Goal: Task Accomplishment & Management: Manage account settings

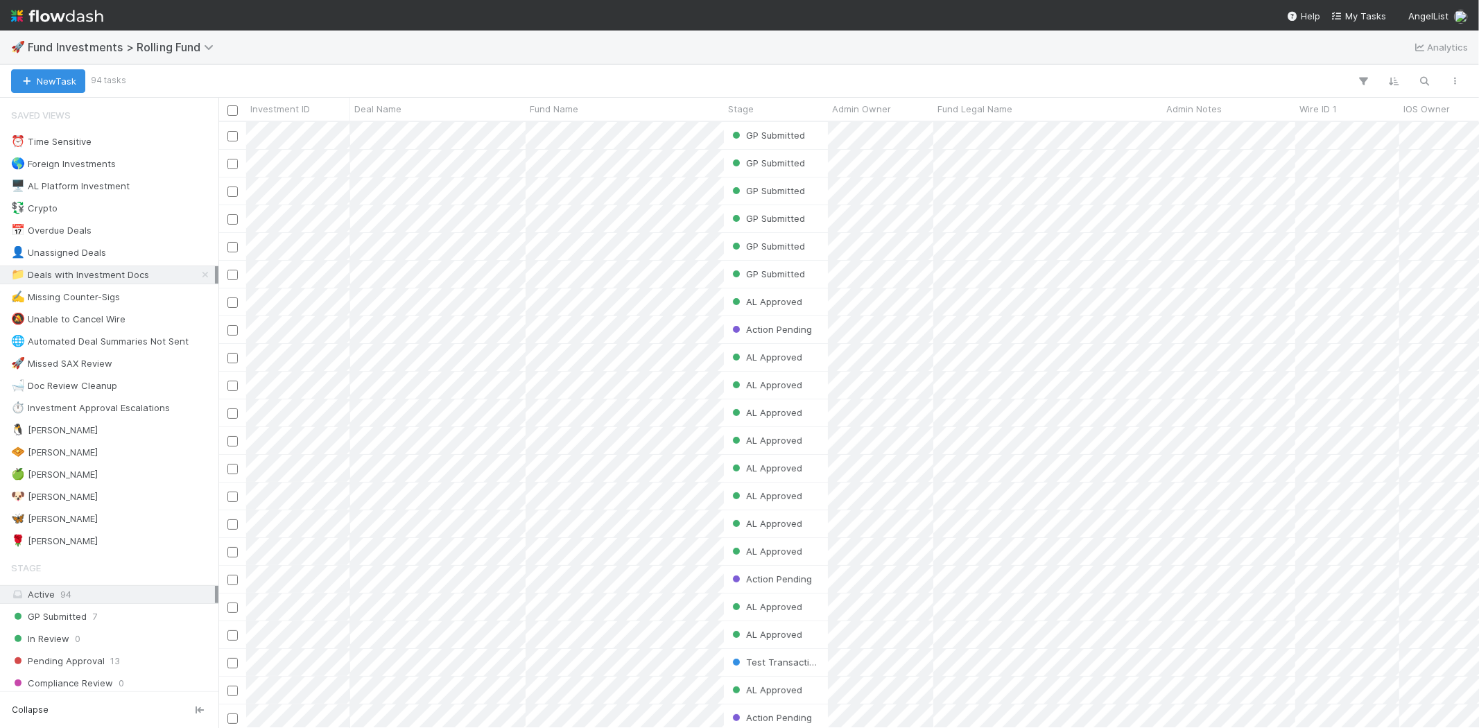
scroll to position [594, 1248]
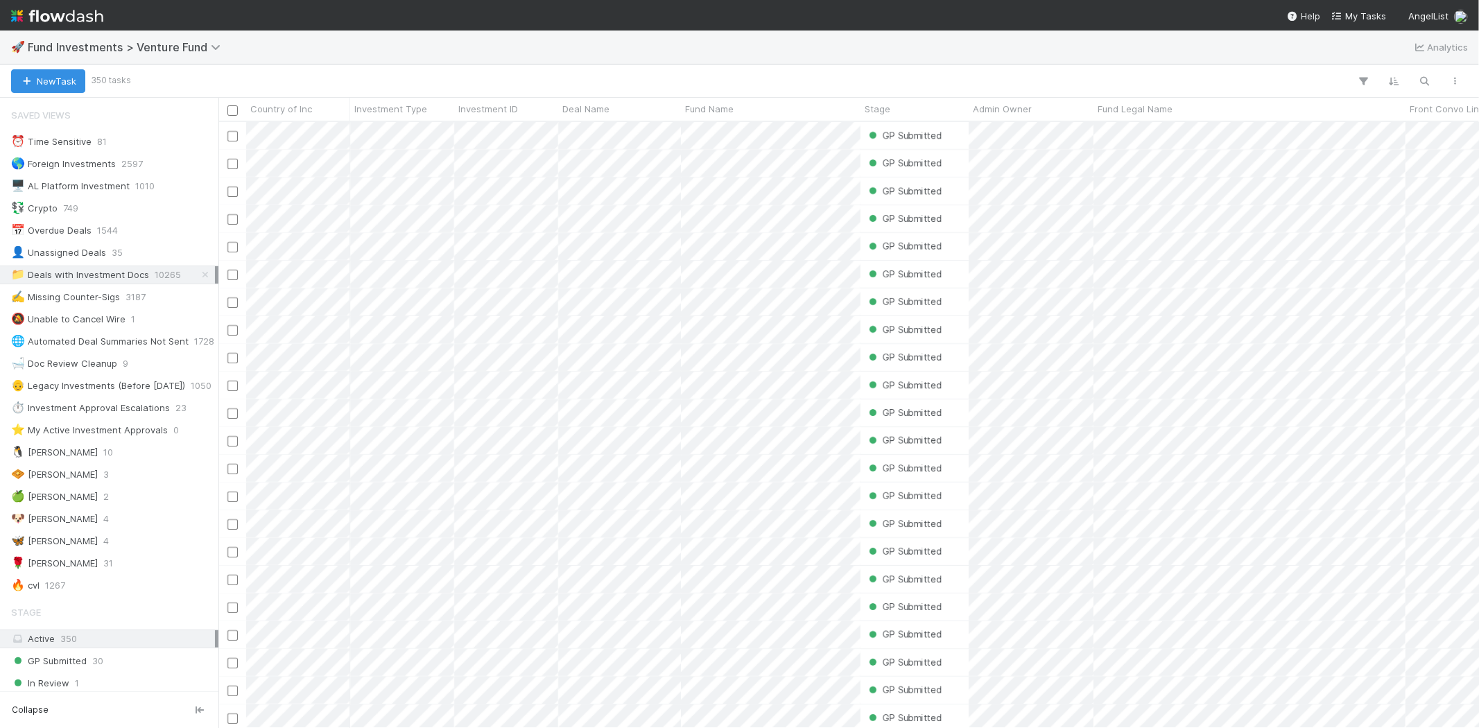
scroll to position [594, 1248]
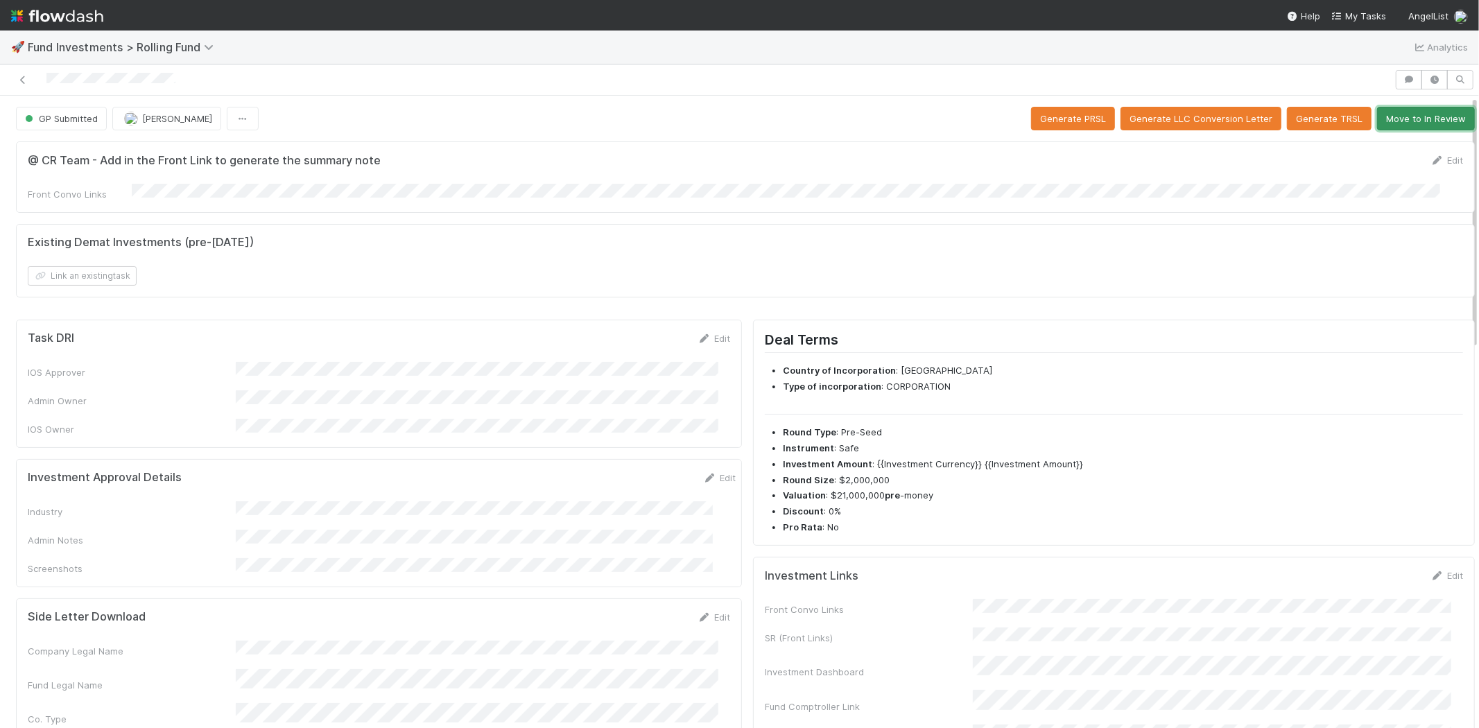
click at [1415, 114] on button "Move to In Review" at bounding box center [1426, 119] width 98 height 24
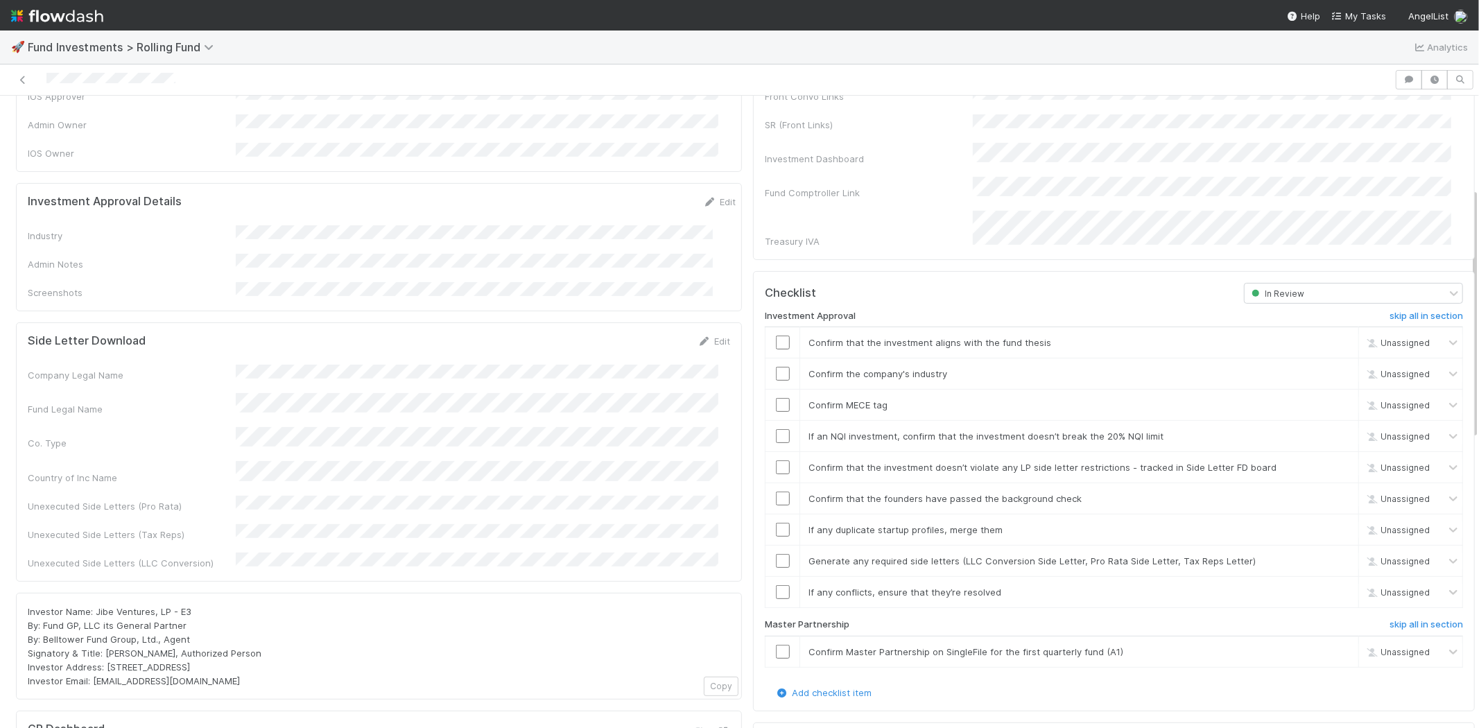
scroll to position [231, 0]
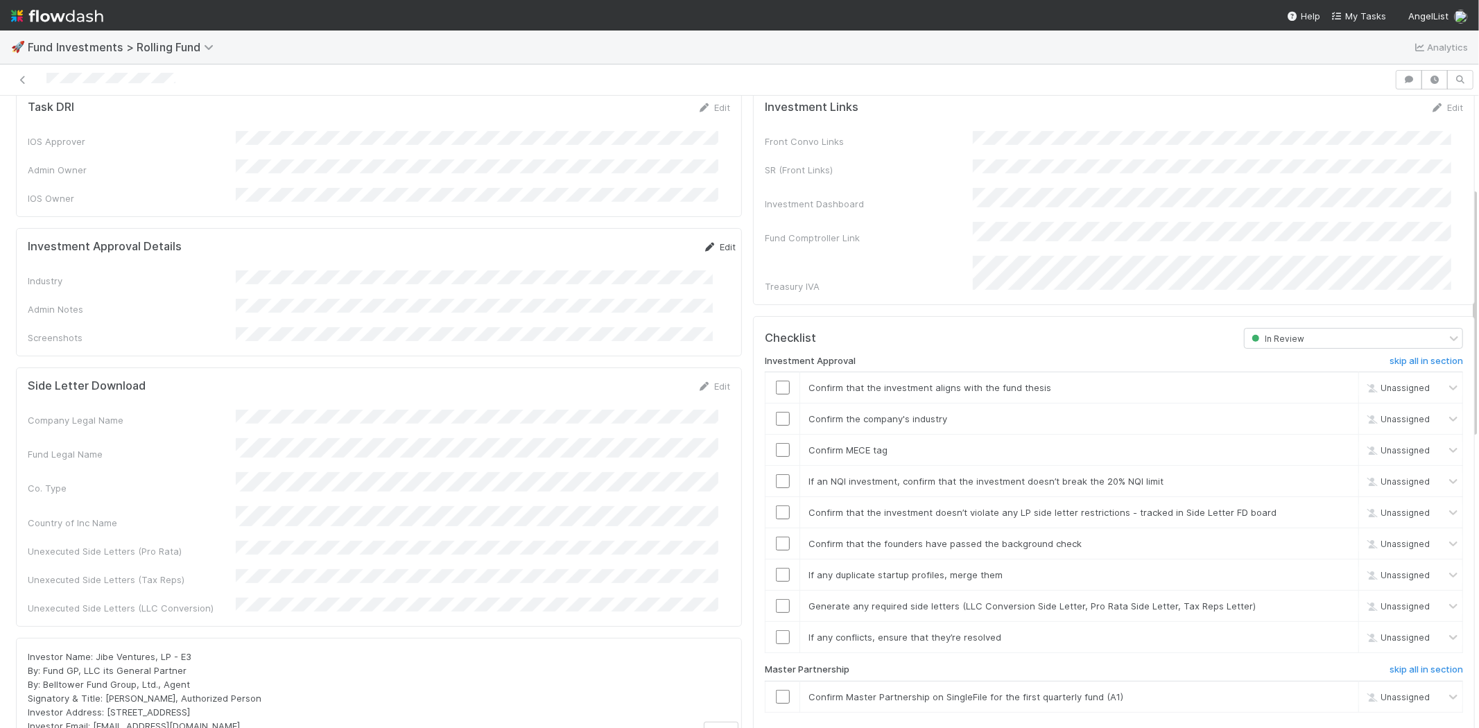
click at [703, 241] on link "Edit" at bounding box center [719, 246] width 33 height 11
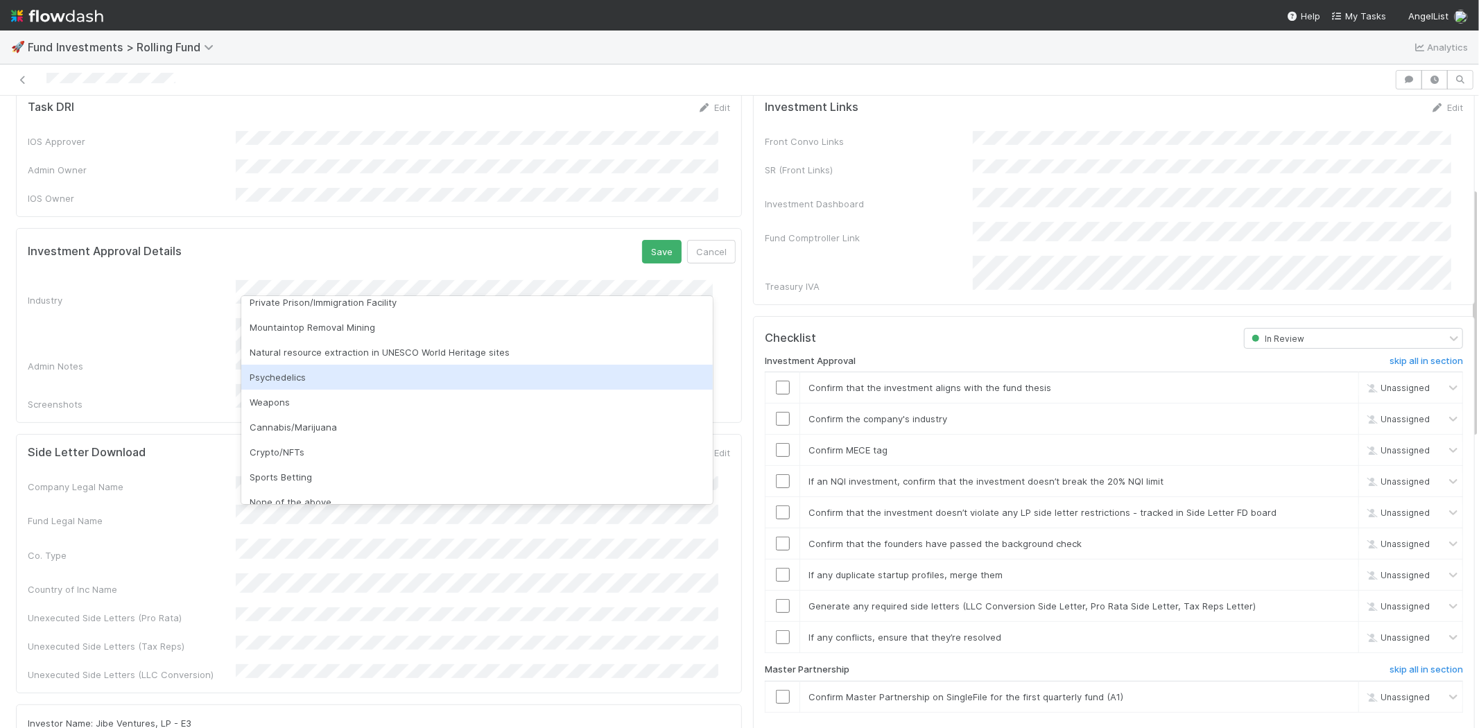
scroll to position [396, 0]
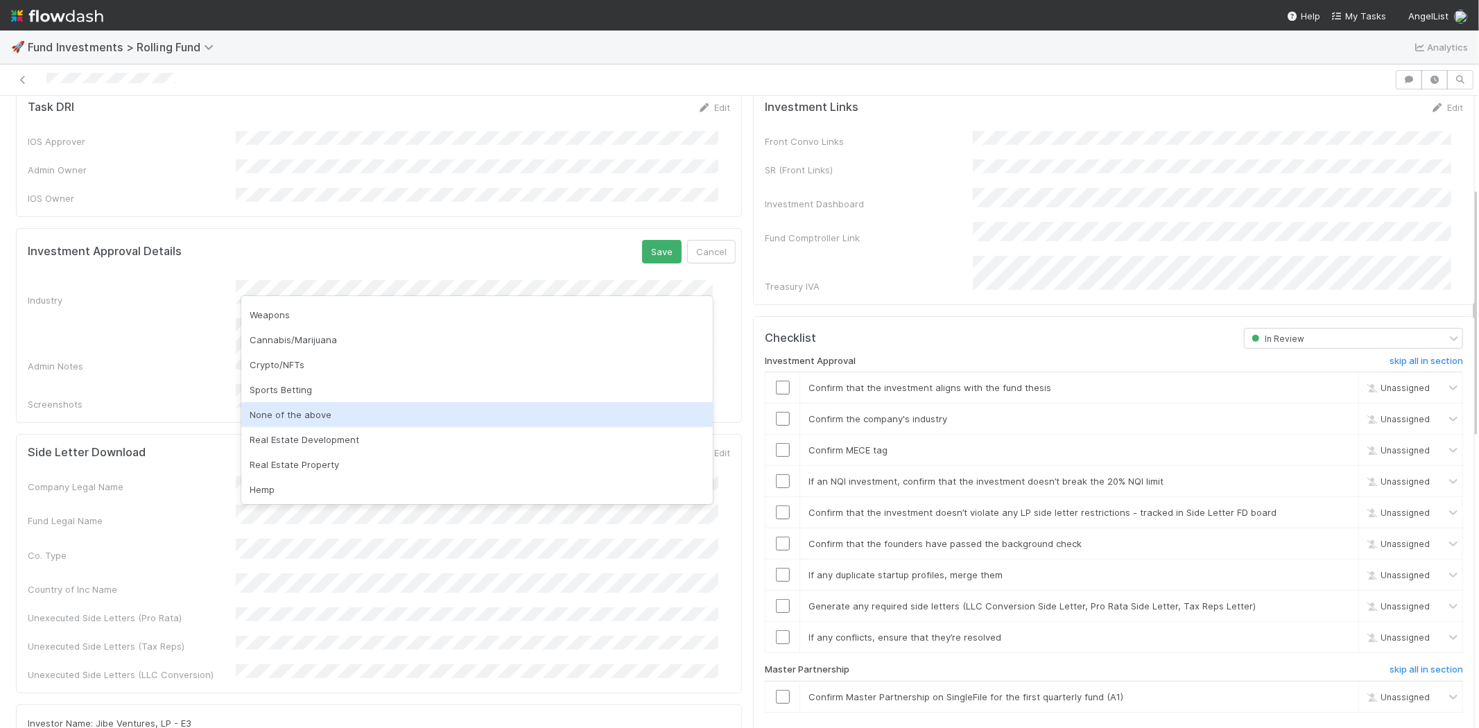
click at [284, 414] on div "None of the above" at bounding box center [476, 414] width 471 height 25
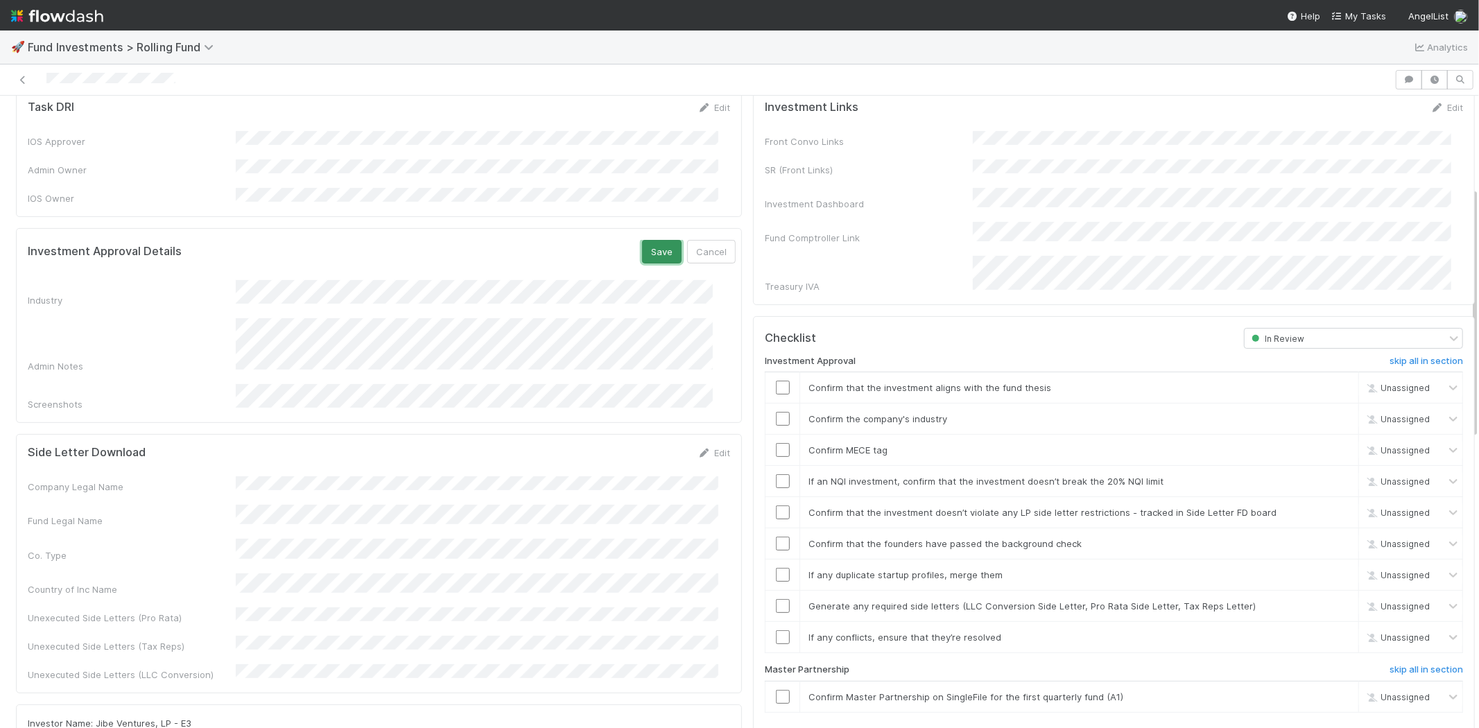
click at [642, 240] on button "Save" at bounding box center [662, 252] width 40 height 24
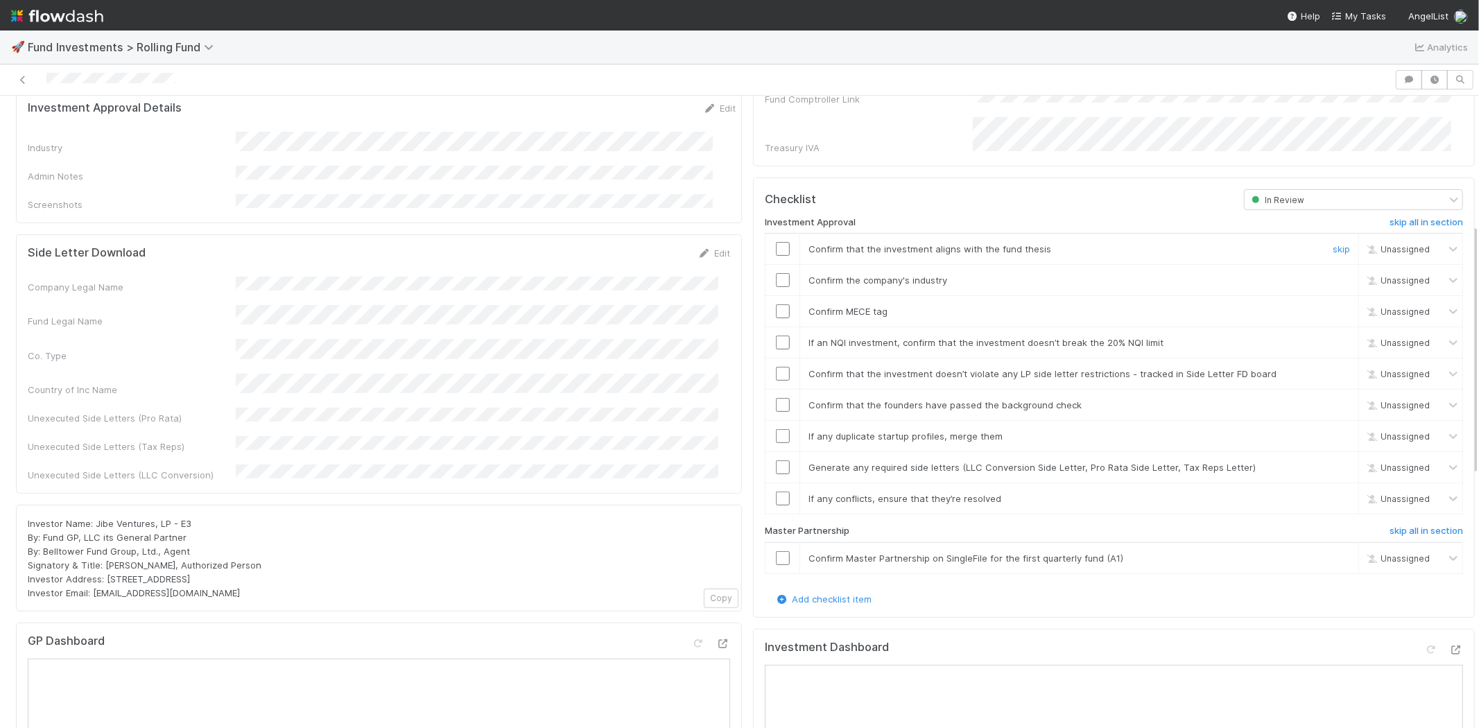
scroll to position [385, 0]
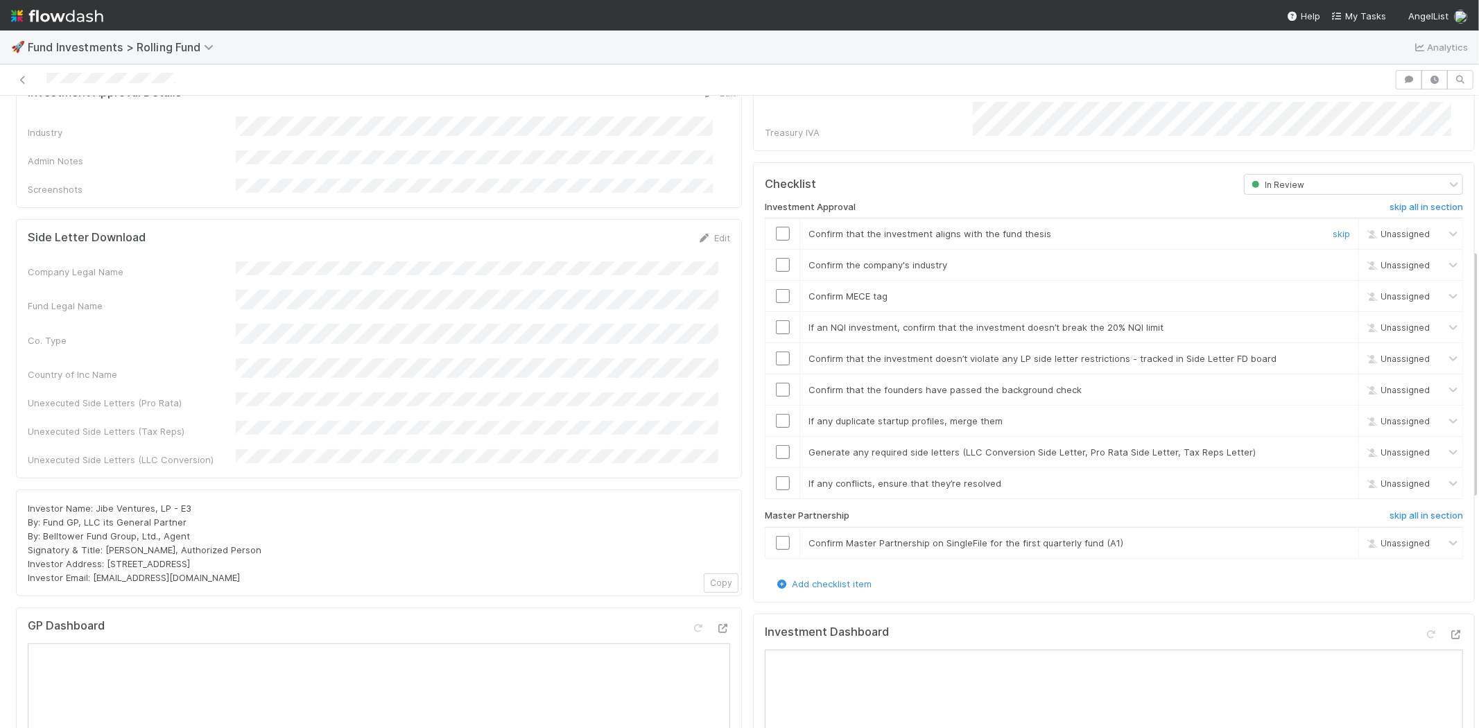
click at [776, 227] on input "checkbox" at bounding box center [783, 234] width 14 height 14
click at [776, 258] on input "checkbox" at bounding box center [783, 265] width 14 height 14
click at [776, 289] on input "checkbox" at bounding box center [783, 296] width 14 height 14
click at [776, 320] on input "checkbox" at bounding box center [783, 327] width 14 height 14
click at [776, 351] on input "checkbox" at bounding box center [783, 358] width 14 height 14
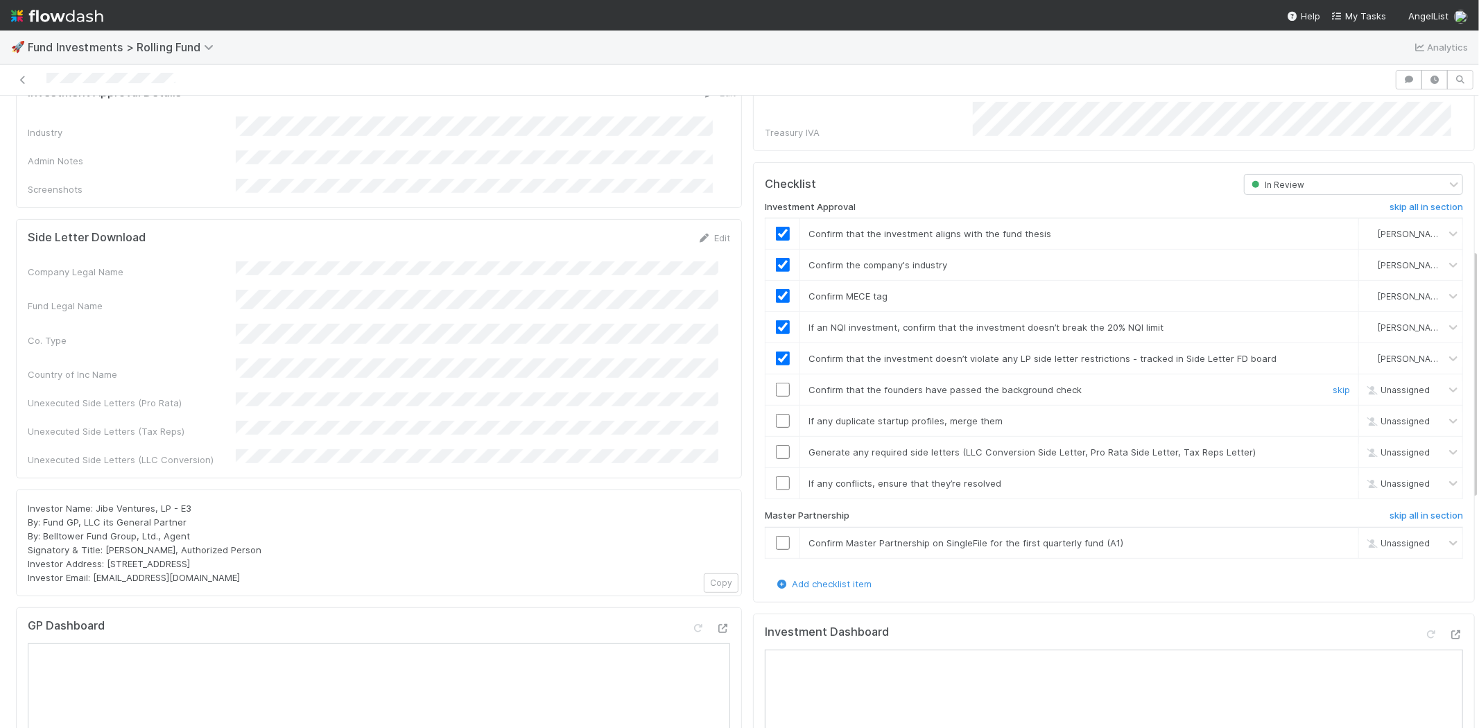
click at [776, 383] on input "checkbox" at bounding box center [783, 390] width 14 height 14
click at [776, 414] on input "checkbox" at bounding box center [783, 421] width 14 height 14
click at [776, 445] on input "checkbox" at bounding box center [783, 452] width 14 height 14
click at [776, 476] on input "checkbox" at bounding box center [783, 483] width 14 height 14
click at [776, 536] on input "checkbox" at bounding box center [783, 543] width 14 height 14
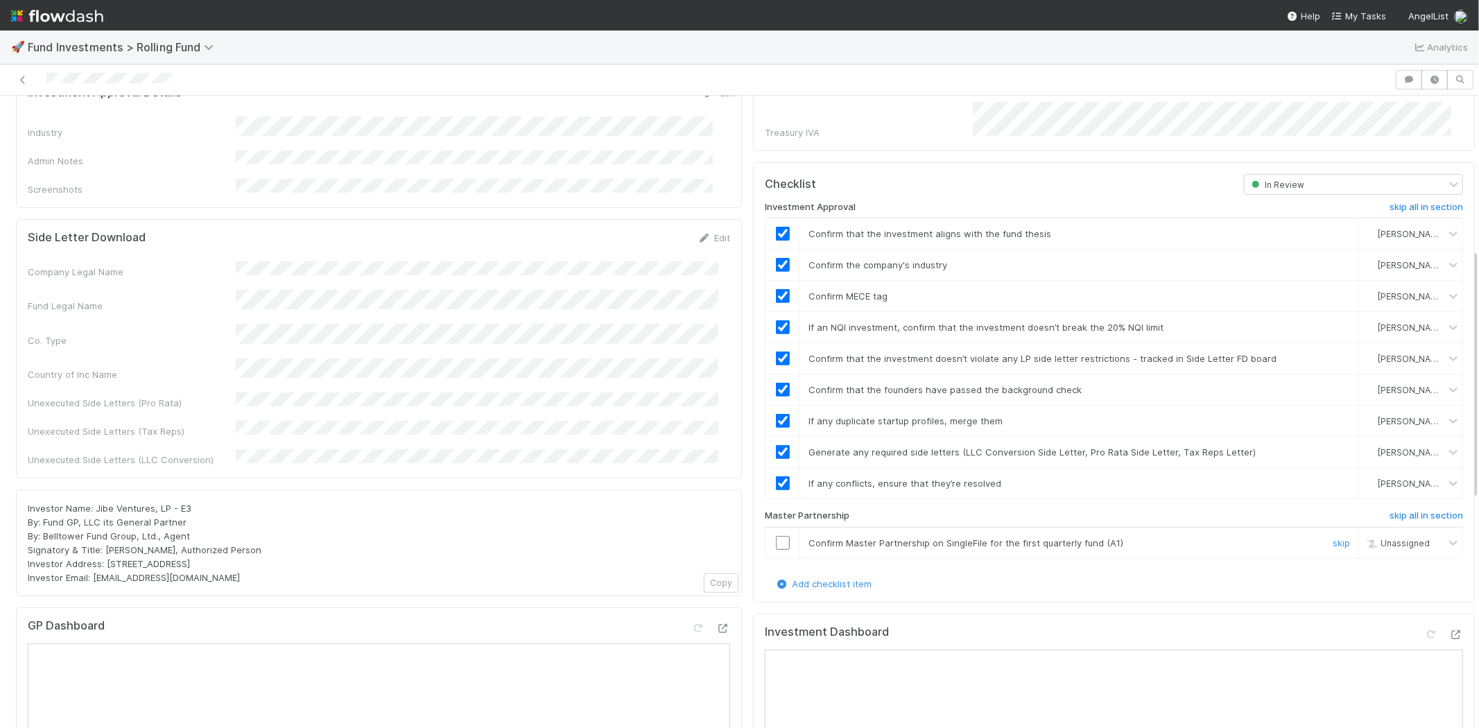
click at [776, 536] on input "checkbox" at bounding box center [783, 543] width 14 height 14
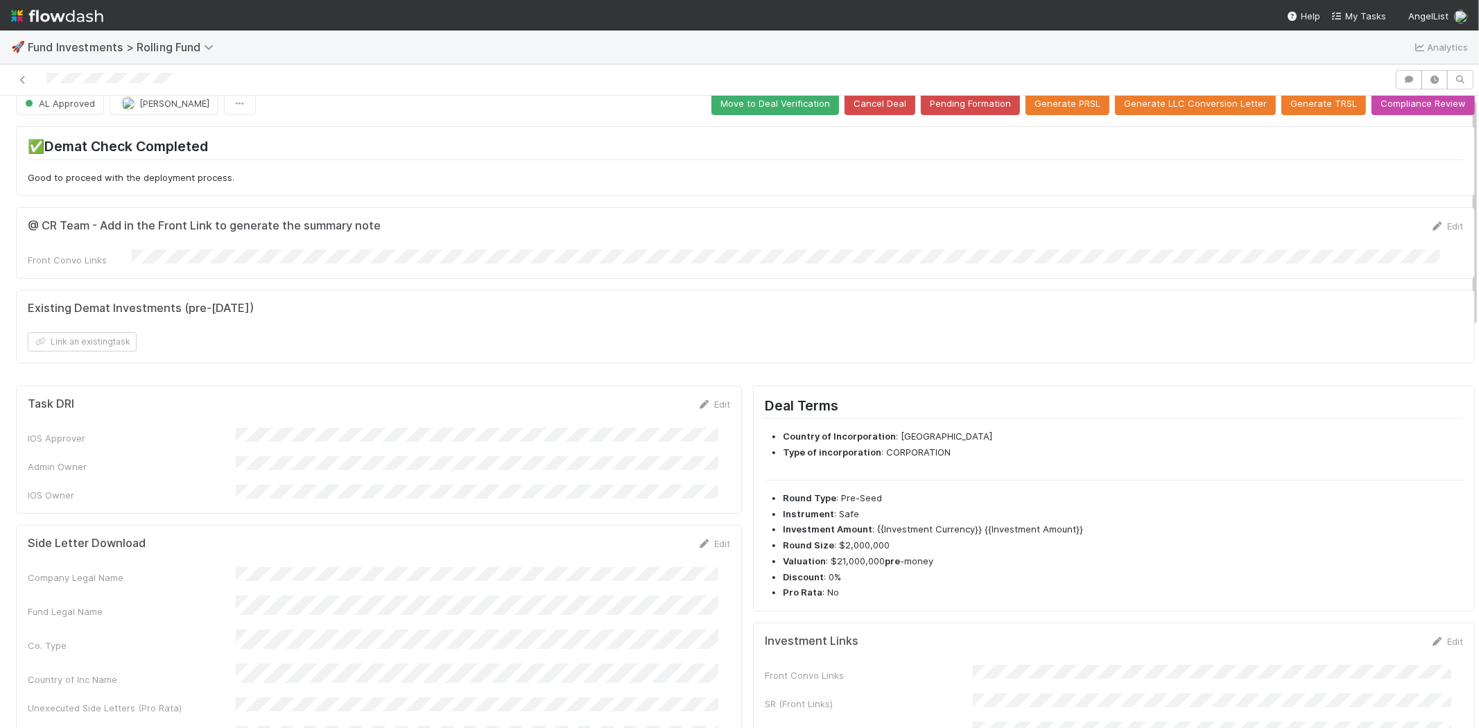
scroll to position [0, 0]
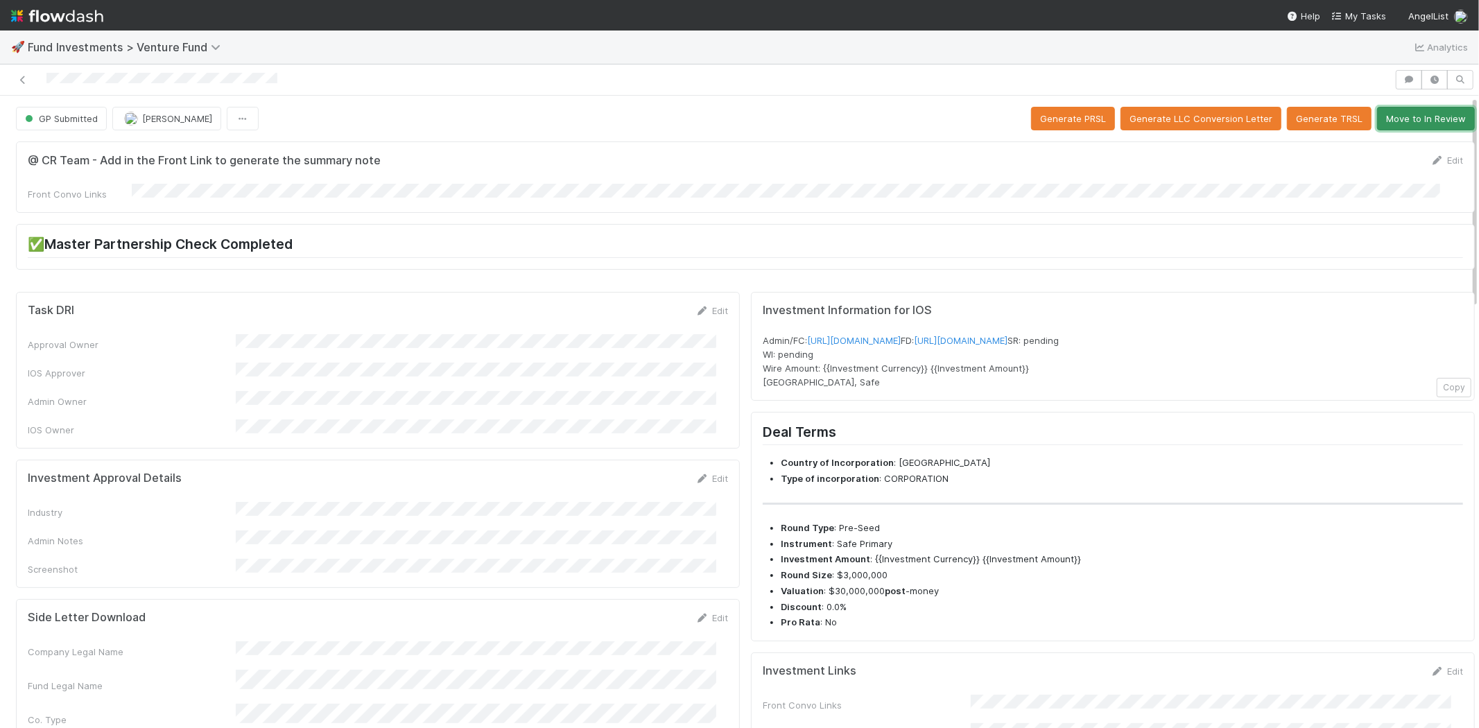
click at [1433, 118] on button "Move to In Review" at bounding box center [1426, 119] width 98 height 24
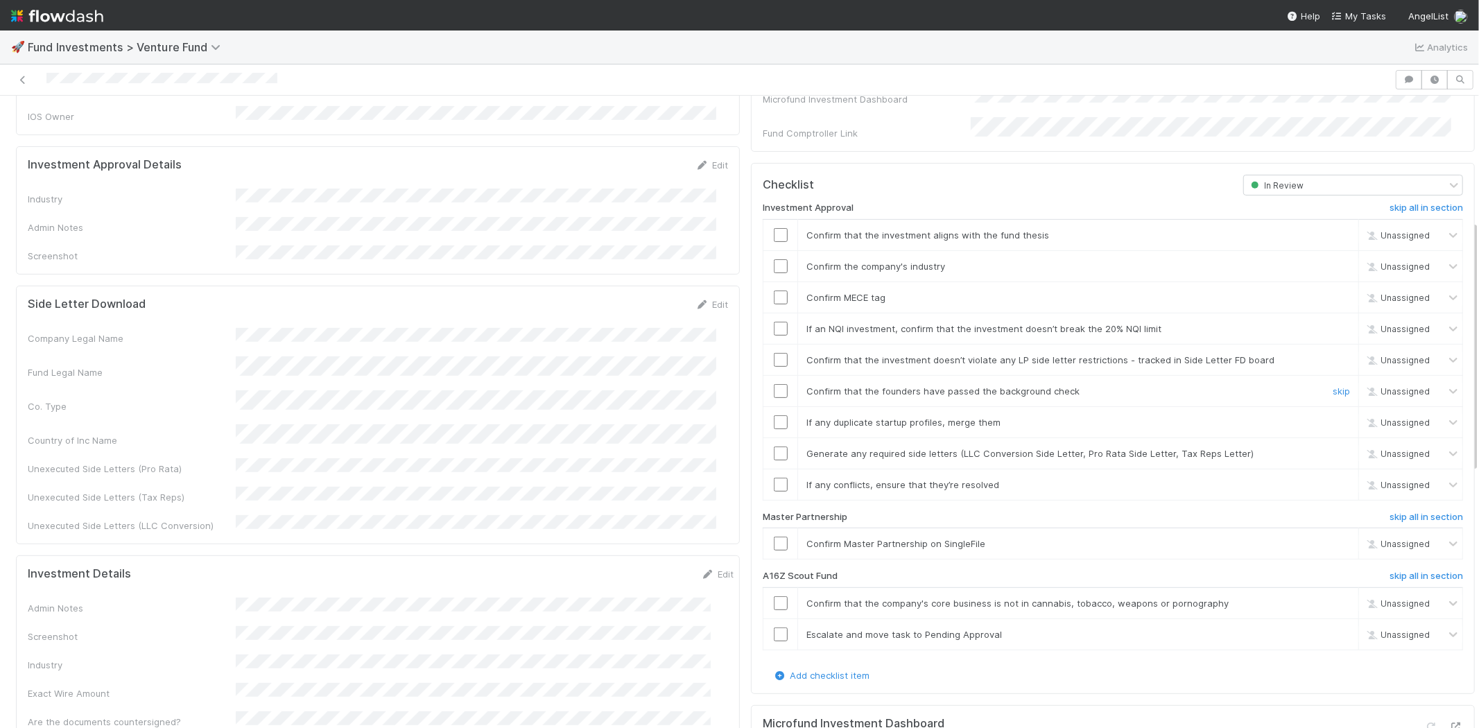
scroll to position [385, 0]
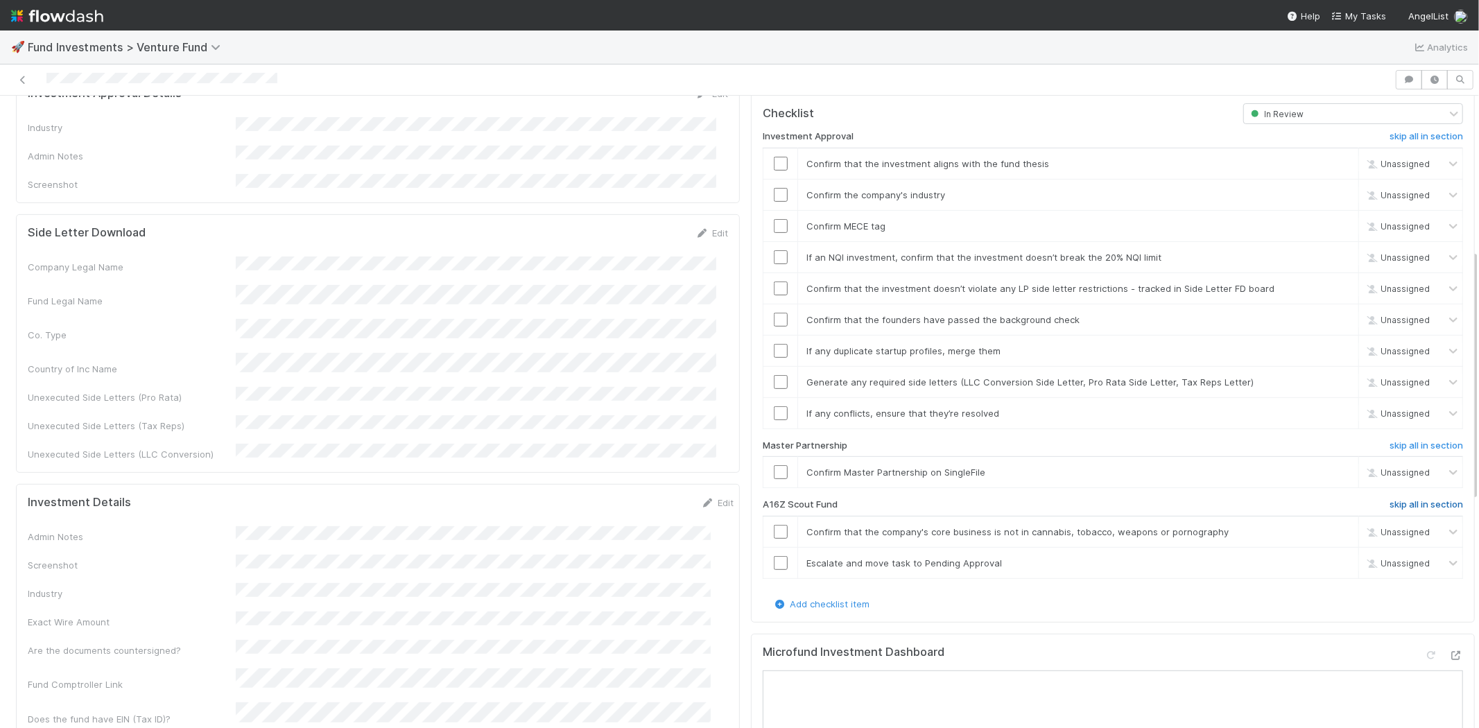
click at [1404, 499] on h6 "skip all in section" at bounding box center [1425, 504] width 73 height 11
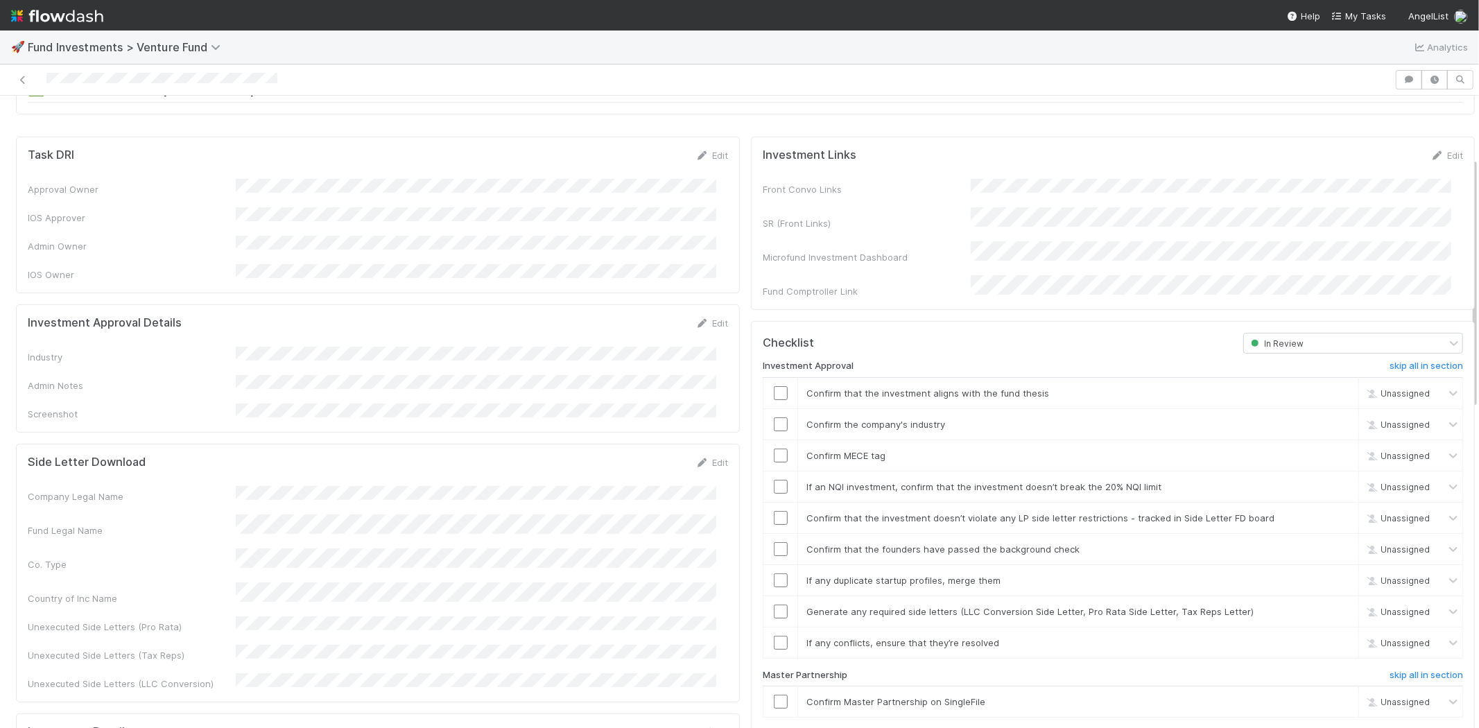
scroll to position [154, 0]
click at [696, 320] on icon at bounding box center [702, 324] width 14 height 9
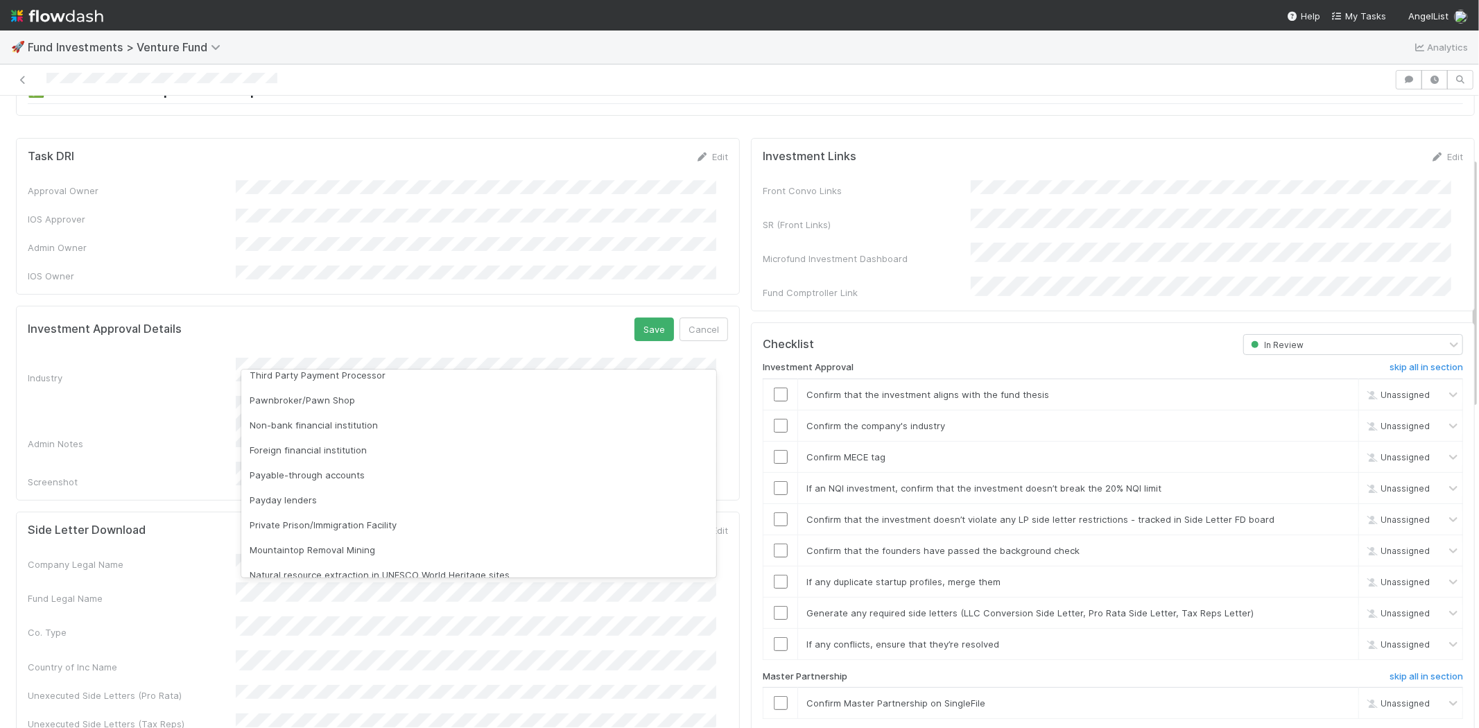
scroll to position [396, 0]
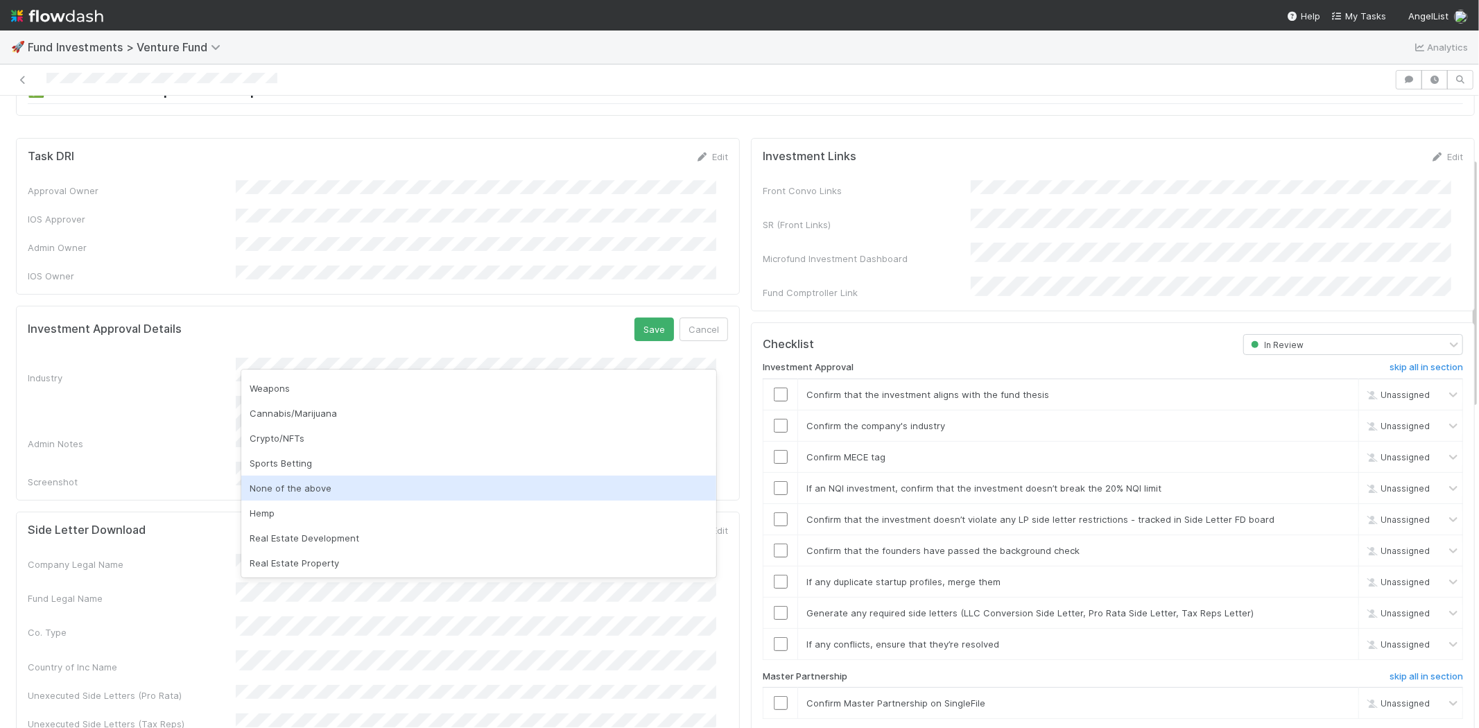
click at [309, 488] on div "None of the above" at bounding box center [478, 488] width 475 height 25
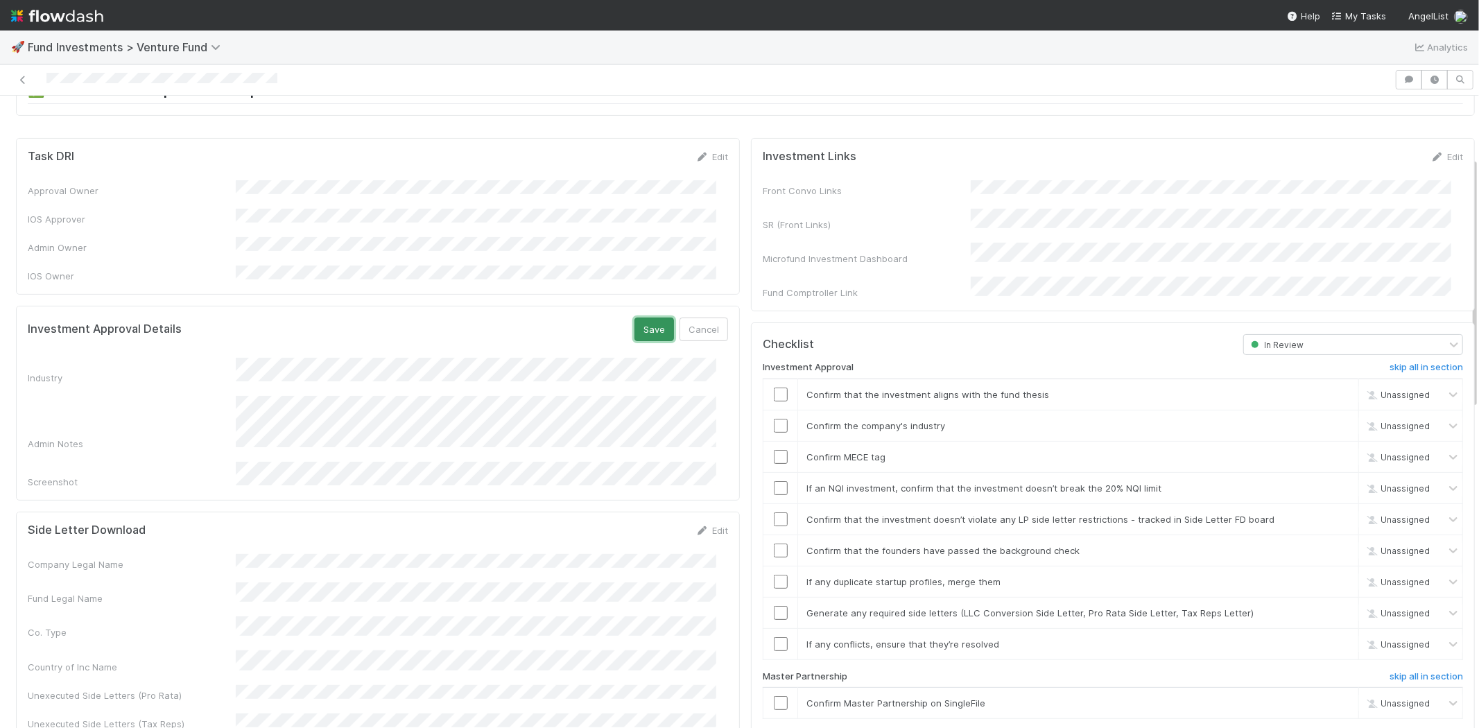
click at [643, 322] on button "Save" at bounding box center [654, 329] width 40 height 24
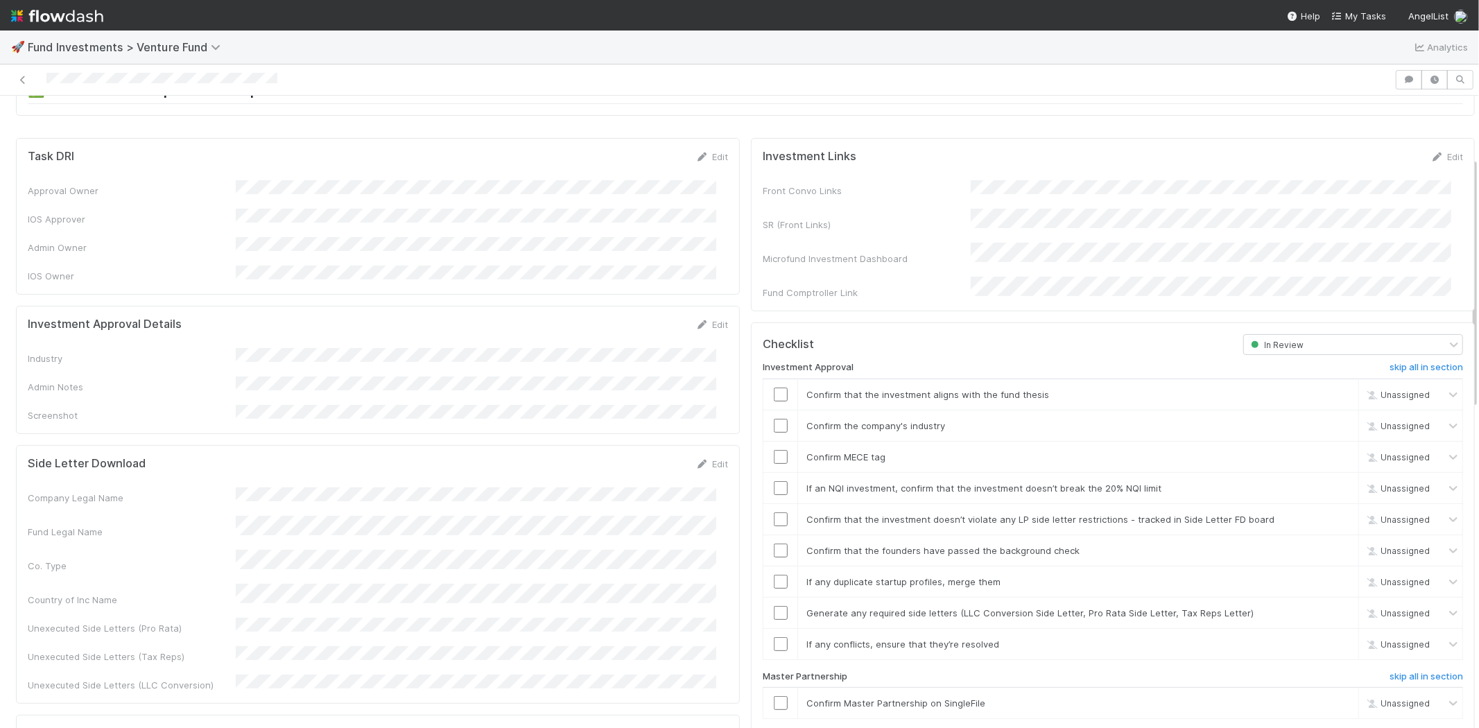
scroll to position [231, 0]
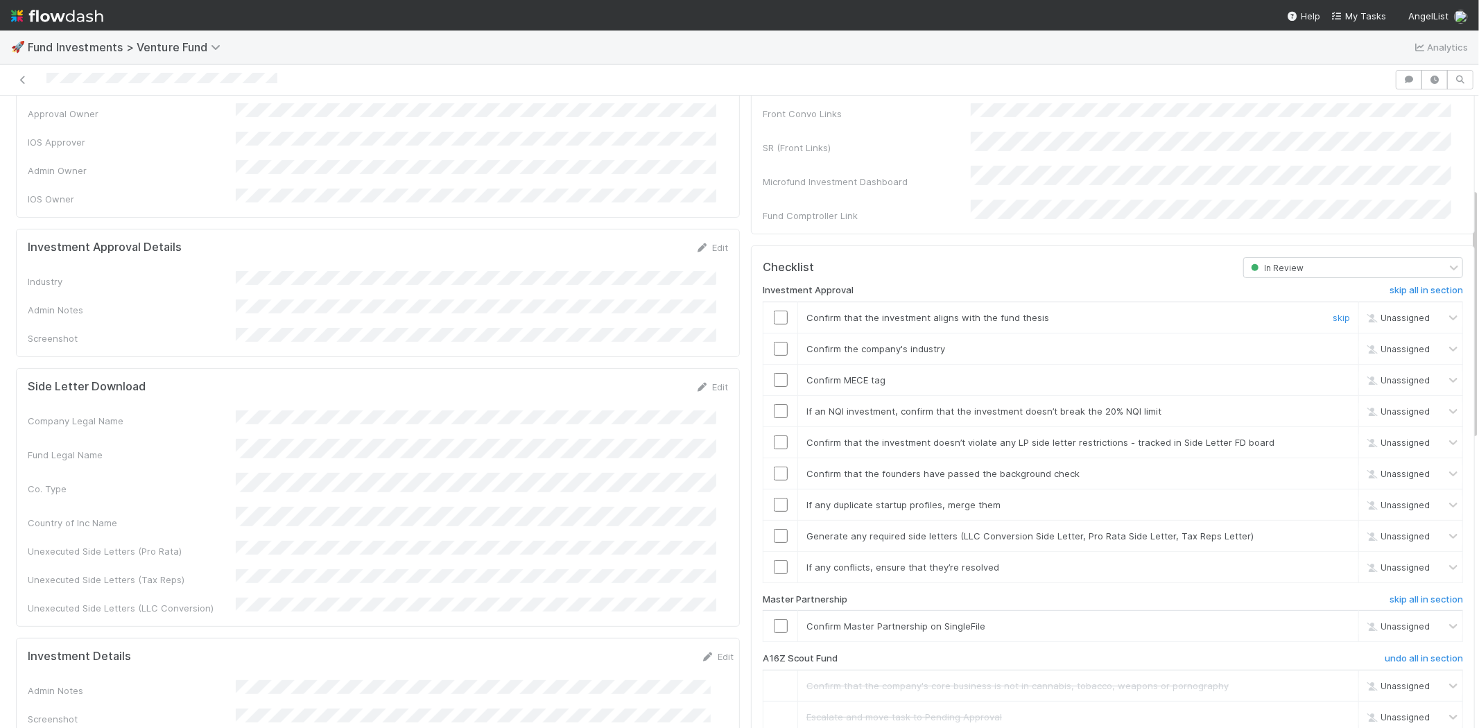
click at [774, 311] on input "checkbox" at bounding box center [781, 318] width 14 height 14
click at [774, 342] on input "checkbox" at bounding box center [781, 349] width 14 height 14
click at [774, 373] on input "checkbox" at bounding box center [781, 380] width 14 height 14
click at [774, 404] on input "checkbox" at bounding box center [781, 411] width 14 height 14
click at [774, 435] on input "checkbox" at bounding box center [781, 442] width 14 height 14
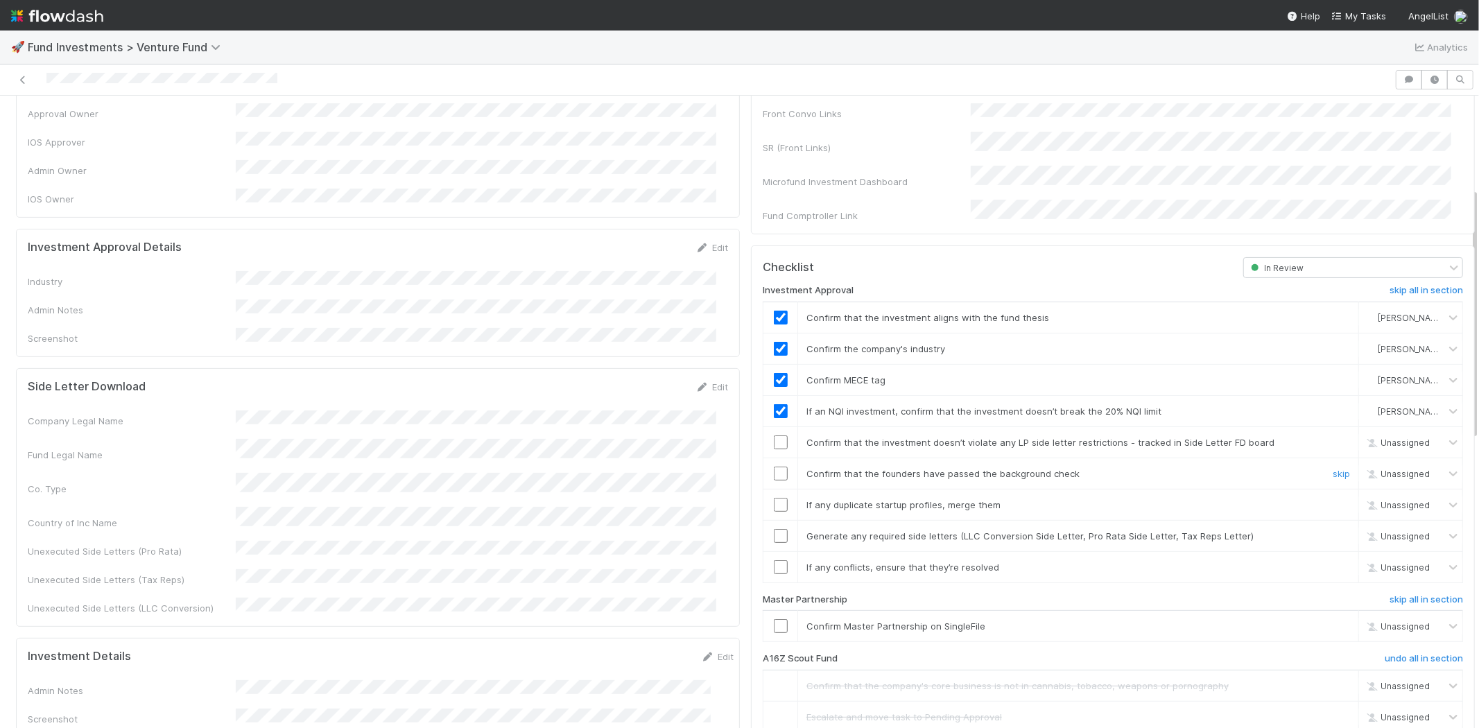
click at [774, 467] on input "checkbox" at bounding box center [781, 474] width 14 height 14
click at [774, 498] on input "checkbox" at bounding box center [781, 505] width 14 height 14
click at [774, 529] on input "checkbox" at bounding box center [781, 536] width 14 height 14
checkbox input "true"
click at [774, 560] on input "checkbox" at bounding box center [781, 567] width 14 height 14
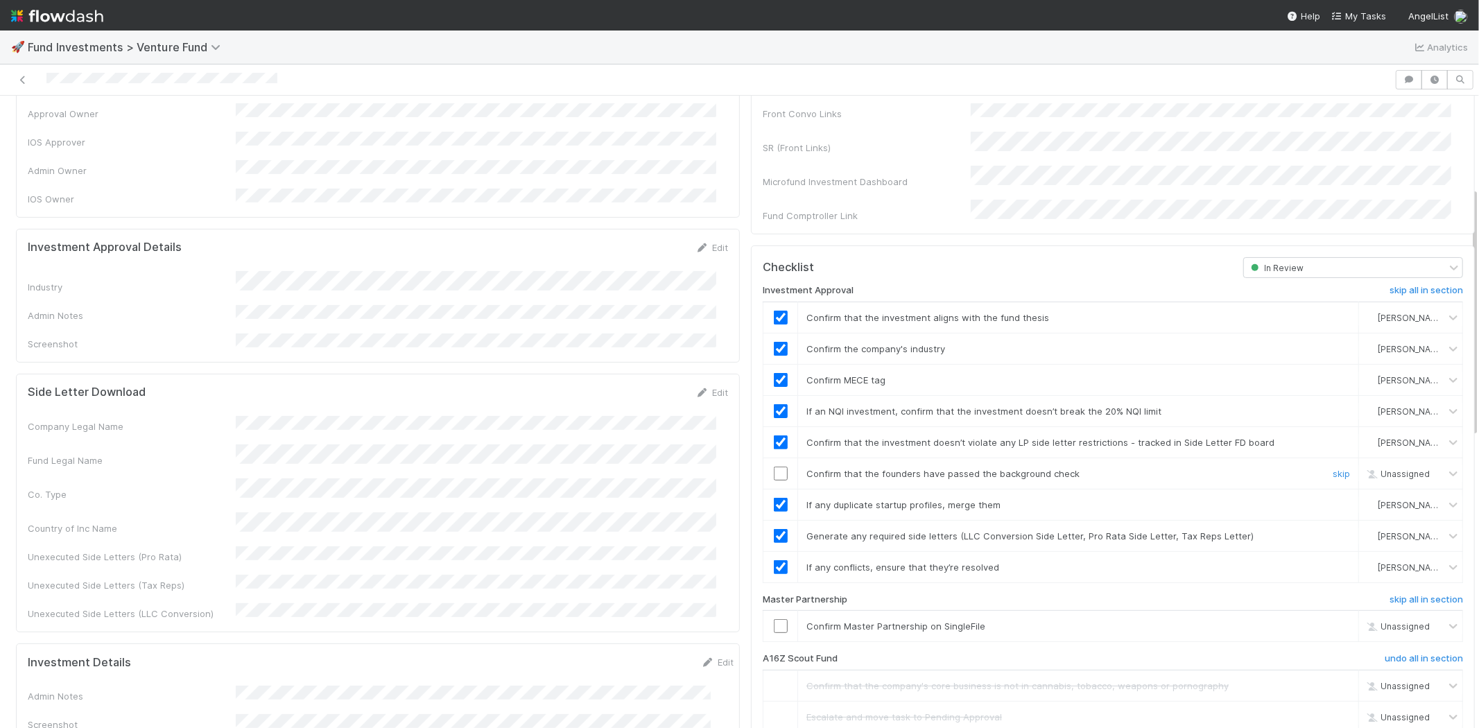
click at [774, 467] on input "checkbox" at bounding box center [781, 474] width 14 height 14
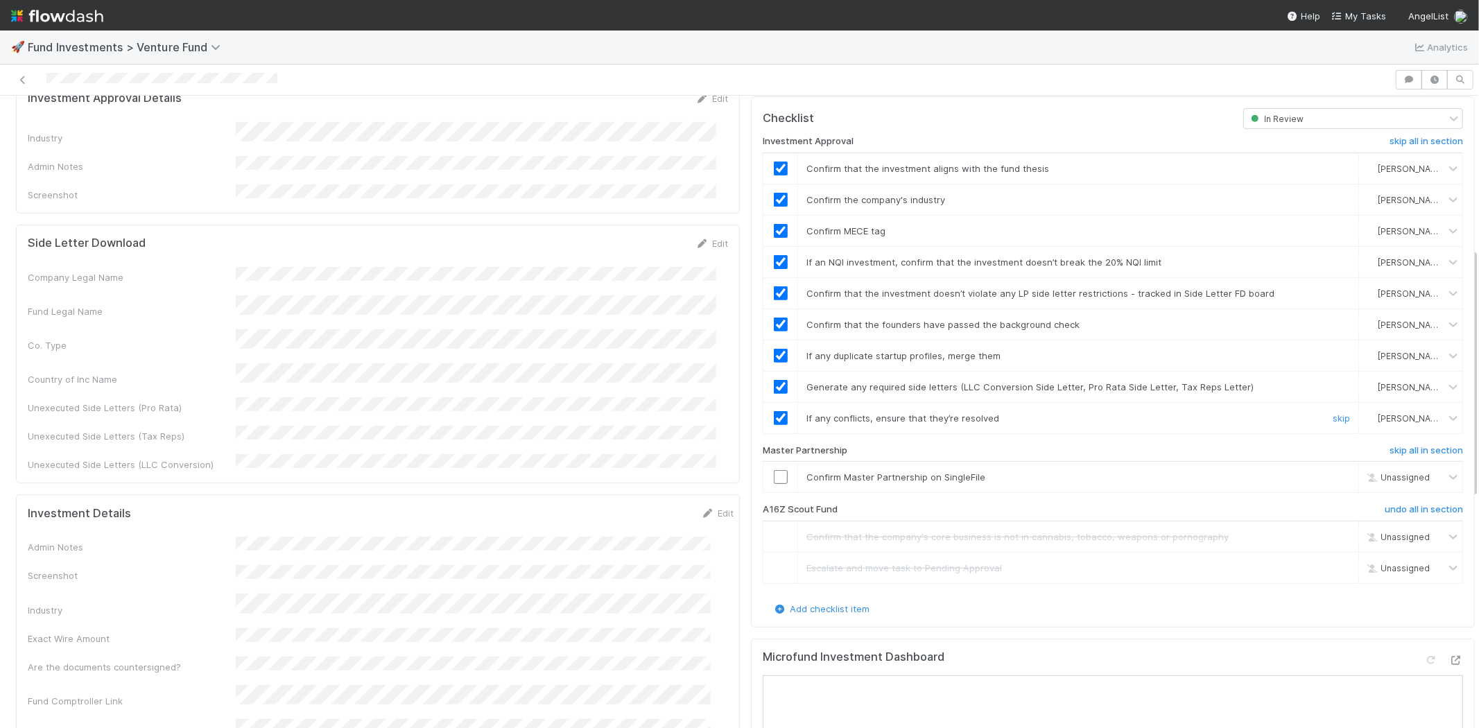
scroll to position [385, 0]
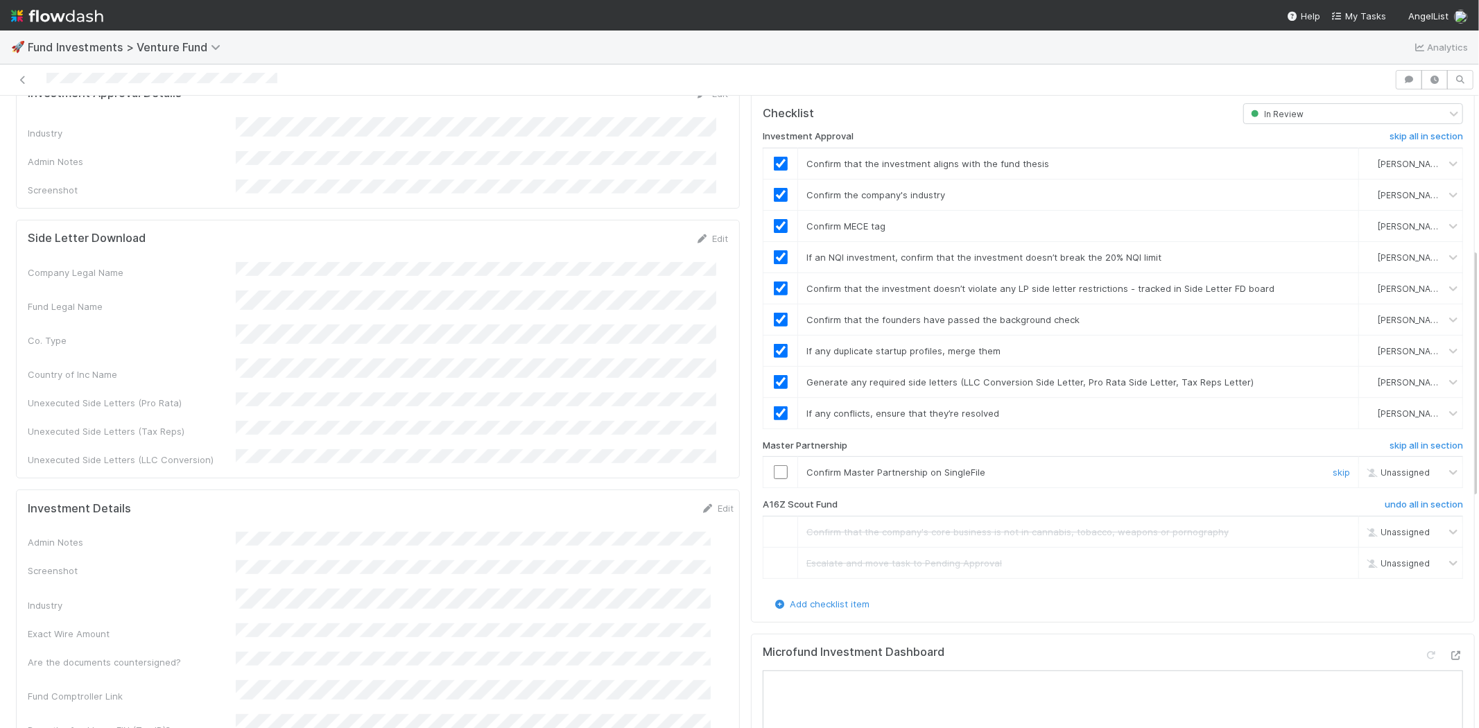
click at [774, 465] on input "checkbox" at bounding box center [781, 472] width 14 height 14
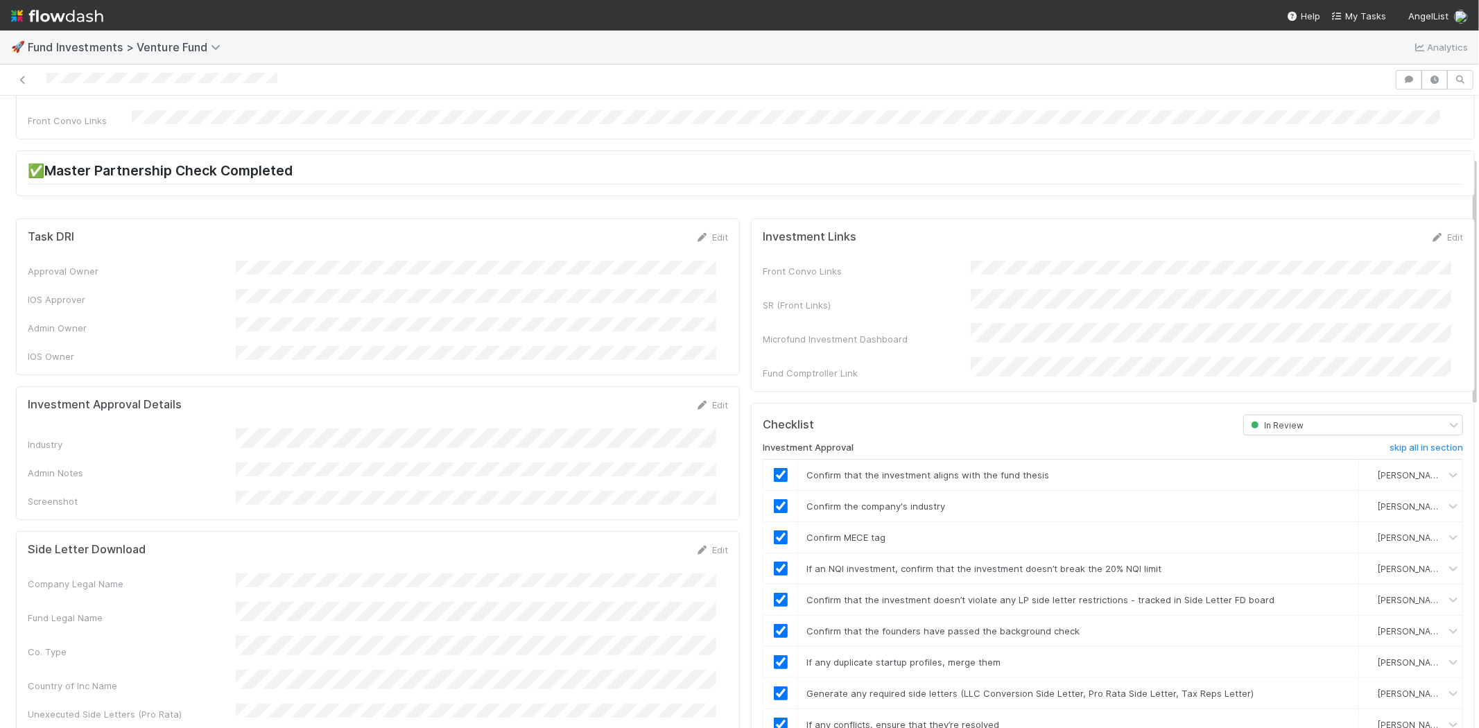
scroll to position [0, 0]
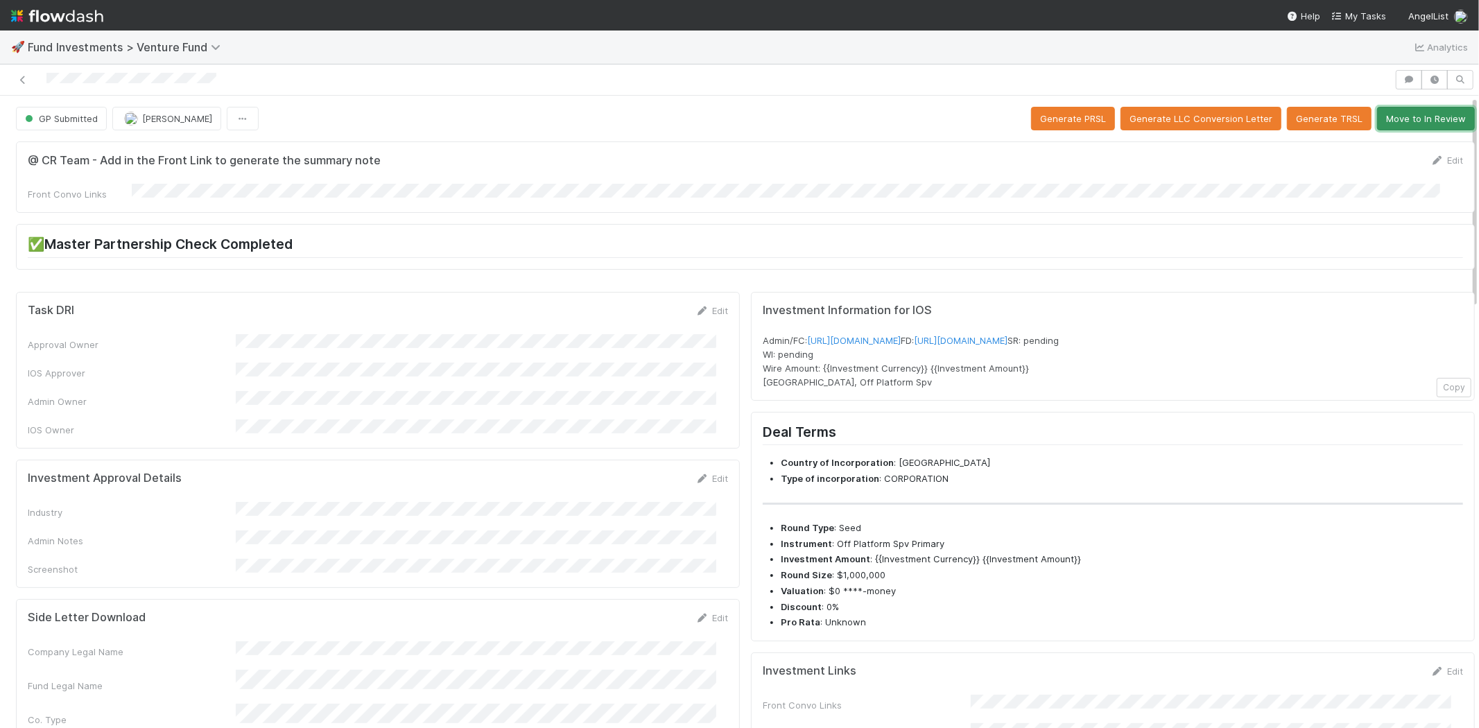
click at [1383, 123] on button "Move to In Review" at bounding box center [1426, 119] width 98 height 24
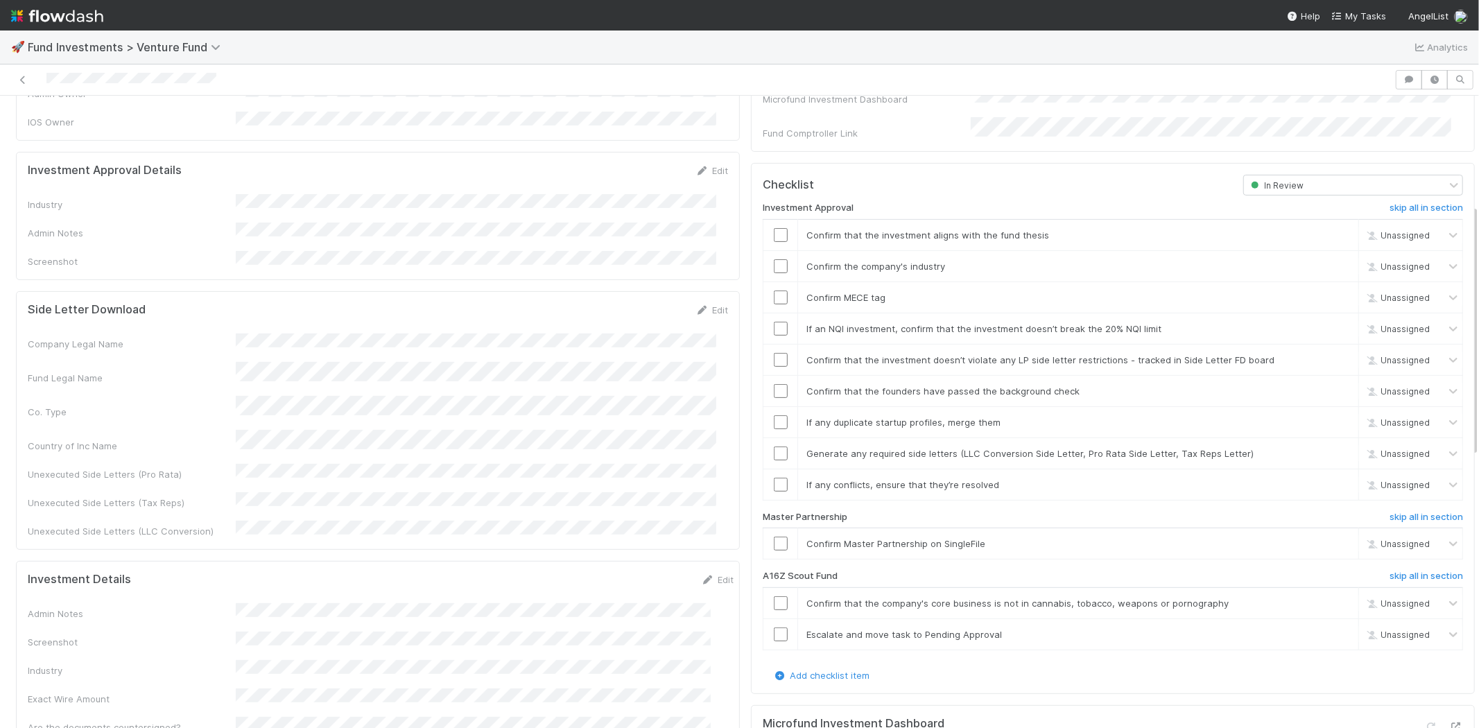
scroll to position [154, 0]
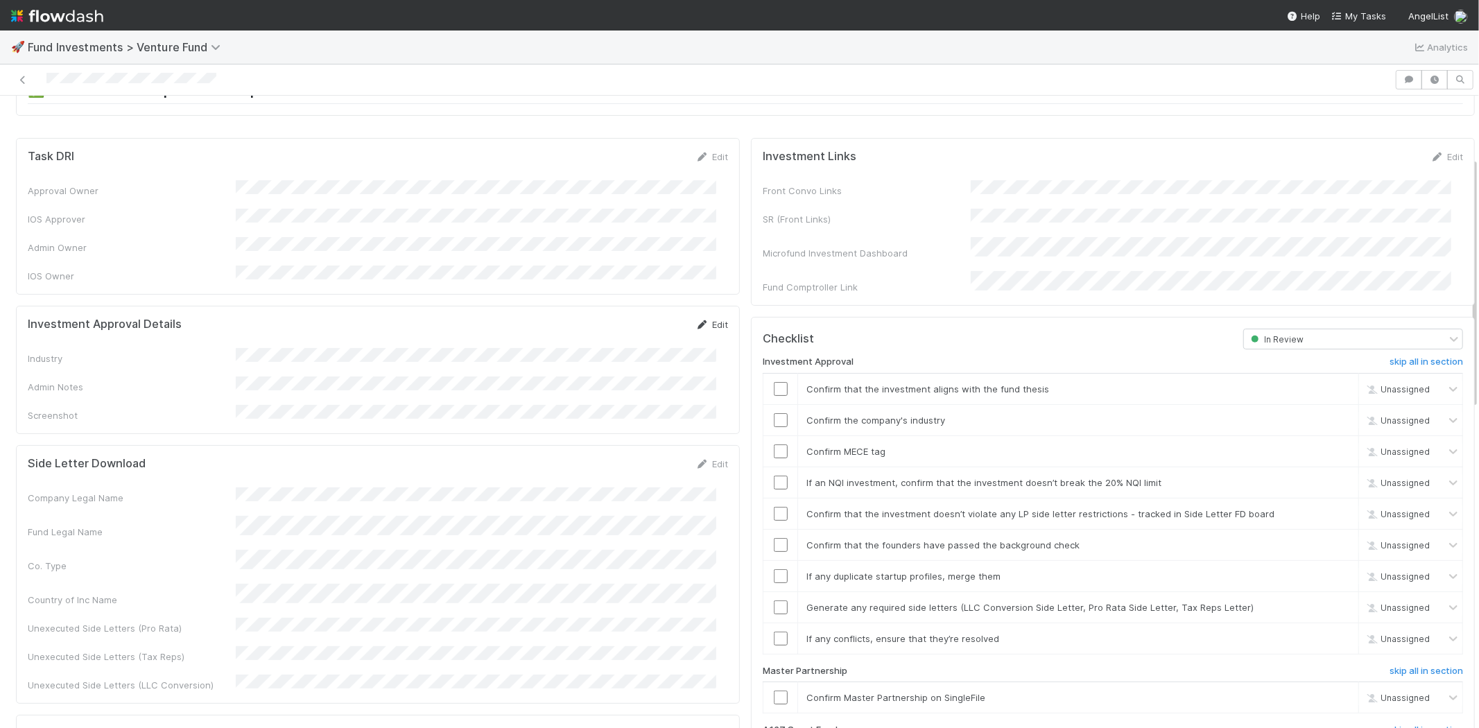
click at [707, 319] on link "Edit" at bounding box center [711, 324] width 33 height 11
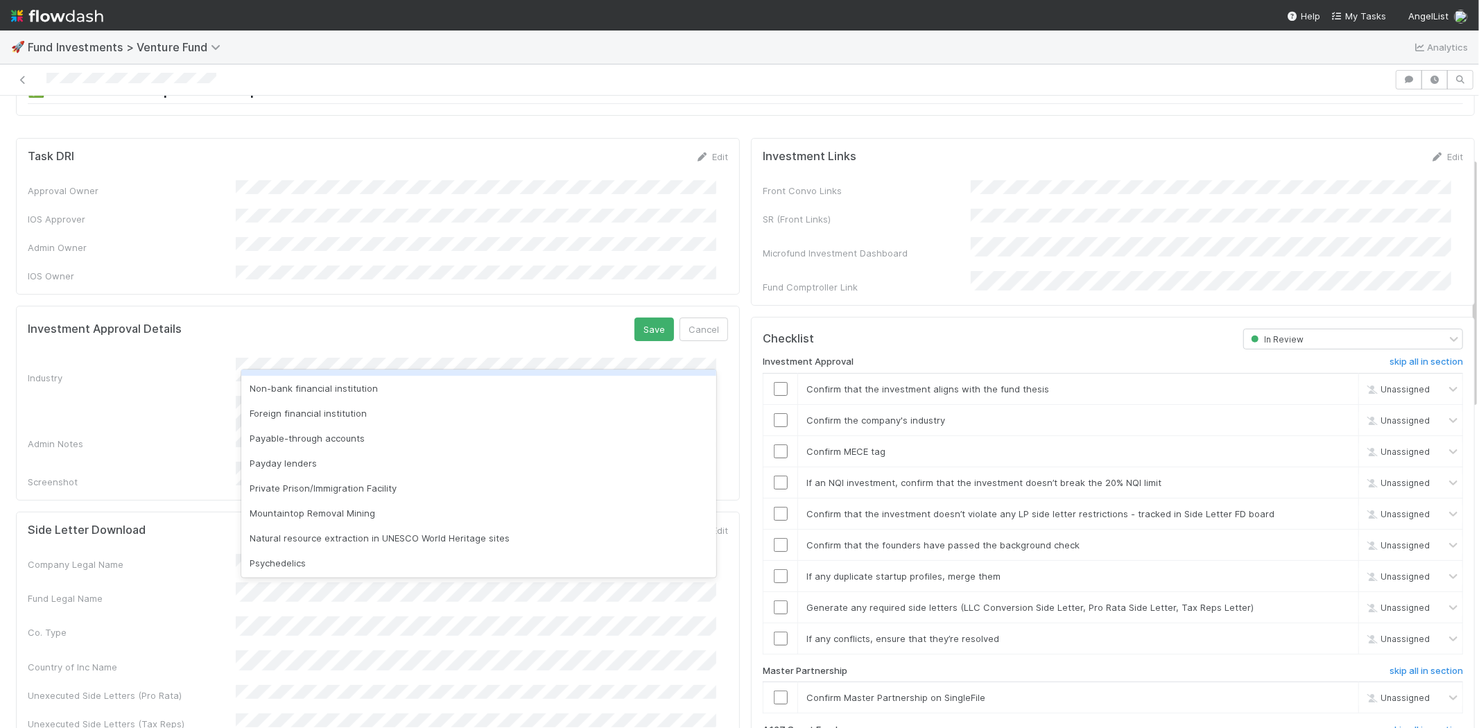
scroll to position [396, 0]
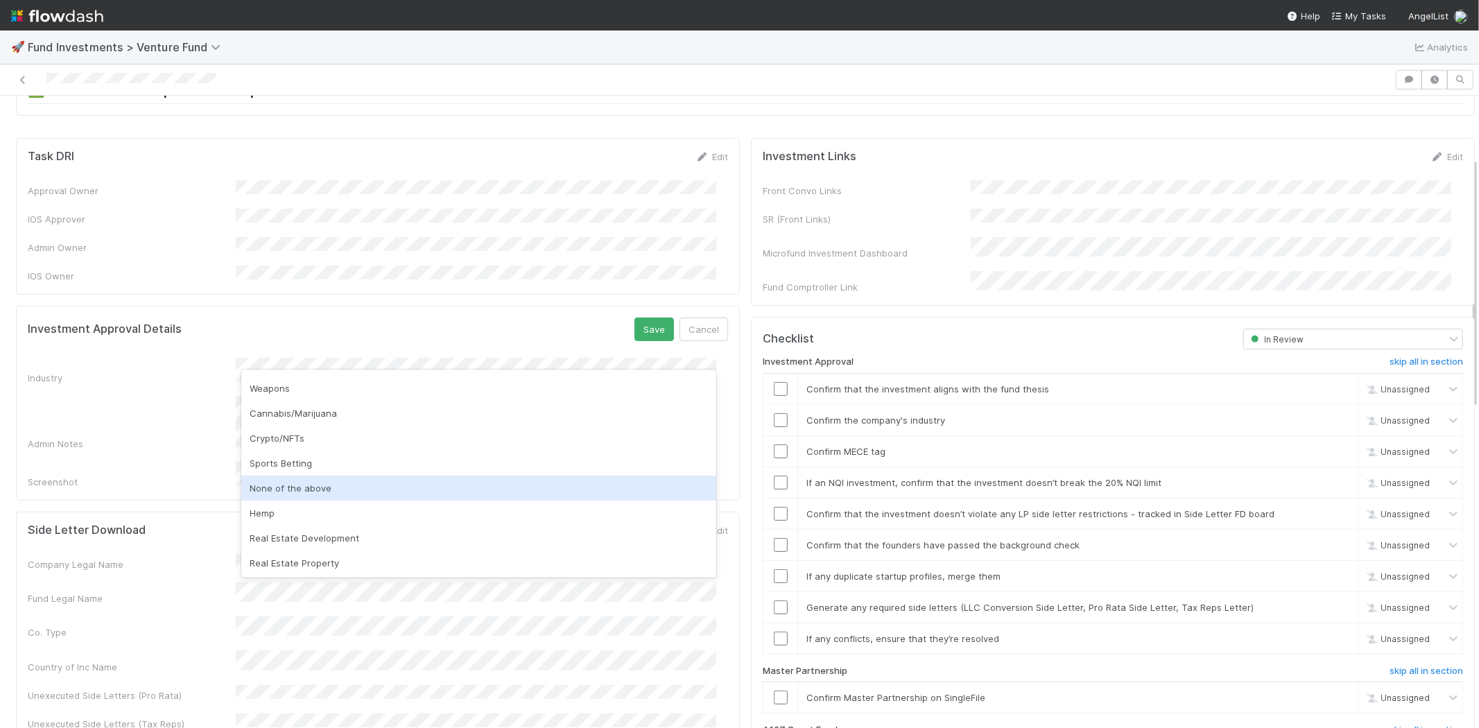
click at [288, 490] on div "None of the above" at bounding box center [478, 488] width 475 height 25
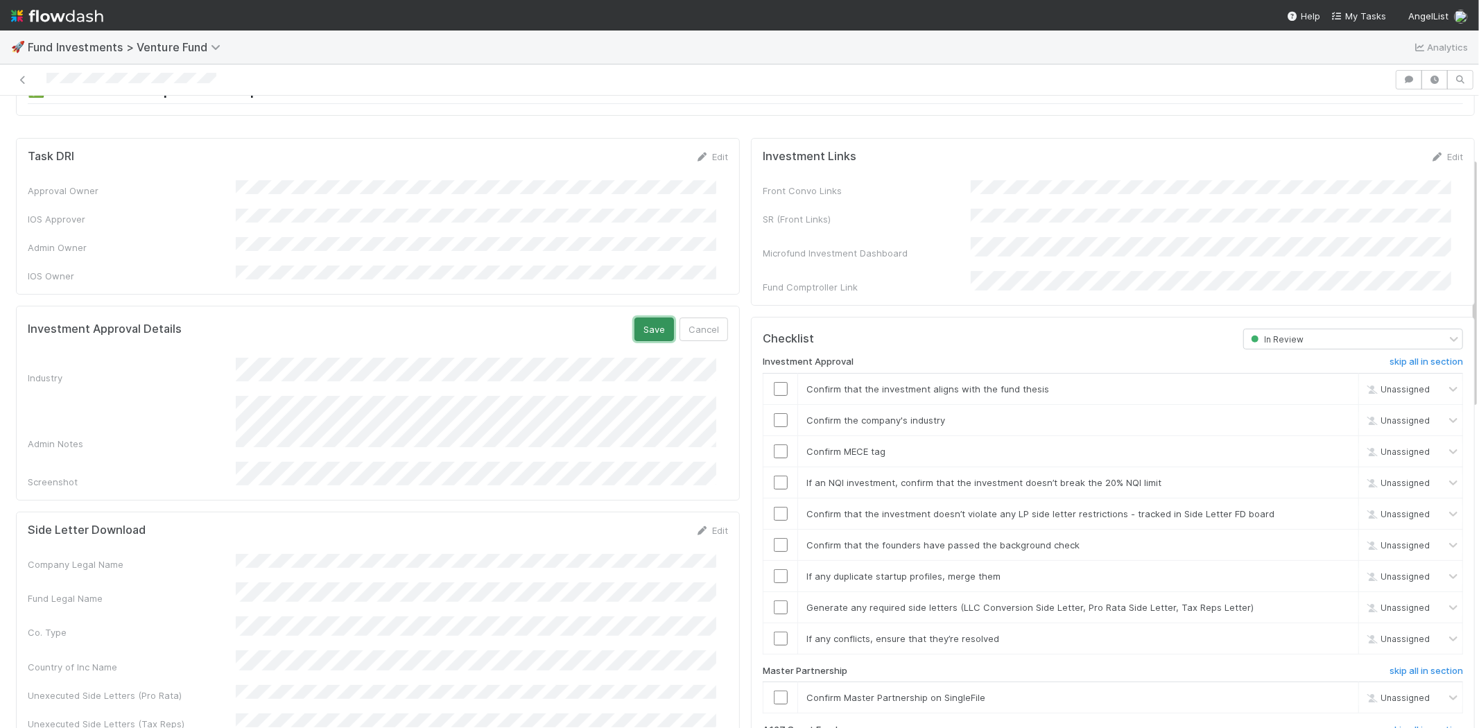
click at [634, 317] on button "Save" at bounding box center [654, 329] width 40 height 24
click at [774, 382] on input "checkbox" at bounding box center [781, 389] width 14 height 14
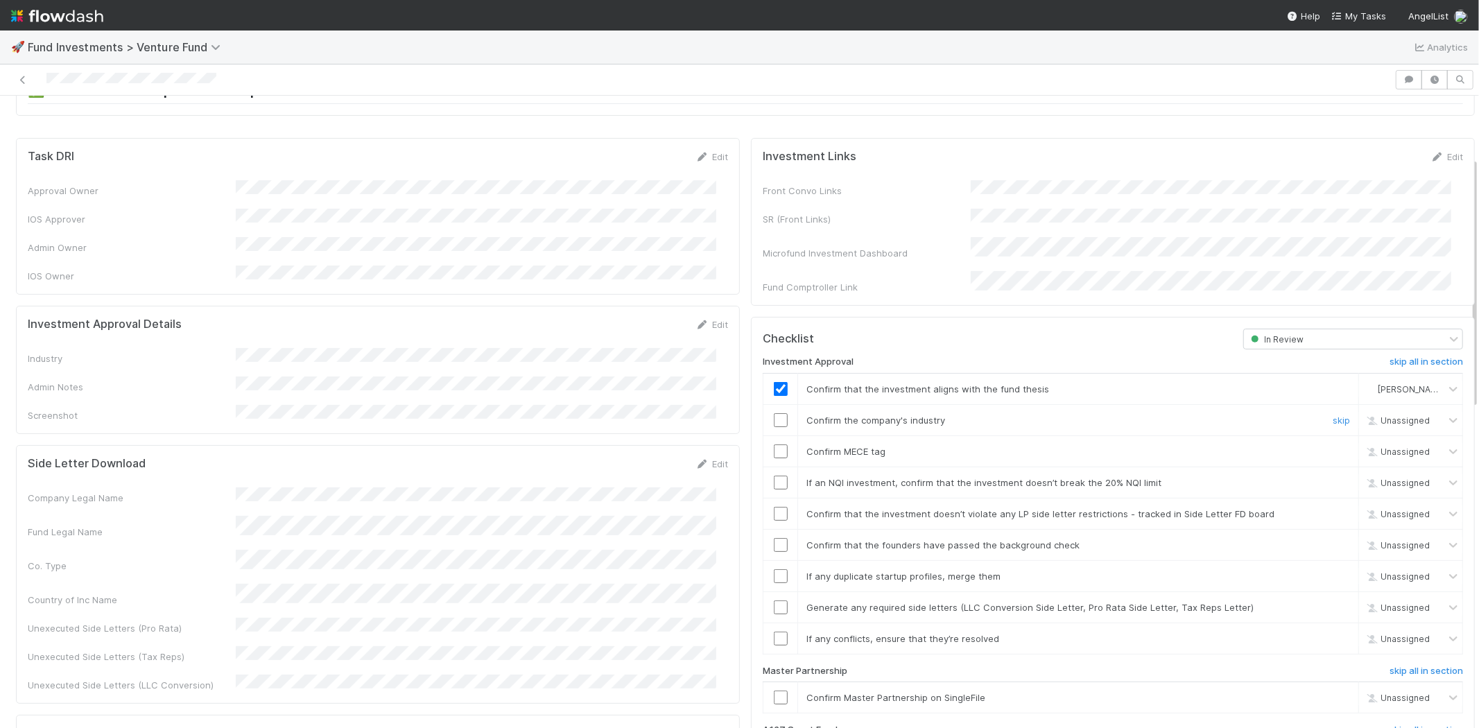
click at [774, 413] on input "checkbox" at bounding box center [781, 420] width 14 height 14
click at [774, 444] on input "checkbox" at bounding box center [781, 451] width 14 height 14
click at [774, 476] on input "checkbox" at bounding box center [781, 483] width 14 height 14
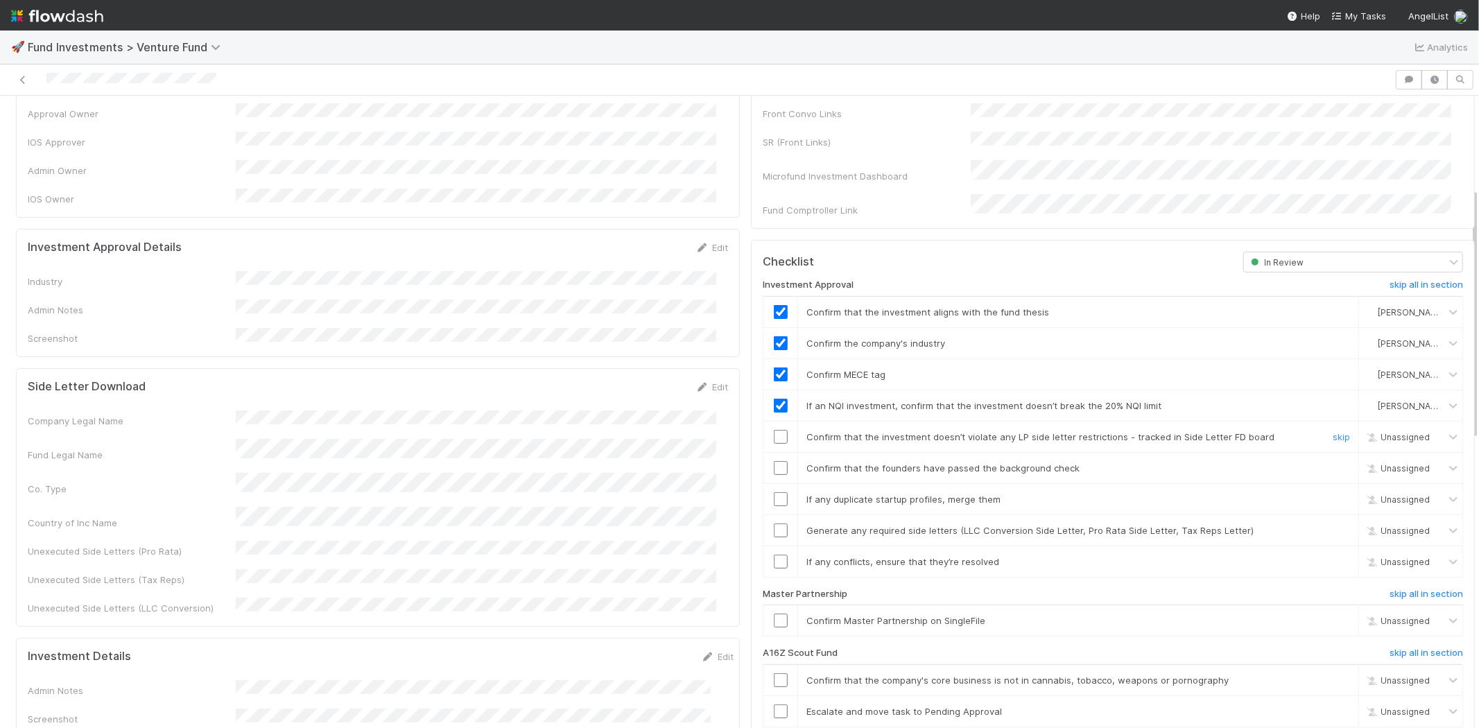
click at [774, 430] on input "checkbox" at bounding box center [781, 437] width 14 height 14
click at [774, 461] on input "checkbox" at bounding box center [781, 468] width 14 height 14
click at [774, 492] on input "checkbox" at bounding box center [781, 499] width 14 height 14
click at [774, 523] on input "checkbox" at bounding box center [781, 530] width 14 height 14
click at [768, 546] on td at bounding box center [780, 561] width 35 height 31
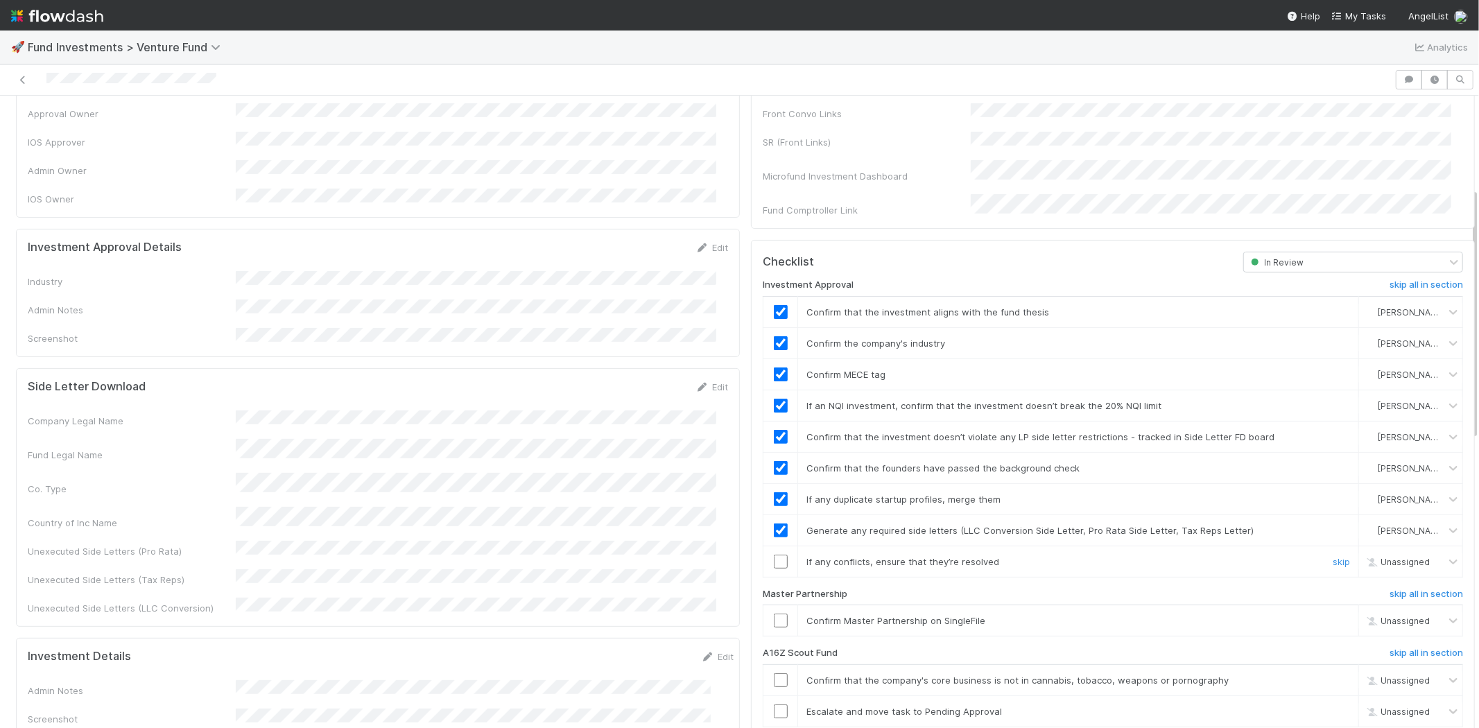
drag, startPoint x: 772, startPoint y: 543, endPoint x: 769, endPoint y: 557, distance: 13.3
click at [774, 555] on input "checkbox" at bounding box center [781, 562] width 14 height 14
click at [774, 613] on input "checkbox" at bounding box center [781, 620] width 14 height 14
checkbox input "true"
click at [774, 613] on input "checkbox" at bounding box center [781, 620] width 14 height 14
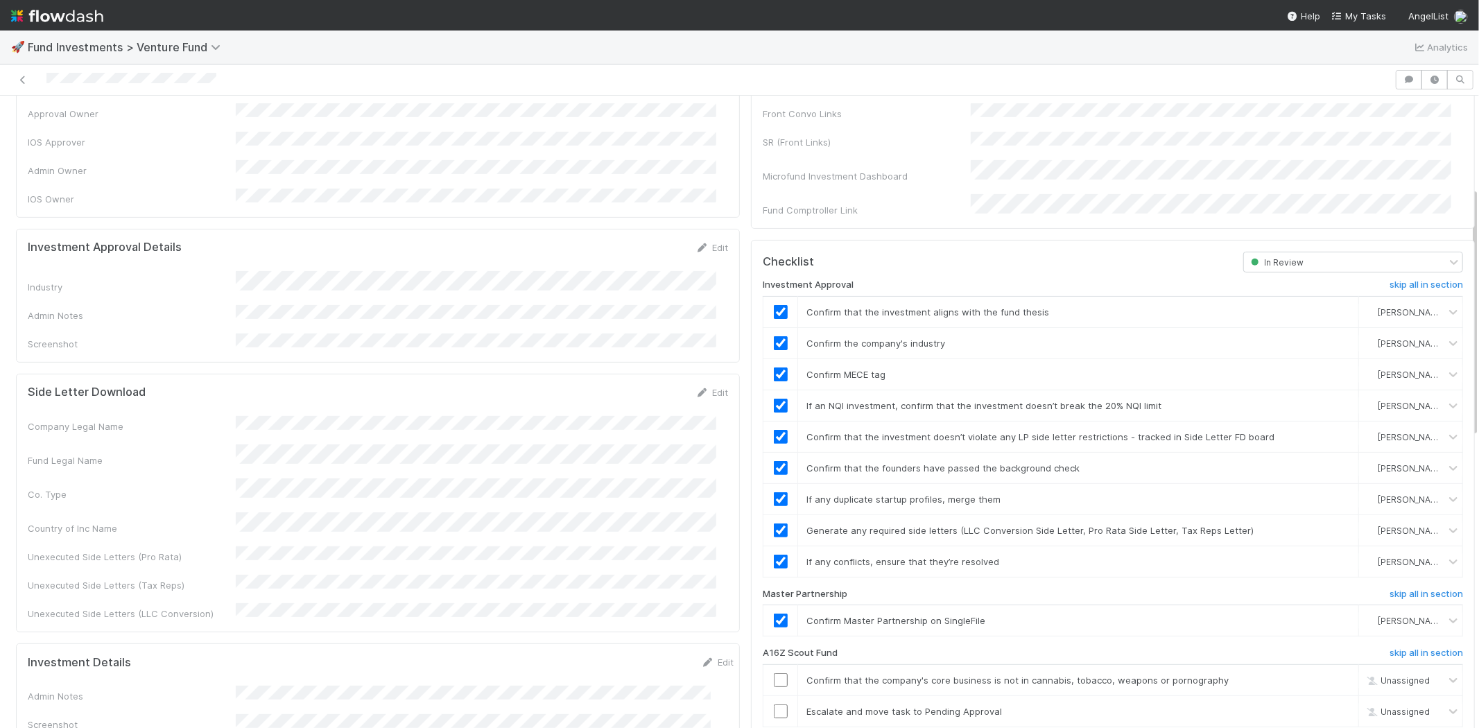
click at [271, 78] on div at bounding box center [697, 79] width 1383 height 19
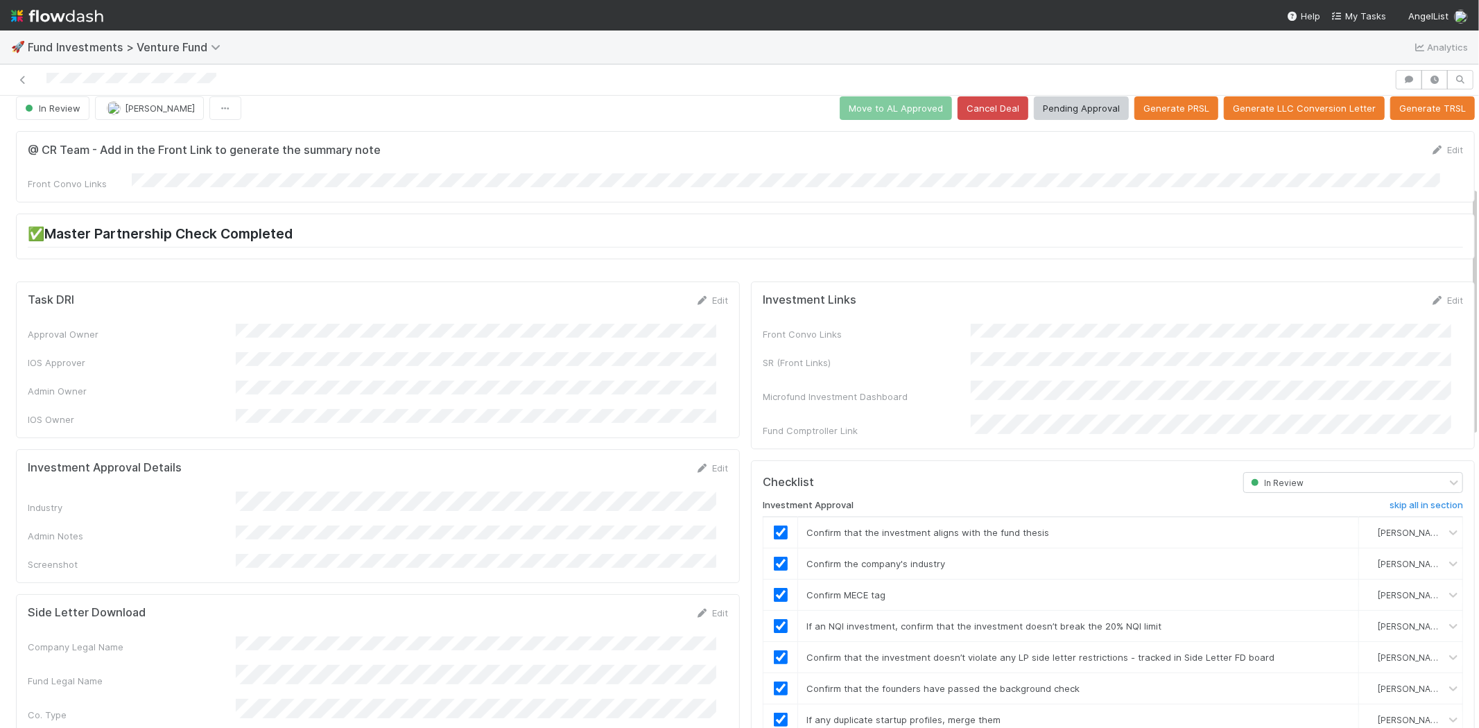
scroll to position [0, 0]
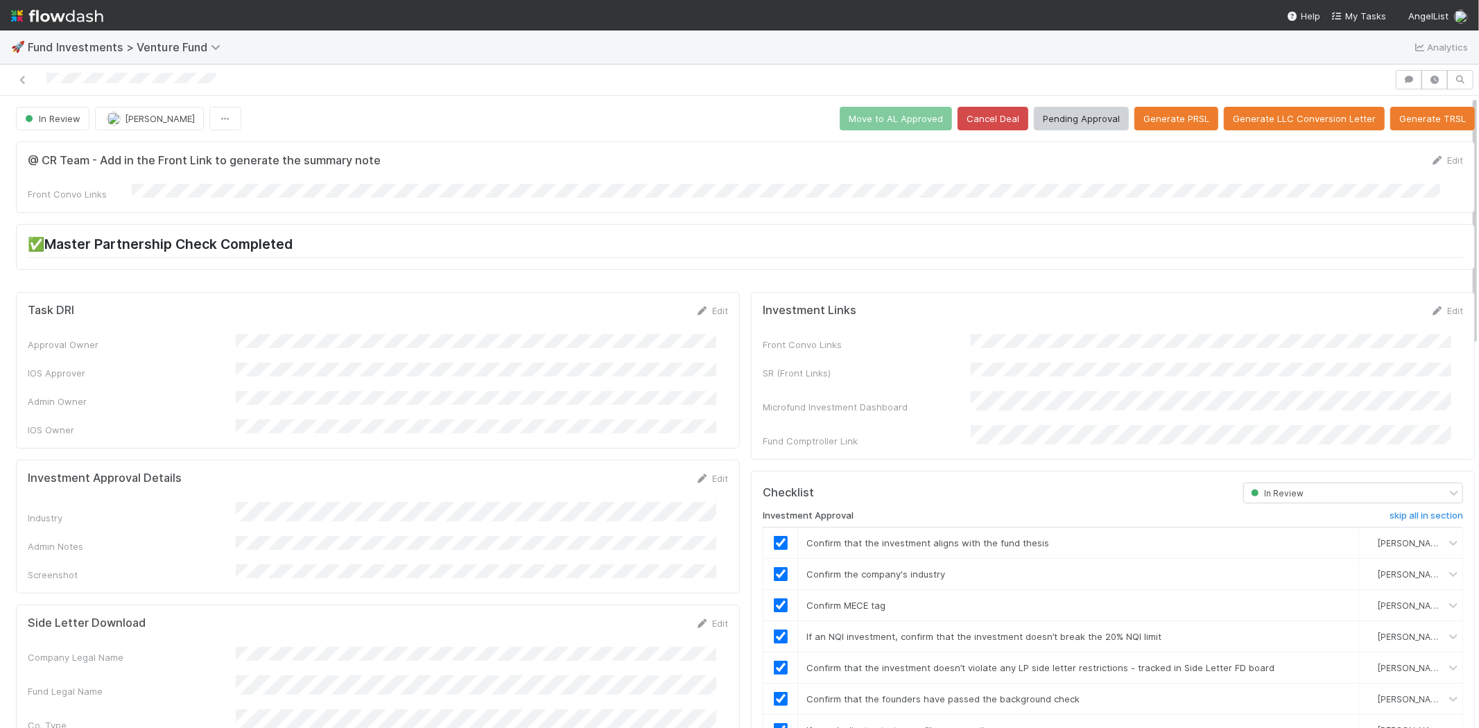
click at [1069, 123] on button "Pending Approval" at bounding box center [1081, 119] width 95 height 24
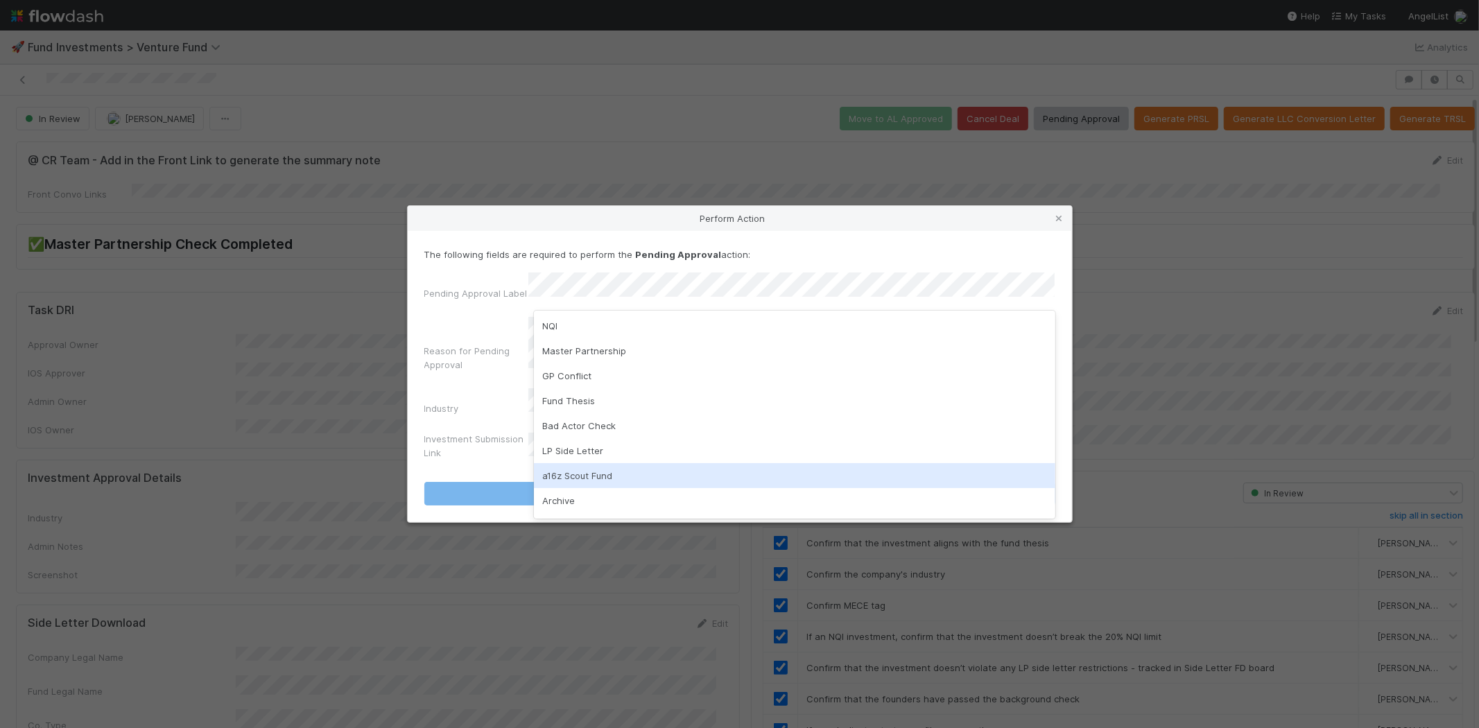
drag, startPoint x: 574, startPoint y: 473, endPoint x: 577, endPoint y: 424, distance: 49.3
click at [573, 473] on div "a16z Scout Fund" at bounding box center [794, 475] width 521 height 25
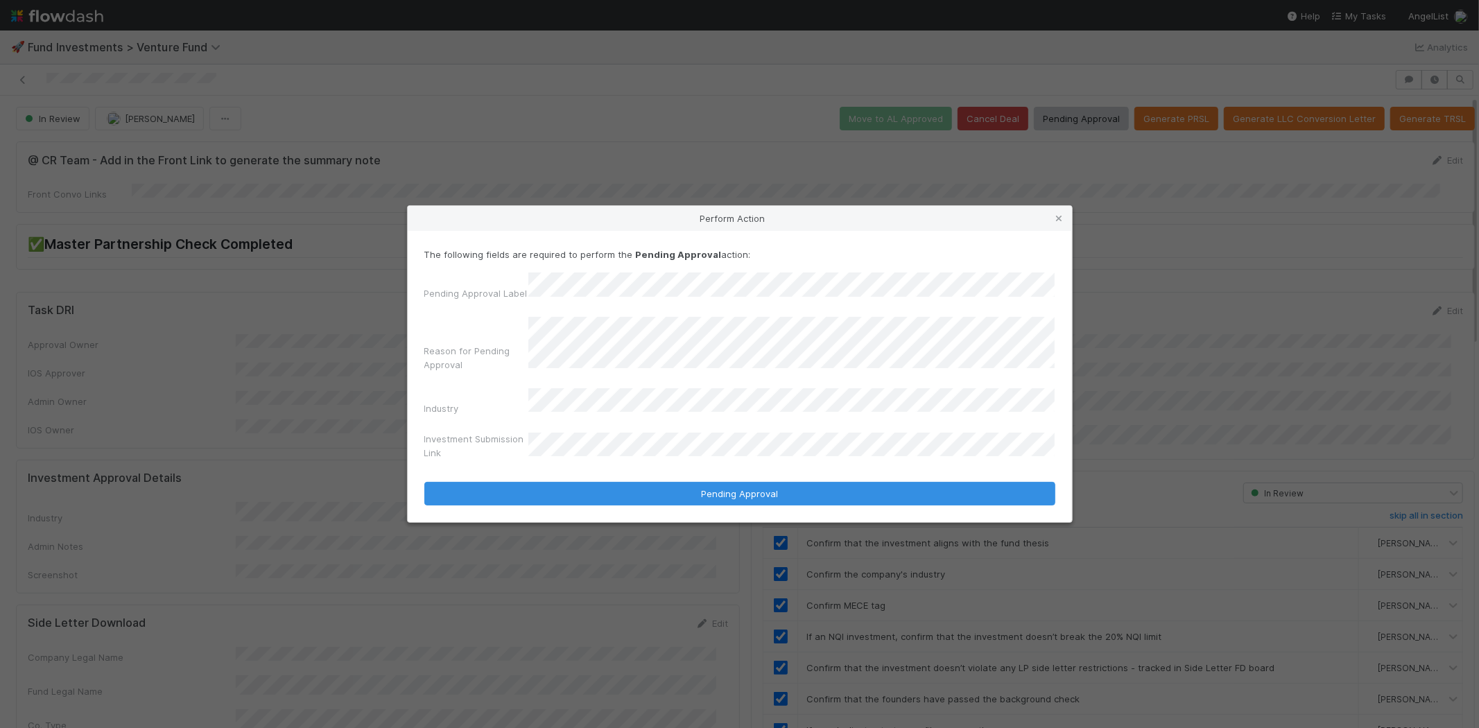
click at [424, 482] on button "Pending Approval" at bounding box center [739, 494] width 631 height 24
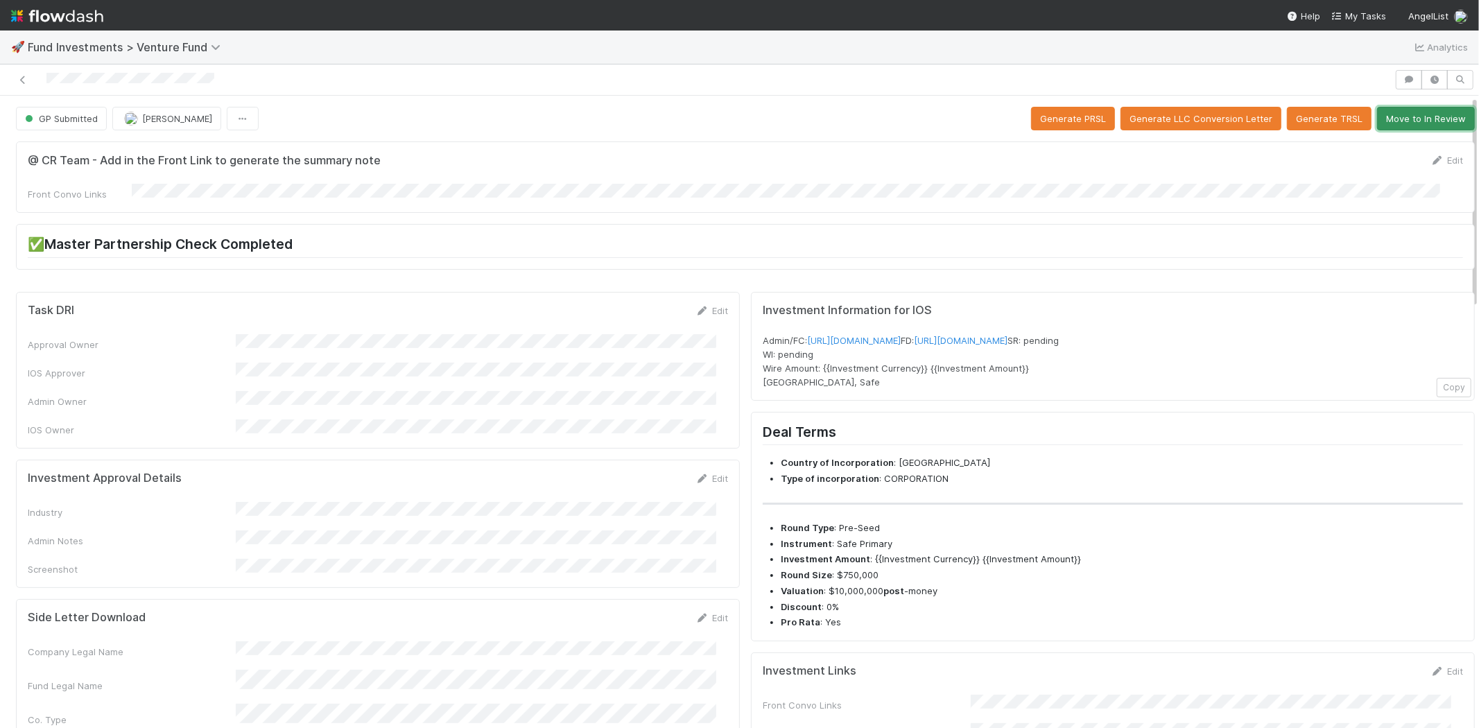
click at [1421, 118] on button "Move to In Review" at bounding box center [1426, 119] width 98 height 24
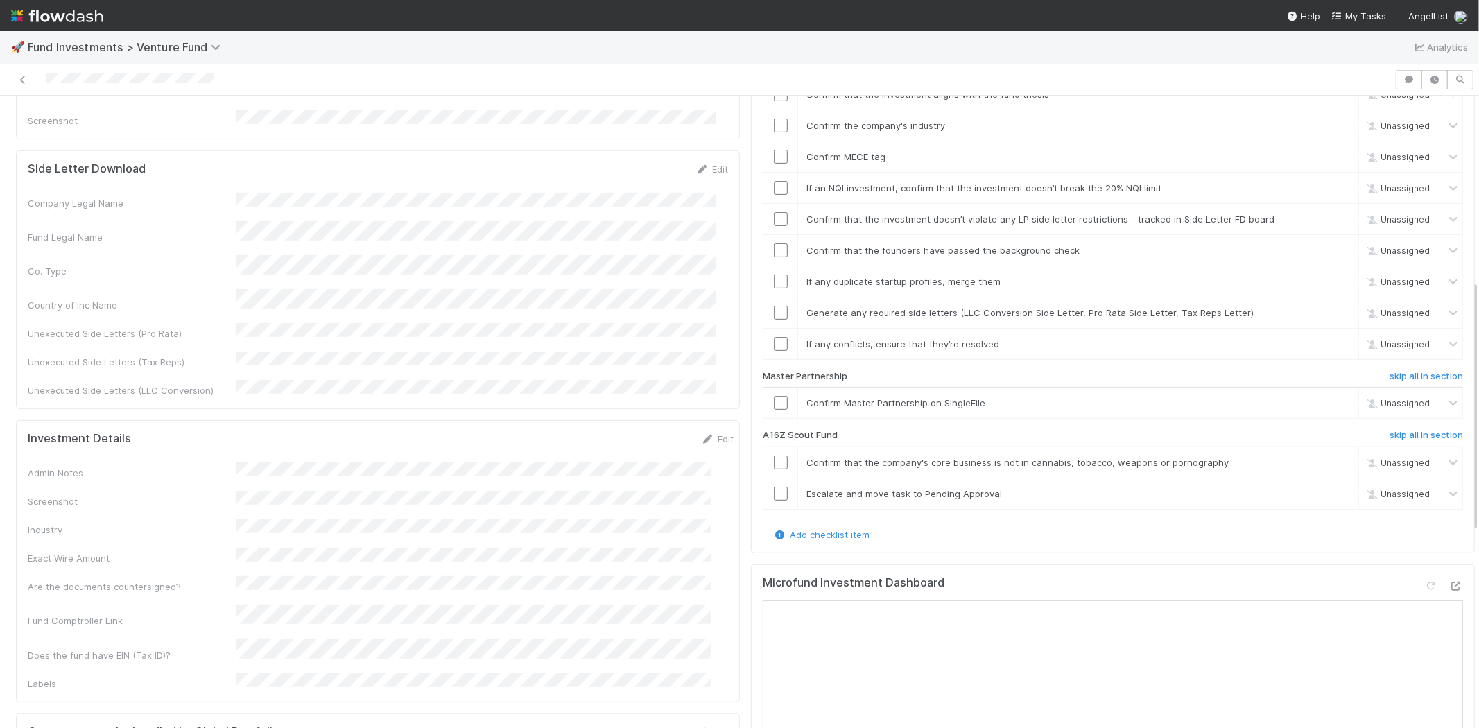
scroll to position [462, 0]
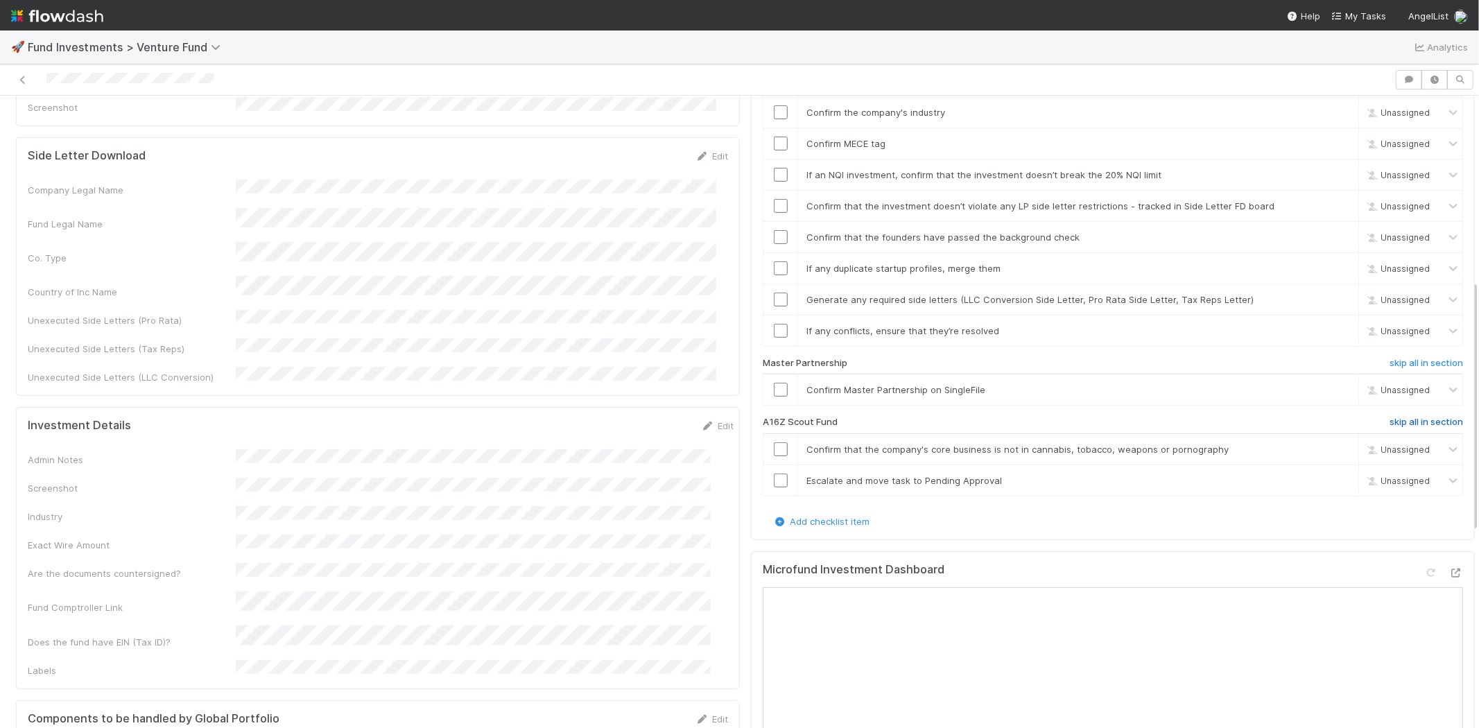
click at [1400, 417] on h6 "skip all in section" at bounding box center [1425, 422] width 73 height 11
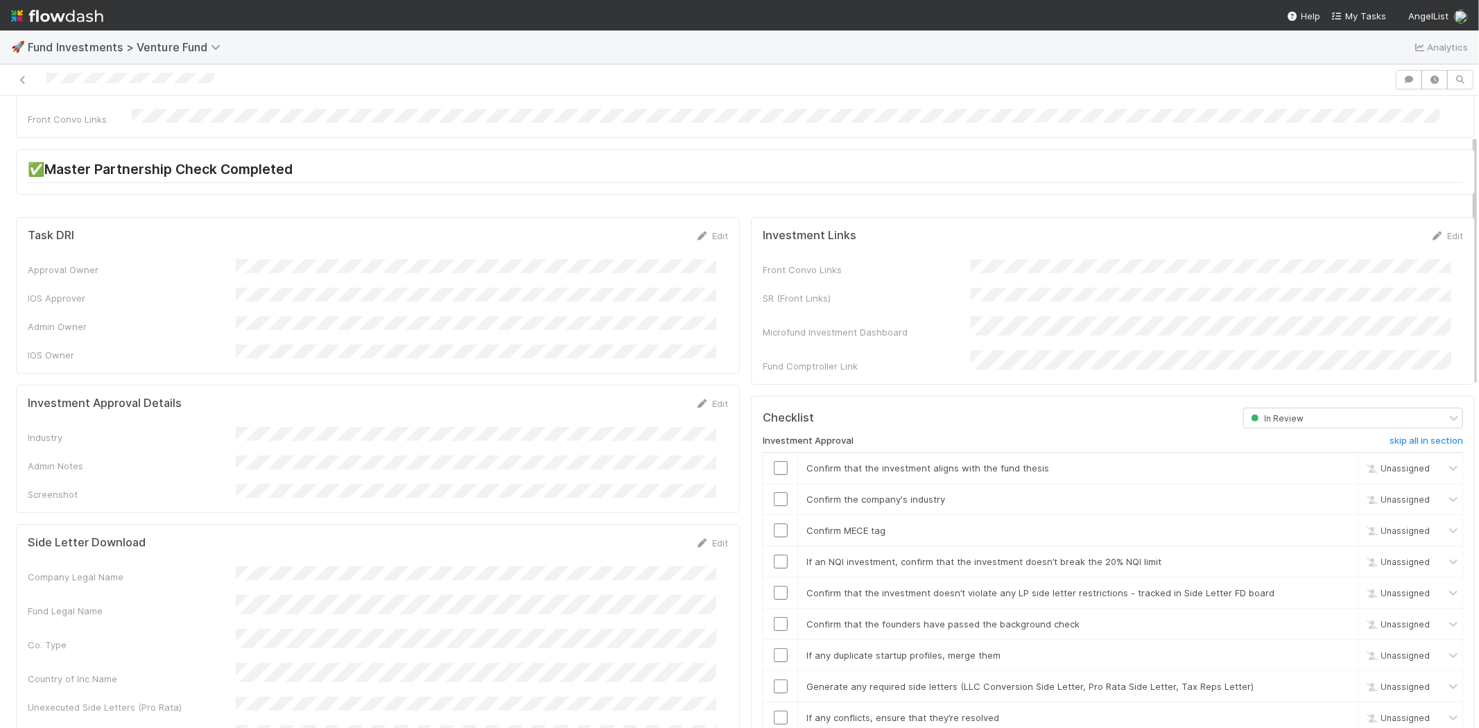
scroll to position [0, 0]
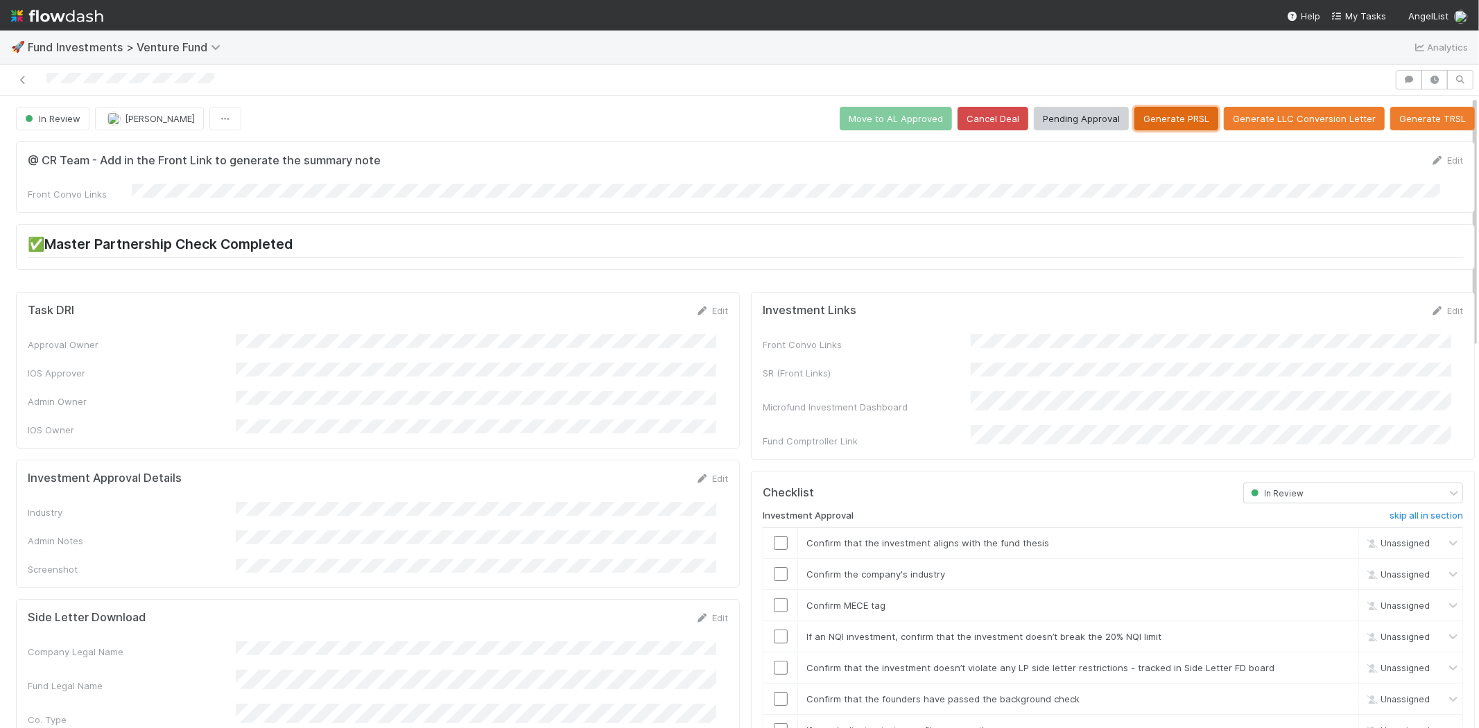
click at [1142, 116] on button "Generate PRSL" at bounding box center [1176, 119] width 84 height 24
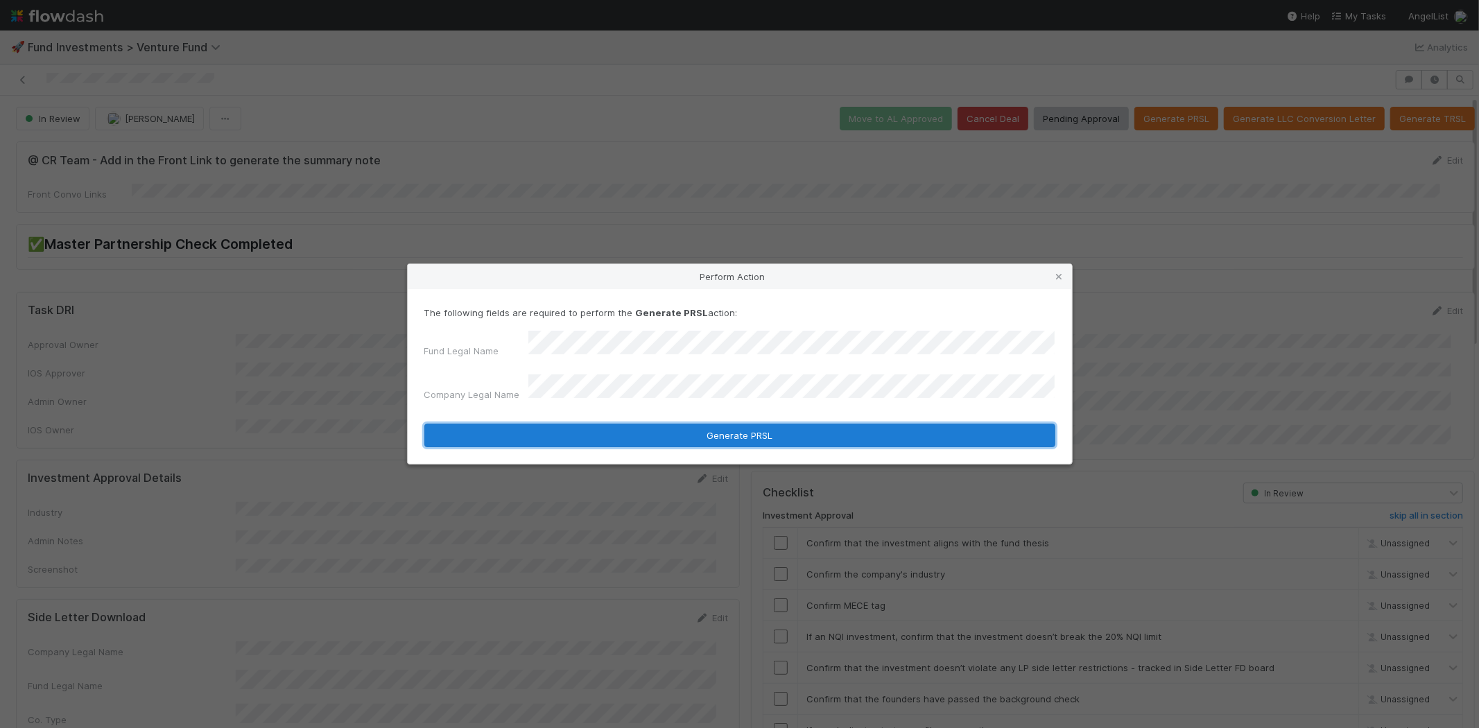
click at [588, 424] on button "Generate PRSL" at bounding box center [739, 436] width 631 height 24
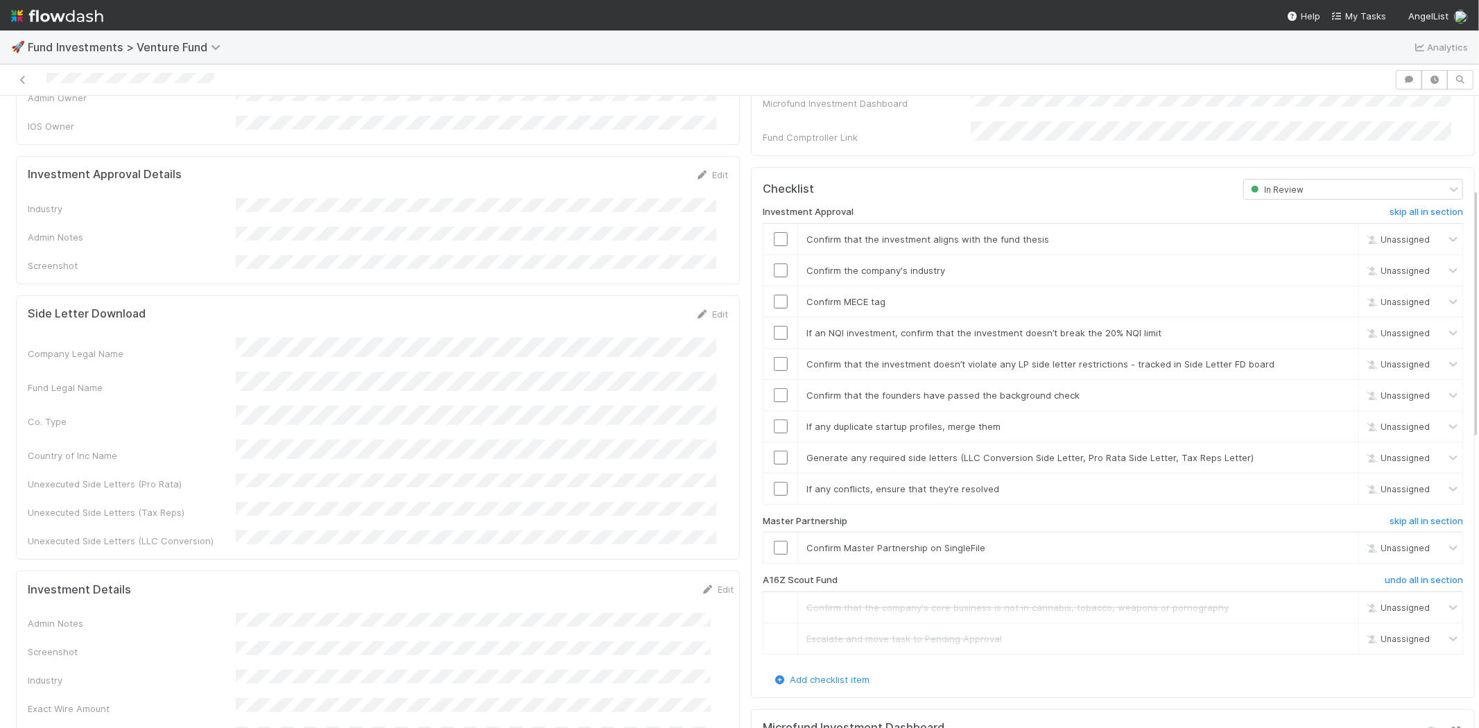
scroll to position [231, 0]
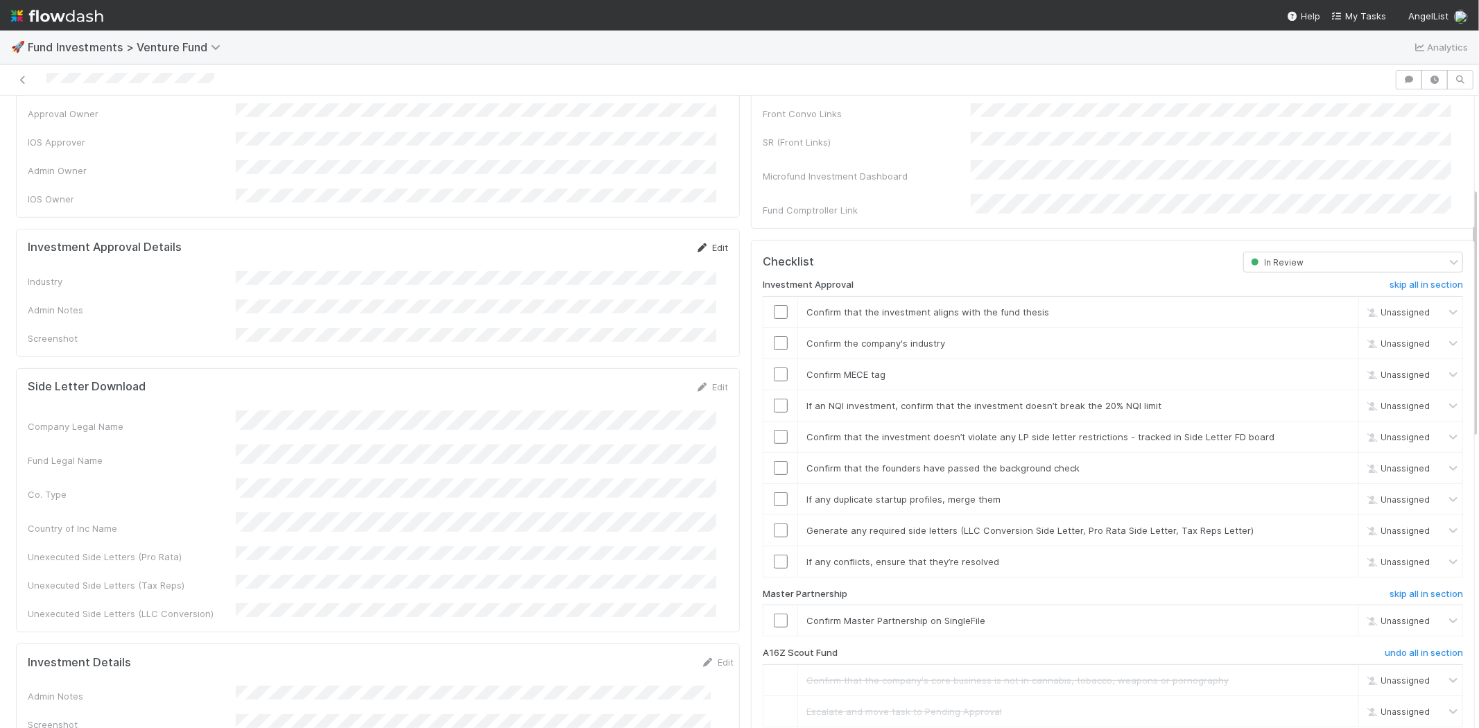
click at [698, 242] on link "Edit" at bounding box center [711, 247] width 33 height 11
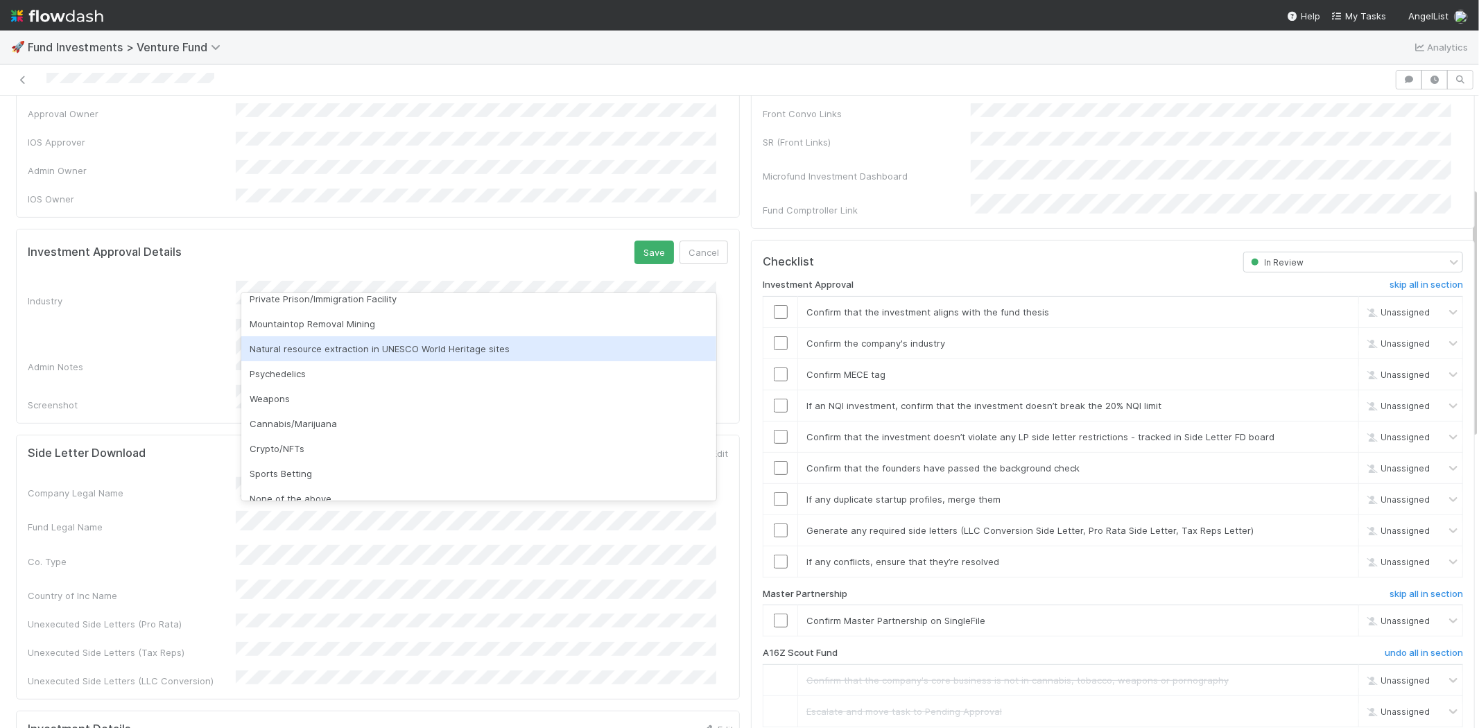
scroll to position [396, 0]
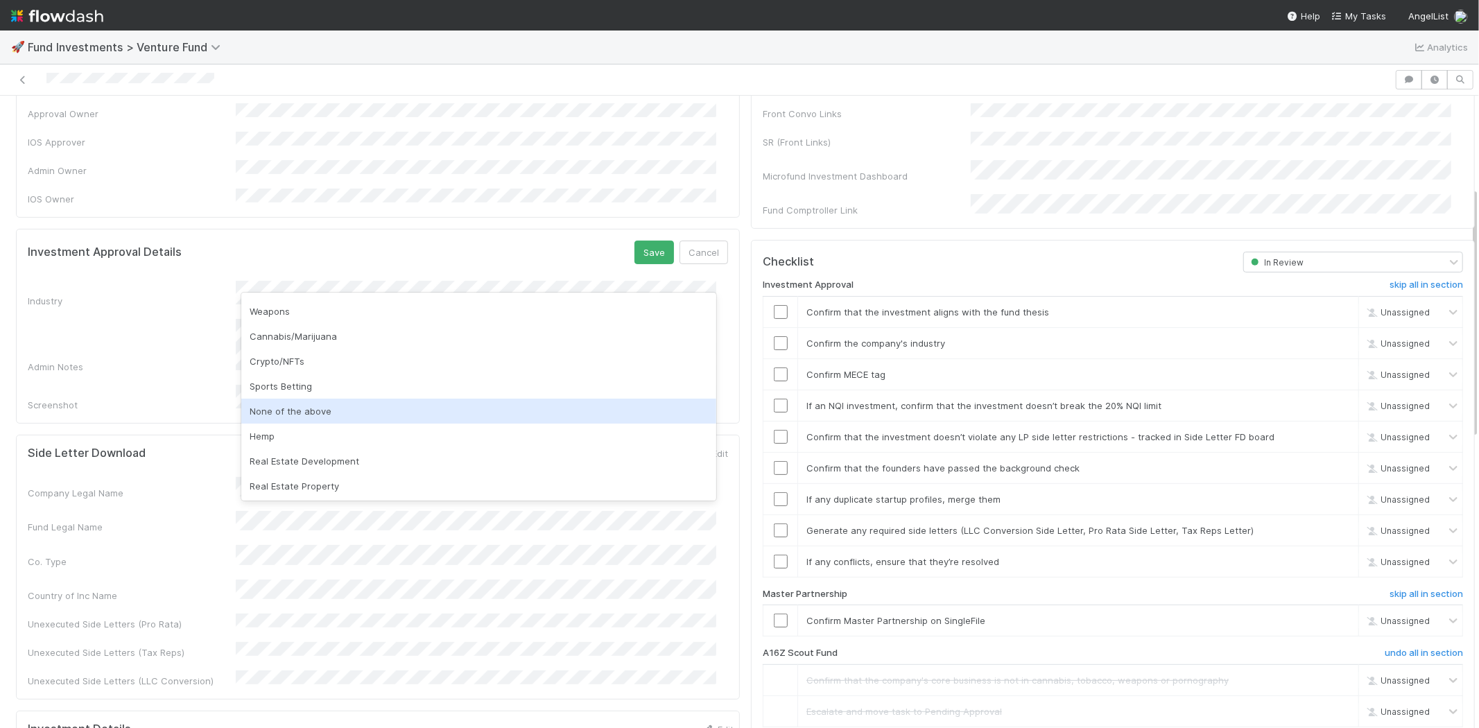
click at [431, 410] on div "None of the above" at bounding box center [478, 411] width 475 height 25
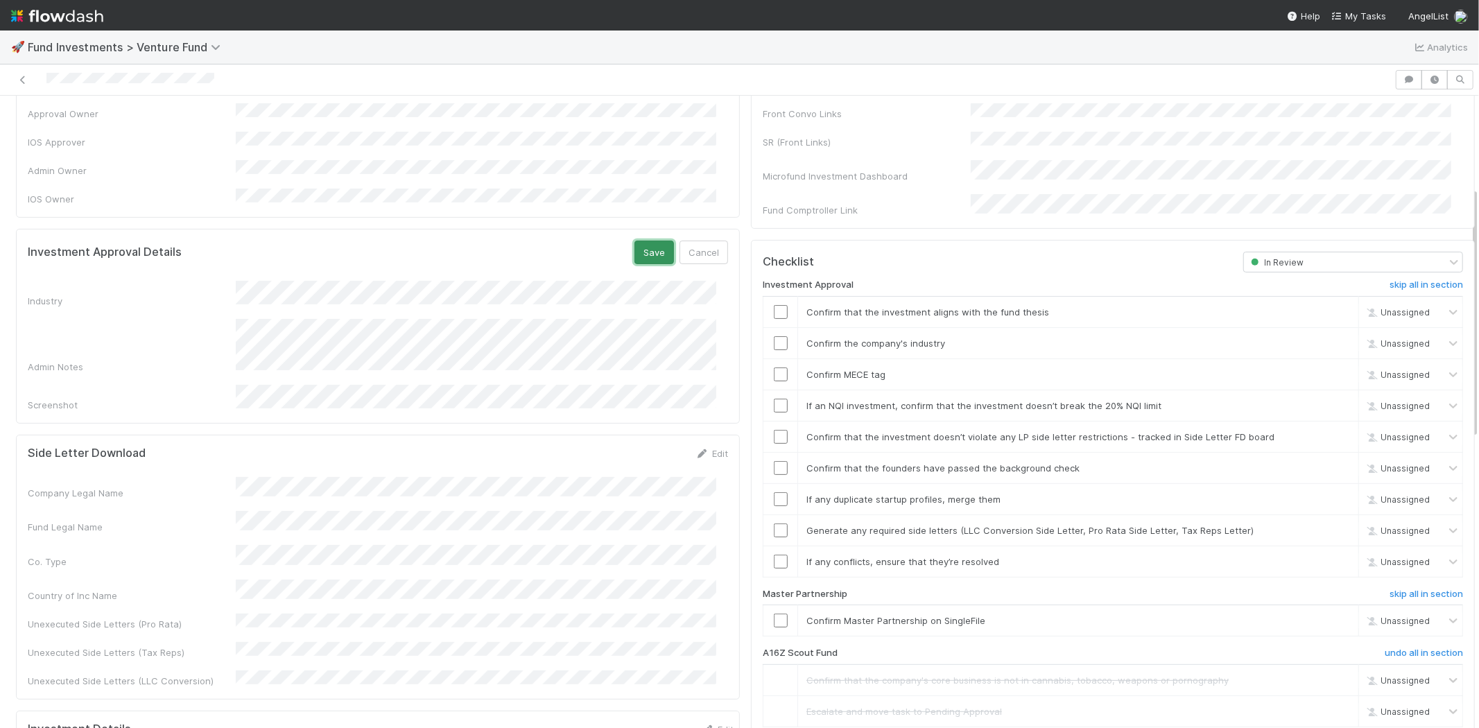
click at [640, 241] on button "Save" at bounding box center [654, 253] width 40 height 24
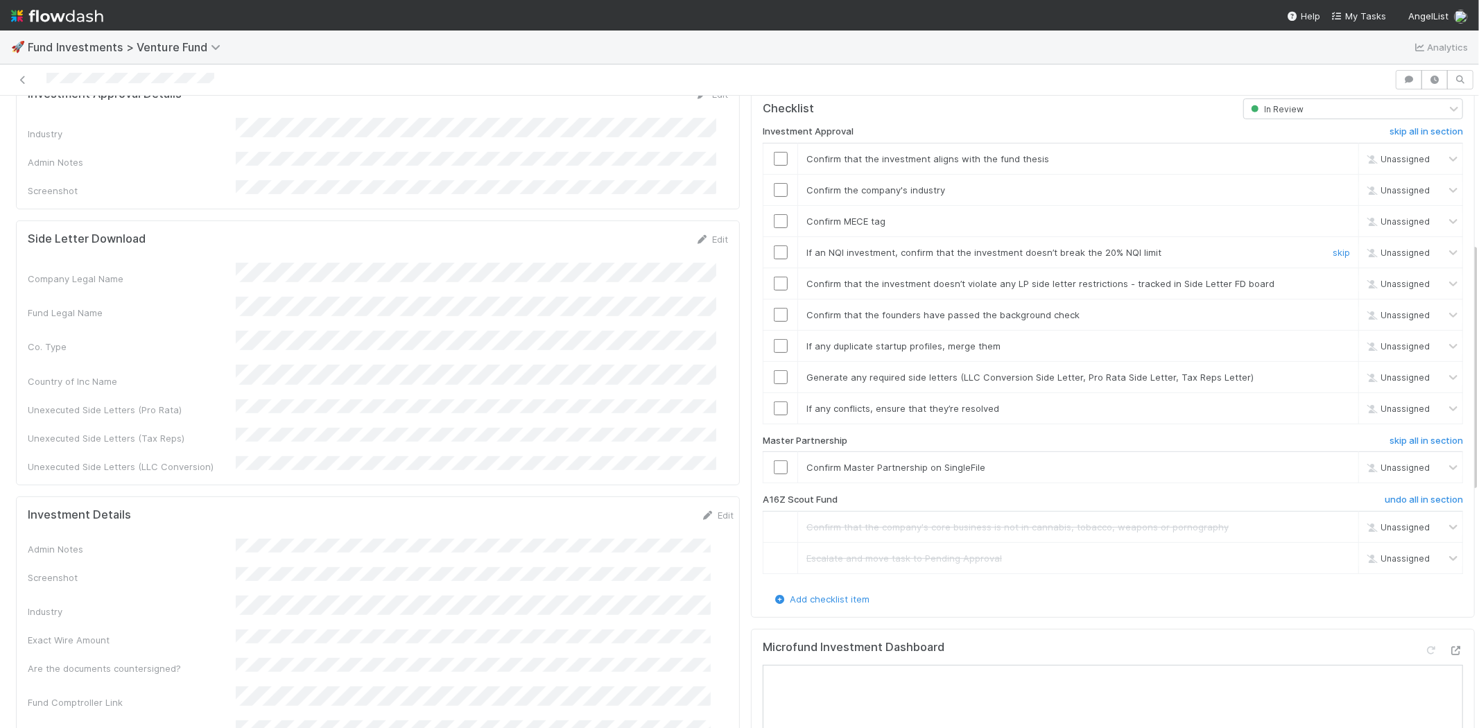
scroll to position [385, 0]
click at [774, 151] on input "checkbox" at bounding box center [781, 158] width 14 height 14
click at [774, 182] on input "checkbox" at bounding box center [781, 189] width 14 height 14
click at [774, 213] on input "checkbox" at bounding box center [781, 220] width 14 height 14
click at [767, 241] on td at bounding box center [780, 251] width 35 height 31
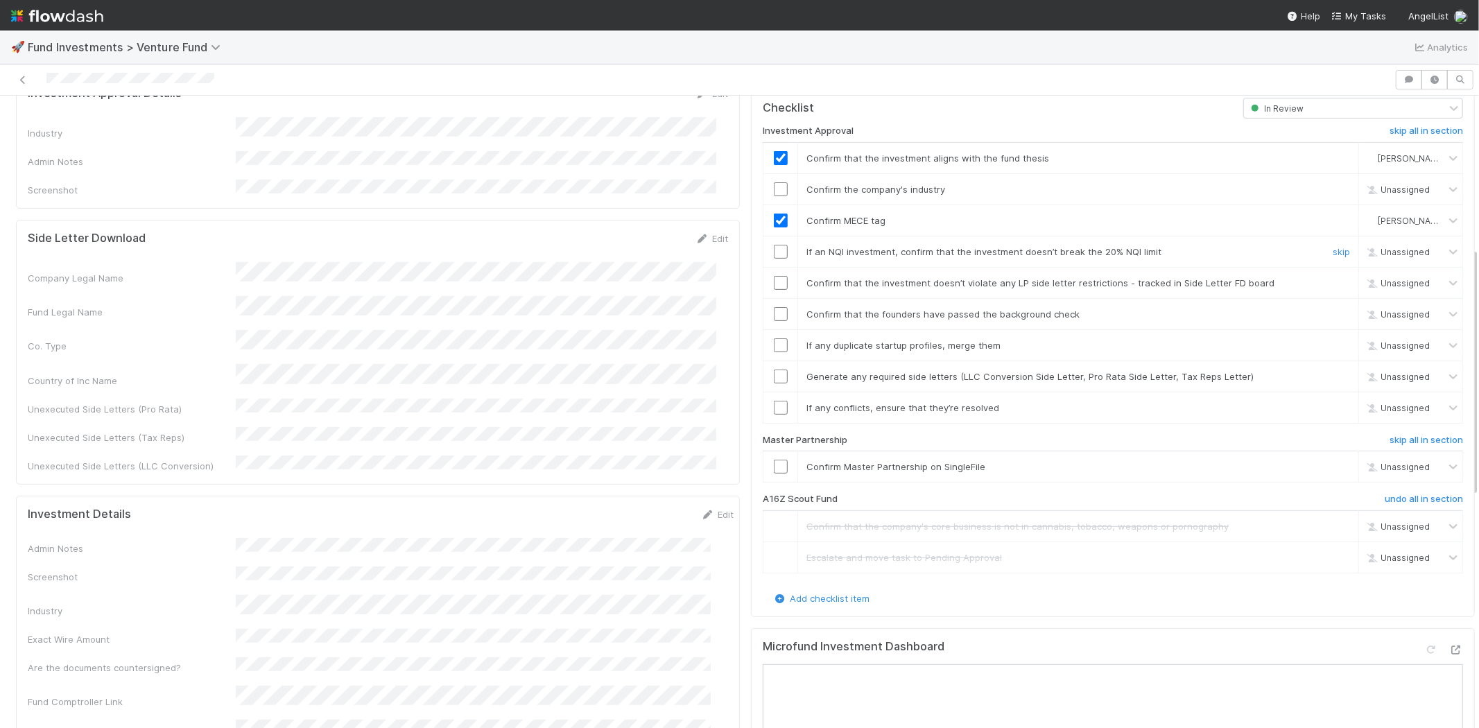
click at [774, 245] on input "checkbox" at bounding box center [781, 252] width 14 height 14
click at [774, 182] on input "checkbox" at bounding box center [781, 189] width 14 height 14
click at [774, 276] on input "checkbox" at bounding box center [781, 283] width 14 height 14
click at [774, 307] on input "checkbox" at bounding box center [781, 314] width 14 height 14
click at [774, 338] on input "checkbox" at bounding box center [781, 345] width 14 height 14
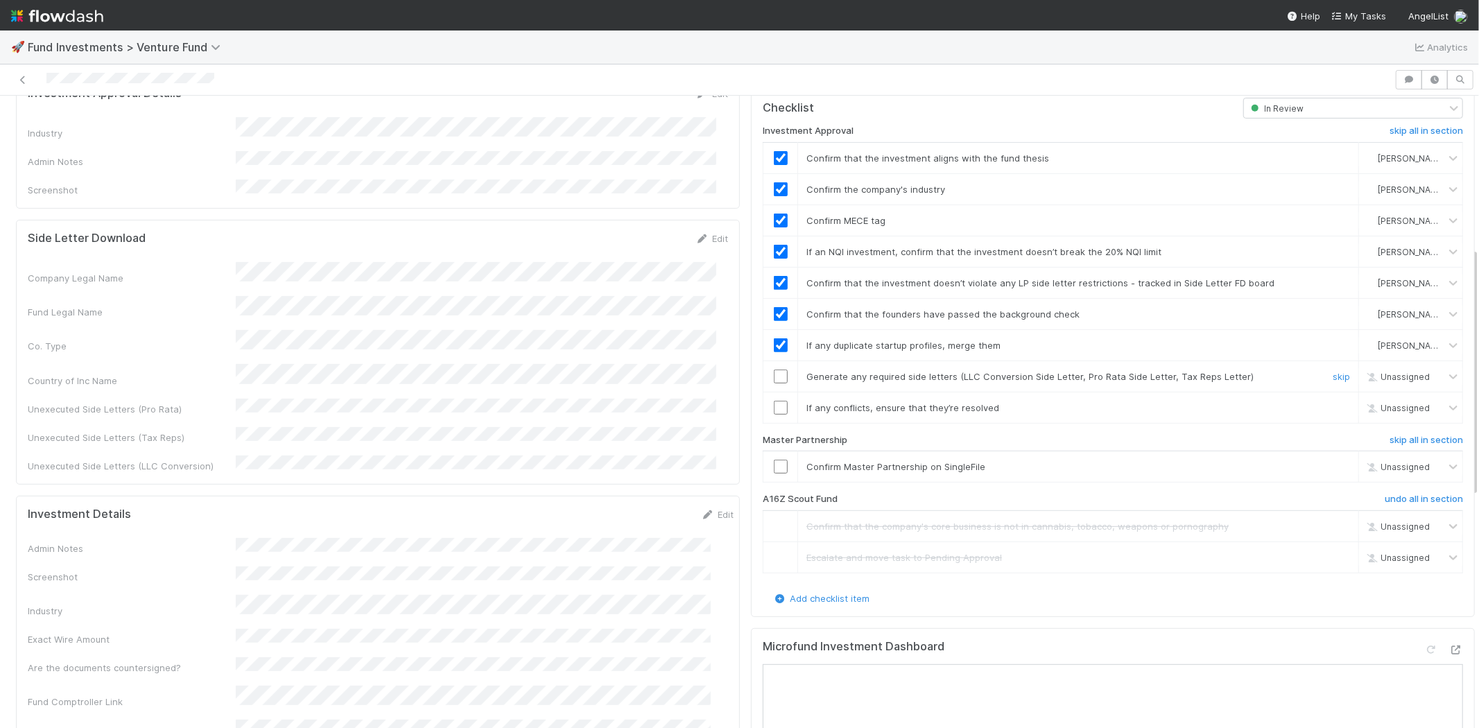
click at [774, 369] on input "checkbox" at bounding box center [781, 376] width 14 height 14
click at [772, 392] on td at bounding box center [780, 407] width 35 height 31
click at [771, 392] on td at bounding box center [780, 407] width 35 height 31
click at [774, 401] on input "checkbox" at bounding box center [781, 408] width 14 height 14
click at [774, 460] on input "checkbox" at bounding box center [781, 467] width 14 height 14
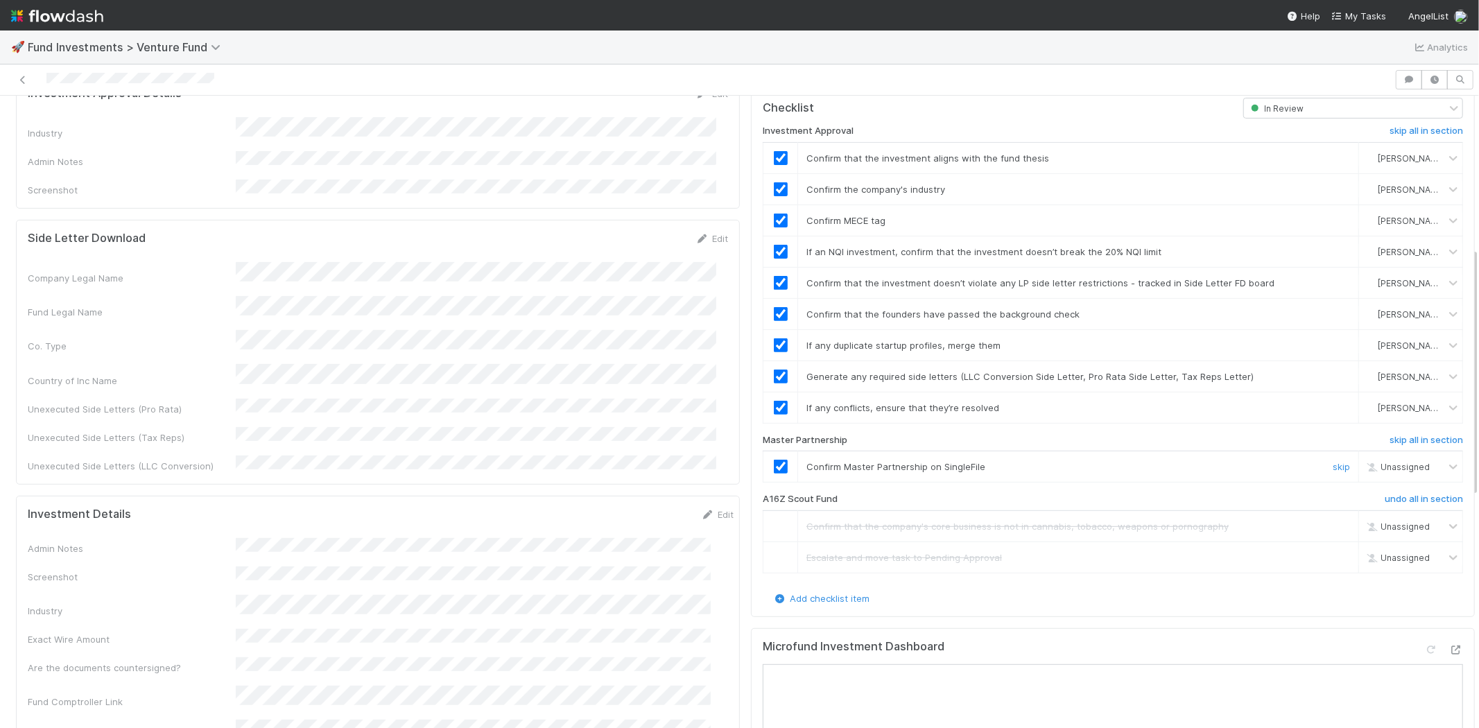
checkbox input "true"
click at [774, 460] on input "checkbox" at bounding box center [781, 467] width 14 height 14
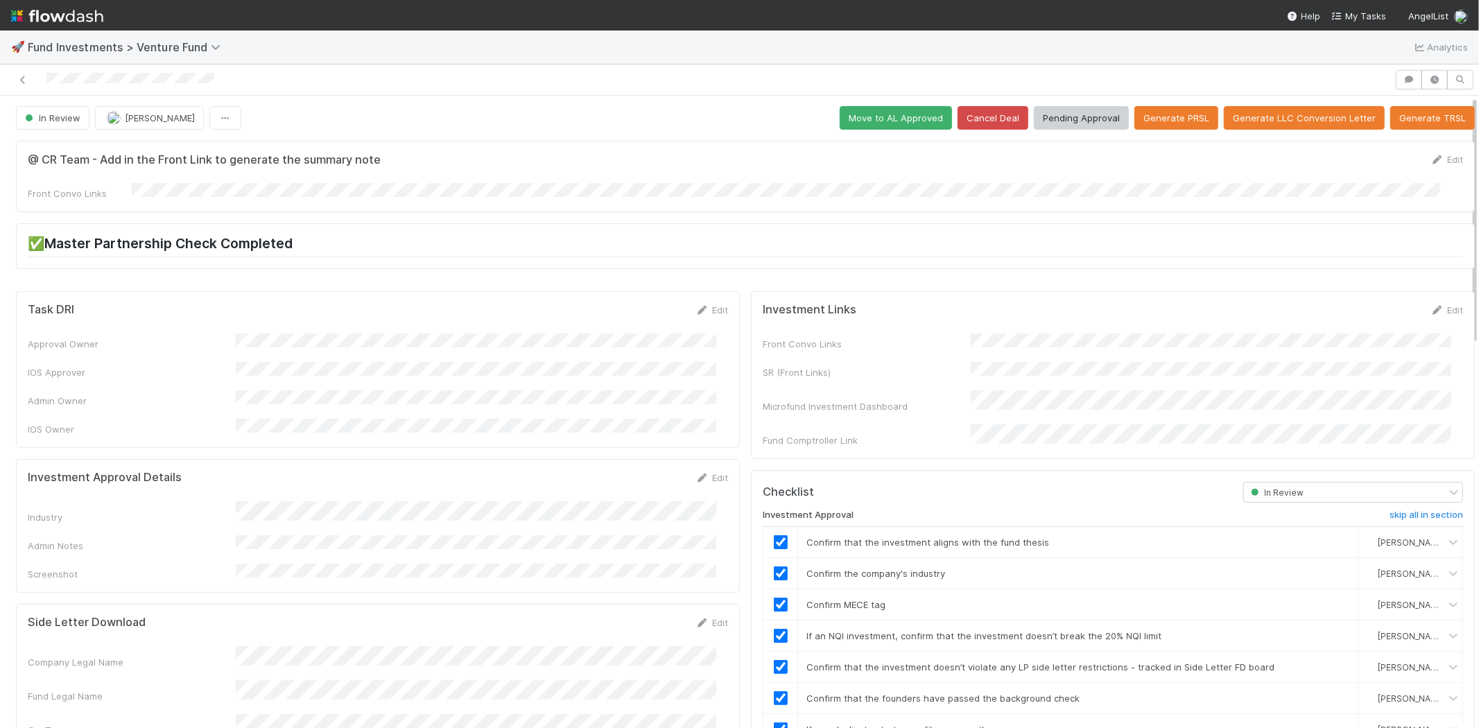
scroll to position [0, 0]
click at [1061, 121] on button "Pending Approval" at bounding box center [1081, 119] width 95 height 24
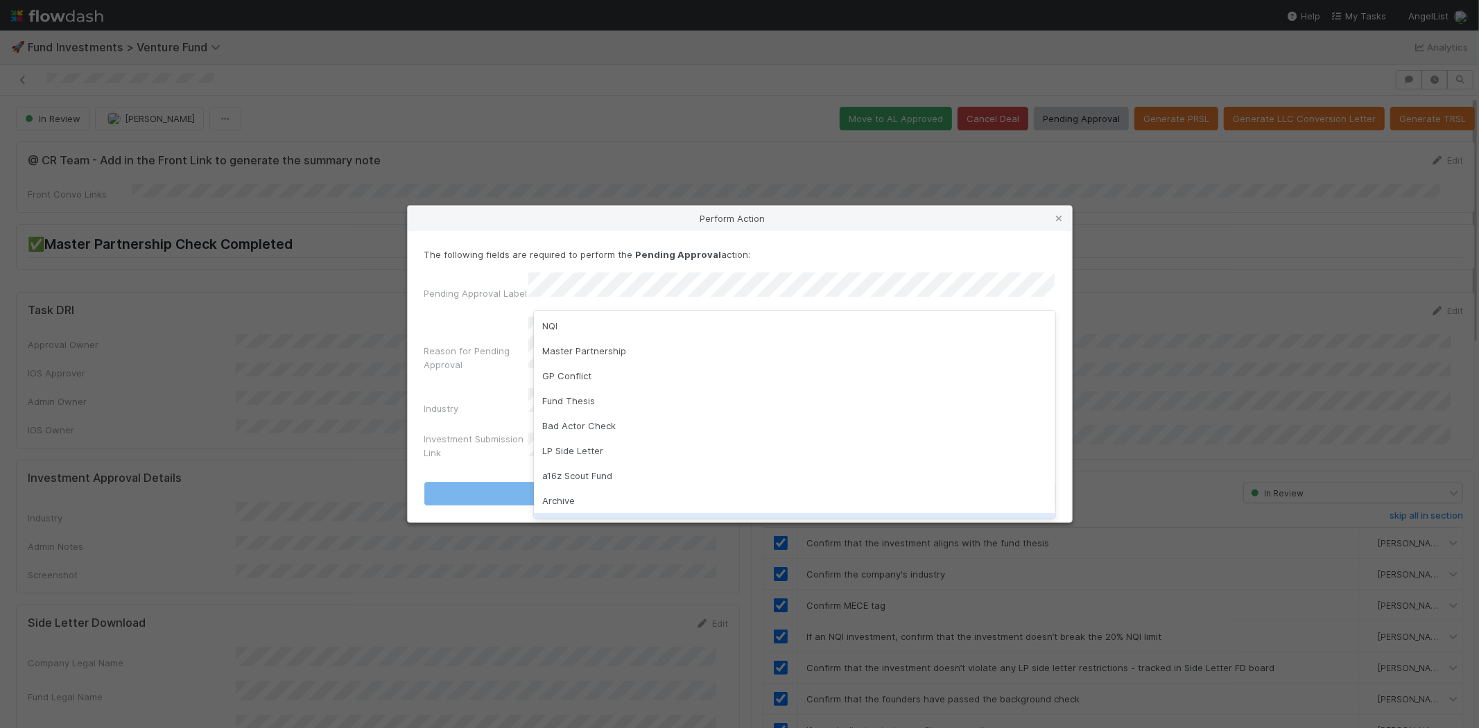
scroll to position [97, 0]
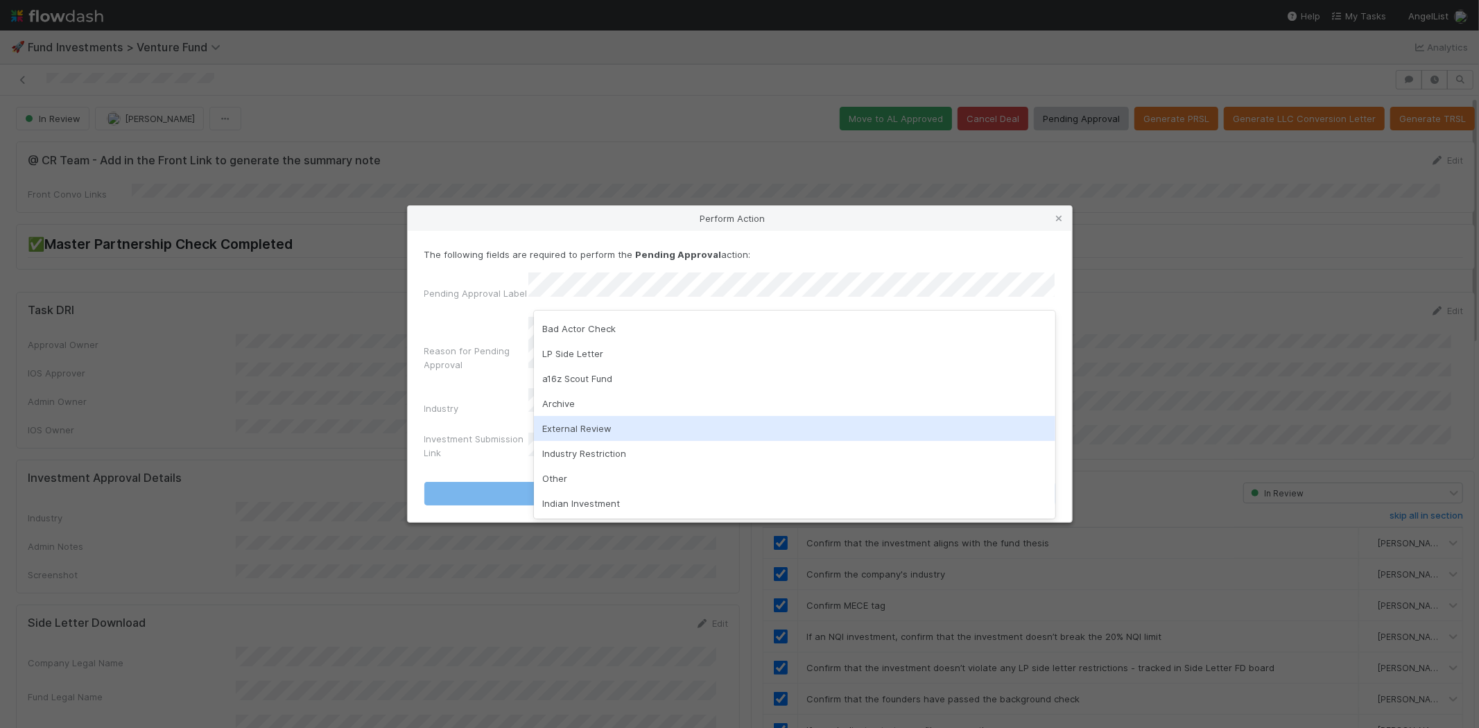
click at [595, 430] on div "External Review" at bounding box center [794, 428] width 521 height 25
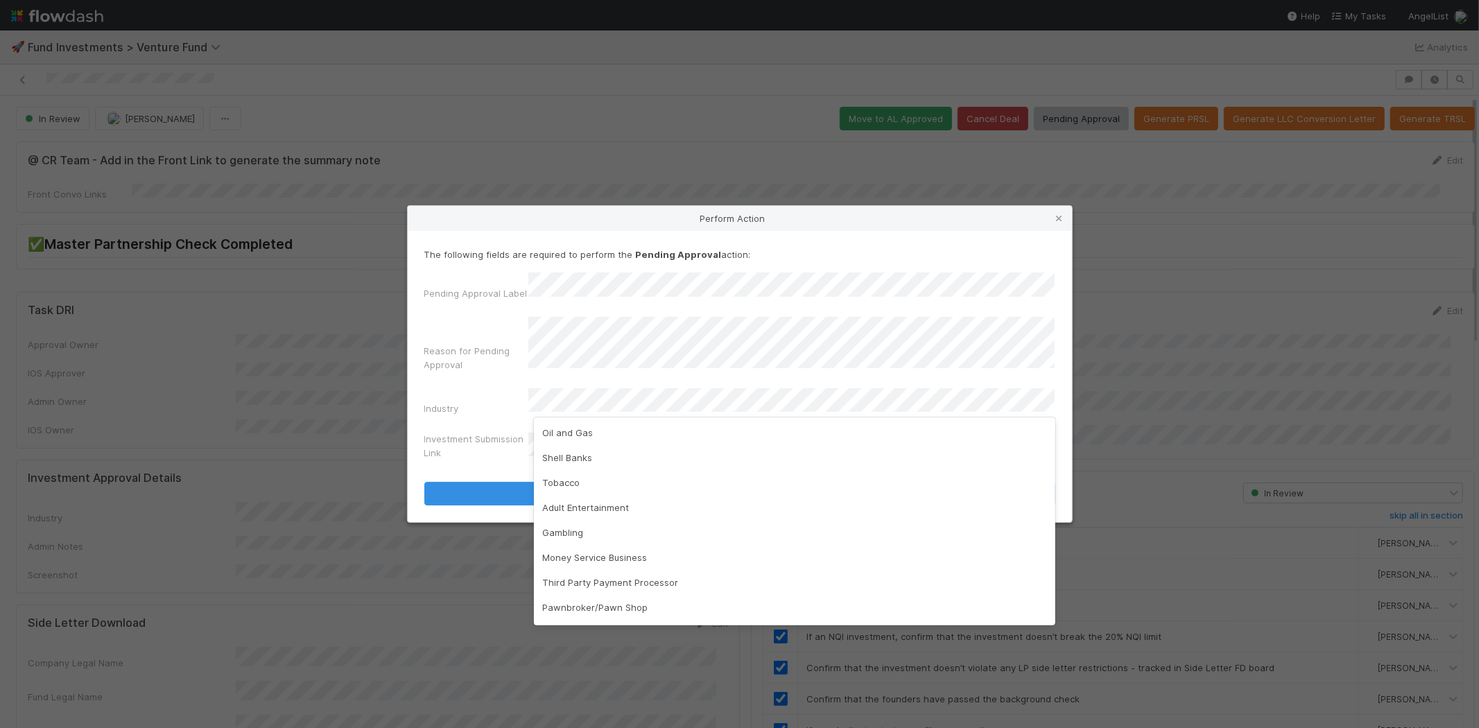
scroll to position [0, 0]
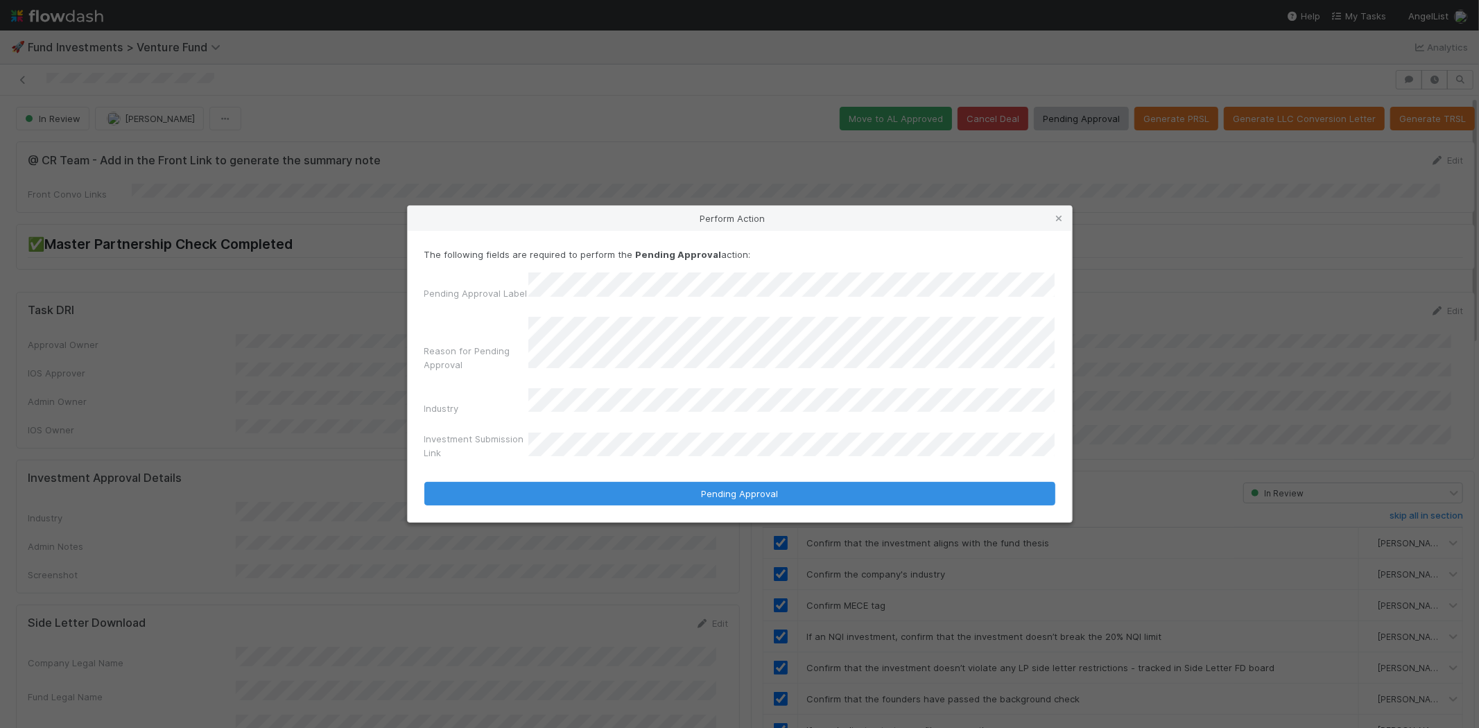
click at [424, 482] on button "Pending Approval" at bounding box center [739, 494] width 631 height 24
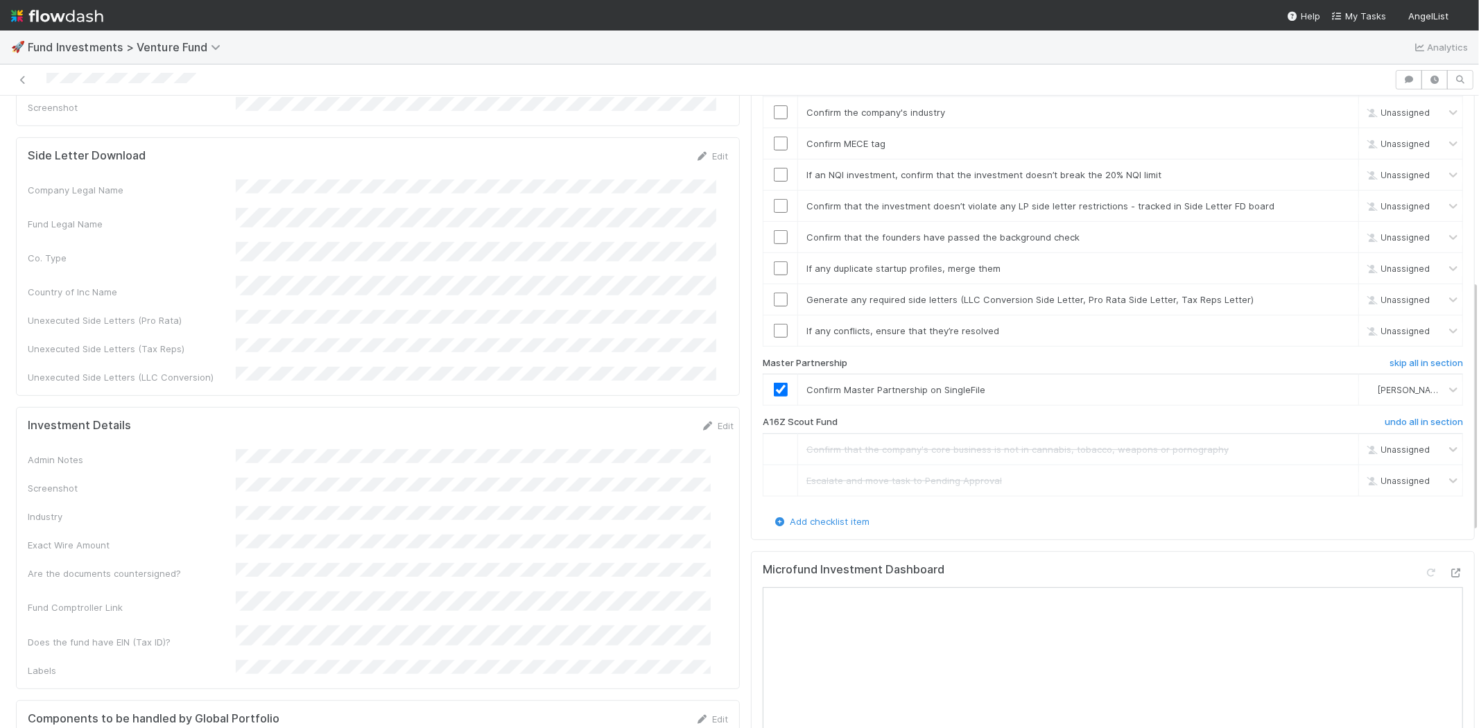
scroll to position [308, 0]
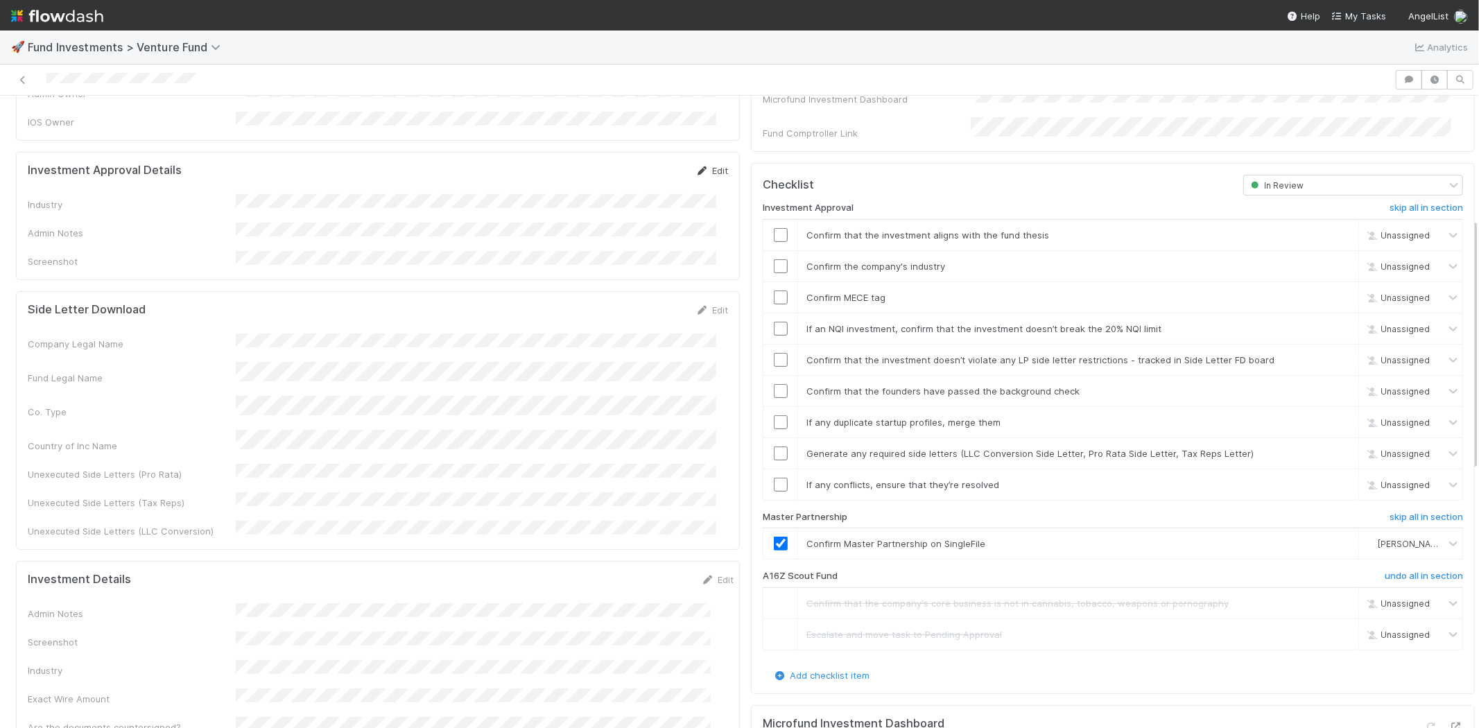
click at [701, 165] on link "Edit" at bounding box center [711, 170] width 33 height 11
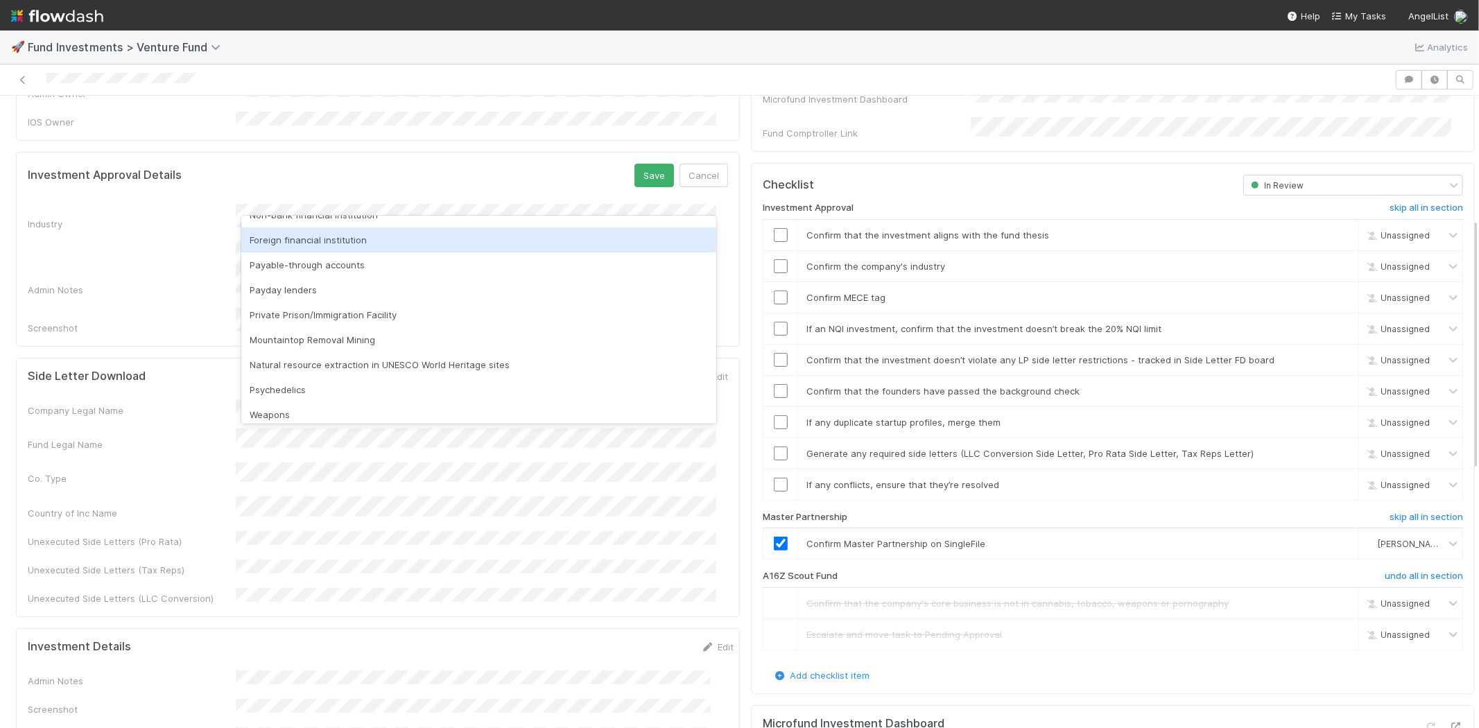
scroll to position [396, 0]
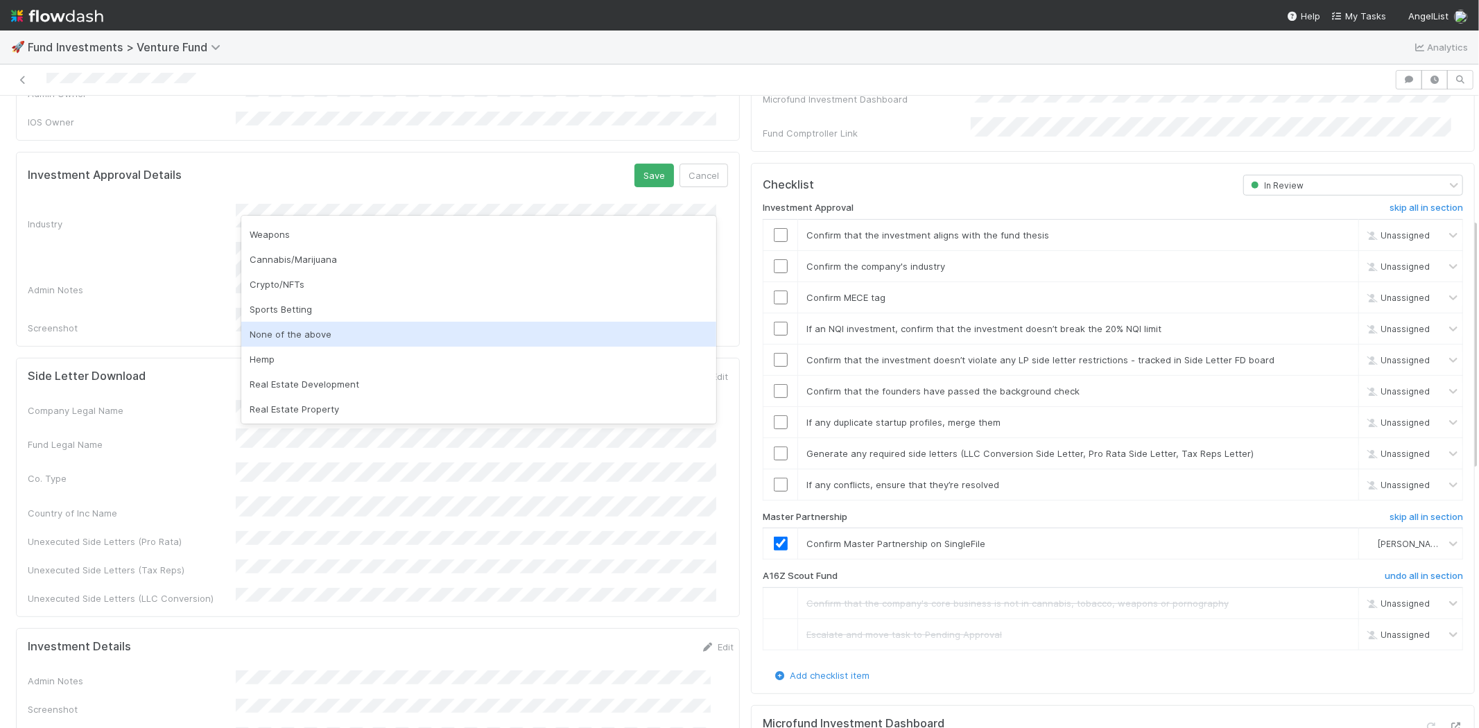
click at [304, 331] on div "None of the above" at bounding box center [478, 334] width 475 height 25
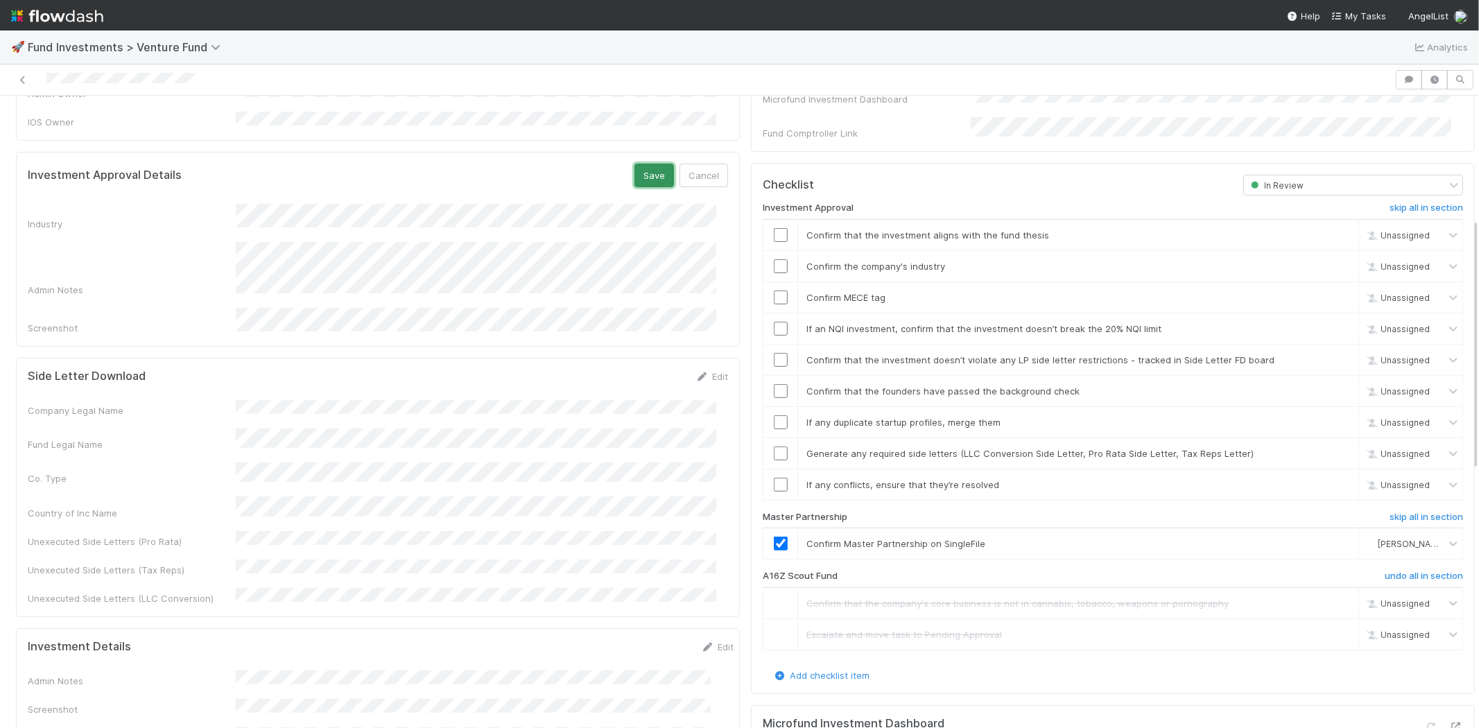
click at [634, 164] on button "Save" at bounding box center [654, 176] width 40 height 24
click at [774, 228] on input "checkbox" at bounding box center [781, 235] width 14 height 14
click at [774, 259] on input "checkbox" at bounding box center [781, 266] width 14 height 14
click at [774, 290] on input "checkbox" at bounding box center [781, 297] width 14 height 14
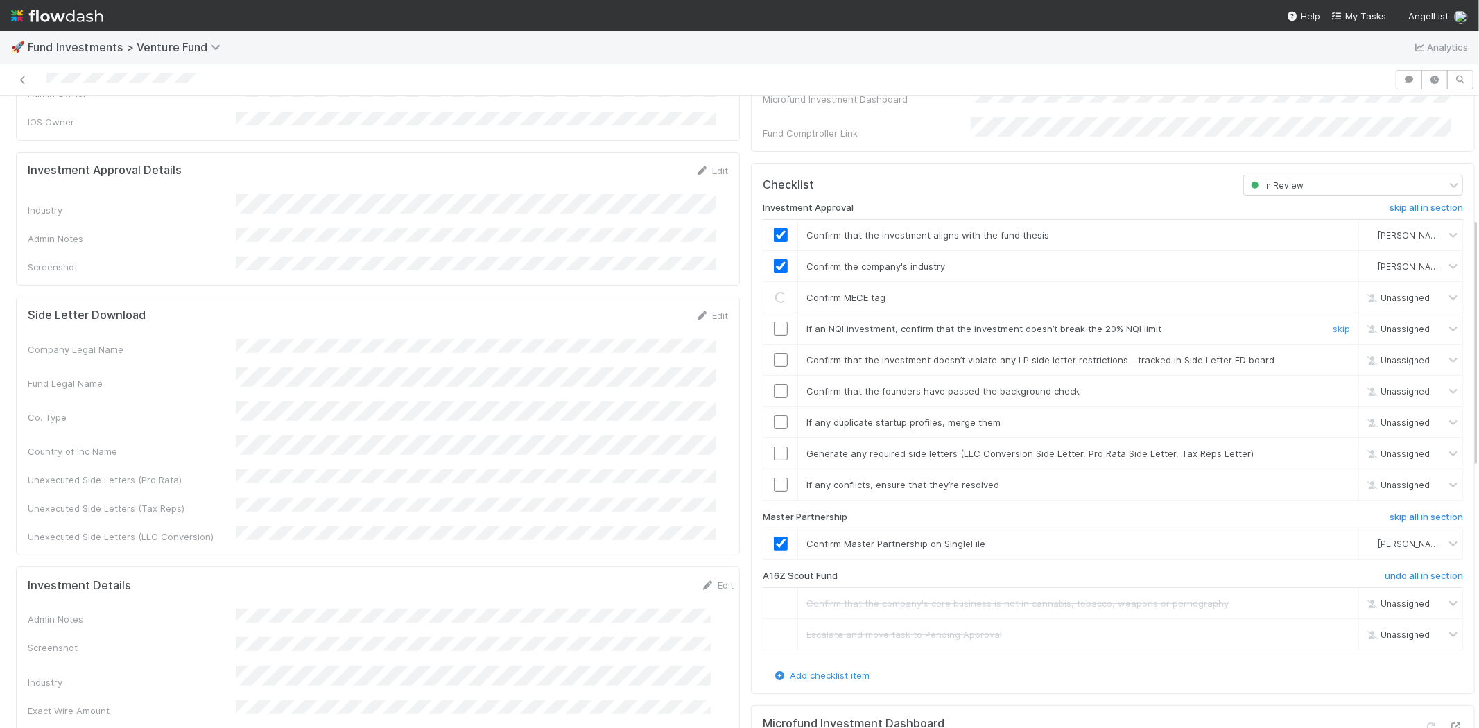
click at [774, 322] on input "checkbox" at bounding box center [781, 329] width 14 height 14
click at [774, 353] on input "checkbox" at bounding box center [781, 360] width 14 height 14
click at [774, 384] on input "checkbox" at bounding box center [781, 391] width 14 height 14
click at [774, 415] on input "checkbox" at bounding box center [781, 422] width 14 height 14
click at [774, 446] on input "checkbox" at bounding box center [781, 453] width 14 height 14
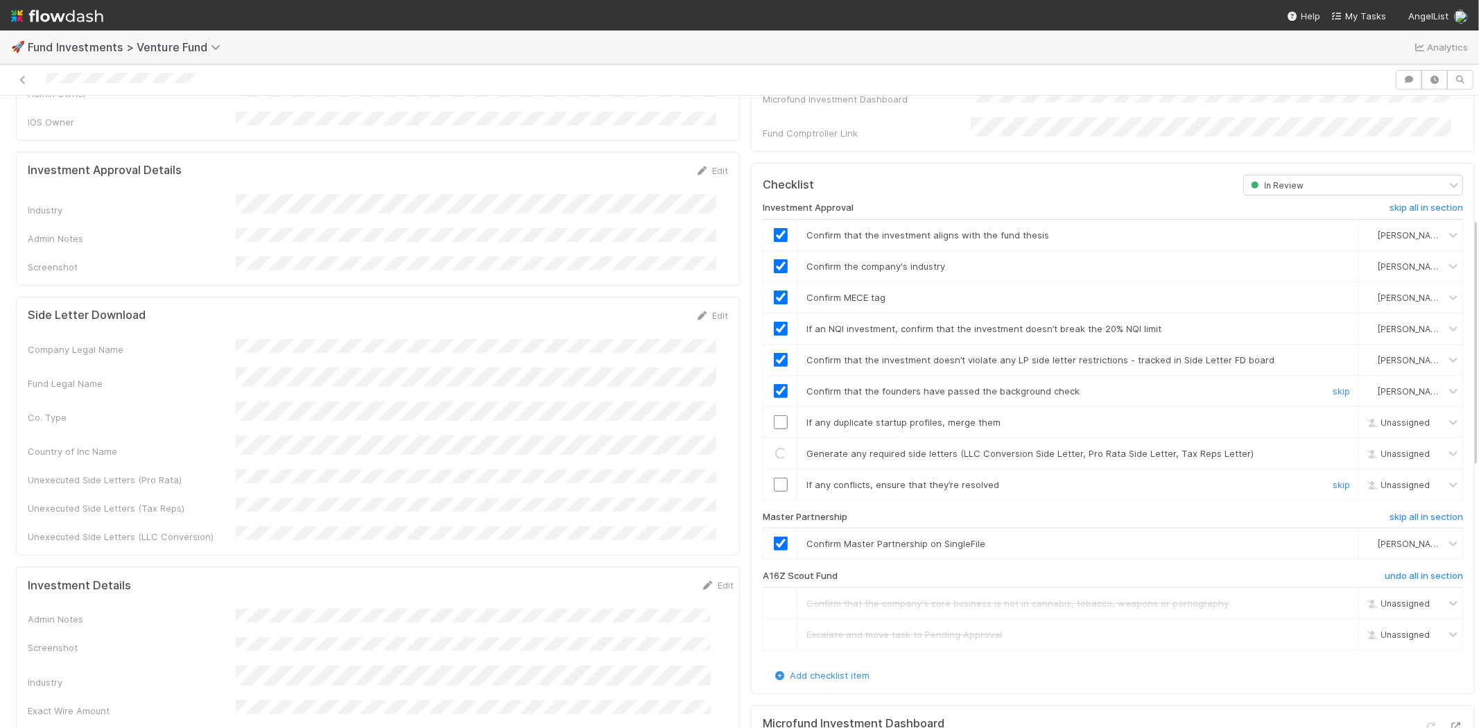
click at [774, 478] on input "checkbox" at bounding box center [781, 485] width 14 height 14
drag, startPoint x: 770, startPoint y: 409, endPoint x: 772, endPoint y: 423, distance: 14.0
click at [772, 417] on td at bounding box center [780, 421] width 35 height 31
click at [774, 446] on input "checkbox" at bounding box center [781, 453] width 14 height 14
click at [774, 415] on input "checkbox" at bounding box center [781, 422] width 14 height 14
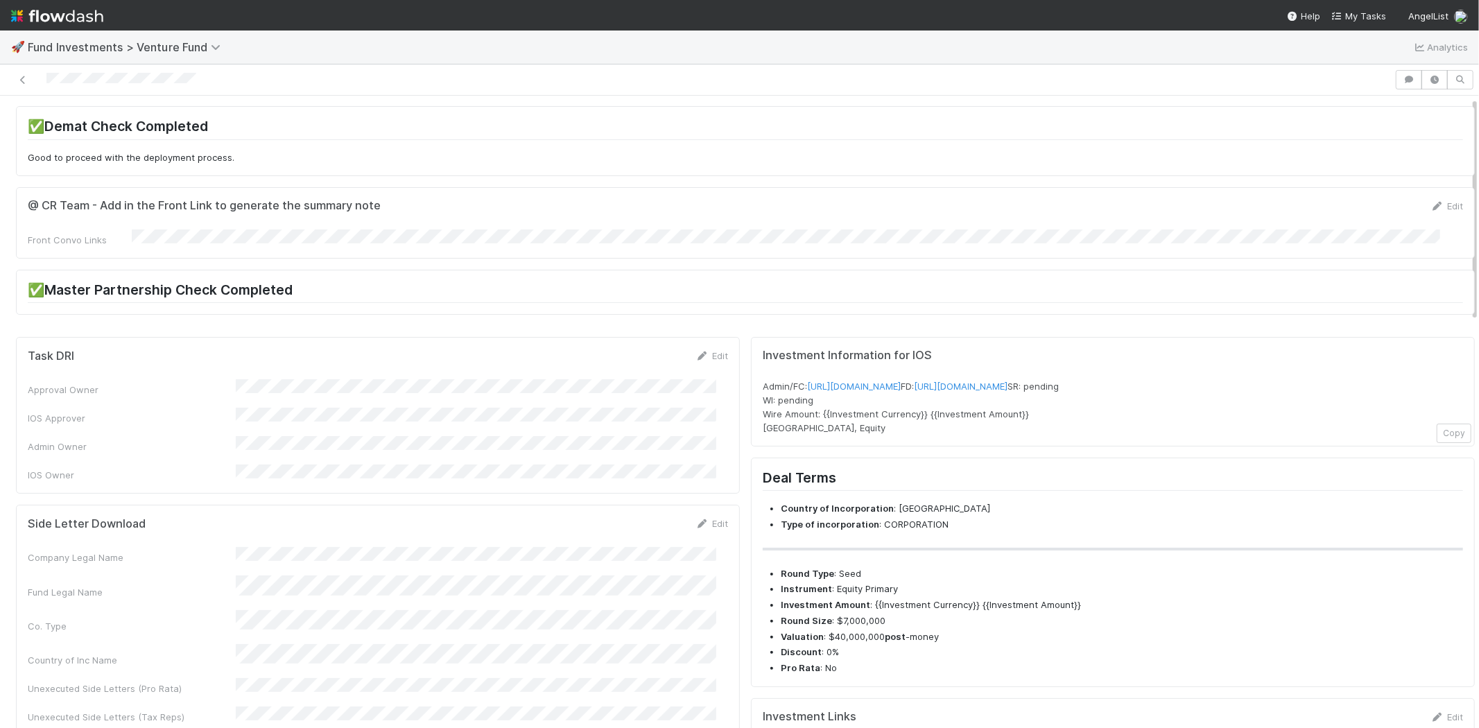
scroll to position [0, 0]
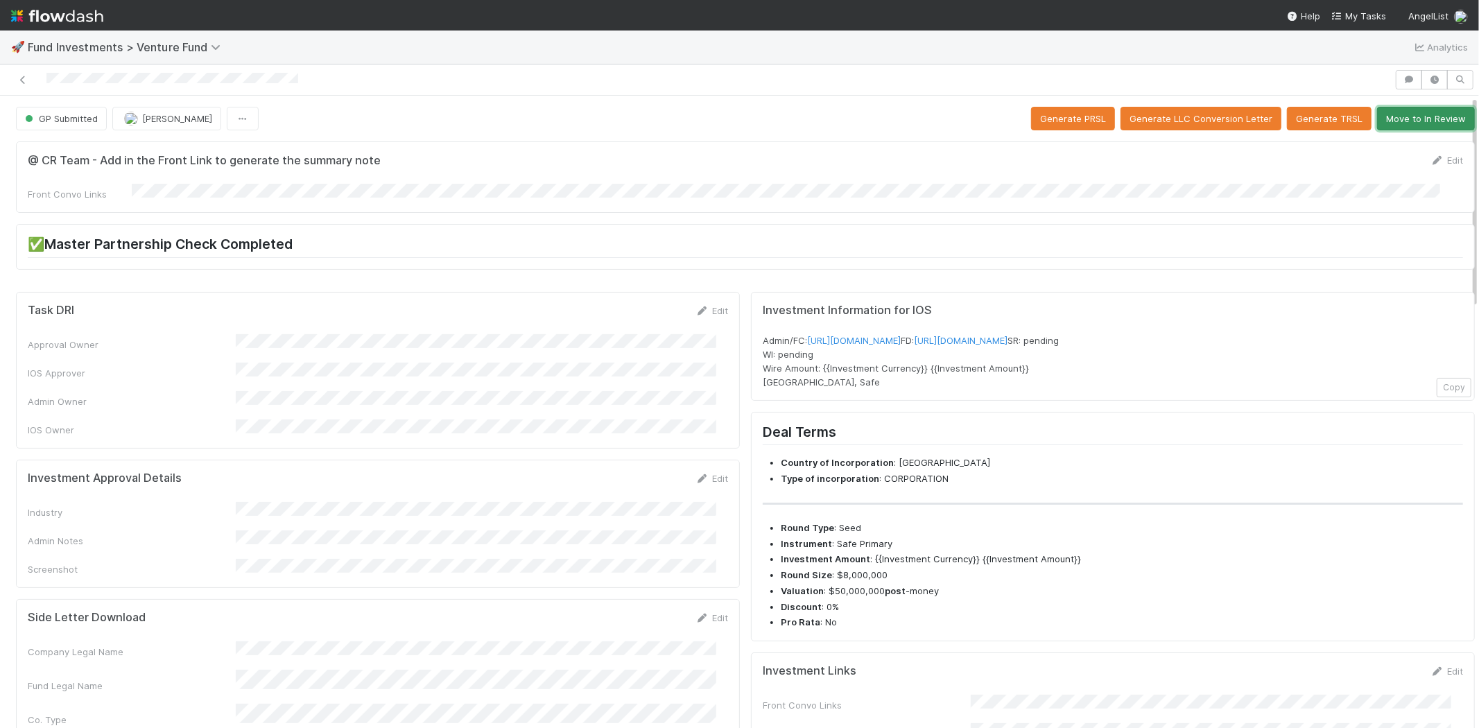
click at [1397, 111] on button "Move to In Review" at bounding box center [1426, 119] width 98 height 24
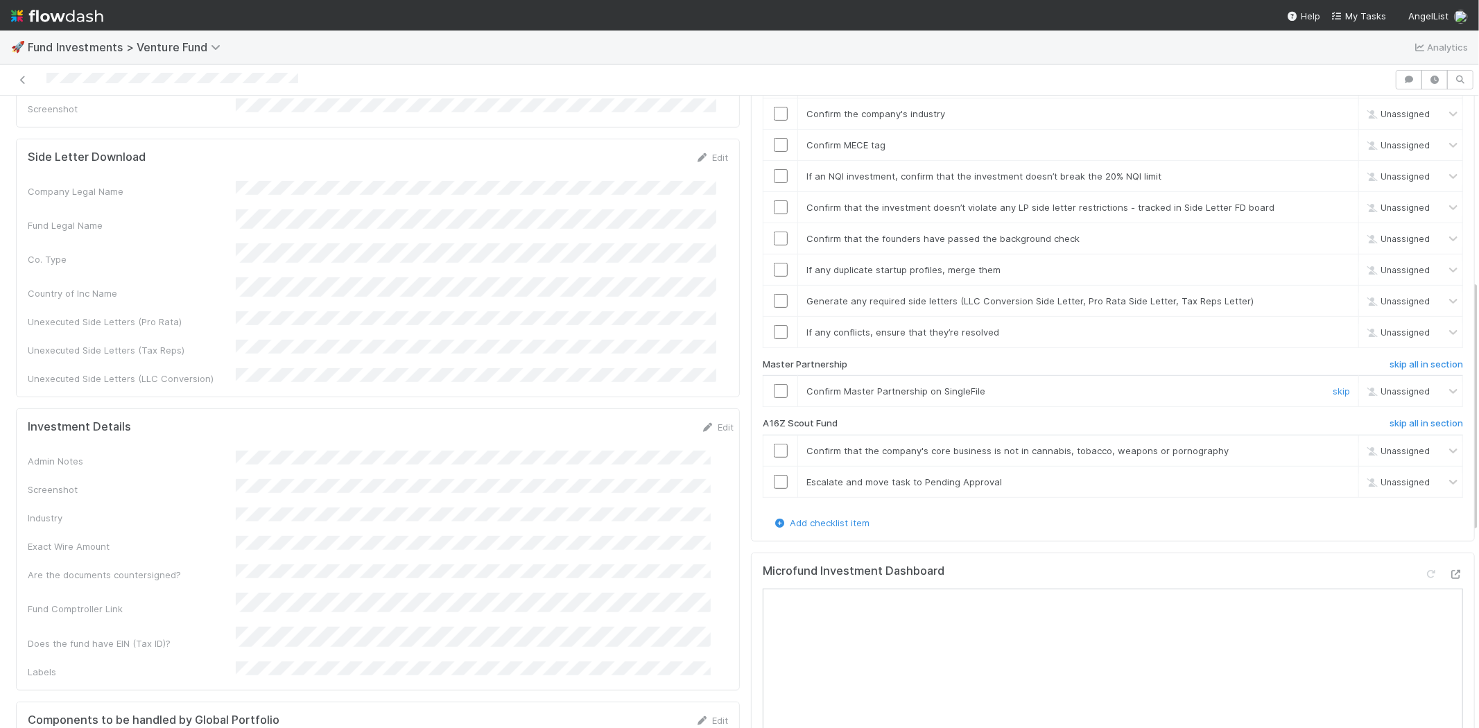
scroll to position [462, 0]
click at [1403, 417] on h6 "skip all in section" at bounding box center [1425, 422] width 73 height 11
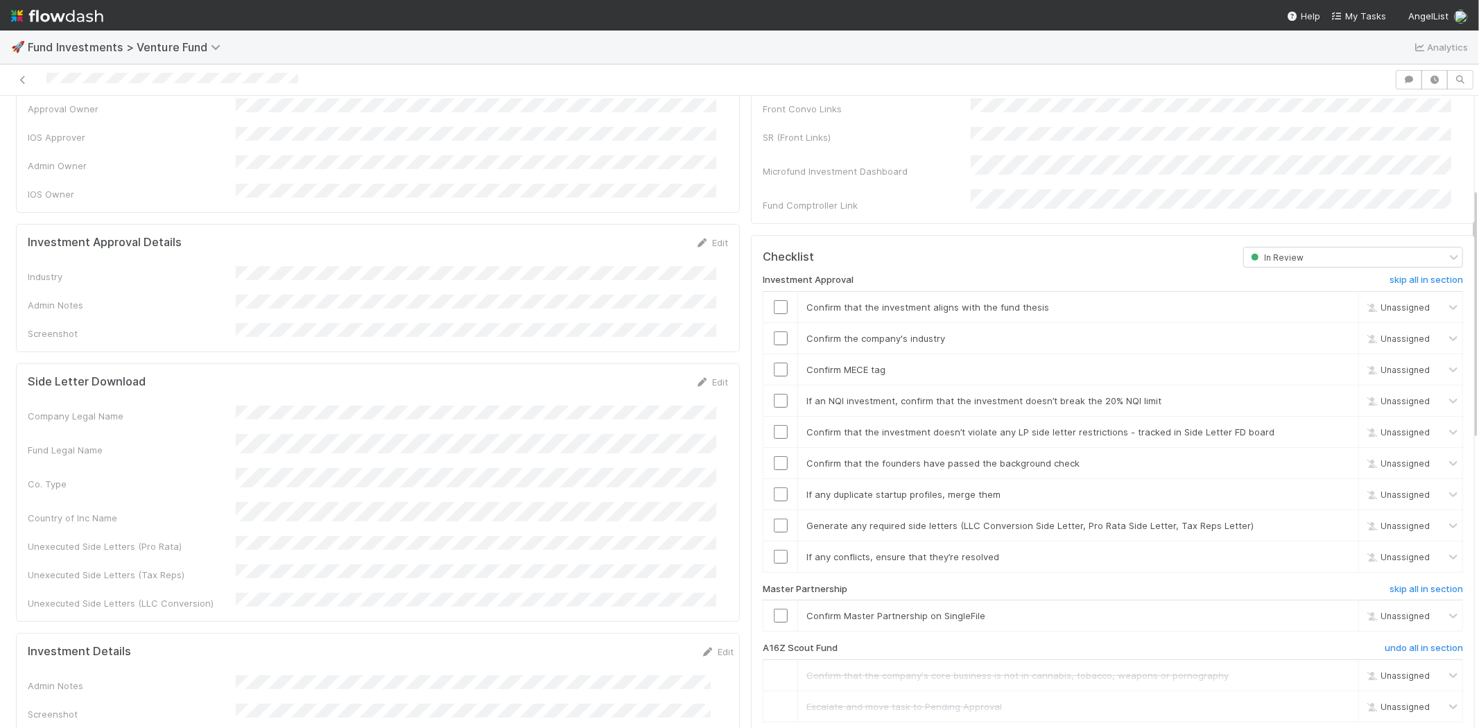
scroll to position [231, 0]
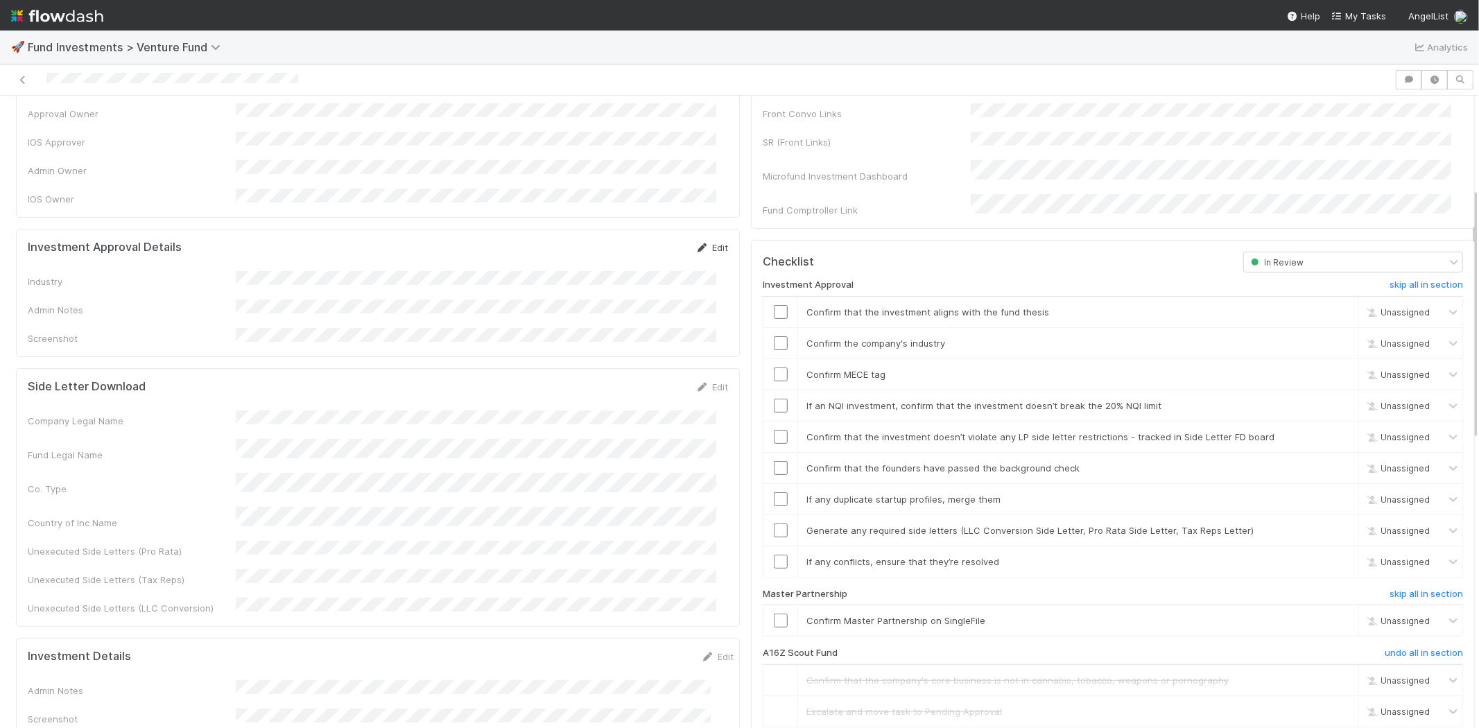
click at [697, 243] on icon at bounding box center [702, 247] width 14 height 9
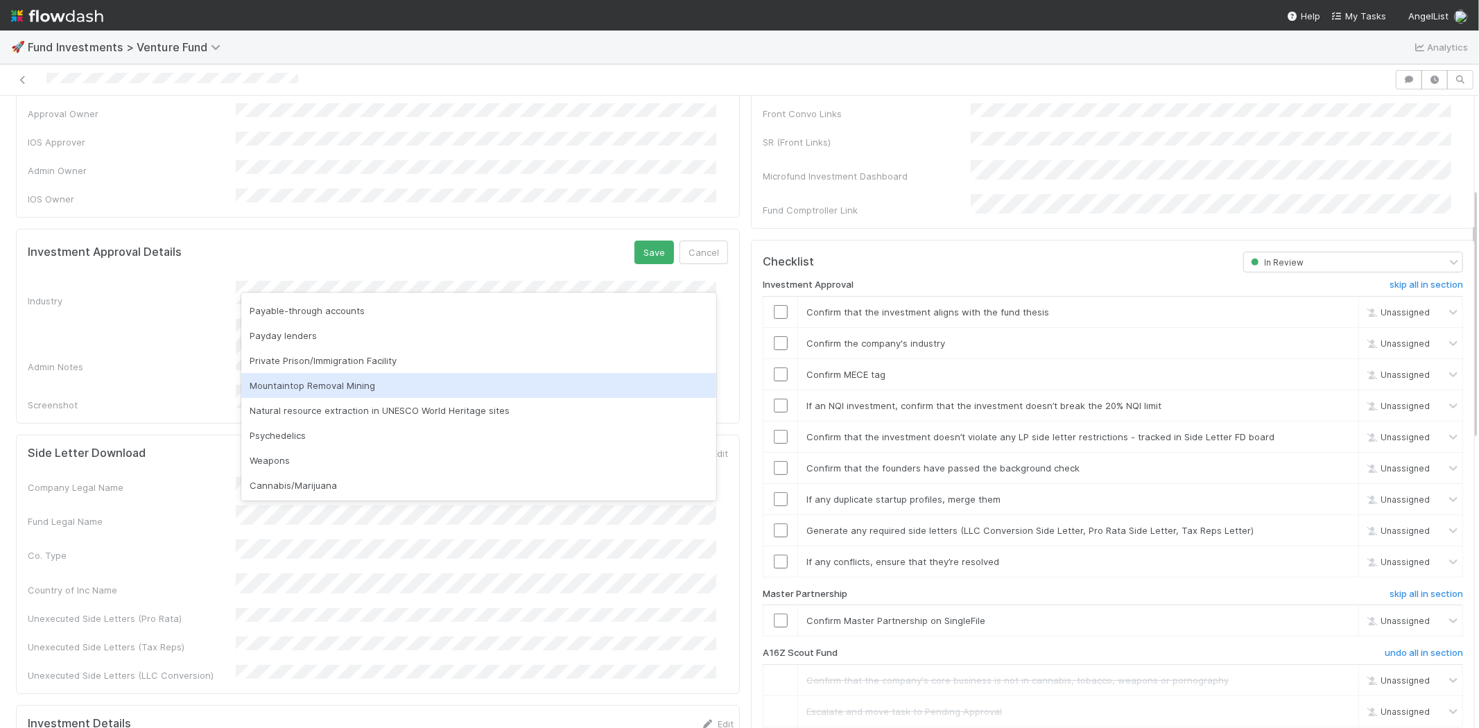
scroll to position [396, 0]
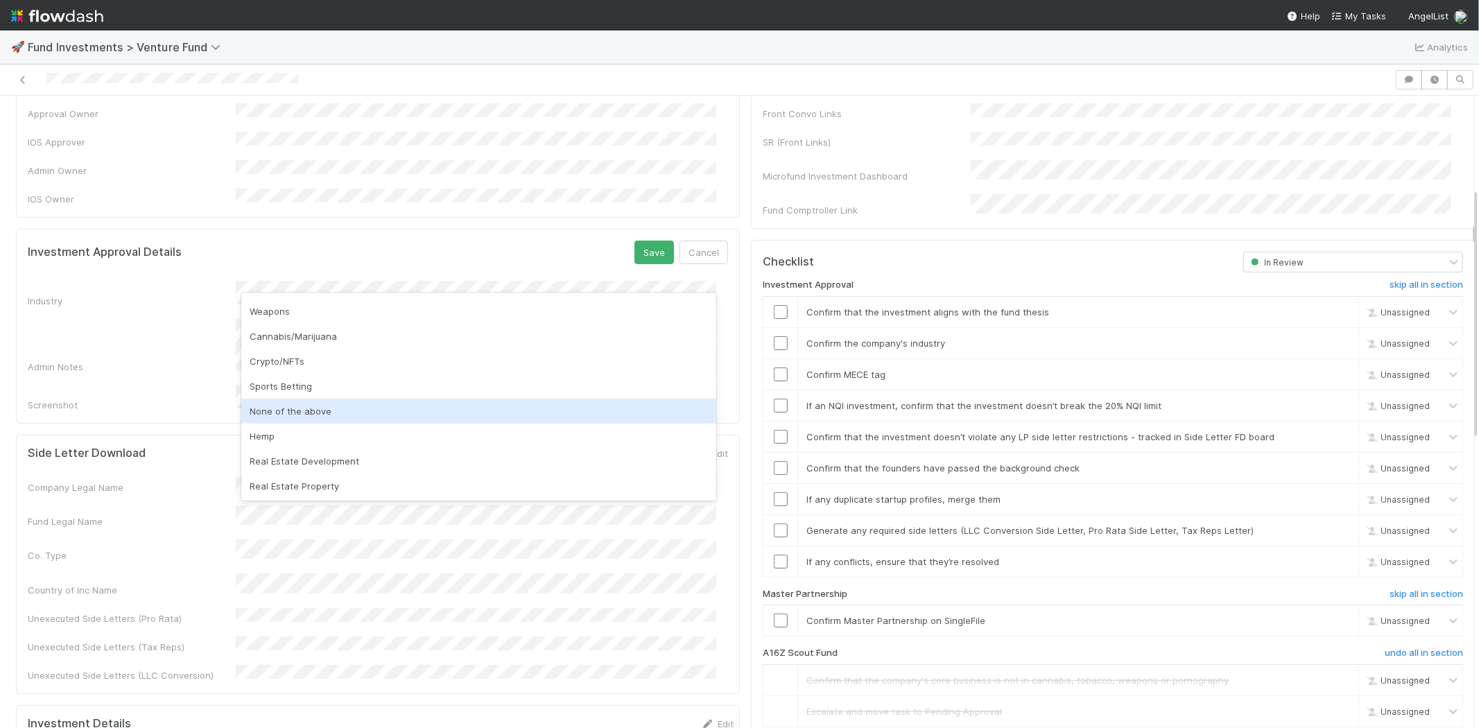
click at [278, 414] on div "None of the above" at bounding box center [478, 411] width 475 height 25
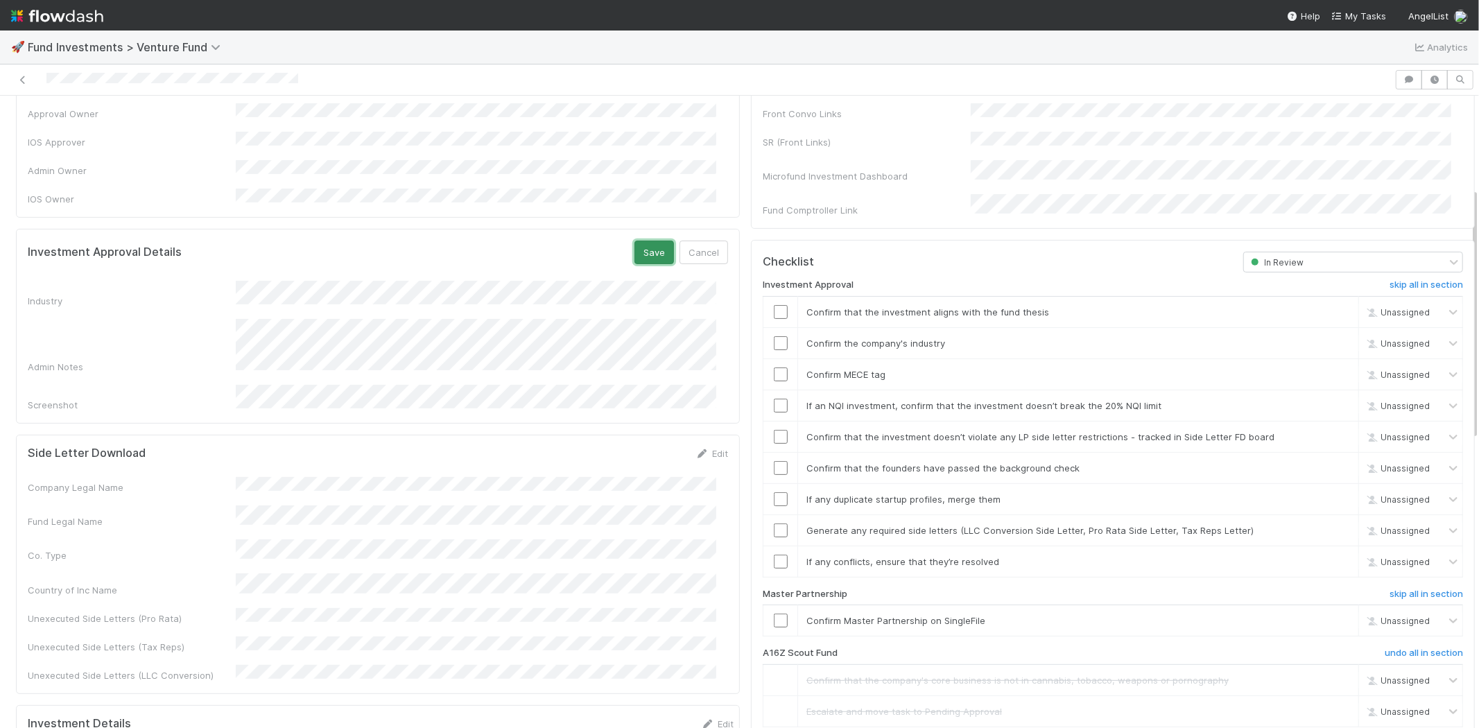
click at [648, 241] on button "Save" at bounding box center [654, 253] width 40 height 24
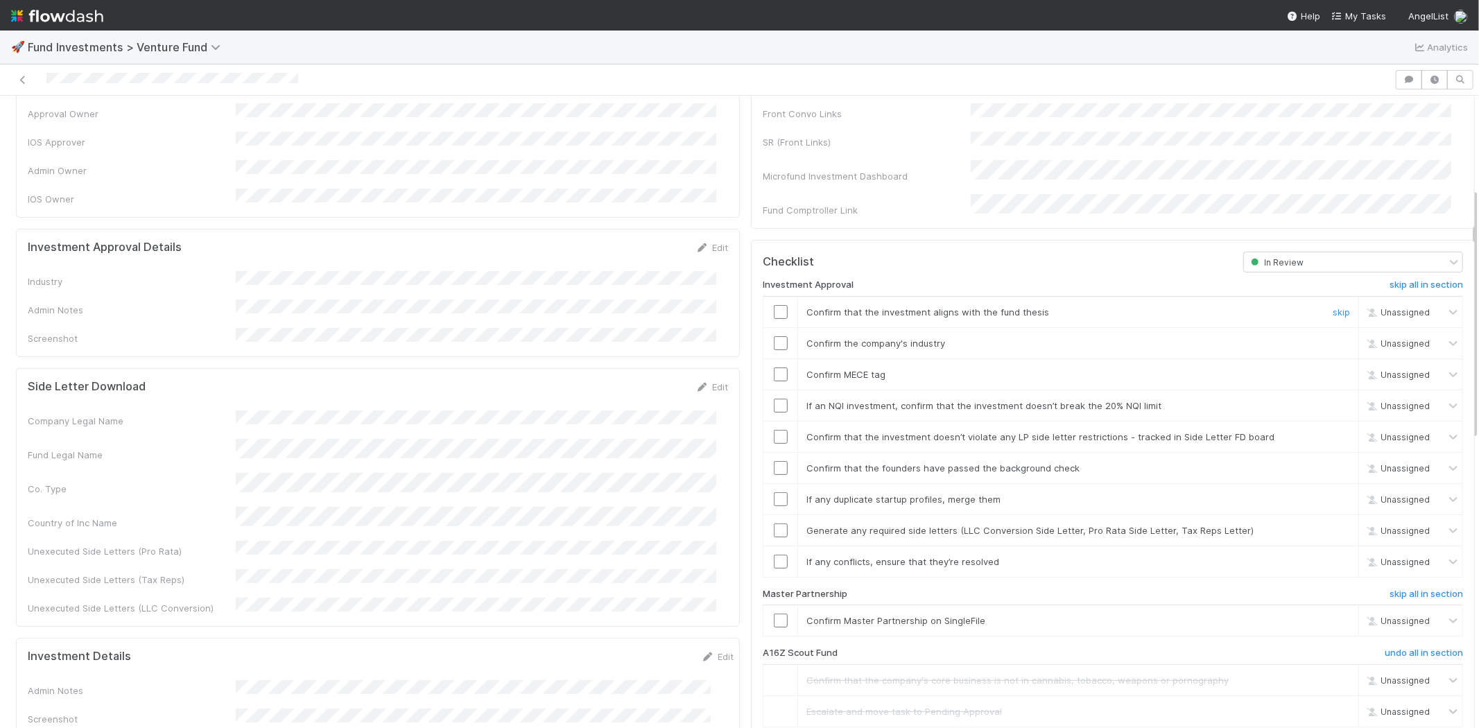
click at [774, 305] on input "checkbox" at bounding box center [781, 312] width 14 height 14
click at [774, 336] on input "checkbox" at bounding box center [781, 343] width 14 height 14
click at [774, 367] on input "checkbox" at bounding box center [781, 374] width 14 height 14
click at [774, 399] on input "checkbox" at bounding box center [781, 406] width 14 height 14
click at [774, 430] on input "checkbox" at bounding box center [781, 437] width 14 height 14
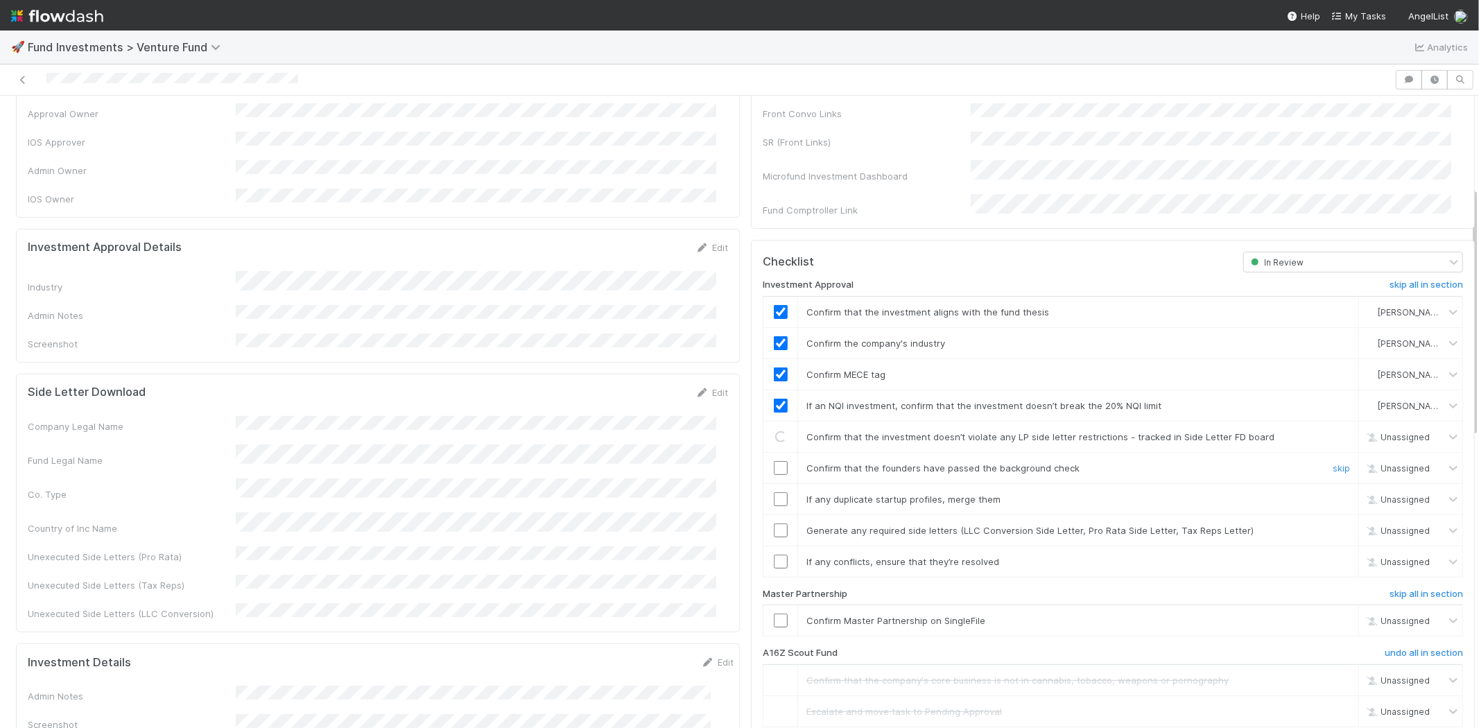
click at [774, 461] on input "checkbox" at bounding box center [781, 468] width 14 height 14
click at [774, 492] on input "checkbox" at bounding box center [781, 499] width 14 height 14
click at [774, 523] on input "checkbox" at bounding box center [781, 530] width 14 height 14
click at [774, 555] on input "checkbox" at bounding box center [781, 562] width 14 height 14
click at [774, 613] on input "checkbox" at bounding box center [781, 620] width 14 height 14
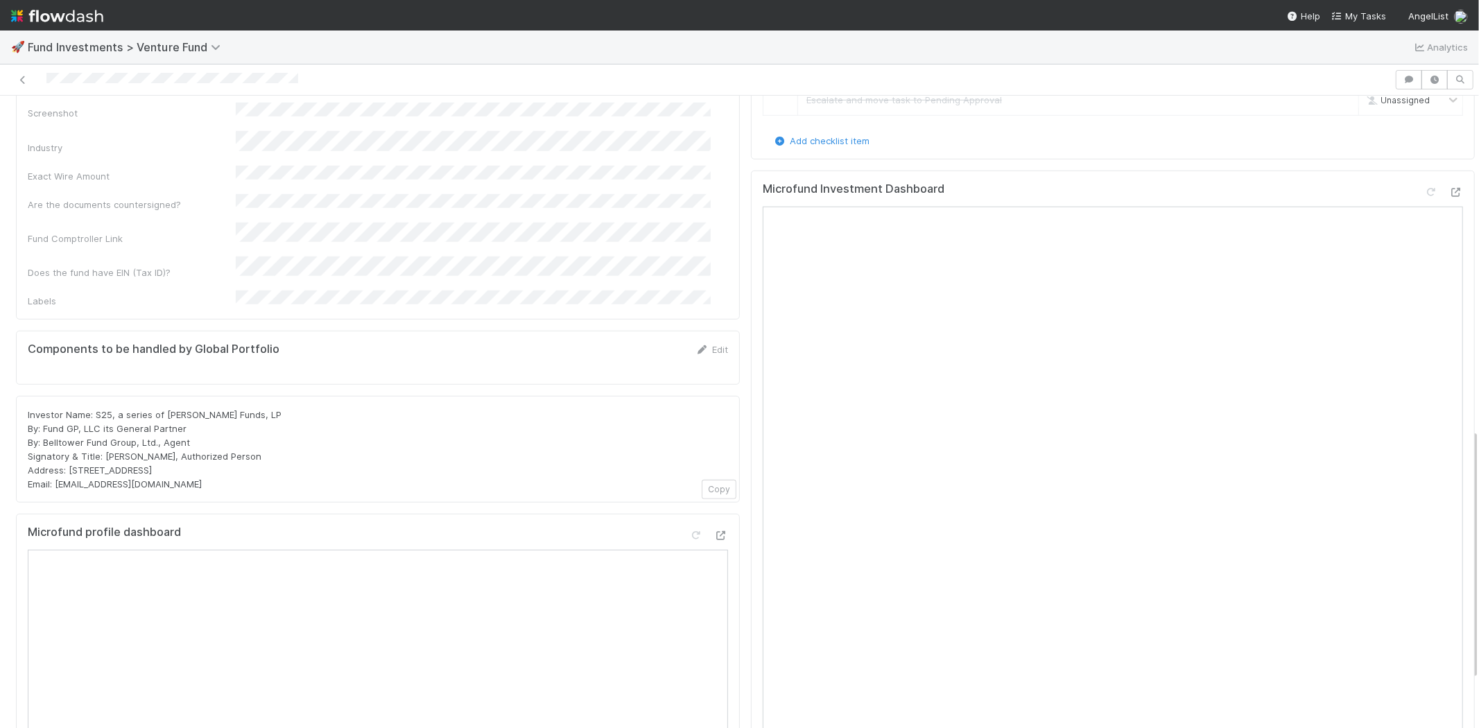
scroll to position [847, 0]
click at [1424, 183] on icon at bounding box center [1431, 187] width 14 height 9
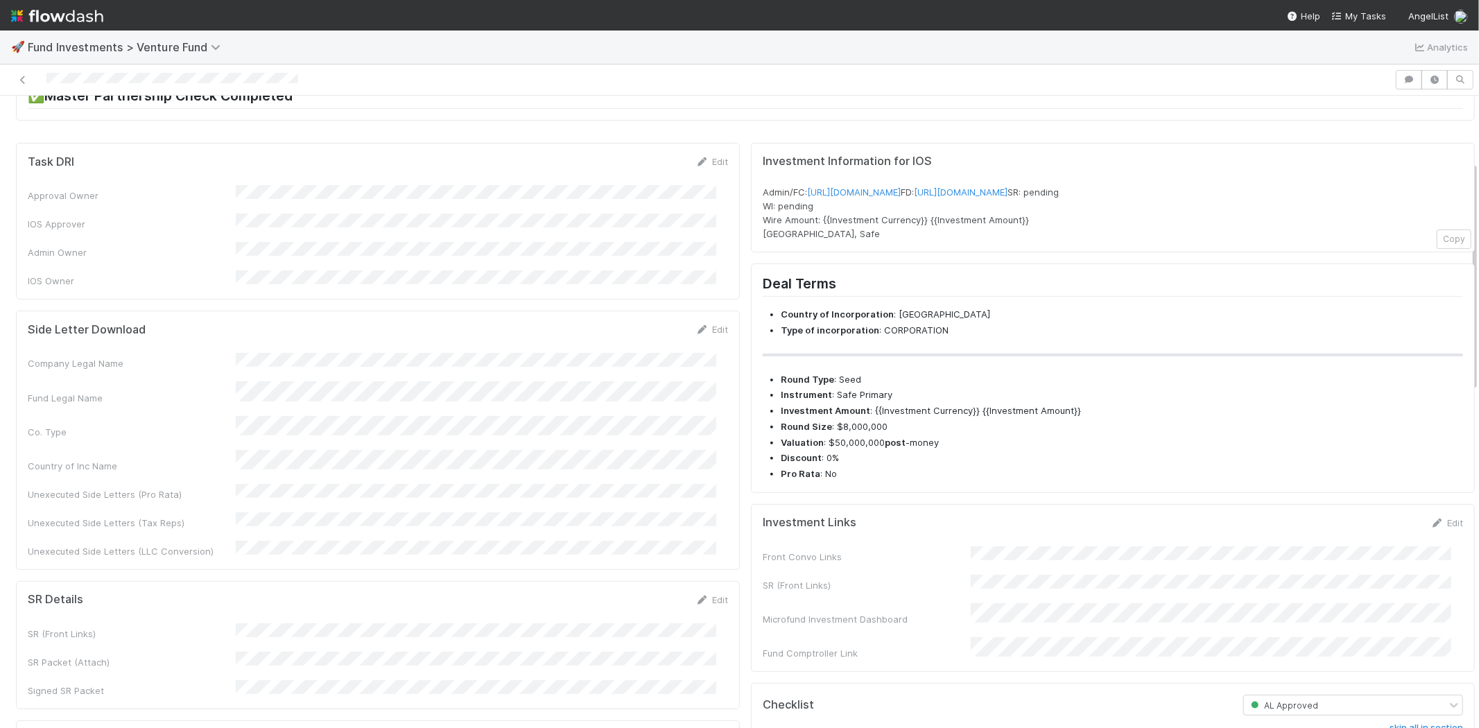
scroll to position [0, 0]
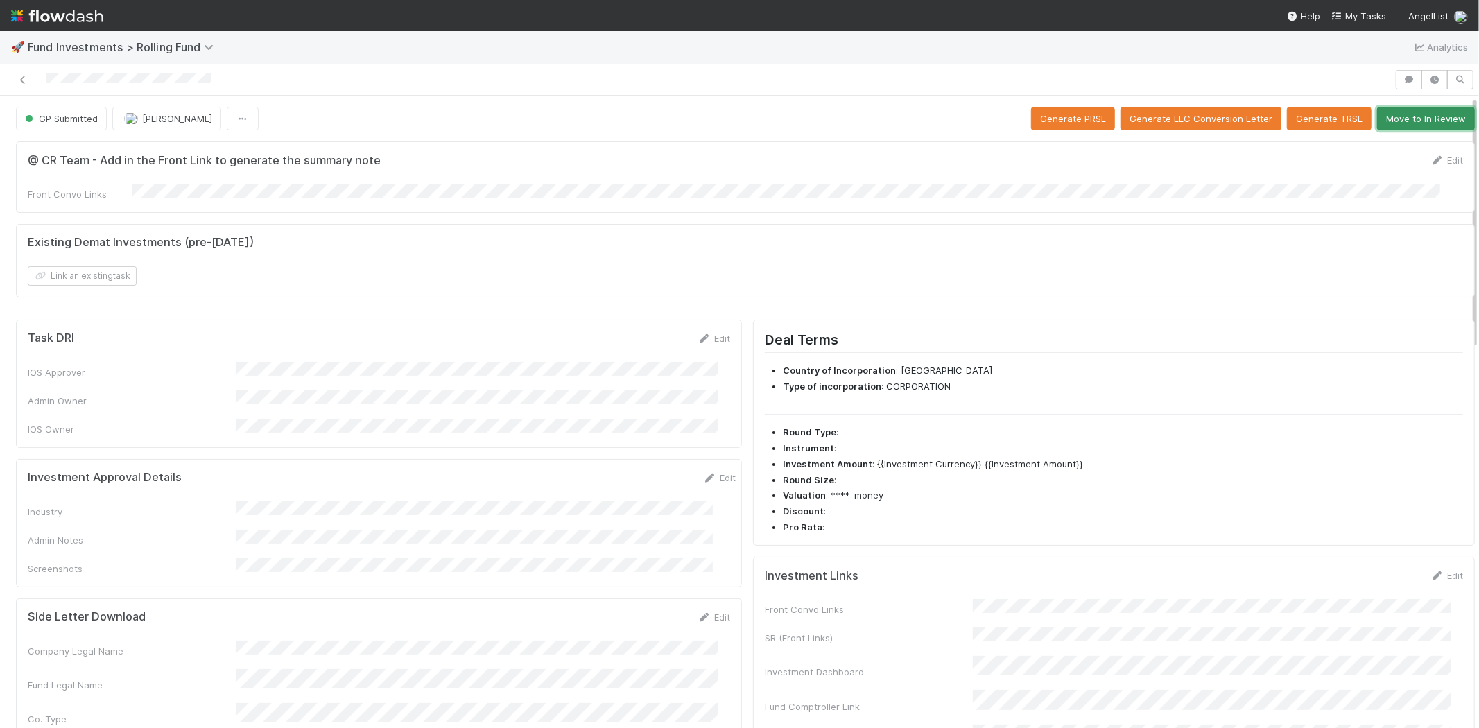
click at [1415, 116] on button "Move to In Review" at bounding box center [1426, 119] width 98 height 24
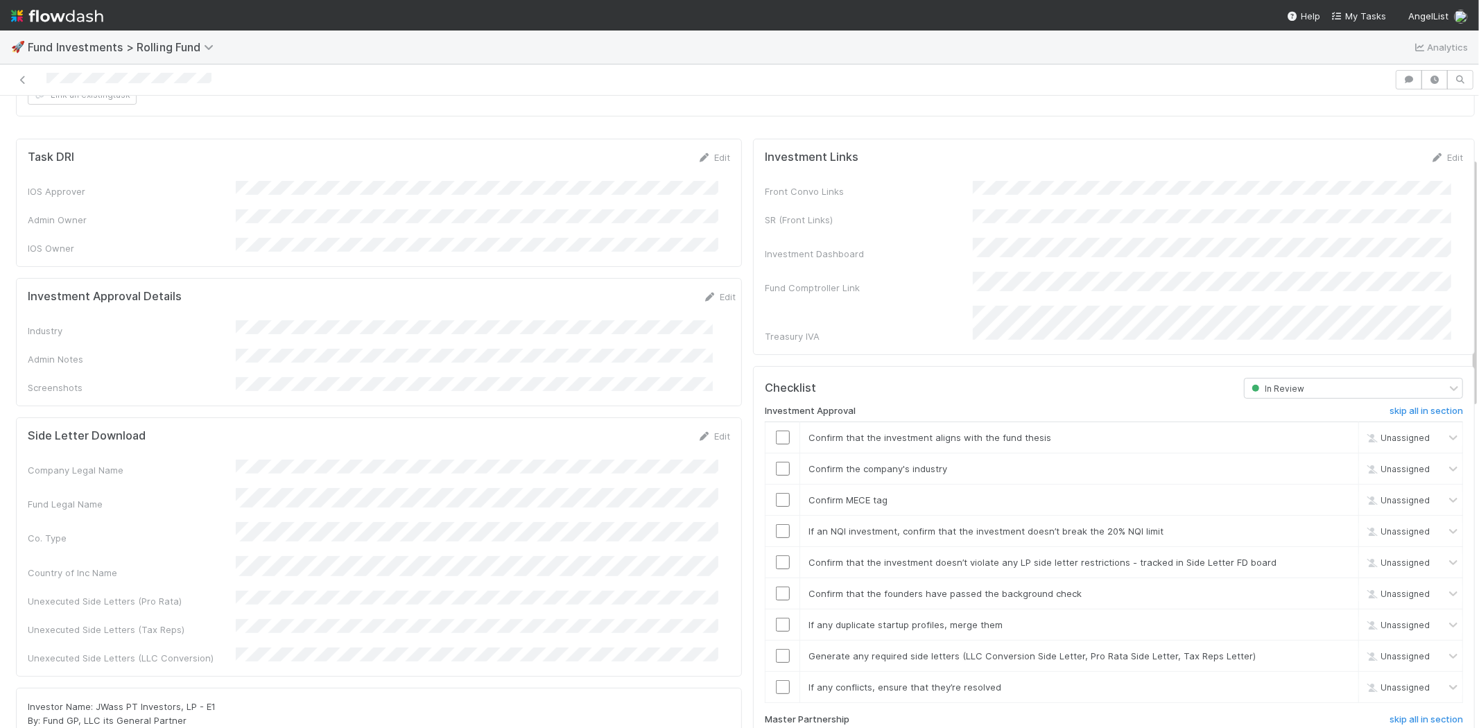
scroll to position [154, 0]
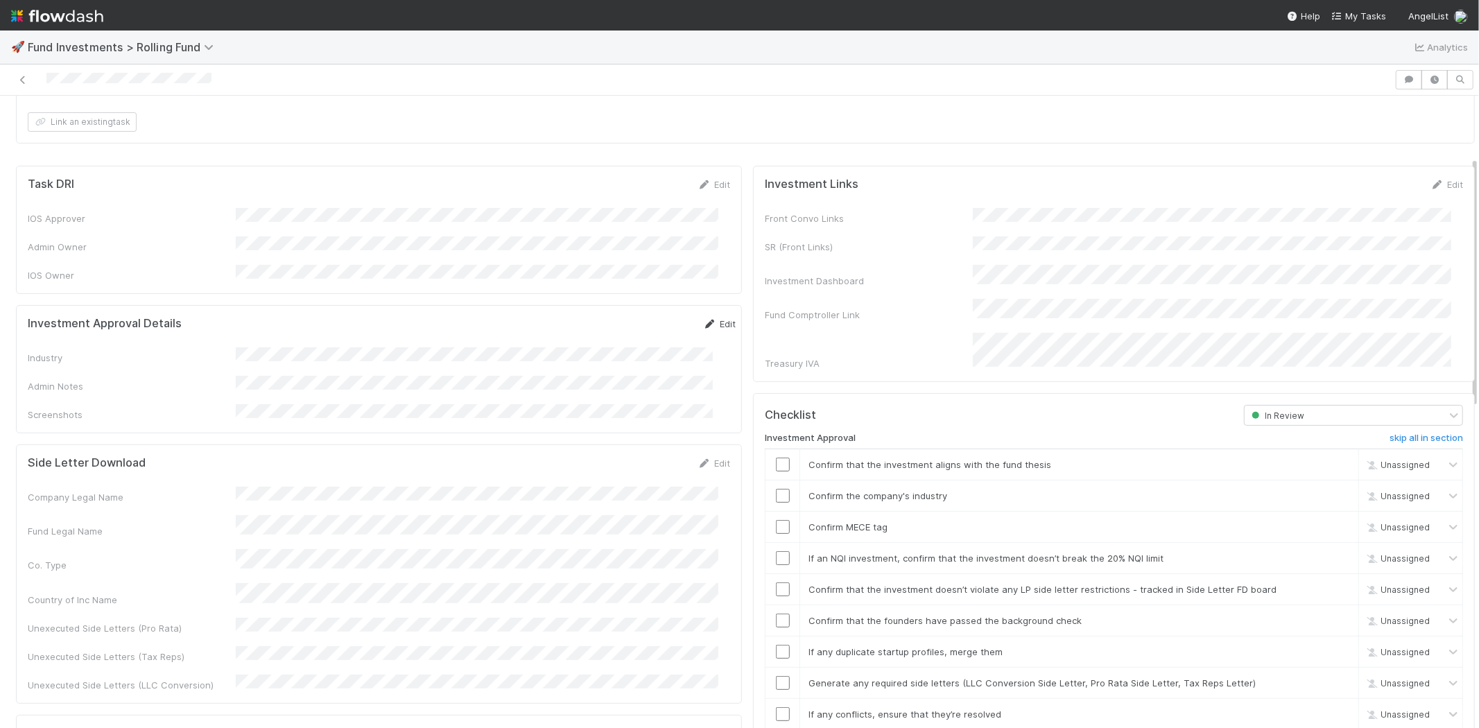
click at [708, 318] on link "Edit" at bounding box center [719, 323] width 33 height 11
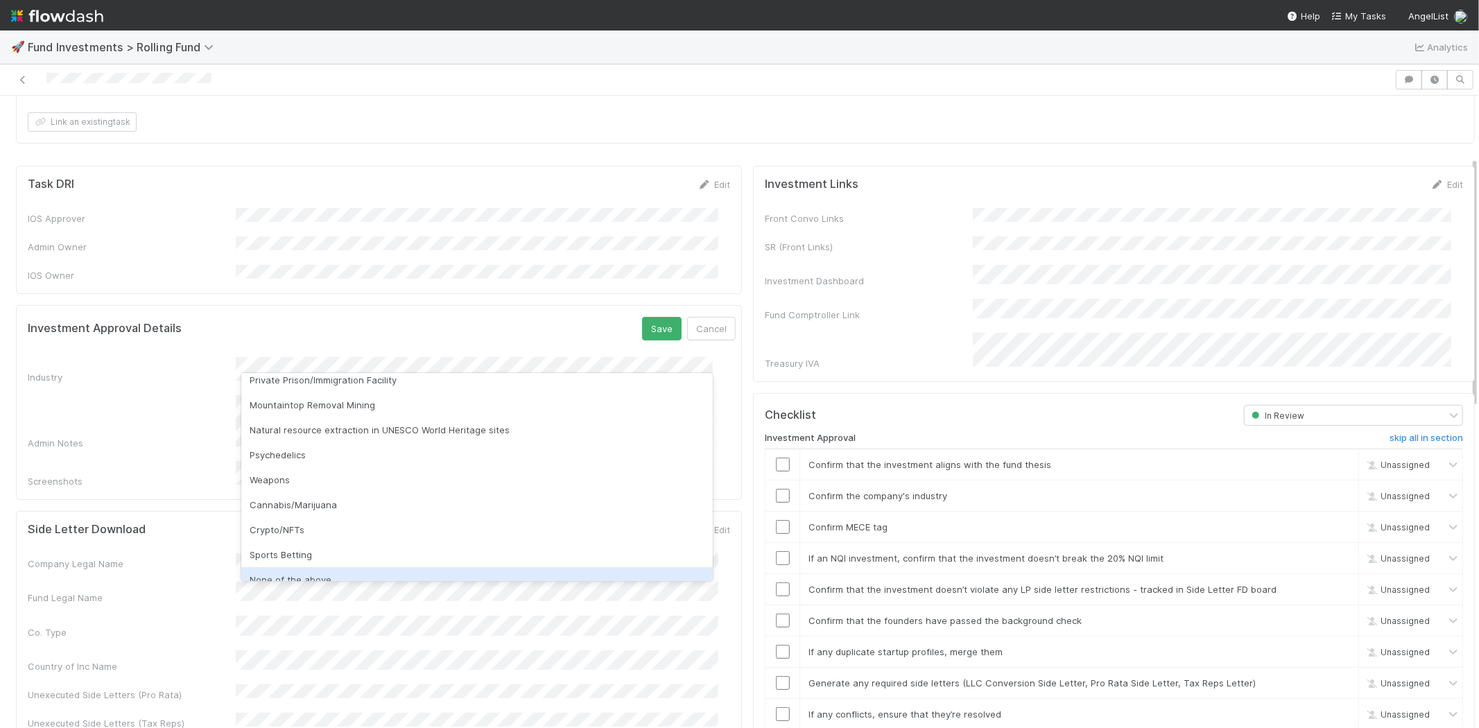
scroll to position [396, 0]
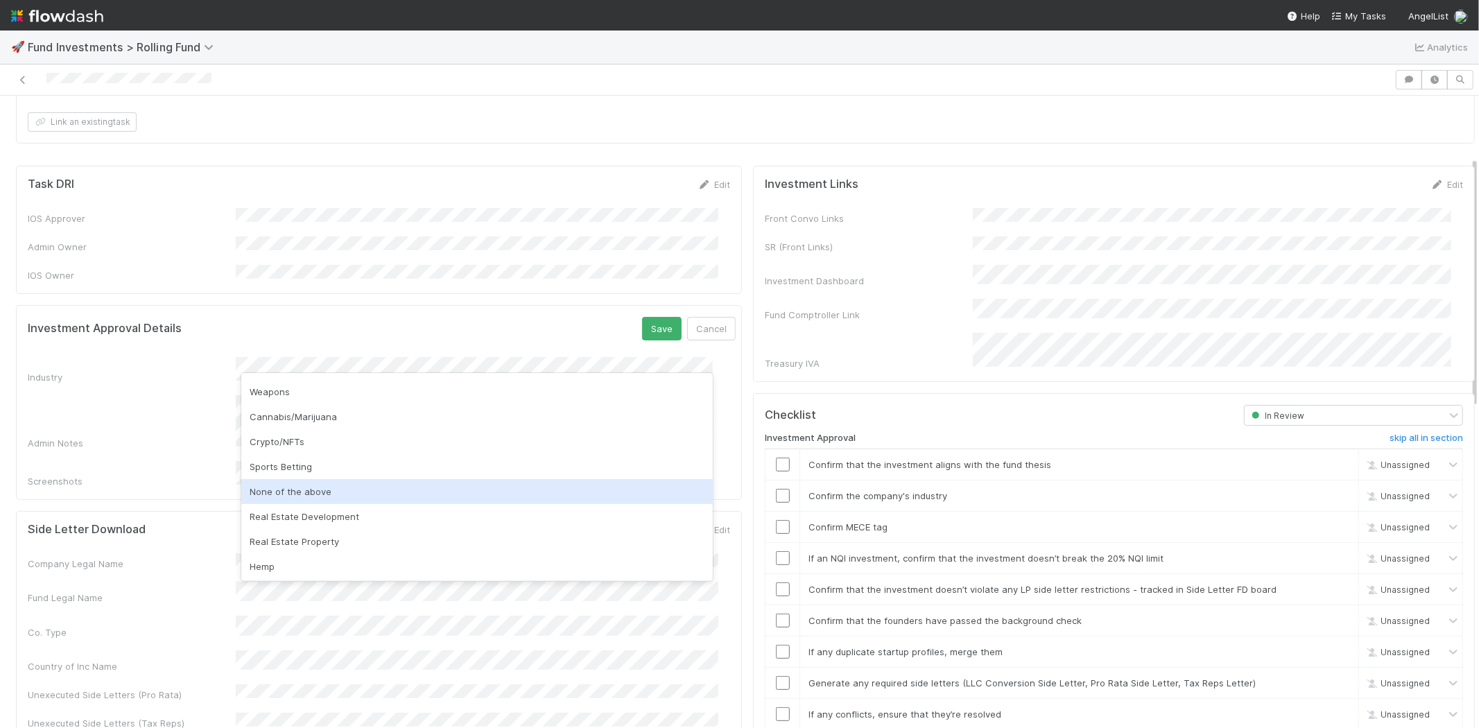
click at [308, 488] on div "None of the above" at bounding box center [476, 491] width 471 height 25
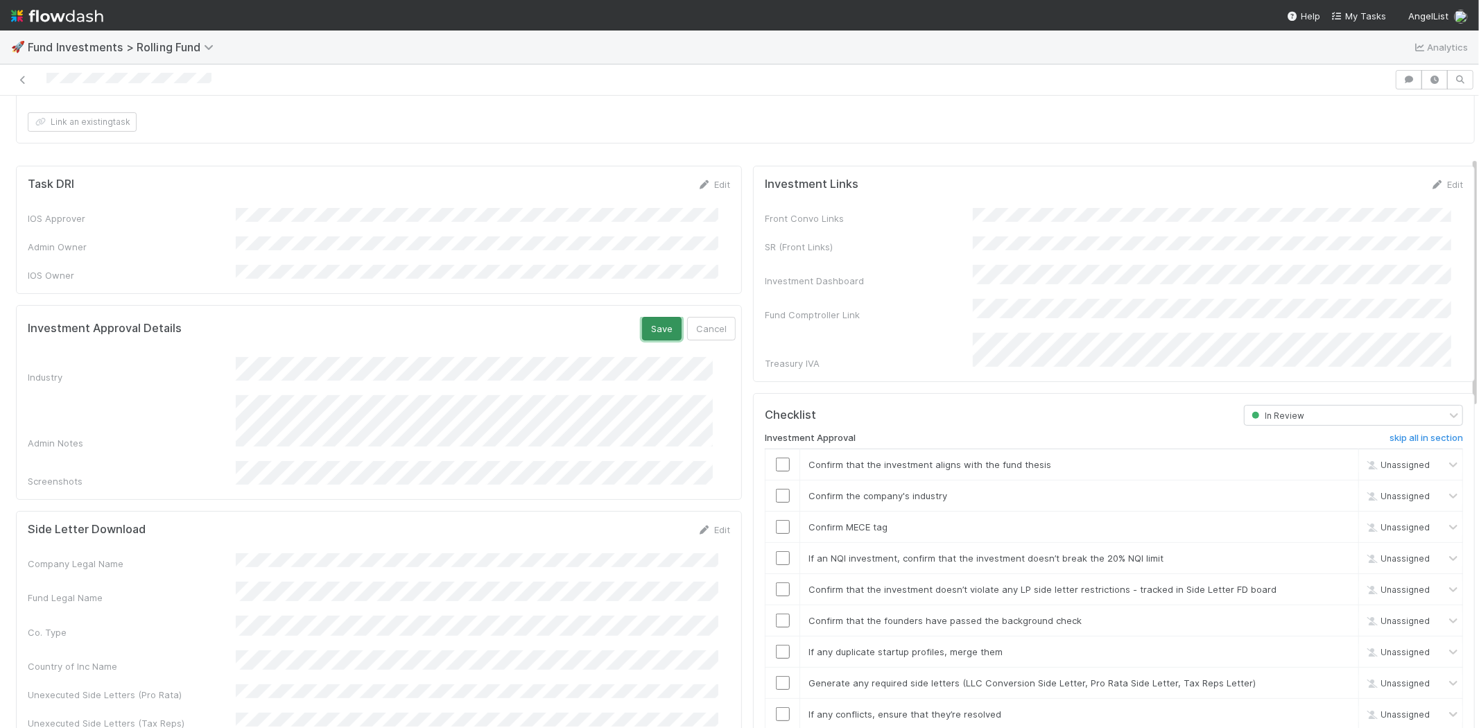
click at [642, 317] on button "Save" at bounding box center [662, 329] width 40 height 24
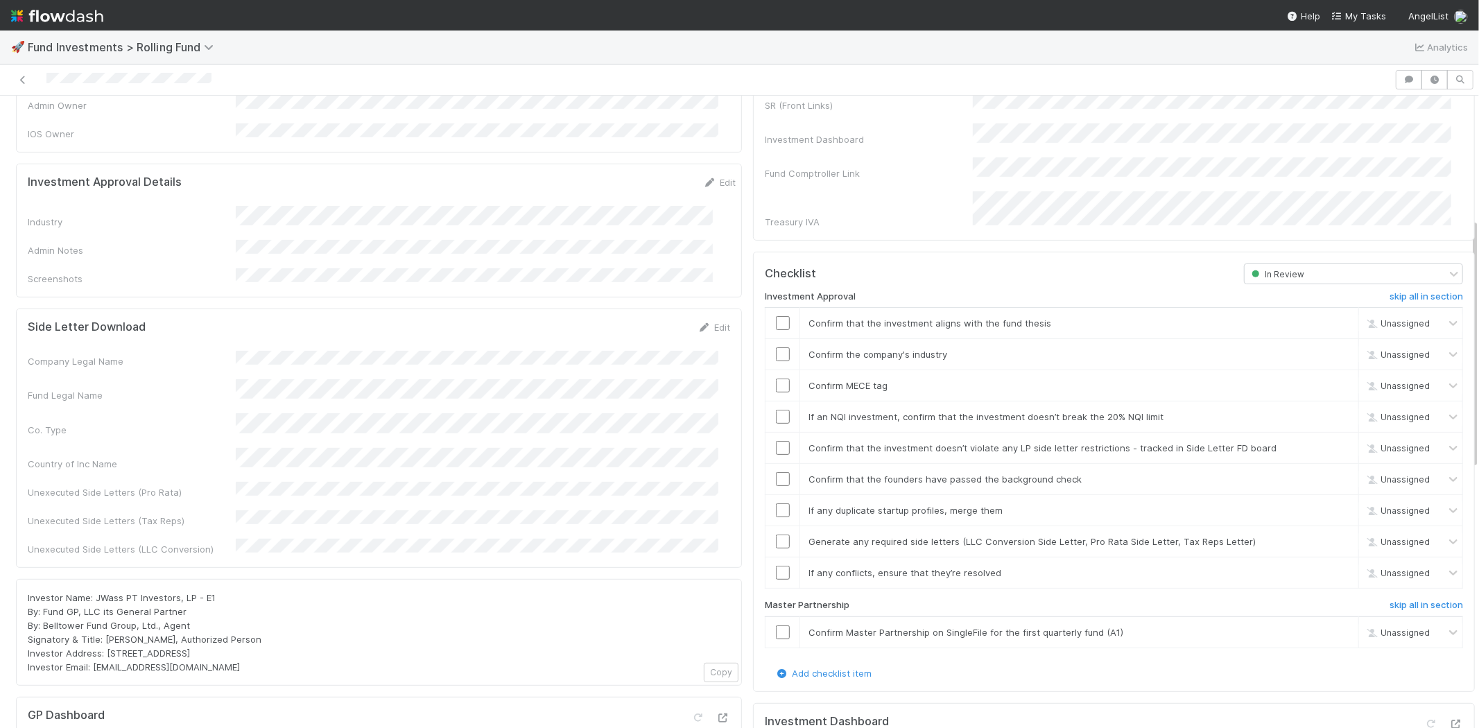
scroll to position [308, 0]
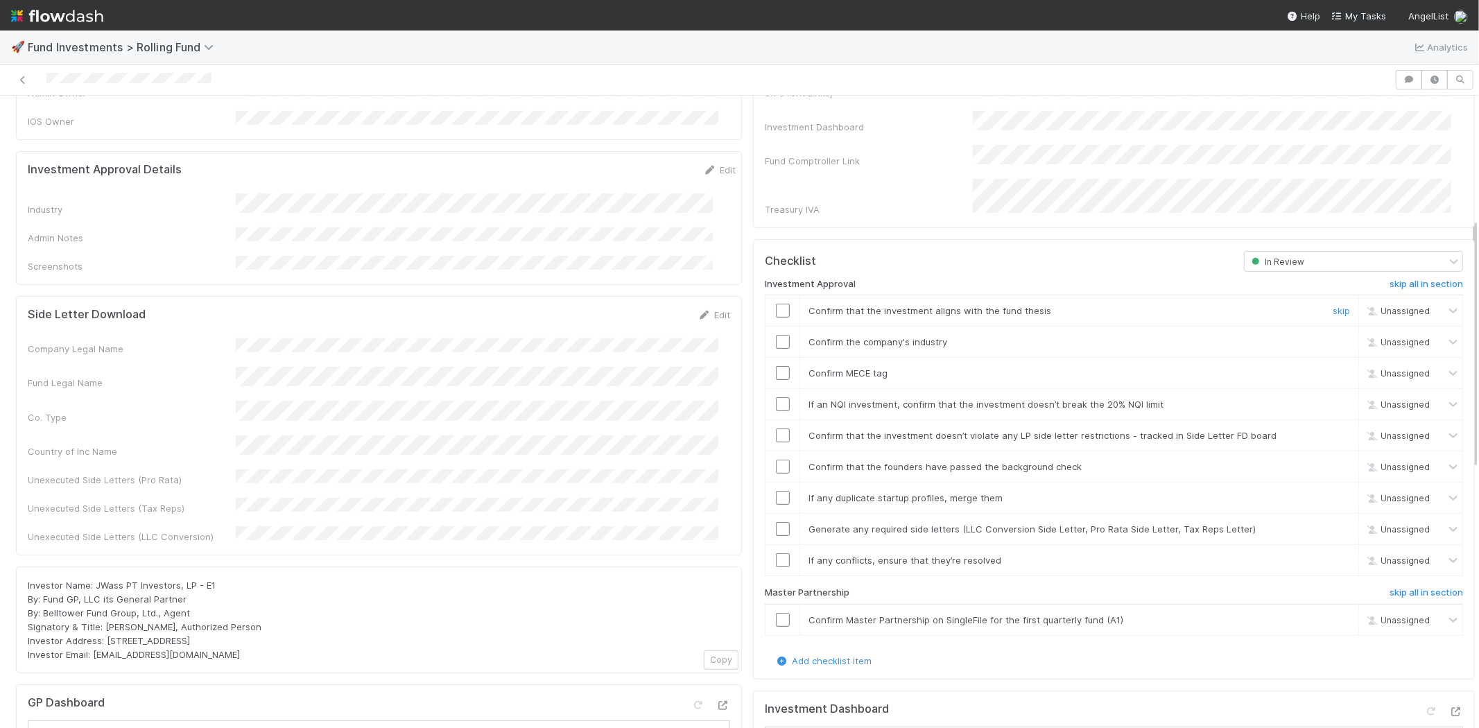
click at [776, 304] on input "checkbox" at bounding box center [783, 311] width 14 height 14
click at [776, 335] on input "checkbox" at bounding box center [783, 342] width 14 height 14
click at [776, 366] on input "checkbox" at bounding box center [783, 373] width 14 height 14
click at [771, 389] on td at bounding box center [782, 404] width 35 height 31
drag, startPoint x: 771, startPoint y: 378, endPoint x: 772, endPoint y: 401, distance: 22.2
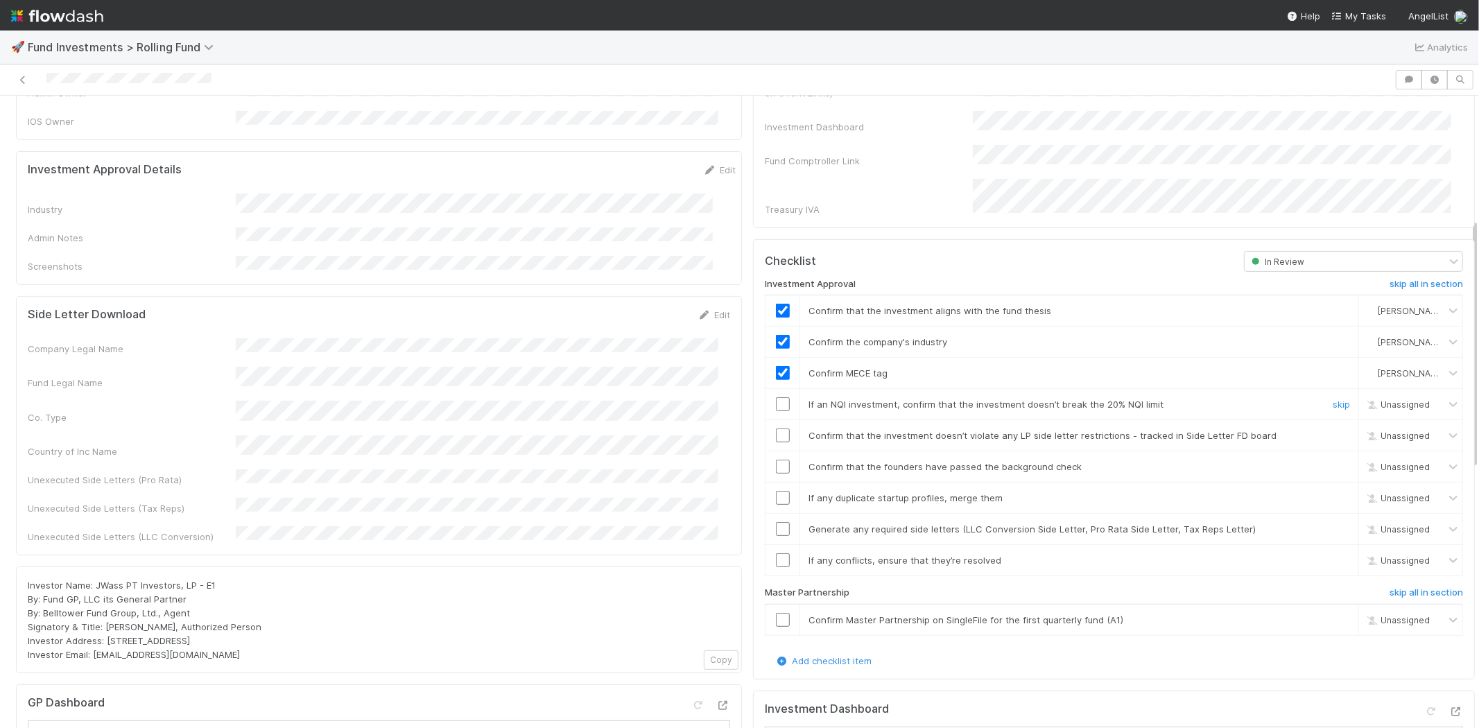
click at [776, 397] on input "checkbox" at bounding box center [783, 404] width 14 height 14
click at [776, 428] on input "checkbox" at bounding box center [783, 435] width 14 height 14
click at [776, 460] on input "checkbox" at bounding box center [783, 467] width 14 height 14
click at [776, 491] on input "checkbox" at bounding box center [783, 498] width 14 height 14
click at [776, 522] on input "checkbox" at bounding box center [783, 529] width 14 height 14
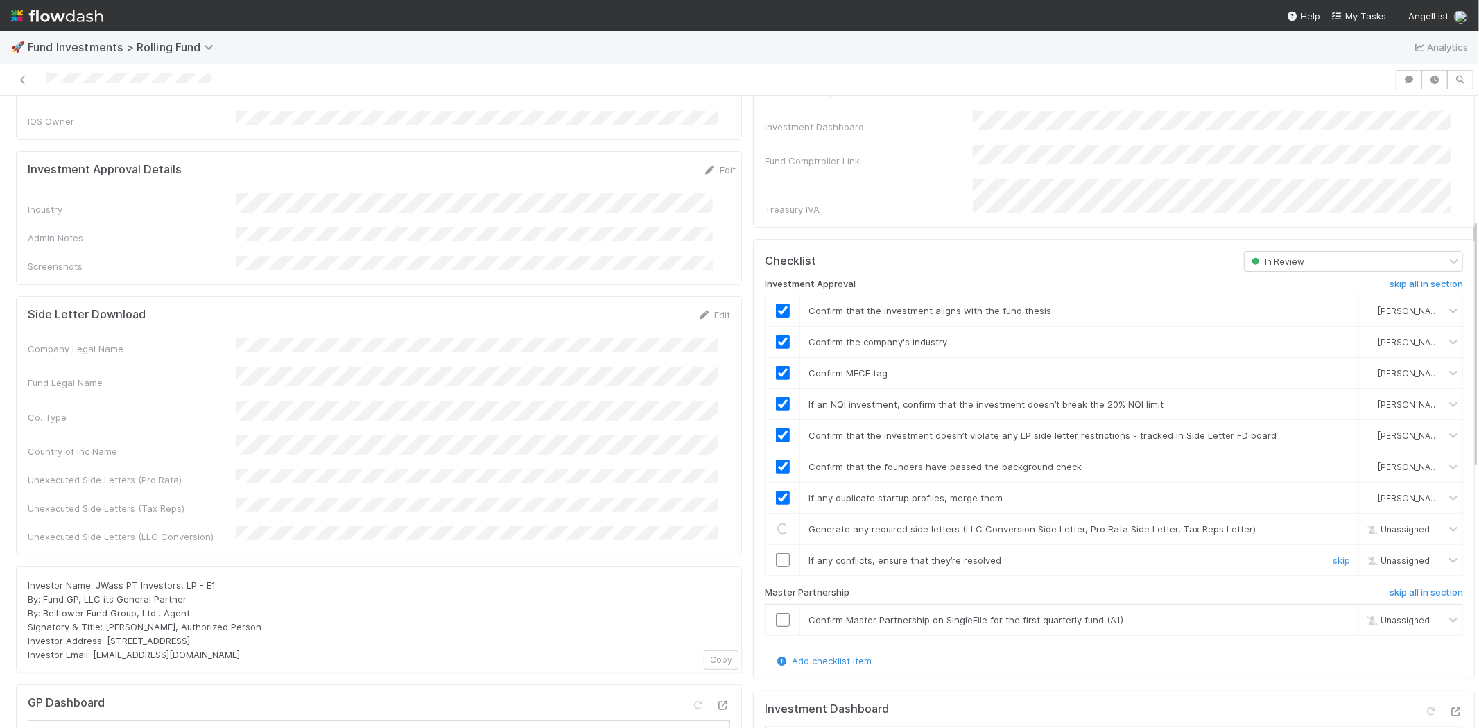
click at [770, 549] on td at bounding box center [782, 560] width 35 height 31
click at [776, 553] on input "checkbox" at bounding box center [783, 560] width 14 height 14
click at [776, 613] on input "checkbox" at bounding box center [783, 620] width 14 height 14
click at [776, 553] on input "checkbox" at bounding box center [783, 560] width 14 height 14
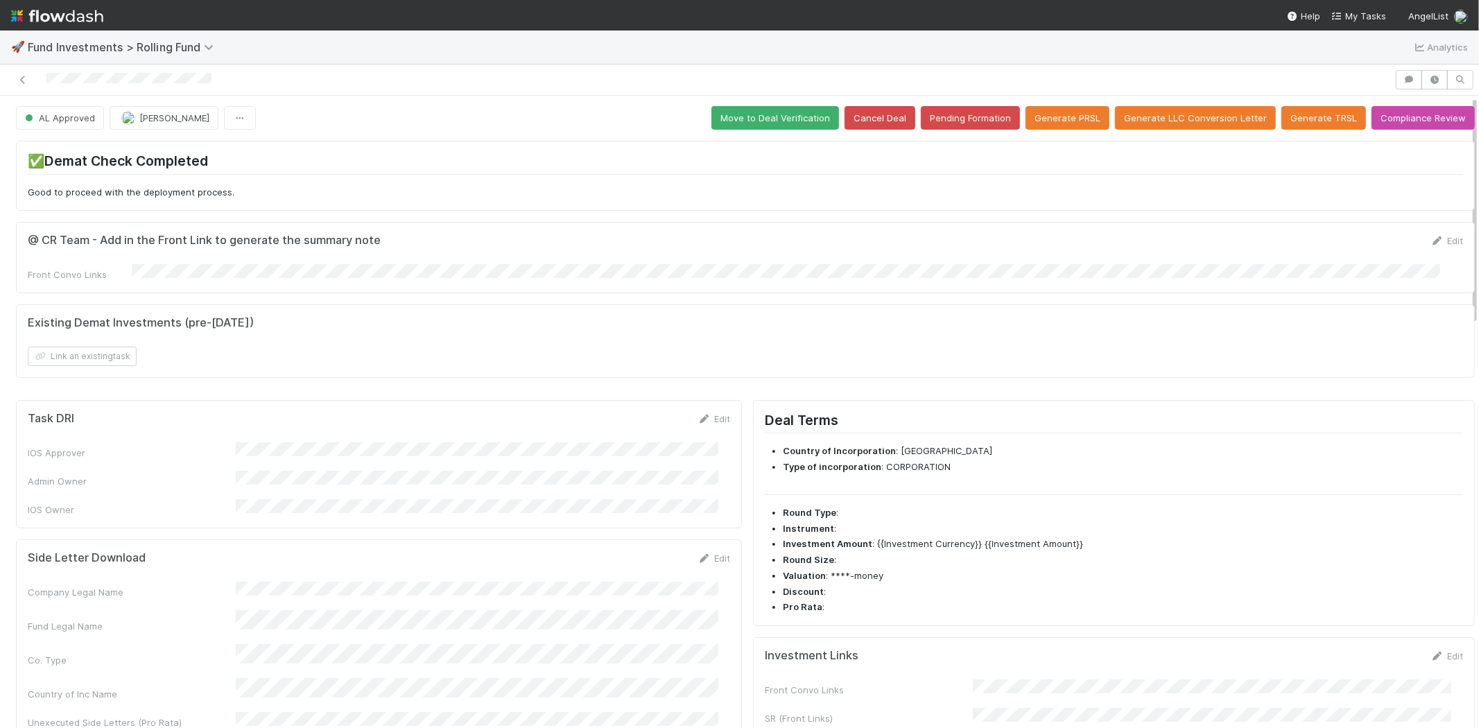
scroll to position [0, 0]
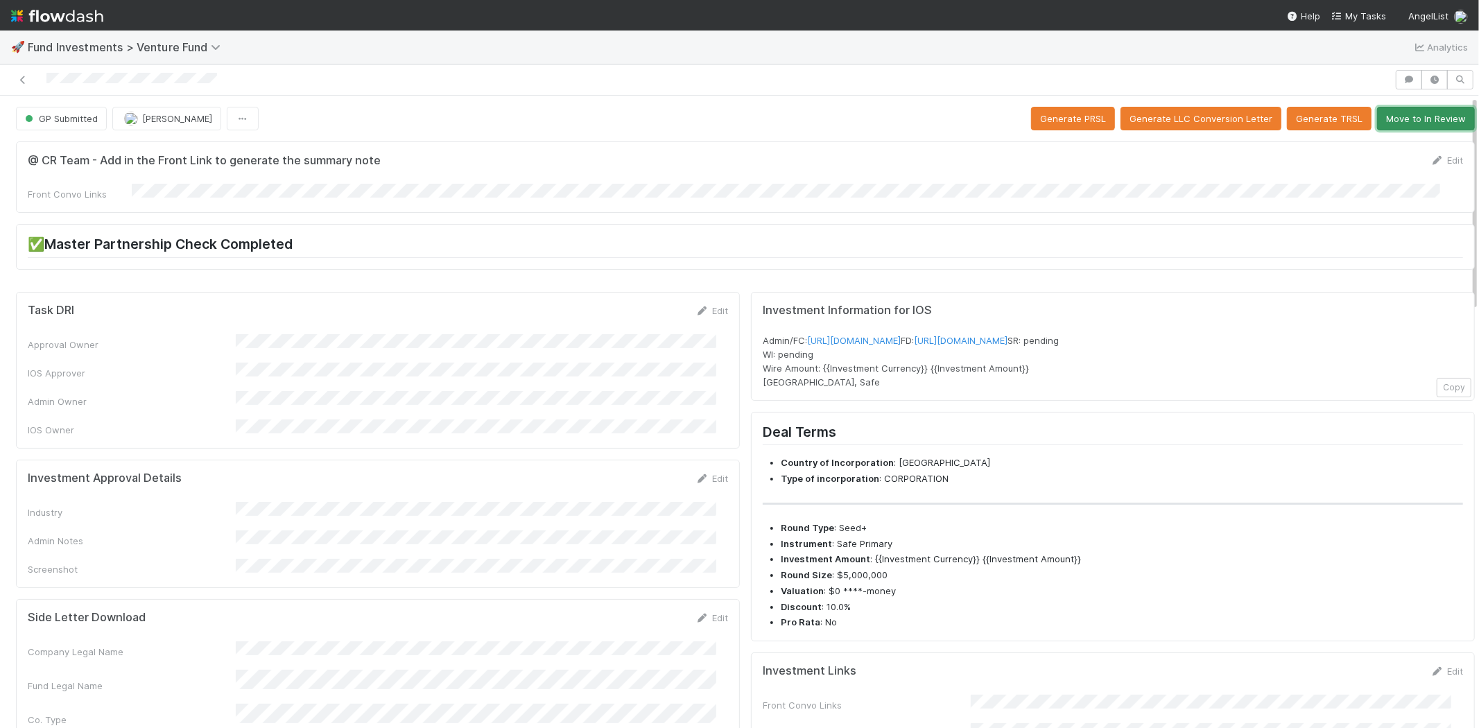
click at [1402, 113] on button "Move to In Review" at bounding box center [1426, 119] width 98 height 24
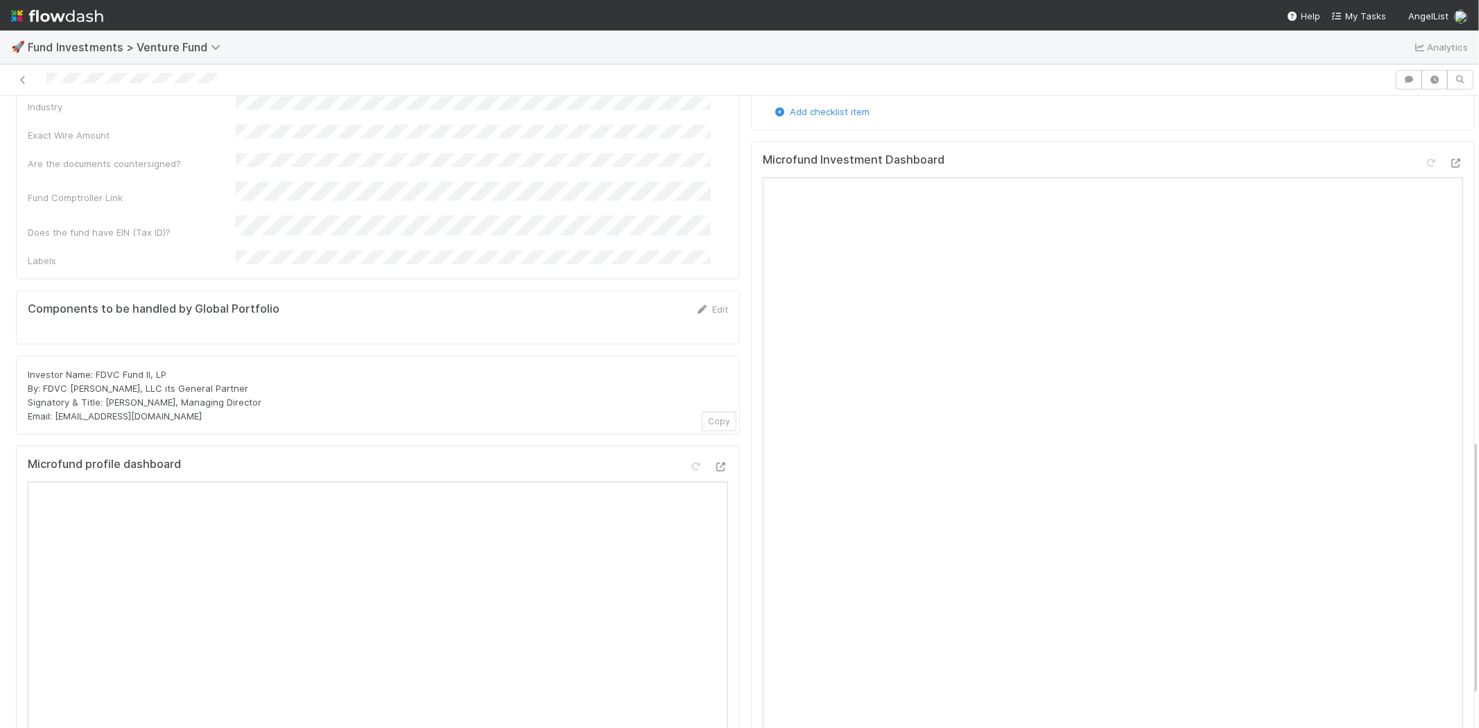
scroll to position [847, 0]
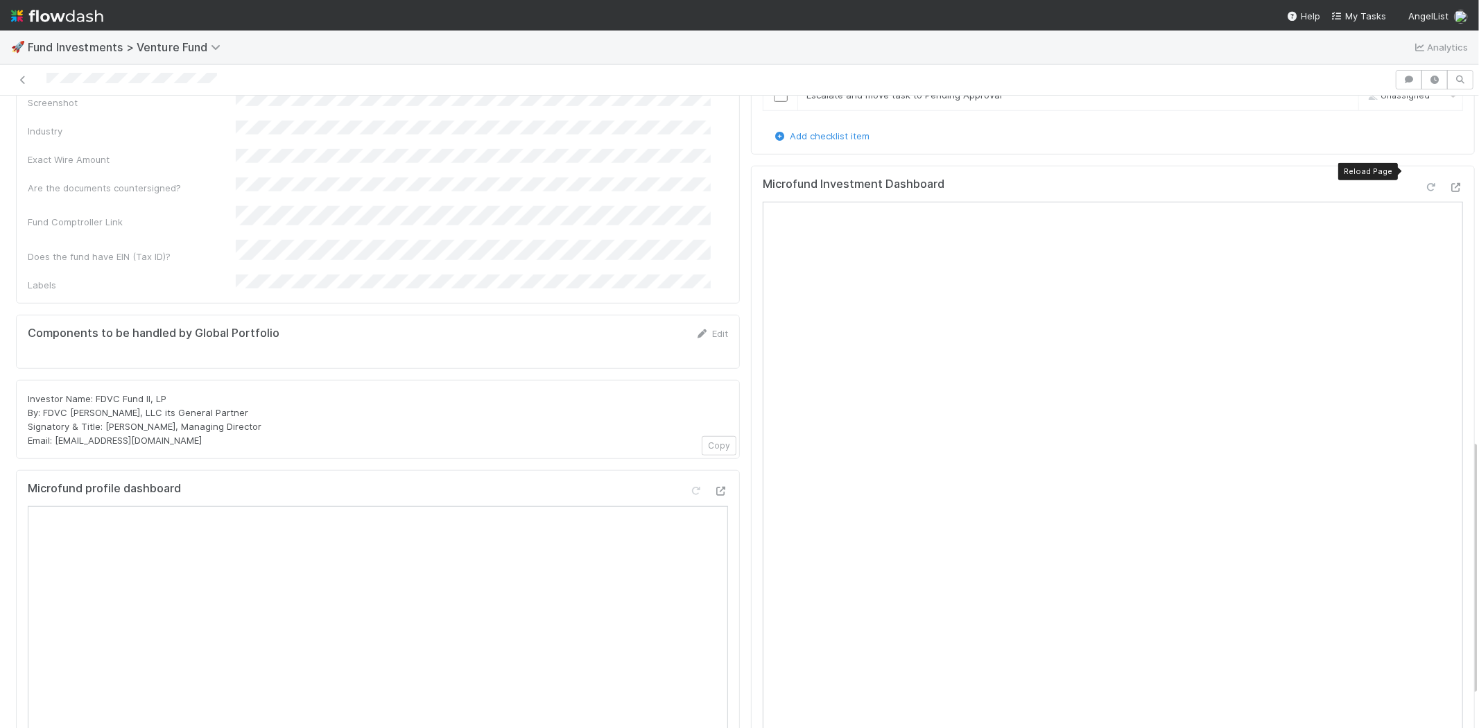
click at [1424, 183] on icon at bounding box center [1431, 187] width 14 height 9
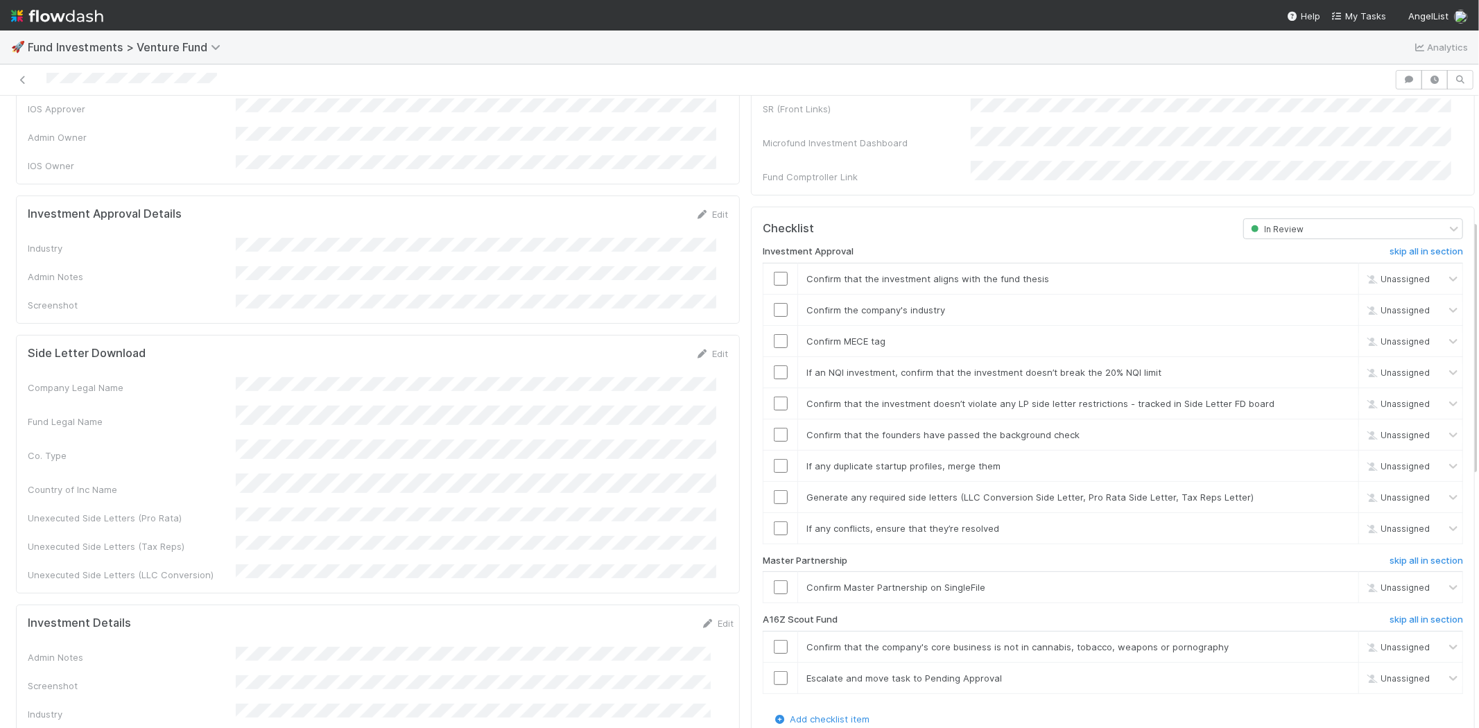
scroll to position [231, 0]
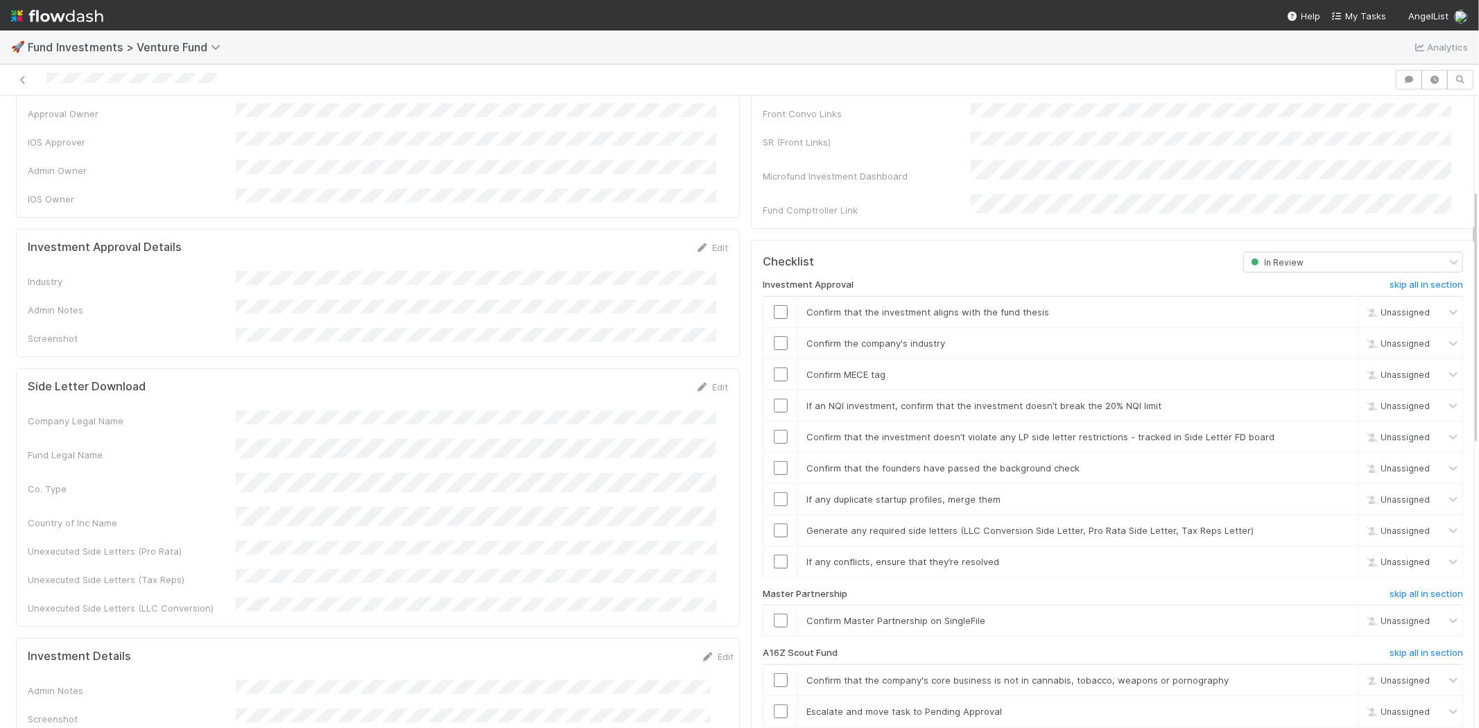
click at [693, 241] on form "Investment Approval Details Edit Industry Admin Notes Screenshot" at bounding box center [378, 293] width 700 height 105
click at [704, 242] on link "Edit" at bounding box center [711, 247] width 33 height 11
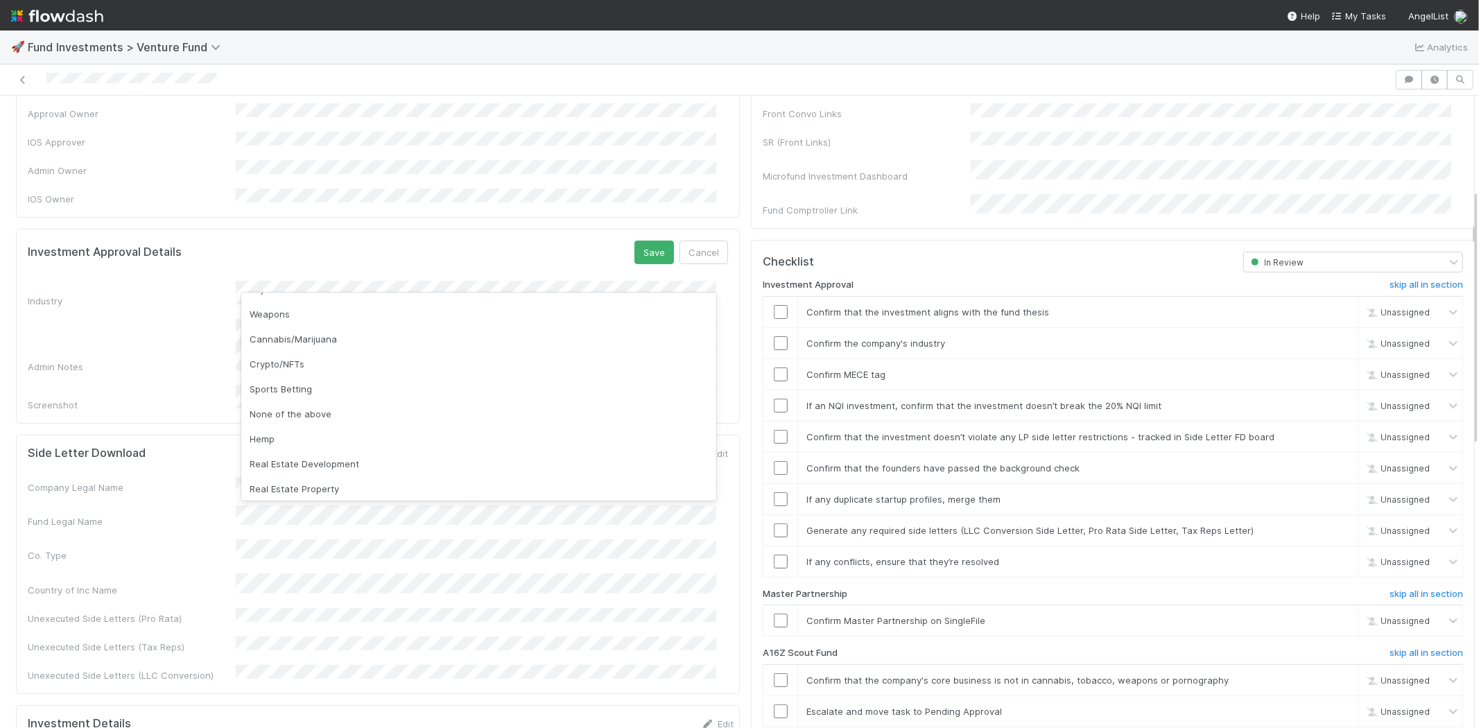
scroll to position [396, 0]
click at [291, 311] on div "Weapons" at bounding box center [478, 311] width 475 height 25
click at [634, 241] on button "Save" at bounding box center [654, 253] width 40 height 24
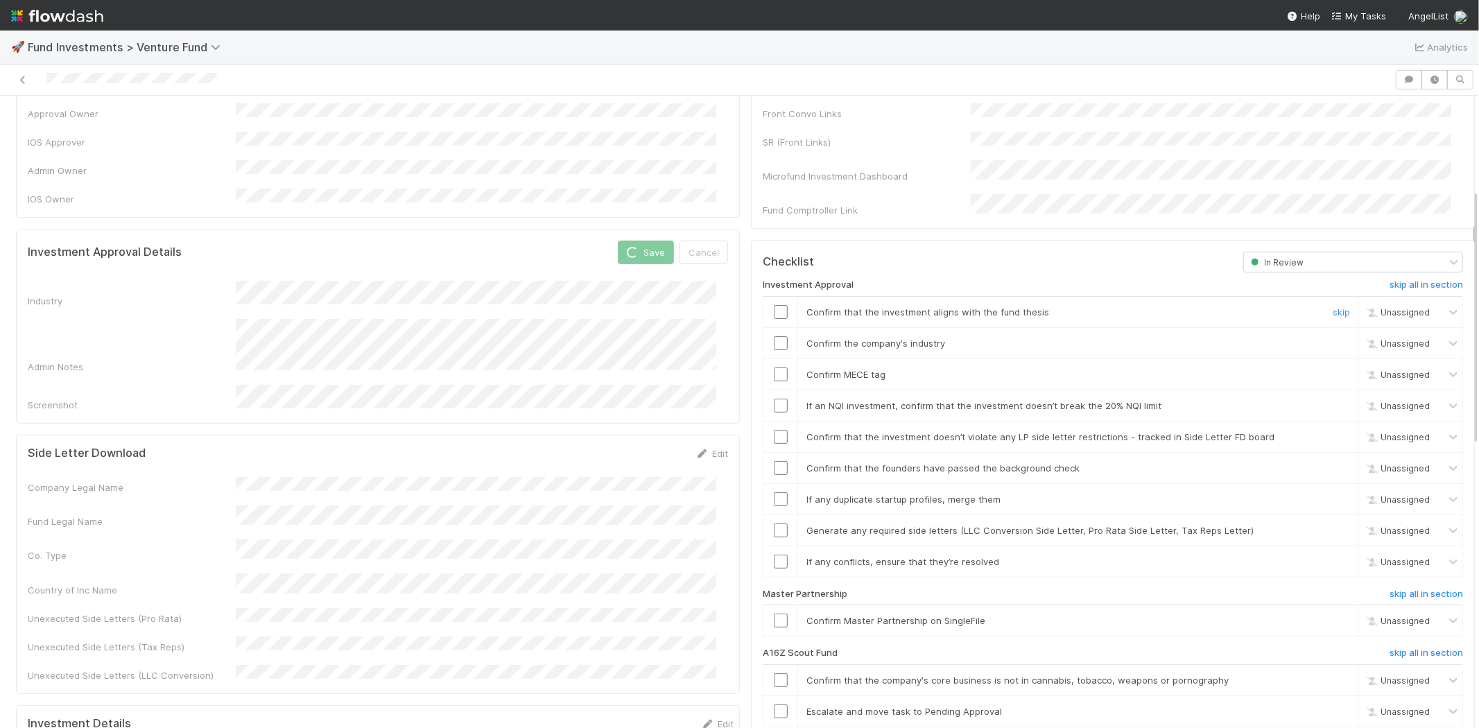
drag, startPoint x: 769, startPoint y: 300, endPoint x: 771, endPoint y: 327, distance: 27.1
click at [769, 302] on td at bounding box center [780, 311] width 35 height 31
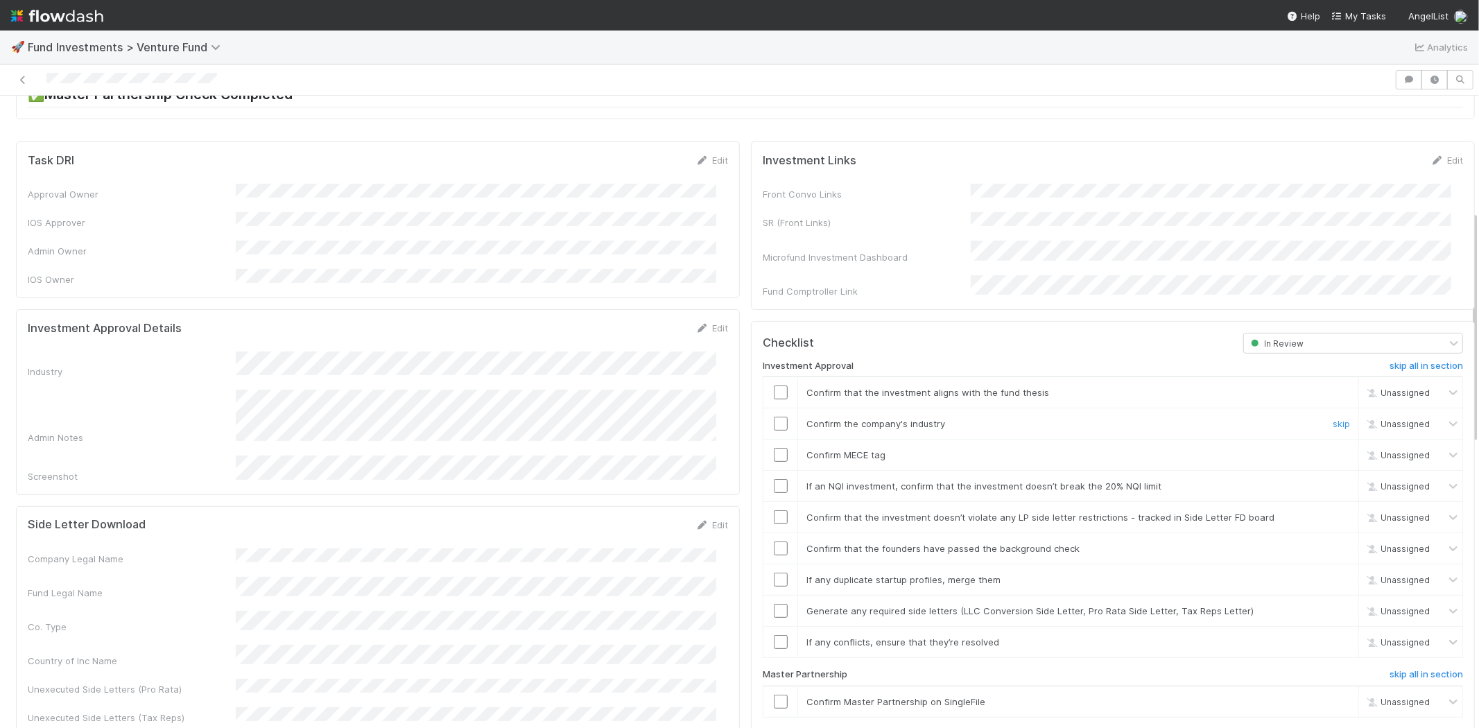
scroll to position [312, 0]
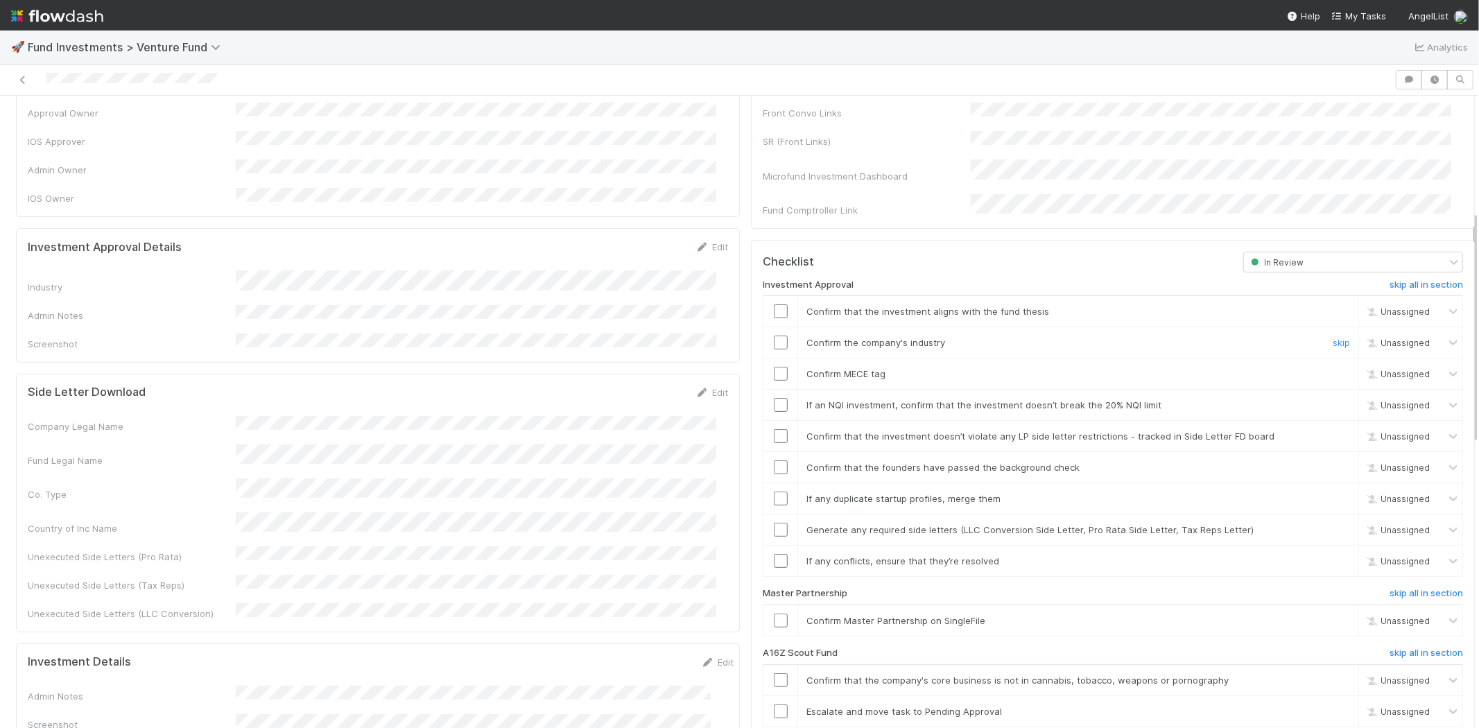
click at [774, 335] on input "checkbox" at bounding box center [781, 342] width 14 height 14
click at [774, 367] on input "checkbox" at bounding box center [781, 374] width 14 height 14
click at [774, 304] on input "checkbox" at bounding box center [781, 311] width 14 height 14
click at [774, 398] on input "checkbox" at bounding box center [781, 405] width 14 height 14
click at [774, 429] on input "checkbox" at bounding box center [781, 436] width 14 height 14
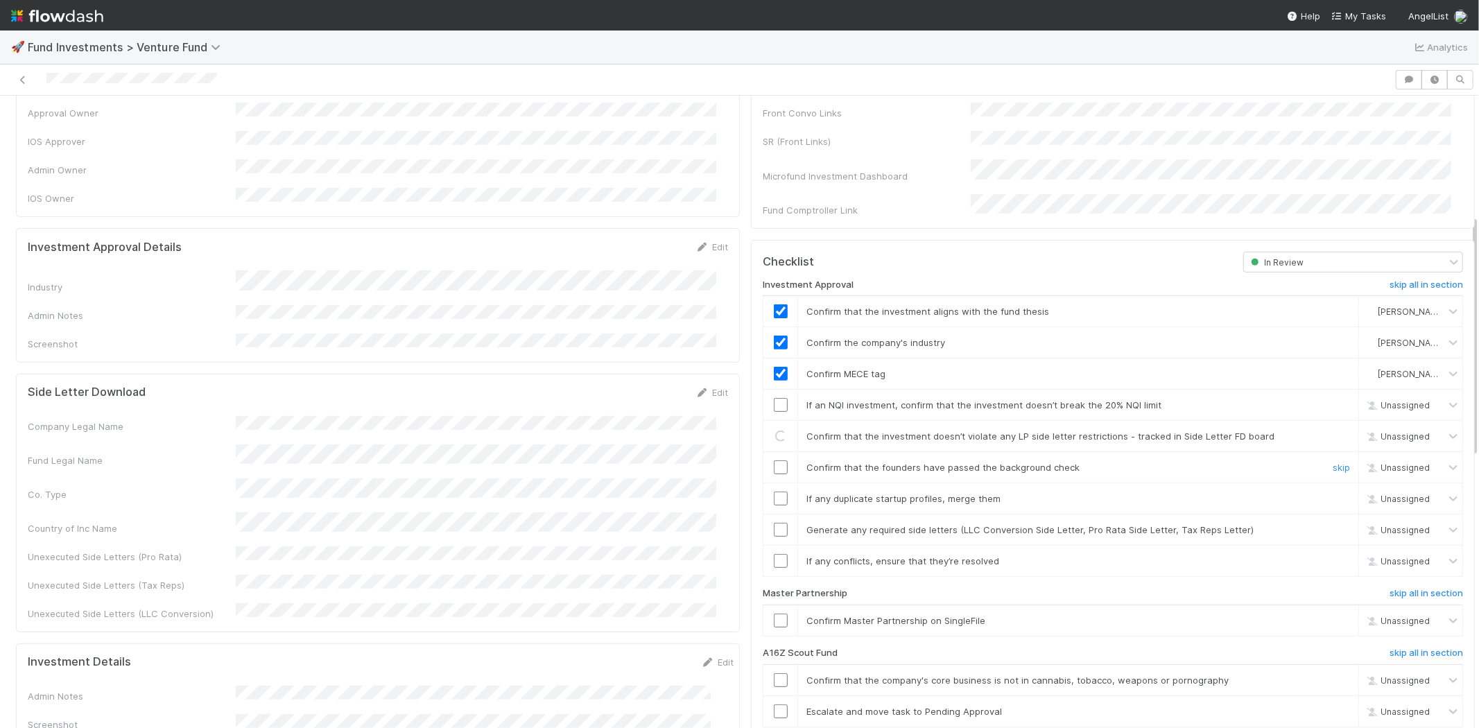
click at [774, 460] on input "checkbox" at bounding box center [781, 467] width 14 height 14
click at [770, 489] on td at bounding box center [780, 498] width 35 height 31
drag, startPoint x: 771, startPoint y: 511, endPoint x: 772, endPoint y: 504, distance: 7.1
click at [774, 523] on input "checkbox" at bounding box center [781, 530] width 14 height 14
click at [774, 491] on input "checkbox" at bounding box center [781, 498] width 14 height 14
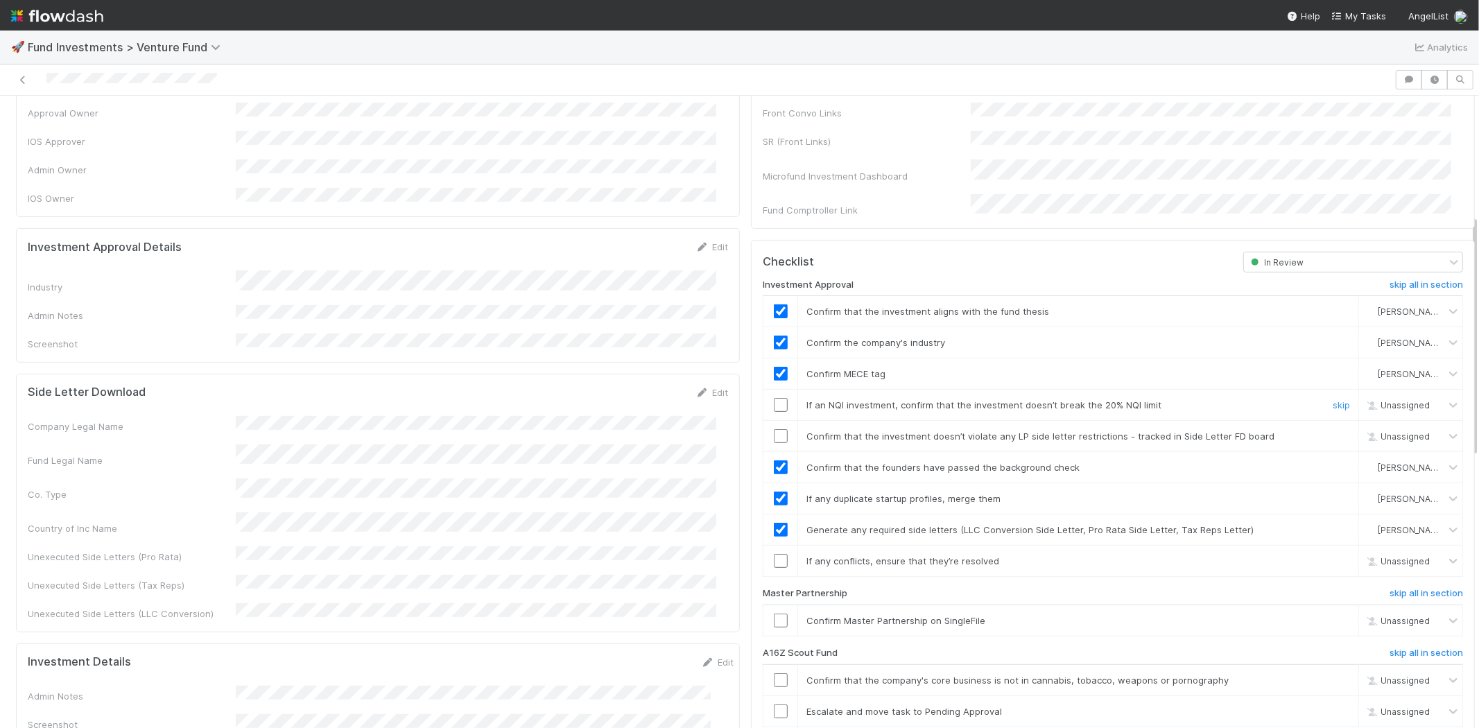
drag, startPoint x: 764, startPoint y: 391, endPoint x: 768, endPoint y: 421, distance: 30.8
click at [774, 398] on input "checkbox" at bounding box center [781, 405] width 14 height 14
click at [774, 429] on input "checkbox" at bounding box center [781, 436] width 14 height 14
click at [774, 613] on input "checkbox" at bounding box center [781, 620] width 14 height 14
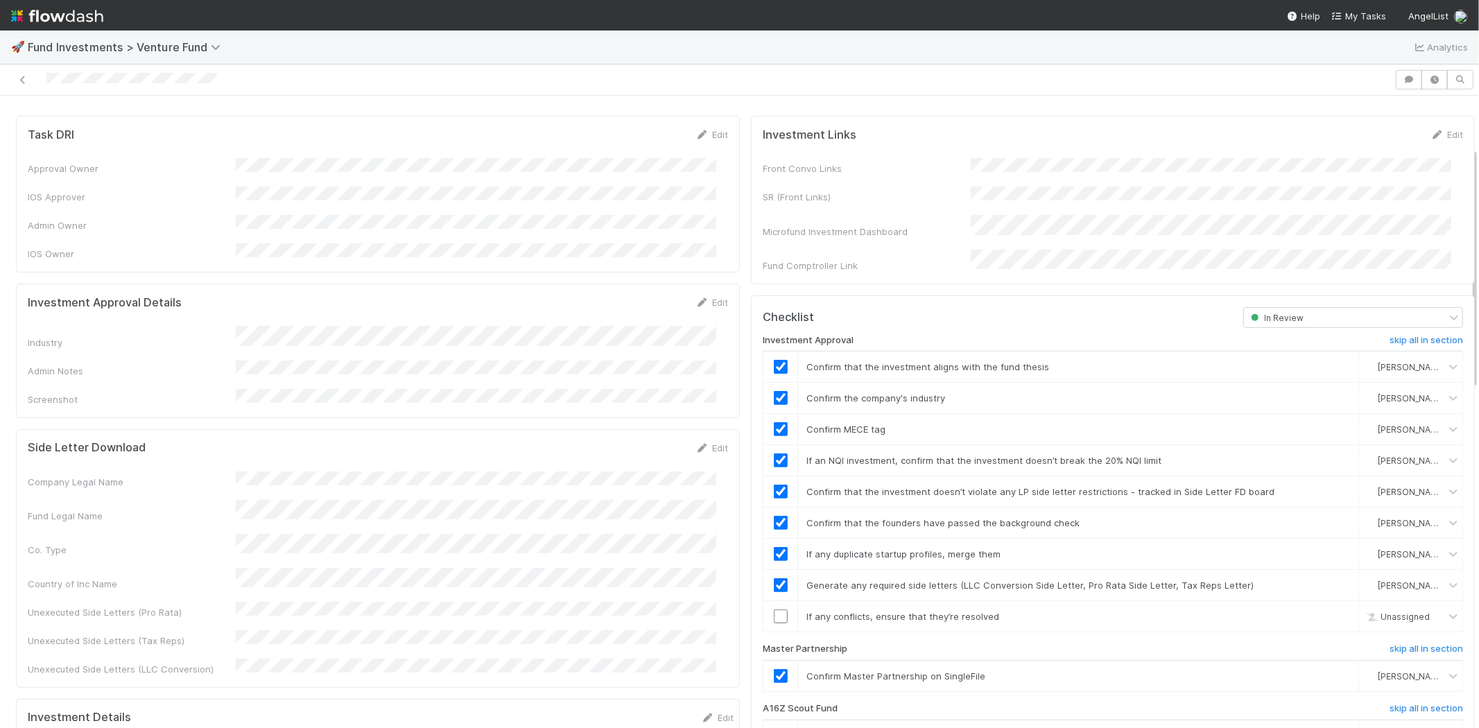
scroll to position [385, 0]
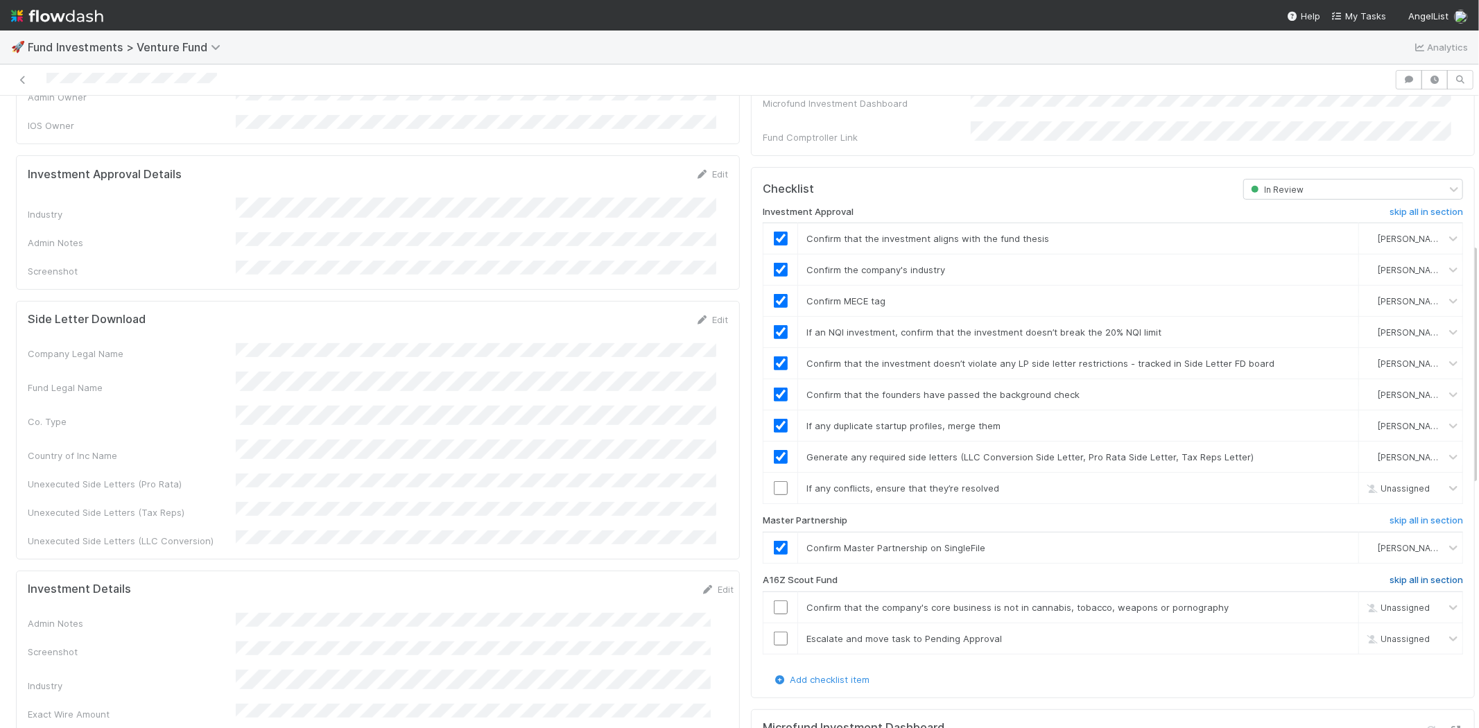
click at [1393, 575] on h6 "skip all in section" at bounding box center [1425, 580] width 73 height 11
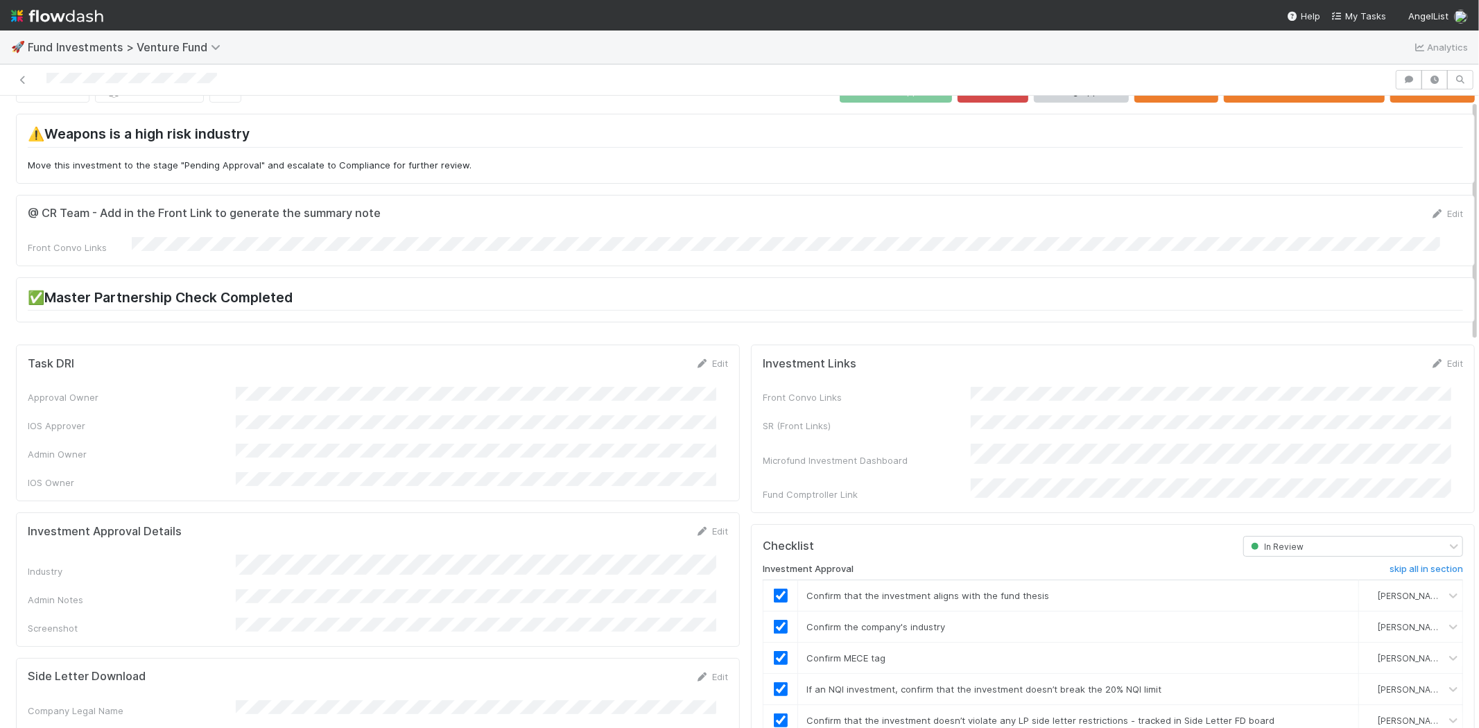
scroll to position [0, 0]
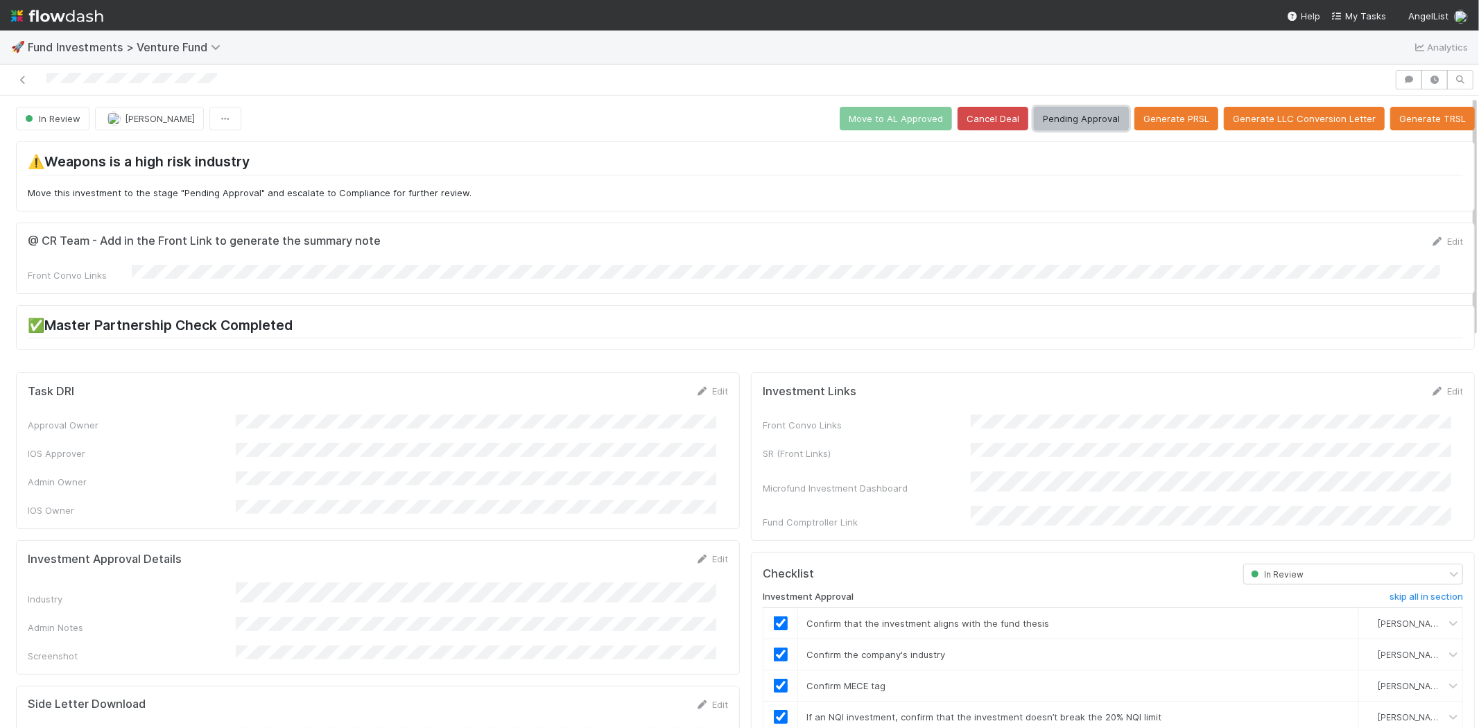
click at [1064, 114] on button "Pending Approval" at bounding box center [1081, 119] width 95 height 24
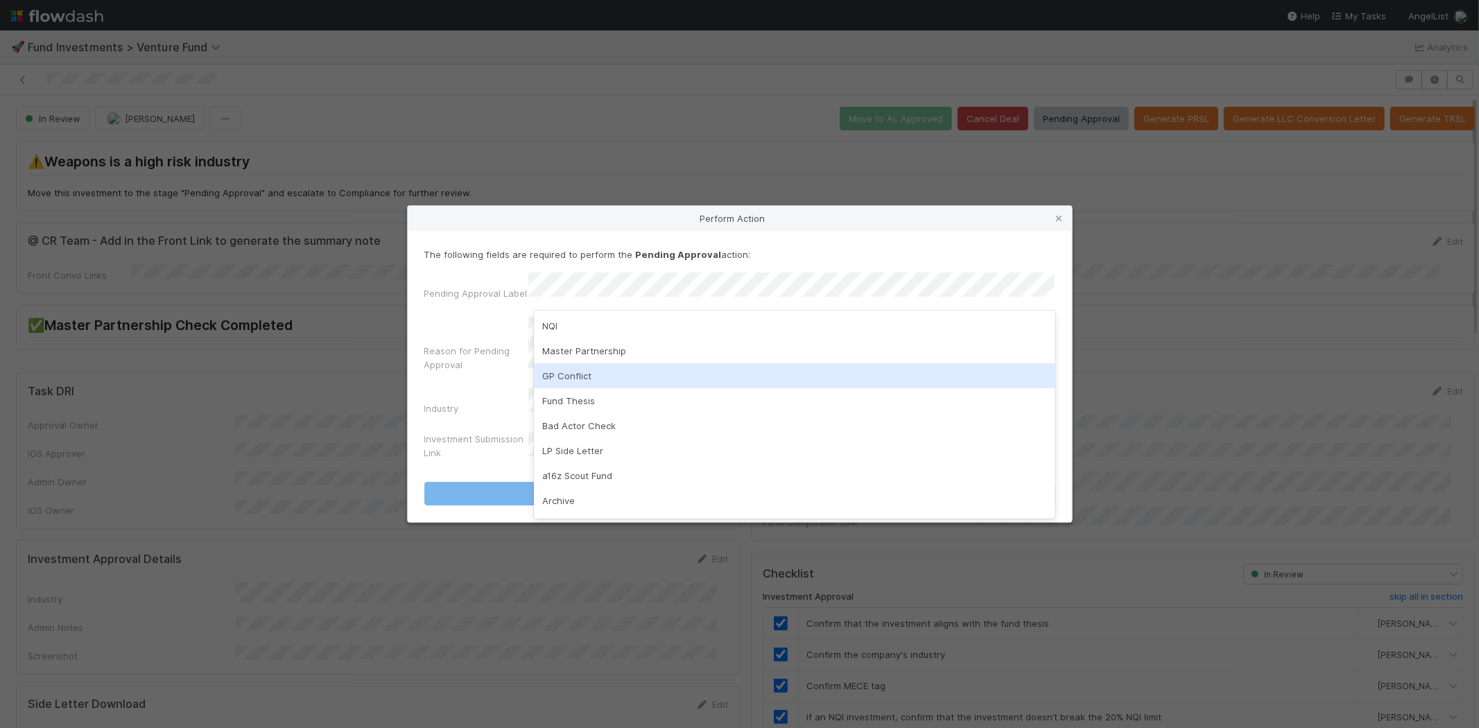
click at [594, 371] on div "GP Conflict" at bounding box center [794, 375] width 521 height 25
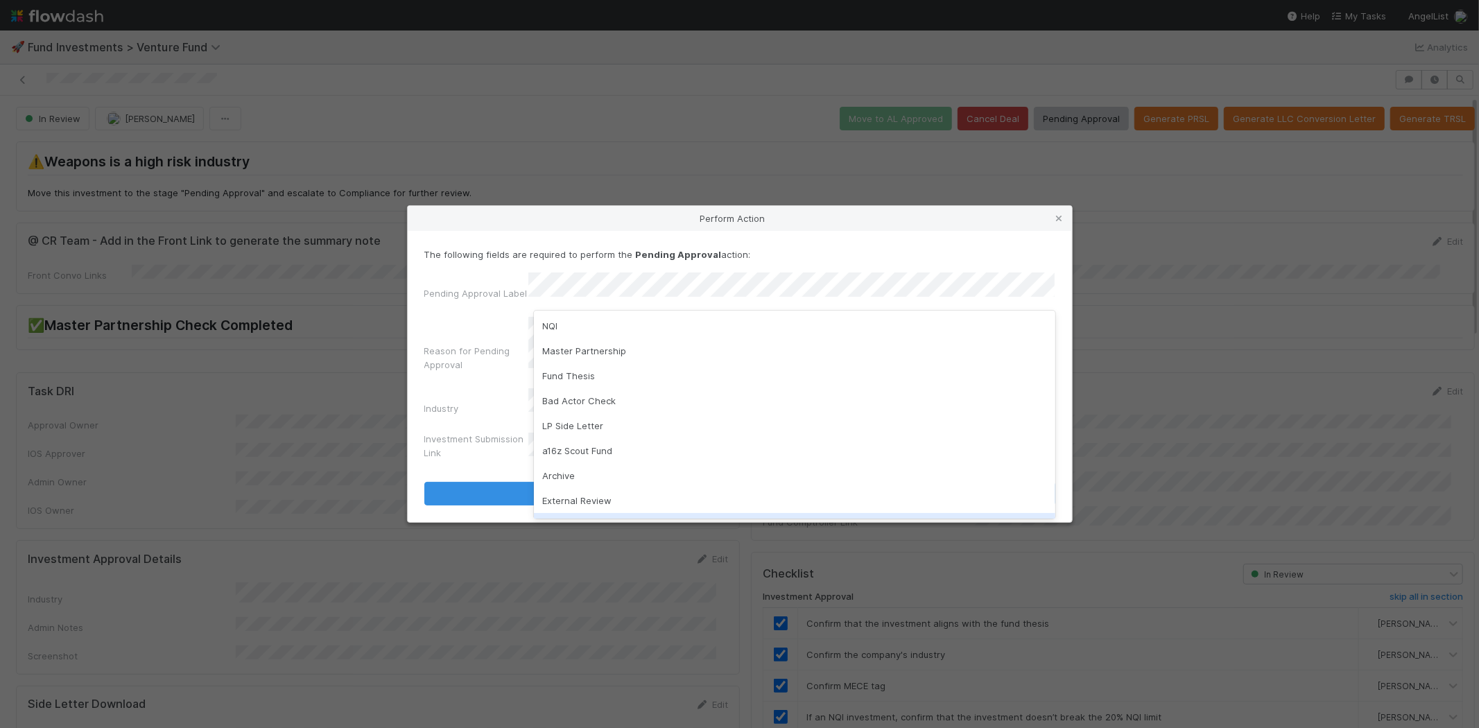
scroll to position [71, 0]
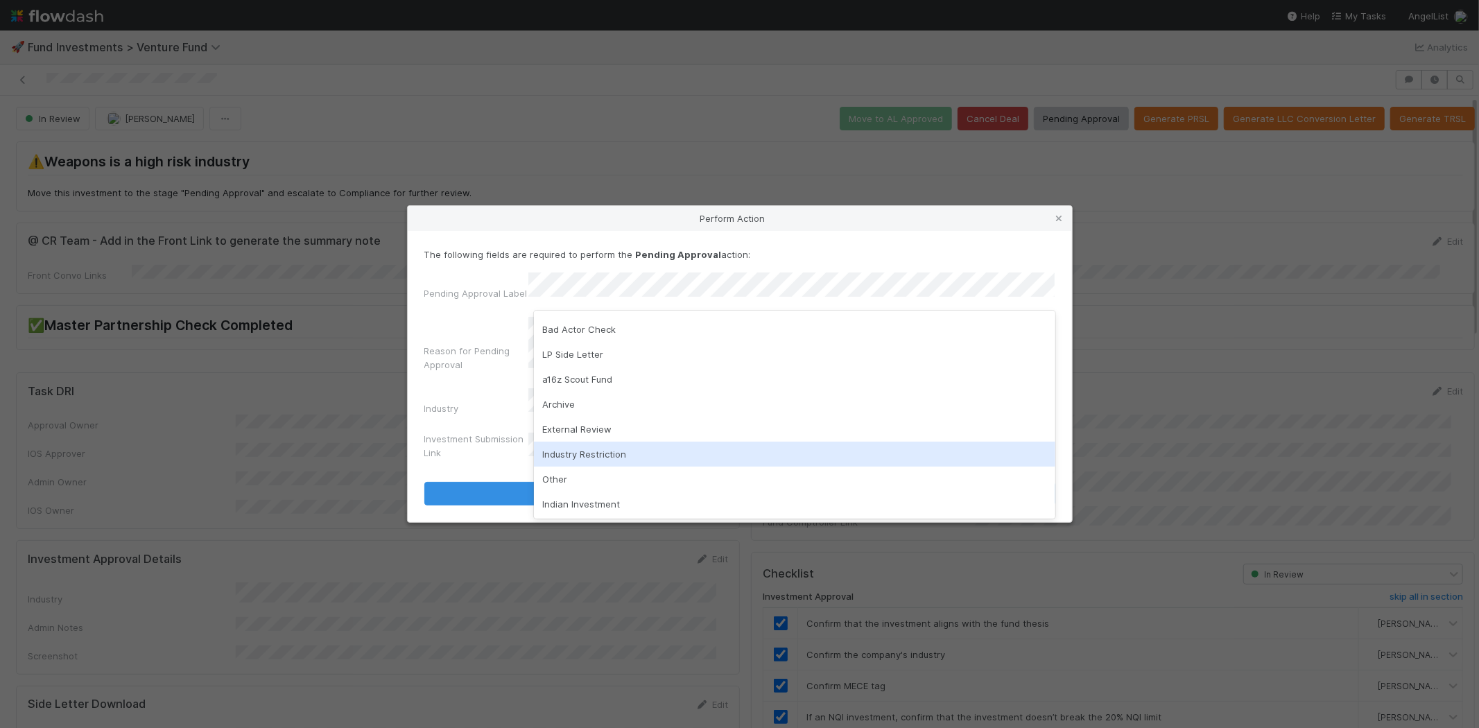
click at [618, 453] on div "Industry Restriction" at bounding box center [794, 454] width 521 height 25
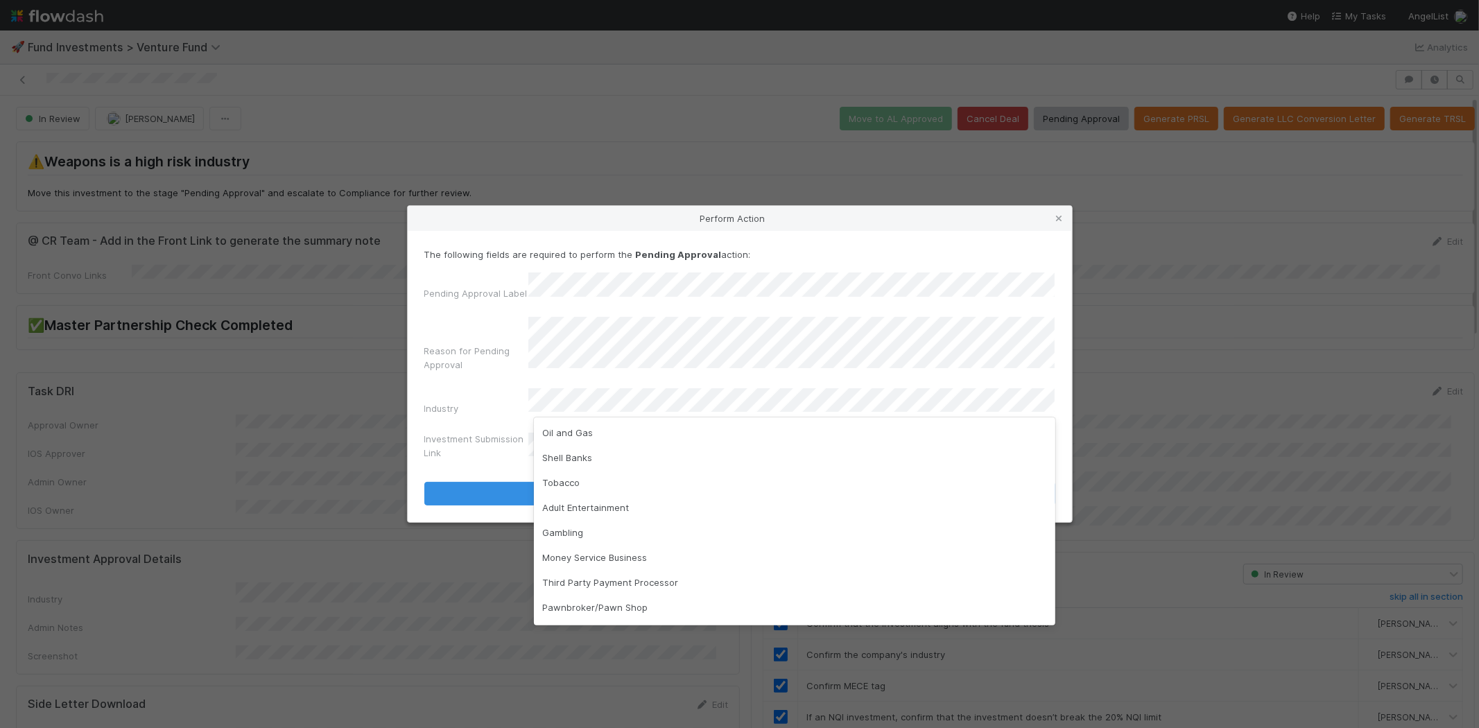
scroll to position [227, 0]
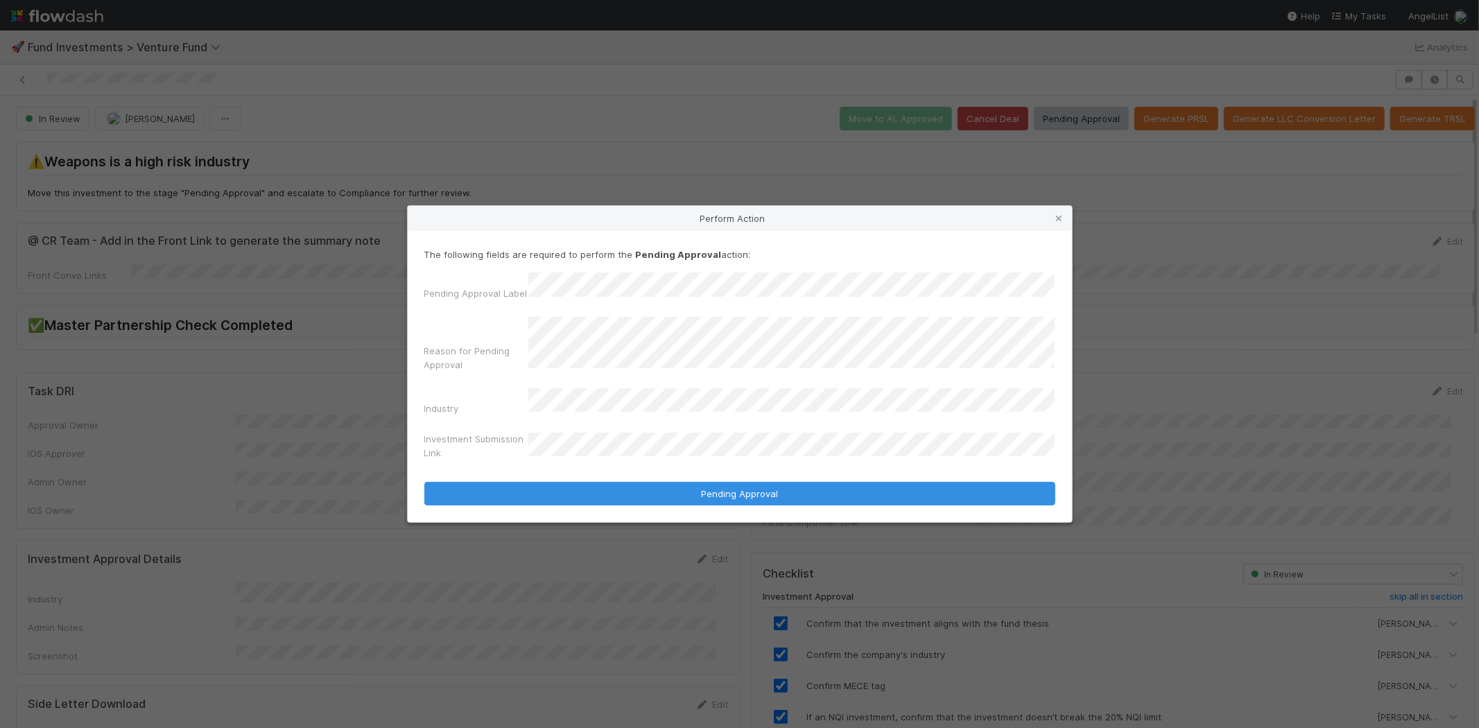
click at [424, 482] on button "Pending Approval" at bounding box center [739, 494] width 631 height 24
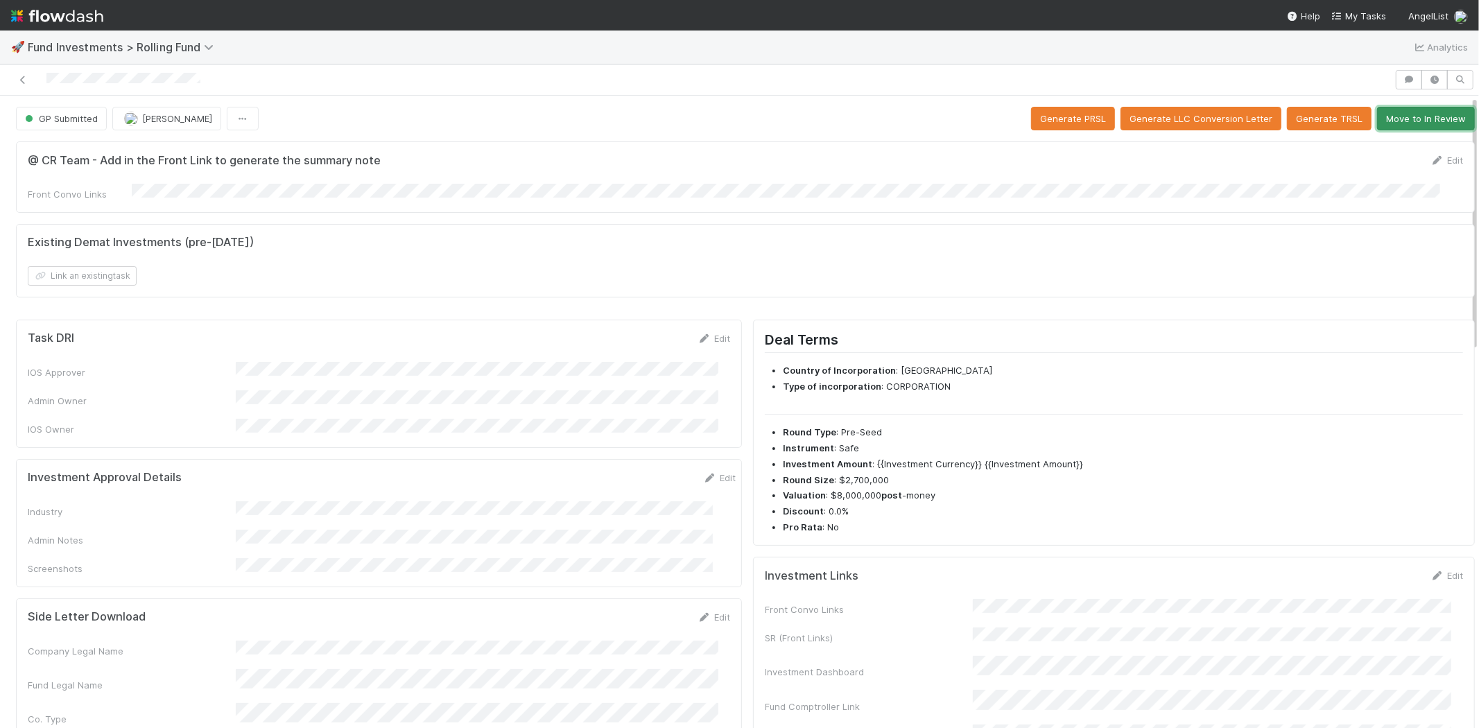
click at [1414, 109] on button "Move to In Review" at bounding box center [1426, 119] width 98 height 24
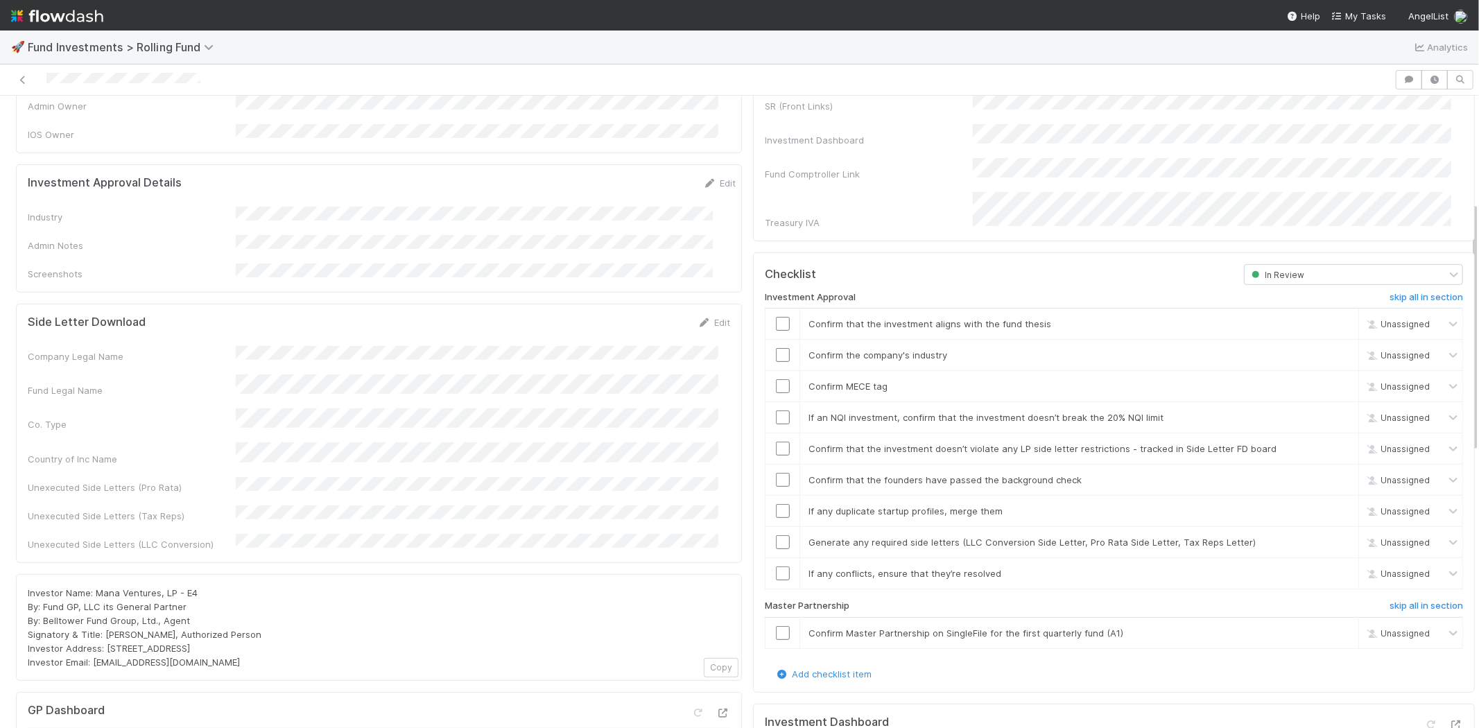
scroll to position [265, 0]
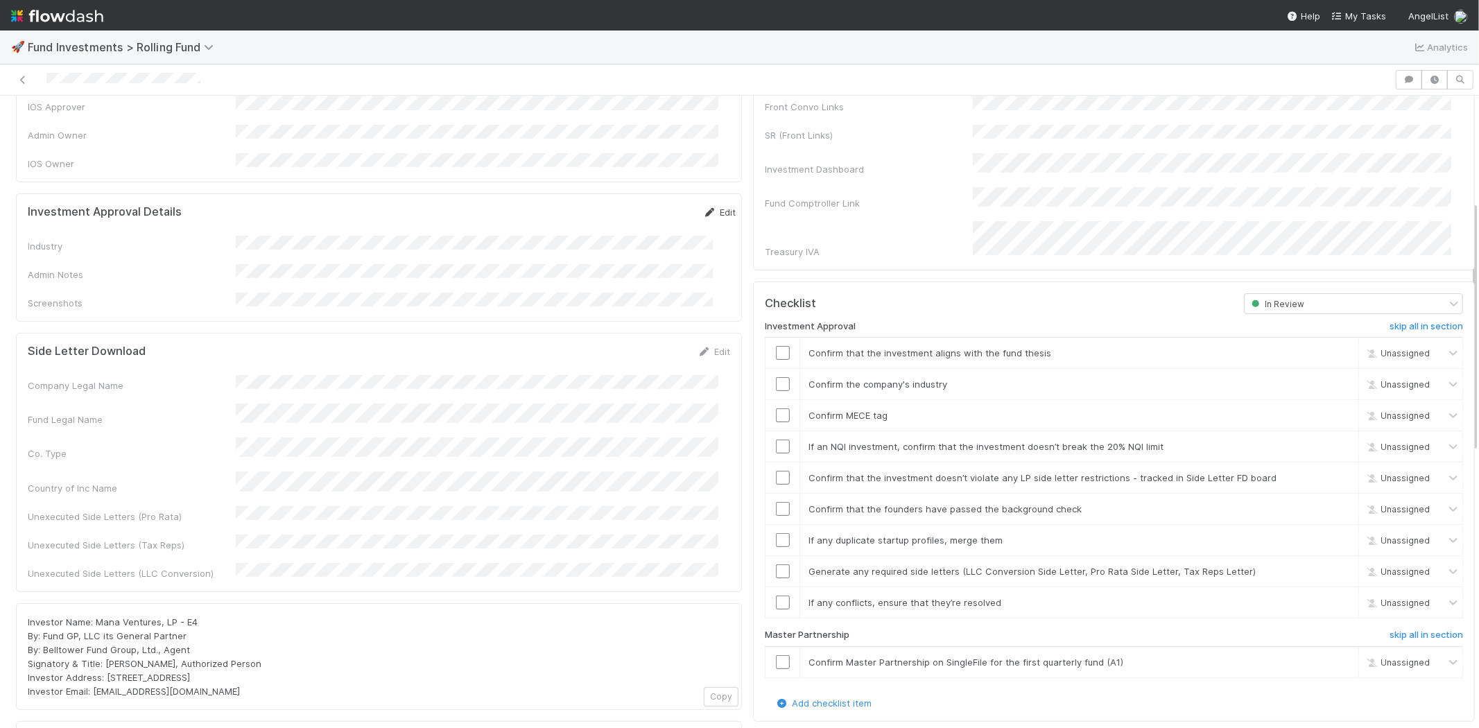
click at [703, 207] on link "Edit" at bounding box center [719, 212] width 33 height 11
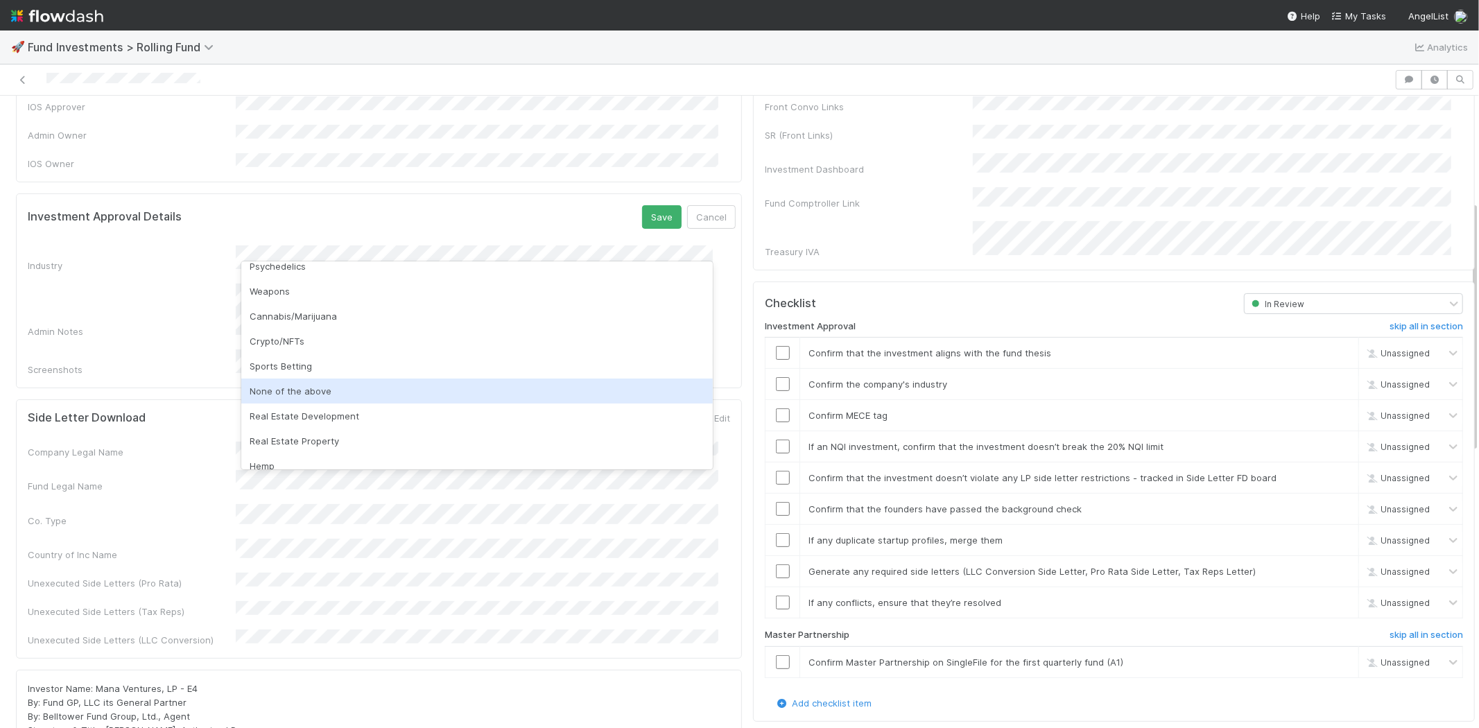
scroll to position [396, 0]
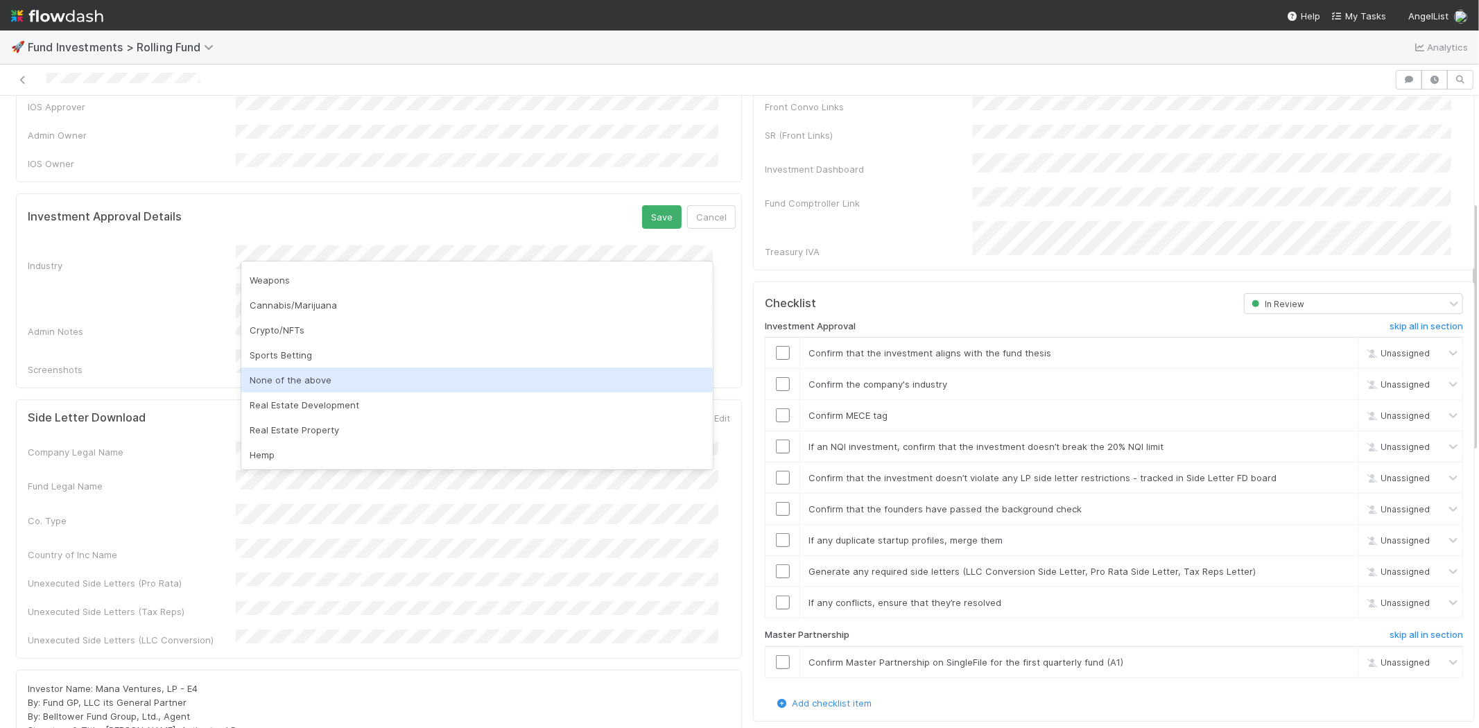
click at [299, 373] on div "None of the above" at bounding box center [476, 379] width 471 height 25
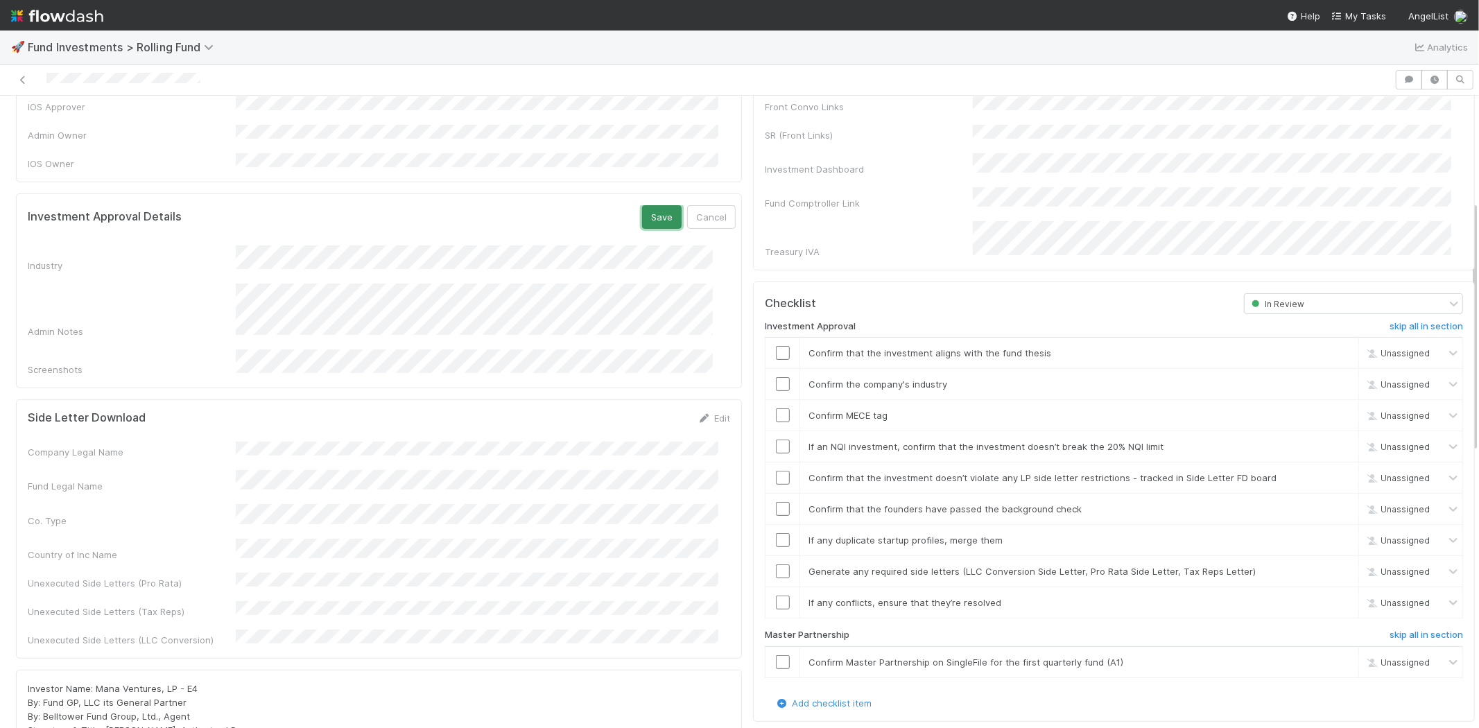
click at [642, 205] on button "Save" at bounding box center [662, 217] width 40 height 24
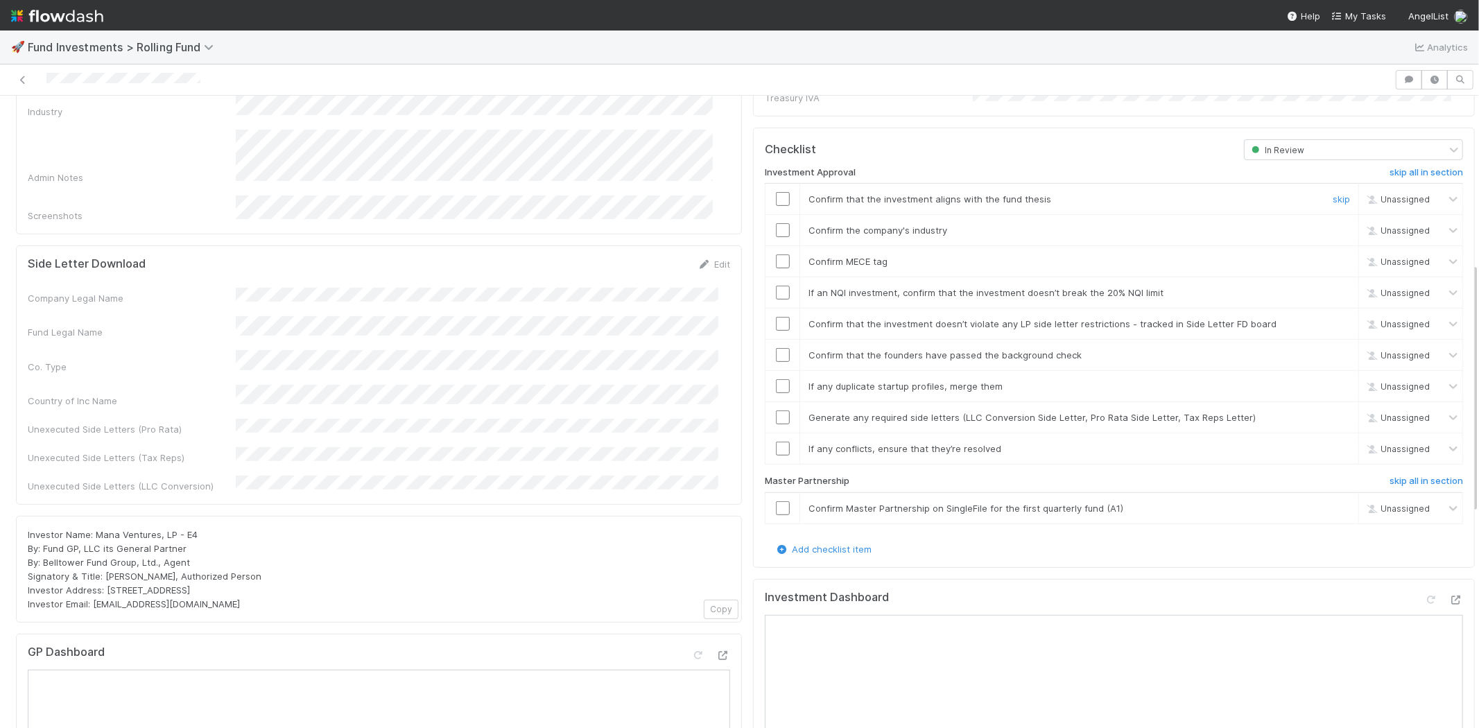
scroll to position [405, 0]
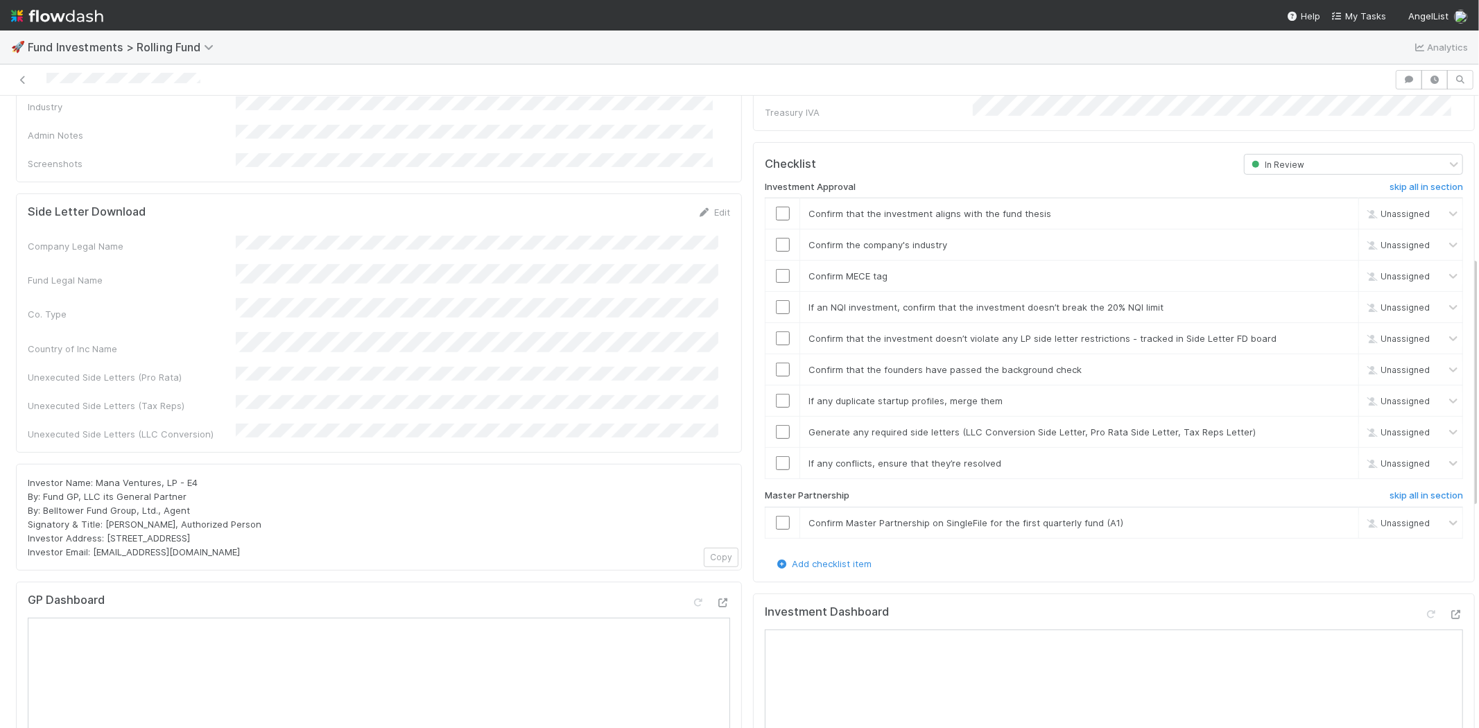
drag, startPoint x: 774, startPoint y: 175, endPoint x: 773, endPoint y: 202, distance: 26.4
click at [774, 177] on div "Investment Approval skip all in section Confirm that the investment aligns with…" at bounding box center [1114, 366] width 698 height 382
click at [773, 202] on td at bounding box center [782, 213] width 35 height 31
click at [776, 207] on input "checkbox" at bounding box center [783, 214] width 14 height 14
click at [776, 238] on input "checkbox" at bounding box center [783, 245] width 14 height 14
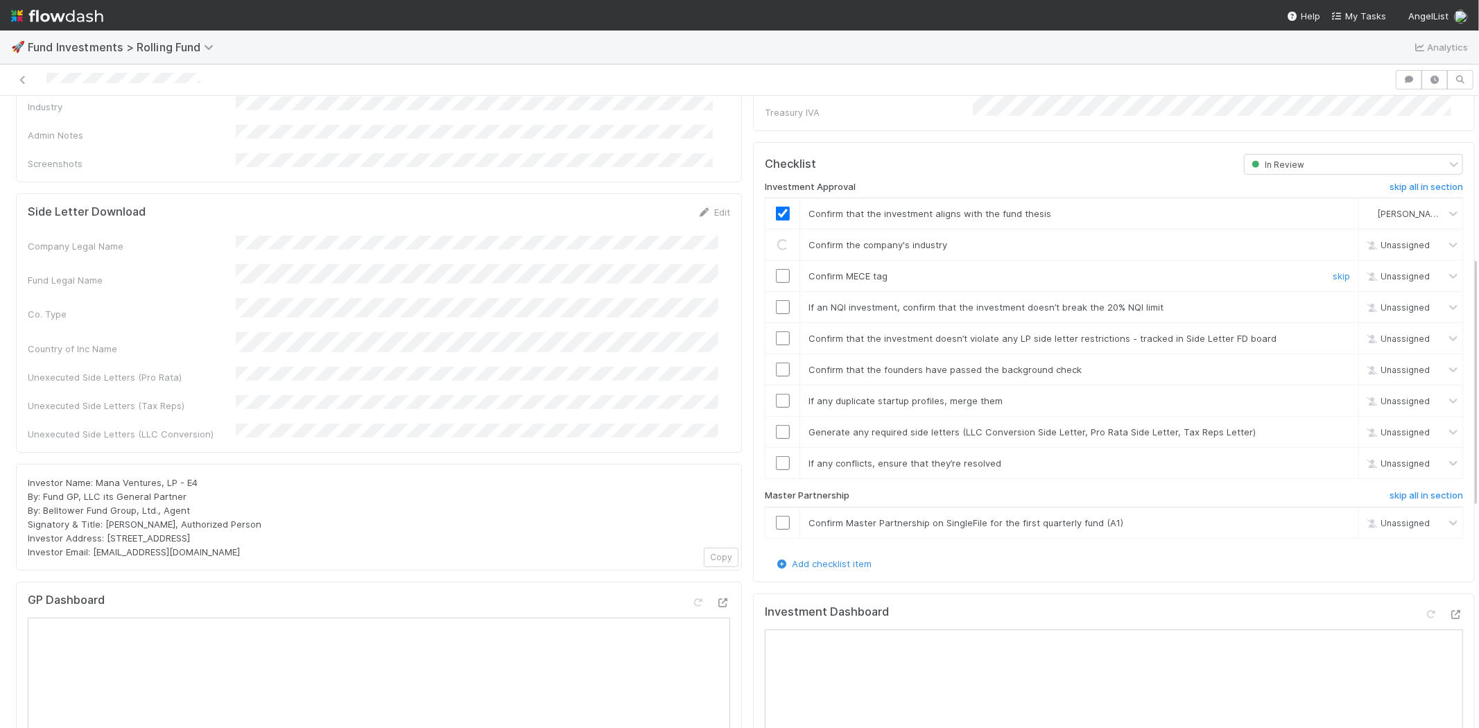
click at [776, 269] on input "checkbox" at bounding box center [783, 276] width 14 height 14
click at [777, 300] on input "checkbox" at bounding box center [783, 307] width 14 height 14
click at [776, 331] on input "checkbox" at bounding box center [783, 338] width 14 height 14
click at [776, 363] on input "checkbox" at bounding box center [783, 370] width 14 height 14
click at [776, 394] on input "checkbox" at bounding box center [783, 401] width 14 height 14
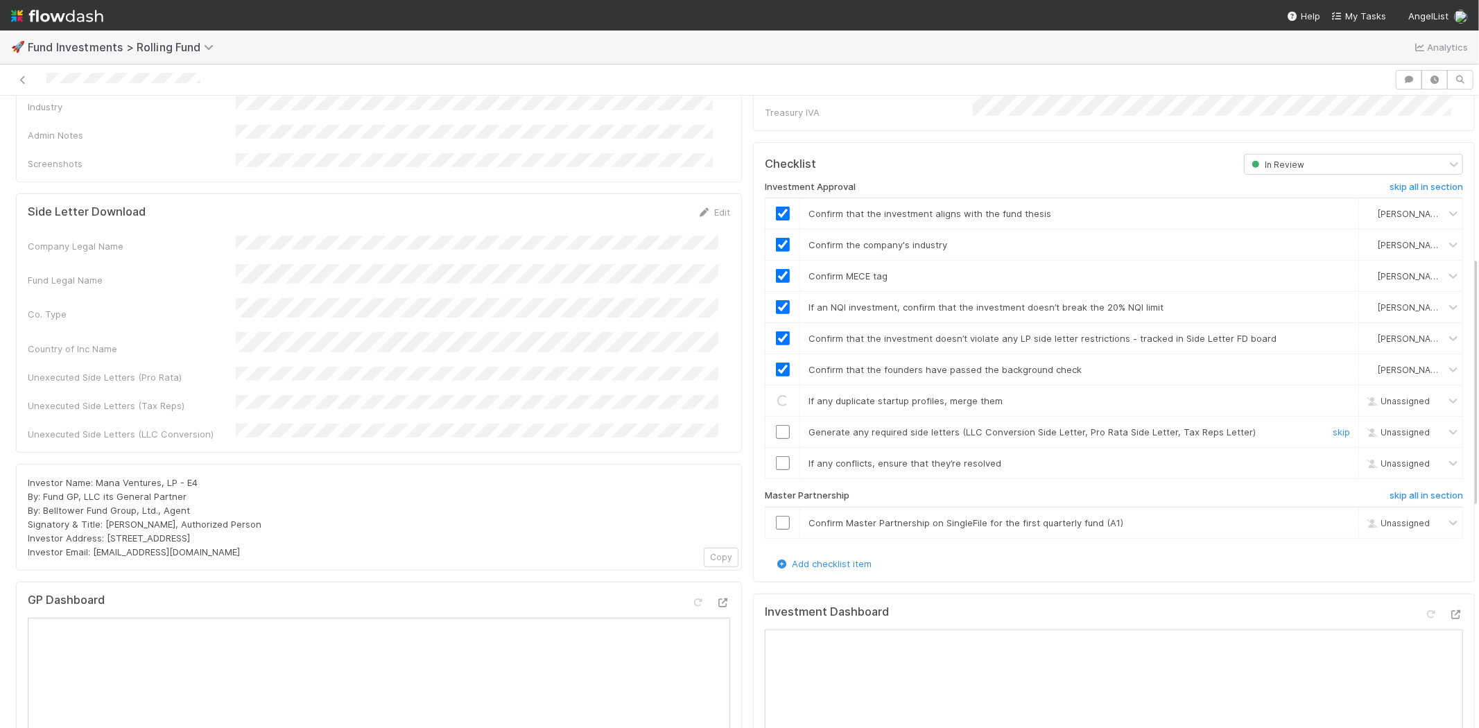
click at [776, 425] on input "checkbox" at bounding box center [783, 432] width 14 height 14
click at [776, 456] on input "checkbox" at bounding box center [783, 463] width 14 height 14
click at [776, 516] on input "checkbox" at bounding box center [783, 523] width 14 height 14
checkbox input "true"
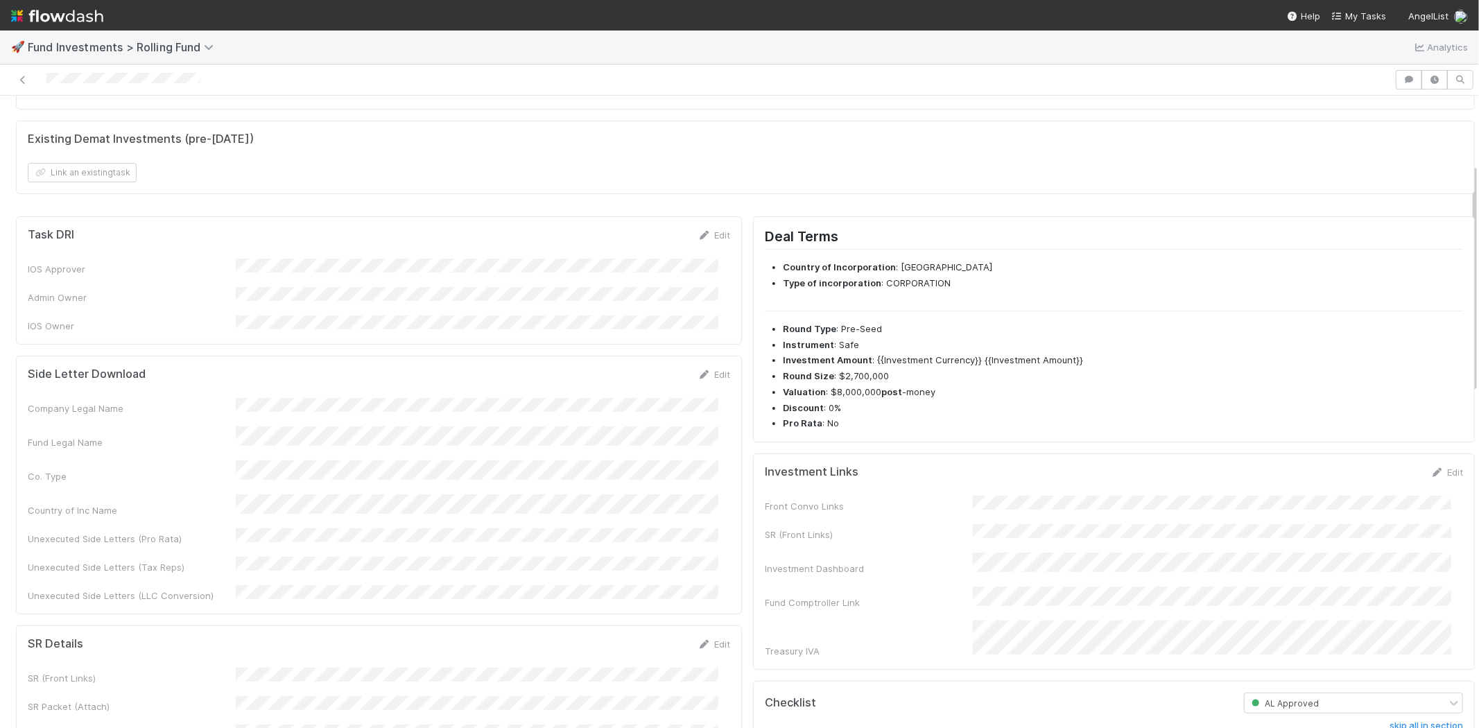
scroll to position [0, 0]
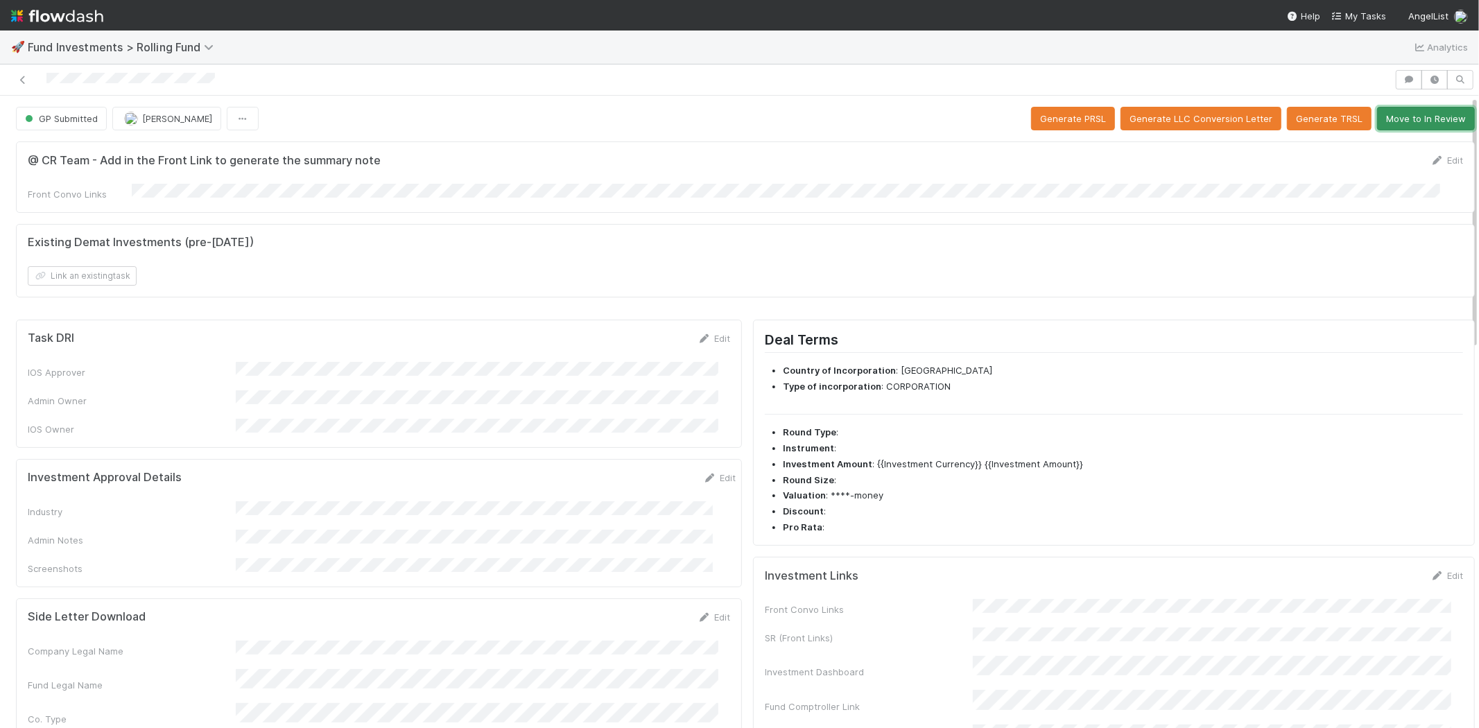
click at [1417, 125] on button "Move to In Review" at bounding box center [1426, 119] width 98 height 24
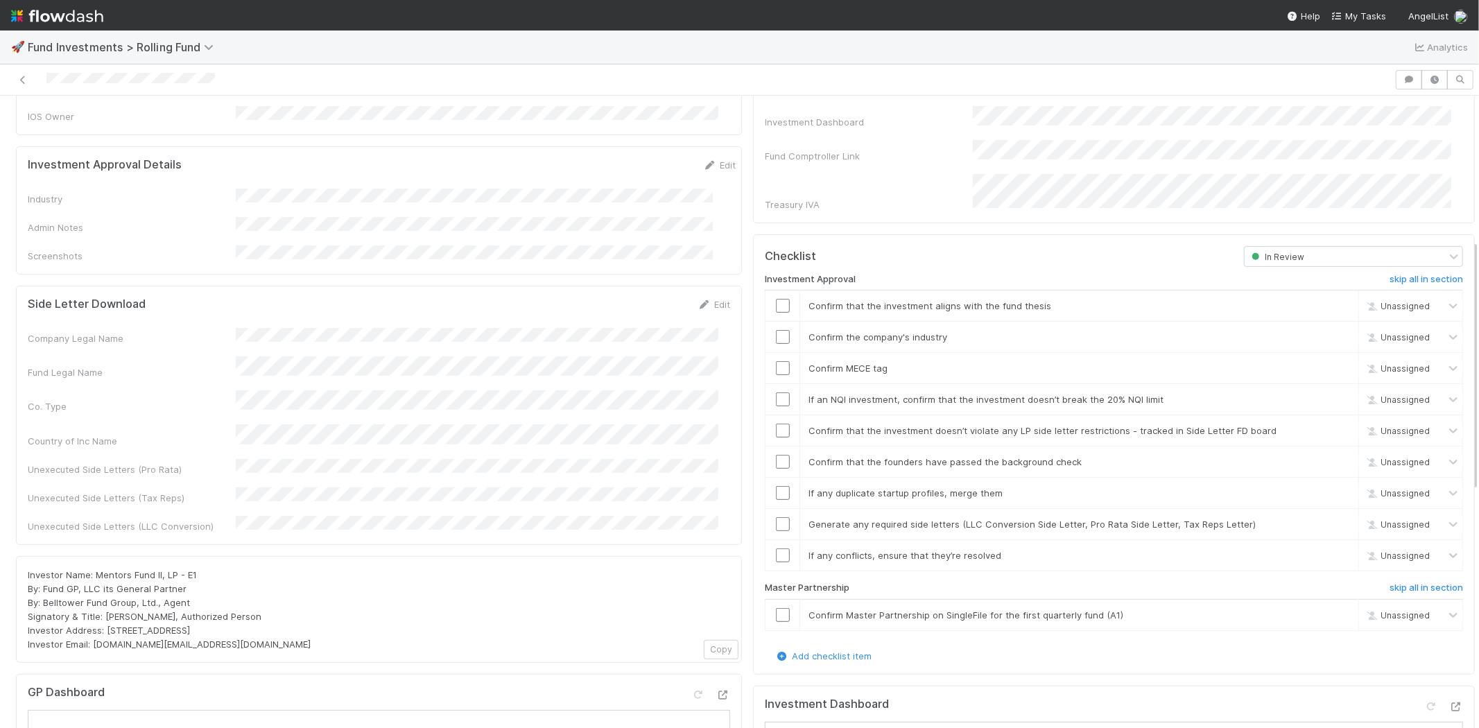
scroll to position [231, 0]
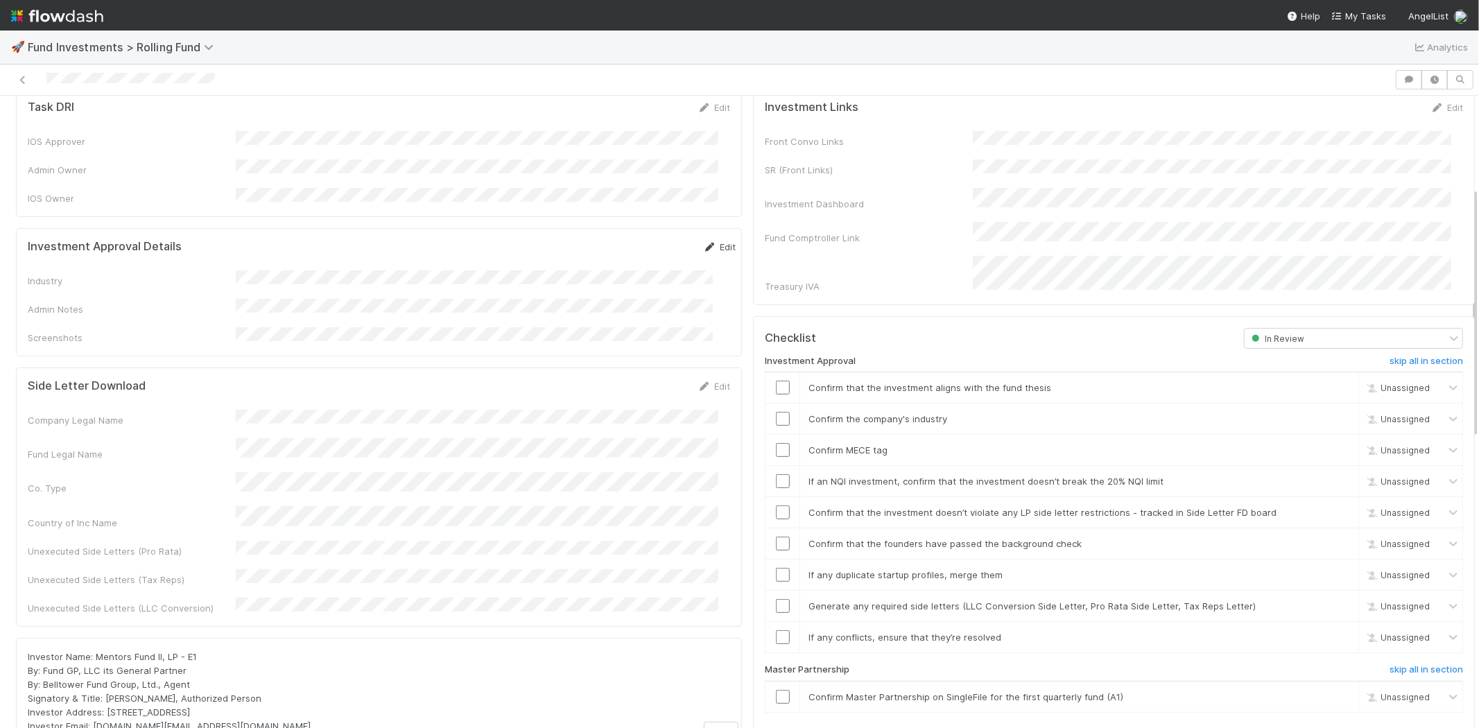
click at [703, 241] on link "Edit" at bounding box center [719, 246] width 33 height 11
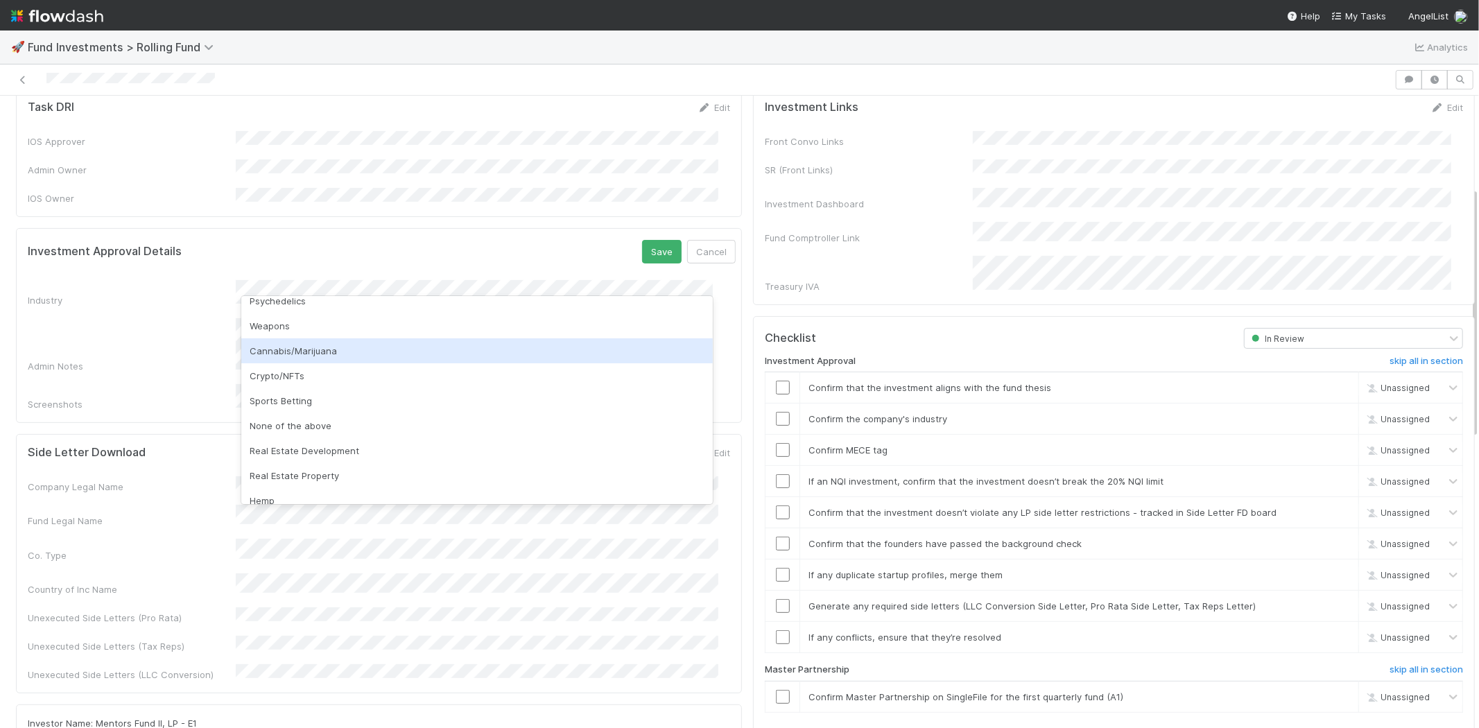
scroll to position [396, 0]
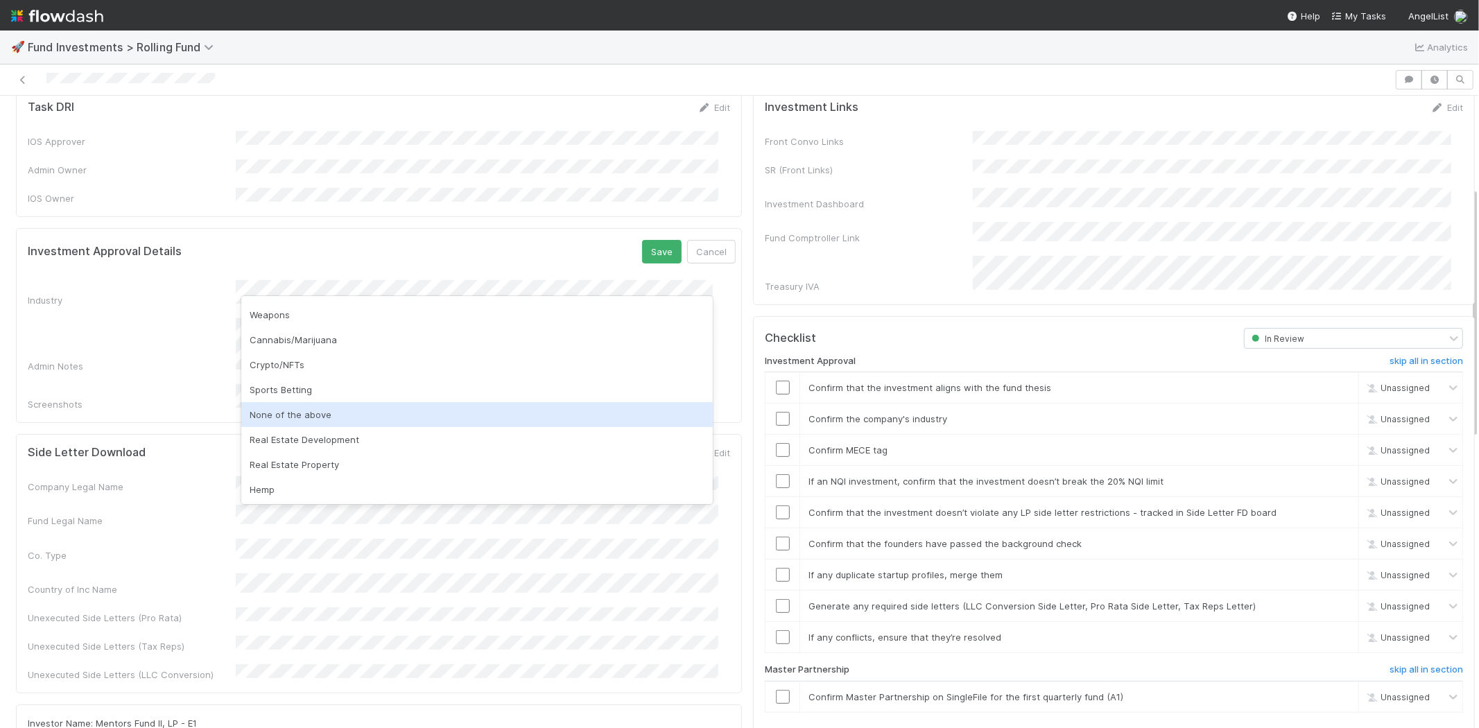
click at [279, 417] on div "None of the above" at bounding box center [476, 414] width 471 height 25
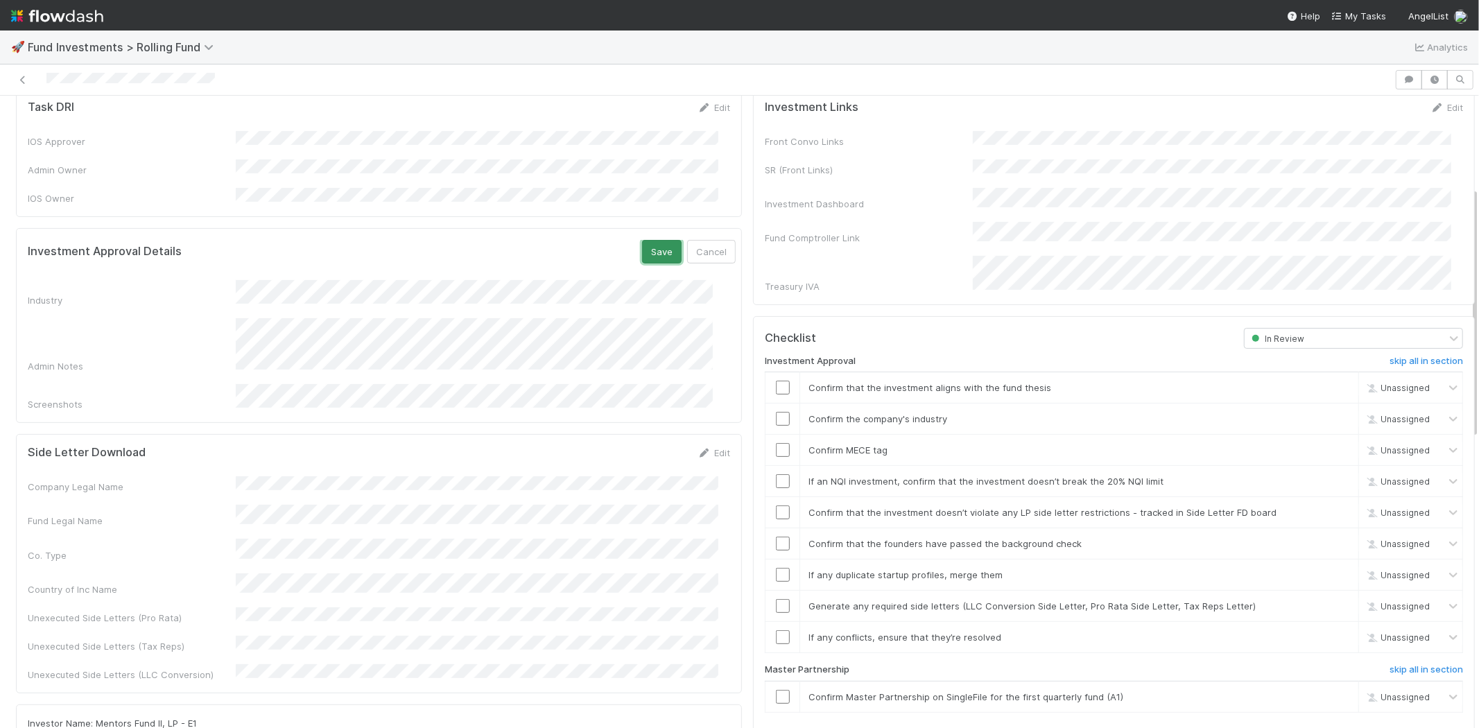
click at [642, 240] on button "Save" at bounding box center [662, 252] width 40 height 24
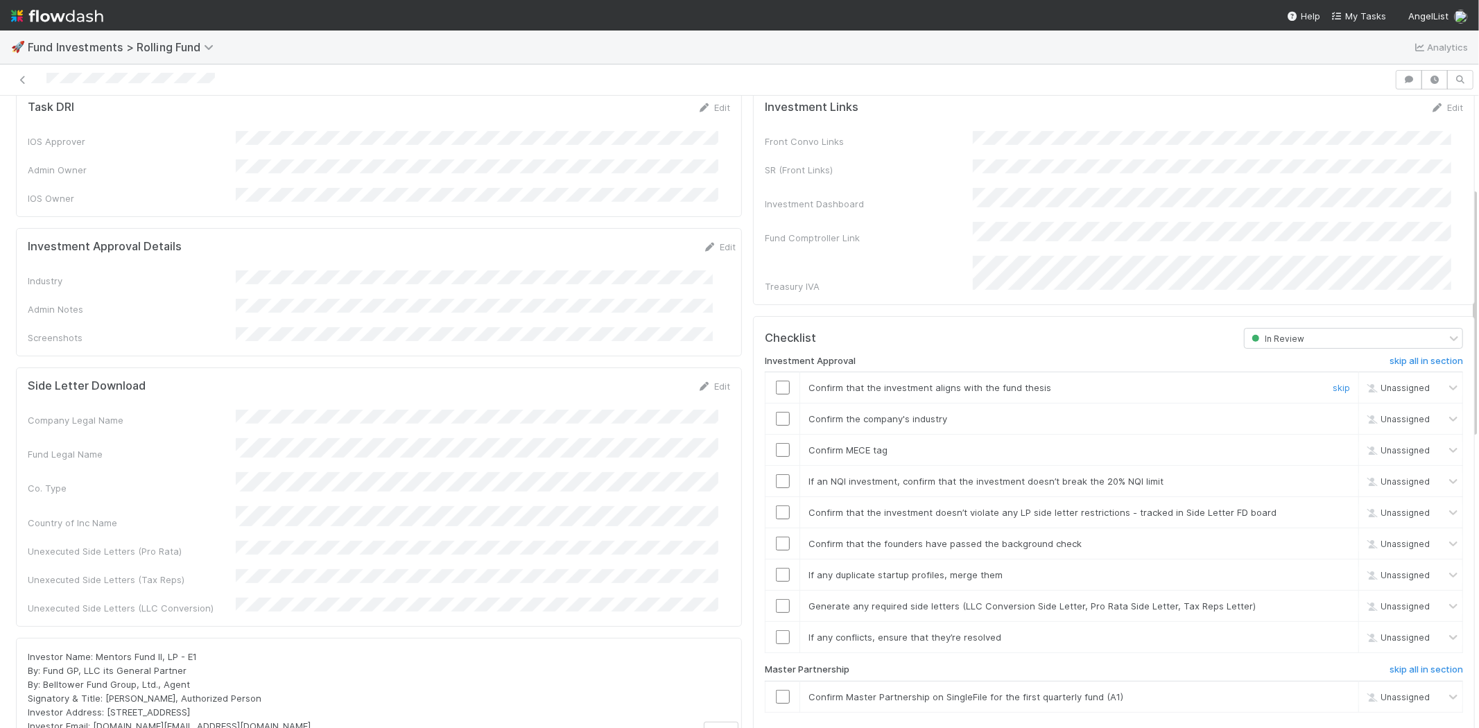
click at [776, 381] on input "checkbox" at bounding box center [783, 388] width 14 height 14
click at [776, 412] on input "checkbox" at bounding box center [783, 419] width 14 height 14
click at [776, 443] on input "checkbox" at bounding box center [783, 450] width 14 height 14
click at [776, 474] on input "checkbox" at bounding box center [783, 481] width 14 height 14
click at [776, 505] on input "checkbox" at bounding box center [783, 512] width 14 height 14
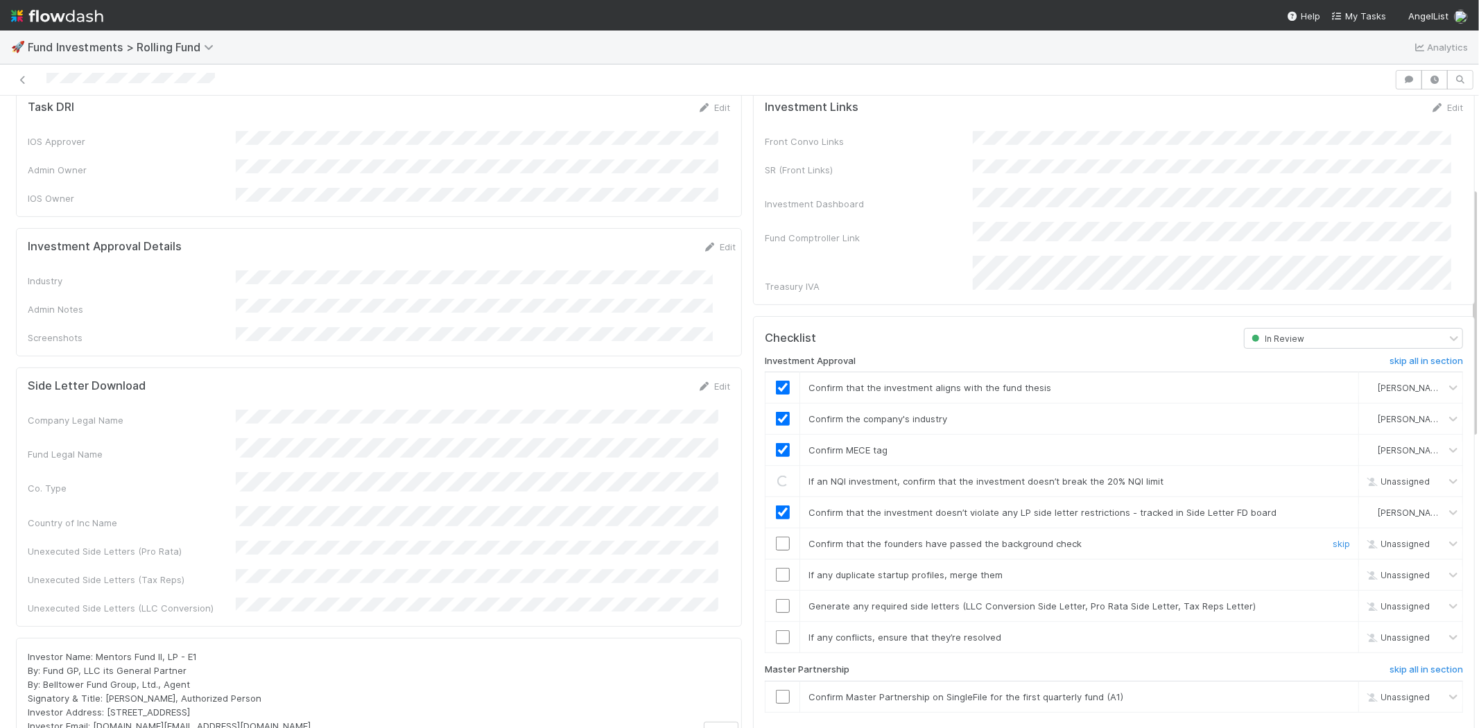
click at [776, 537] on input "checkbox" at bounding box center [783, 544] width 14 height 14
click at [776, 568] on input "checkbox" at bounding box center [783, 575] width 14 height 14
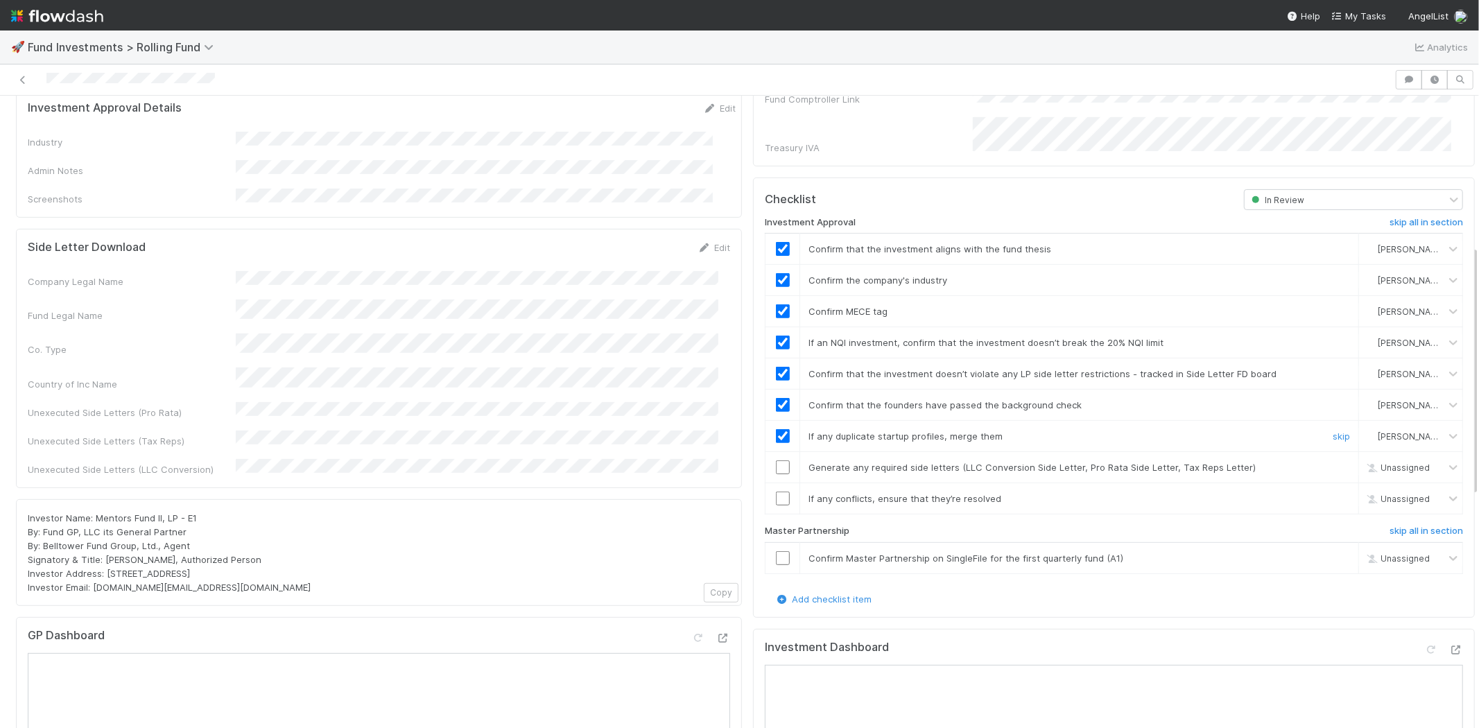
scroll to position [385, 0]
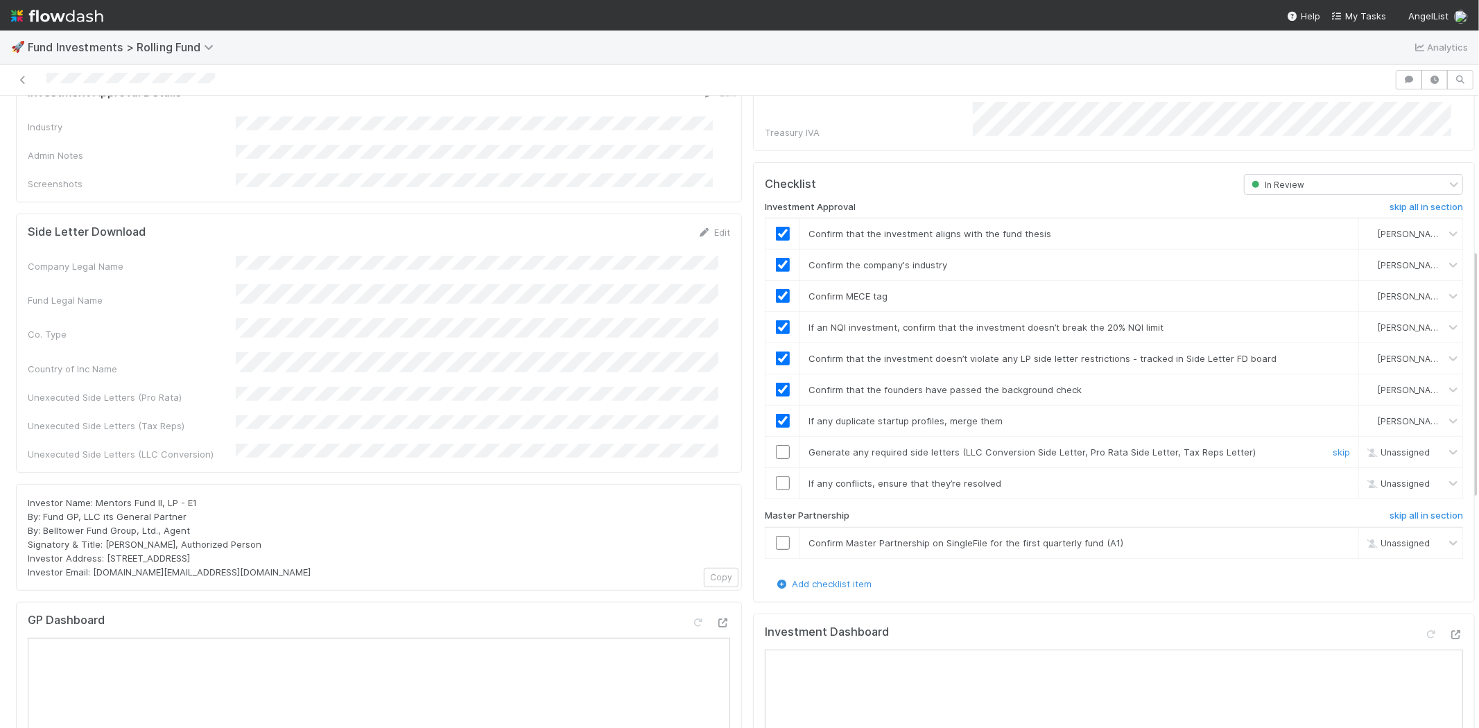
click at [776, 445] on input "checkbox" at bounding box center [783, 452] width 14 height 14
click at [776, 476] on input "checkbox" at bounding box center [783, 483] width 14 height 14
click at [776, 536] on input "checkbox" at bounding box center [783, 543] width 14 height 14
checkbox input "true"
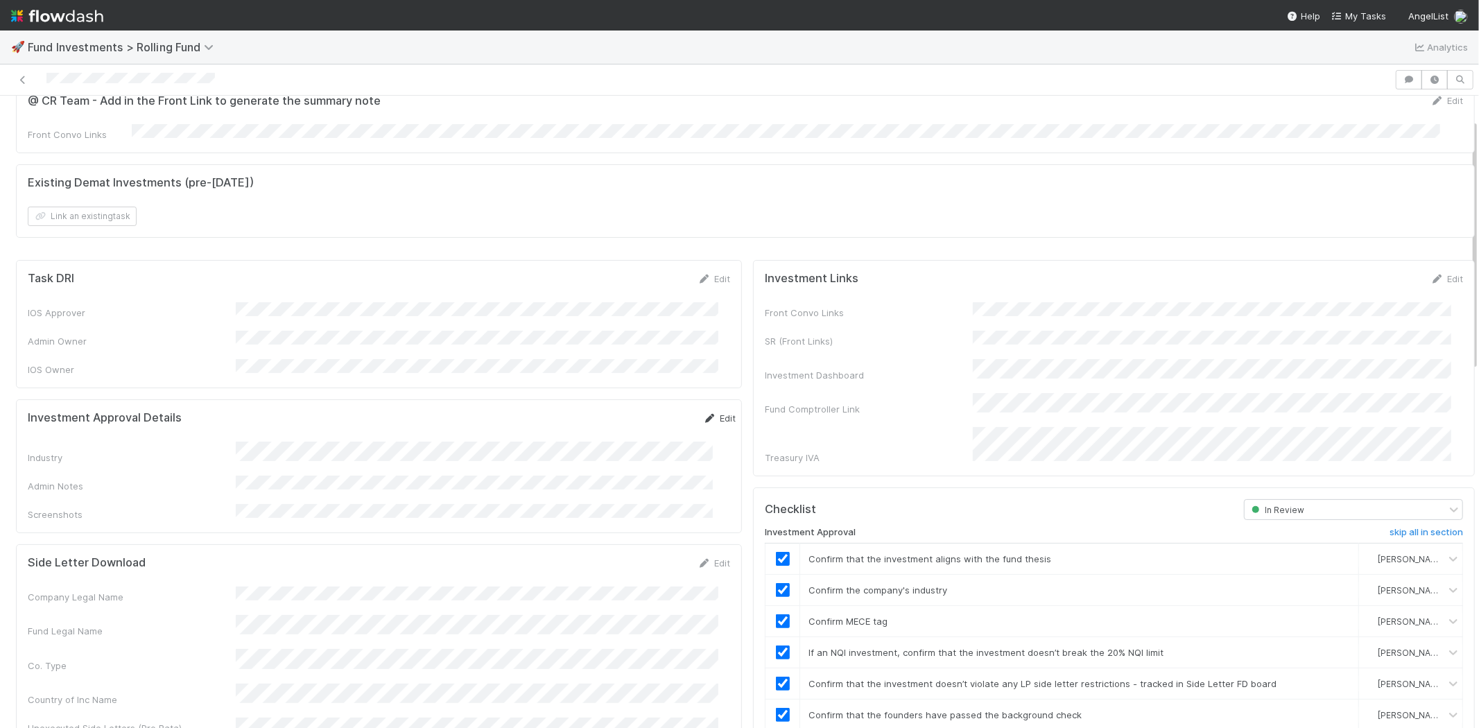
scroll to position [0, 0]
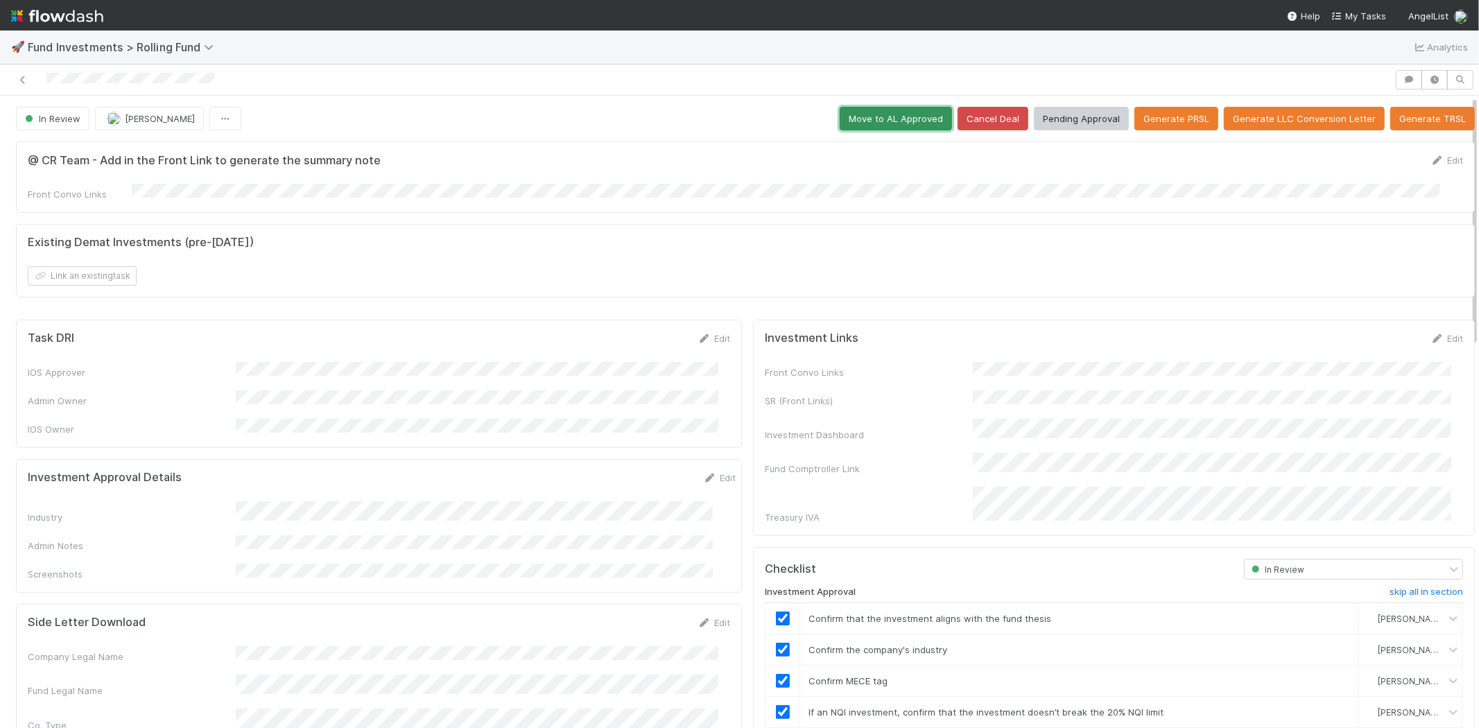
click at [848, 123] on button "Move to AL Approved" at bounding box center [895, 119] width 112 height 24
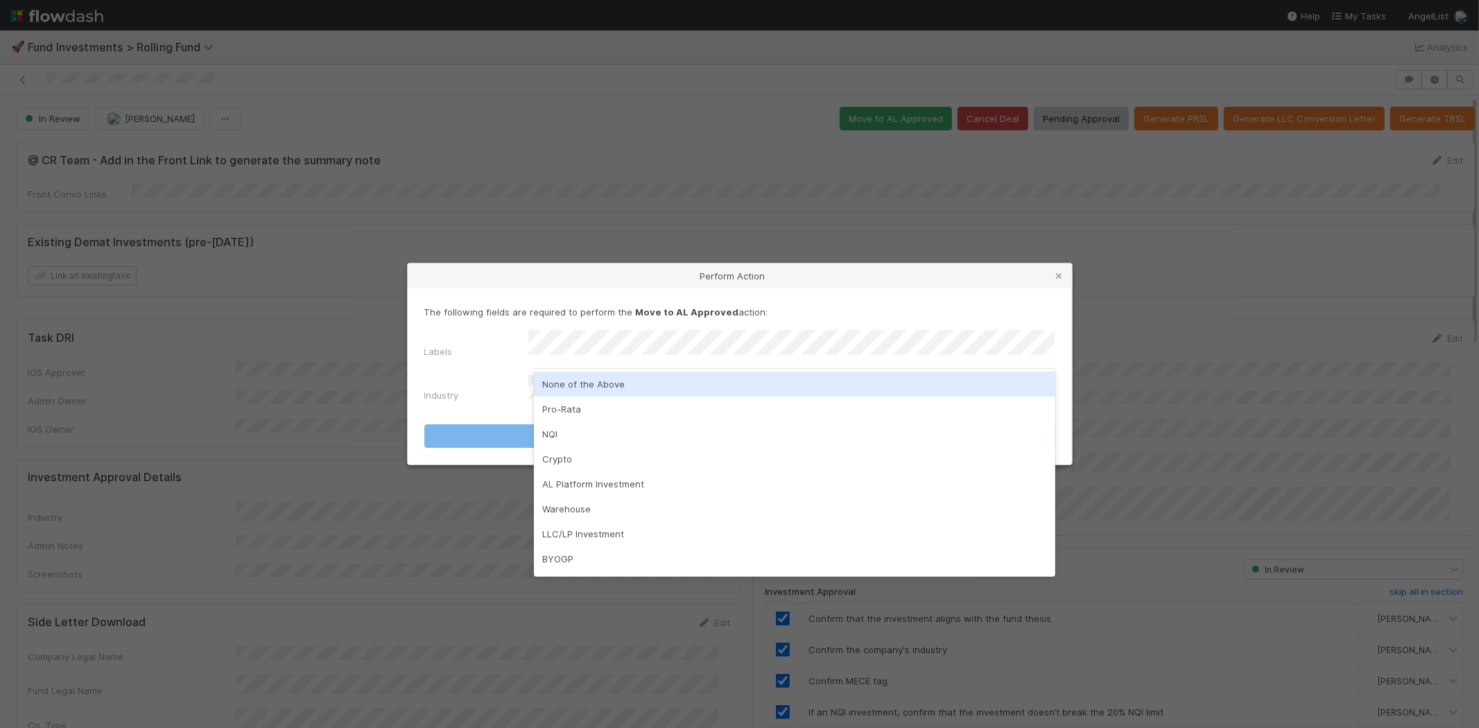
click at [573, 382] on div "None of the Above" at bounding box center [794, 384] width 521 height 25
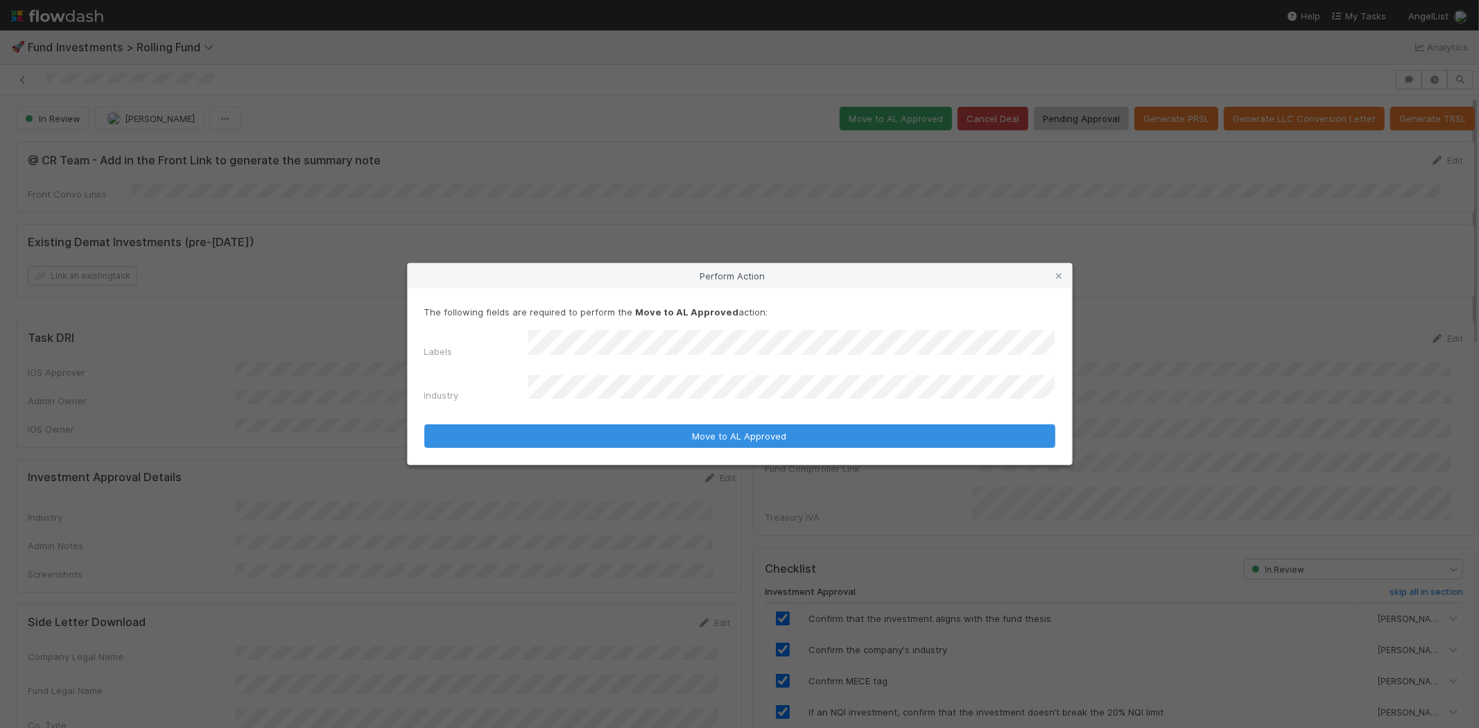
click at [488, 358] on div "Labels" at bounding box center [476, 354] width 104 height 19
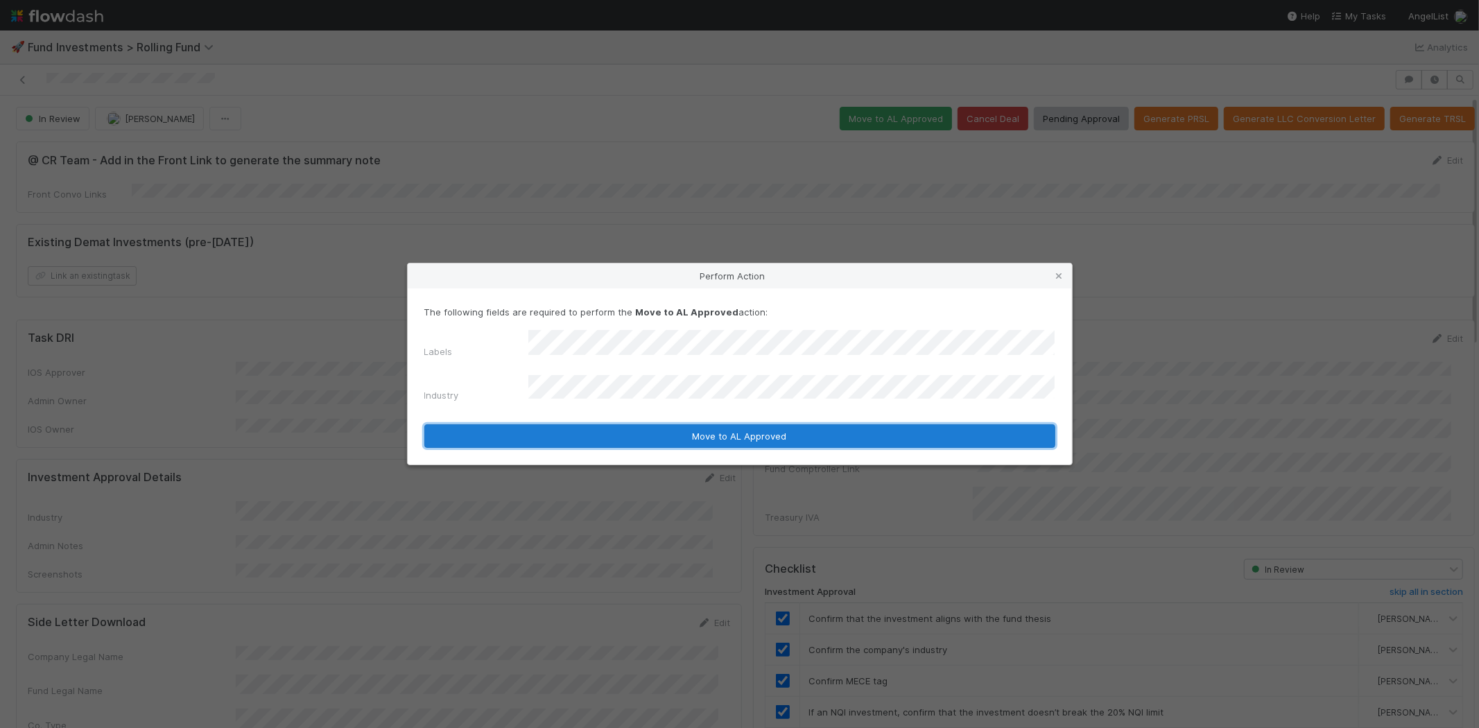
click at [535, 424] on button "Move to AL Approved" at bounding box center [739, 436] width 631 height 24
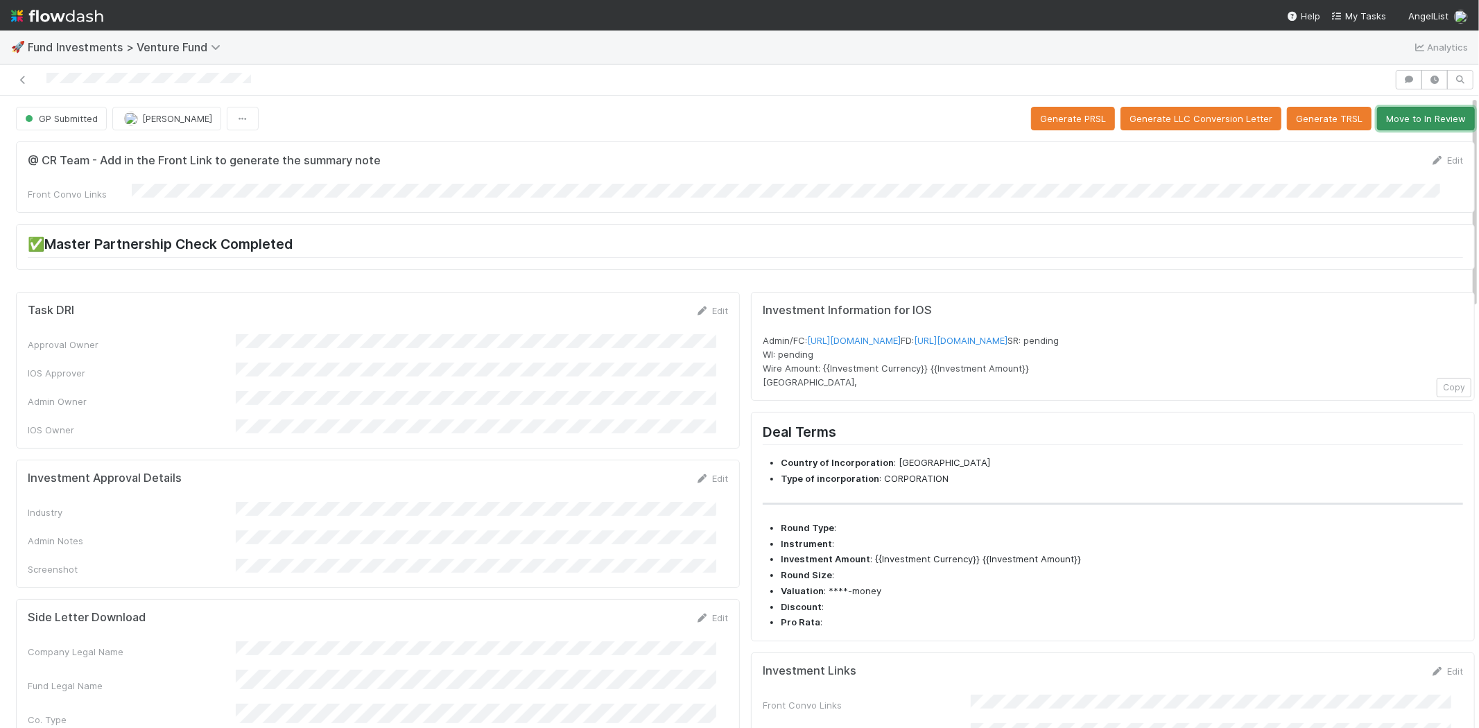
click at [1409, 121] on button "Move to In Review" at bounding box center [1426, 119] width 98 height 24
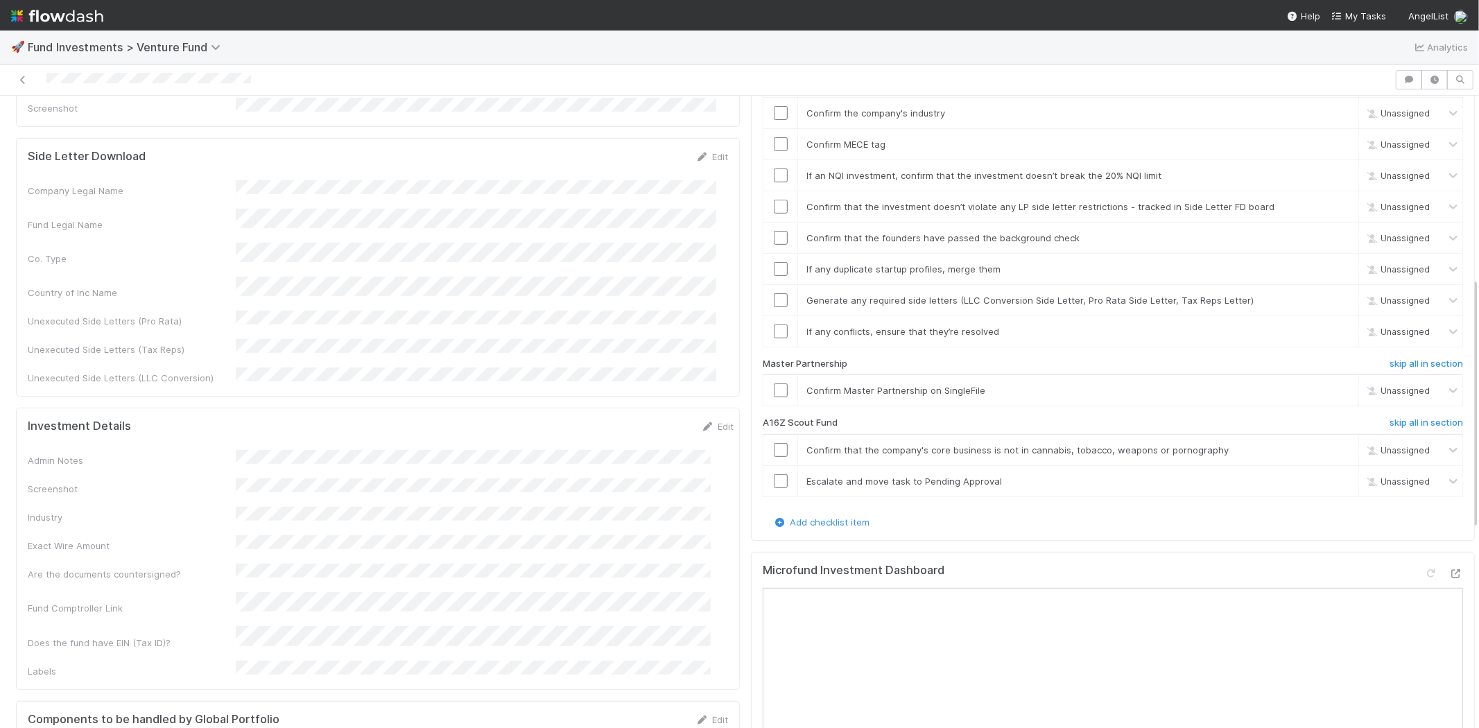
scroll to position [462, 0]
click at [1389, 417] on h6 "skip all in section" at bounding box center [1425, 422] width 73 height 11
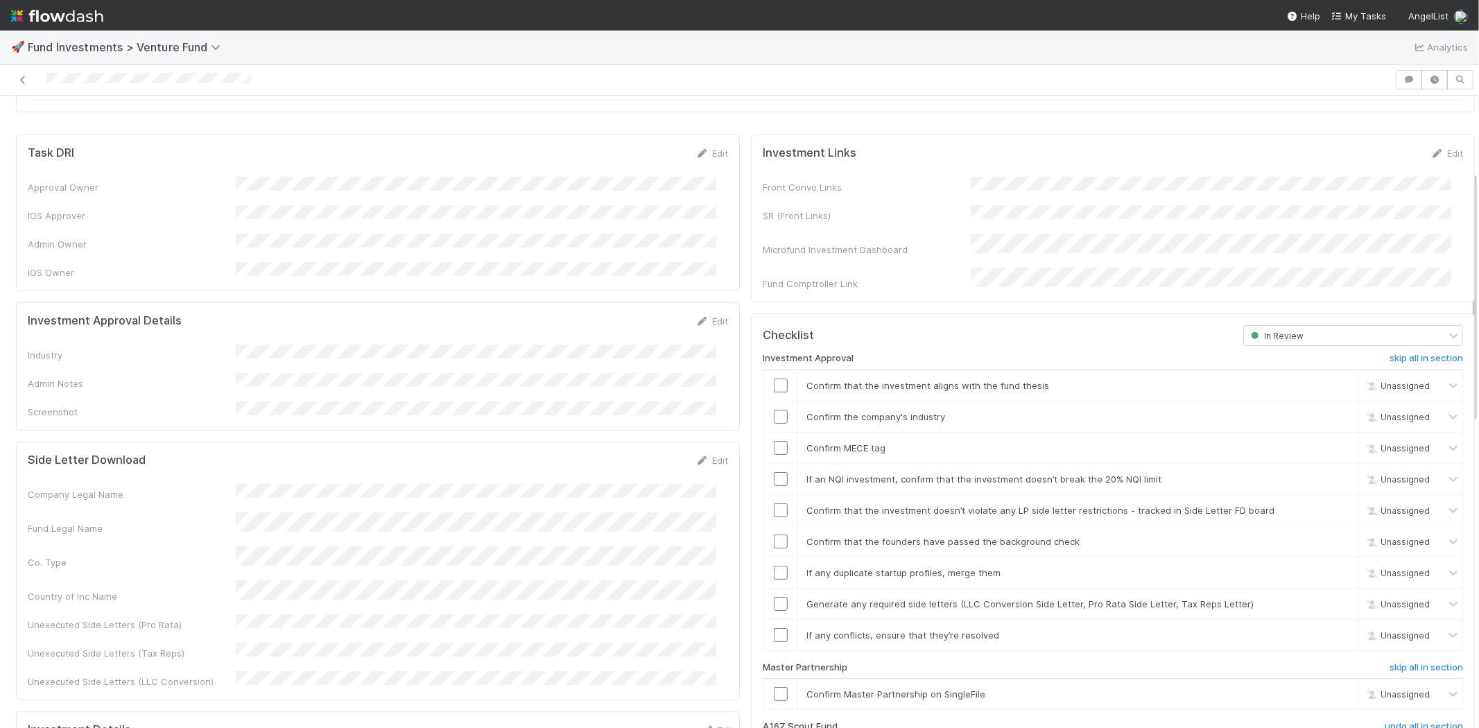
scroll to position [154, 0]
click at [711, 319] on link "Edit" at bounding box center [711, 324] width 33 height 11
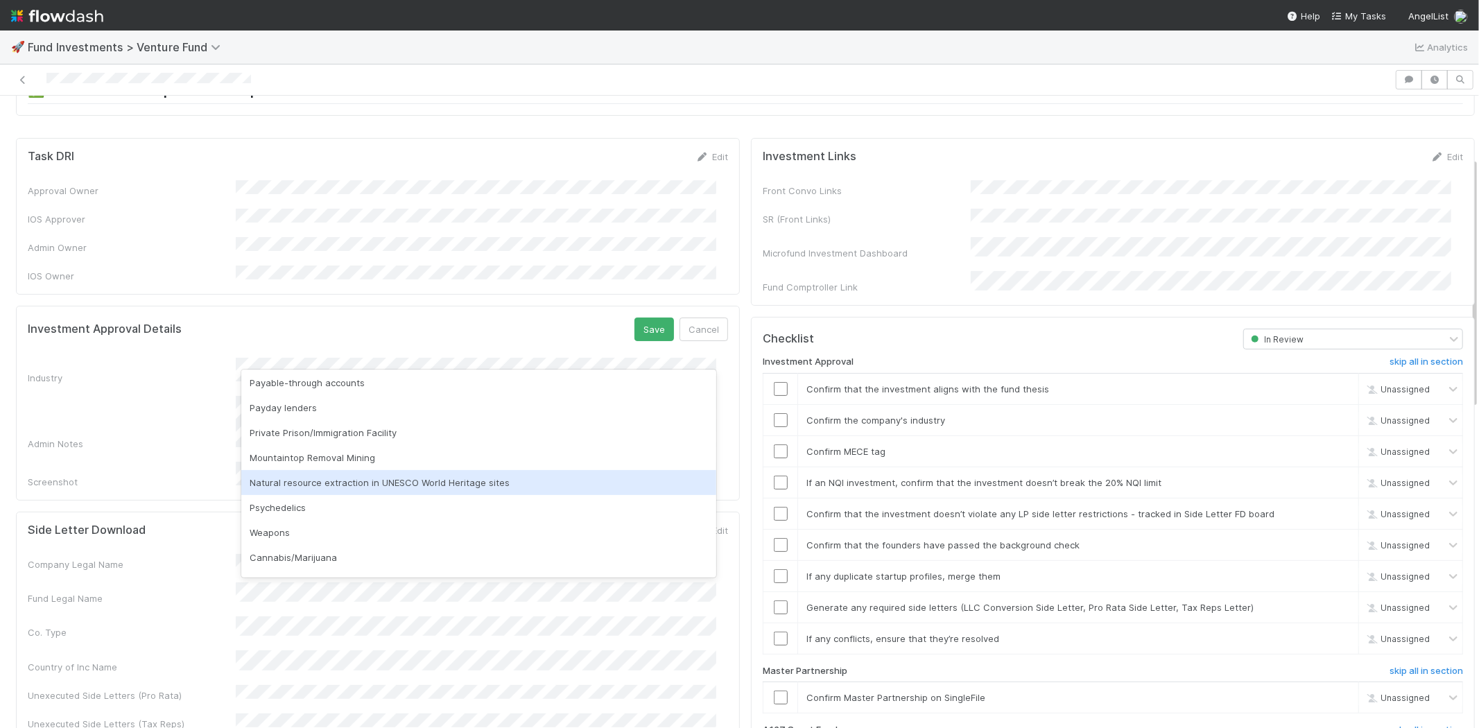
scroll to position [396, 0]
click at [322, 480] on div "None of the above" at bounding box center [478, 488] width 475 height 25
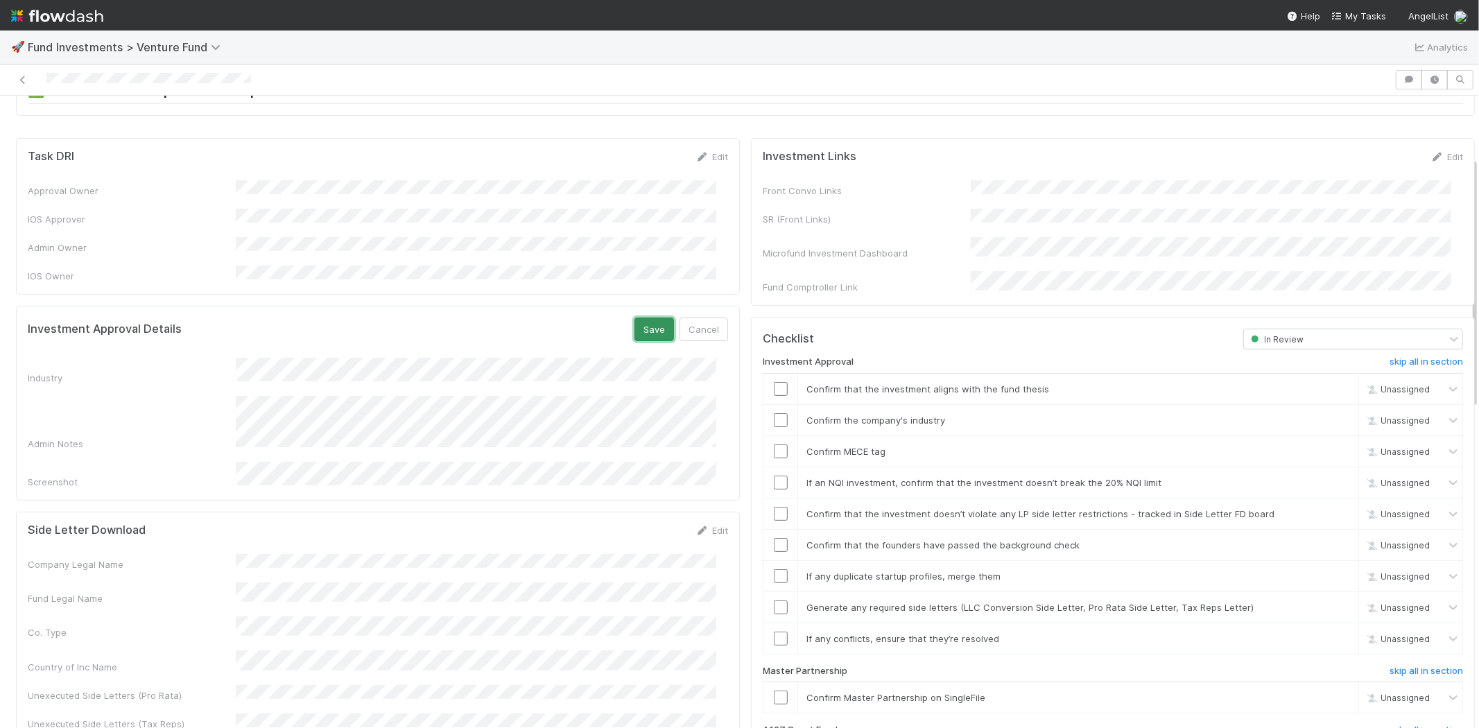
click at [645, 317] on button "Save" at bounding box center [654, 329] width 40 height 24
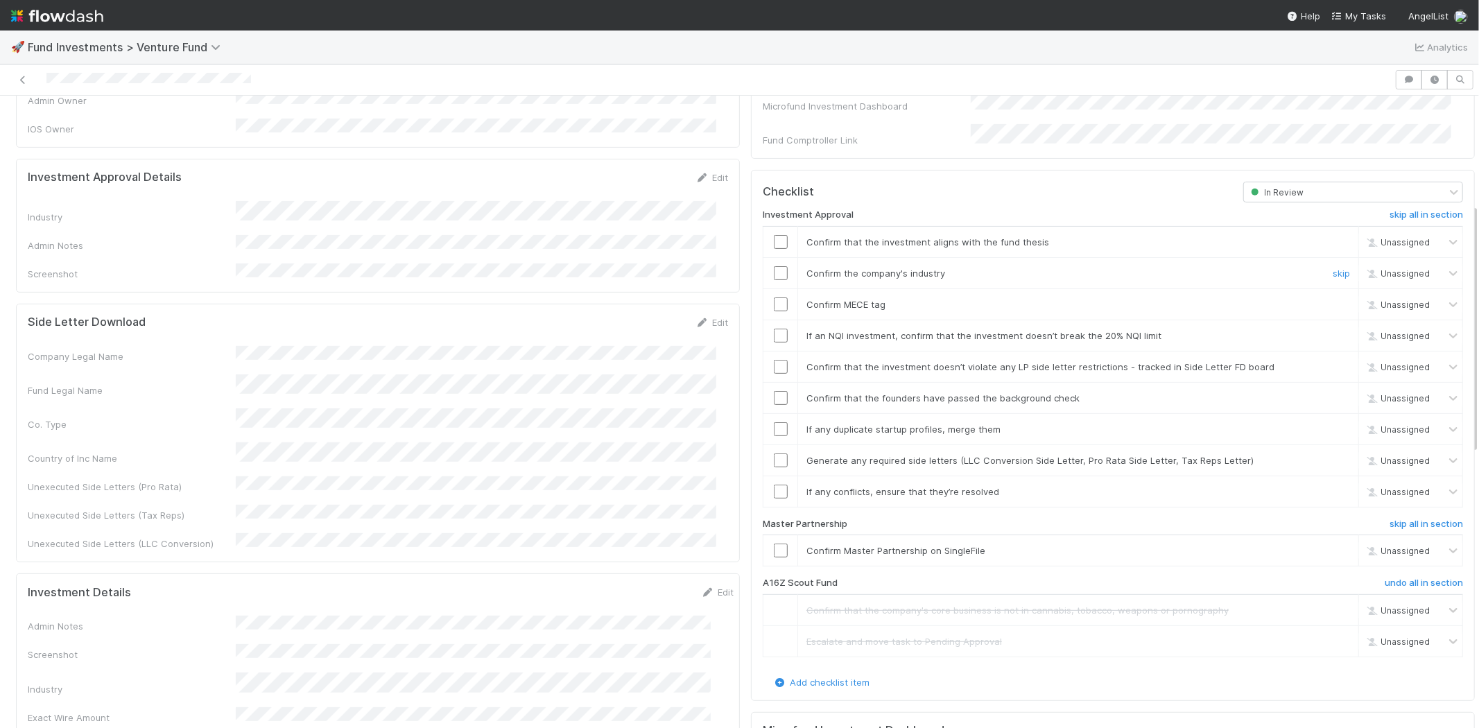
scroll to position [308, 0]
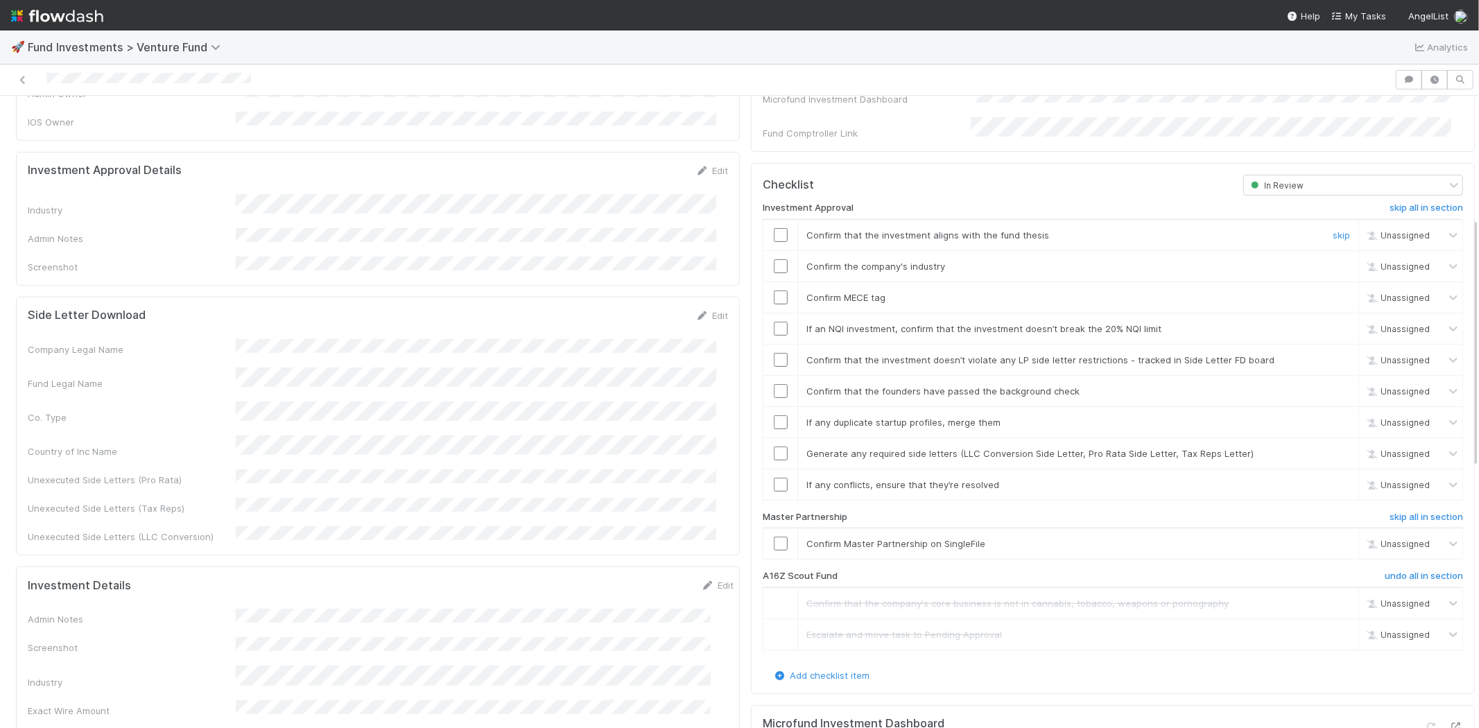
click at [774, 228] on input "checkbox" at bounding box center [781, 235] width 14 height 14
click at [774, 259] on input "checkbox" at bounding box center [781, 266] width 14 height 14
click at [774, 290] on input "checkbox" at bounding box center [781, 297] width 14 height 14
click at [774, 322] on input "checkbox" at bounding box center [781, 329] width 14 height 14
drag, startPoint x: 767, startPoint y: 342, endPoint x: 765, endPoint y: 378, distance: 35.5
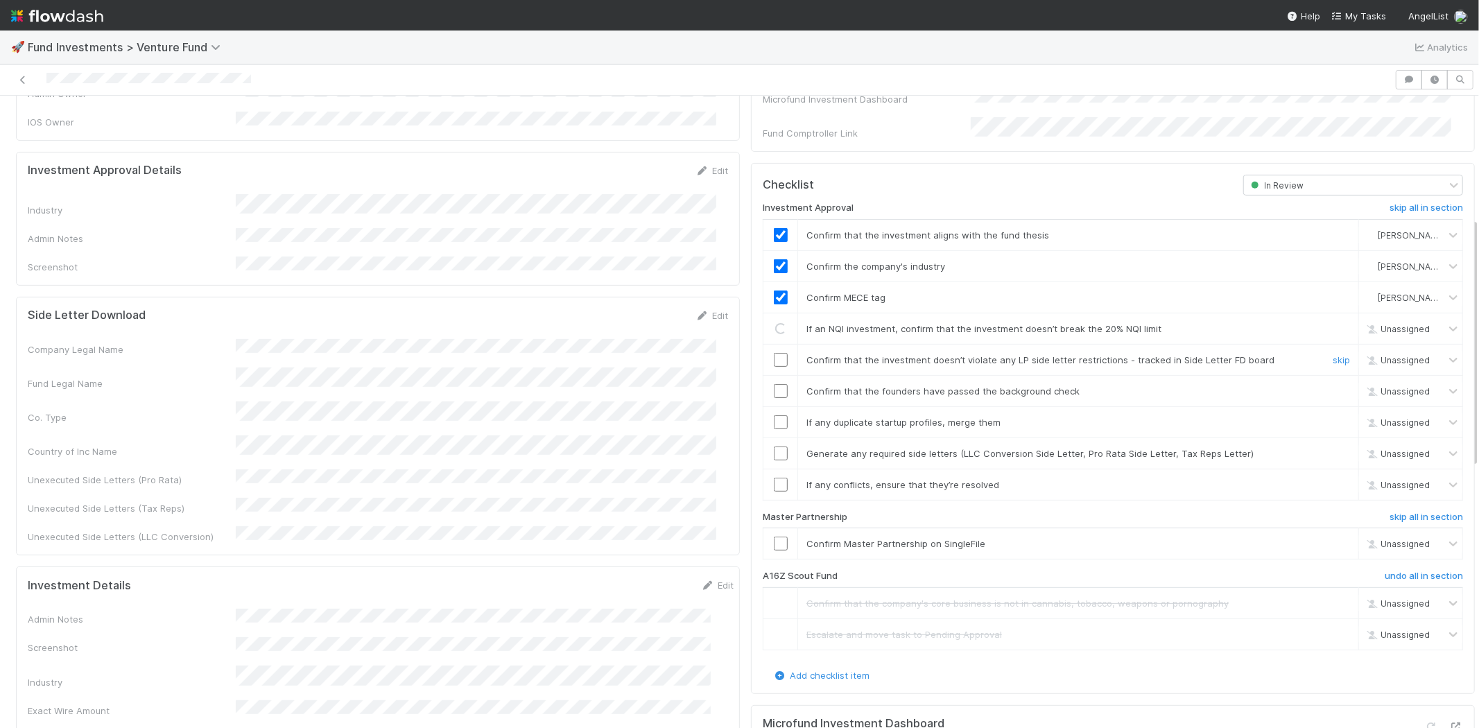
click at [774, 353] on input "checkbox" at bounding box center [781, 360] width 14 height 14
click at [774, 384] on input "checkbox" at bounding box center [781, 391] width 14 height 14
click at [774, 415] on input "checkbox" at bounding box center [781, 422] width 14 height 14
click at [774, 446] on input "checkbox" at bounding box center [781, 453] width 14 height 14
checkbox input "true"
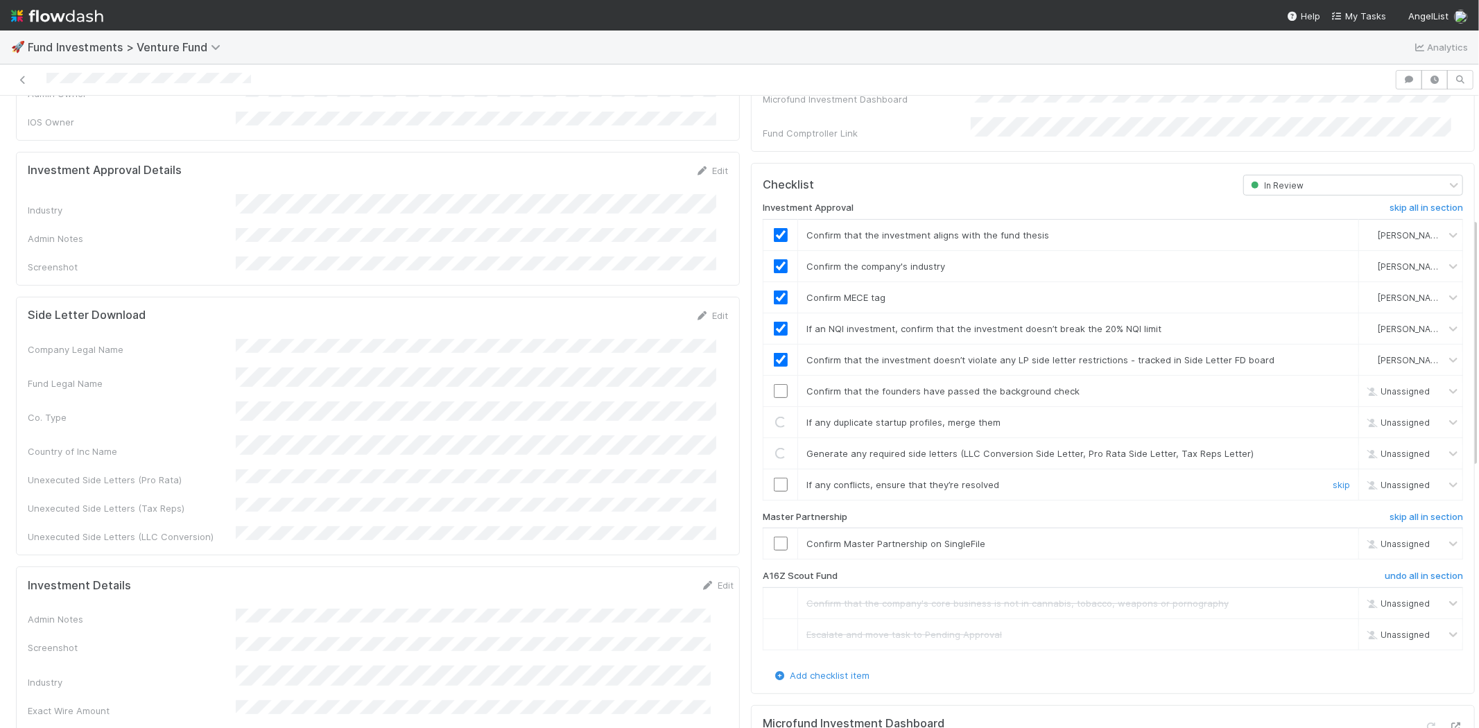
click at [774, 478] on input "checkbox" at bounding box center [781, 485] width 14 height 14
click at [771, 375] on td at bounding box center [780, 390] width 35 height 31
click at [774, 384] on input "checkbox" at bounding box center [781, 391] width 14 height 14
click at [774, 537] on input "checkbox" at bounding box center [781, 544] width 14 height 14
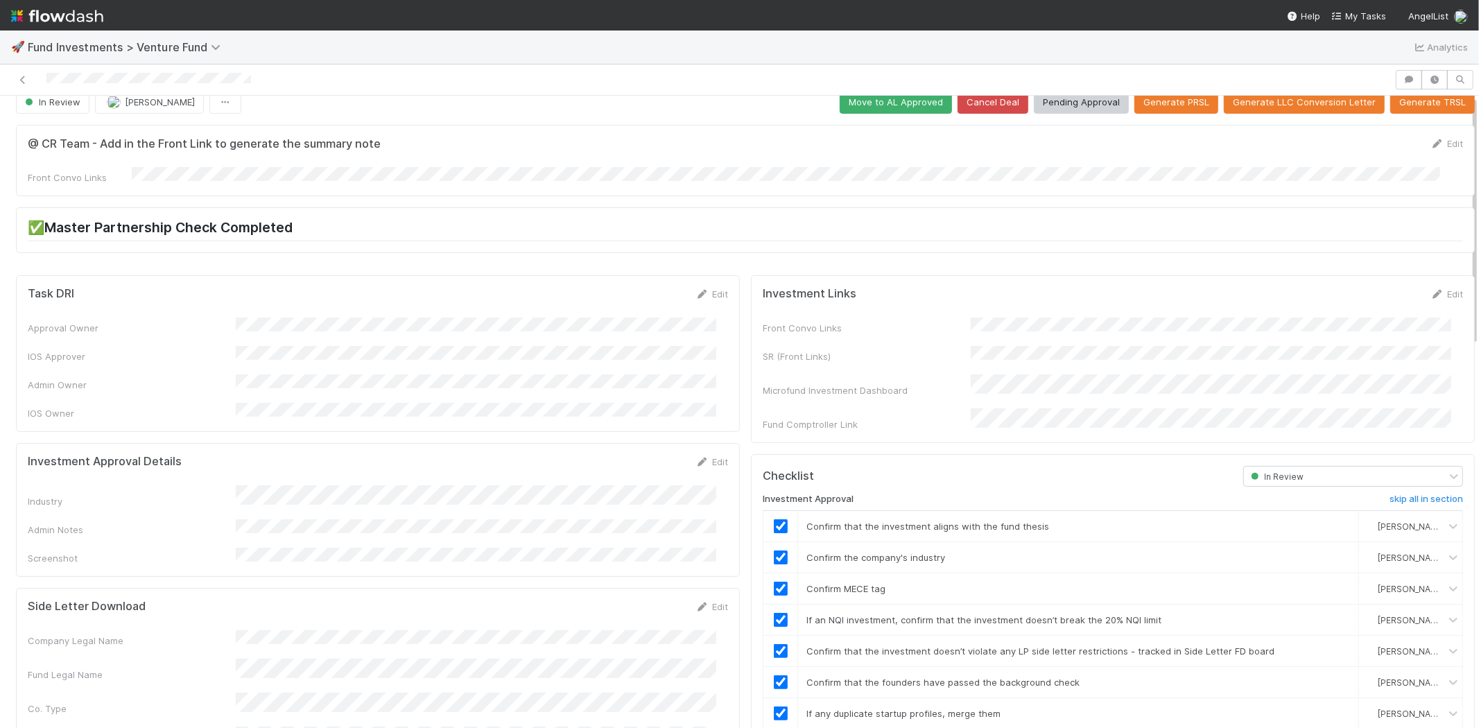
scroll to position [0, 0]
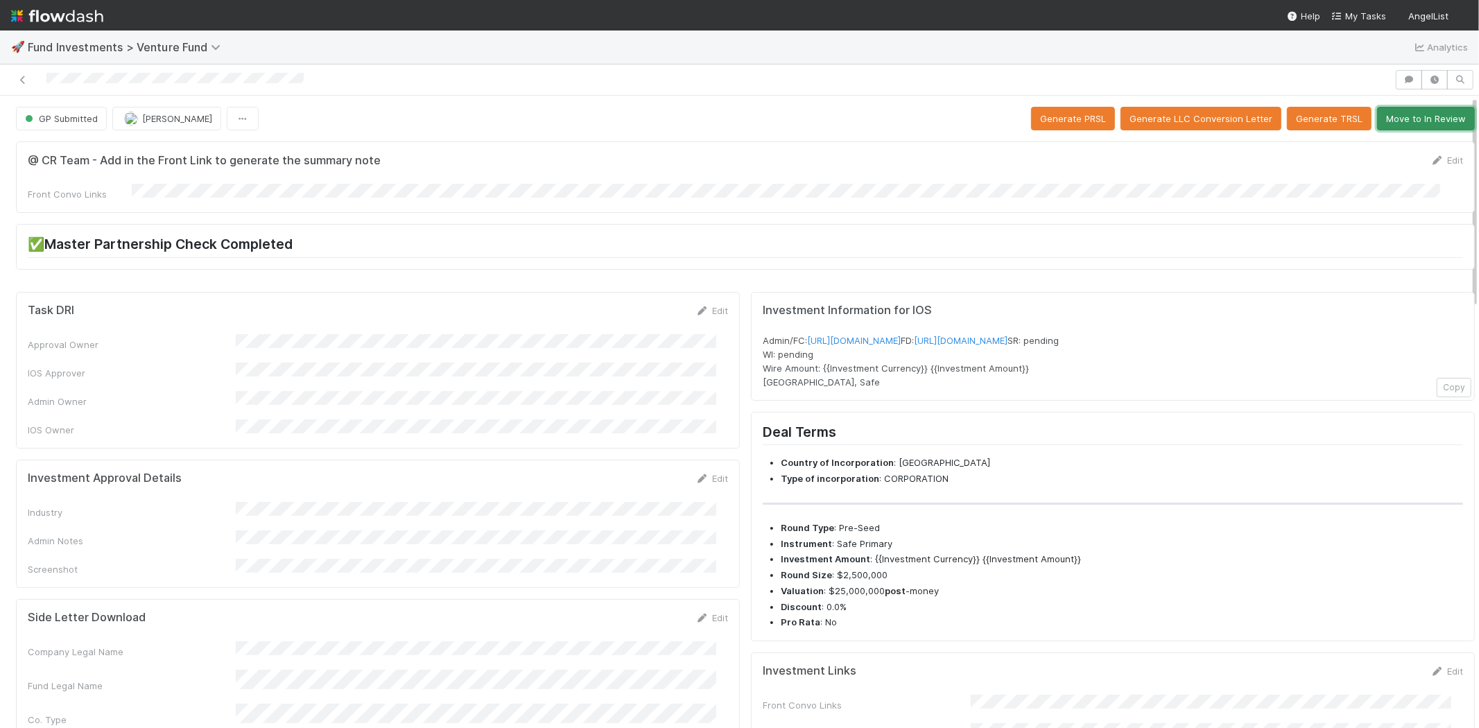
click at [1416, 109] on button "Move to In Review" at bounding box center [1426, 119] width 98 height 24
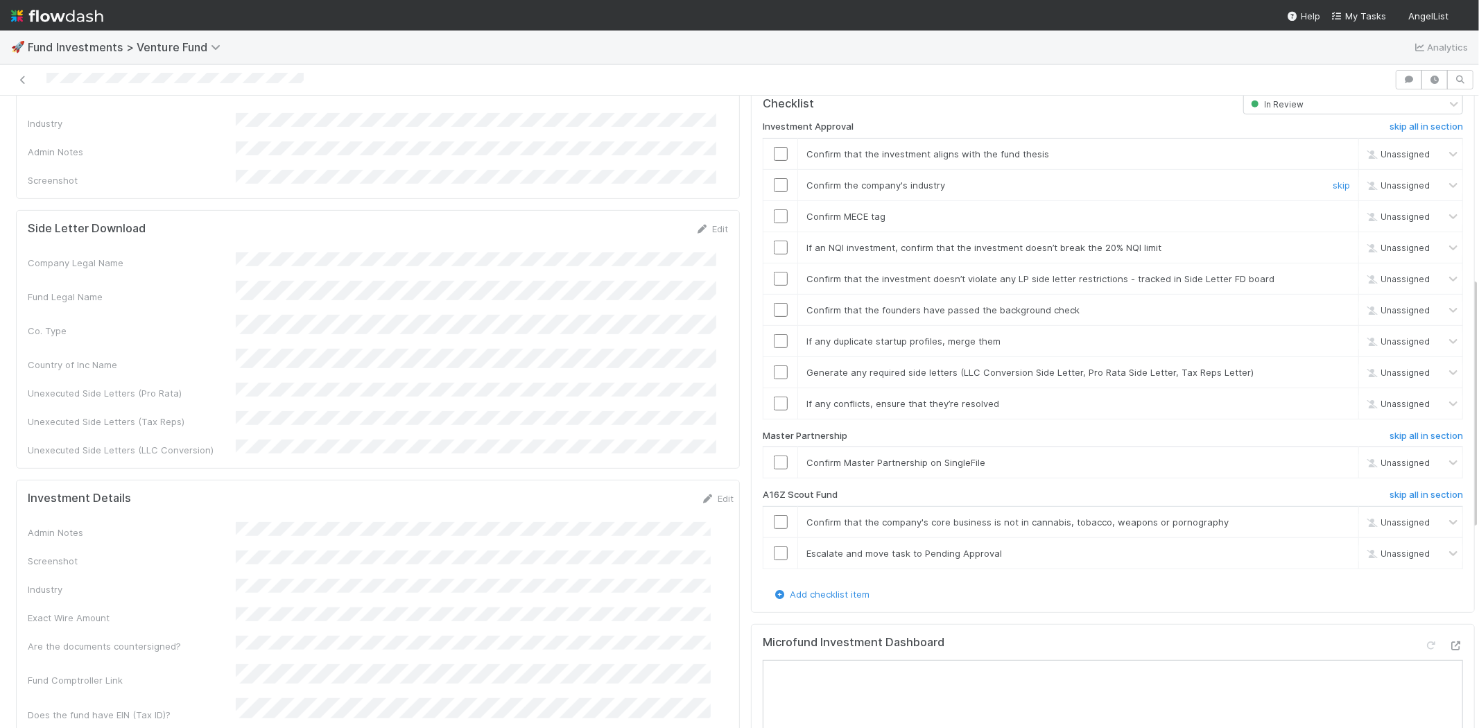
scroll to position [462, 0]
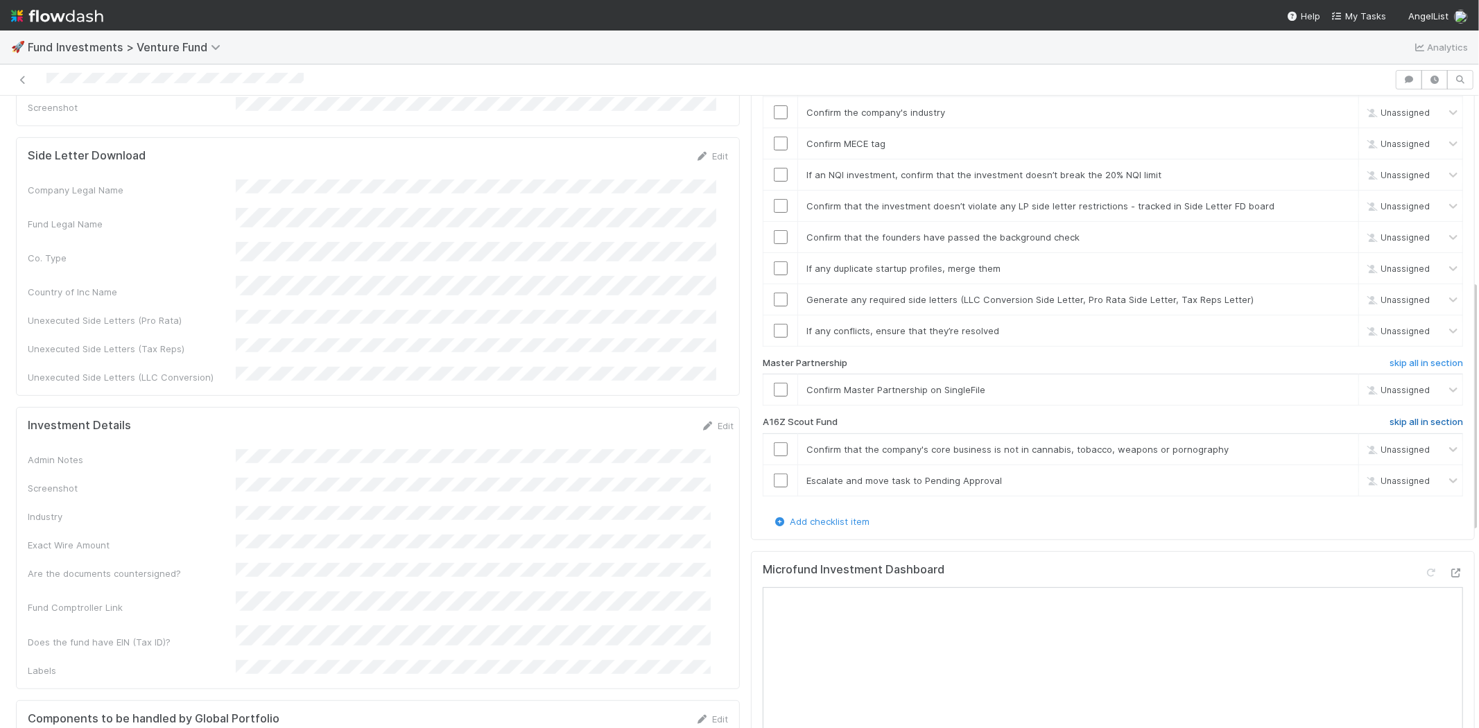
click at [1389, 417] on h6 "skip all in section" at bounding box center [1425, 422] width 73 height 11
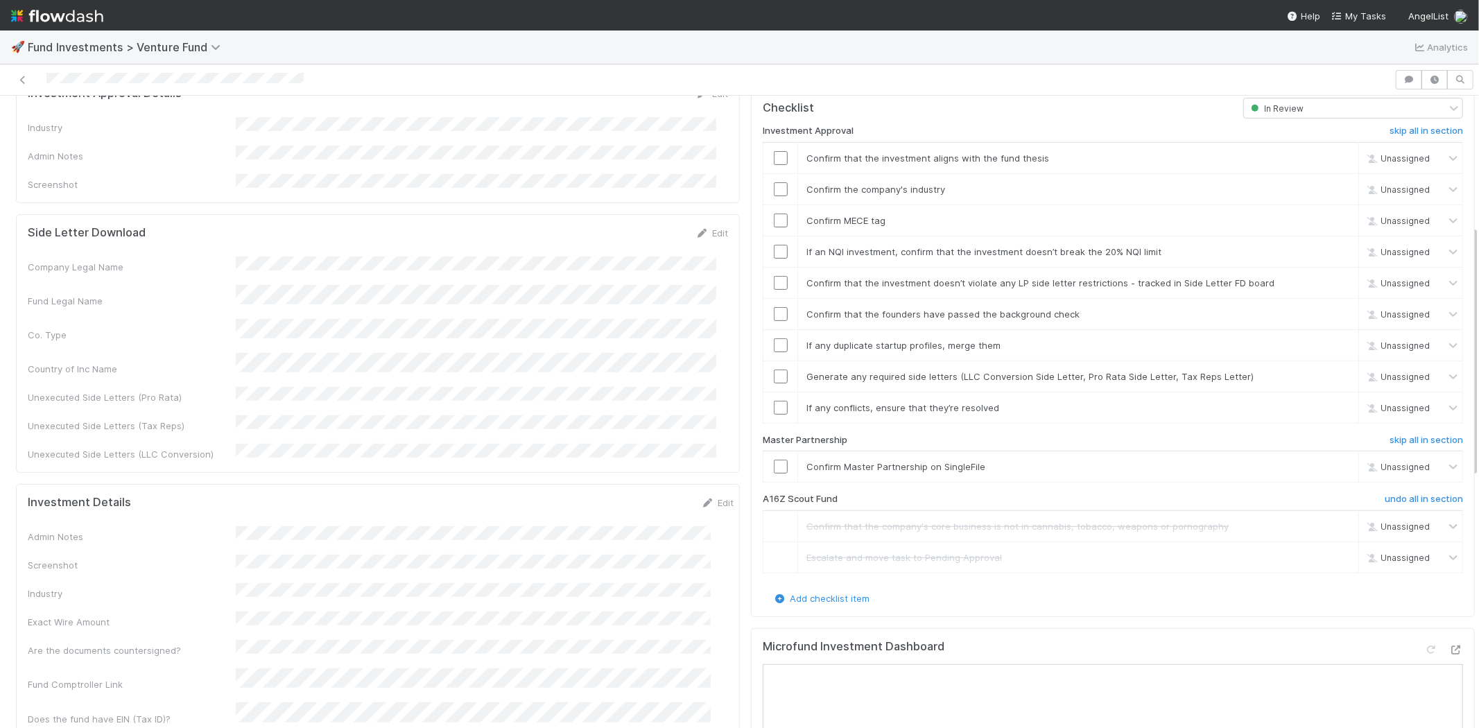
scroll to position [154, 0]
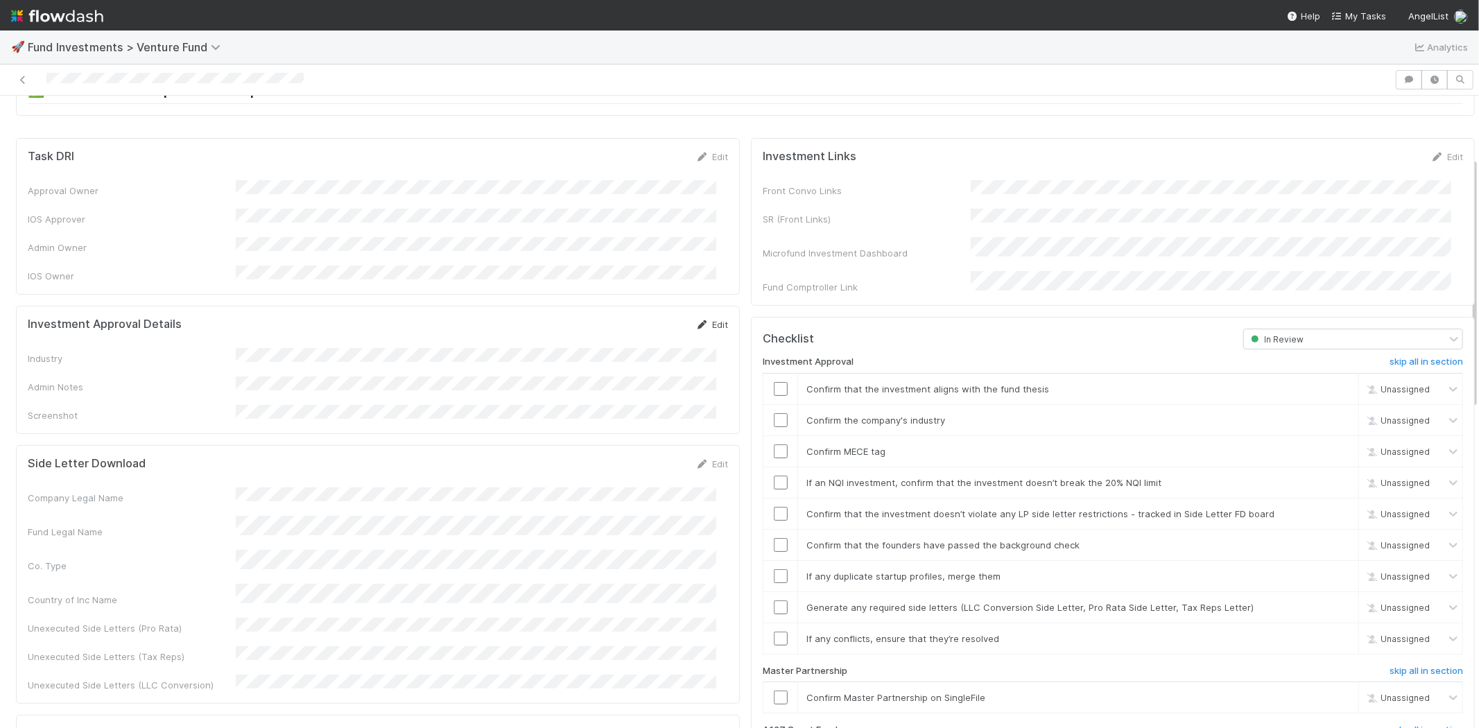
click at [702, 319] on link "Edit" at bounding box center [711, 324] width 33 height 11
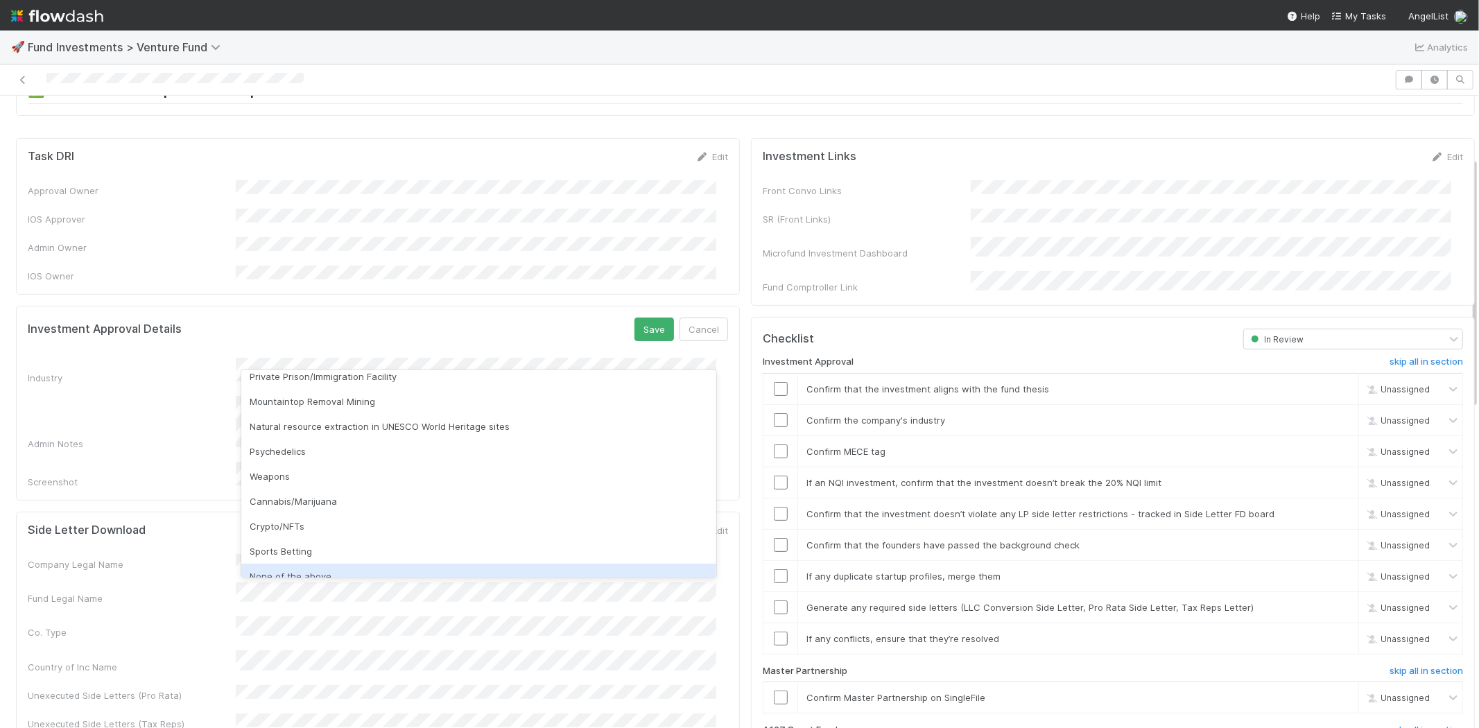
scroll to position [396, 0]
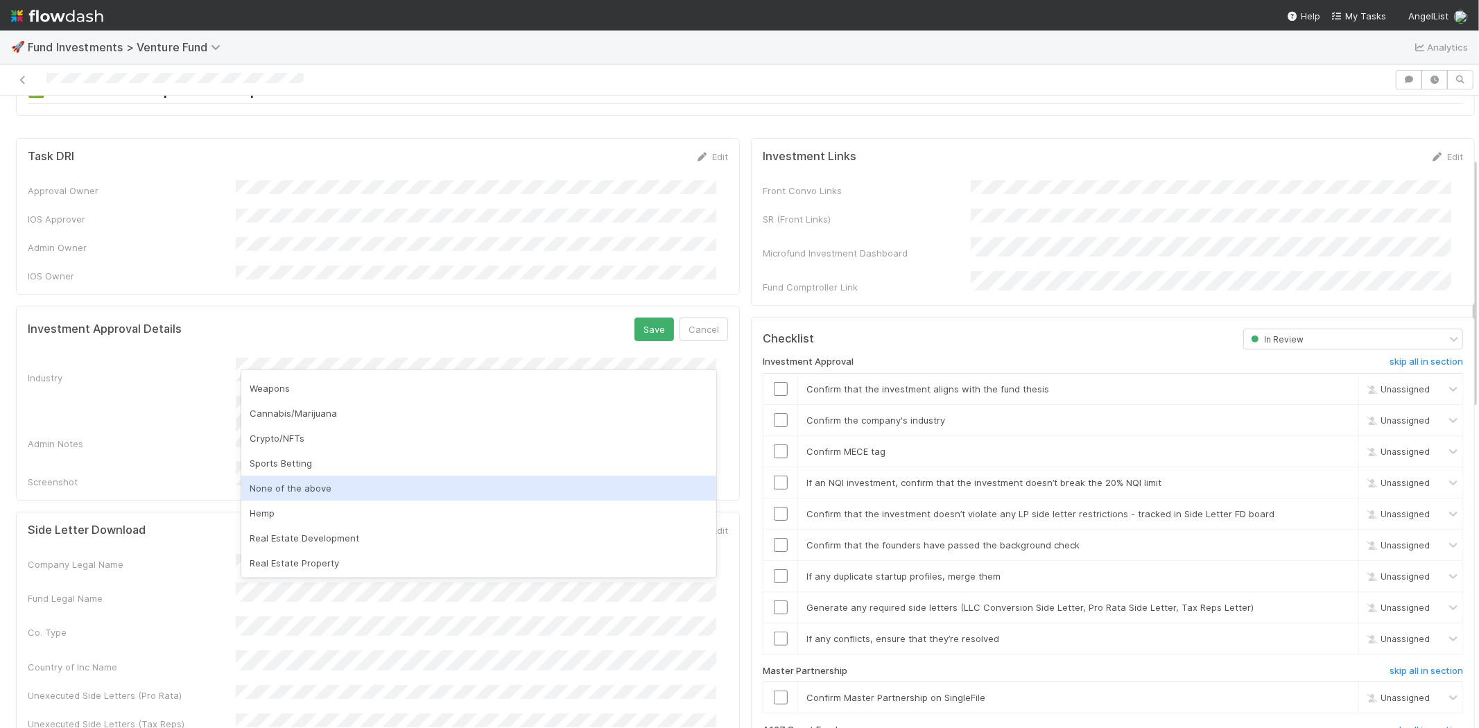
click at [285, 489] on div "None of the above" at bounding box center [478, 488] width 475 height 25
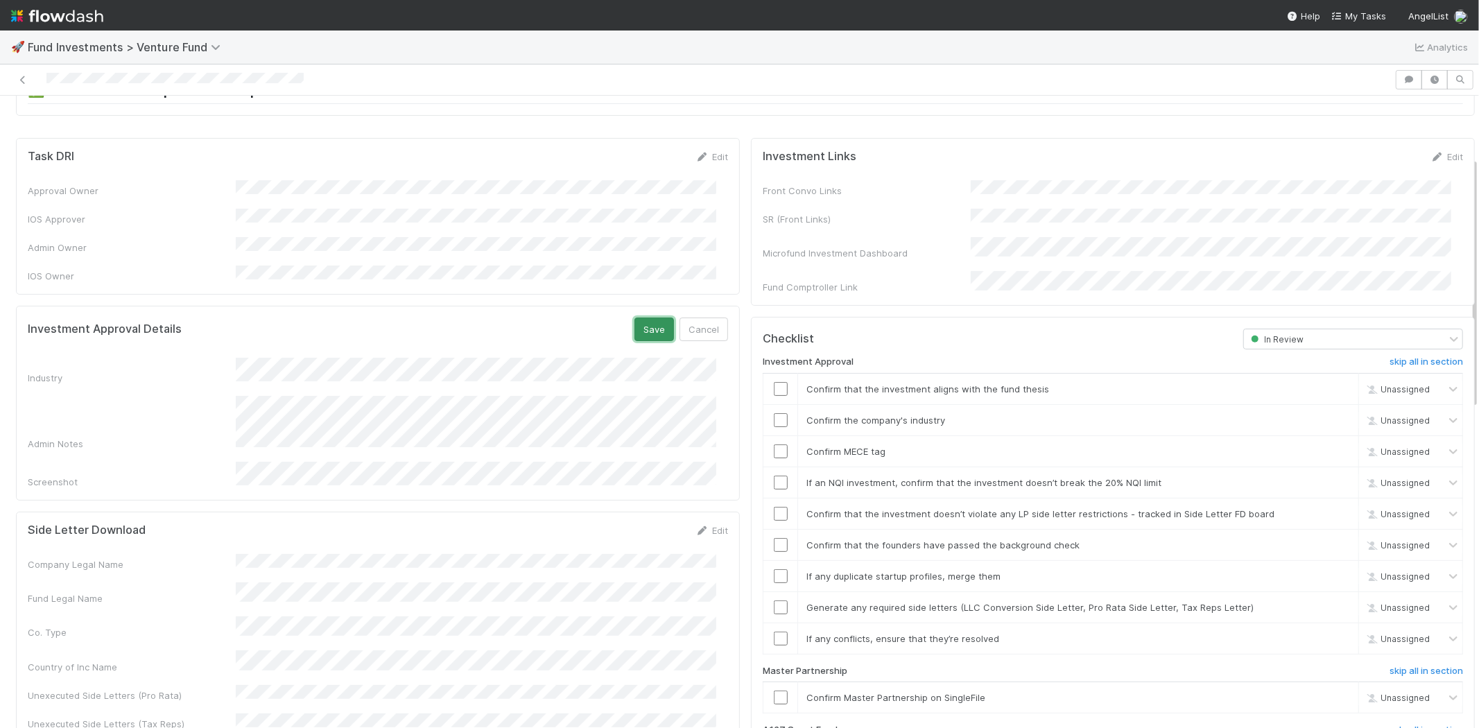
click at [645, 317] on button "Save" at bounding box center [654, 329] width 40 height 24
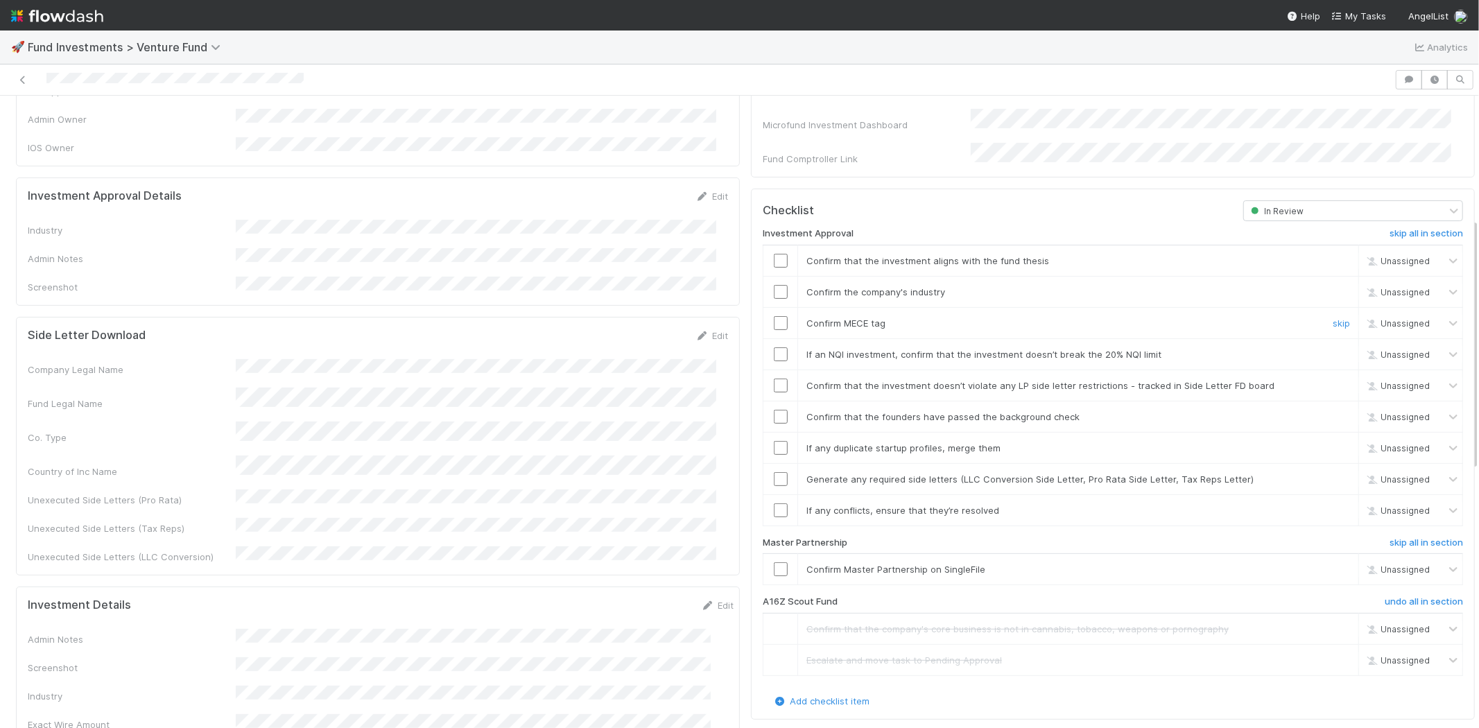
scroll to position [308, 0]
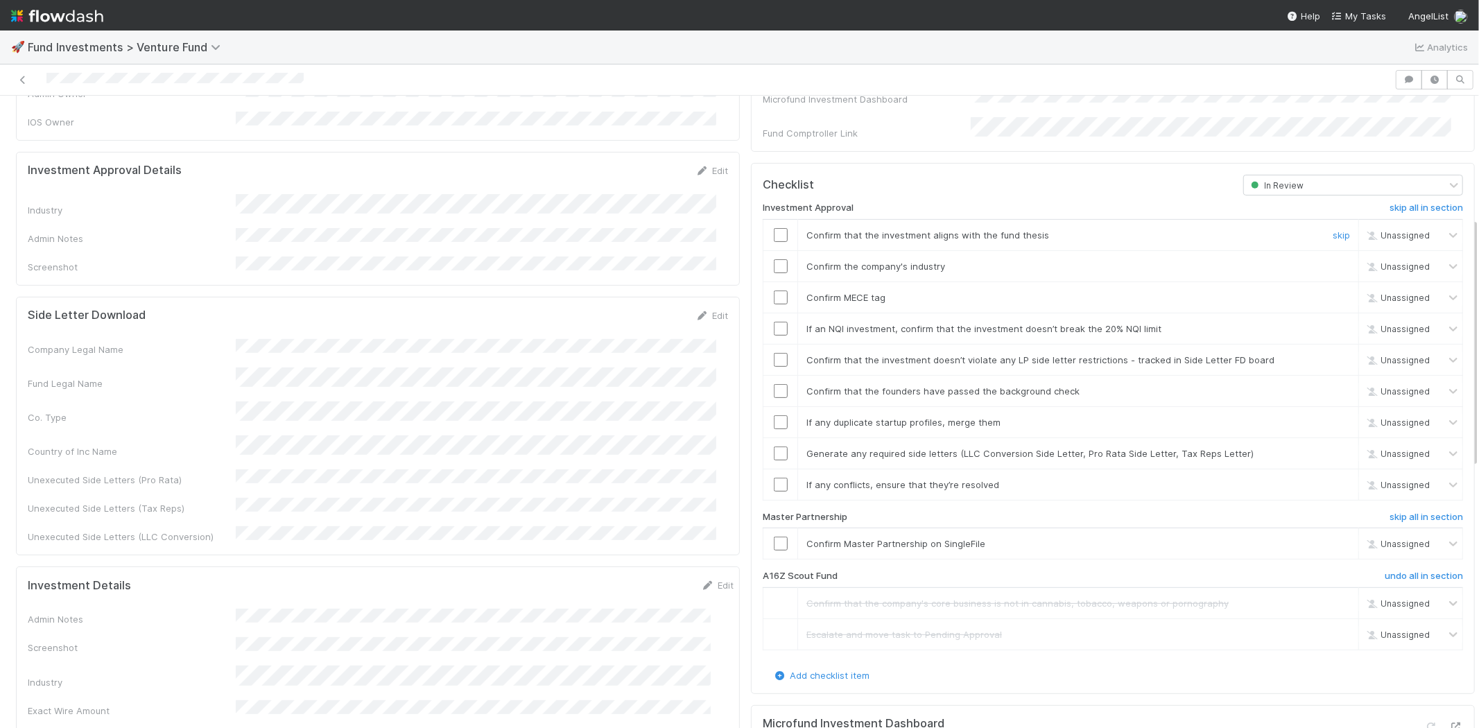
click at [774, 228] on input "checkbox" at bounding box center [781, 235] width 14 height 14
click at [774, 259] on input "checkbox" at bounding box center [781, 266] width 14 height 14
click at [774, 290] on input "checkbox" at bounding box center [781, 297] width 14 height 14
click at [774, 322] on input "checkbox" at bounding box center [781, 329] width 14 height 14
click at [767, 351] on td at bounding box center [780, 359] width 35 height 31
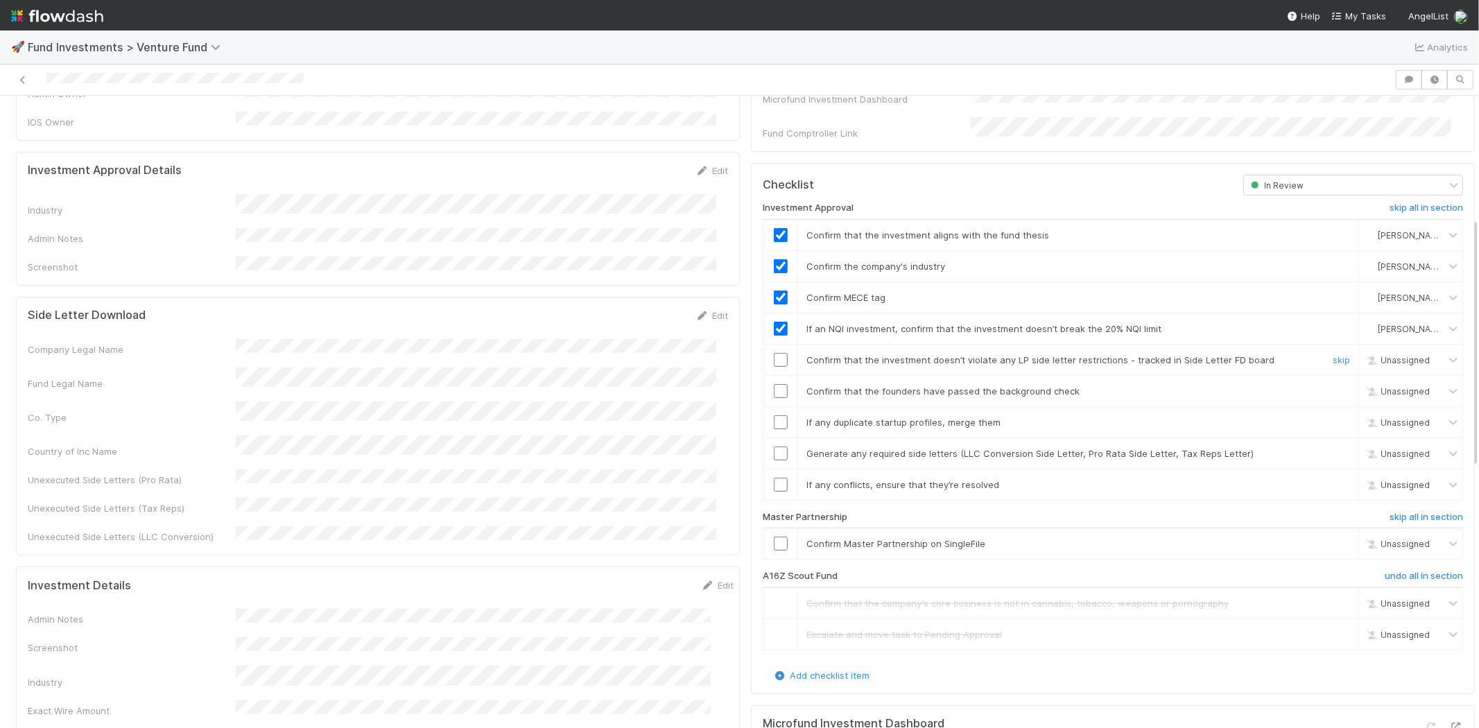
click at [774, 353] on input "checkbox" at bounding box center [781, 360] width 14 height 14
click at [774, 384] on input "checkbox" at bounding box center [781, 391] width 14 height 14
click at [774, 415] on input "checkbox" at bounding box center [781, 422] width 14 height 14
click at [774, 446] on input "checkbox" at bounding box center [781, 453] width 14 height 14
click at [774, 478] on input "checkbox" at bounding box center [781, 485] width 14 height 14
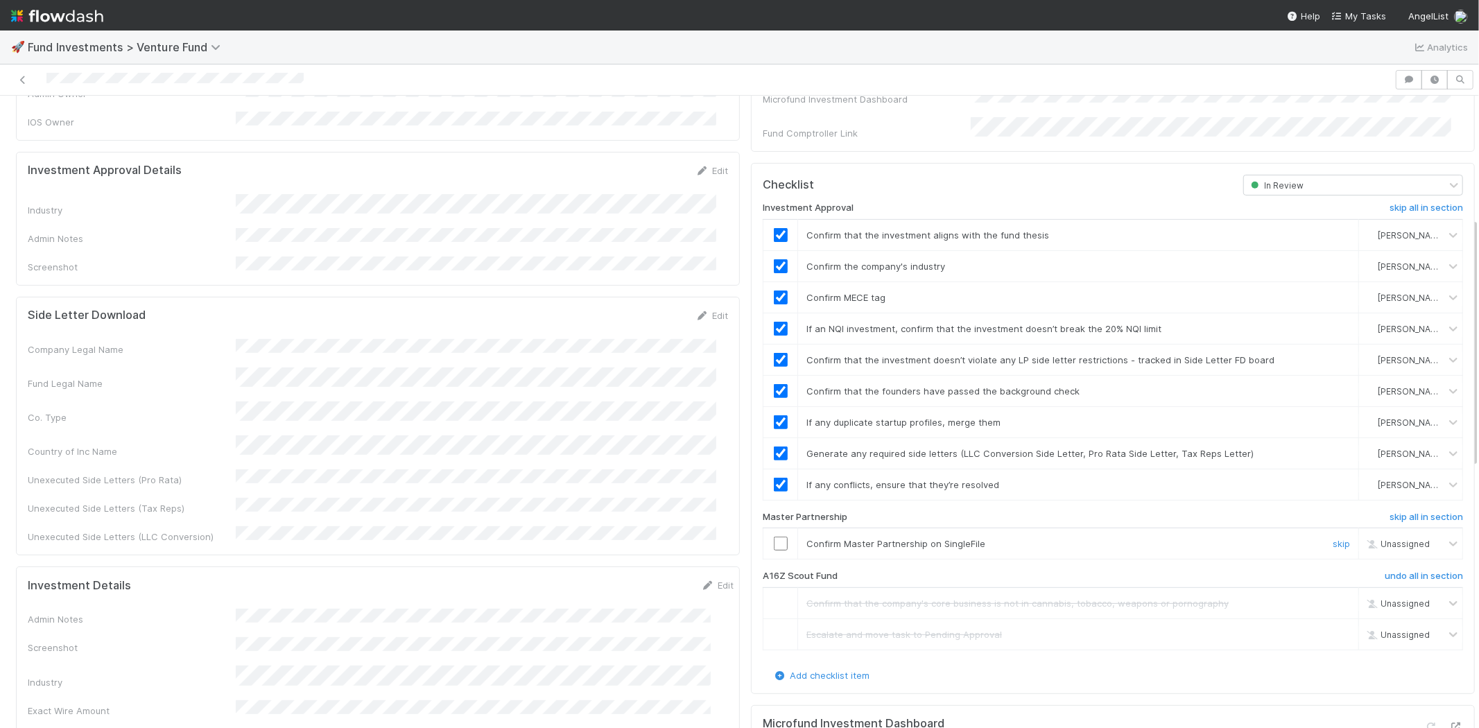
click at [774, 537] on input "checkbox" at bounding box center [781, 544] width 14 height 14
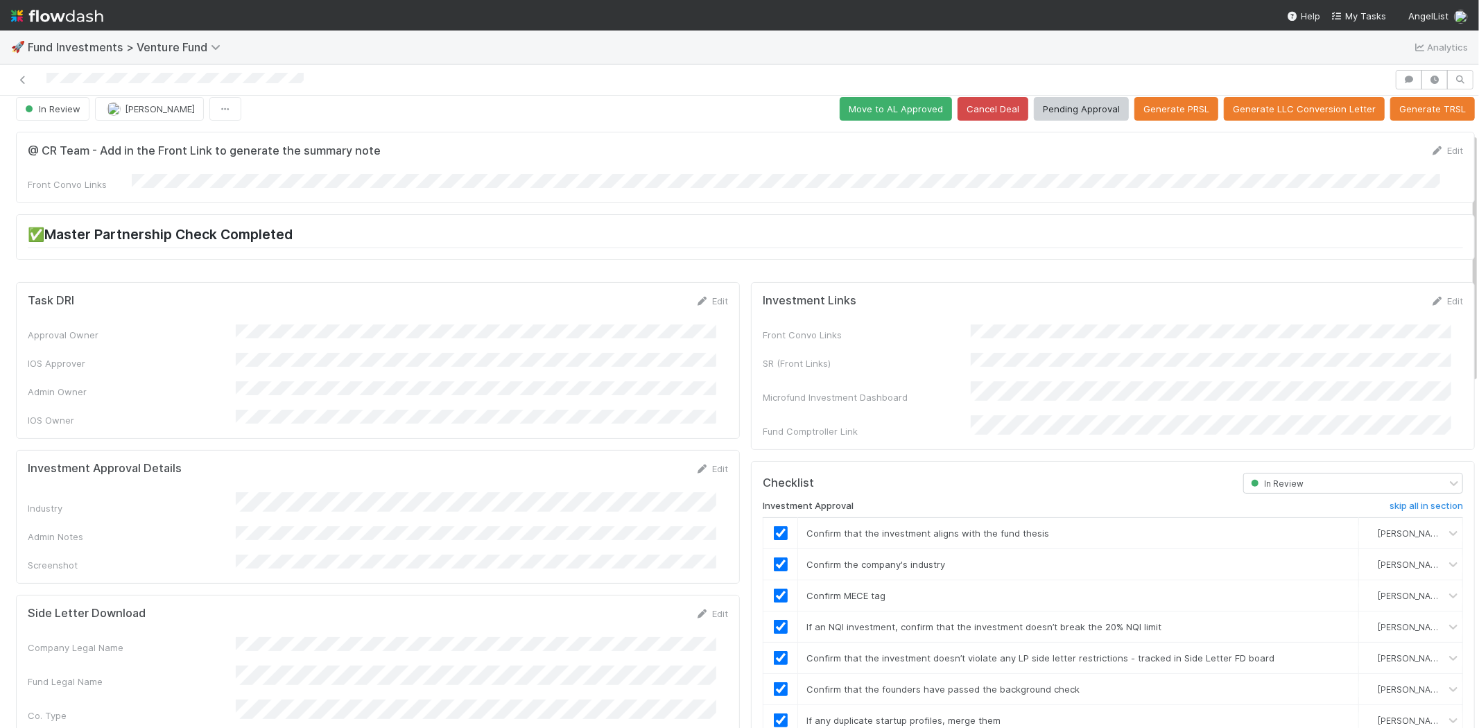
scroll to position [0, 0]
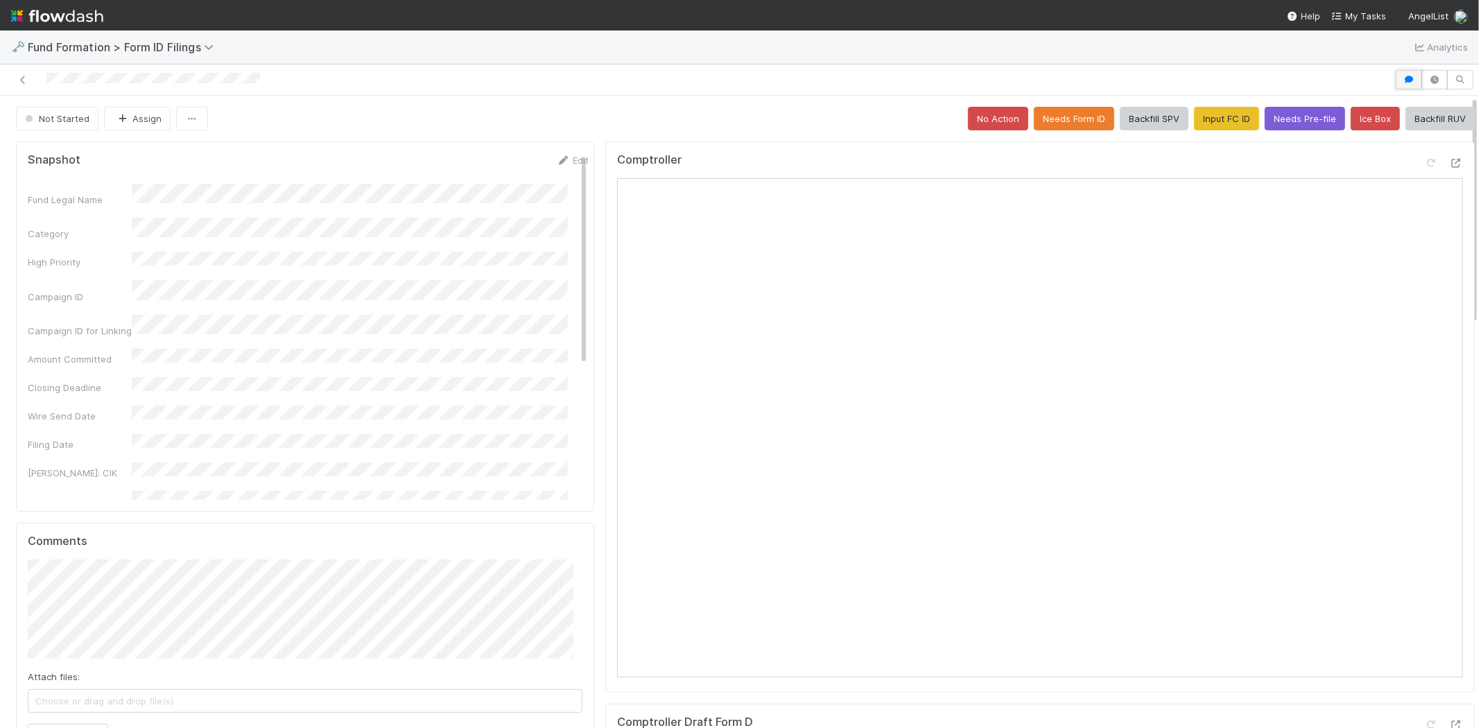
click at [1402, 81] on icon "button" at bounding box center [1409, 80] width 14 height 8
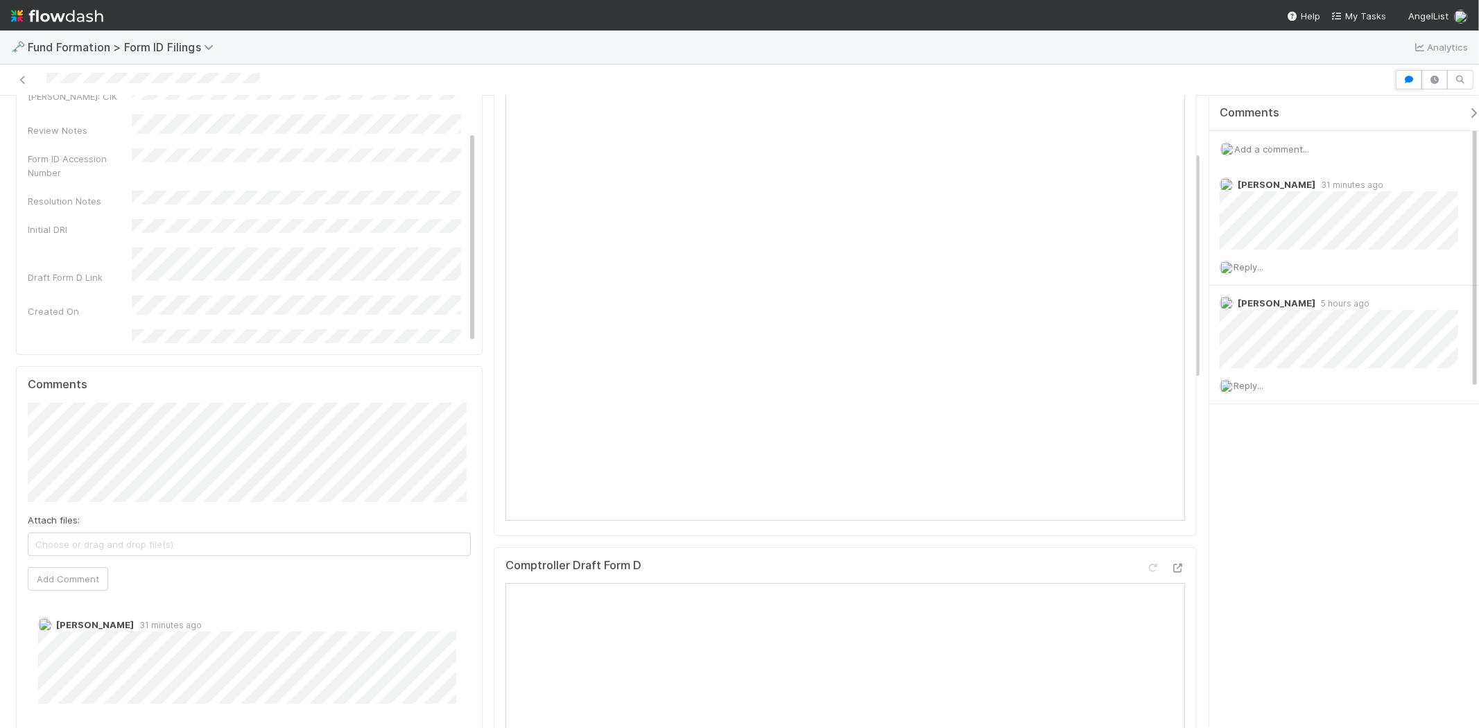
scroll to position [154, 0]
drag, startPoint x: 1411, startPoint y: 79, endPoint x: 1210, endPoint y: 74, distance: 201.8
click at [1411, 79] on icon "button" at bounding box center [1409, 80] width 14 height 8
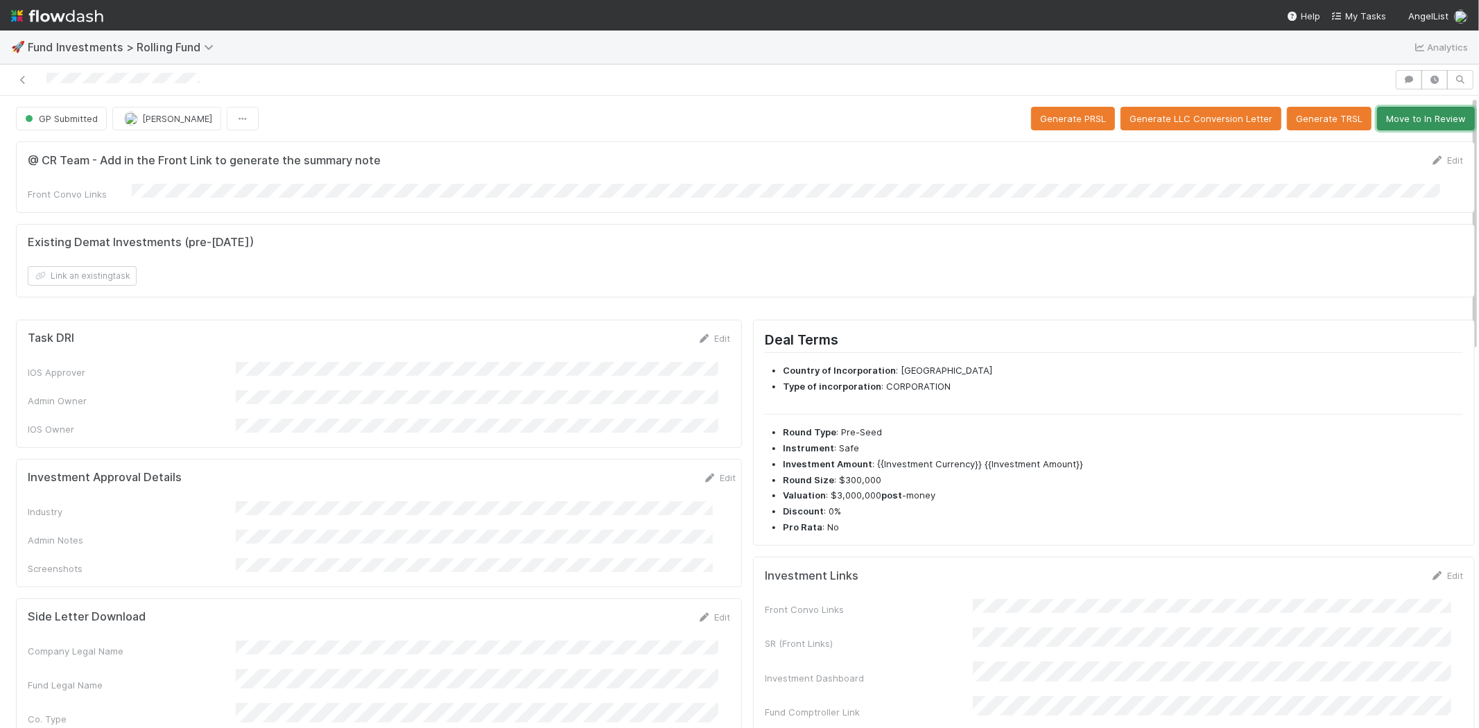
click at [1407, 119] on button "Move to In Review" at bounding box center [1426, 119] width 98 height 24
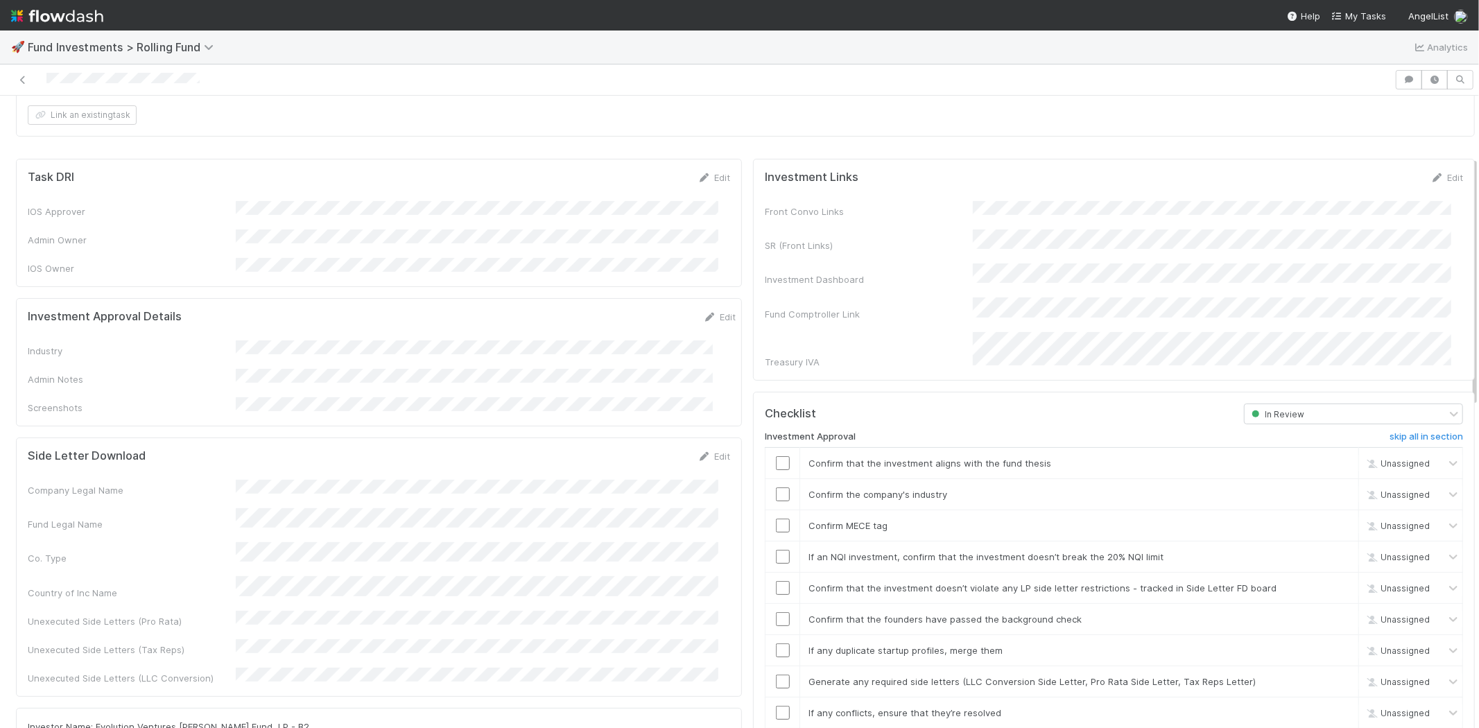
scroll to position [154, 0]
click at [703, 318] on link "Edit" at bounding box center [719, 323] width 33 height 11
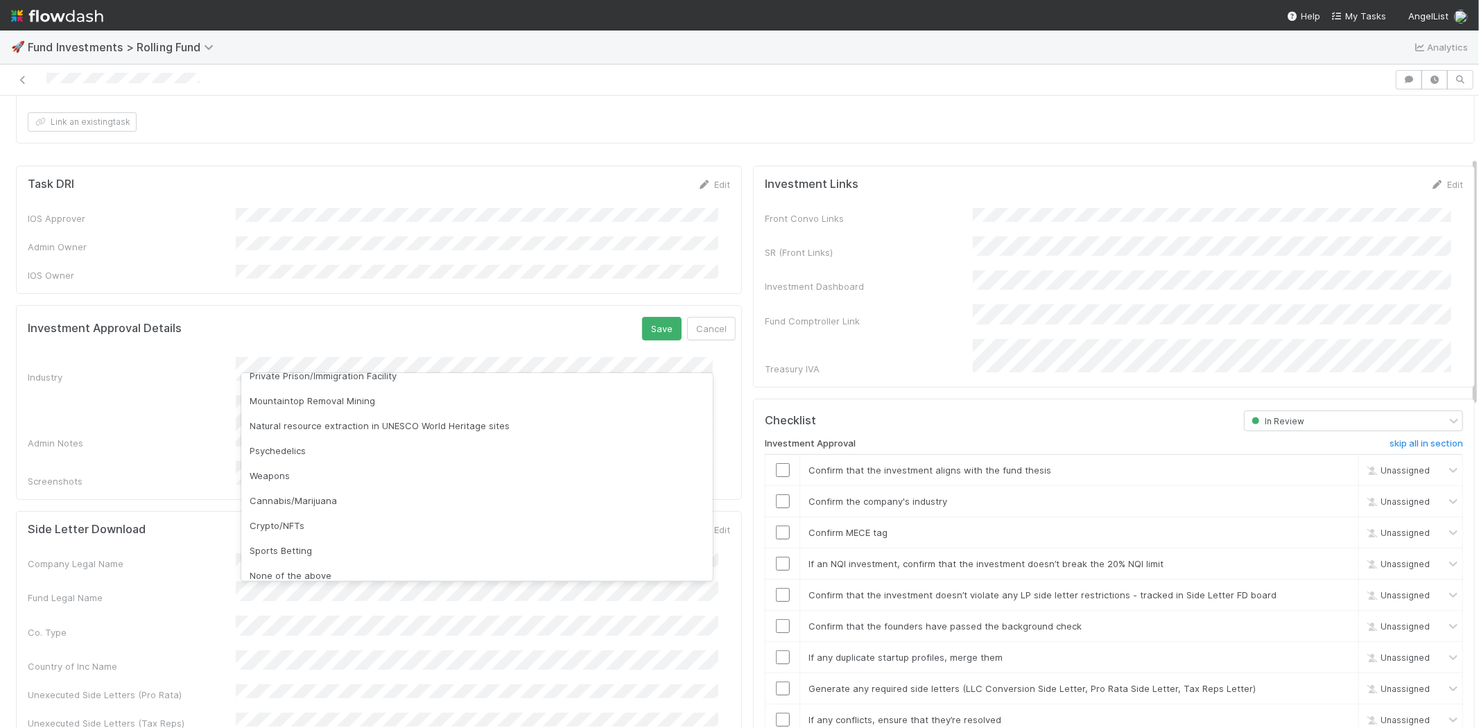
scroll to position [396, 0]
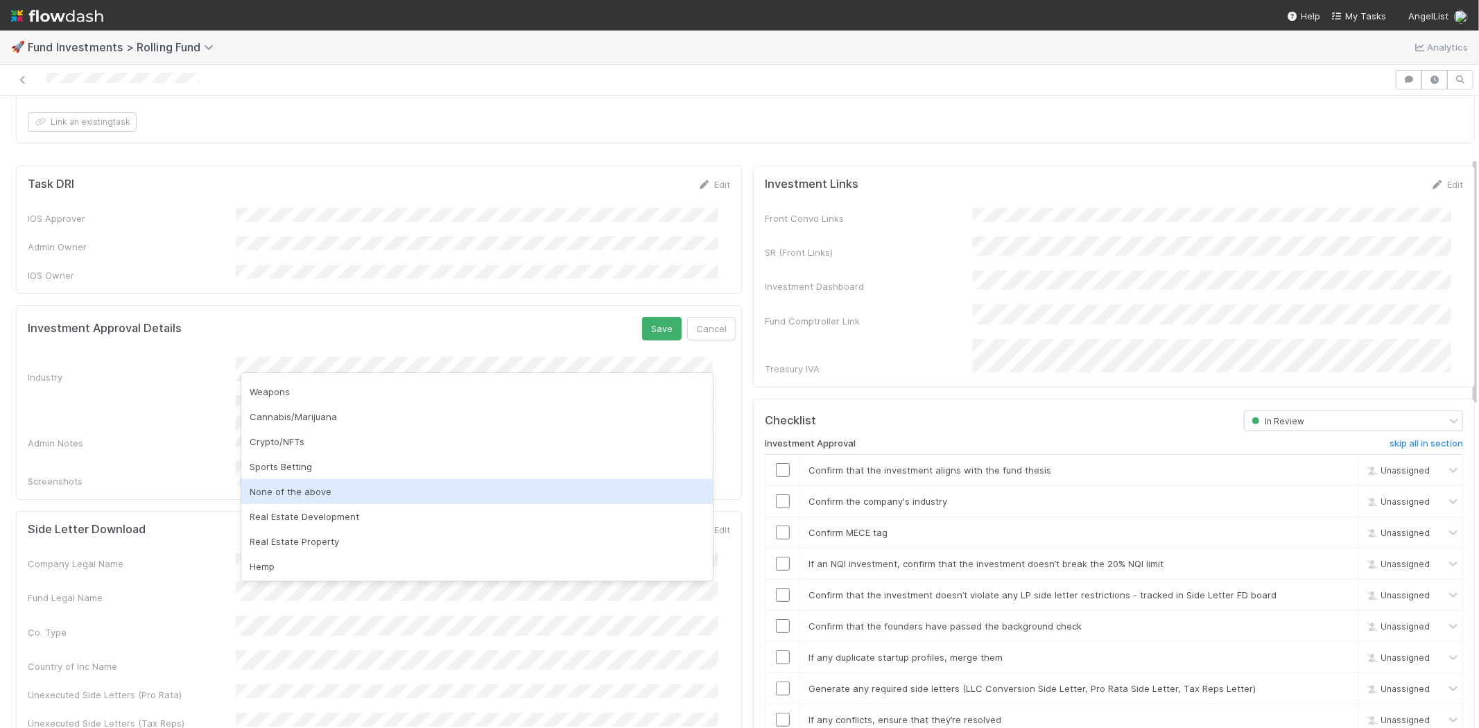
click at [288, 498] on div "None of the above" at bounding box center [476, 491] width 471 height 25
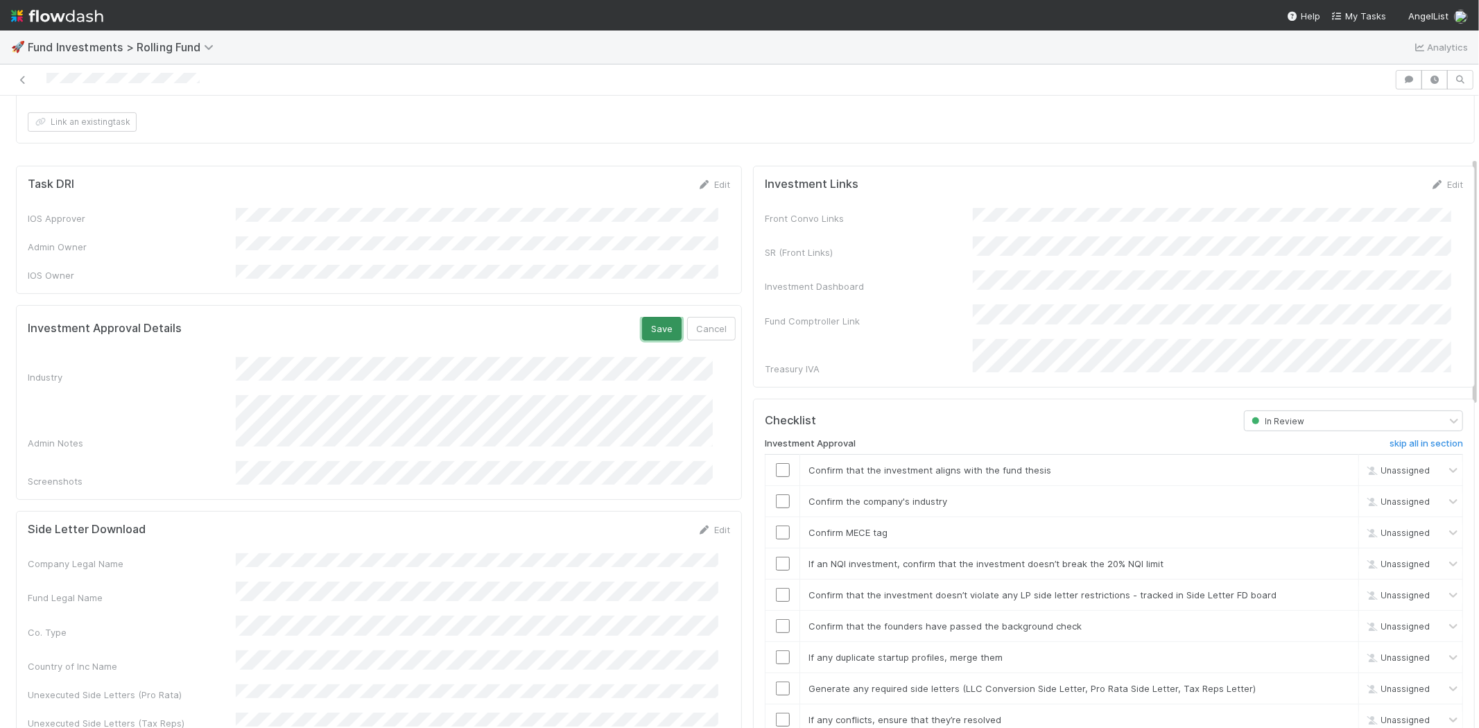
click at [642, 317] on button "Save" at bounding box center [662, 329] width 40 height 24
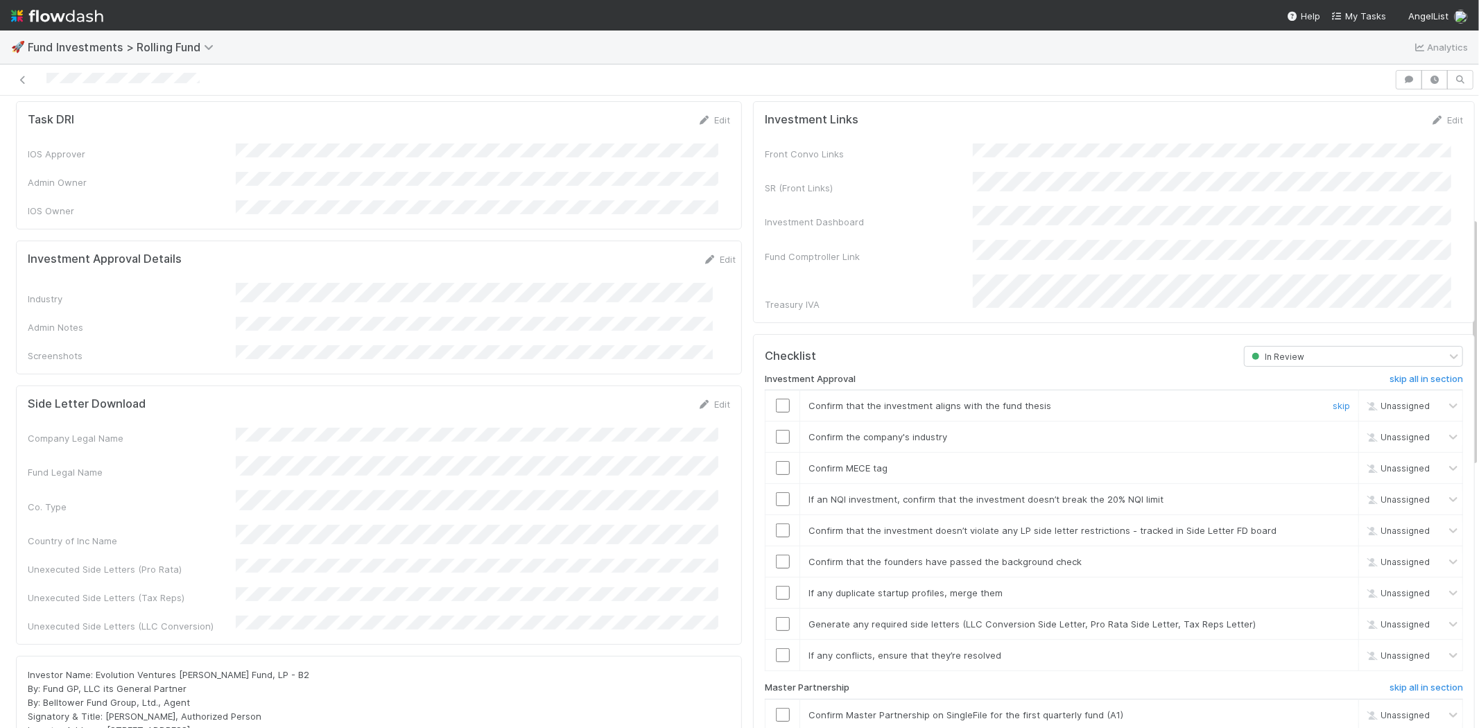
scroll to position [308, 0]
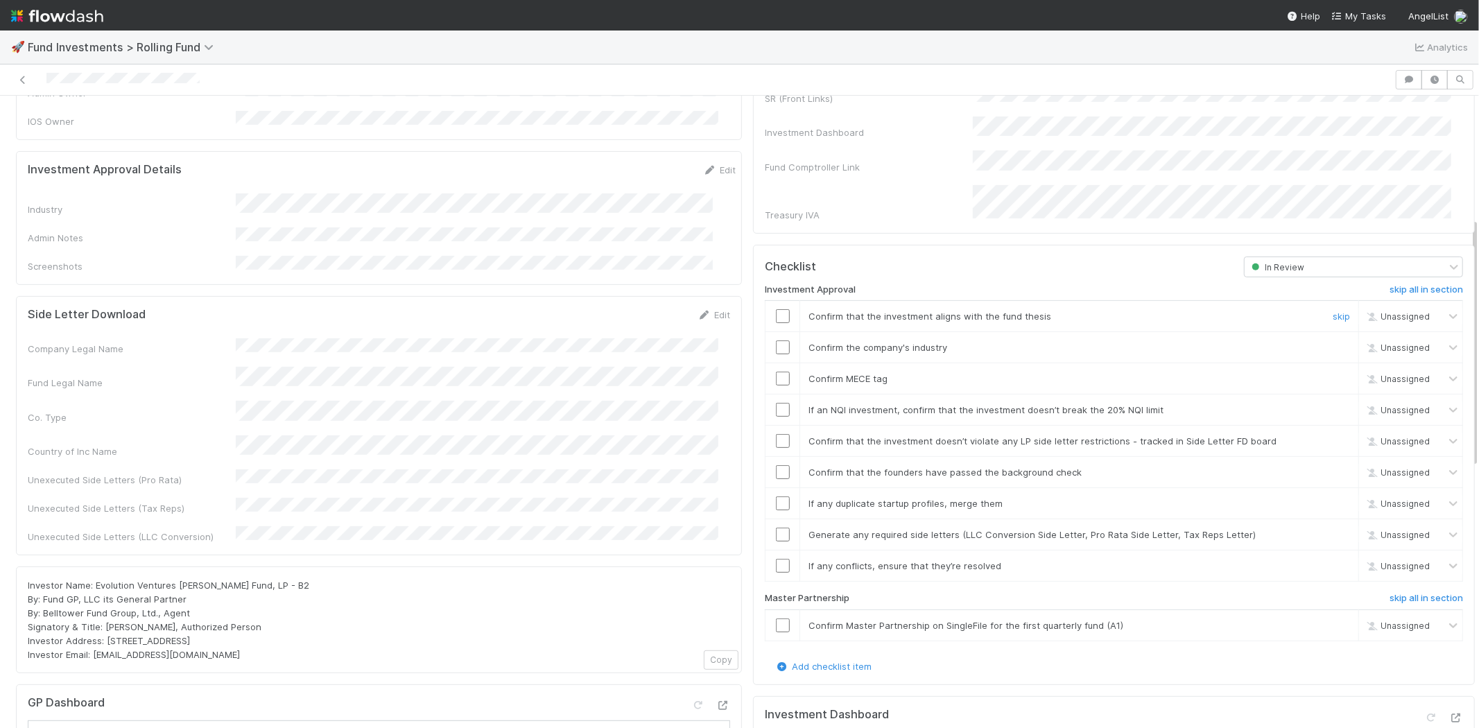
click at [776, 309] on input "checkbox" at bounding box center [783, 316] width 14 height 14
click at [776, 340] on input "checkbox" at bounding box center [783, 347] width 14 height 14
click at [776, 372] on input "checkbox" at bounding box center [783, 379] width 14 height 14
click at [776, 403] on input "checkbox" at bounding box center [783, 410] width 14 height 14
click at [776, 434] on input "checkbox" at bounding box center [783, 441] width 14 height 14
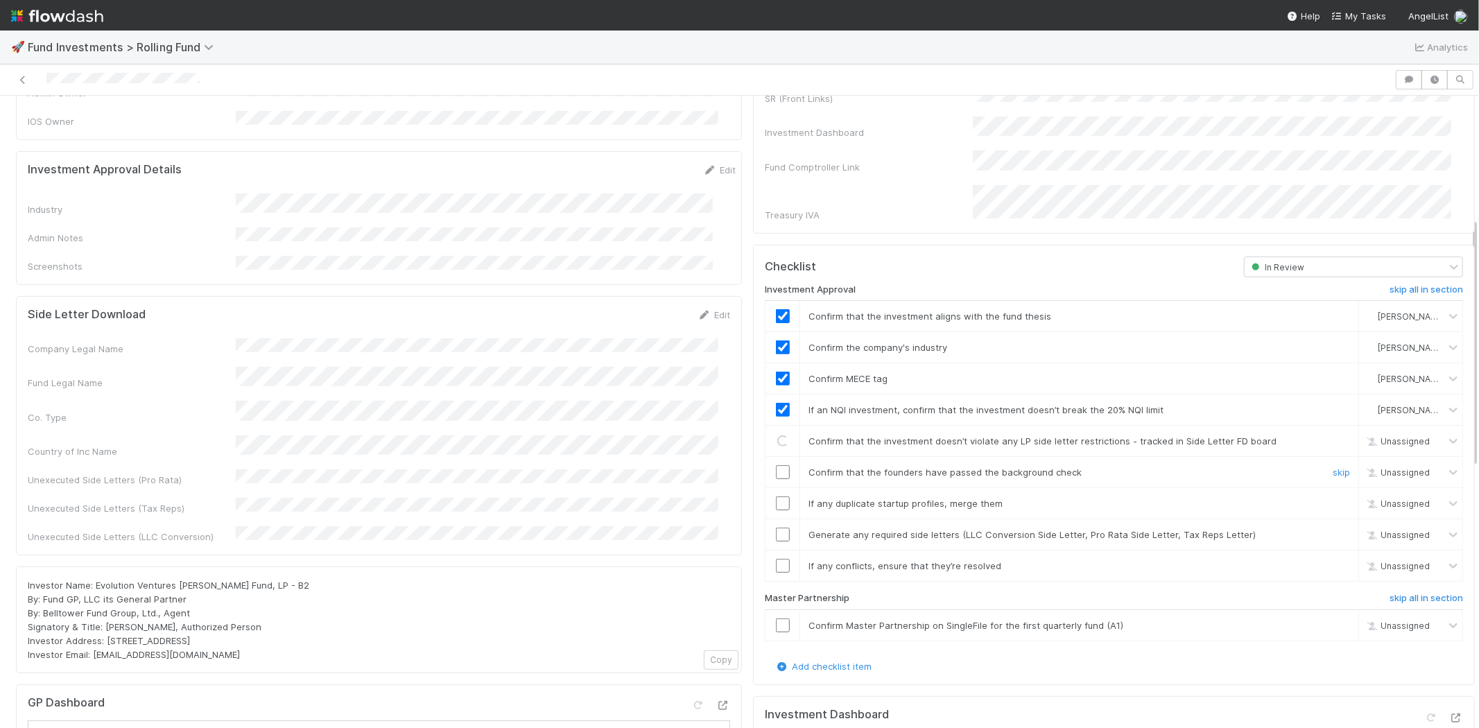
click at [776, 465] on input "checkbox" at bounding box center [783, 472] width 14 height 14
click at [776, 496] on input "checkbox" at bounding box center [783, 503] width 14 height 14
click at [776, 528] on input "checkbox" at bounding box center [783, 535] width 14 height 14
checkbox input "true"
click at [776, 465] on input "checkbox" at bounding box center [783, 472] width 14 height 14
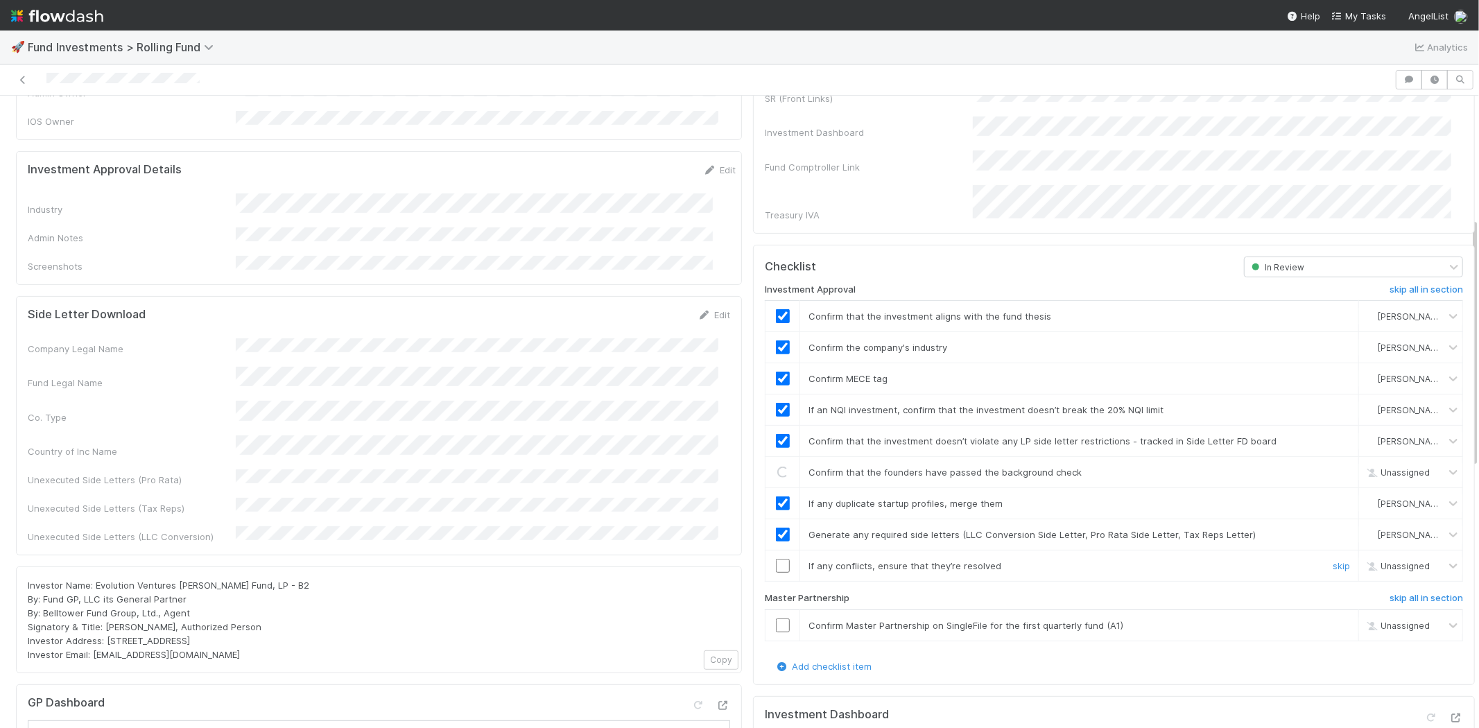
click at [776, 559] on input "checkbox" at bounding box center [783, 566] width 14 height 14
click at [776, 618] on input "checkbox" at bounding box center [783, 625] width 14 height 14
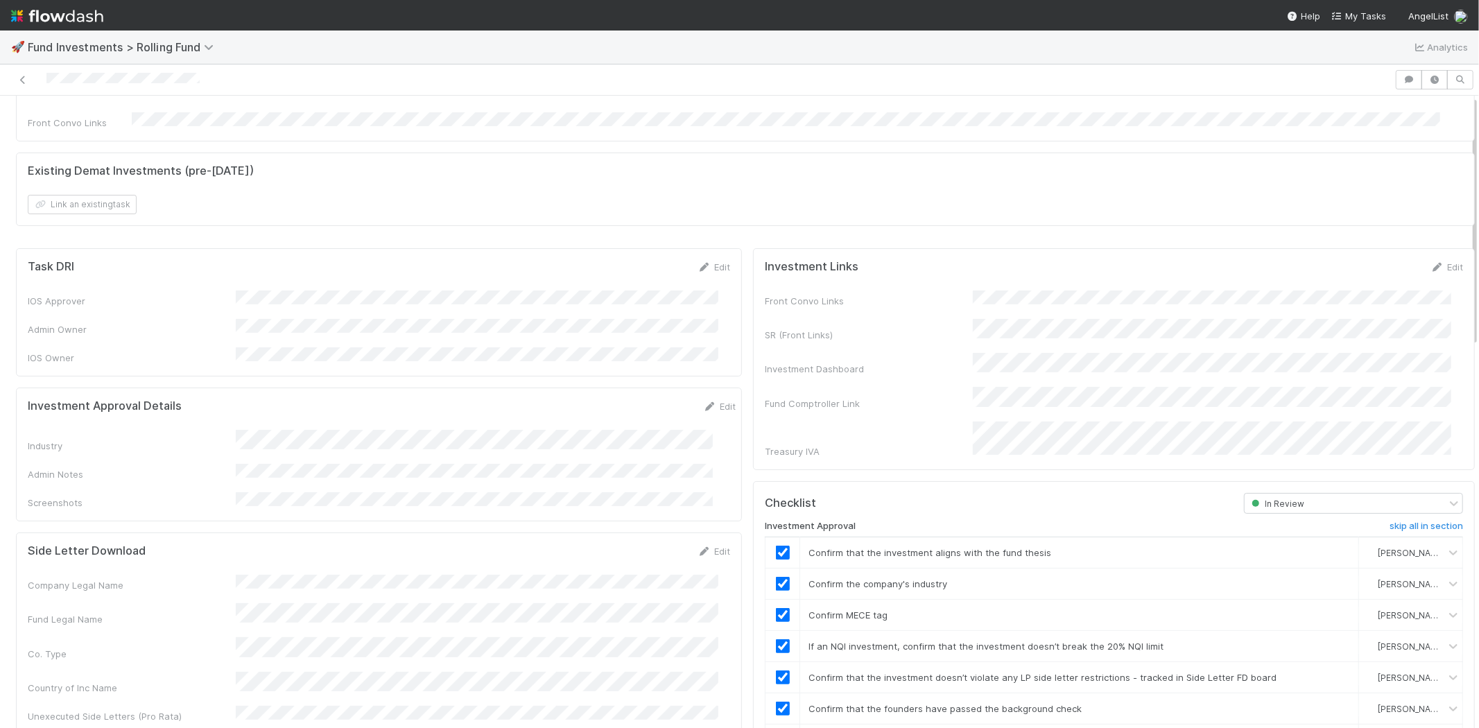
scroll to position [0, 0]
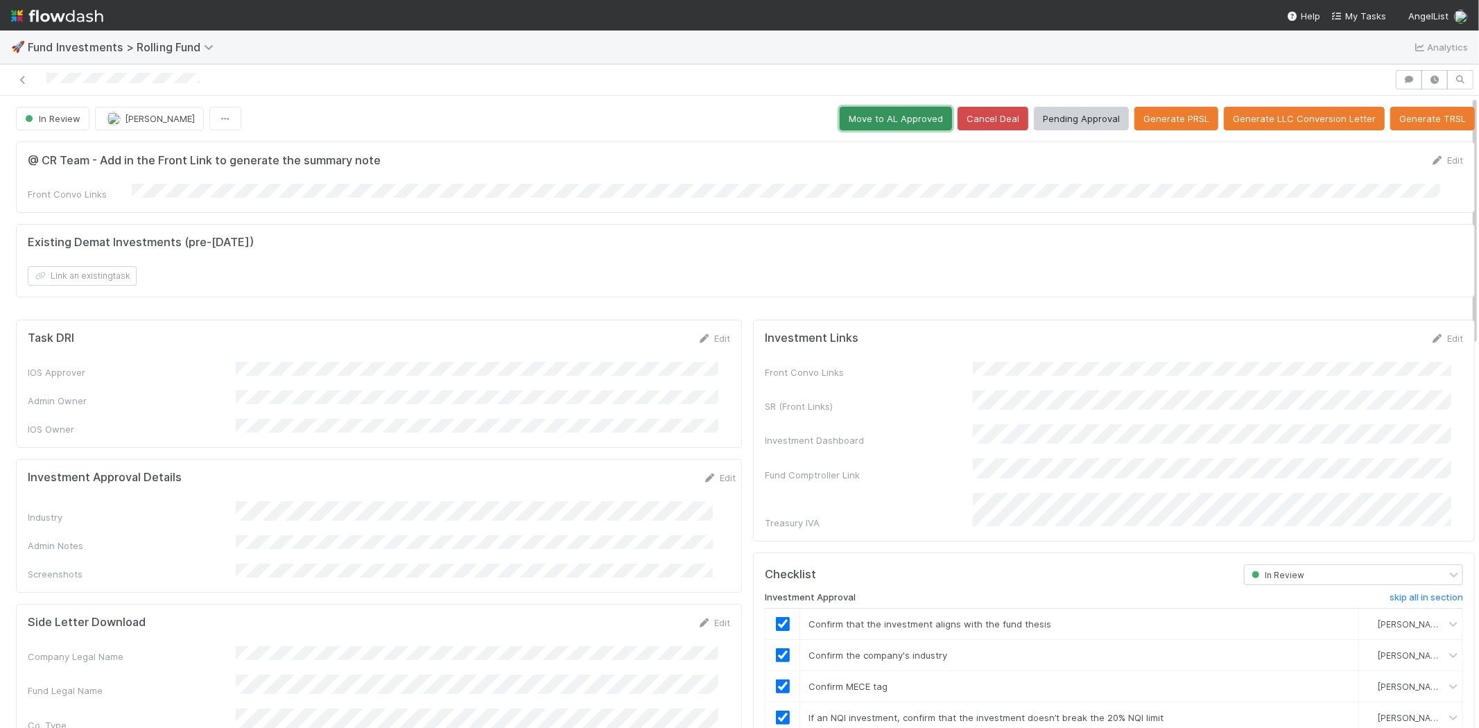
click at [839, 123] on button "Move to AL Approved" at bounding box center [895, 119] width 112 height 24
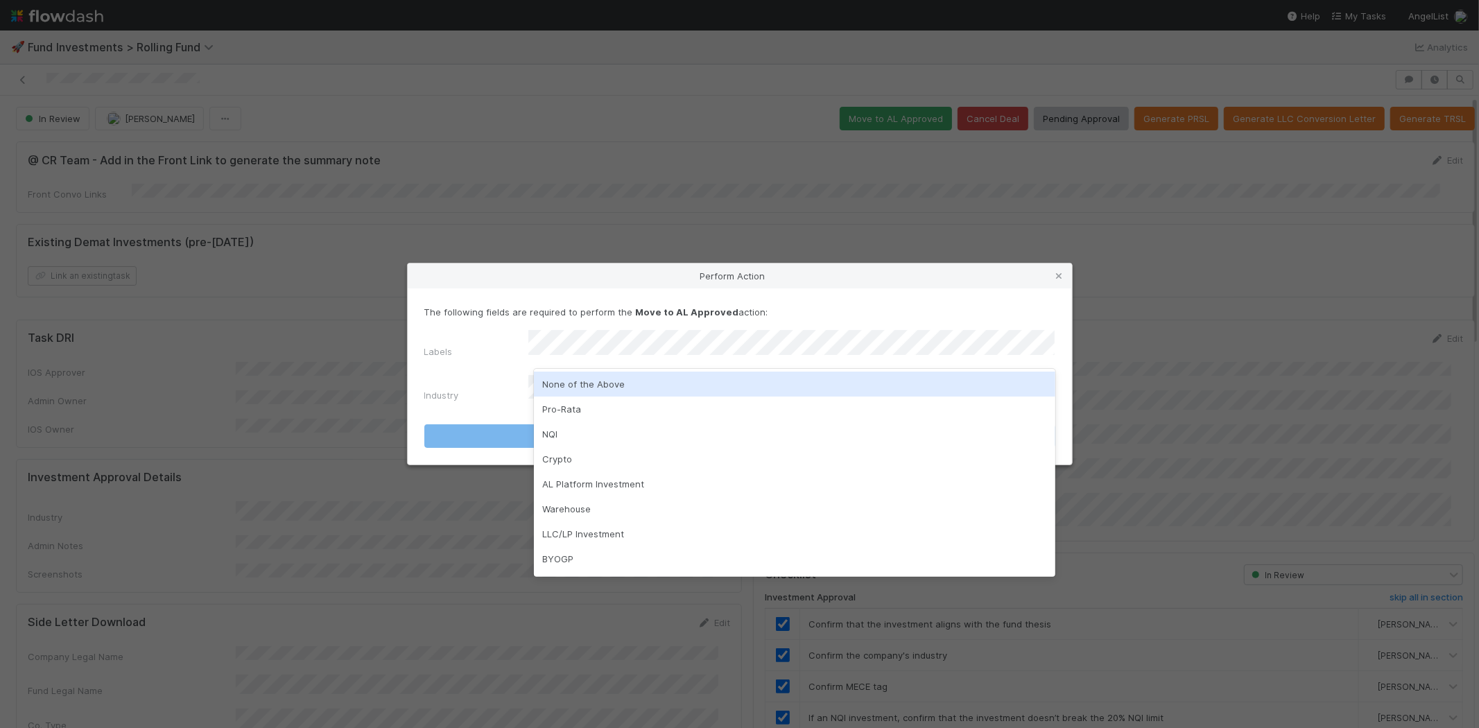
click at [564, 383] on div "None of the Above" at bounding box center [794, 384] width 521 height 25
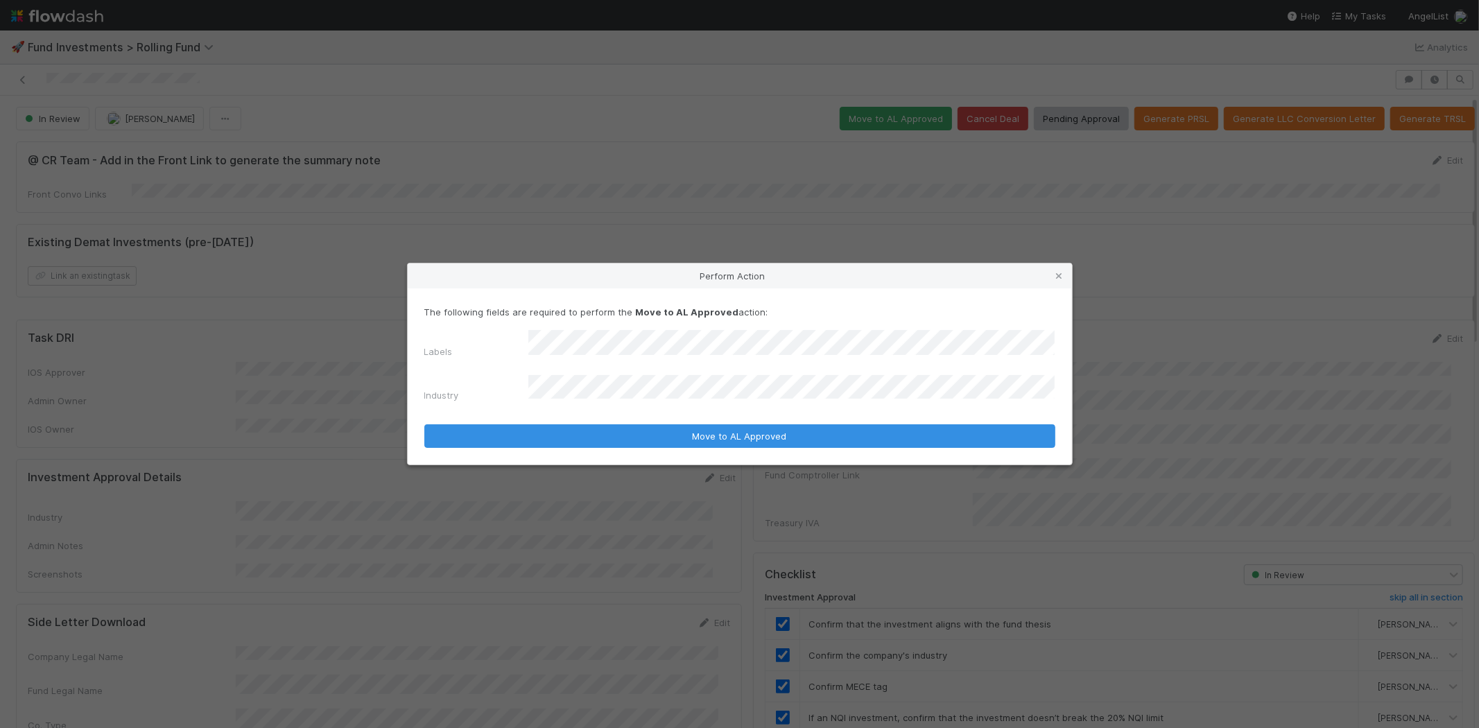
click at [477, 388] on div "Industry" at bounding box center [476, 397] width 104 height 19
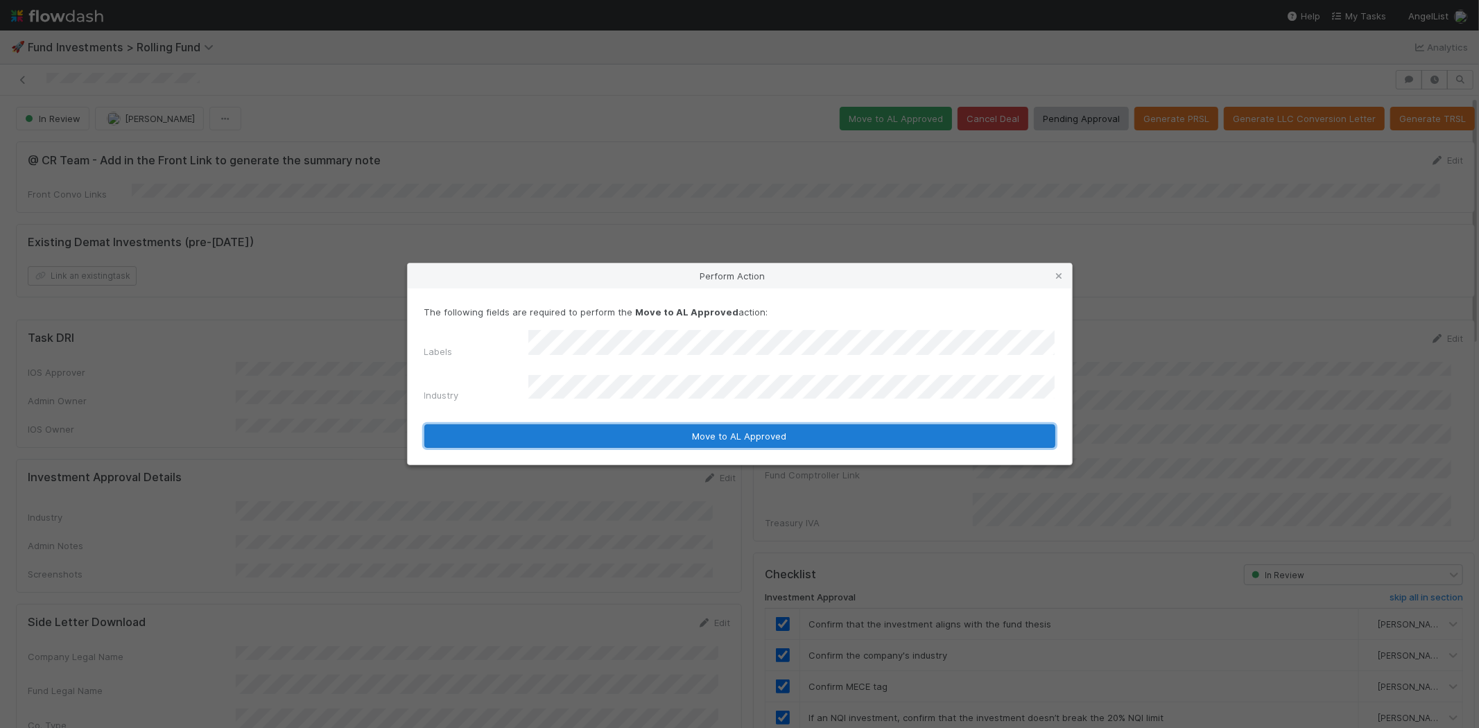
click at [518, 427] on button "Move to AL Approved" at bounding box center [739, 436] width 631 height 24
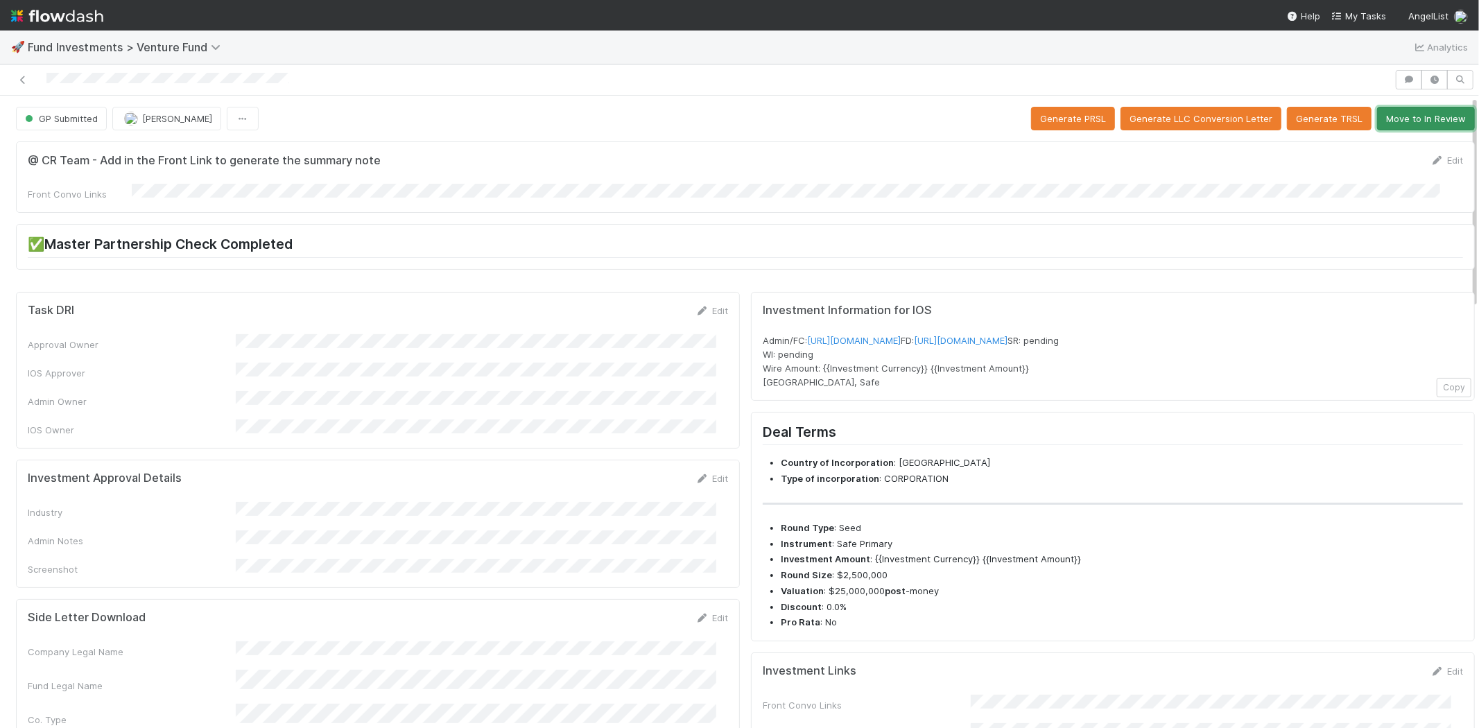
click at [1388, 123] on button "Move to In Review" at bounding box center [1426, 119] width 98 height 24
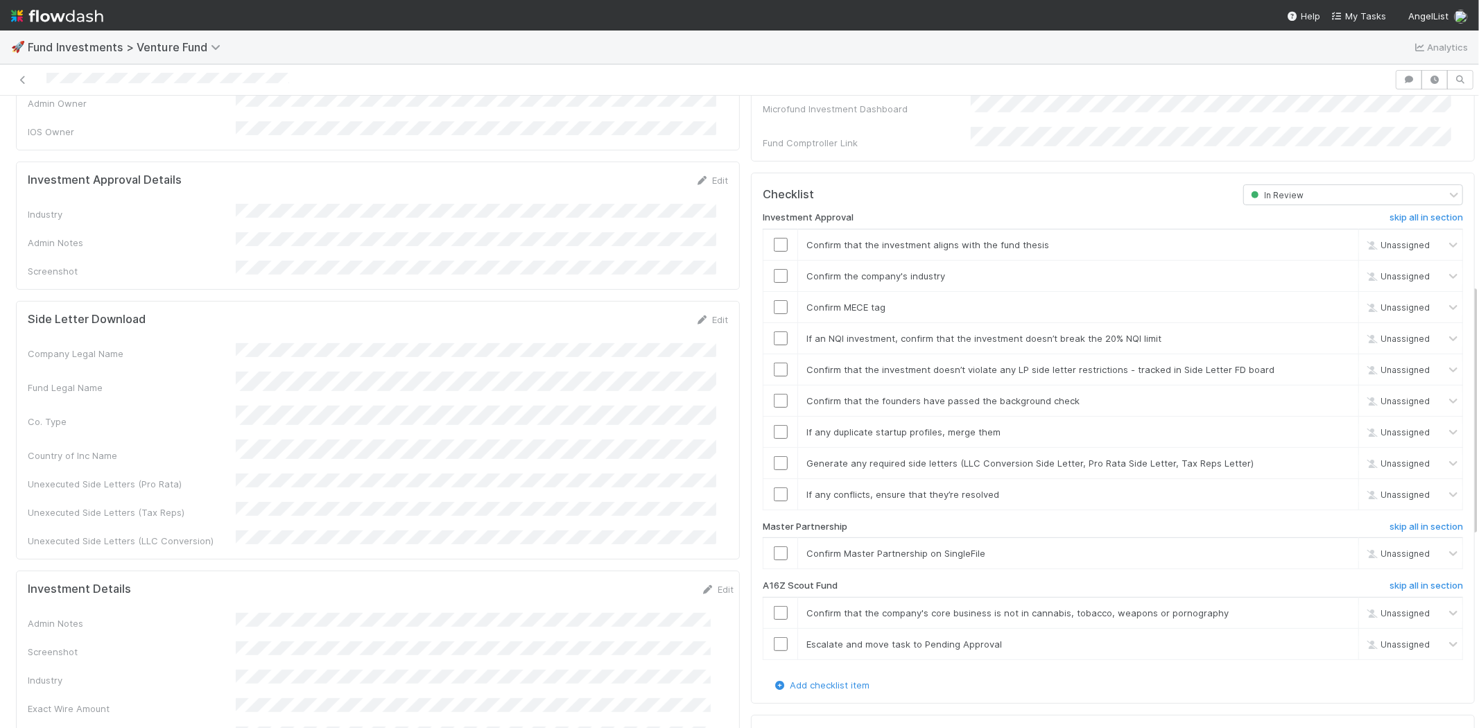
scroll to position [260, 0]
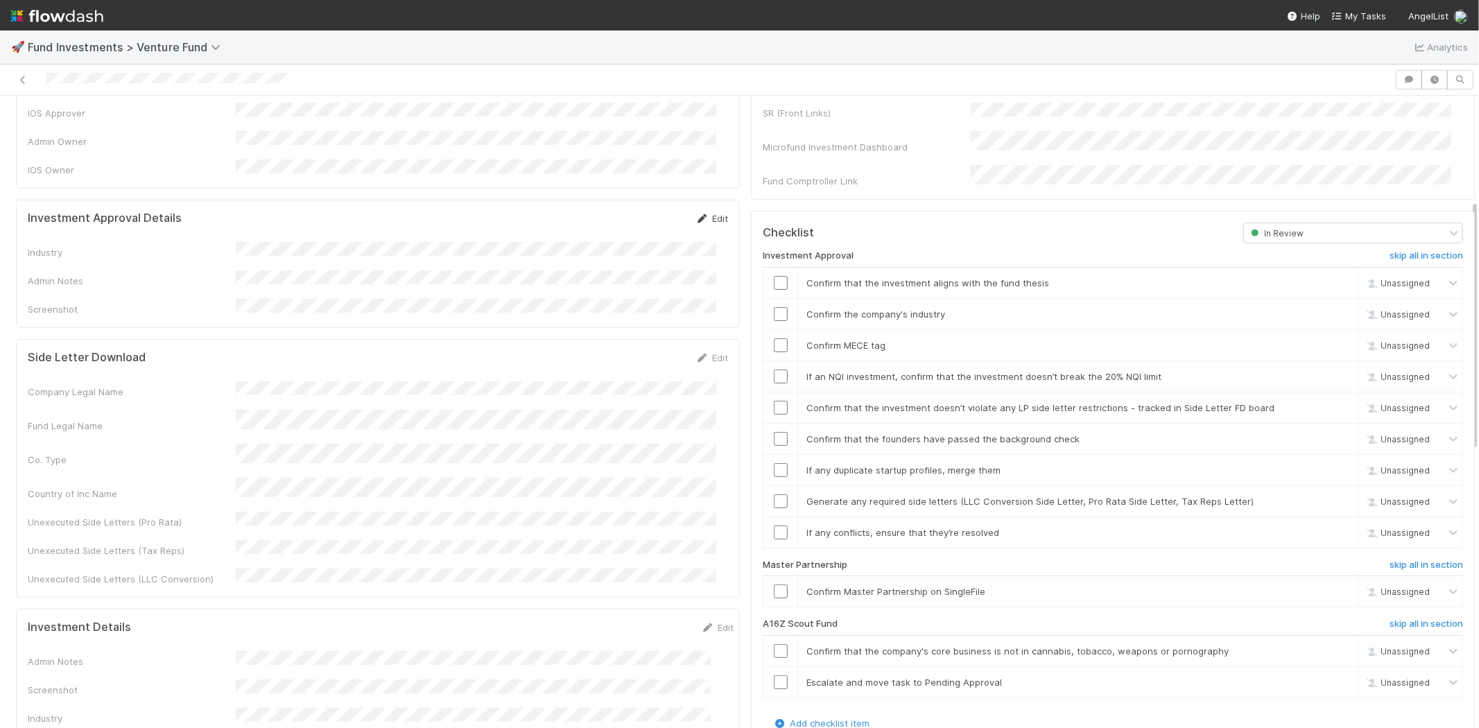
click at [699, 213] on link "Edit" at bounding box center [711, 218] width 33 height 11
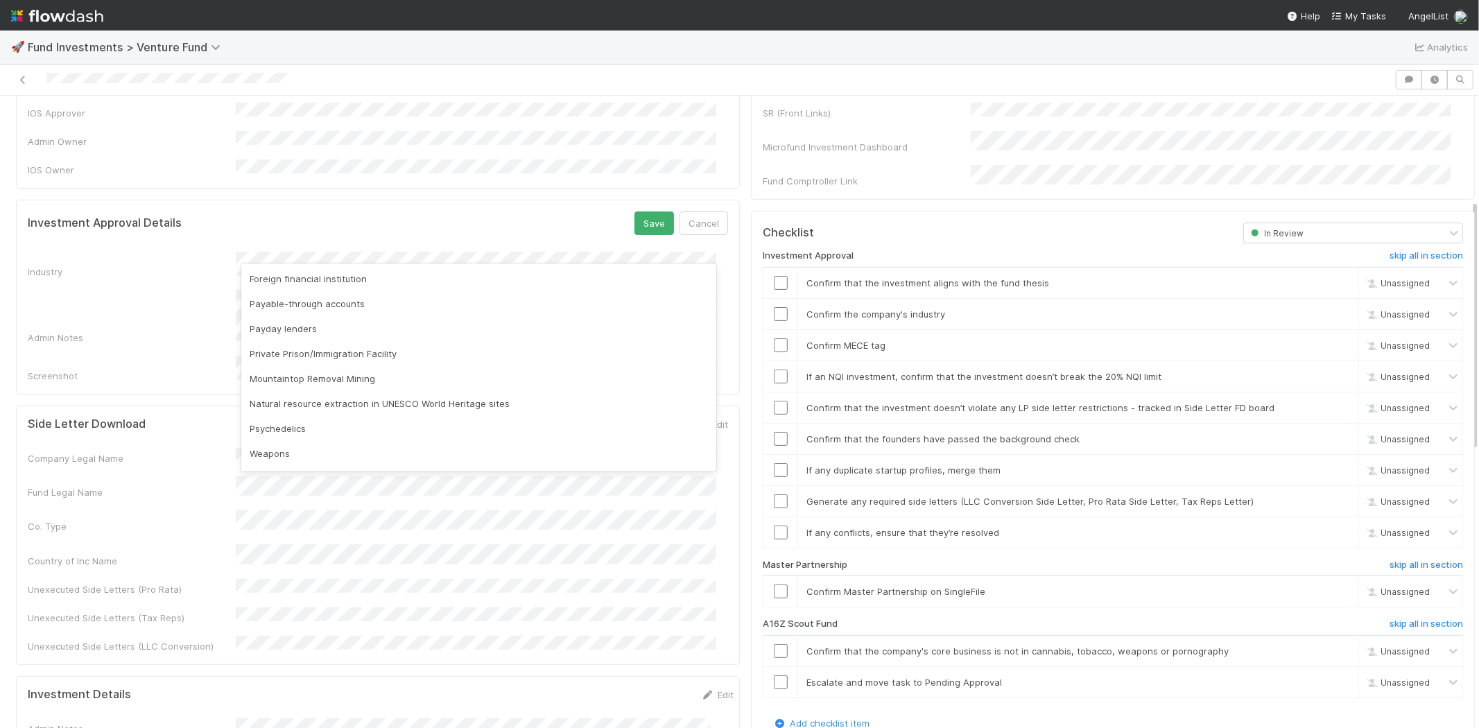
scroll to position [396, 0]
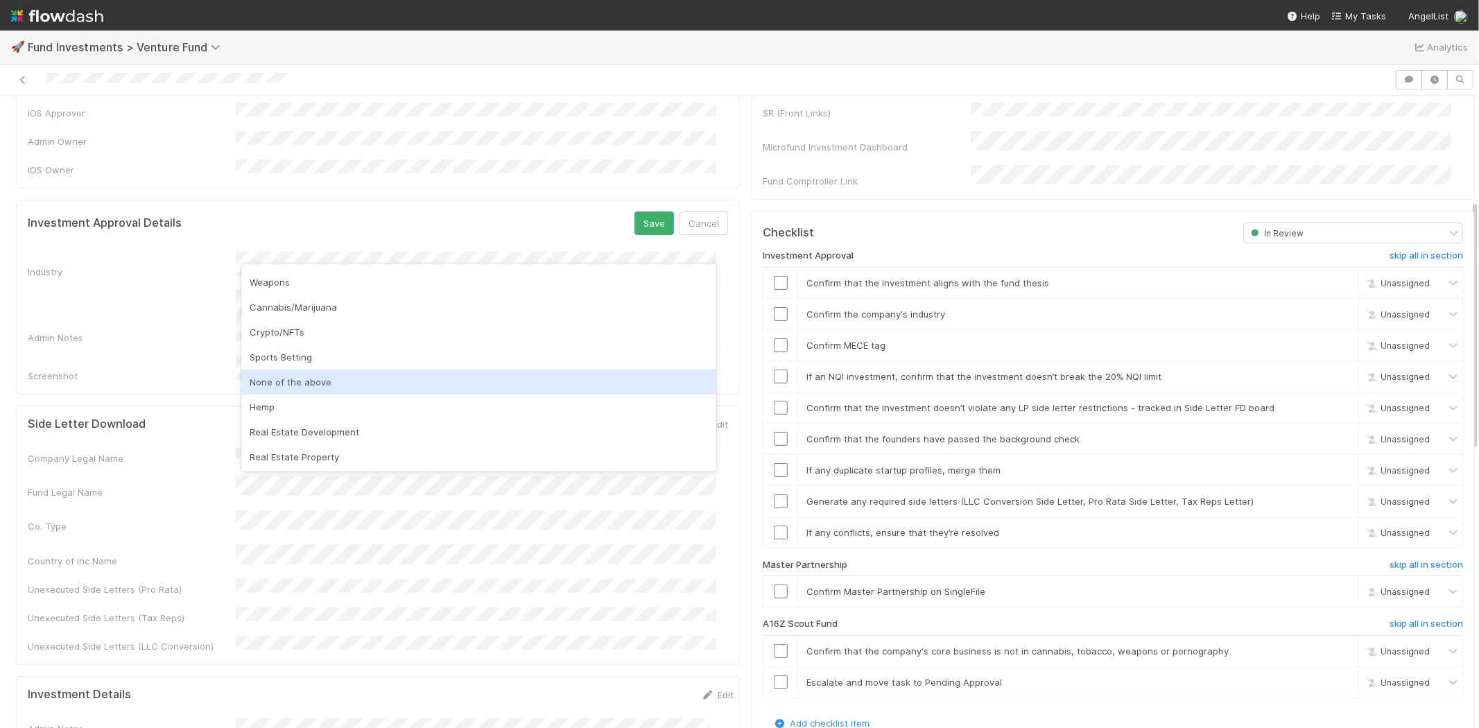
click at [293, 381] on div "None of the above" at bounding box center [478, 381] width 475 height 25
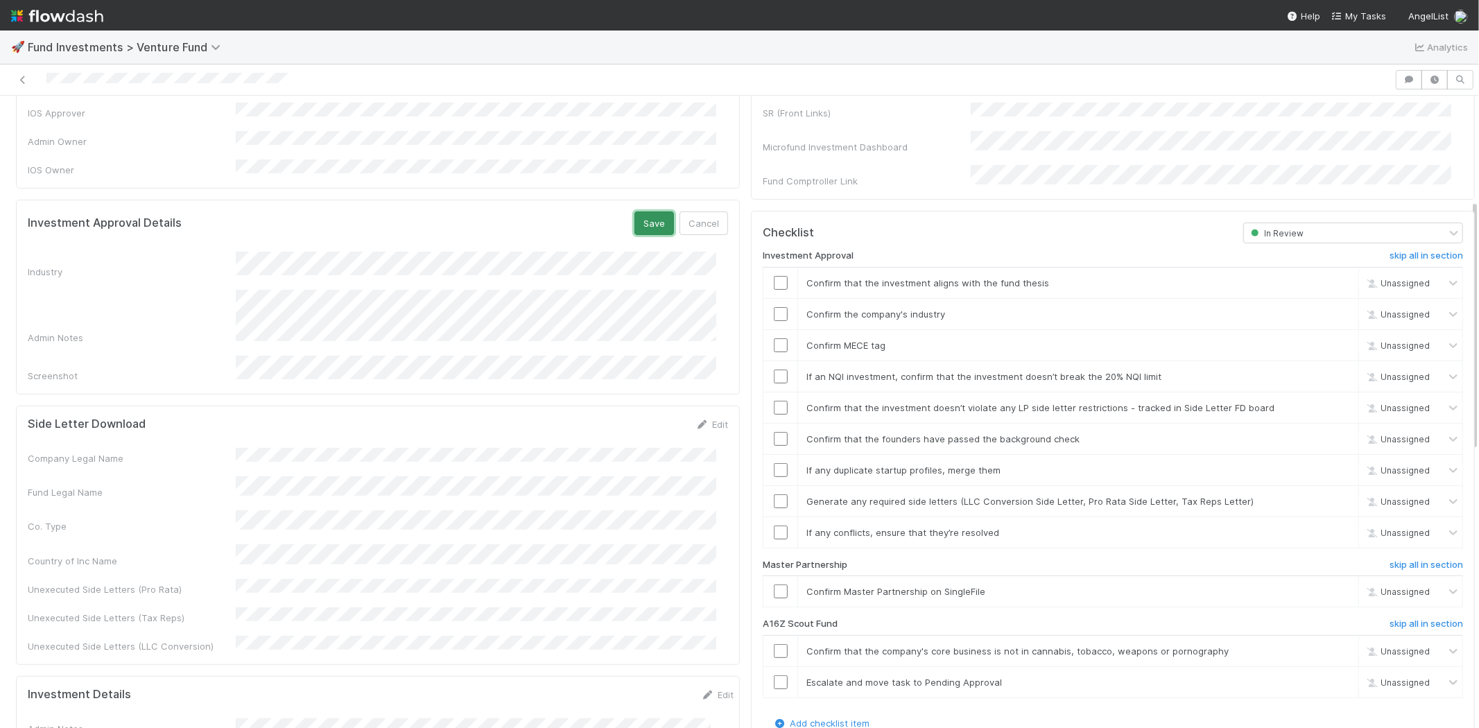
click at [640, 211] on button "Save" at bounding box center [654, 223] width 40 height 24
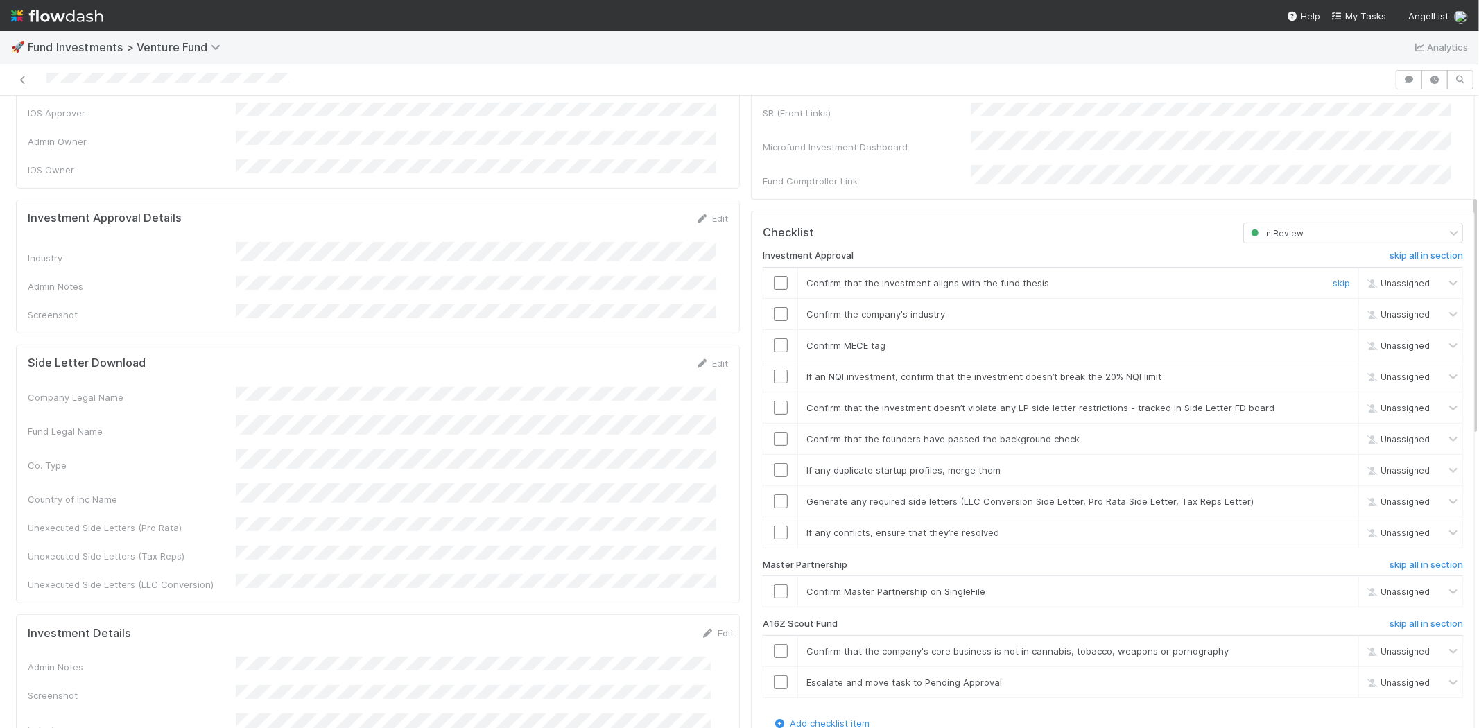
click at [774, 276] on input "checkbox" at bounding box center [781, 283] width 14 height 14
click at [774, 307] on input "checkbox" at bounding box center [781, 314] width 14 height 14
click at [769, 329] on td at bounding box center [780, 344] width 35 height 31
click at [774, 338] on input "checkbox" at bounding box center [781, 345] width 14 height 14
click at [774, 369] on input "checkbox" at bounding box center [781, 376] width 14 height 14
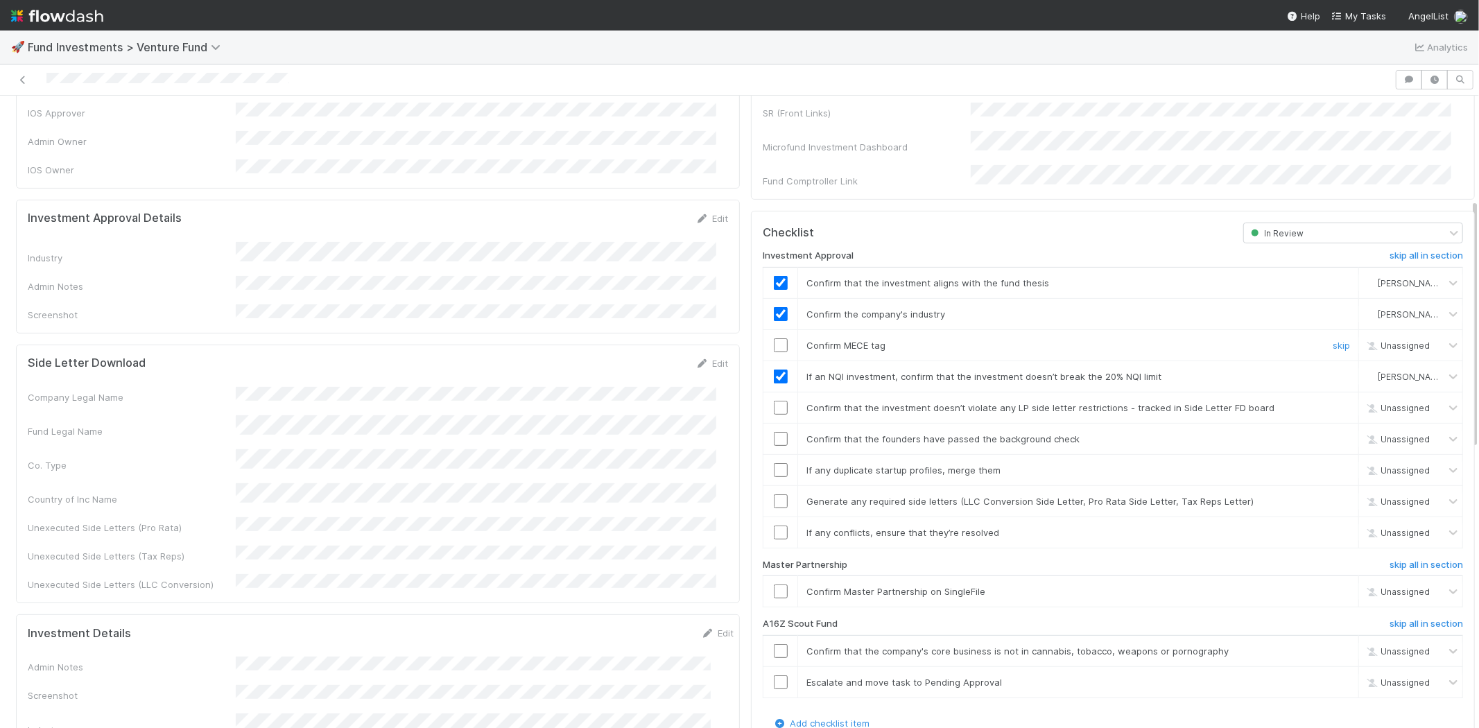
click at [774, 338] on input "checkbox" at bounding box center [781, 345] width 14 height 14
click at [774, 401] on input "checkbox" at bounding box center [781, 408] width 14 height 14
click at [774, 432] on input "checkbox" at bounding box center [781, 439] width 14 height 14
click at [774, 463] on input "checkbox" at bounding box center [781, 470] width 14 height 14
click at [774, 494] on input "checkbox" at bounding box center [781, 501] width 14 height 14
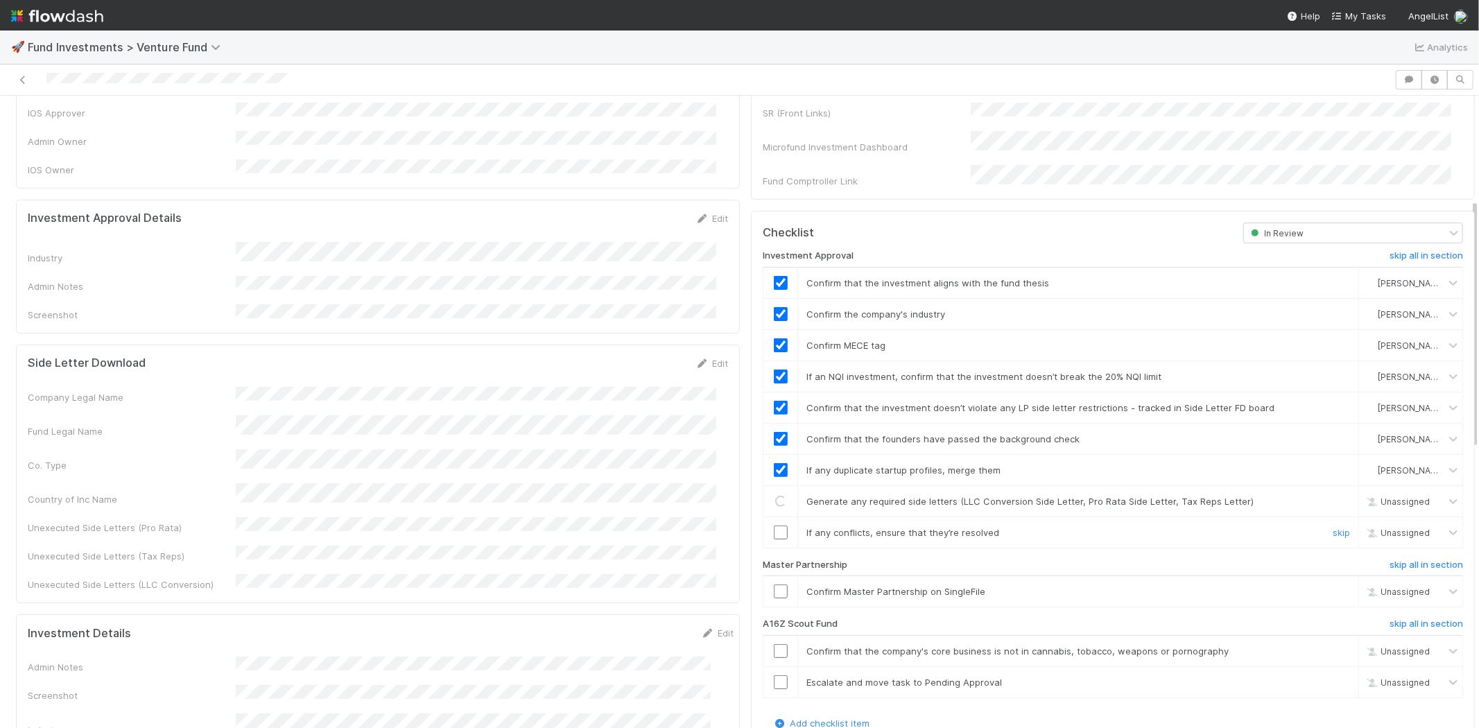
click at [774, 525] on input "checkbox" at bounding box center [781, 532] width 14 height 14
click at [774, 584] on input "checkbox" at bounding box center [781, 591] width 14 height 14
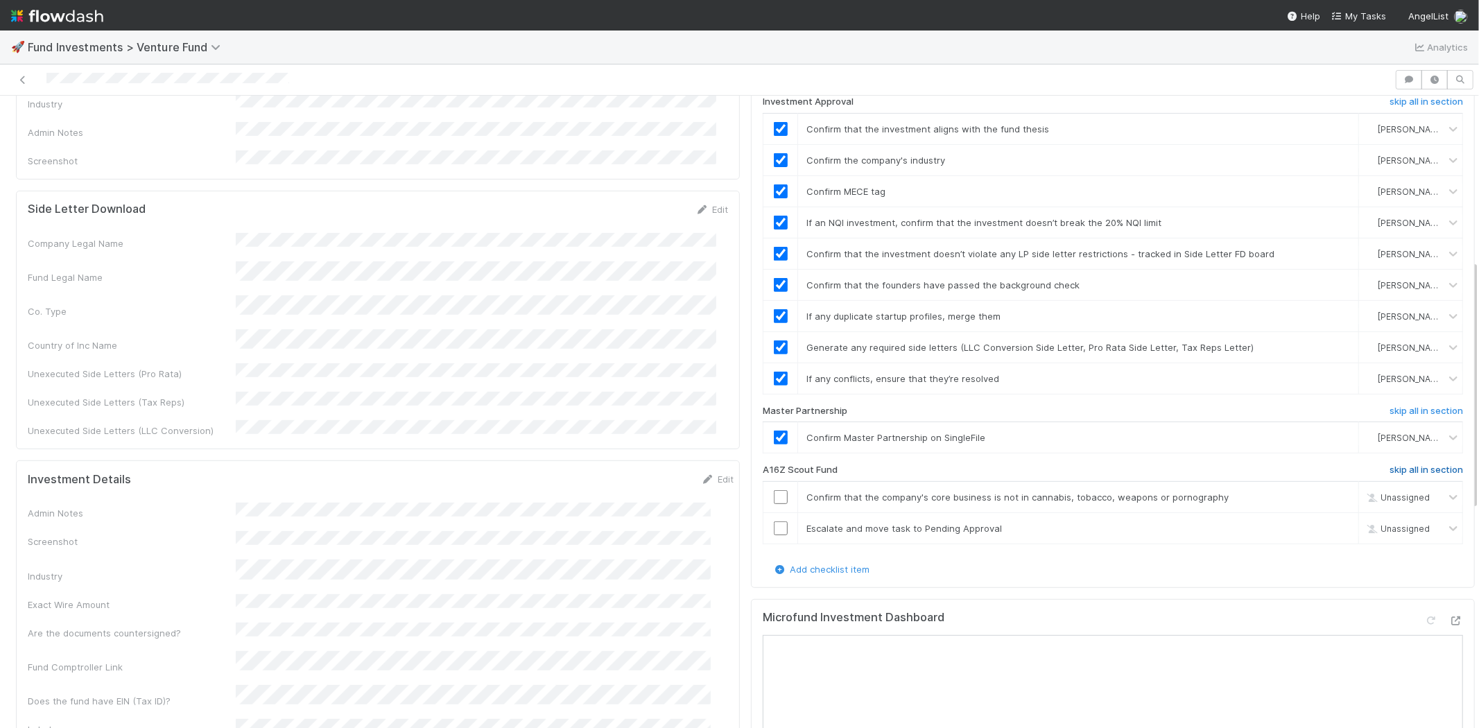
click at [1389, 464] on h6 "skip all in section" at bounding box center [1425, 469] width 73 height 11
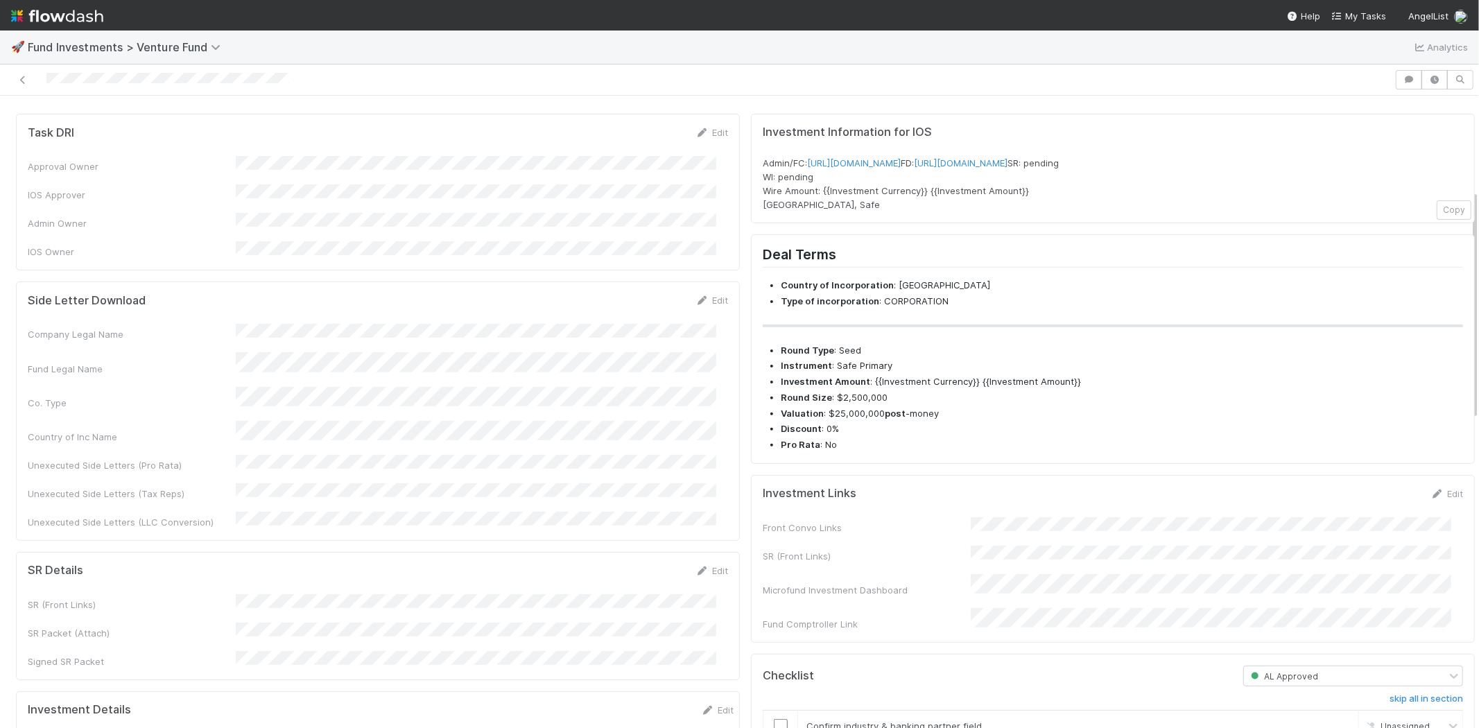
scroll to position [0, 0]
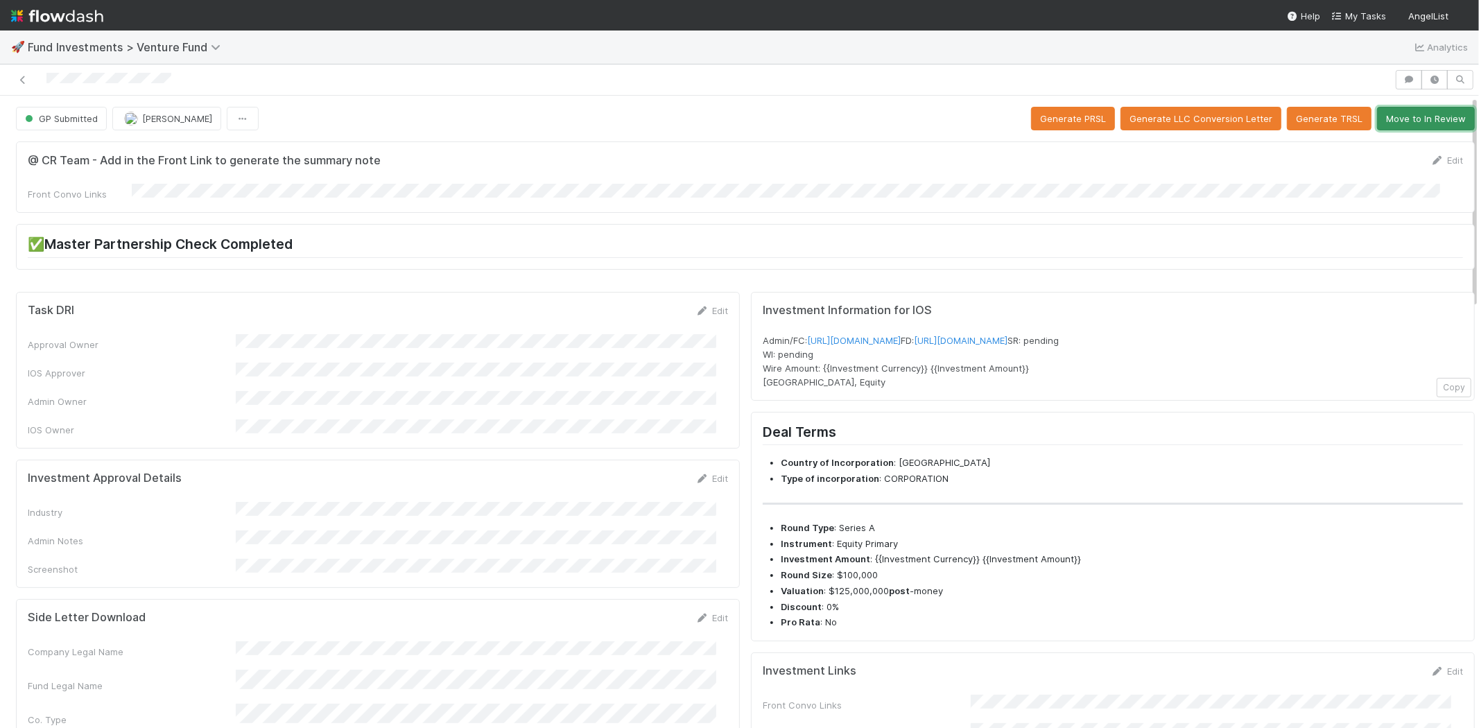
click at [1381, 121] on button "Move to In Review" at bounding box center [1426, 119] width 98 height 24
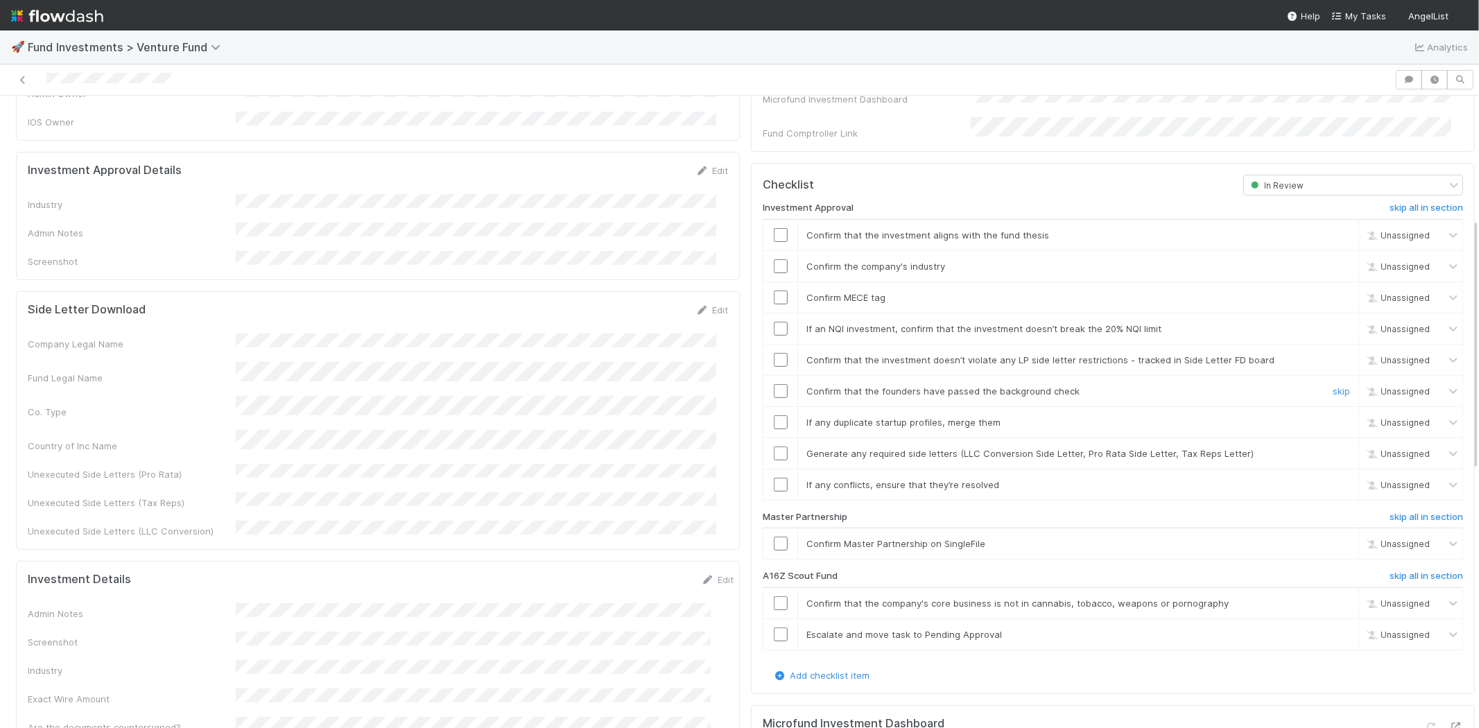
scroll to position [462, 0]
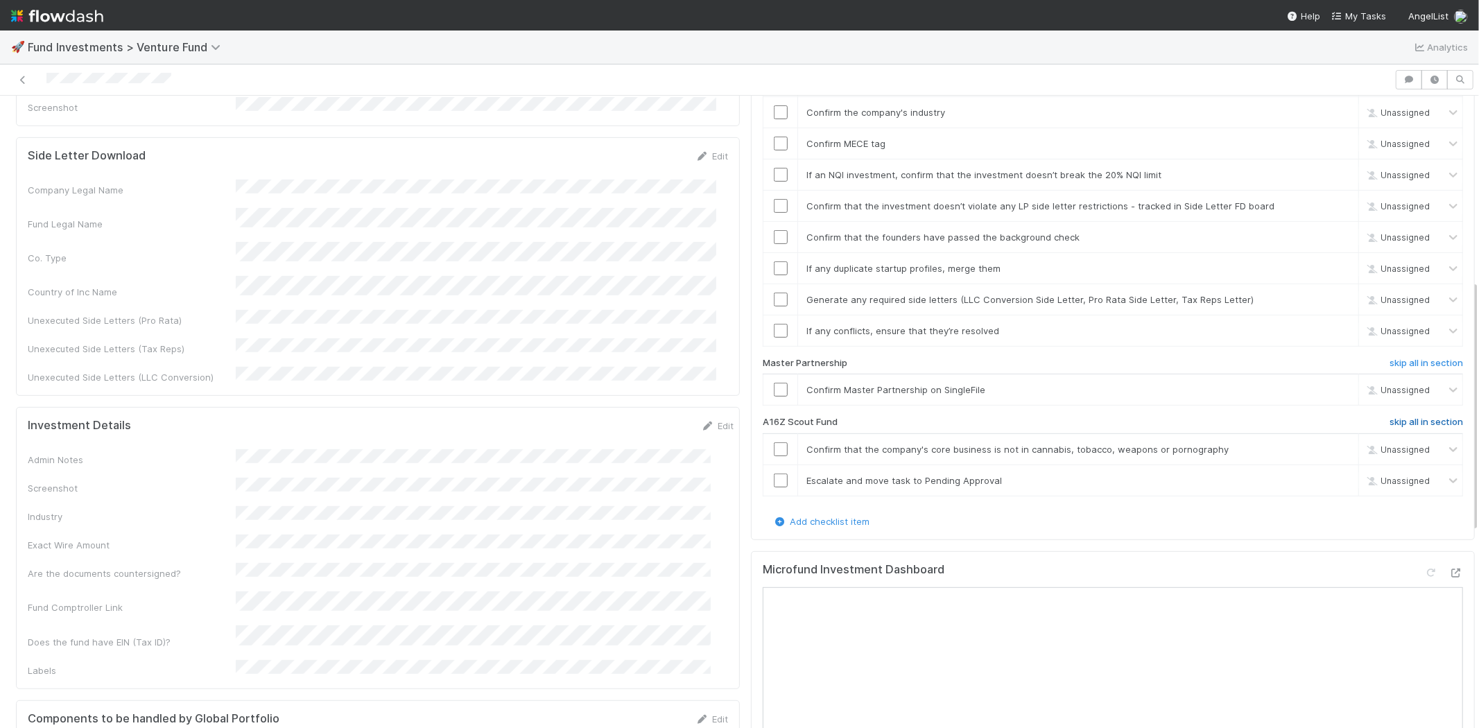
click at [1389, 417] on h6 "skip all in section" at bounding box center [1425, 422] width 73 height 11
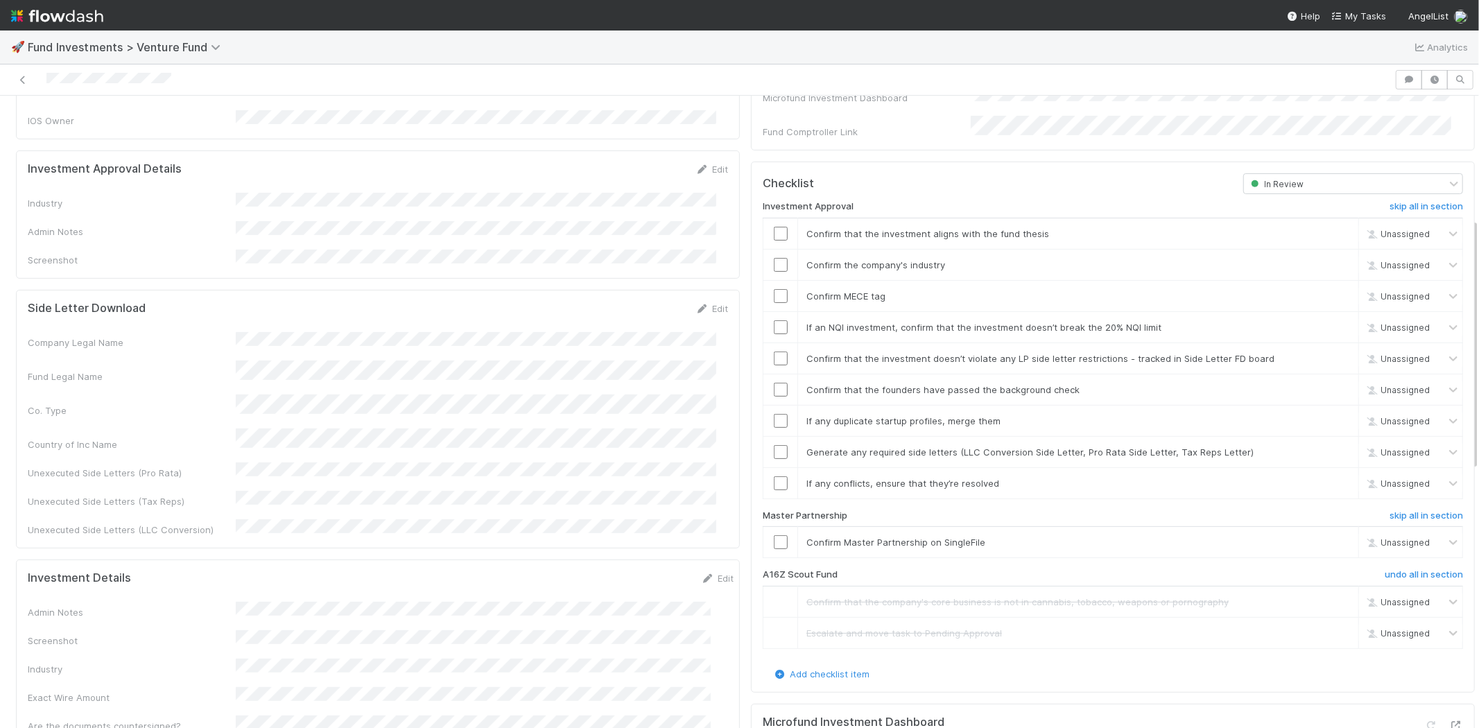
scroll to position [308, 0]
click at [695, 166] on icon at bounding box center [702, 170] width 14 height 9
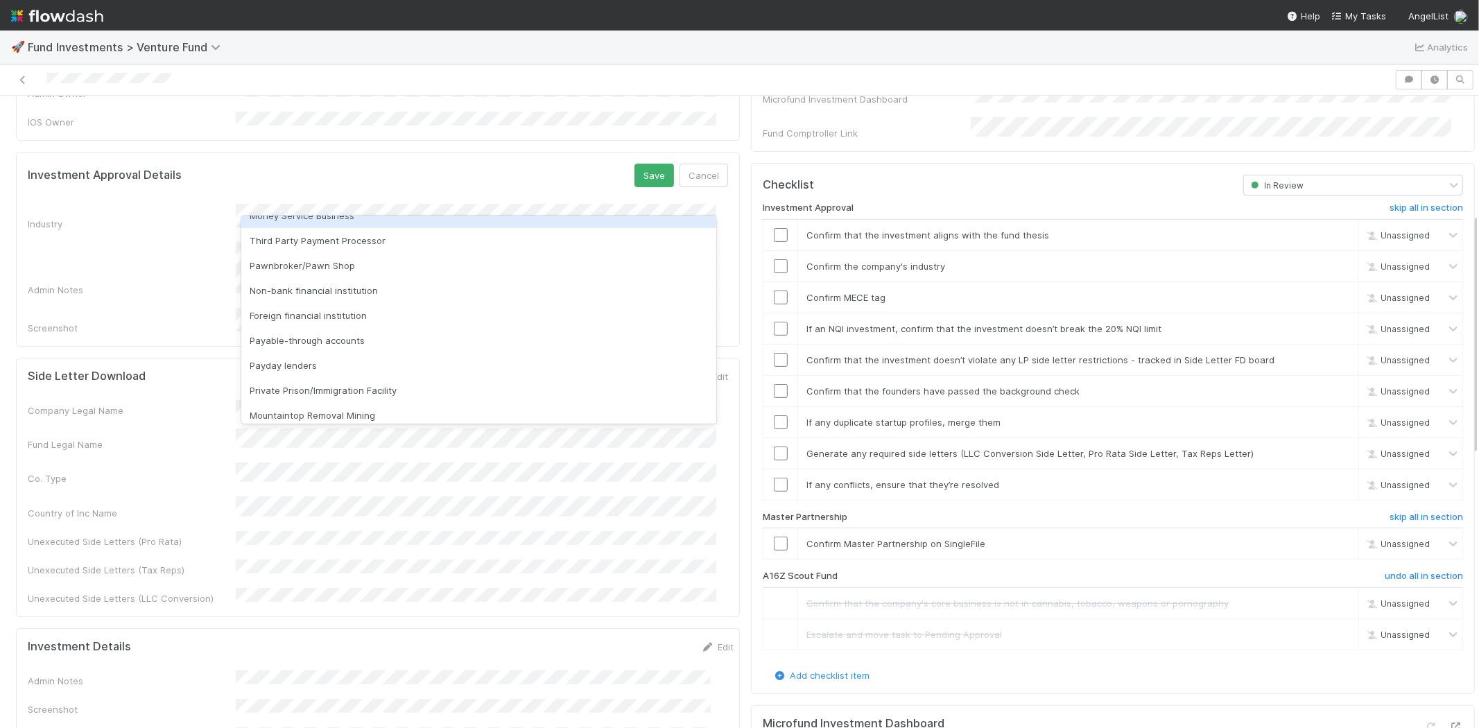
scroll to position [154, 0]
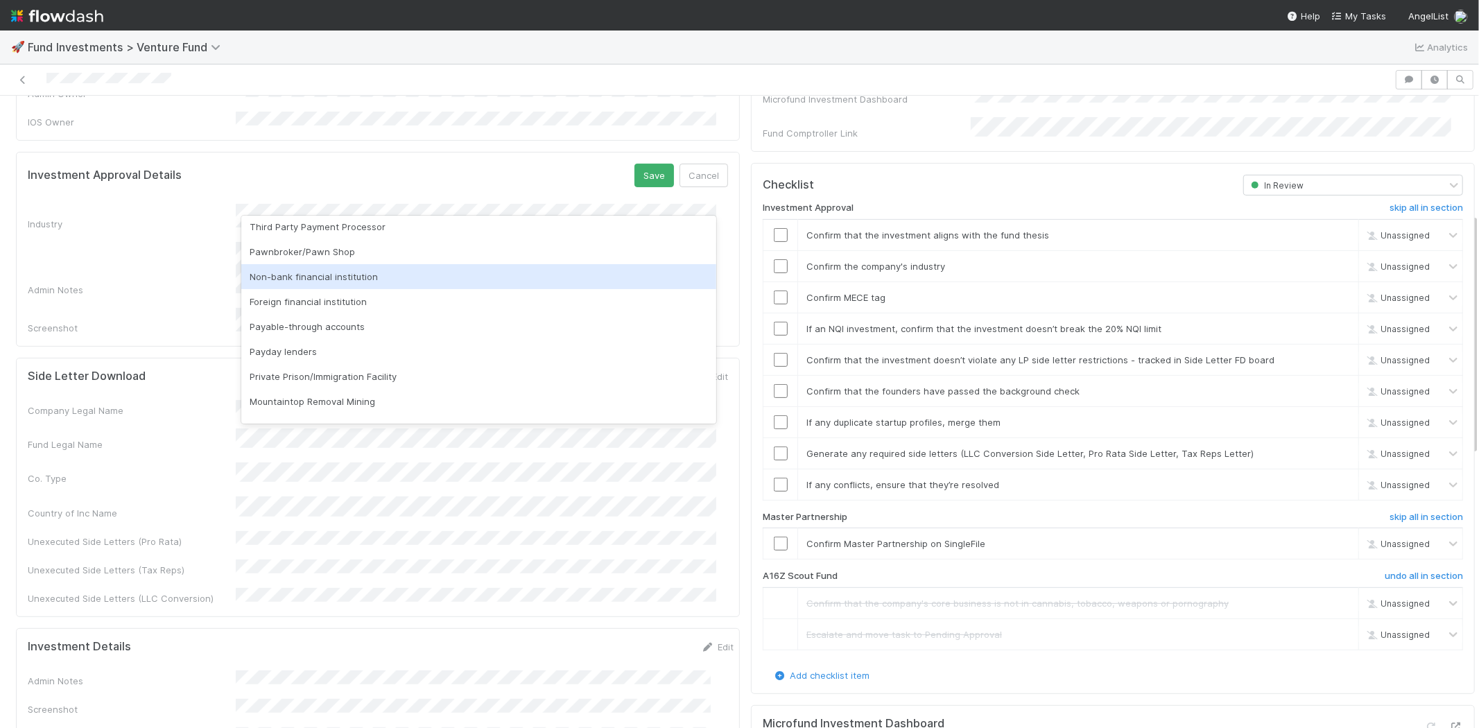
click at [351, 268] on div "Non-bank financial institution" at bounding box center [478, 276] width 475 height 25
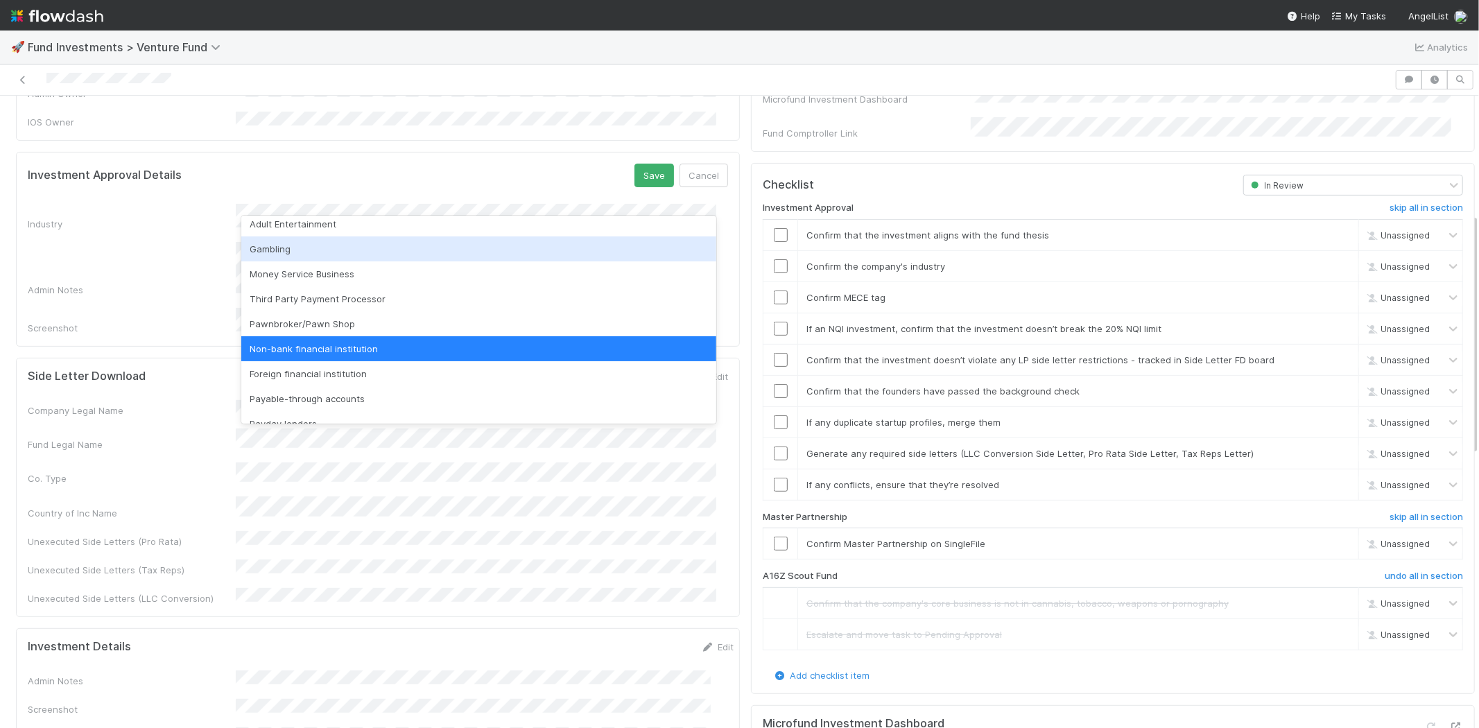
scroll to position [105, 0]
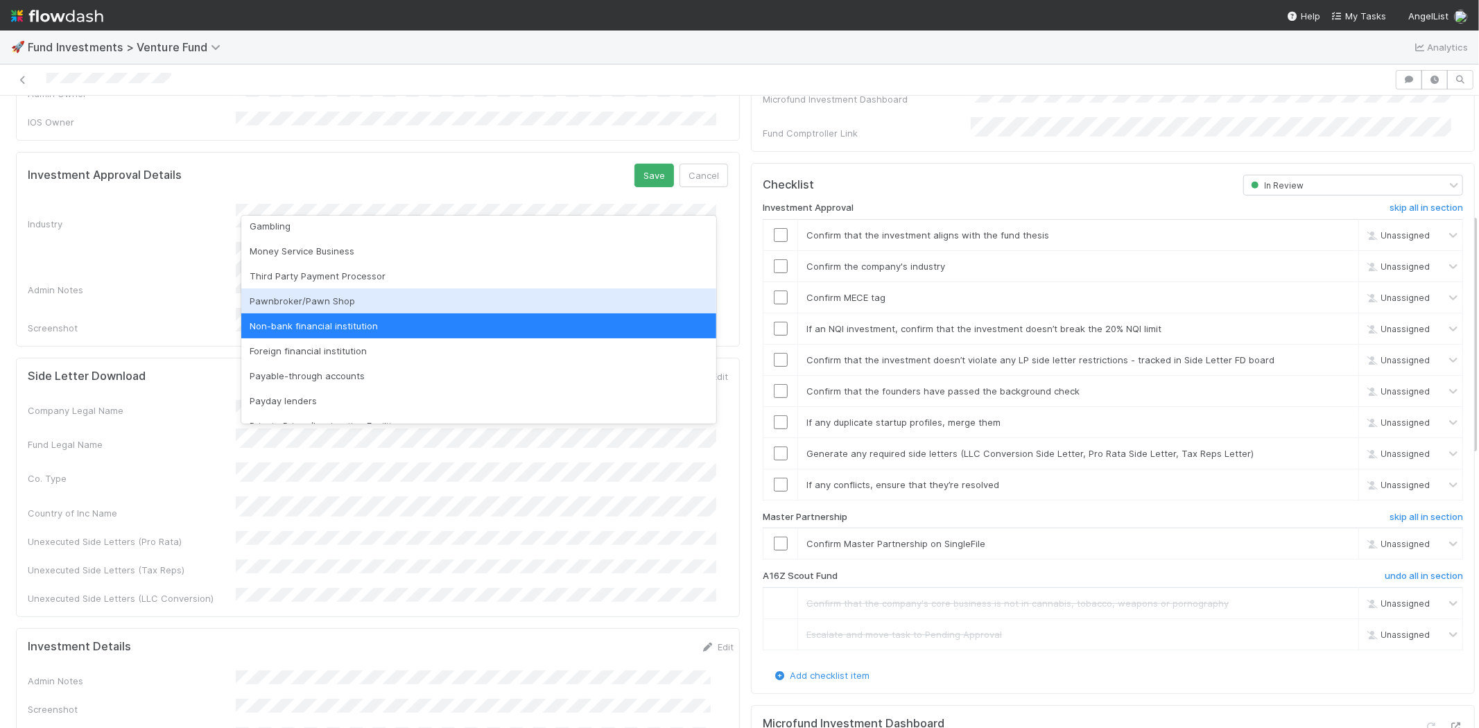
drag, startPoint x: 111, startPoint y: 272, endPoint x: 215, endPoint y: 272, distance: 104.0
click at [112, 272] on div "Industry Admin Notes Screenshot" at bounding box center [378, 269] width 700 height 131
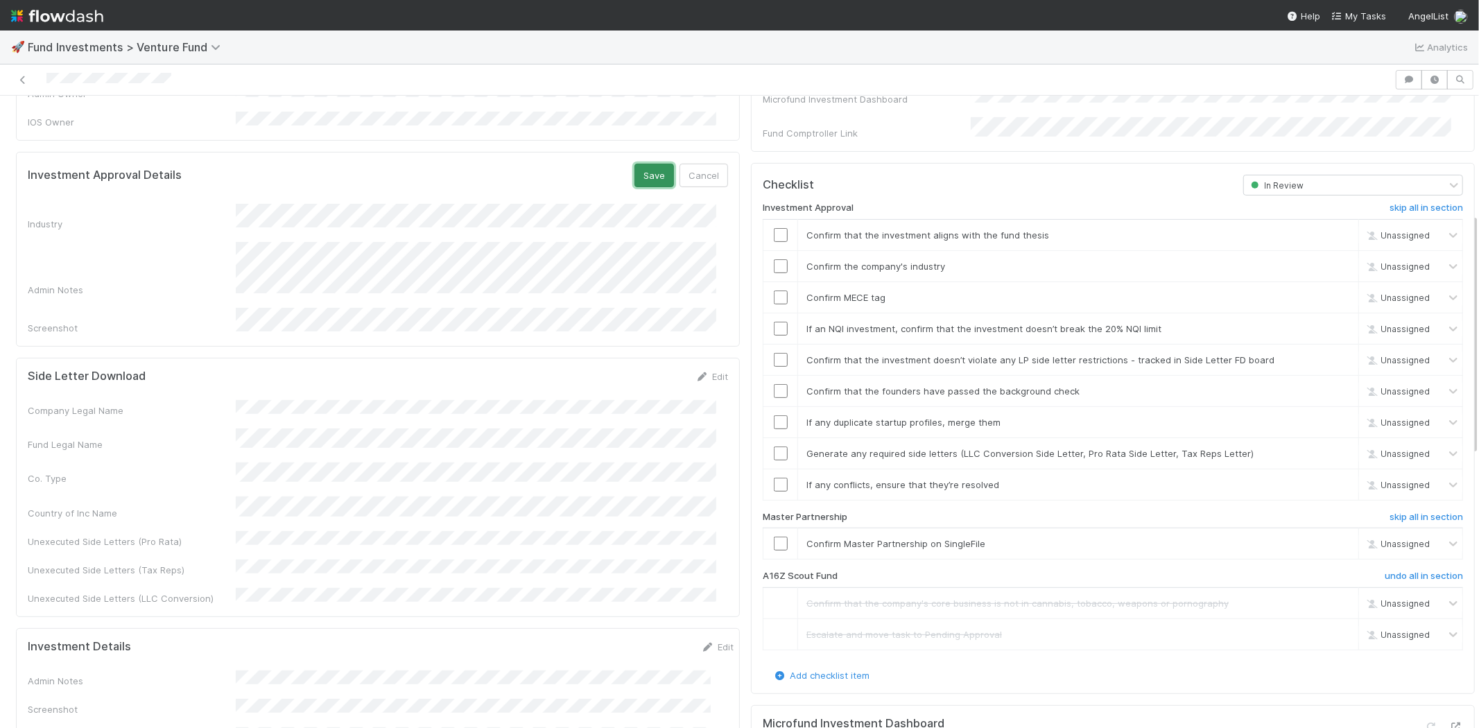
click at [636, 167] on button "Save" at bounding box center [654, 176] width 40 height 24
click at [774, 228] on input "checkbox" at bounding box center [781, 235] width 14 height 14
click at [774, 259] on input "checkbox" at bounding box center [781, 266] width 14 height 14
click at [778, 290] on div at bounding box center [780, 297] width 34 height 14
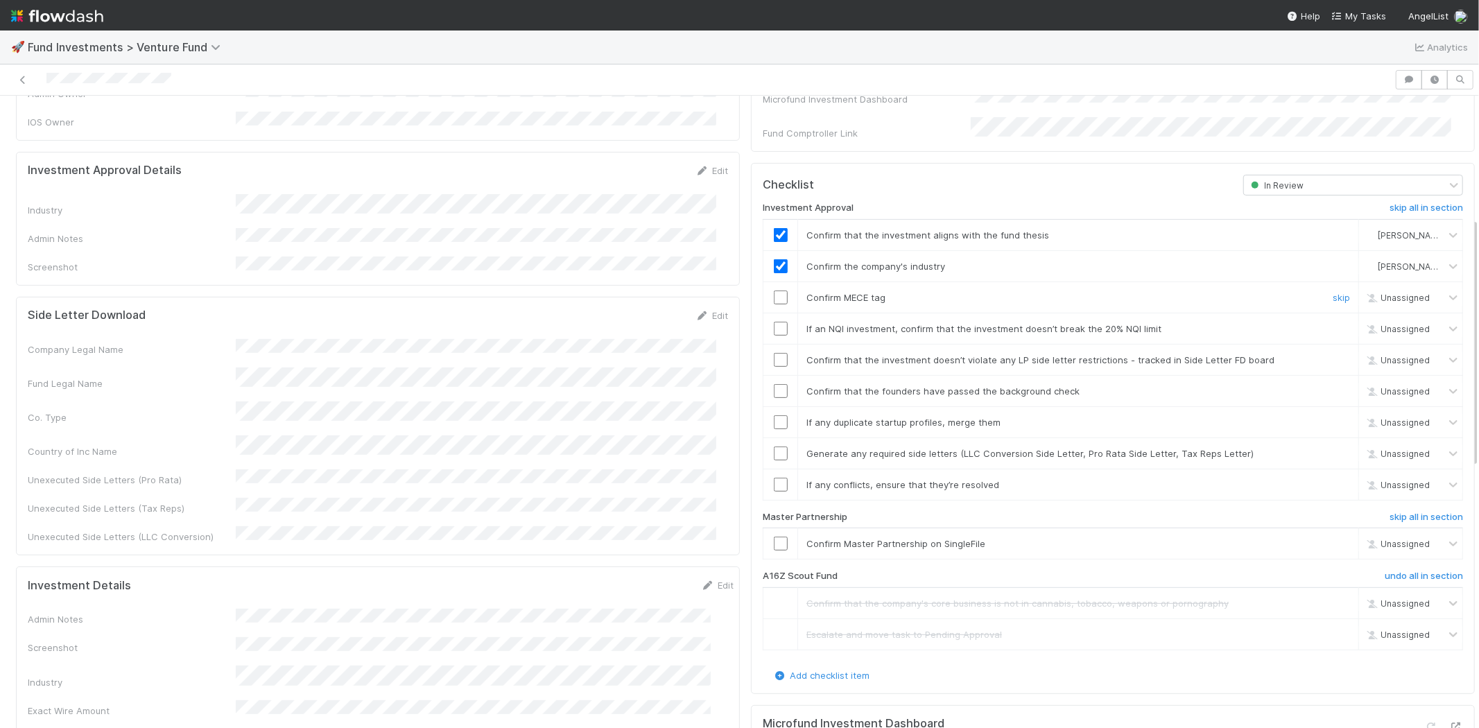
click at [774, 290] on input "checkbox" at bounding box center [781, 297] width 14 height 14
click at [774, 322] on input "checkbox" at bounding box center [781, 329] width 14 height 14
click at [774, 353] on input "checkbox" at bounding box center [781, 360] width 14 height 14
click at [763, 382] on td at bounding box center [780, 390] width 35 height 31
click at [774, 384] on input "checkbox" at bounding box center [781, 391] width 14 height 14
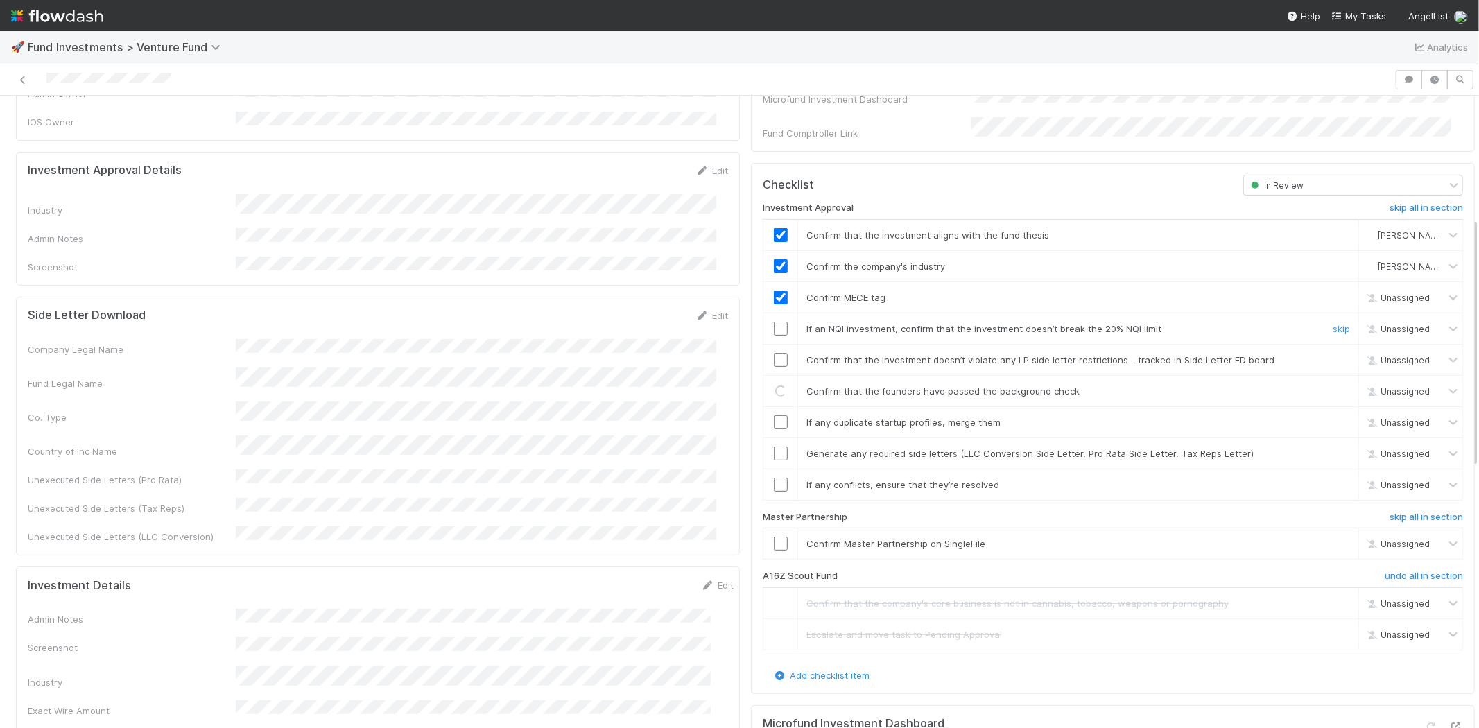
checkbox input "true"
click at [774, 322] on input "checkbox" at bounding box center [781, 329] width 14 height 14
click at [774, 353] on input "checkbox" at bounding box center [781, 360] width 14 height 14
click at [774, 415] on input "checkbox" at bounding box center [781, 422] width 14 height 14
click at [774, 446] on input "checkbox" at bounding box center [781, 453] width 14 height 14
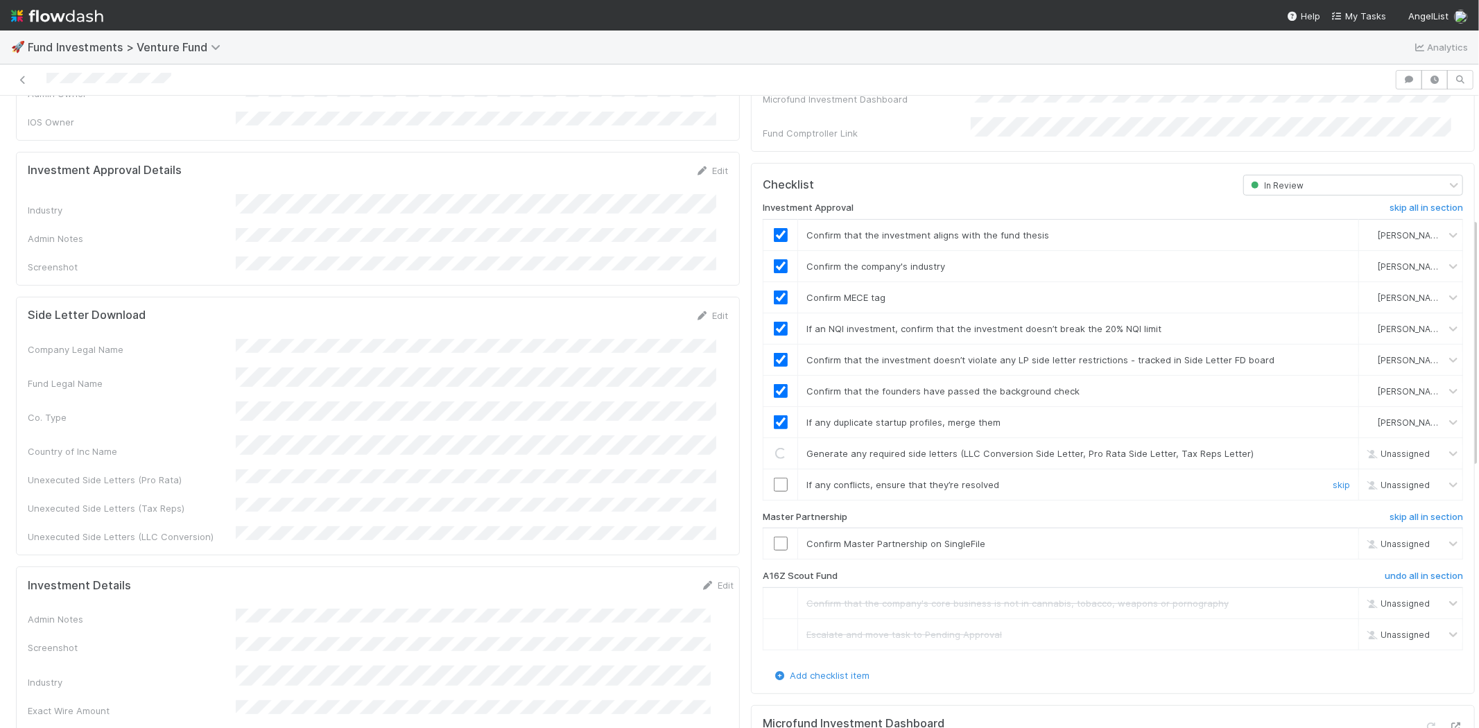
click at [774, 478] on input "checkbox" at bounding box center [781, 485] width 14 height 14
click at [774, 537] on input "checkbox" at bounding box center [781, 544] width 14 height 14
click at [392, 194] on div "Industry" at bounding box center [378, 205] width 700 height 23
copy div
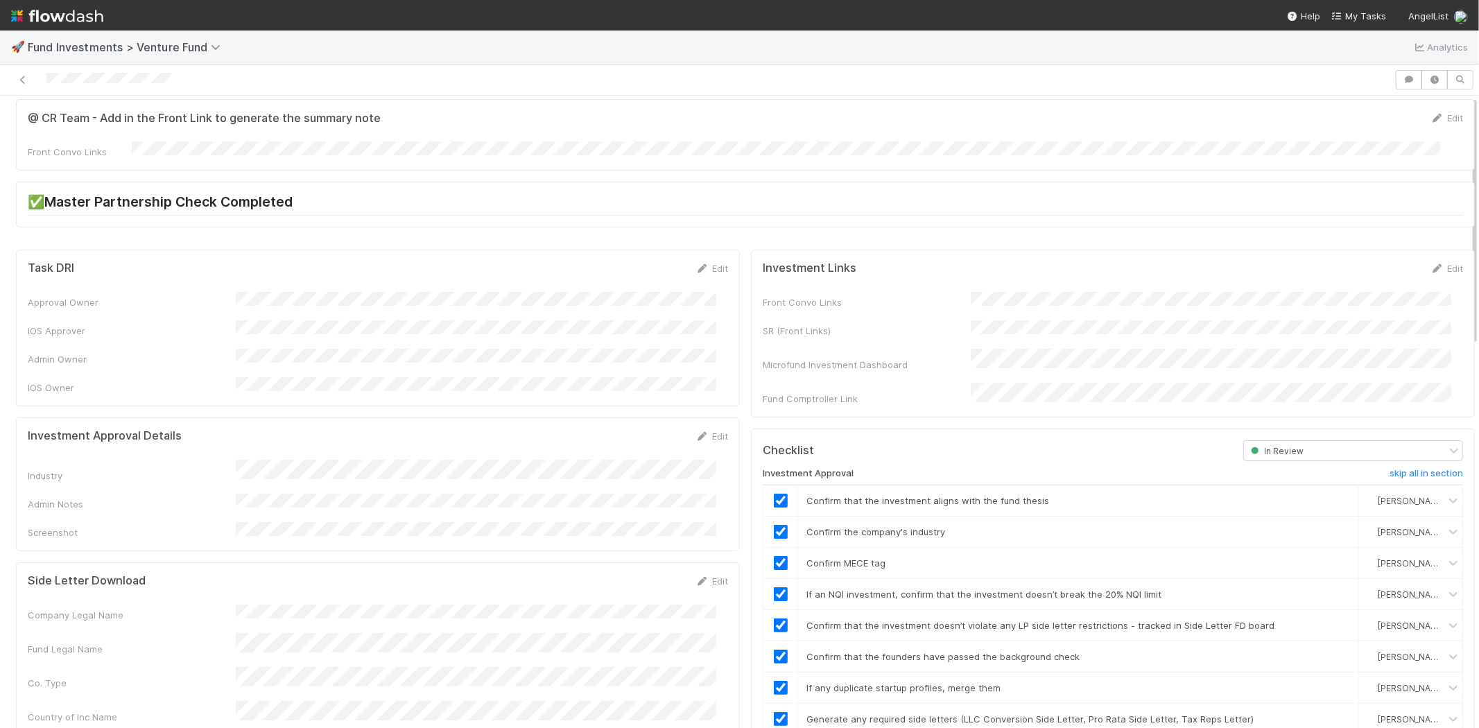
scroll to position [0, 0]
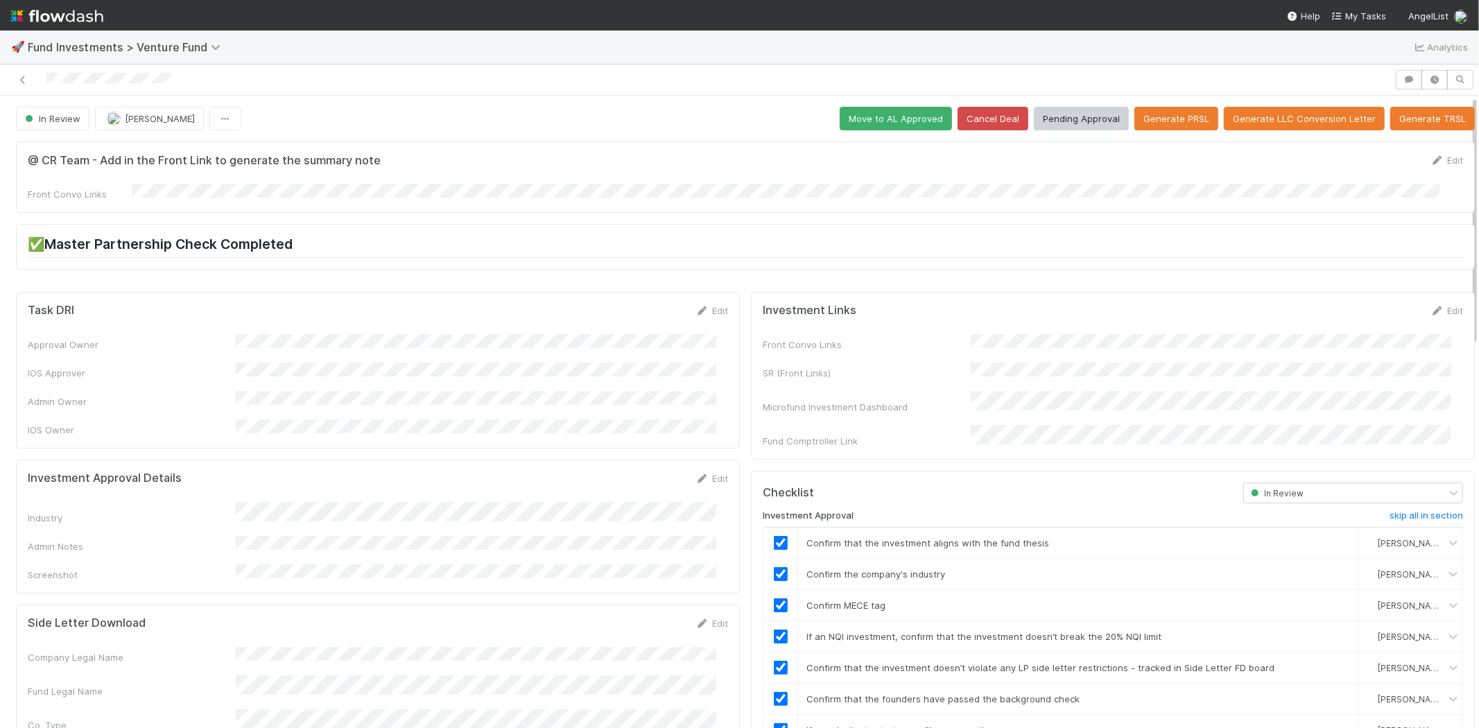
click at [1058, 121] on button "Pending Approval" at bounding box center [1081, 119] width 95 height 24
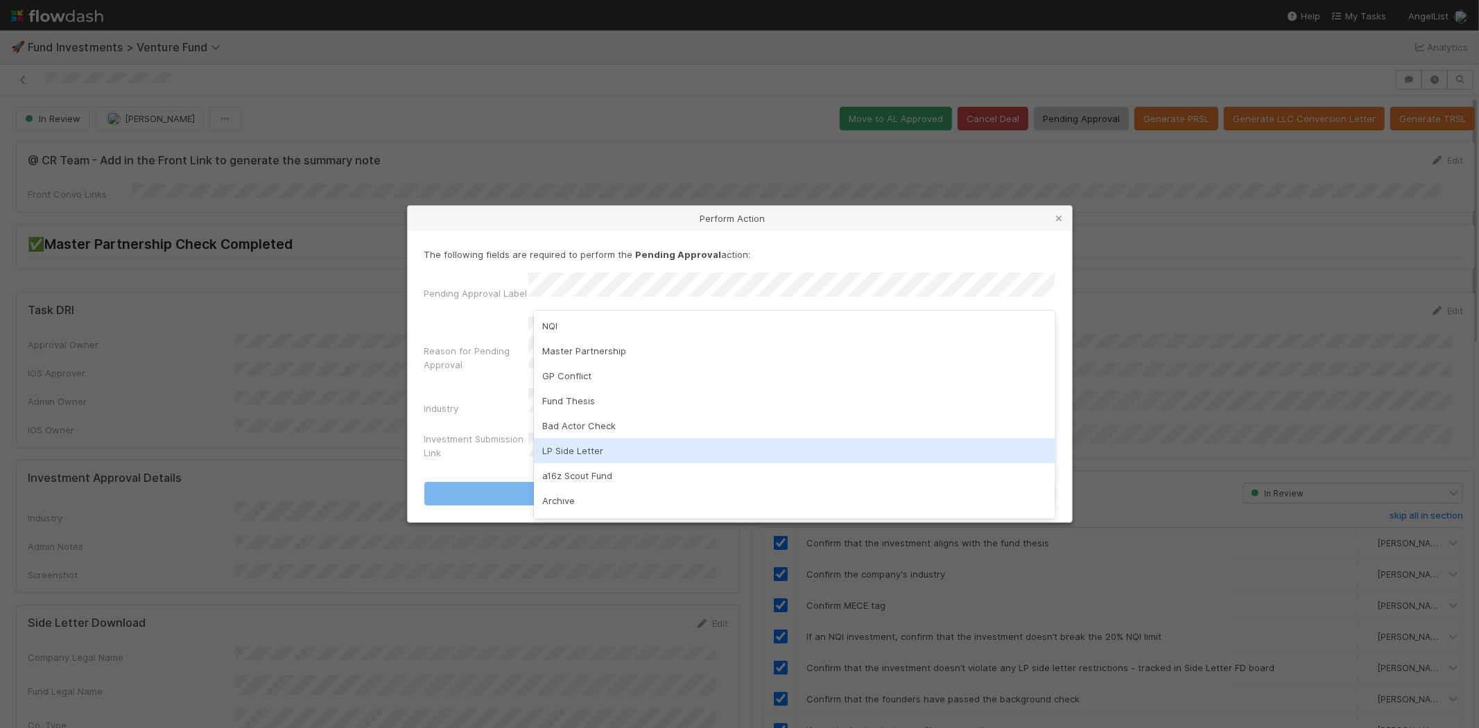
scroll to position [97, 0]
click at [589, 451] on div "Industry Restriction" at bounding box center [794, 453] width 521 height 25
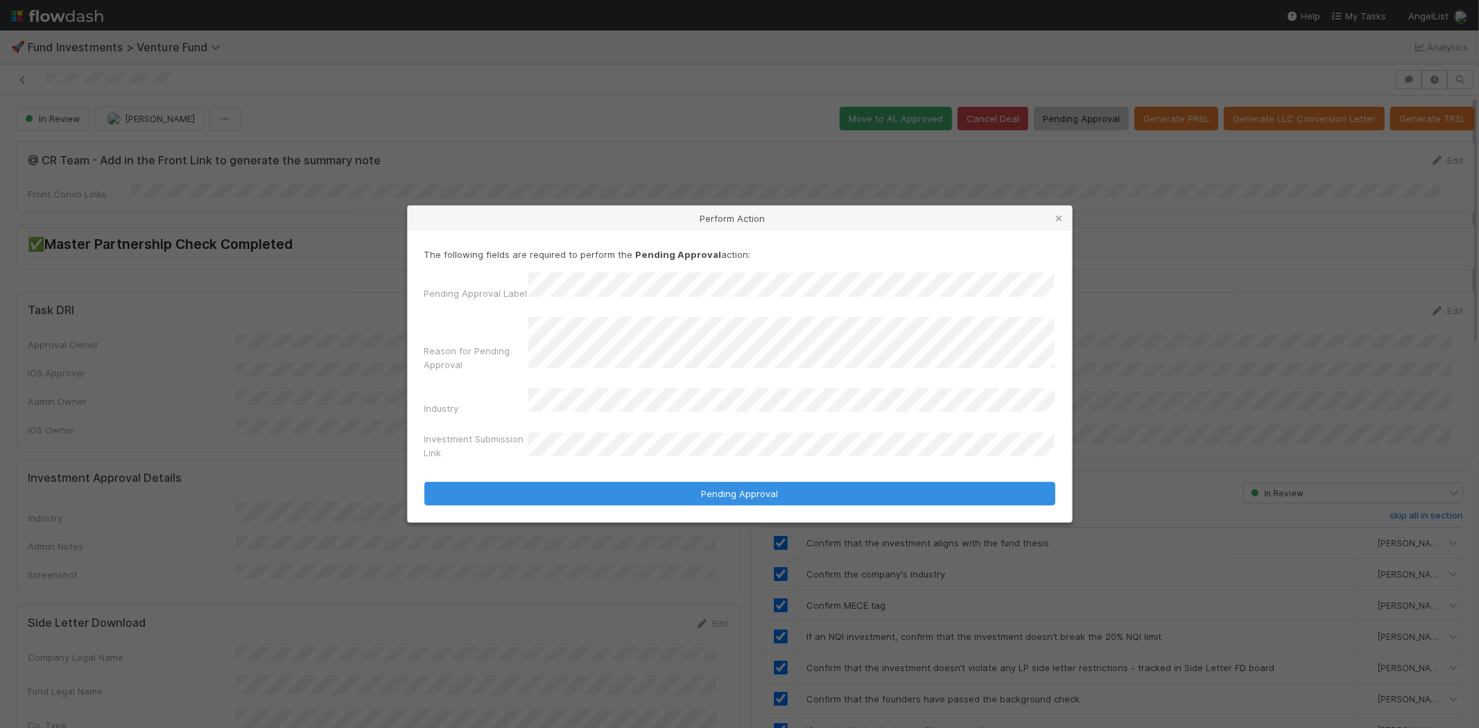
click at [424, 482] on button "Pending Approval" at bounding box center [739, 494] width 631 height 24
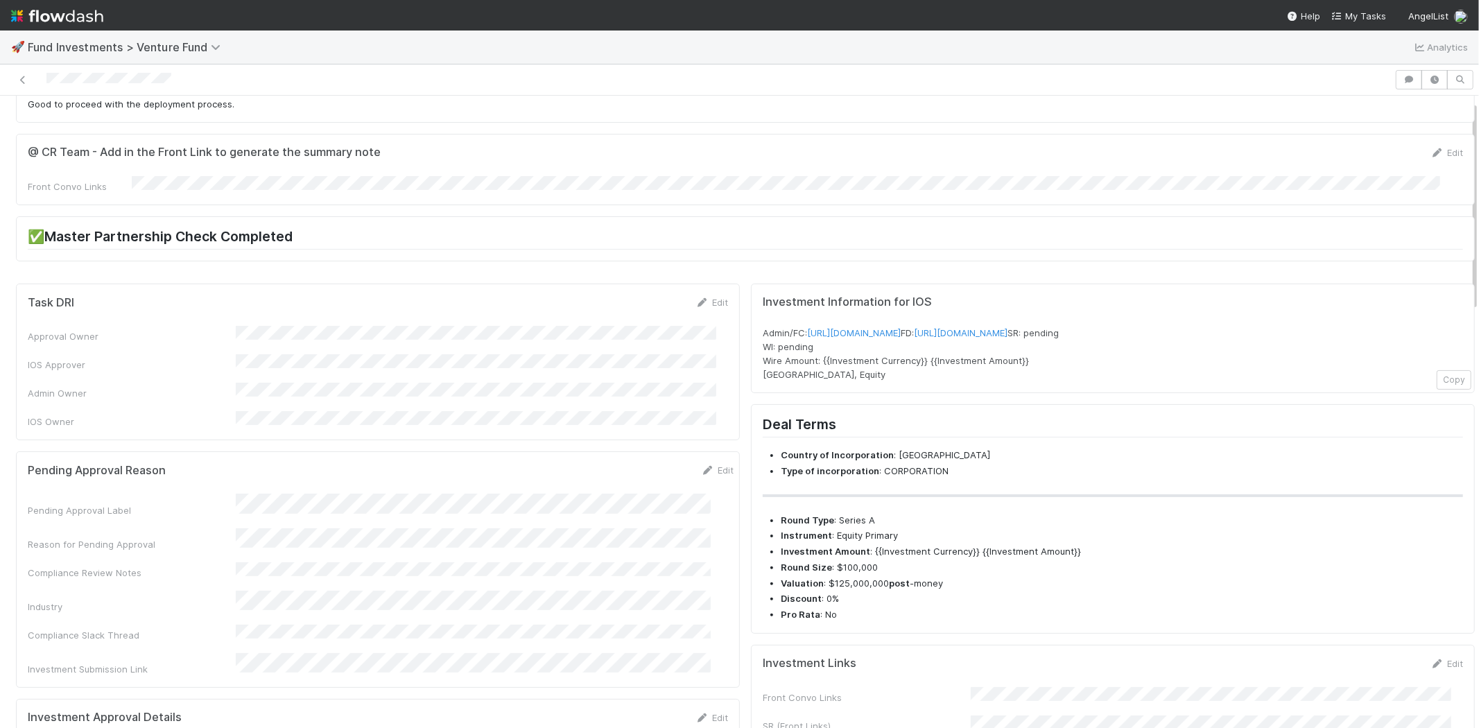
scroll to position [0, 0]
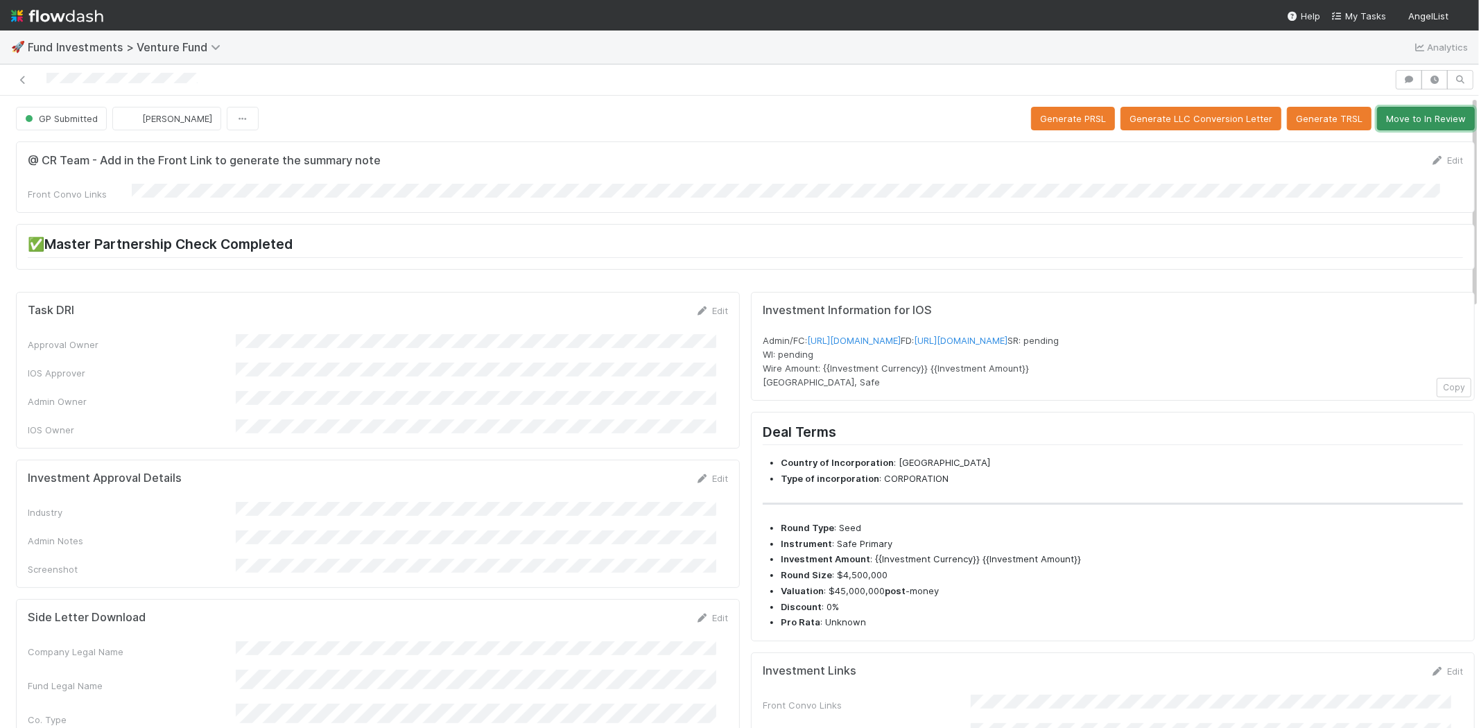
click at [1404, 116] on button "Move to In Review" at bounding box center [1426, 119] width 98 height 24
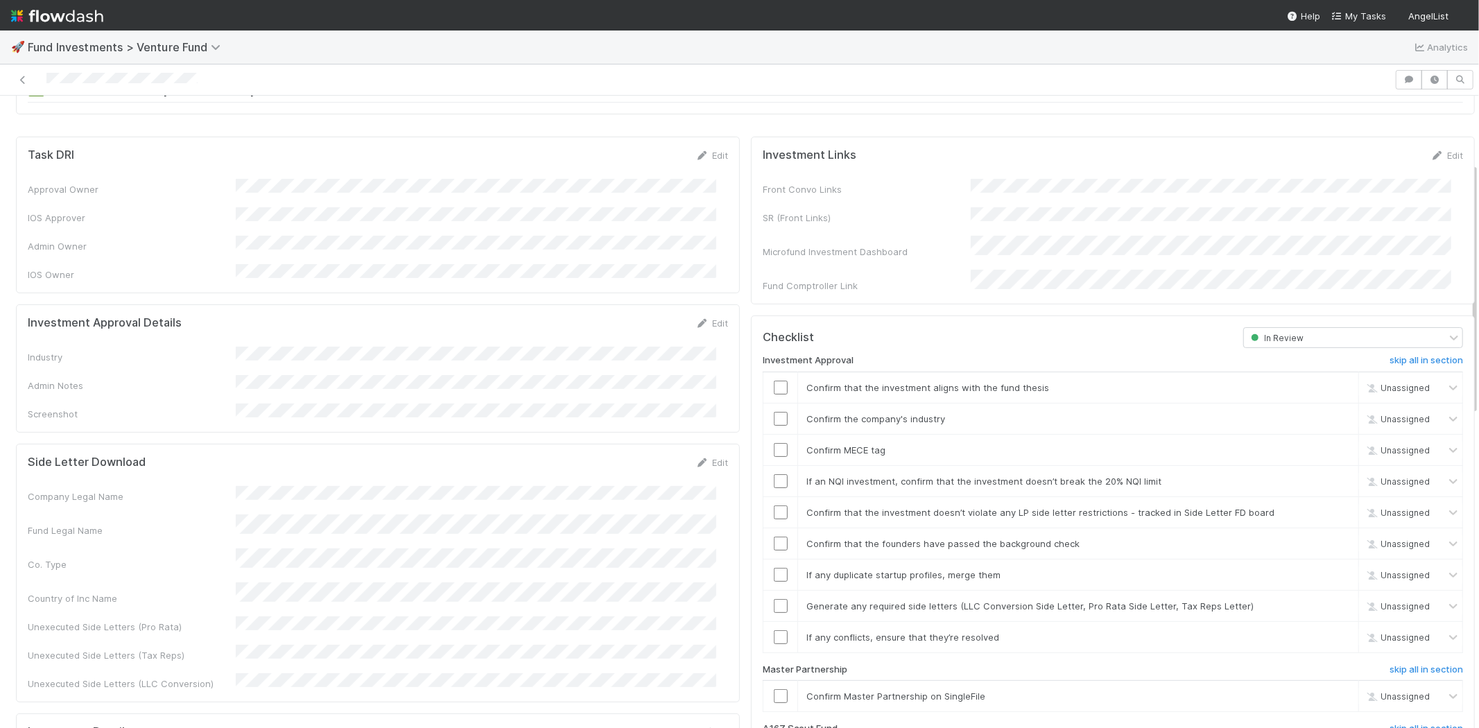
scroll to position [154, 0]
click at [702, 319] on link "Edit" at bounding box center [711, 324] width 33 height 11
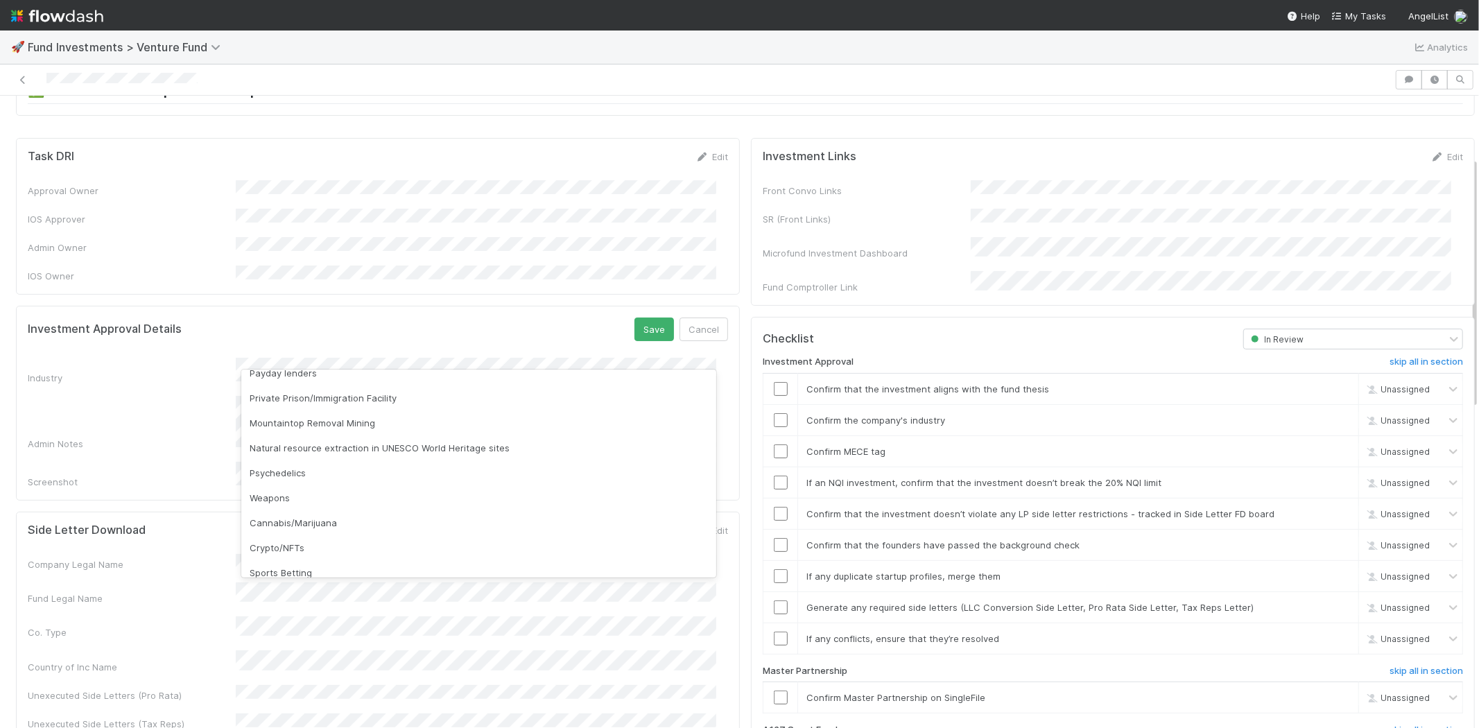
scroll to position [396, 0]
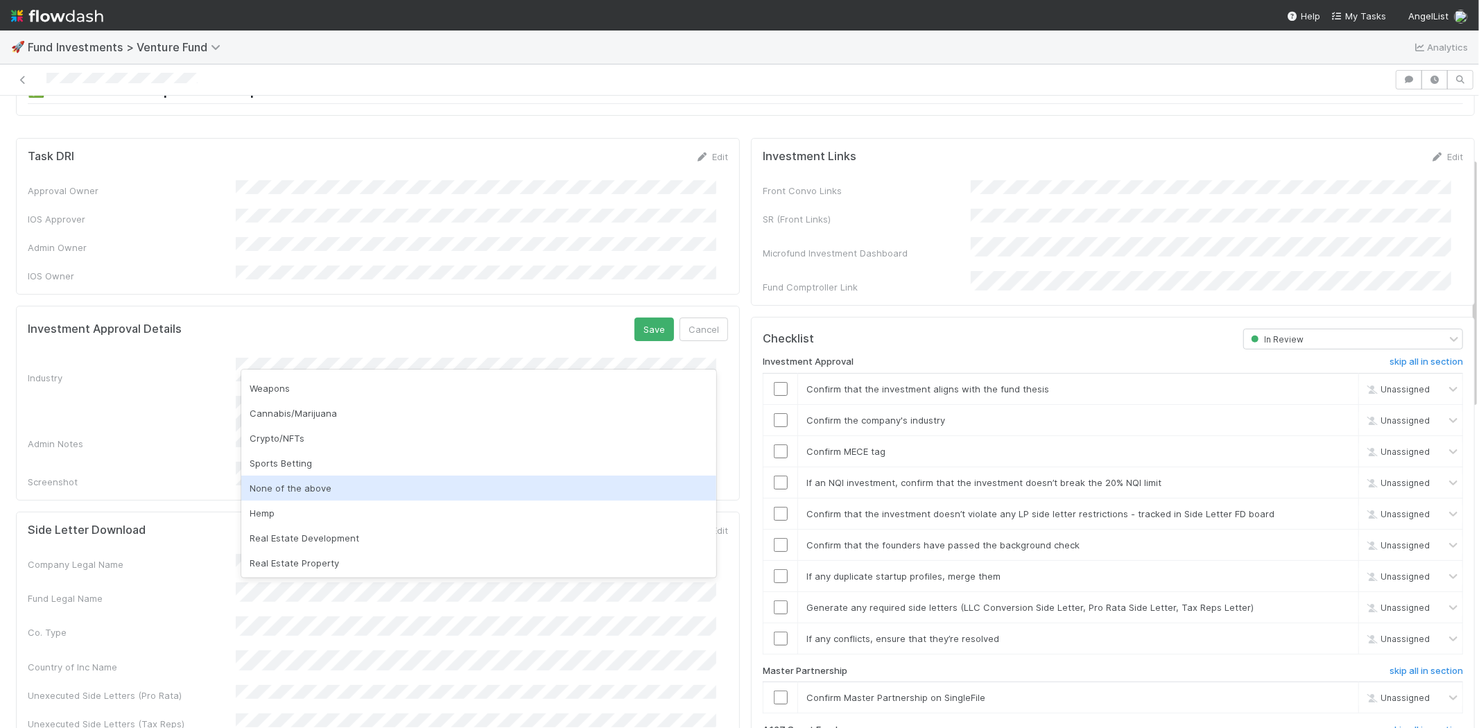
click at [285, 481] on div "None of the above" at bounding box center [478, 488] width 475 height 25
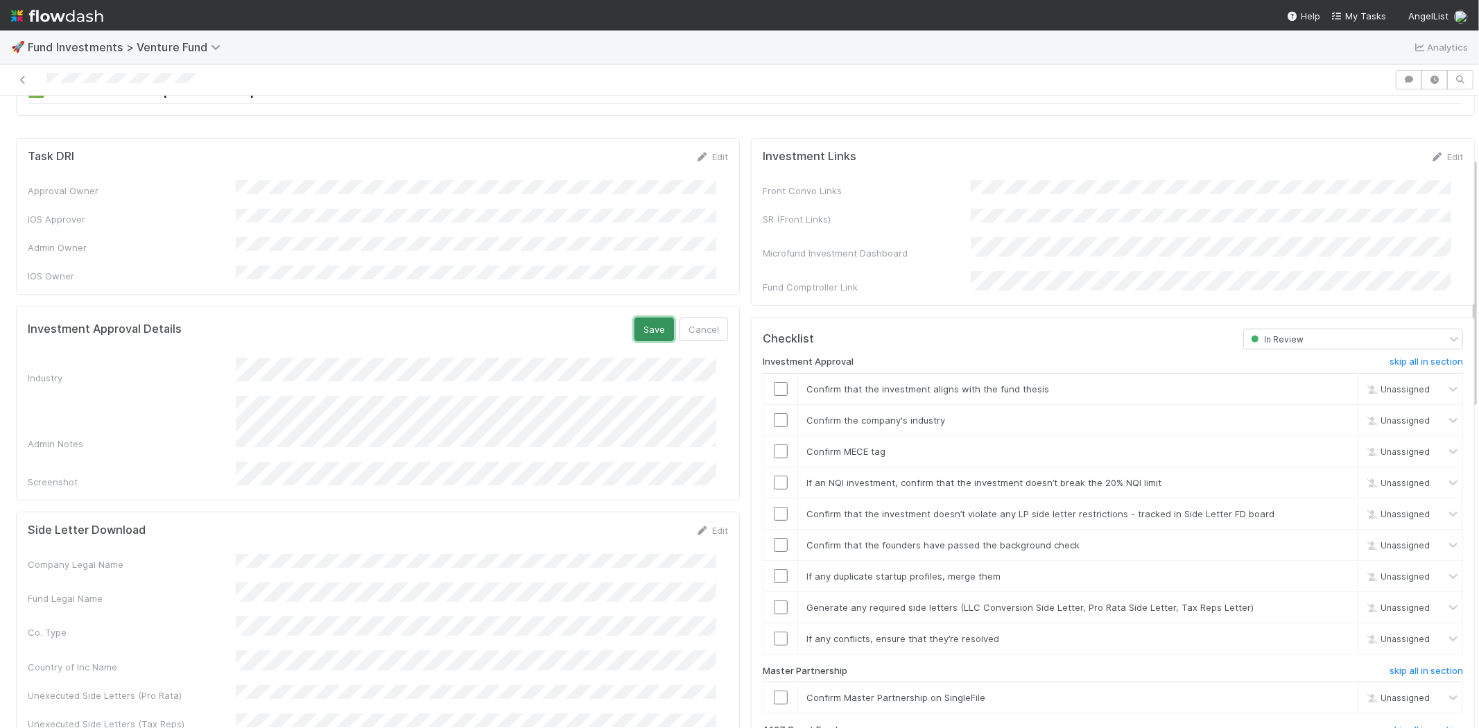
click at [639, 317] on button "Save" at bounding box center [654, 329] width 40 height 24
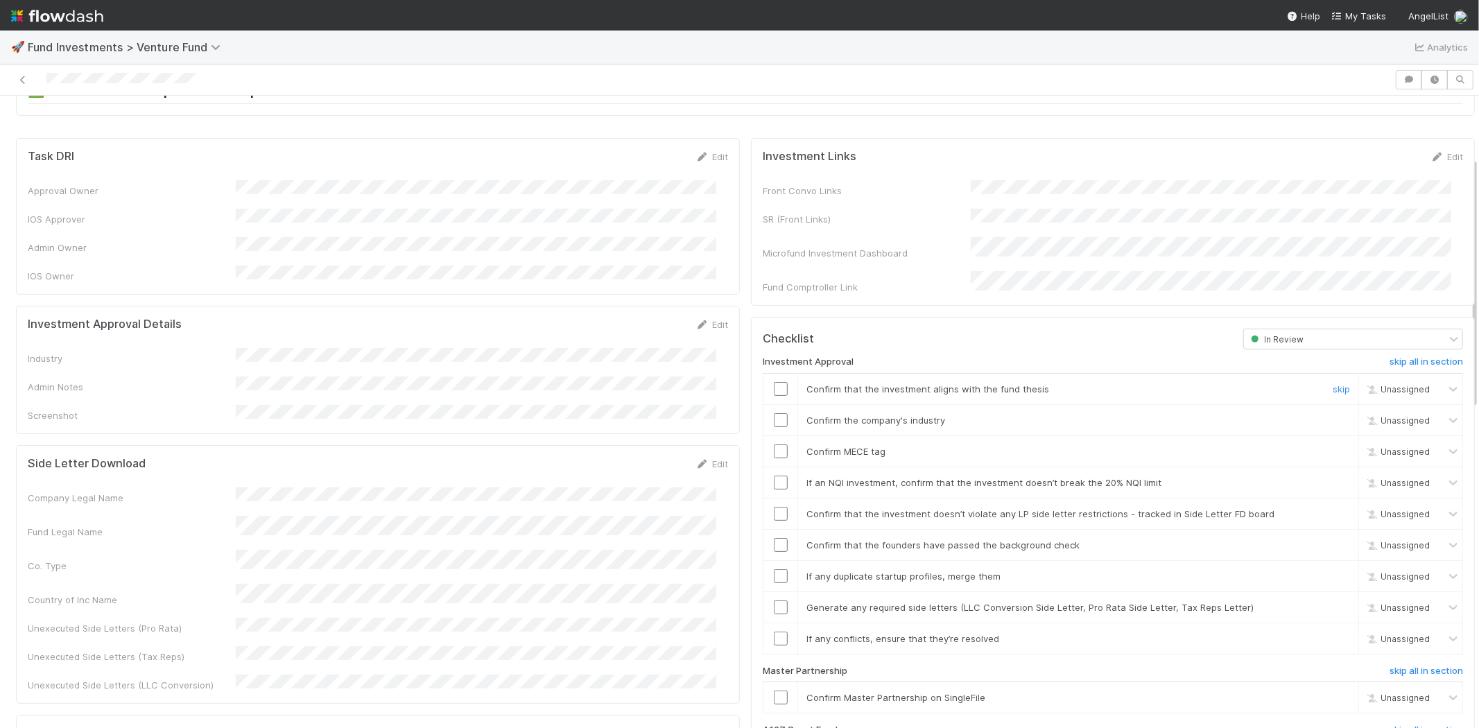
click at [774, 382] on input "checkbox" at bounding box center [781, 389] width 14 height 14
click at [774, 413] on input "checkbox" at bounding box center [781, 420] width 14 height 14
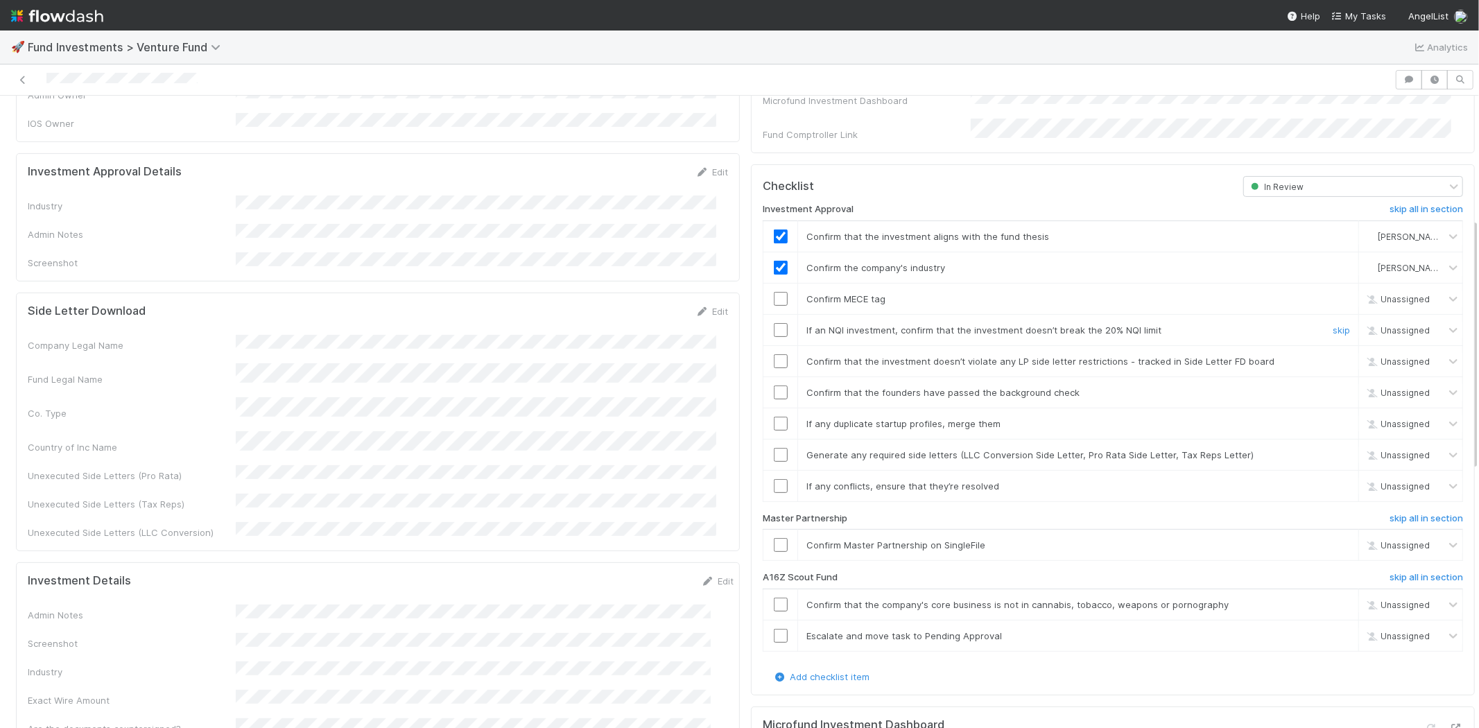
scroll to position [308, 0]
click at [774, 290] on input "checkbox" at bounding box center [781, 297] width 14 height 14
click at [765, 322] on td at bounding box center [780, 328] width 35 height 31
click at [774, 322] on input "checkbox" at bounding box center [781, 329] width 14 height 14
click at [774, 353] on input "checkbox" at bounding box center [781, 360] width 14 height 14
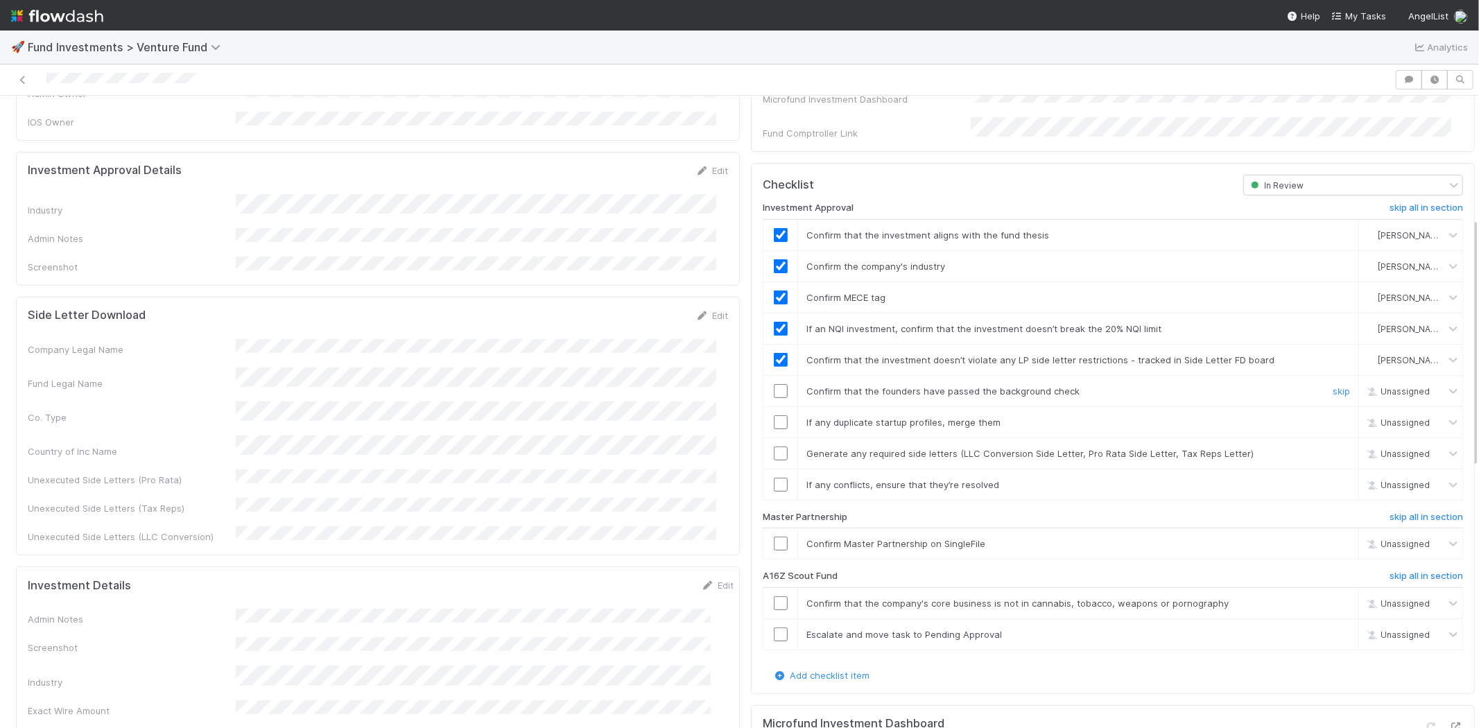
click at [774, 384] on input "checkbox" at bounding box center [781, 391] width 14 height 14
click at [774, 415] on input "checkbox" at bounding box center [781, 422] width 14 height 14
click at [774, 446] on input "checkbox" at bounding box center [781, 453] width 14 height 14
click at [774, 478] on input "checkbox" at bounding box center [781, 485] width 14 height 14
click at [774, 537] on input "checkbox" at bounding box center [781, 544] width 14 height 14
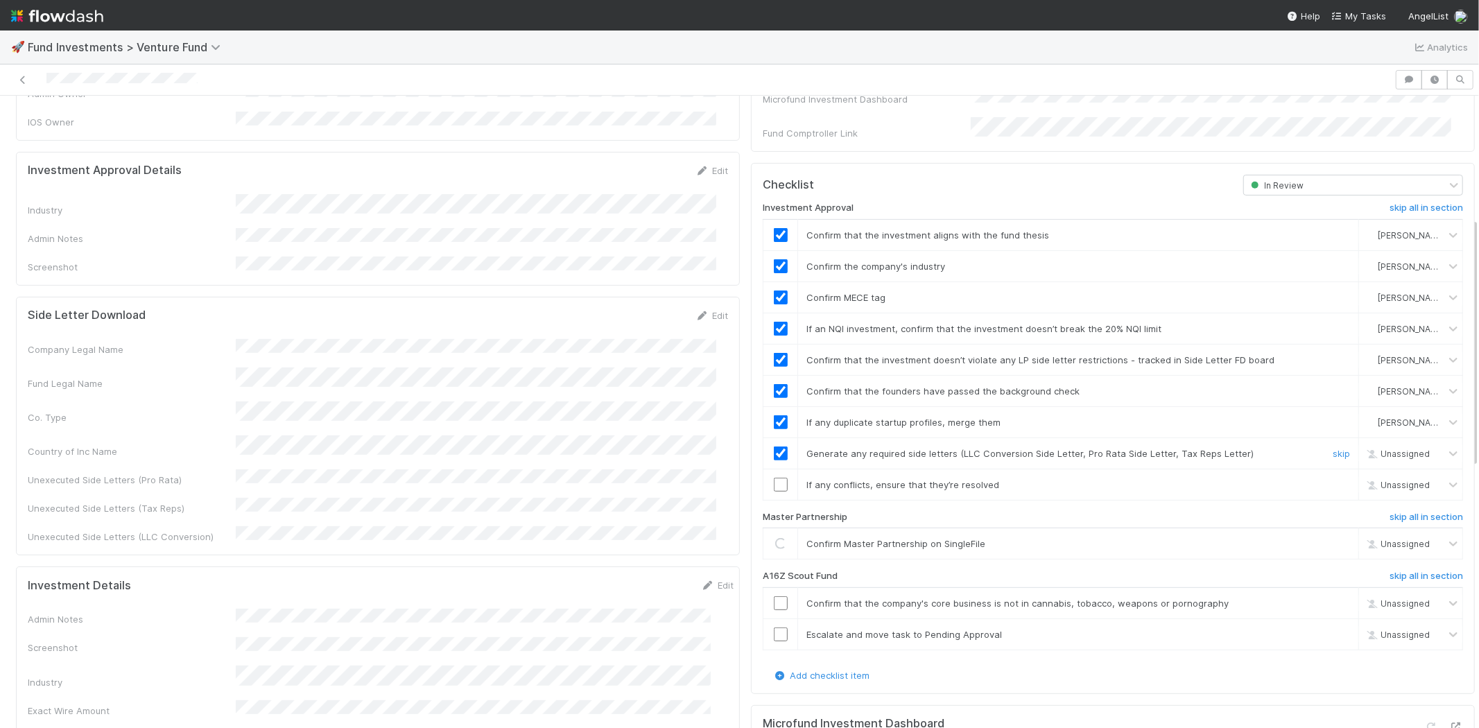
checkbox input "true"
click at [774, 478] on input "checkbox" at bounding box center [781, 485] width 14 height 14
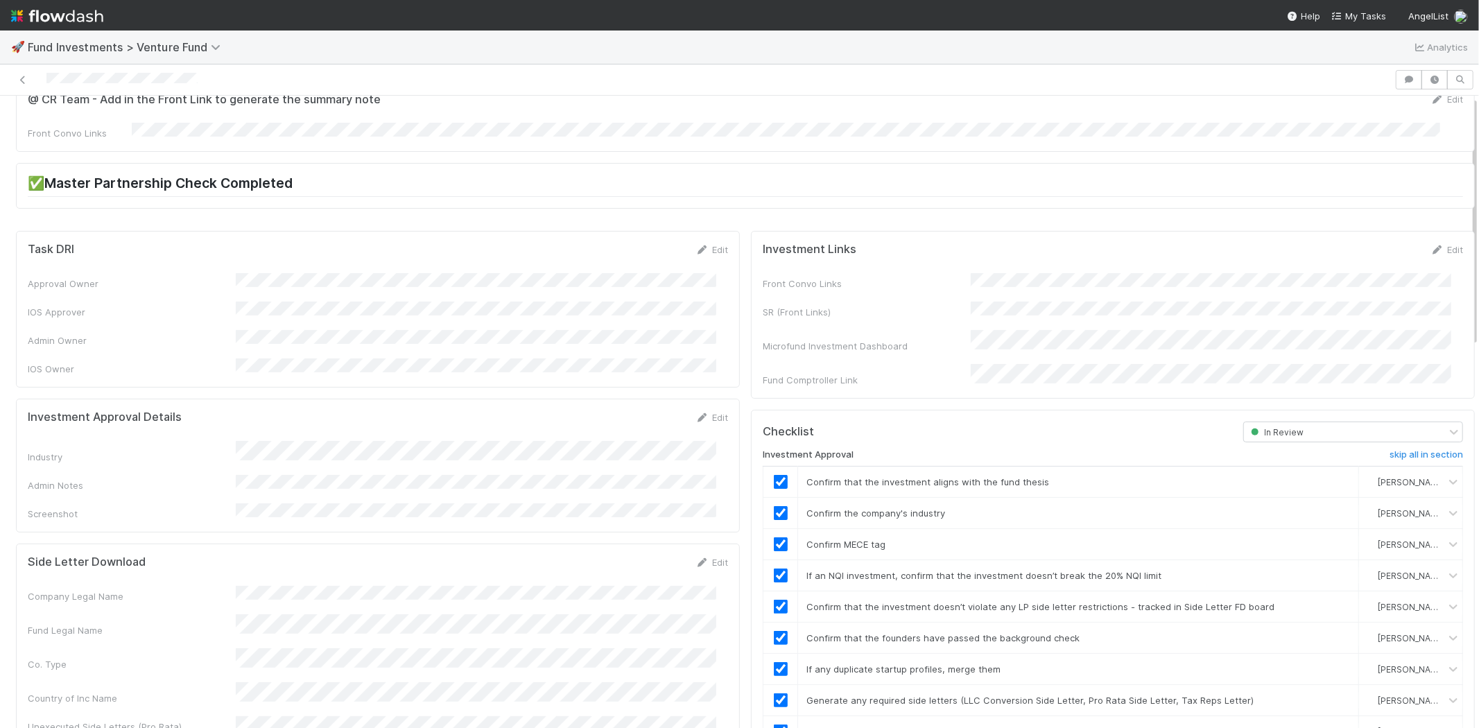
scroll to position [0, 0]
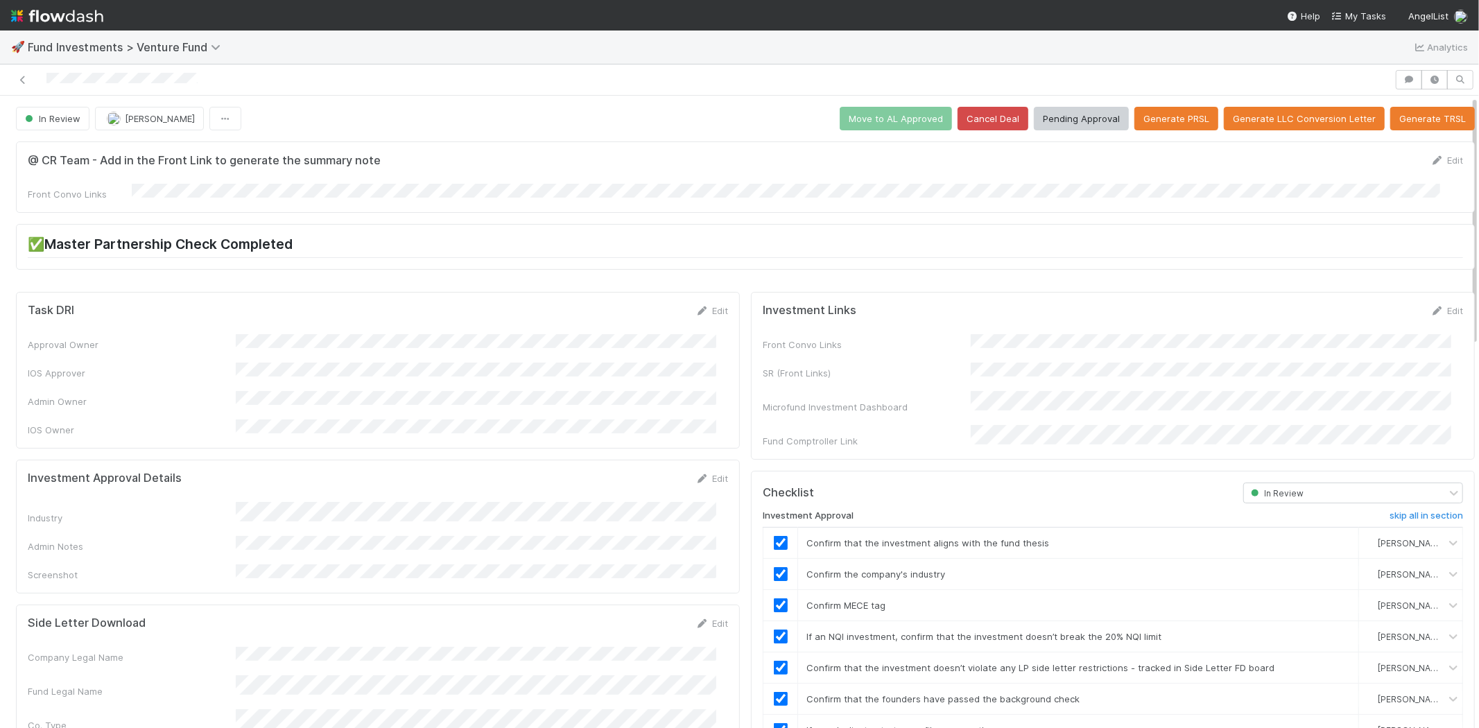
click at [238, 78] on div at bounding box center [697, 79] width 1383 height 19
click at [1058, 126] on button "Pending Approval" at bounding box center [1081, 119] width 95 height 24
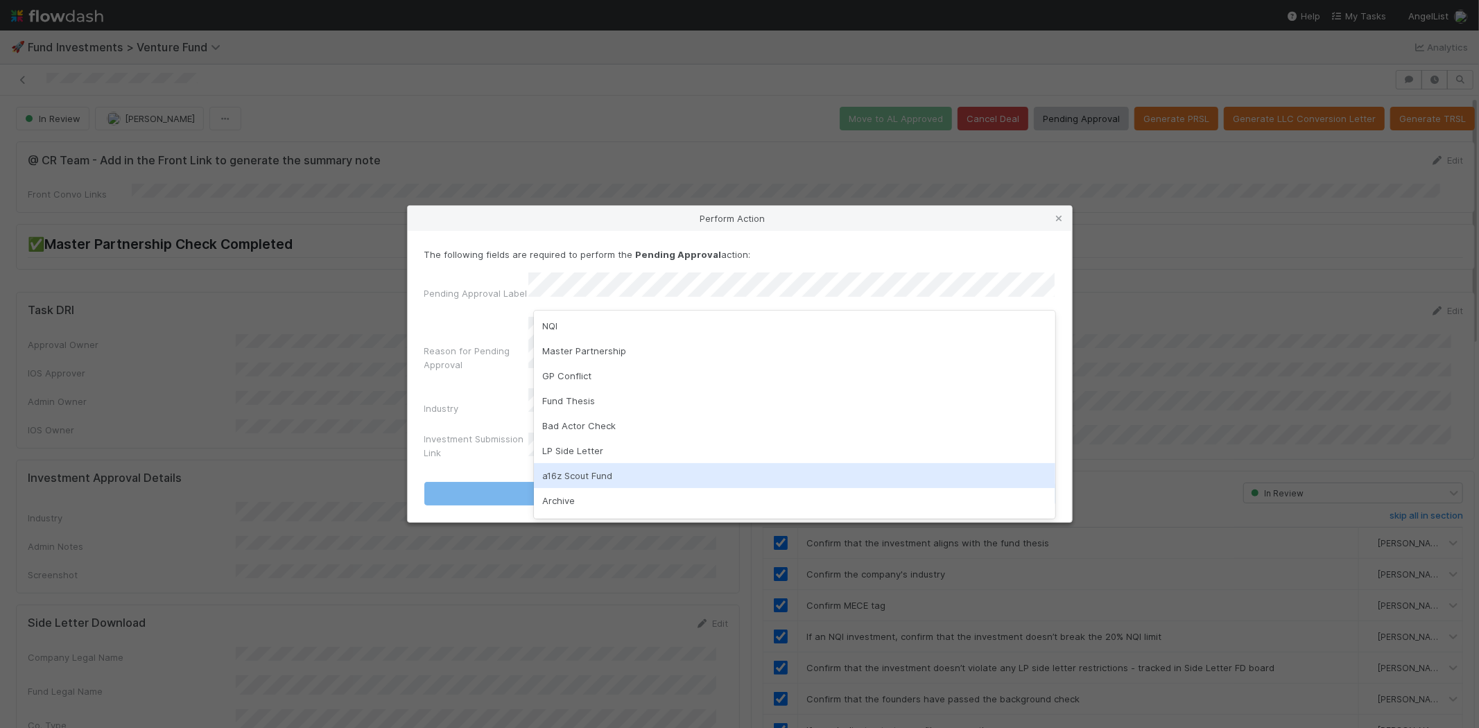
click at [569, 471] on div "a16z Scout Fund" at bounding box center [794, 475] width 521 height 25
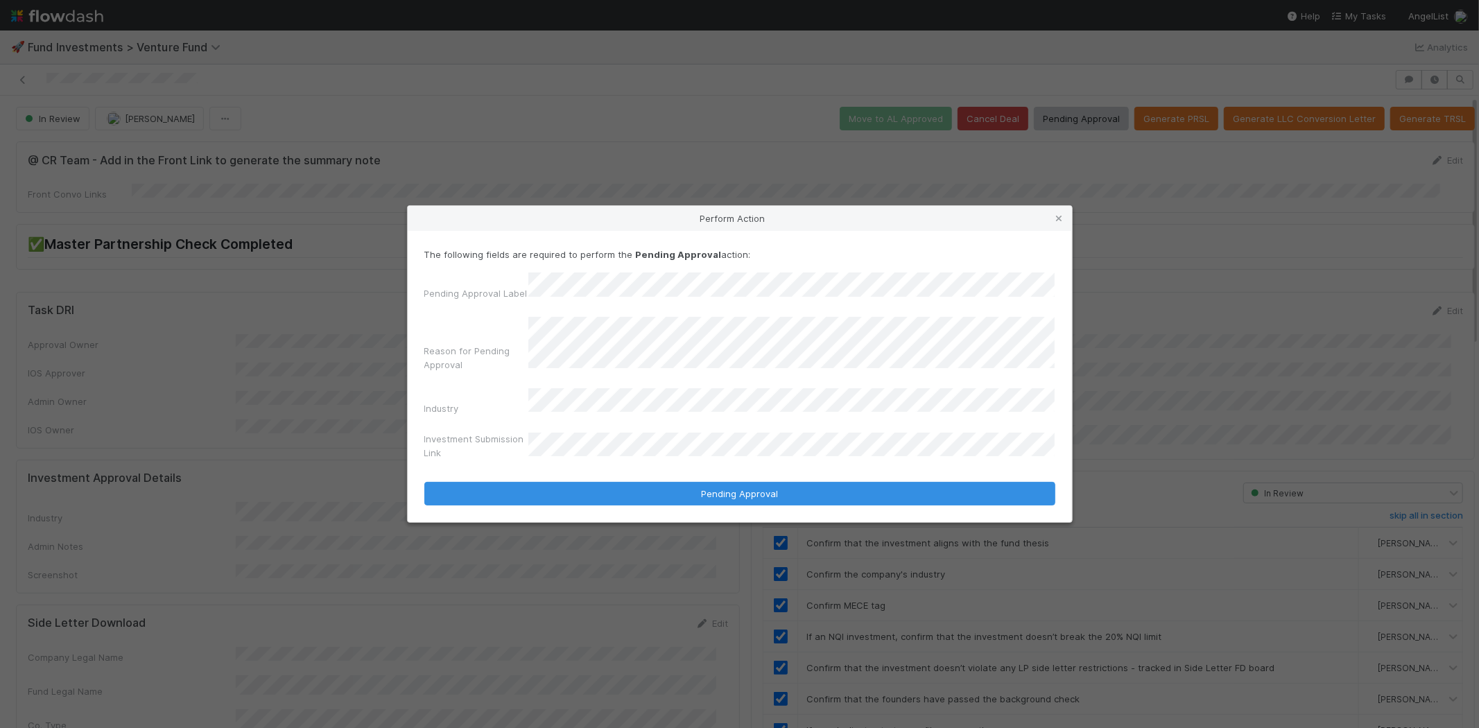
click at [424, 482] on button "Pending Approval" at bounding box center [739, 494] width 631 height 24
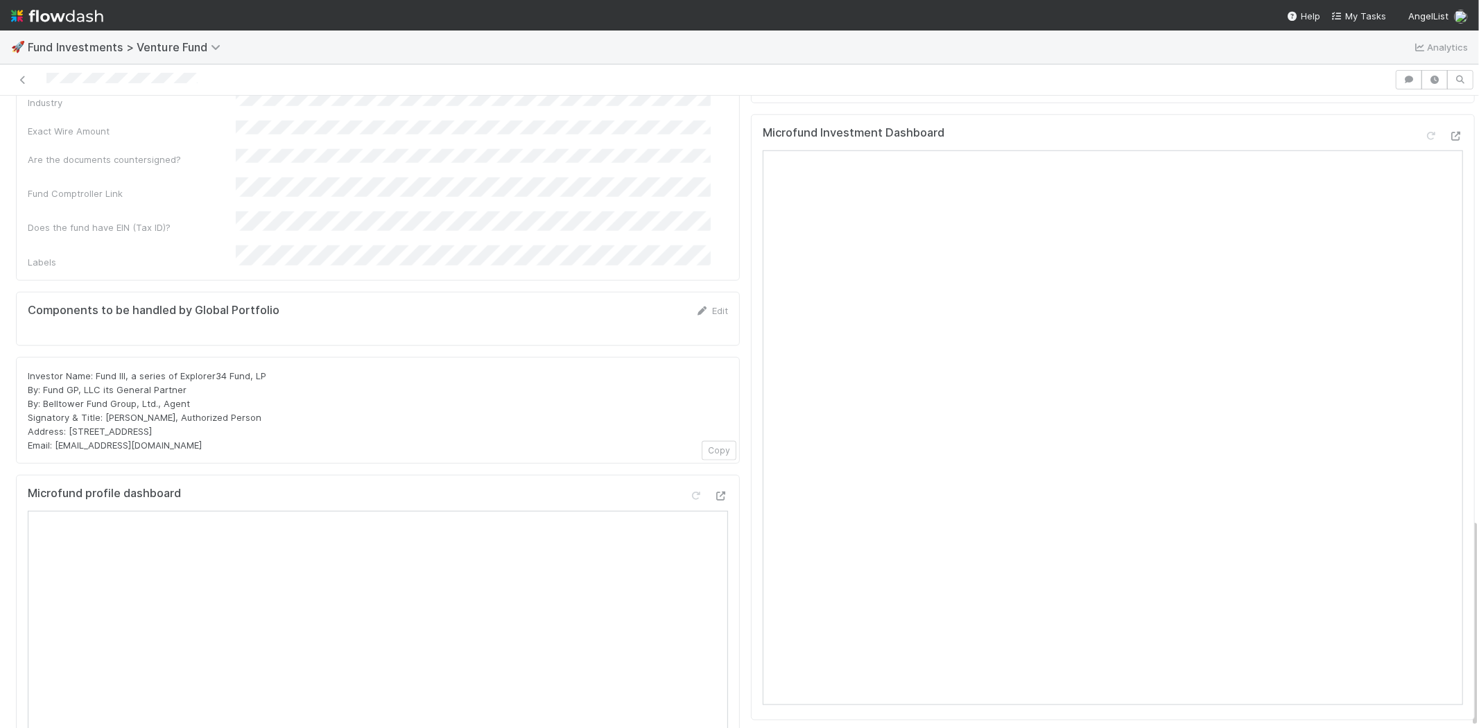
scroll to position [1278, 0]
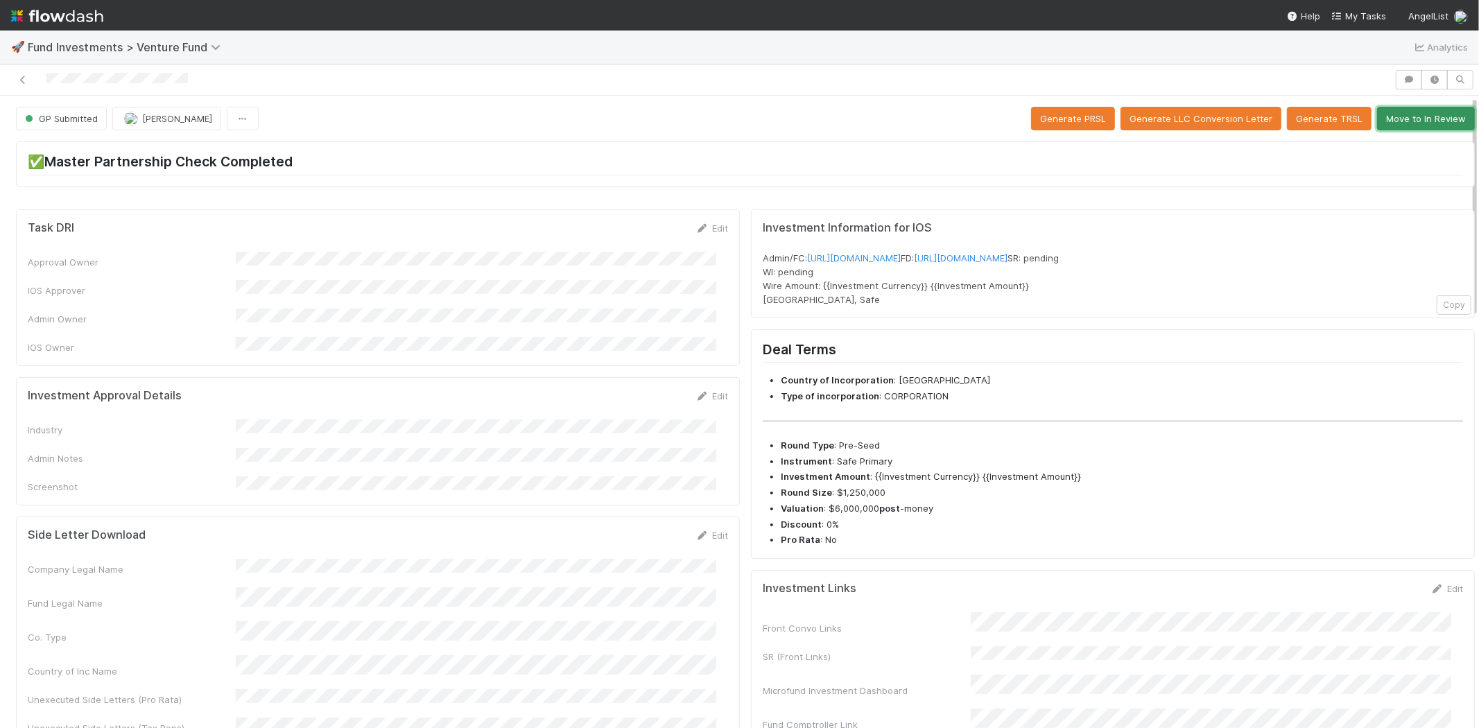
click at [1394, 118] on button "Move to In Review" at bounding box center [1426, 119] width 98 height 24
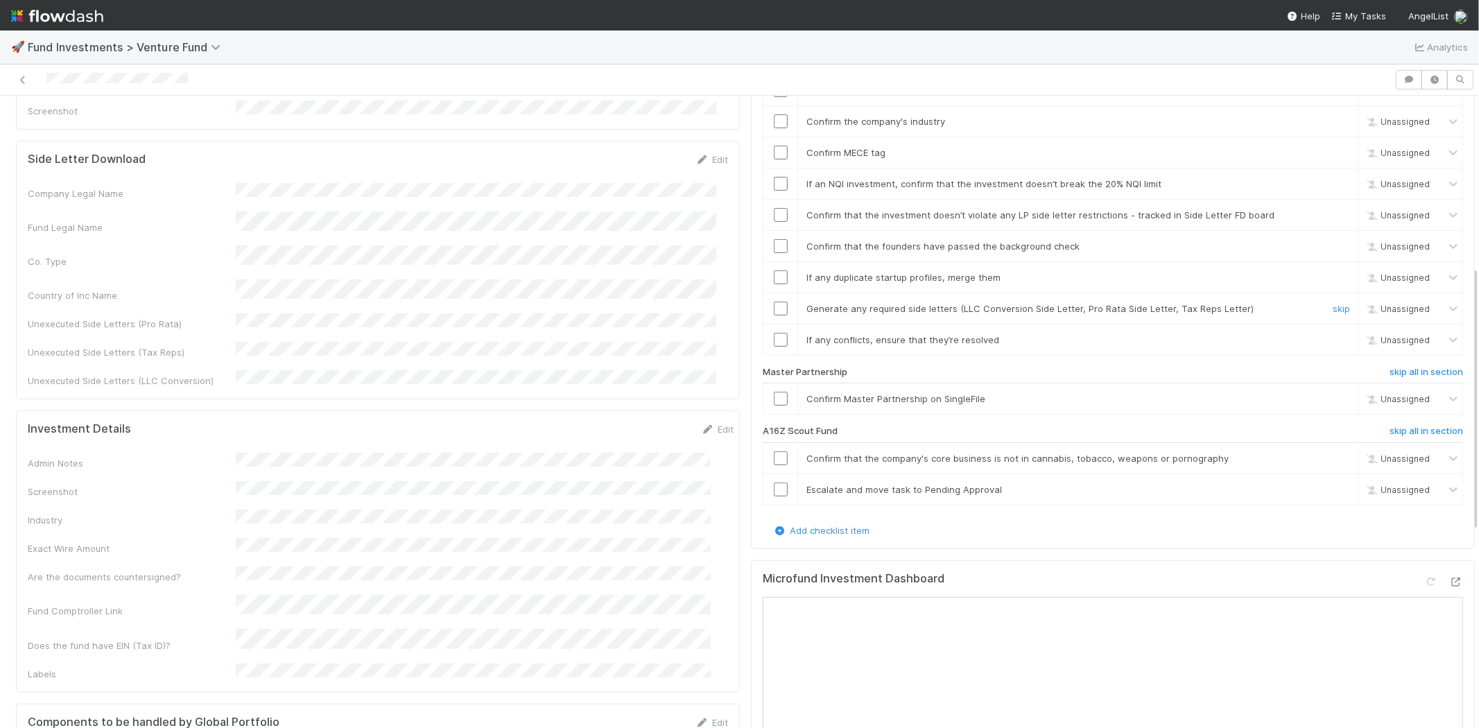
scroll to position [539, 0]
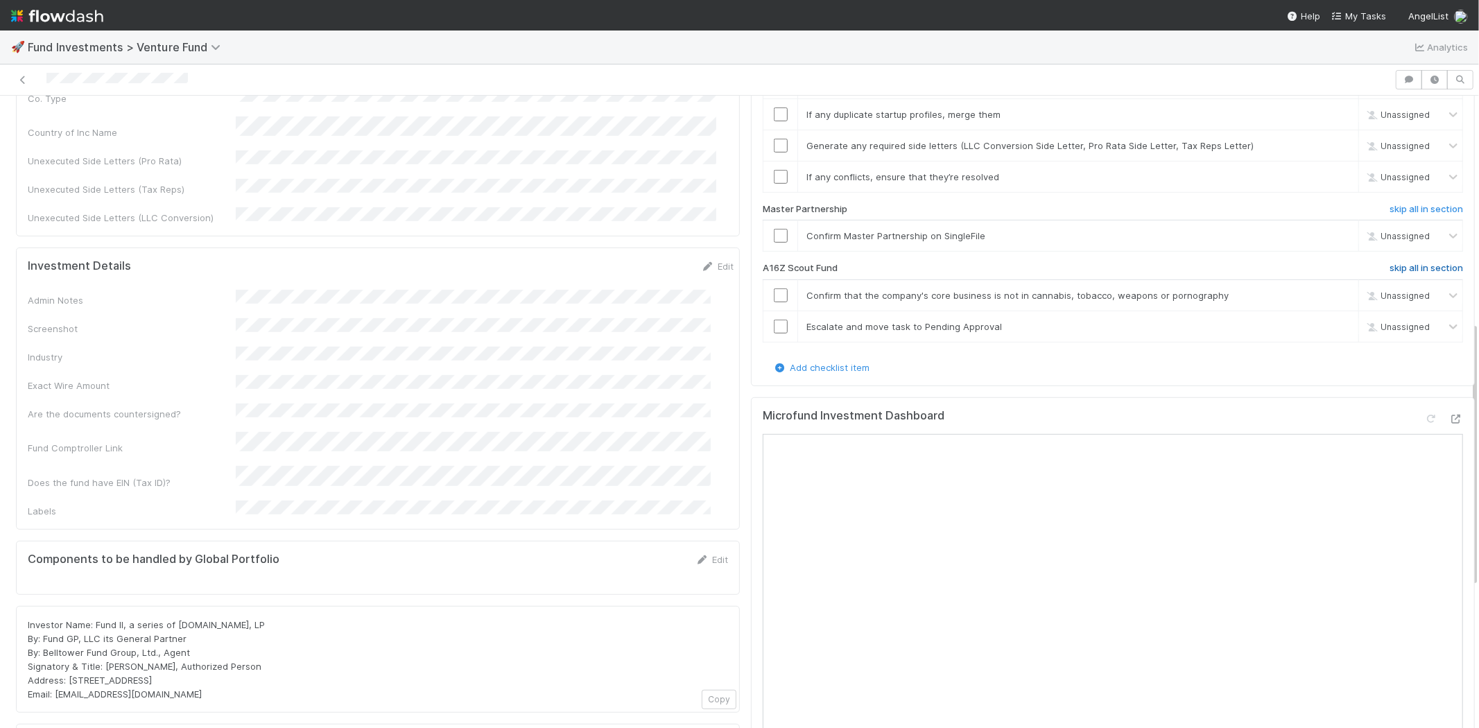
click at [1413, 263] on h6 "skip all in section" at bounding box center [1425, 268] width 73 height 11
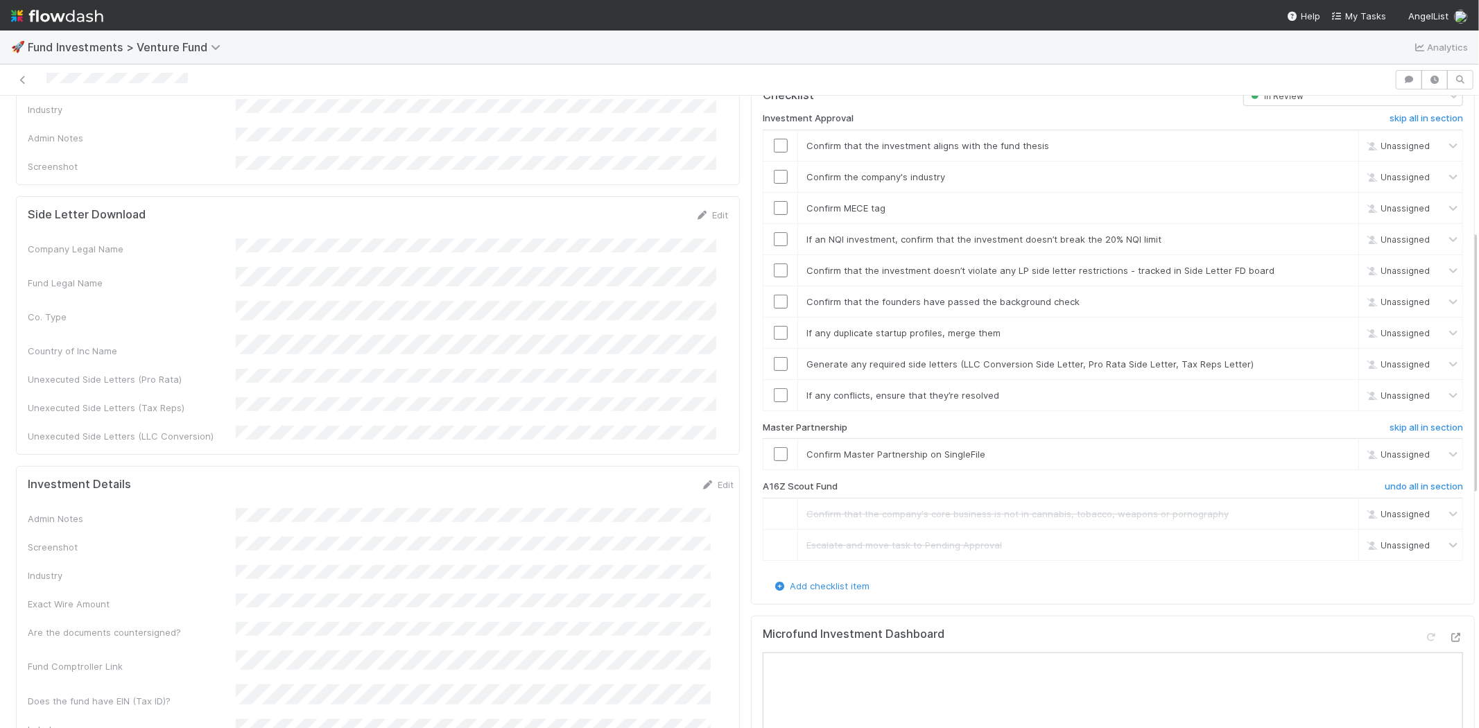
scroll to position [258, 0]
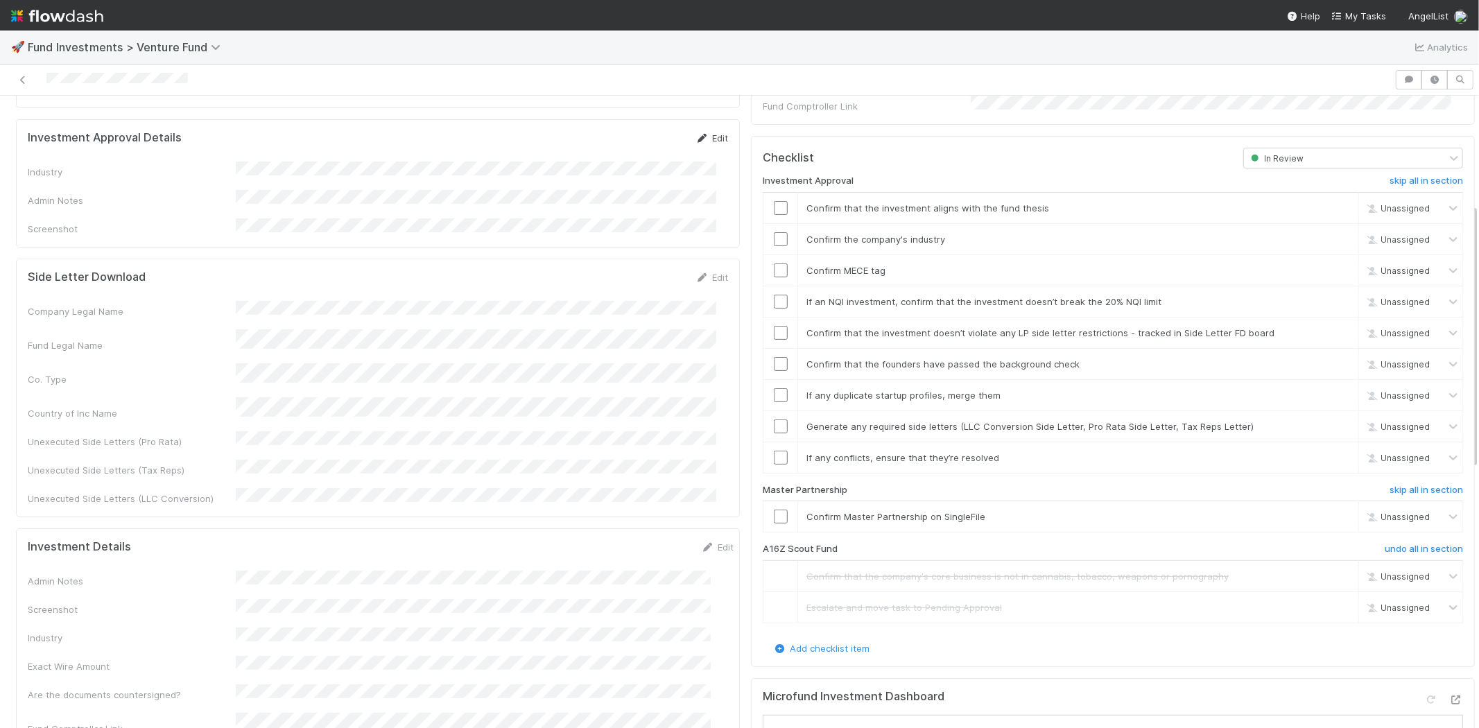
click at [709, 132] on link "Edit" at bounding box center [711, 137] width 33 height 11
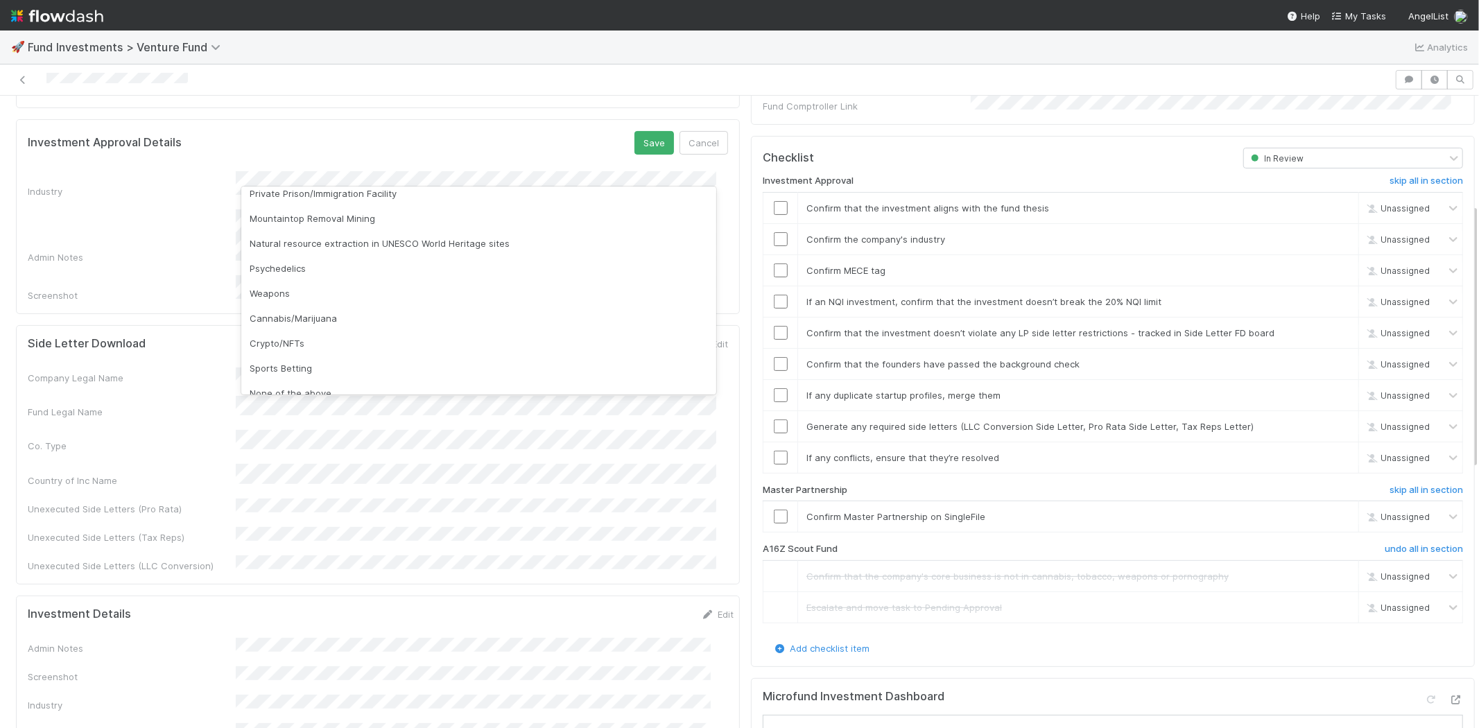
scroll to position [396, 0]
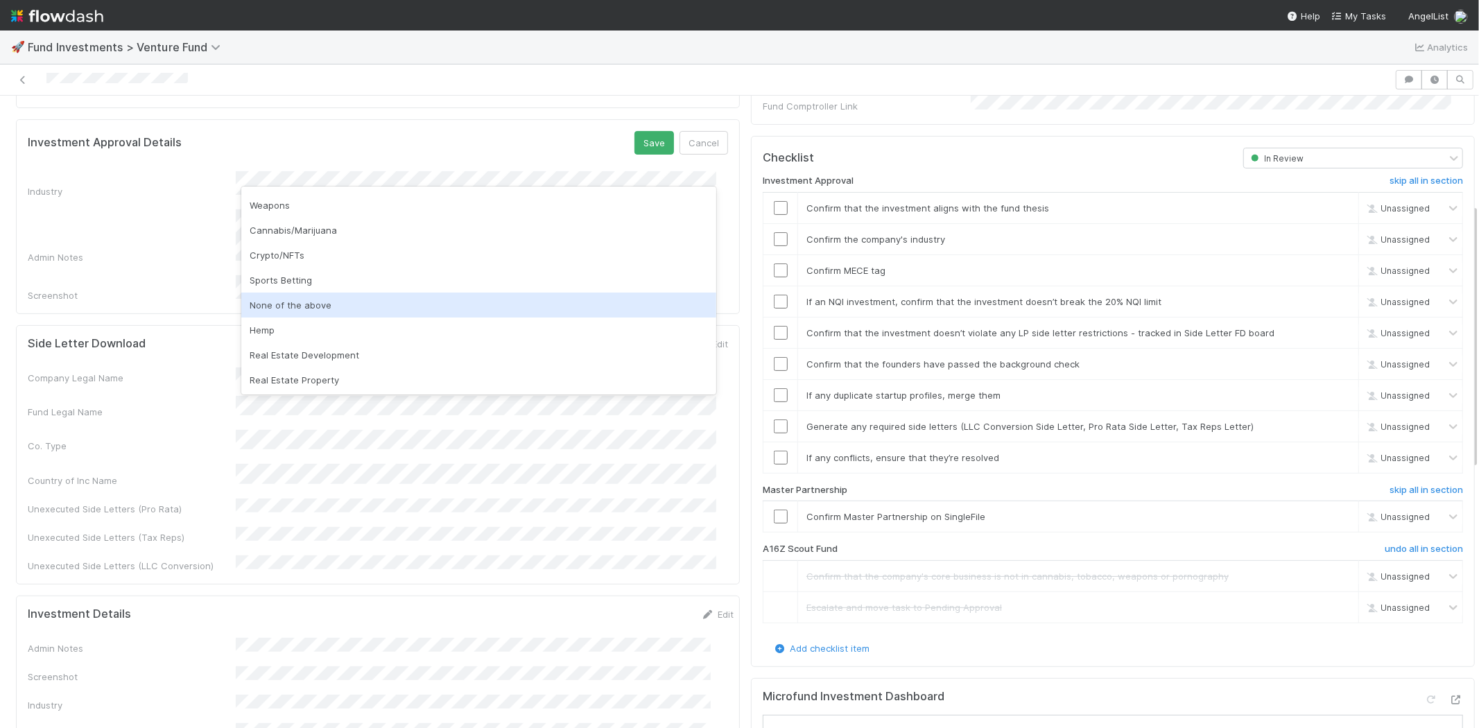
click at [303, 306] on div "None of the above" at bounding box center [478, 305] width 475 height 25
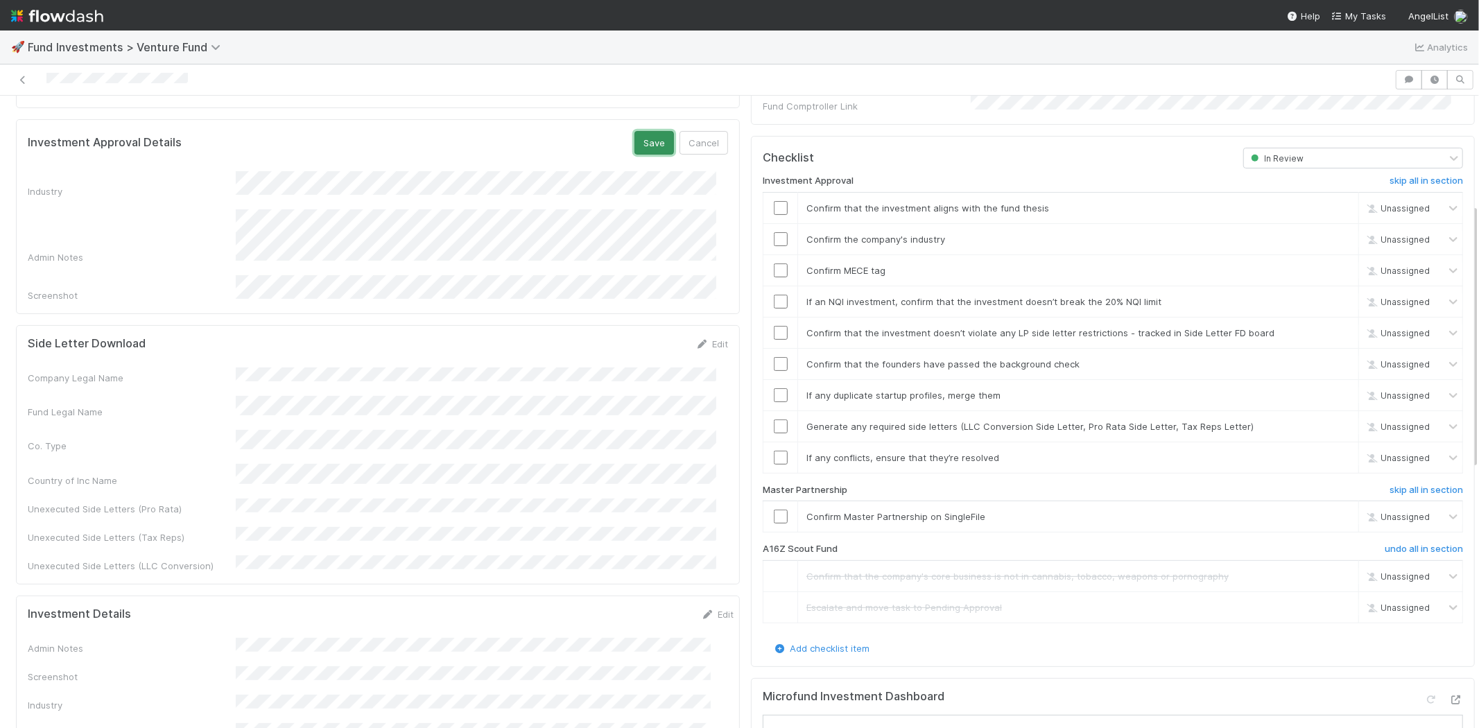
click at [634, 131] on button "Save" at bounding box center [654, 143] width 40 height 24
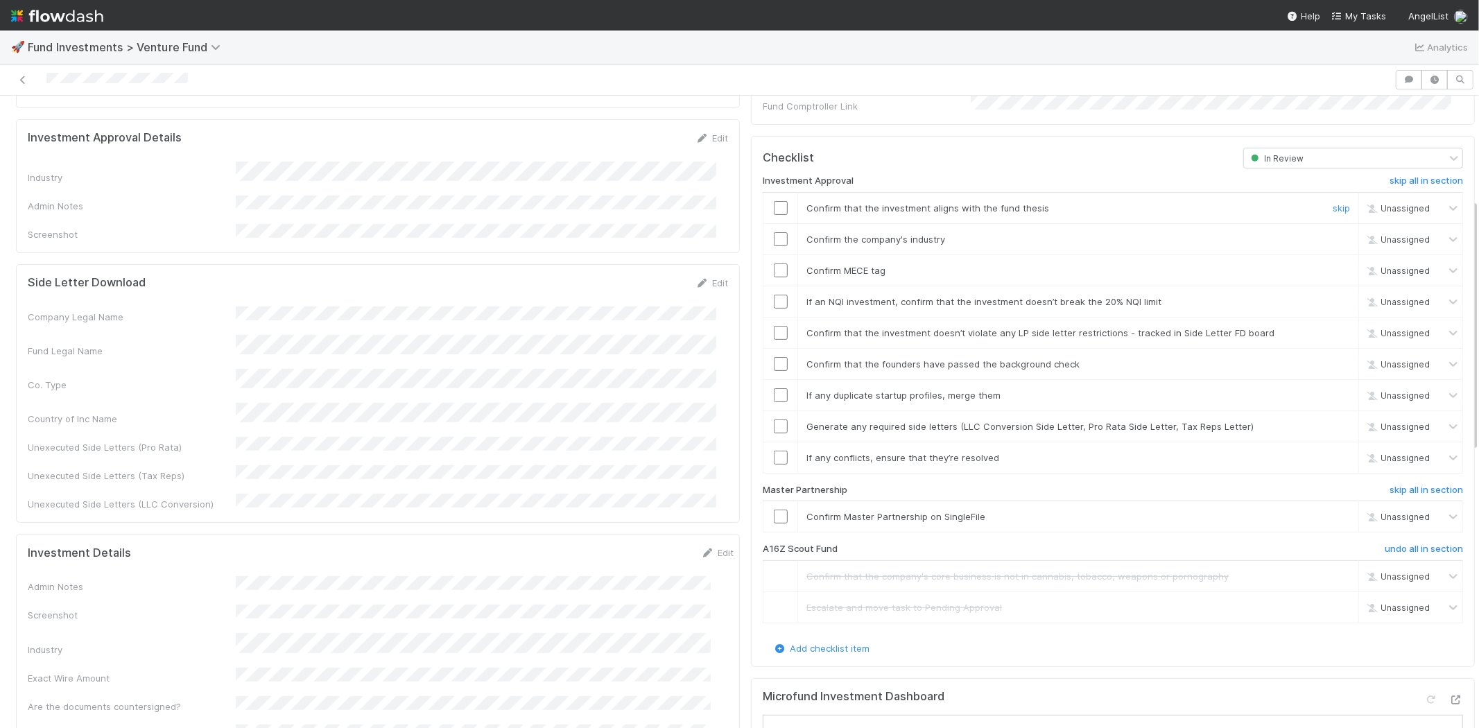
click at [774, 201] on input "checkbox" at bounding box center [781, 208] width 14 height 14
click at [774, 232] on input "checkbox" at bounding box center [781, 239] width 14 height 14
click at [774, 263] on input "checkbox" at bounding box center [781, 270] width 14 height 14
click at [774, 295] on input "checkbox" at bounding box center [781, 302] width 14 height 14
click at [774, 326] on input "checkbox" at bounding box center [781, 333] width 14 height 14
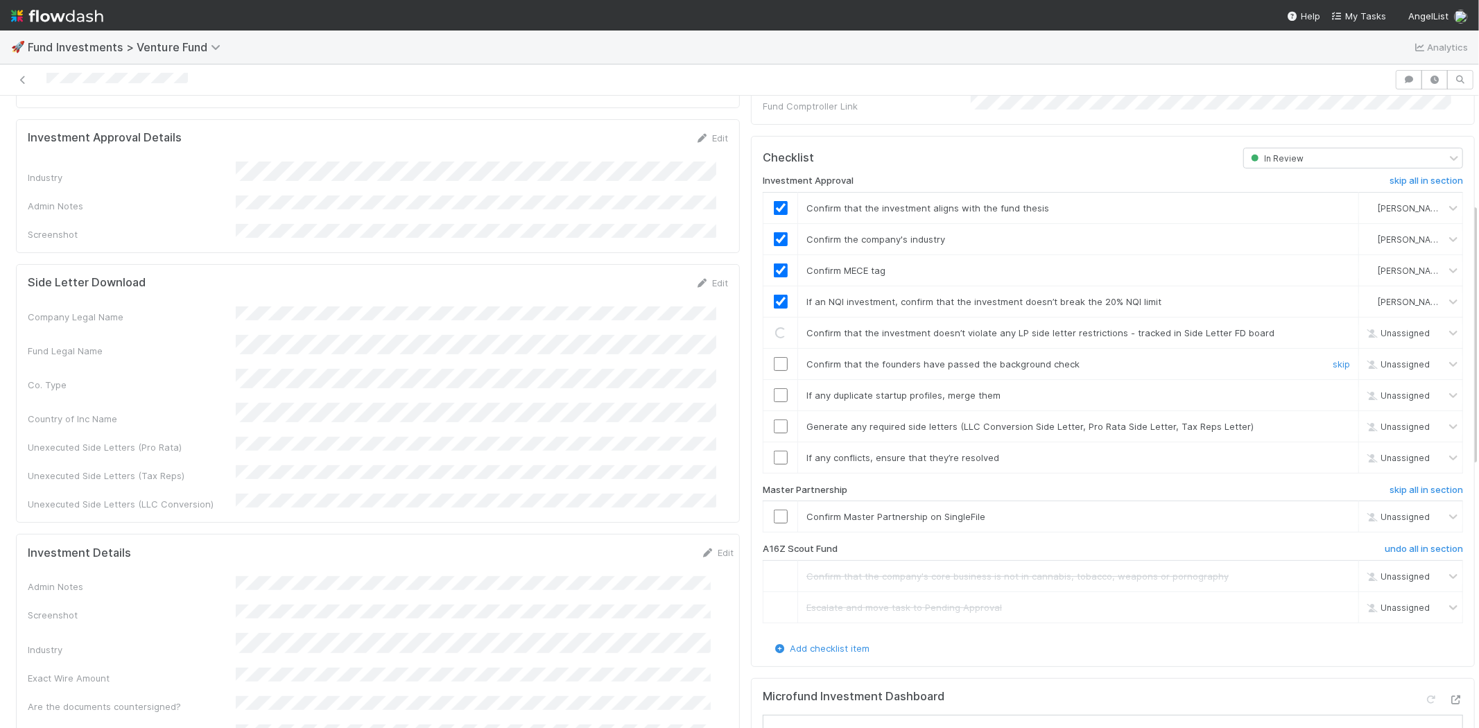
click at [774, 357] on input "checkbox" at bounding box center [781, 364] width 14 height 14
click at [772, 379] on td at bounding box center [780, 394] width 35 height 31
click at [774, 388] on input "checkbox" at bounding box center [781, 395] width 14 height 14
click at [772, 420] on td at bounding box center [780, 425] width 35 height 31
click at [774, 419] on input "checkbox" at bounding box center [781, 426] width 14 height 14
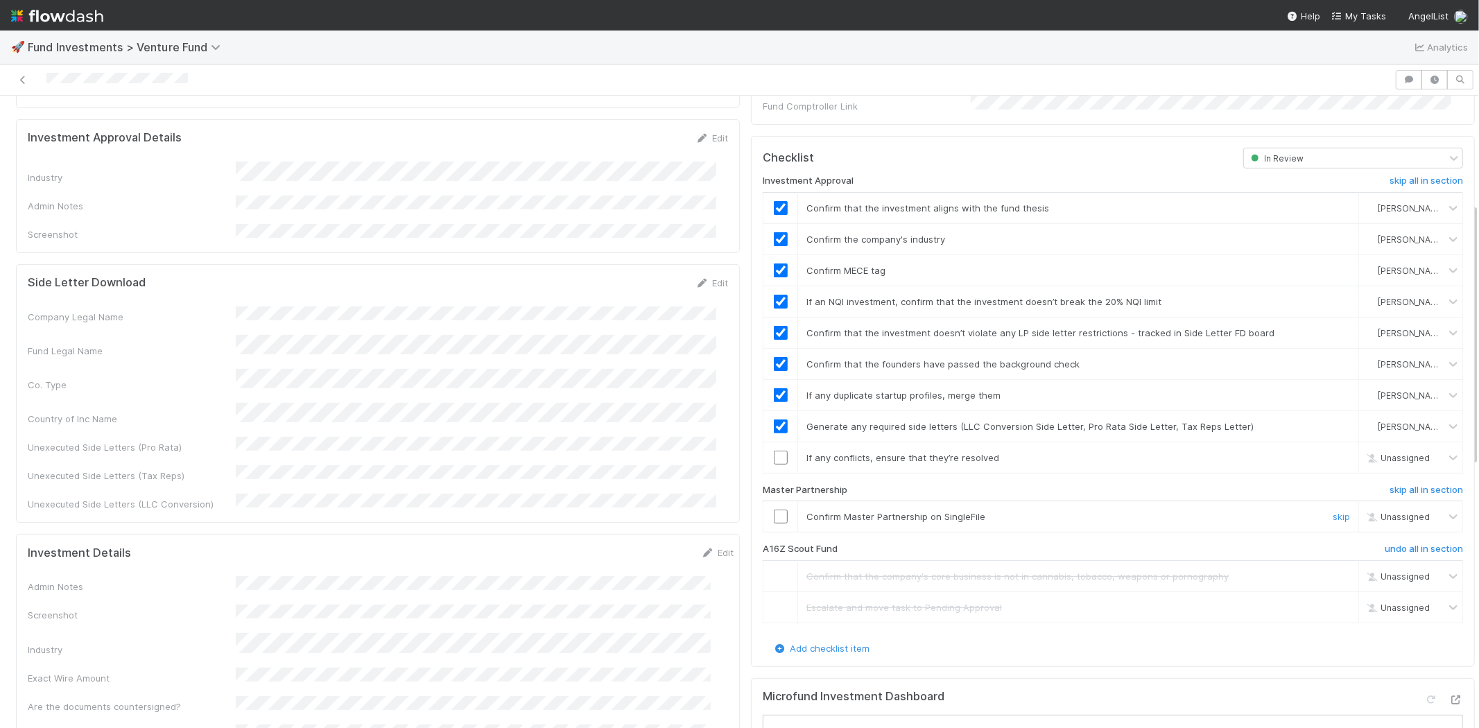
click at [774, 509] on input "checkbox" at bounding box center [781, 516] width 14 height 14
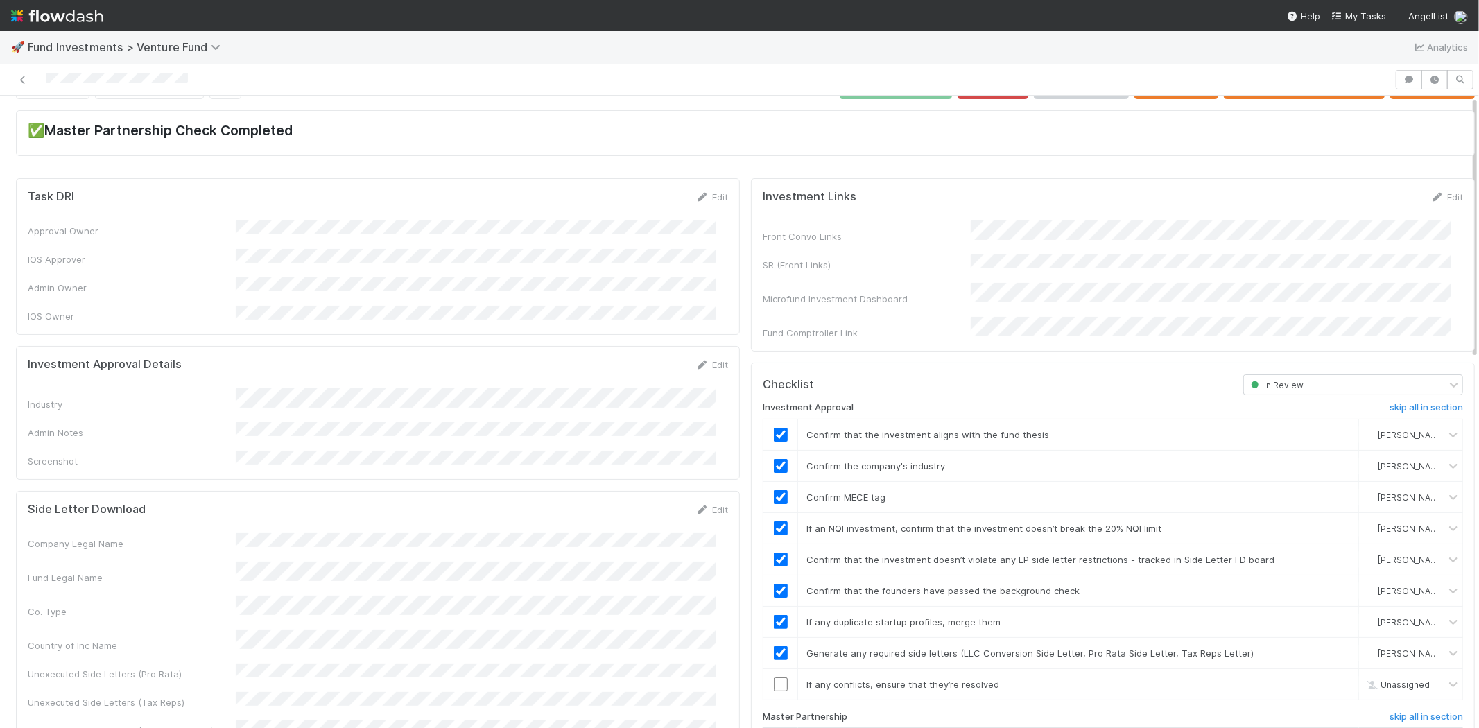
scroll to position [0, 0]
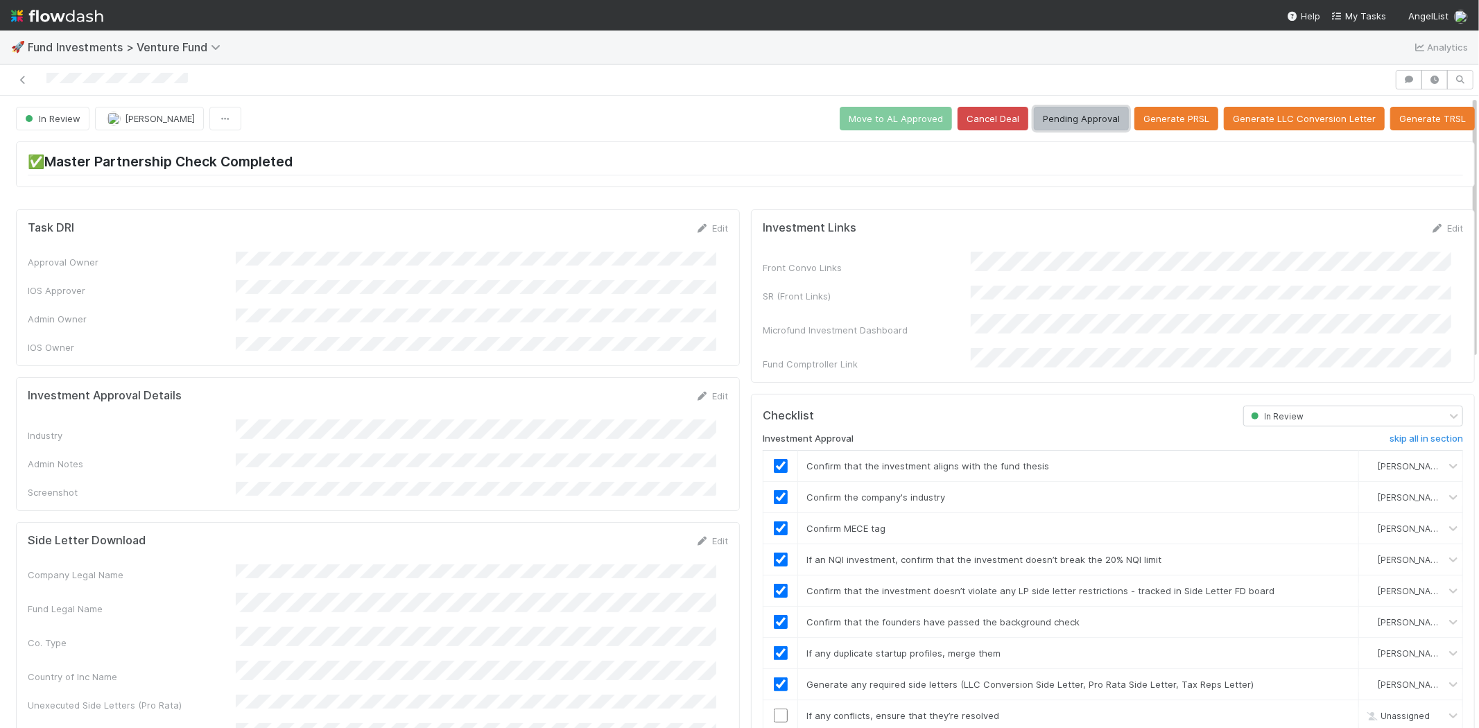
click at [1080, 114] on button "Pending Approval" at bounding box center [1081, 119] width 95 height 24
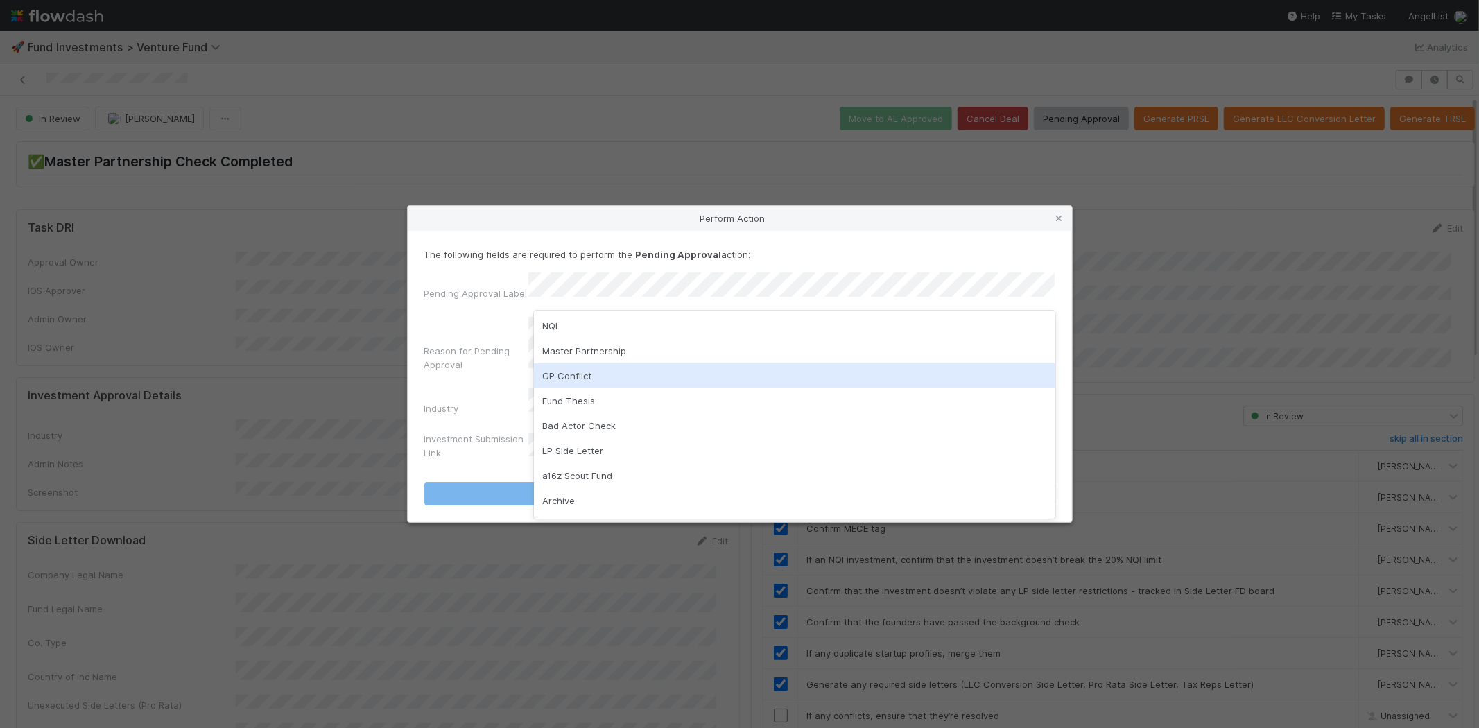
click at [588, 376] on div "GP Conflict" at bounding box center [794, 375] width 521 height 25
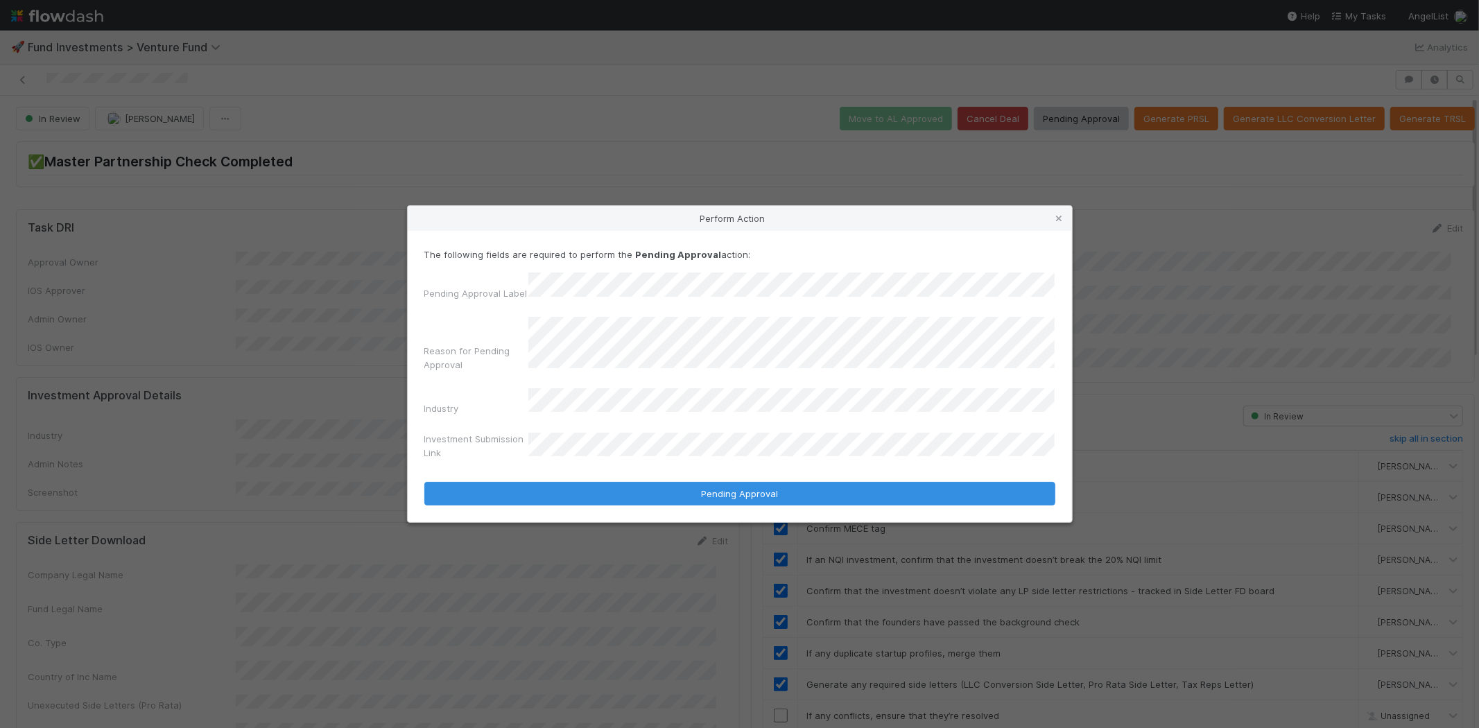
click at [424, 482] on button "Pending Approval" at bounding box center [739, 494] width 631 height 24
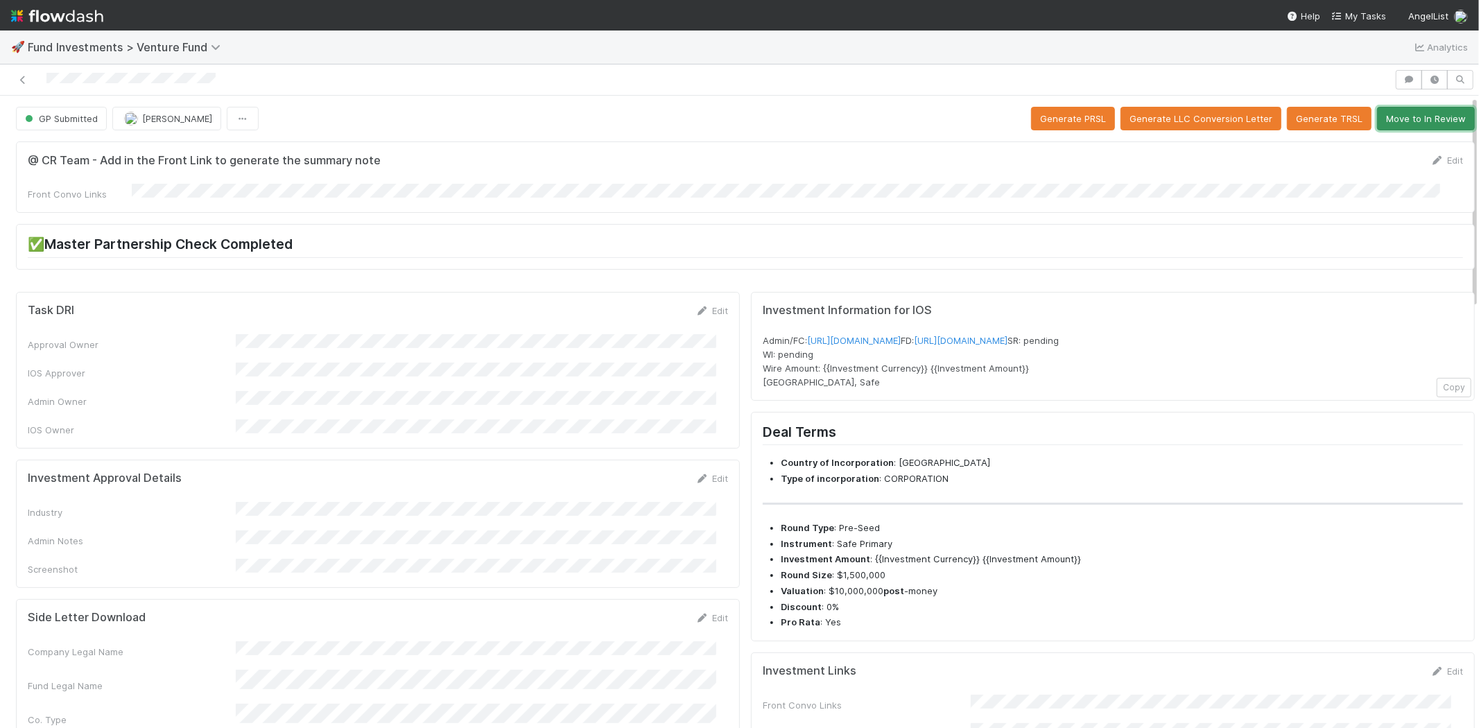
click at [1408, 114] on button "Move to In Review" at bounding box center [1426, 119] width 98 height 24
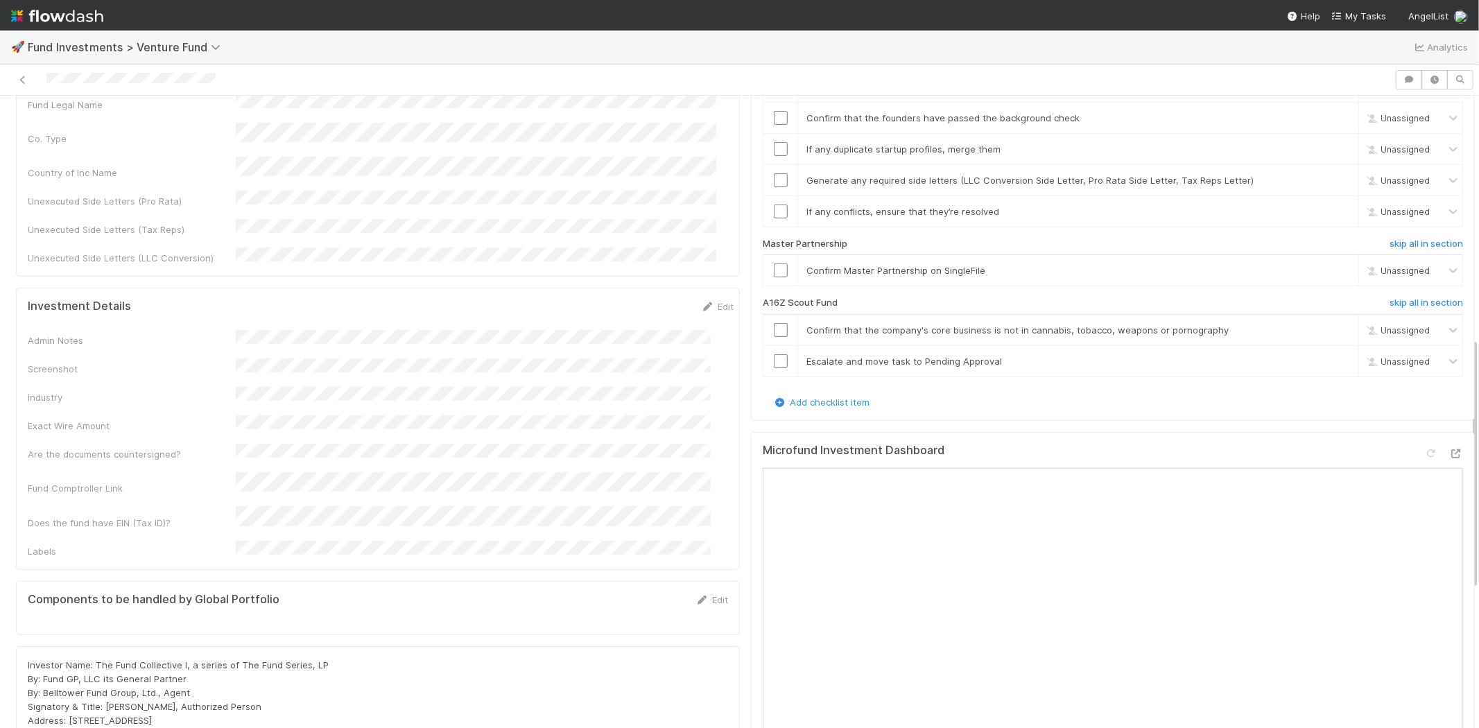
scroll to position [616, 0]
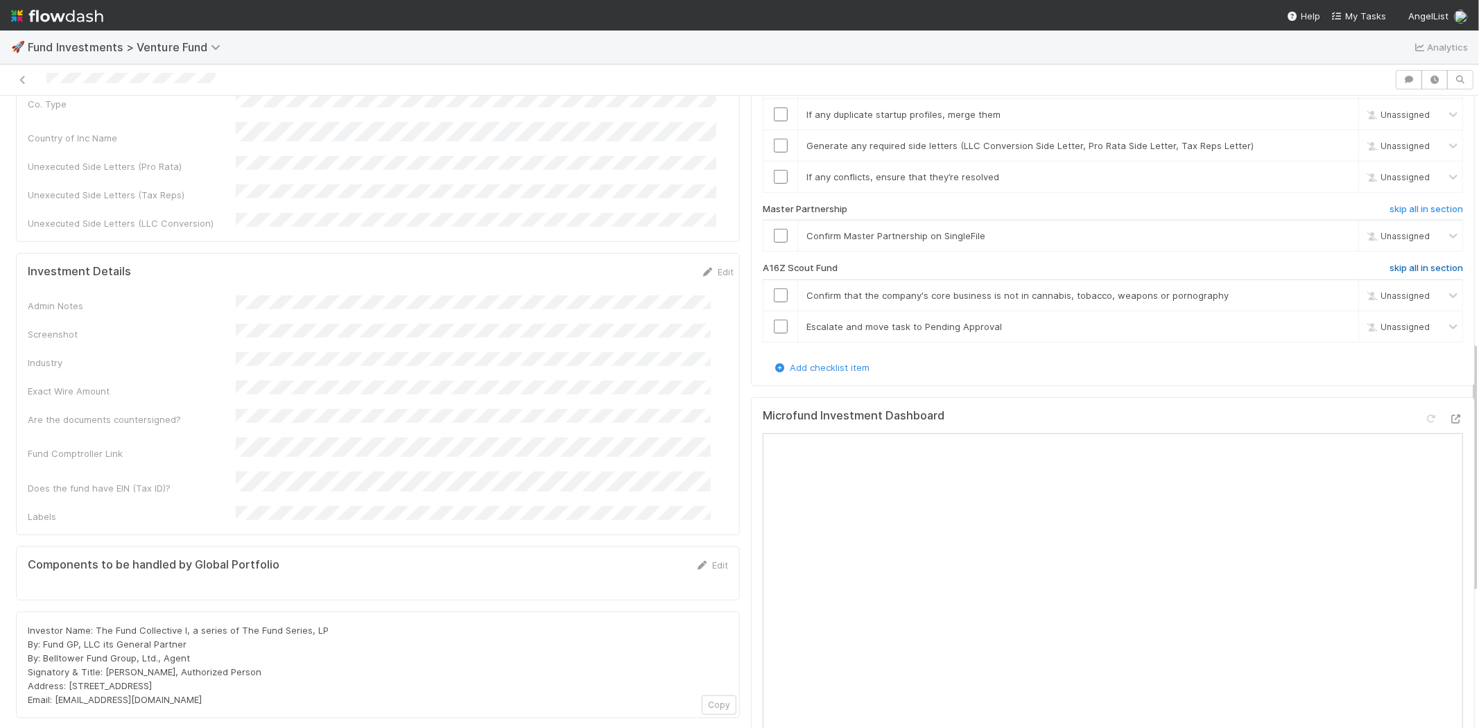
click at [1391, 263] on h6 "skip all in section" at bounding box center [1425, 268] width 73 height 11
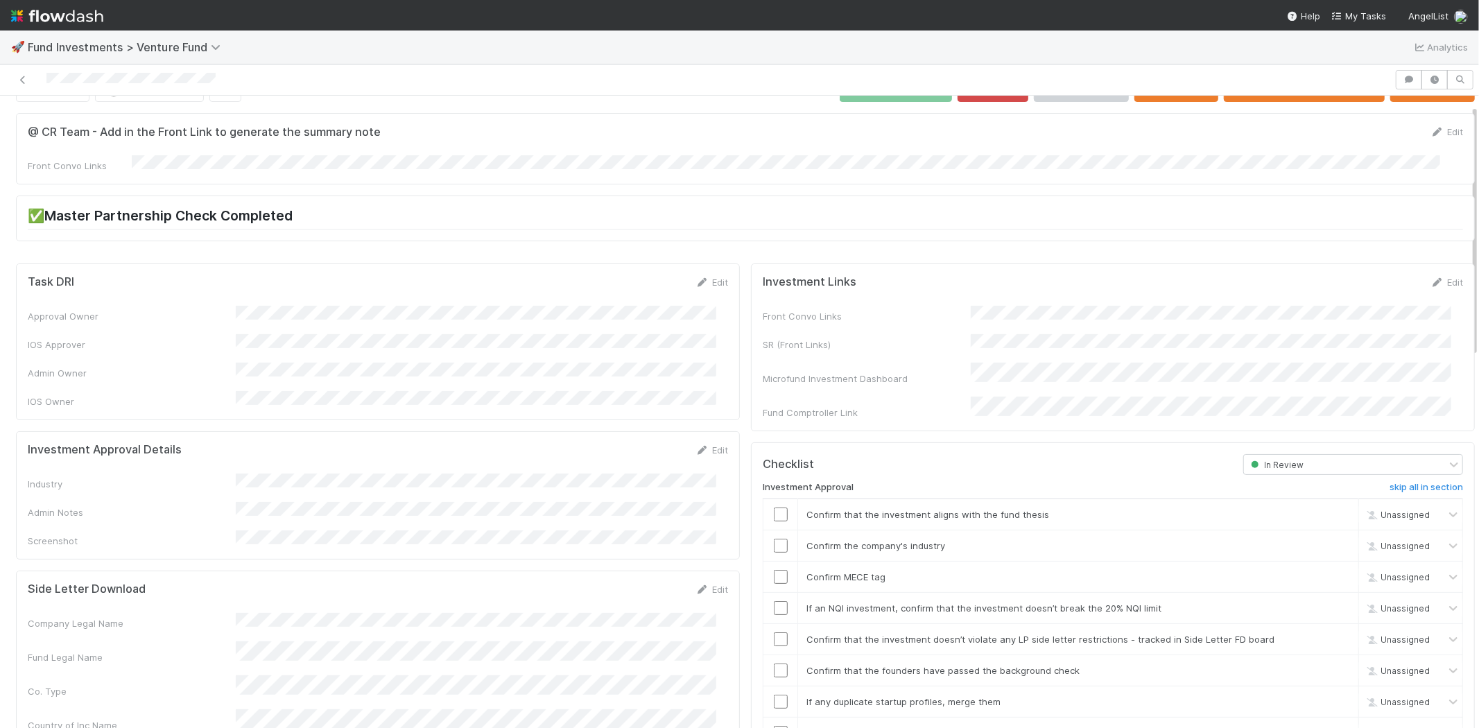
scroll to position [0, 0]
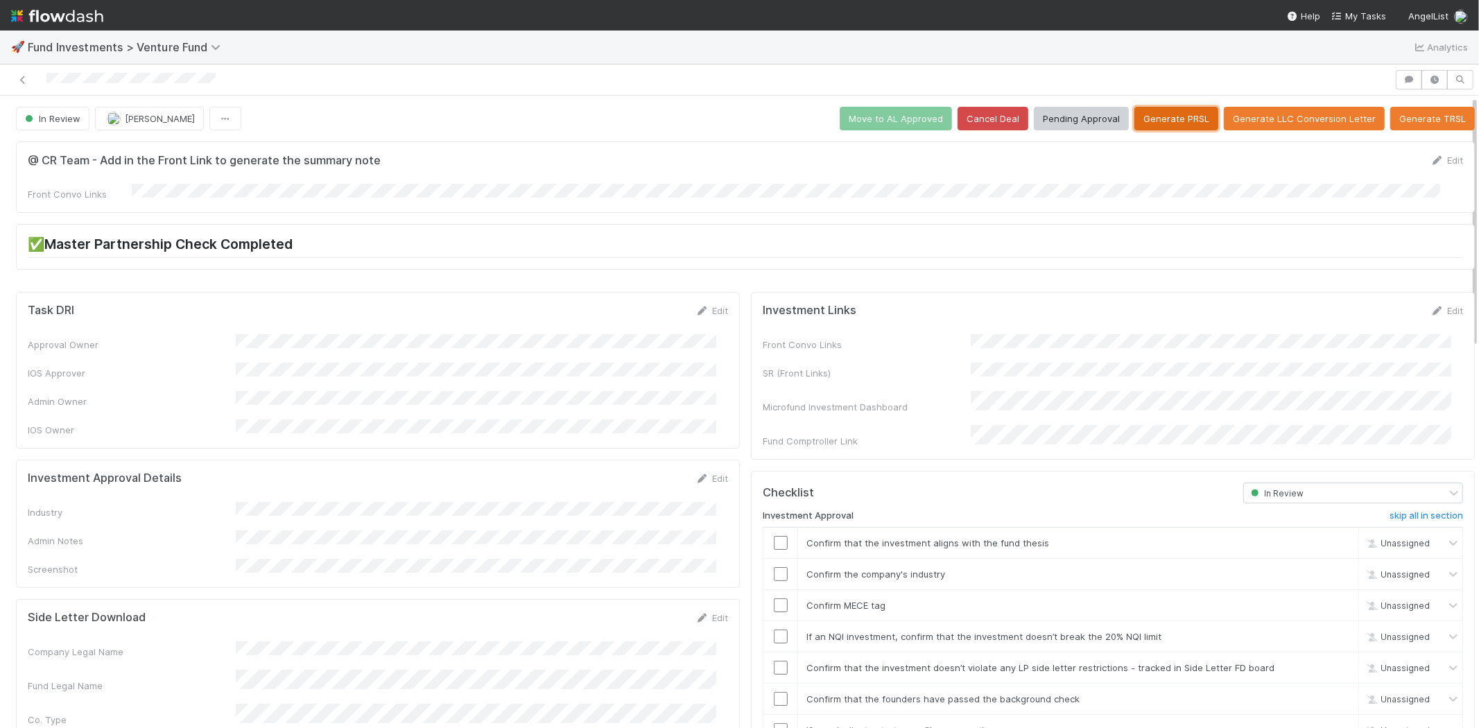
click at [1158, 120] on button "Generate PRSL" at bounding box center [1176, 119] width 84 height 24
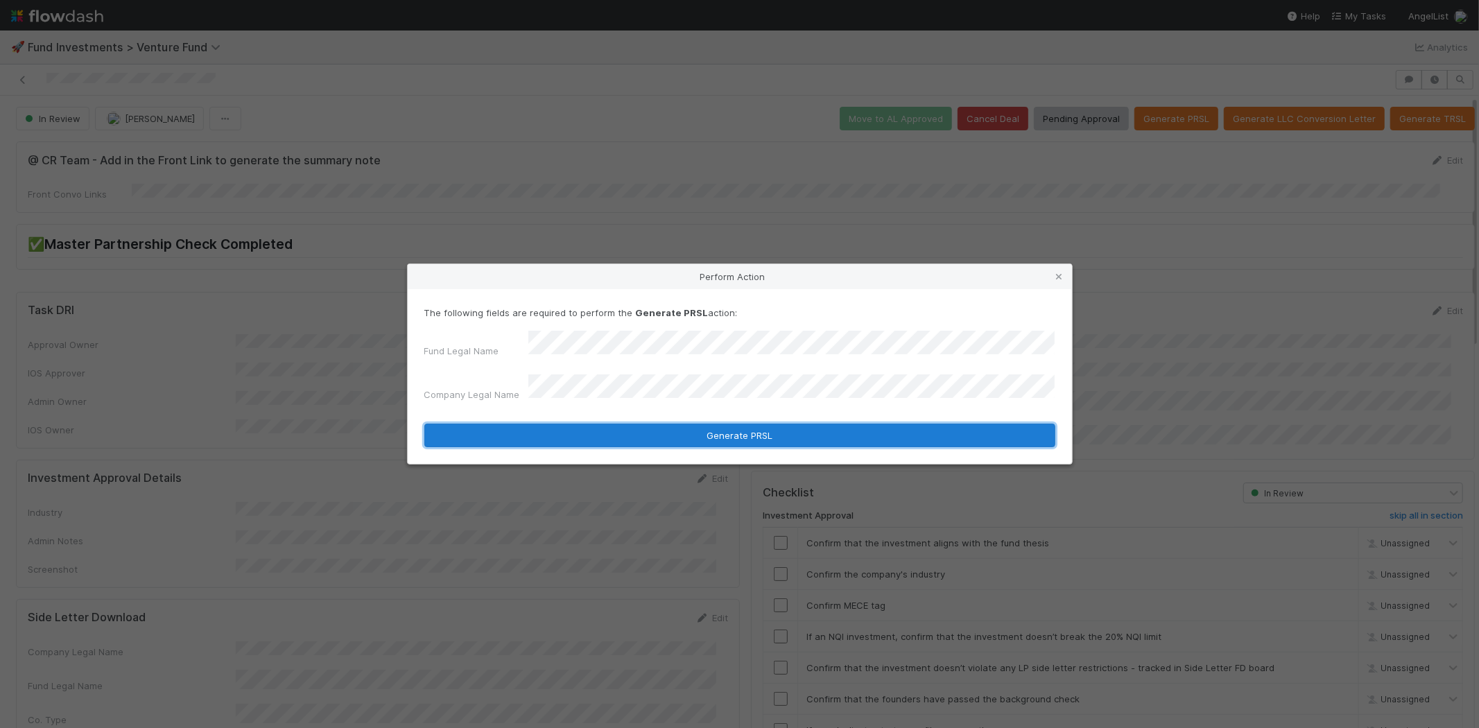
click at [555, 424] on button "Generate PRSL" at bounding box center [739, 436] width 631 height 24
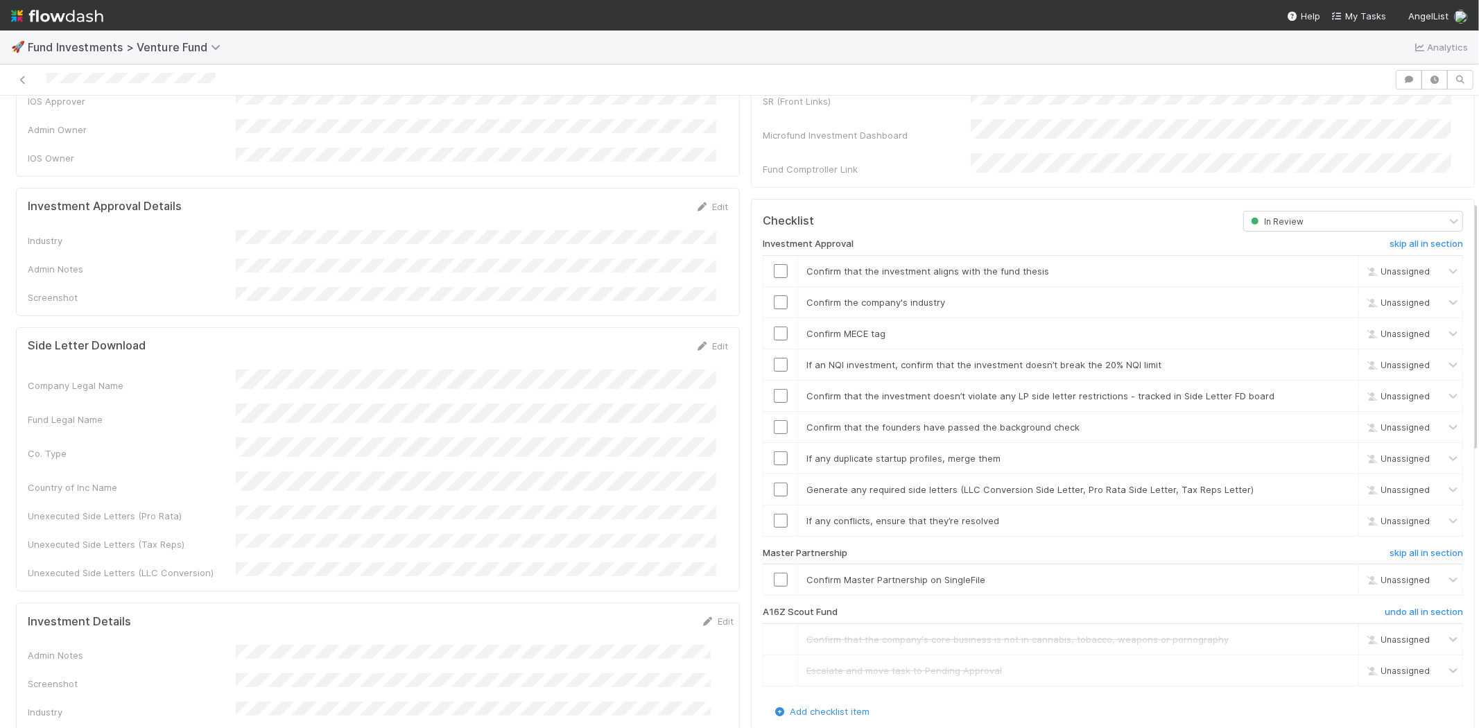
scroll to position [265, 0]
click at [695, 209] on icon at bounding box center [702, 213] width 14 height 9
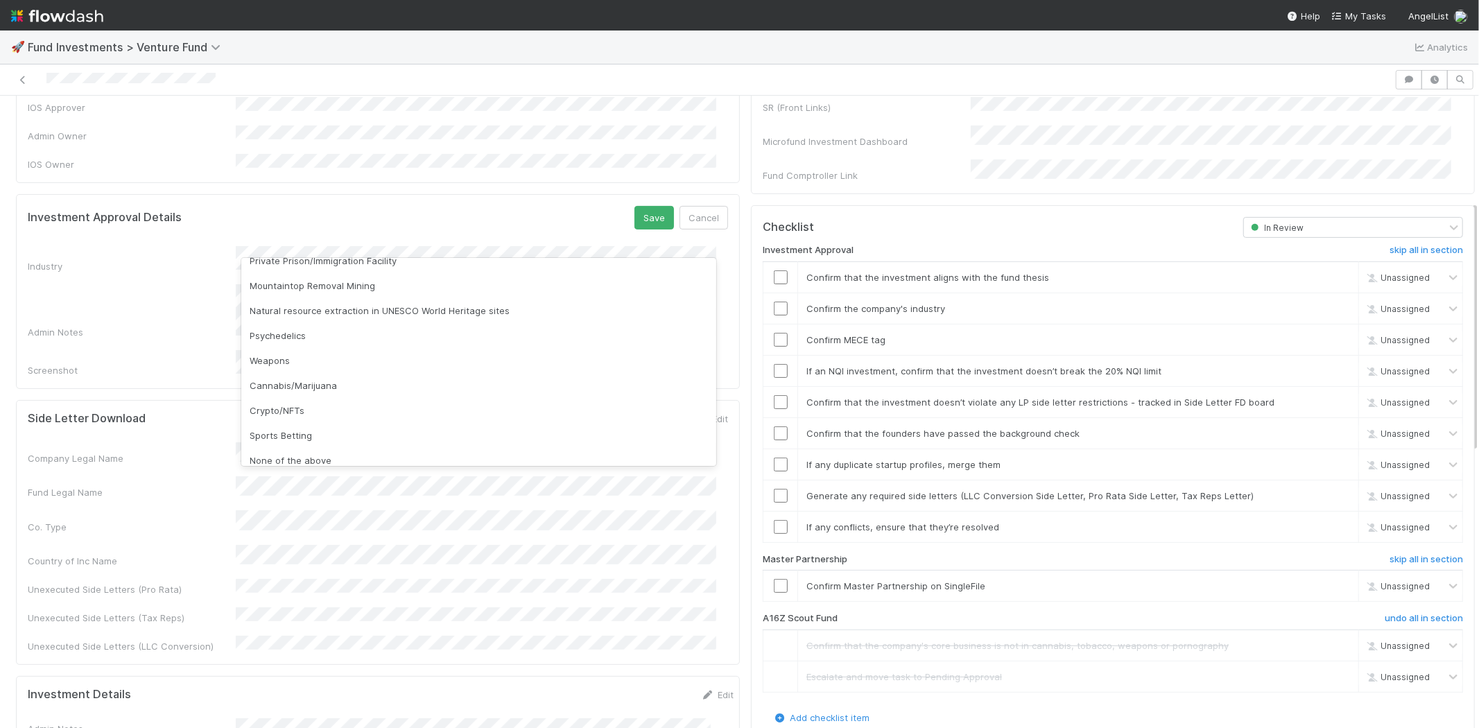
scroll to position [396, 0]
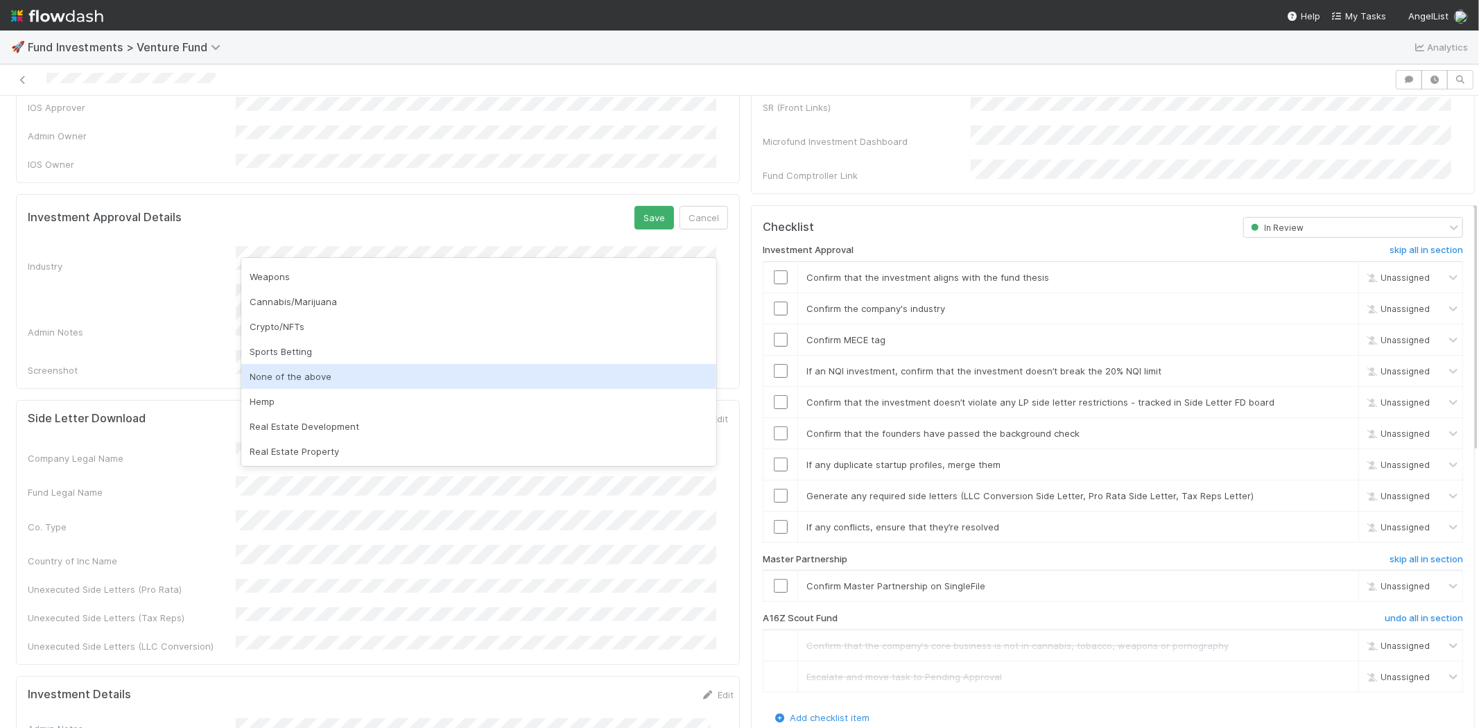
click at [322, 383] on div "None of the above" at bounding box center [478, 376] width 475 height 25
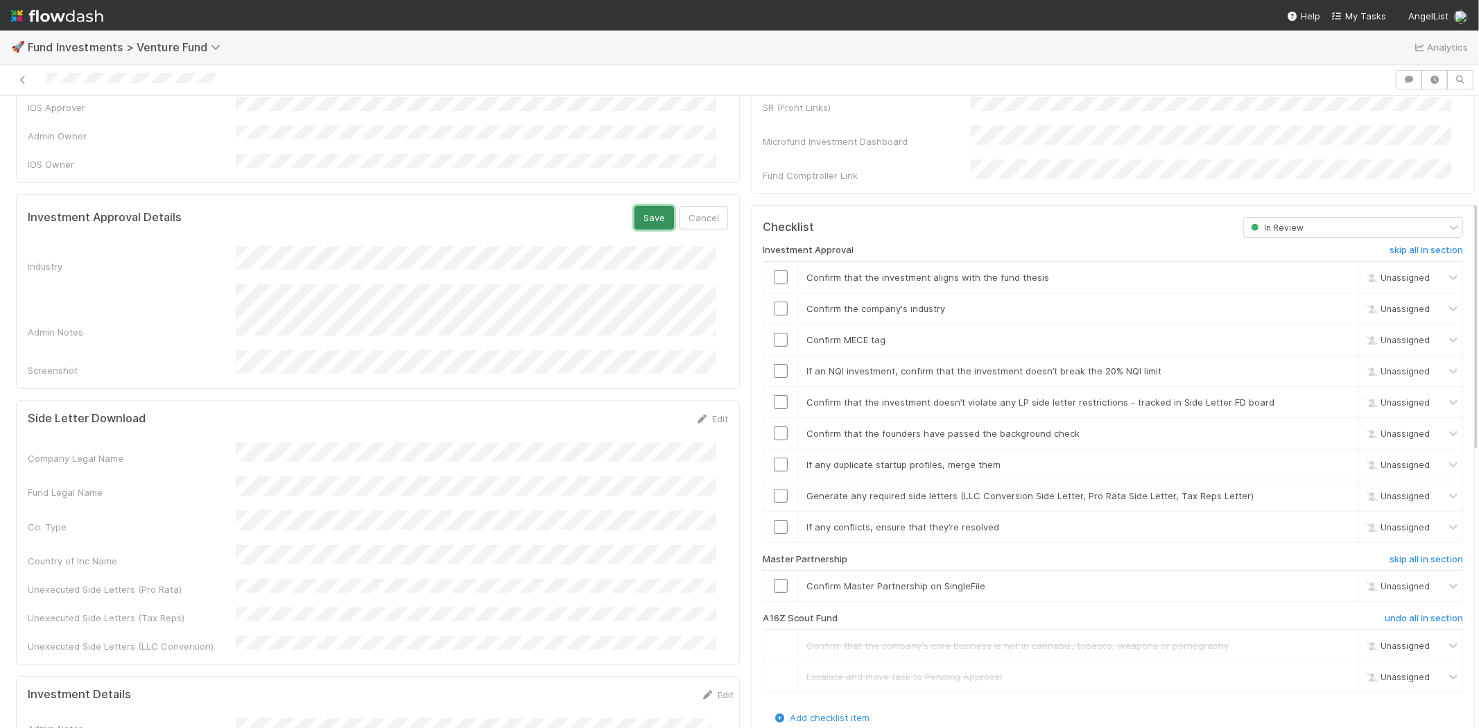
click at [634, 206] on button "Save" at bounding box center [654, 218] width 40 height 24
click at [774, 270] on input "checkbox" at bounding box center [781, 277] width 14 height 14
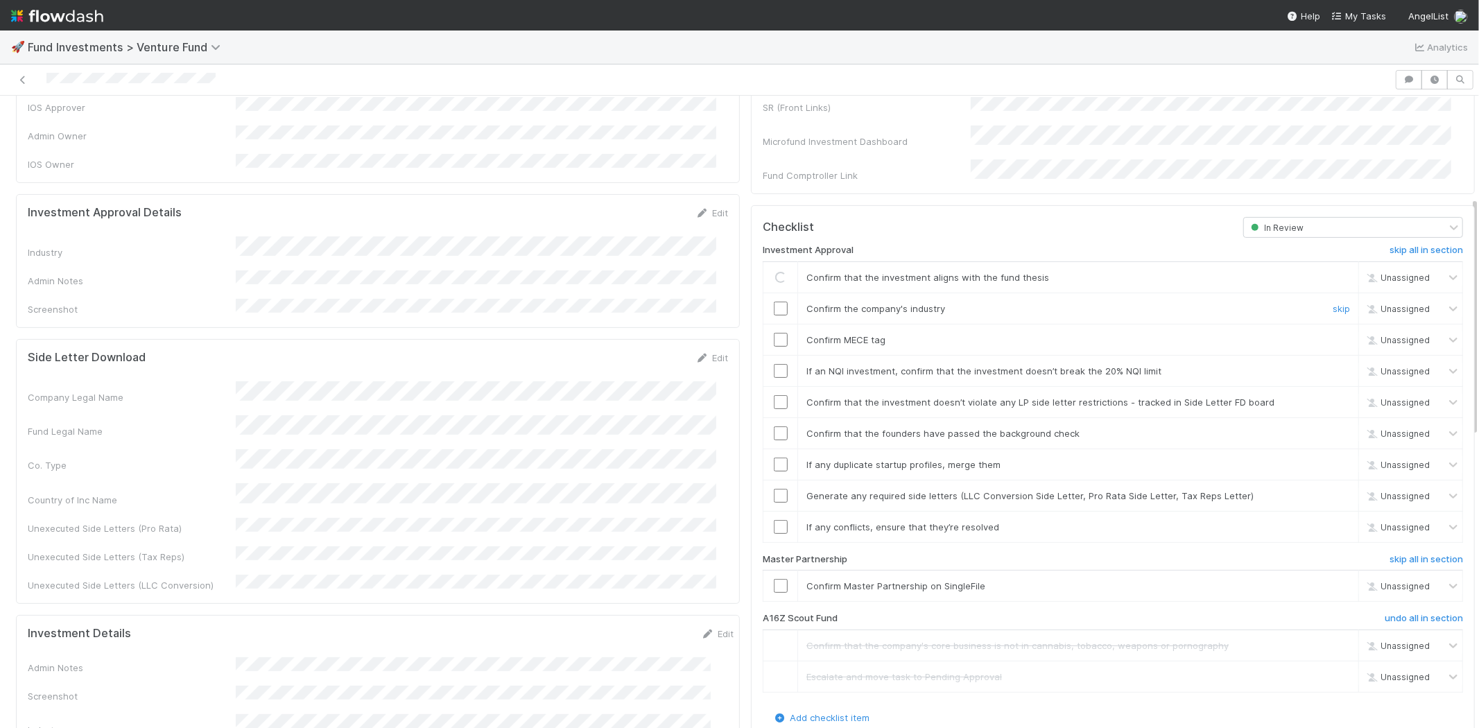
click at [774, 302] on input "checkbox" at bounding box center [781, 309] width 14 height 14
click at [774, 333] on input "checkbox" at bounding box center [781, 340] width 14 height 14
click at [774, 364] on input "checkbox" at bounding box center [781, 371] width 14 height 14
click at [774, 395] on input "checkbox" at bounding box center [781, 402] width 14 height 14
click at [774, 426] on input "checkbox" at bounding box center [781, 433] width 14 height 14
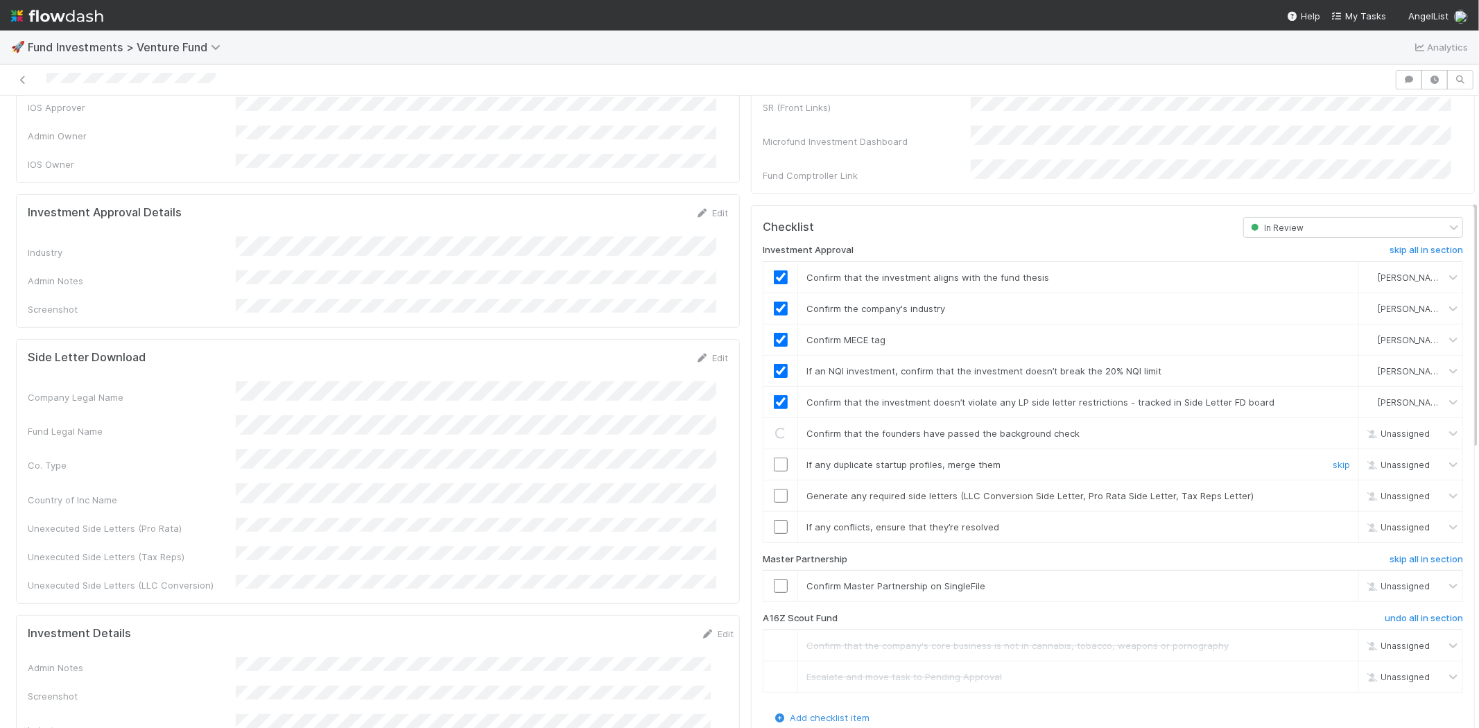
click at [774, 457] on input "checkbox" at bounding box center [781, 464] width 14 height 14
click at [774, 489] on input "checkbox" at bounding box center [781, 496] width 14 height 14
click at [774, 520] on input "checkbox" at bounding box center [781, 527] width 14 height 14
click at [774, 579] on input "checkbox" at bounding box center [781, 586] width 14 height 14
checkbox input "true"
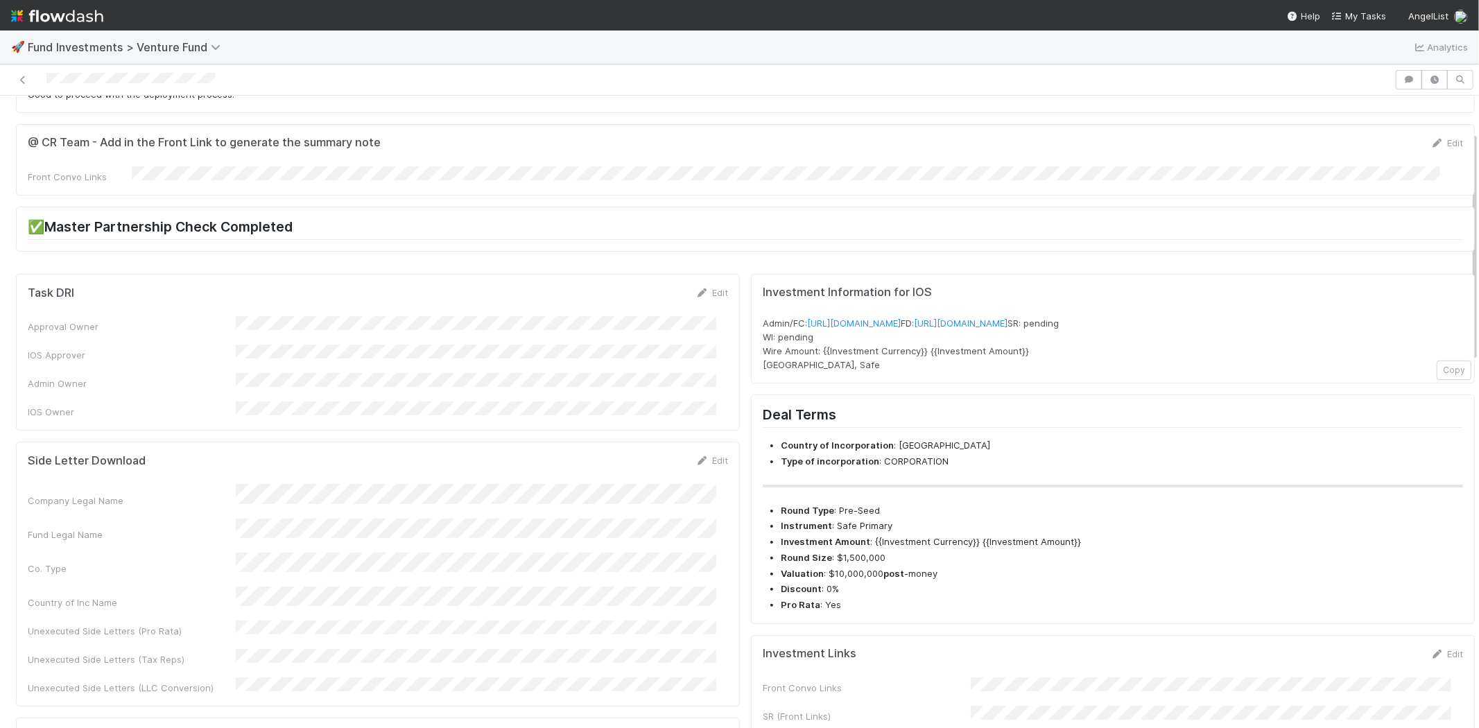
scroll to position [0, 0]
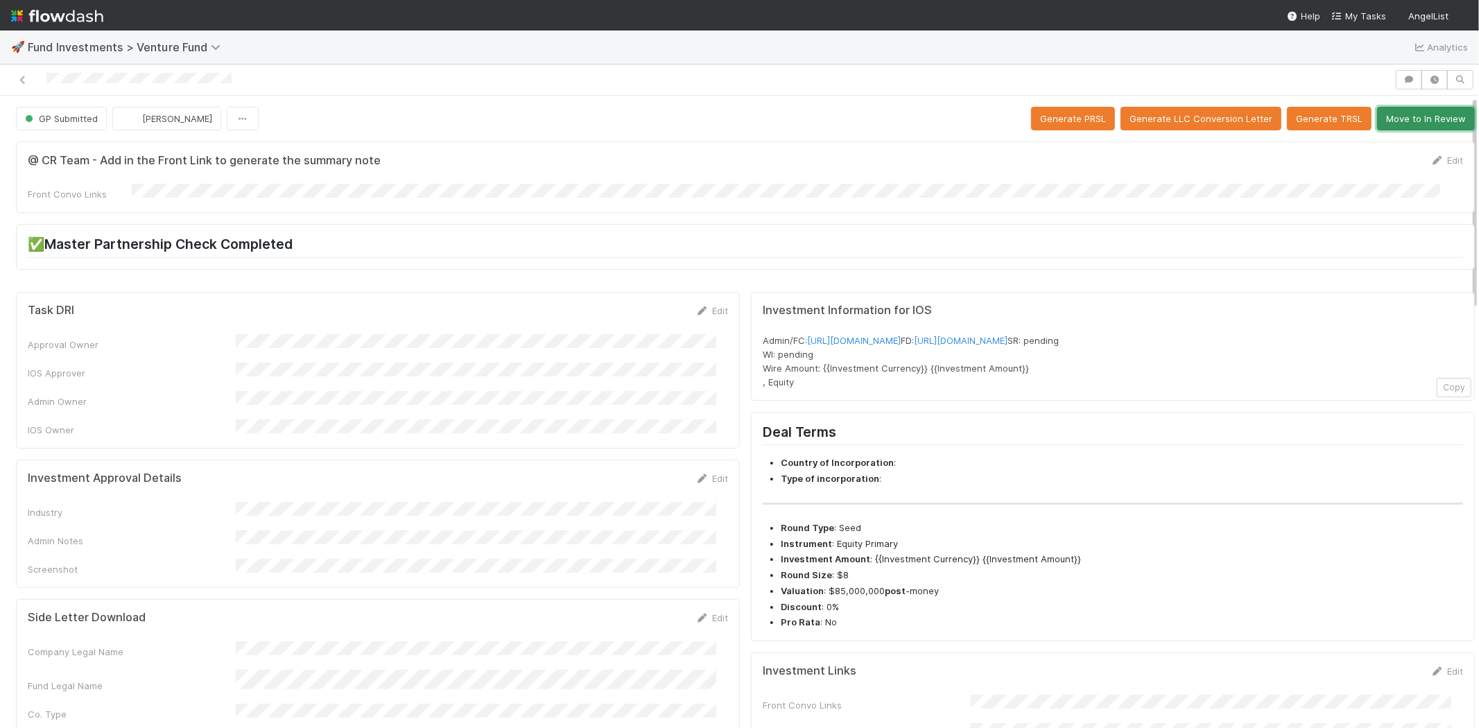
click at [1399, 108] on button "Move to In Review" at bounding box center [1426, 119] width 98 height 24
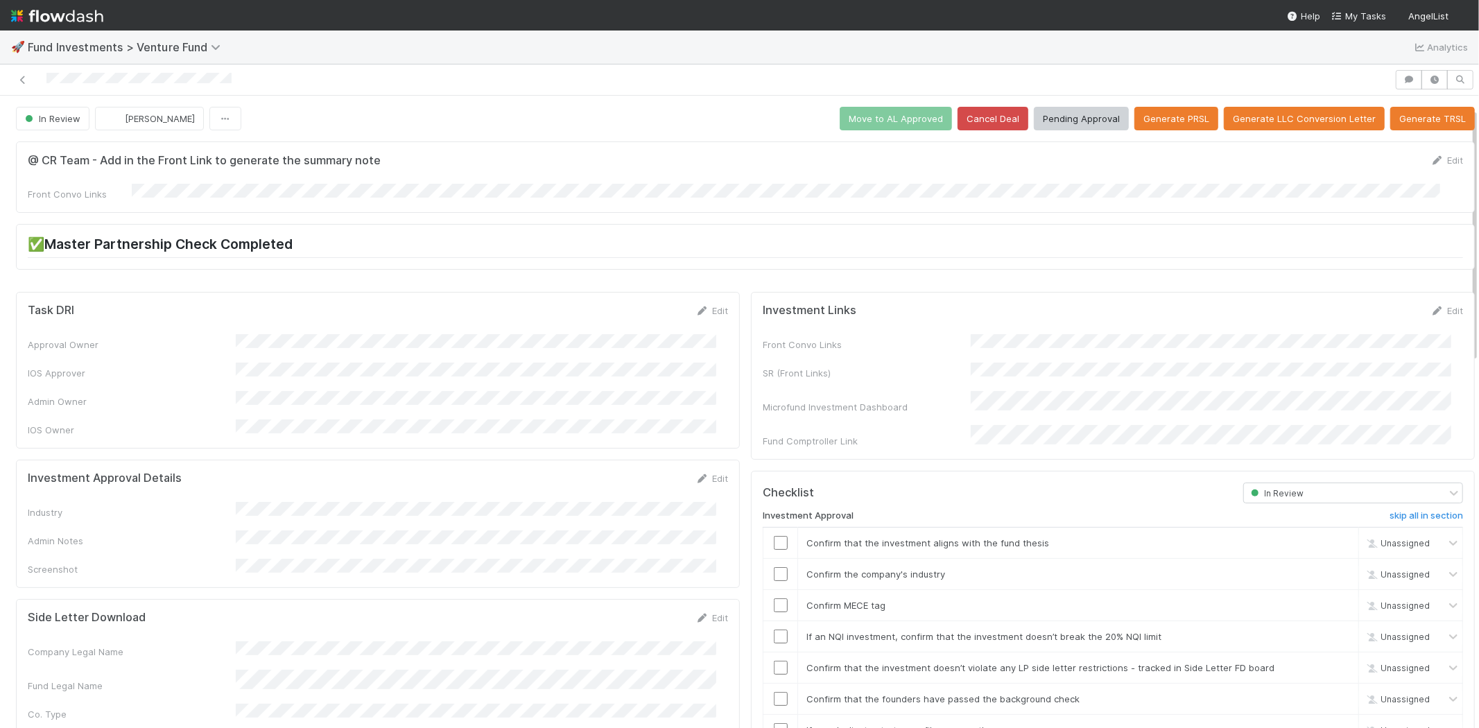
scroll to position [308, 0]
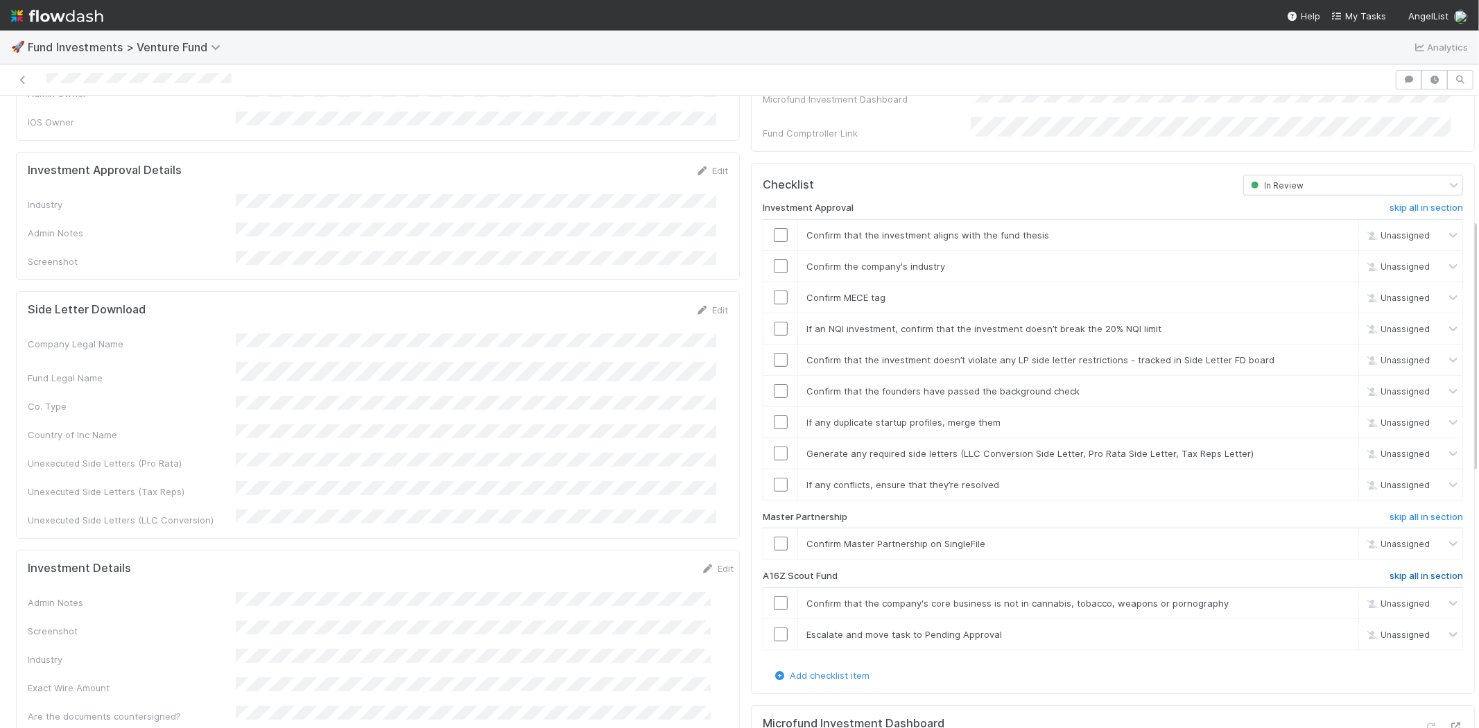
click at [1400, 570] on h6 "skip all in section" at bounding box center [1425, 575] width 73 height 11
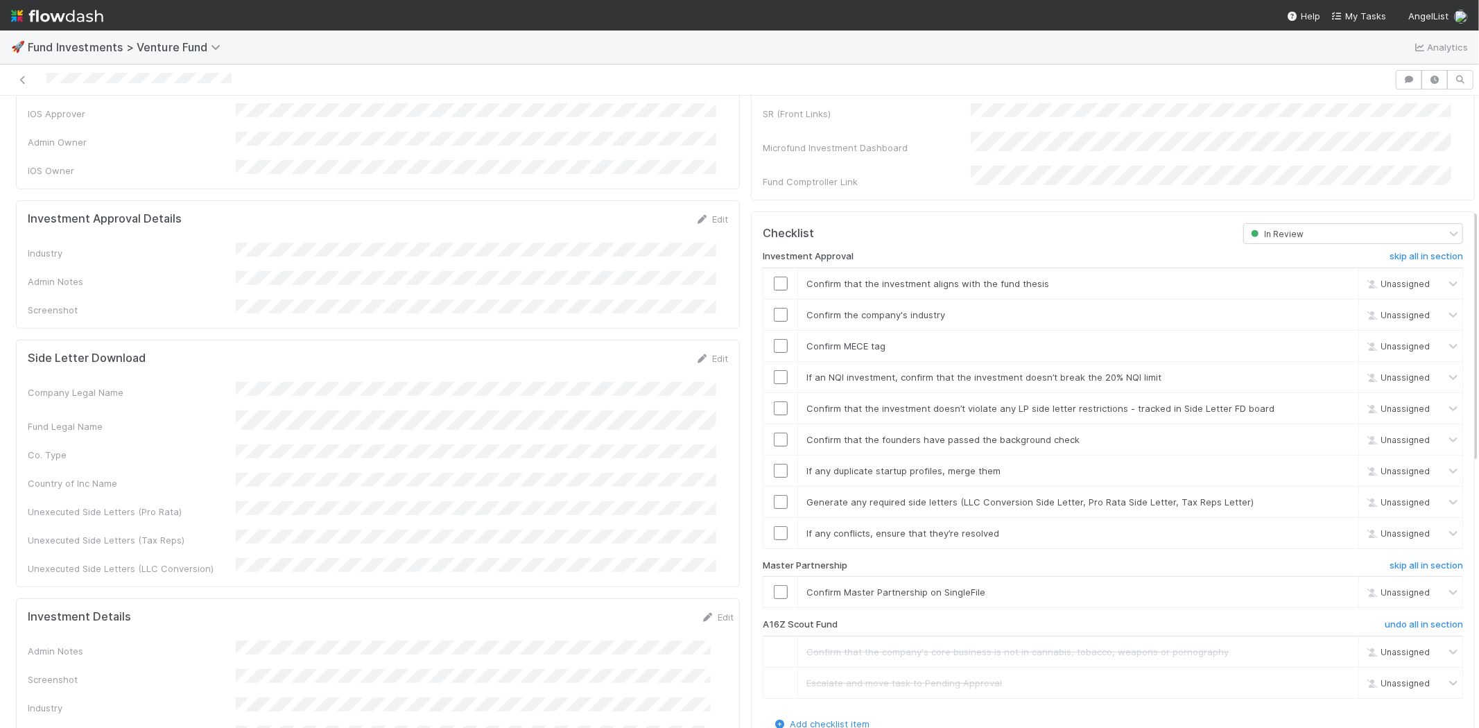
scroll to position [231, 0]
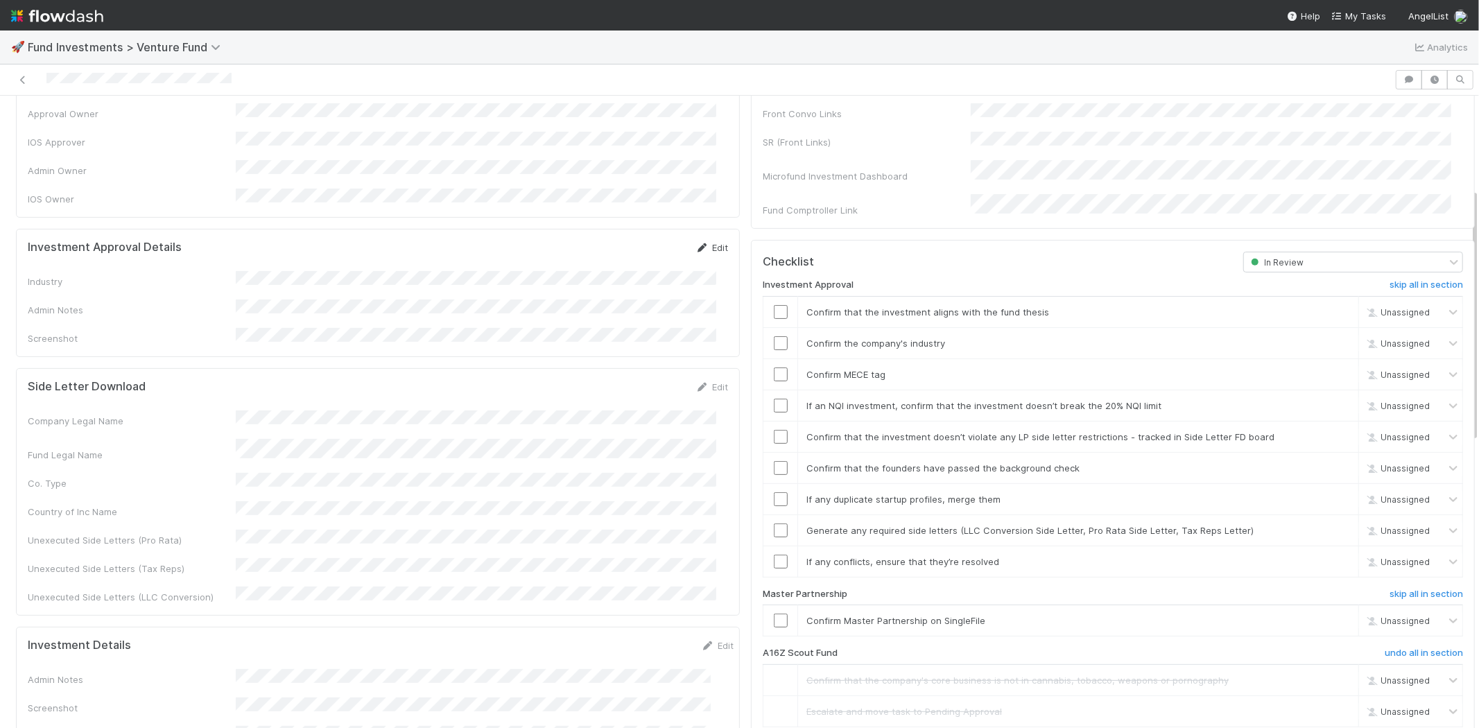
click at [695, 243] on icon at bounding box center [702, 247] width 14 height 9
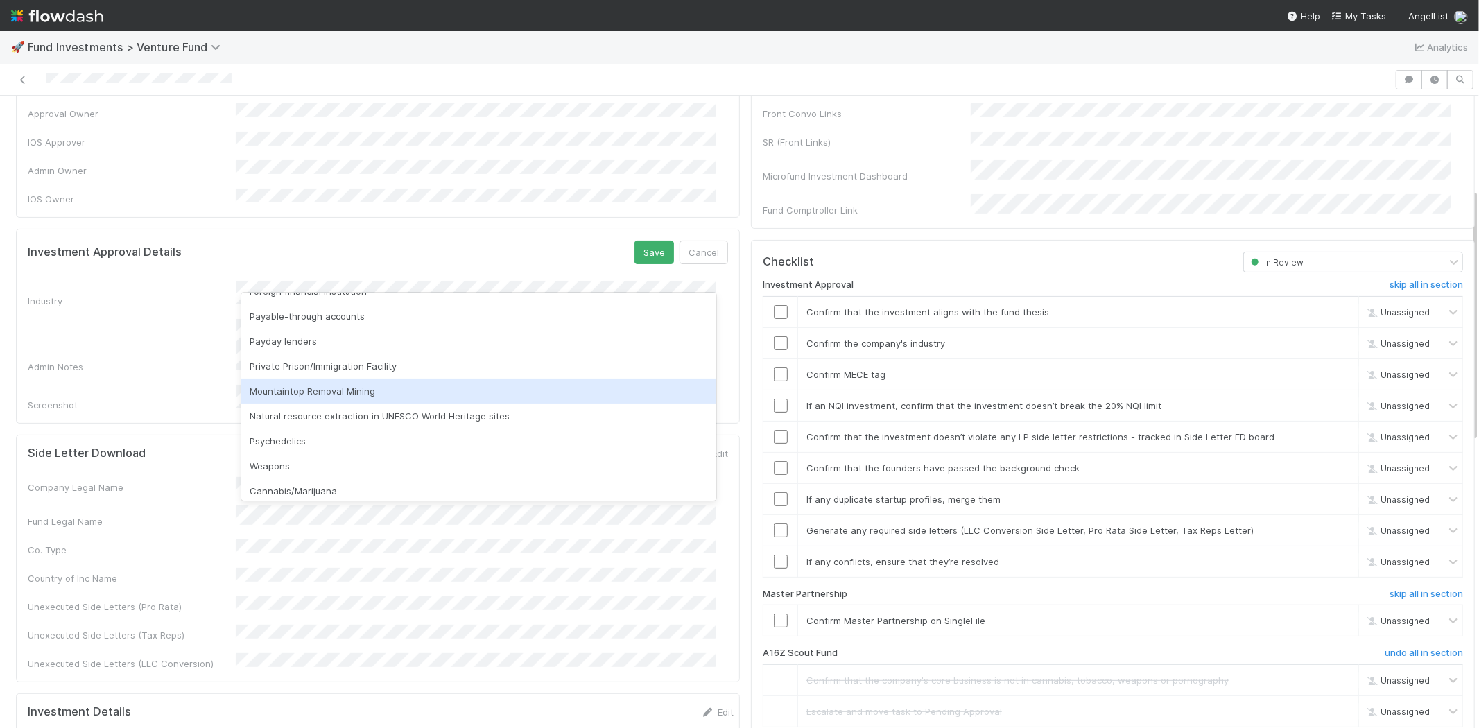
scroll to position [396, 0]
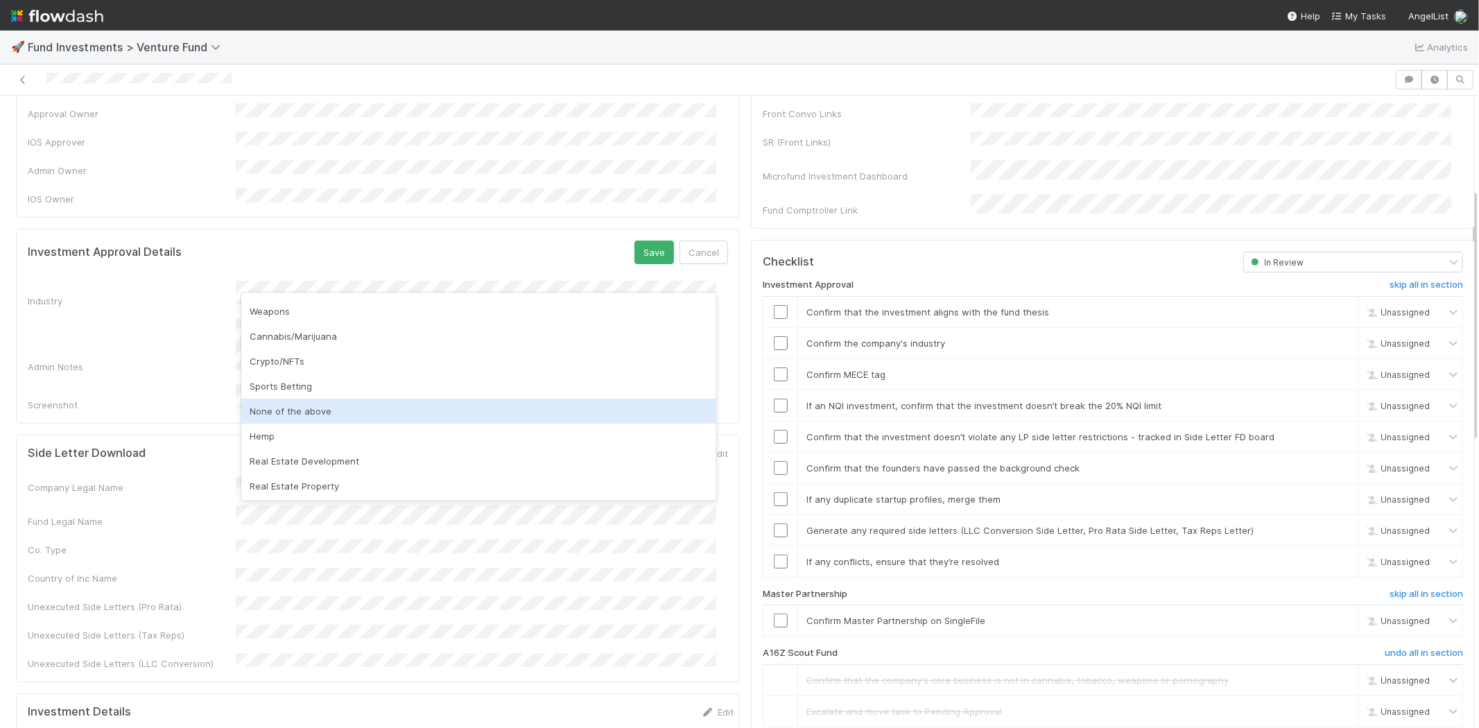
click at [306, 415] on div "None of the above" at bounding box center [478, 411] width 475 height 25
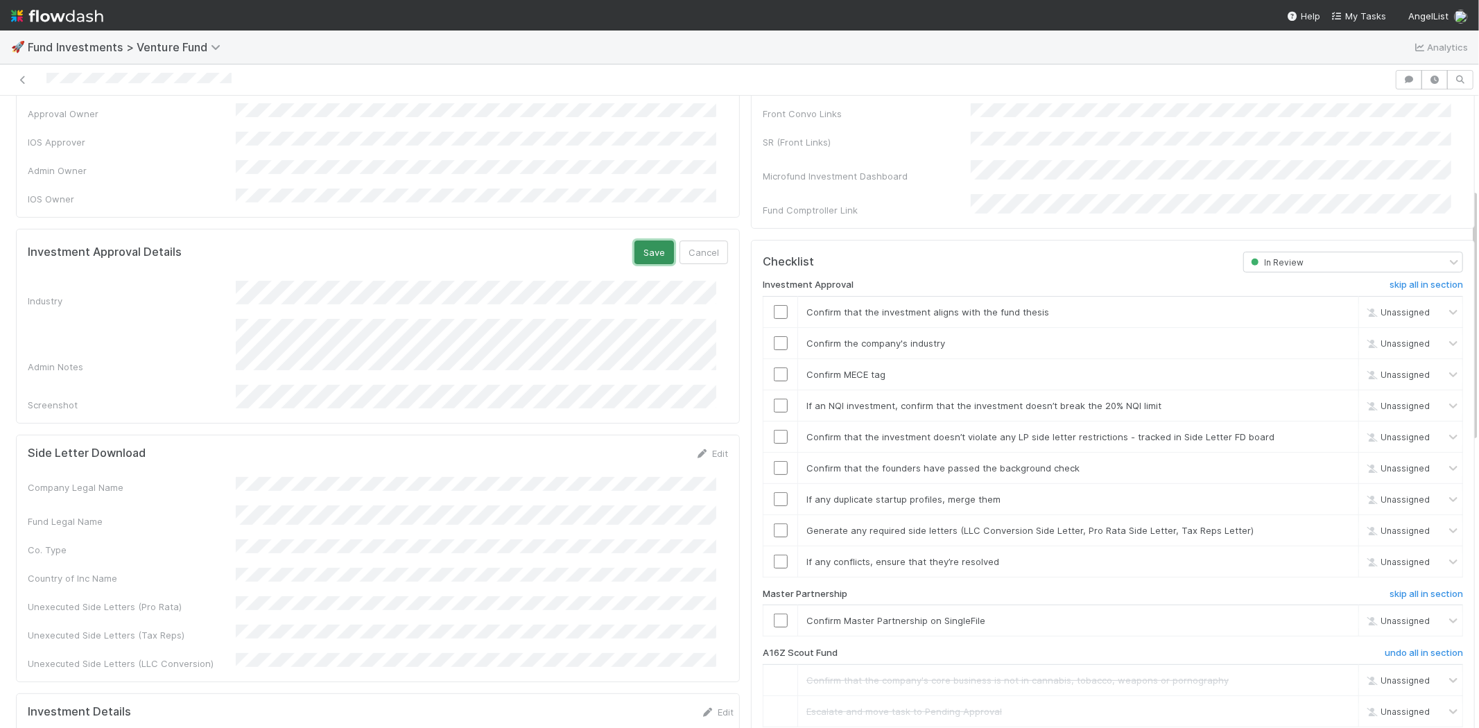
click at [643, 241] on button "Save" at bounding box center [654, 253] width 40 height 24
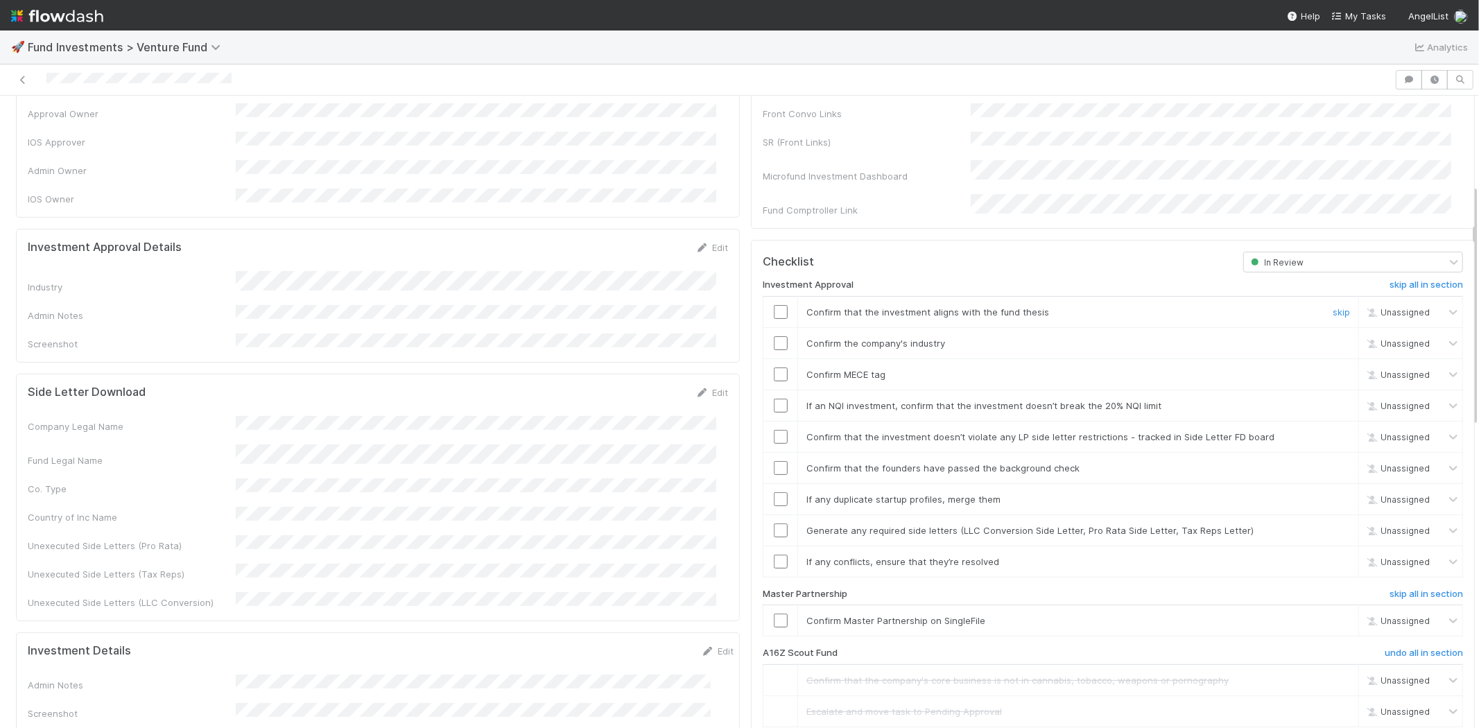
drag, startPoint x: 771, startPoint y: 294, endPoint x: 766, endPoint y: 313, distance: 19.3
click at [774, 305] on input "checkbox" at bounding box center [781, 312] width 14 height 14
click at [774, 336] on input "checkbox" at bounding box center [781, 343] width 14 height 14
click at [774, 305] on input "checkbox" at bounding box center [781, 312] width 14 height 14
click at [774, 367] on input "checkbox" at bounding box center [781, 374] width 14 height 14
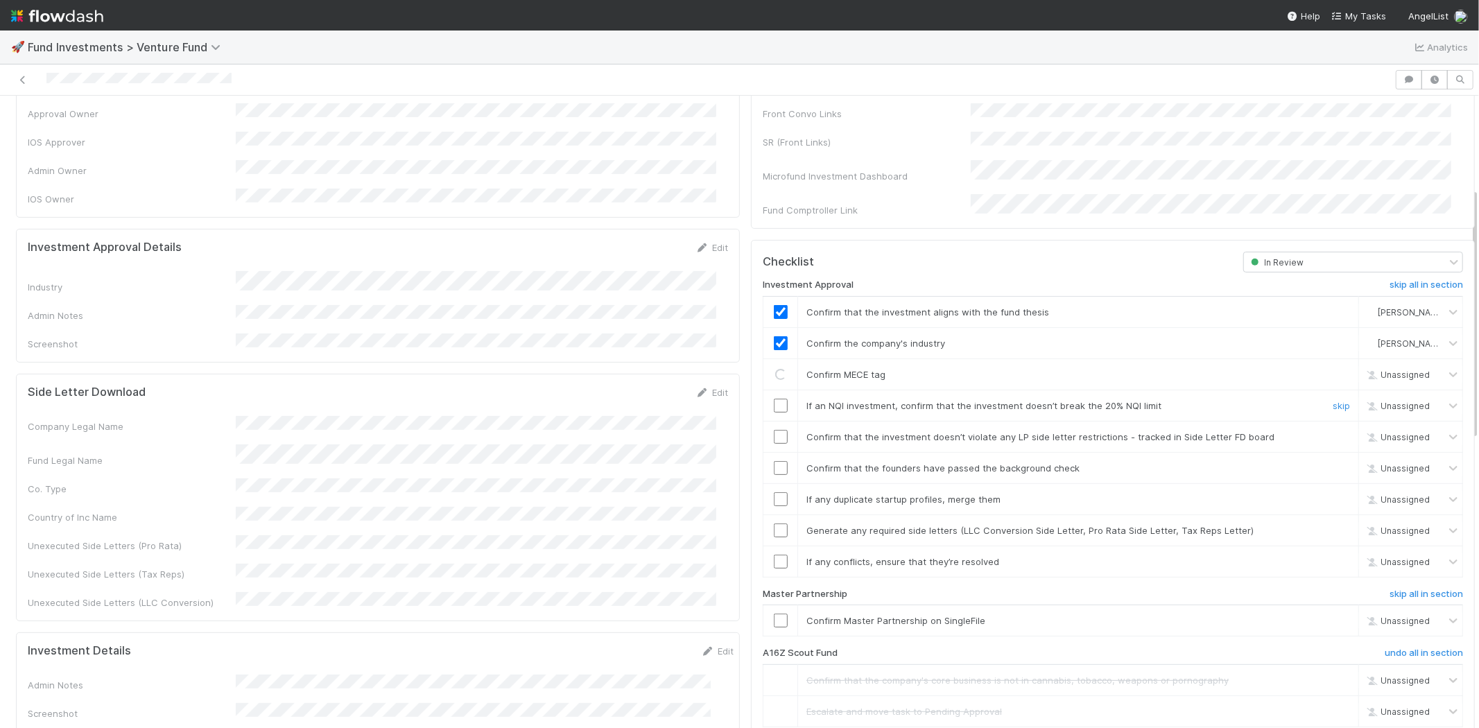
click at [772, 400] on td at bounding box center [780, 405] width 35 height 31
click at [771, 396] on td at bounding box center [780, 405] width 35 height 31
click at [774, 399] on input "checkbox" at bounding box center [781, 406] width 14 height 14
click at [774, 430] on input "checkbox" at bounding box center [781, 437] width 14 height 14
click at [774, 461] on input "checkbox" at bounding box center [781, 468] width 14 height 14
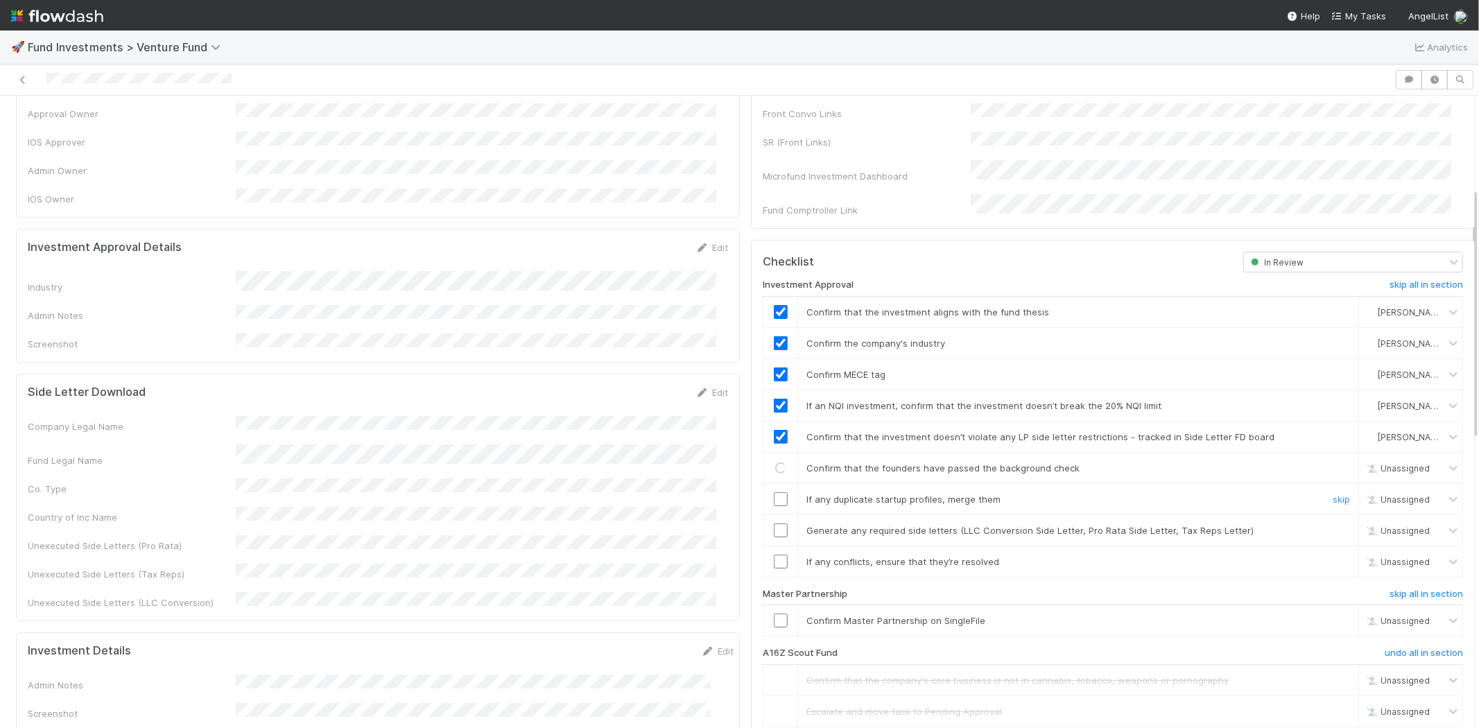
click at [774, 492] on input "checkbox" at bounding box center [781, 499] width 14 height 14
click at [774, 523] on input "checkbox" at bounding box center [781, 530] width 14 height 14
click at [774, 555] on input "checkbox" at bounding box center [781, 562] width 14 height 14
click at [774, 613] on input "checkbox" at bounding box center [781, 620] width 14 height 14
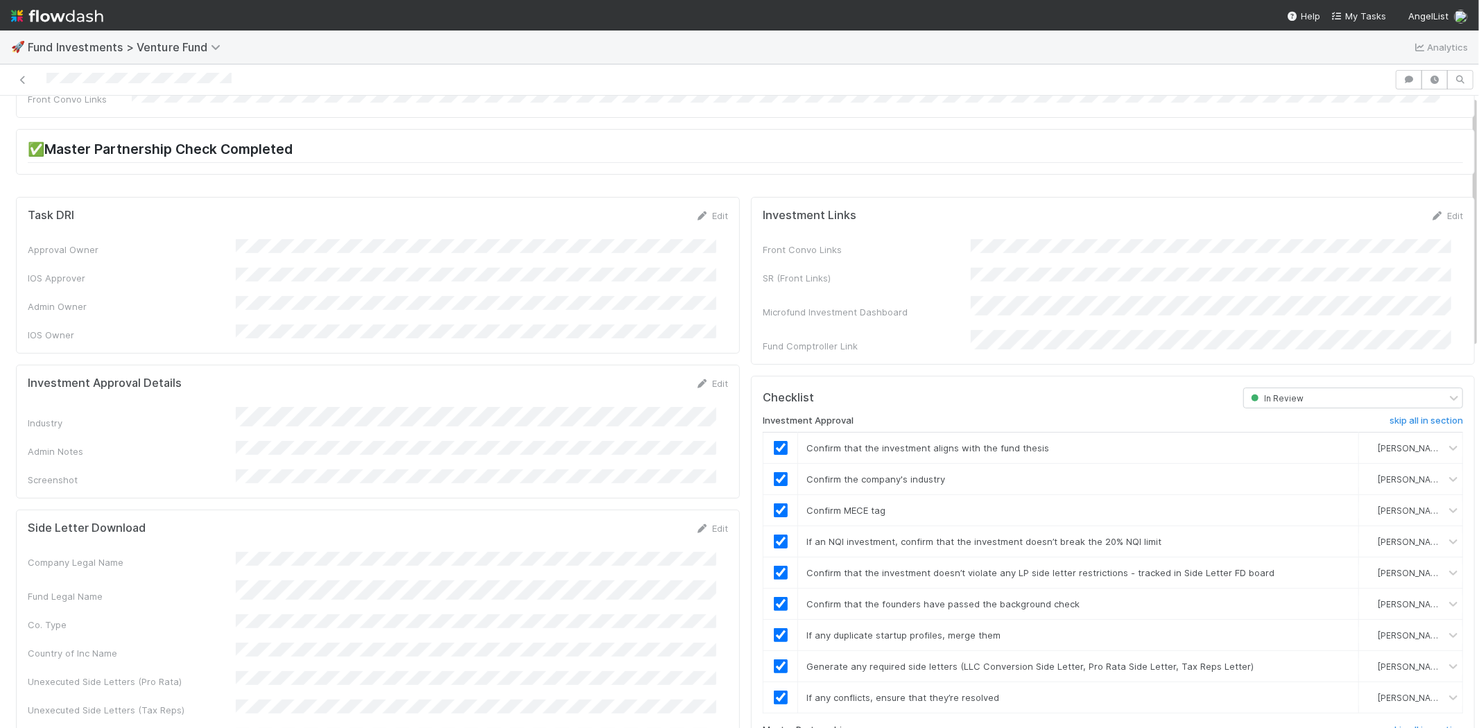
scroll to position [0, 0]
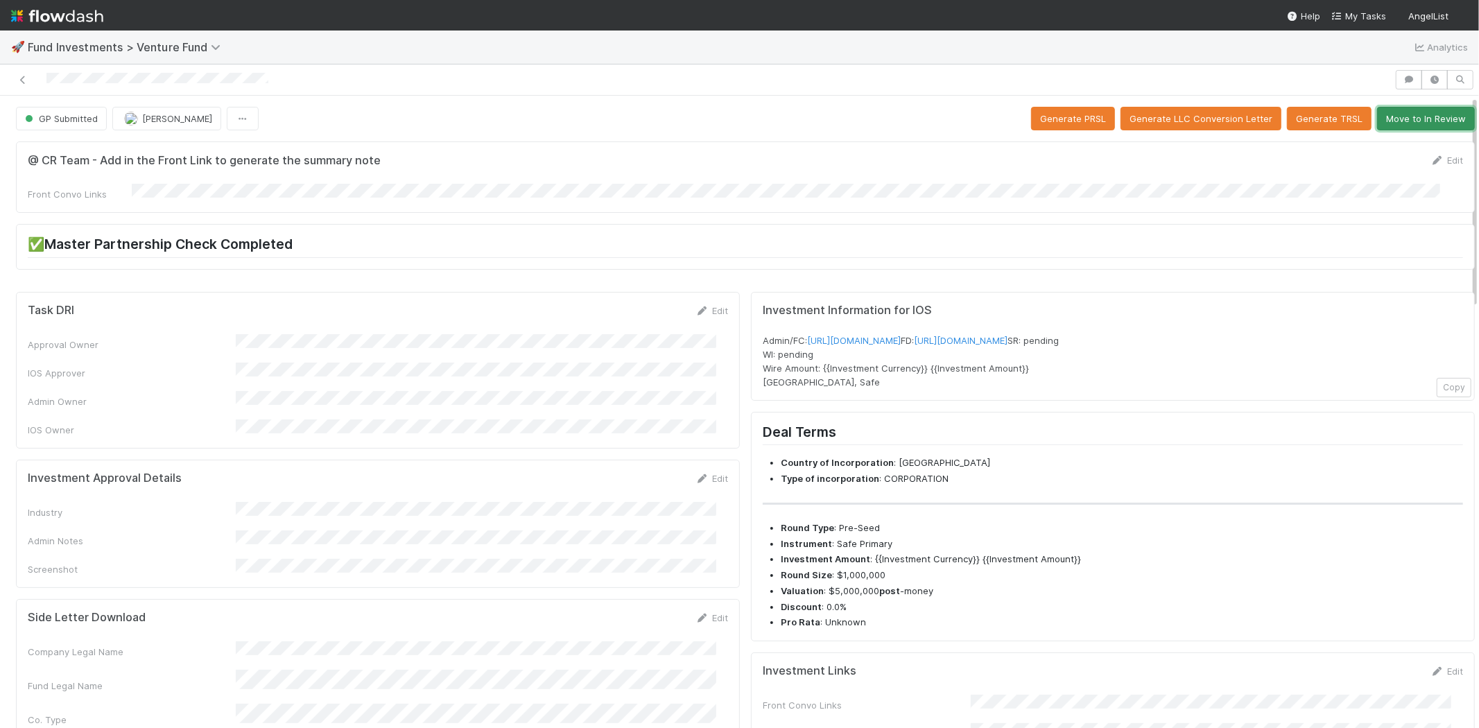
click at [1377, 121] on button "Move to In Review" at bounding box center [1426, 119] width 98 height 24
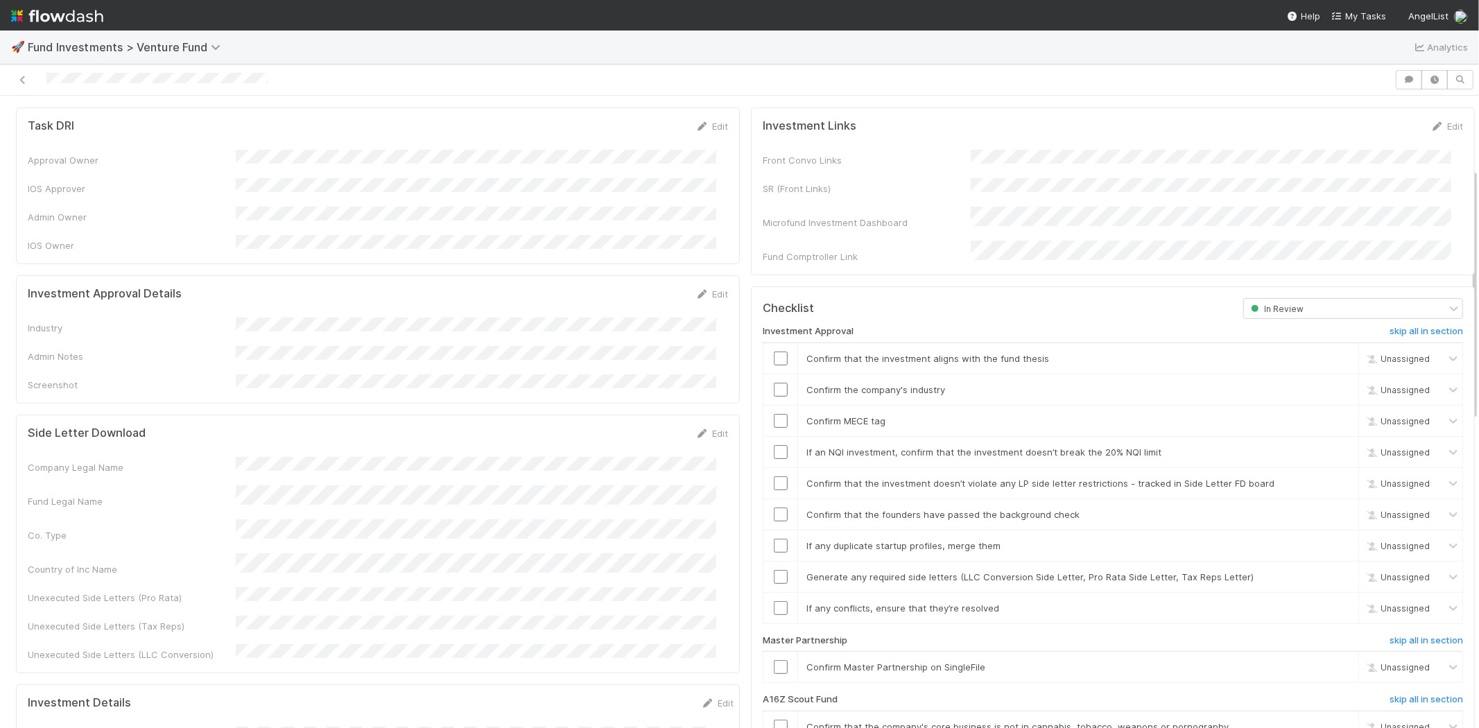
scroll to position [183, 0]
click at [705, 290] on link "Edit" at bounding box center [711, 295] width 33 height 11
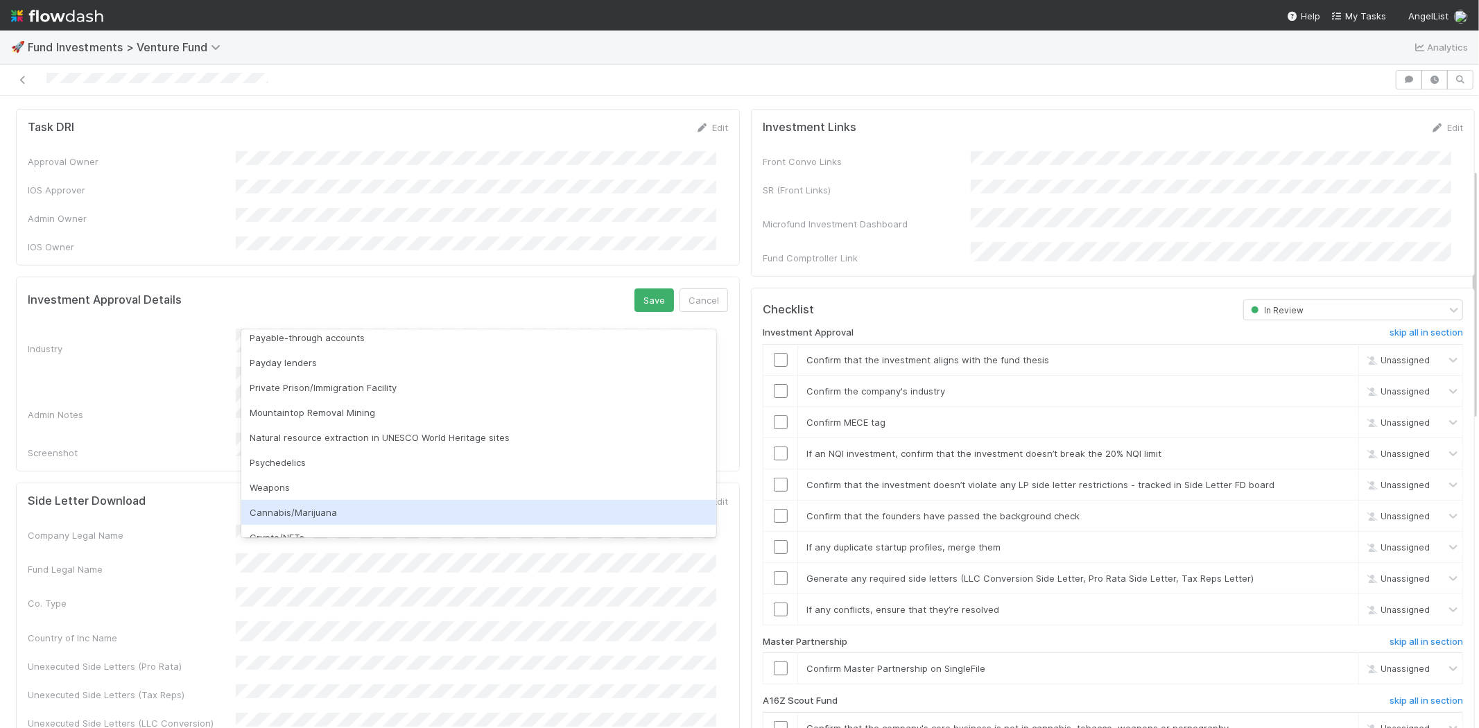
scroll to position [396, 0]
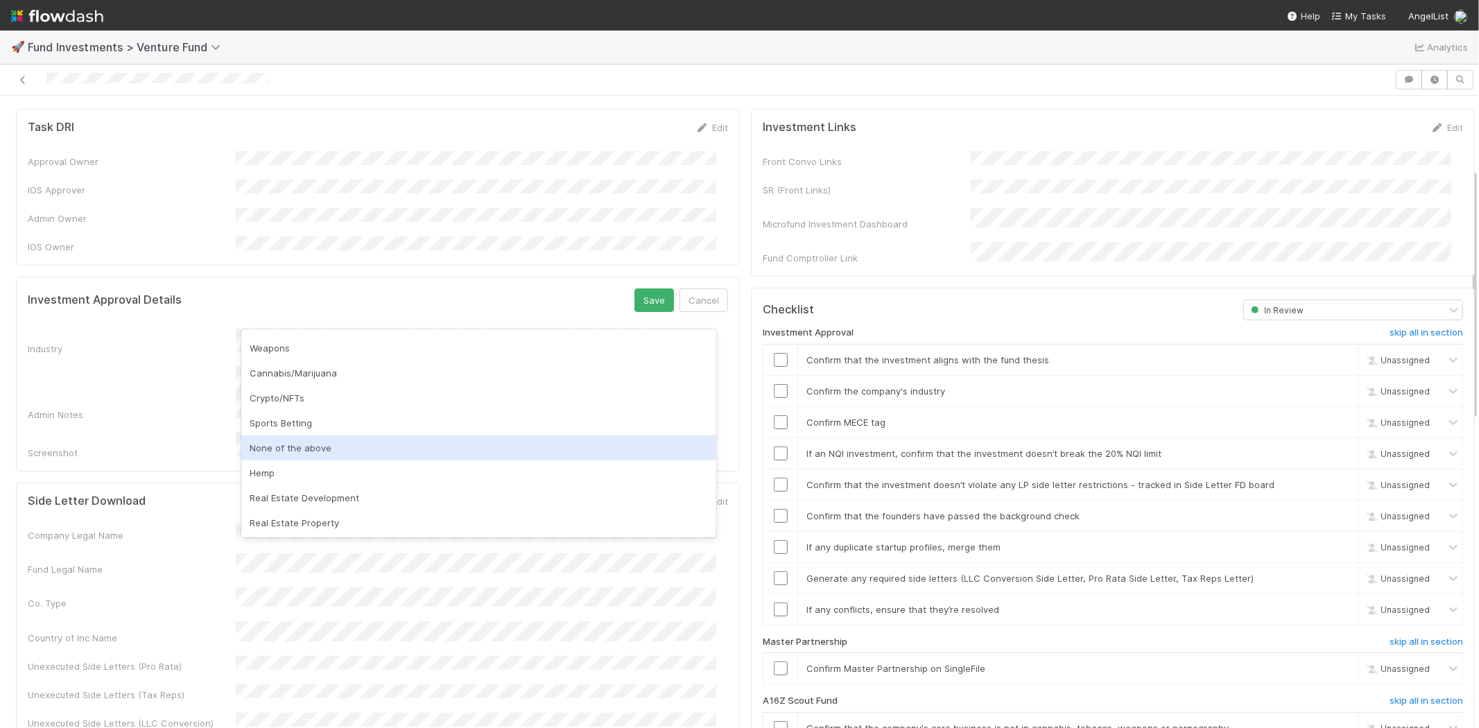
click at [289, 452] on div "None of the above" at bounding box center [478, 447] width 475 height 25
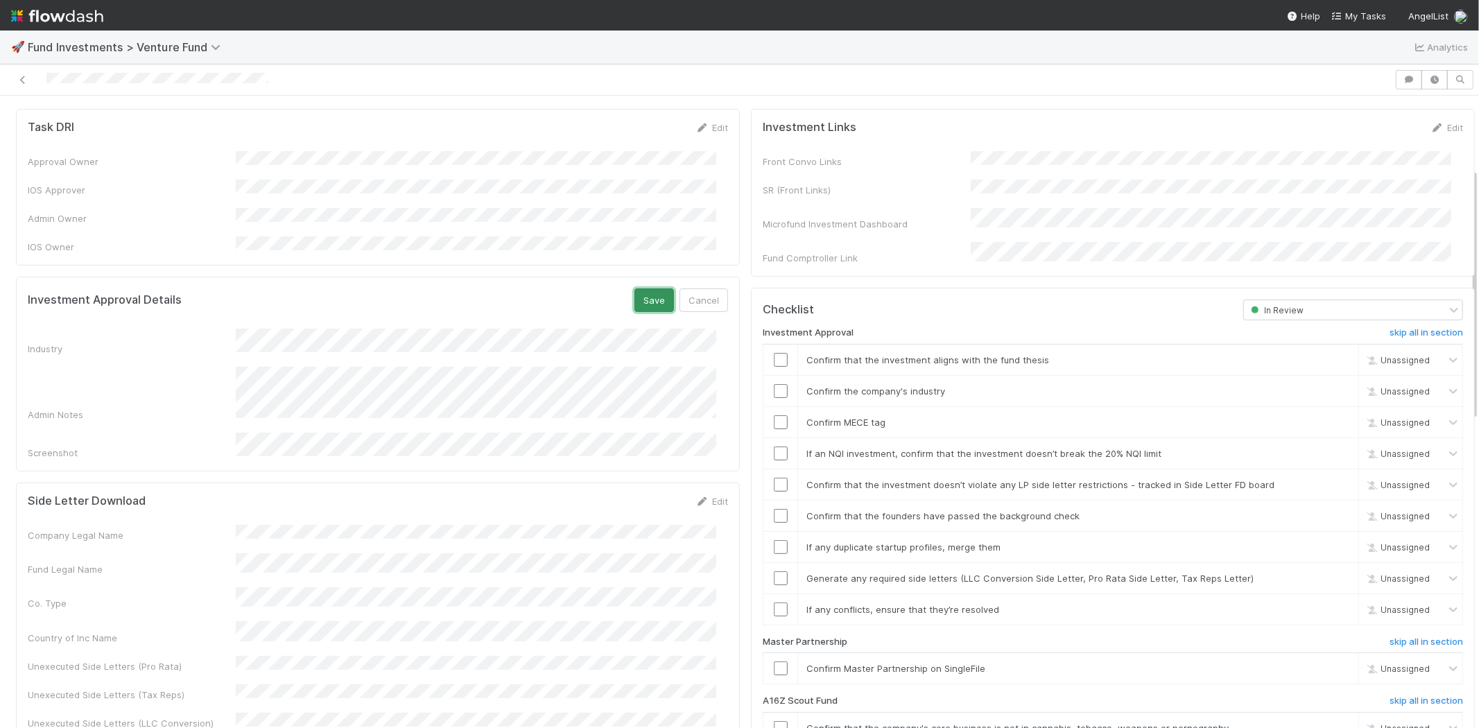
click at [646, 288] on button "Save" at bounding box center [654, 300] width 40 height 24
drag, startPoint x: 769, startPoint y: 328, endPoint x: 772, endPoint y: 358, distance: 29.9
click at [774, 353] on input "checkbox" at bounding box center [781, 360] width 14 height 14
click at [774, 384] on input "checkbox" at bounding box center [781, 391] width 14 height 14
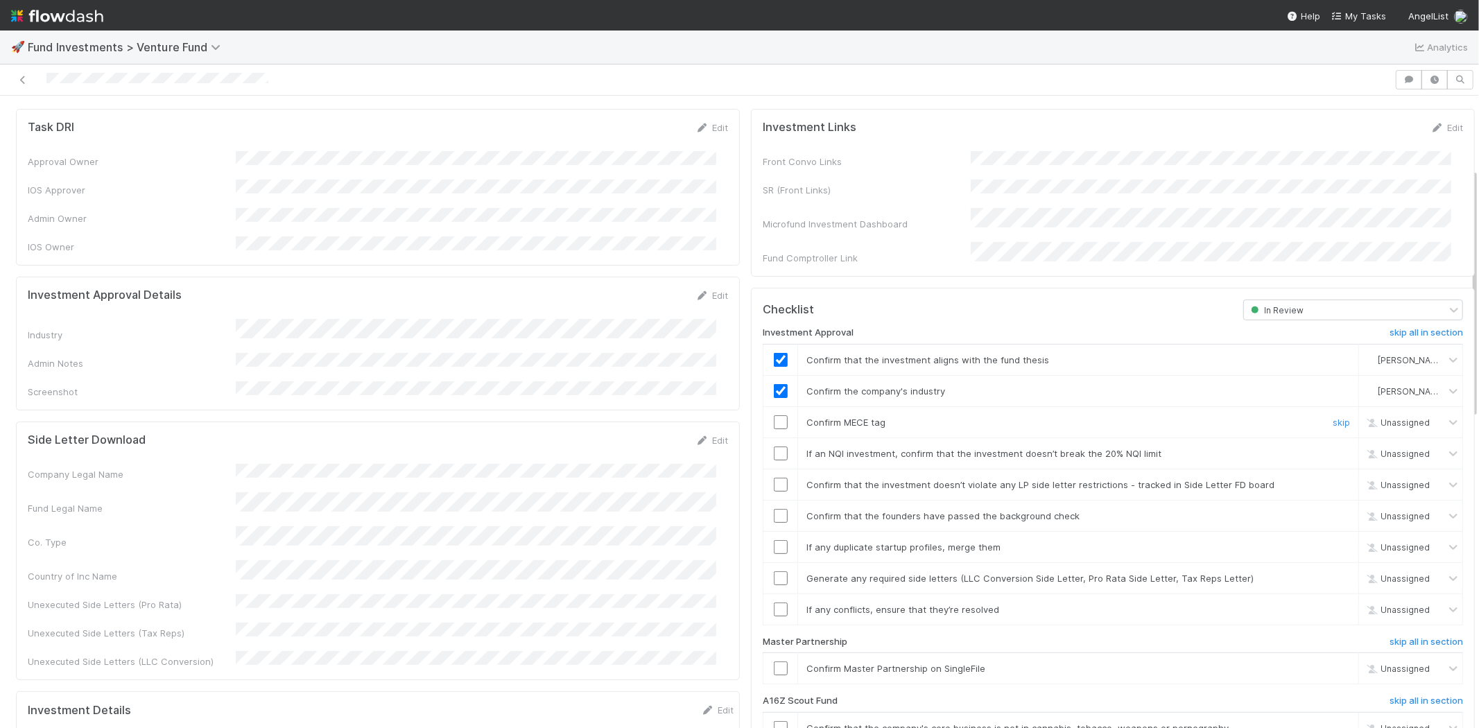
drag, startPoint x: 767, startPoint y: 392, endPoint x: 766, endPoint y: 418, distance: 26.3
click at [774, 415] on input "checkbox" at bounding box center [781, 422] width 14 height 14
click at [774, 446] on input "checkbox" at bounding box center [781, 453] width 14 height 14
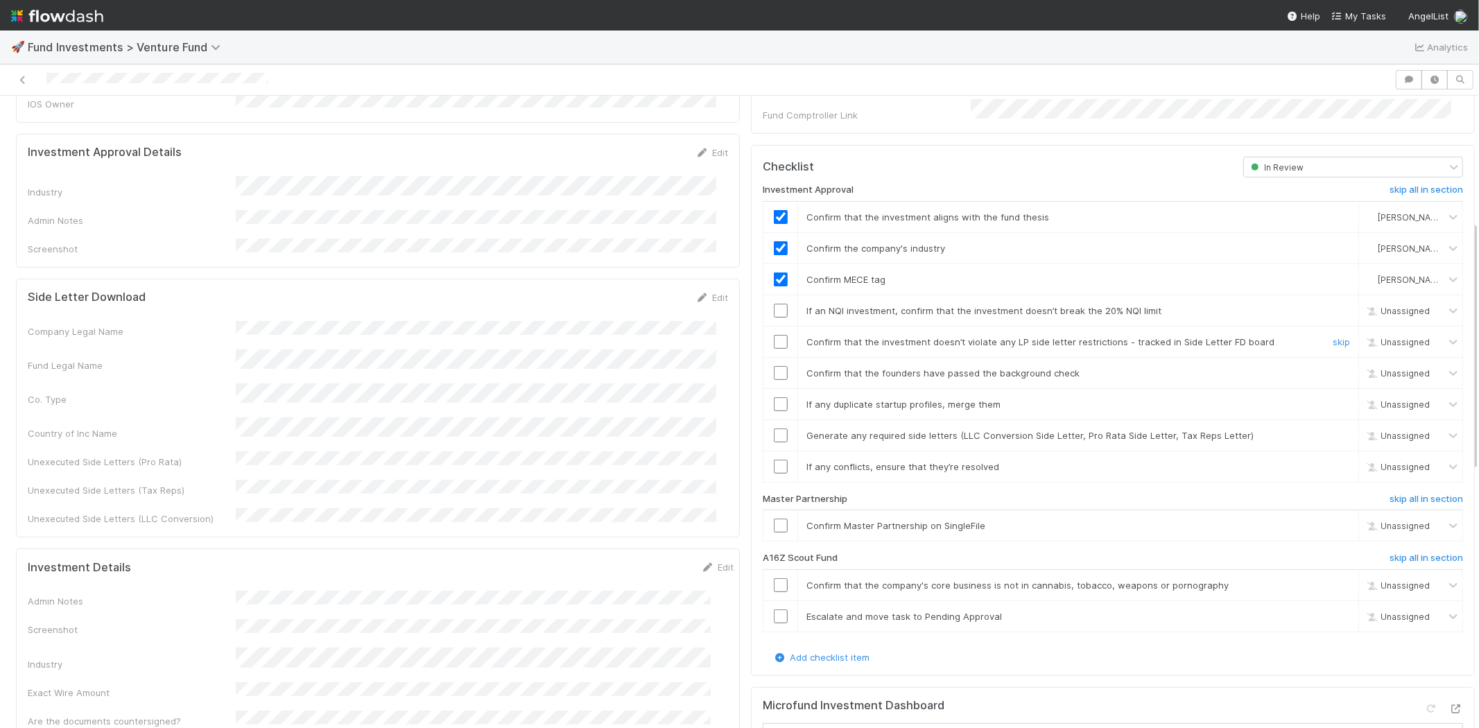
scroll to position [337, 0]
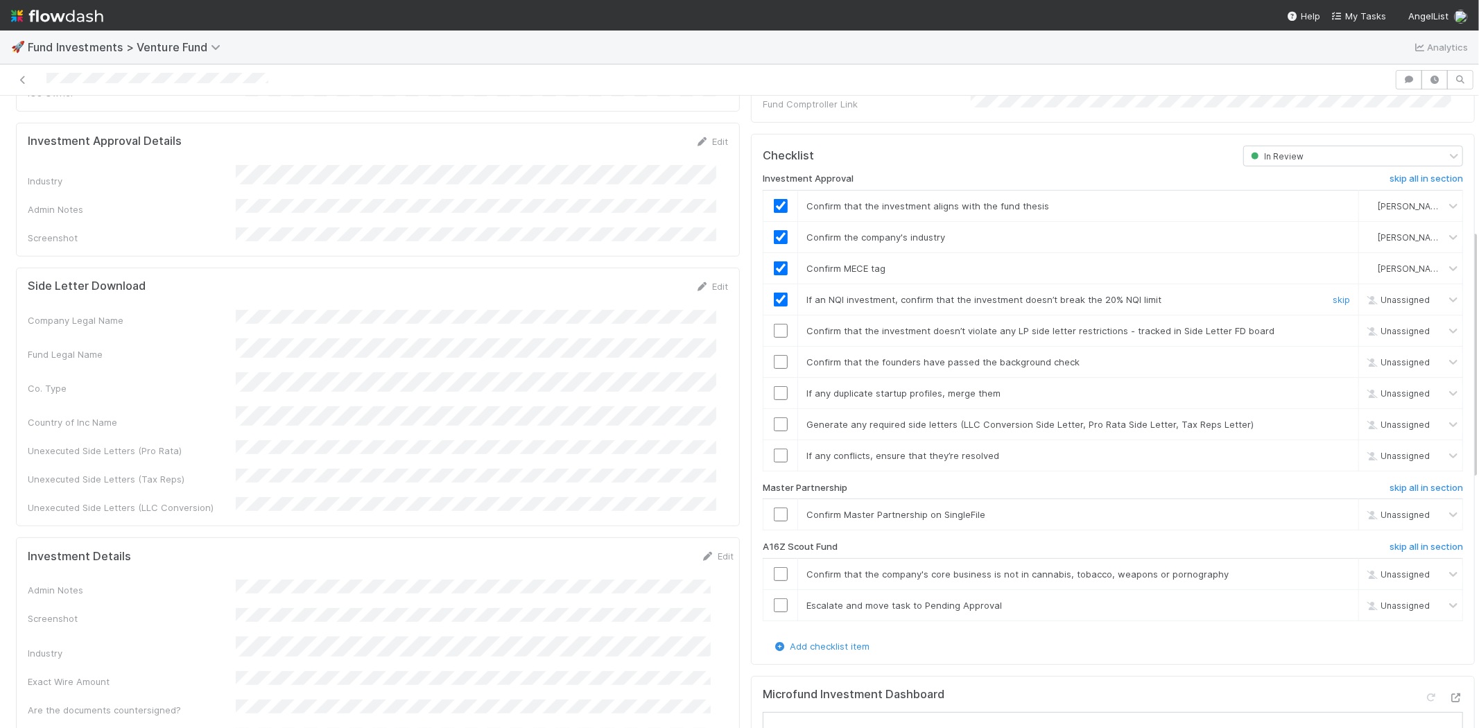
checkbox input "true"
drag, startPoint x: 765, startPoint y: 302, endPoint x: 767, endPoint y: 338, distance: 35.5
click at [774, 324] on input "checkbox" at bounding box center [781, 331] width 14 height 14
click at [774, 355] on input "checkbox" at bounding box center [781, 362] width 14 height 14
click at [774, 386] on input "checkbox" at bounding box center [781, 393] width 14 height 14
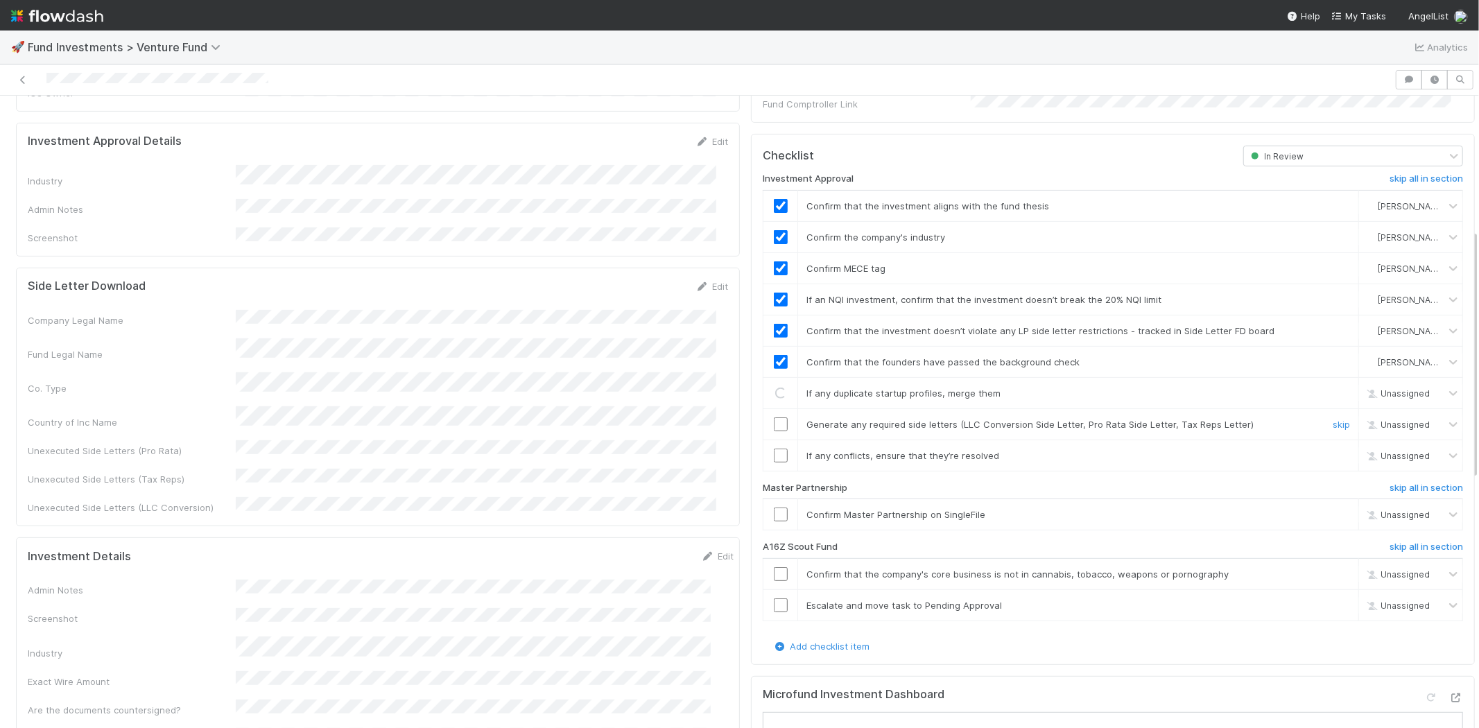
click at [774, 417] on input "checkbox" at bounding box center [781, 424] width 14 height 14
click at [774, 448] on input "checkbox" at bounding box center [781, 455] width 14 height 14
click at [774, 507] on input "checkbox" at bounding box center [781, 514] width 14 height 14
click at [293, 70] on div at bounding box center [697, 79] width 1383 height 19
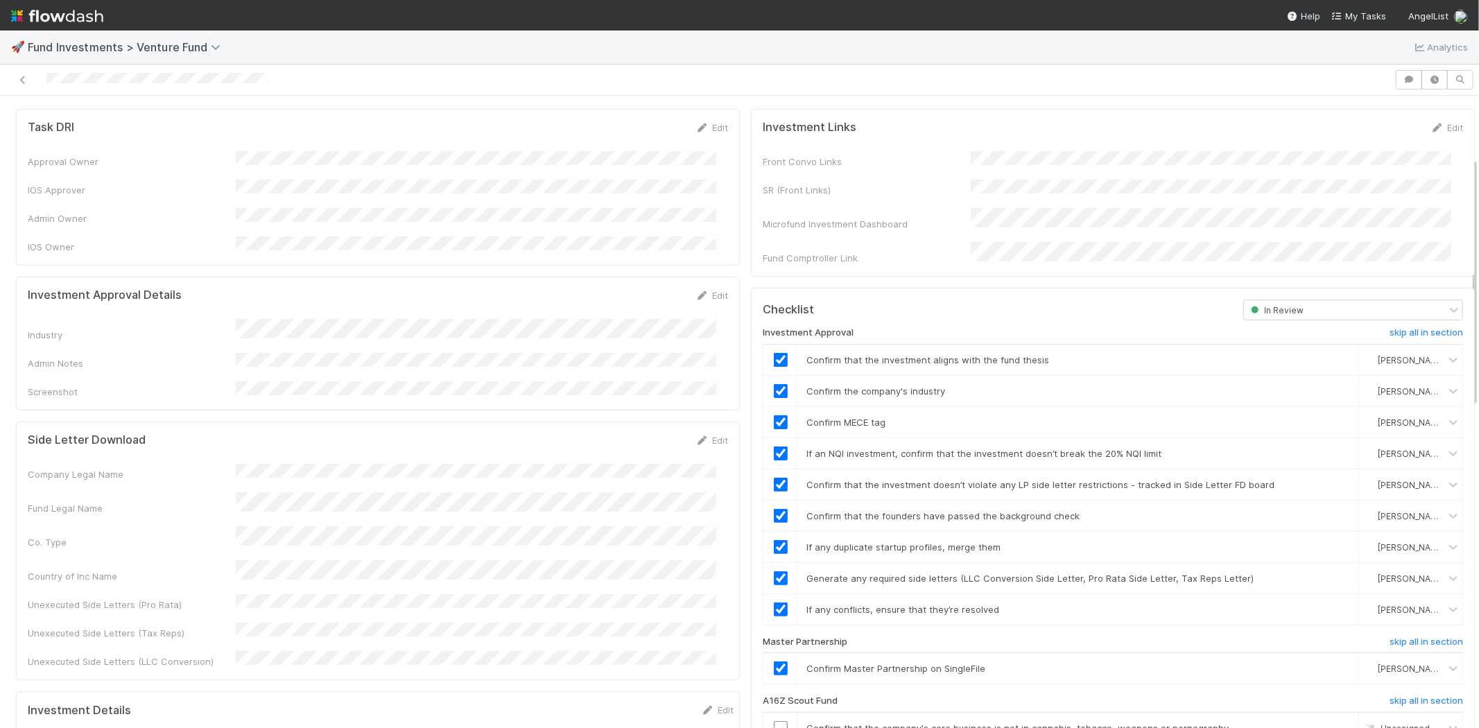
scroll to position [0, 0]
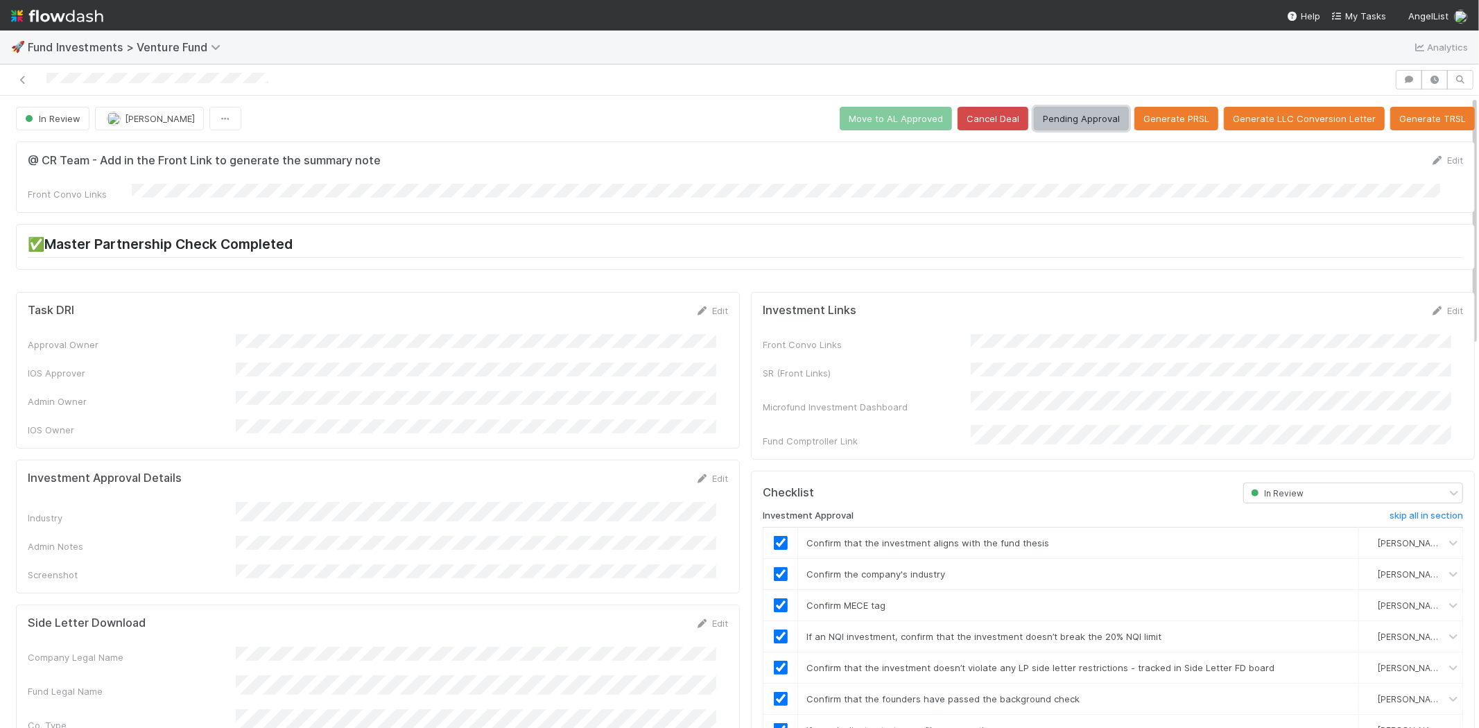
click at [1063, 107] on button "Pending Approval" at bounding box center [1081, 119] width 95 height 24
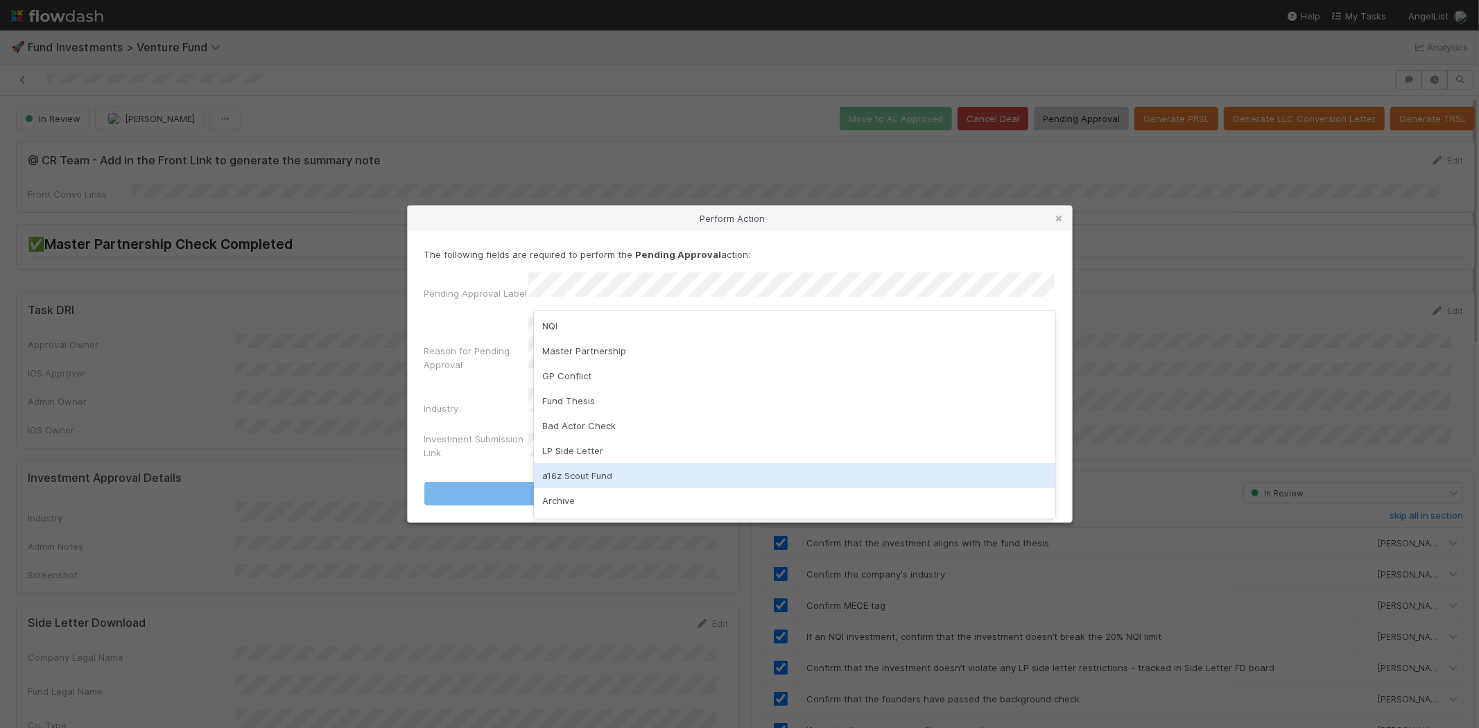
click at [551, 480] on div "a16z Scout Fund" at bounding box center [794, 475] width 521 height 25
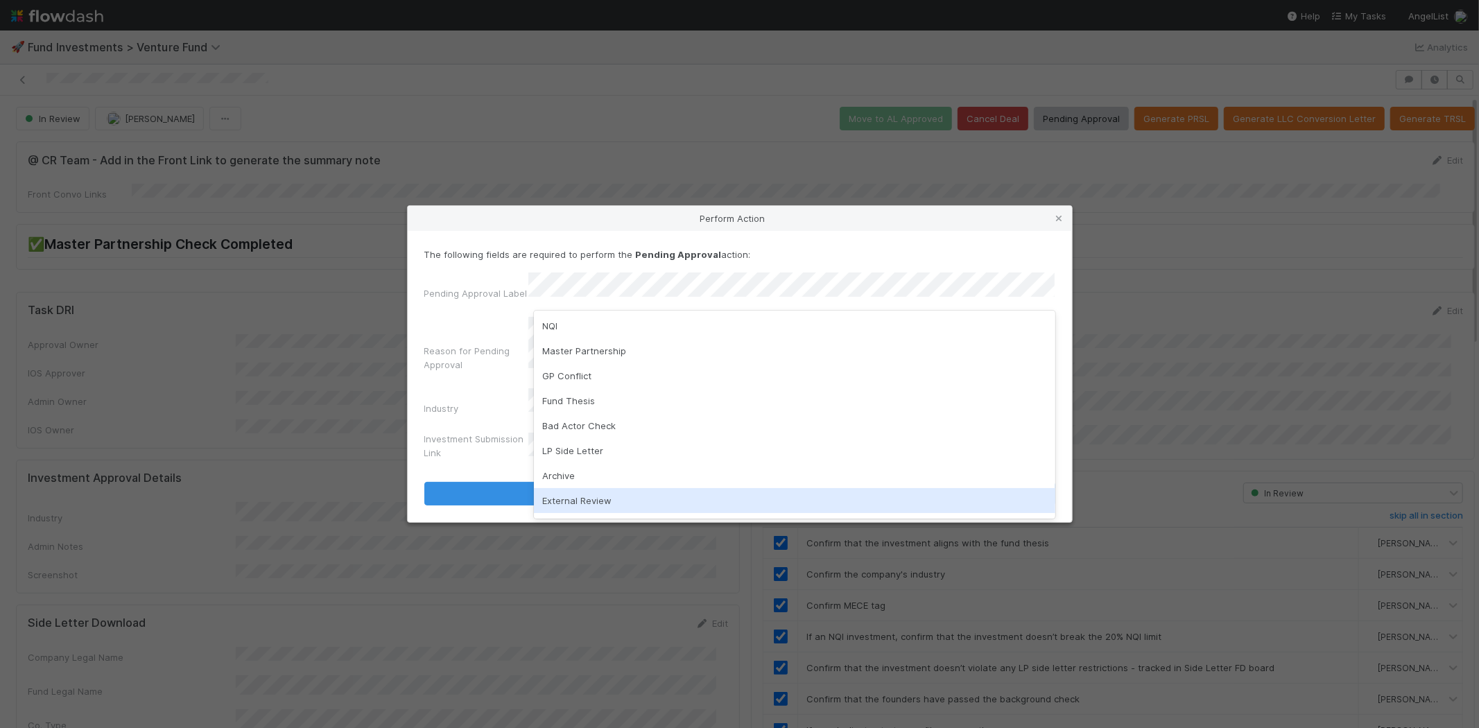
scroll to position [71, 0]
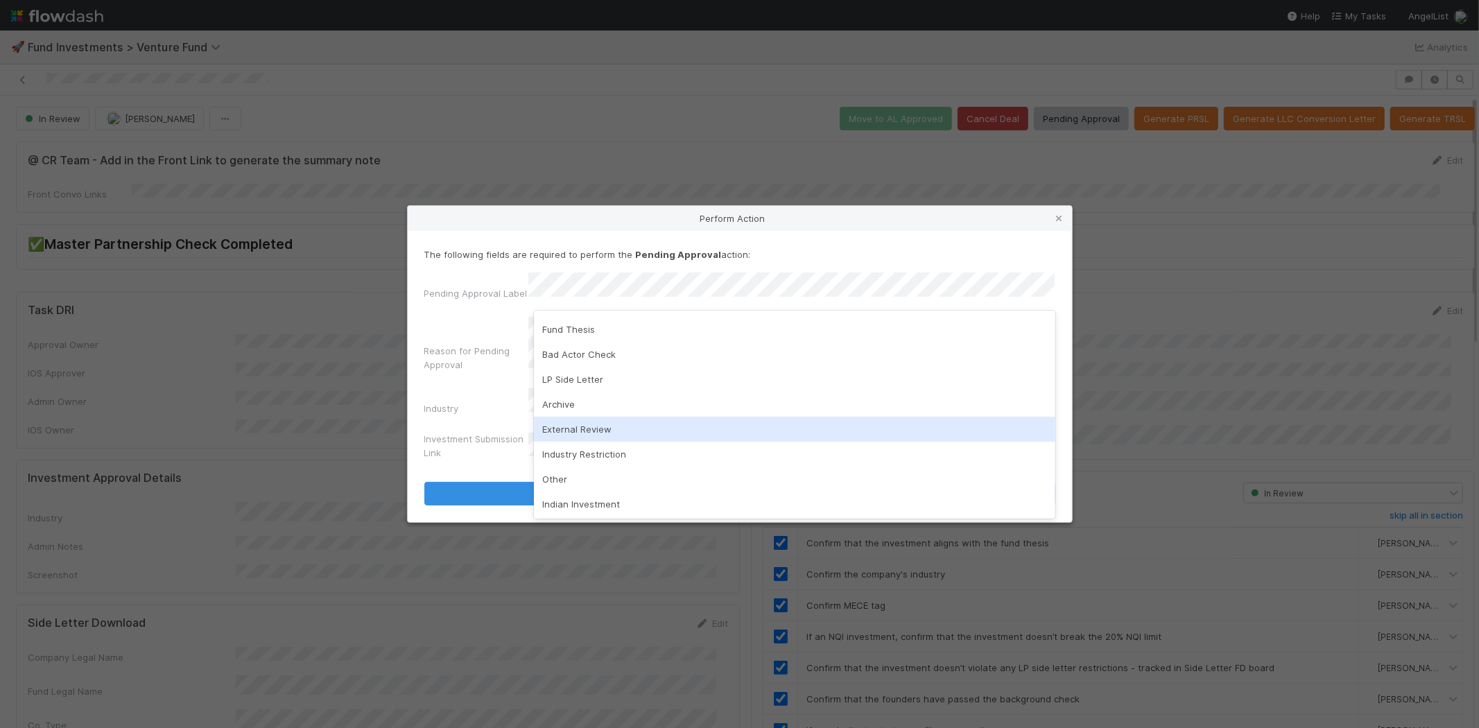
click at [594, 433] on div "External Review" at bounding box center [794, 429] width 521 height 25
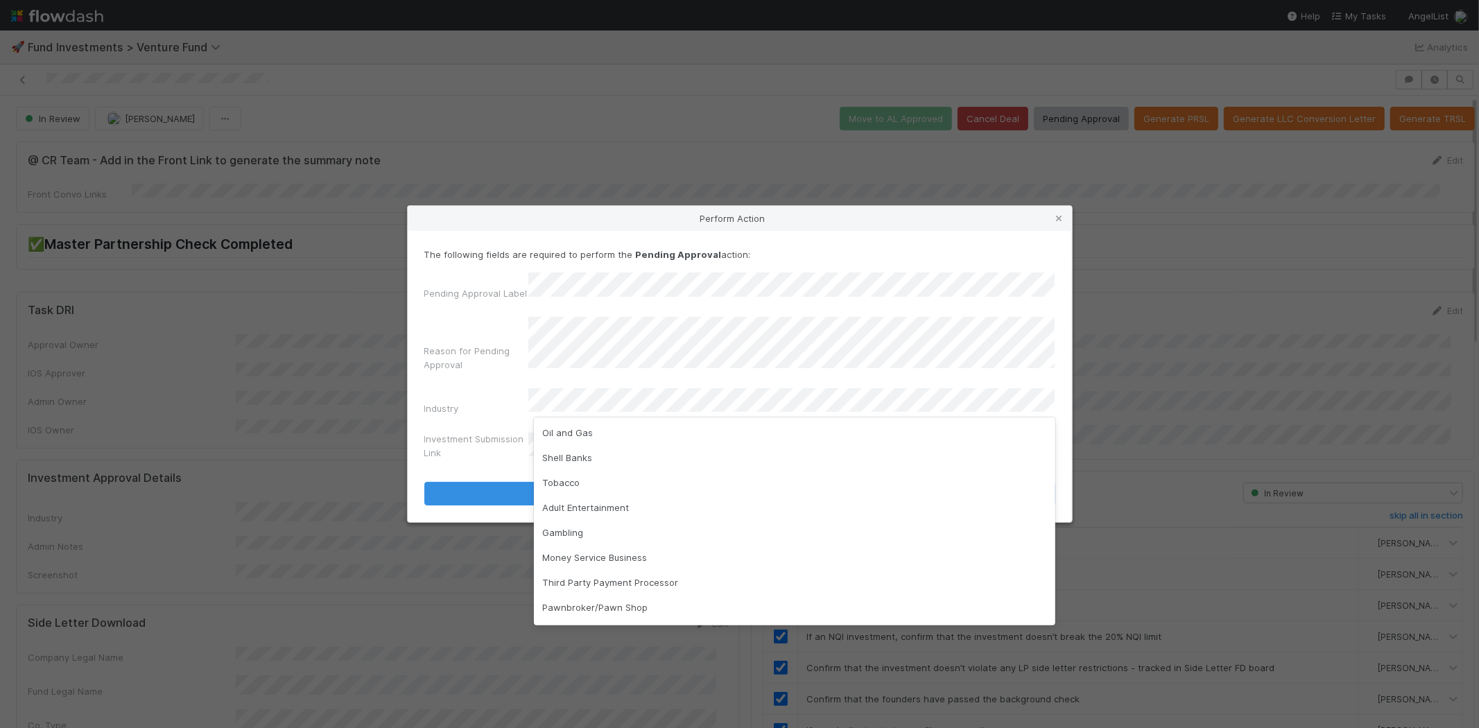
scroll to position [0, 0]
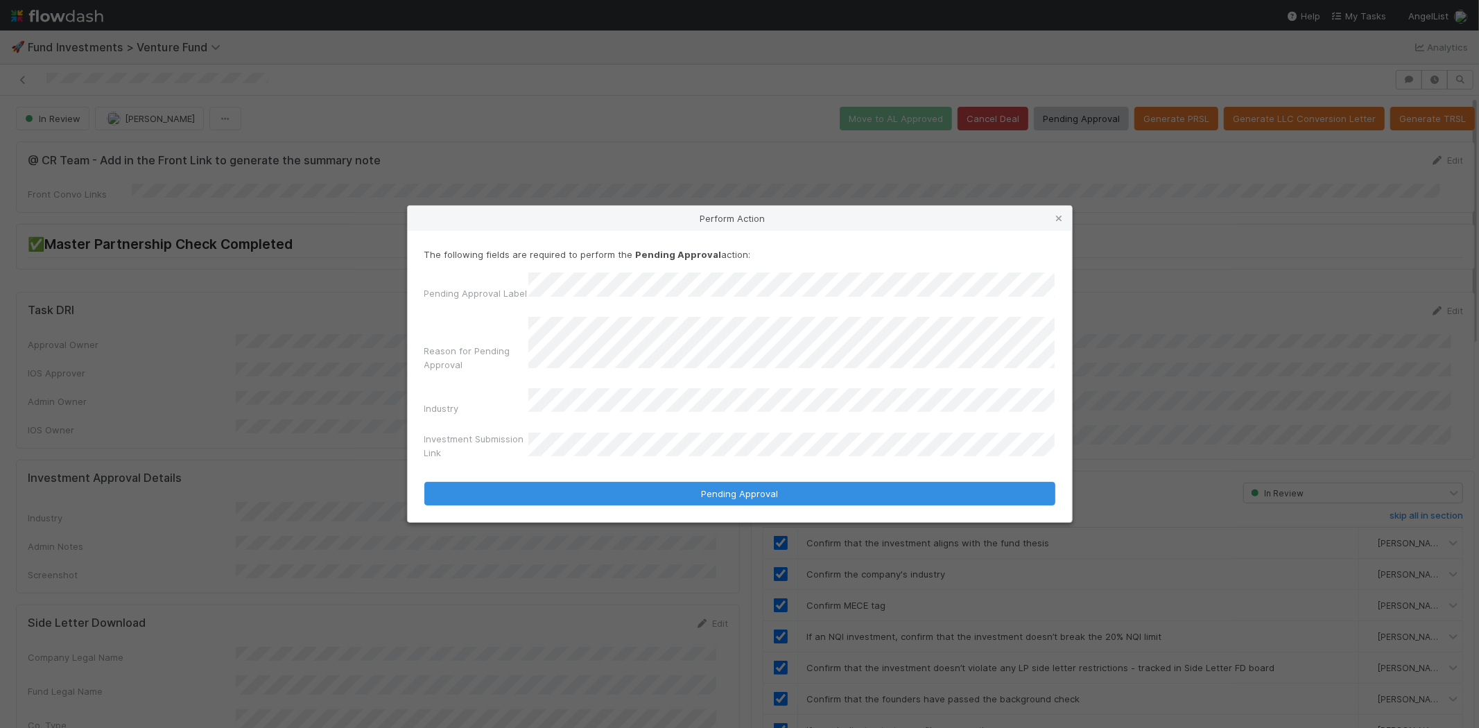
click at [424, 482] on button "Pending Approval" at bounding box center [739, 494] width 631 height 24
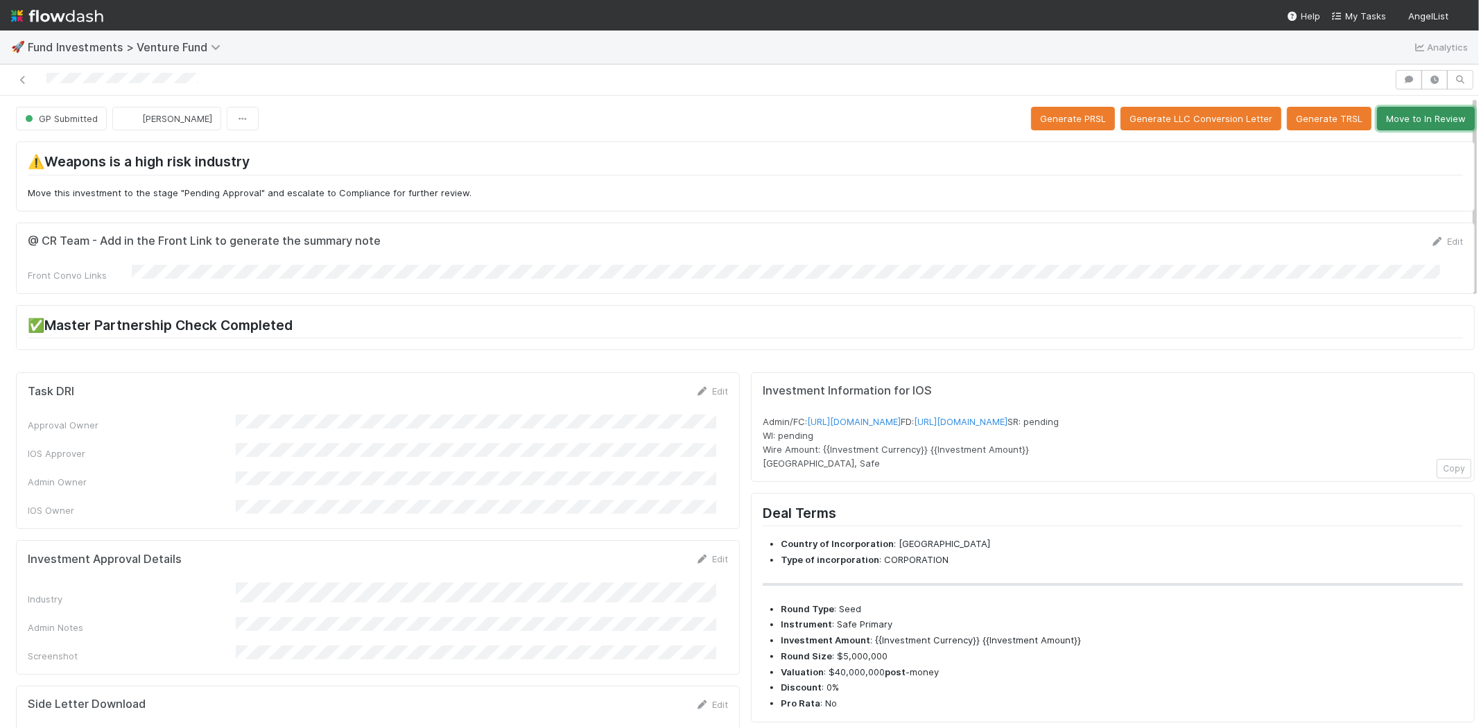
click at [1412, 121] on button "Move to In Review" at bounding box center [1426, 119] width 98 height 24
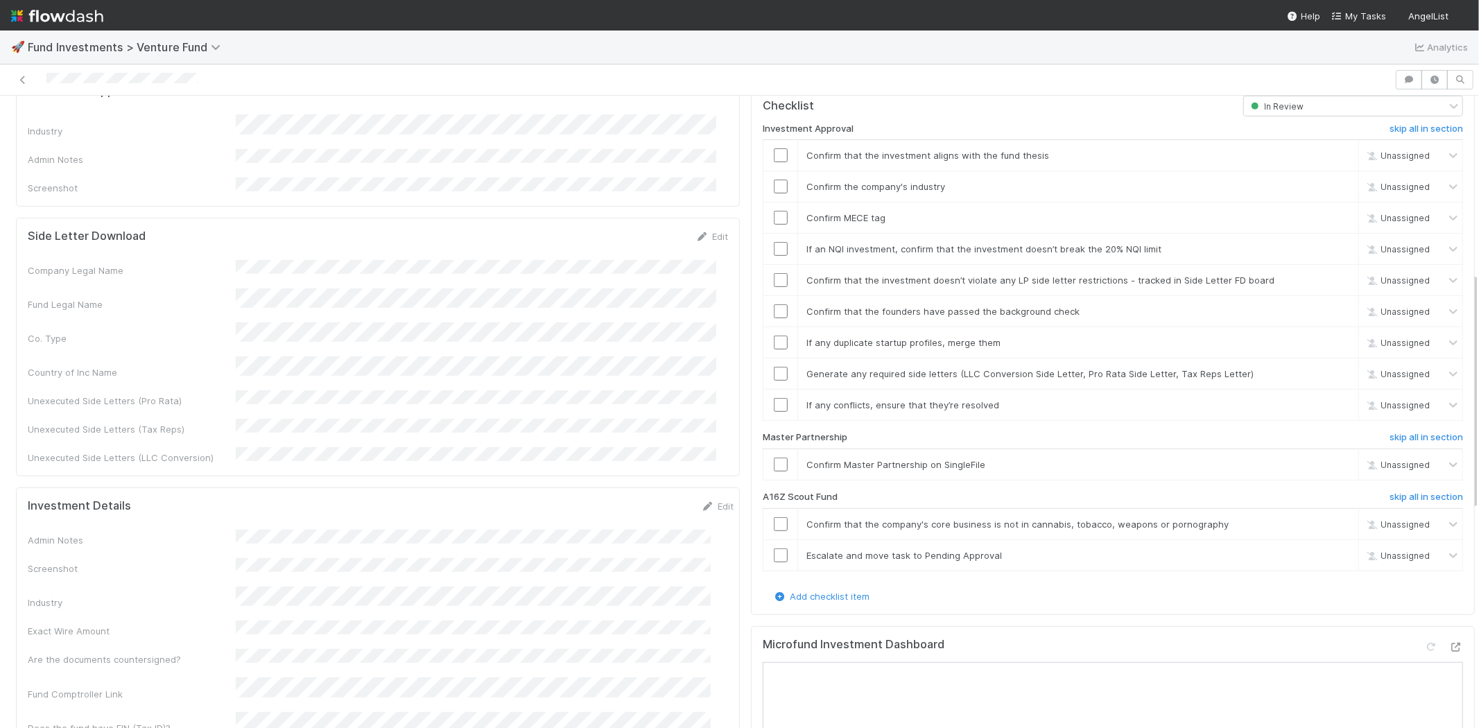
scroll to position [616, 0]
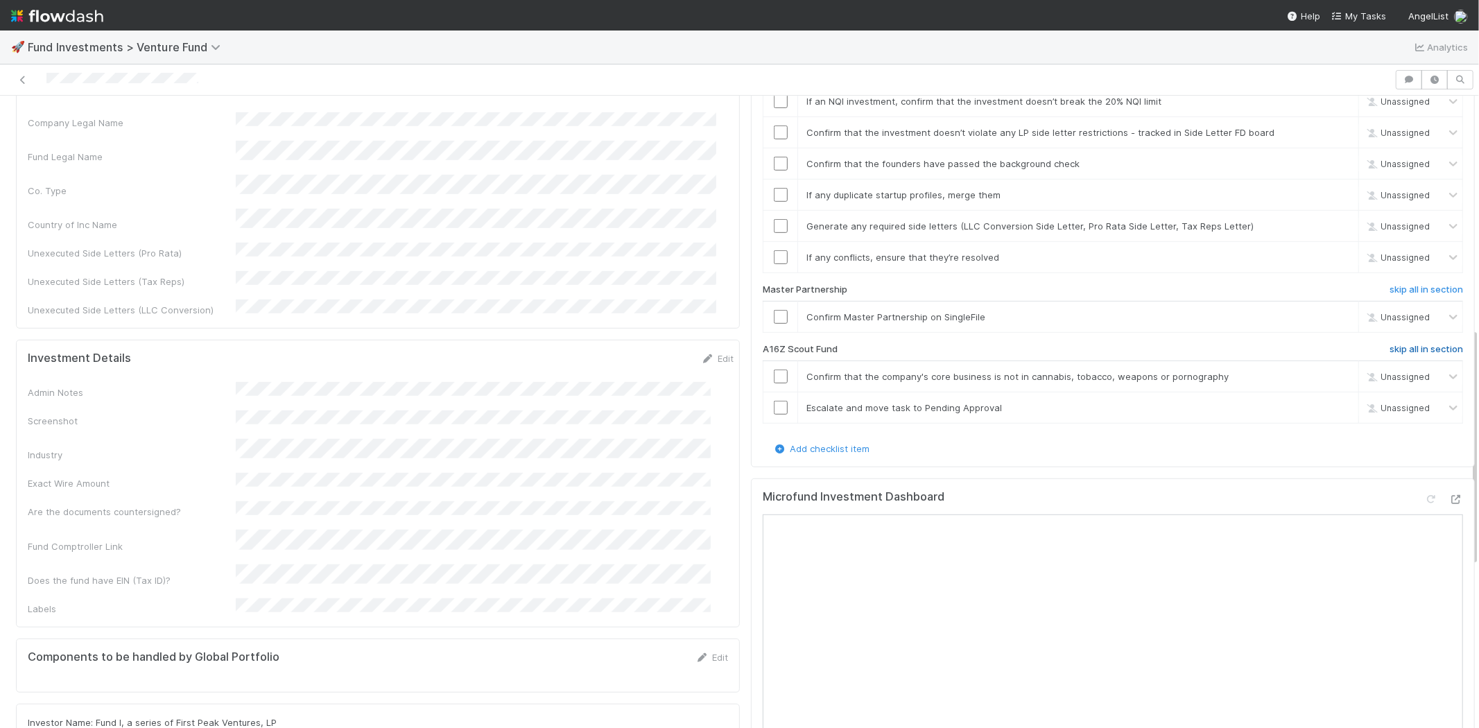
click at [1391, 344] on h6 "skip all in section" at bounding box center [1425, 349] width 73 height 11
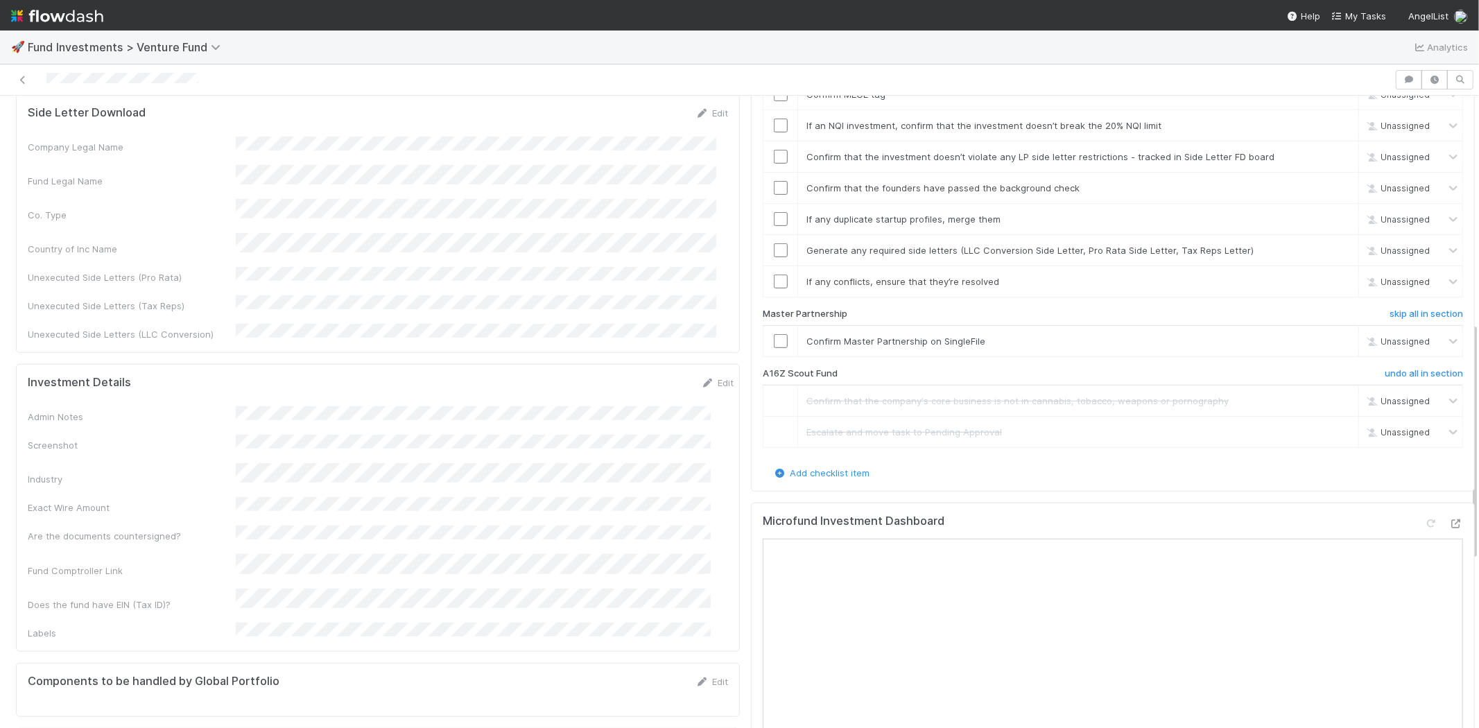
scroll to position [584, 0]
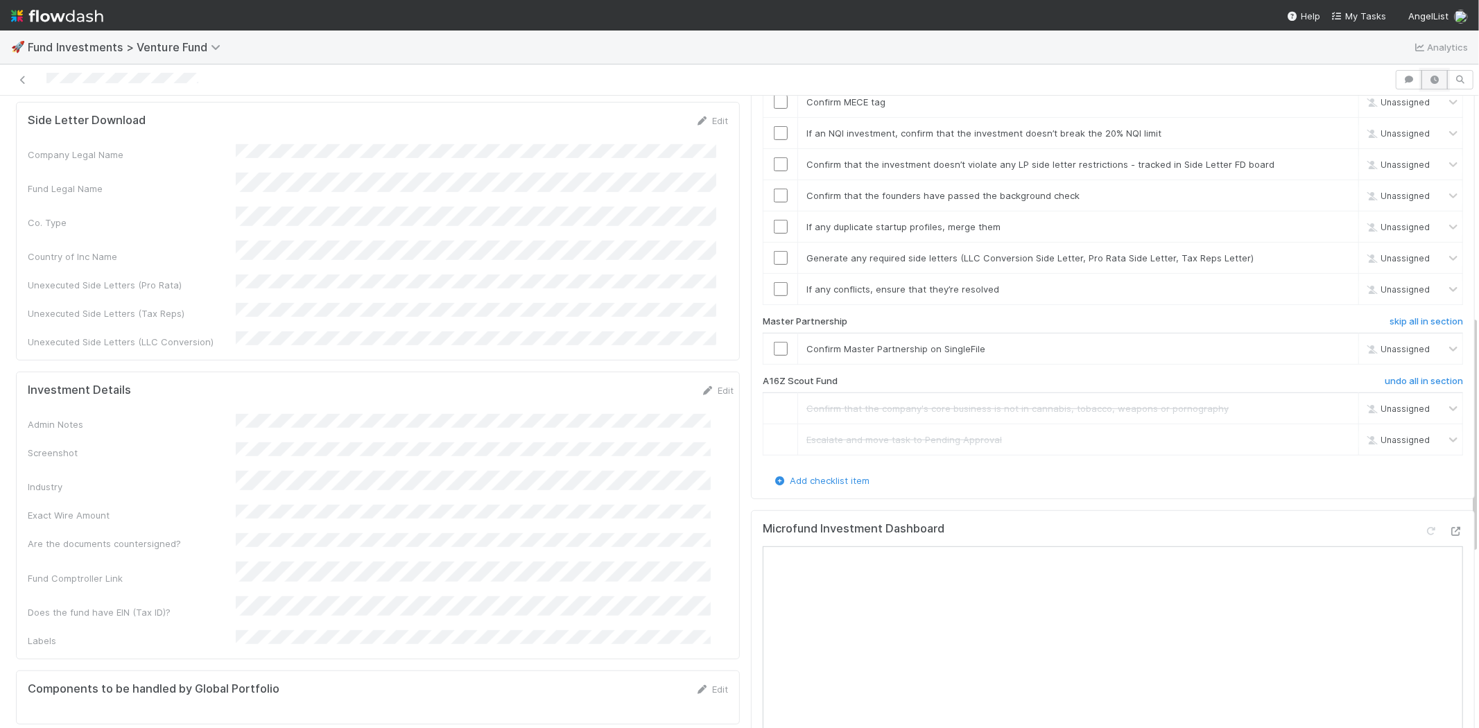
click at [1427, 85] on button "button" at bounding box center [1434, 79] width 26 height 19
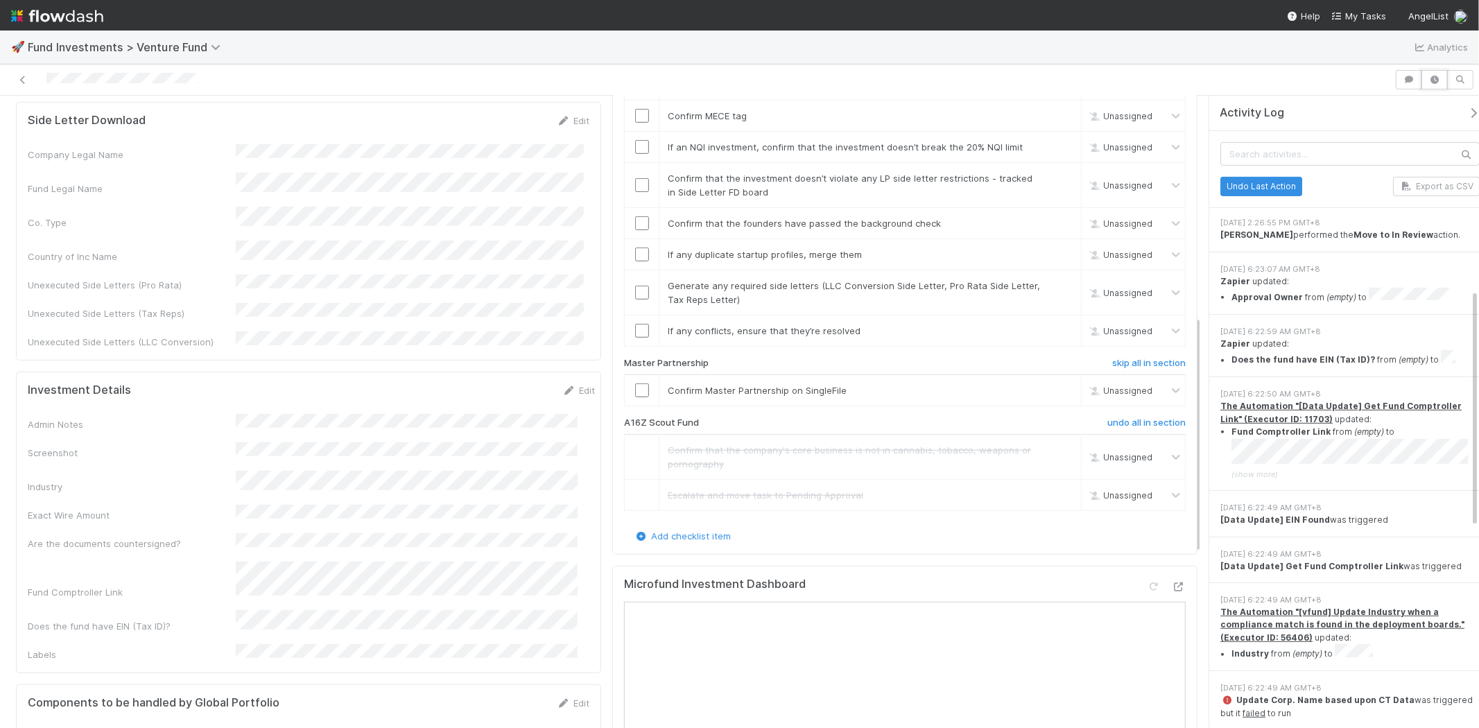
scroll to position [231, 0]
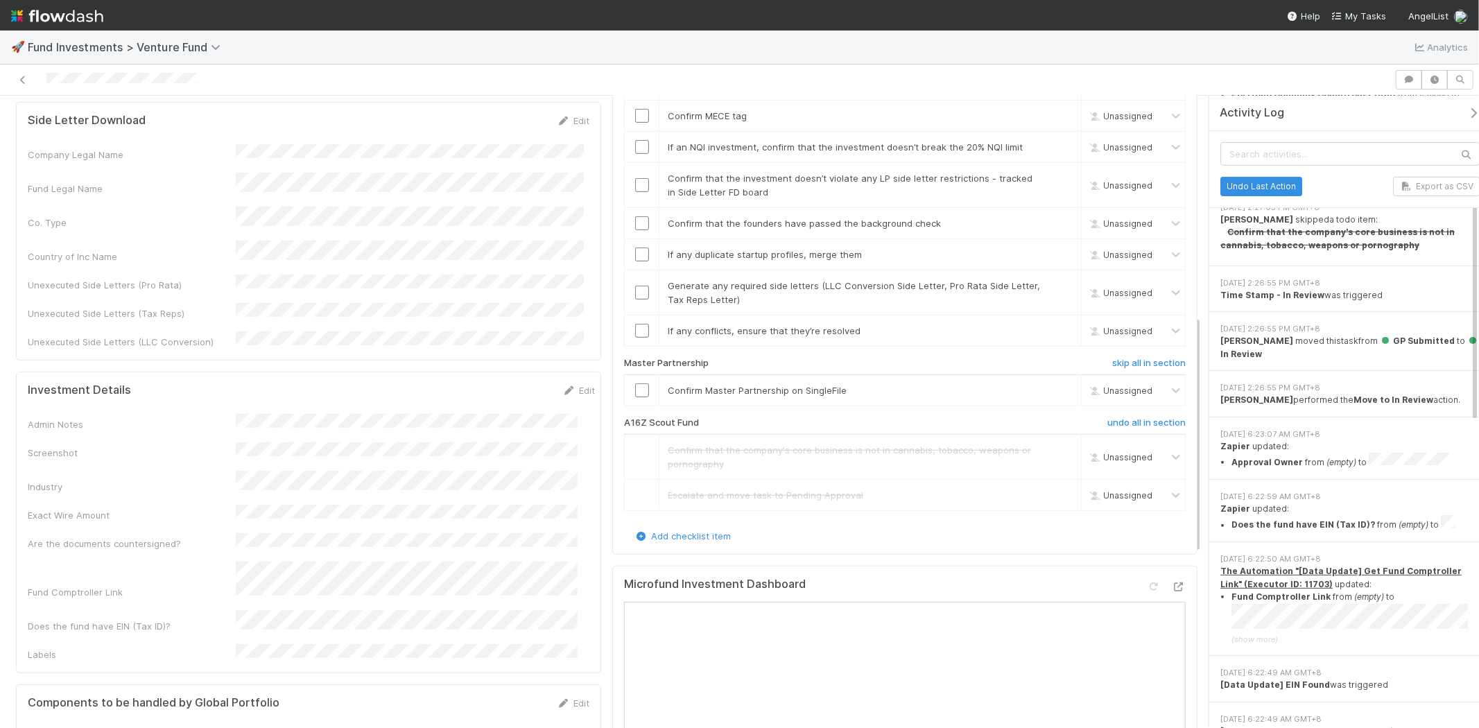
click at [1466, 115] on icon "button" at bounding box center [1473, 112] width 14 height 11
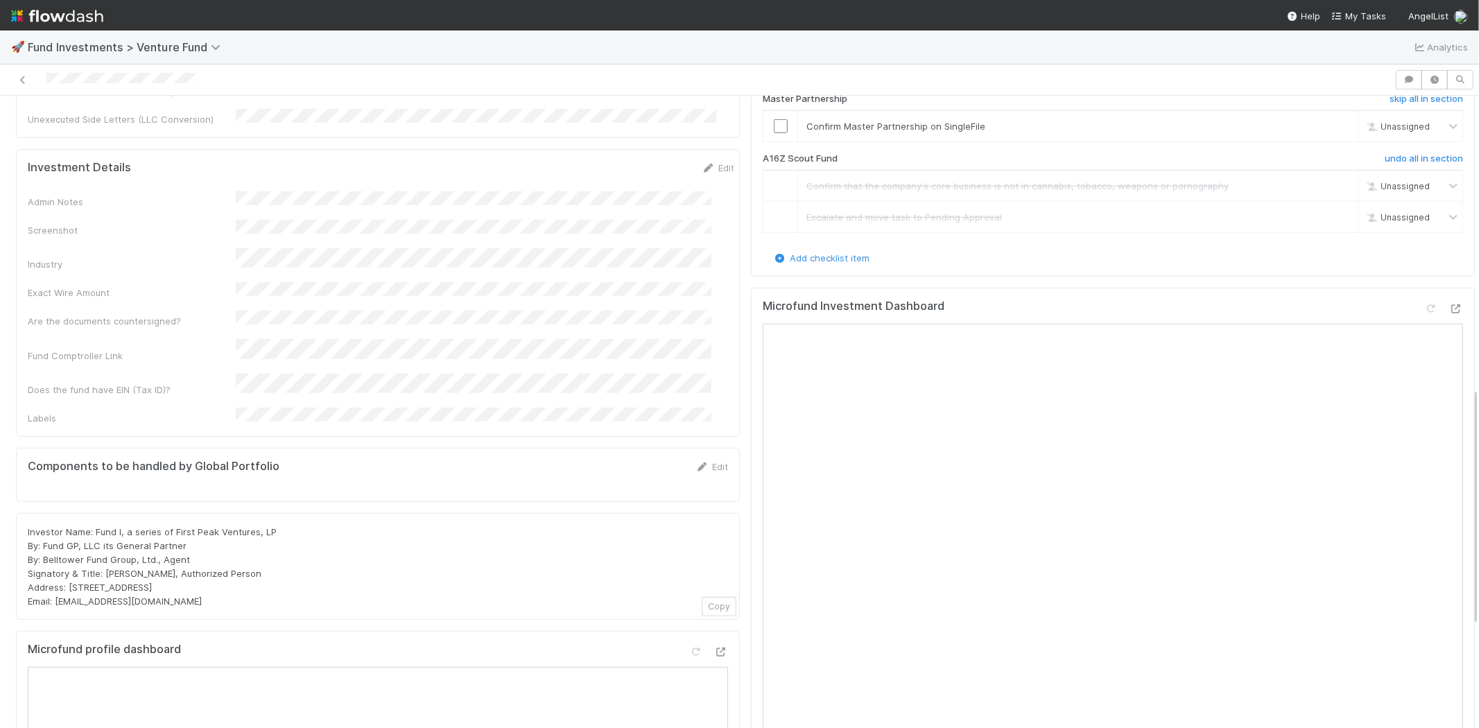
scroll to position [891, 0]
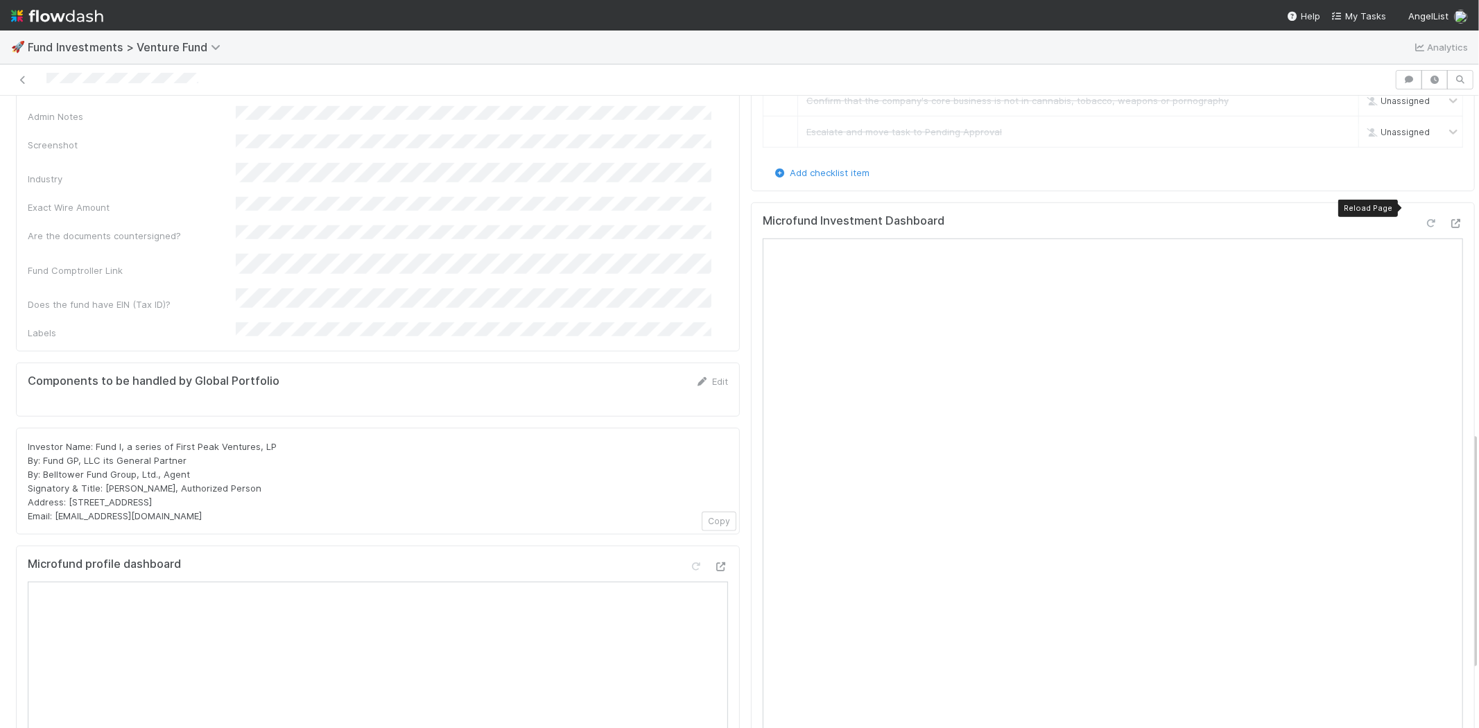
click at [1424, 219] on icon at bounding box center [1431, 223] width 14 height 9
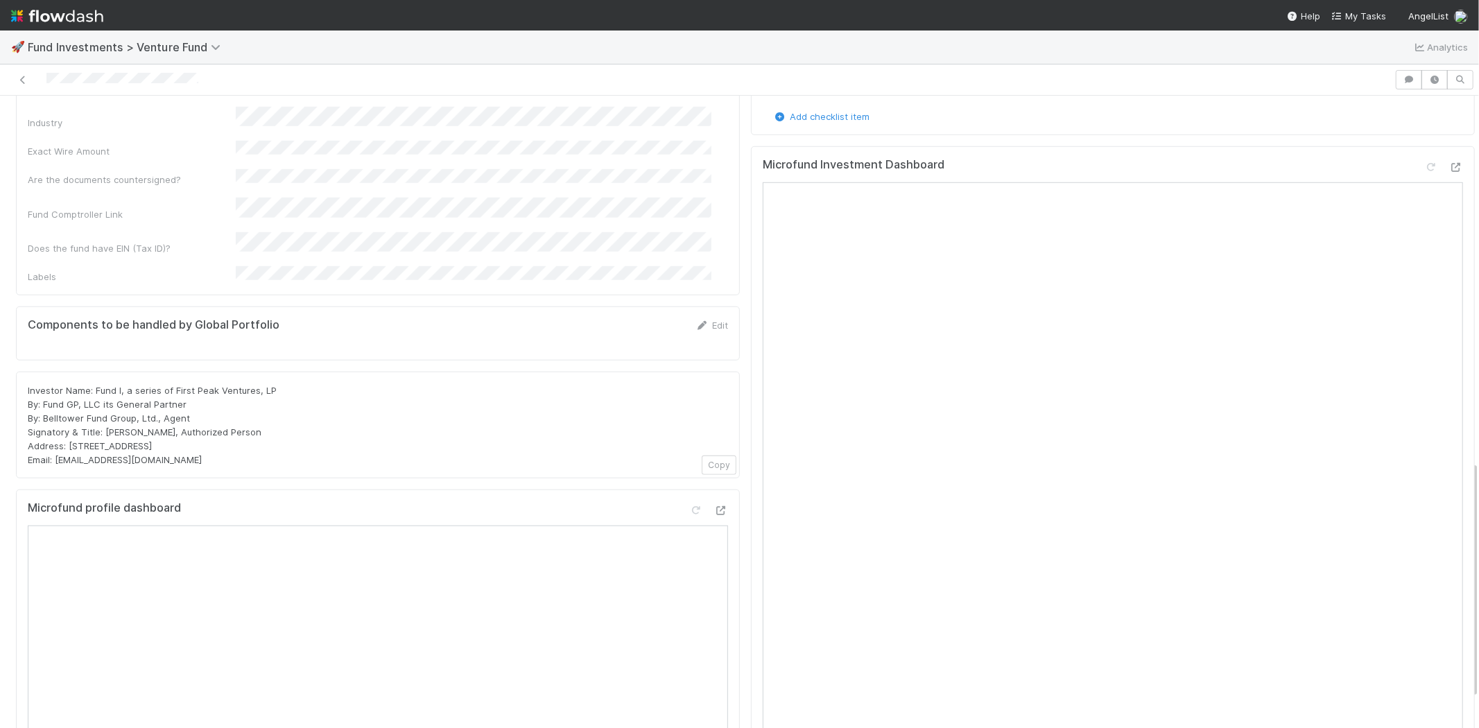
scroll to position [968, 0]
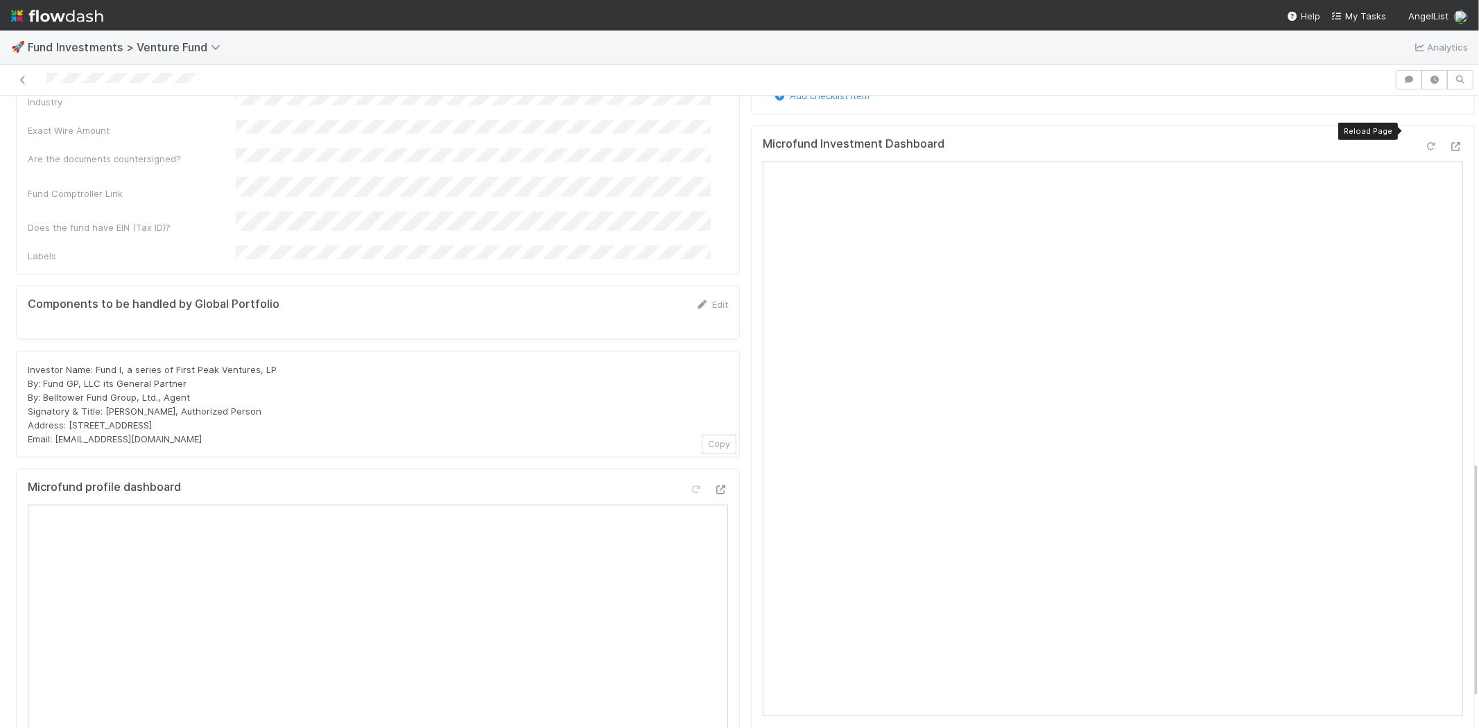
click at [1424, 142] on icon at bounding box center [1431, 146] width 14 height 9
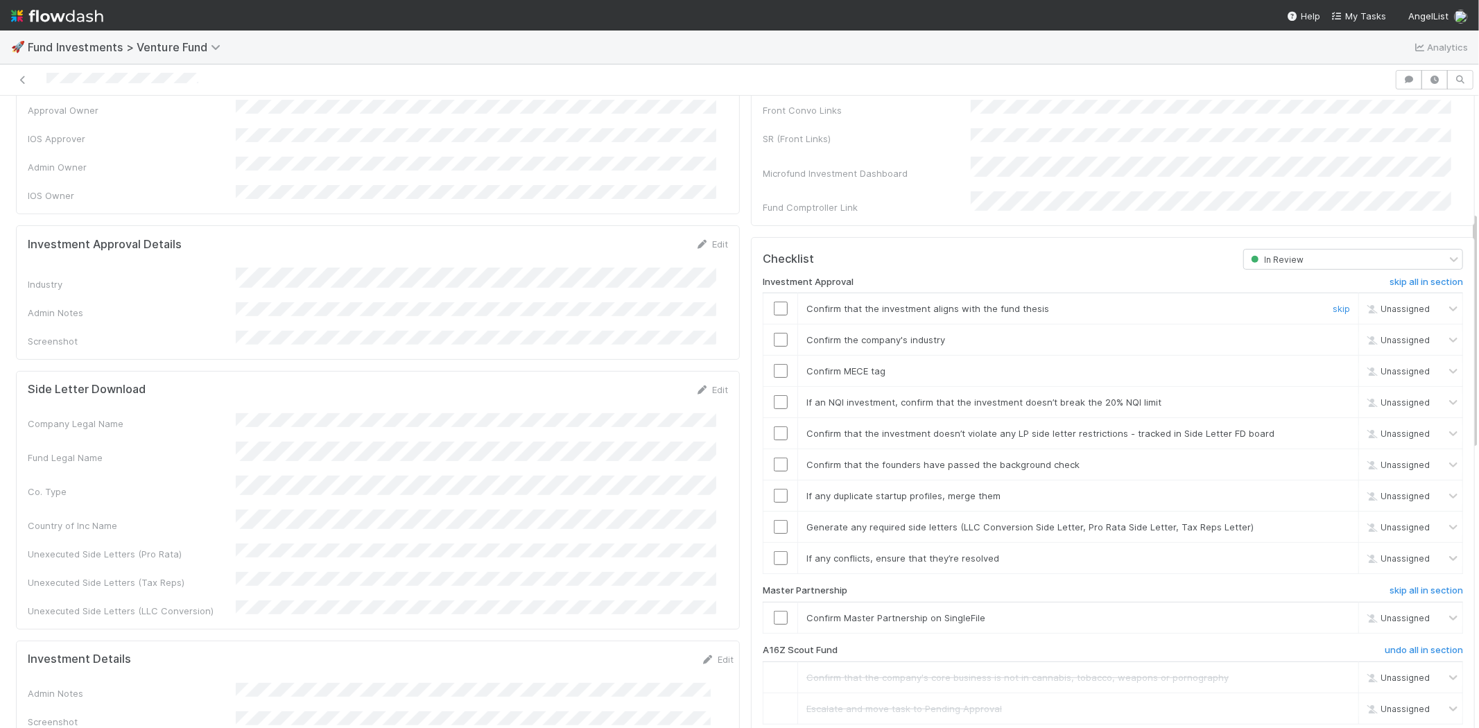
scroll to position [308, 0]
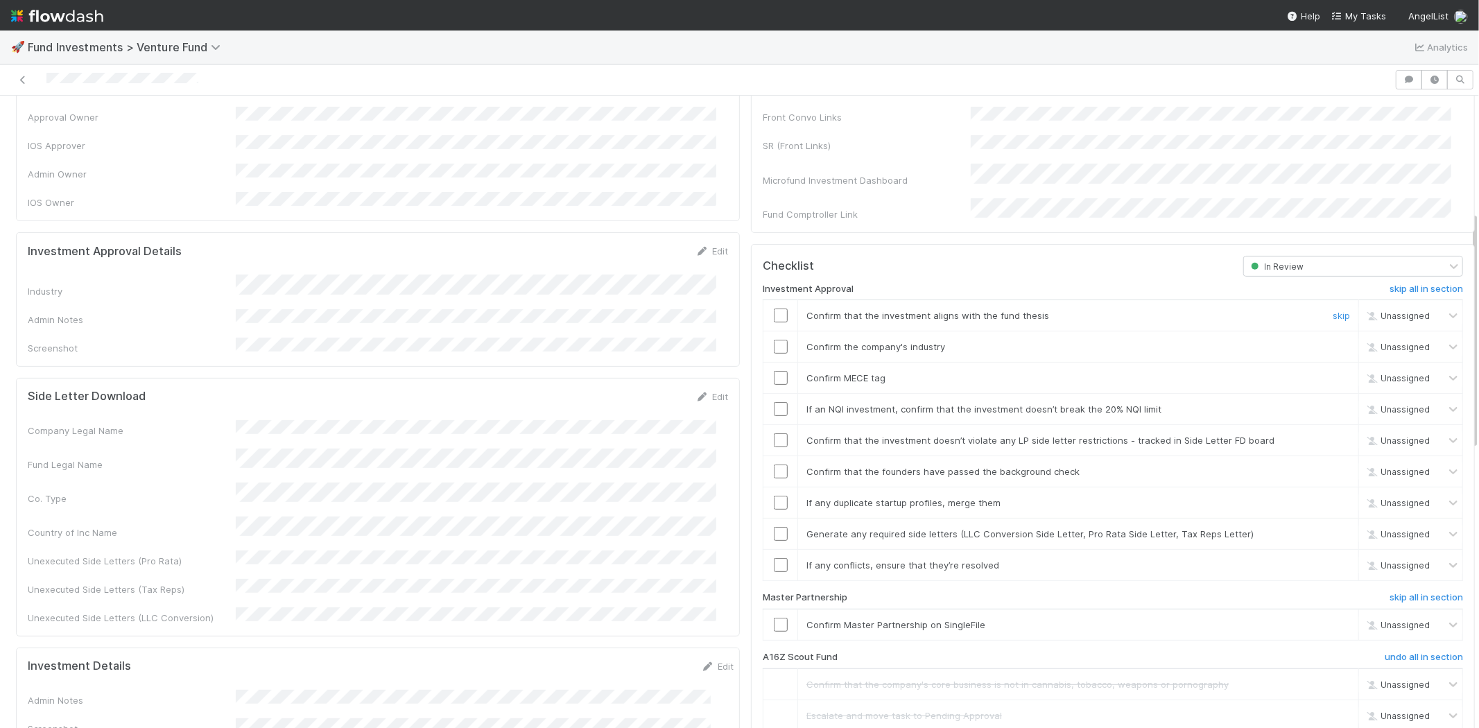
click at [774, 308] on input "checkbox" at bounding box center [781, 315] width 14 height 14
click at [774, 340] on input "checkbox" at bounding box center [781, 347] width 14 height 14
click at [774, 371] on input "checkbox" at bounding box center [781, 378] width 14 height 14
drag, startPoint x: 770, startPoint y: 380, endPoint x: 769, endPoint y: 388, distance: 8.3
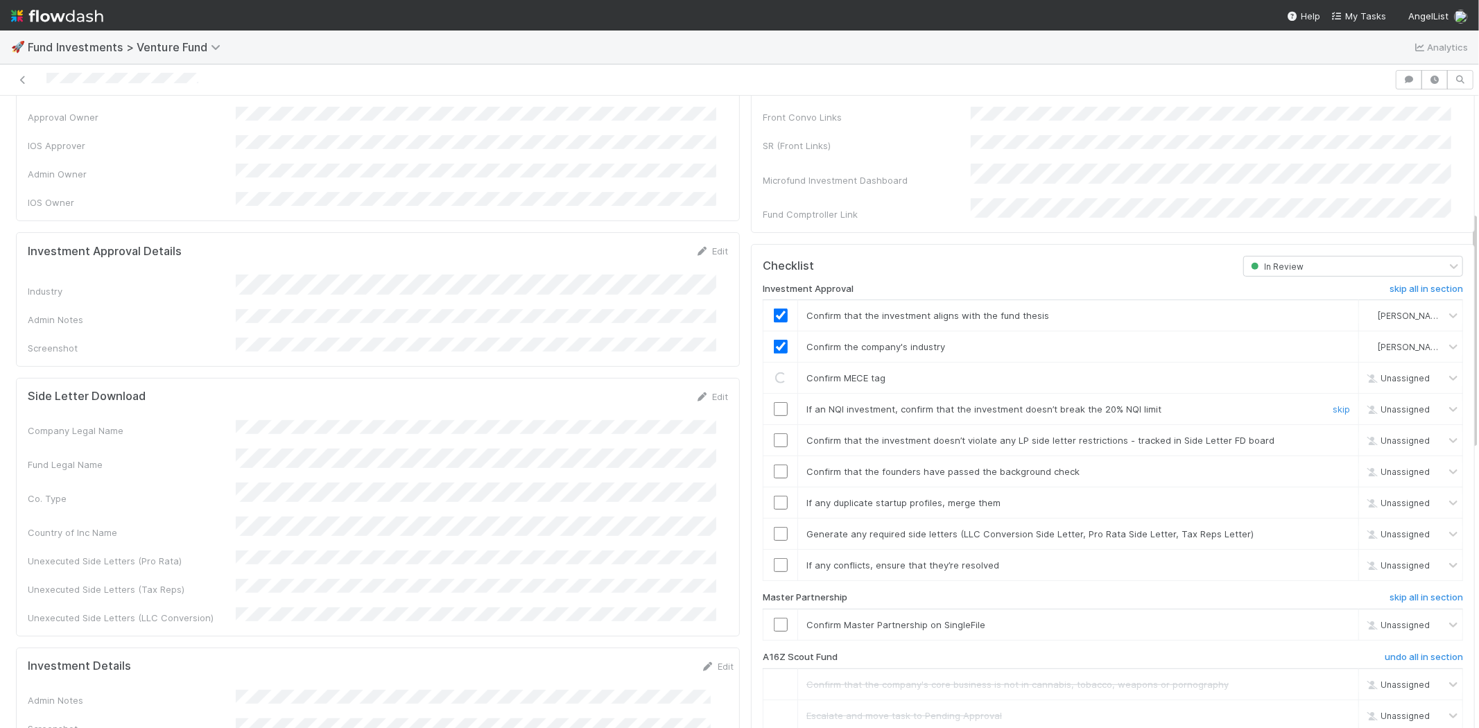
click at [769, 394] on td at bounding box center [780, 409] width 35 height 31
click at [774, 402] on input "checkbox" at bounding box center [781, 409] width 14 height 14
click at [774, 433] on input "checkbox" at bounding box center [781, 440] width 14 height 14
checkbox input "true"
click at [774, 402] on input "checkbox" at bounding box center [781, 409] width 14 height 14
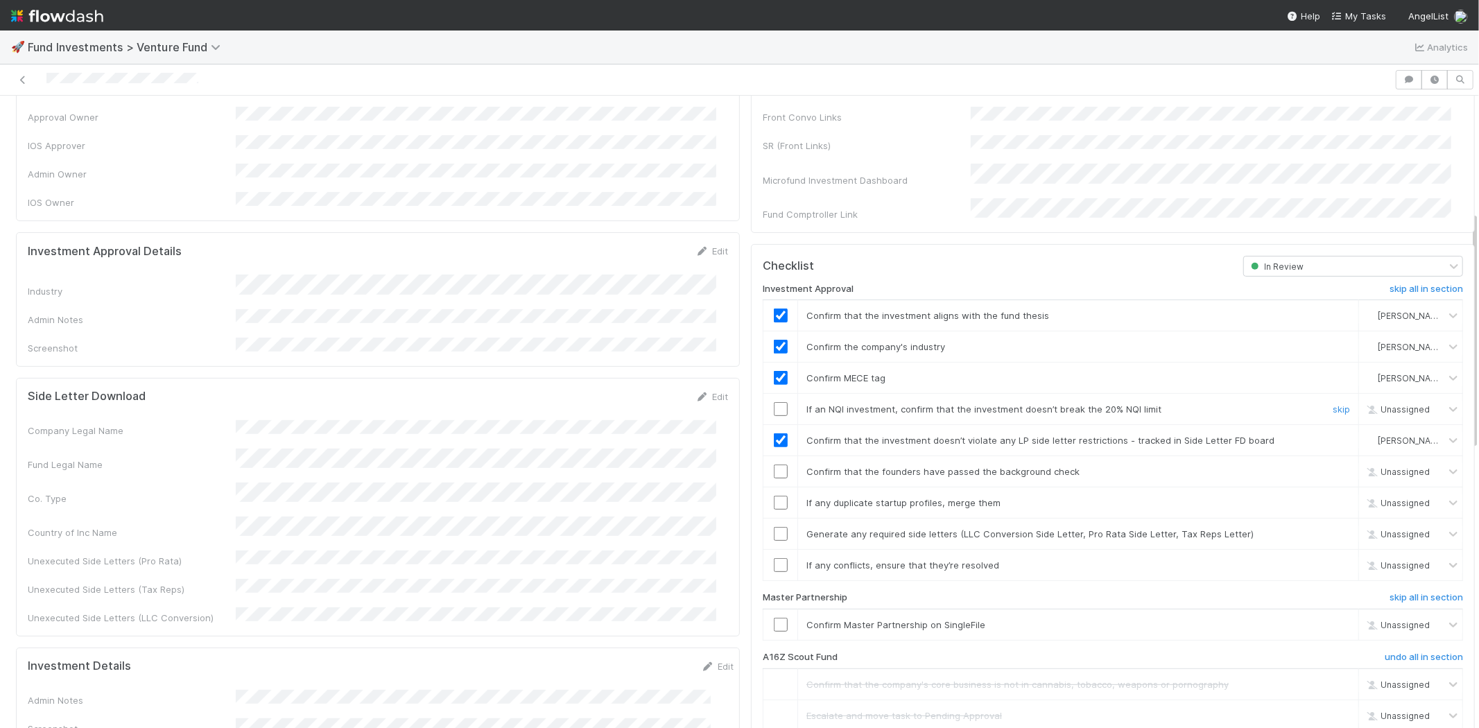
scroll to position [2160, 0]
drag, startPoint x: 772, startPoint y: 448, endPoint x: 771, endPoint y: 479, distance: 31.2
click at [774, 464] on input "checkbox" at bounding box center [781, 471] width 14 height 14
click at [774, 496] on input "checkbox" at bounding box center [781, 503] width 14 height 14
click at [774, 527] on input "checkbox" at bounding box center [781, 534] width 14 height 14
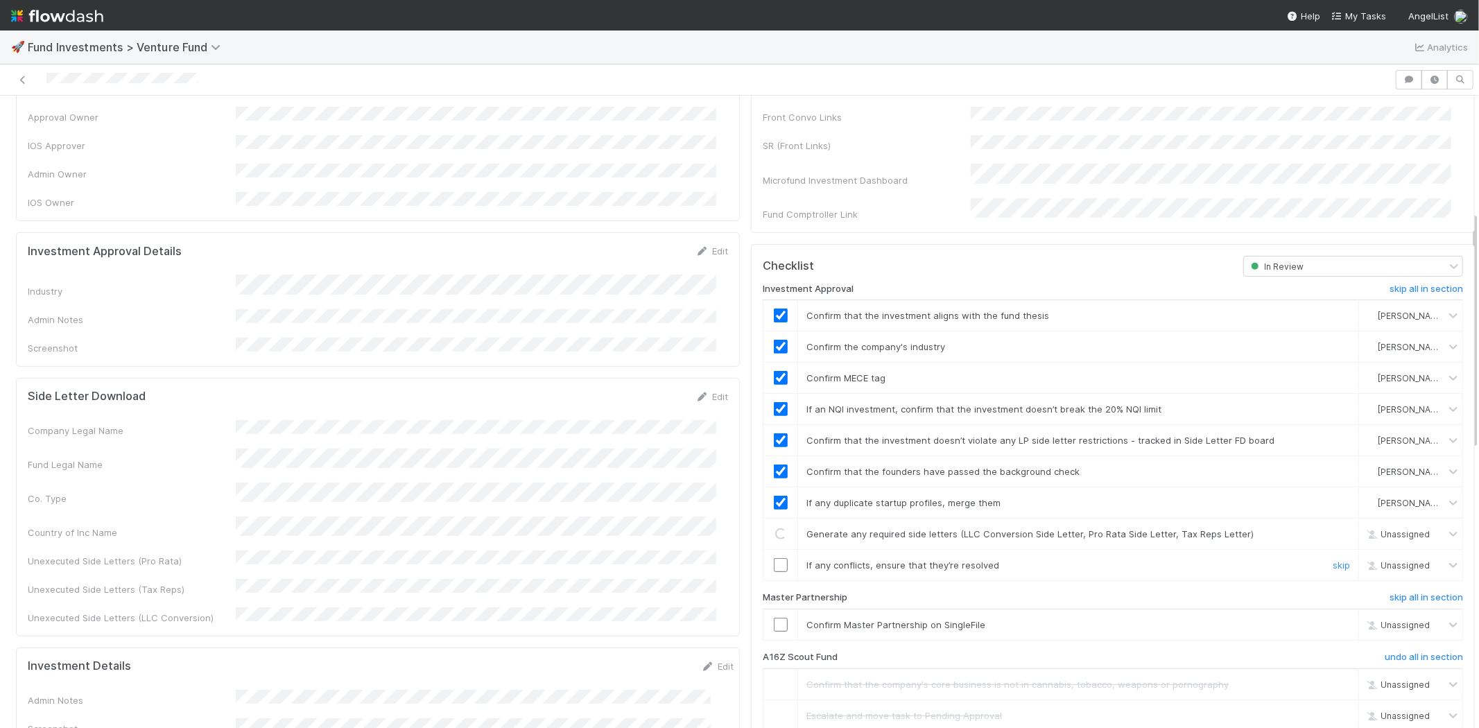
click at [774, 558] on input "checkbox" at bounding box center [781, 565] width 14 height 14
click at [774, 618] on input "checkbox" at bounding box center [781, 625] width 14 height 14
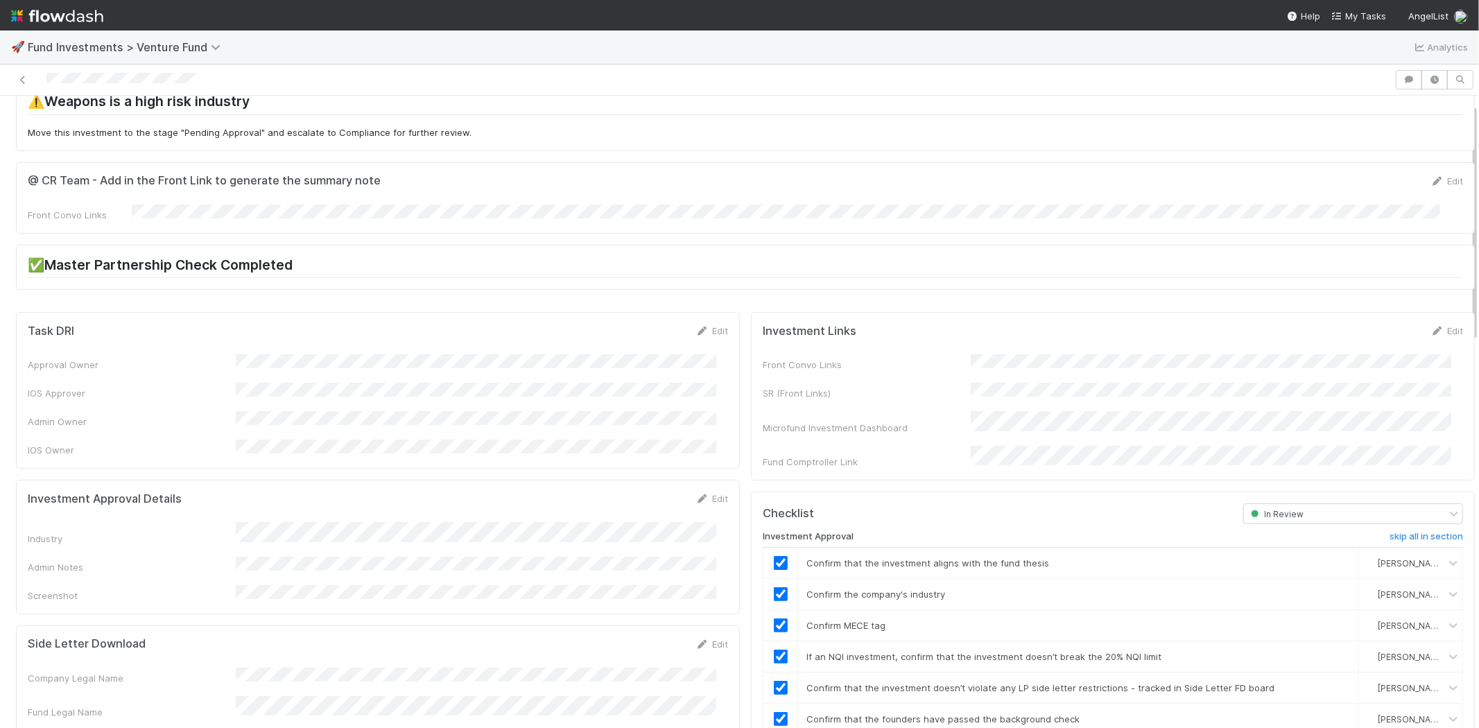
scroll to position [0, 0]
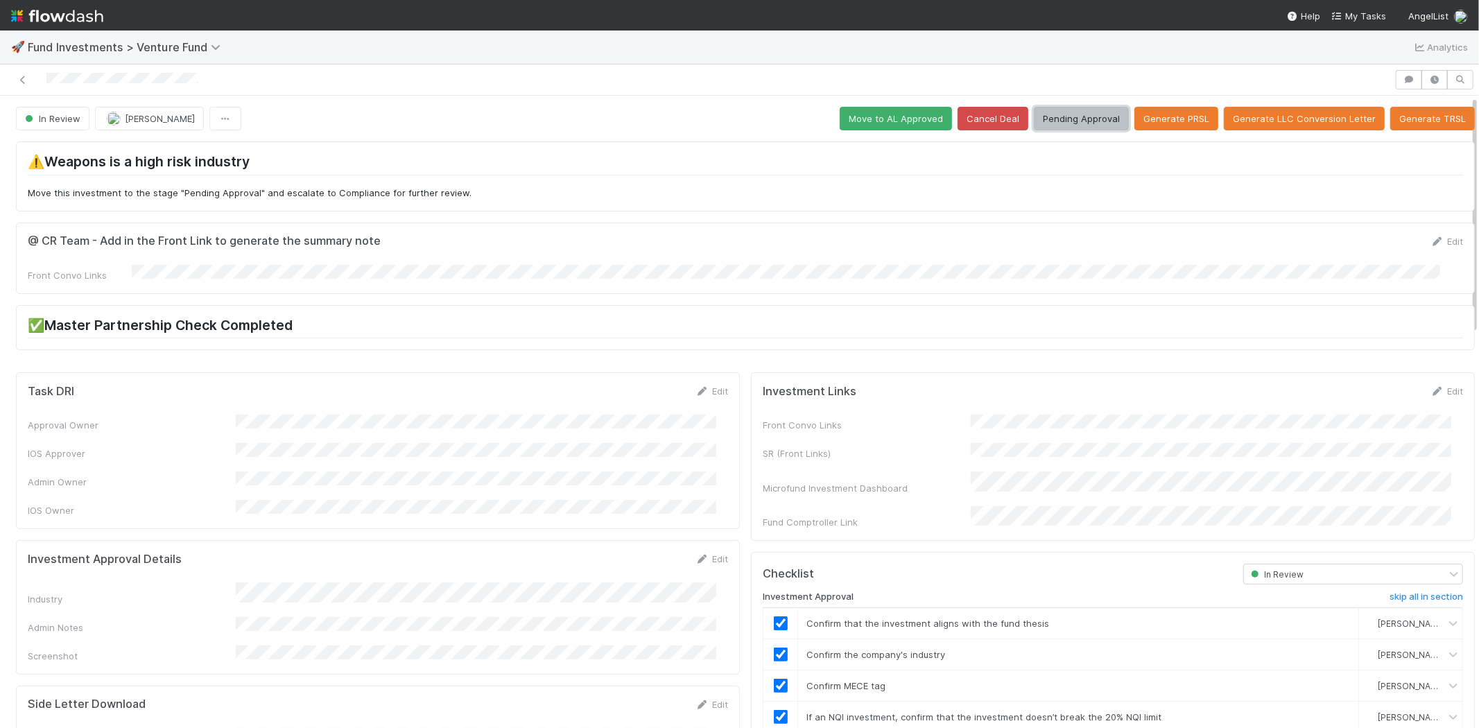
click at [1061, 109] on button "Pending Approval" at bounding box center [1081, 119] width 95 height 24
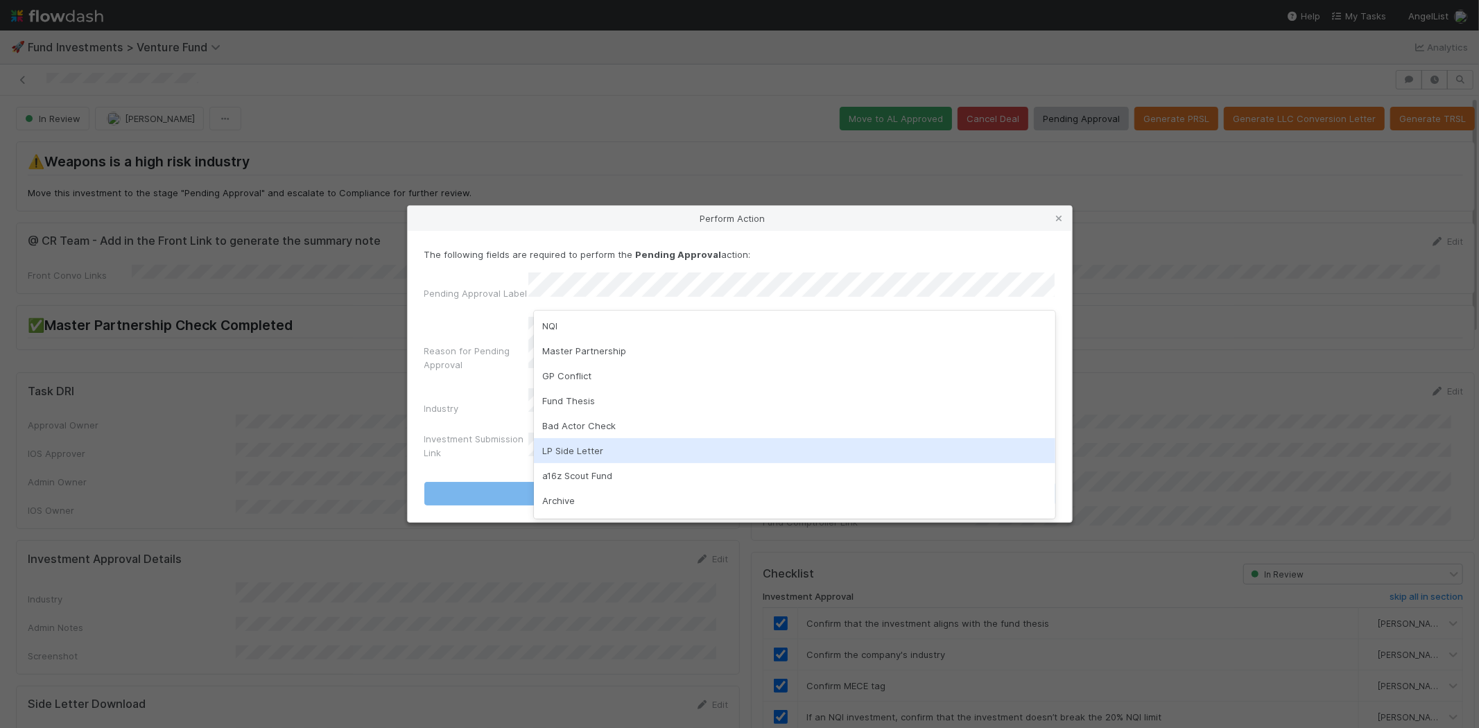
scroll to position [97, 0]
click at [600, 453] on div "Industry Restriction" at bounding box center [794, 453] width 521 height 25
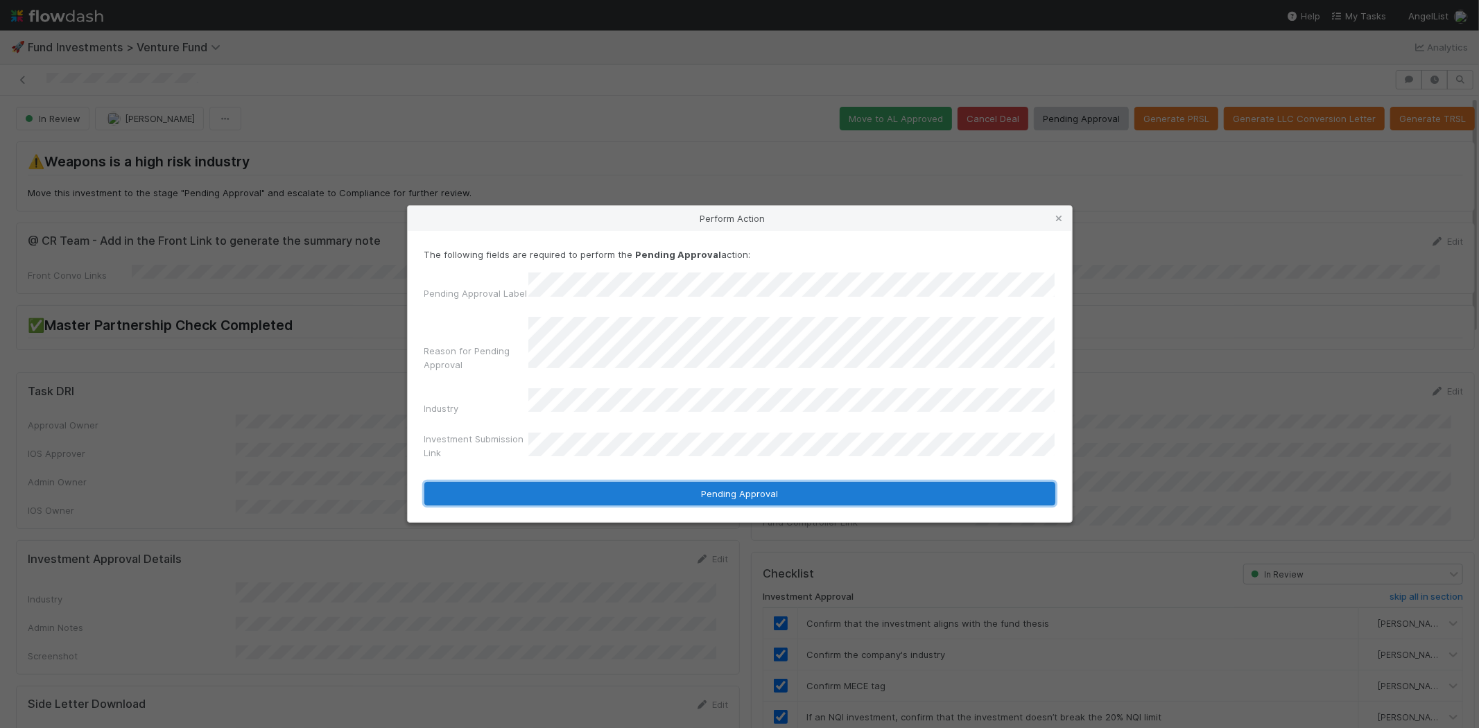
click at [595, 482] on button "Pending Approval" at bounding box center [739, 494] width 631 height 24
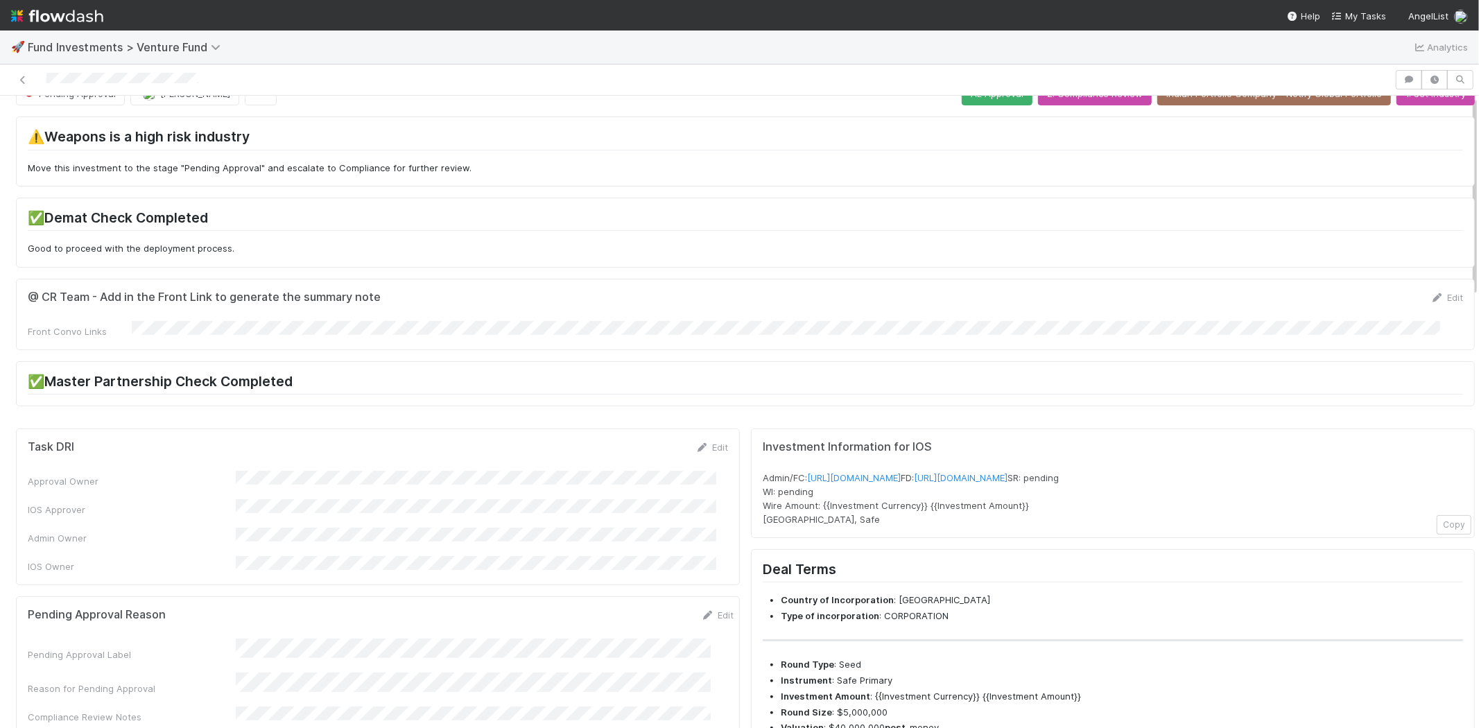
scroll to position [0, 0]
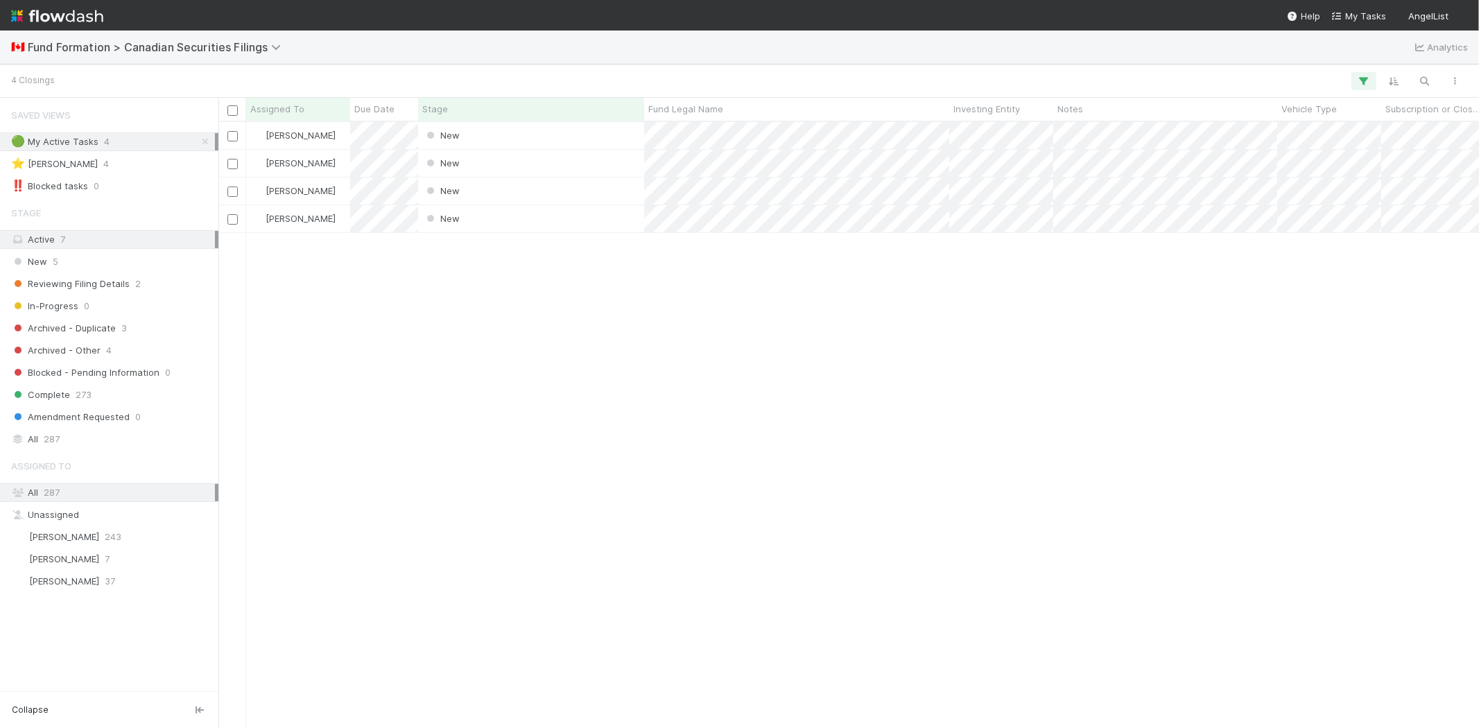
scroll to position [594, 1248]
click at [400, 384] on div "[PERSON_NAME] New [DATE] 7:30:14 PM [DATE] 7:30:18 PM [PERSON_NAME] New [DATE] …" at bounding box center [848, 424] width 1260 height 605
click at [105, 563] on span "7" at bounding box center [107, 558] width 5 height 17
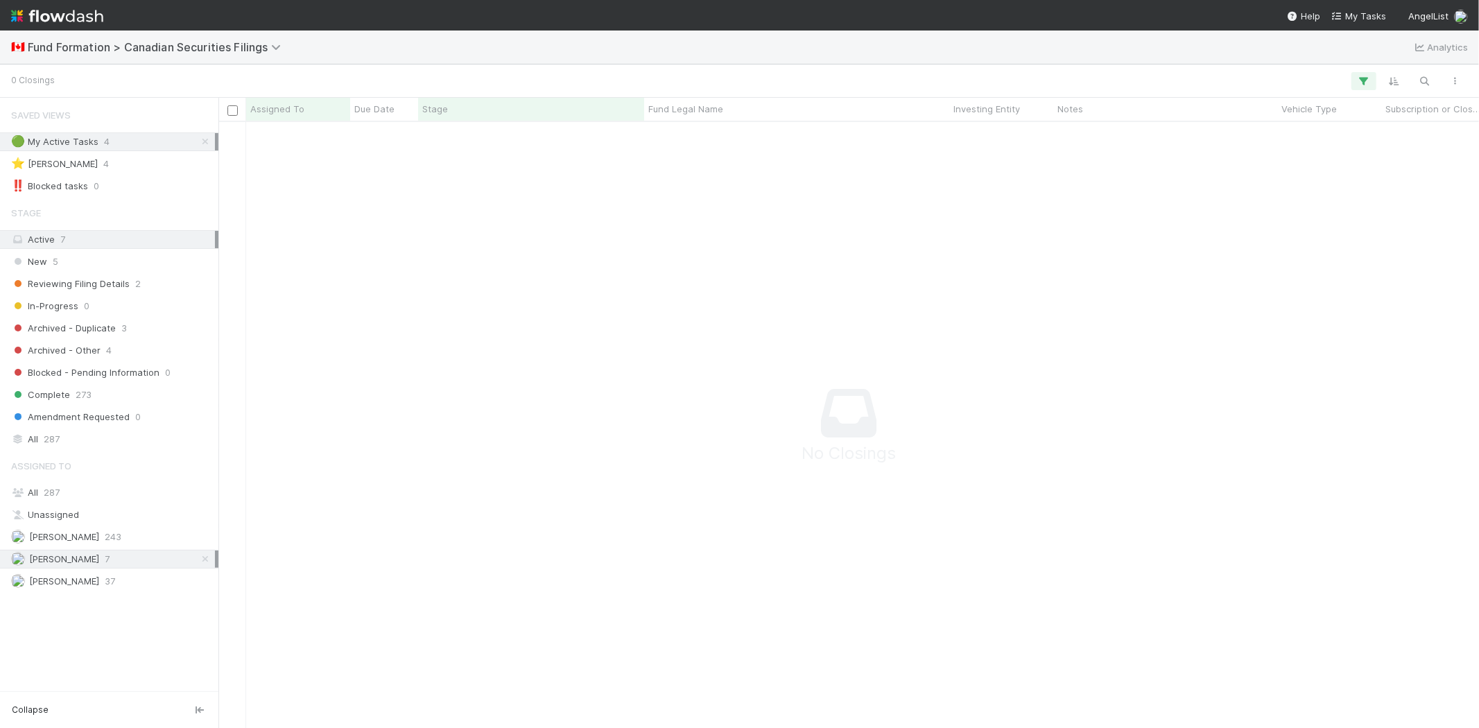
scroll to position [583, 1237]
click at [1360, 80] on icon "button" at bounding box center [1364, 81] width 14 height 12
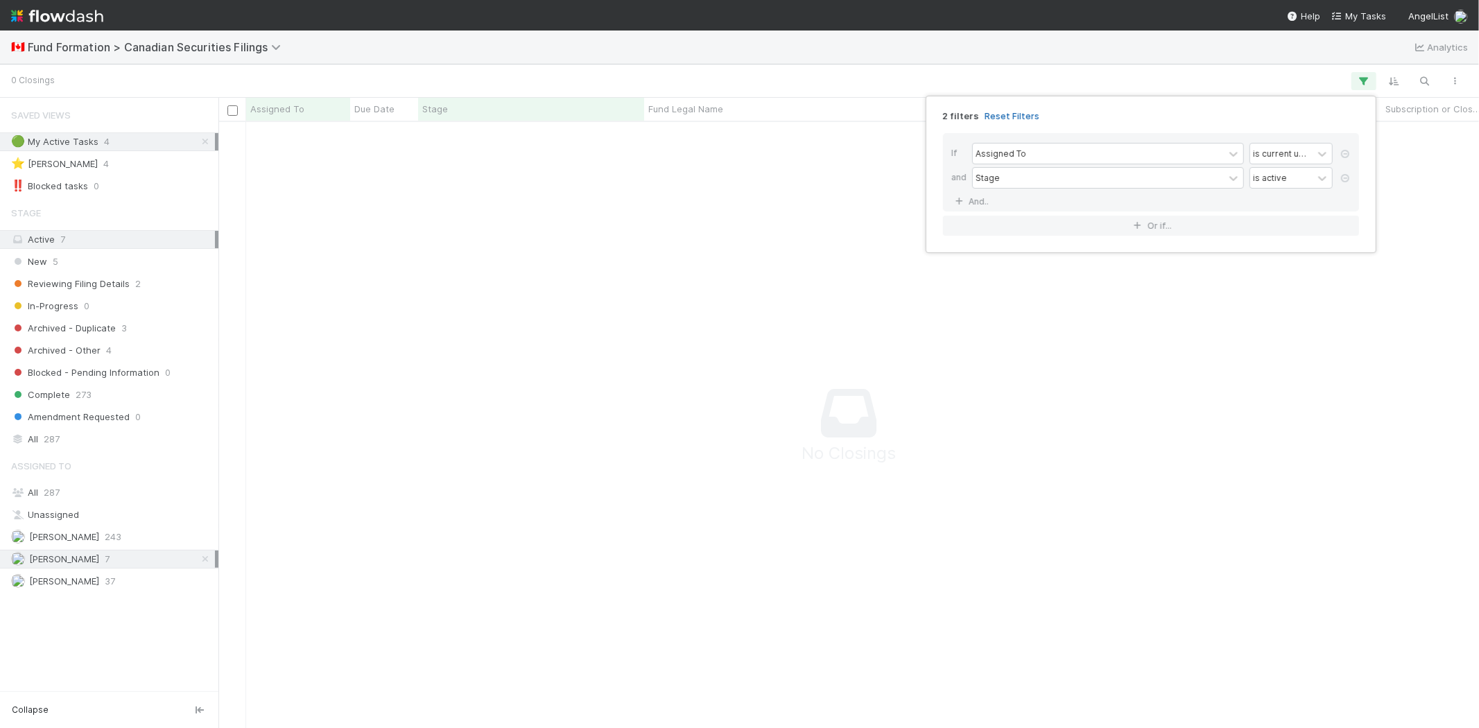
click at [1013, 112] on link "Reset Filters" at bounding box center [1011, 116] width 55 height 12
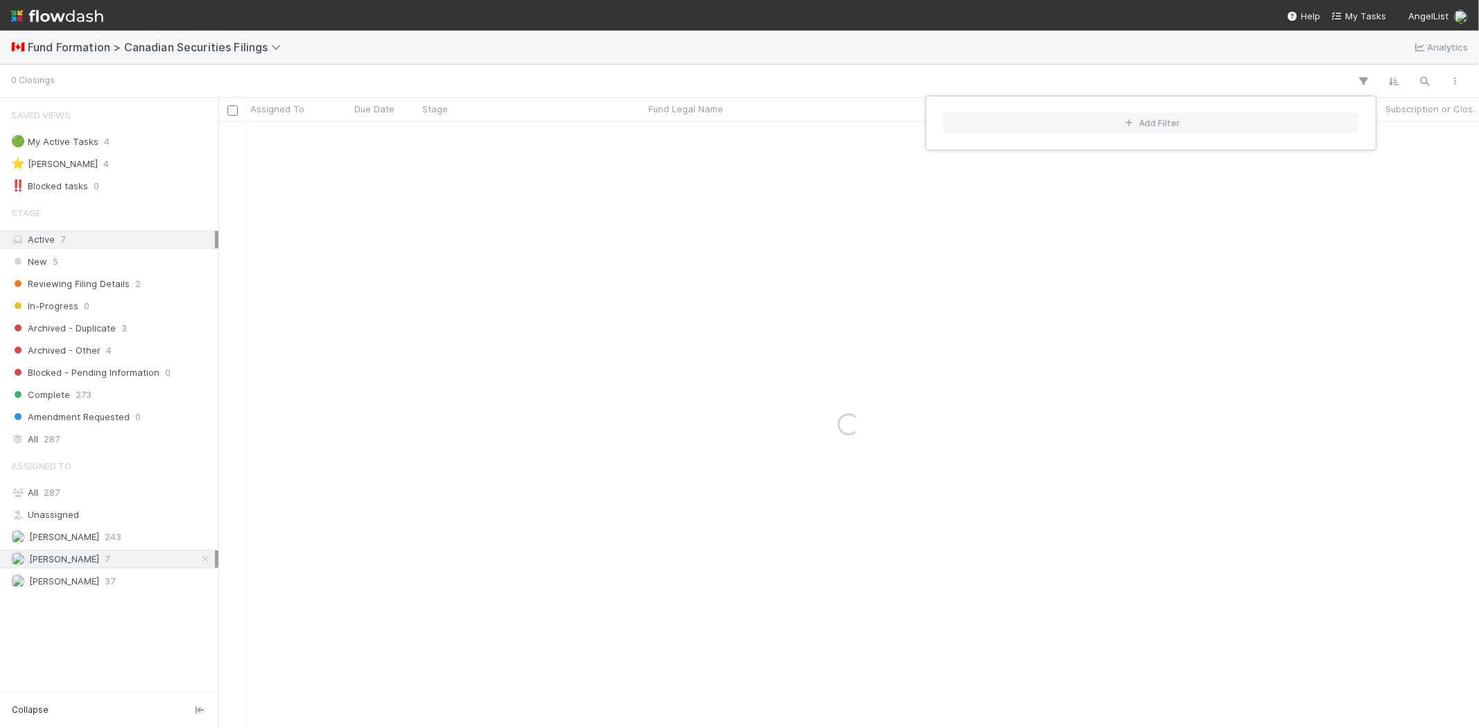
click at [661, 65] on div "Add Filter" at bounding box center [739, 364] width 1479 height 728
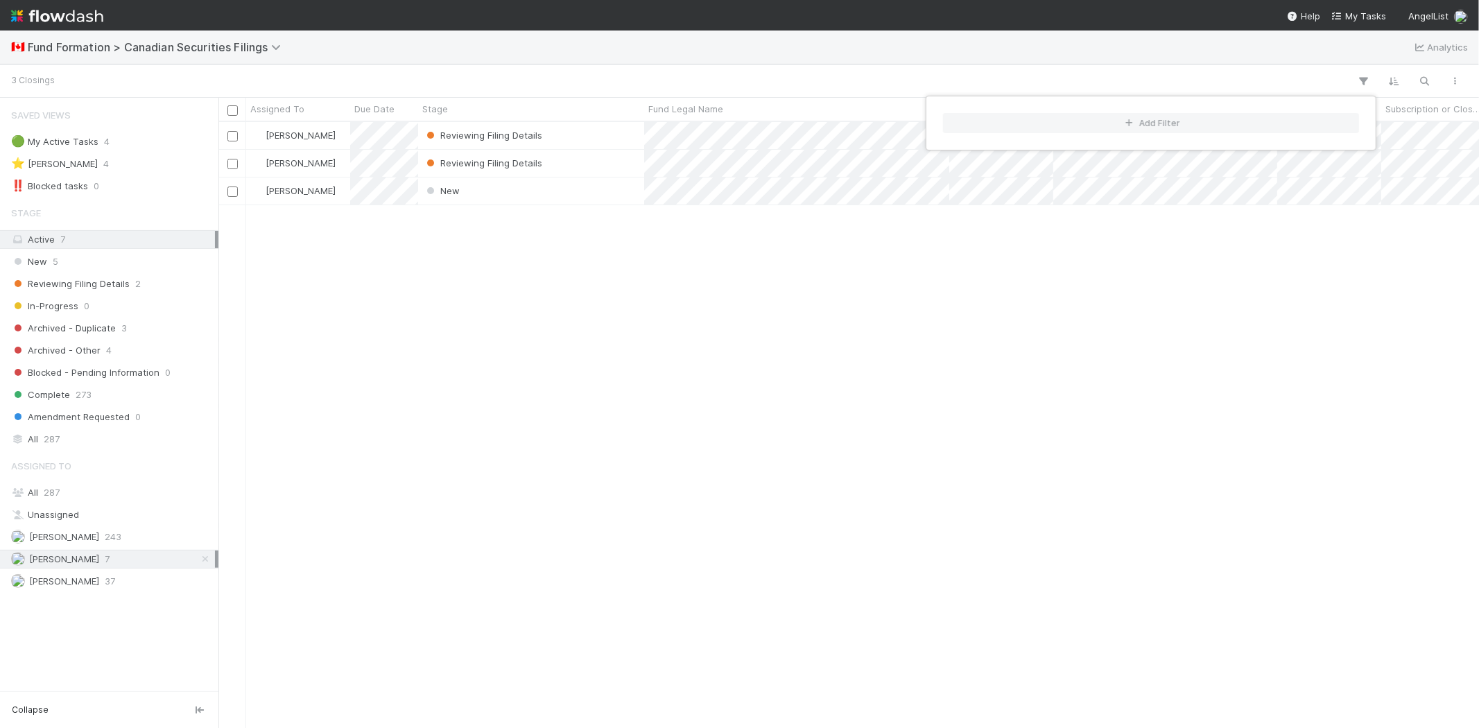
scroll to position [594, 1248]
click at [528, 315] on div "Add Filter" at bounding box center [739, 364] width 1479 height 728
click at [513, 376] on div "Novia Bautista Reviewing Filing Details 8/22/25, 7:30:08 PM 8/26/25, 2:32:26 PM…" at bounding box center [848, 424] width 1260 height 605
click at [399, 314] on div "Novia Bautista Reviewing Filing Details 8/22/25, 7:30:08 PM 8/26/25, 2:32:26 PM…" at bounding box center [848, 424] width 1260 height 605
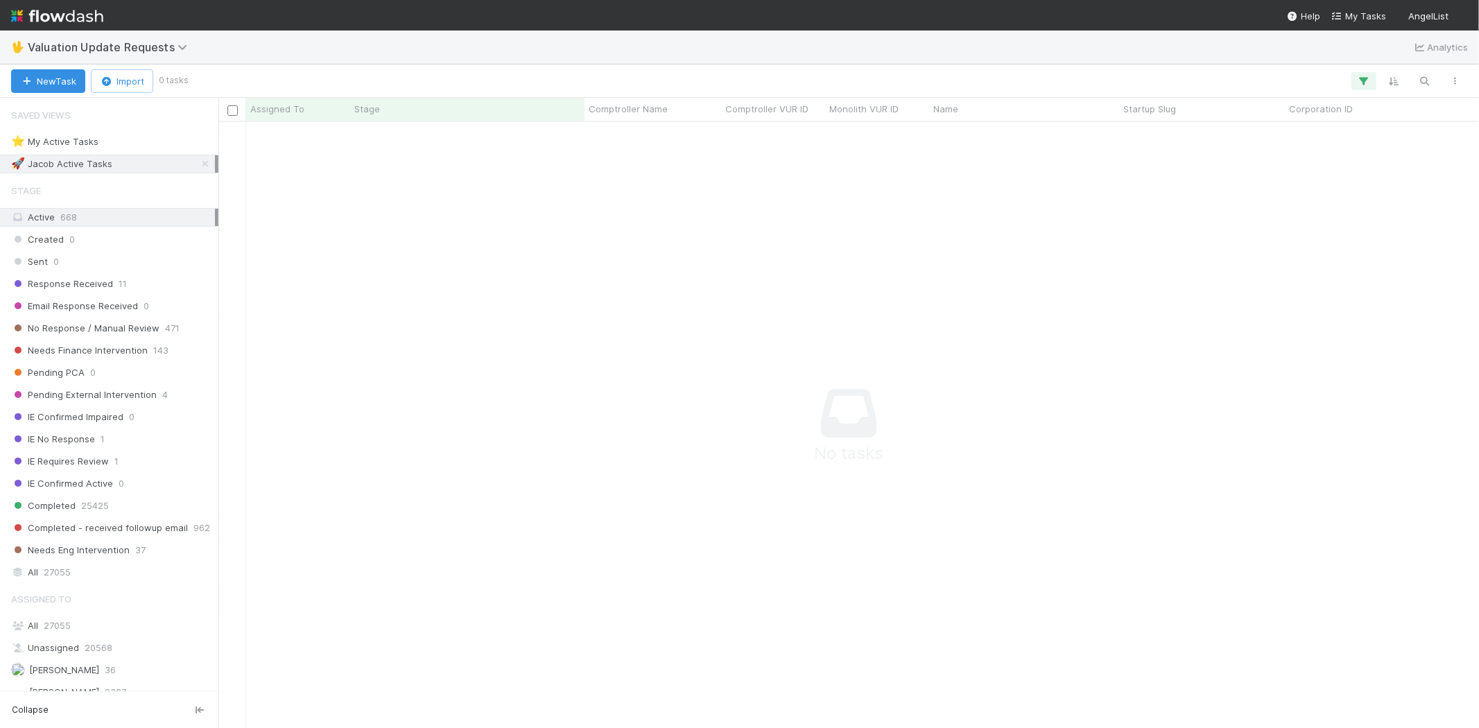
scroll to position [12, 12]
click at [1363, 85] on icon "button" at bounding box center [1364, 81] width 14 height 12
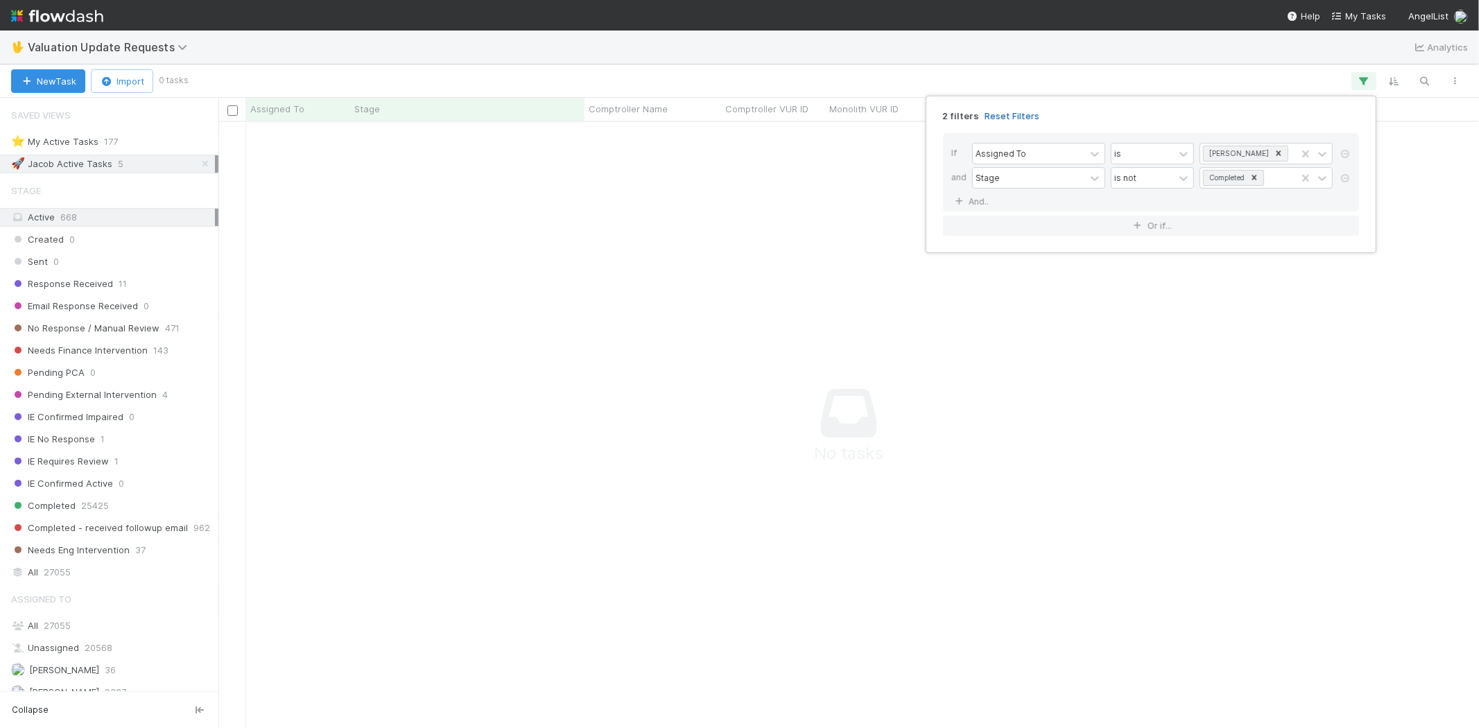
click at [1005, 111] on link "Reset Filters" at bounding box center [1011, 116] width 55 height 12
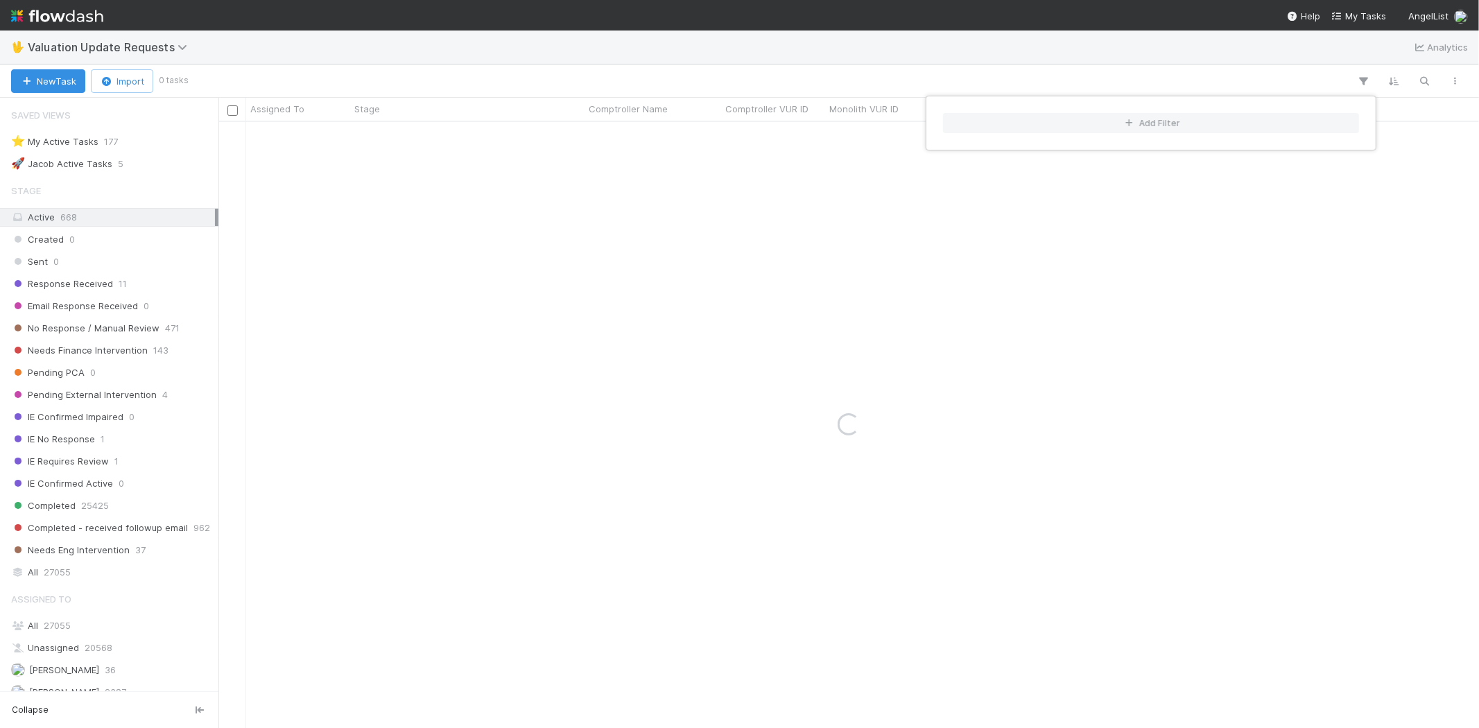
click at [925, 78] on div "Add Filter" at bounding box center [739, 364] width 1479 height 728
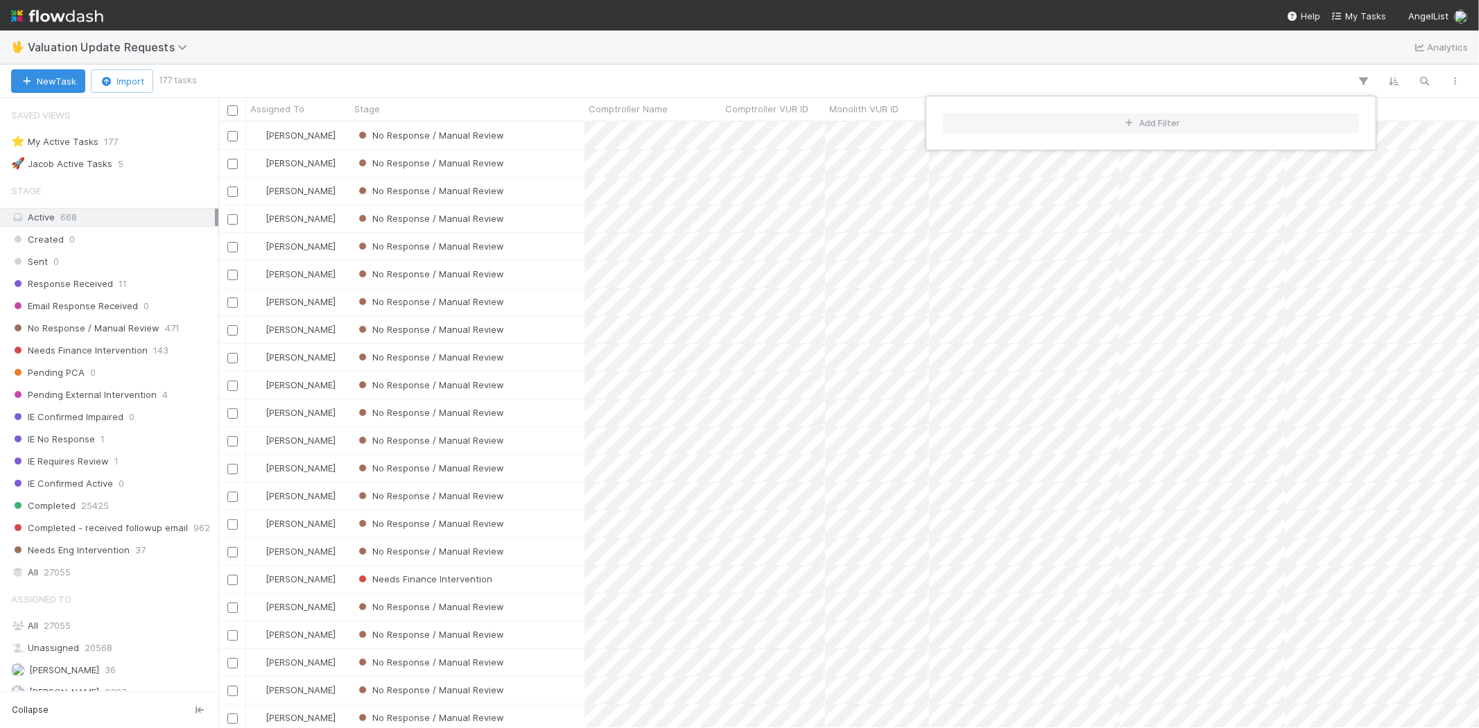
scroll to position [594, 1248]
click at [499, 75] on div "Add Filter" at bounding box center [739, 364] width 1479 height 728
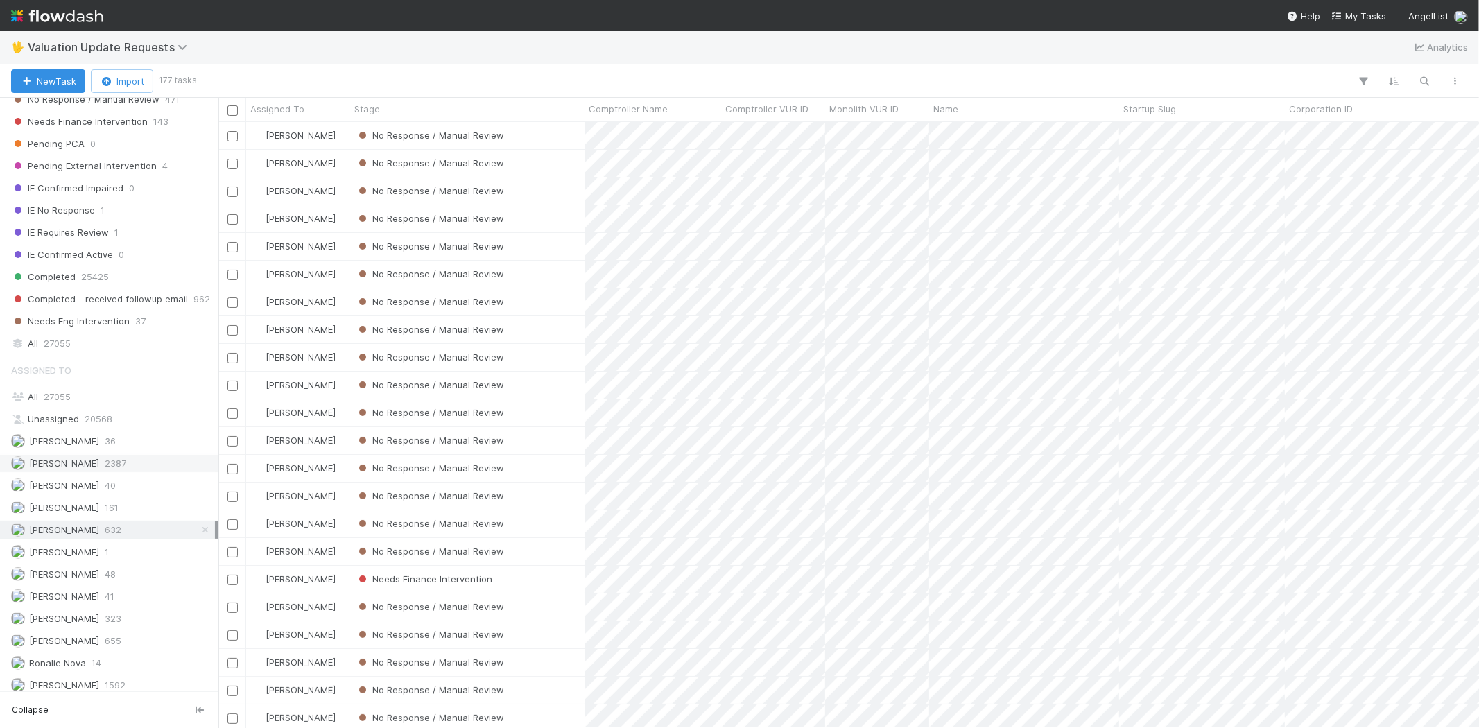
scroll to position [241, 0]
click at [105, 452] on div "Febbie Cervantes 2387" at bounding box center [113, 456] width 204 height 17
click at [137, 631] on div "Michael Capilitan 655" at bounding box center [113, 633] width 204 height 17
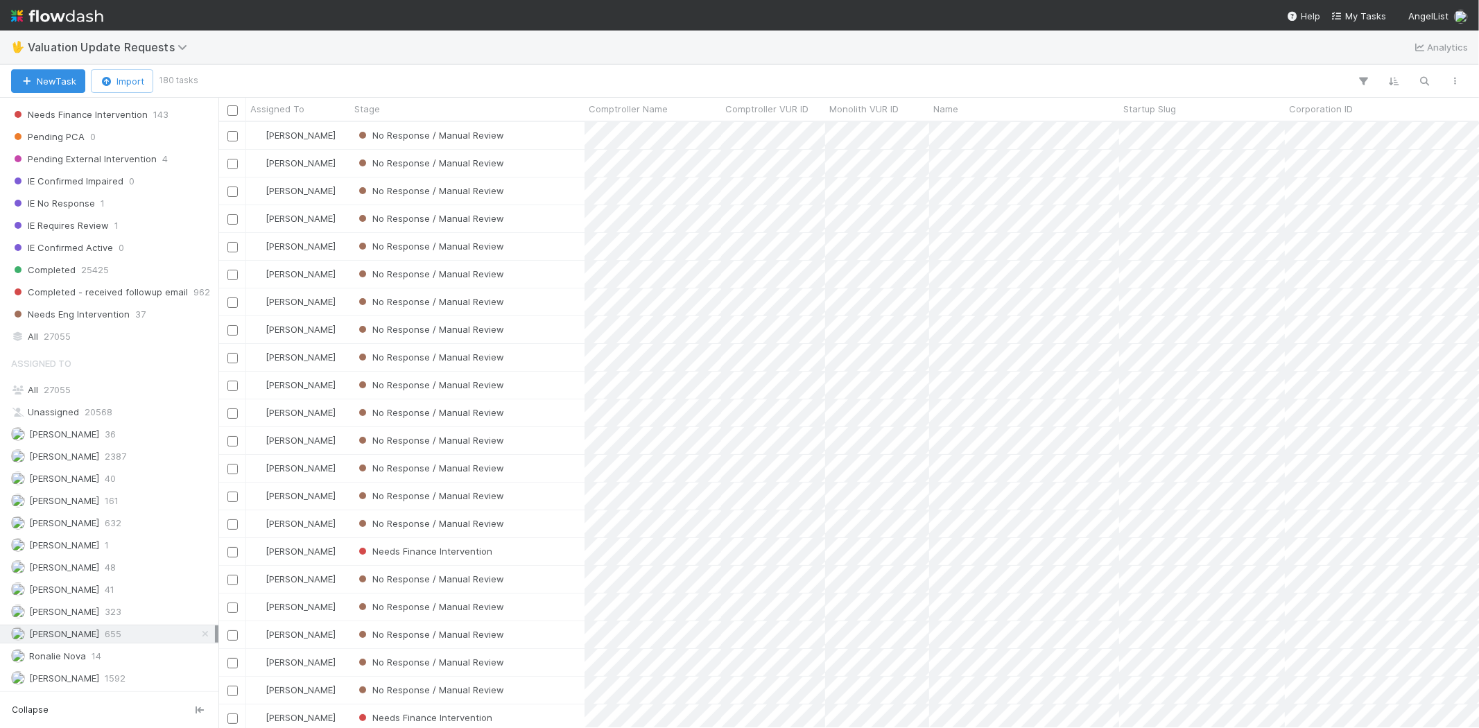
scroll to position [594, 1248]
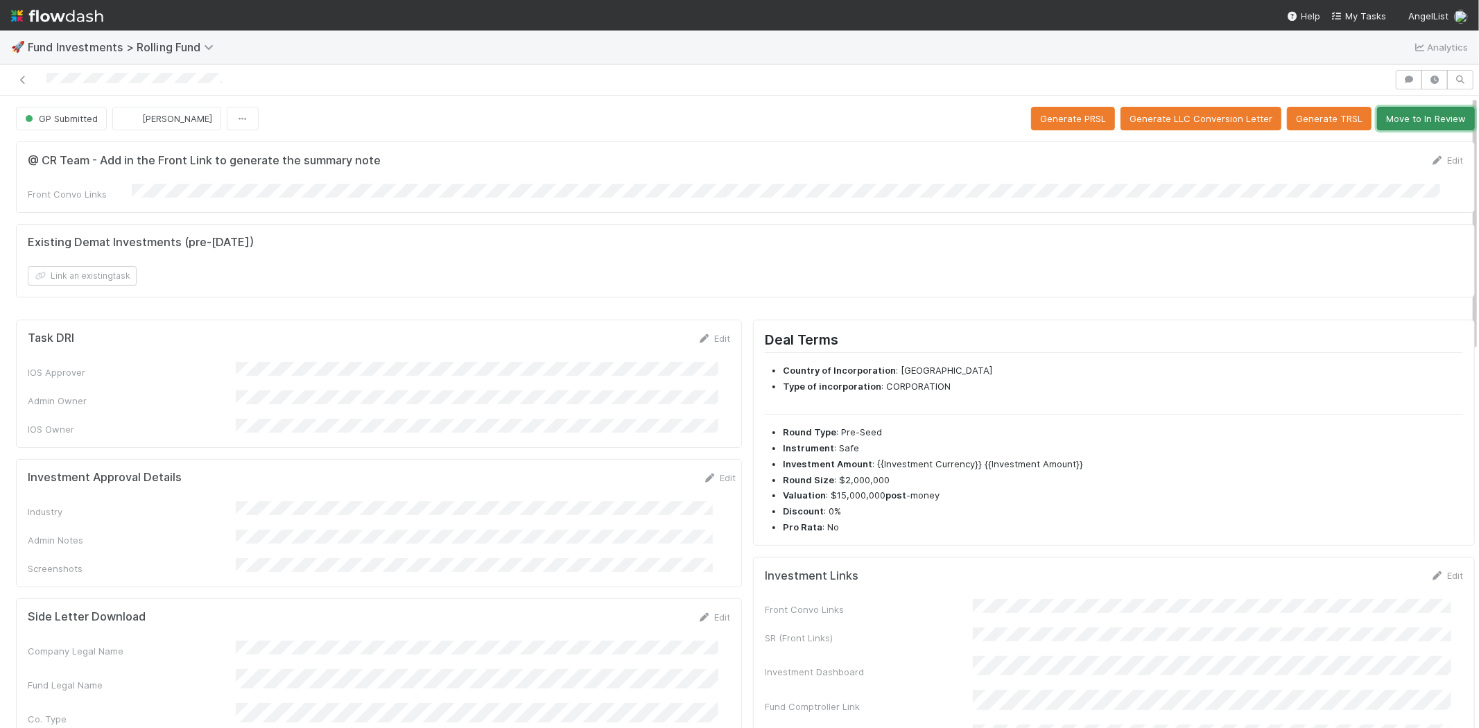
click at [1408, 107] on button "Move to In Review" at bounding box center [1426, 119] width 98 height 24
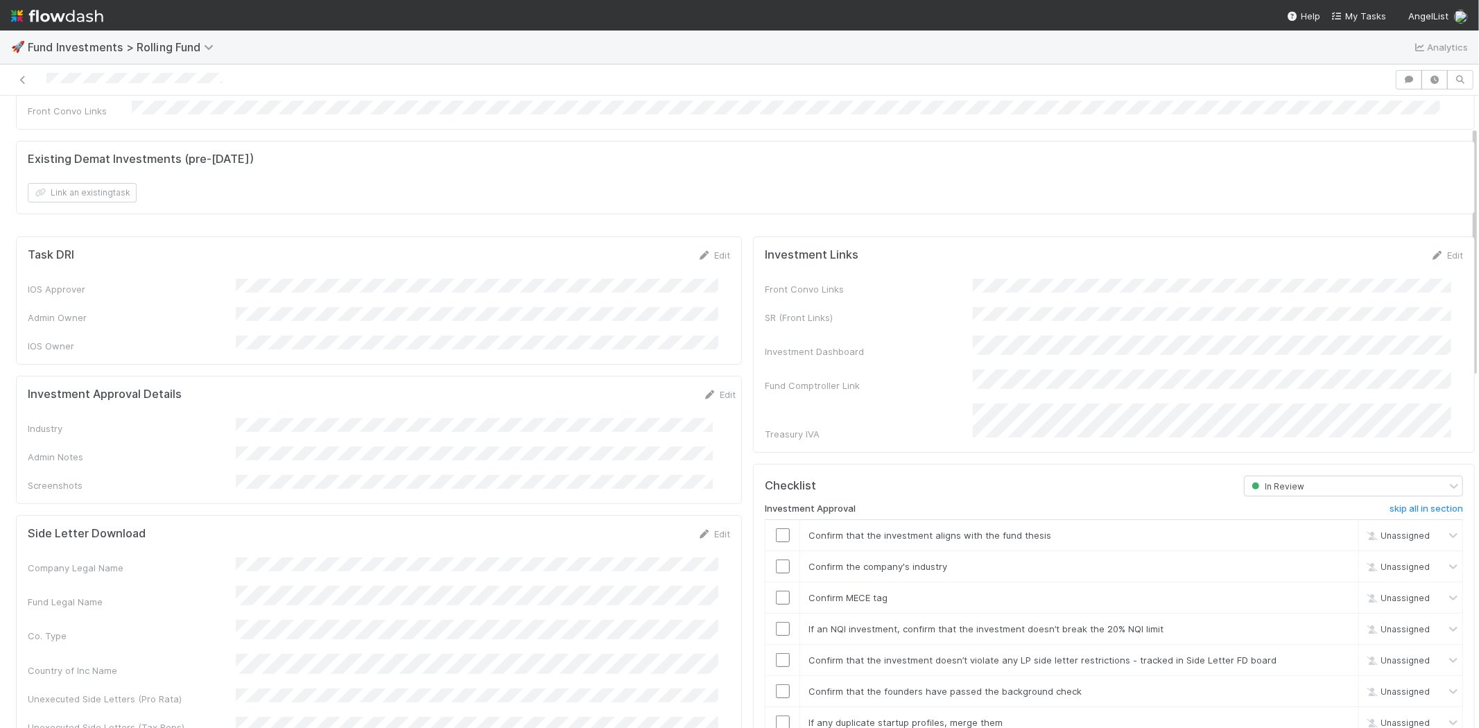
scroll to position [77, 0]
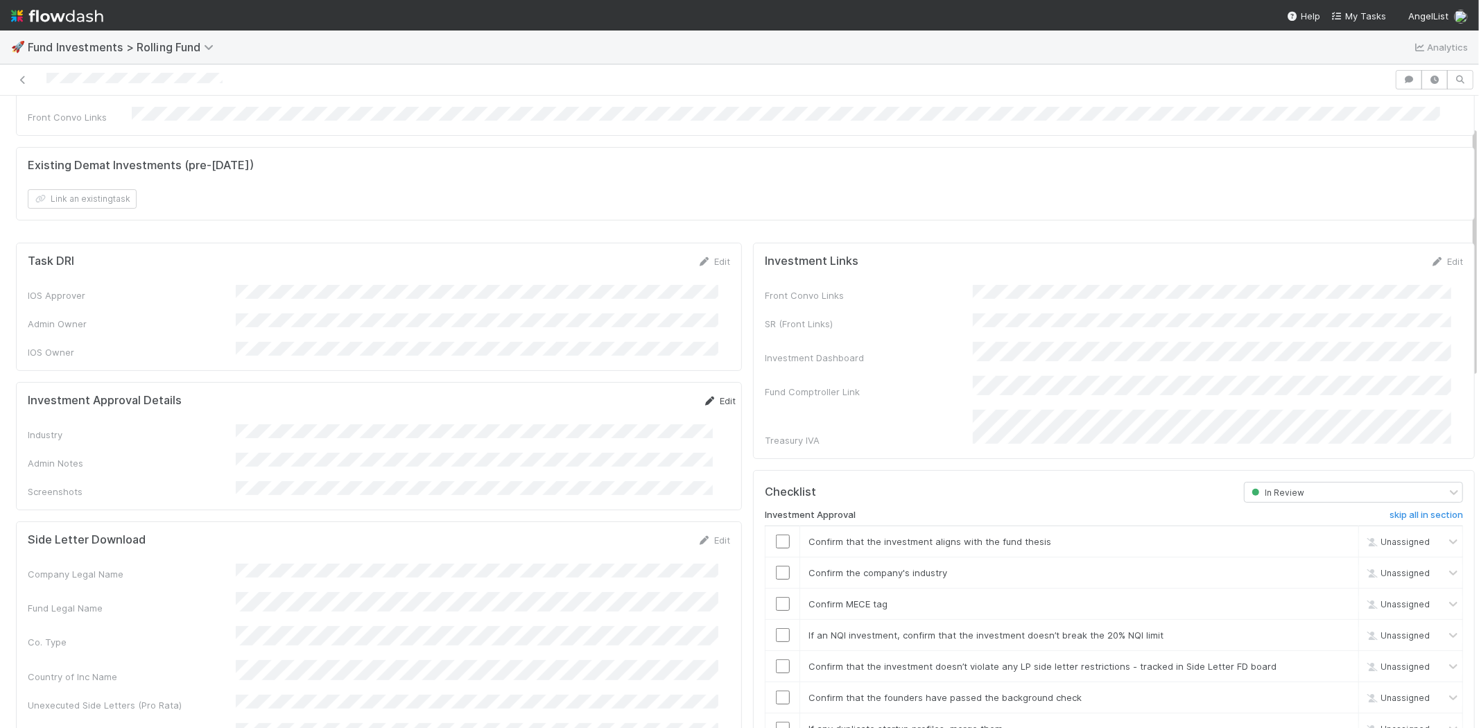
click at [703, 396] on icon at bounding box center [710, 400] width 14 height 9
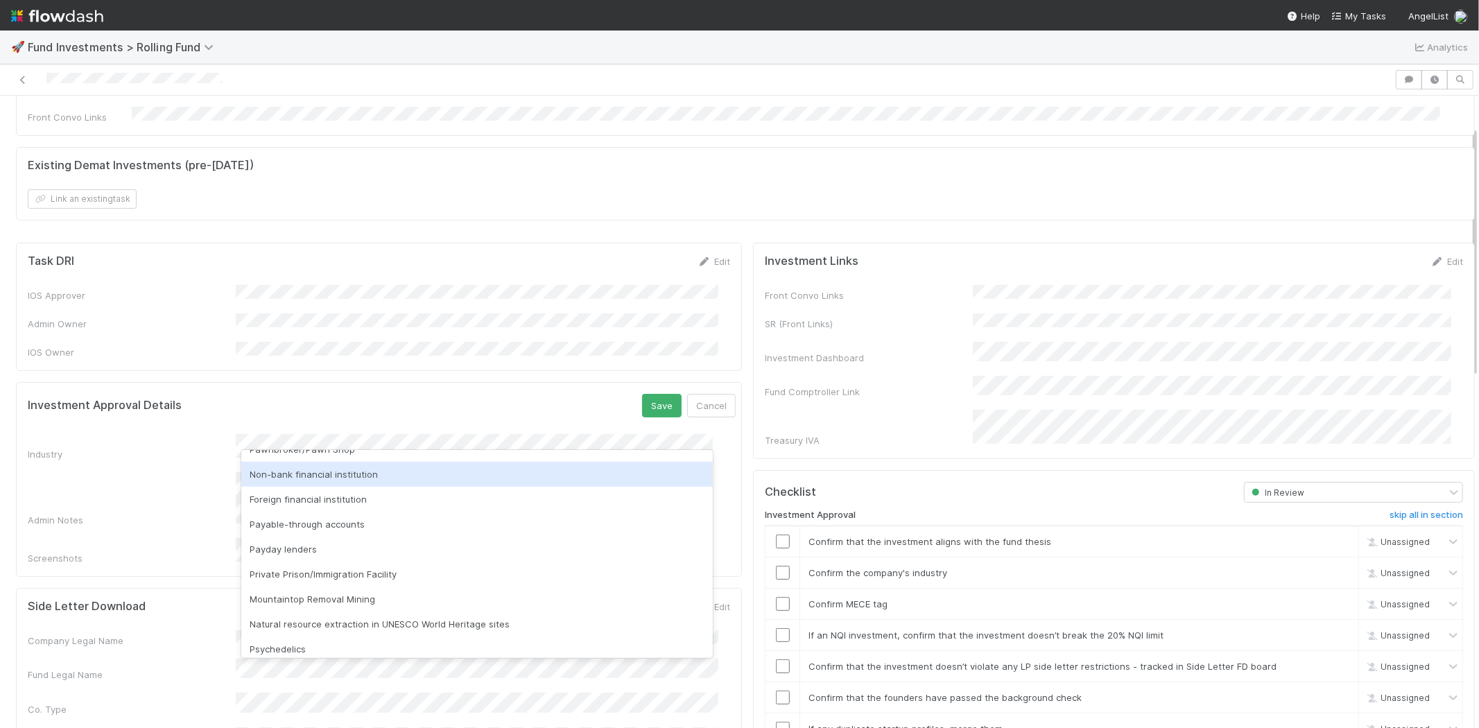
scroll to position [396, 0]
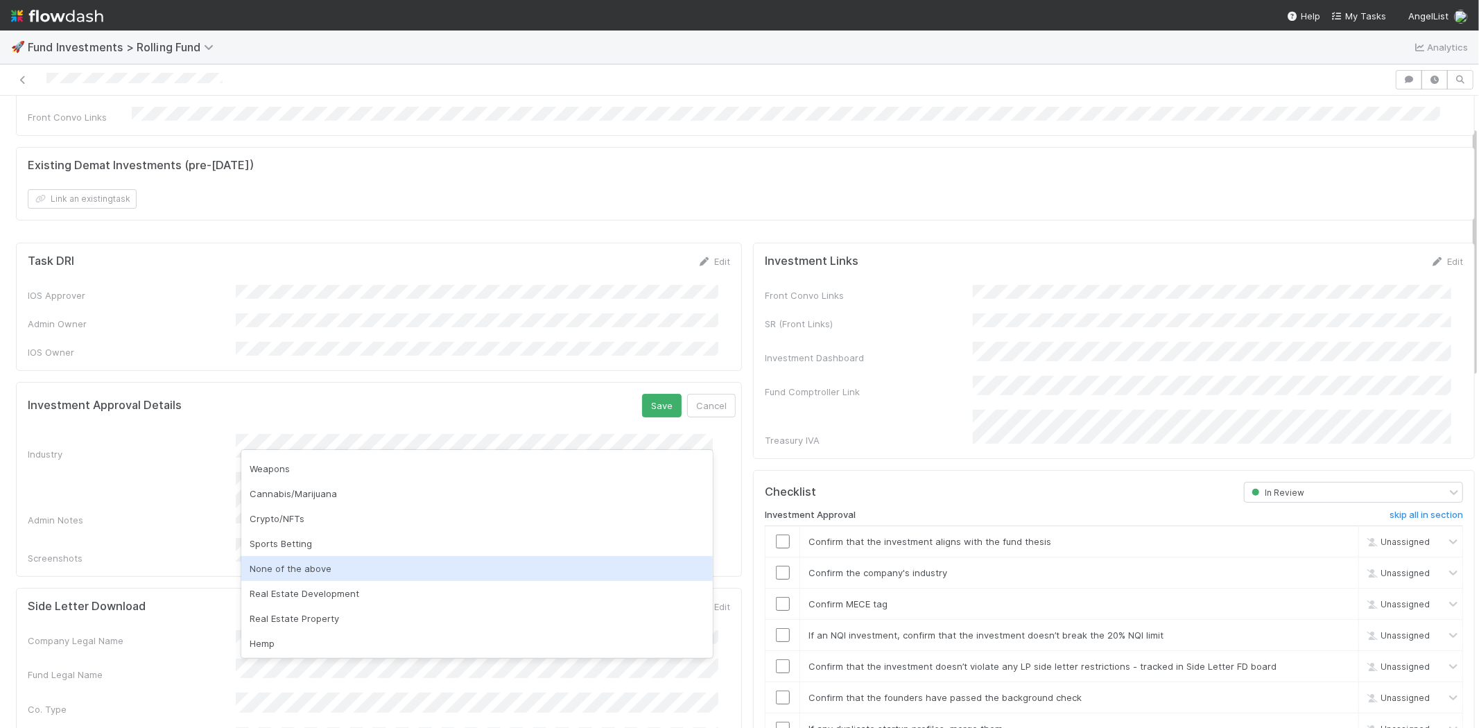
click at [293, 566] on div "None of the above" at bounding box center [476, 568] width 471 height 25
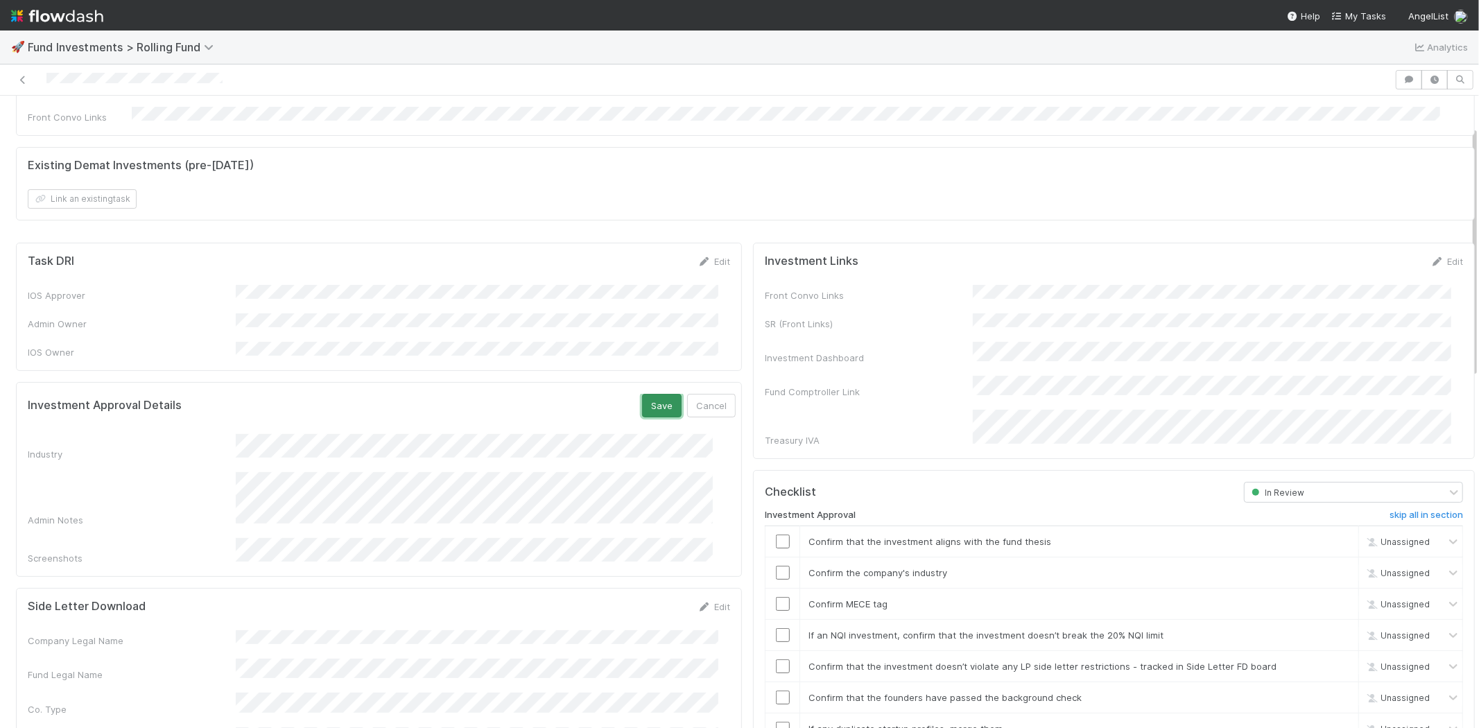
click at [642, 394] on button "Save" at bounding box center [662, 406] width 40 height 24
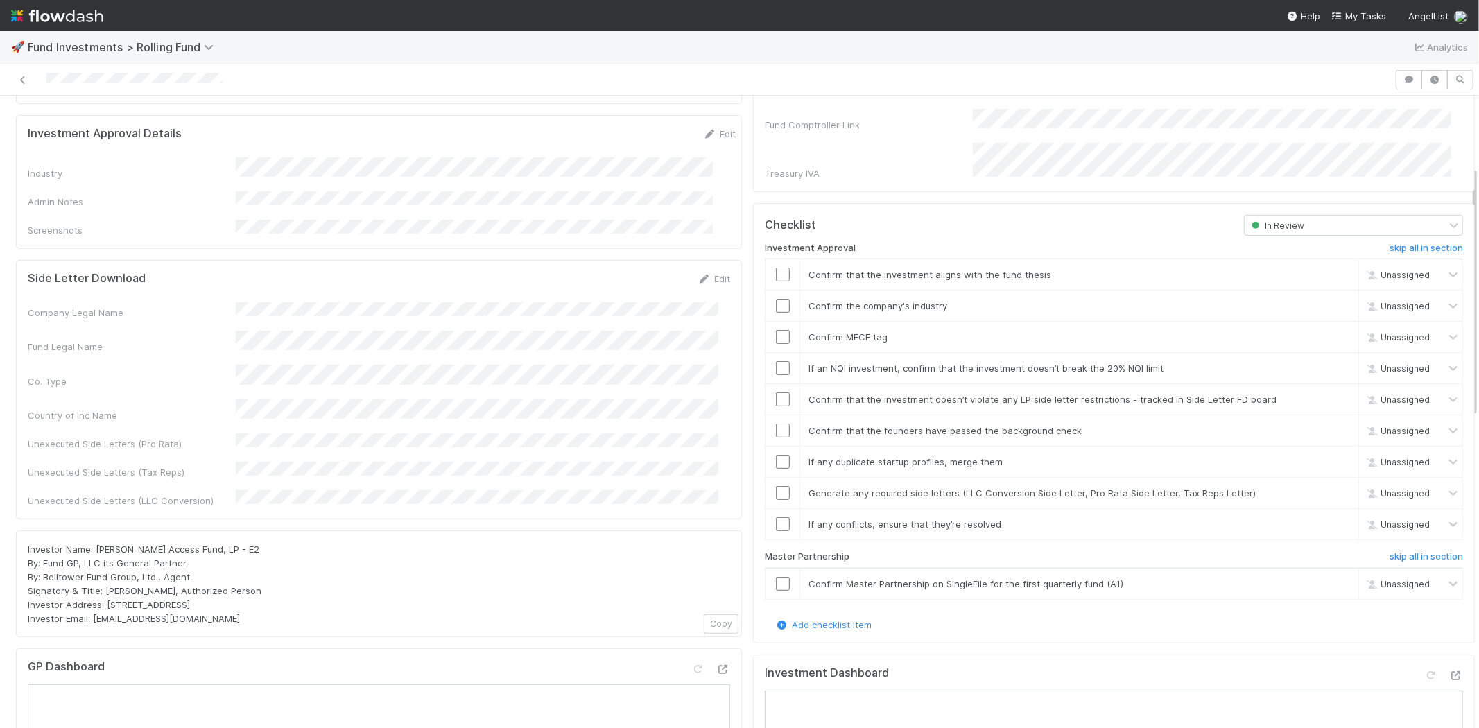
scroll to position [385, 0]
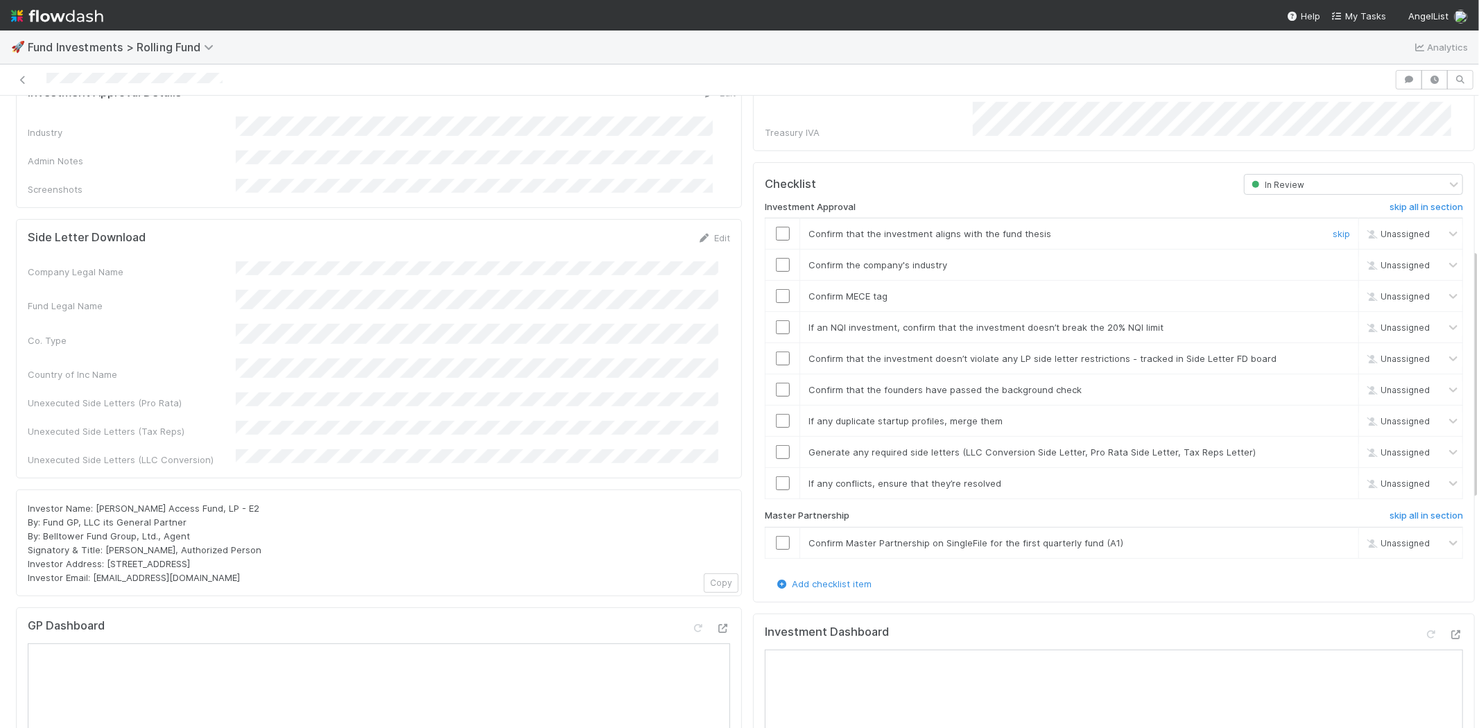
click at [776, 227] on input "checkbox" at bounding box center [783, 234] width 14 height 14
click at [776, 258] on input "checkbox" at bounding box center [783, 265] width 14 height 14
click at [776, 289] on input "checkbox" at bounding box center [783, 296] width 14 height 14
click at [776, 320] on input "checkbox" at bounding box center [783, 327] width 14 height 14
click at [776, 351] on input "checkbox" at bounding box center [783, 358] width 14 height 14
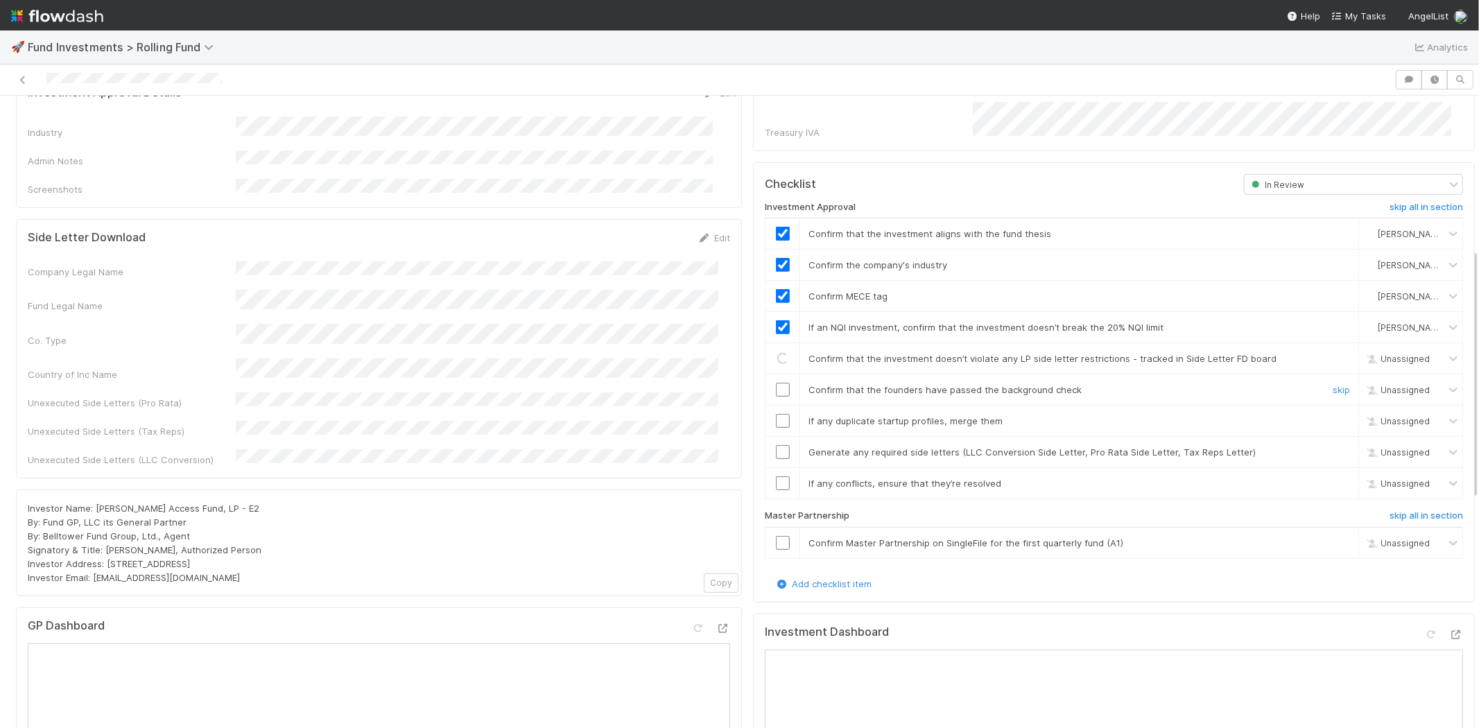
click at [776, 383] on input "checkbox" at bounding box center [783, 390] width 14 height 14
click at [776, 414] on input "checkbox" at bounding box center [783, 421] width 14 height 14
click at [776, 445] on input "checkbox" at bounding box center [783, 452] width 14 height 14
click at [776, 476] on input "checkbox" at bounding box center [783, 483] width 14 height 14
click at [776, 536] on input "checkbox" at bounding box center [783, 543] width 14 height 14
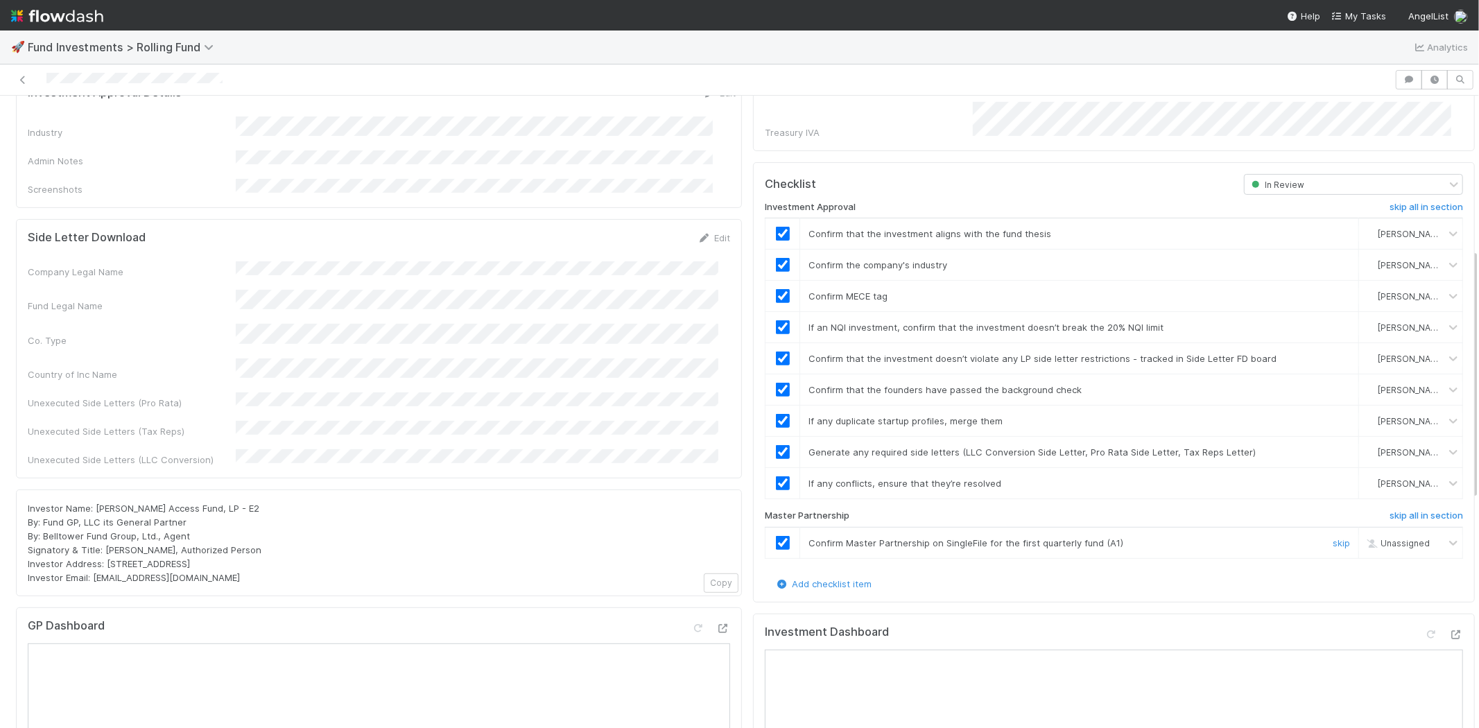
checkbox input "true"
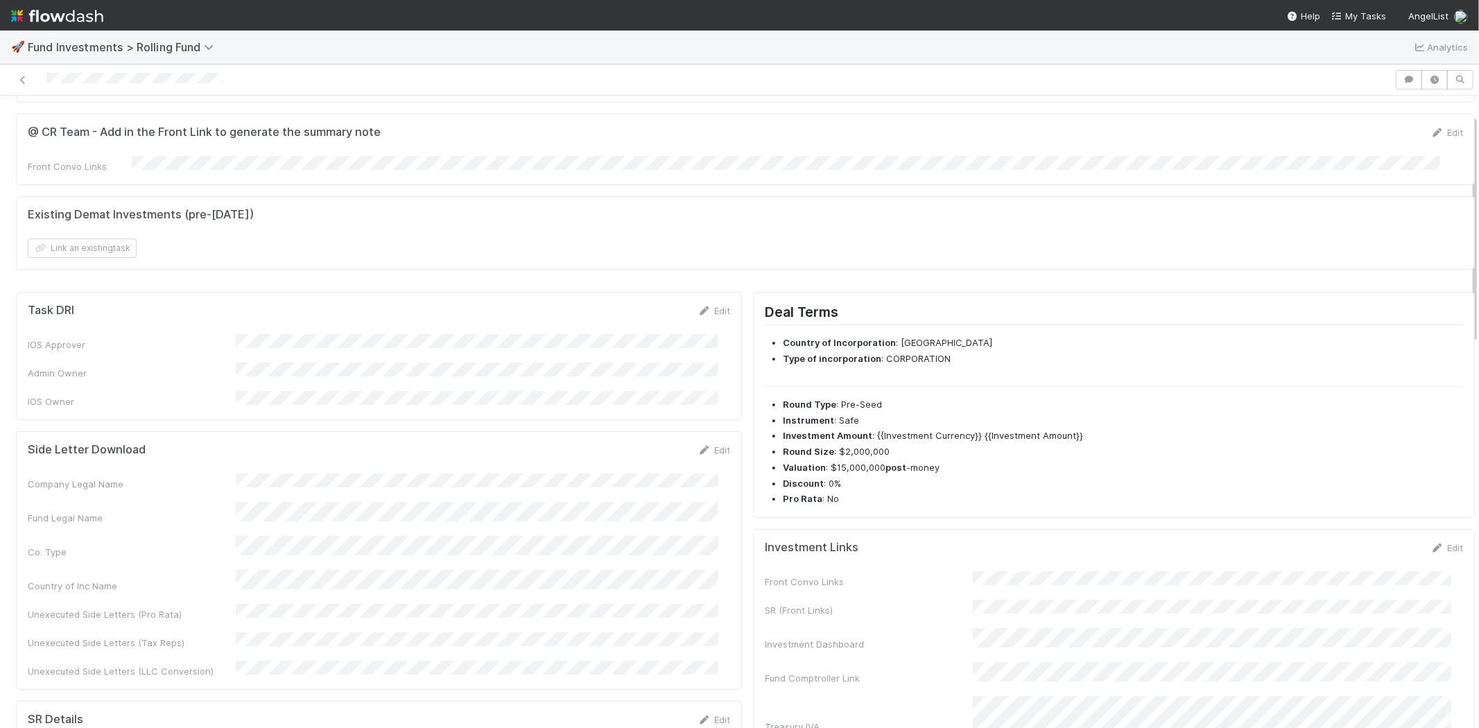
scroll to position [0, 0]
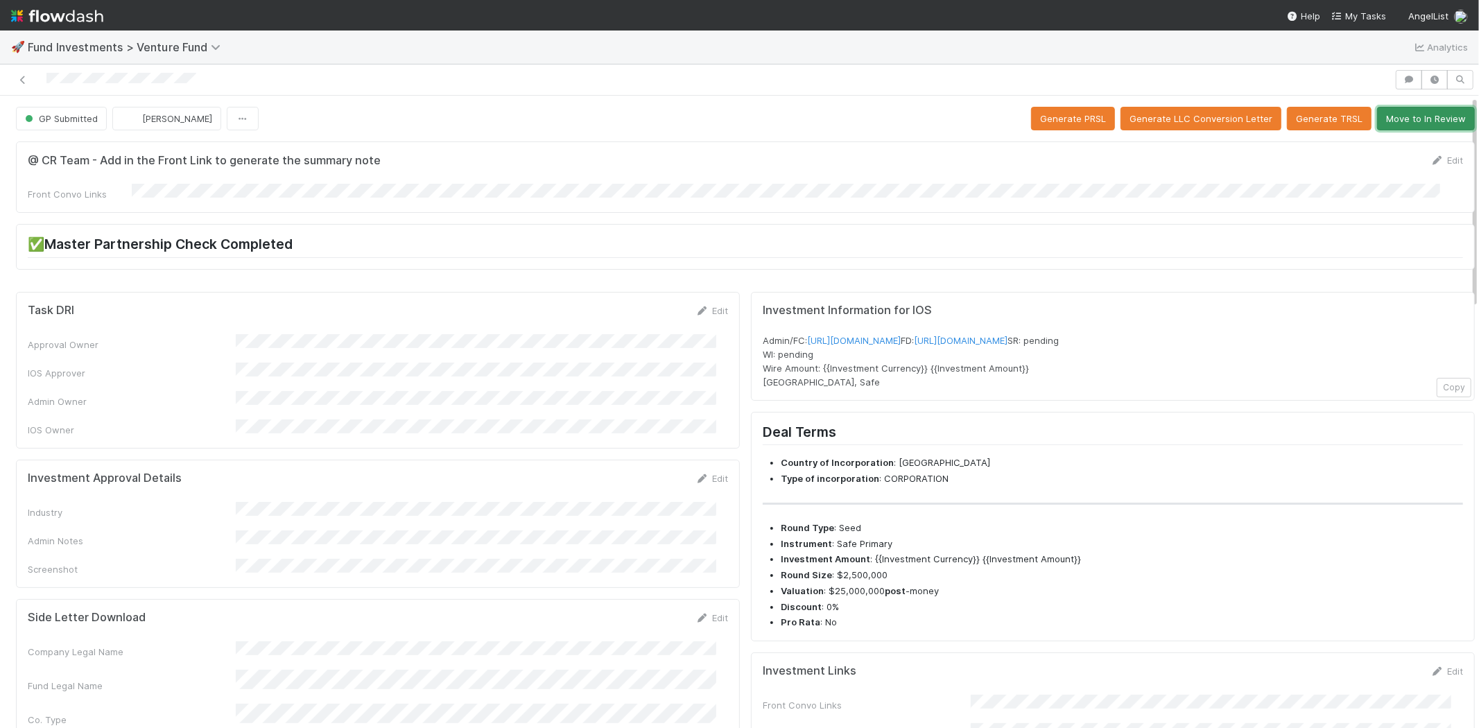
click at [1387, 112] on button "Move to In Review" at bounding box center [1426, 119] width 98 height 24
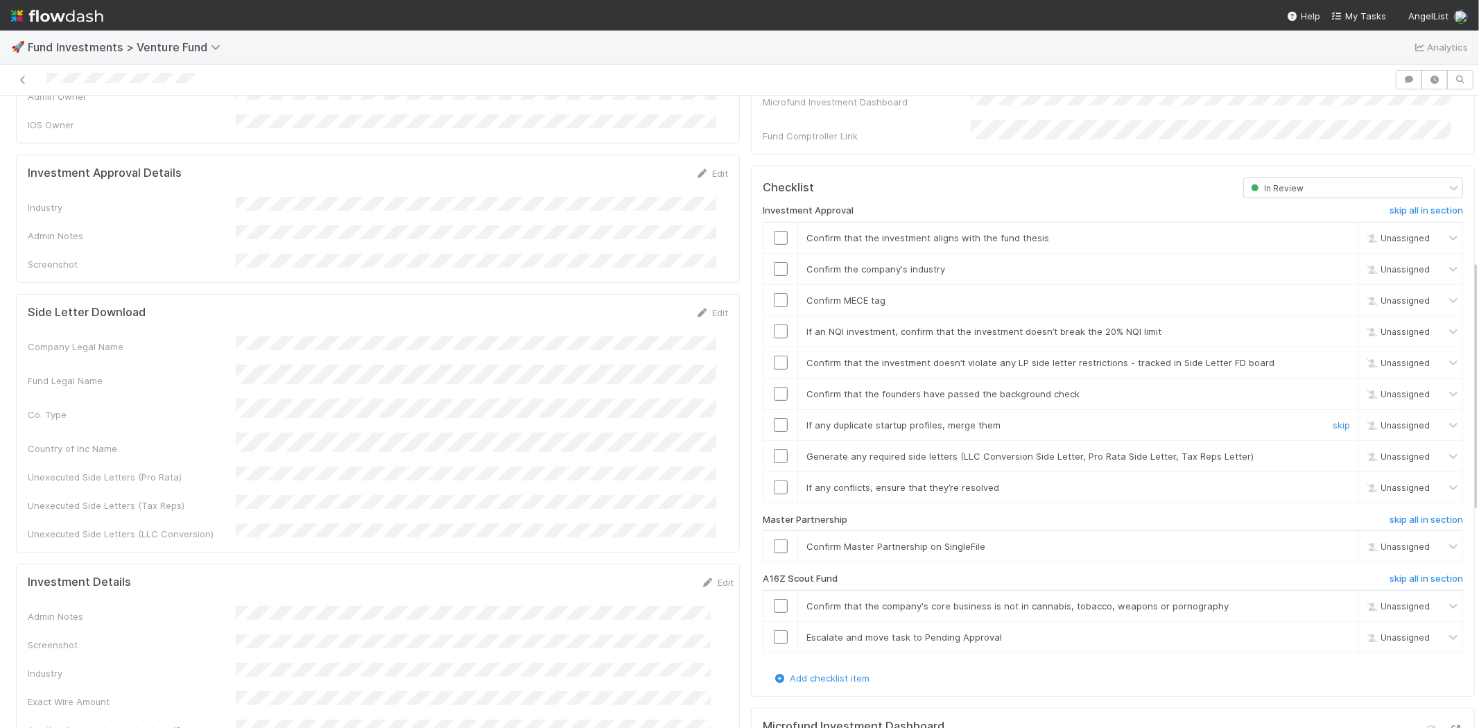
scroll to position [462, 0]
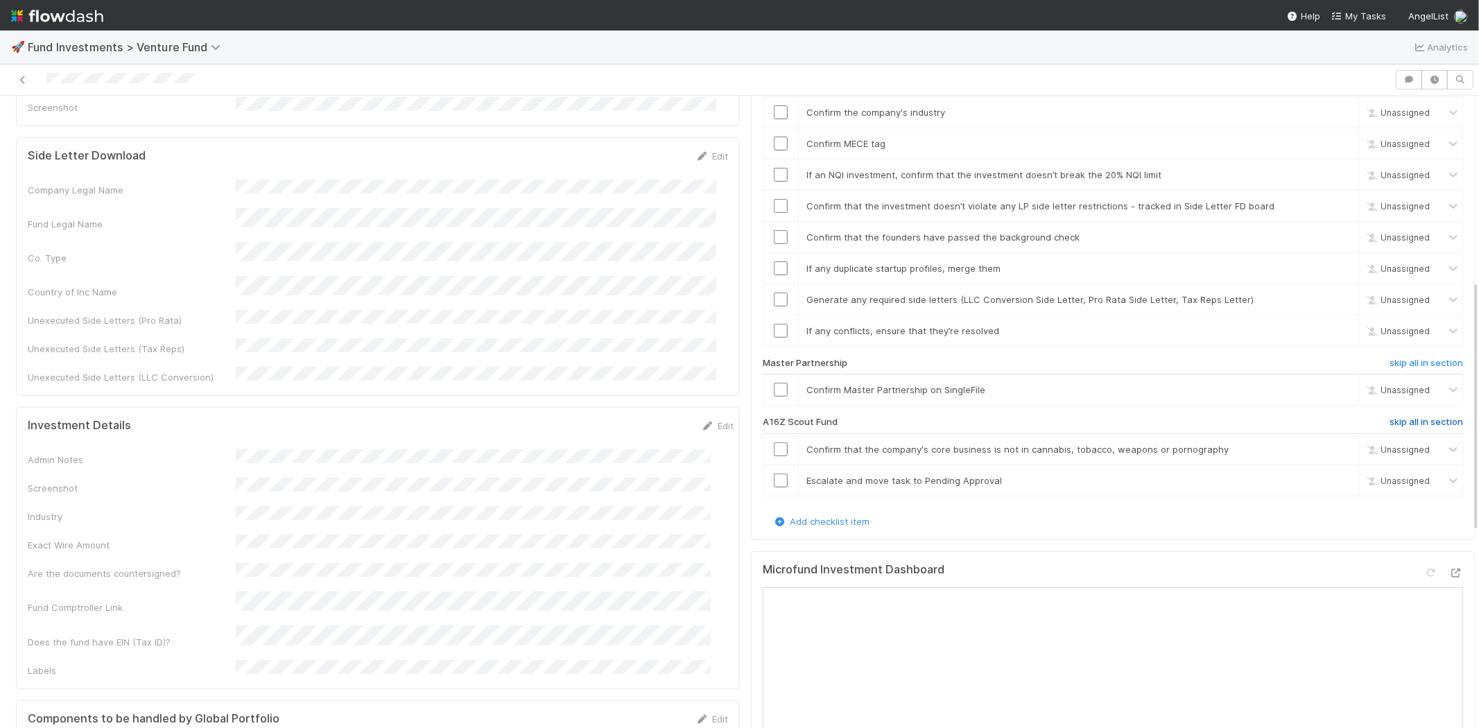
click at [1395, 417] on h6 "skip all in section" at bounding box center [1425, 422] width 73 height 11
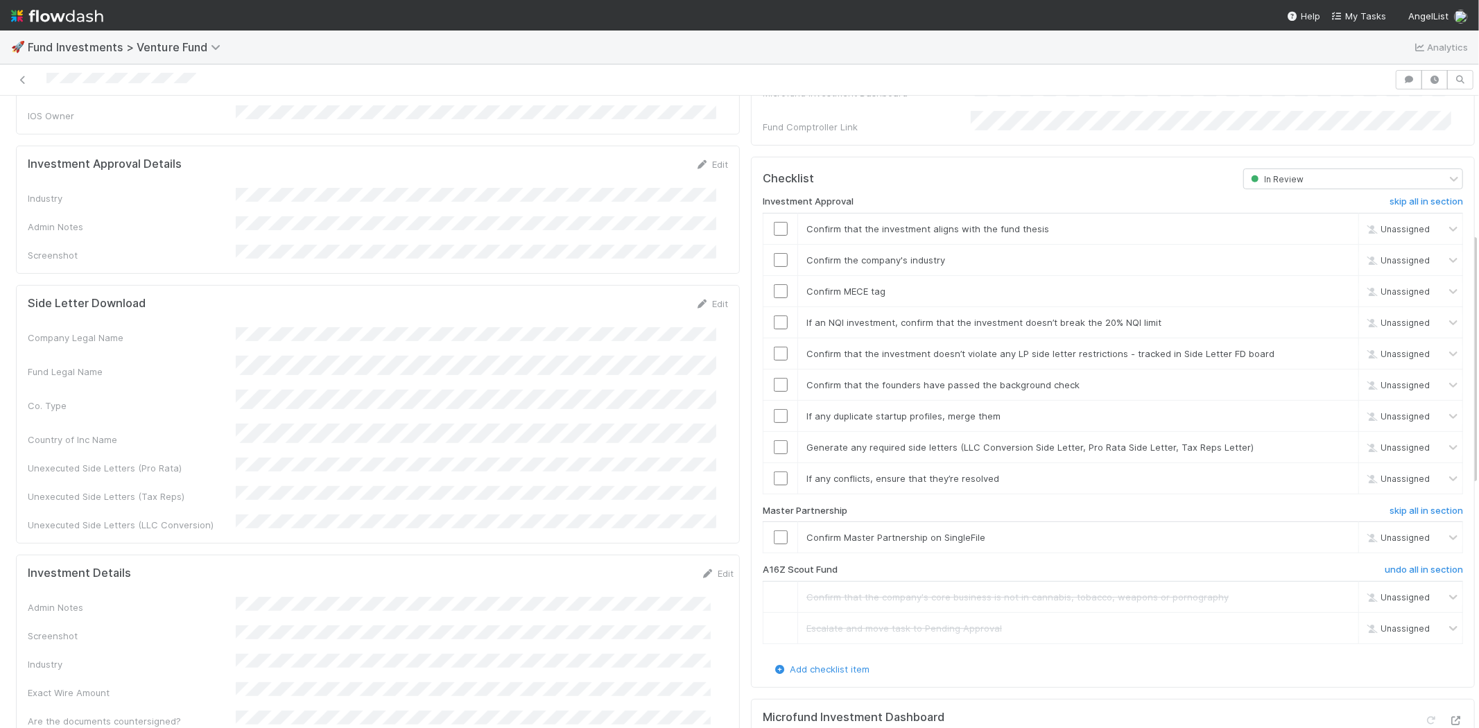
scroll to position [308, 0]
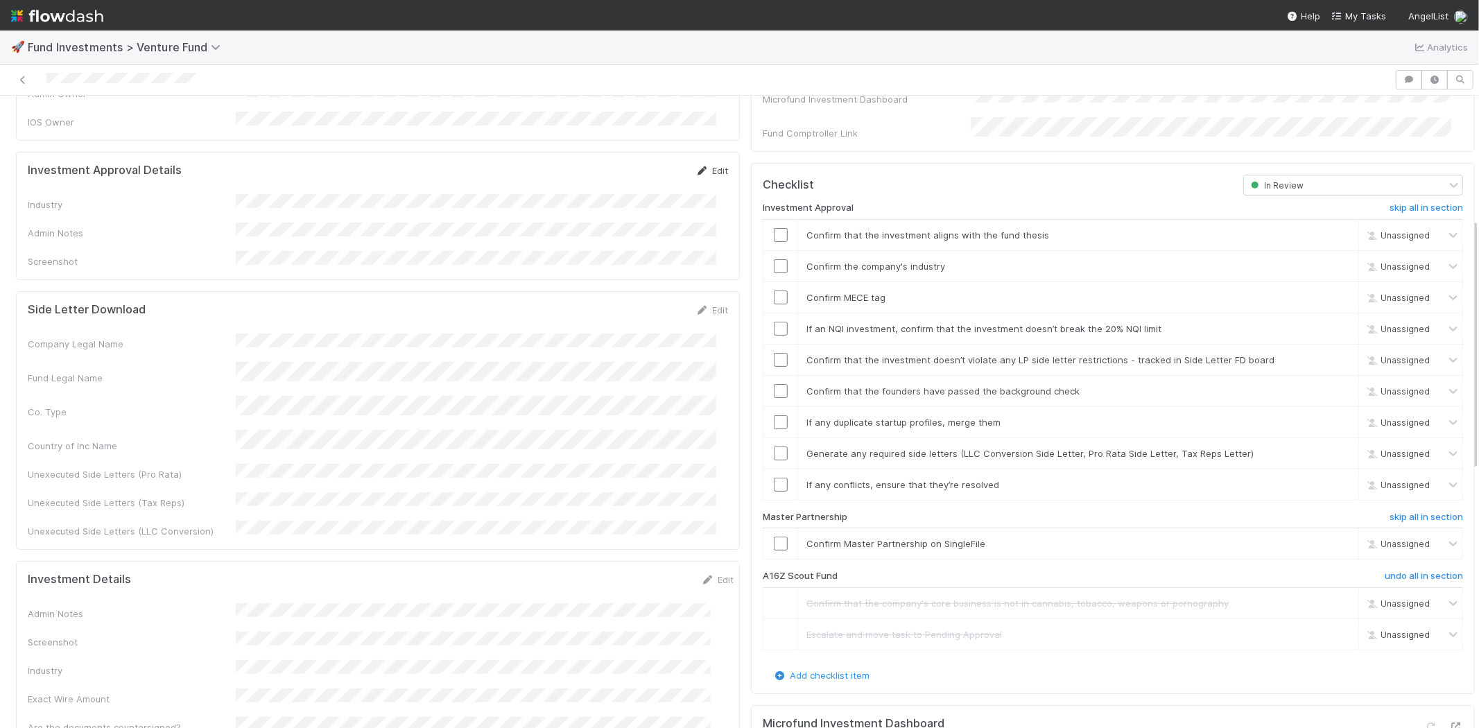
click at [695, 166] on icon at bounding box center [702, 170] width 14 height 9
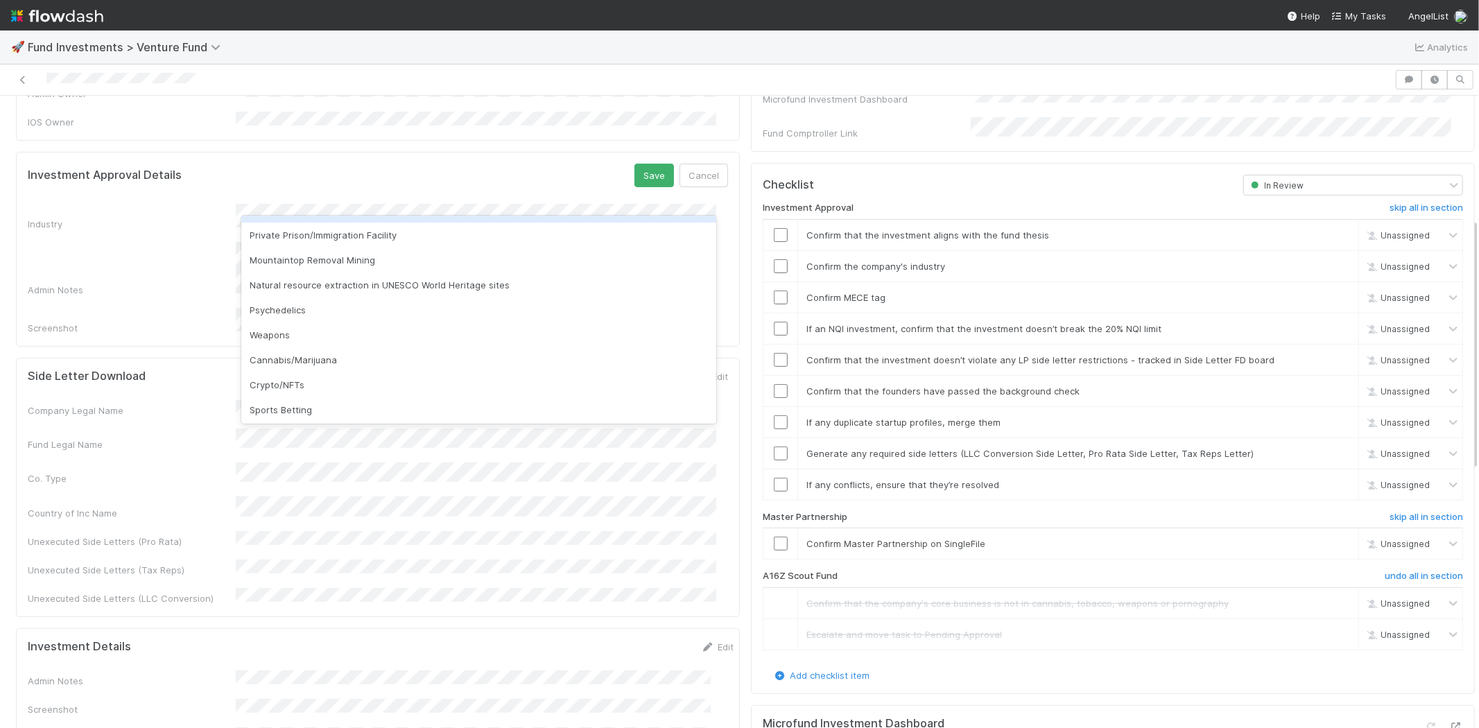
scroll to position [396, 0]
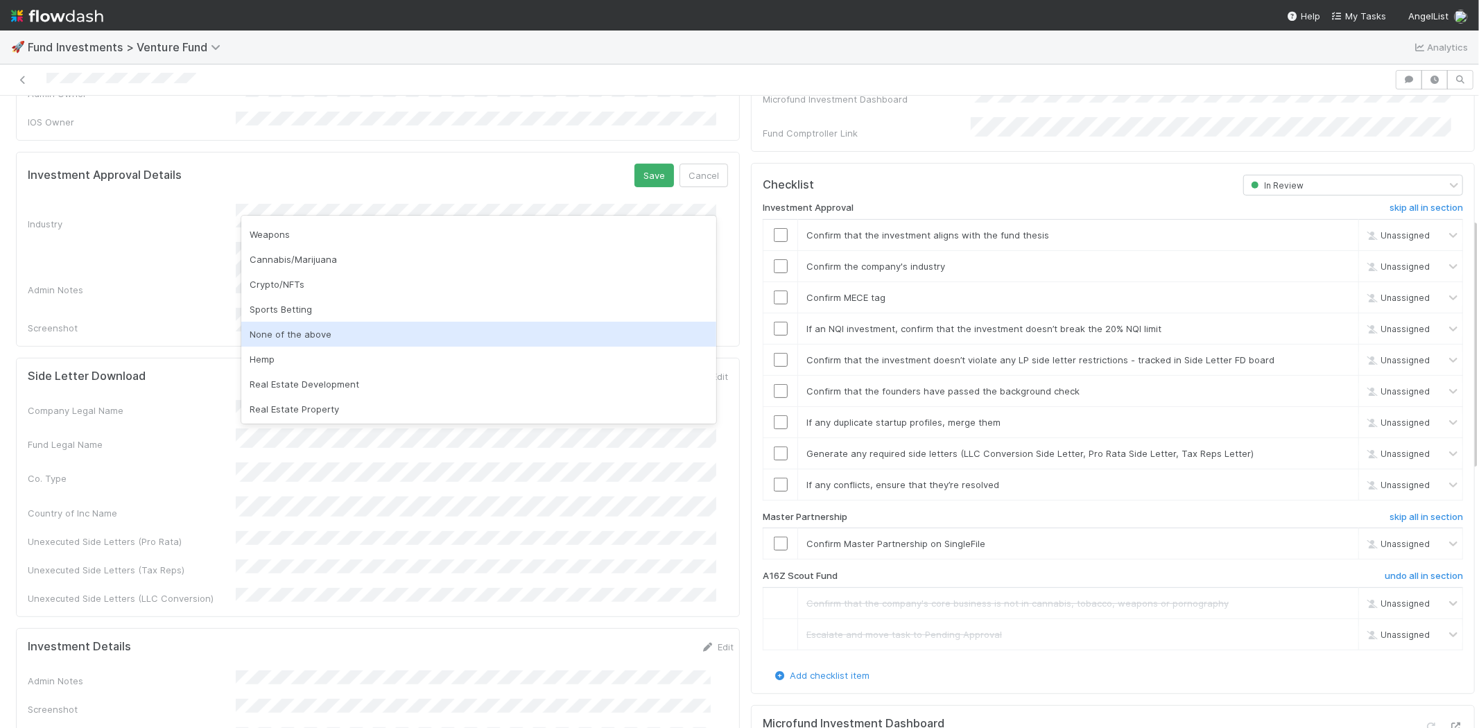
click at [297, 342] on div "None of the above" at bounding box center [478, 334] width 475 height 25
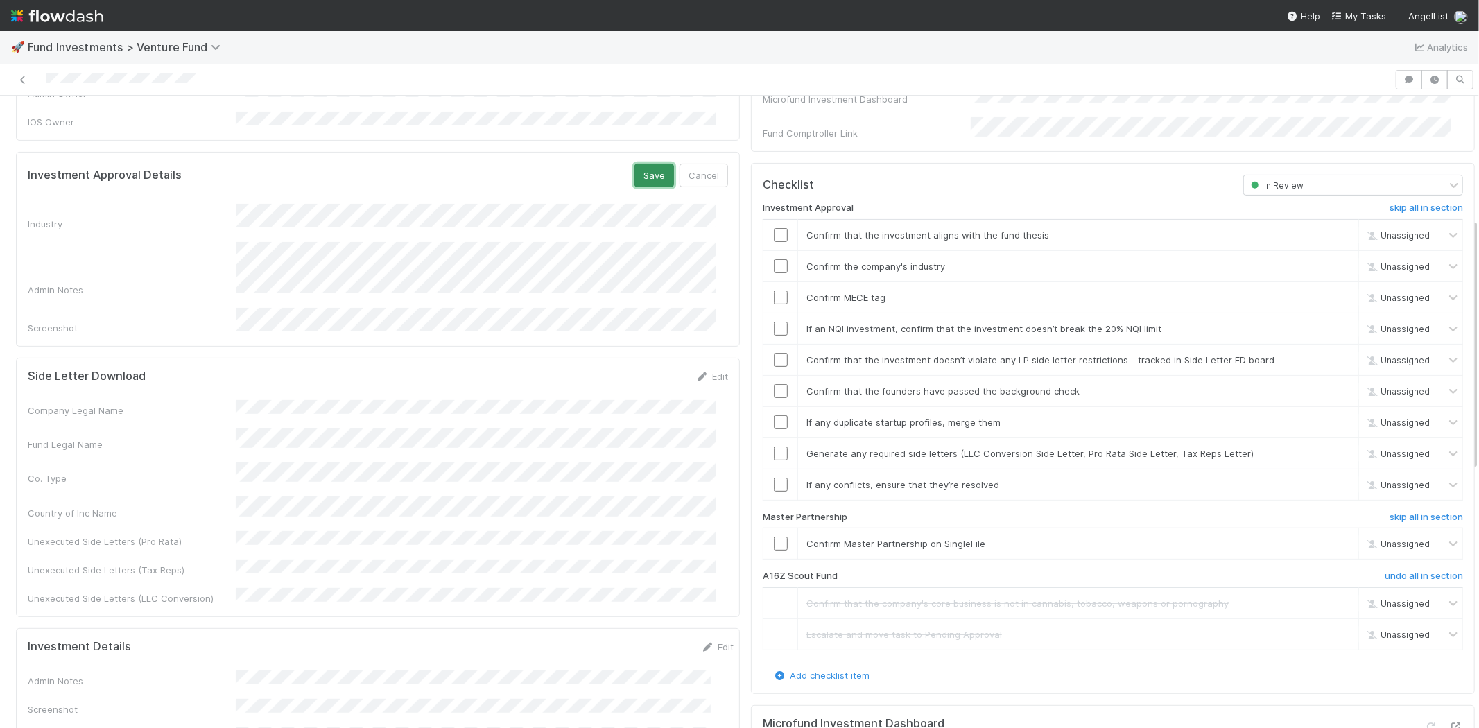
click at [638, 164] on button "Save" at bounding box center [654, 176] width 40 height 24
click at [774, 228] on input "checkbox" at bounding box center [781, 235] width 14 height 14
click at [774, 259] on input "checkbox" at bounding box center [781, 266] width 14 height 14
click at [774, 290] on input "checkbox" at bounding box center [781, 297] width 14 height 14
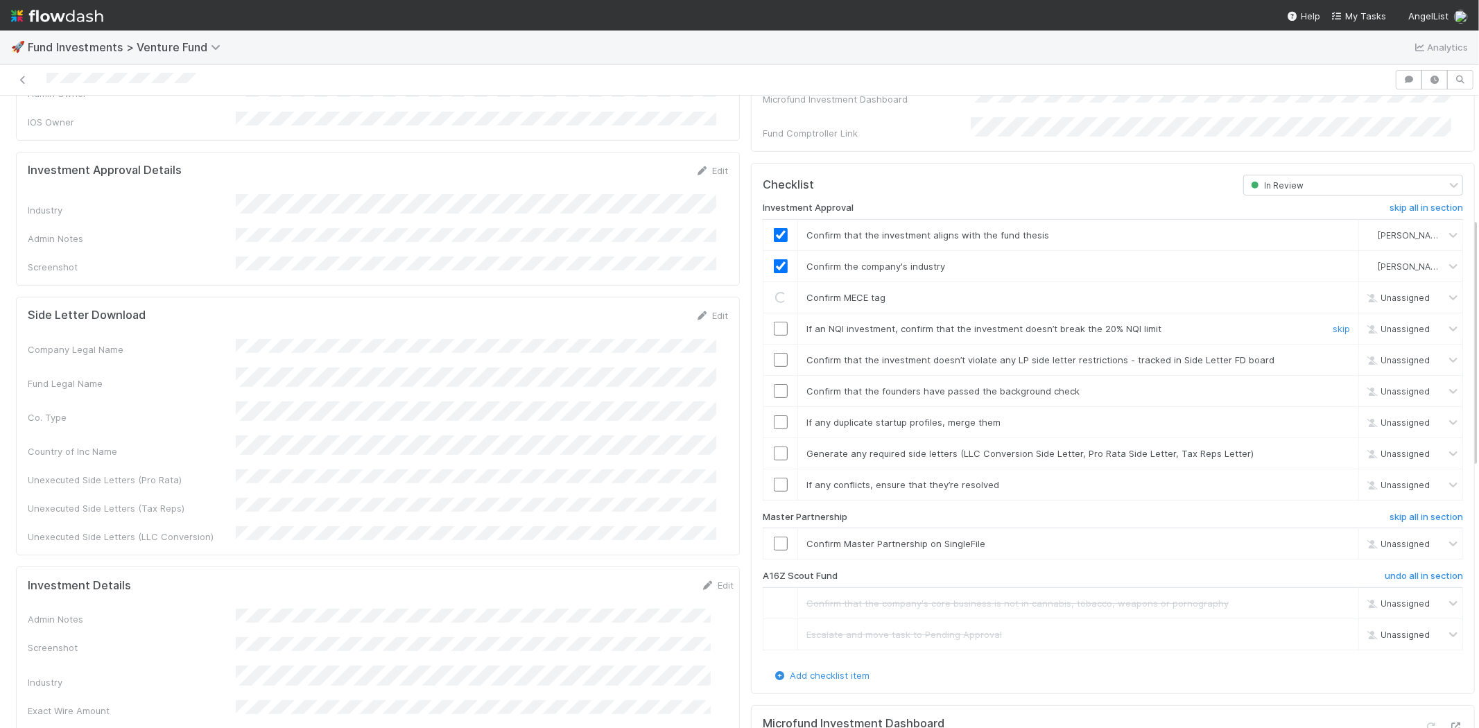
click at [774, 322] on input "checkbox" at bounding box center [781, 329] width 14 height 14
click at [774, 353] on input "checkbox" at bounding box center [781, 360] width 14 height 14
click at [774, 384] on input "checkbox" at bounding box center [781, 391] width 14 height 14
click at [774, 415] on input "checkbox" at bounding box center [781, 422] width 14 height 14
click at [774, 446] on input "checkbox" at bounding box center [781, 453] width 14 height 14
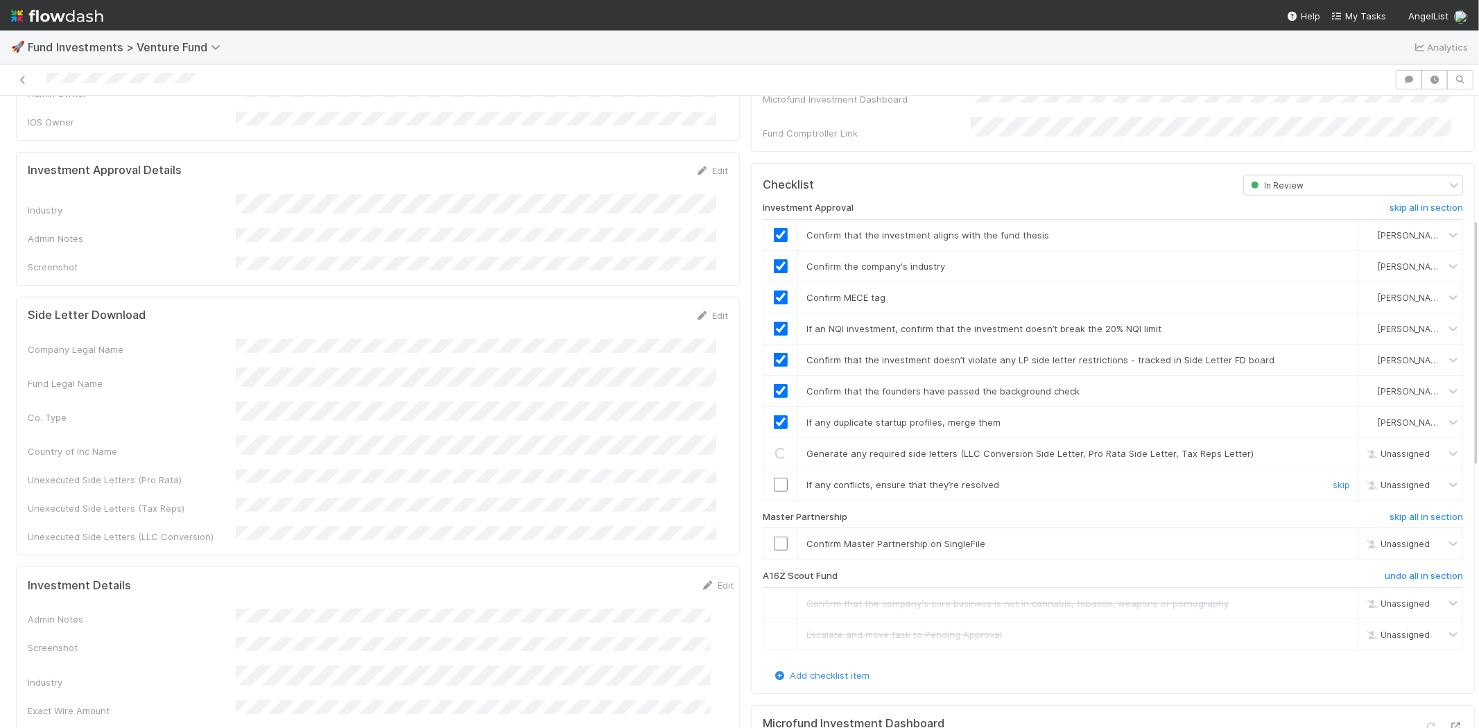
click at [774, 478] on input "checkbox" at bounding box center [781, 485] width 14 height 14
click at [774, 537] on input "checkbox" at bounding box center [781, 544] width 14 height 14
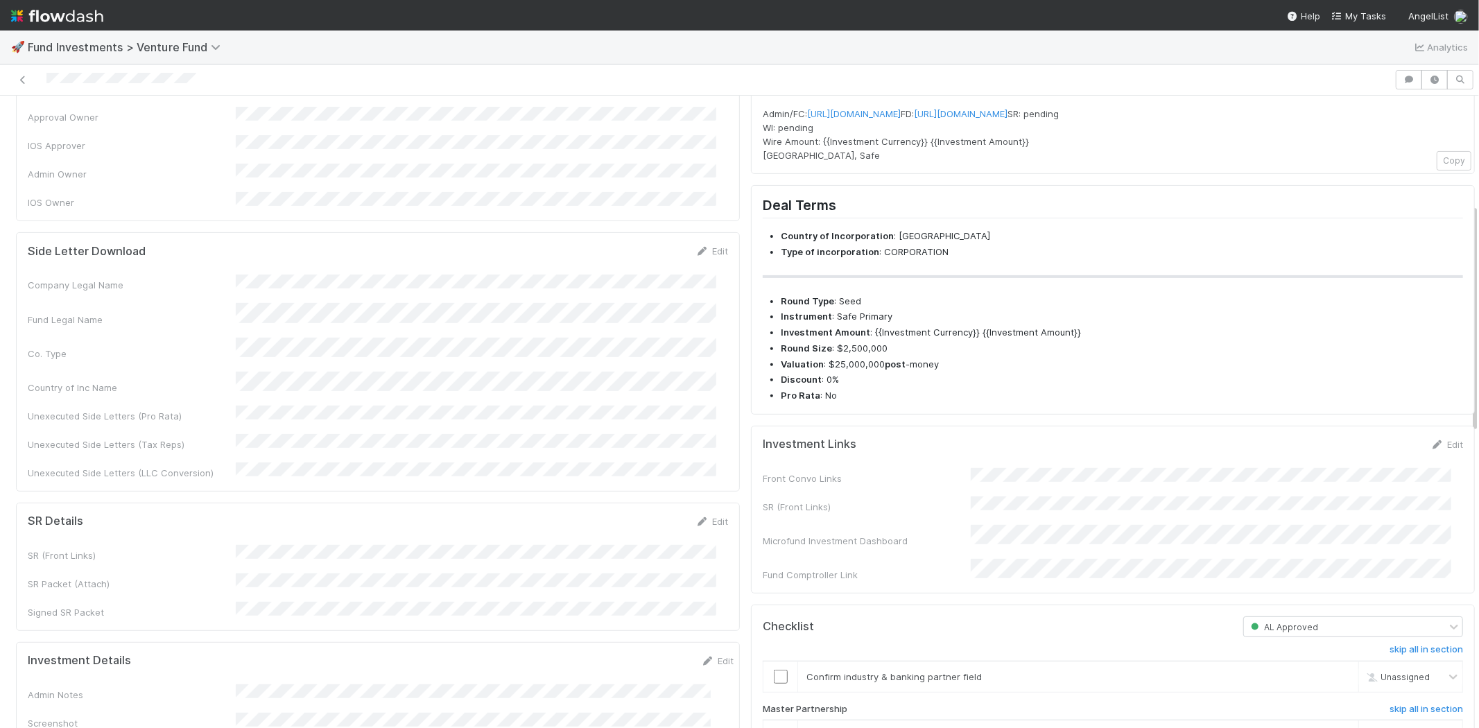
scroll to position [0, 0]
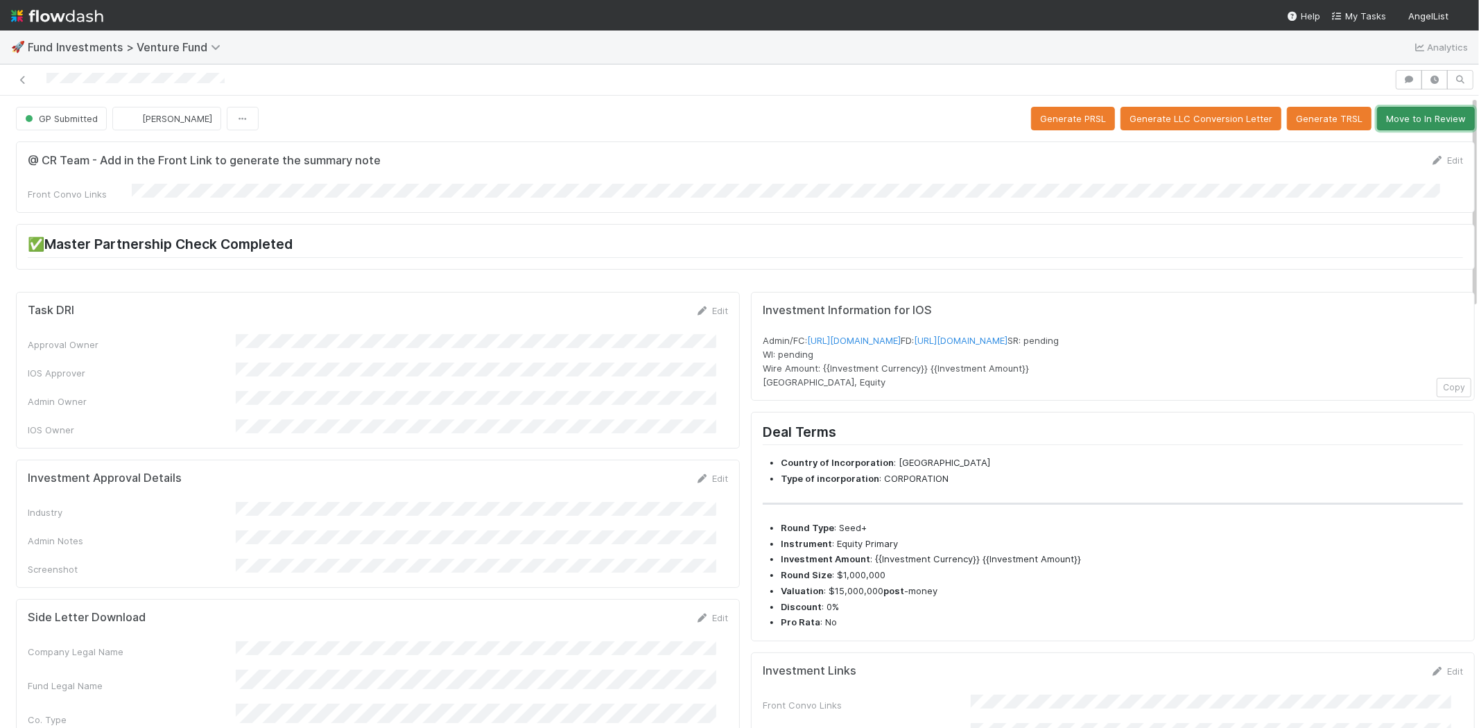
click at [1428, 122] on button "Move to In Review" at bounding box center [1426, 119] width 98 height 24
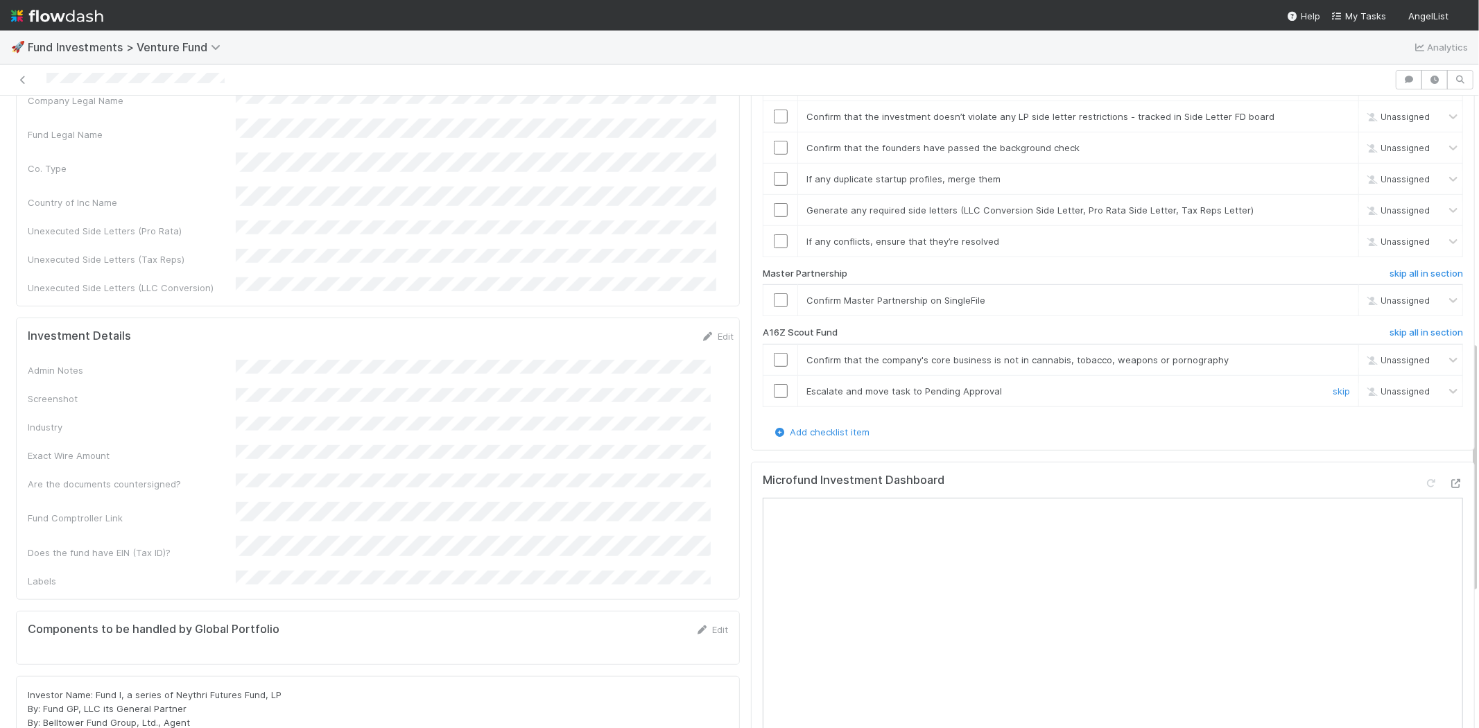
scroll to position [616, 0]
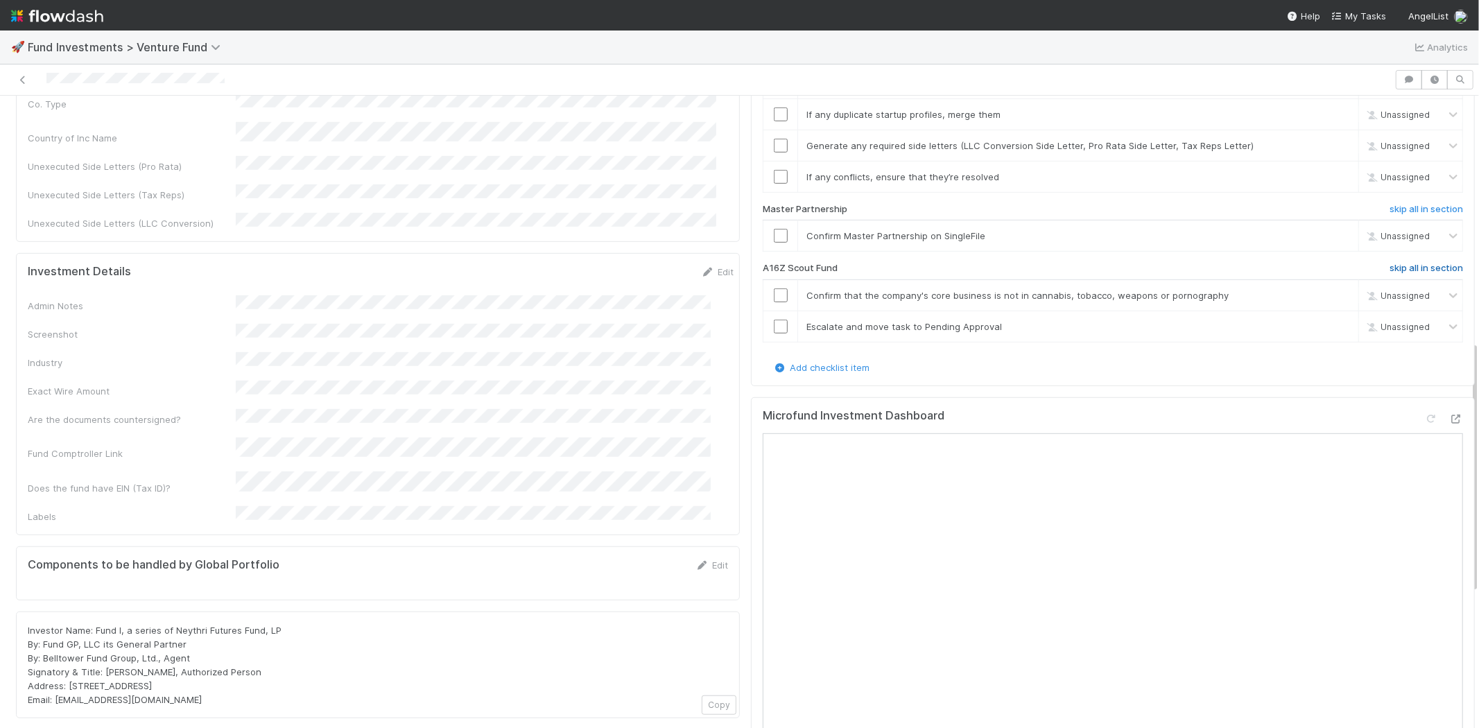
click at [1391, 263] on h6 "skip all in section" at bounding box center [1425, 268] width 73 height 11
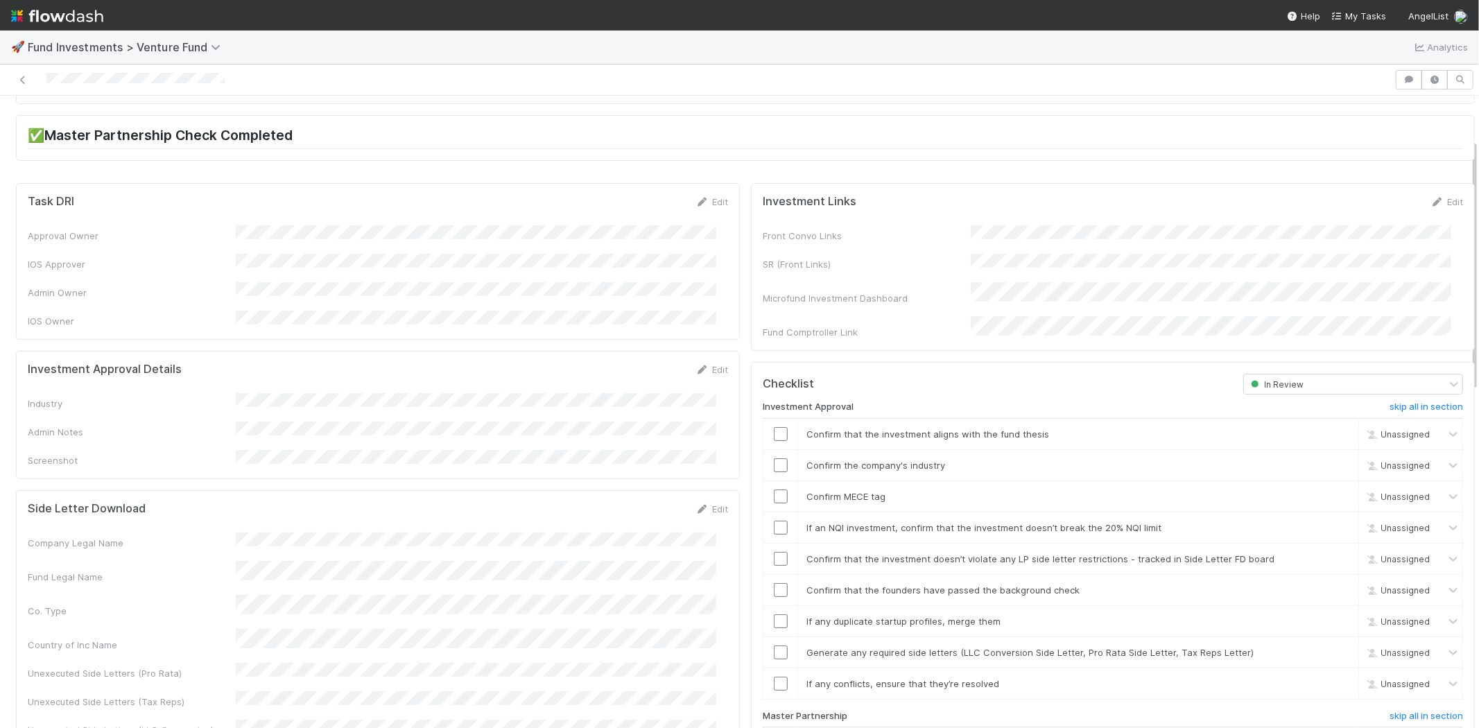
scroll to position [106, 0]
click at [699, 367] on link "Edit" at bounding box center [711, 372] width 33 height 11
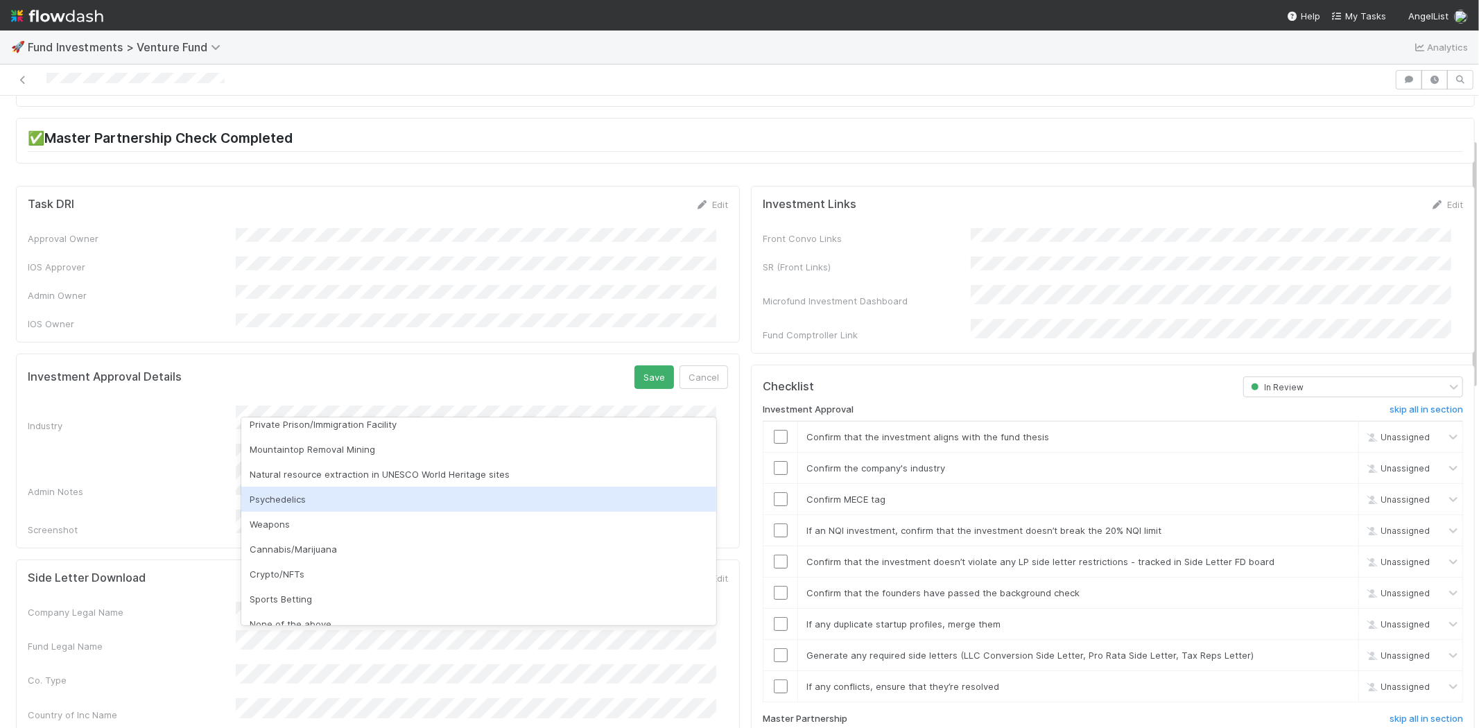
scroll to position [396, 0]
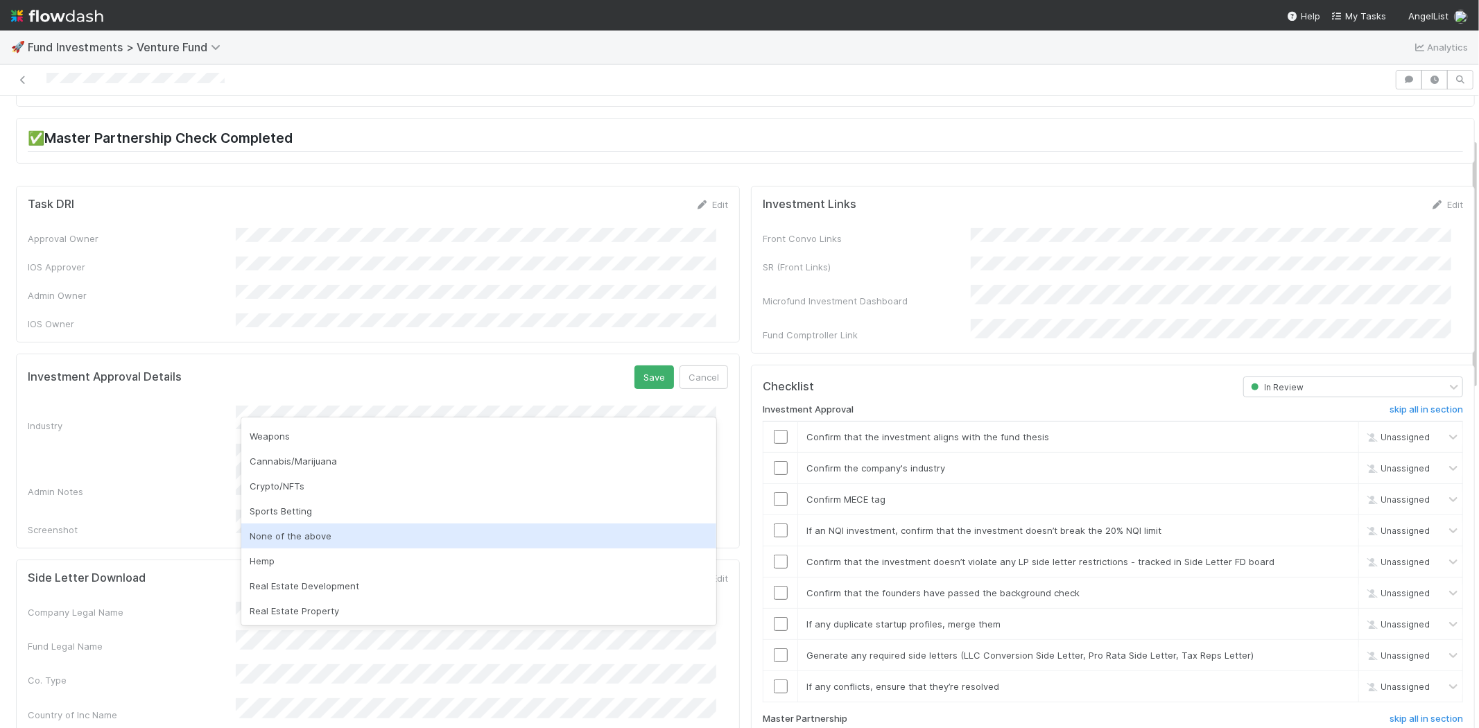
click at [302, 535] on div "None of the above" at bounding box center [478, 535] width 475 height 25
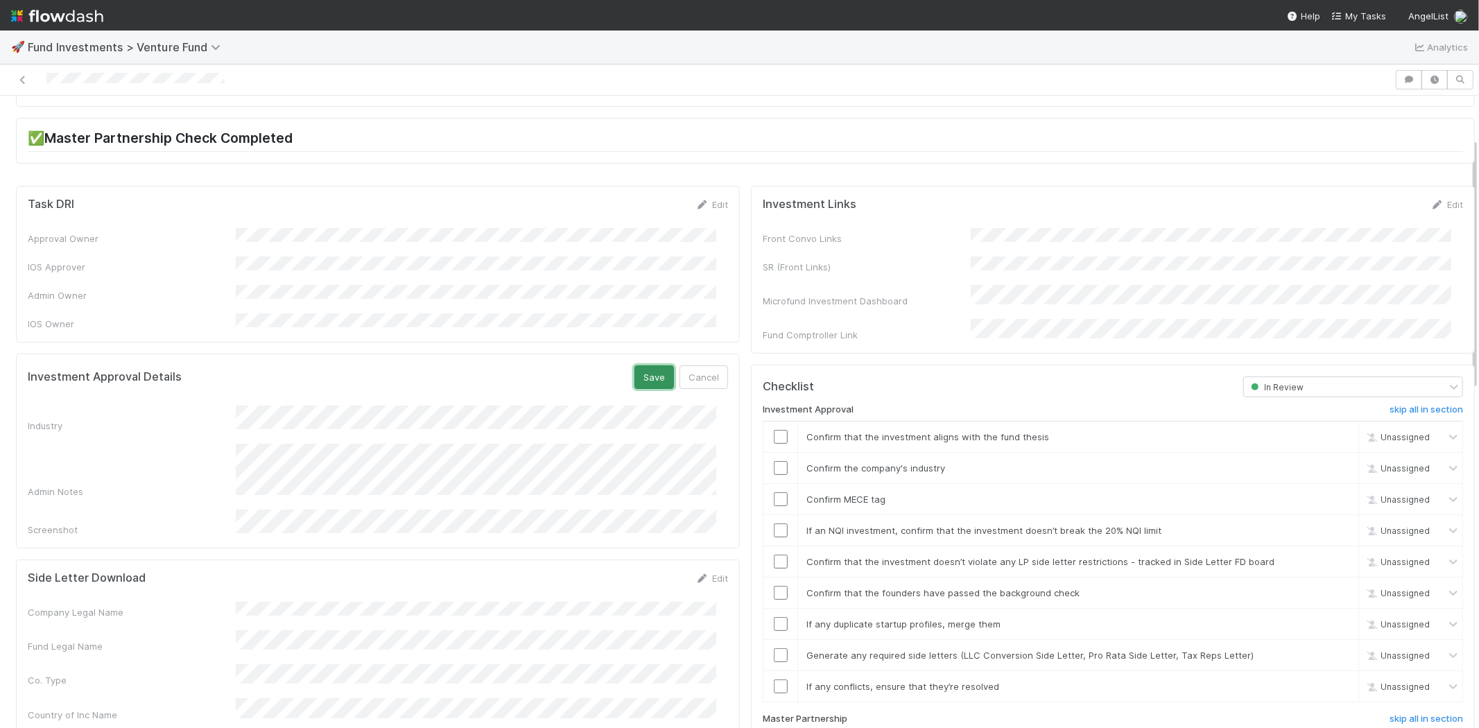
click at [643, 365] on button "Save" at bounding box center [654, 377] width 40 height 24
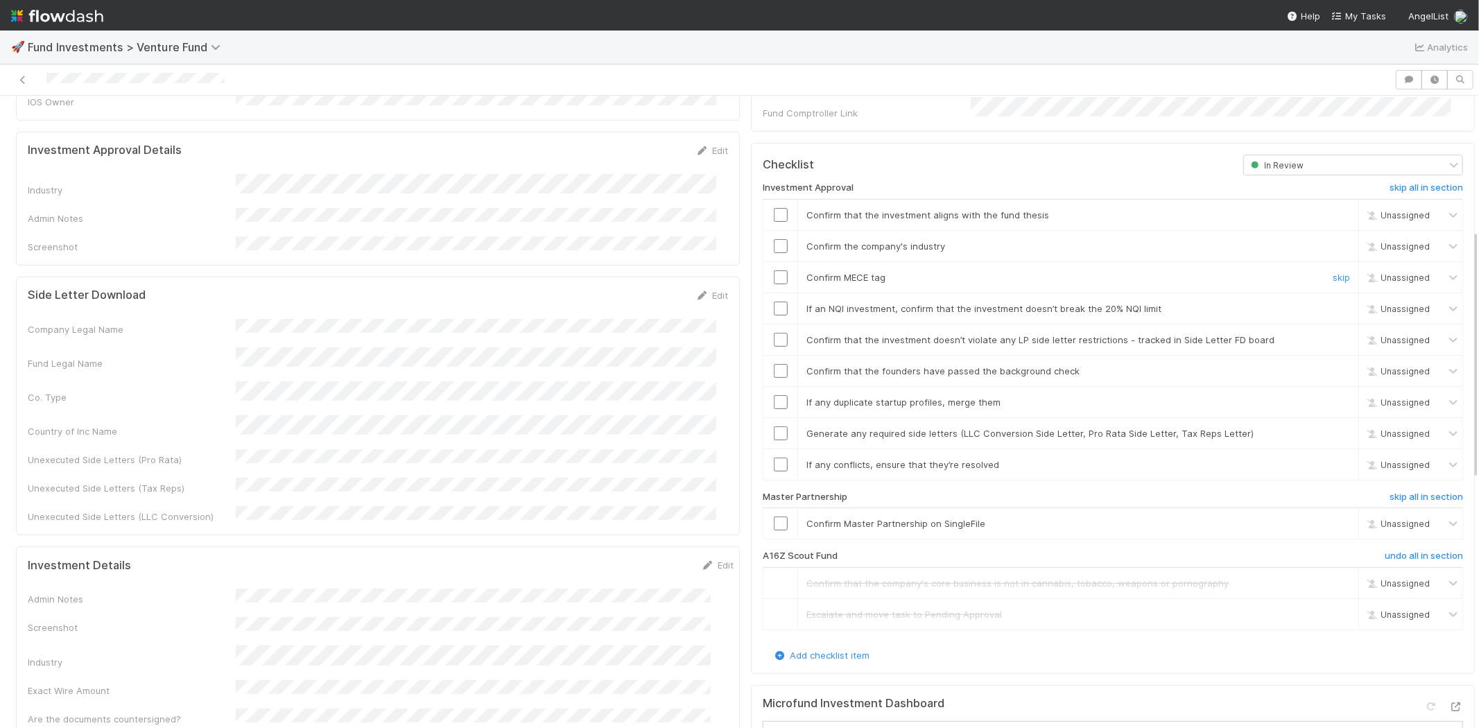
scroll to position [337, 0]
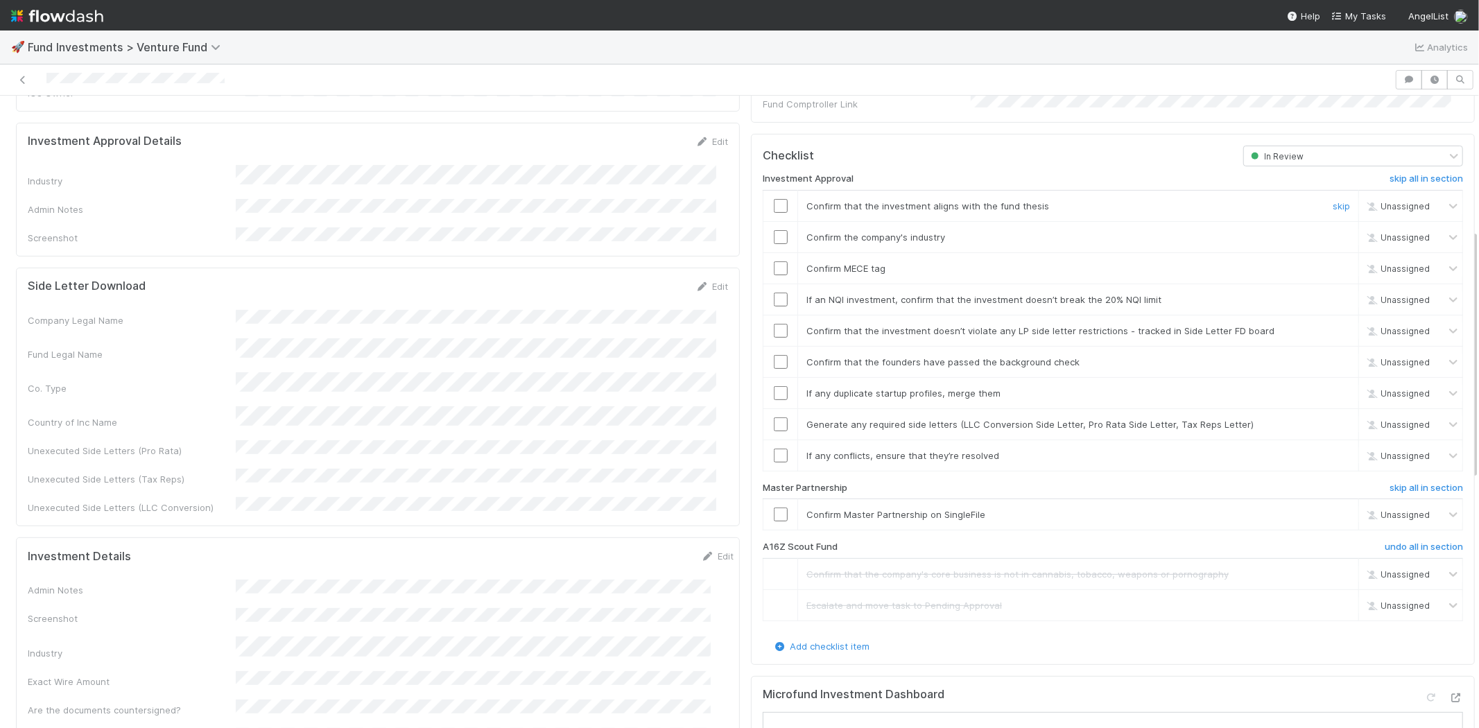
click at [774, 199] on input "checkbox" at bounding box center [781, 206] width 14 height 14
click at [774, 230] on input "checkbox" at bounding box center [781, 237] width 14 height 14
click at [774, 261] on input "checkbox" at bounding box center [781, 268] width 14 height 14
click at [774, 293] on input "checkbox" at bounding box center [781, 300] width 14 height 14
click at [774, 324] on input "checkbox" at bounding box center [781, 331] width 14 height 14
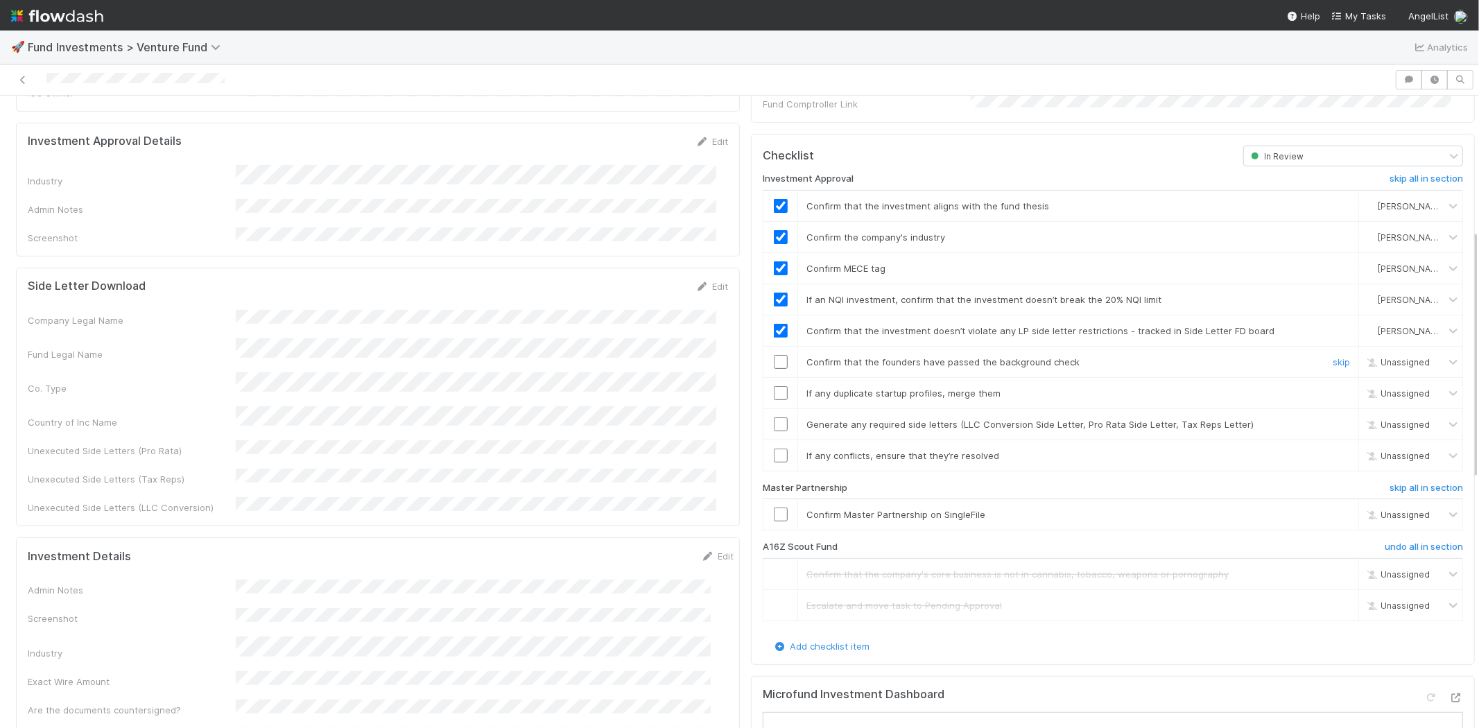
click at [774, 355] on input "checkbox" at bounding box center [781, 362] width 14 height 14
click at [774, 386] on input "checkbox" at bounding box center [781, 393] width 14 height 14
click at [774, 417] on input "checkbox" at bounding box center [781, 424] width 14 height 14
click at [774, 448] on input "checkbox" at bounding box center [781, 455] width 14 height 14
click at [774, 507] on input "checkbox" at bounding box center [781, 514] width 14 height 14
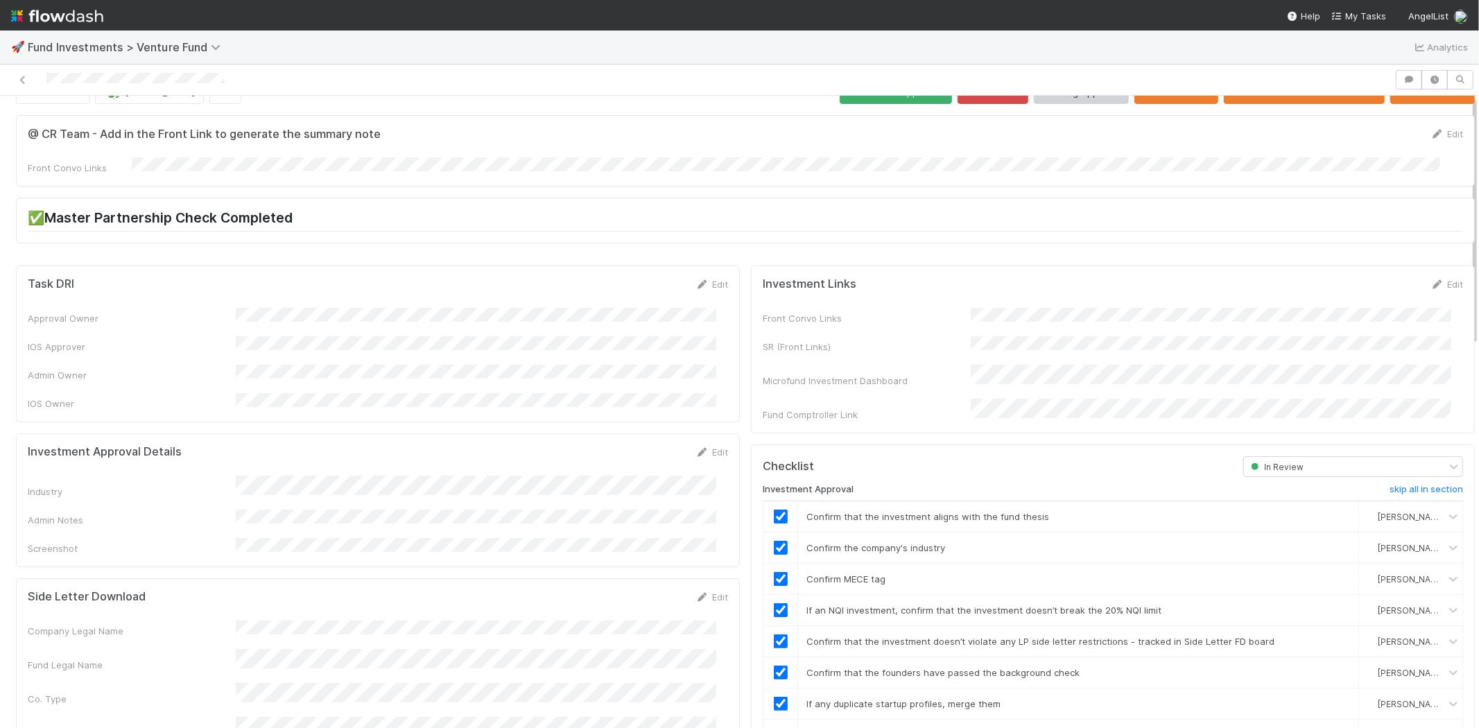
scroll to position [0, 0]
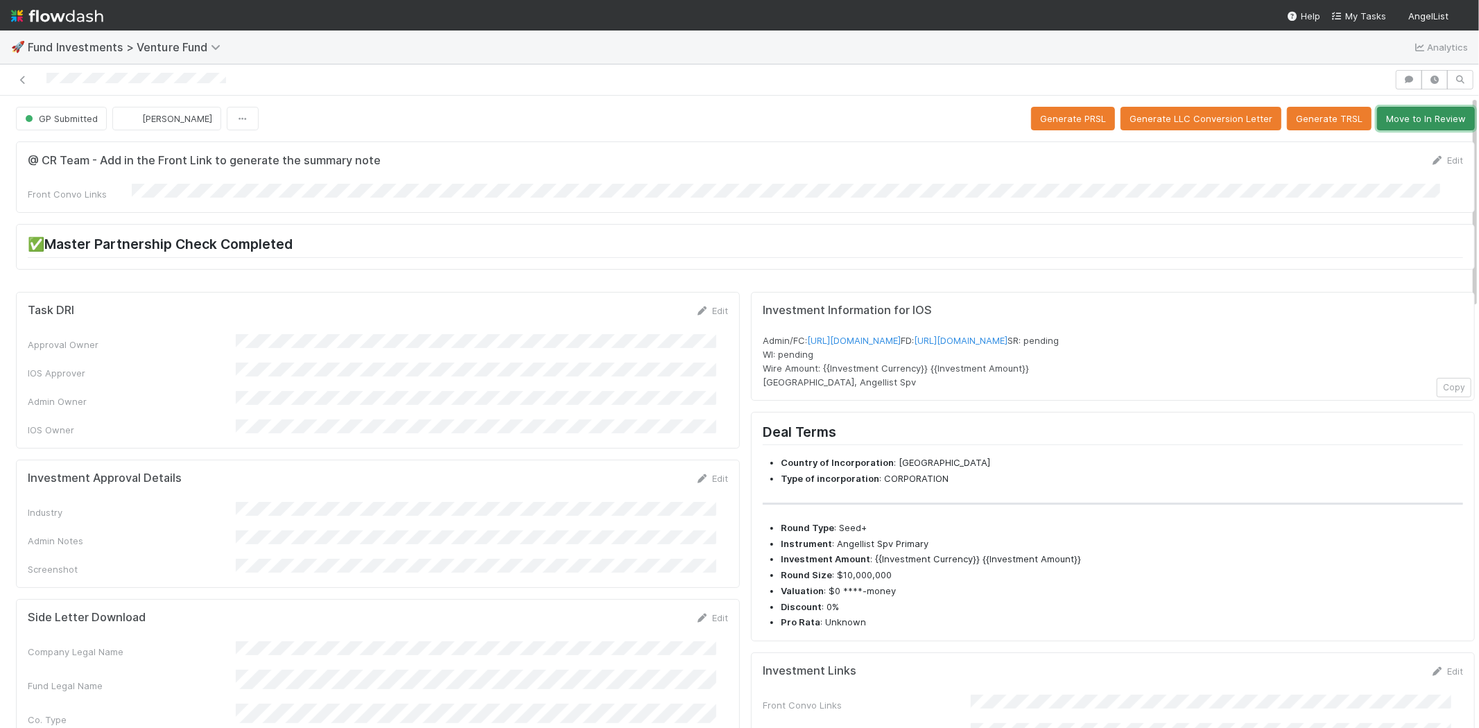
click at [1385, 111] on button "Move to In Review" at bounding box center [1426, 119] width 98 height 24
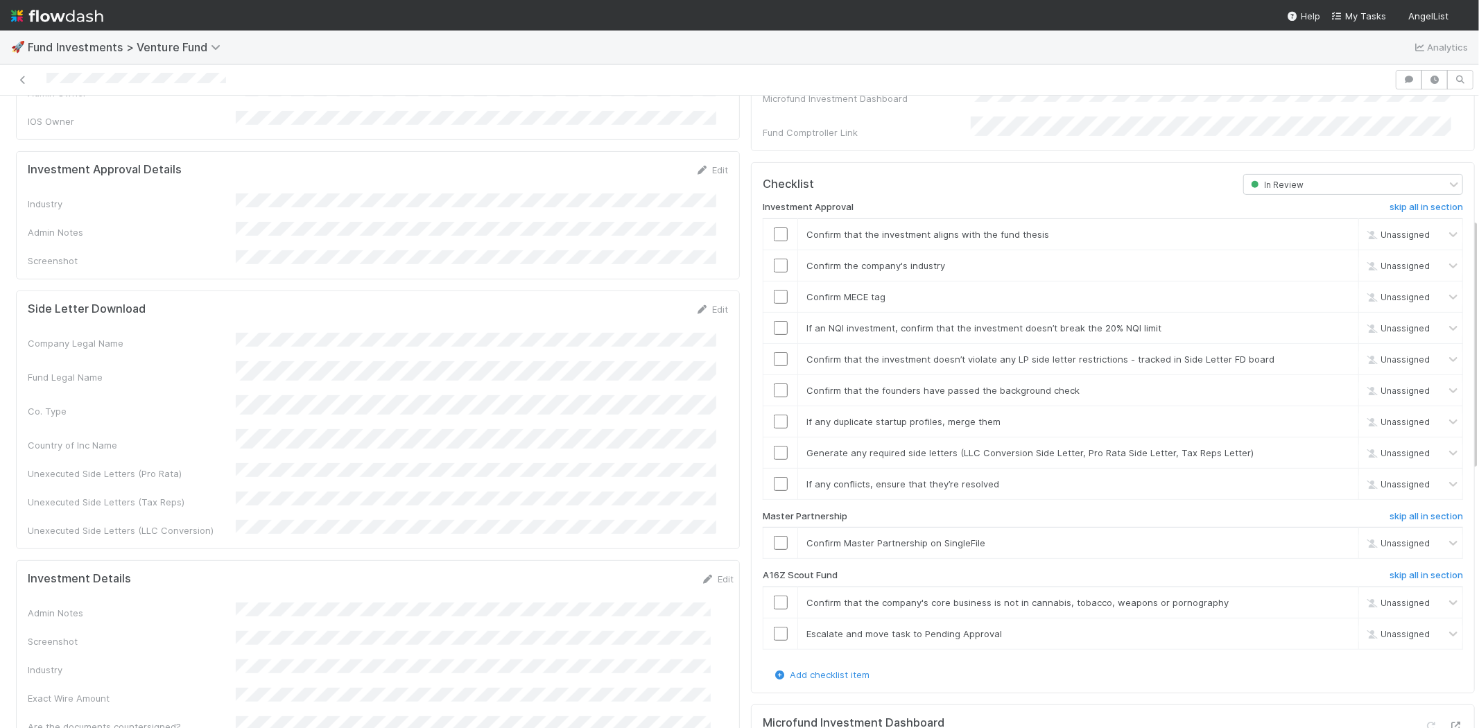
scroll to position [308, 0]
click at [704, 165] on link "Edit" at bounding box center [711, 170] width 33 height 11
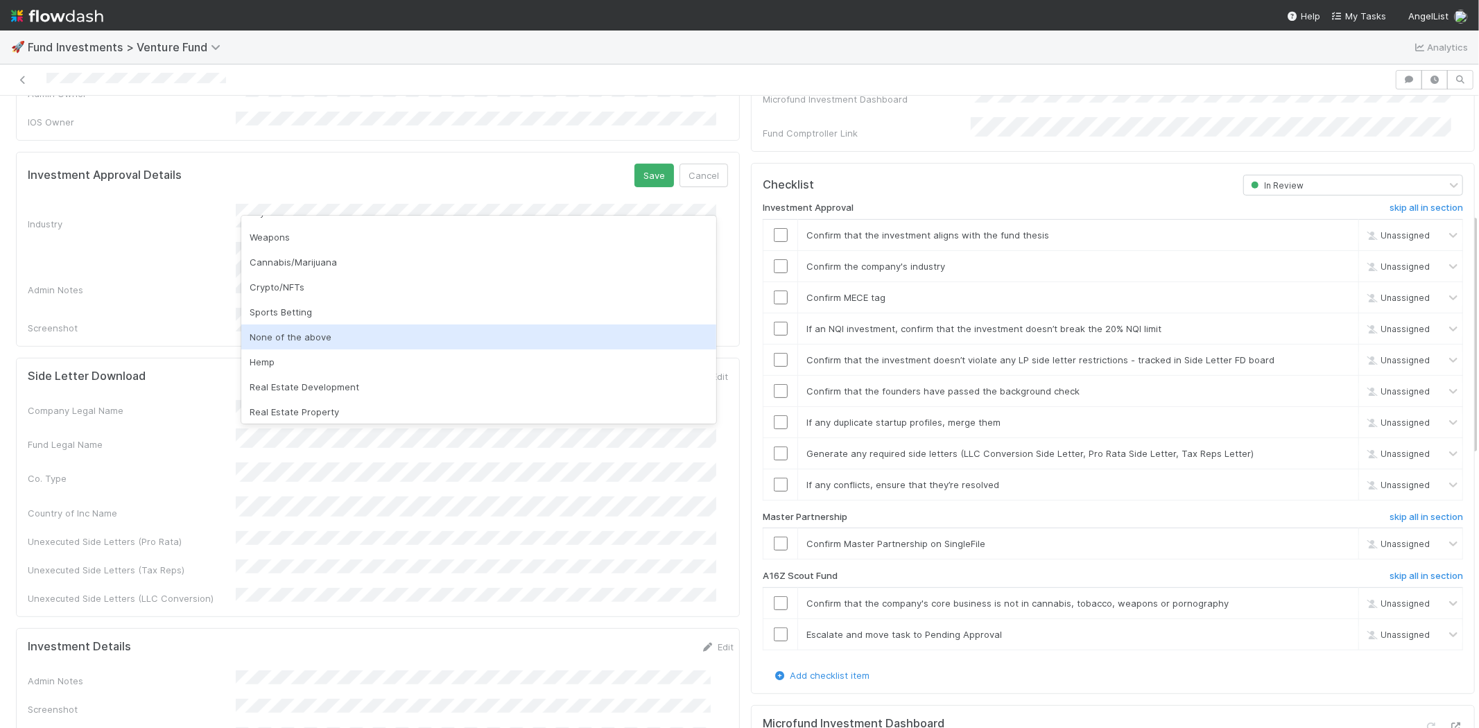
scroll to position [396, 0]
drag, startPoint x: 292, startPoint y: 344, endPoint x: 333, endPoint y: 328, distance: 44.5
click at [291, 343] on div "None of the above" at bounding box center [478, 334] width 475 height 25
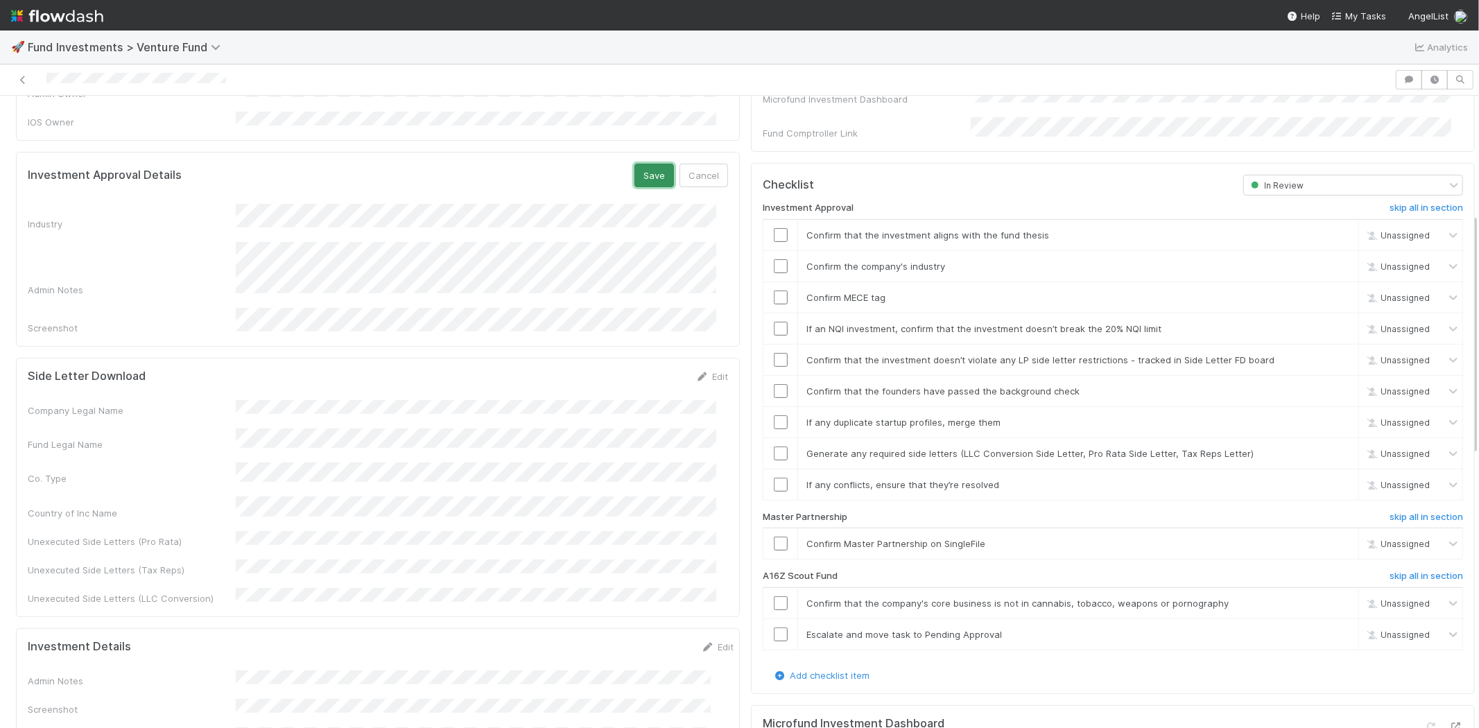
click at [639, 164] on button "Save" at bounding box center [654, 176] width 40 height 24
click at [774, 228] on input "checkbox" at bounding box center [781, 235] width 14 height 14
click at [774, 259] on input "checkbox" at bounding box center [781, 266] width 14 height 14
click at [774, 290] on input "checkbox" at bounding box center [781, 297] width 14 height 14
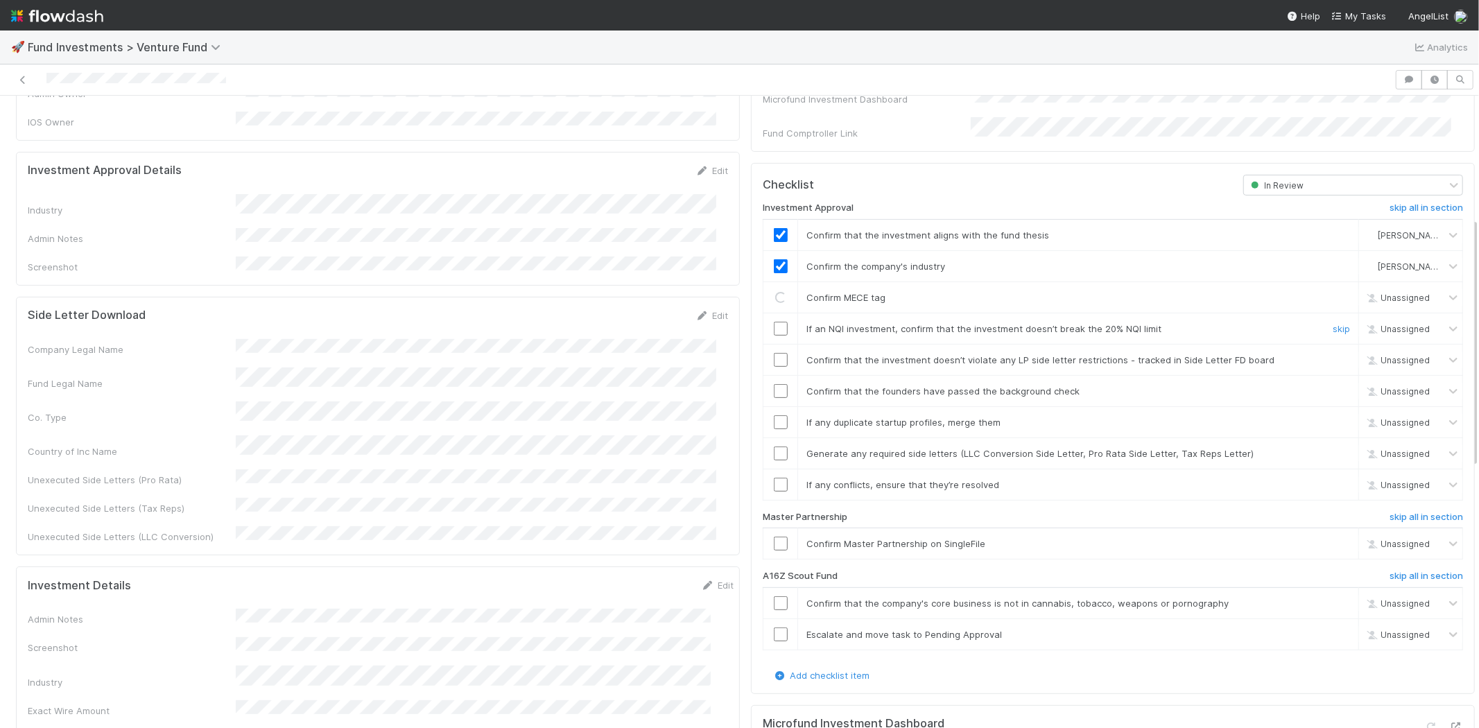
click at [774, 322] on input "checkbox" at bounding box center [781, 329] width 14 height 14
click at [774, 353] on input "checkbox" at bounding box center [781, 360] width 14 height 14
click at [774, 384] on input "checkbox" at bounding box center [781, 391] width 14 height 14
click at [774, 415] on input "checkbox" at bounding box center [781, 422] width 14 height 14
click at [774, 446] on input "checkbox" at bounding box center [781, 453] width 14 height 14
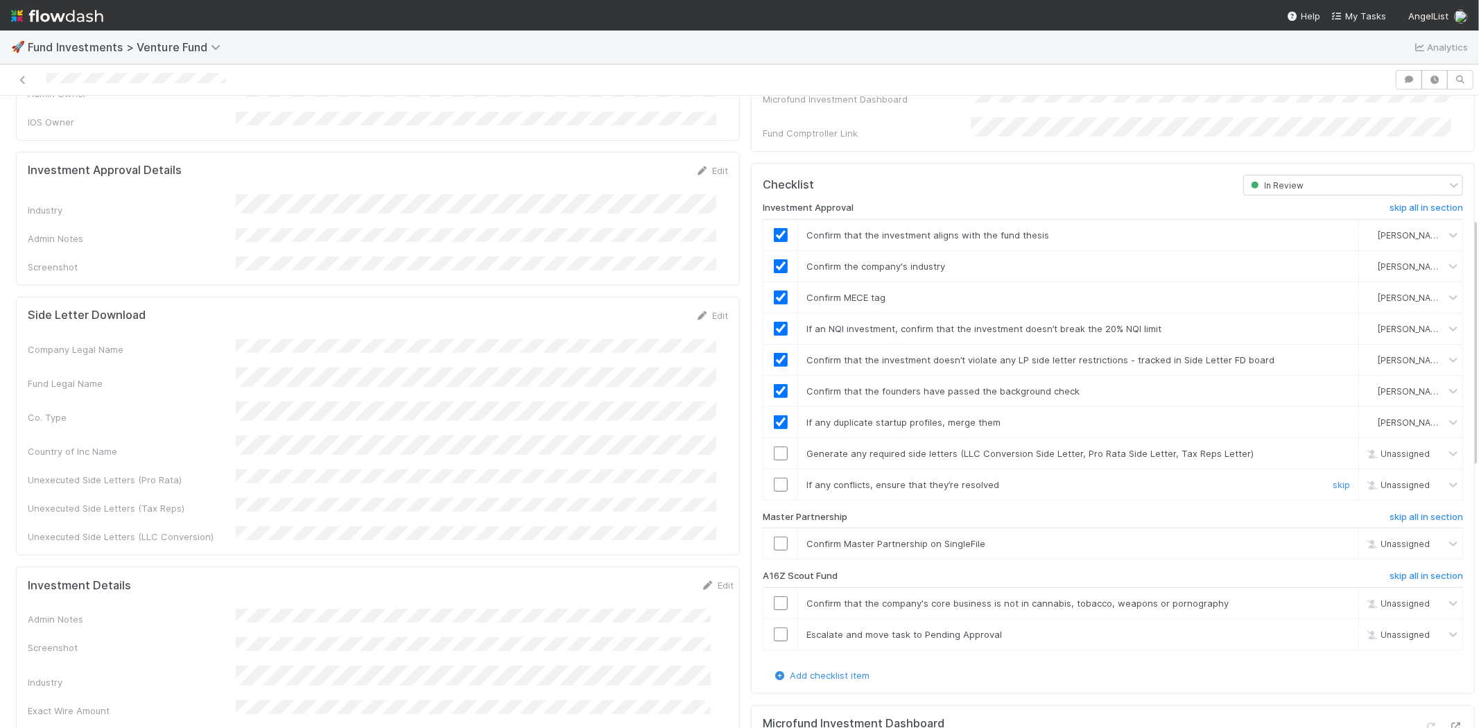
click at [774, 478] on input "checkbox" at bounding box center [781, 485] width 14 height 14
checkbox input "true"
click at [774, 478] on input "checkbox" at bounding box center [781, 485] width 14 height 14
click at [774, 537] on input "checkbox" at bounding box center [781, 544] width 14 height 14
click at [247, 87] on div at bounding box center [697, 79] width 1383 height 19
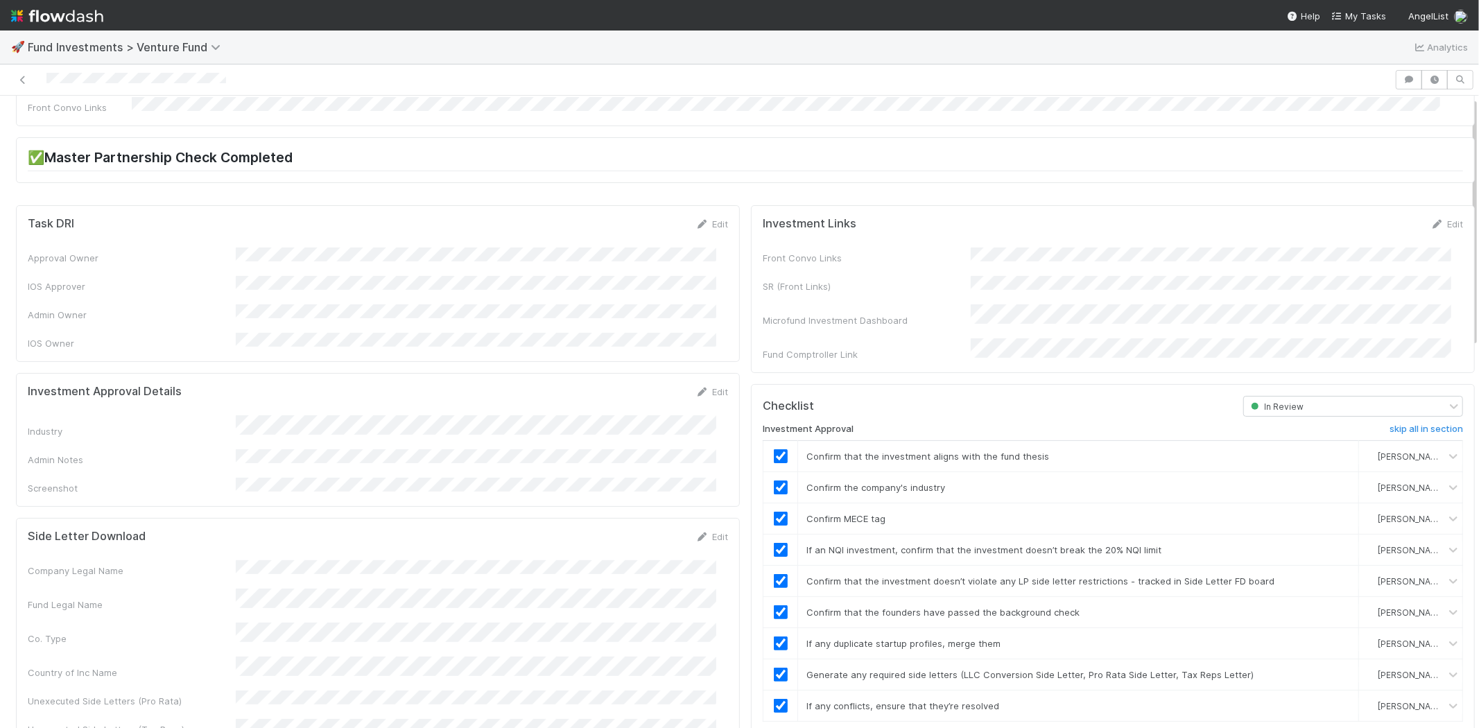
scroll to position [0, 0]
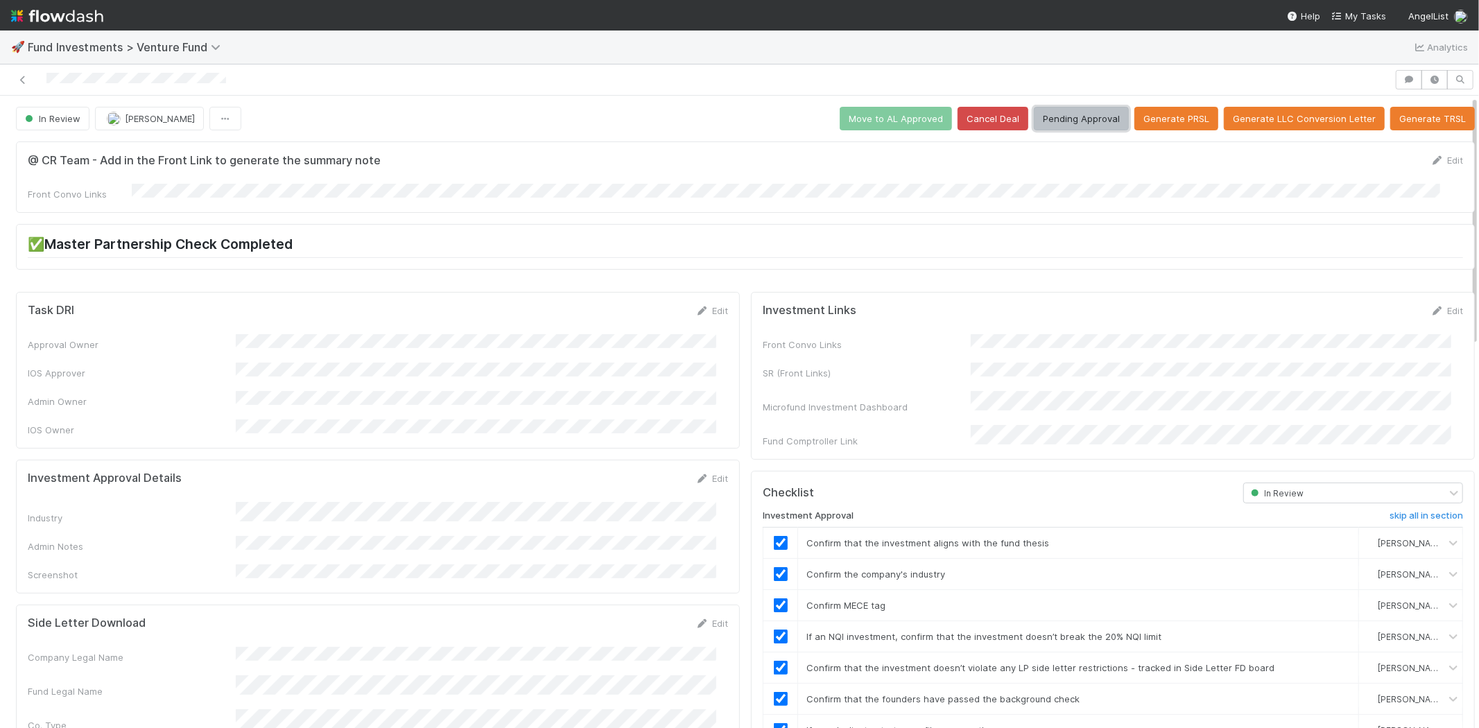
click at [1083, 120] on button "Pending Approval" at bounding box center [1081, 119] width 95 height 24
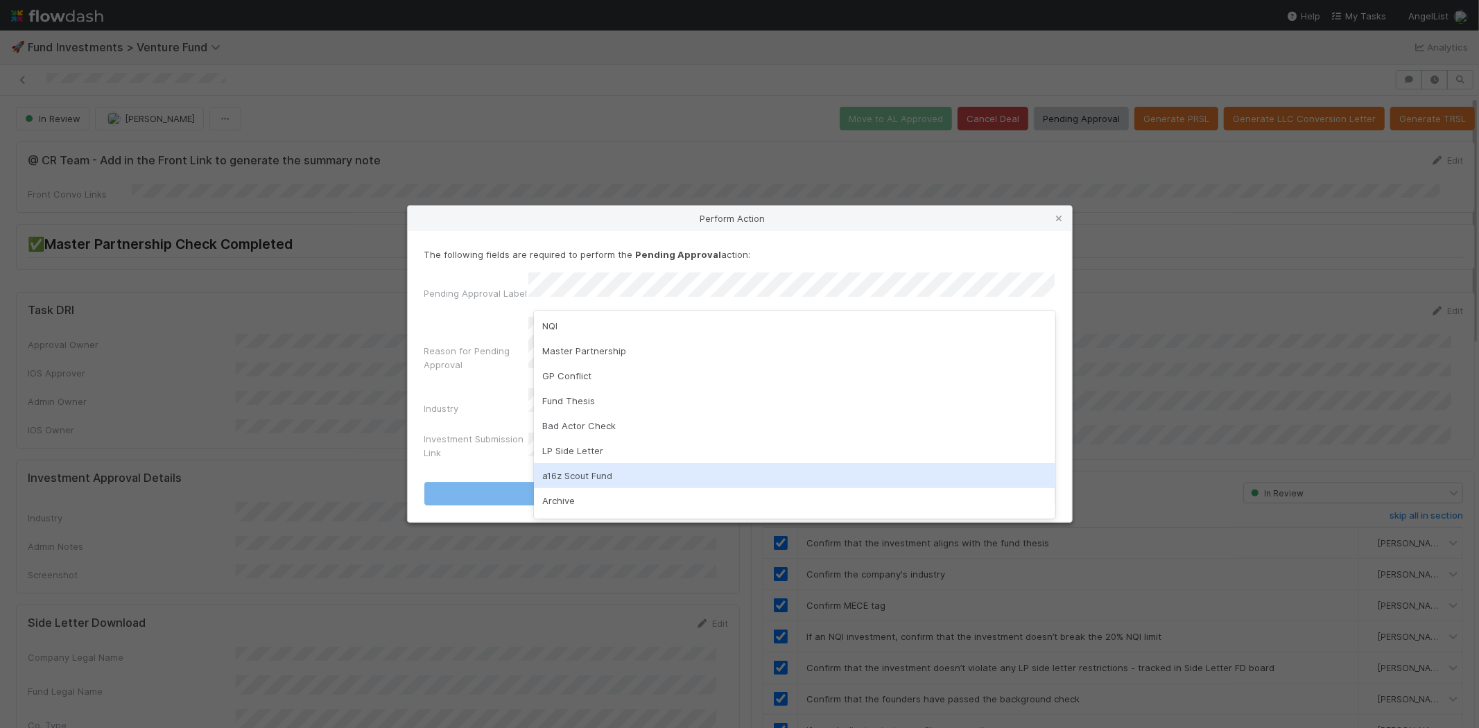
click at [567, 472] on div "a16z Scout Fund" at bounding box center [794, 475] width 521 height 25
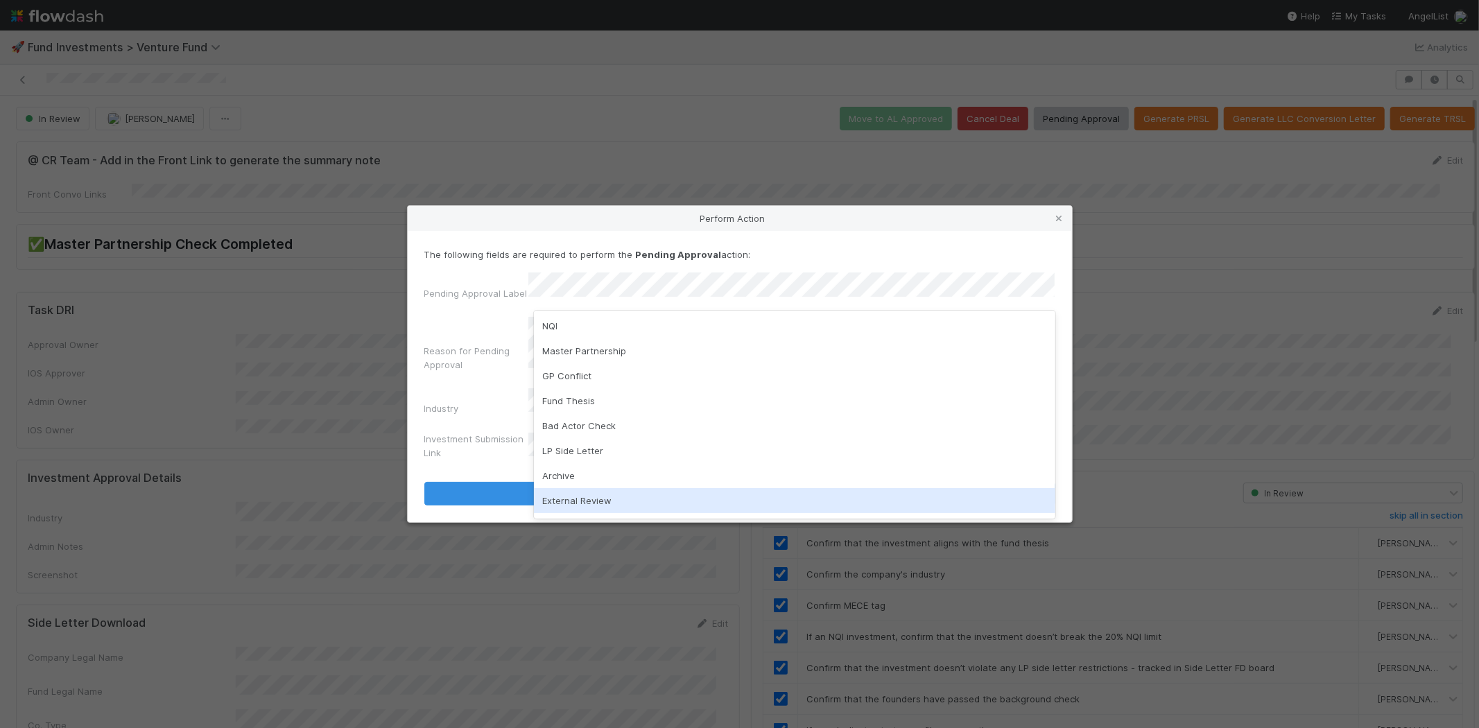
click at [580, 496] on div "External Review" at bounding box center [794, 500] width 521 height 25
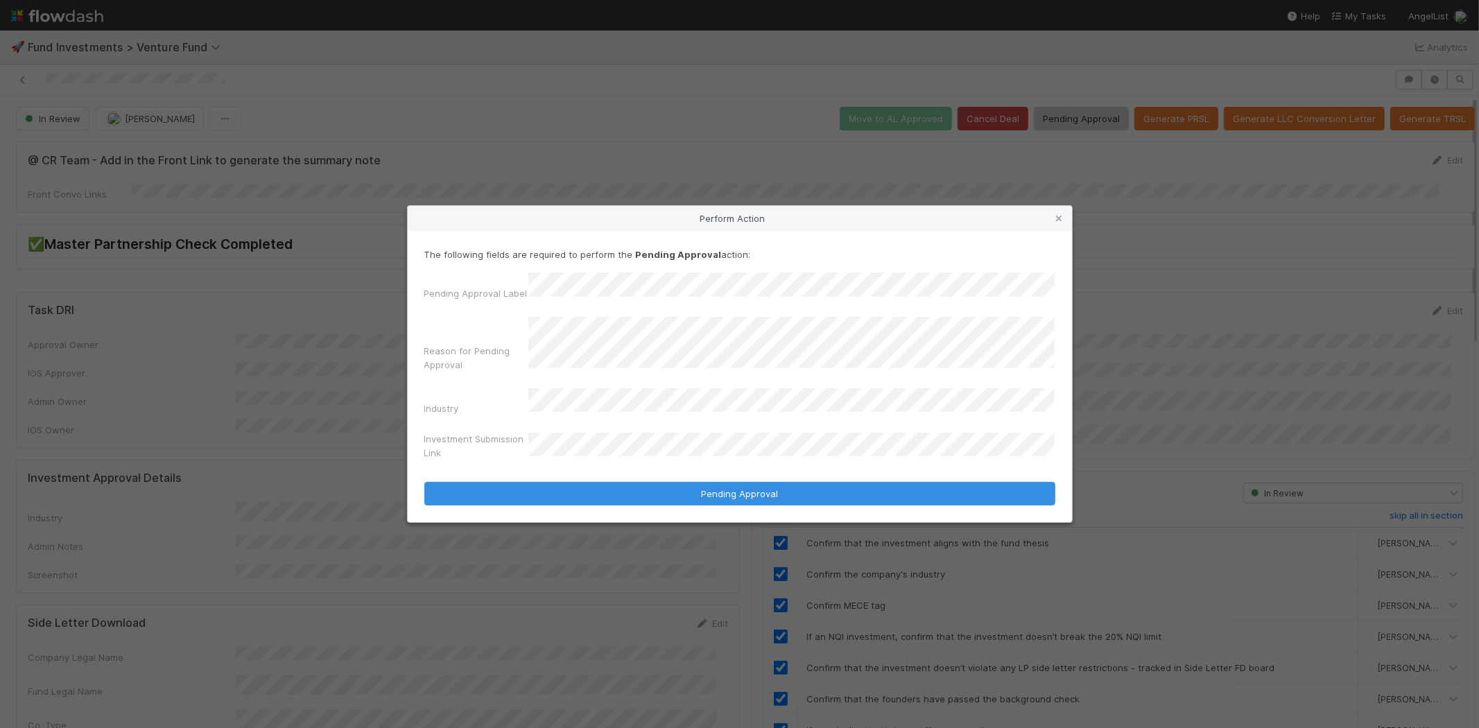
click at [424, 482] on button "Pending Approval" at bounding box center [739, 494] width 631 height 24
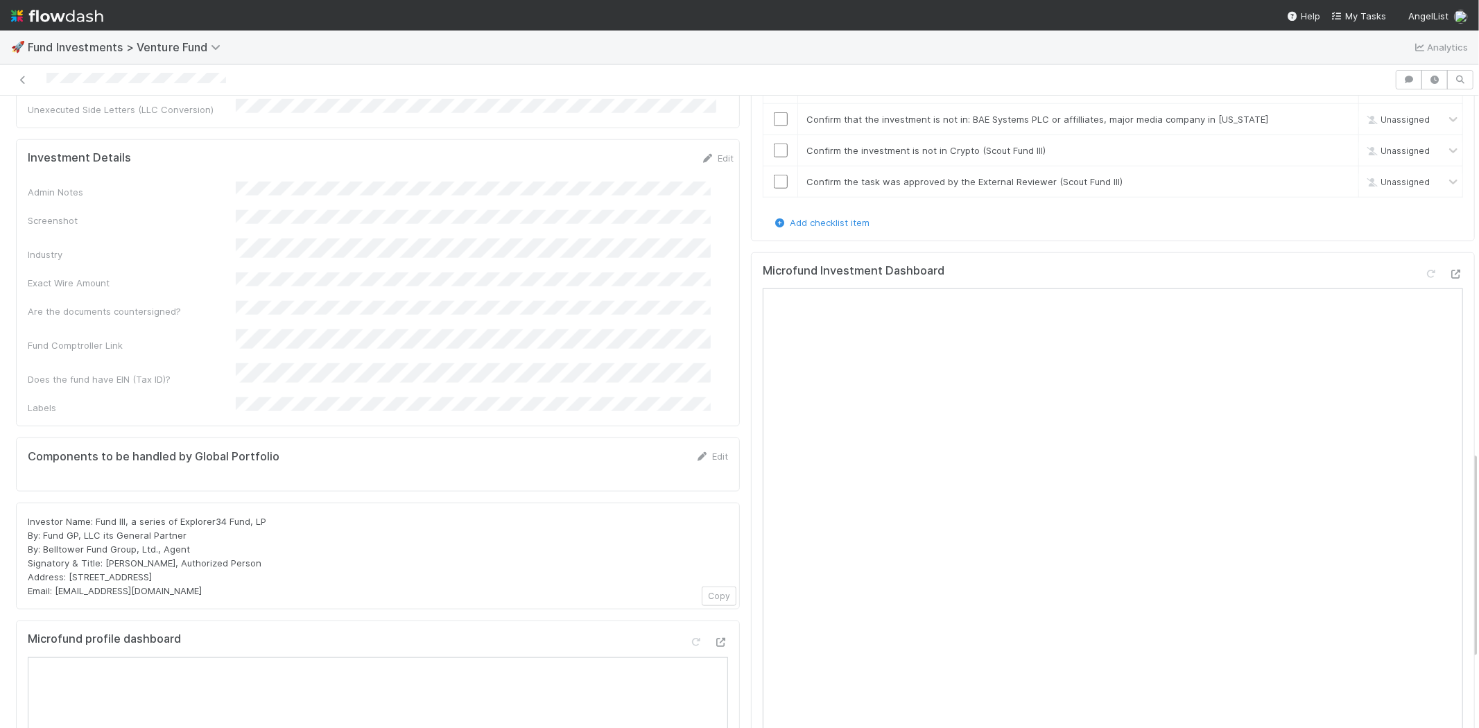
scroll to position [1078, 0]
click at [1424, 279] on div at bounding box center [1431, 273] width 14 height 14
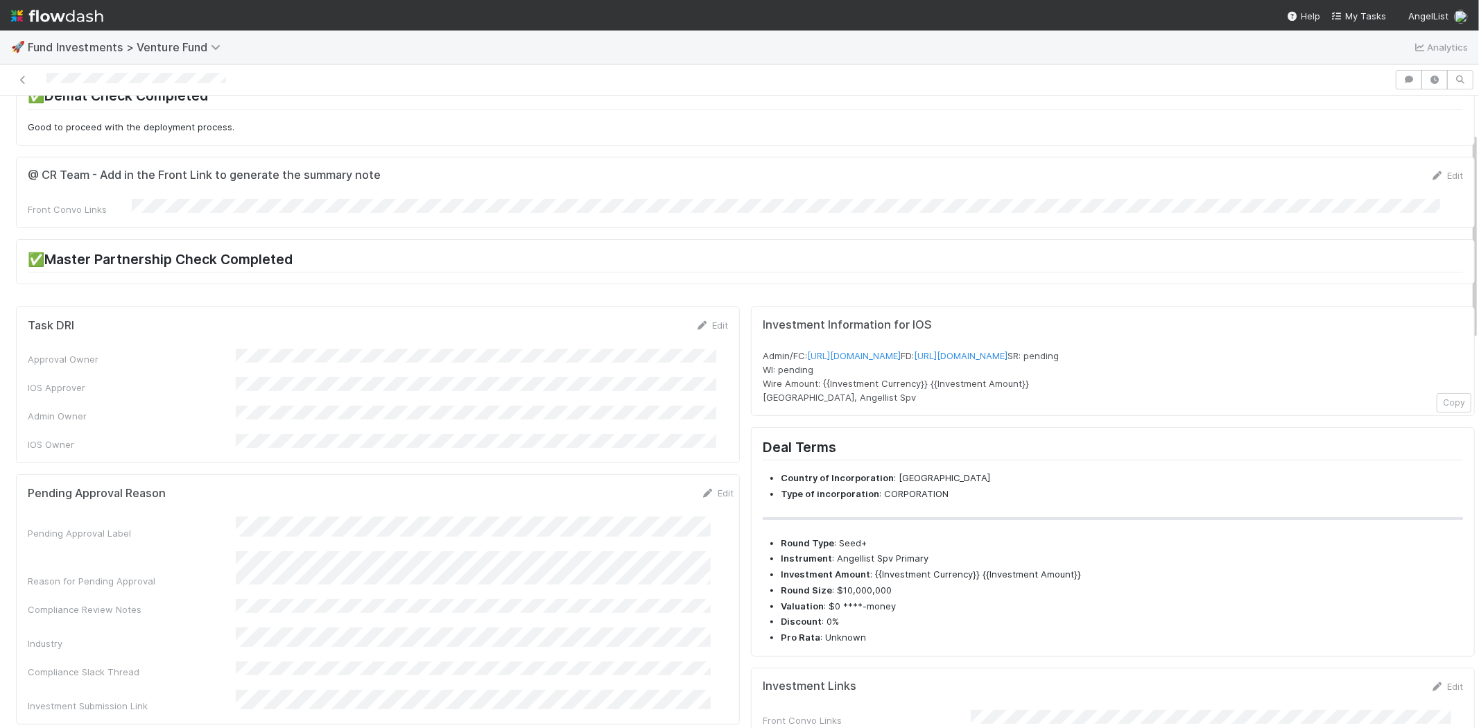
scroll to position [0, 0]
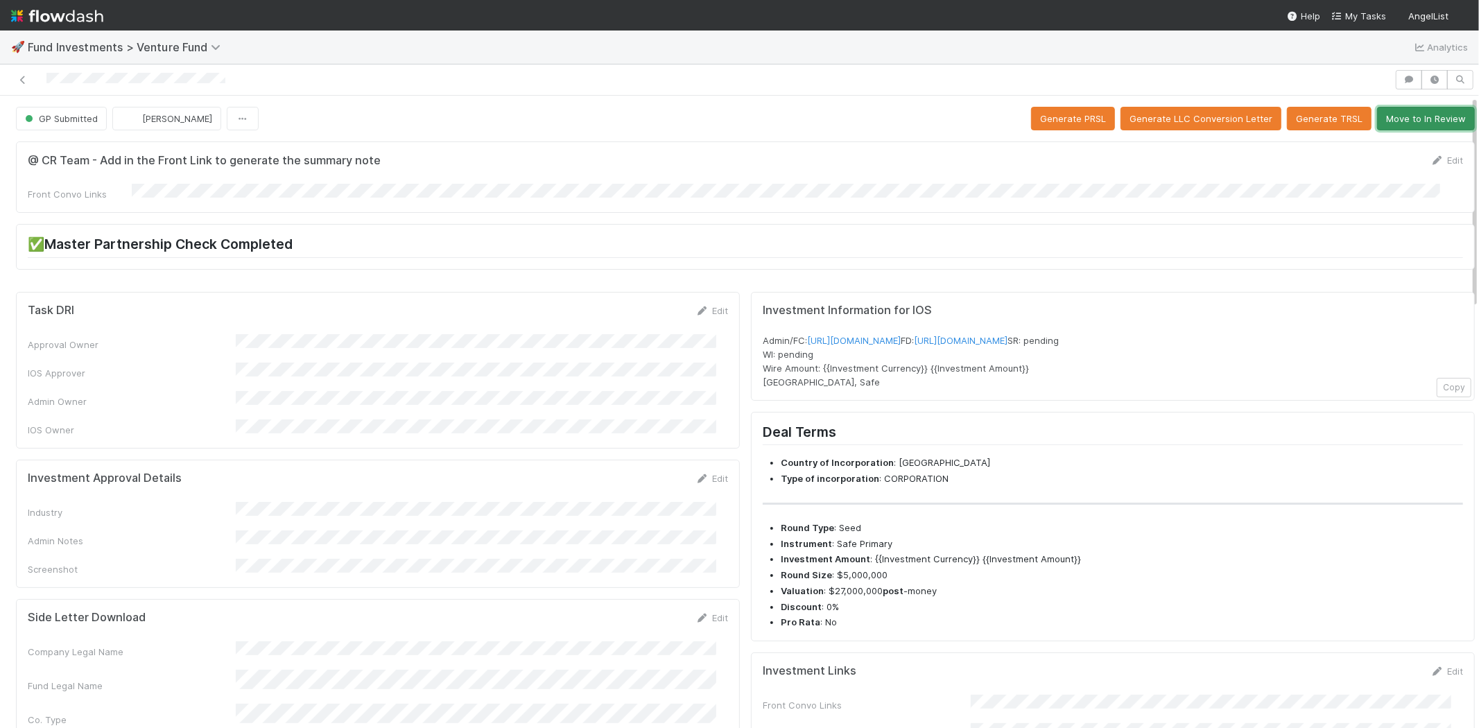
click at [1395, 118] on button "Move to In Review" at bounding box center [1426, 119] width 98 height 24
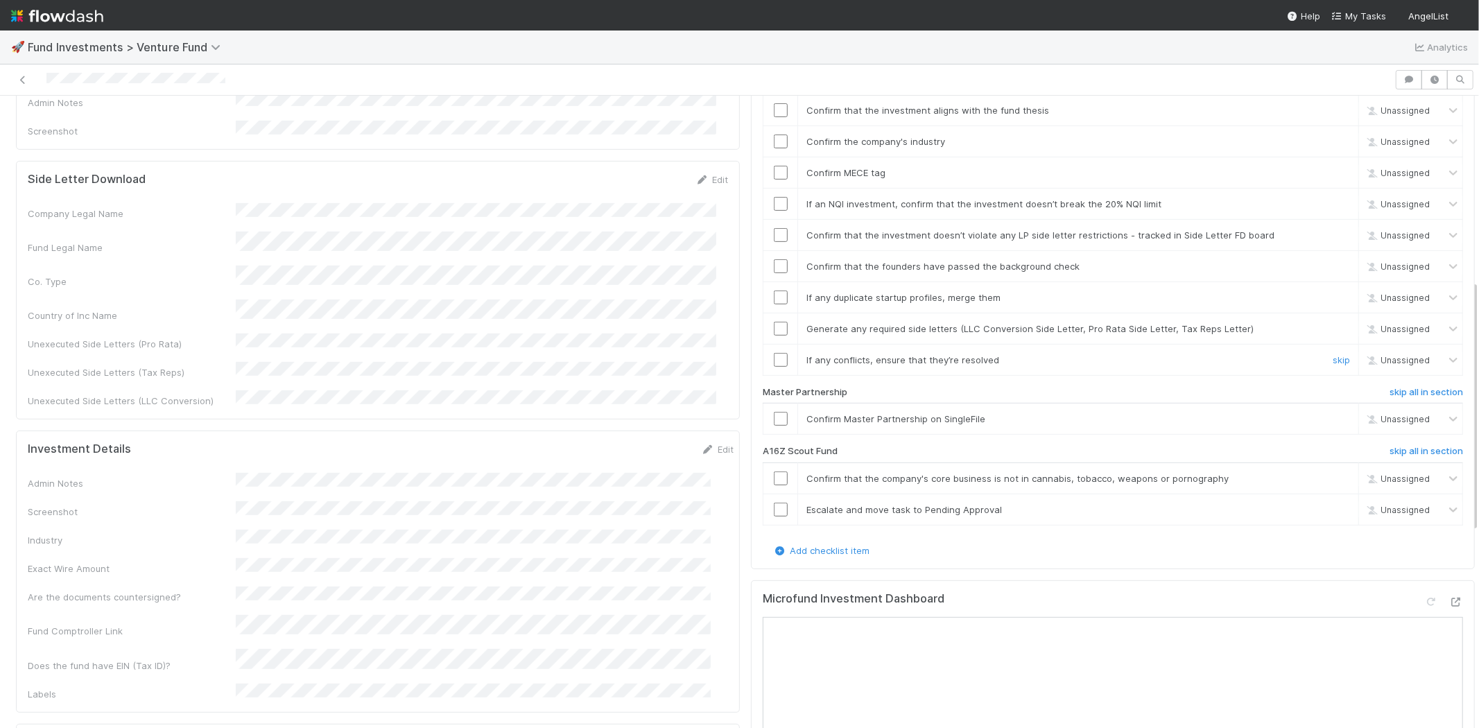
scroll to position [462, 0]
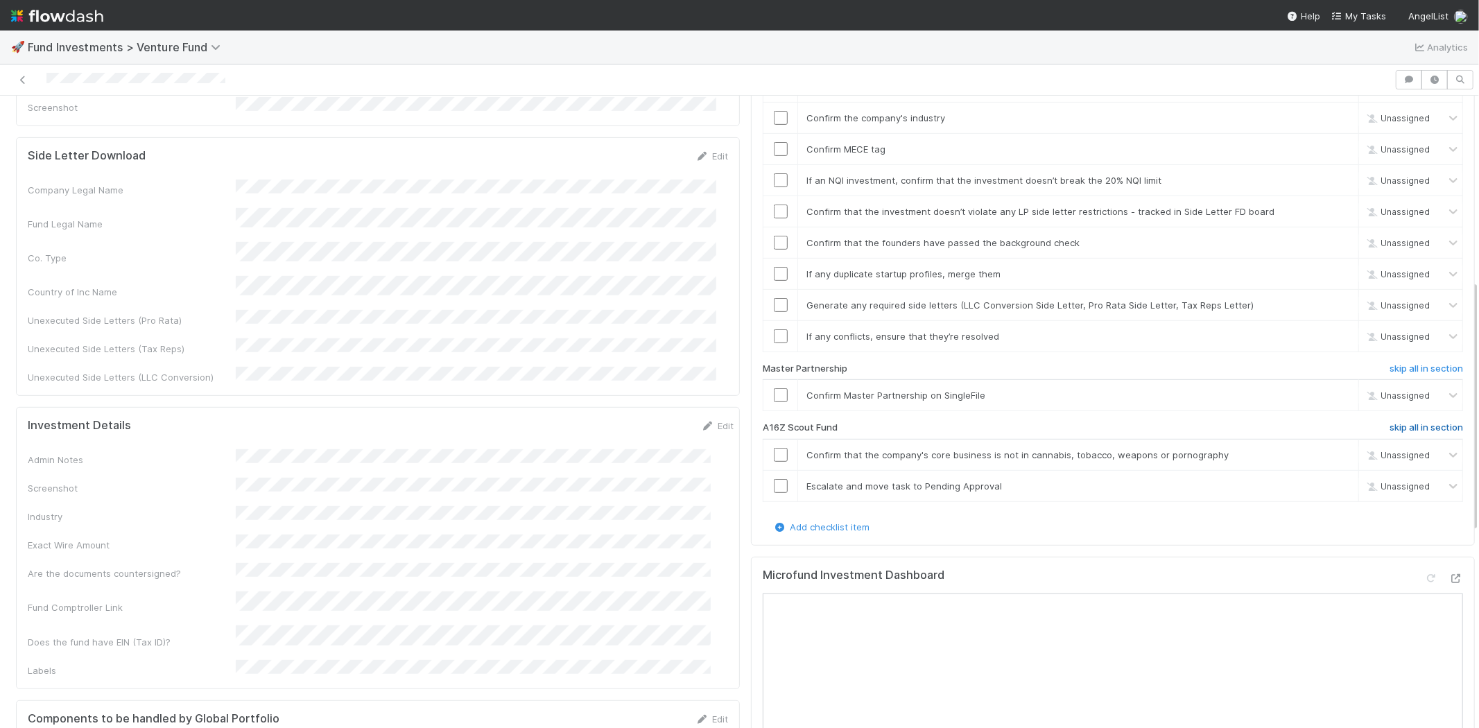
click at [1389, 422] on h6 "skip all in section" at bounding box center [1425, 427] width 73 height 11
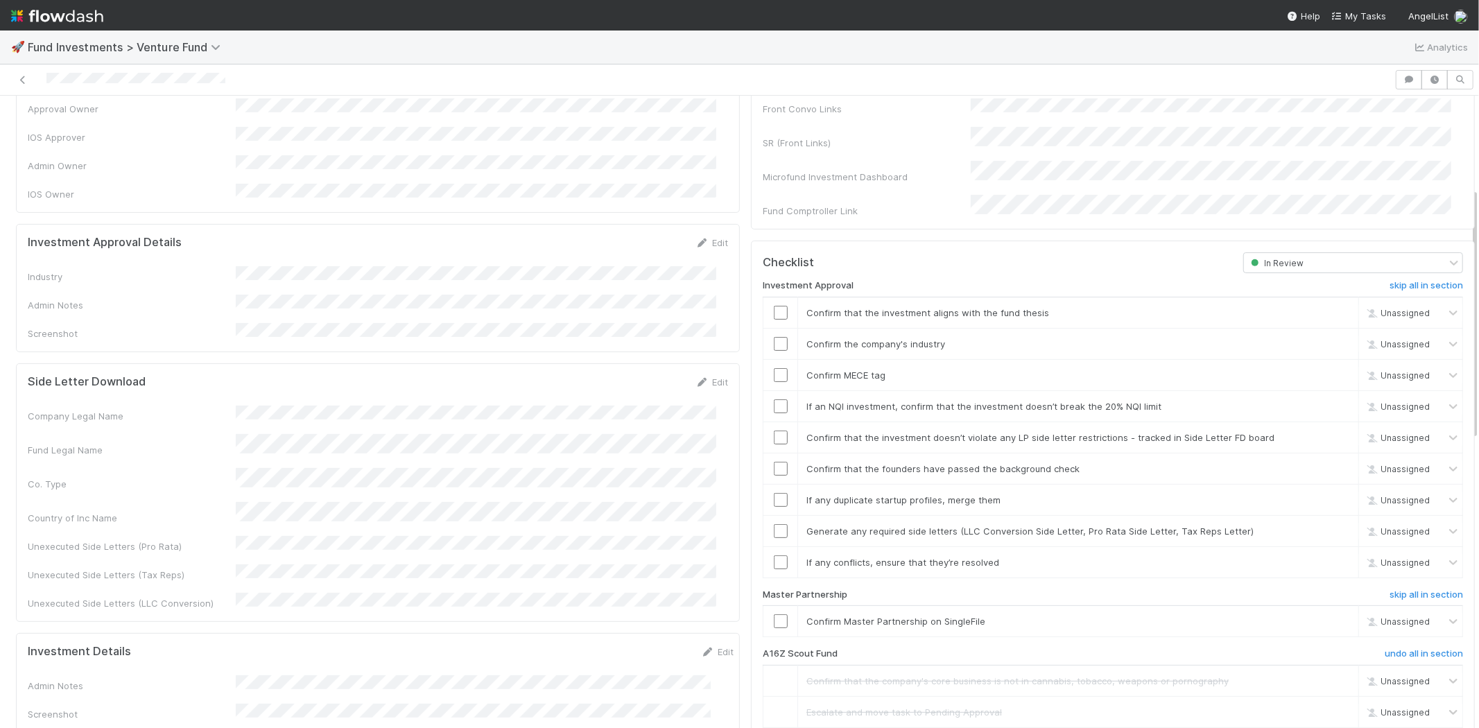
scroll to position [231, 0]
drag, startPoint x: 701, startPoint y: 227, endPoint x: 523, endPoint y: 247, distance: 180.0
click at [701, 242] on link "Edit" at bounding box center [711, 247] width 33 height 11
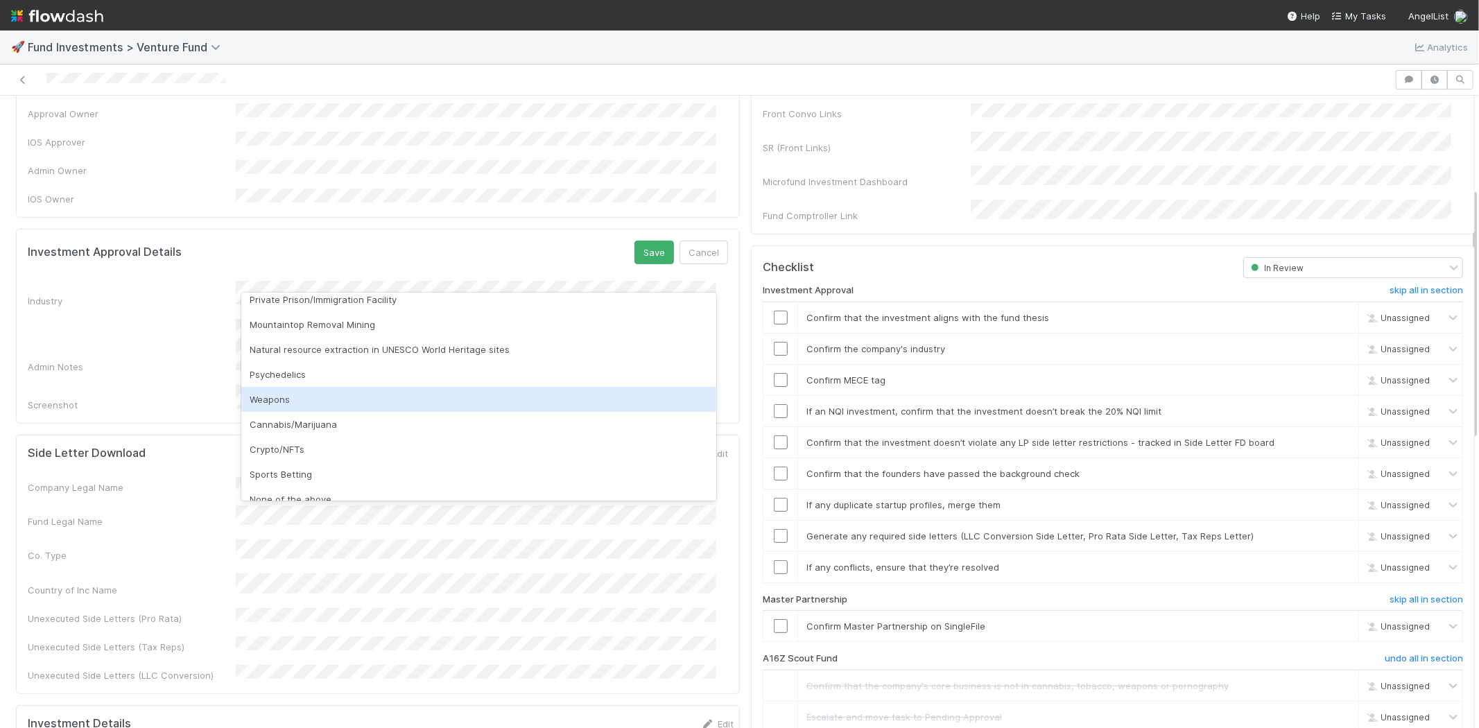
scroll to position [396, 0]
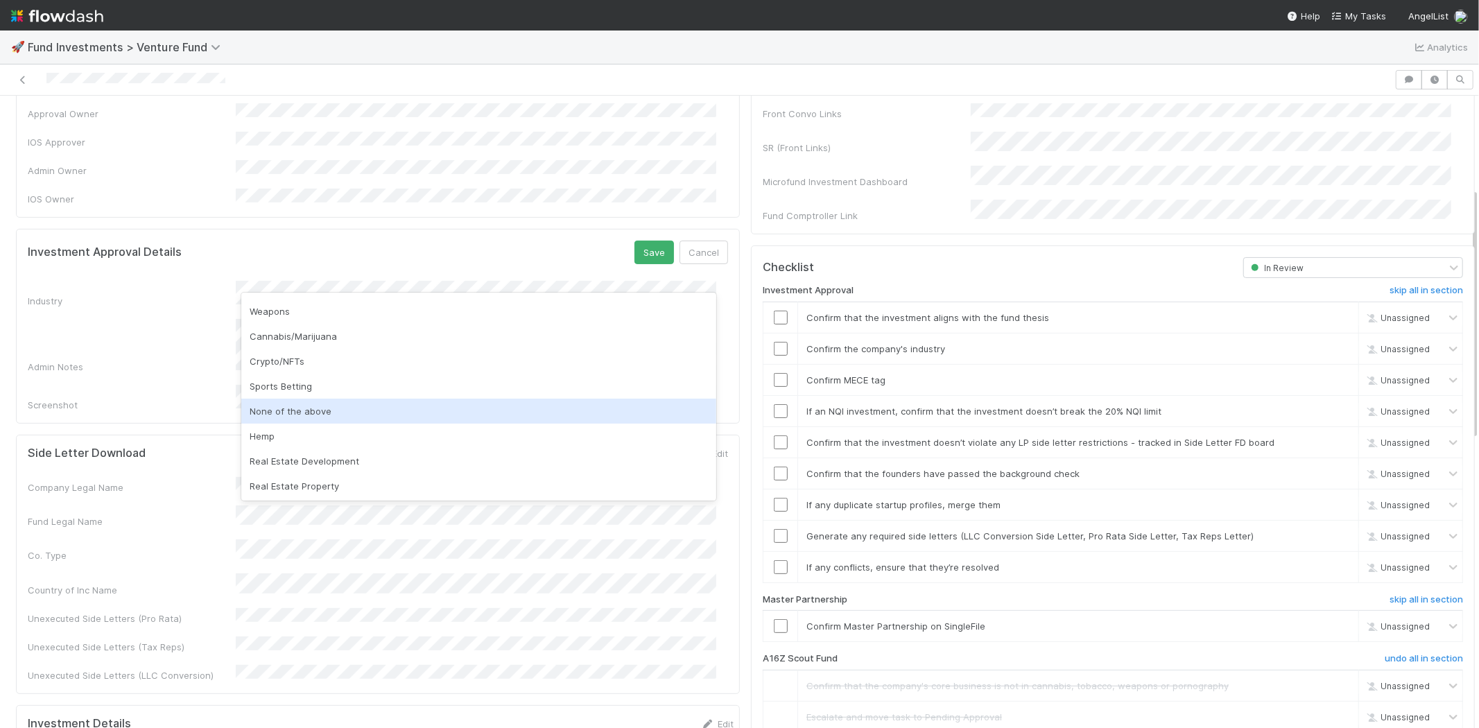
click at [307, 409] on div "None of the above" at bounding box center [478, 411] width 475 height 25
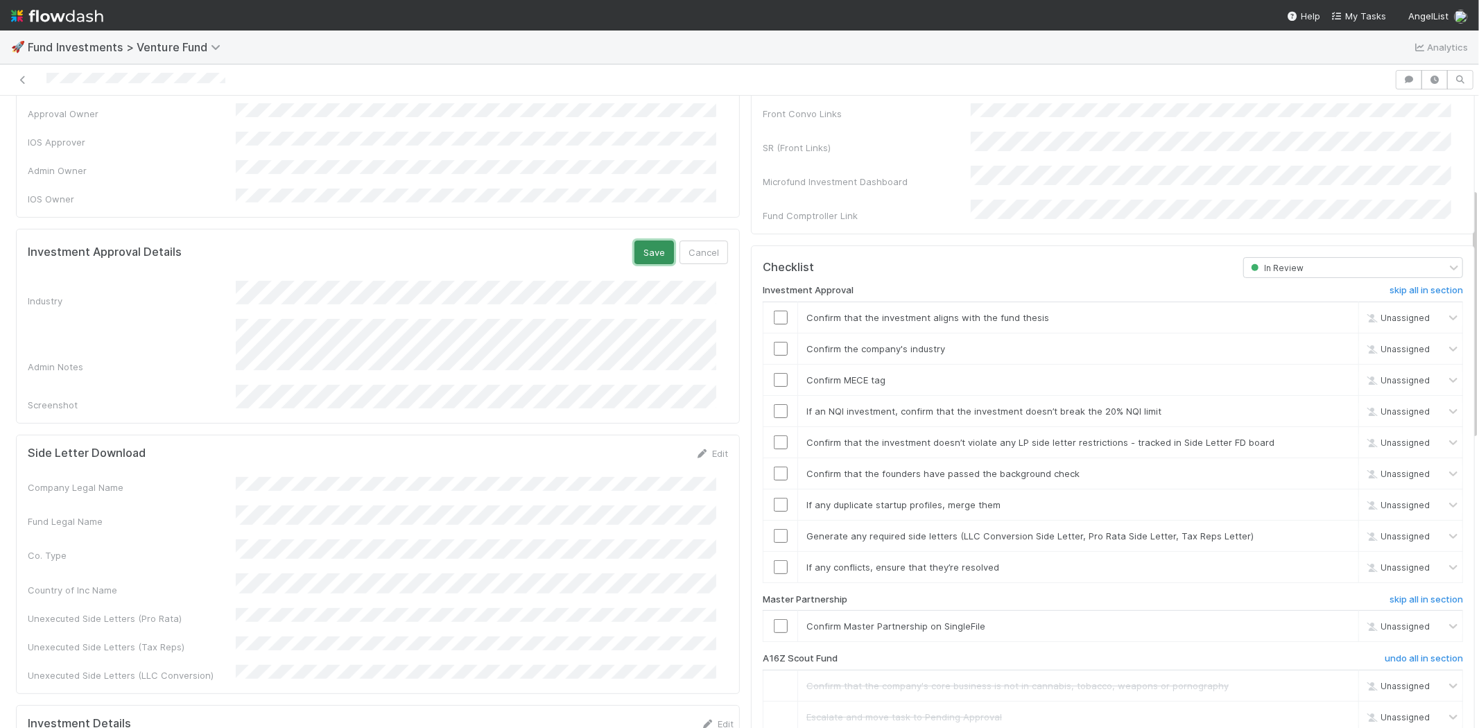
click at [634, 241] on button "Save" at bounding box center [654, 253] width 40 height 24
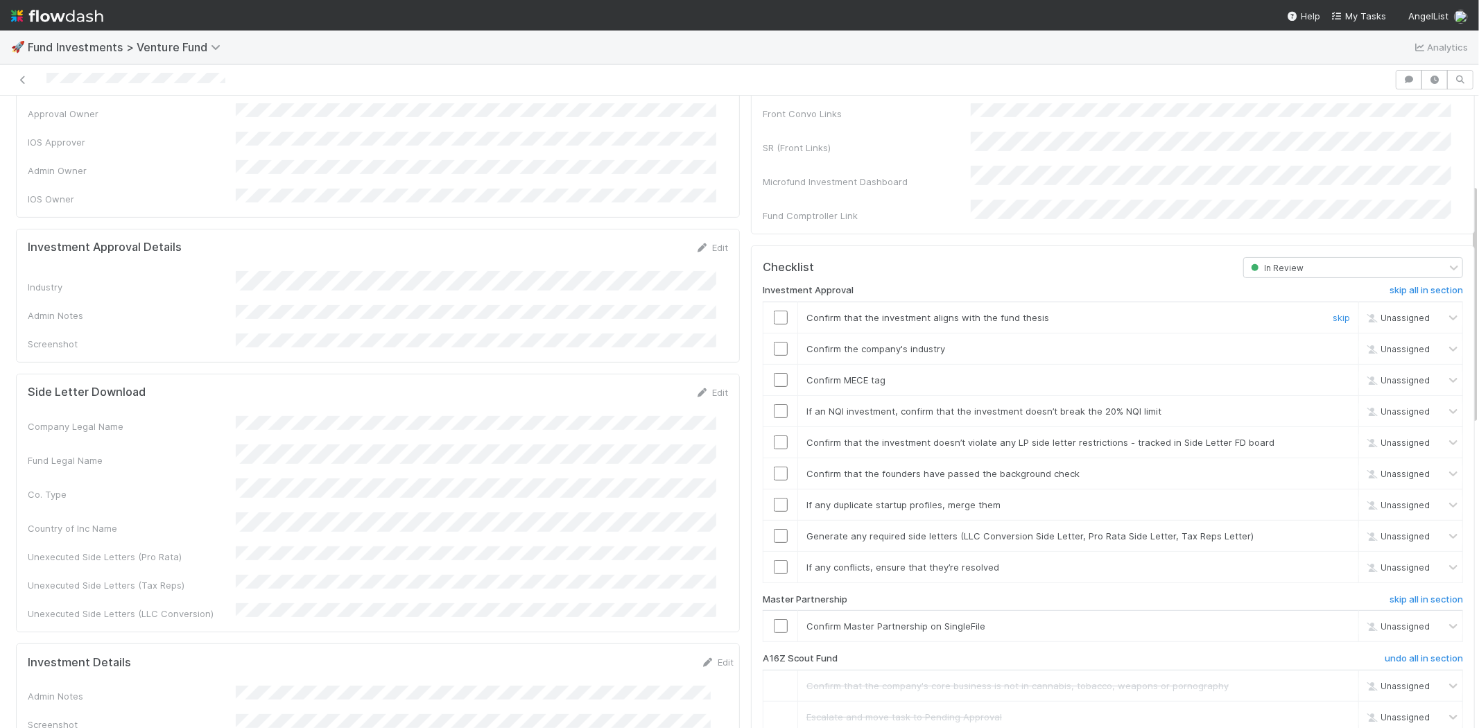
click at [774, 311] on input "checkbox" at bounding box center [781, 318] width 14 height 14
click at [774, 342] on input "checkbox" at bounding box center [781, 349] width 14 height 14
click at [774, 373] on input "checkbox" at bounding box center [781, 380] width 14 height 14
click at [774, 404] on input "checkbox" at bounding box center [781, 411] width 14 height 14
click at [767, 426] on td at bounding box center [780, 441] width 35 height 31
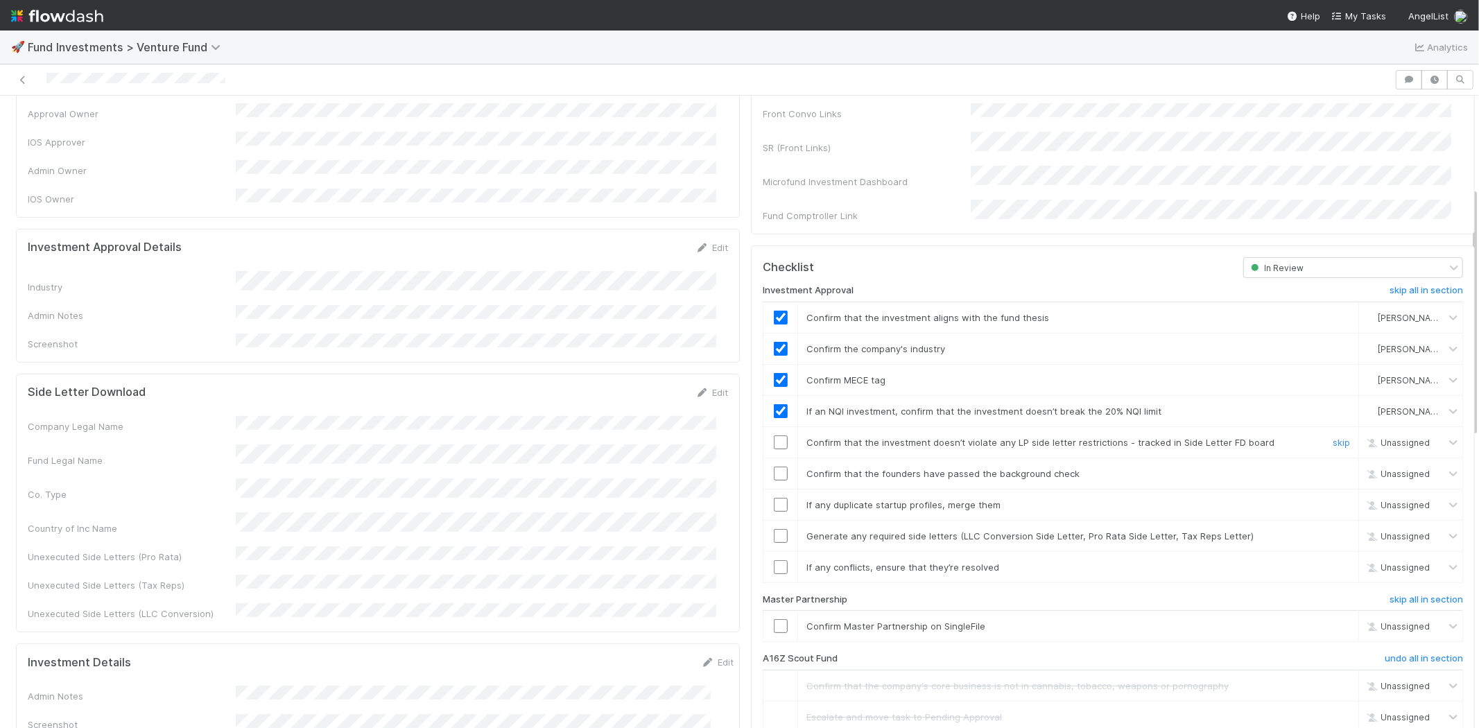
click at [774, 435] on input "checkbox" at bounding box center [781, 442] width 14 height 14
click at [774, 467] on input "checkbox" at bounding box center [781, 474] width 14 height 14
click at [774, 498] on input "checkbox" at bounding box center [781, 505] width 14 height 14
click at [765, 527] on td at bounding box center [780, 535] width 35 height 31
click at [774, 529] on input "checkbox" at bounding box center [781, 536] width 14 height 14
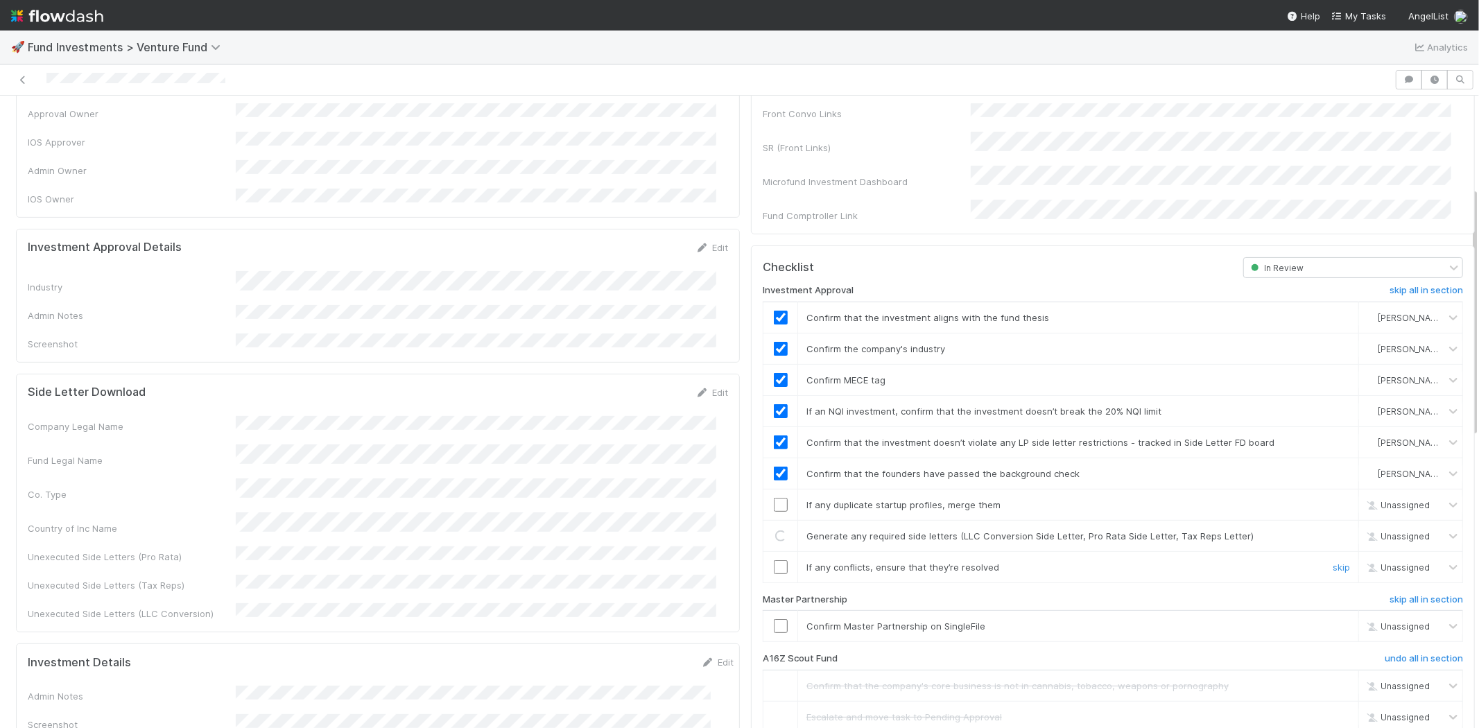
click at [774, 560] on input "checkbox" at bounding box center [781, 567] width 14 height 14
checkbox input "true"
click at [774, 529] on input "checkbox" at bounding box center [781, 536] width 14 height 14
click at [774, 619] on input "checkbox" at bounding box center [781, 626] width 14 height 14
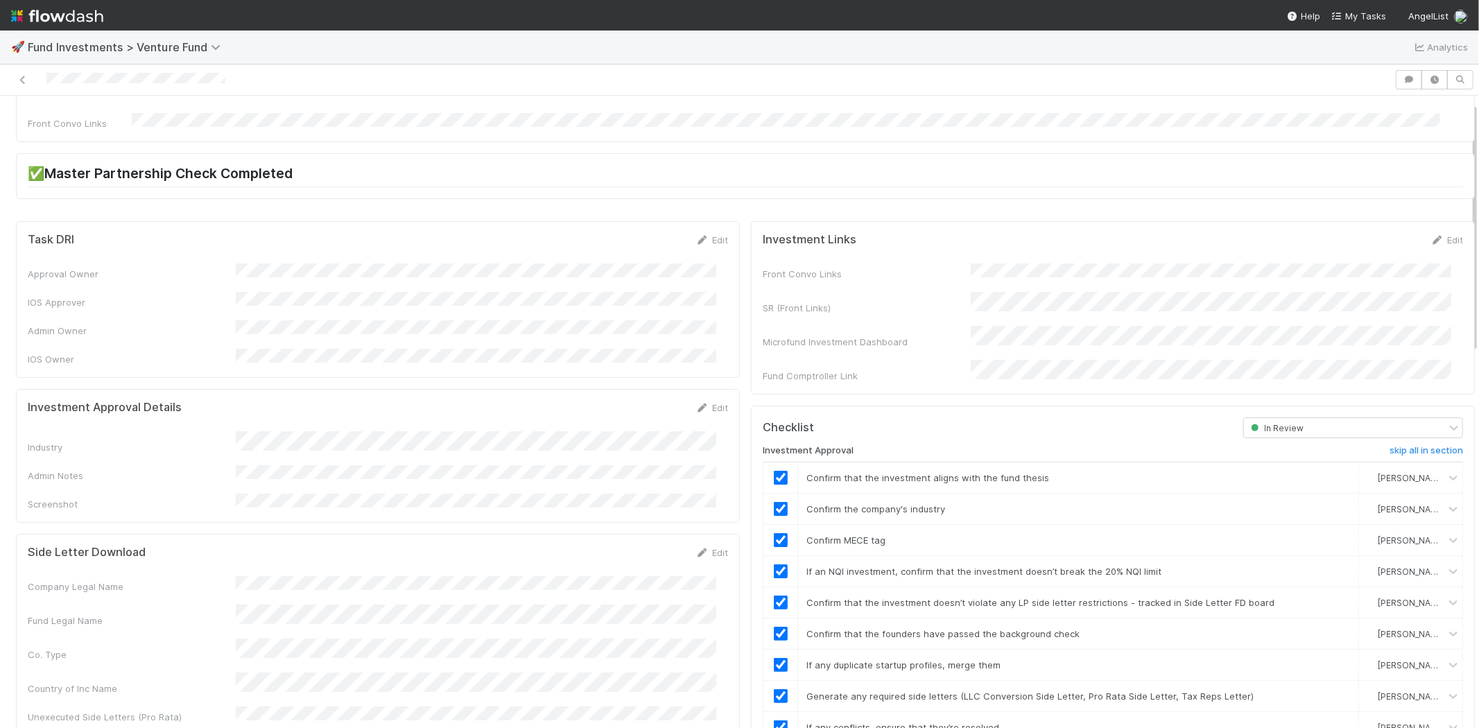
scroll to position [0, 0]
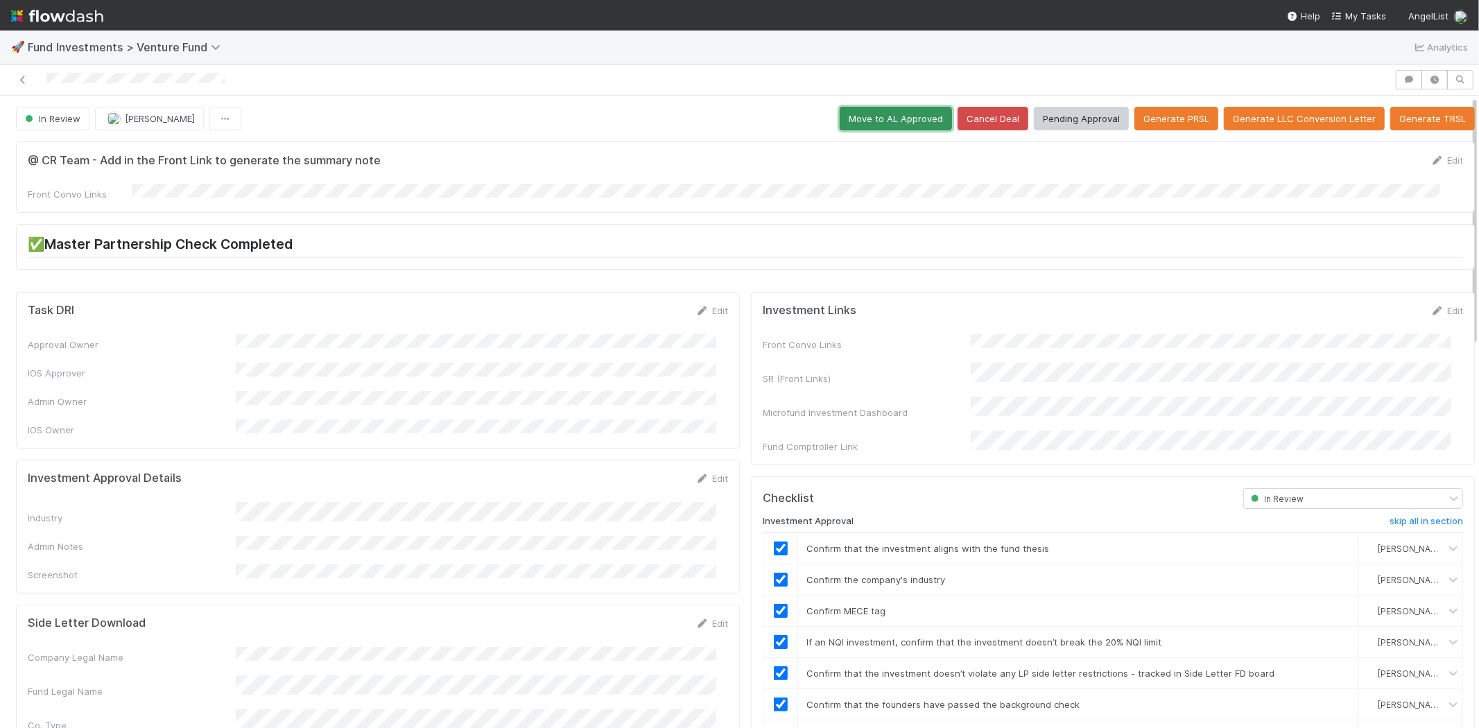
click at [862, 119] on button "Move to AL Approved" at bounding box center [895, 119] width 112 height 24
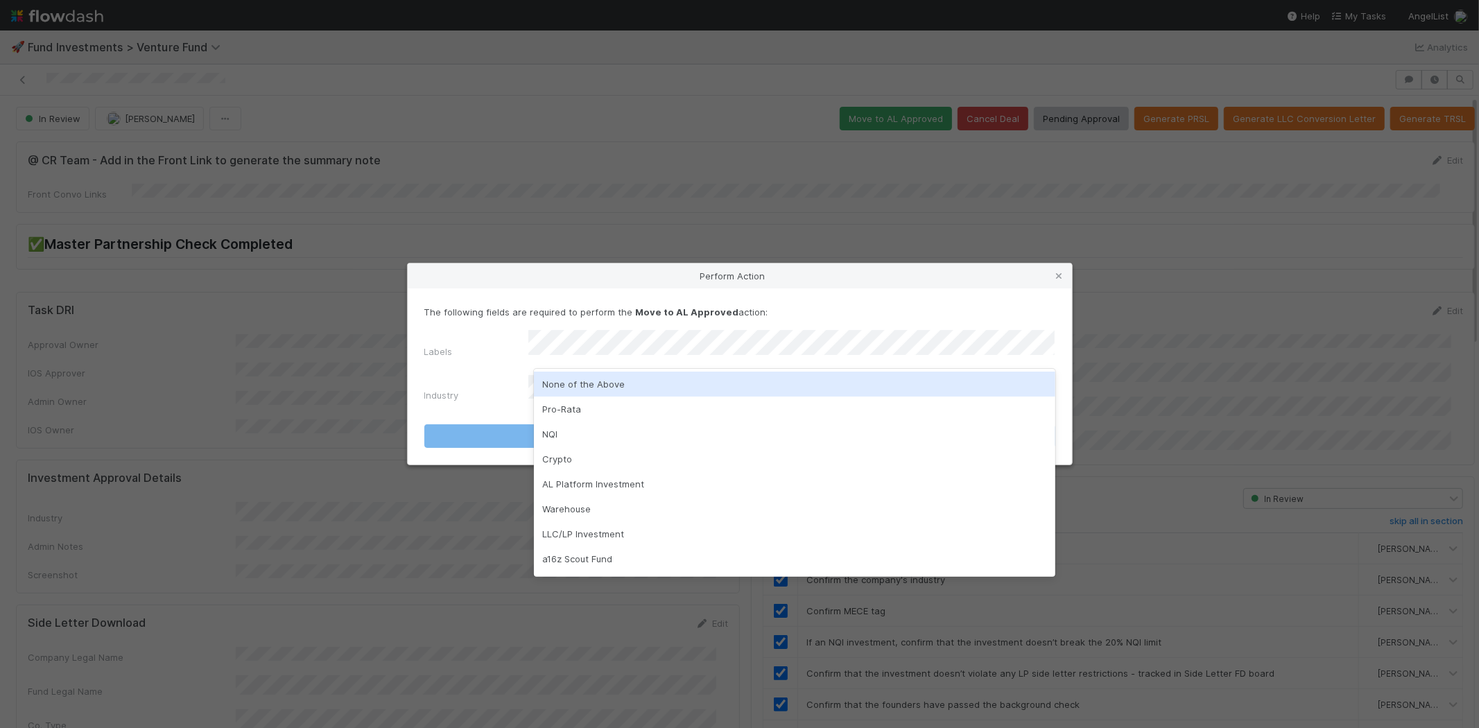
click at [567, 383] on div "None of the Above" at bounding box center [794, 384] width 521 height 25
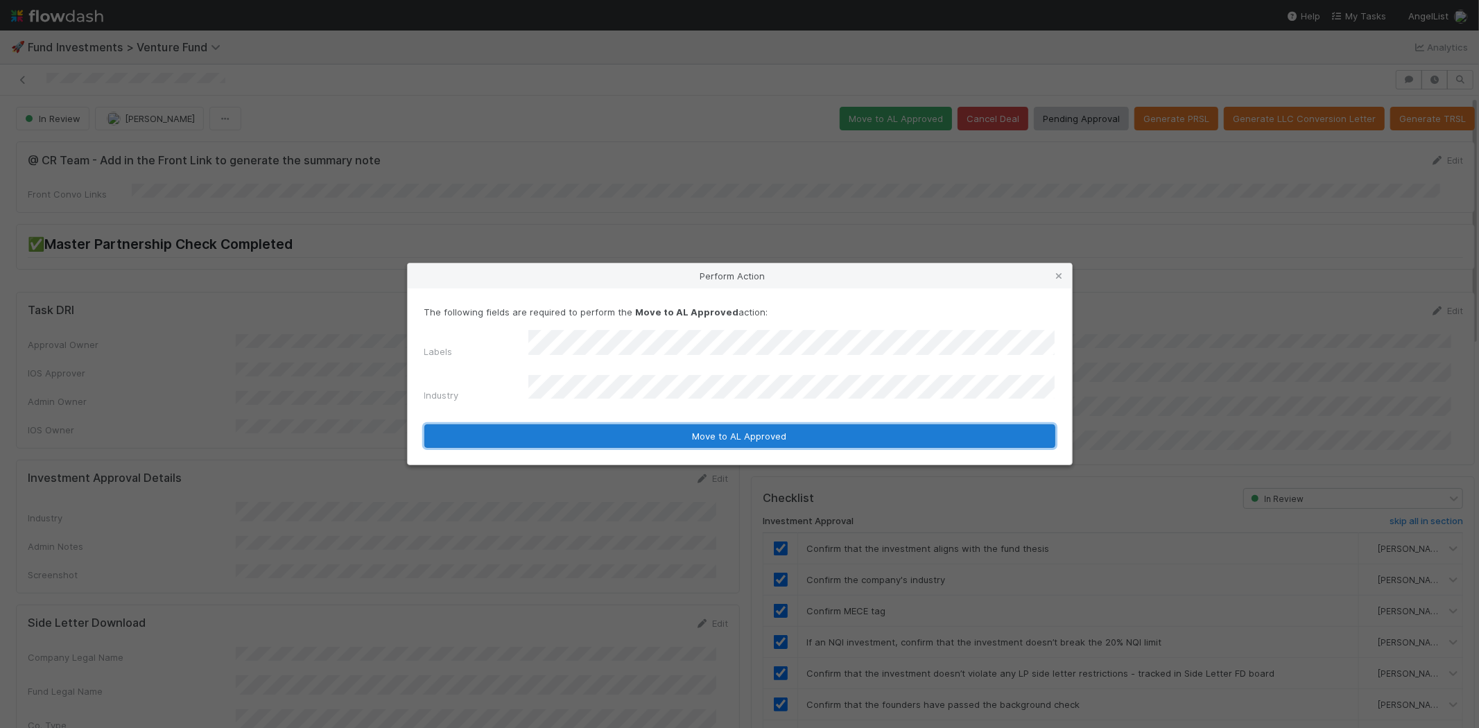
click at [549, 424] on button "Move to AL Approved" at bounding box center [739, 436] width 631 height 24
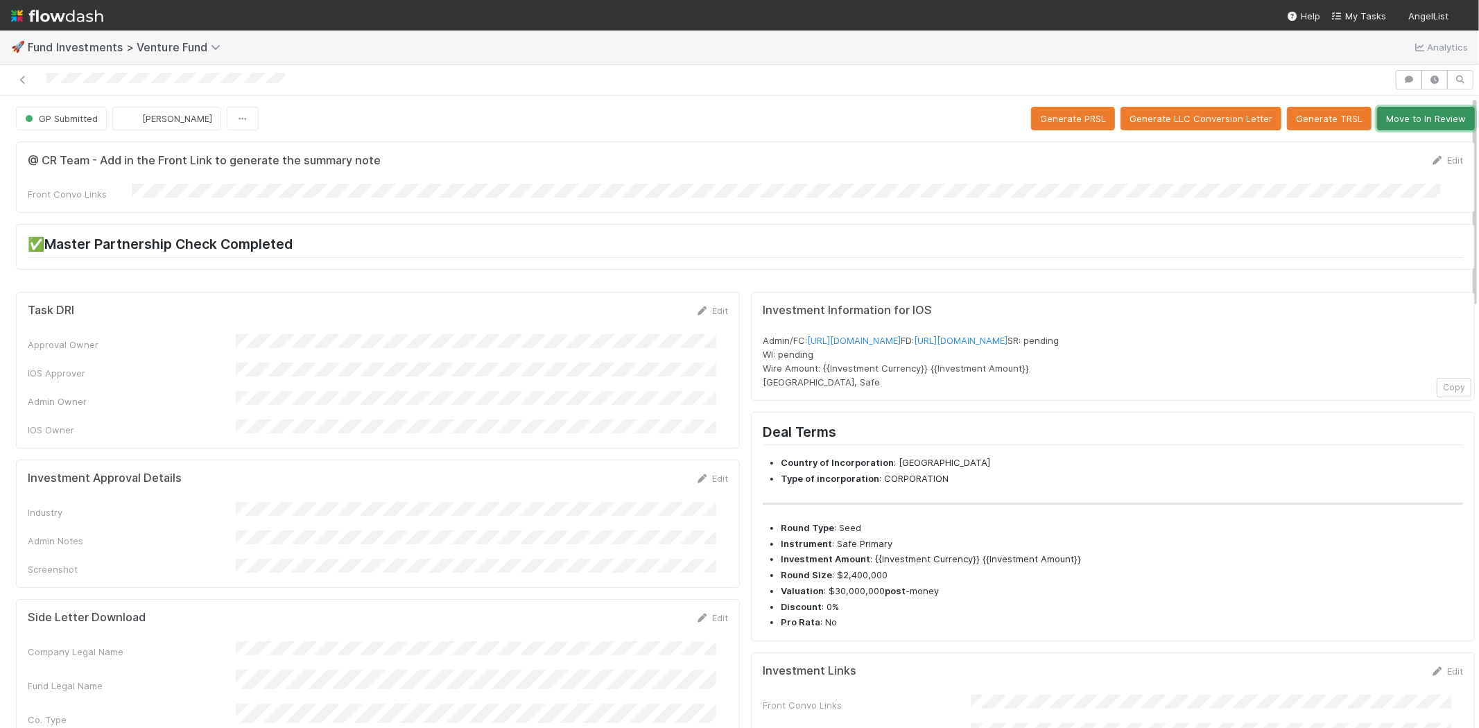
click at [1397, 116] on button "Move to In Review" at bounding box center [1426, 119] width 98 height 24
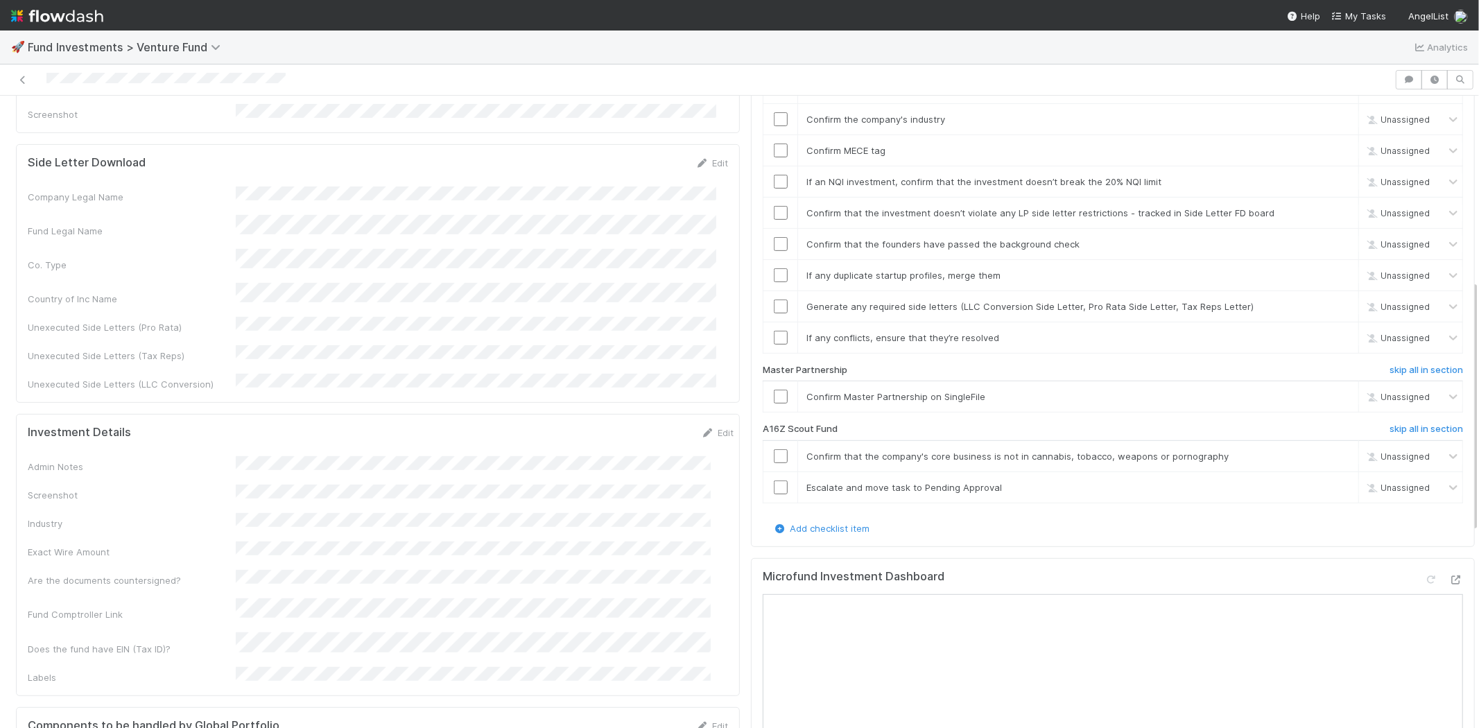
scroll to position [462, 0]
click at [1389, 417] on h6 "skip all in section" at bounding box center [1425, 422] width 73 height 11
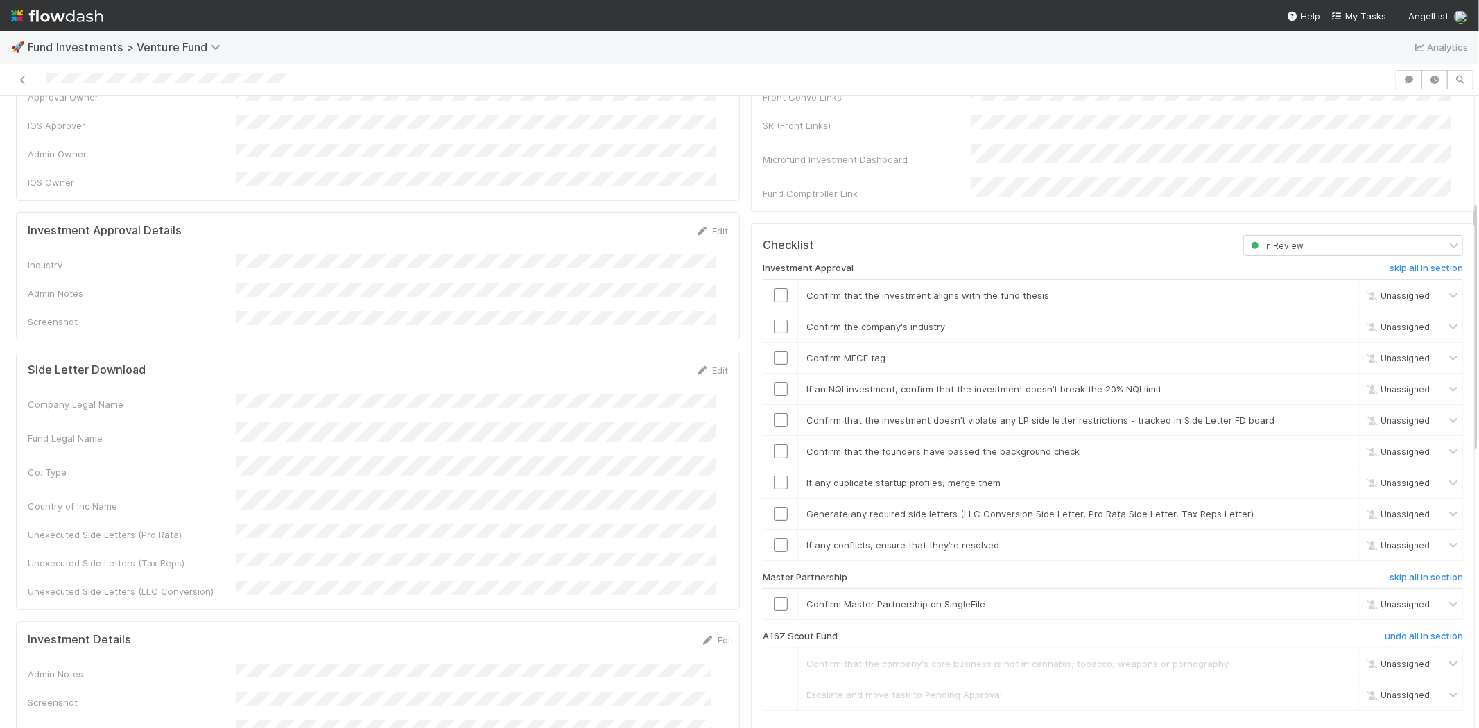
scroll to position [154, 0]
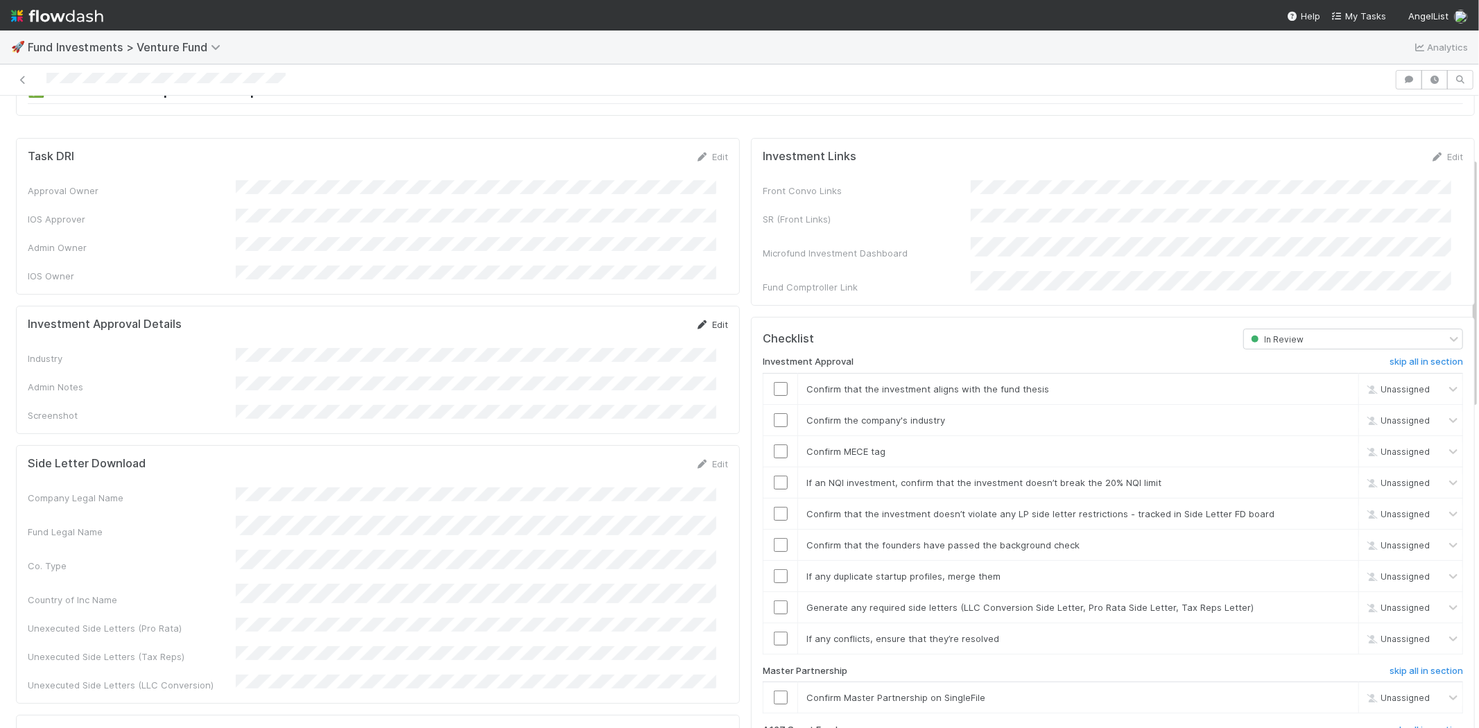
click at [707, 319] on link "Edit" at bounding box center [711, 324] width 33 height 11
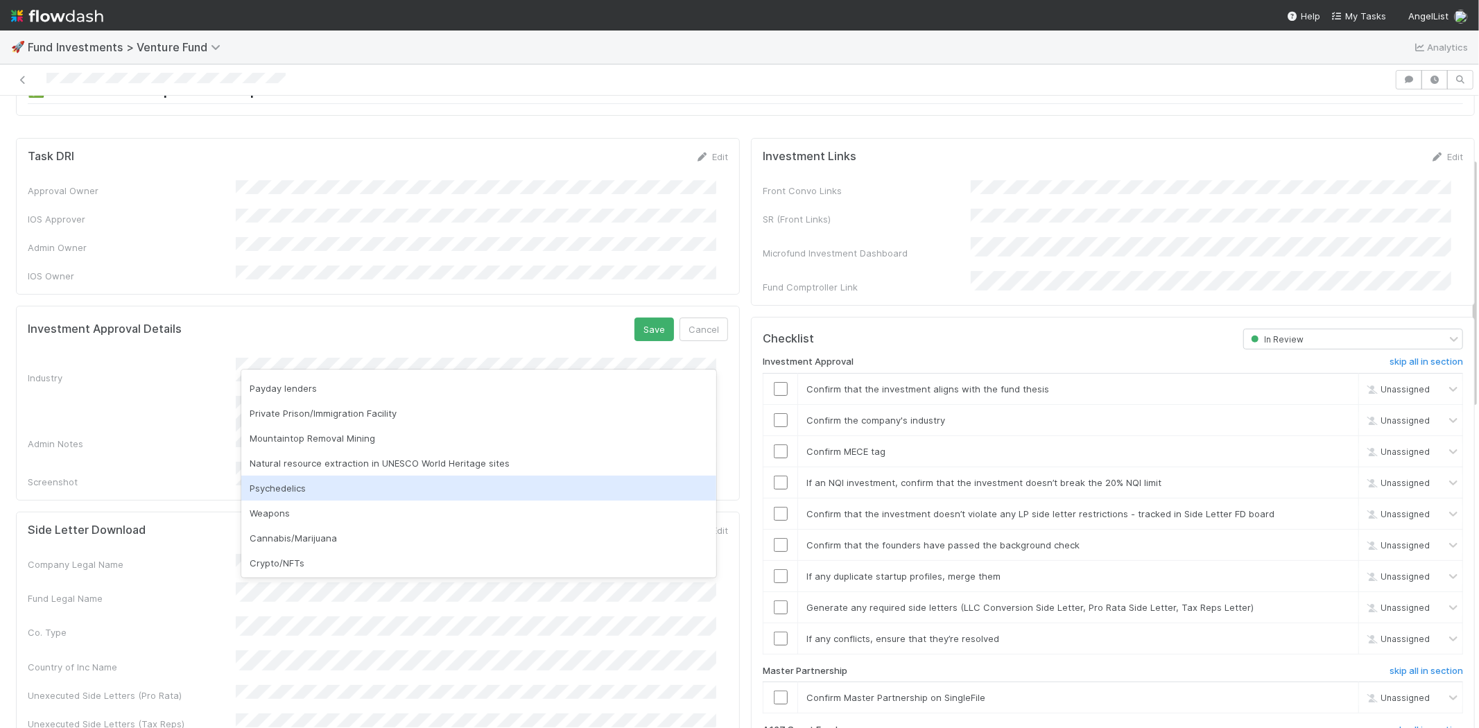
scroll to position [396, 0]
click at [281, 486] on div "None of the above" at bounding box center [478, 488] width 475 height 25
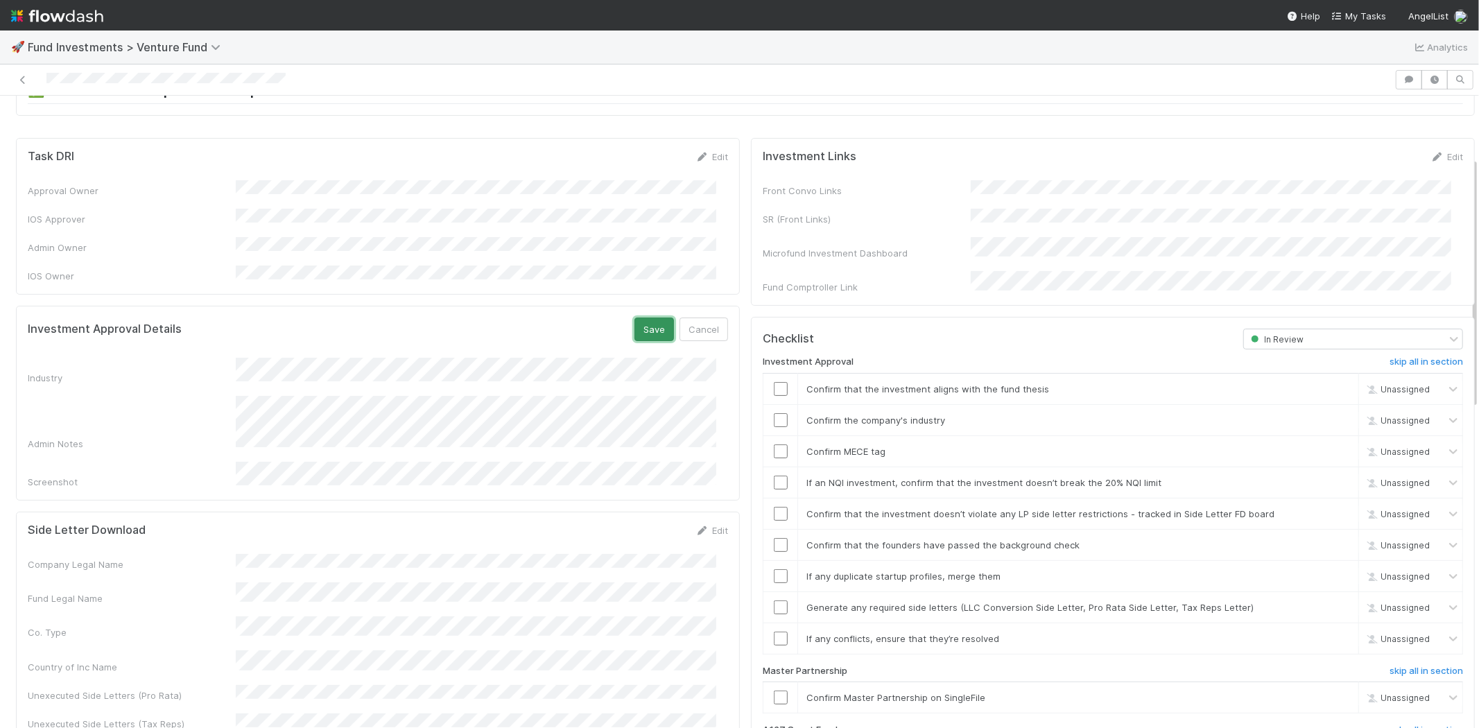
click at [634, 317] on button "Save" at bounding box center [654, 329] width 40 height 24
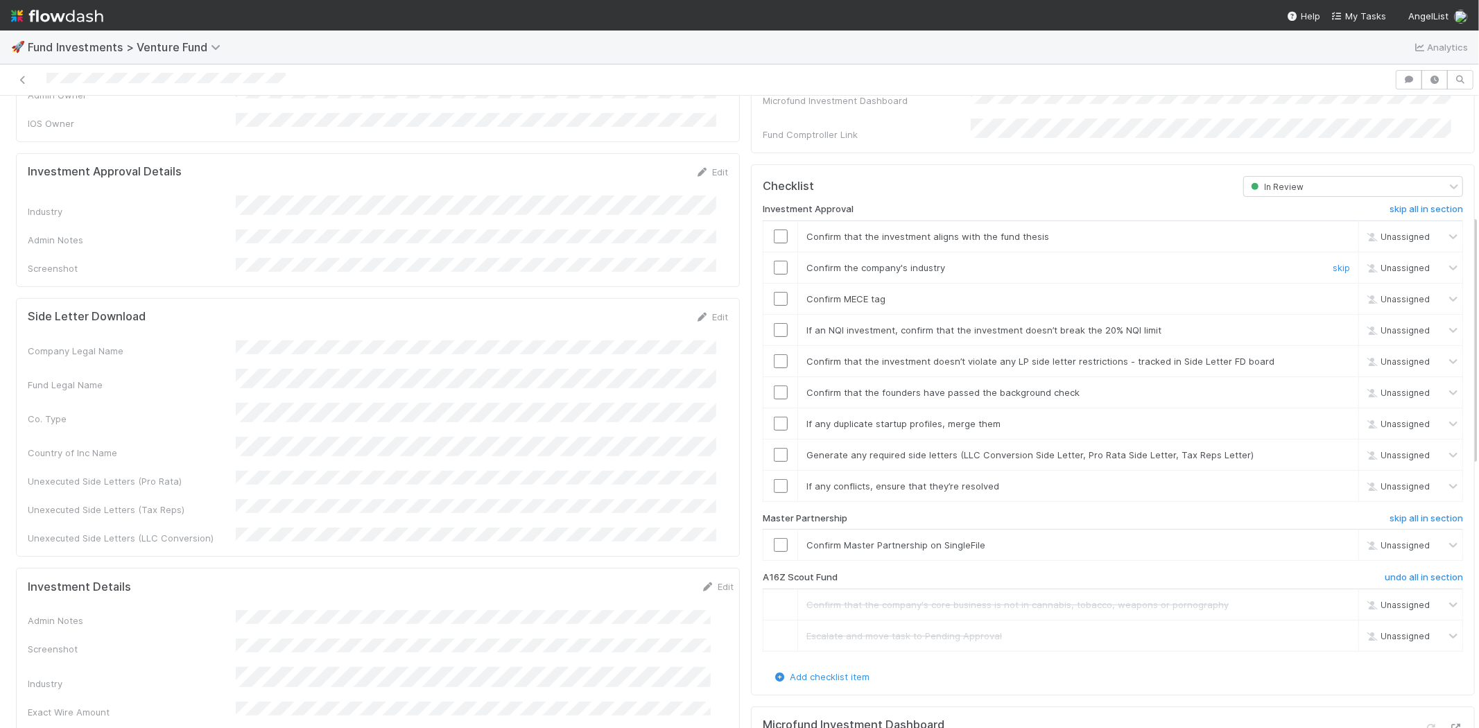
scroll to position [308, 0]
click at [774, 228] on input "checkbox" at bounding box center [781, 235] width 14 height 14
drag, startPoint x: 772, startPoint y: 247, endPoint x: 767, endPoint y: 272, distance: 25.4
click at [774, 259] on input "checkbox" at bounding box center [781, 266] width 14 height 14
click at [774, 290] on input "checkbox" at bounding box center [781, 297] width 14 height 14
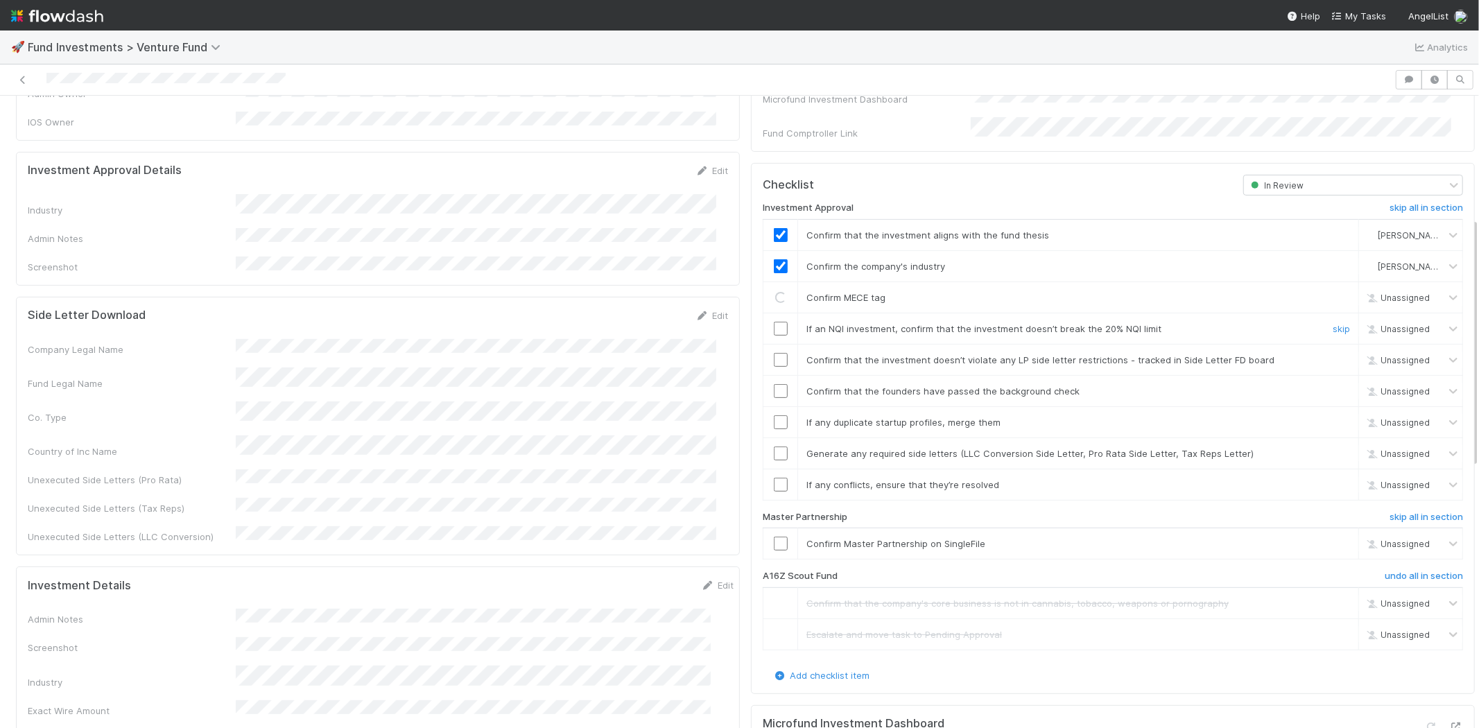
click at [774, 322] on input "checkbox" at bounding box center [781, 329] width 14 height 14
click at [774, 353] on input "checkbox" at bounding box center [781, 360] width 14 height 14
click at [774, 384] on input "checkbox" at bounding box center [781, 391] width 14 height 14
click at [774, 415] on input "checkbox" at bounding box center [781, 422] width 14 height 14
click at [774, 446] on input "checkbox" at bounding box center [781, 453] width 14 height 14
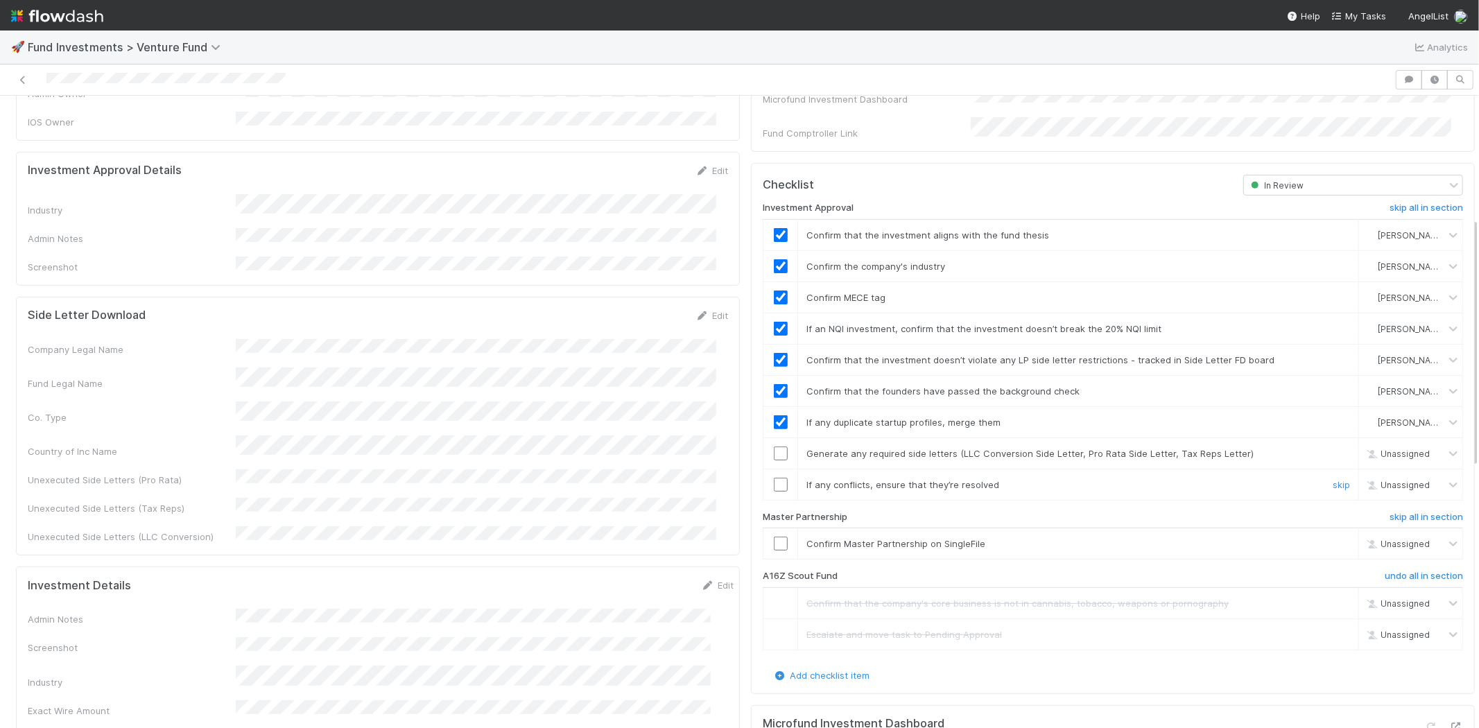
click at [774, 478] on input "checkbox" at bounding box center [781, 485] width 14 height 14
checkbox input "true"
click at [774, 478] on input "checkbox" at bounding box center [781, 485] width 14 height 14
click at [774, 537] on input "checkbox" at bounding box center [781, 544] width 14 height 14
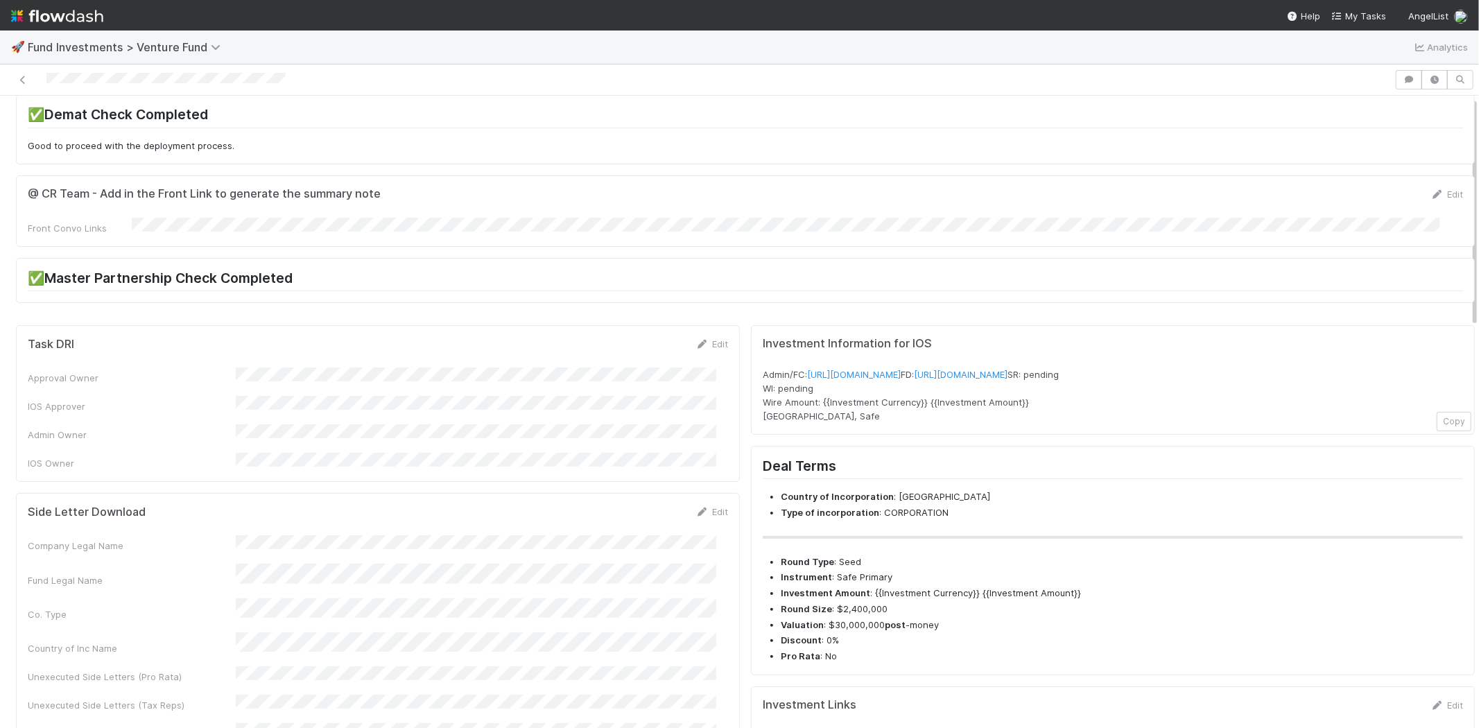
scroll to position [0, 0]
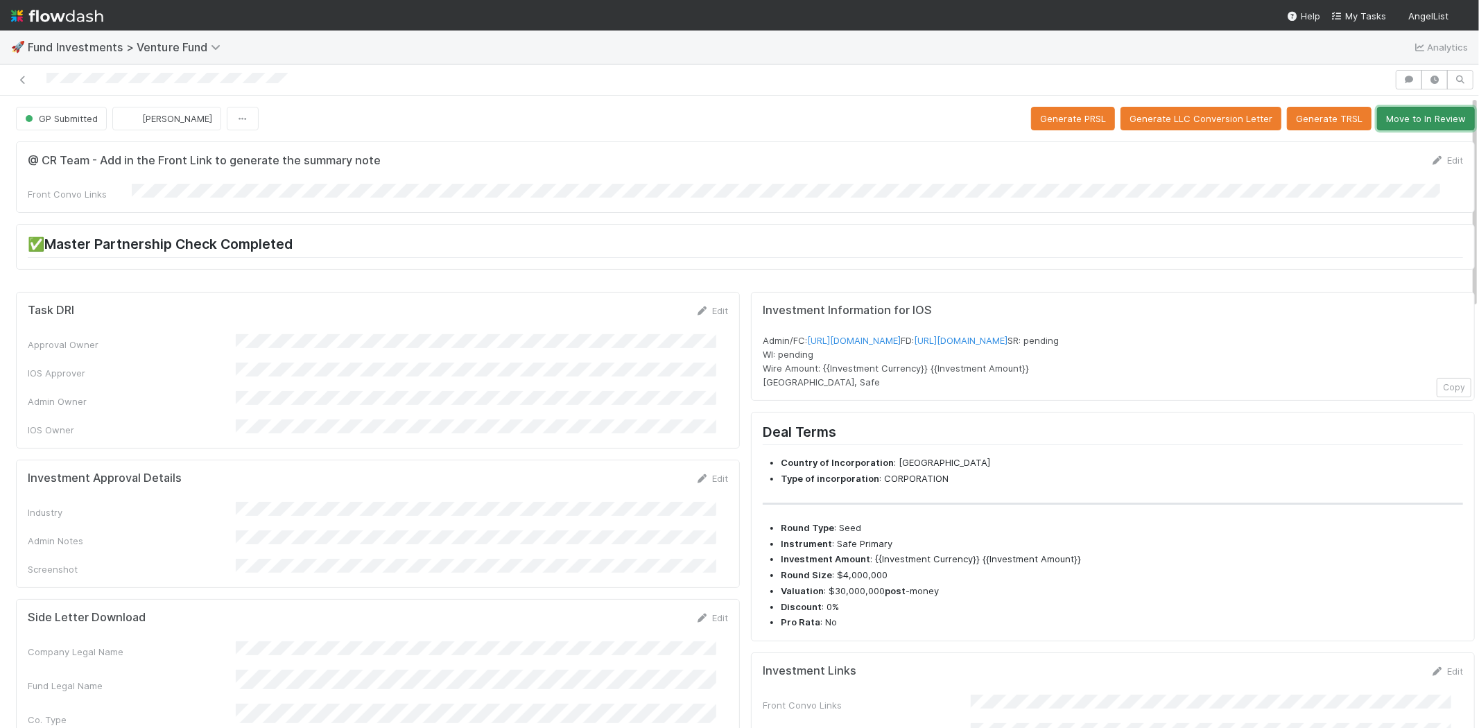
click at [1401, 112] on button "Move to In Review" at bounding box center [1426, 119] width 98 height 24
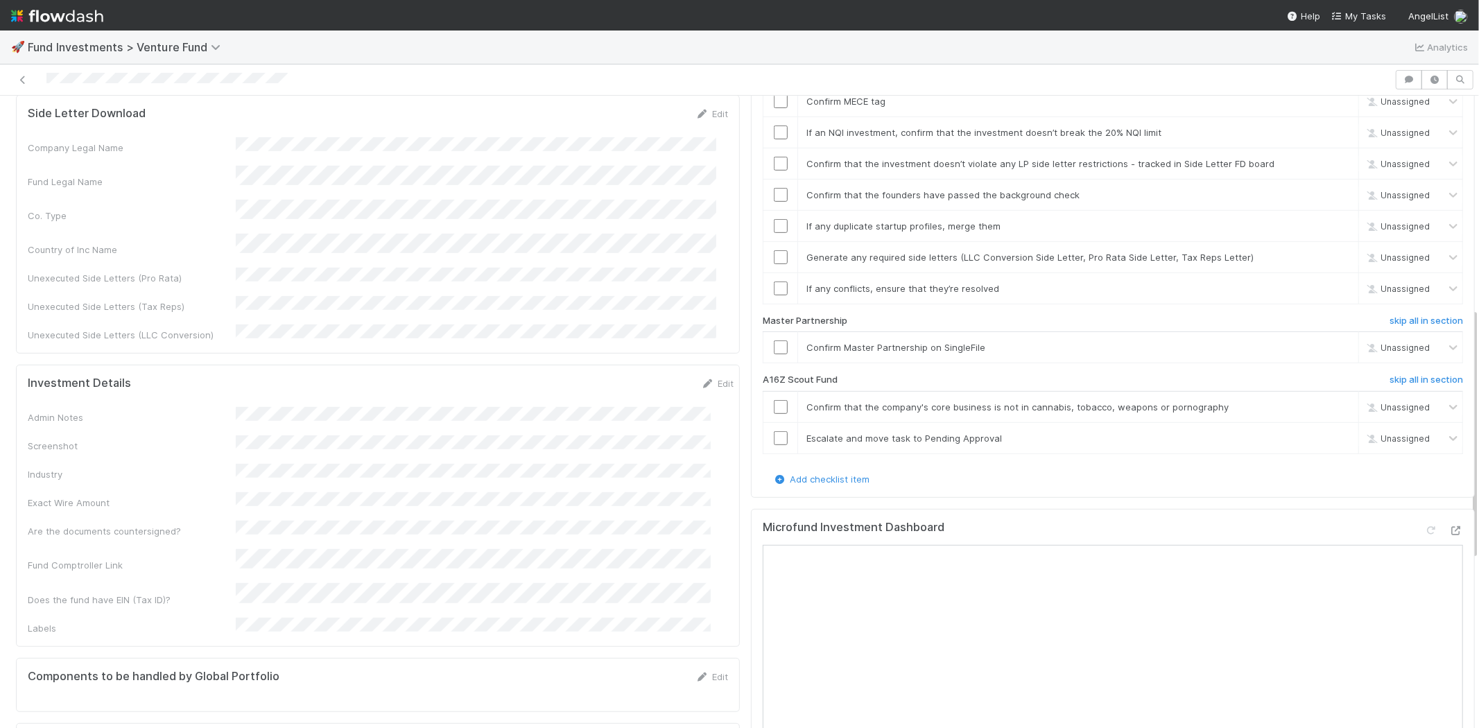
scroll to position [539, 0]
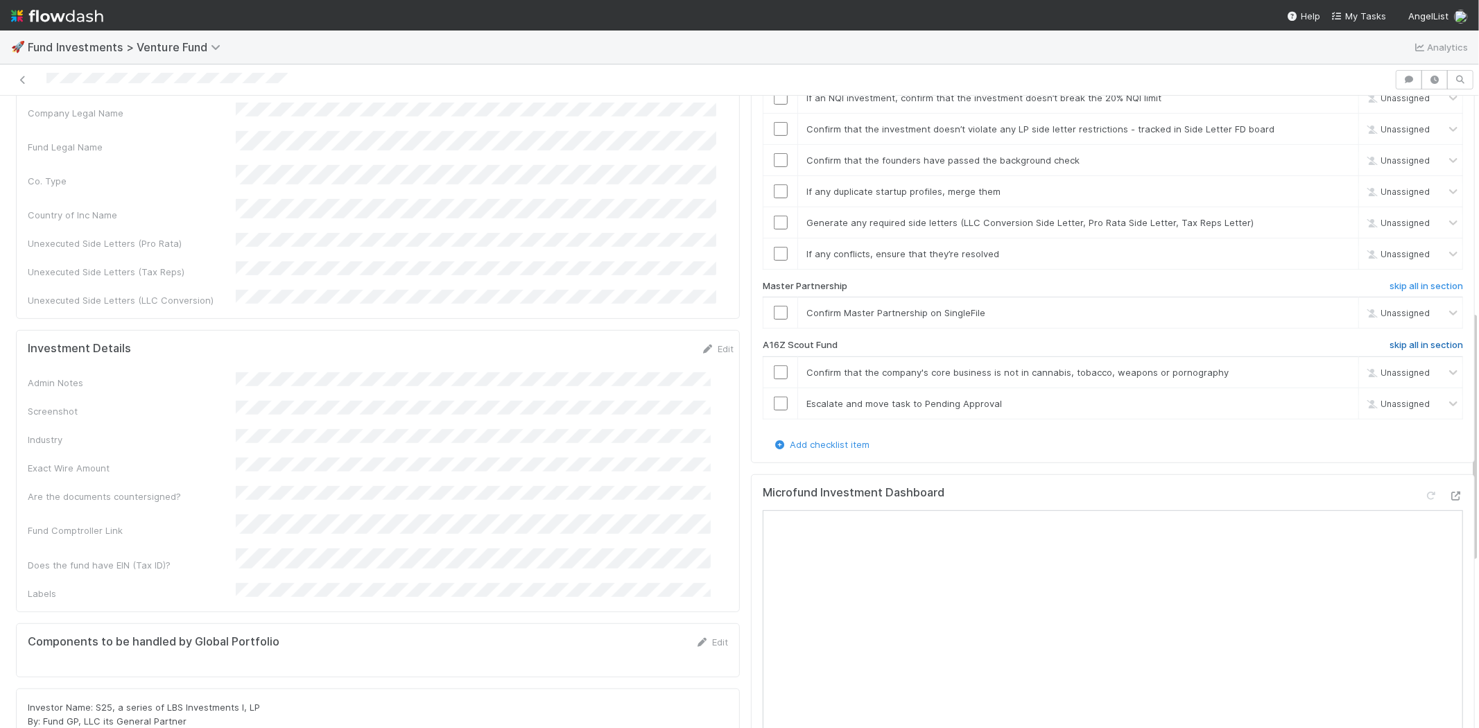
click at [1417, 340] on h6 "skip all in section" at bounding box center [1425, 345] width 73 height 11
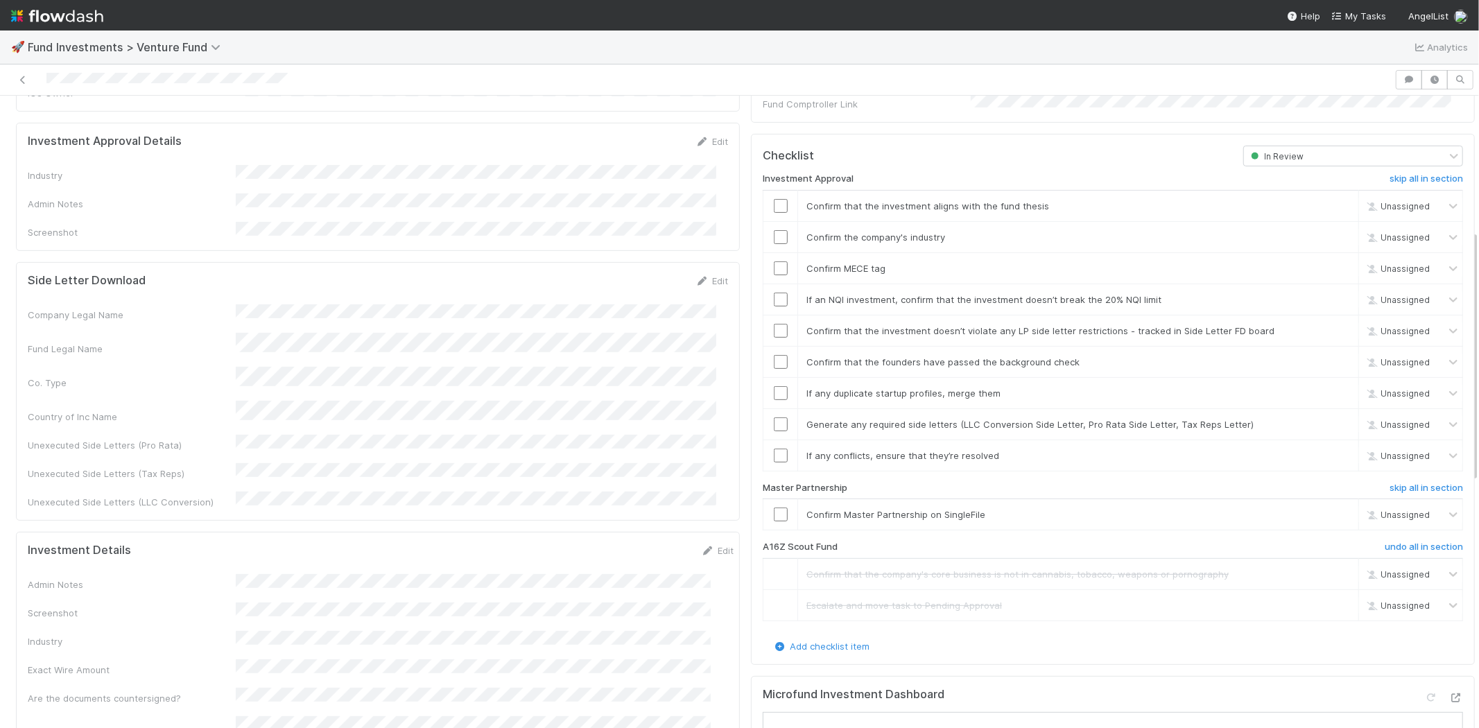
scroll to position [260, 0]
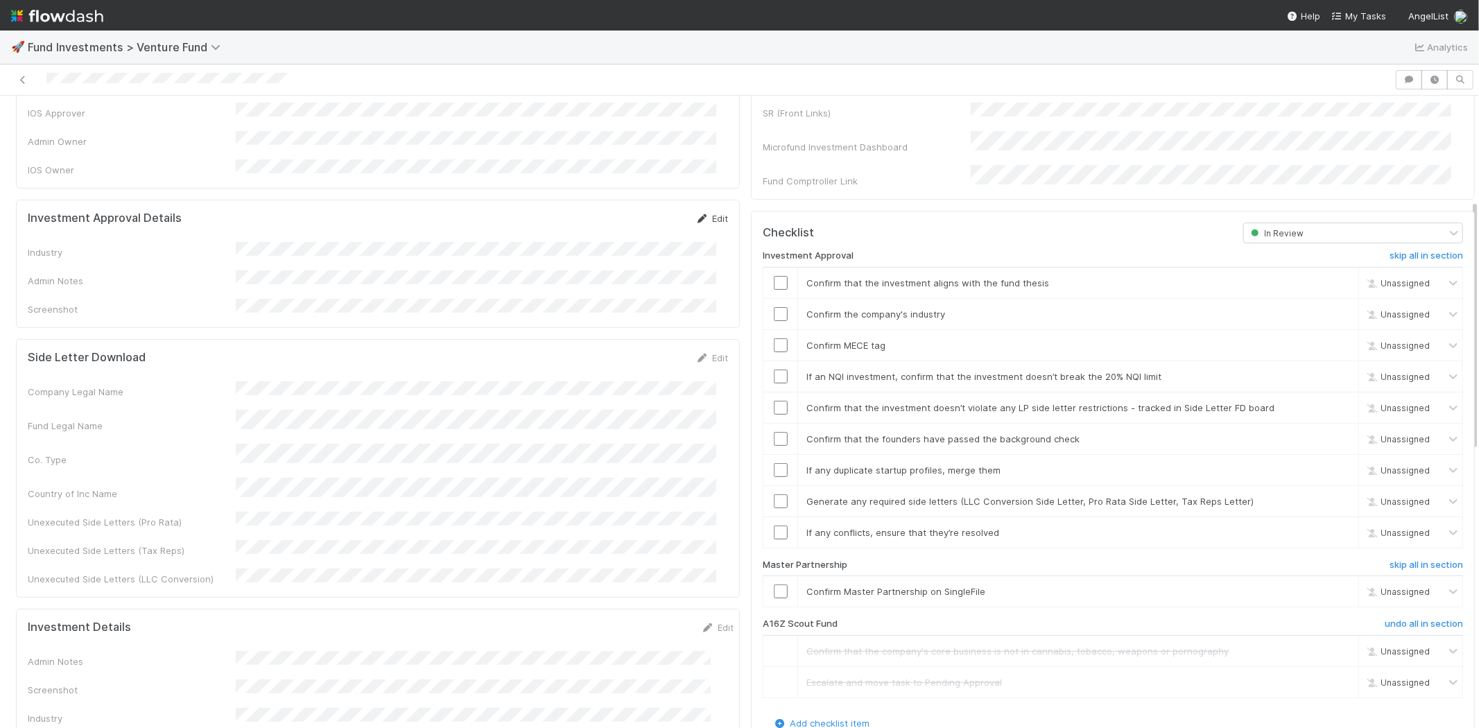
click at [701, 213] on link "Edit" at bounding box center [711, 218] width 33 height 11
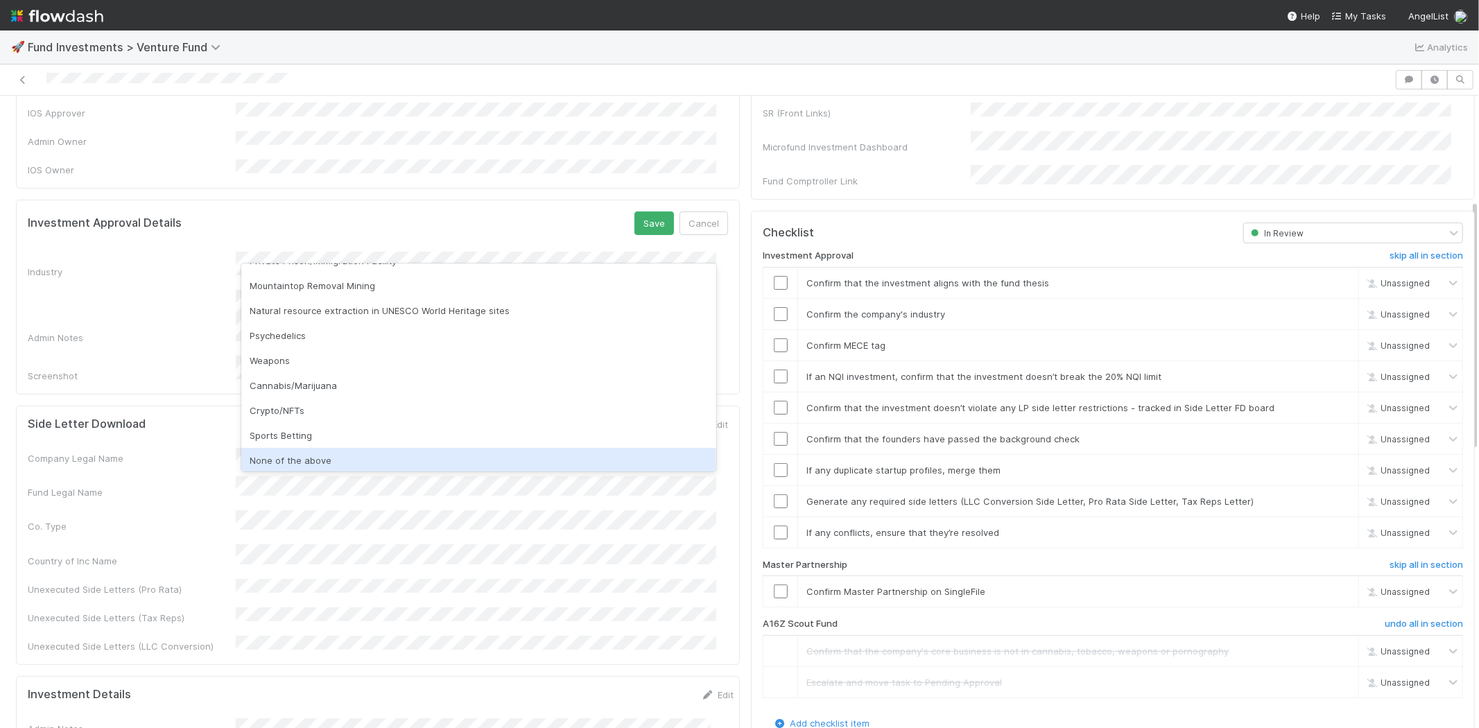
scroll to position [396, 0]
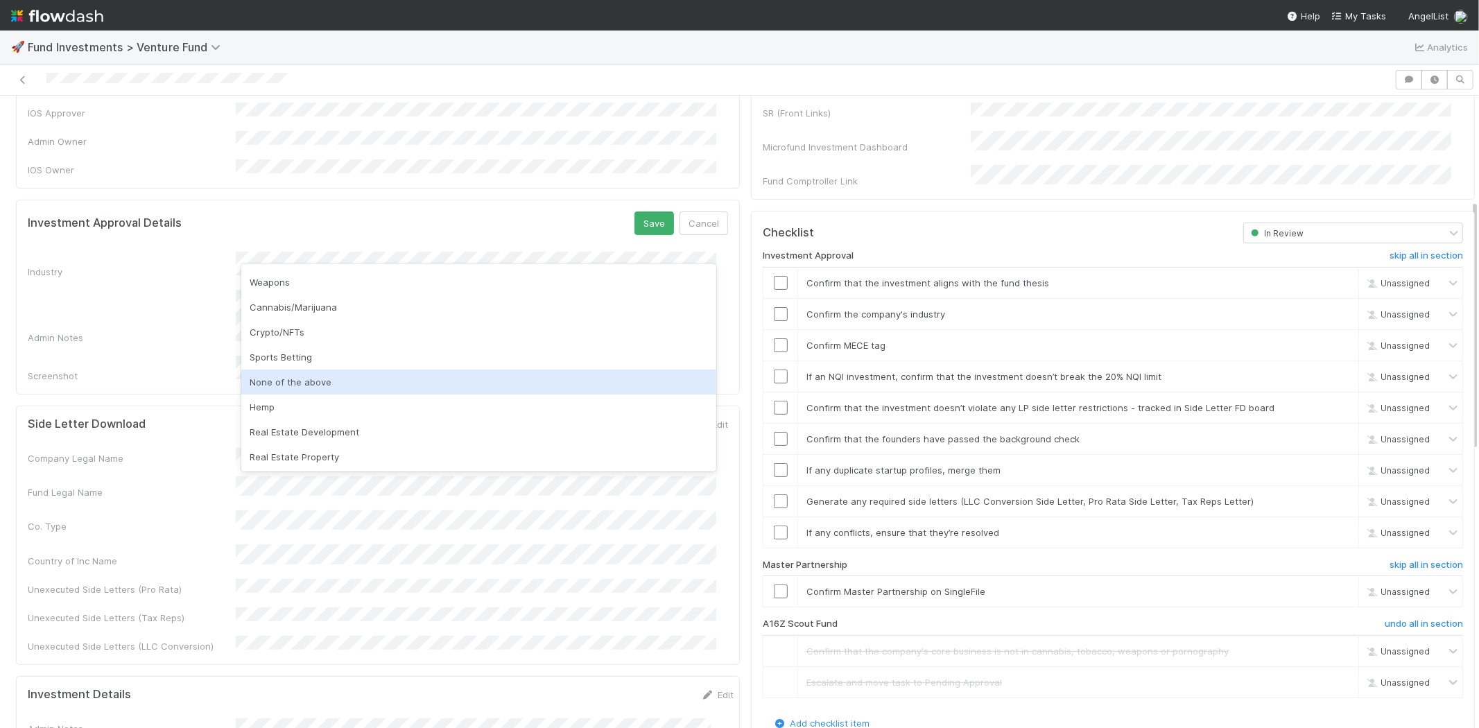
click at [274, 376] on div "None of the above" at bounding box center [478, 381] width 475 height 25
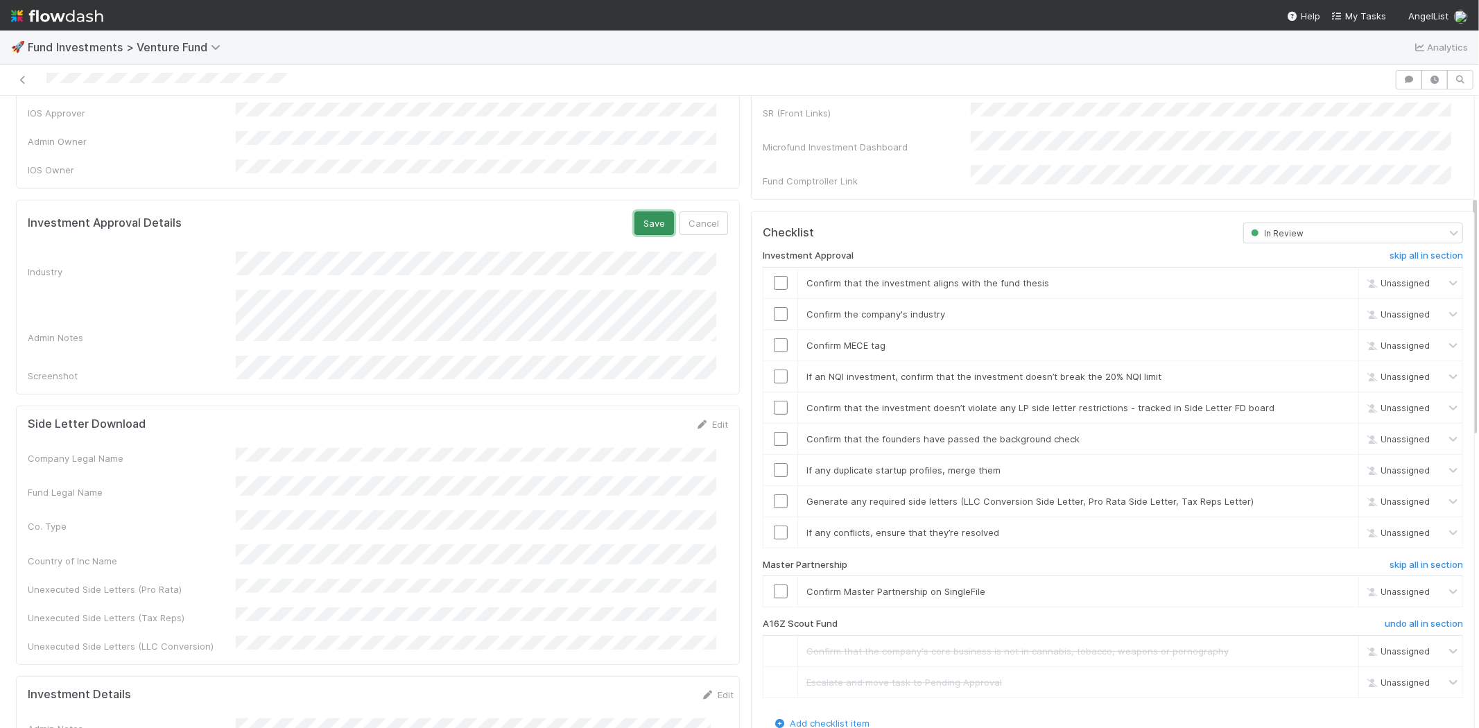
click at [640, 211] on button "Save" at bounding box center [654, 223] width 40 height 24
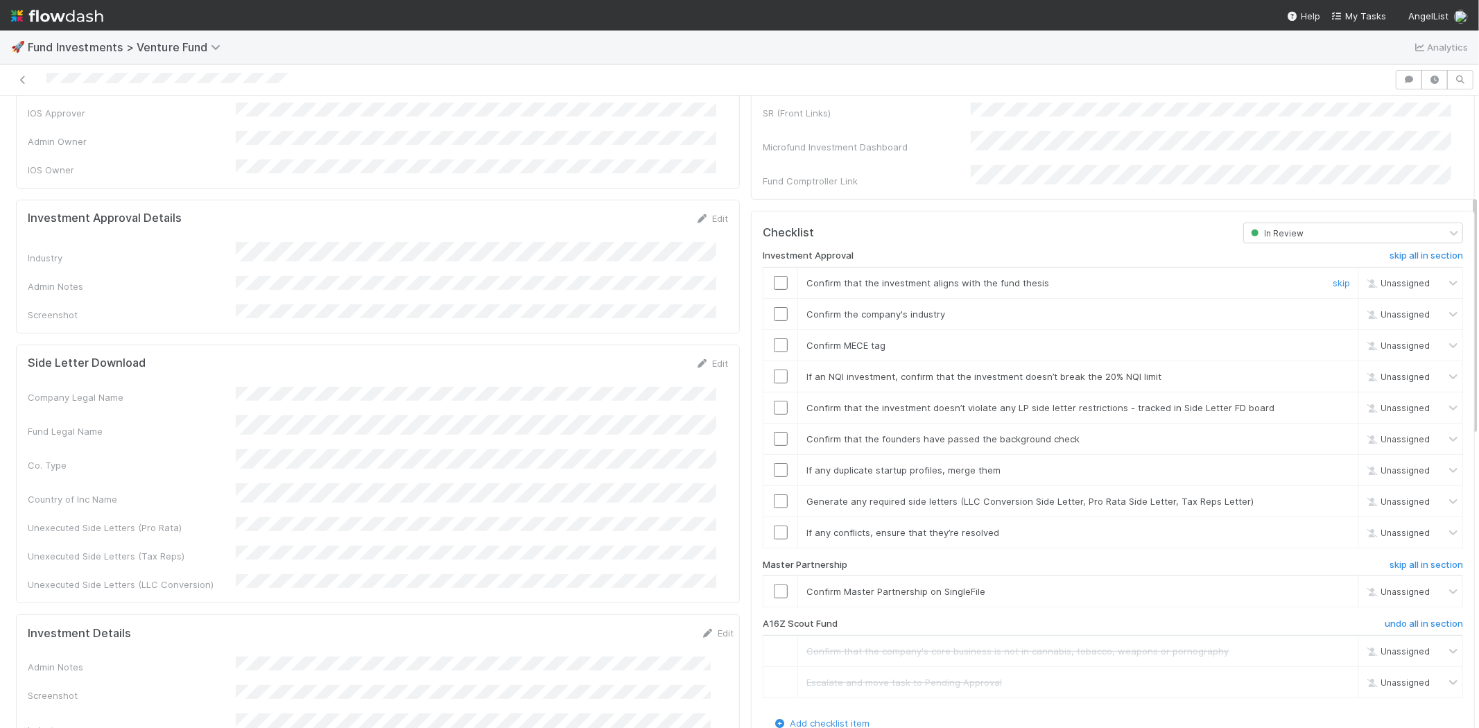
click at [774, 276] on input "checkbox" at bounding box center [781, 283] width 14 height 14
click at [774, 307] on input "checkbox" at bounding box center [781, 314] width 14 height 14
click at [774, 338] on input "checkbox" at bounding box center [781, 345] width 14 height 14
click at [774, 369] on input "checkbox" at bounding box center [781, 376] width 14 height 14
click at [774, 401] on input "checkbox" at bounding box center [781, 408] width 14 height 14
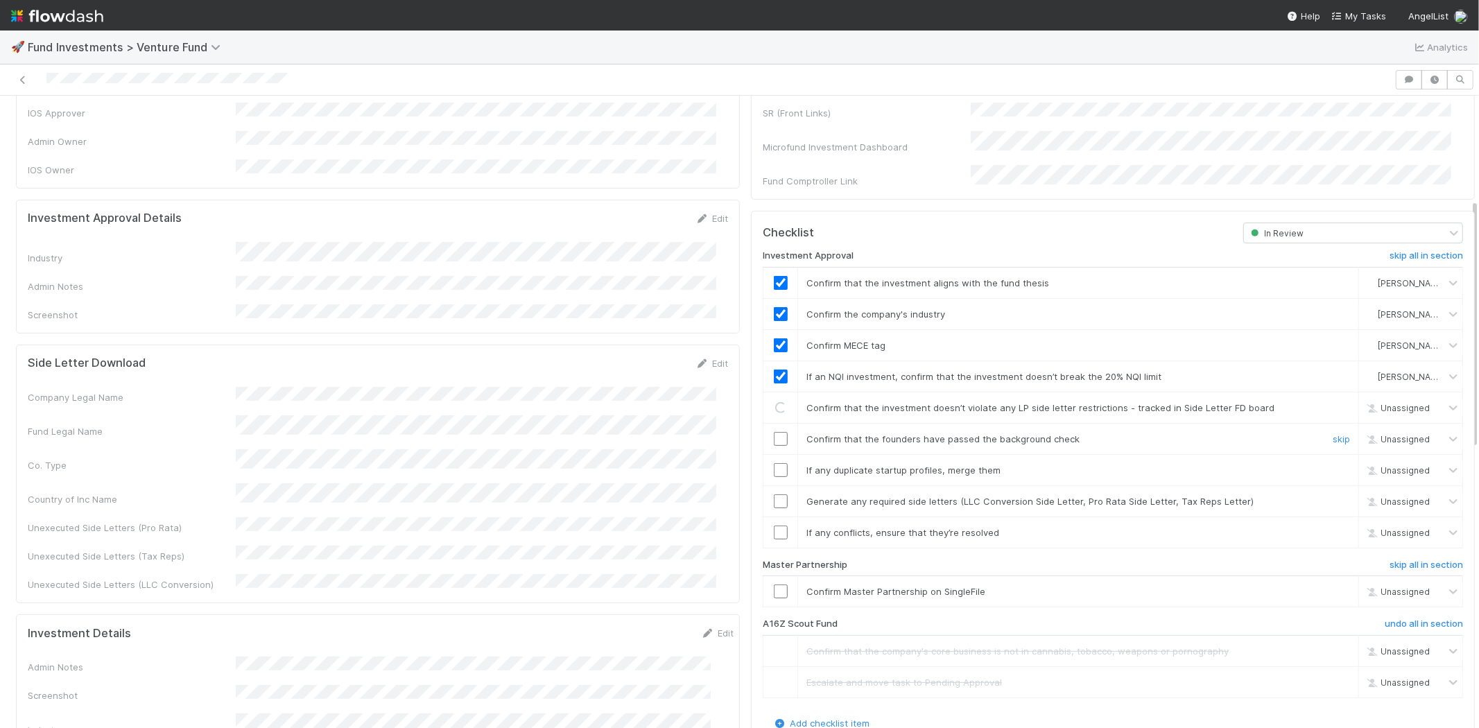
click at [774, 432] on input "checkbox" at bounding box center [781, 439] width 14 height 14
click at [765, 461] on td at bounding box center [780, 469] width 35 height 31
click at [774, 463] on input "checkbox" at bounding box center [781, 470] width 14 height 14
click at [774, 494] on input "checkbox" at bounding box center [781, 501] width 14 height 14
click at [774, 525] on input "checkbox" at bounding box center [781, 532] width 14 height 14
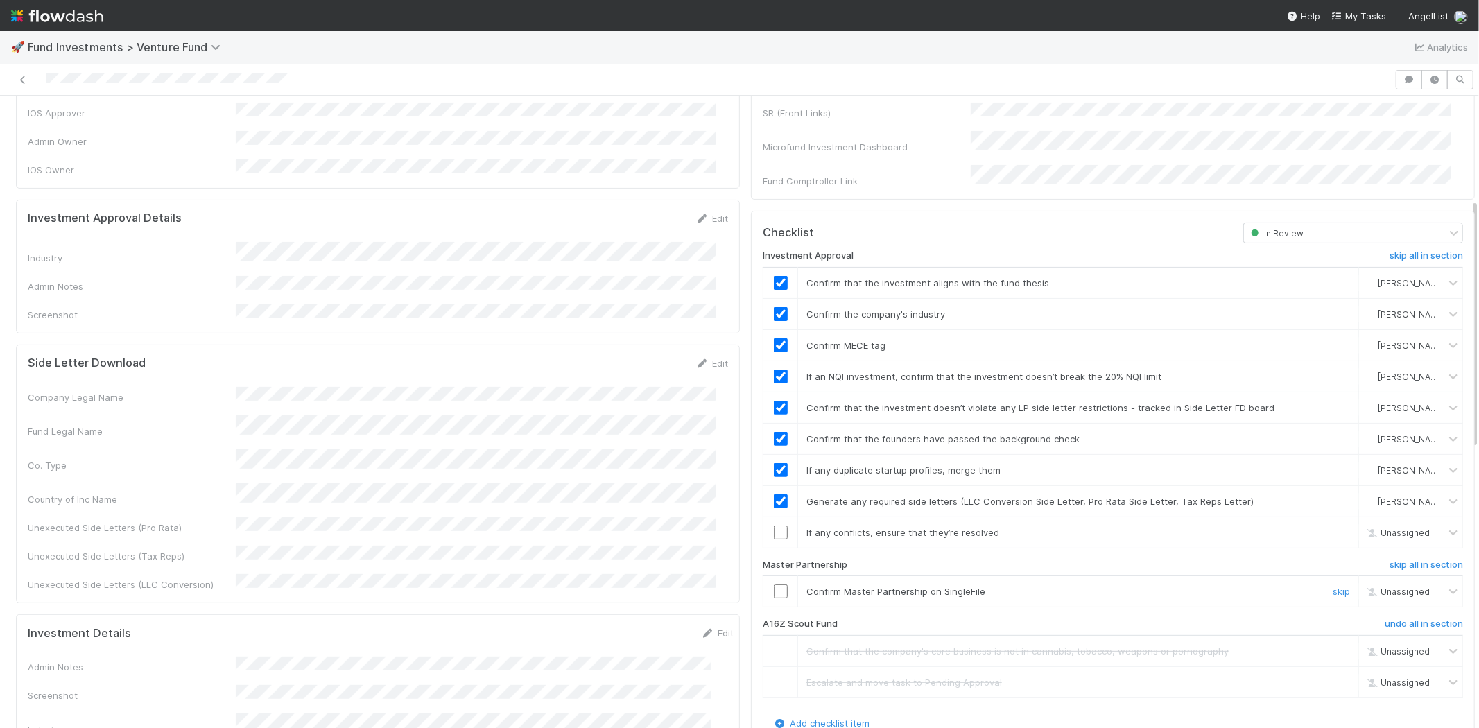
click at [774, 584] on input "checkbox" at bounding box center [781, 591] width 14 height 14
checkbox input "true"
click at [763, 584] on div at bounding box center [780, 591] width 34 height 14
click at [763, 582] on td at bounding box center [780, 591] width 35 height 31
click at [774, 584] on input "checkbox" at bounding box center [781, 591] width 14 height 14
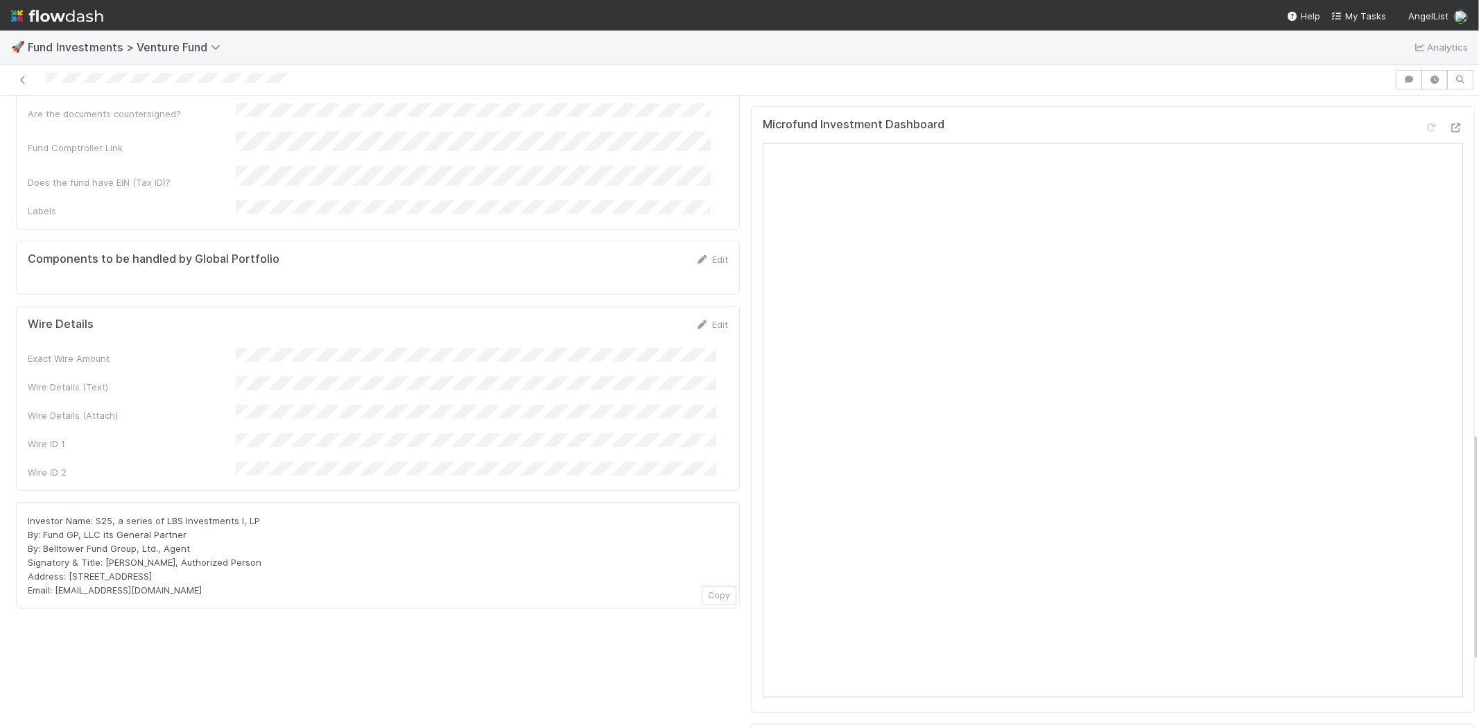
scroll to position [1106, 0]
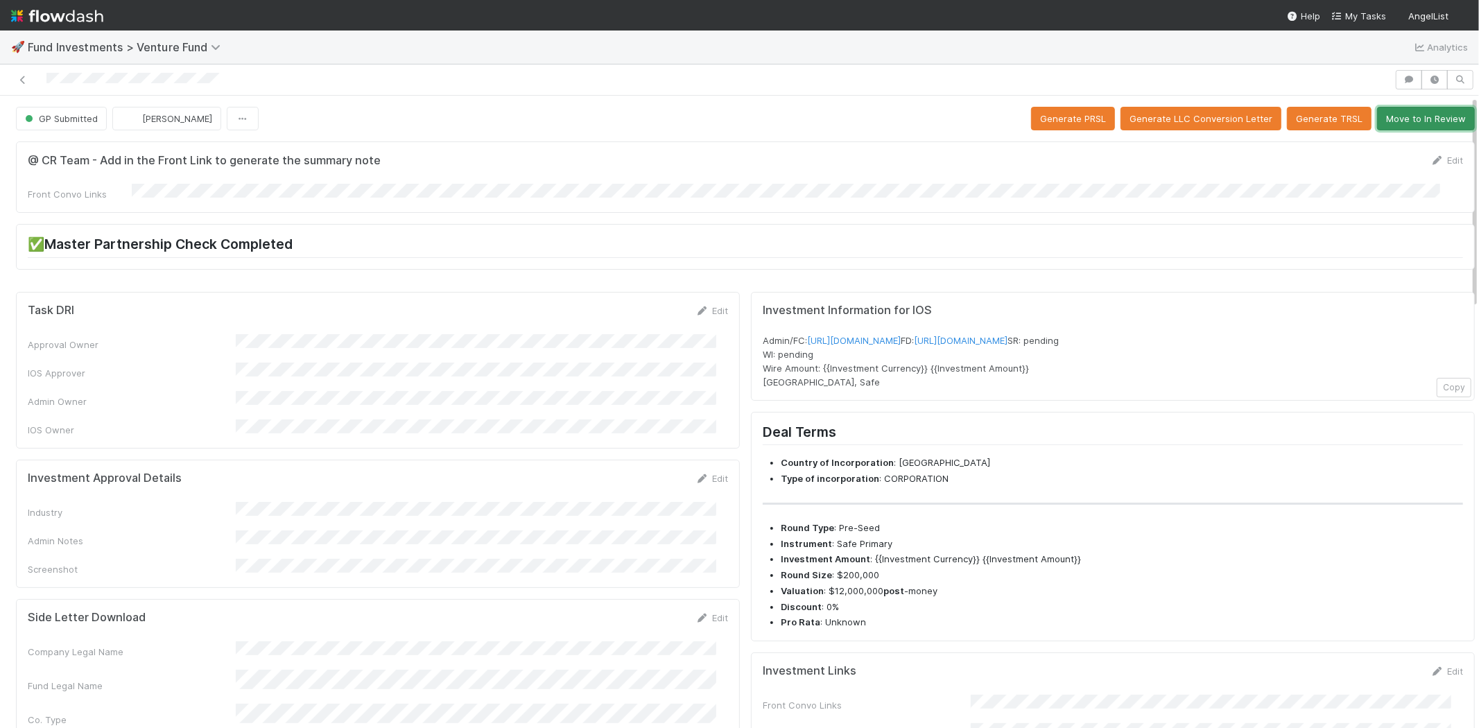
click at [1397, 119] on button "Move to In Review" at bounding box center [1426, 119] width 98 height 24
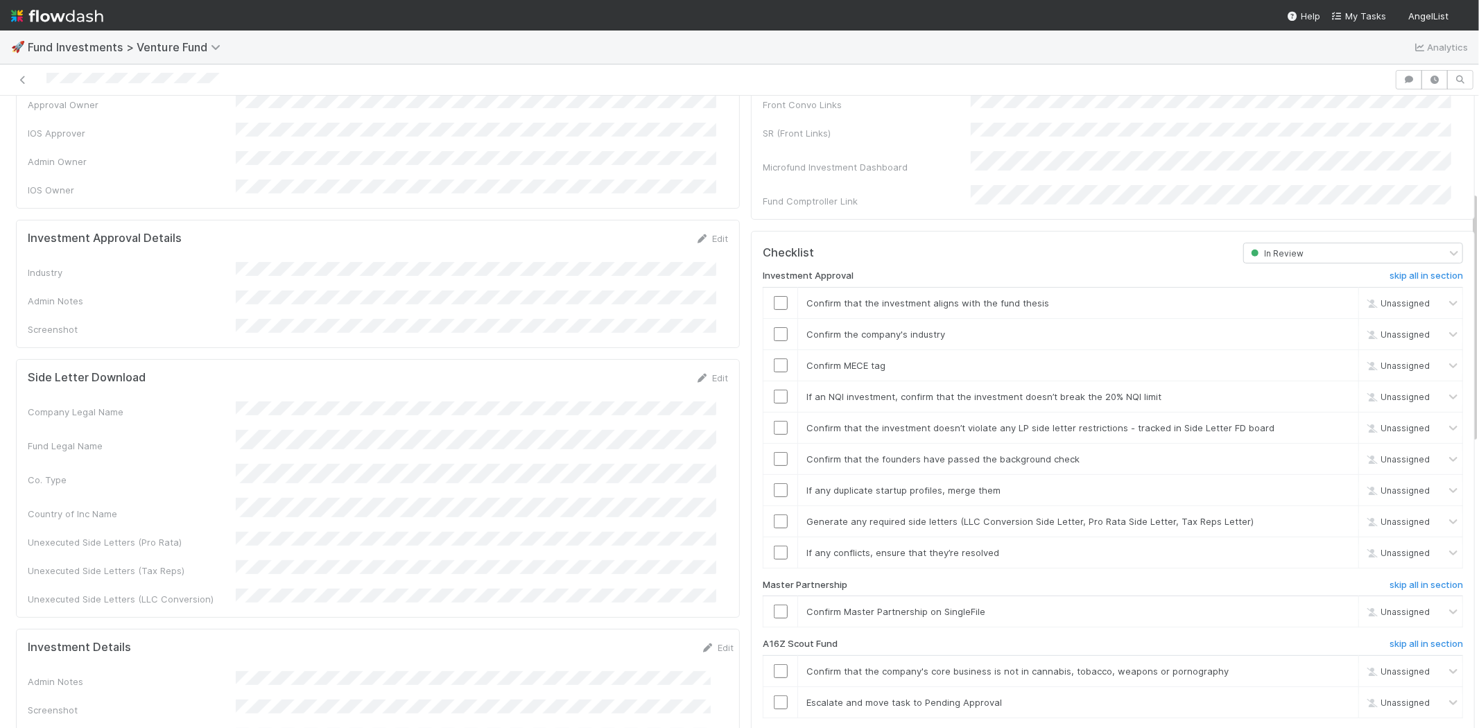
scroll to position [231, 0]
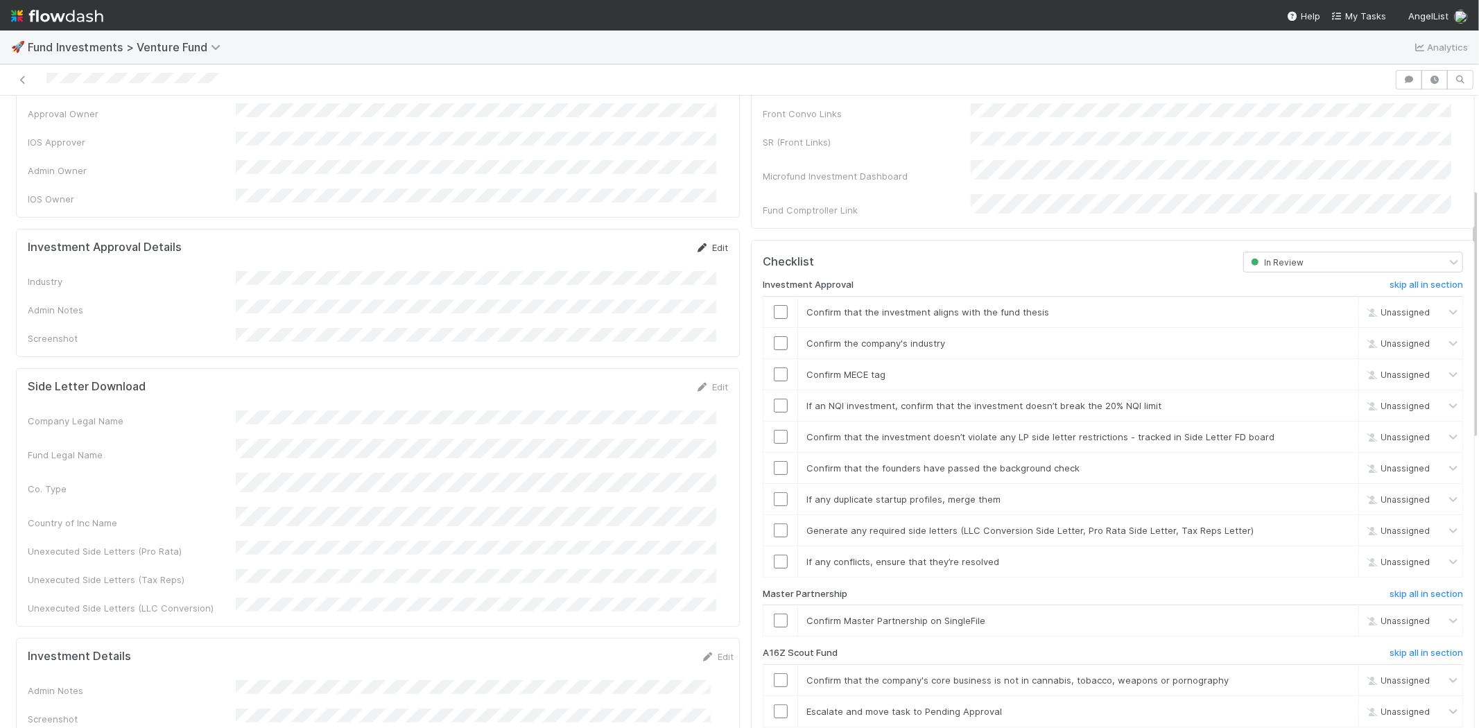
click at [695, 243] on icon at bounding box center [702, 247] width 14 height 9
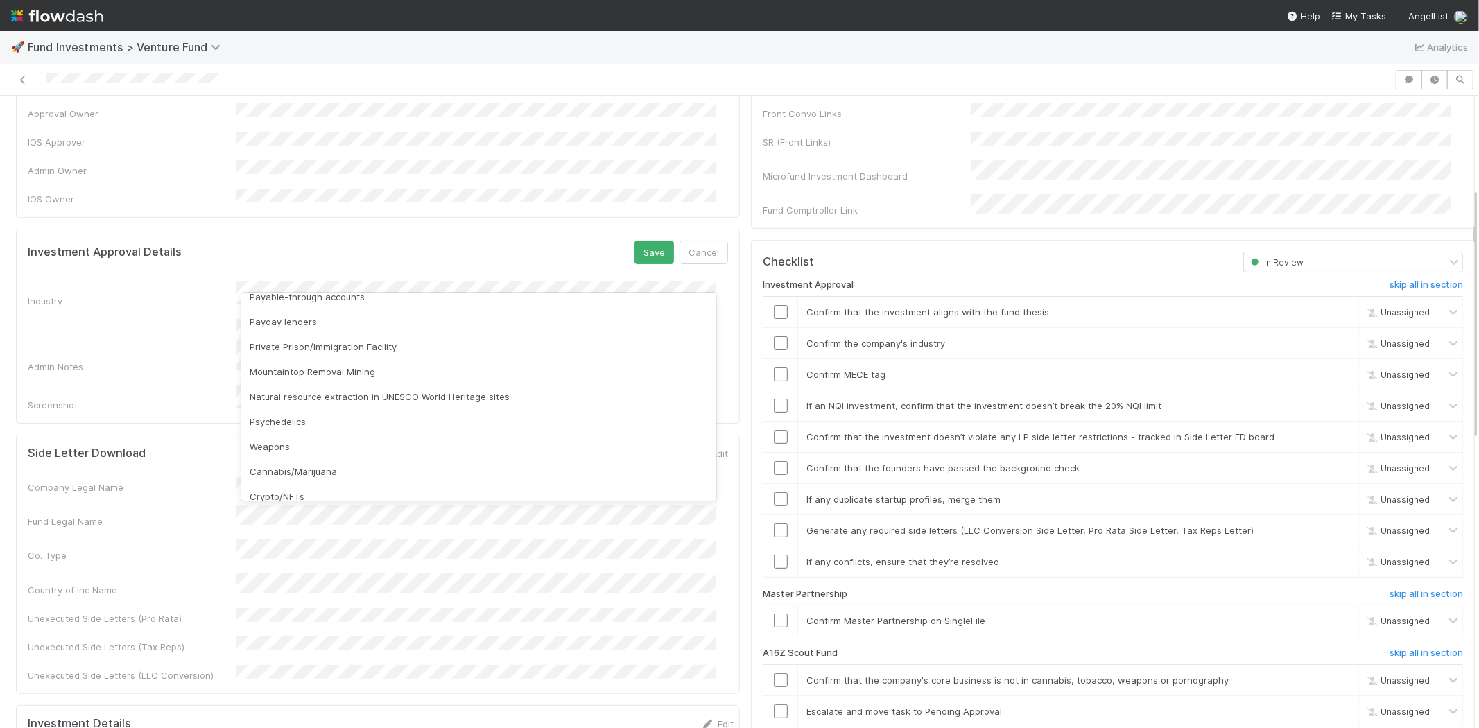
scroll to position [396, 0]
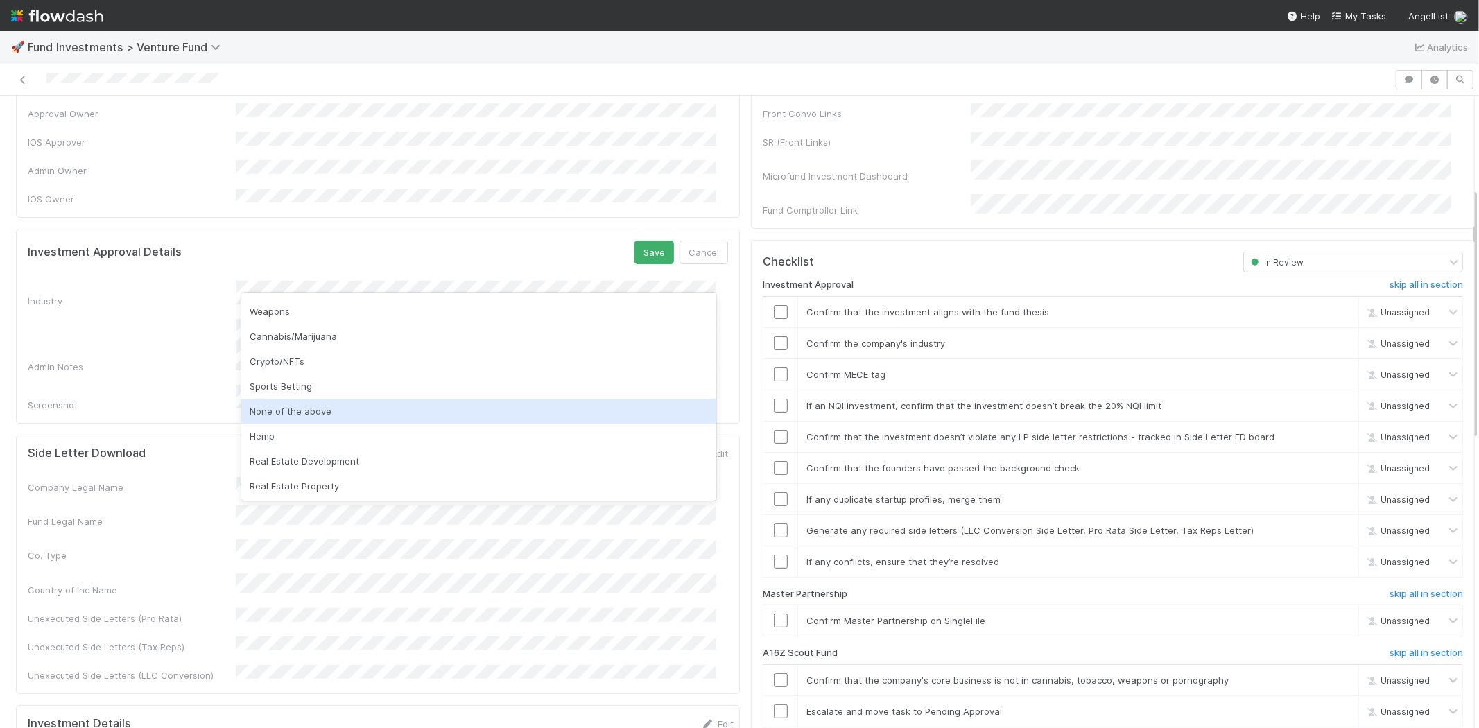
click at [365, 411] on div "None of the above" at bounding box center [478, 411] width 475 height 25
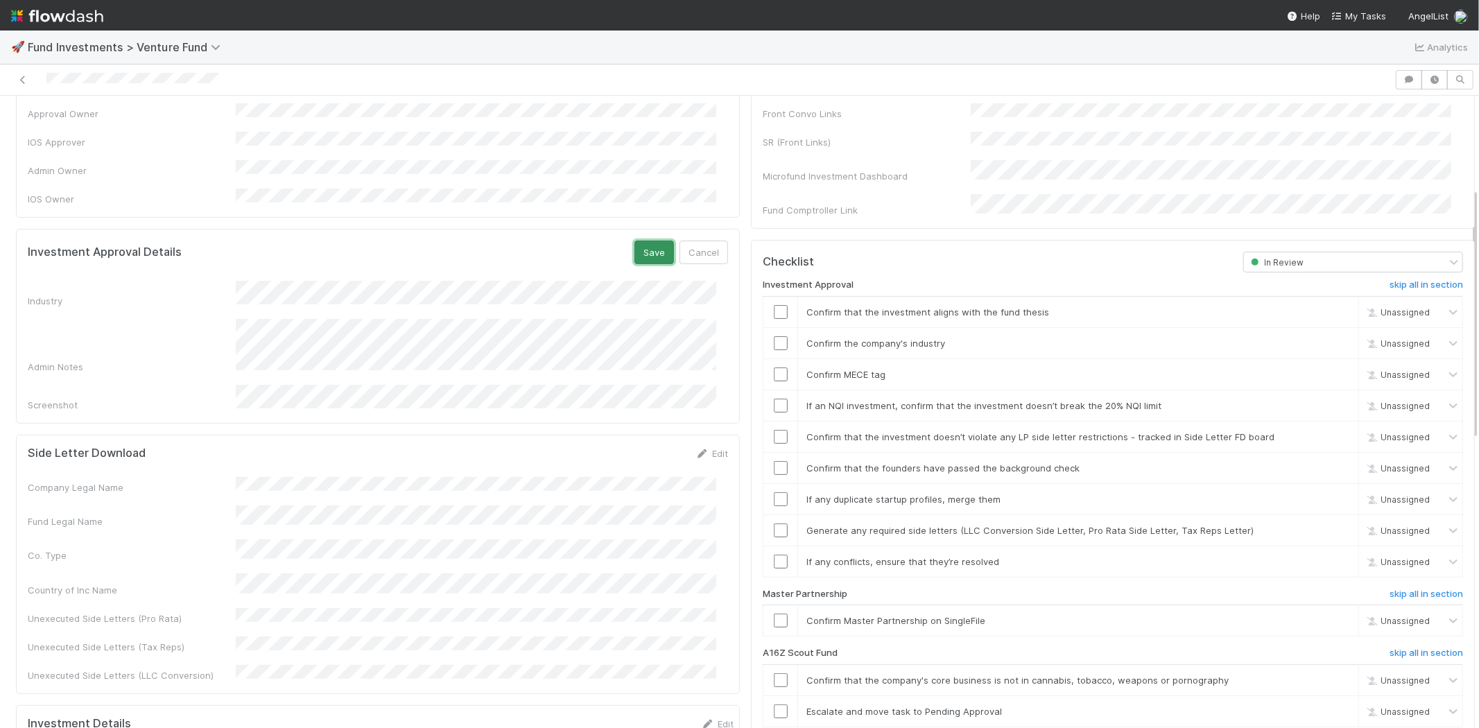
click at [634, 241] on button "Save" at bounding box center [654, 253] width 40 height 24
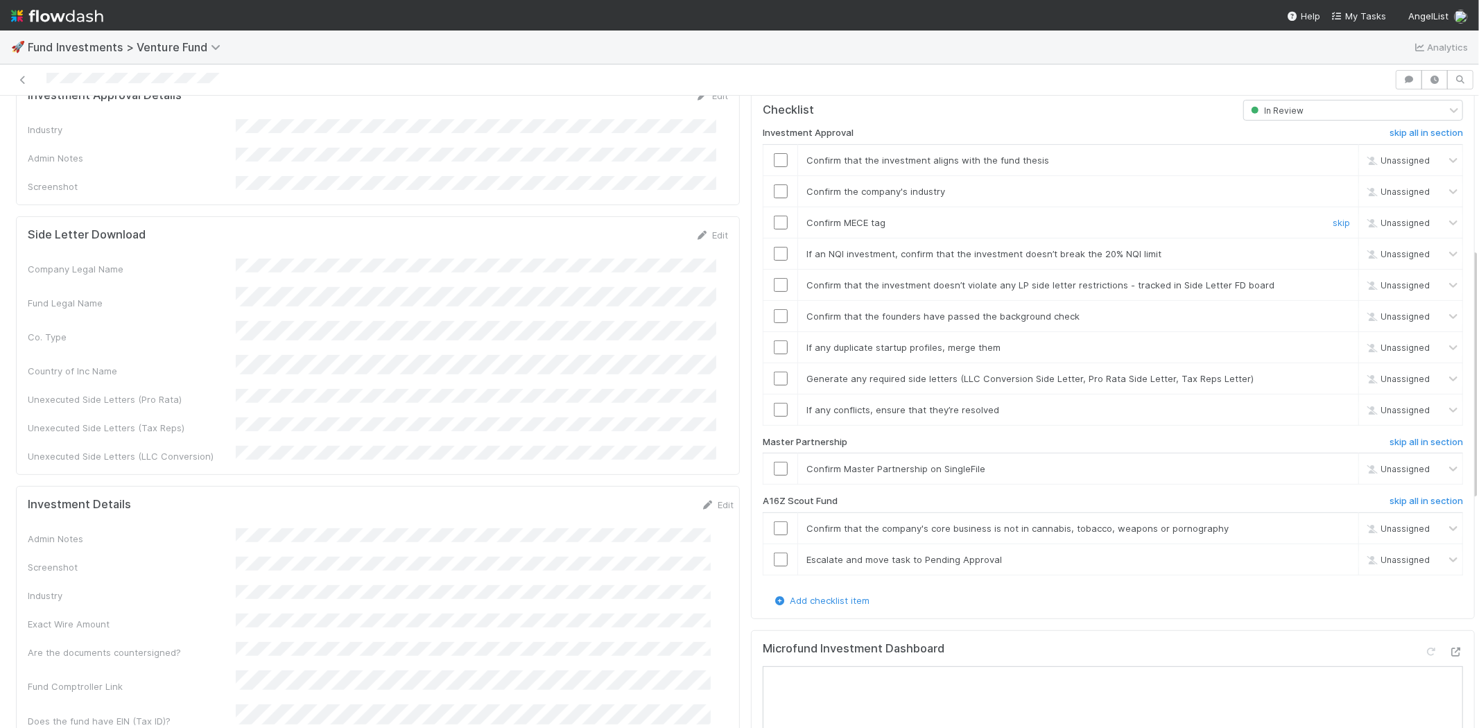
scroll to position [385, 0]
click at [774, 151] on input "checkbox" at bounding box center [781, 158] width 14 height 14
click at [774, 182] on input "checkbox" at bounding box center [781, 189] width 14 height 14
click at [774, 213] on input "checkbox" at bounding box center [781, 220] width 14 height 14
click at [774, 245] on input "checkbox" at bounding box center [781, 252] width 14 height 14
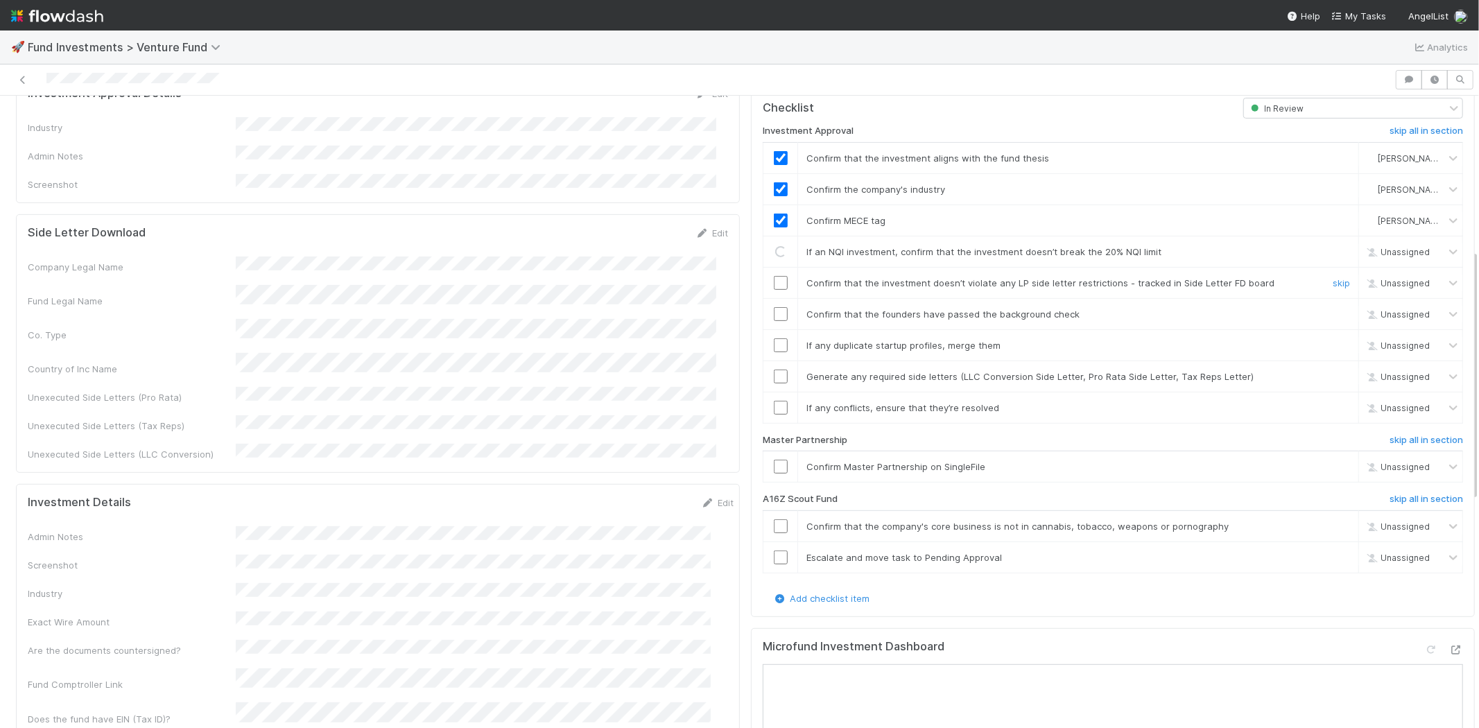
click at [774, 276] on input "checkbox" at bounding box center [781, 283] width 14 height 14
click at [774, 307] on input "checkbox" at bounding box center [781, 314] width 14 height 14
click at [774, 338] on input "checkbox" at bounding box center [781, 345] width 14 height 14
click at [774, 369] on input "checkbox" at bounding box center [781, 376] width 14 height 14
click at [774, 401] on input "checkbox" at bounding box center [781, 408] width 14 height 14
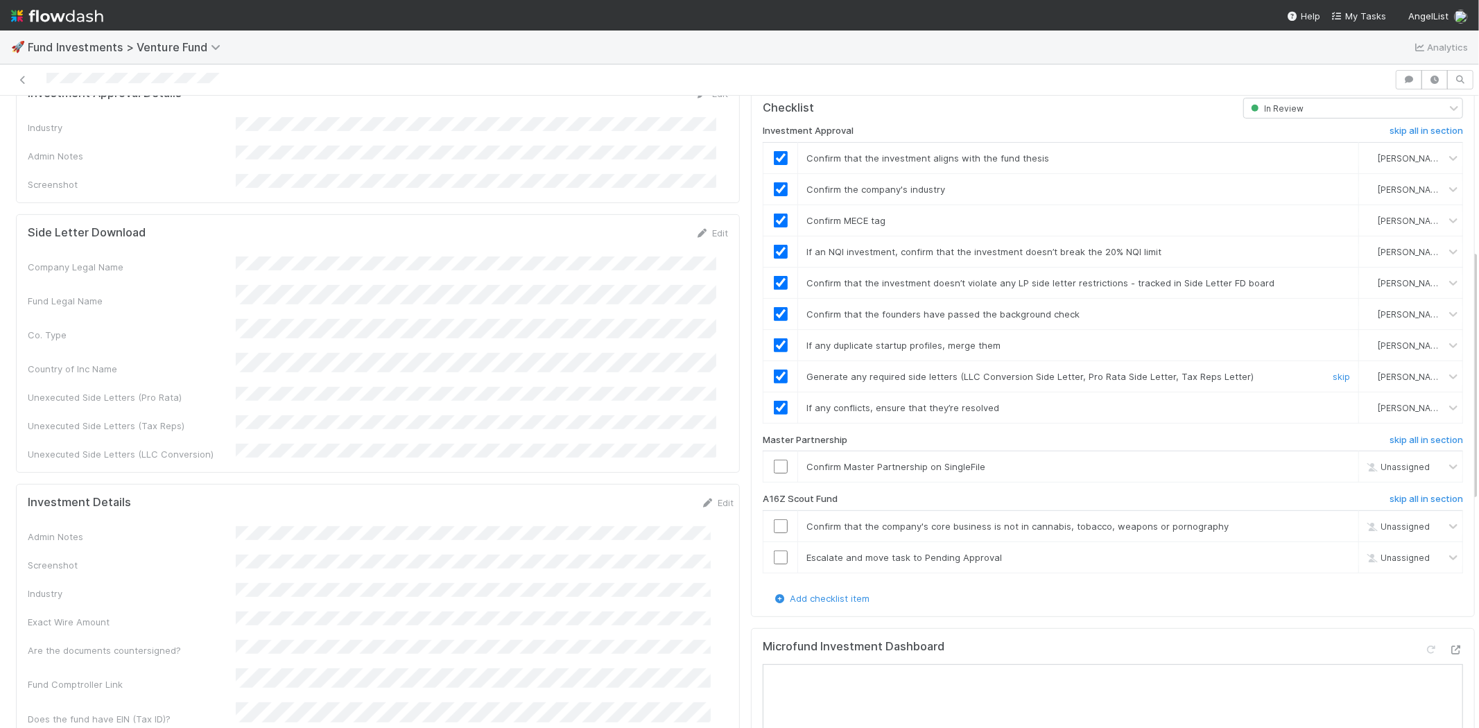
click at [767, 467] on div "Investment Approval skip all in section Confirm that the investment aligns with…" at bounding box center [1112, 355] width 700 height 473
click at [774, 460] on input "checkbox" at bounding box center [781, 467] width 14 height 14
click at [257, 82] on div at bounding box center [697, 79] width 1383 height 19
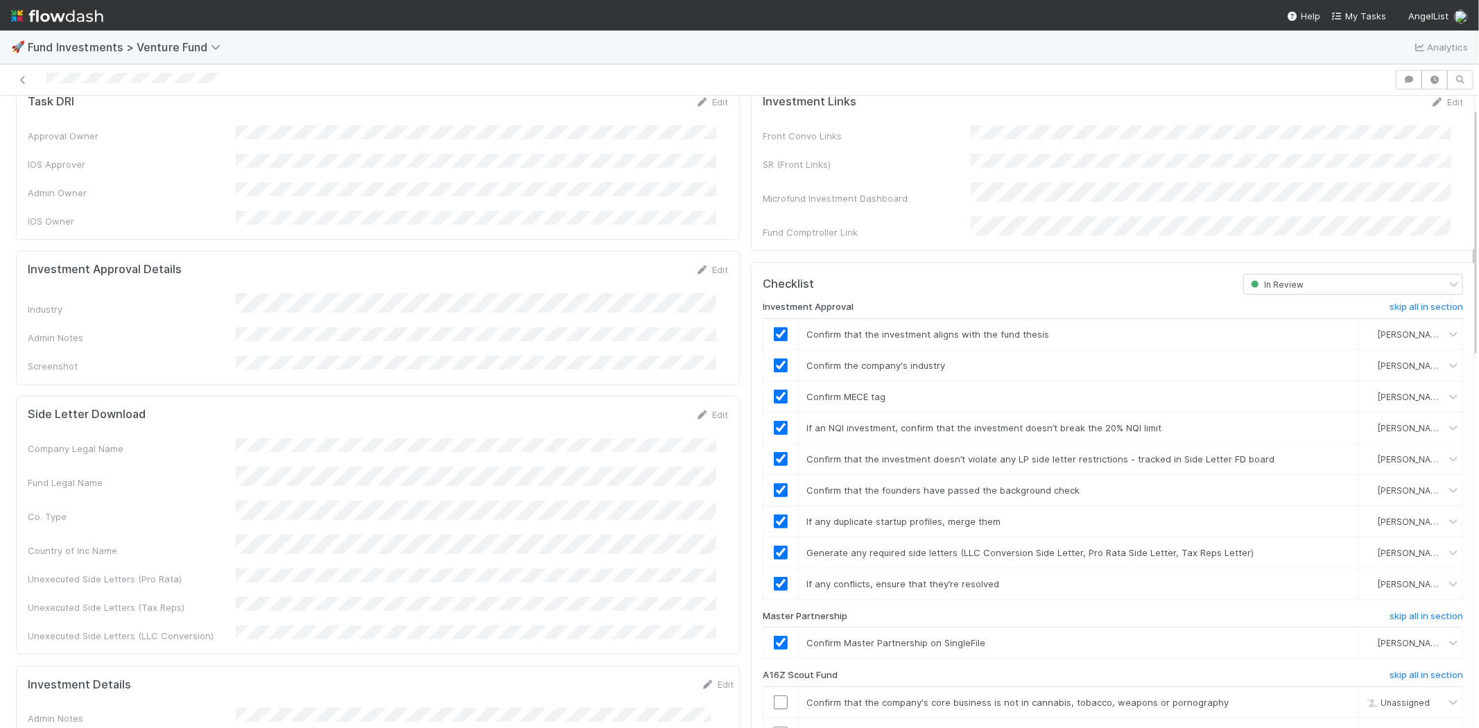
scroll to position [0, 0]
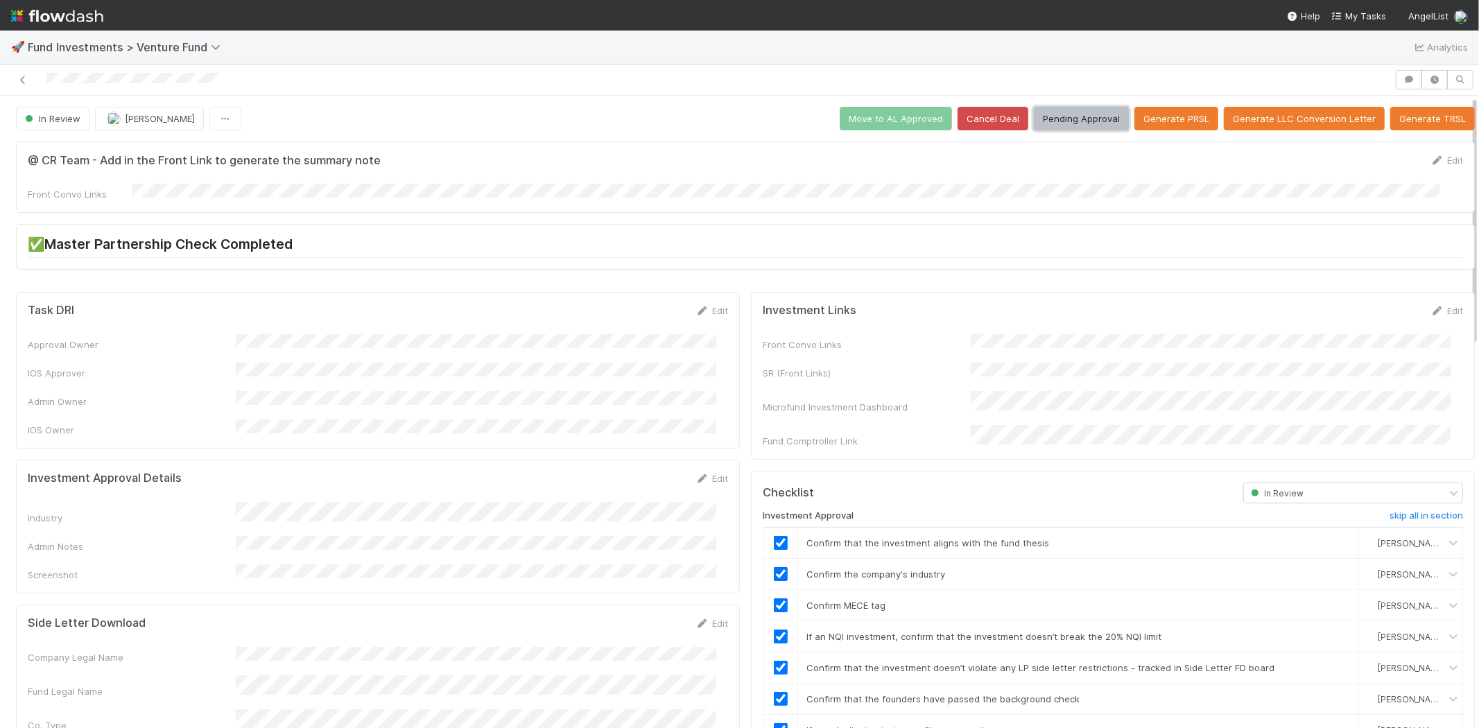
click at [1066, 122] on button "Pending Approval" at bounding box center [1081, 119] width 95 height 24
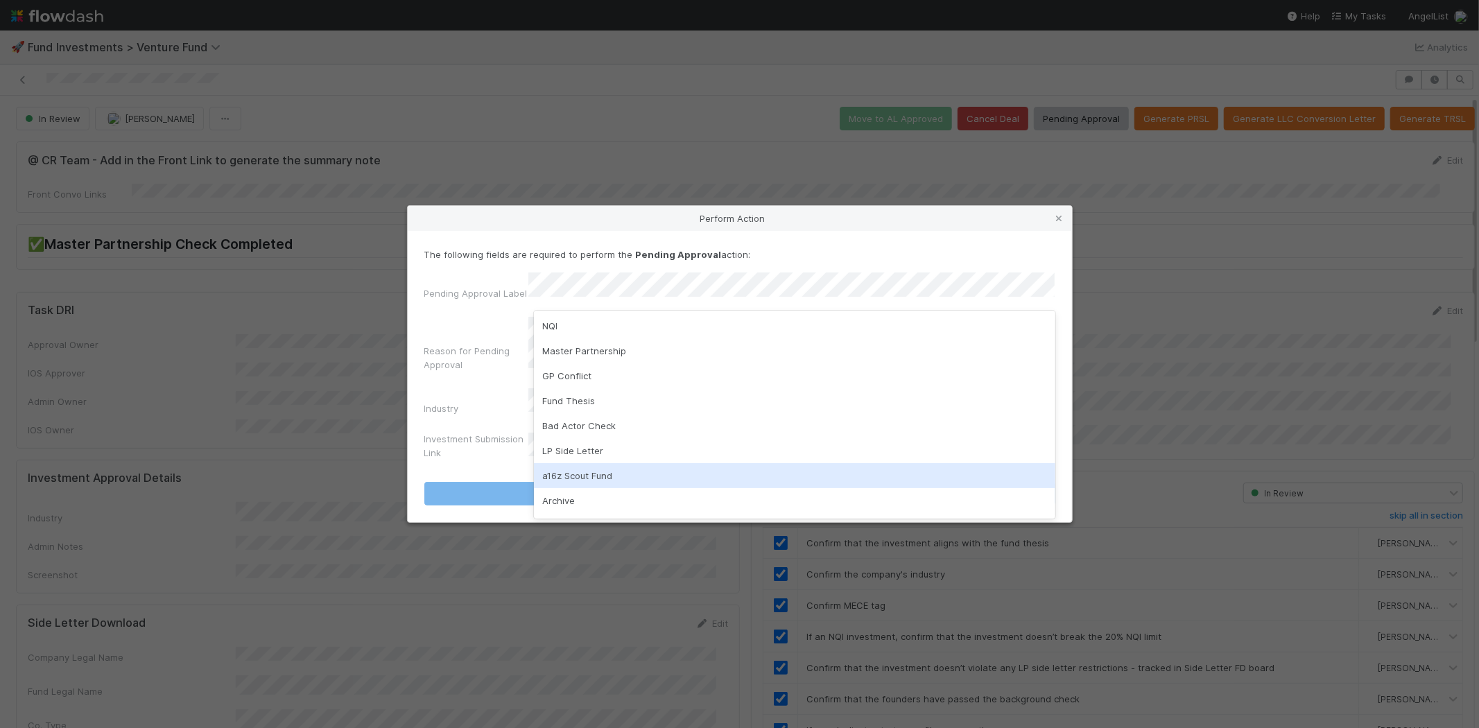
click at [557, 473] on div "a16z Scout Fund" at bounding box center [794, 475] width 521 height 25
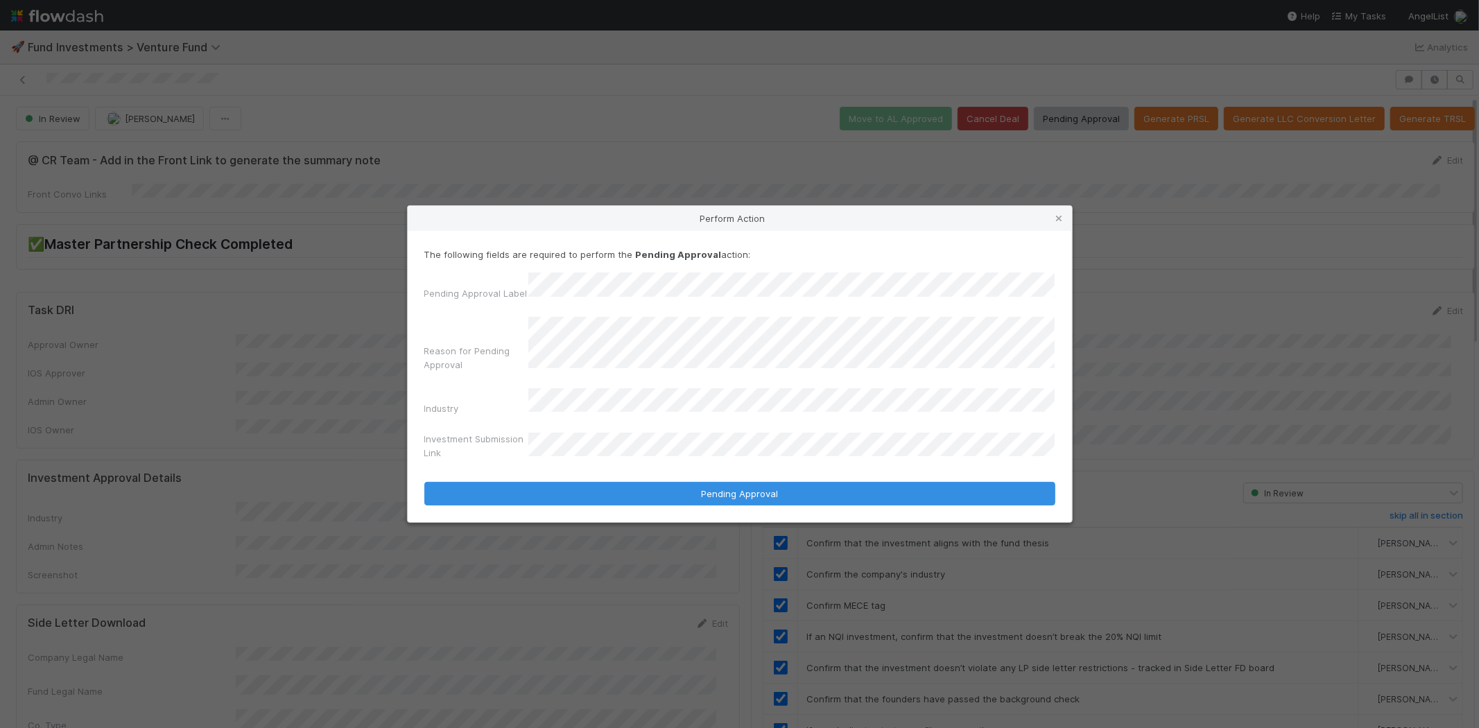
click at [424, 482] on button "Pending Approval" at bounding box center [739, 494] width 631 height 24
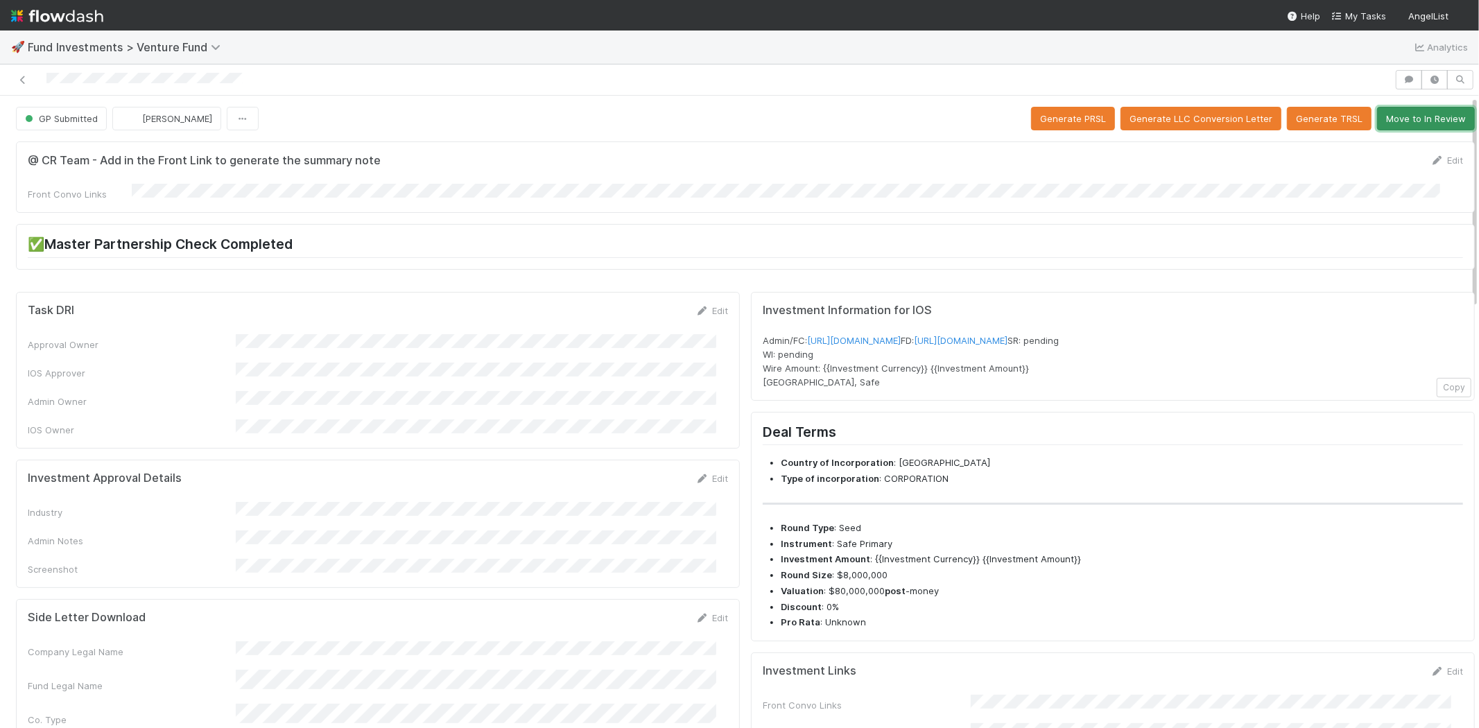
click at [1377, 119] on button "Move to In Review" at bounding box center [1426, 119] width 98 height 24
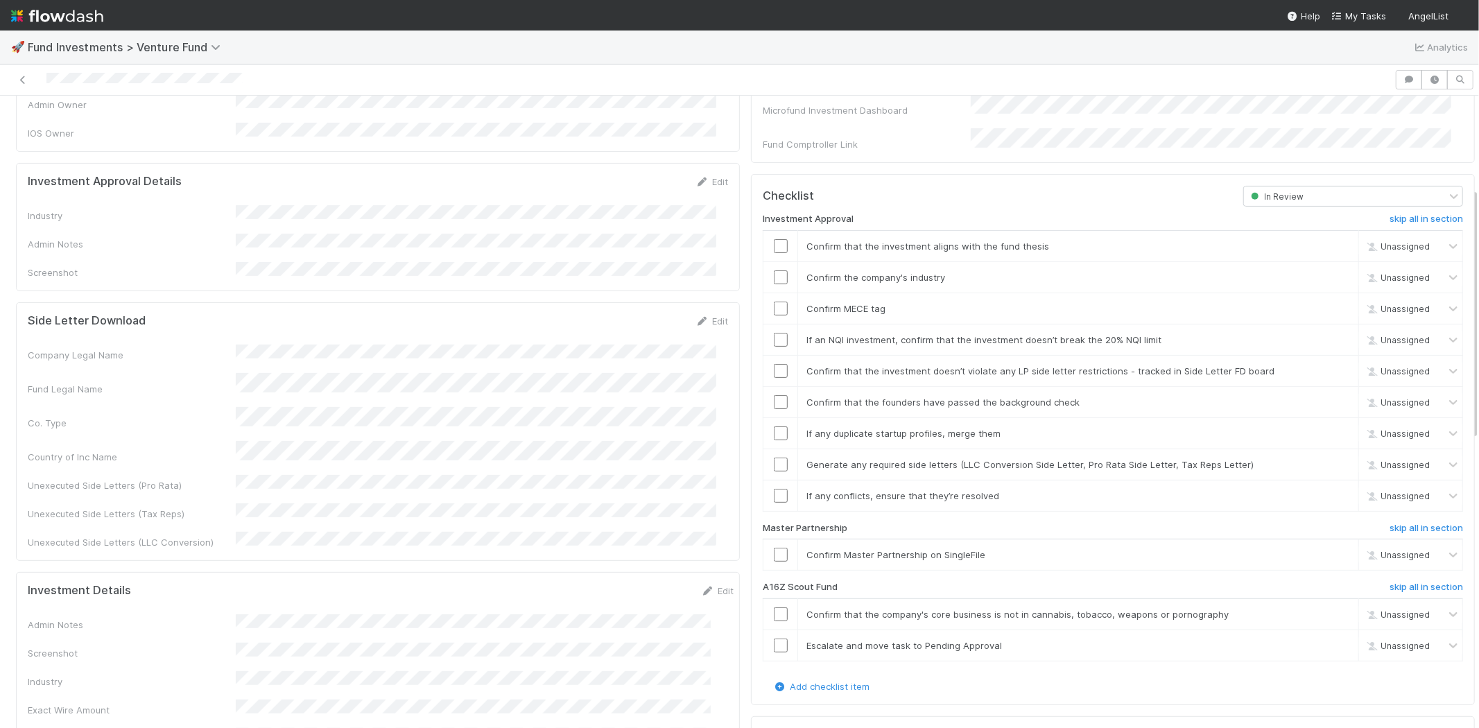
scroll to position [231, 0]
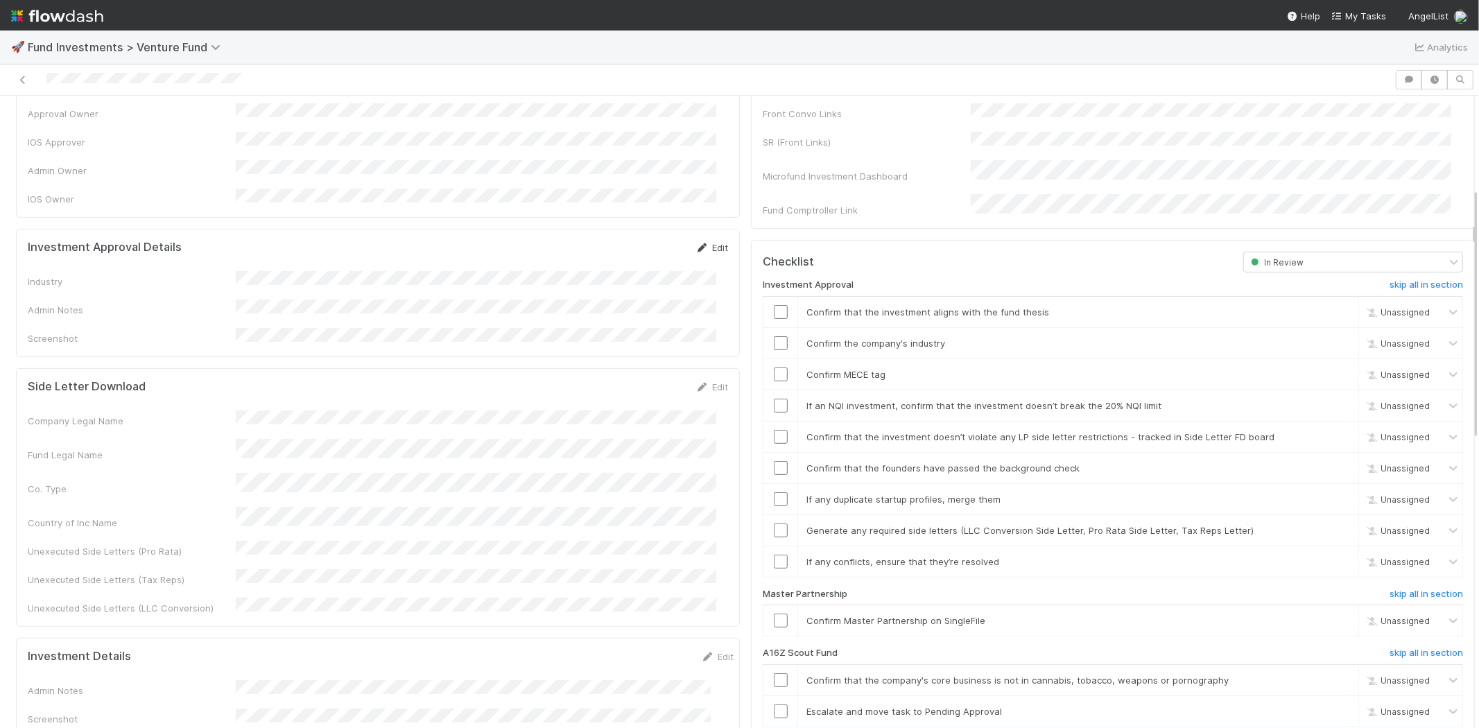
click at [702, 242] on link "Edit" at bounding box center [711, 247] width 33 height 11
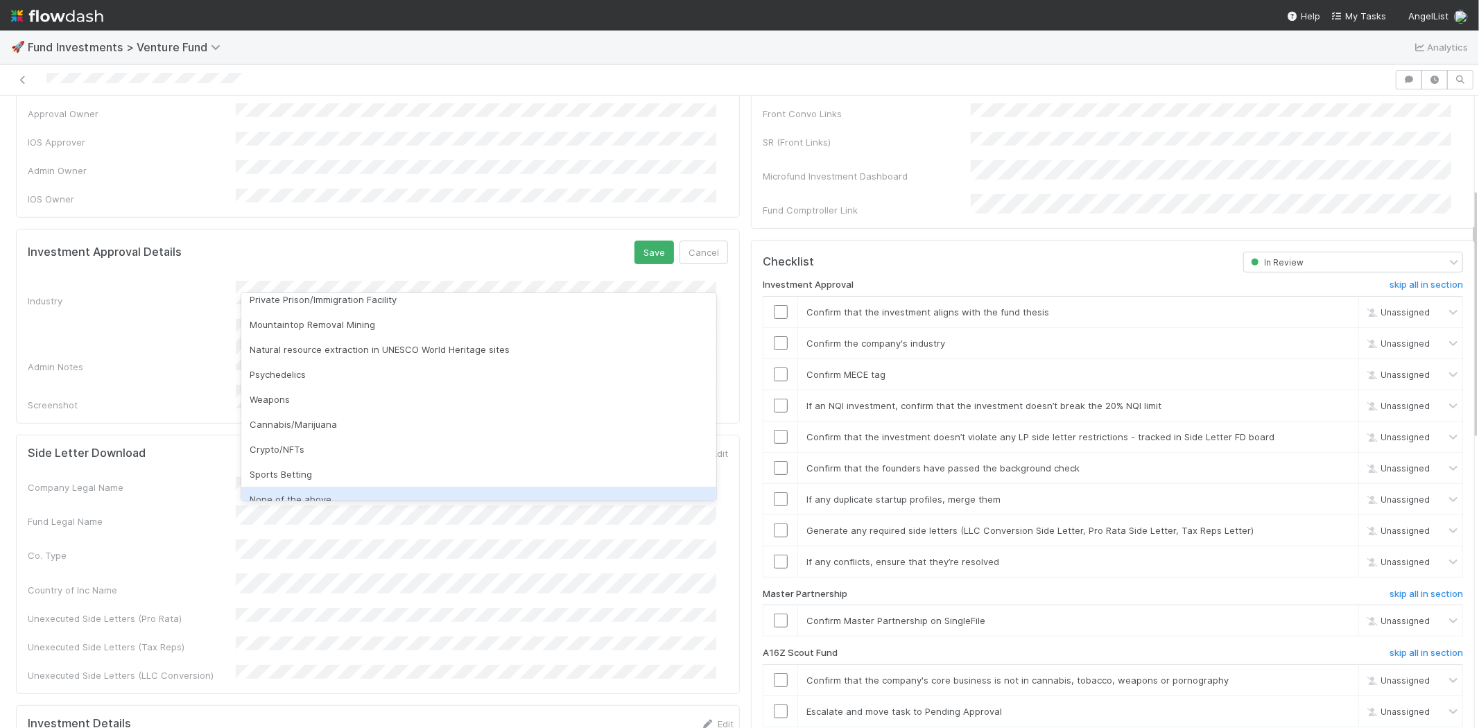
scroll to position [396, 0]
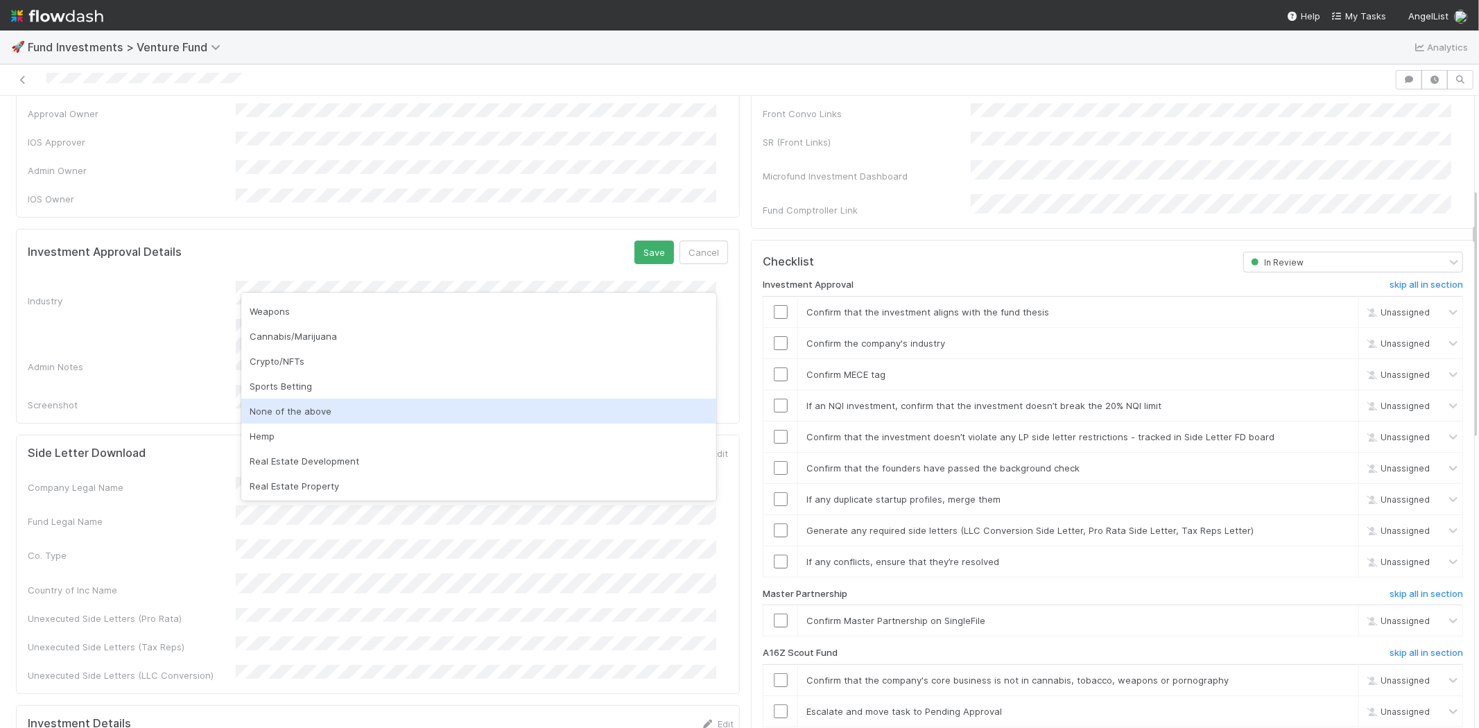
click at [296, 413] on div "None of the above" at bounding box center [478, 411] width 475 height 25
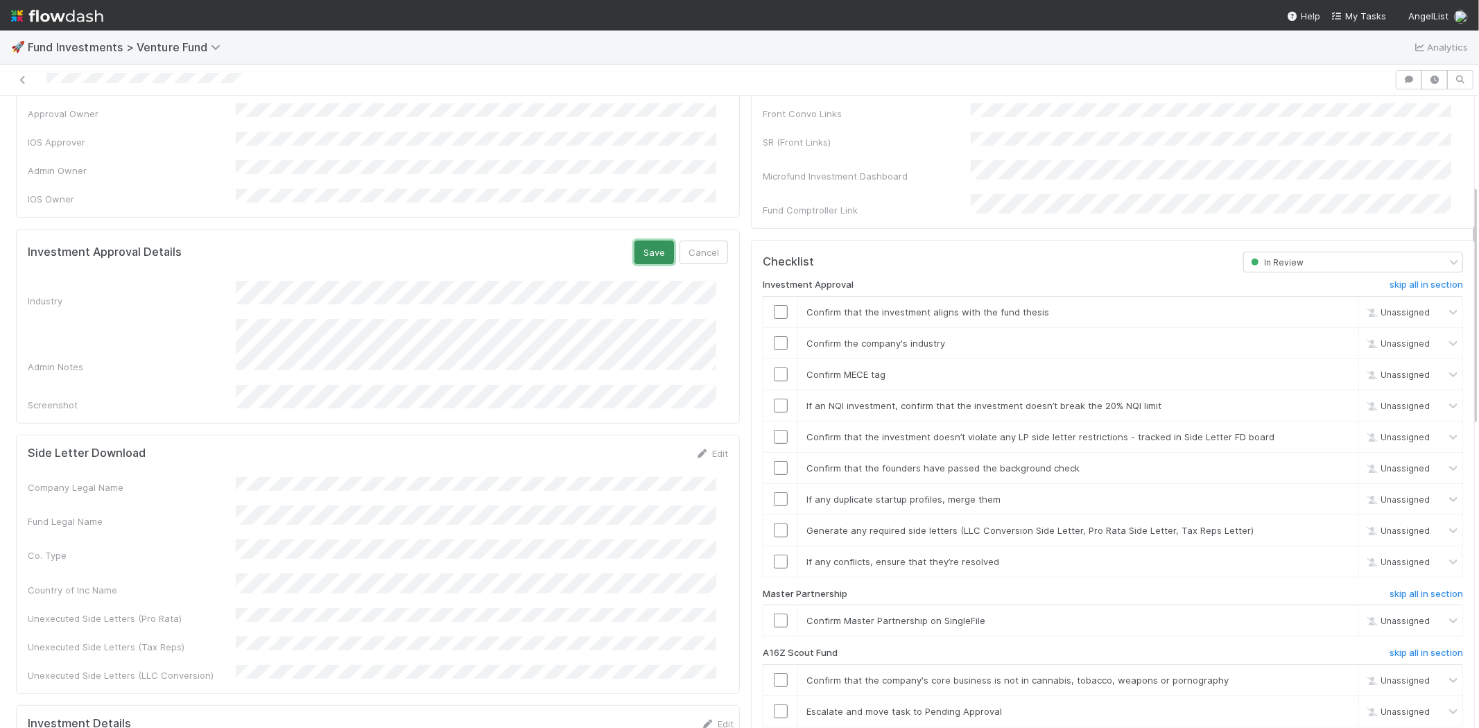
click at [643, 241] on button "Save" at bounding box center [654, 253] width 40 height 24
click at [774, 305] on input "checkbox" at bounding box center [781, 312] width 14 height 14
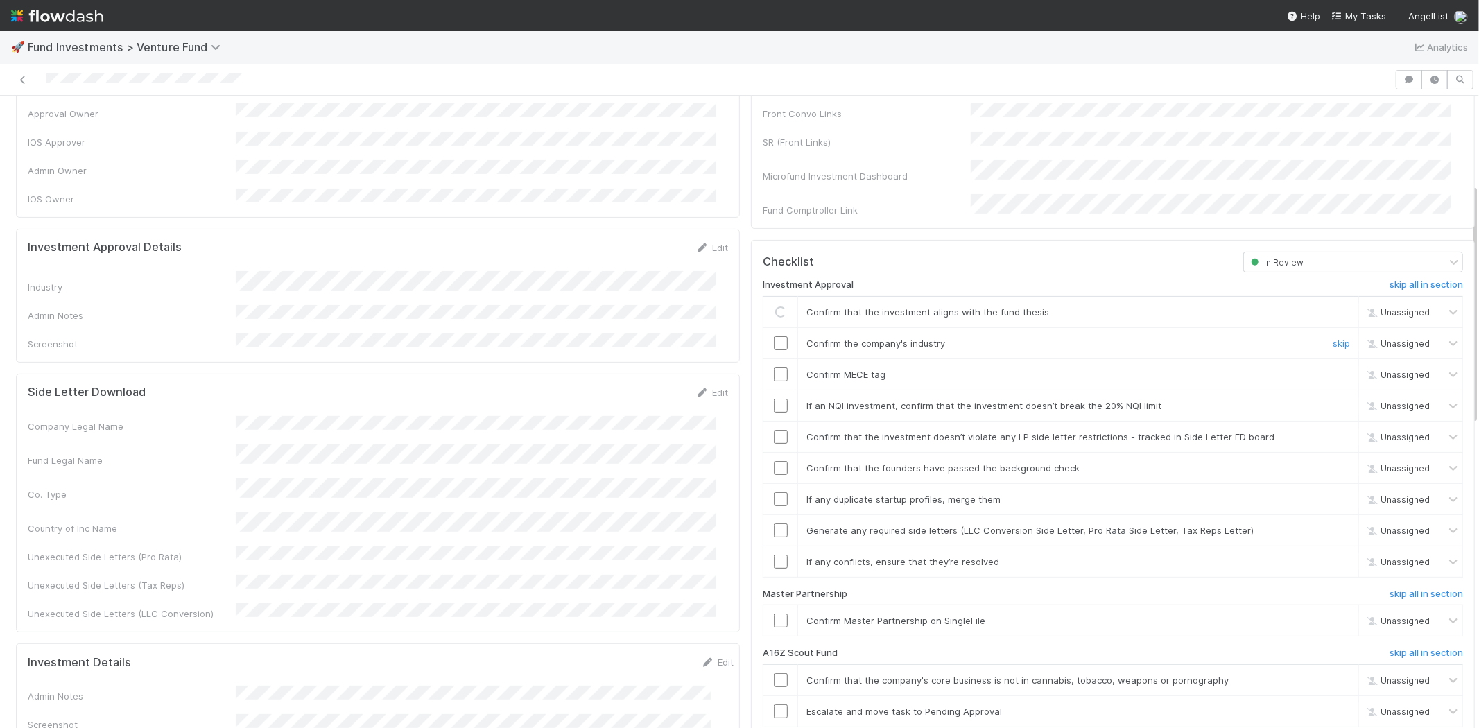
click at [774, 336] on input "checkbox" at bounding box center [781, 343] width 14 height 14
click at [774, 367] on input "checkbox" at bounding box center [781, 374] width 14 height 14
click at [774, 399] on input "checkbox" at bounding box center [781, 406] width 14 height 14
click at [774, 430] on input "checkbox" at bounding box center [781, 437] width 14 height 14
click at [774, 461] on input "checkbox" at bounding box center [781, 468] width 14 height 14
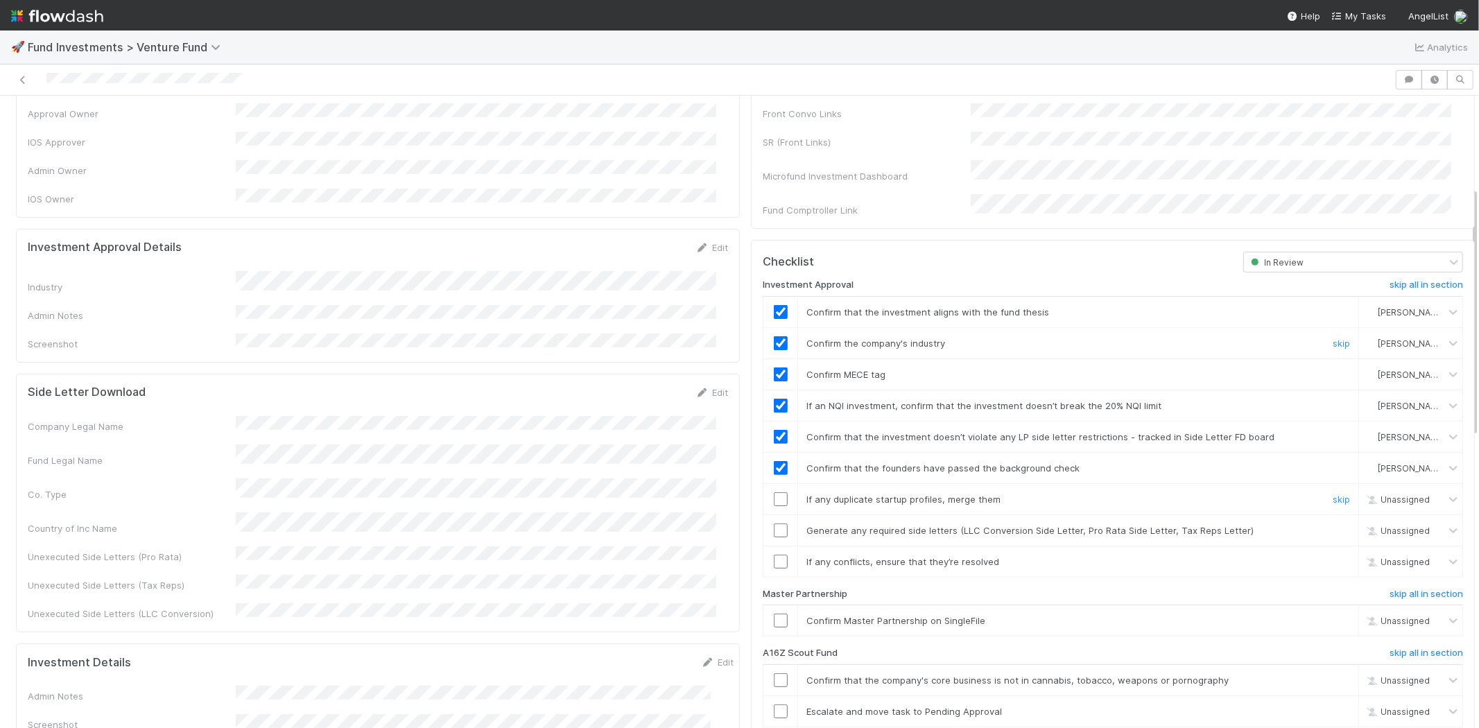
click at [774, 492] on input "checkbox" at bounding box center [781, 499] width 14 height 14
click at [767, 514] on td at bounding box center [780, 529] width 35 height 31
click at [774, 523] on input "checkbox" at bounding box center [781, 530] width 14 height 14
click at [774, 555] on input "checkbox" at bounding box center [781, 562] width 14 height 14
click at [774, 613] on input "checkbox" at bounding box center [781, 620] width 14 height 14
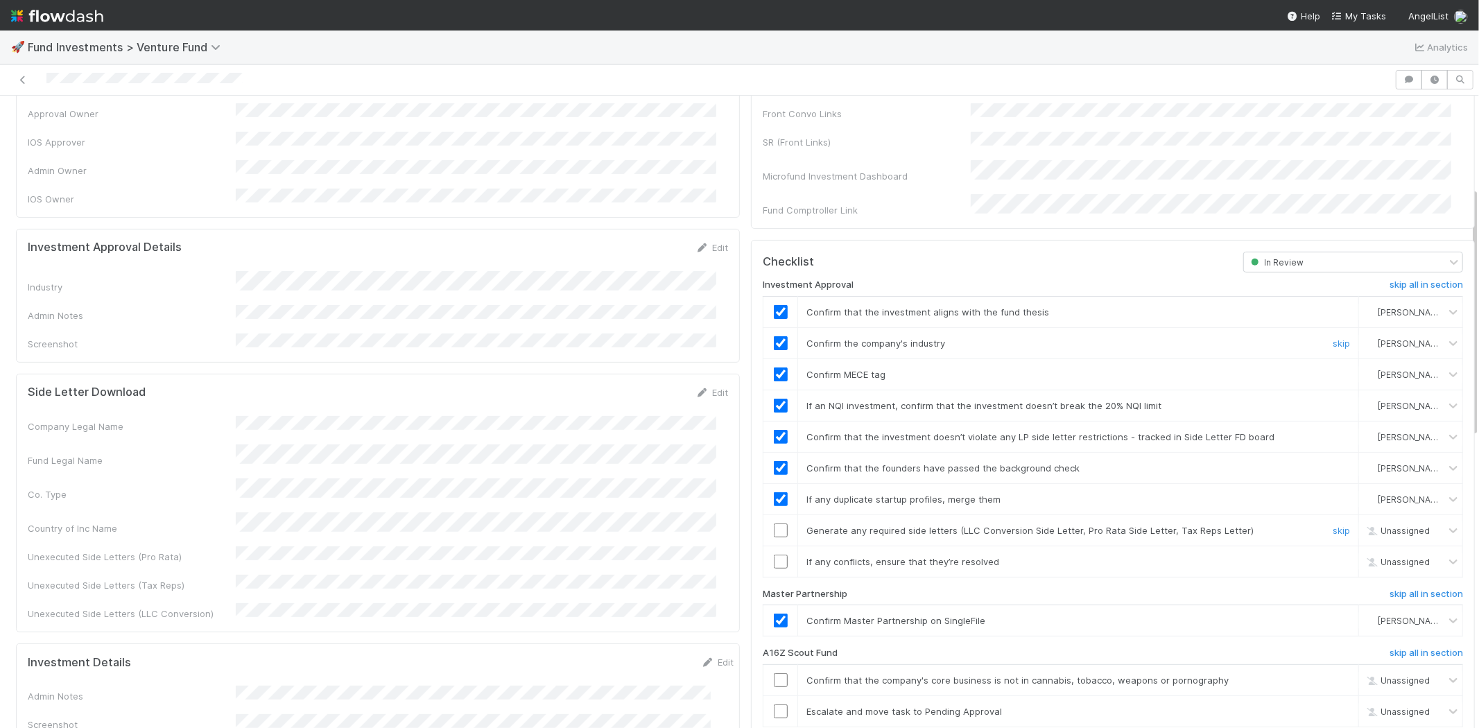
click at [774, 523] on input "checkbox" at bounding box center [781, 530] width 14 height 14
click at [764, 555] on td at bounding box center [780, 561] width 35 height 31
click at [774, 555] on input "checkbox" at bounding box center [781, 562] width 14 height 14
click at [292, 78] on div at bounding box center [697, 79] width 1383 height 19
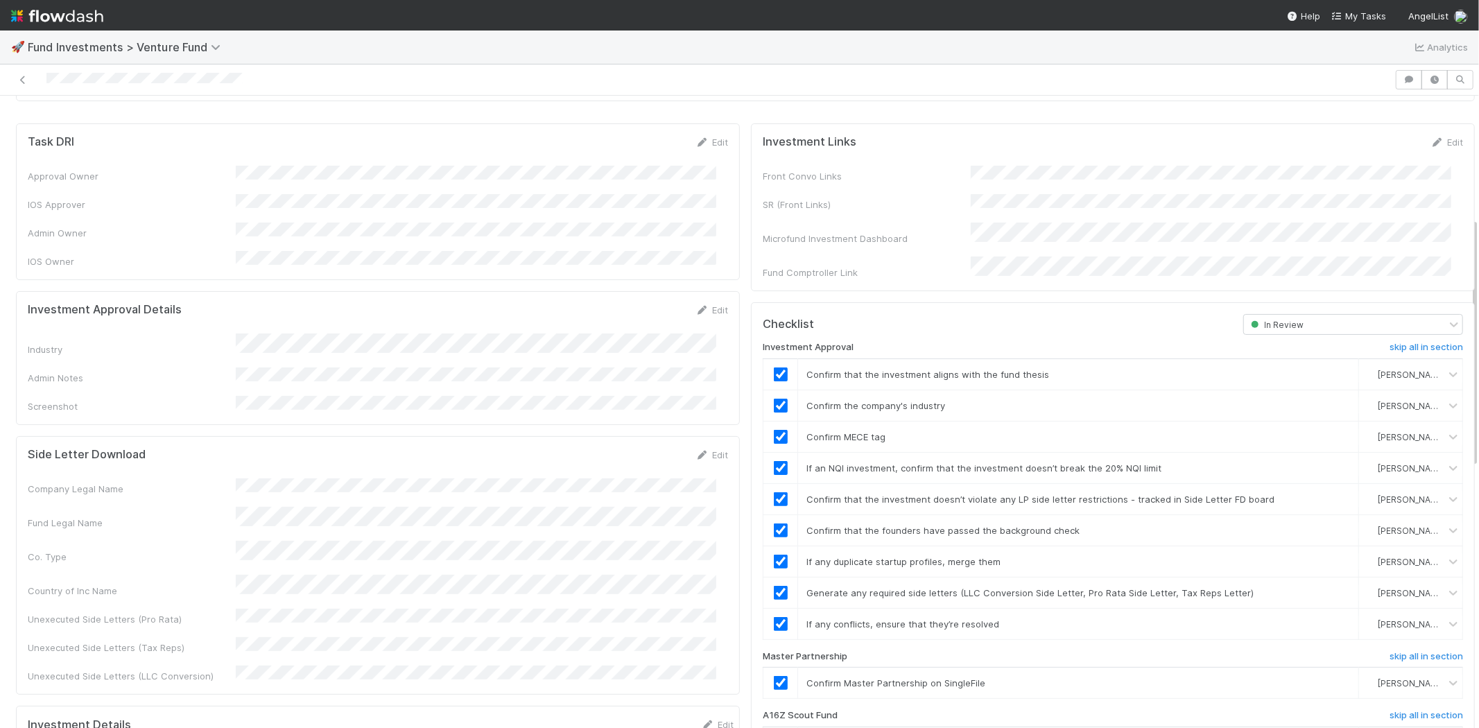
scroll to position [0, 0]
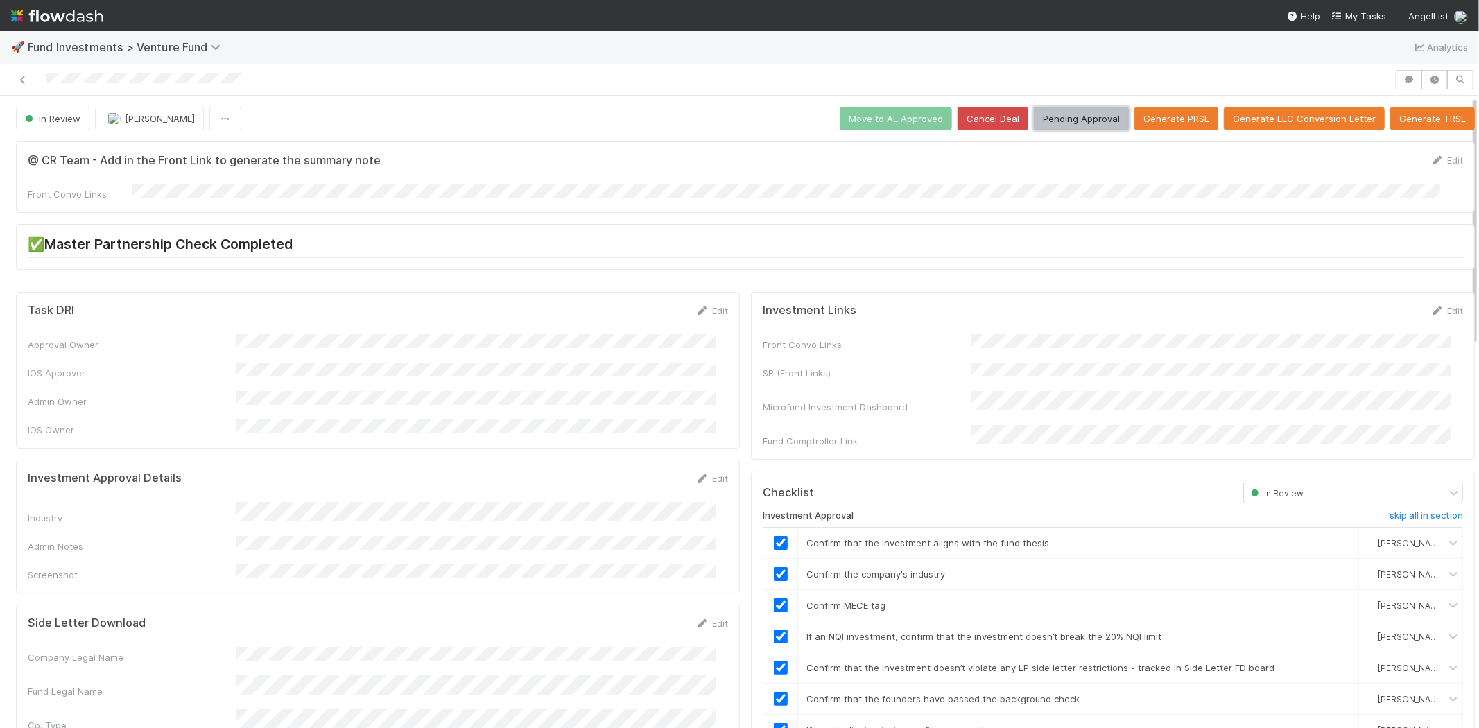
click at [1081, 119] on button "Pending Approval" at bounding box center [1081, 119] width 95 height 24
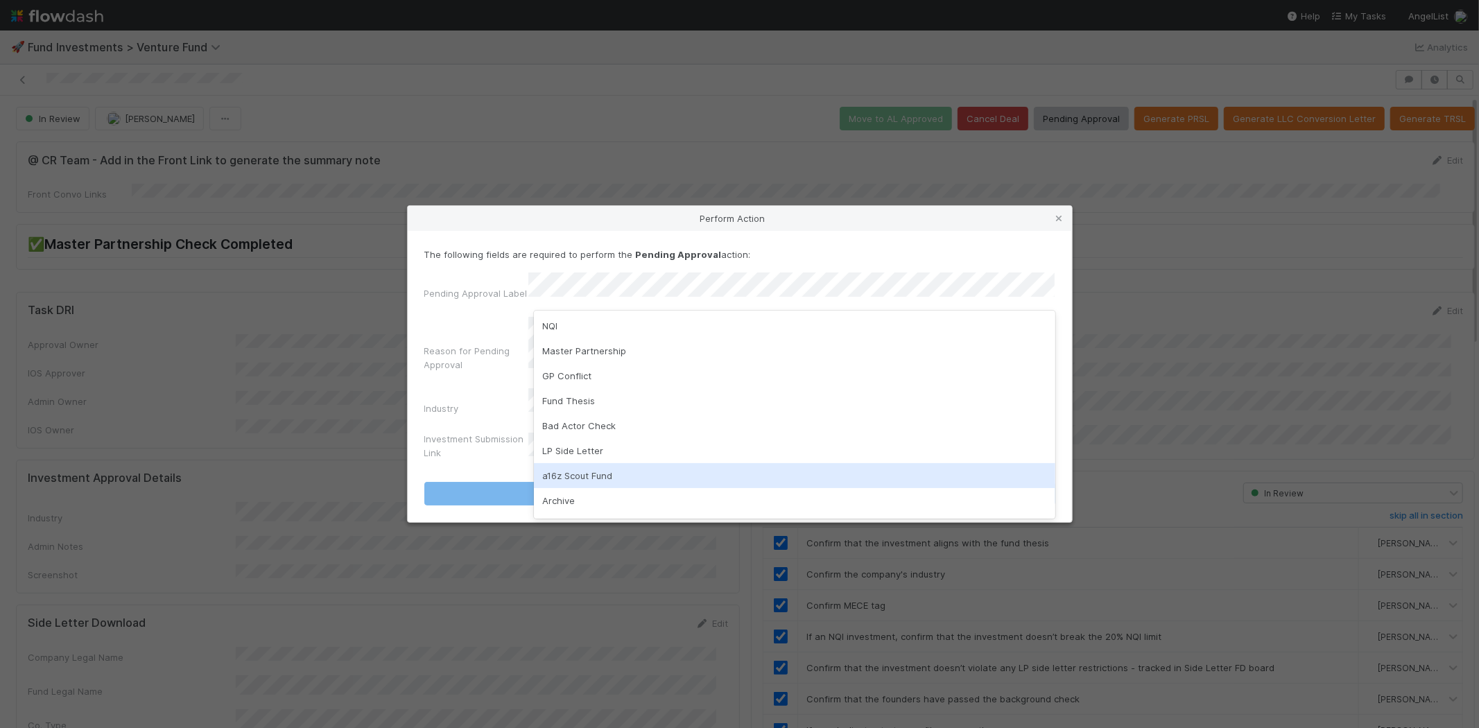
click at [564, 469] on div "a16z Scout Fund" at bounding box center [794, 475] width 521 height 25
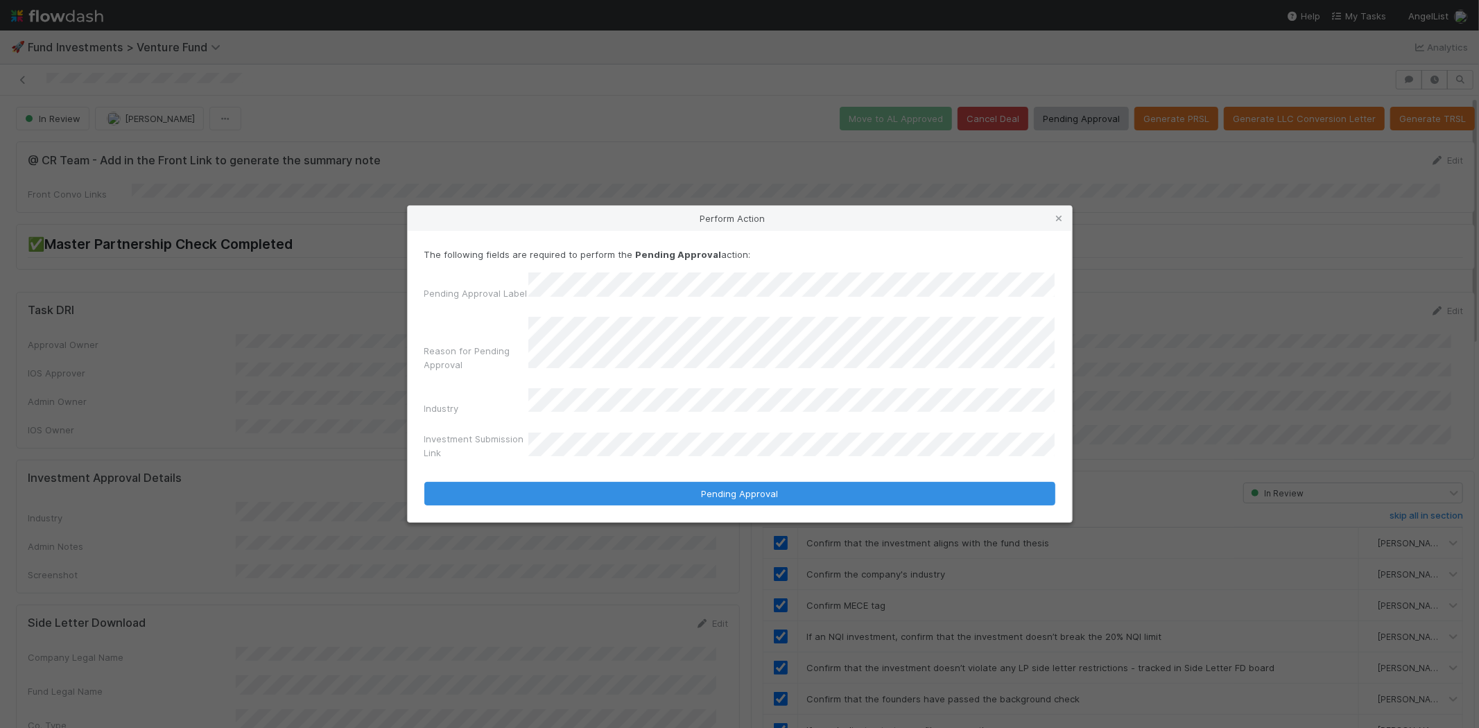
click at [424, 482] on button "Pending Approval" at bounding box center [739, 494] width 631 height 24
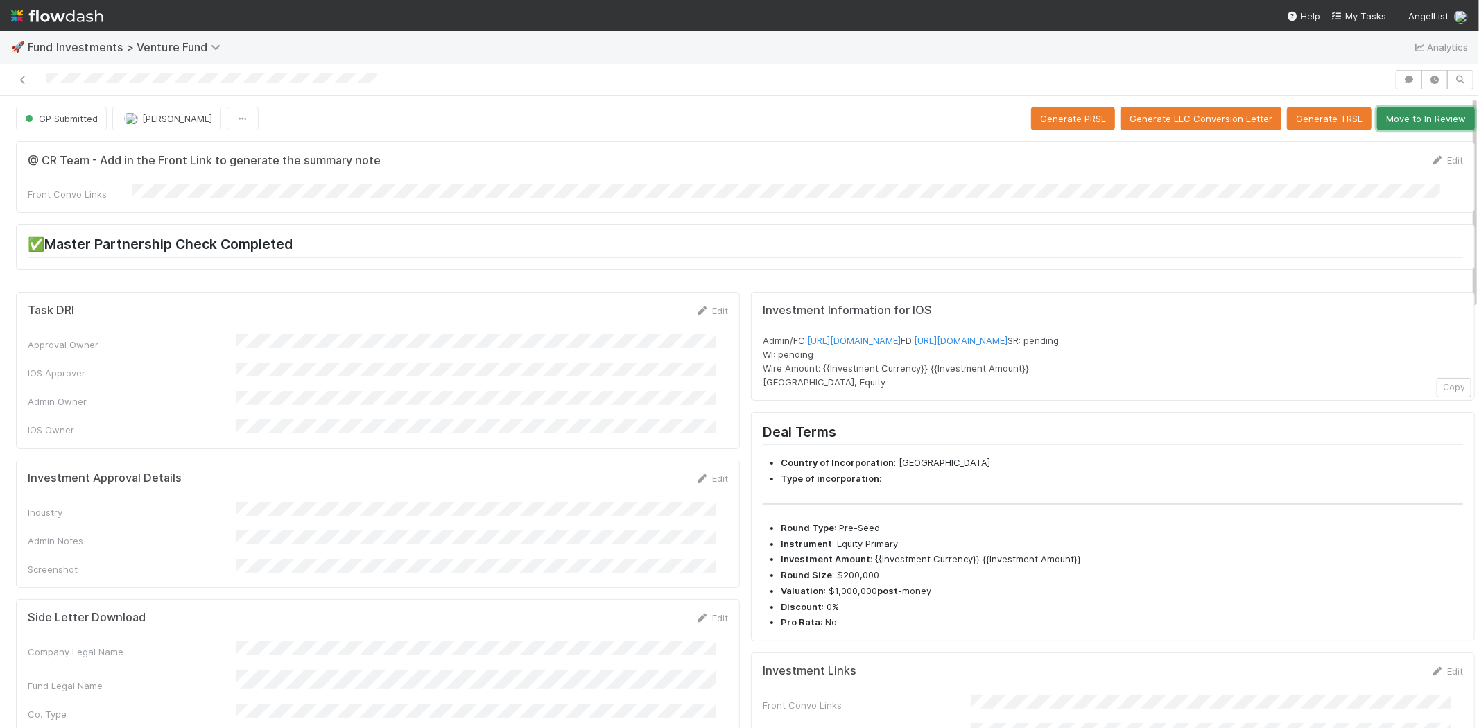
click at [1405, 112] on button "Move to In Review" at bounding box center [1426, 119] width 98 height 24
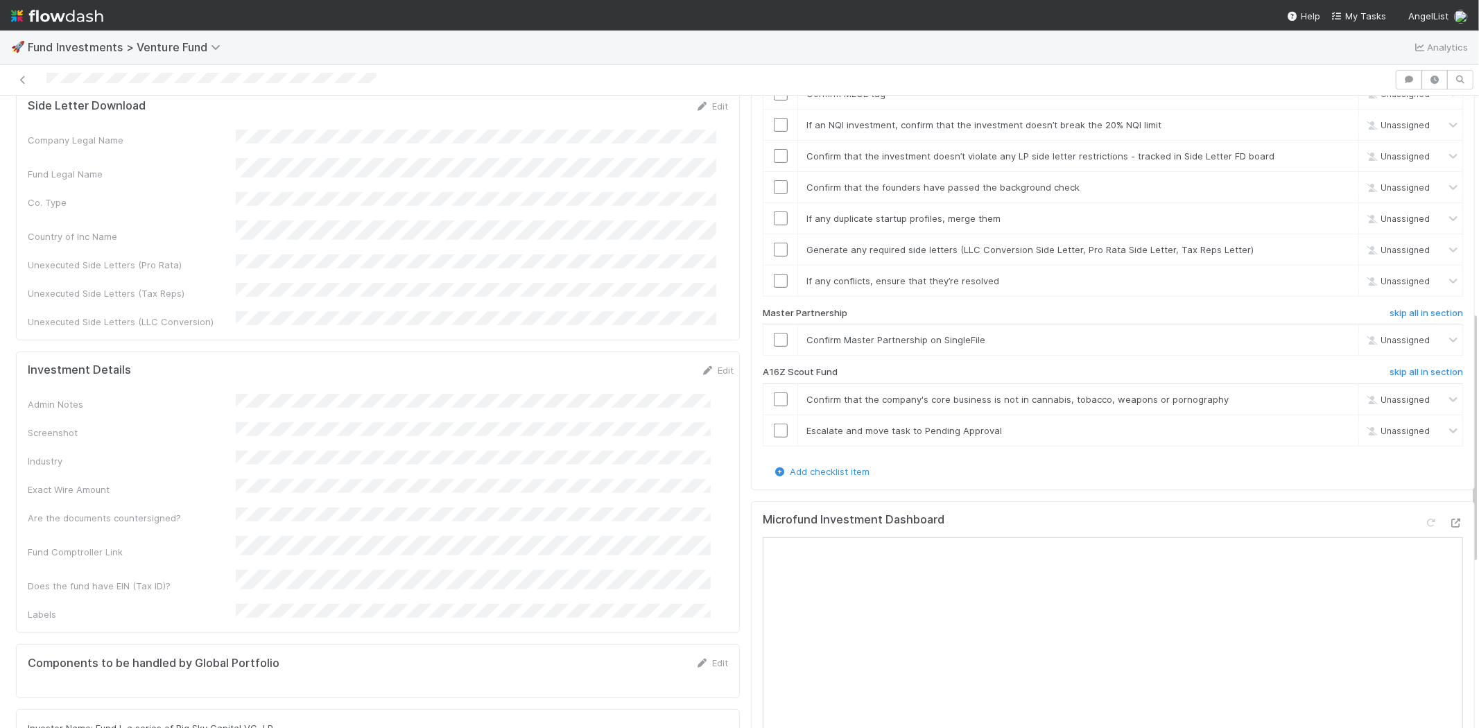
scroll to position [539, 0]
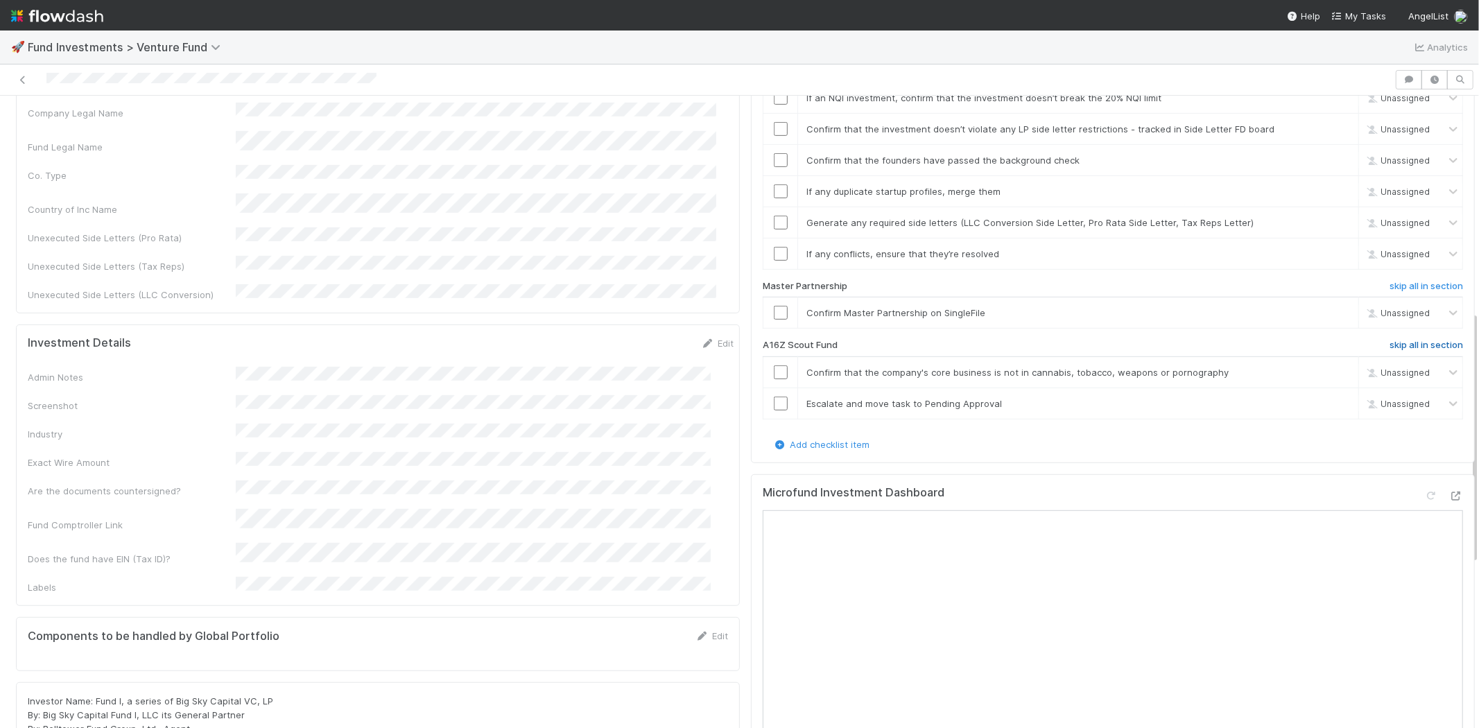
click at [1402, 340] on h6 "skip all in section" at bounding box center [1425, 345] width 73 height 11
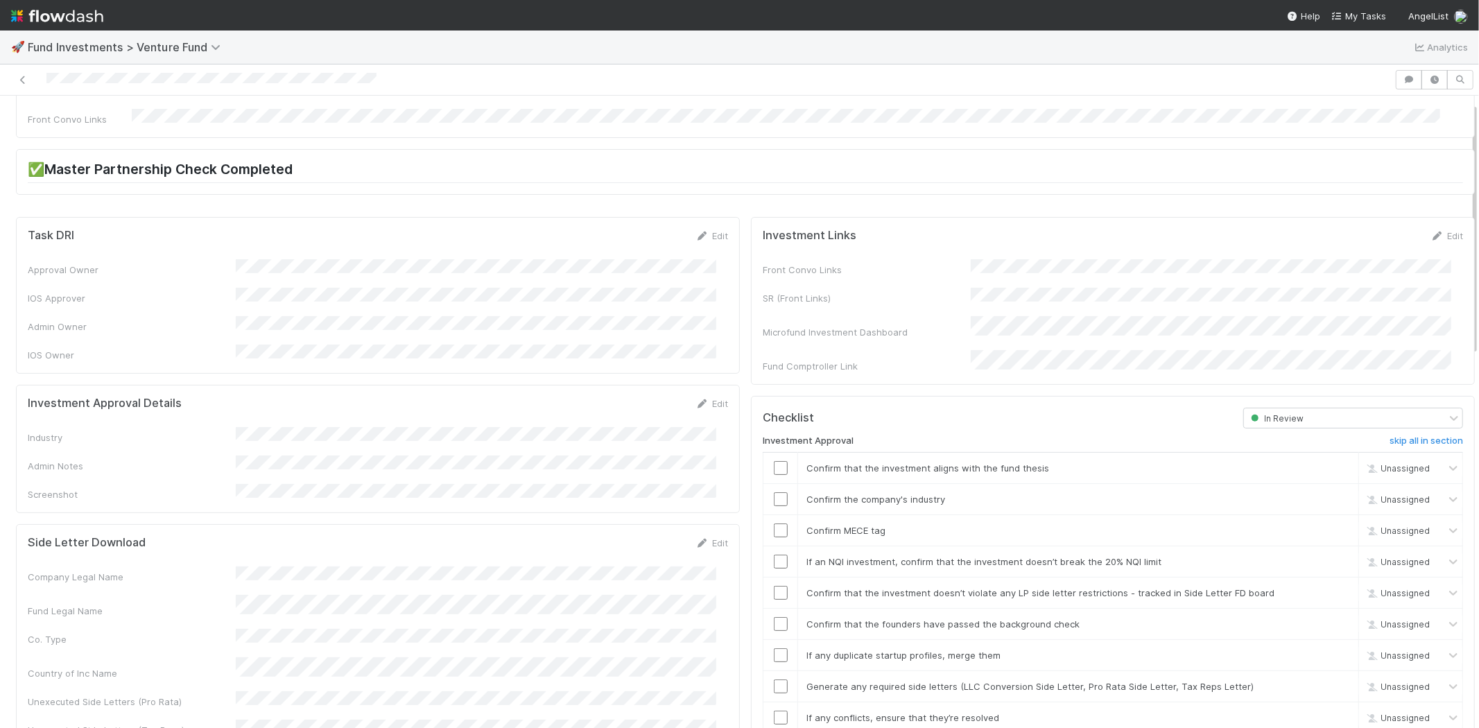
scroll to position [0, 0]
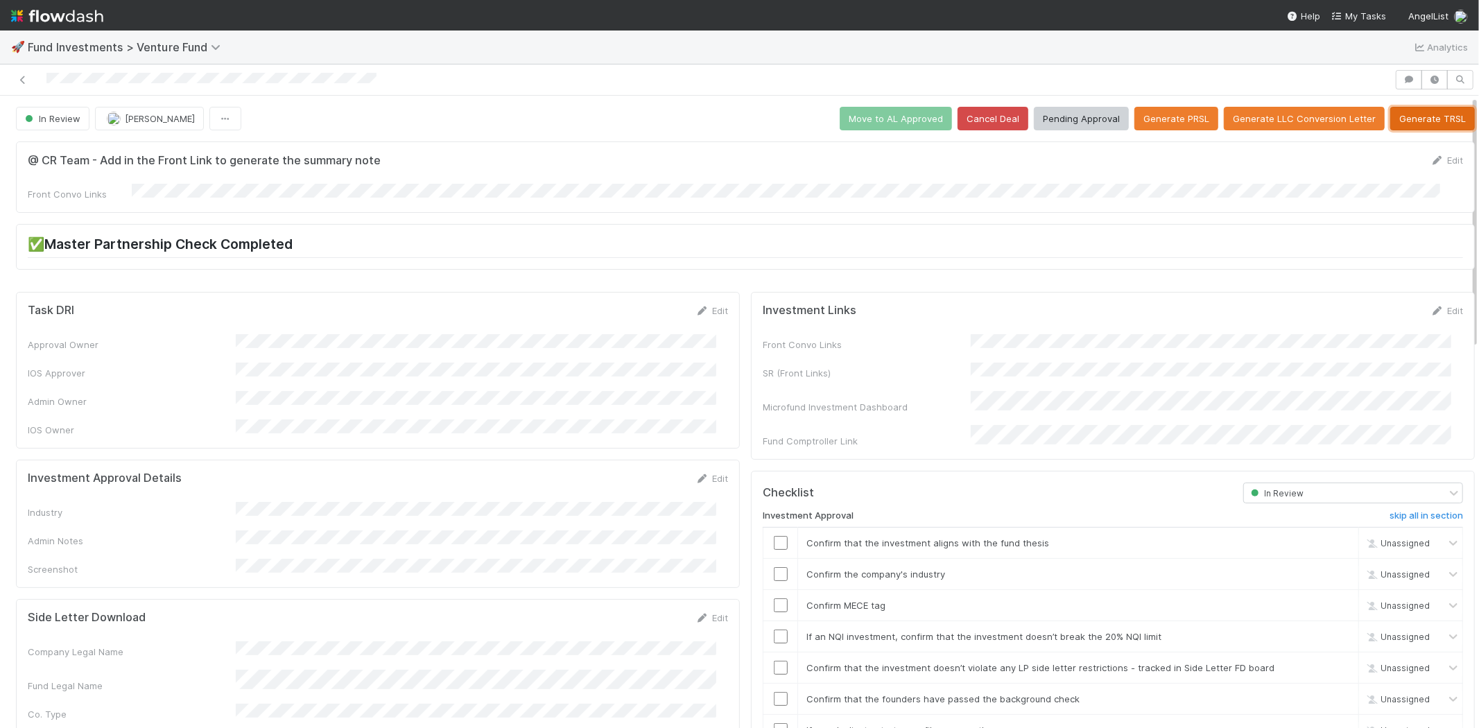
click at [1418, 114] on button "Generate TRSL" at bounding box center [1432, 119] width 85 height 24
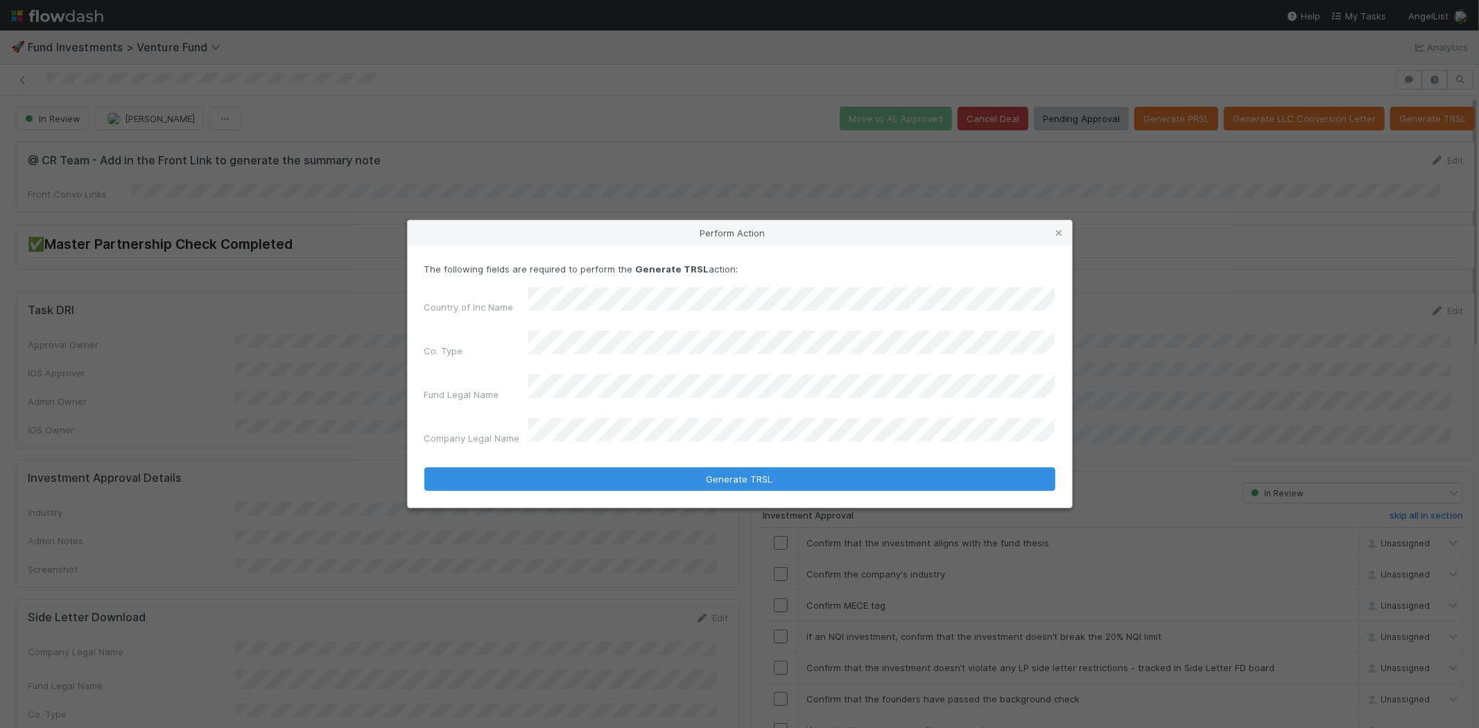
click at [424, 467] on button "Generate TRSL" at bounding box center [739, 479] width 631 height 24
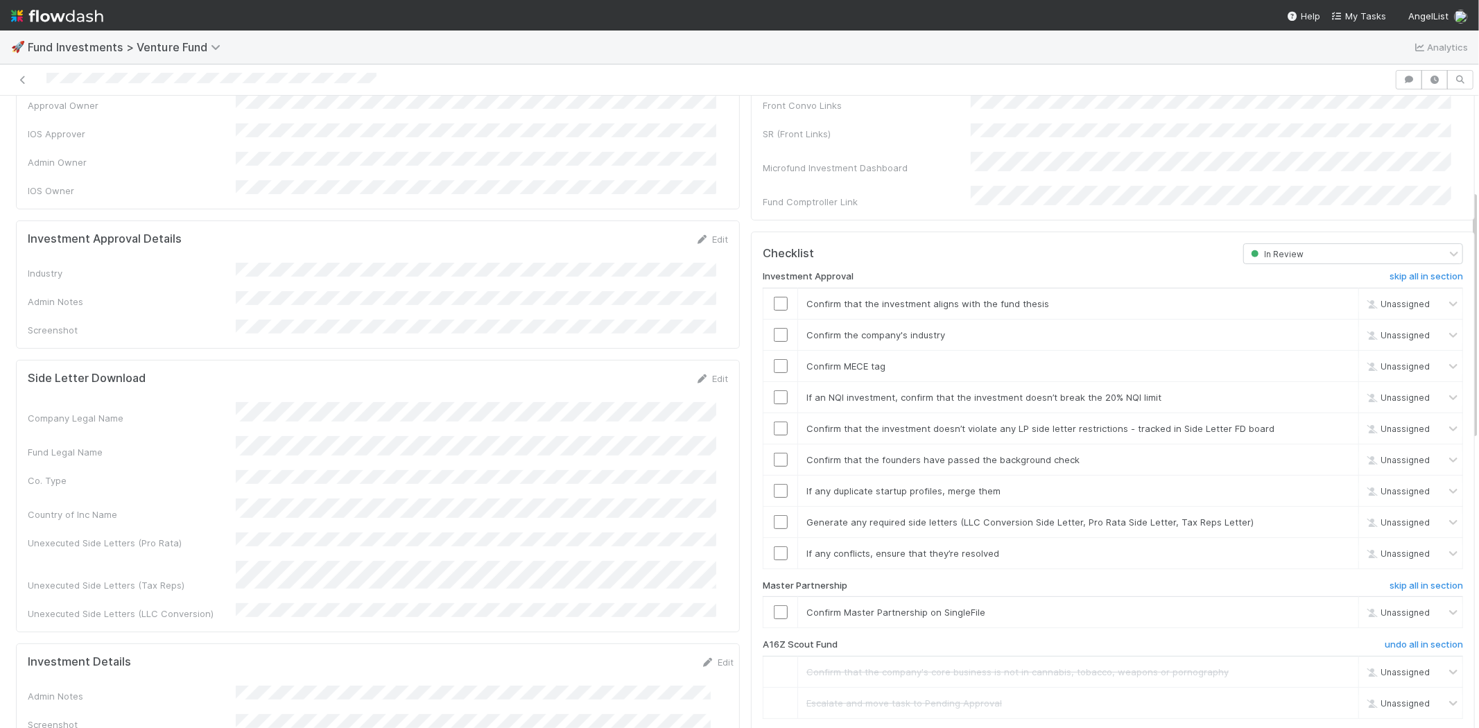
scroll to position [238, 0]
click at [697, 233] on div "Edit" at bounding box center [711, 240] width 33 height 14
click at [717, 233] on div "Investment Approval Details Edit" at bounding box center [377, 240] width 721 height 14
click at [695, 236] on icon at bounding box center [702, 240] width 14 height 9
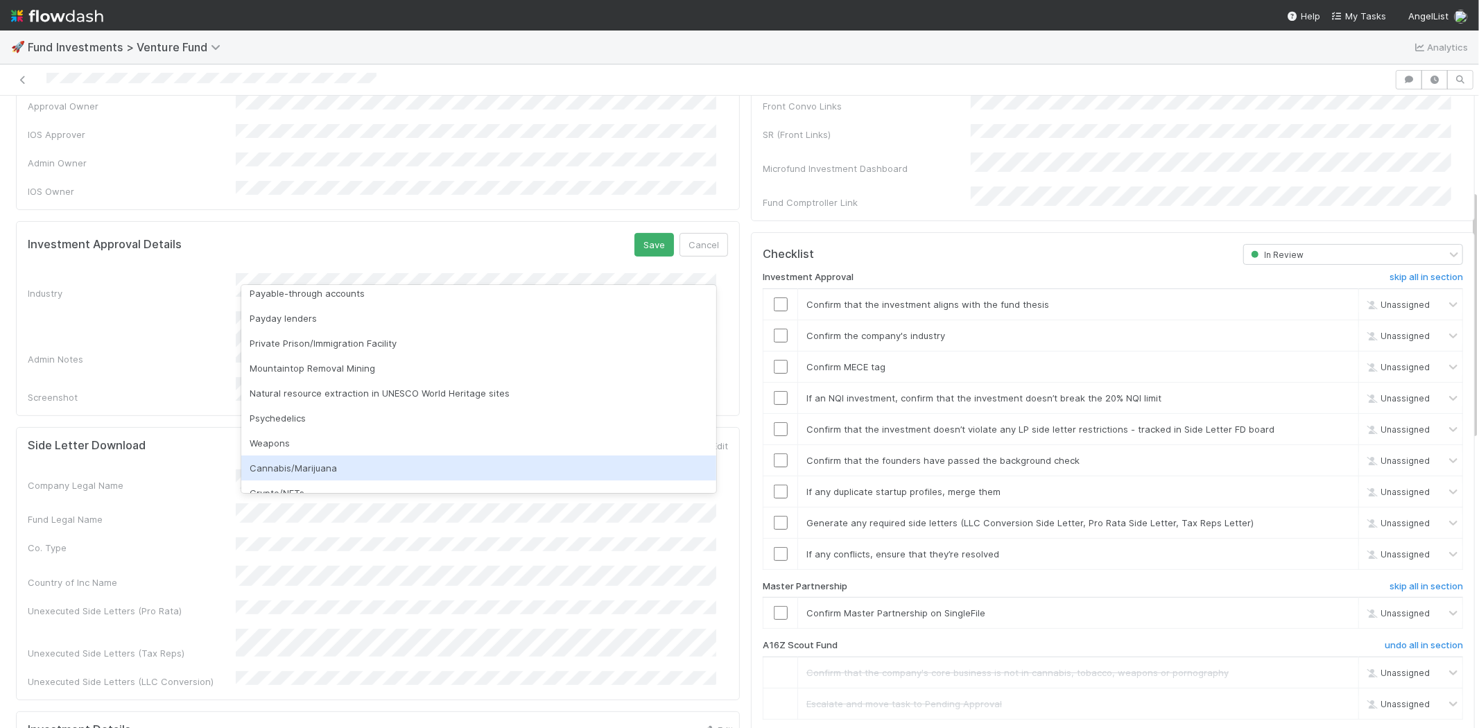
scroll to position [396, 0]
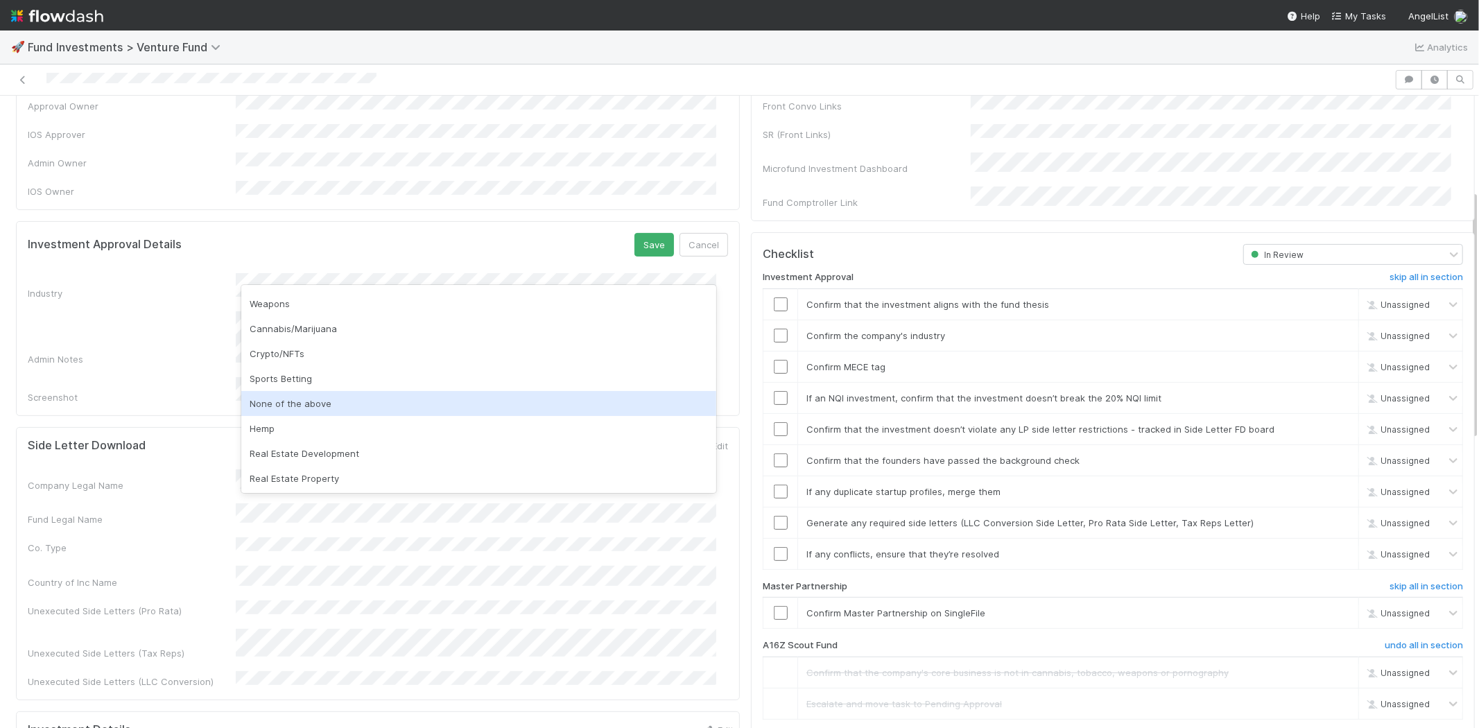
click at [320, 409] on div "None of the above" at bounding box center [478, 403] width 475 height 25
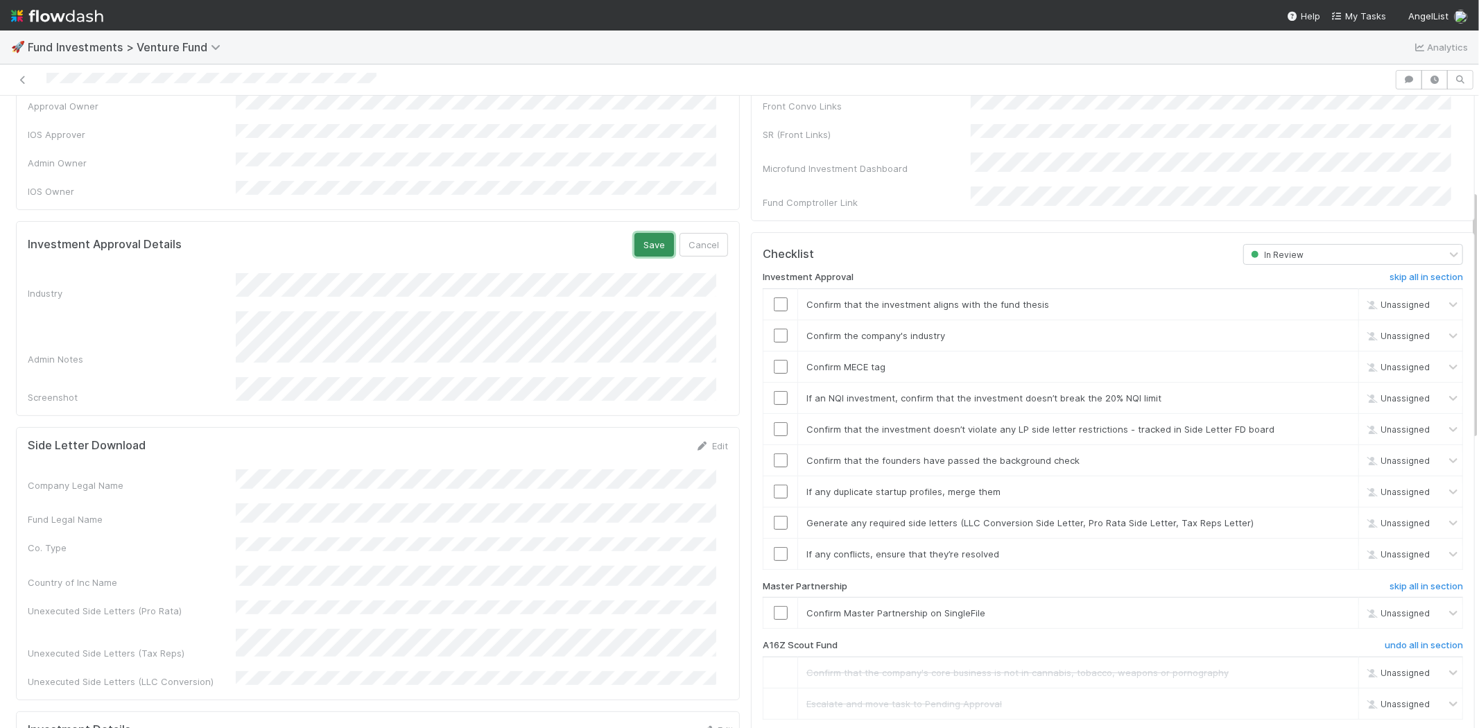
click at [640, 233] on button "Save" at bounding box center [654, 245] width 40 height 24
click at [774, 297] on input "checkbox" at bounding box center [781, 304] width 14 height 14
click at [774, 329] on input "checkbox" at bounding box center [781, 336] width 14 height 14
click at [774, 351] on td at bounding box center [780, 366] width 35 height 31
click at [774, 360] on input "checkbox" at bounding box center [781, 367] width 14 height 14
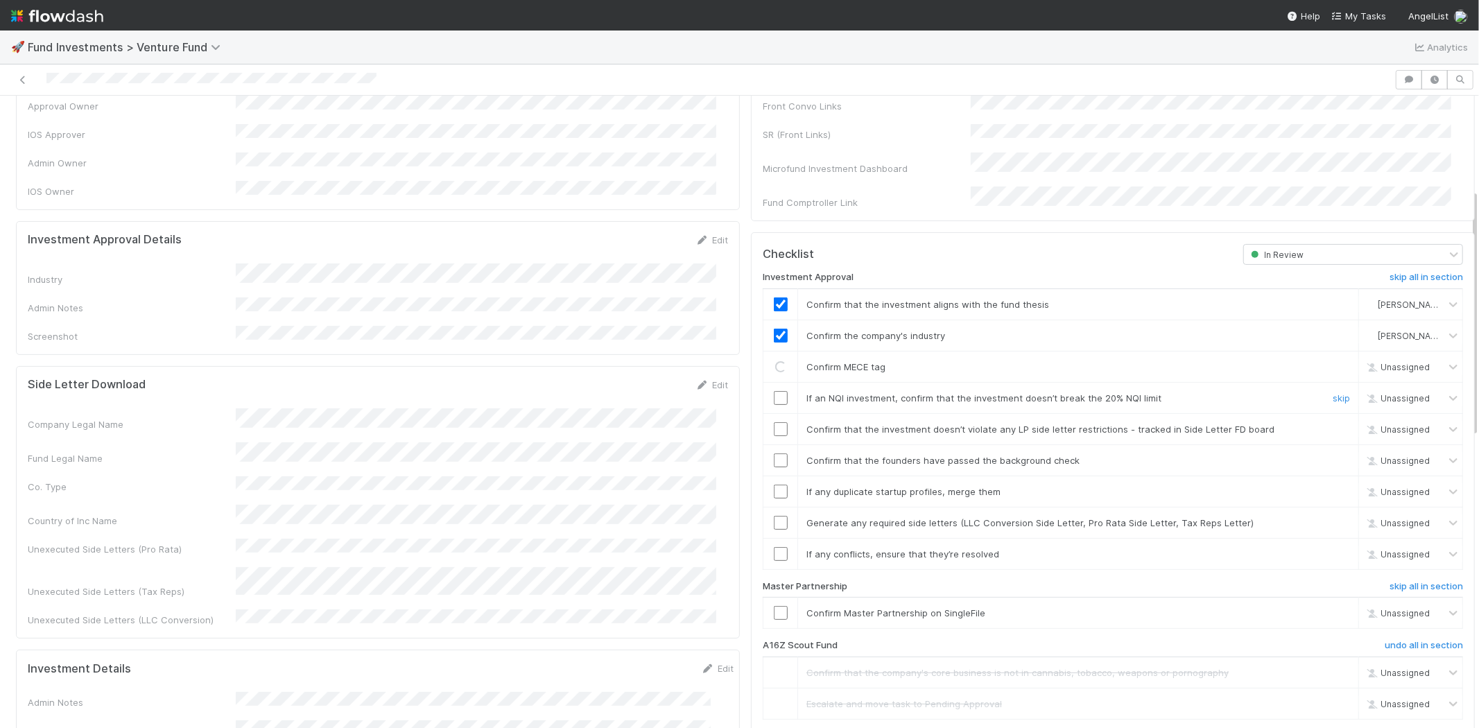
click at [774, 391] on input "checkbox" at bounding box center [781, 398] width 14 height 14
click at [774, 422] on input "checkbox" at bounding box center [781, 429] width 14 height 14
click at [774, 453] on input "checkbox" at bounding box center [781, 460] width 14 height 14
click at [774, 485] on input "checkbox" at bounding box center [781, 492] width 14 height 14
click at [774, 516] on input "checkbox" at bounding box center [781, 523] width 14 height 14
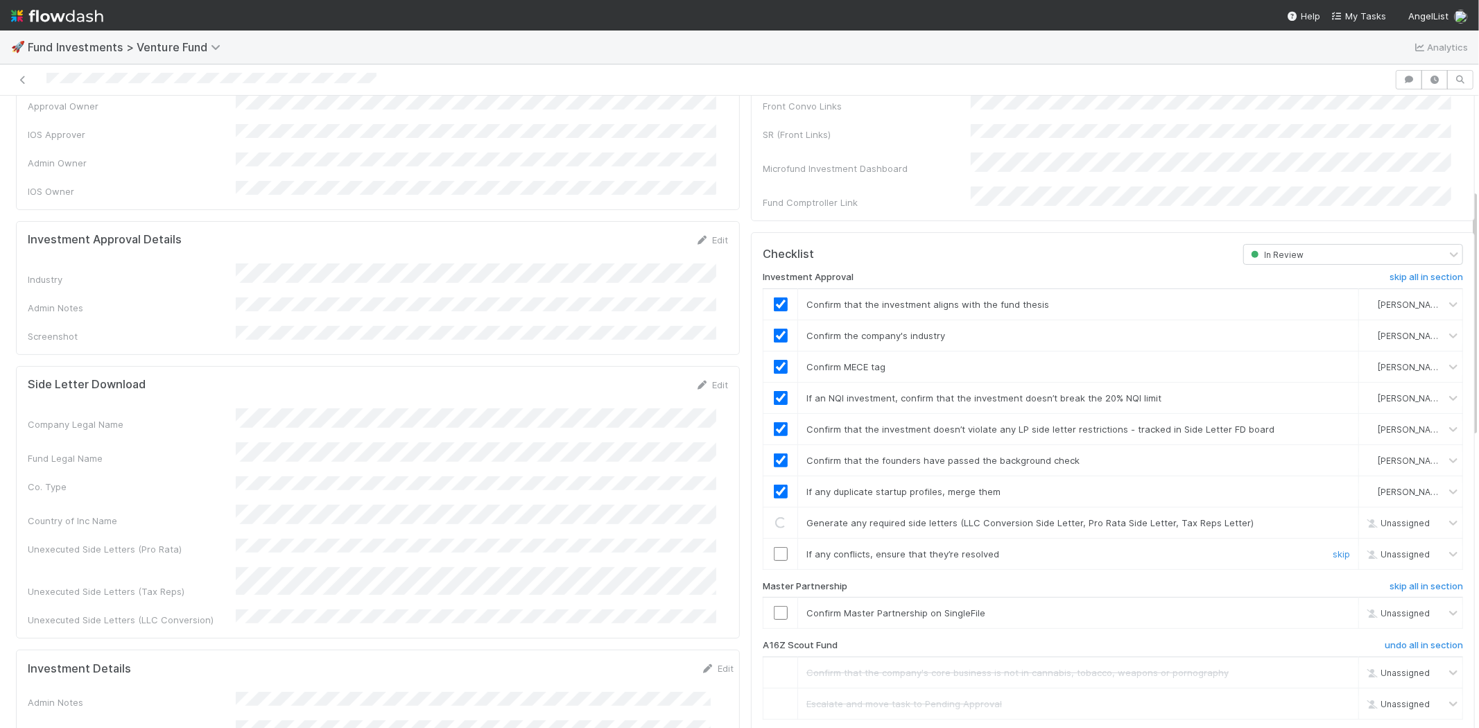
click at [774, 547] on input "checkbox" at bounding box center [781, 554] width 14 height 14
click at [774, 606] on input "checkbox" at bounding box center [781, 613] width 14 height 14
checkbox input "true"
click at [774, 606] on input "checkbox" at bounding box center [781, 613] width 14 height 14
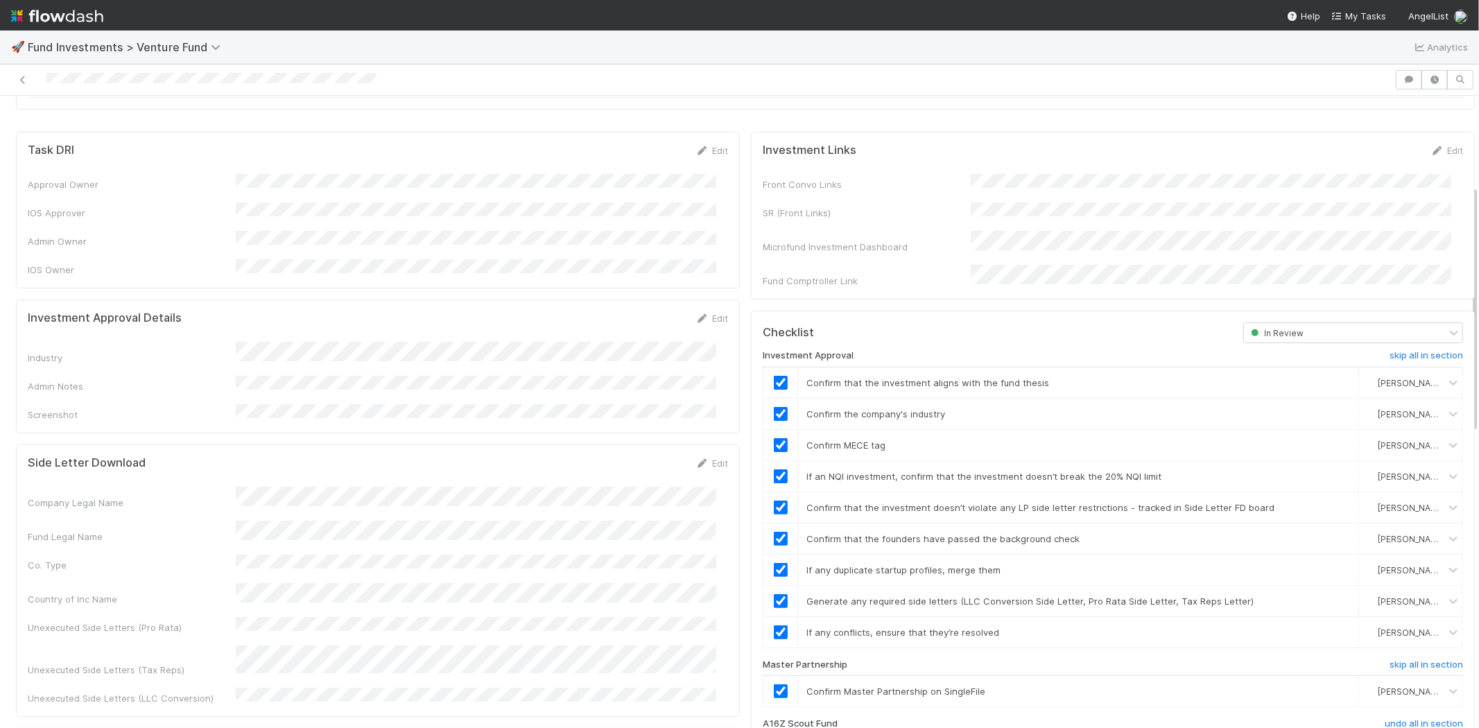
scroll to position [0, 0]
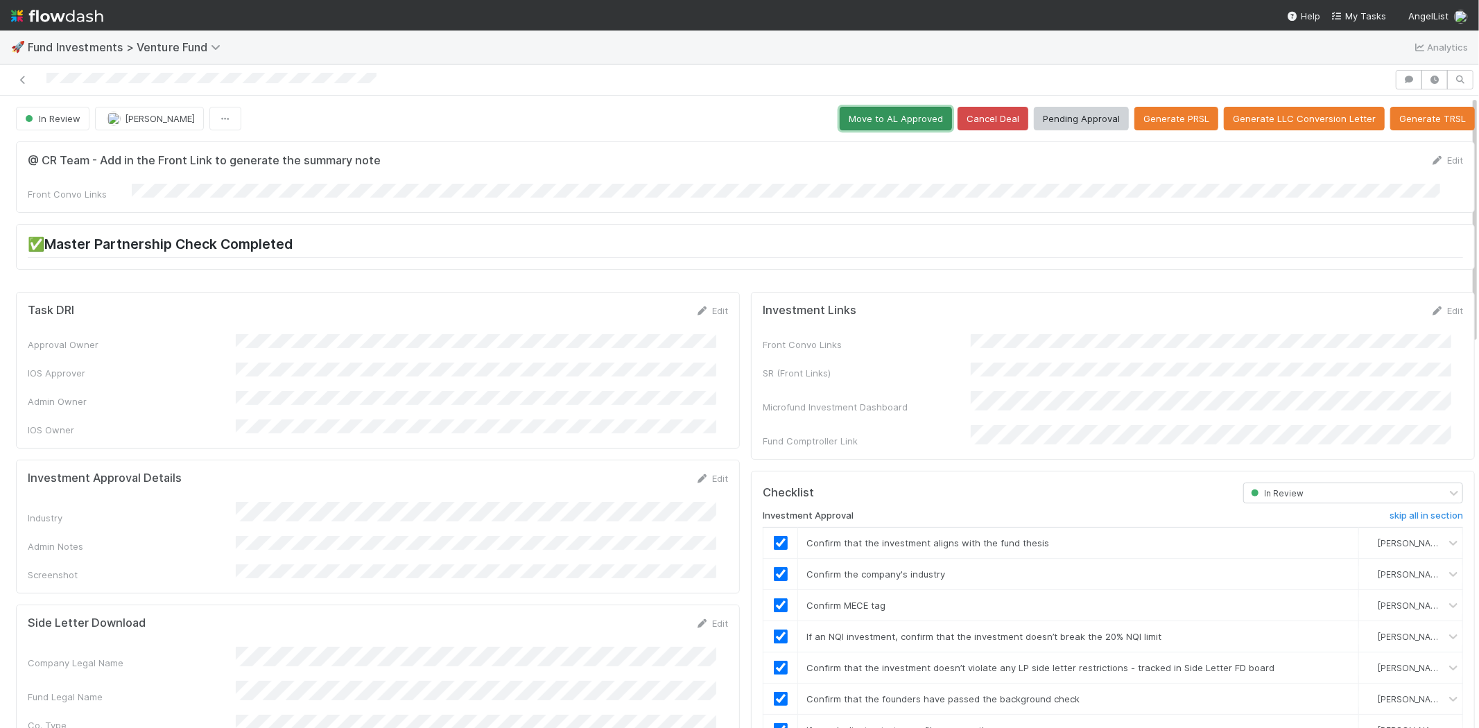
click at [846, 122] on button "Move to AL Approved" at bounding box center [895, 119] width 112 height 24
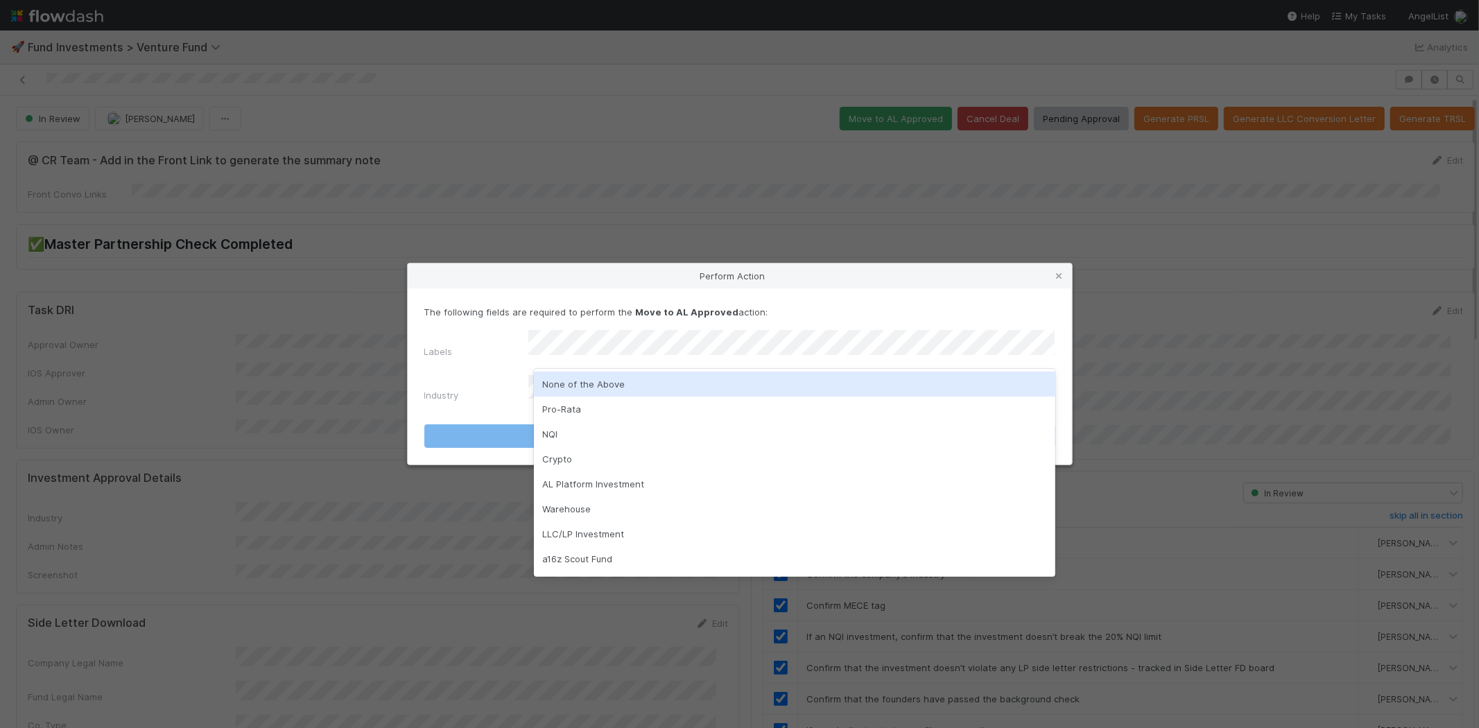
click at [562, 376] on div "None of the Above" at bounding box center [794, 384] width 521 height 25
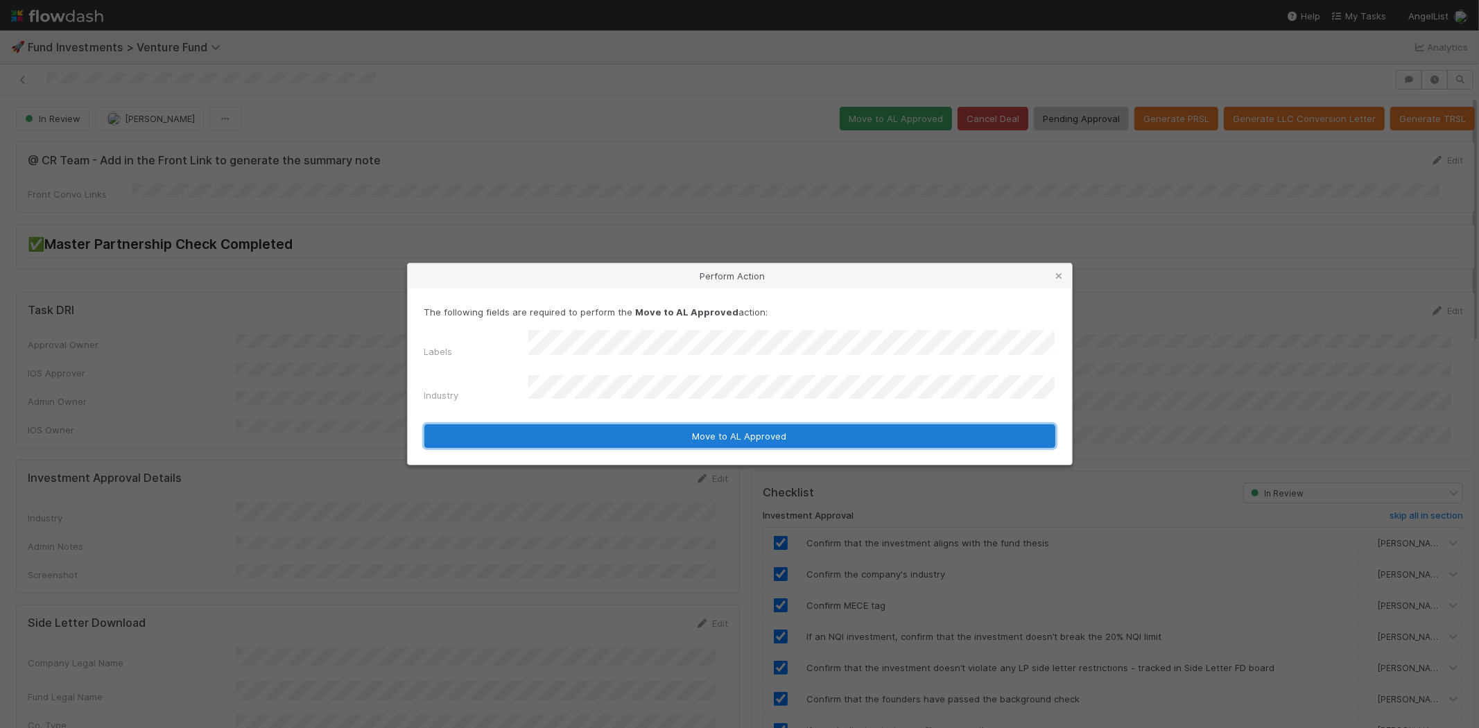
click at [552, 424] on button "Move to AL Approved" at bounding box center [739, 436] width 631 height 24
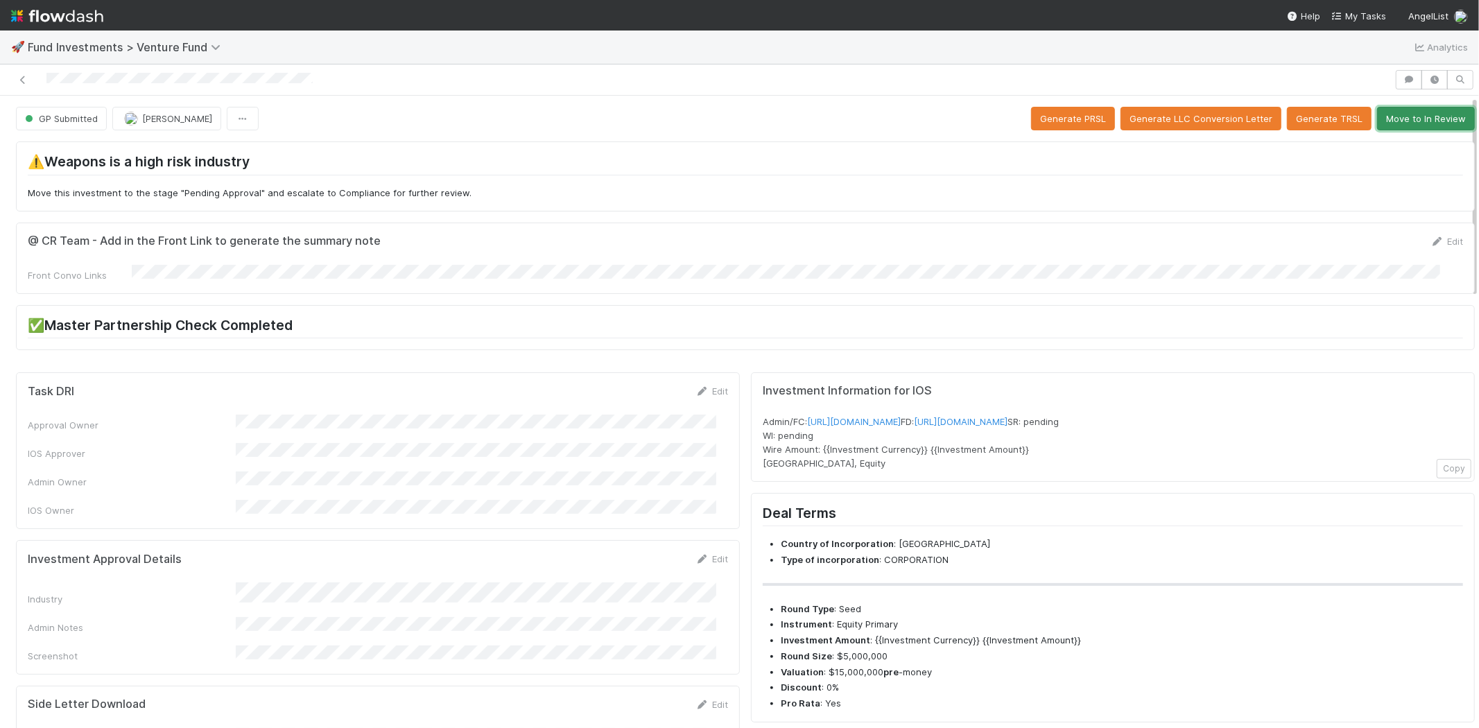
click at [1399, 125] on button "Move to In Review" at bounding box center [1426, 119] width 98 height 24
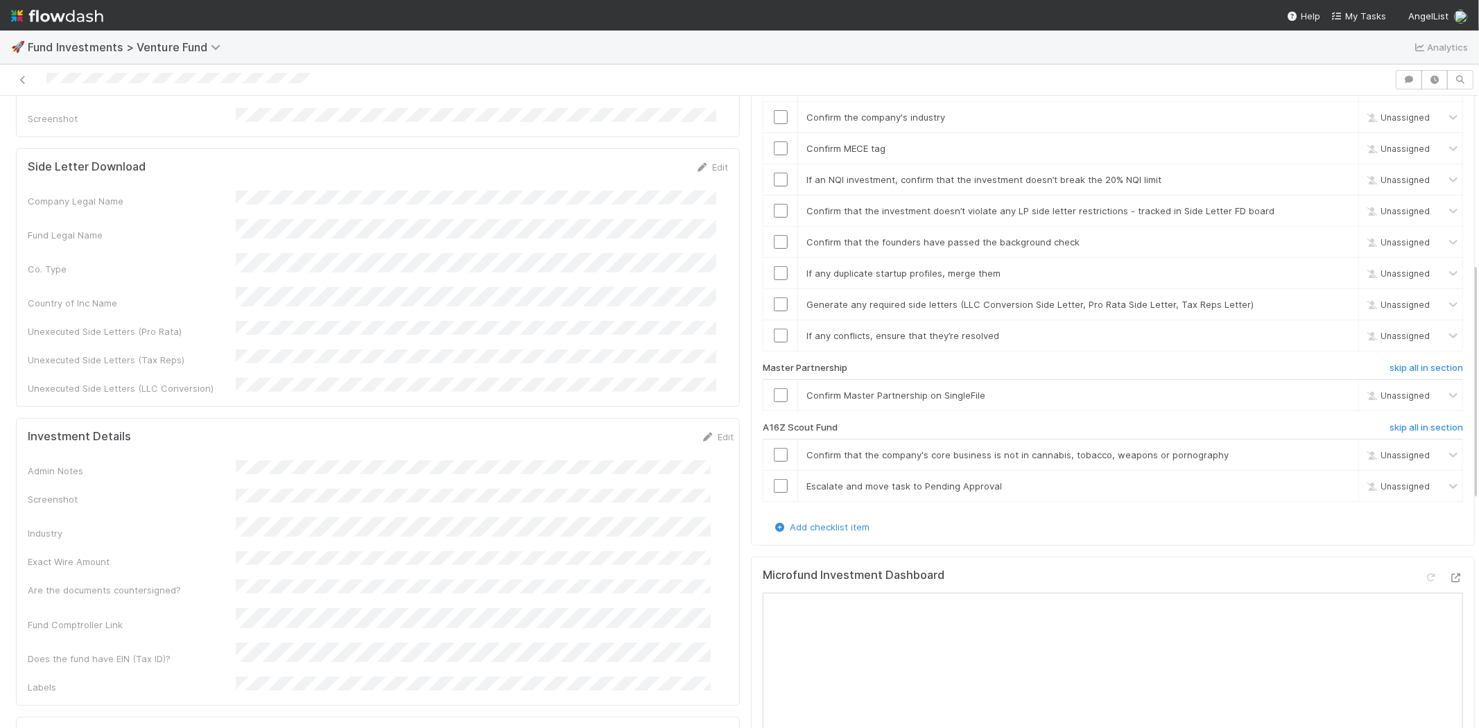
scroll to position [539, 0]
click at [1389, 421] on h6 "skip all in section" at bounding box center [1425, 426] width 73 height 11
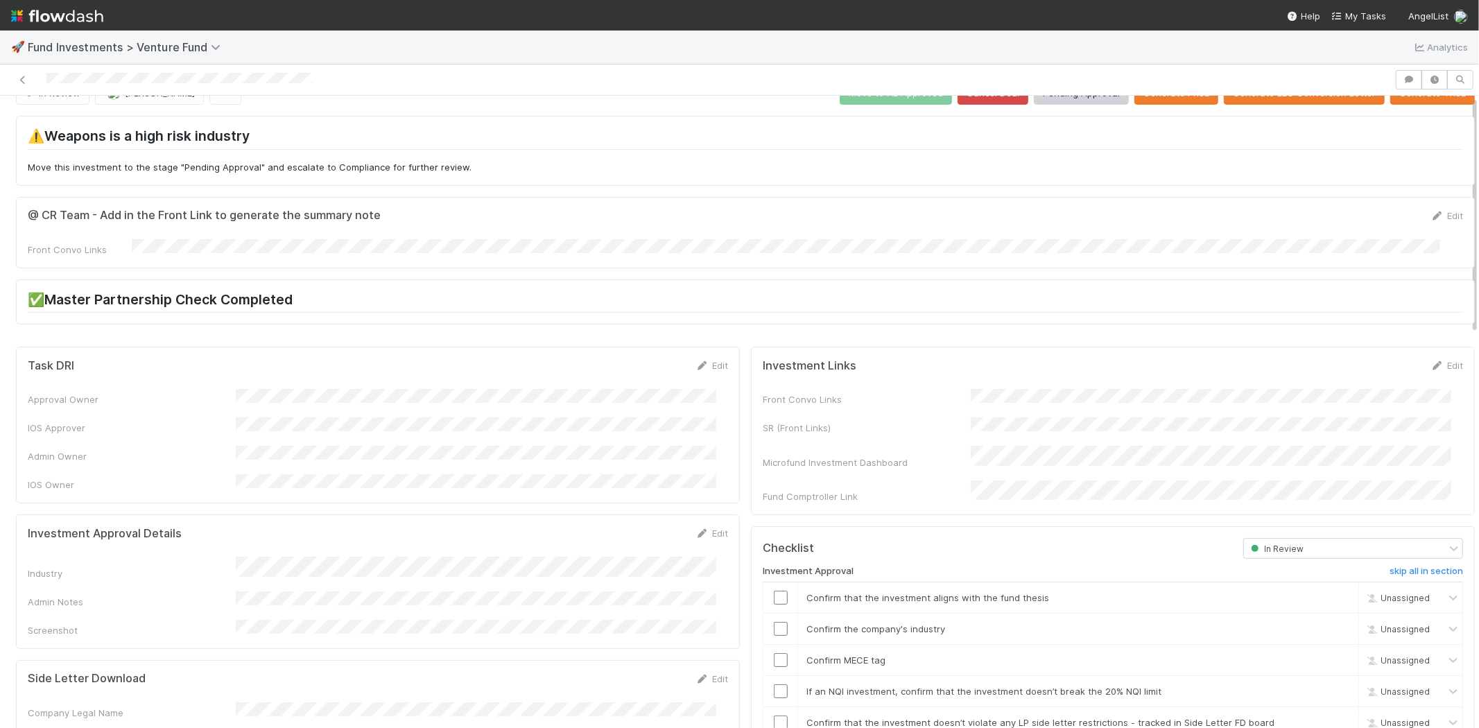
scroll to position [0, 0]
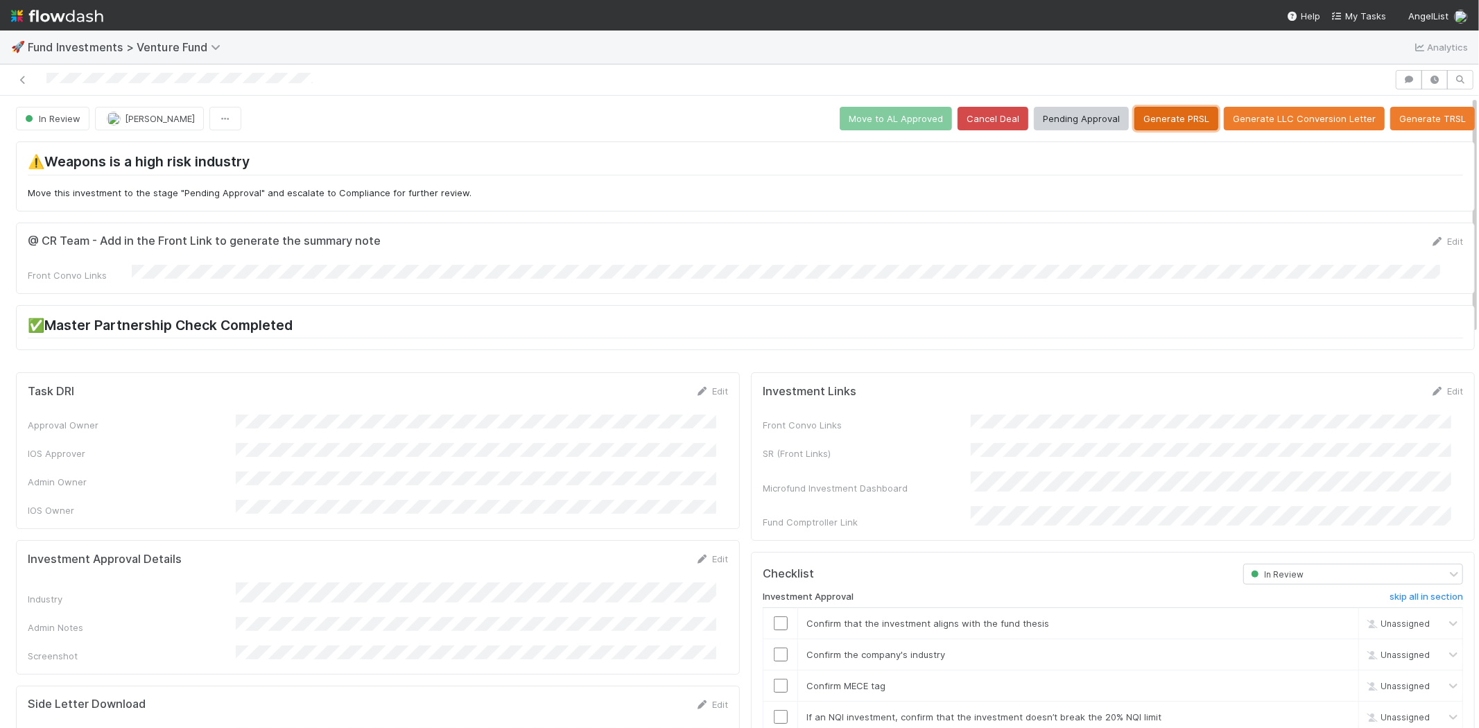
click at [1144, 116] on button "Generate PRSL" at bounding box center [1176, 119] width 84 height 24
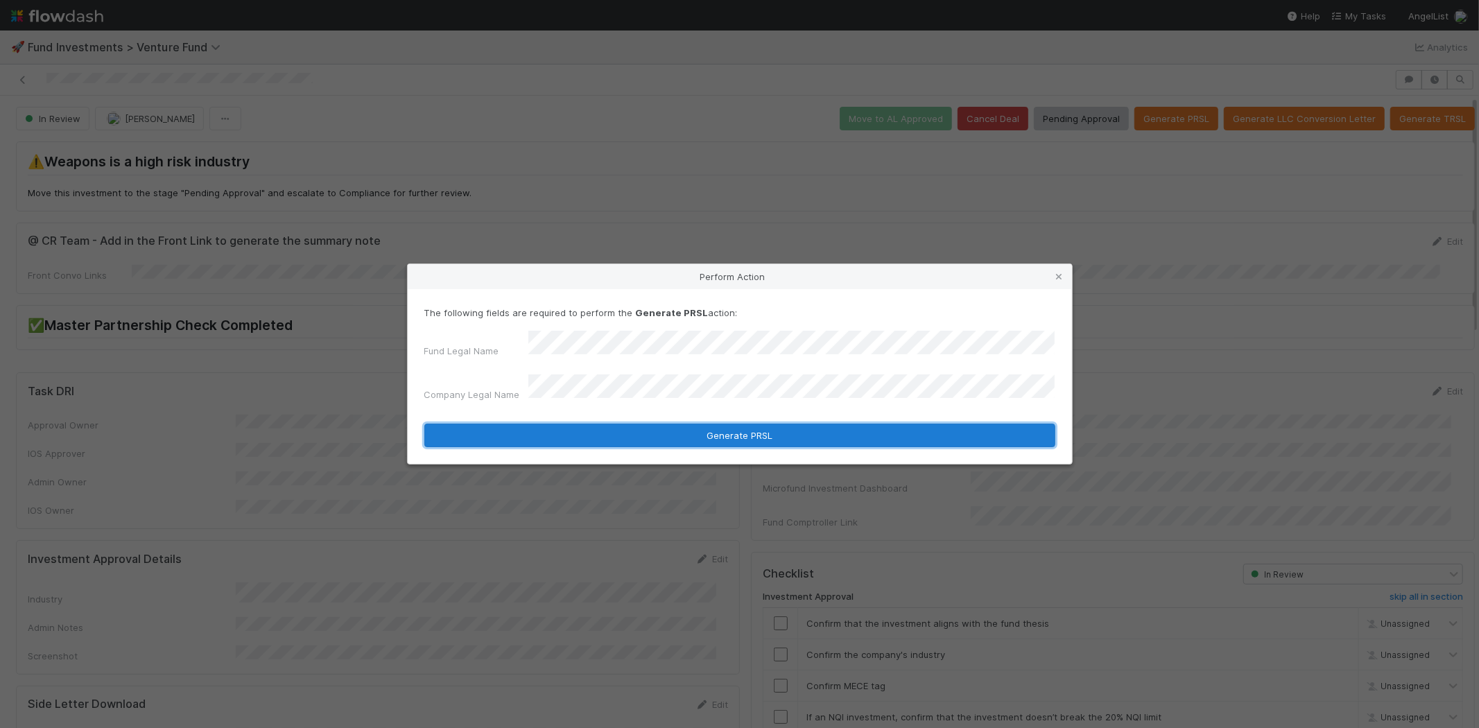
click at [562, 426] on button "Generate PRSL" at bounding box center [739, 436] width 631 height 24
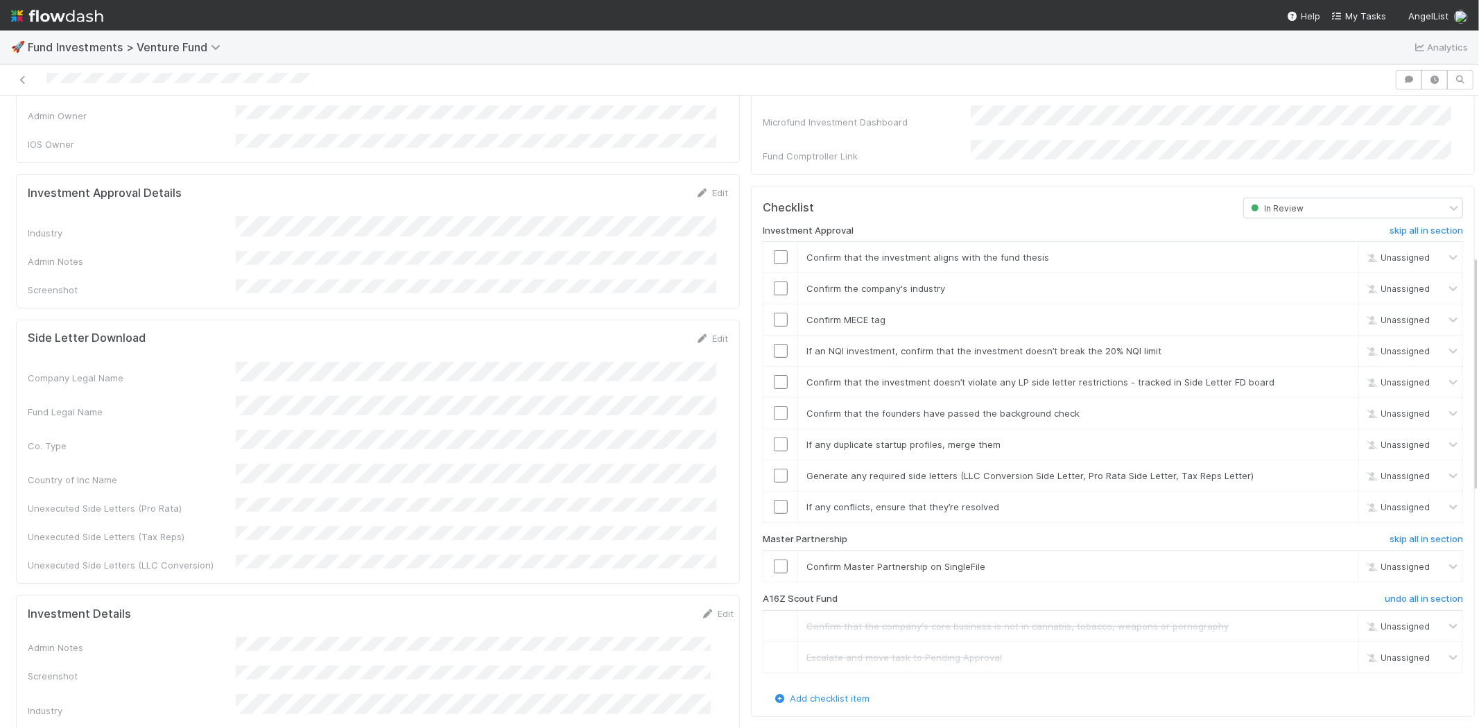
scroll to position [358, 0]
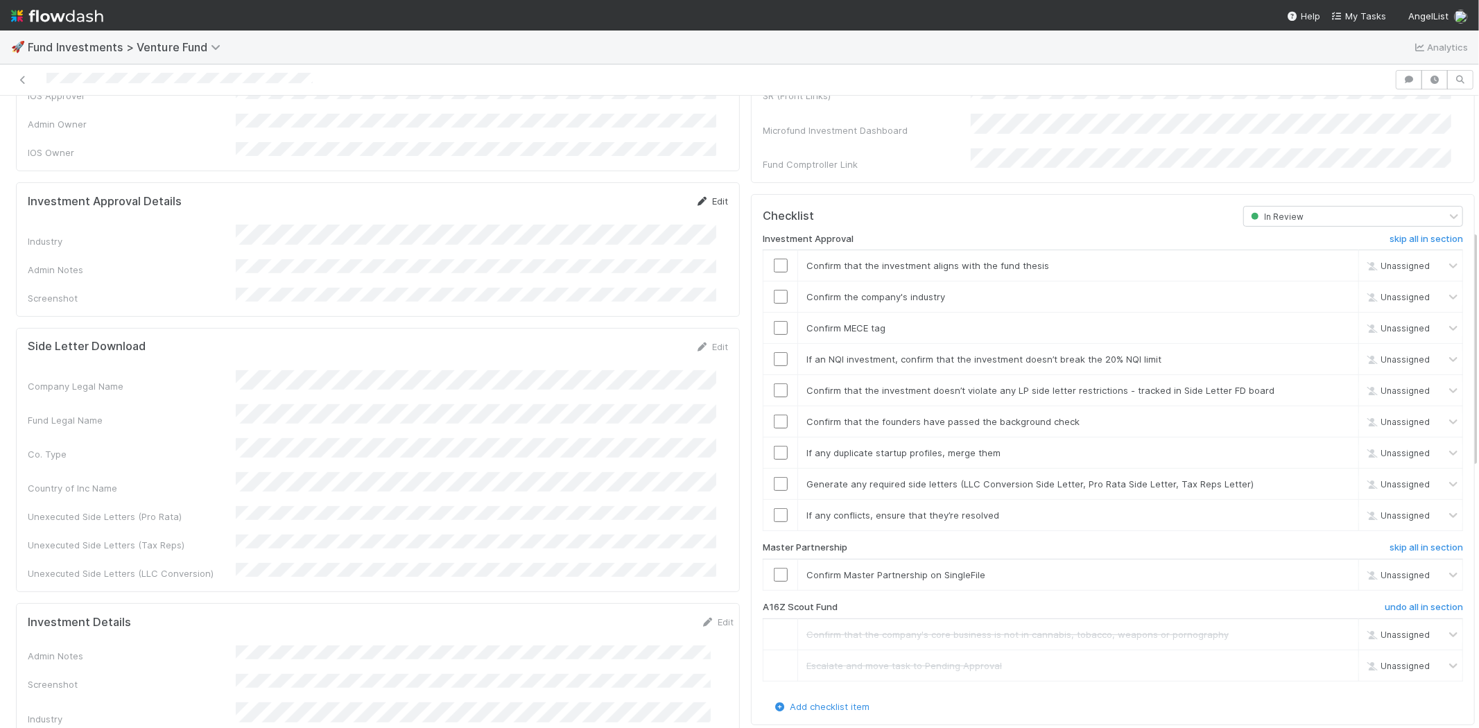
click at [702, 195] on link "Edit" at bounding box center [711, 200] width 33 height 11
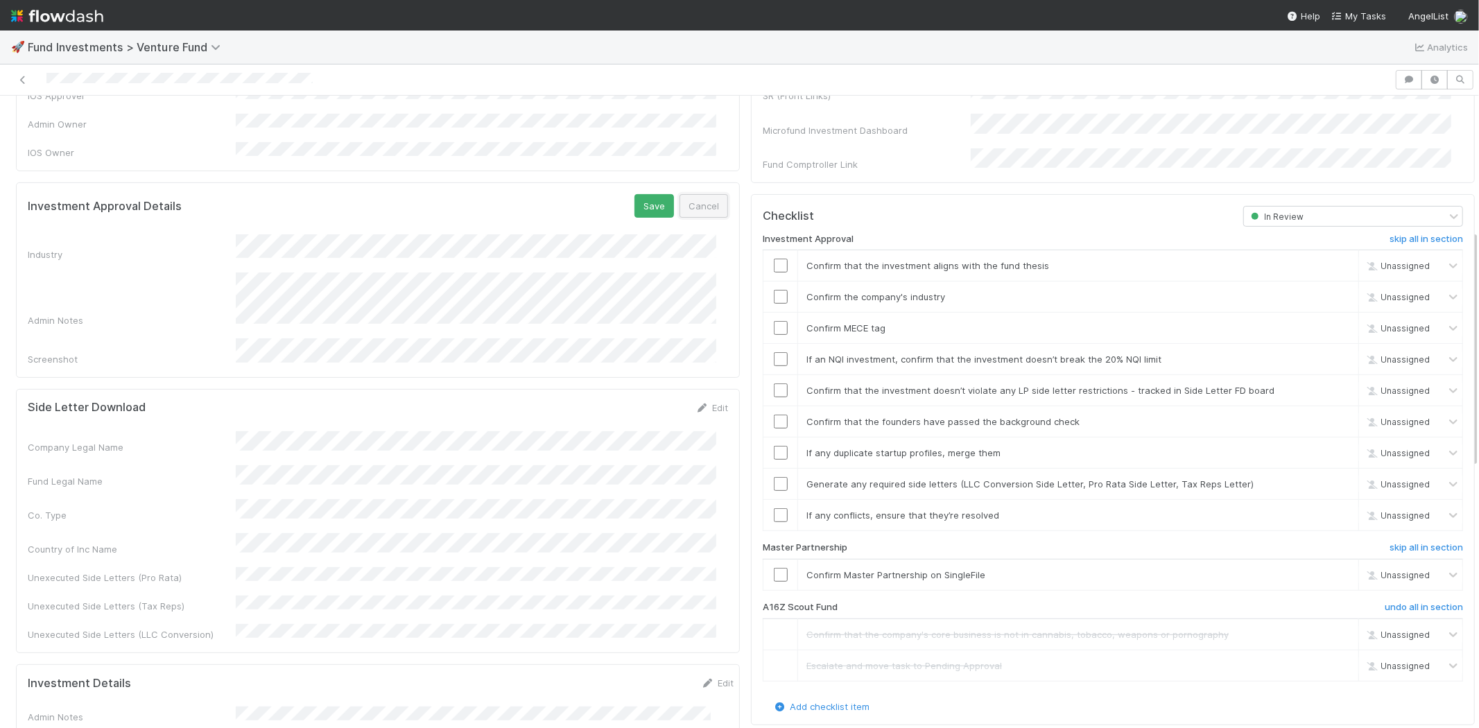
click at [701, 194] on button "Cancel" at bounding box center [703, 206] width 49 height 24
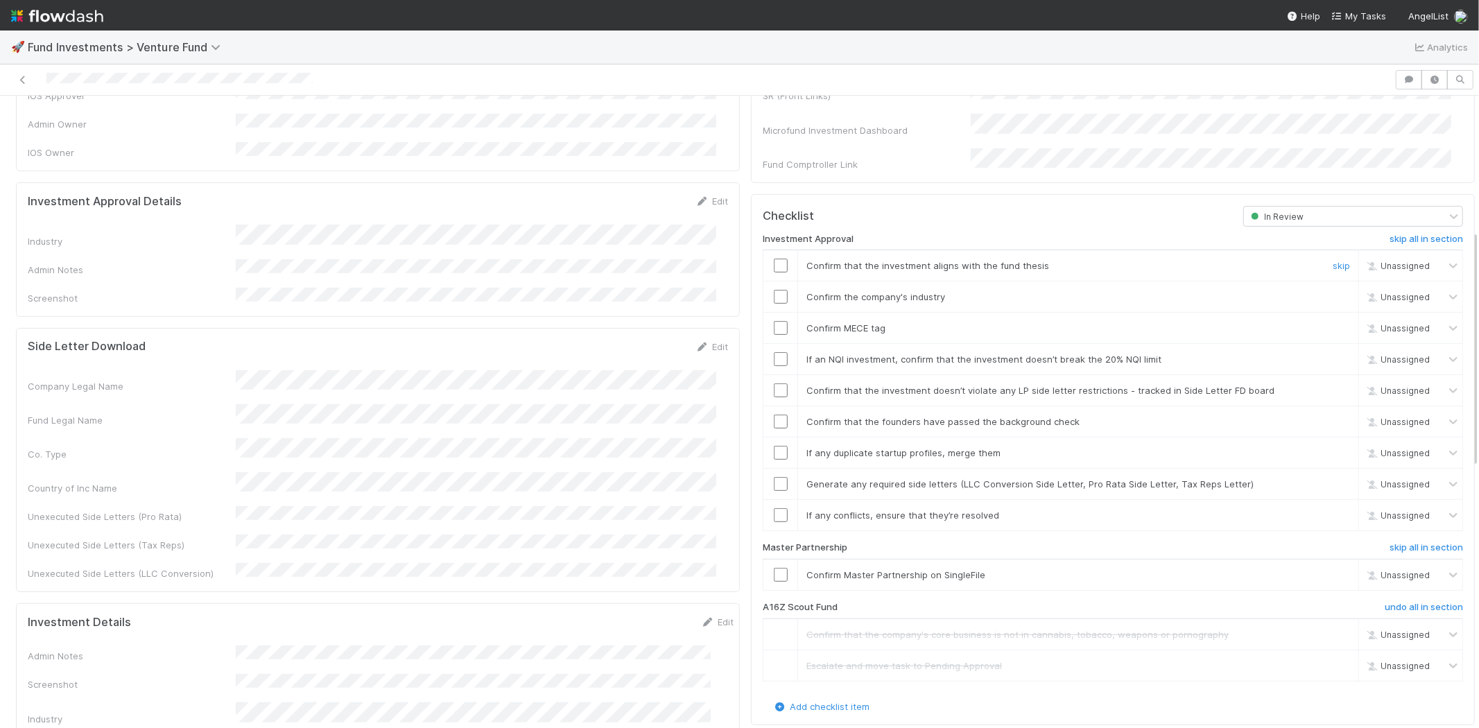
click at [774, 259] on input "checkbox" at bounding box center [781, 266] width 14 height 14
click at [774, 290] on input "checkbox" at bounding box center [781, 297] width 14 height 14
click at [775, 321] on input "checkbox" at bounding box center [781, 328] width 14 height 14
click at [774, 352] on input "checkbox" at bounding box center [781, 359] width 14 height 14
click at [774, 383] on input "checkbox" at bounding box center [781, 390] width 14 height 14
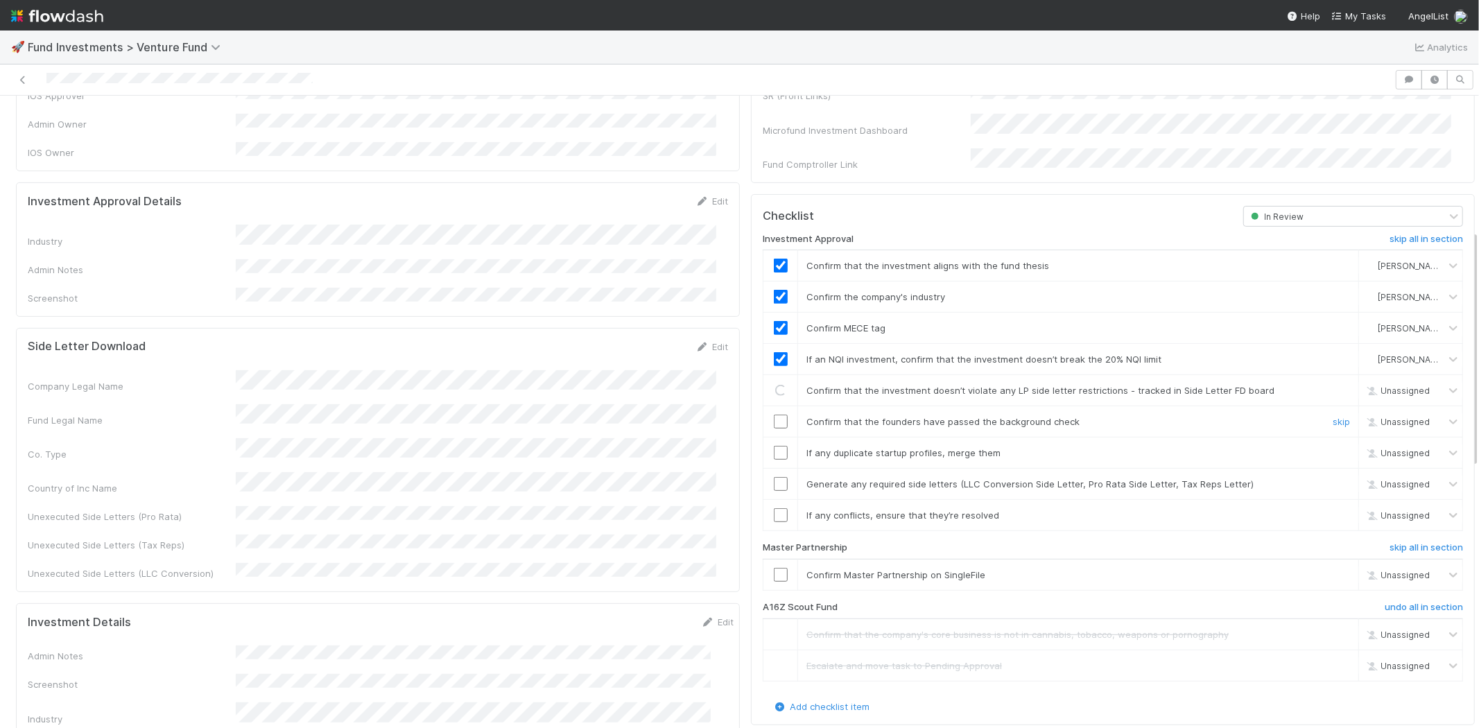
click at [774, 415] on input "checkbox" at bounding box center [781, 422] width 14 height 14
click at [774, 446] on input "checkbox" at bounding box center [781, 453] width 14 height 14
click at [774, 477] on input "checkbox" at bounding box center [781, 484] width 14 height 14
click at [774, 508] on input "checkbox" at bounding box center [781, 515] width 14 height 14
click at [774, 568] on input "checkbox" at bounding box center [781, 575] width 14 height 14
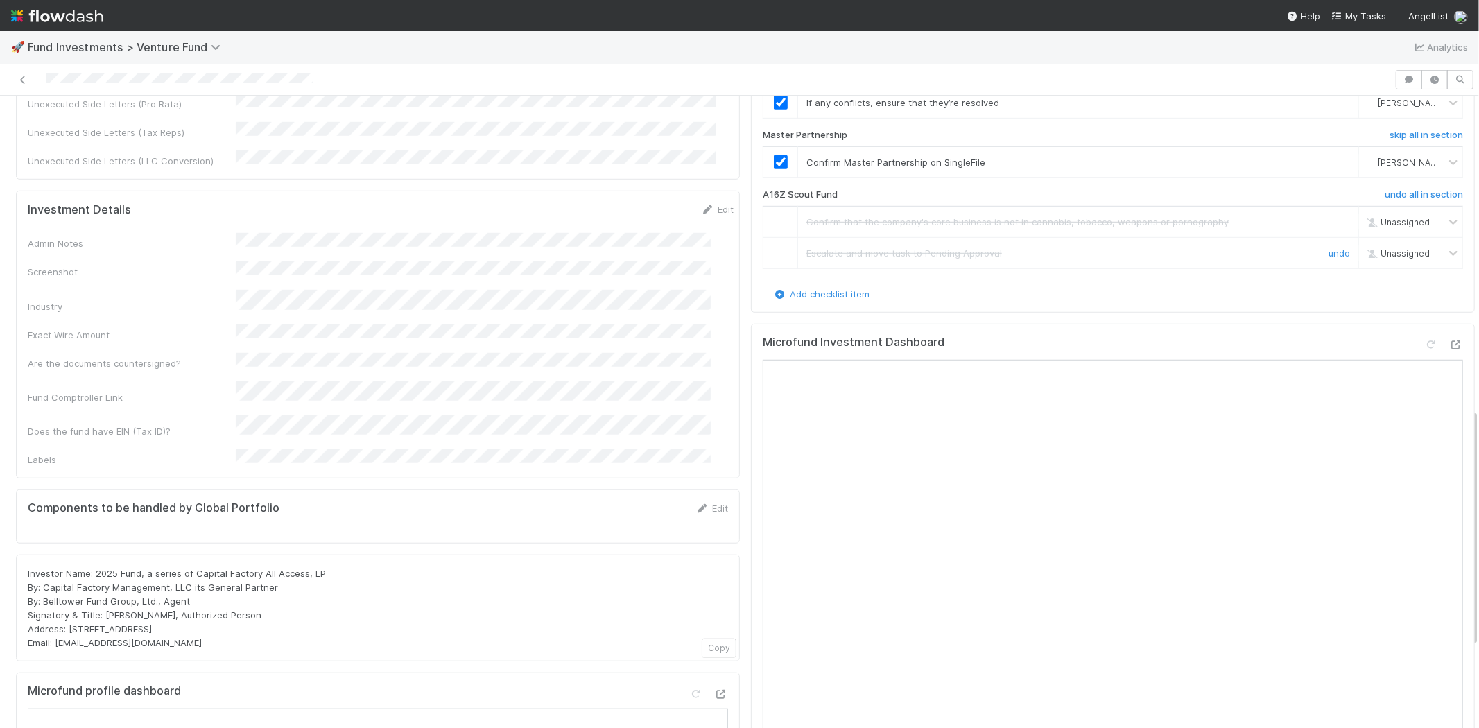
scroll to position [1001, 0]
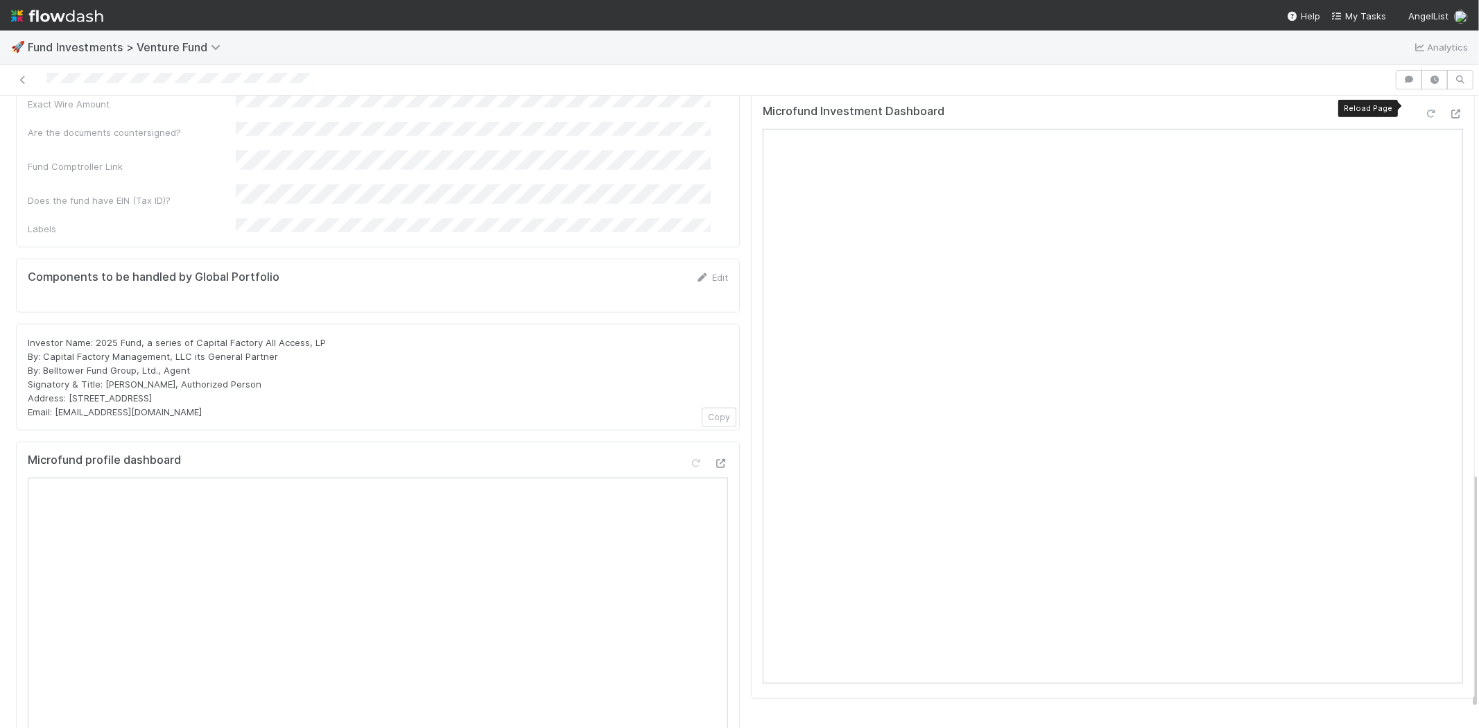
click at [1424, 110] on icon at bounding box center [1431, 114] width 14 height 9
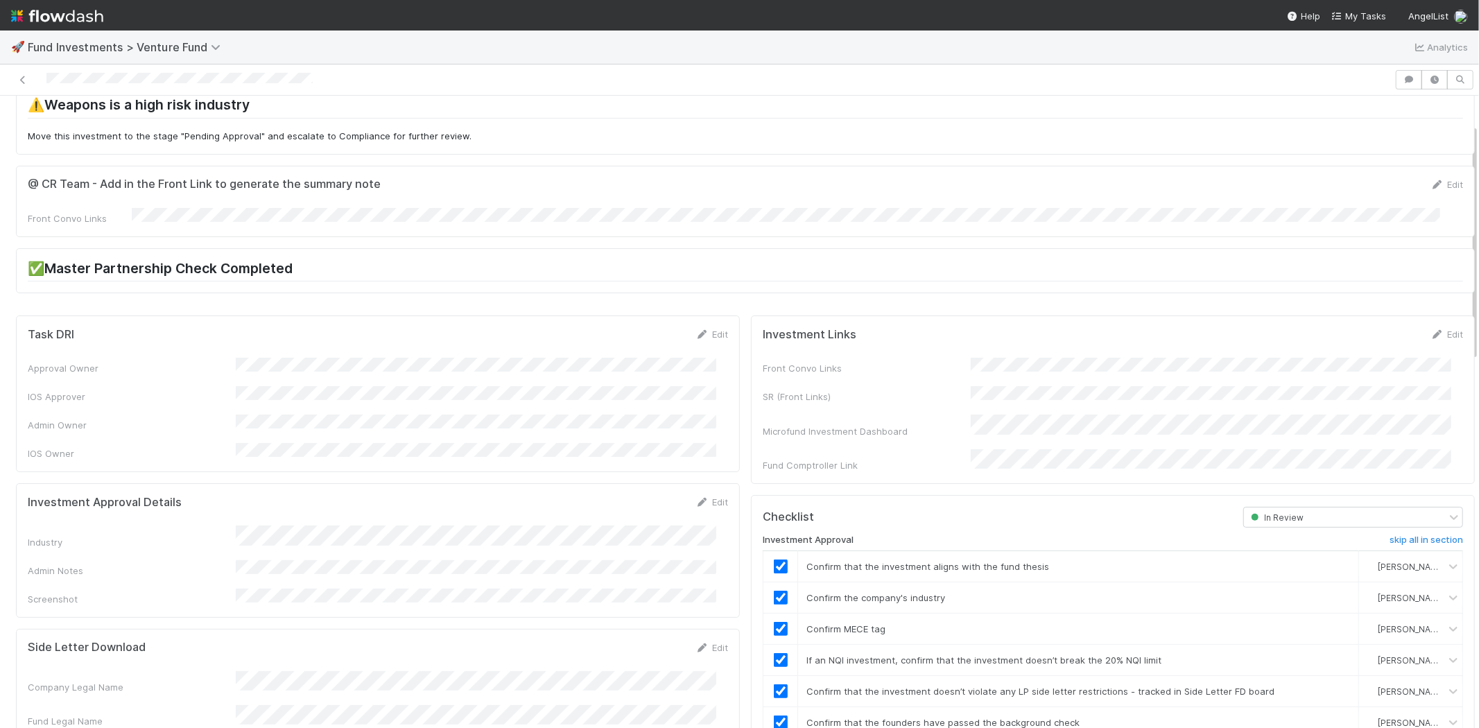
scroll to position [0, 0]
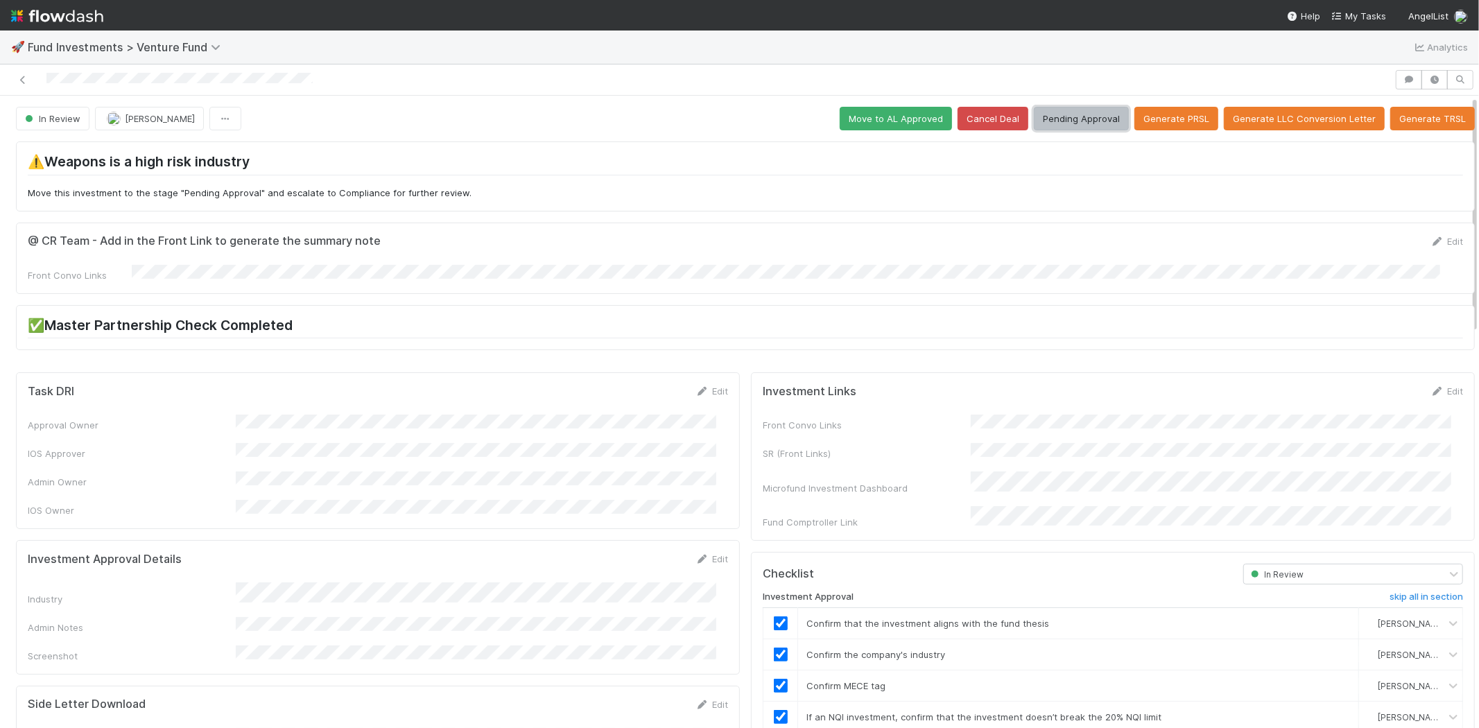
click at [1086, 115] on button "Pending Approval" at bounding box center [1081, 119] width 95 height 24
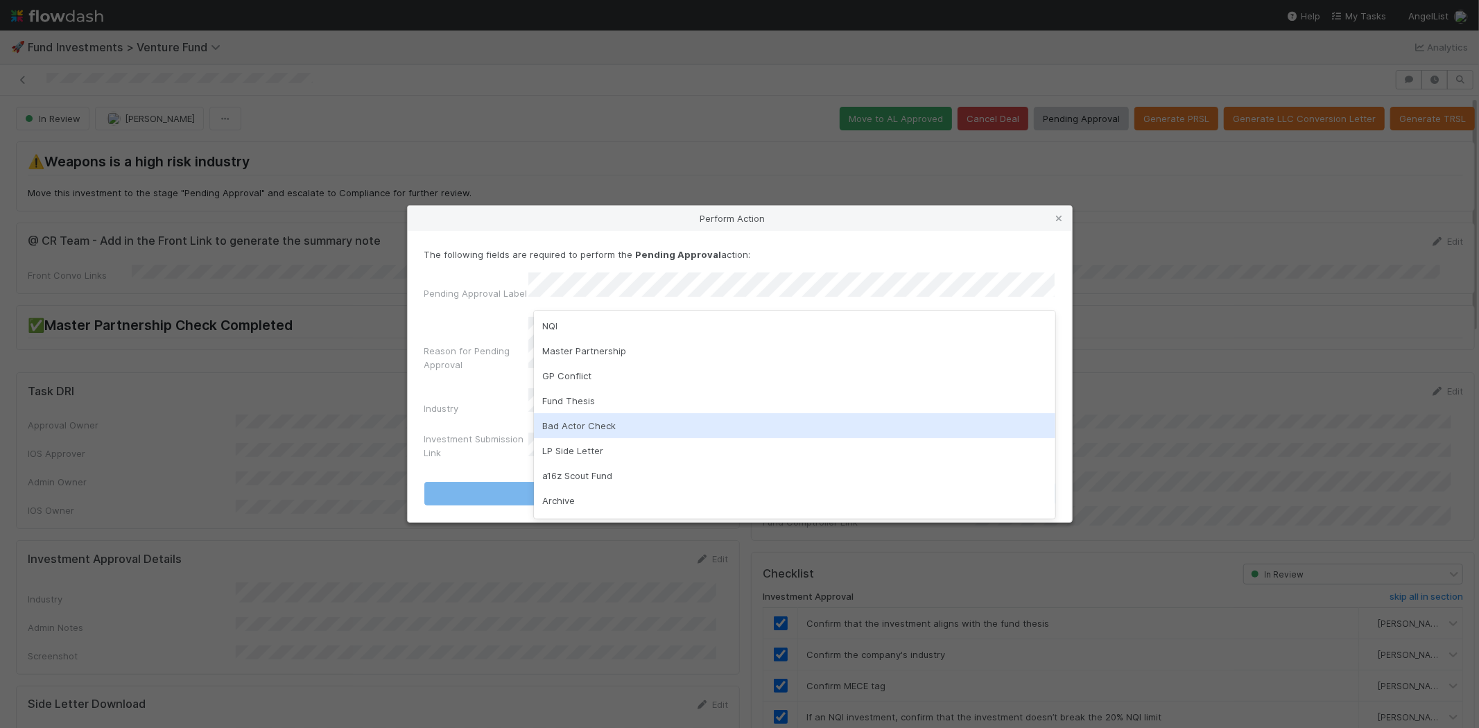
scroll to position [97, 0]
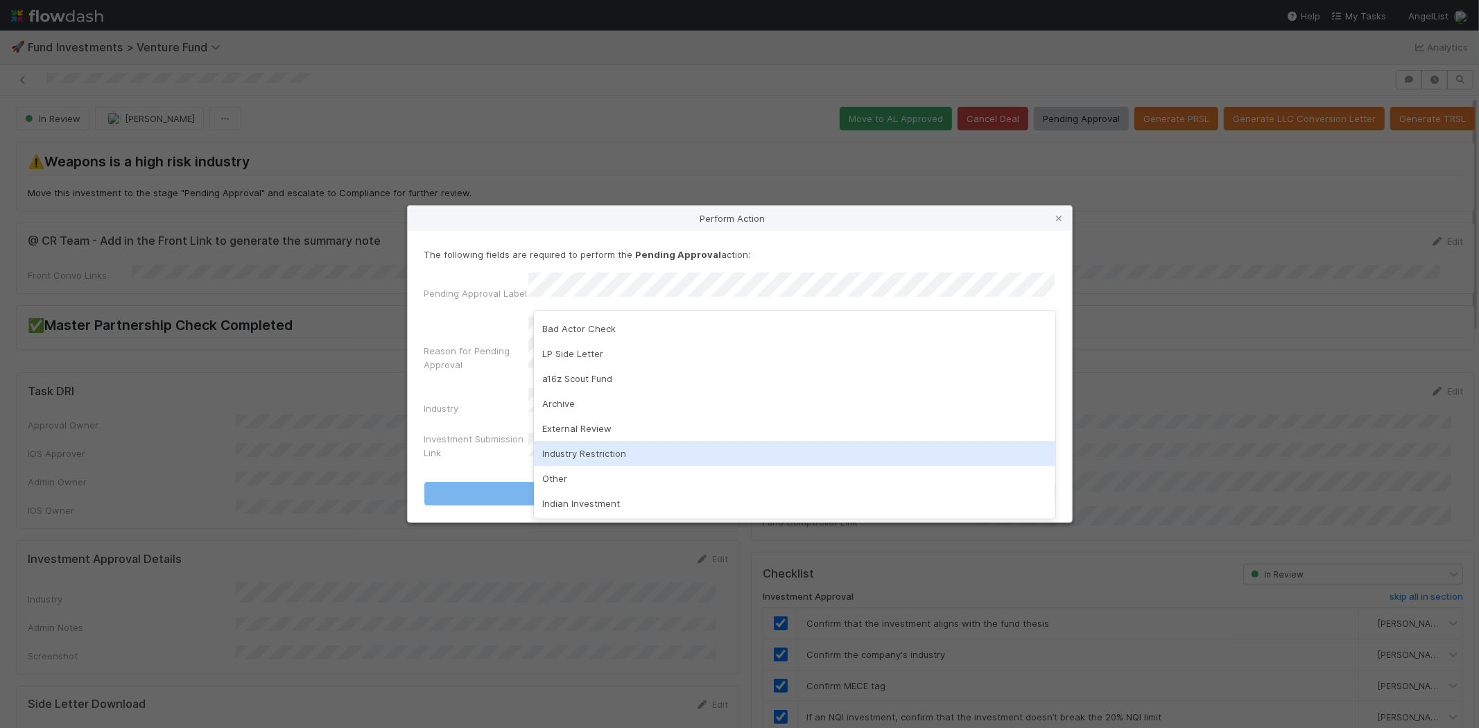
click at [598, 448] on div "Industry Restriction" at bounding box center [794, 453] width 521 height 25
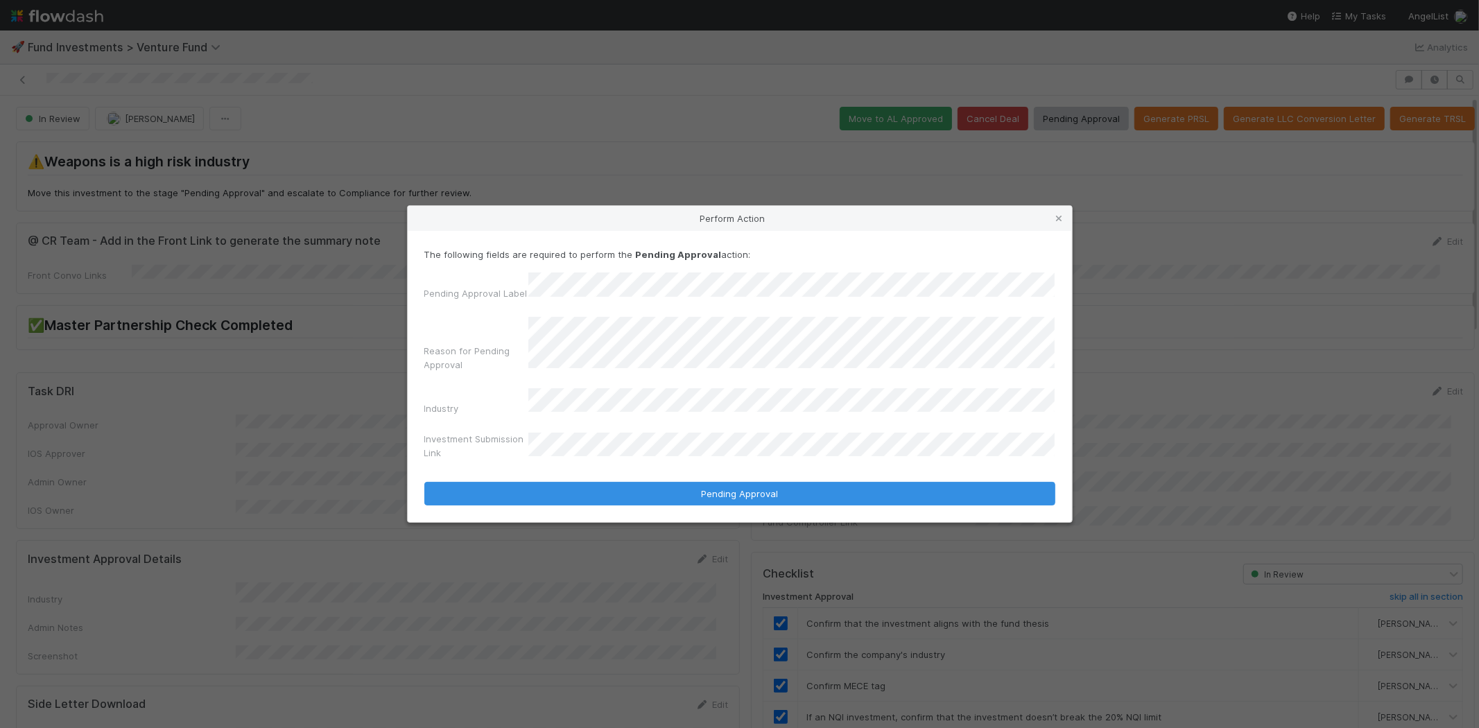
click at [424, 482] on button "Pending Approval" at bounding box center [739, 494] width 631 height 24
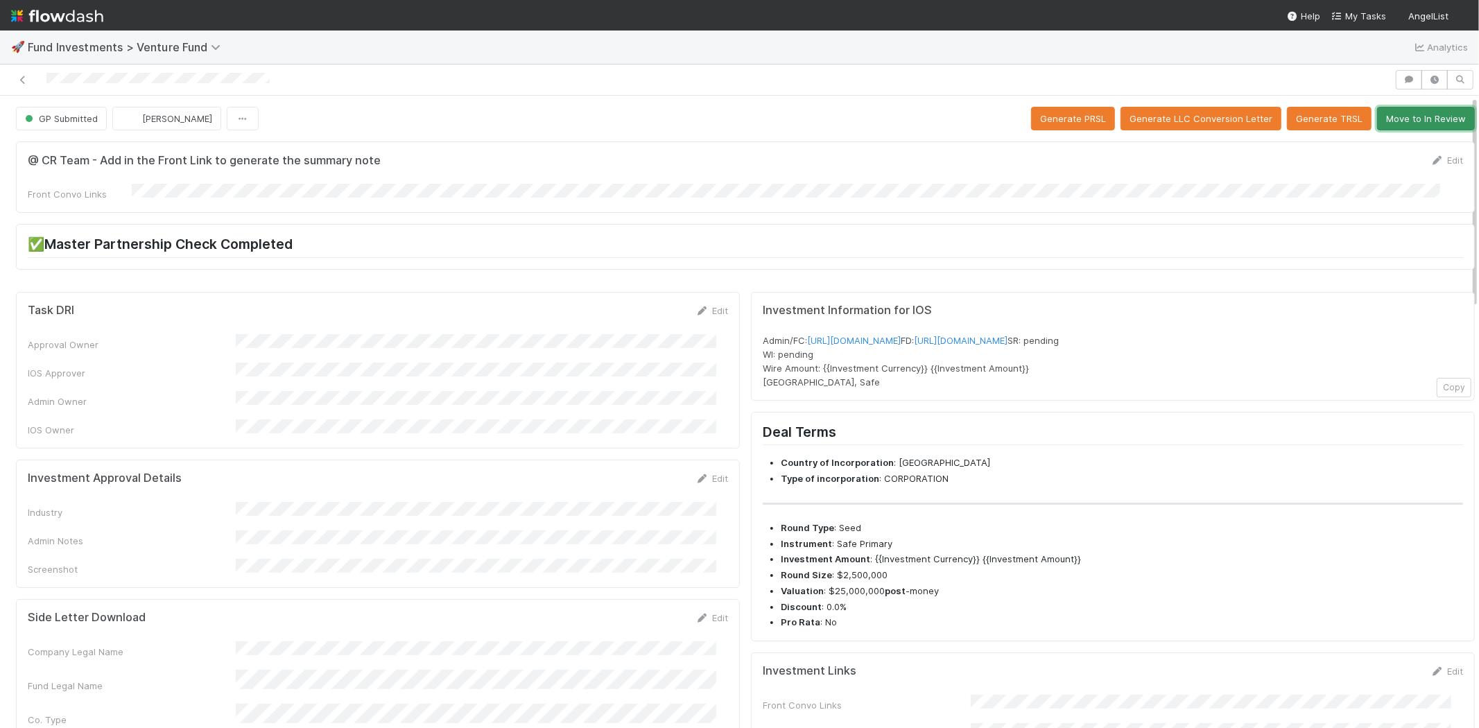
click at [1395, 115] on button "Move to In Review" at bounding box center [1426, 119] width 98 height 24
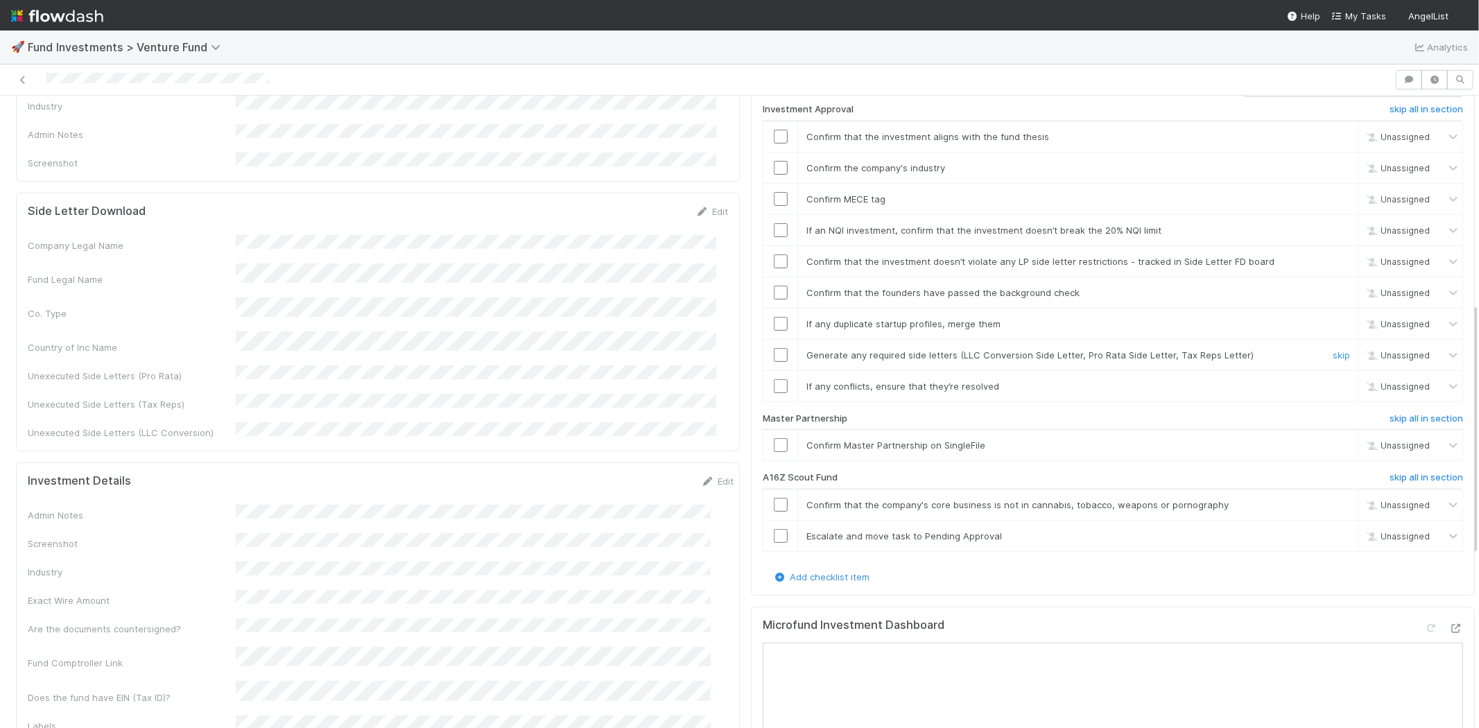
scroll to position [539, 0]
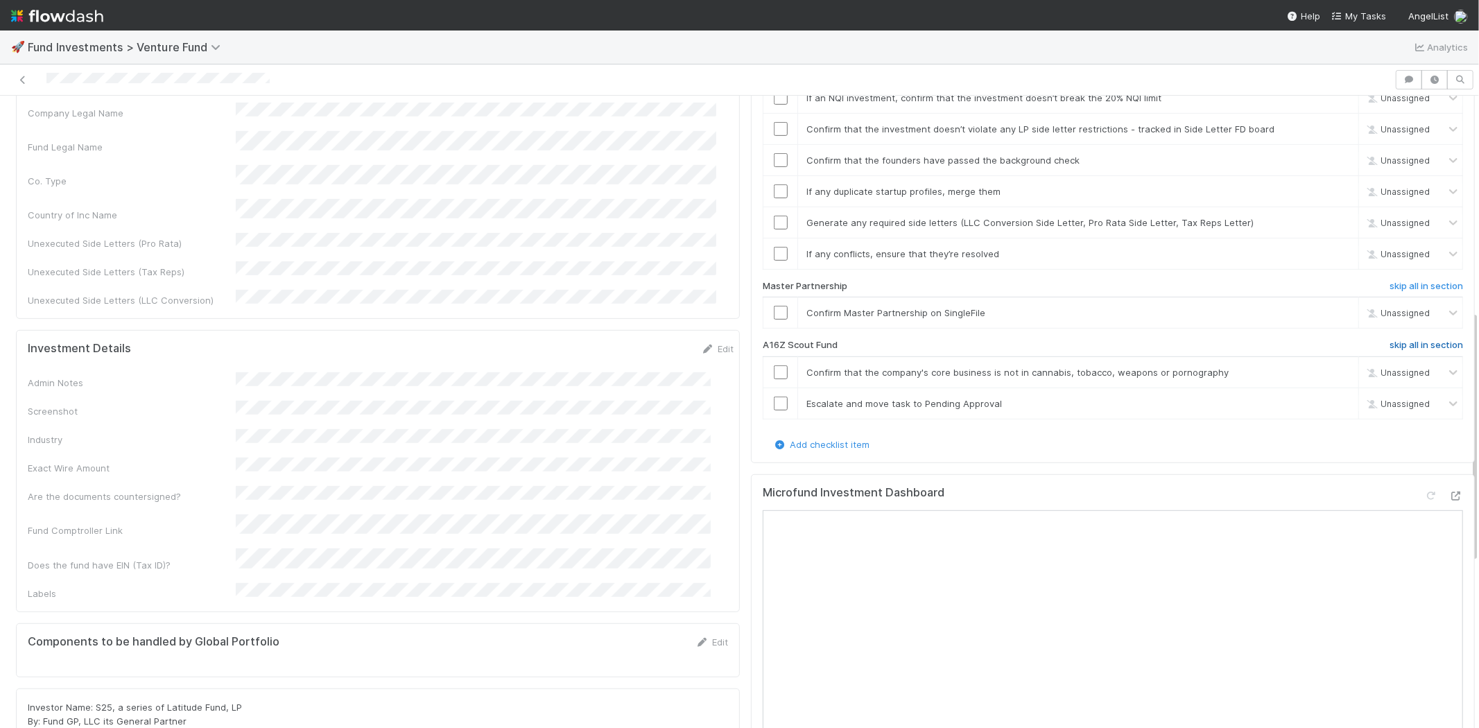
click at [1389, 340] on h6 "skip all in section" at bounding box center [1425, 345] width 73 height 11
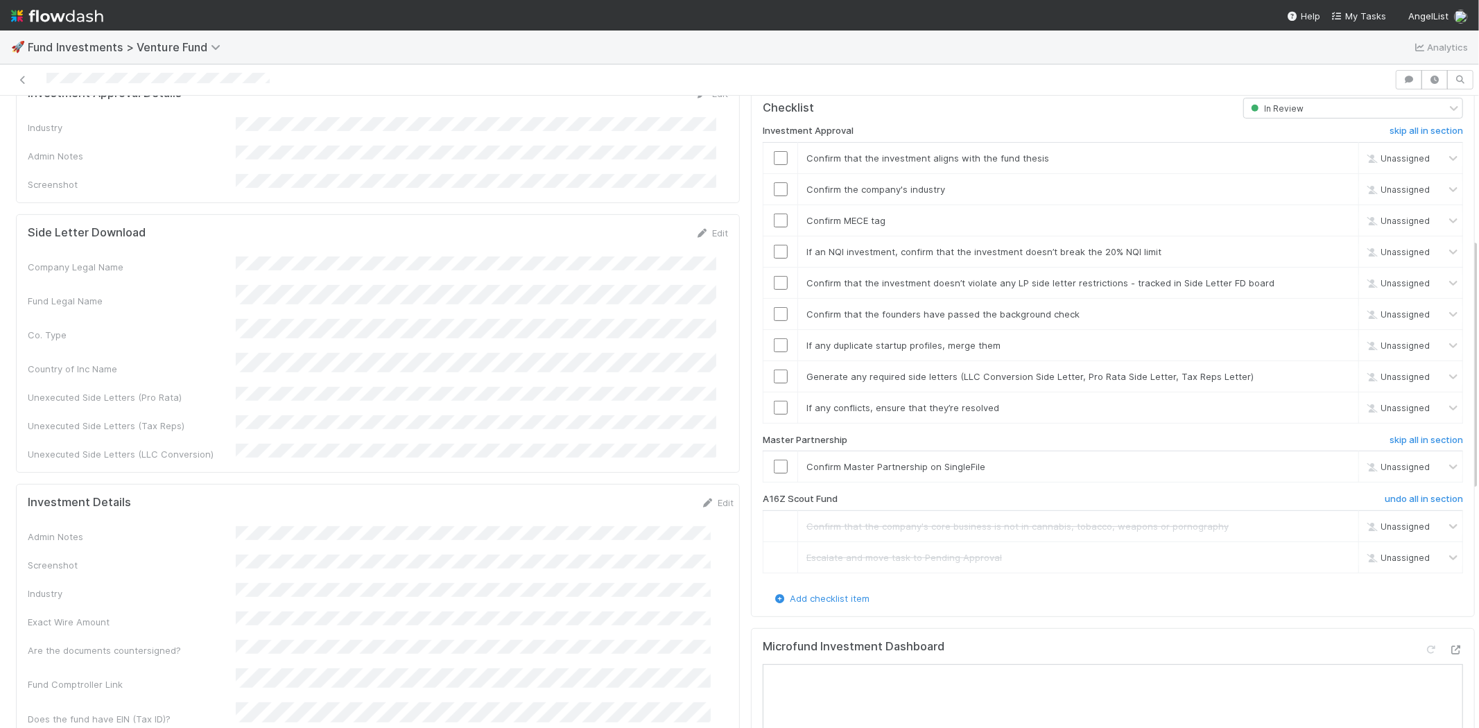
scroll to position [231, 0]
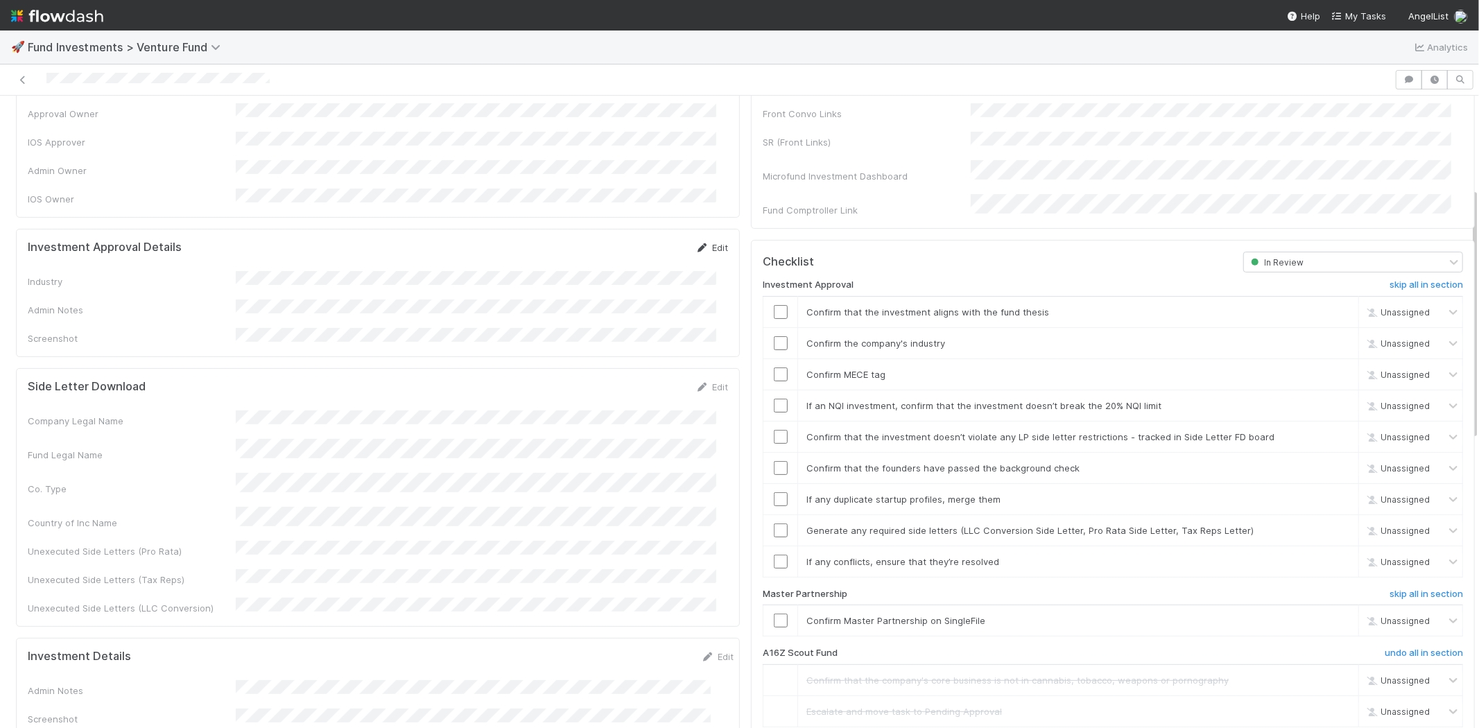
click at [705, 242] on link "Edit" at bounding box center [711, 247] width 33 height 11
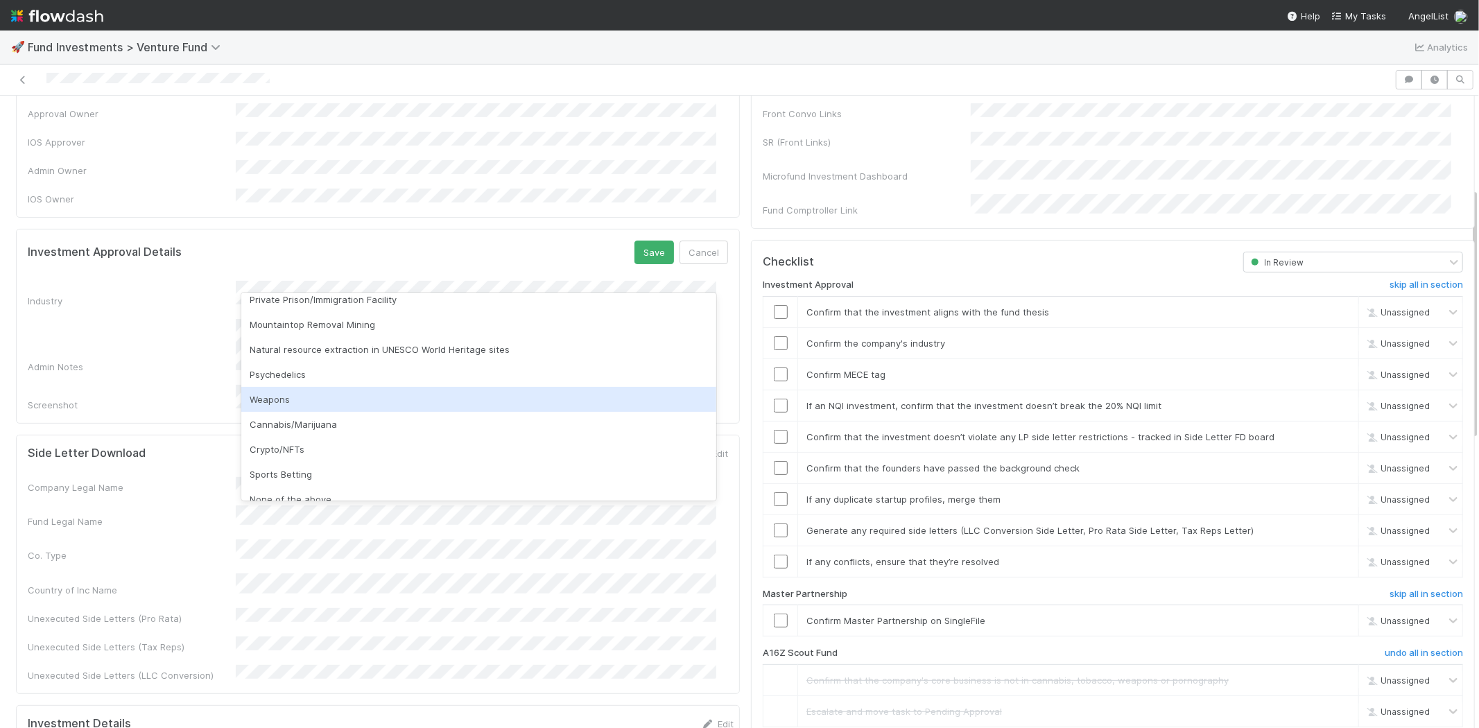
scroll to position [396, 0]
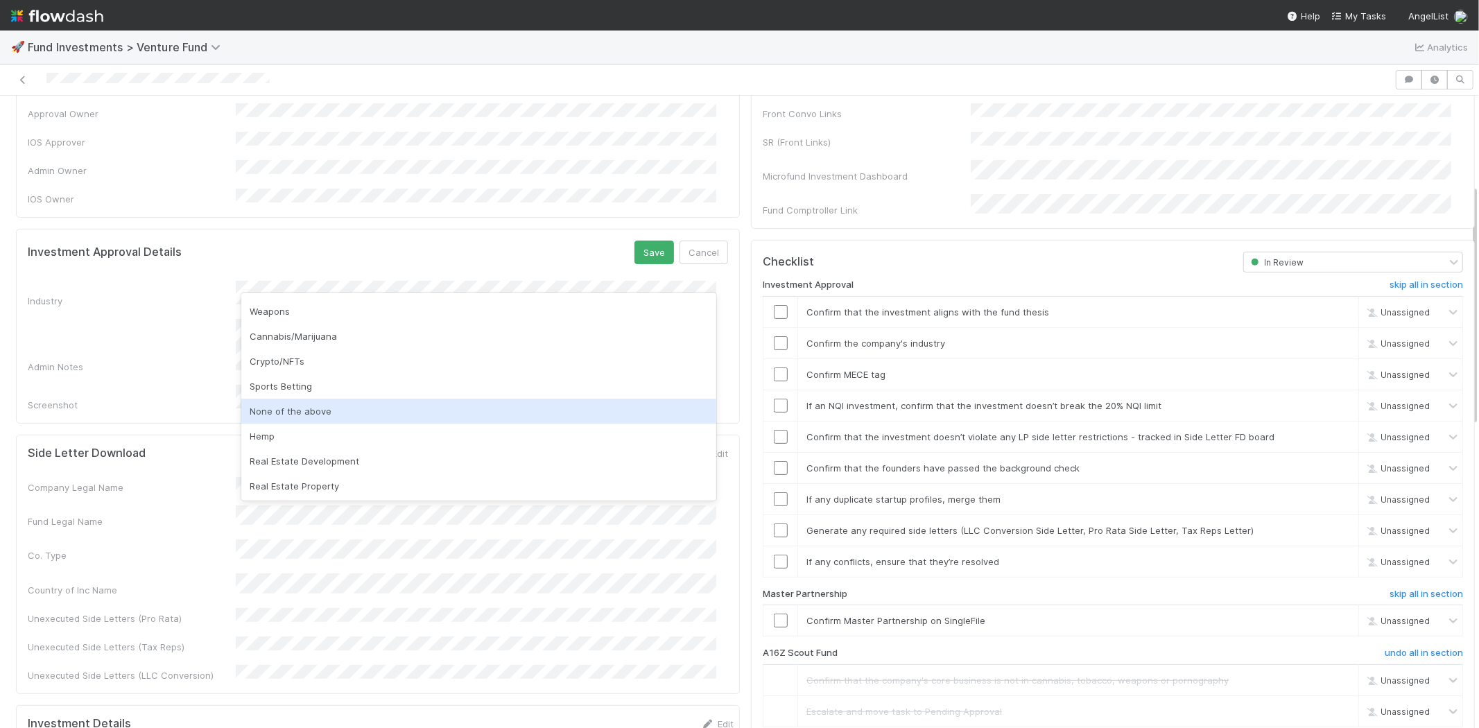
click at [313, 403] on div "None of the above" at bounding box center [478, 411] width 475 height 25
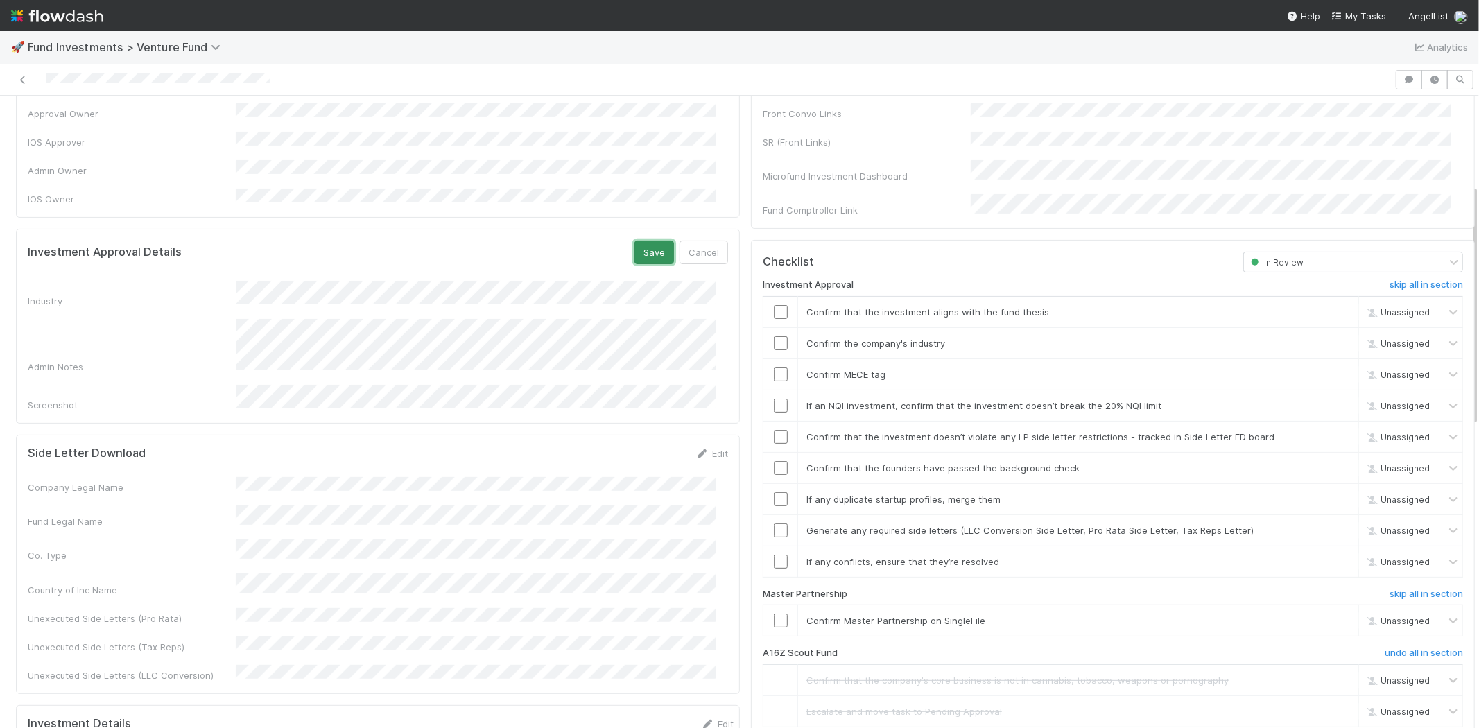
click at [639, 241] on button "Save" at bounding box center [654, 253] width 40 height 24
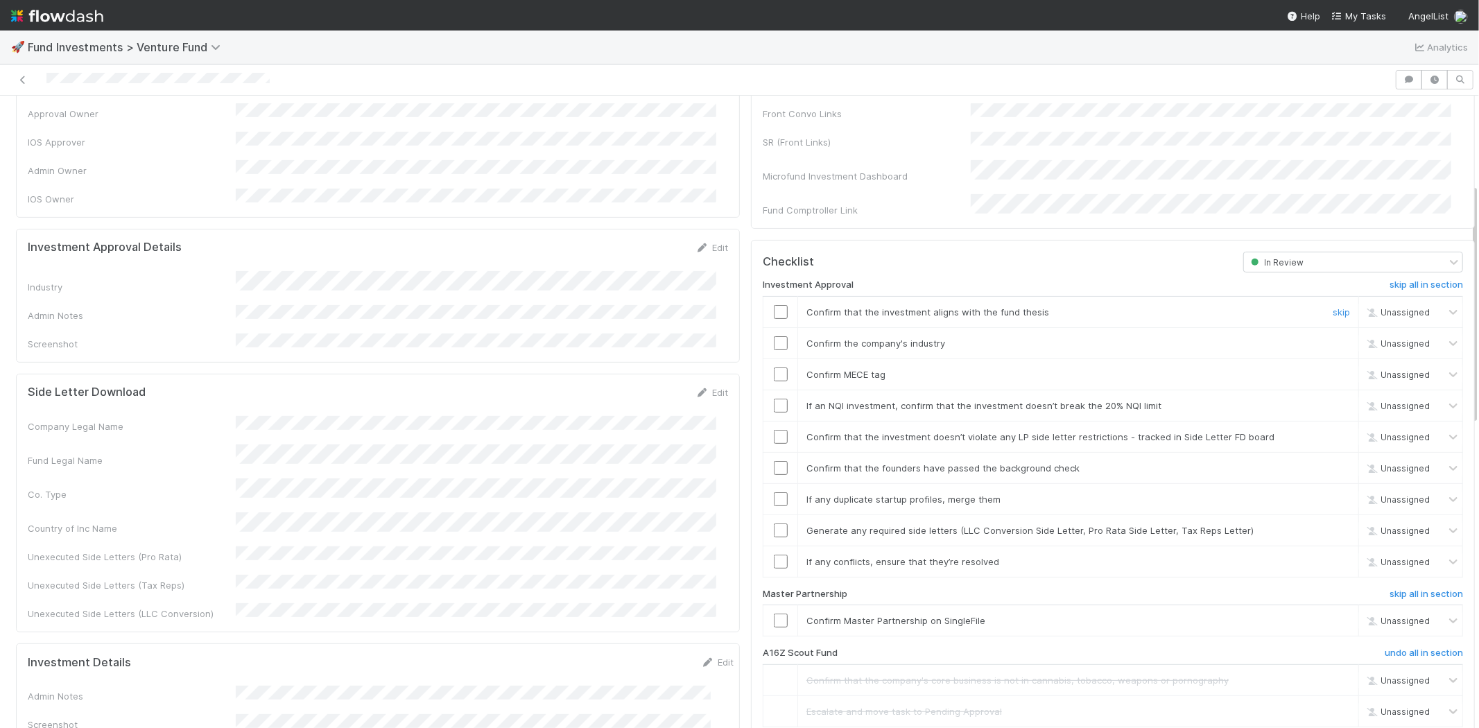
click at [774, 305] on input "checkbox" at bounding box center [781, 312] width 14 height 14
click at [774, 336] on input "checkbox" at bounding box center [781, 343] width 14 height 14
click at [774, 367] on input "checkbox" at bounding box center [781, 374] width 14 height 14
click at [774, 399] on input "checkbox" at bounding box center [781, 406] width 14 height 14
click at [774, 430] on input "checkbox" at bounding box center [781, 437] width 14 height 14
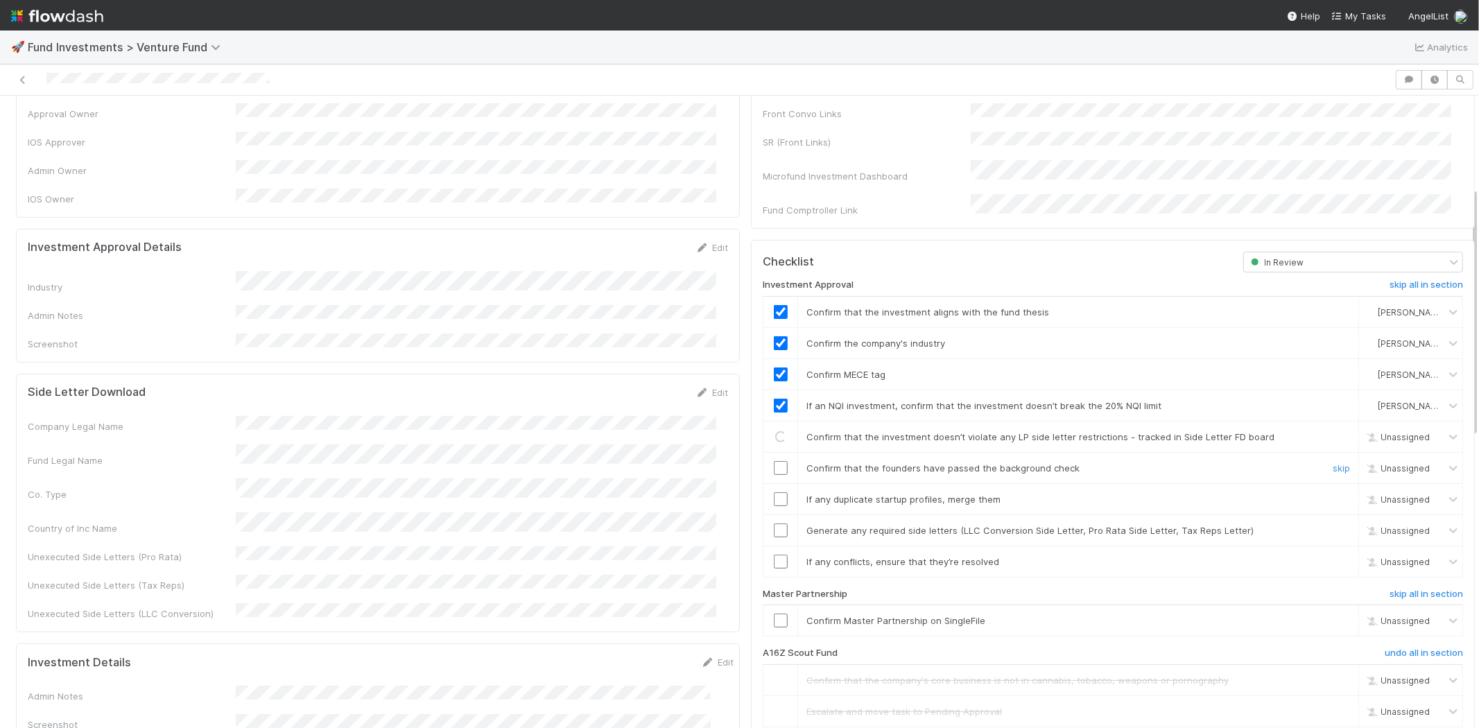
click at [774, 461] on input "checkbox" at bounding box center [781, 468] width 14 height 14
click at [774, 492] on input "checkbox" at bounding box center [781, 499] width 14 height 14
click at [774, 523] on input "checkbox" at bounding box center [781, 530] width 14 height 14
click at [774, 555] on input "checkbox" at bounding box center [781, 562] width 14 height 14
click at [774, 613] on input "checkbox" at bounding box center [781, 620] width 14 height 14
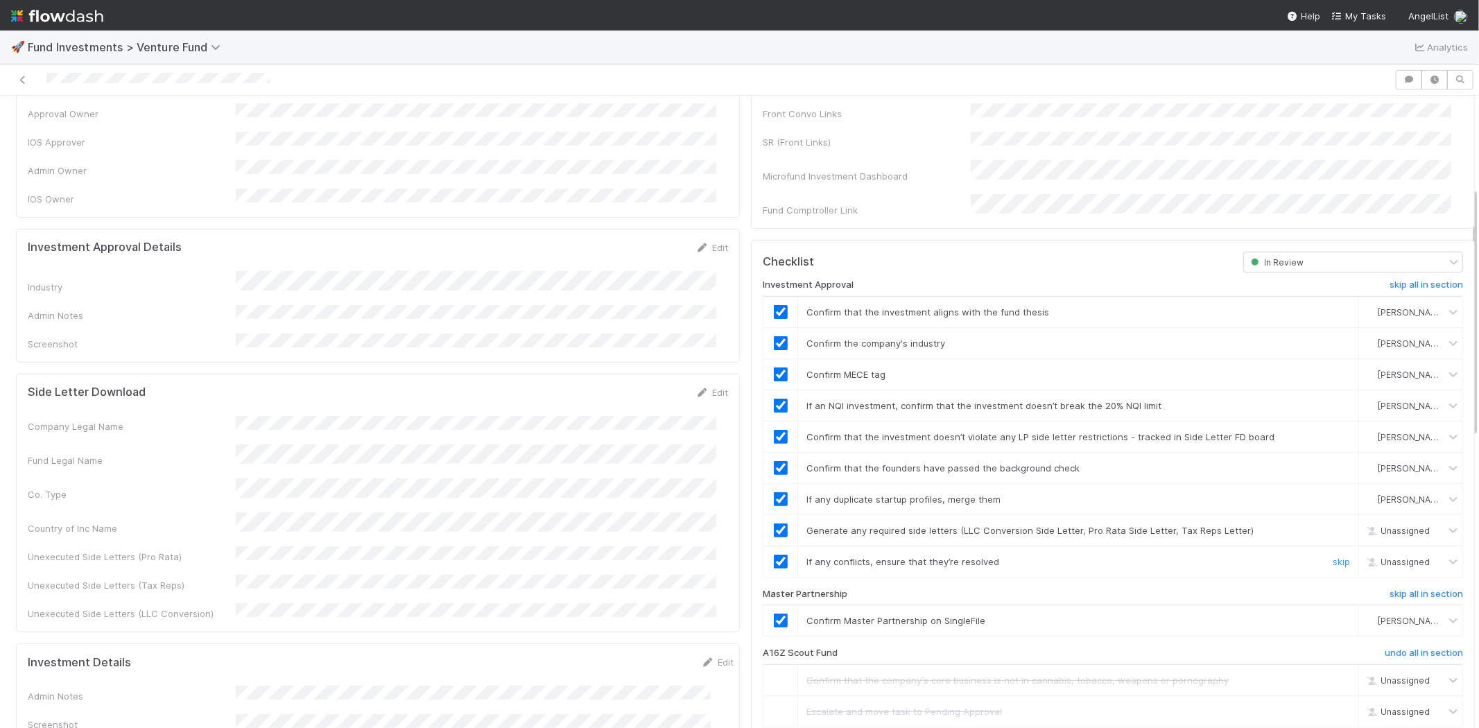
checkbox input "true"
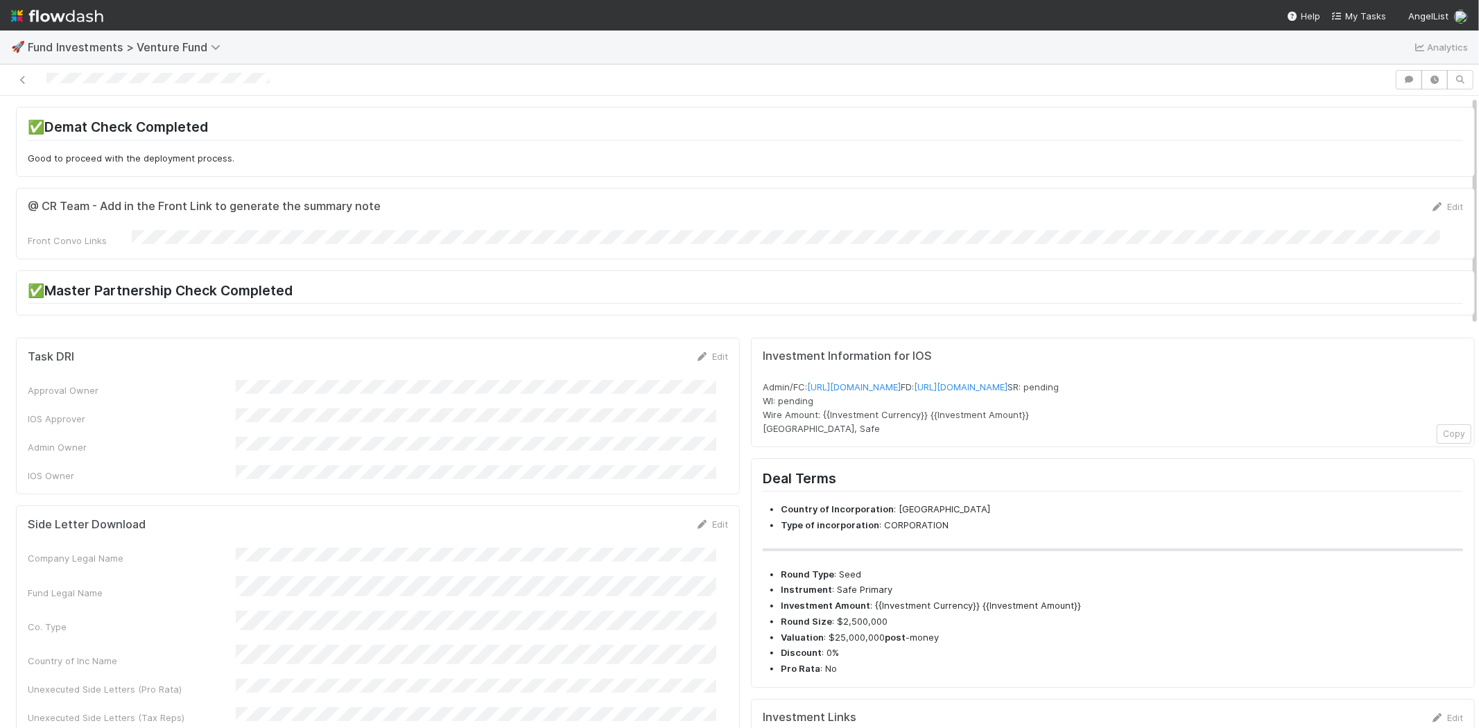
scroll to position [0, 0]
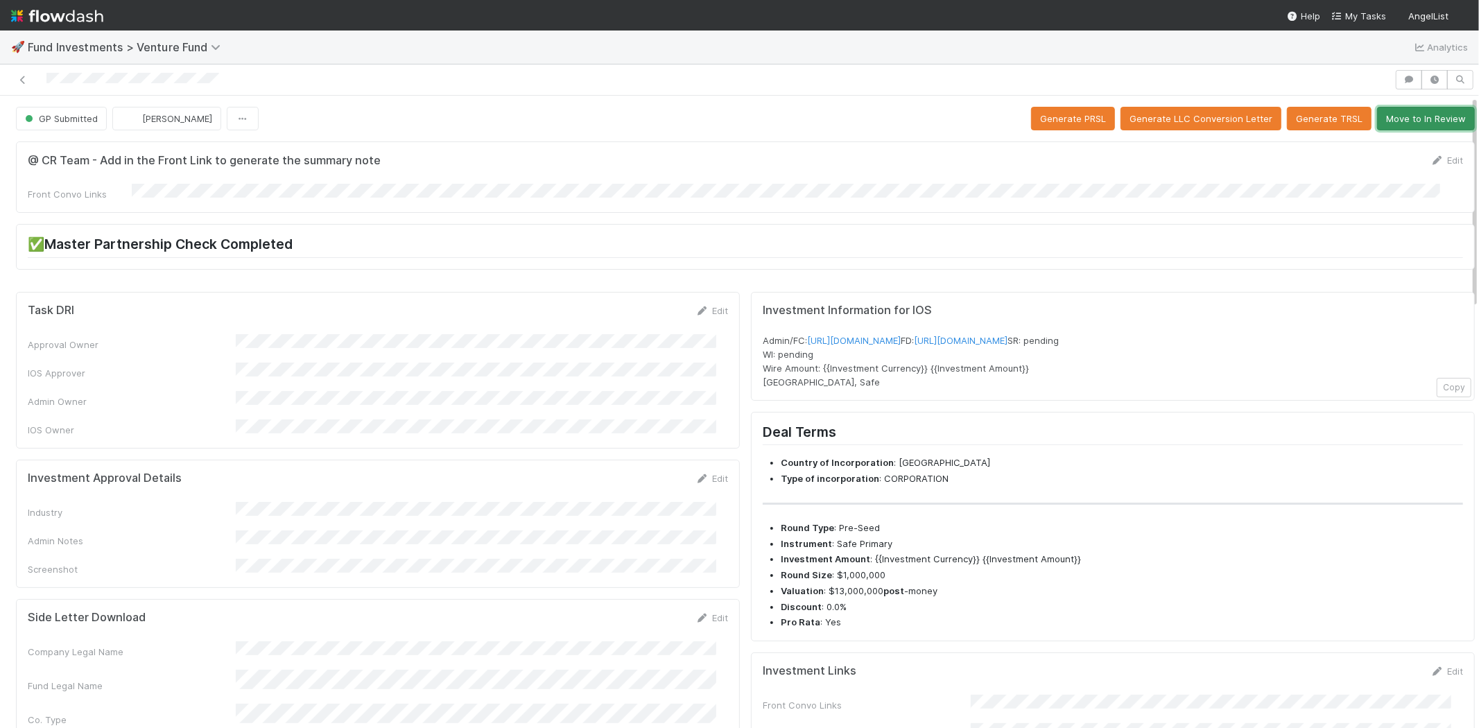
click at [1408, 114] on button "Move to In Review" at bounding box center [1426, 119] width 98 height 24
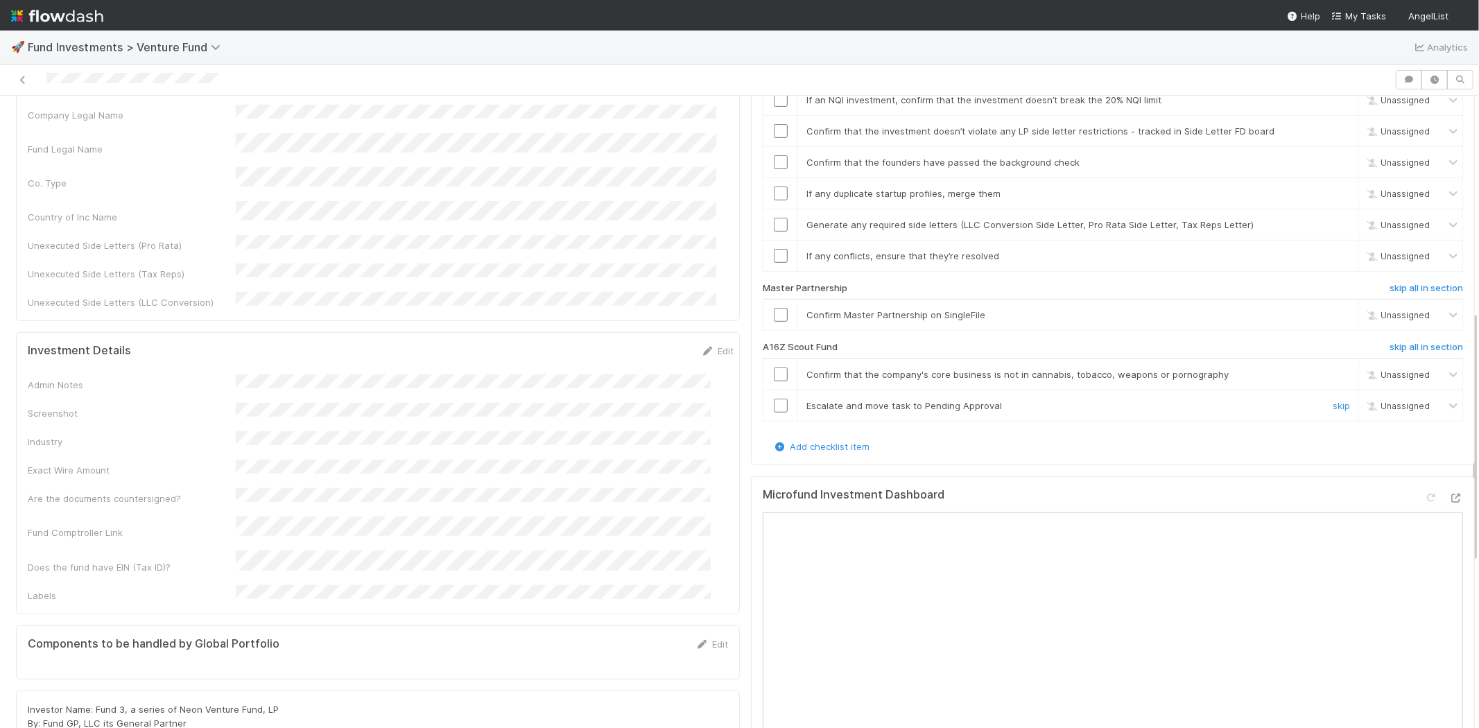
scroll to position [539, 0]
click at [1398, 340] on h6 "skip all in section" at bounding box center [1425, 345] width 73 height 11
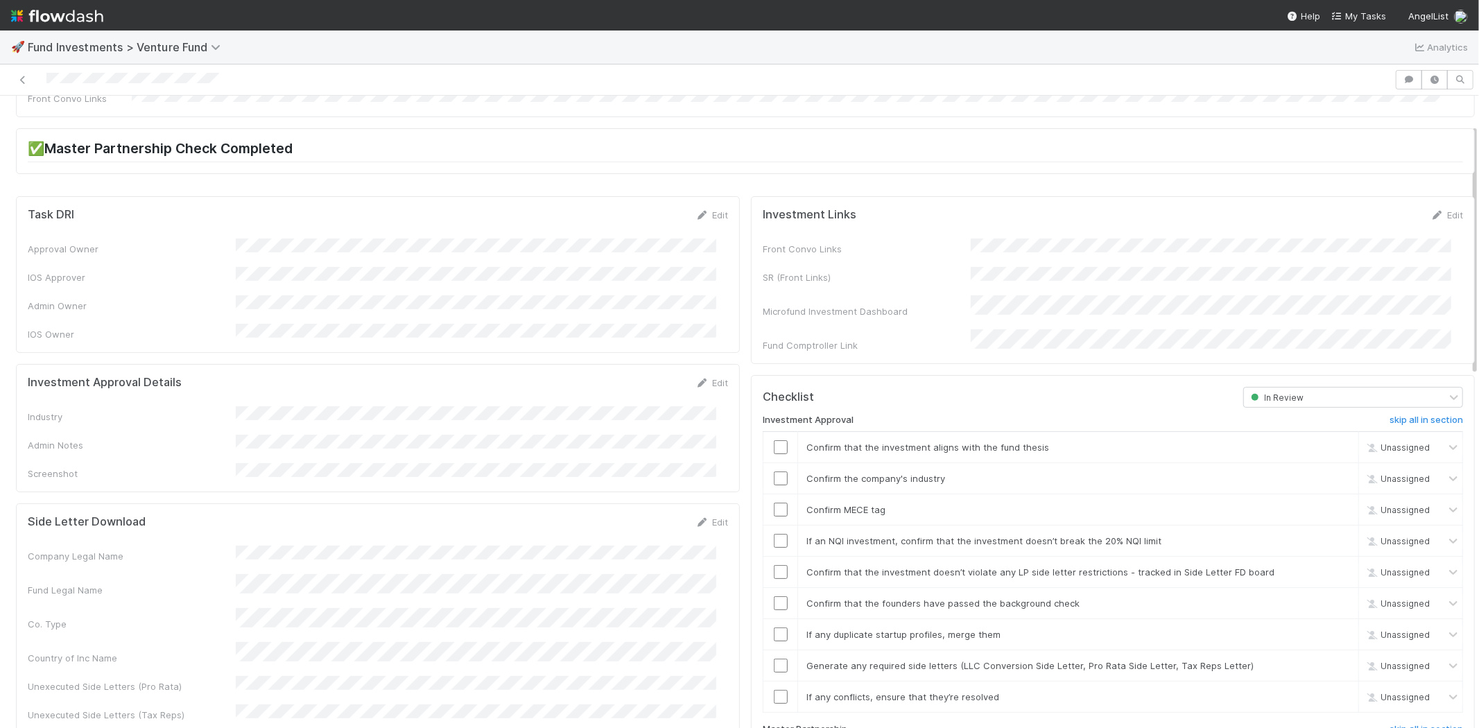
scroll to position [0, 0]
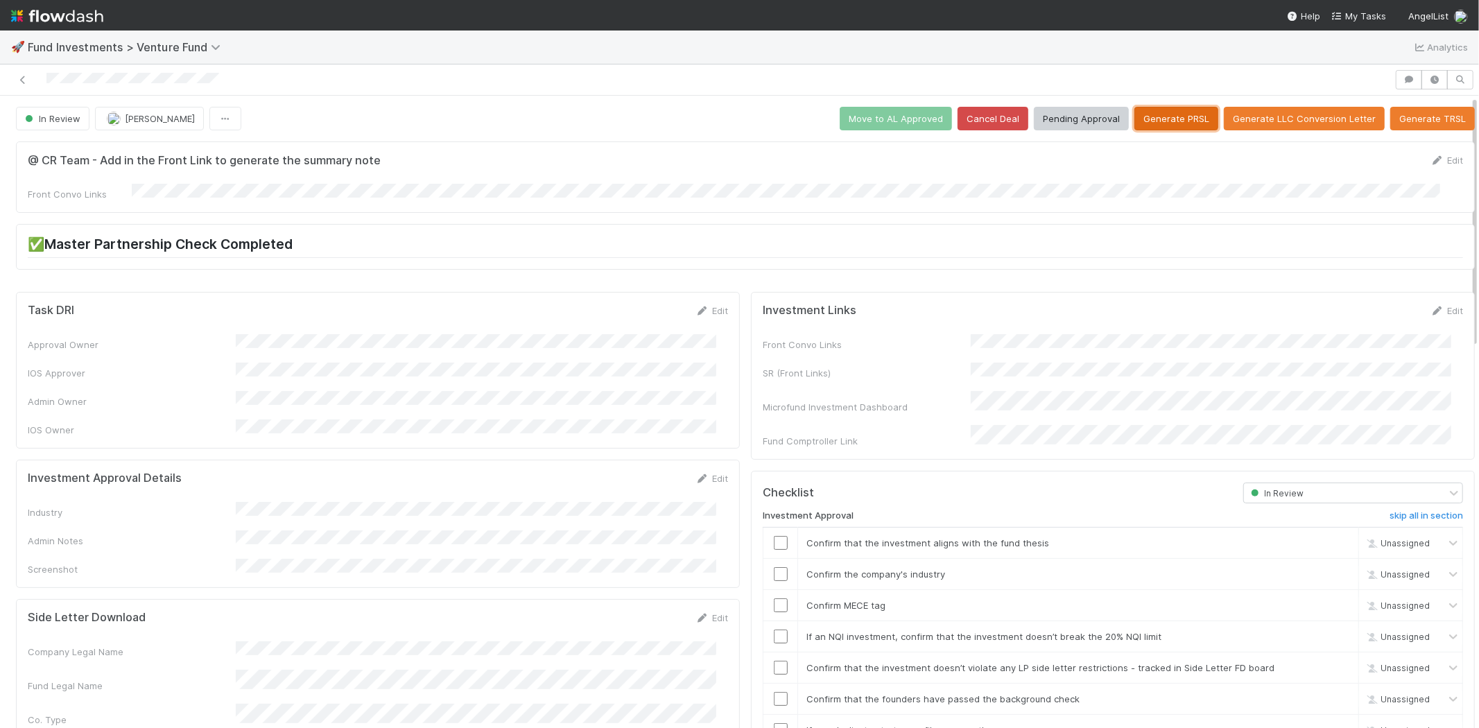
click at [1151, 123] on button "Generate PRSL" at bounding box center [1176, 119] width 84 height 24
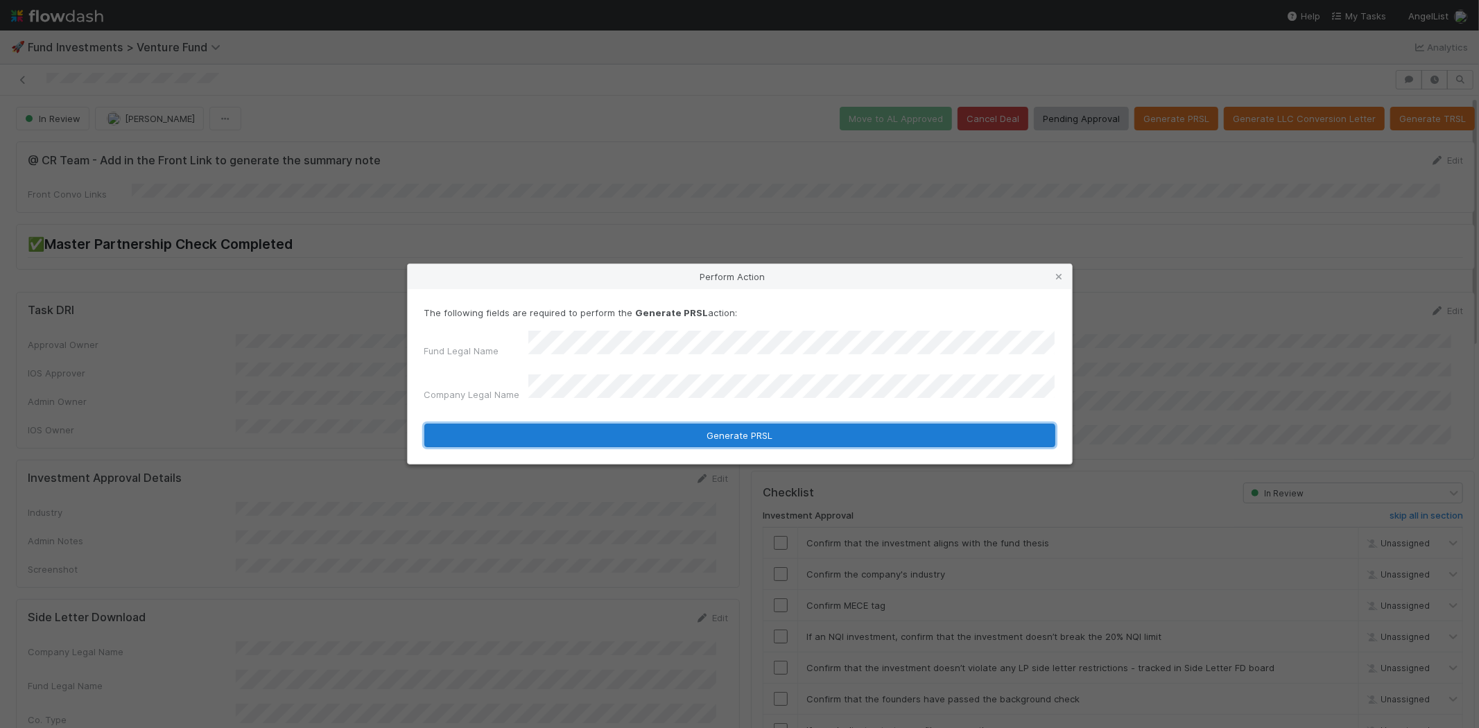
click at [602, 428] on button "Generate PRSL" at bounding box center [739, 436] width 631 height 24
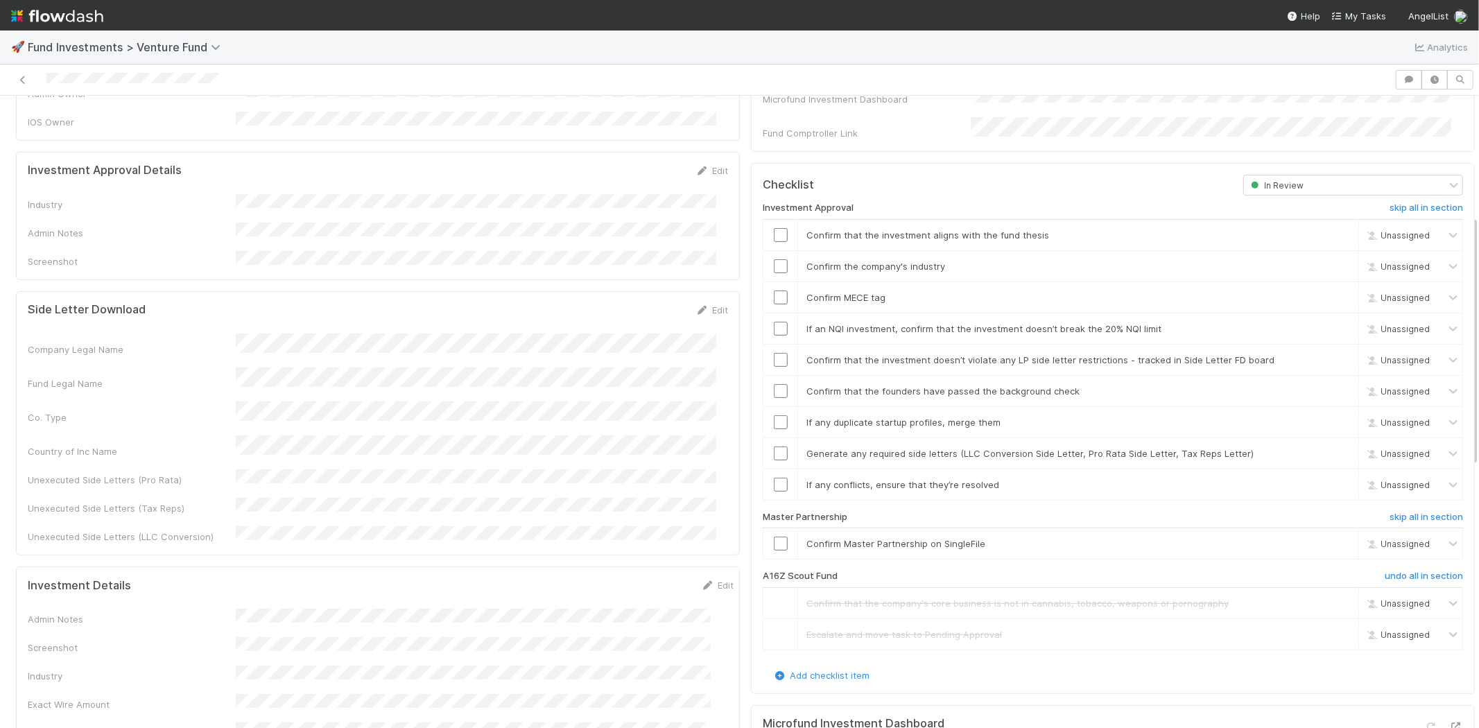
scroll to position [154, 0]
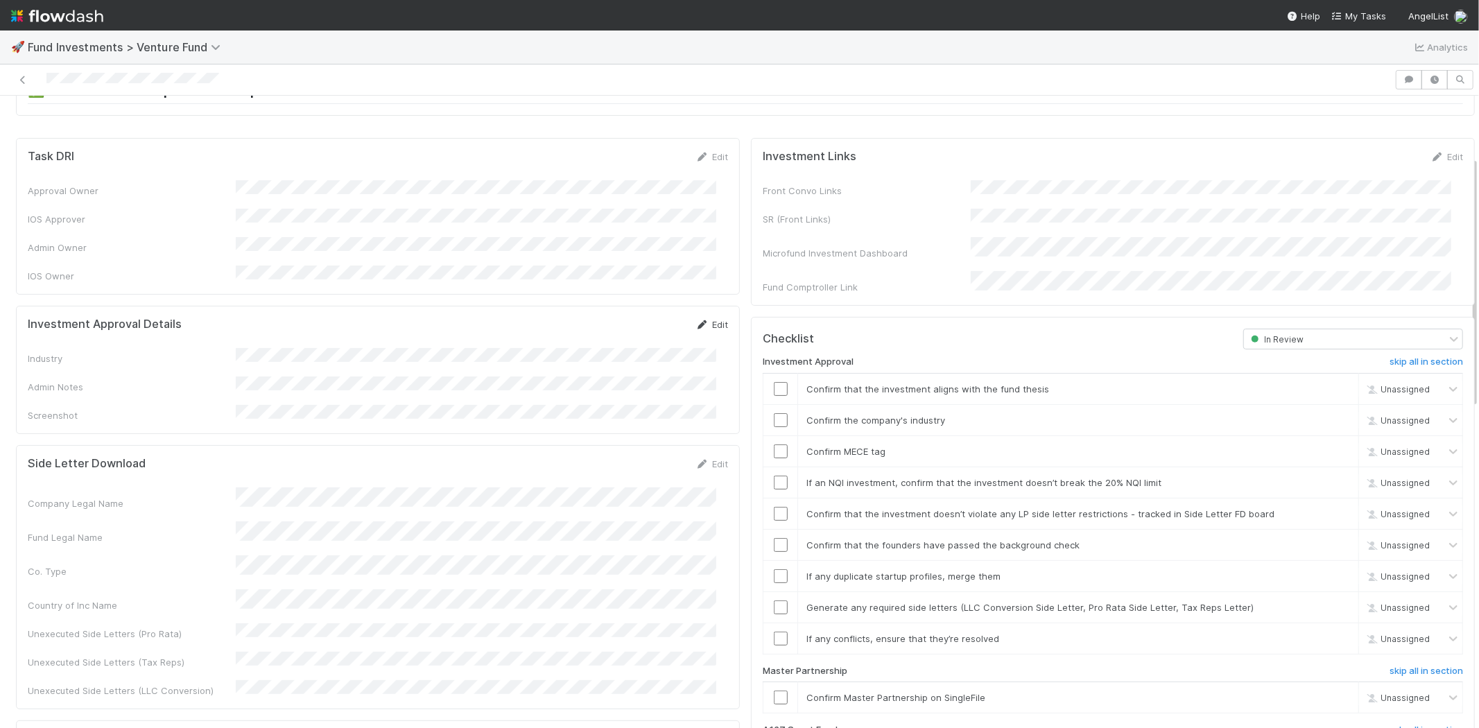
click at [699, 319] on link "Edit" at bounding box center [711, 324] width 33 height 11
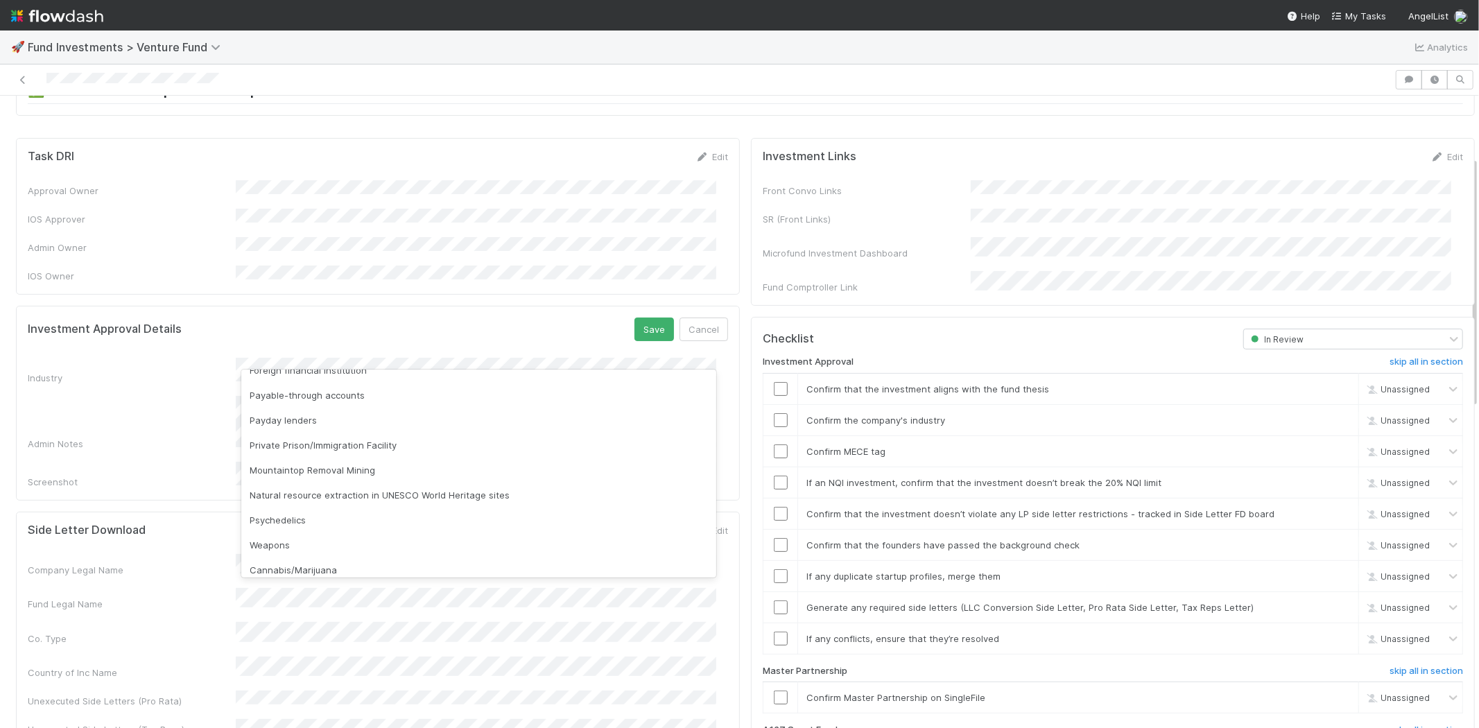
scroll to position [396, 0]
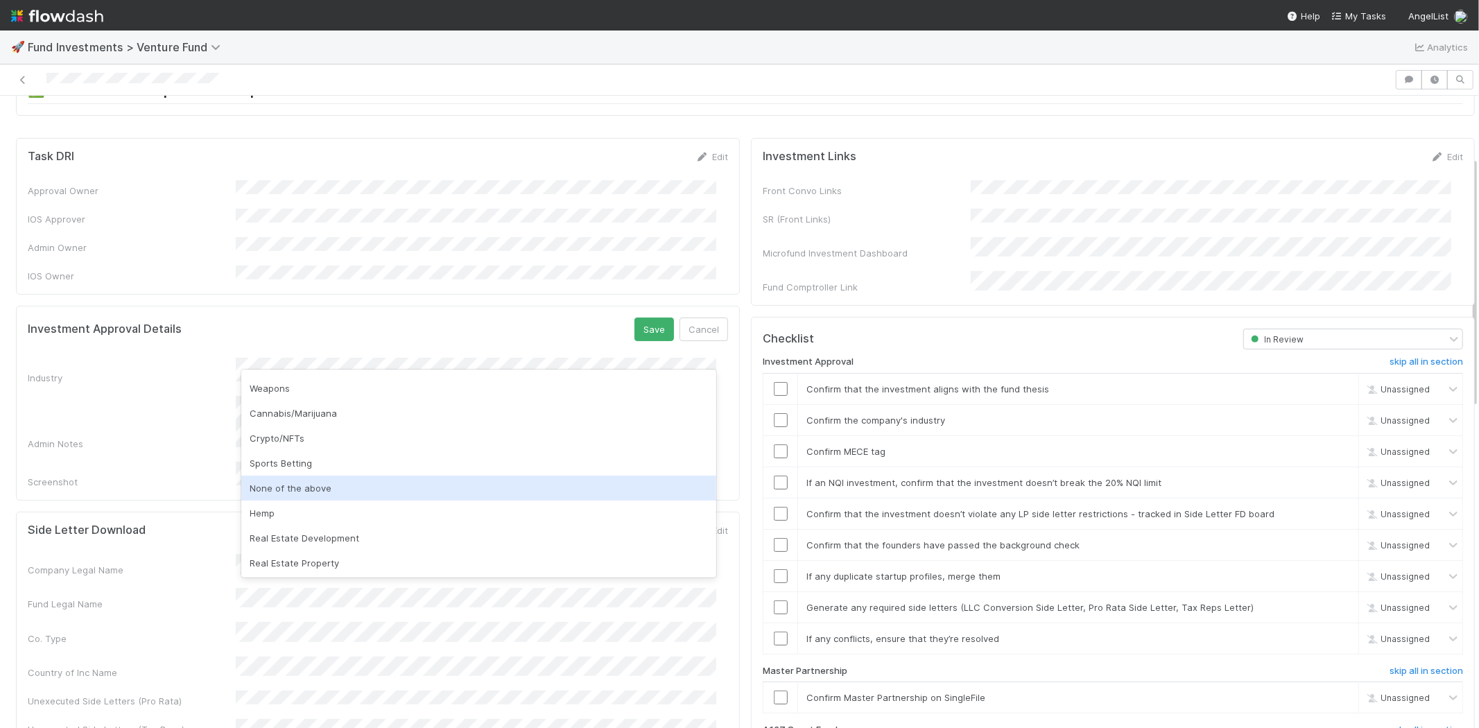
click at [308, 485] on div "None of the above" at bounding box center [478, 488] width 475 height 25
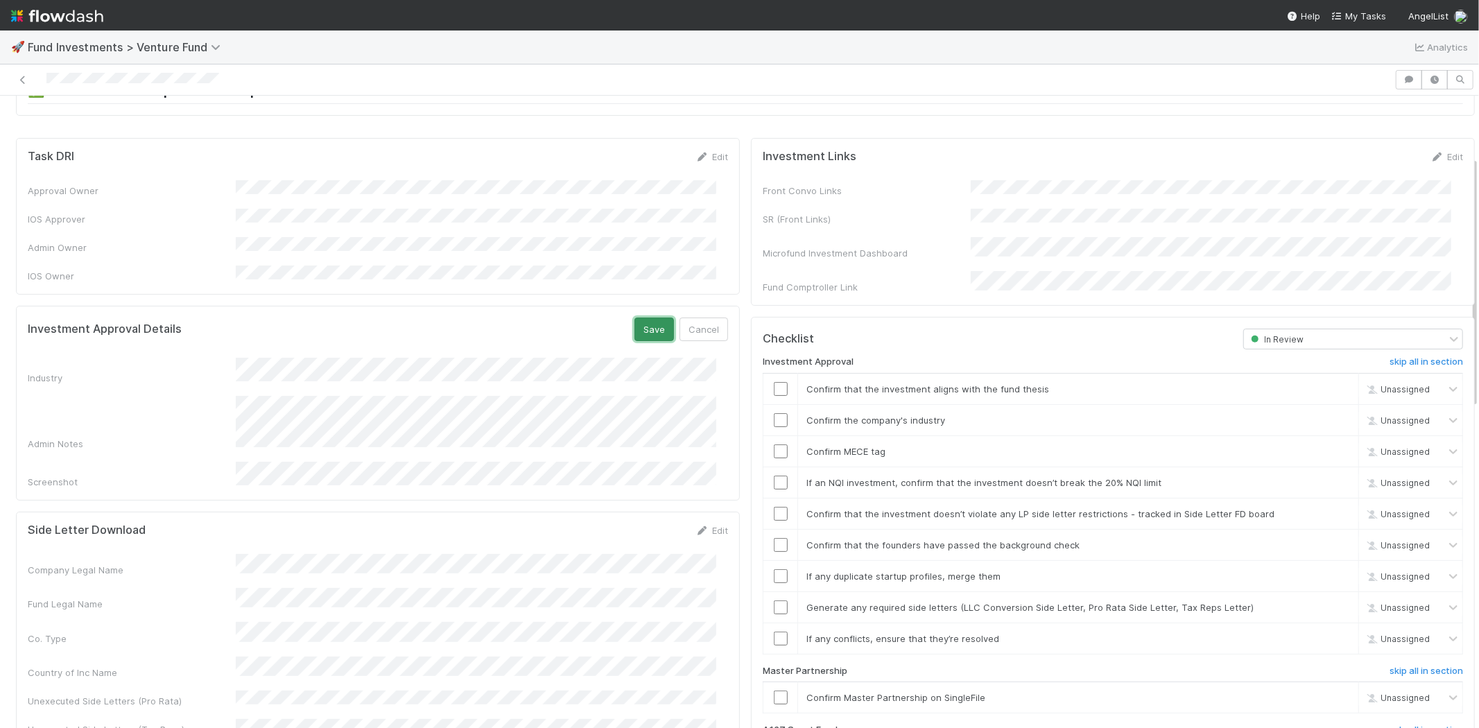
click at [635, 317] on button "Save" at bounding box center [654, 329] width 40 height 24
click at [774, 382] on input "checkbox" at bounding box center [781, 389] width 14 height 14
drag, startPoint x: 767, startPoint y: 396, endPoint x: 769, endPoint y: 426, distance: 29.9
click at [774, 413] on input "checkbox" at bounding box center [781, 420] width 14 height 14
click at [769, 435] on td at bounding box center [780, 450] width 35 height 31
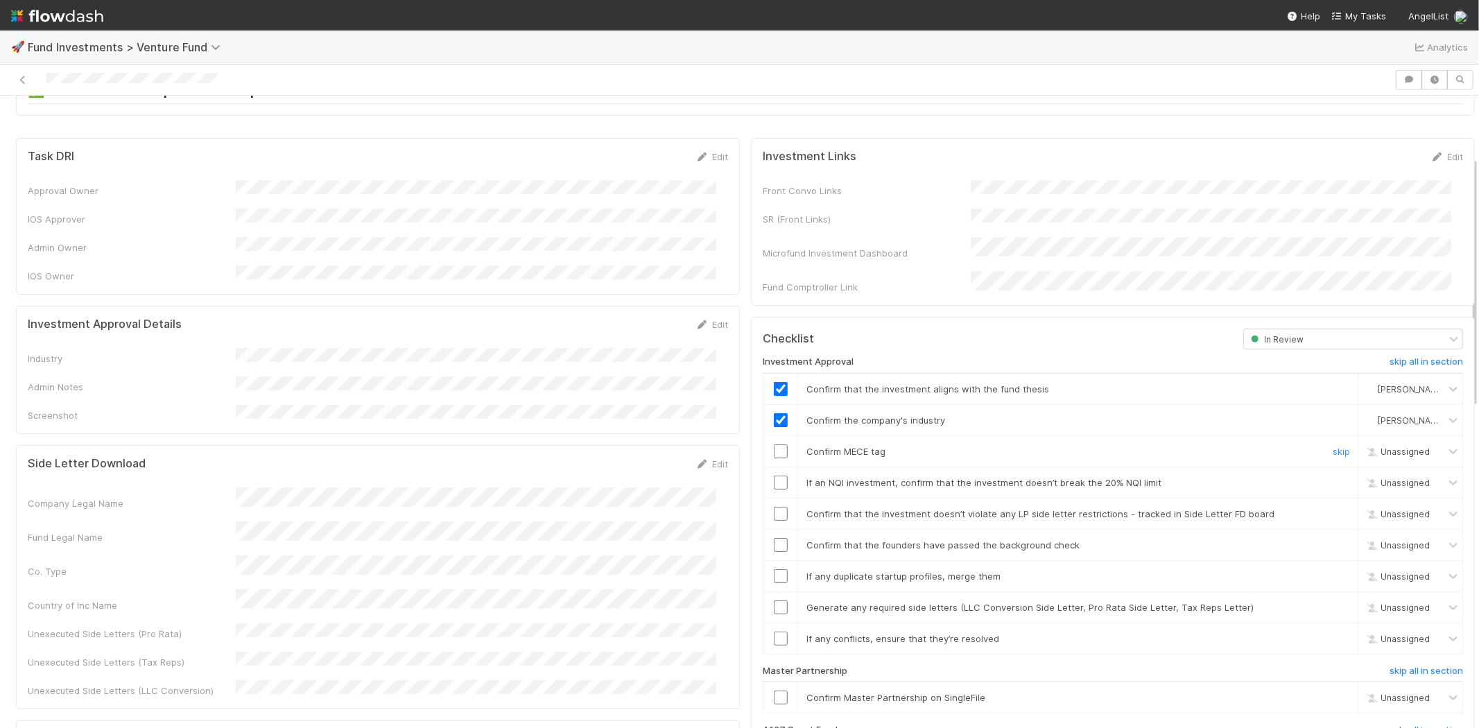
click at [774, 444] on input "checkbox" at bounding box center [781, 451] width 14 height 14
click at [774, 476] on input "checkbox" at bounding box center [781, 483] width 14 height 14
click at [774, 507] on input "checkbox" at bounding box center [781, 514] width 14 height 14
click at [774, 538] on input "checkbox" at bounding box center [781, 545] width 14 height 14
click at [774, 569] on input "checkbox" at bounding box center [781, 576] width 14 height 14
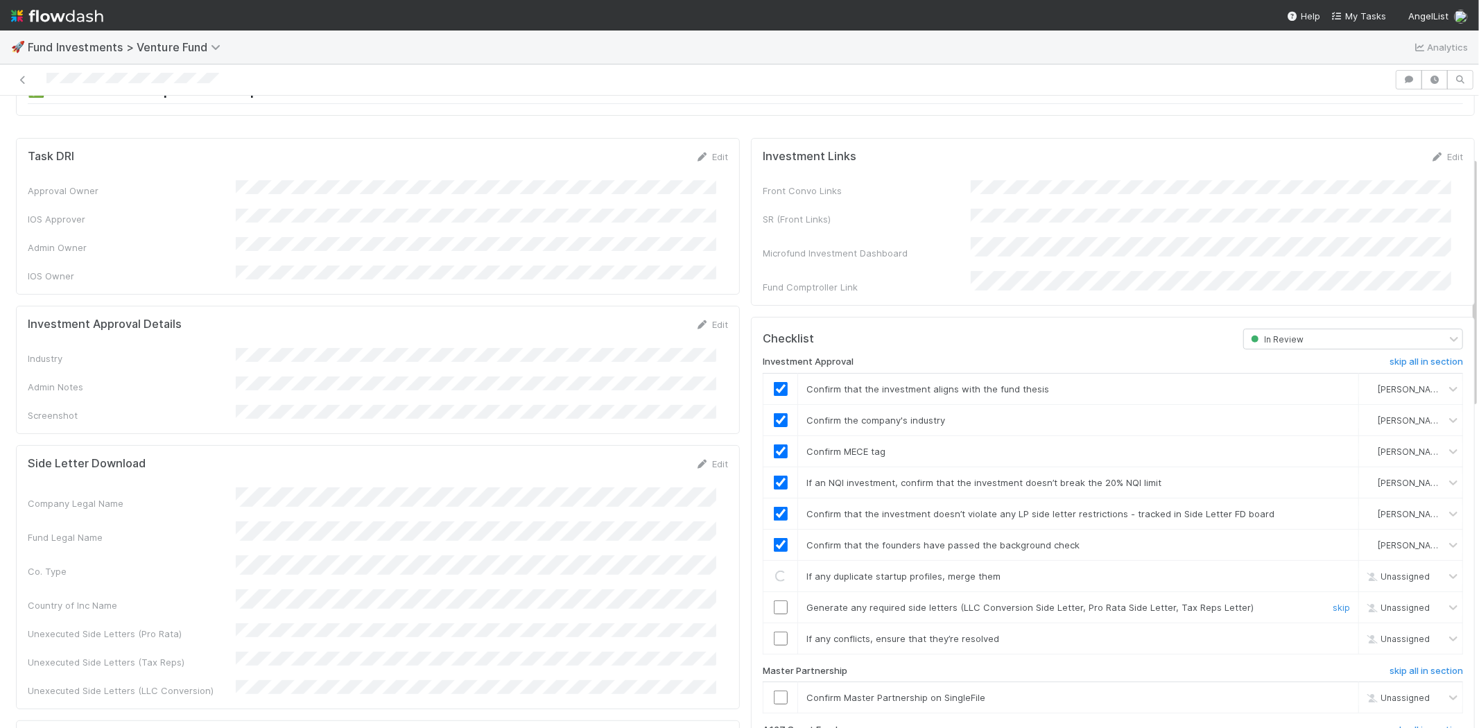
click at [774, 600] on input "checkbox" at bounding box center [781, 607] width 14 height 14
click at [774, 631] on input "checkbox" at bounding box center [781, 638] width 14 height 14
click at [774, 690] on input "checkbox" at bounding box center [781, 697] width 14 height 14
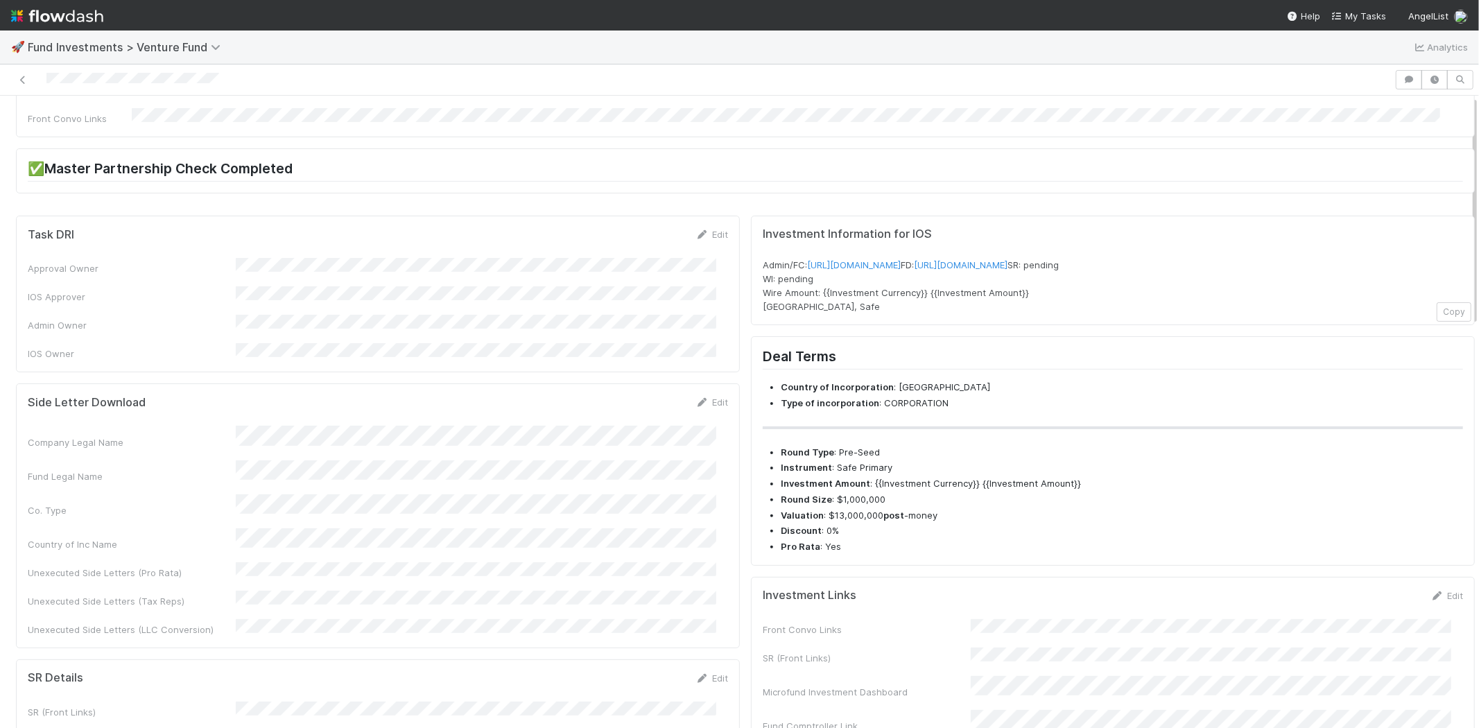
scroll to position [0, 0]
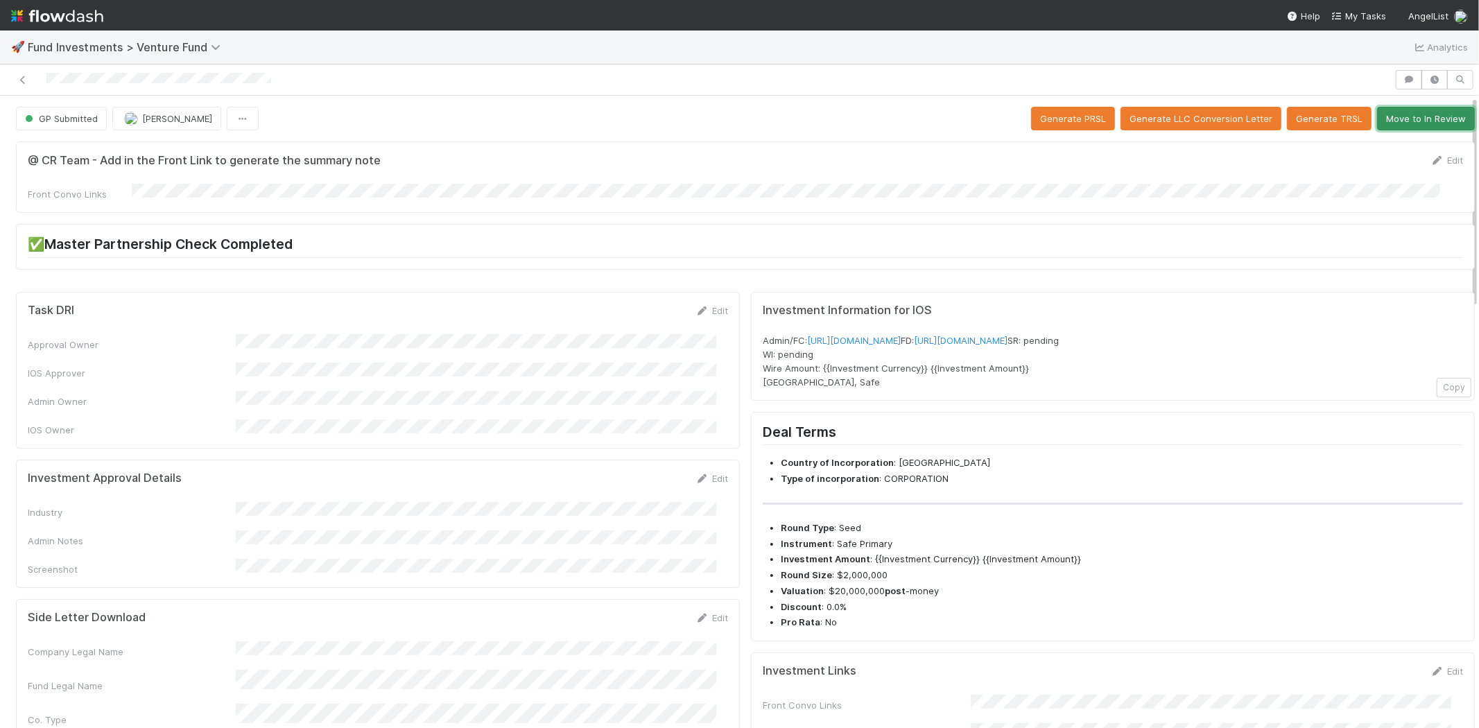
click at [1395, 114] on button "Move to In Review" at bounding box center [1426, 119] width 98 height 24
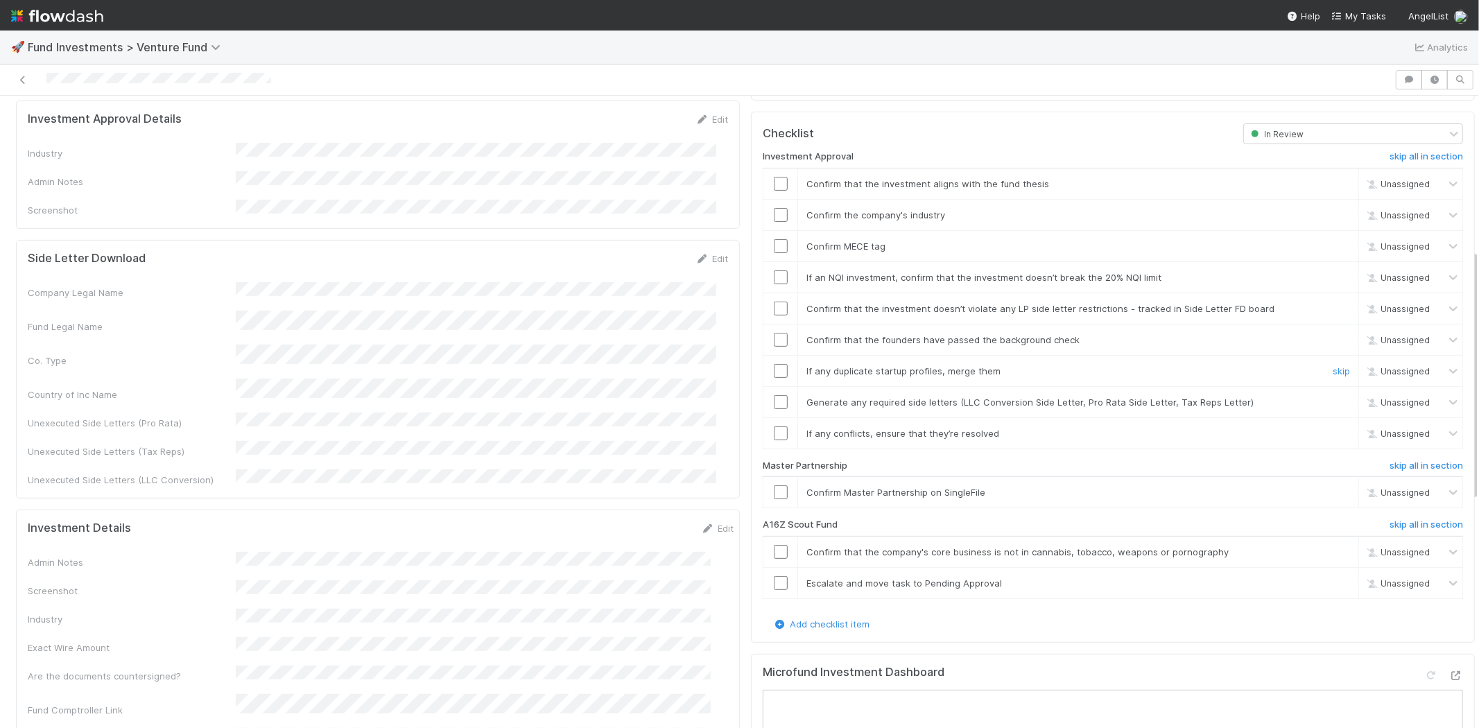
scroll to position [385, 0]
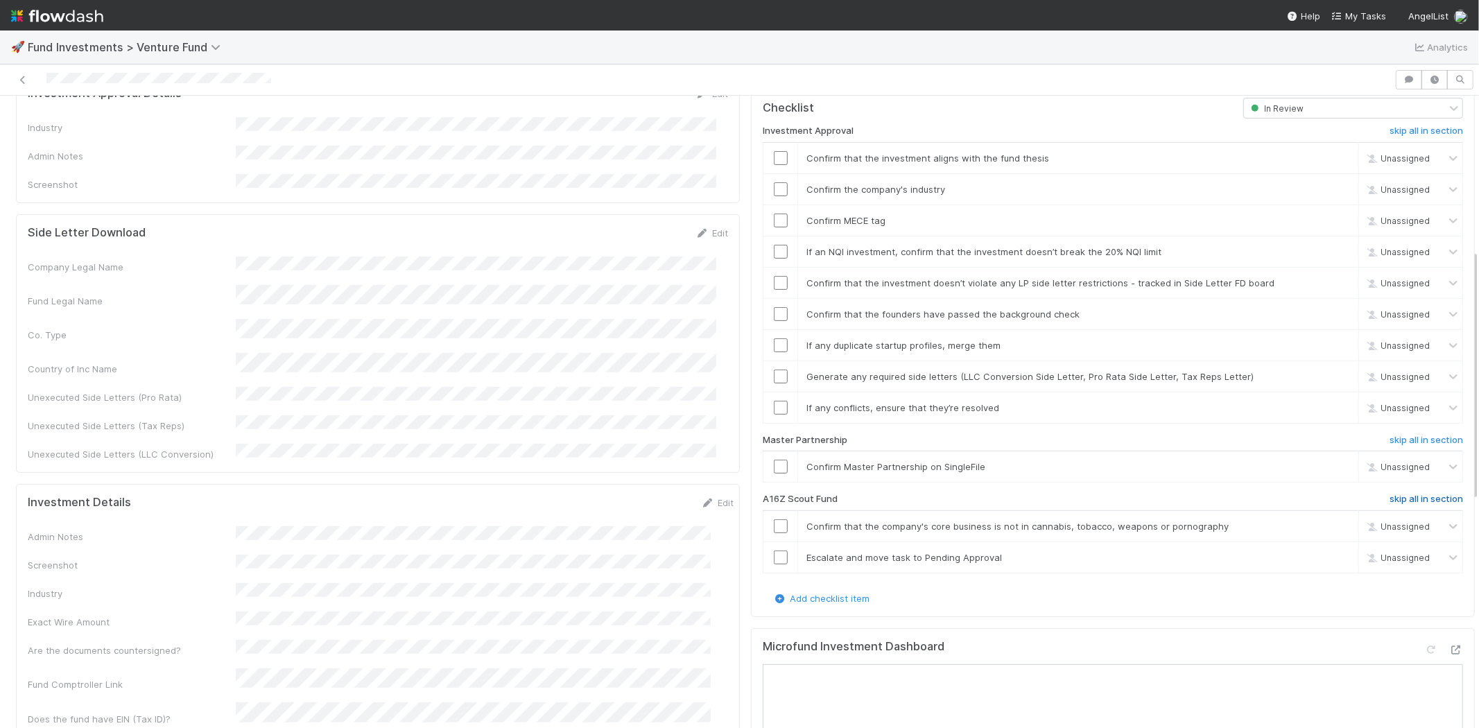
click at [1389, 494] on h6 "skip all in section" at bounding box center [1425, 499] width 73 height 11
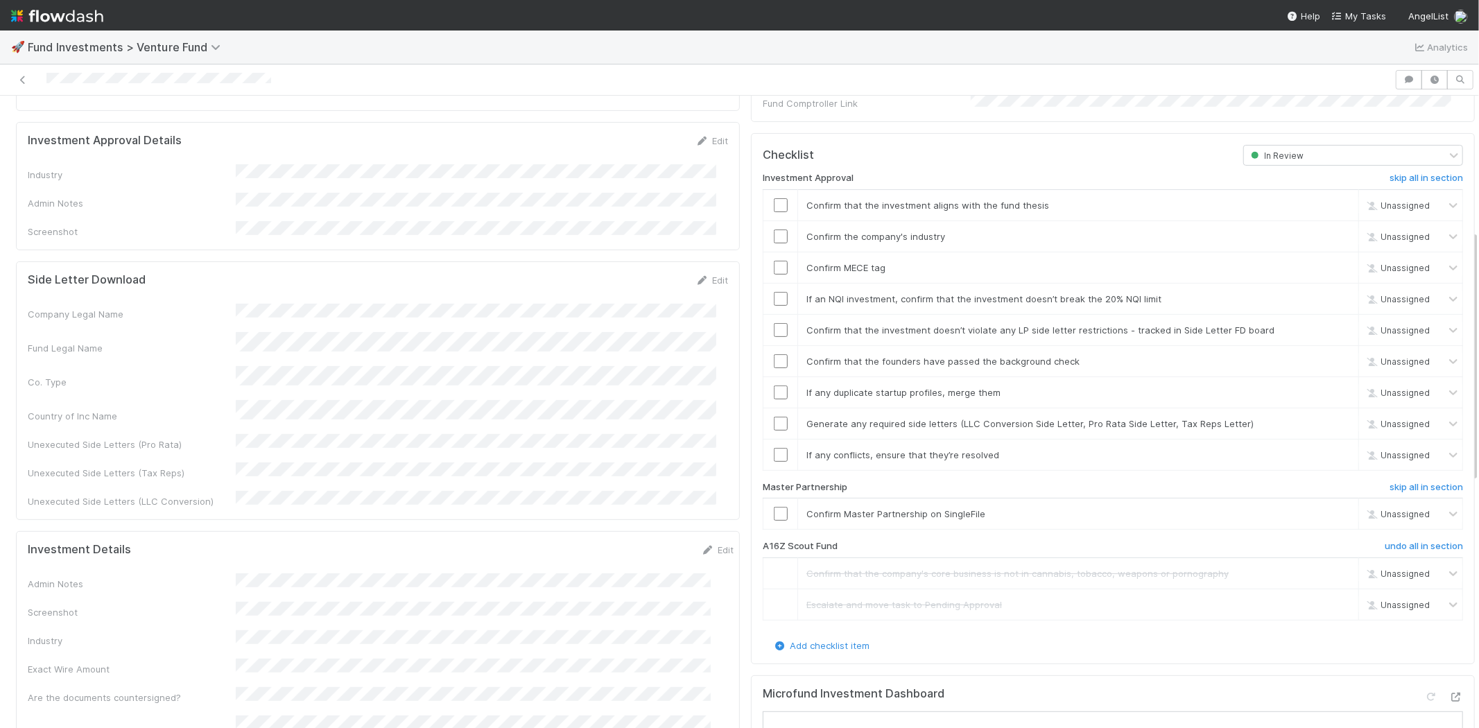
scroll to position [337, 0]
click at [704, 136] on link "Edit" at bounding box center [711, 141] width 33 height 11
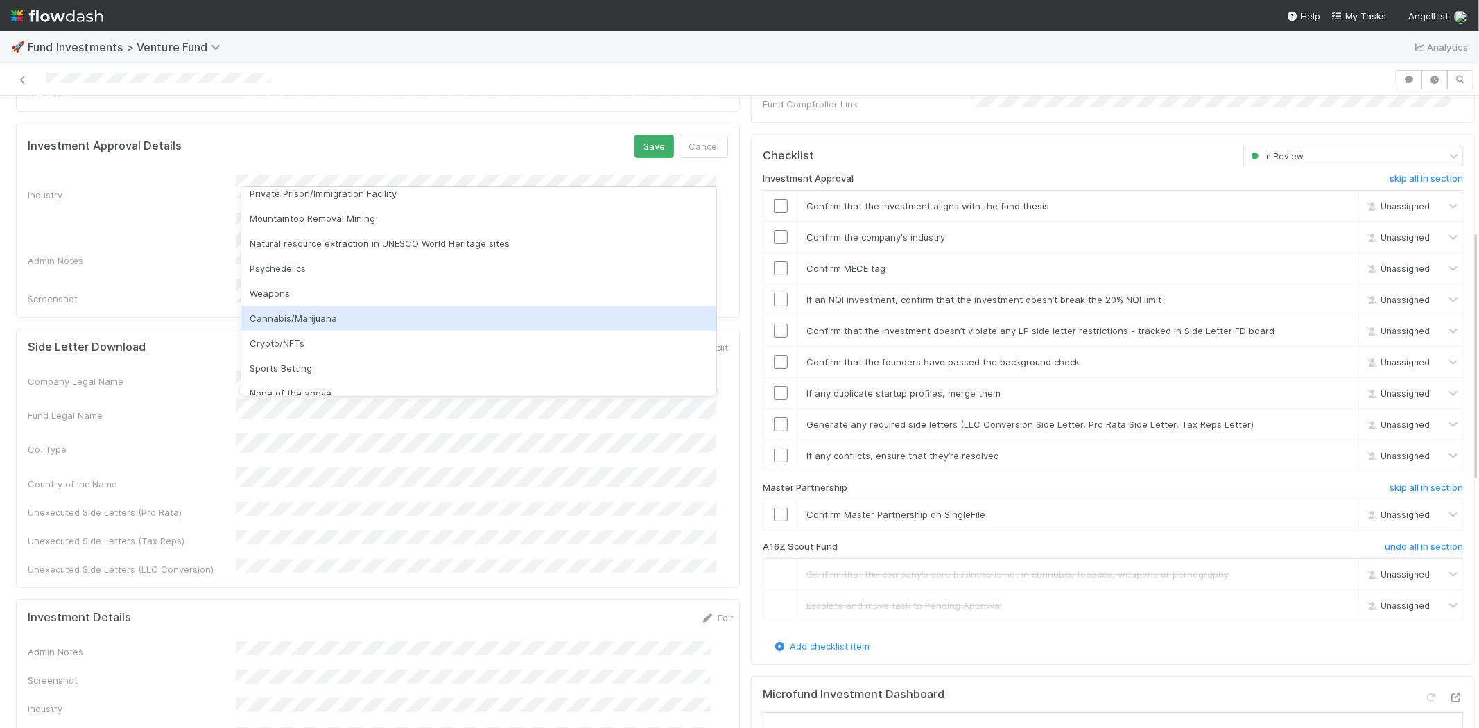
scroll to position [396, 0]
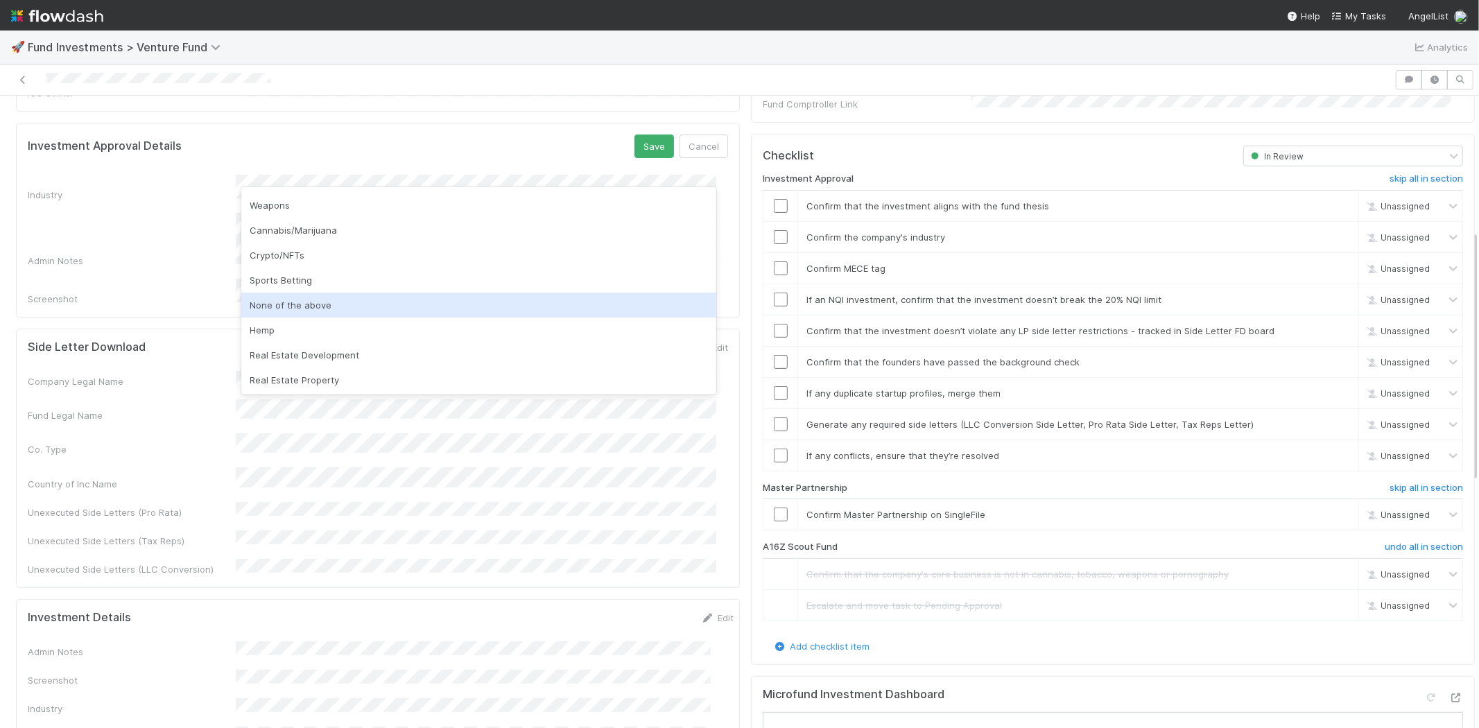
click at [317, 303] on div "None of the above" at bounding box center [478, 305] width 475 height 25
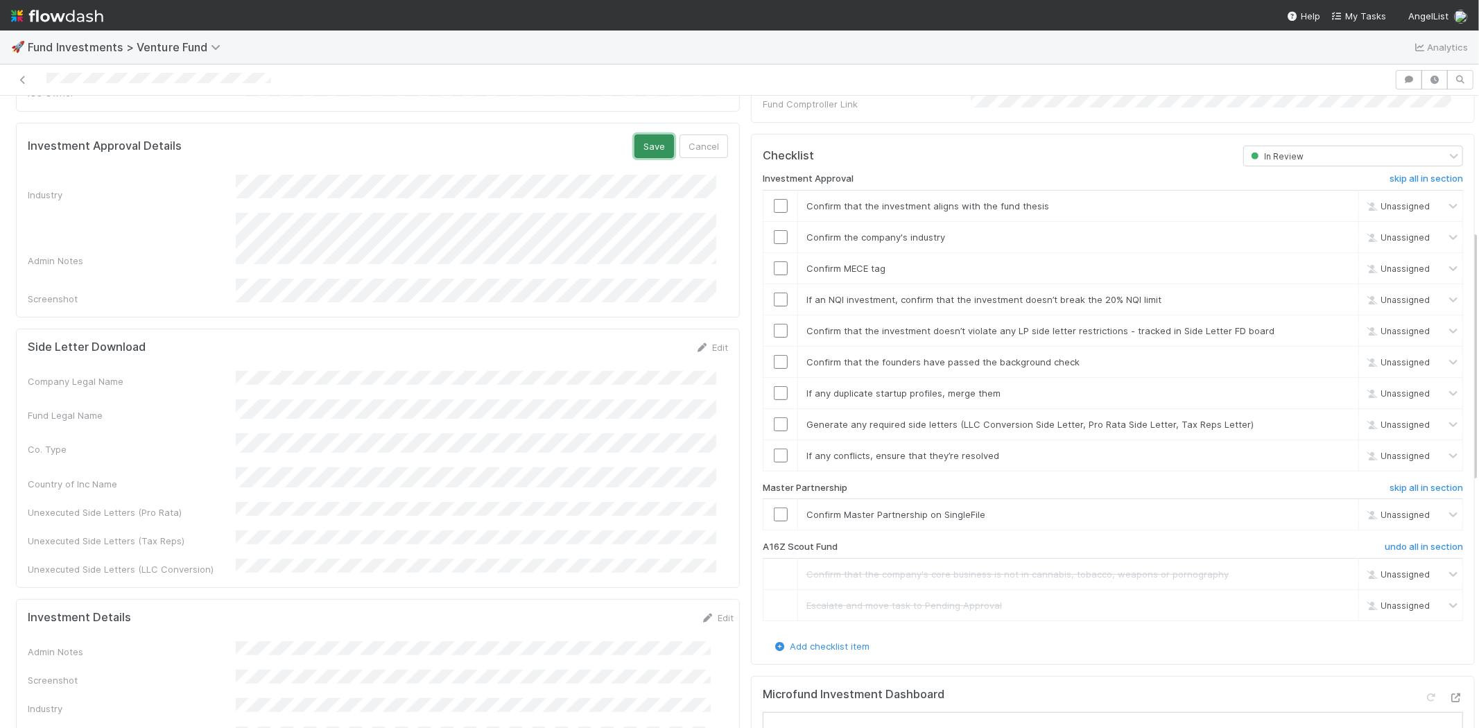
click at [647, 134] on button "Save" at bounding box center [654, 146] width 40 height 24
click at [774, 199] on input "checkbox" at bounding box center [781, 206] width 14 height 14
click at [774, 230] on input "checkbox" at bounding box center [781, 237] width 14 height 14
click at [774, 261] on input "checkbox" at bounding box center [781, 268] width 14 height 14
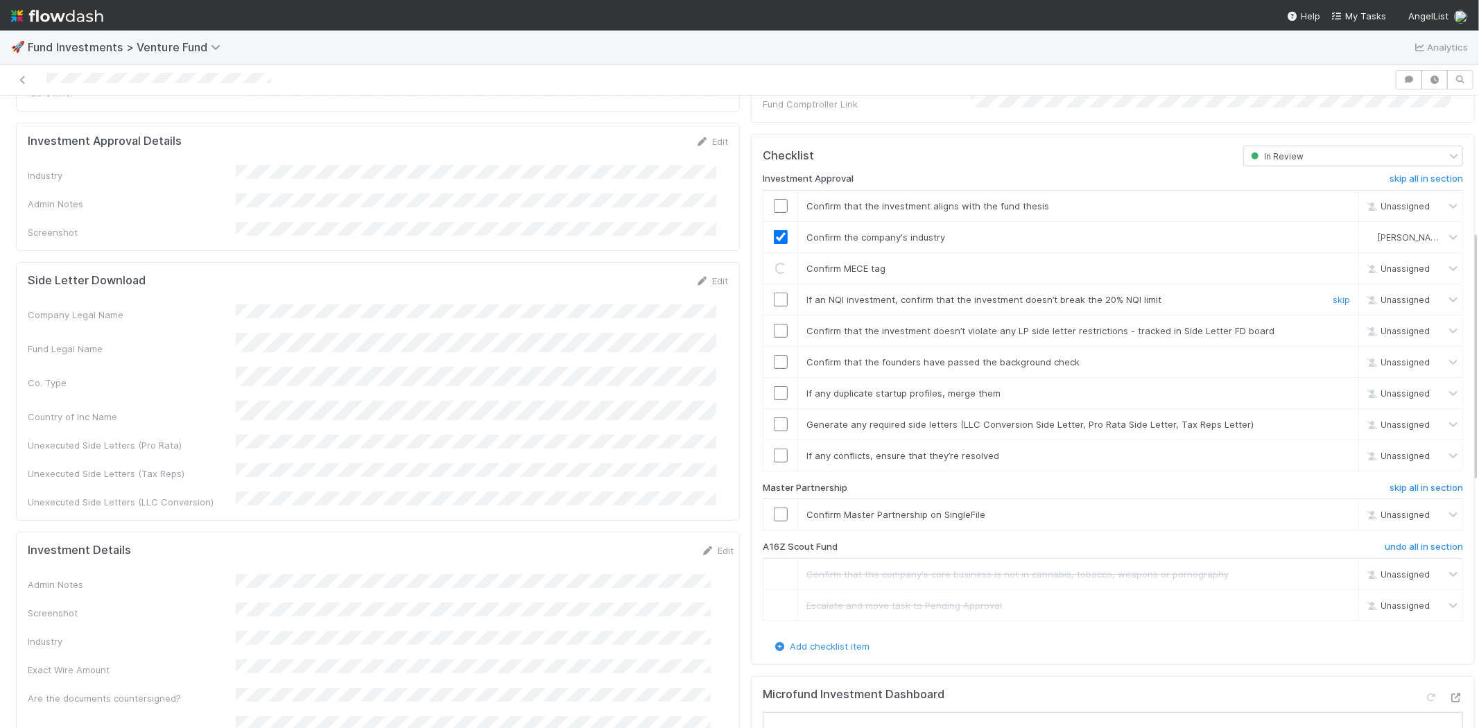
click at [774, 293] on input "checkbox" at bounding box center [781, 300] width 14 height 14
click at [774, 199] on input "checkbox" at bounding box center [781, 206] width 14 height 14
click at [774, 324] on input "checkbox" at bounding box center [781, 331] width 14 height 14
click at [767, 354] on td at bounding box center [780, 361] width 35 height 31
click at [774, 355] on input "checkbox" at bounding box center [781, 362] width 14 height 14
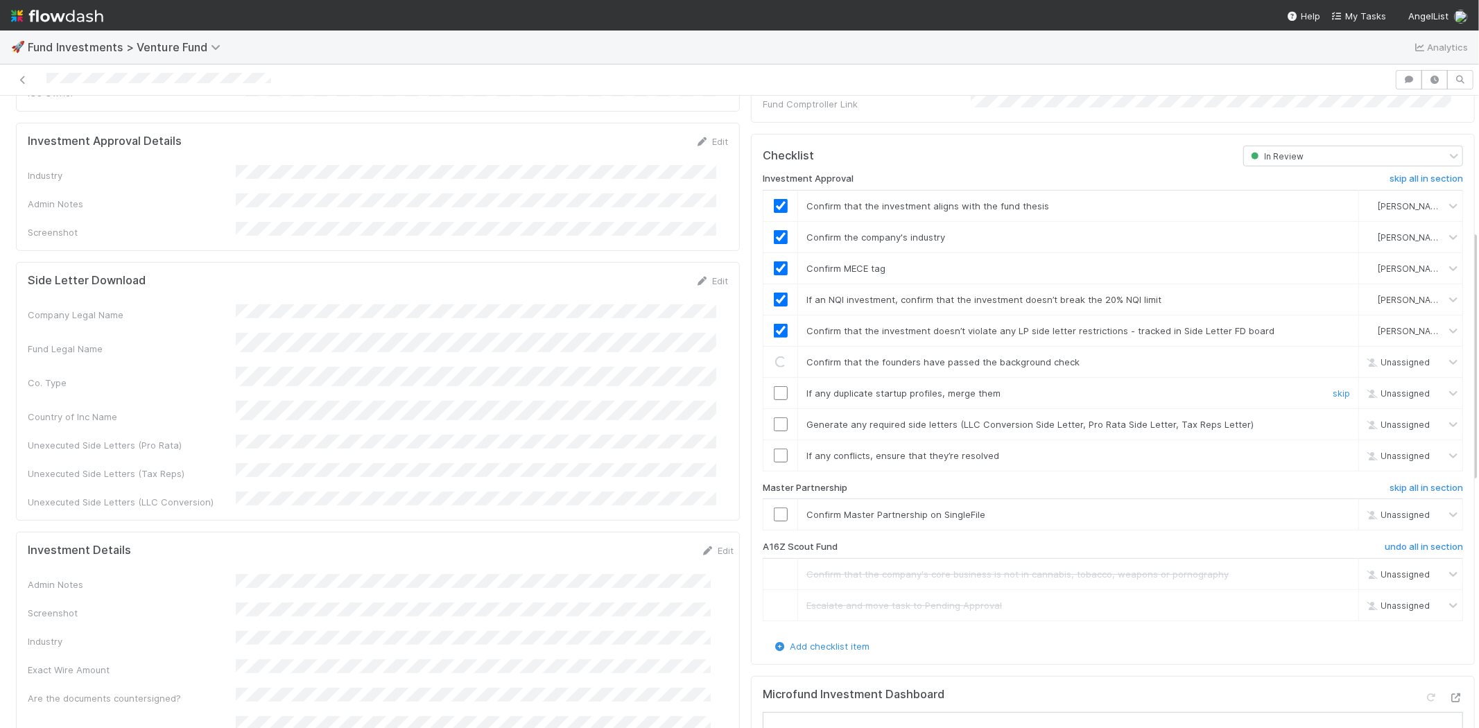
click at [774, 386] on input "checkbox" at bounding box center [781, 393] width 14 height 14
drag, startPoint x: 767, startPoint y: 408, endPoint x: 768, endPoint y: 426, distance: 18.0
click at [774, 417] on input "checkbox" at bounding box center [781, 424] width 14 height 14
drag, startPoint x: 771, startPoint y: 435, endPoint x: 767, endPoint y: 474, distance: 39.0
click at [774, 448] on input "checkbox" at bounding box center [781, 455] width 14 height 14
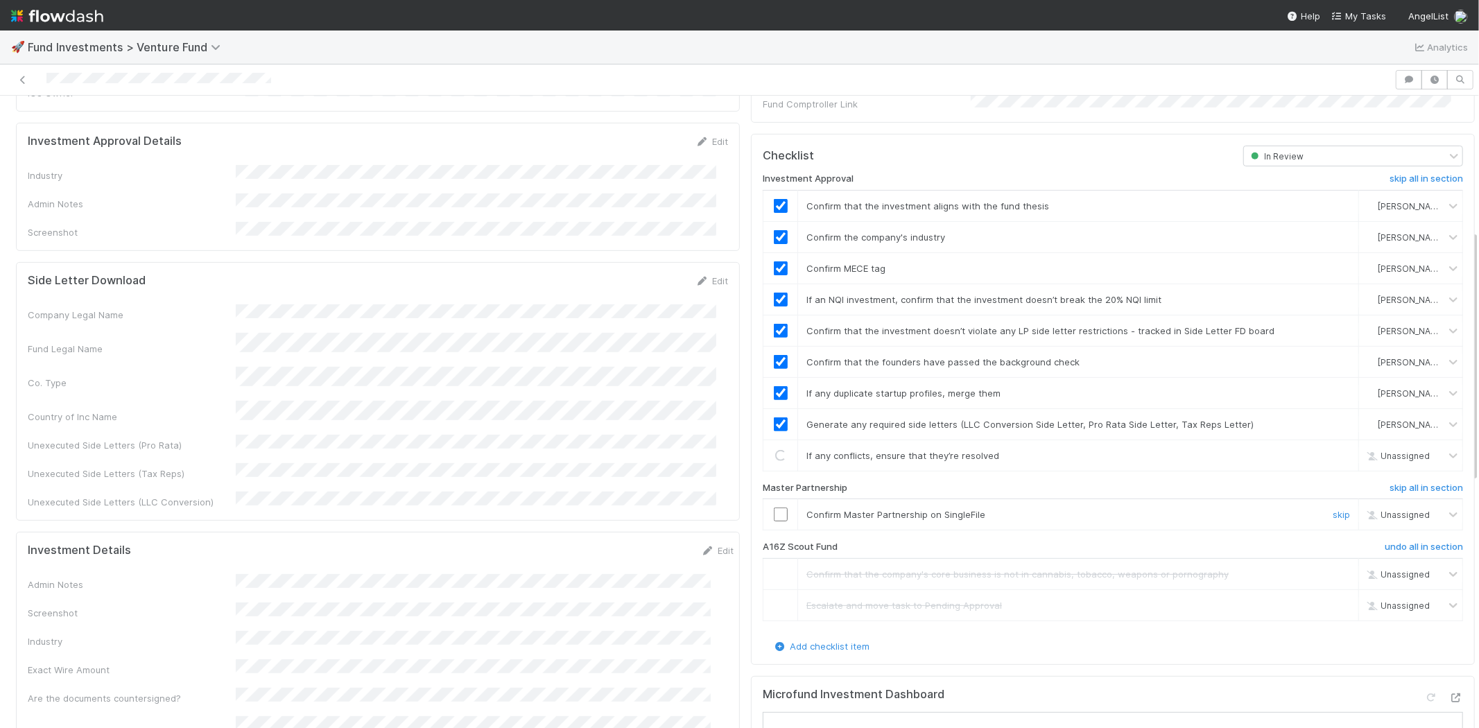
click at [774, 507] on input "checkbox" at bounding box center [781, 514] width 14 height 14
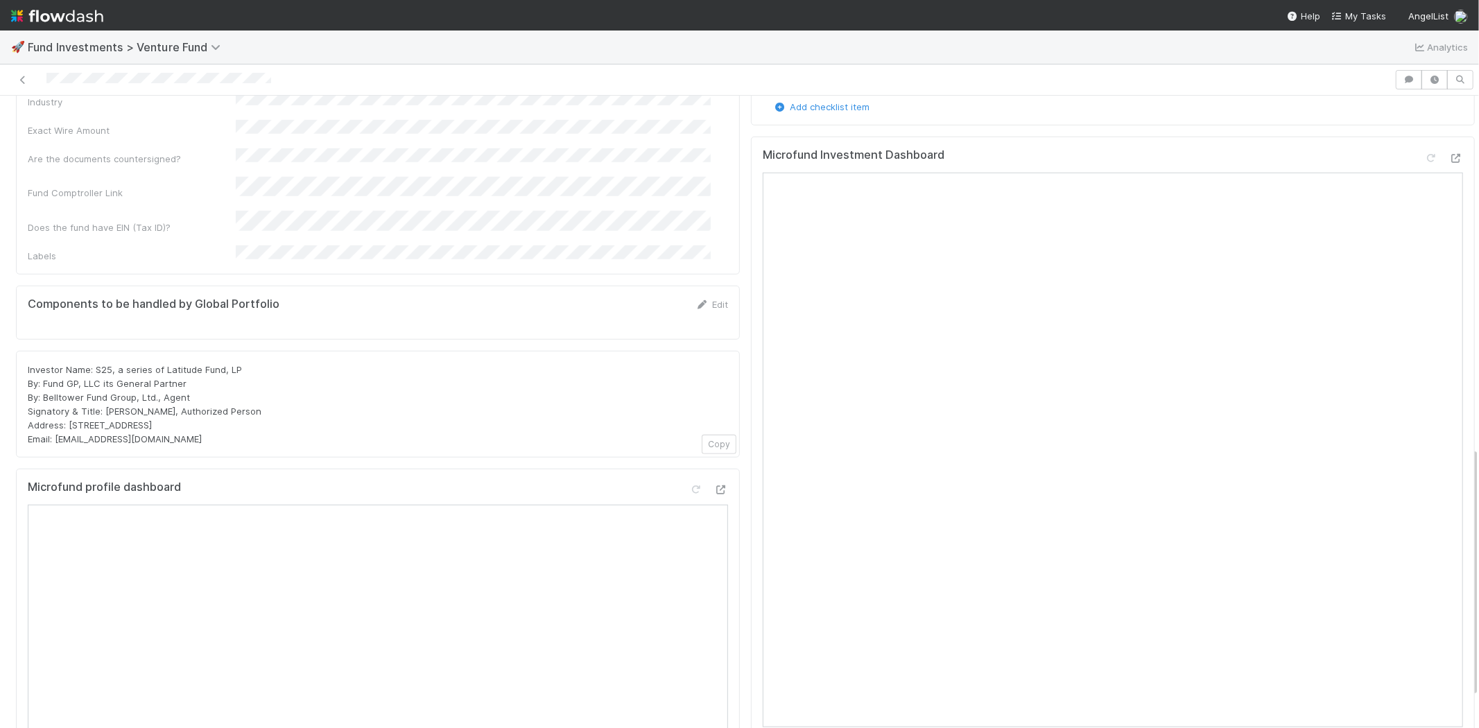
scroll to position [888, 0]
click at [1424, 142] on icon at bounding box center [1431, 146] width 14 height 9
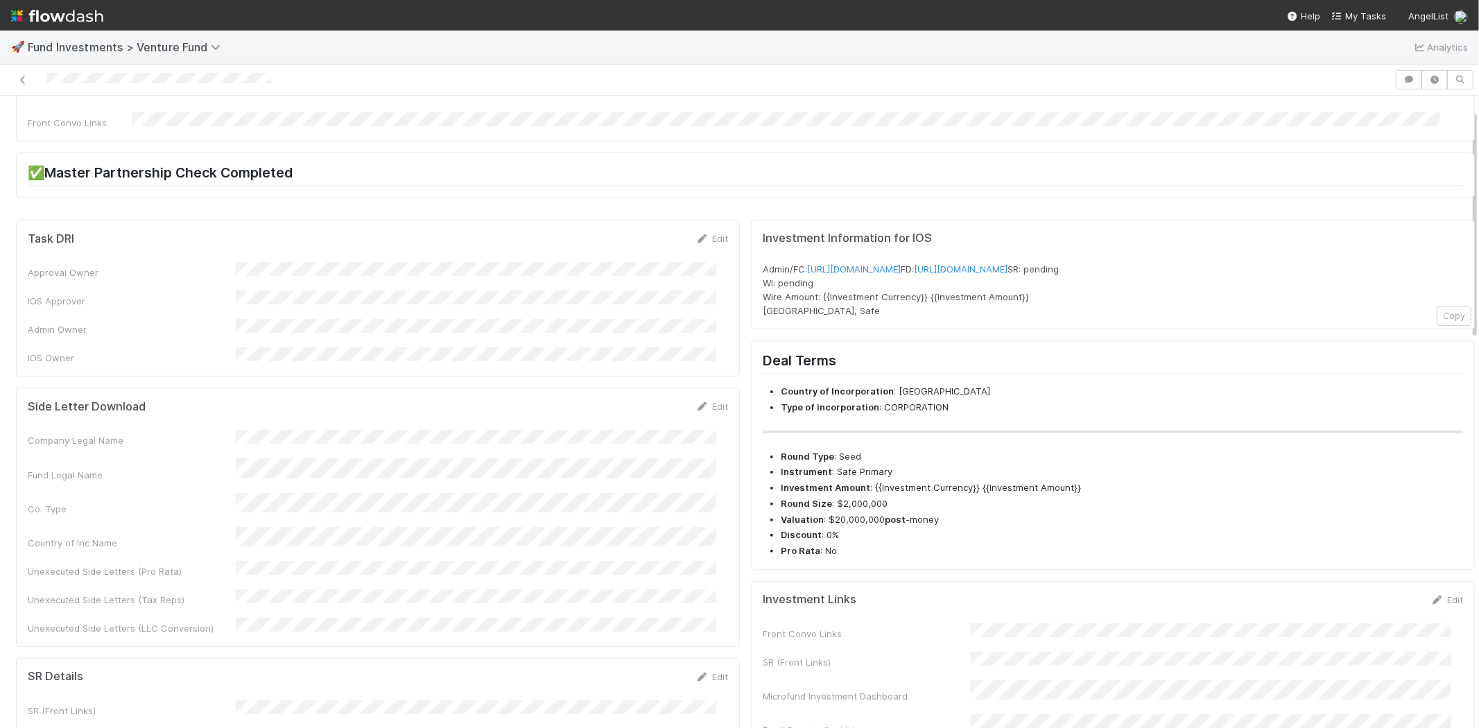
scroll to position [0, 0]
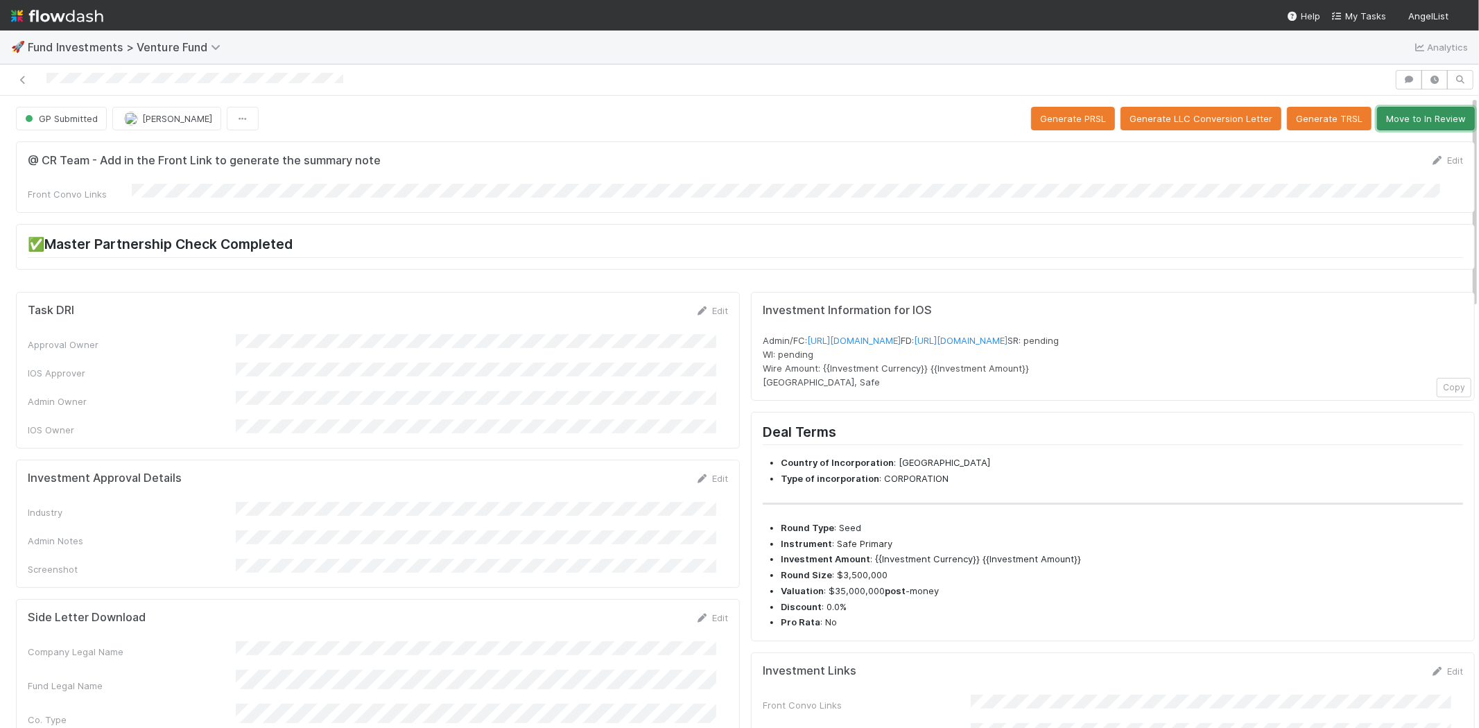
click at [1386, 119] on button "Move to In Review" at bounding box center [1426, 119] width 98 height 24
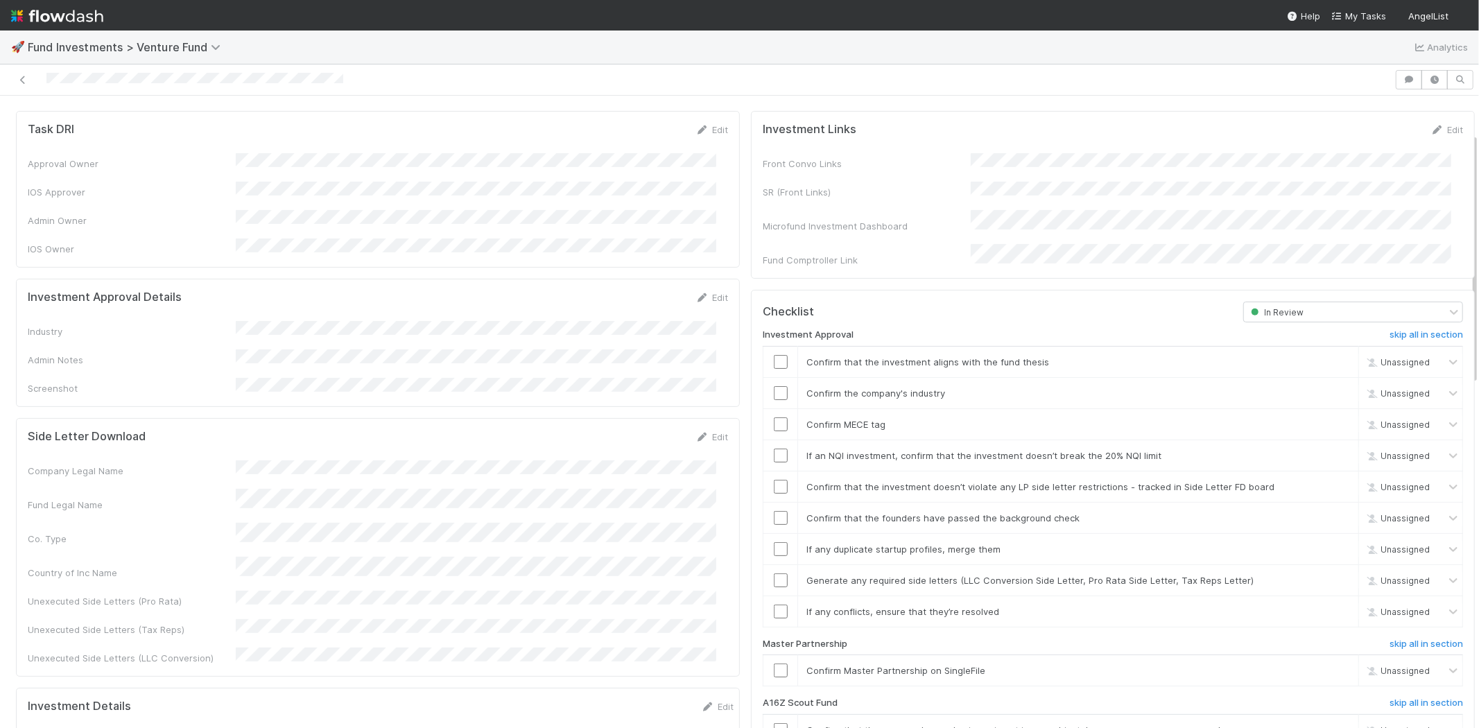
scroll to position [462, 0]
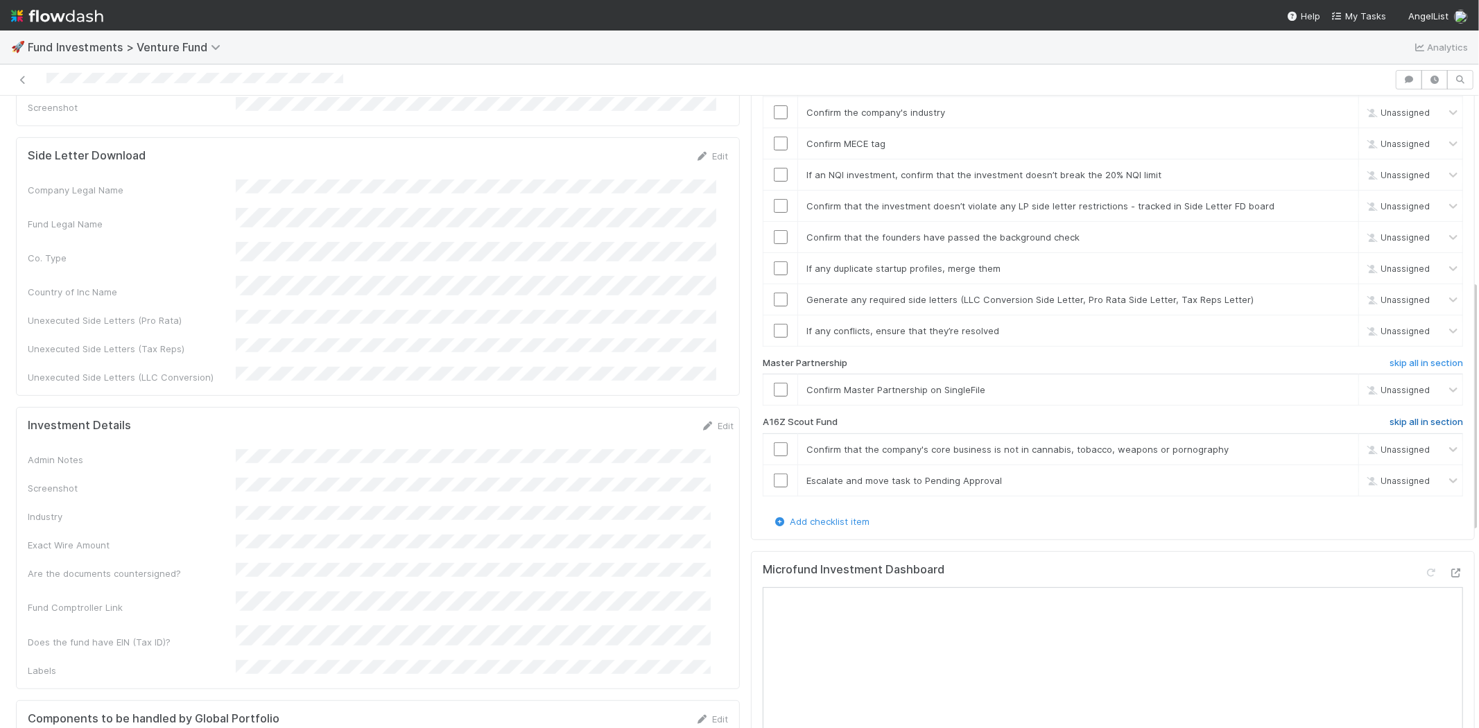
click at [1400, 417] on h6 "skip all in section" at bounding box center [1425, 422] width 73 height 11
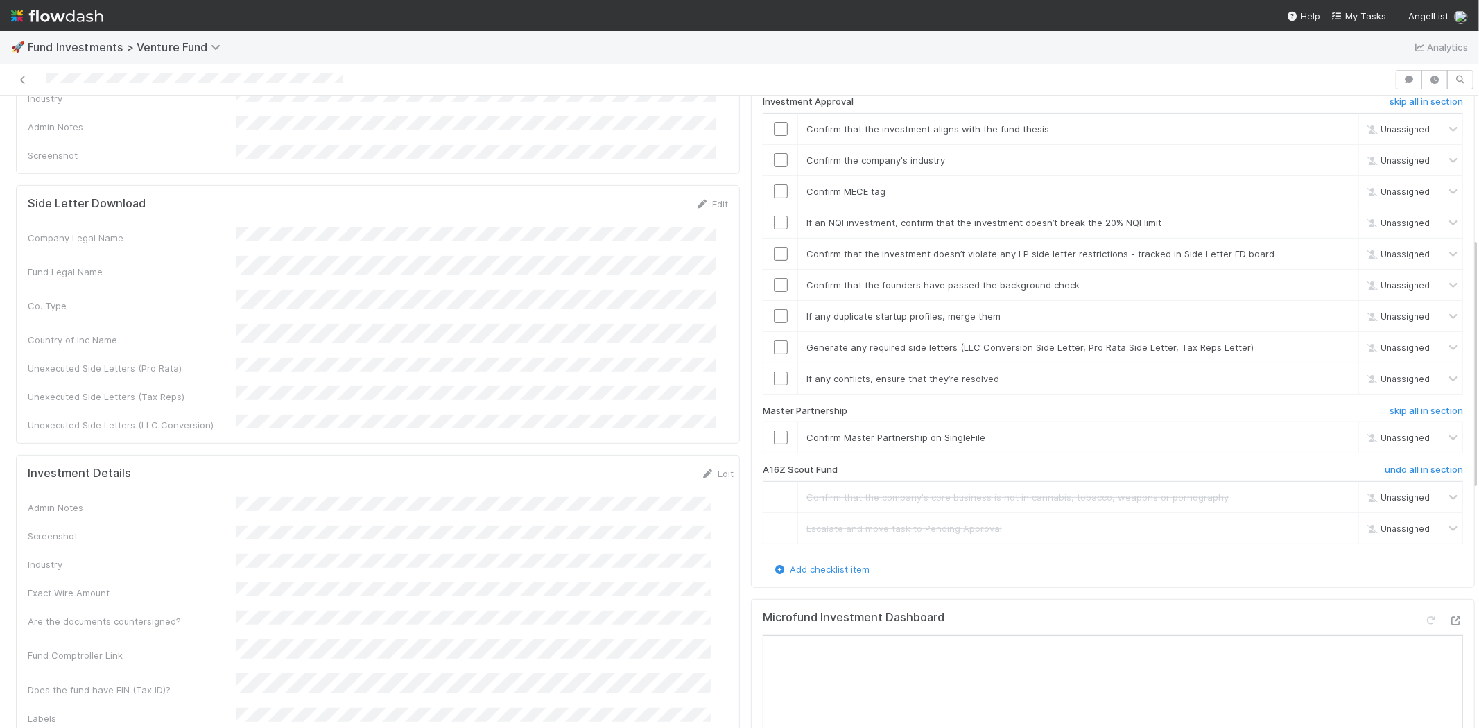
scroll to position [260, 0]
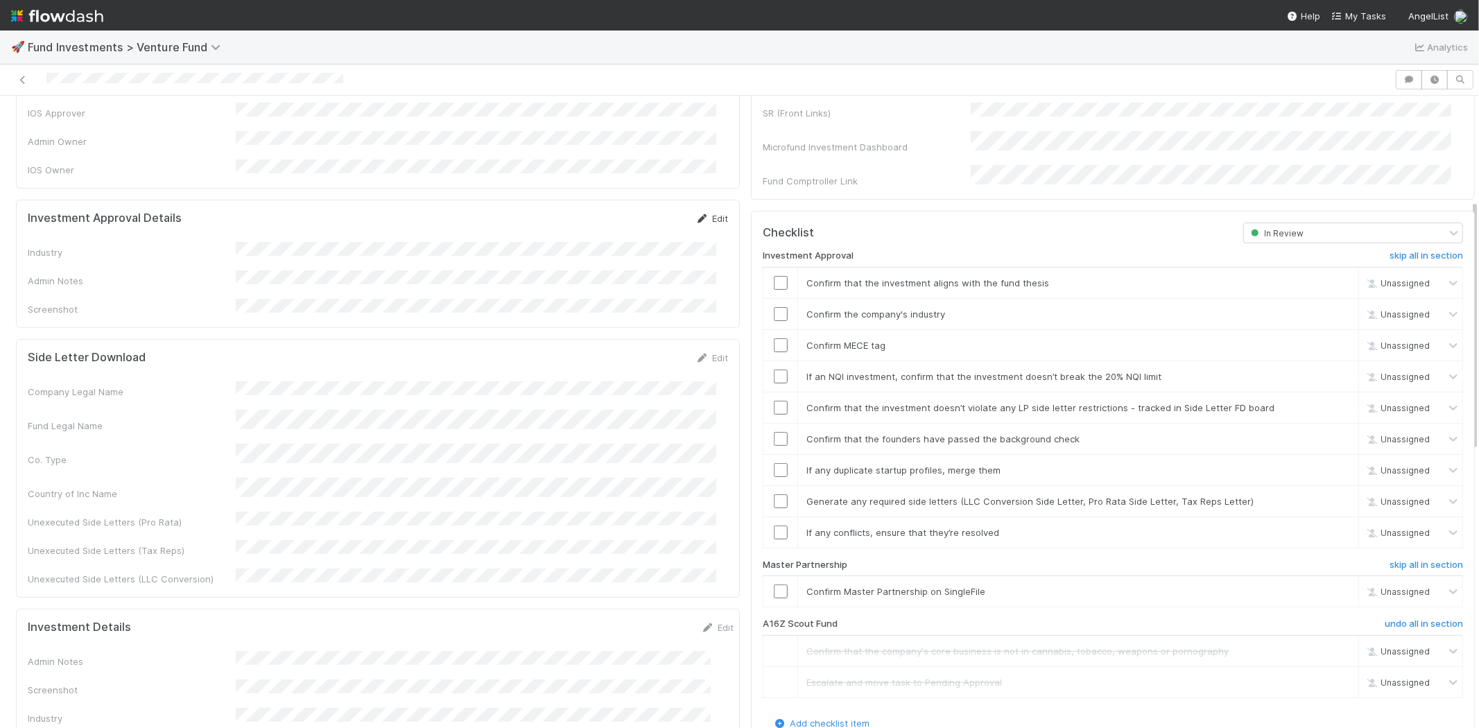
click at [695, 214] on icon at bounding box center [702, 218] width 14 height 9
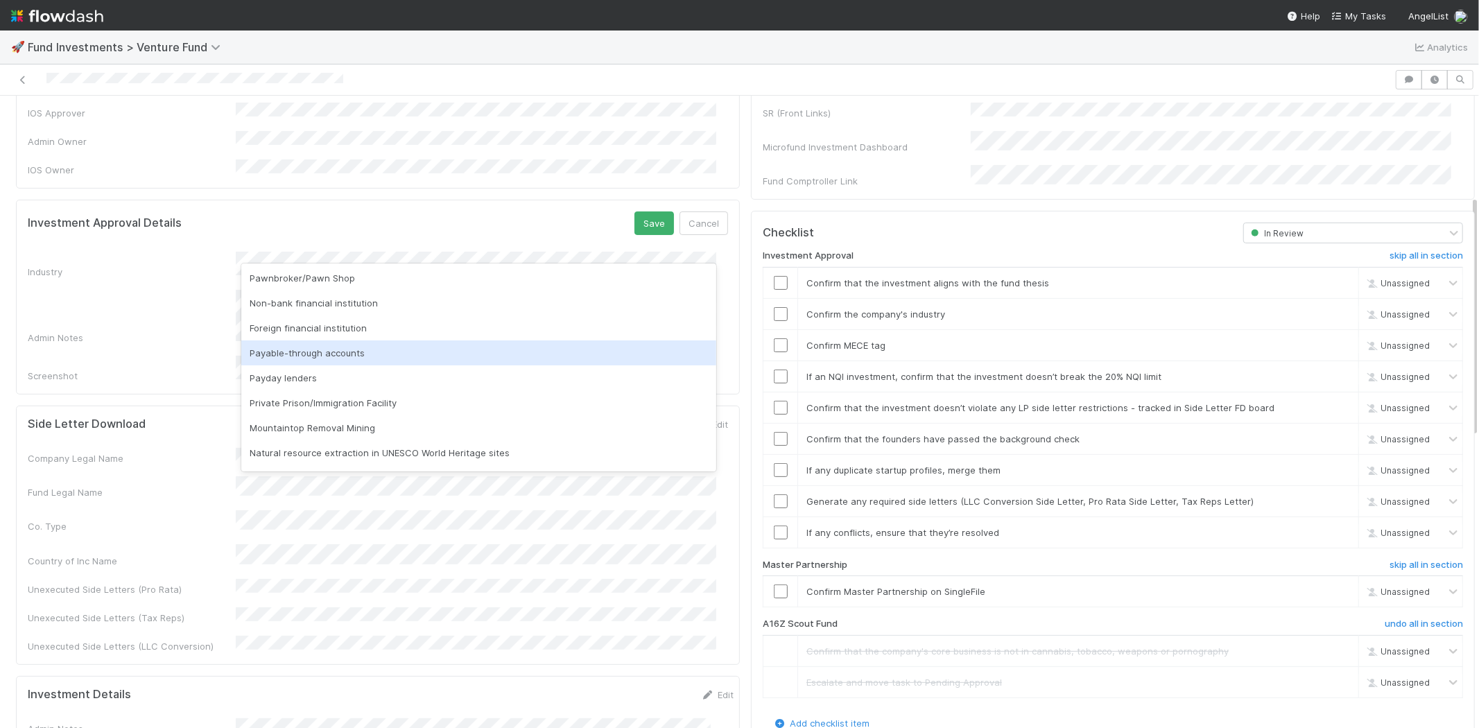
scroll to position [396, 0]
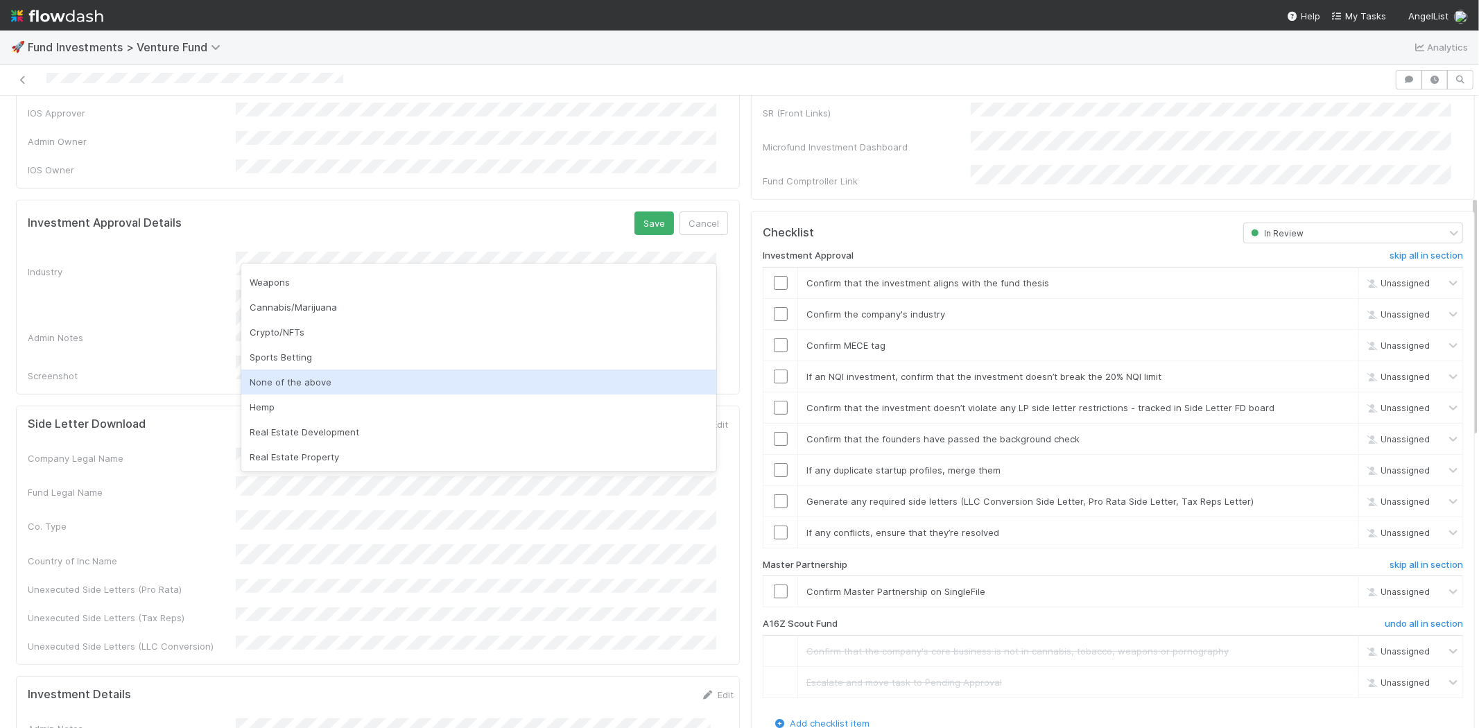
click at [308, 381] on div "None of the above" at bounding box center [478, 381] width 475 height 25
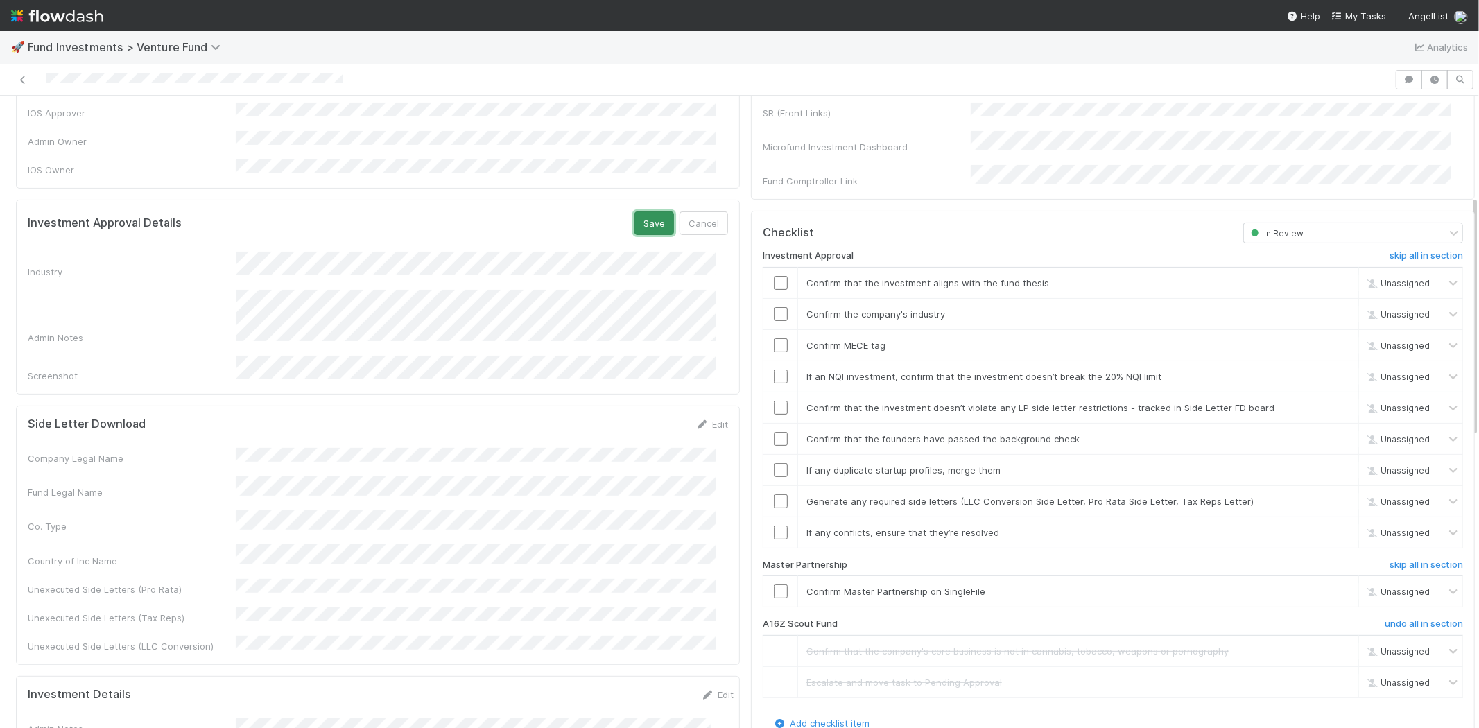
click at [636, 211] on button "Save" at bounding box center [654, 223] width 40 height 24
click at [774, 276] on input "checkbox" at bounding box center [781, 283] width 14 height 14
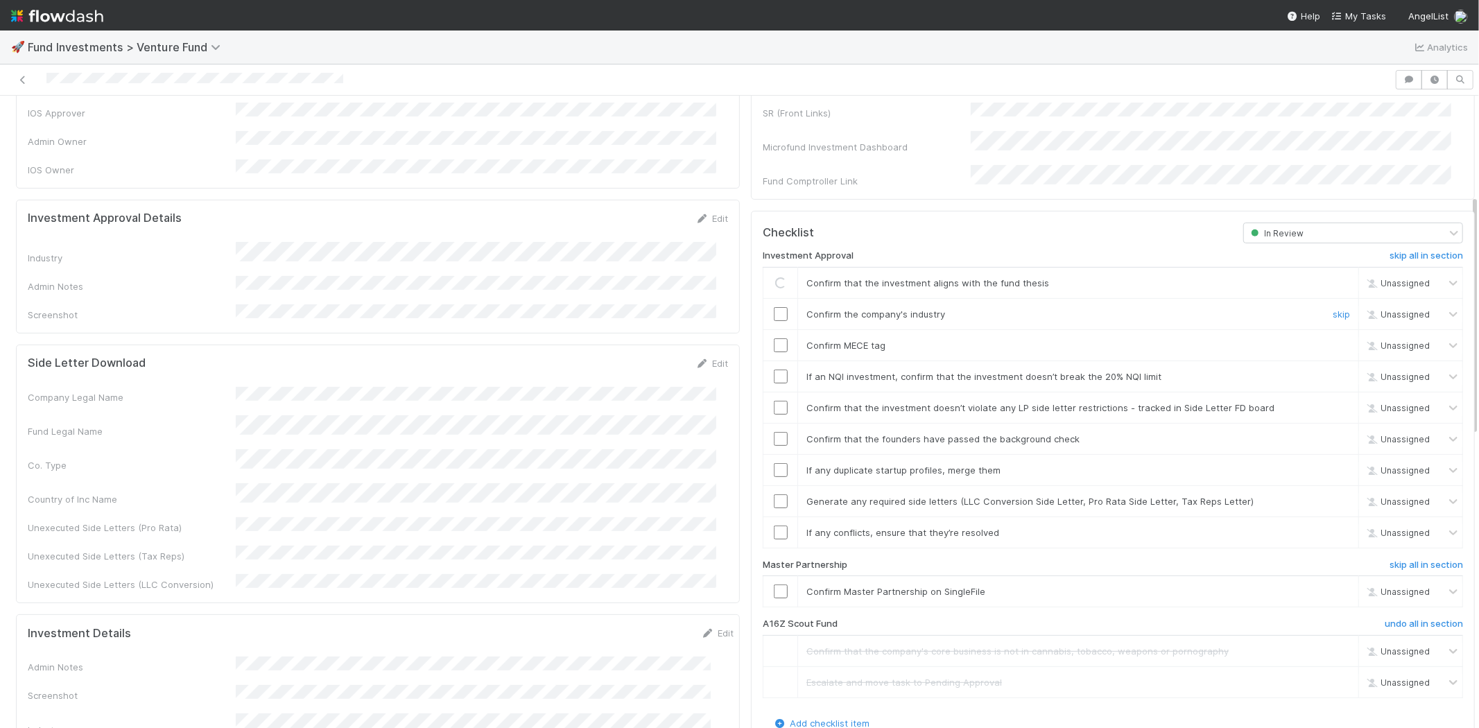
click at [774, 307] on input "checkbox" at bounding box center [781, 314] width 14 height 14
click at [776, 338] on div at bounding box center [780, 345] width 34 height 14
click at [774, 338] on input "checkbox" at bounding box center [781, 345] width 14 height 14
click at [774, 369] on input "checkbox" at bounding box center [781, 376] width 14 height 14
click at [774, 401] on input "checkbox" at bounding box center [781, 408] width 14 height 14
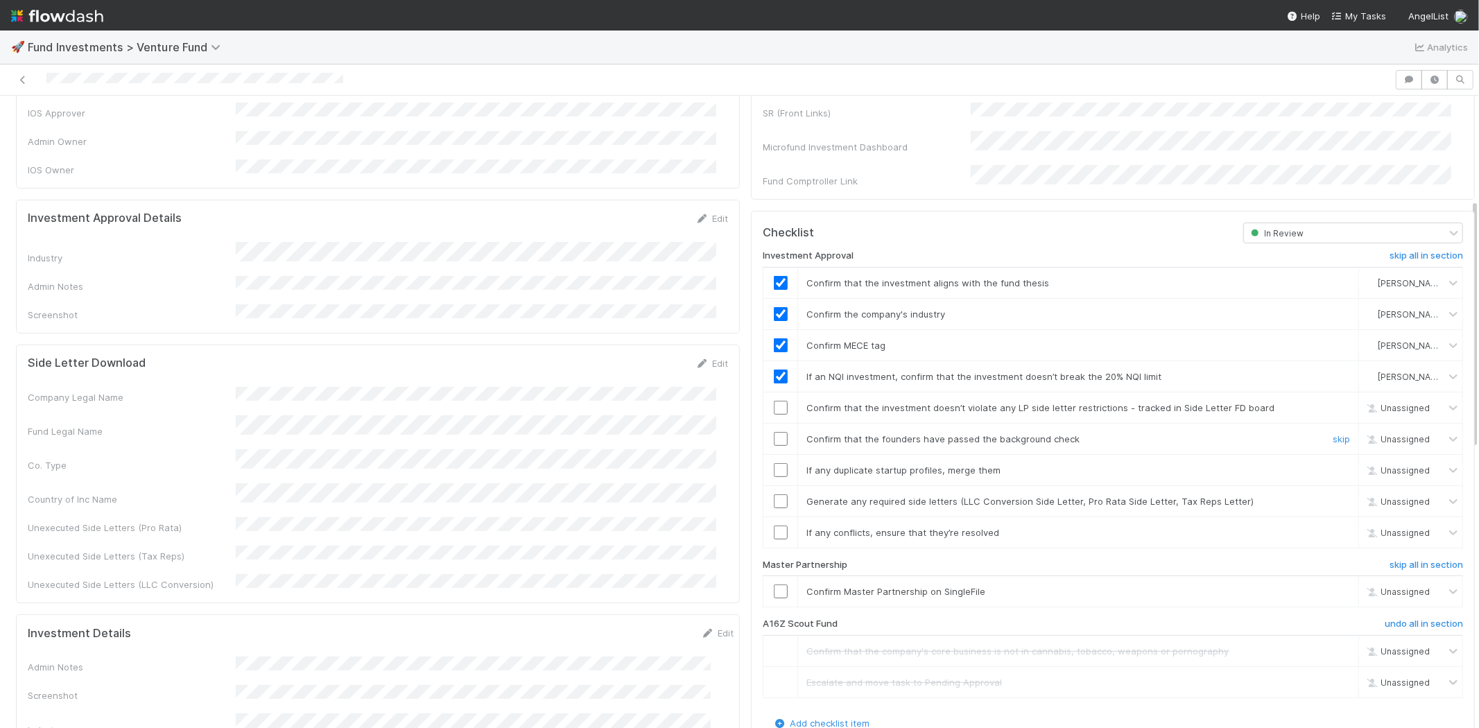
drag, startPoint x: 773, startPoint y: 417, endPoint x: 774, endPoint y: 442, distance: 25.7
click at [774, 432] on input "checkbox" at bounding box center [781, 439] width 14 height 14
click at [774, 463] on input "checkbox" at bounding box center [781, 470] width 14 height 14
checkbox input "true"
click at [774, 432] on input "checkbox" at bounding box center [781, 439] width 14 height 14
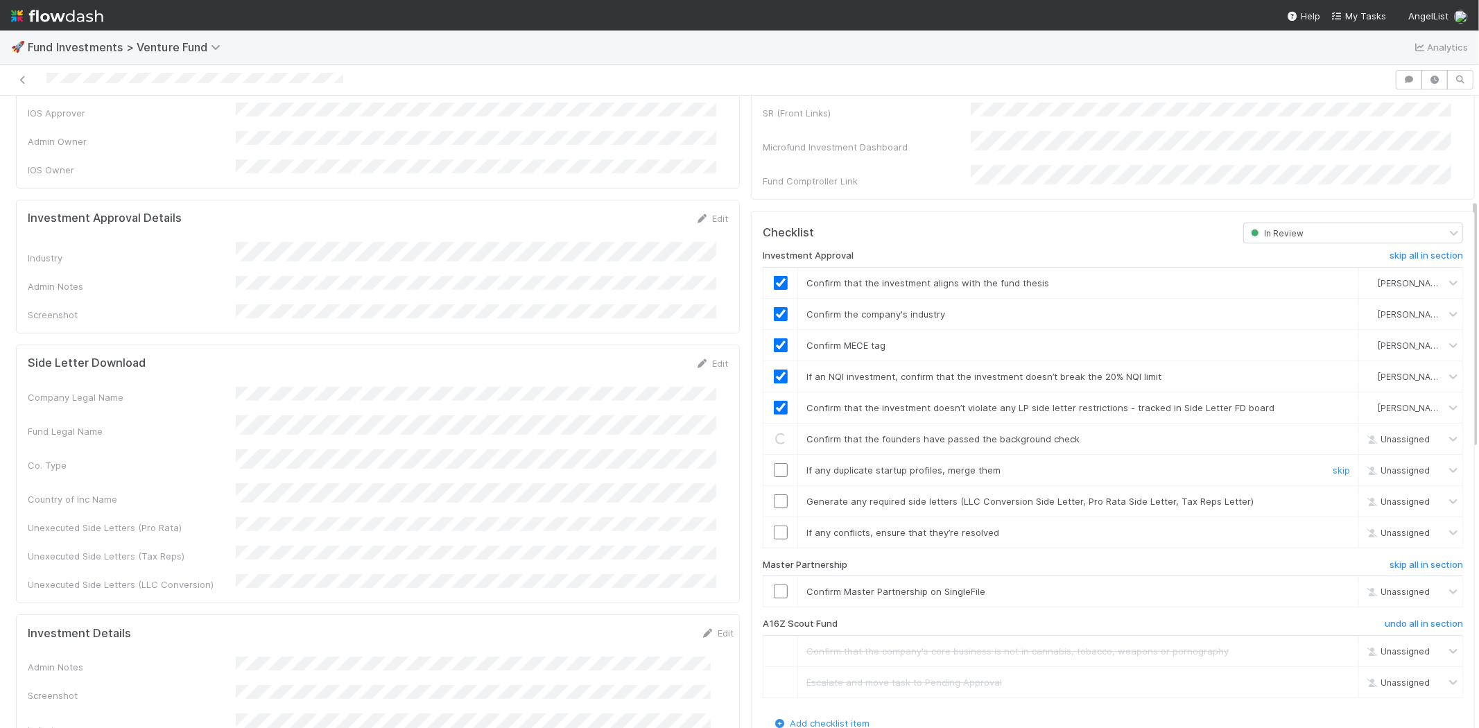
click at [774, 463] on input "checkbox" at bounding box center [781, 470] width 14 height 14
click at [774, 494] on input "checkbox" at bounding box center [781, 501] width 14 height 14
click at [771, 516] on td at bounding box center [780, 531] width 35 height 31
click at [774, 525] on input "checkbox" at bounding box center [781, 532] width 14 height 14
click at [774, 584] on input "checkbox" at bounding box center [781, 591] width 14 height 14
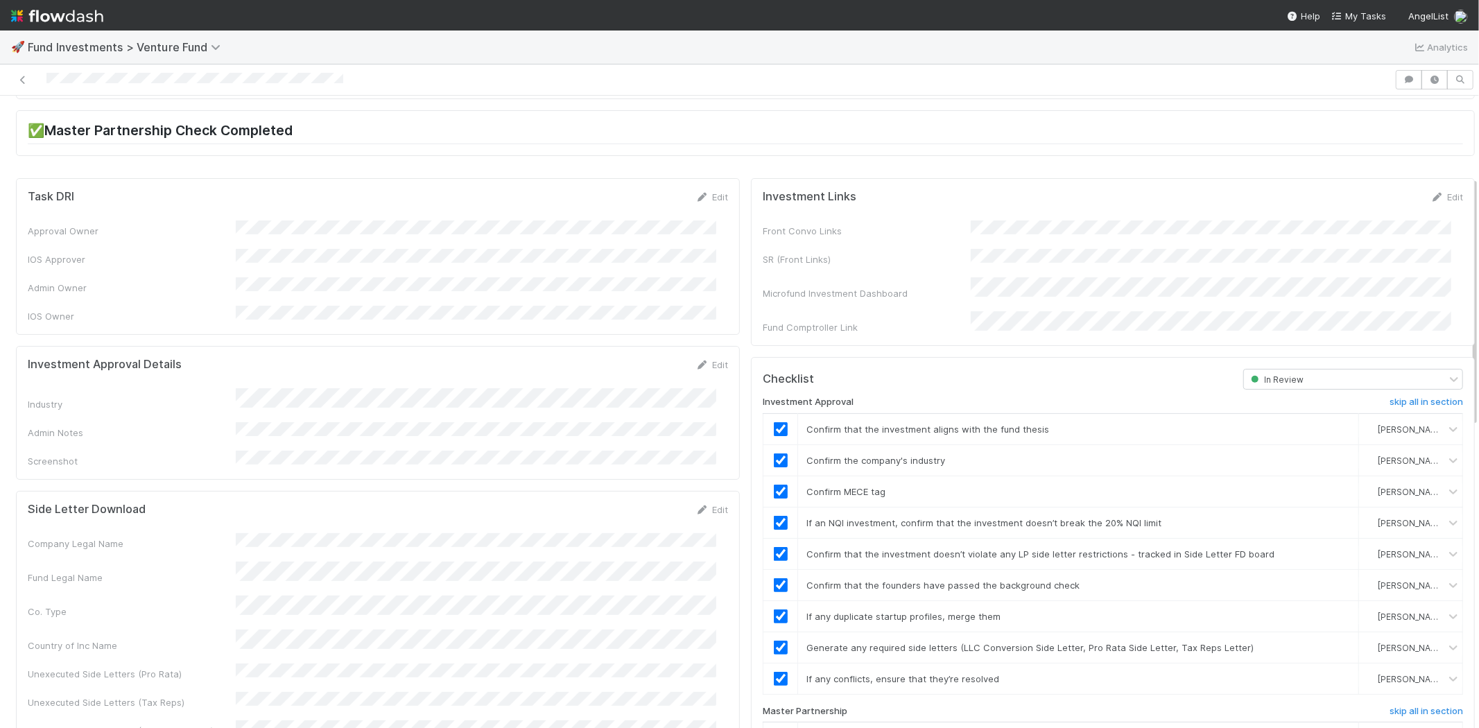
scroll to position [0, 0]
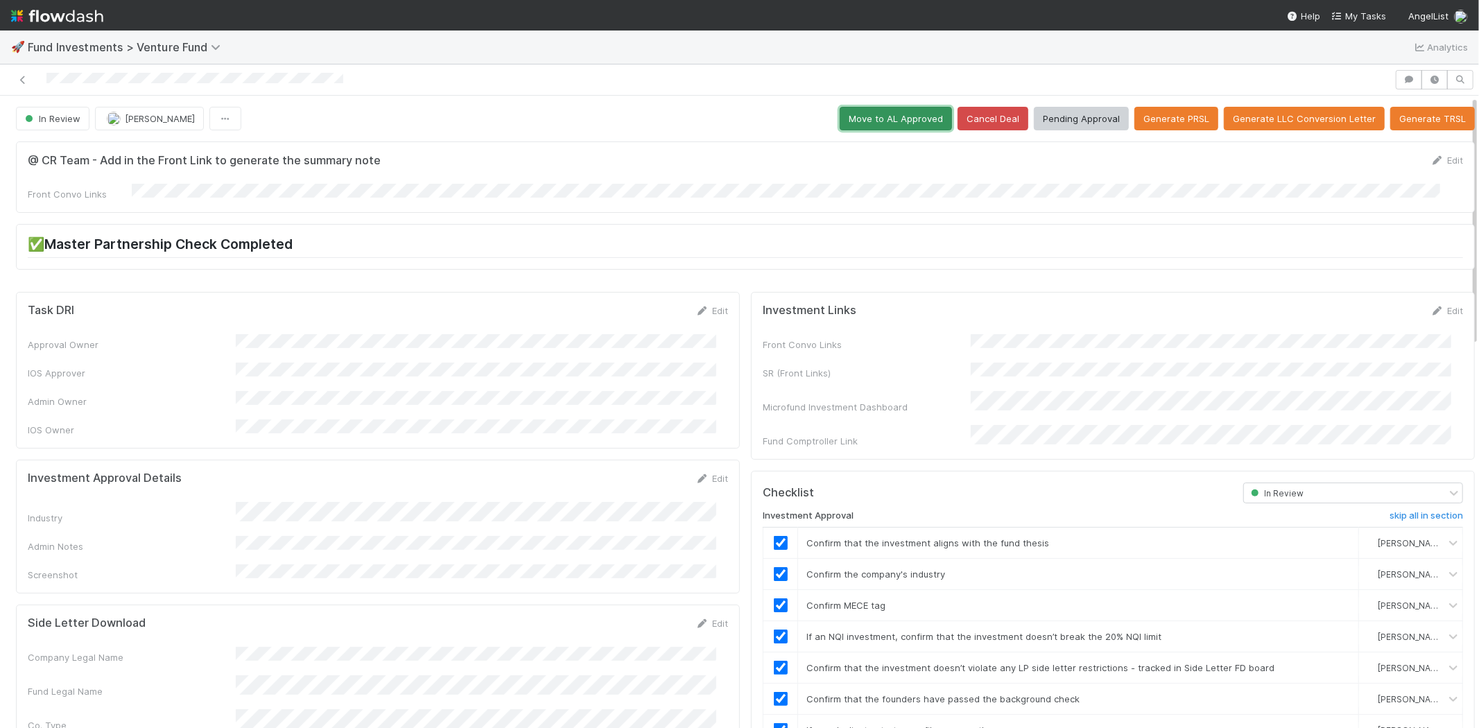
click at [846, 123] on button "Move to AL Approved" at bounding box center [895, 119] width 112 height 24
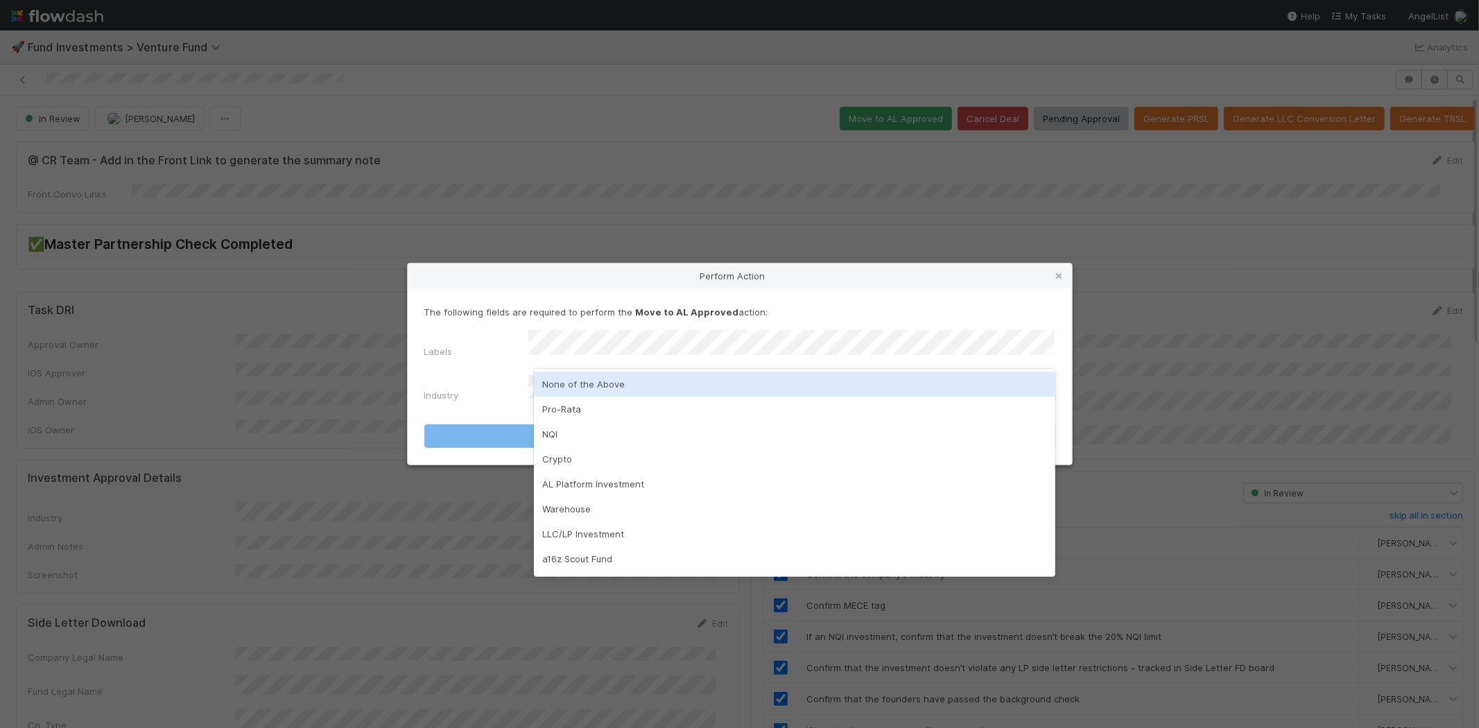
click at [575, 390] on div "None of the Above" at bounding box center [794, 384] width 521 height 25
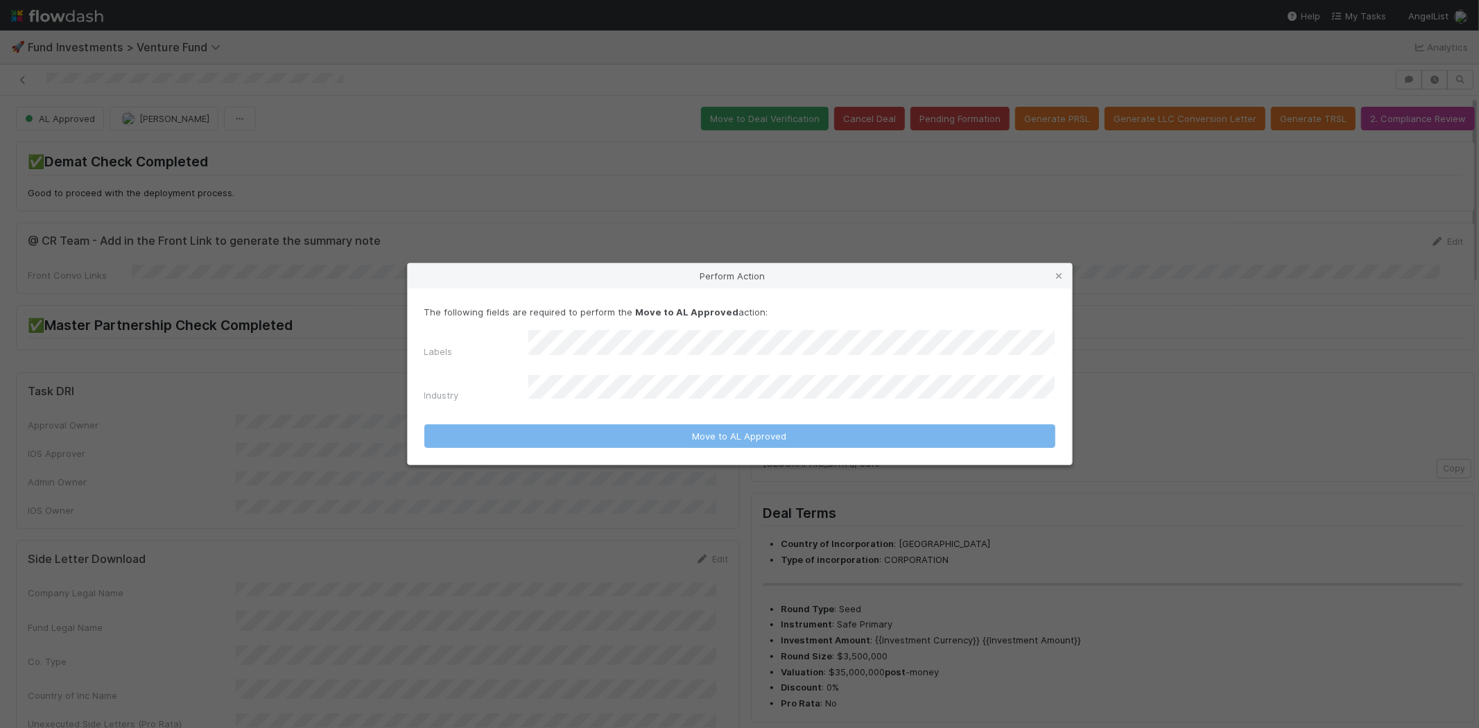
click at [557, 331] on div "The following fields are required to perform the Move to AL Approved action: La…" at bounding box center [739, 356] width 631 height 102
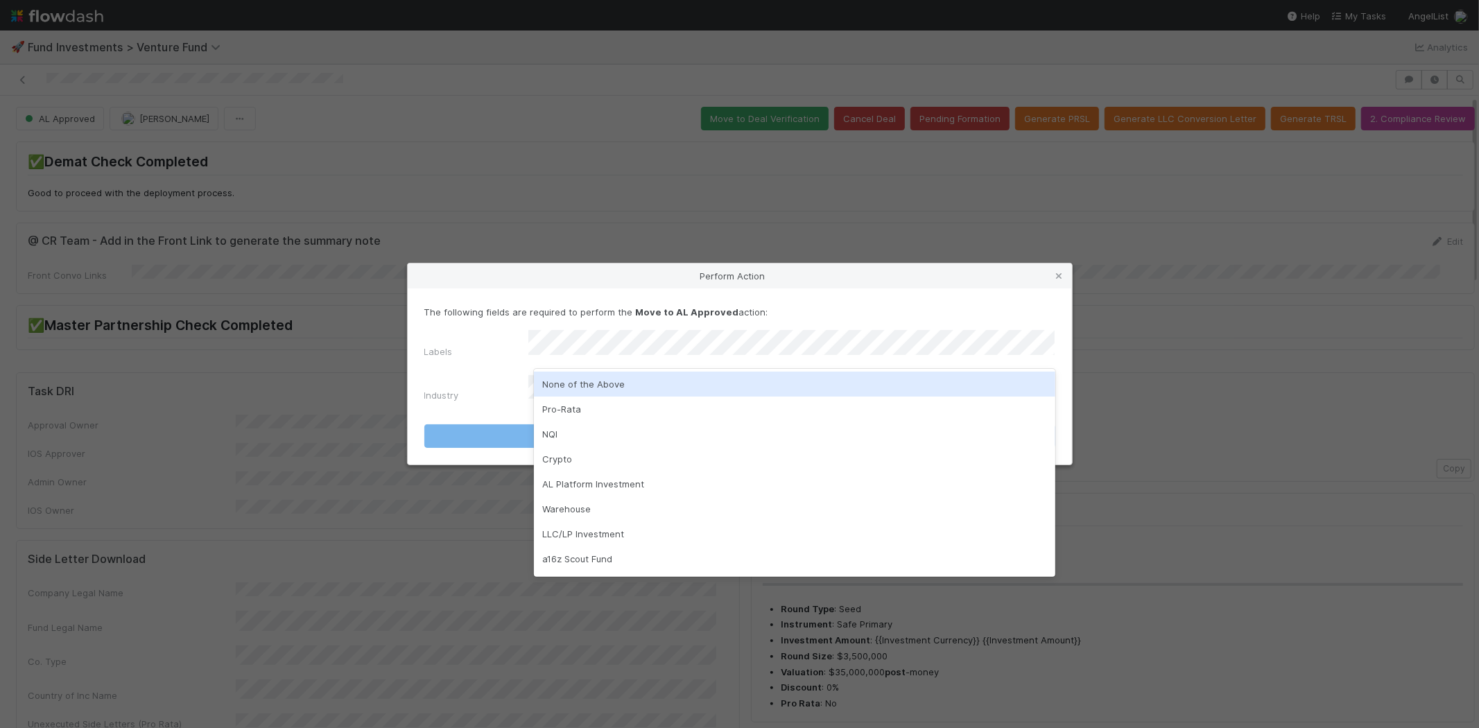
click at [558, 385] on div "None of the Above" at bounding box center [794, 384] width 521 height 25
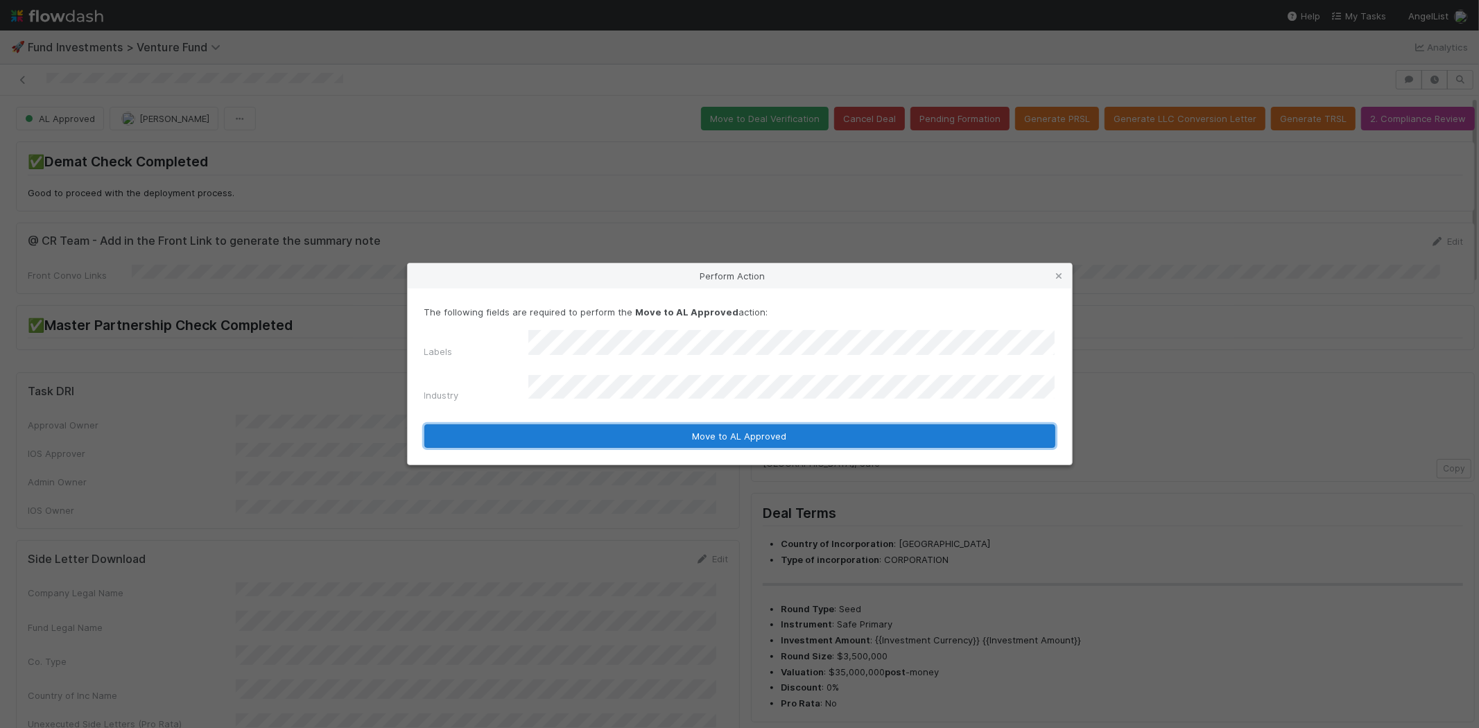
click at [552, 424] on button "Move to AL Approved" at bounding box center [739, 436] width 631 height 24
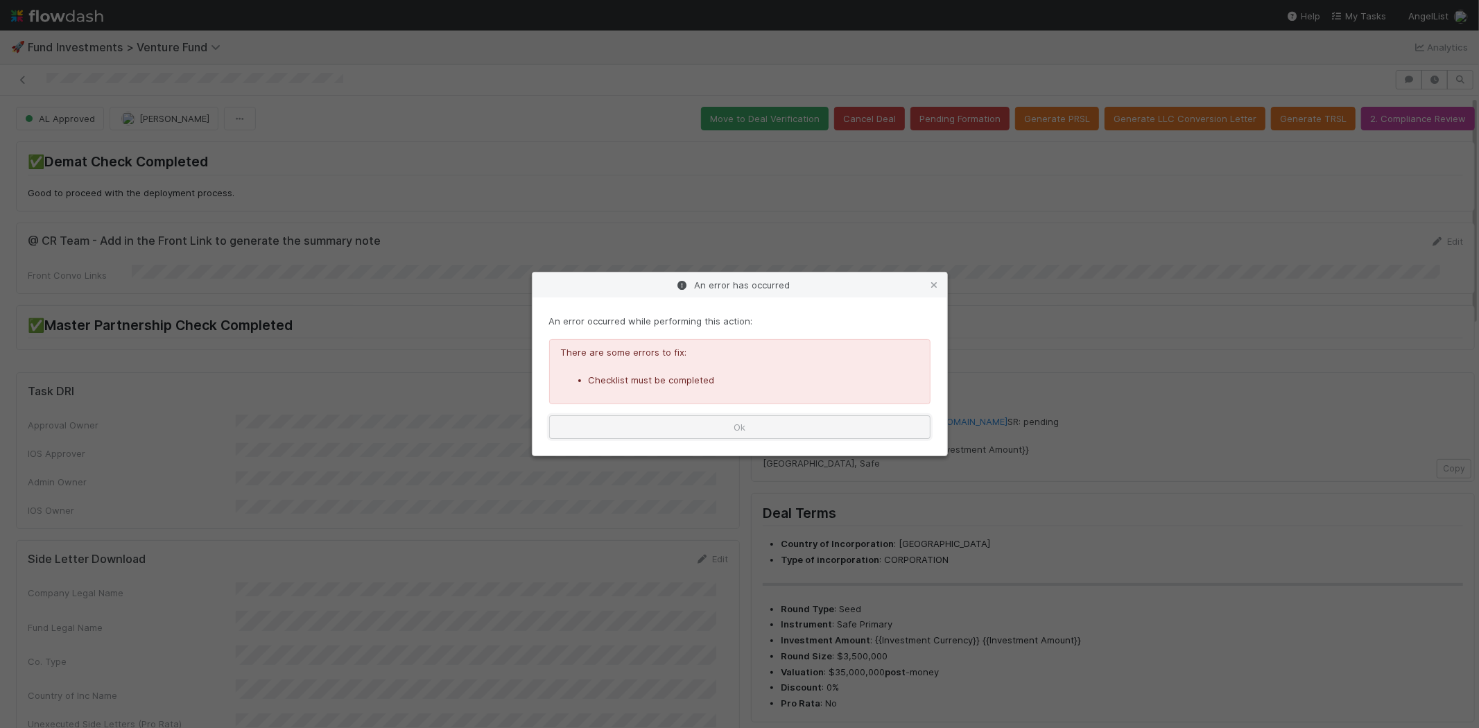
click at [664, 431] on button "Ok" at bounding box center [739, 427] width 381 height 24
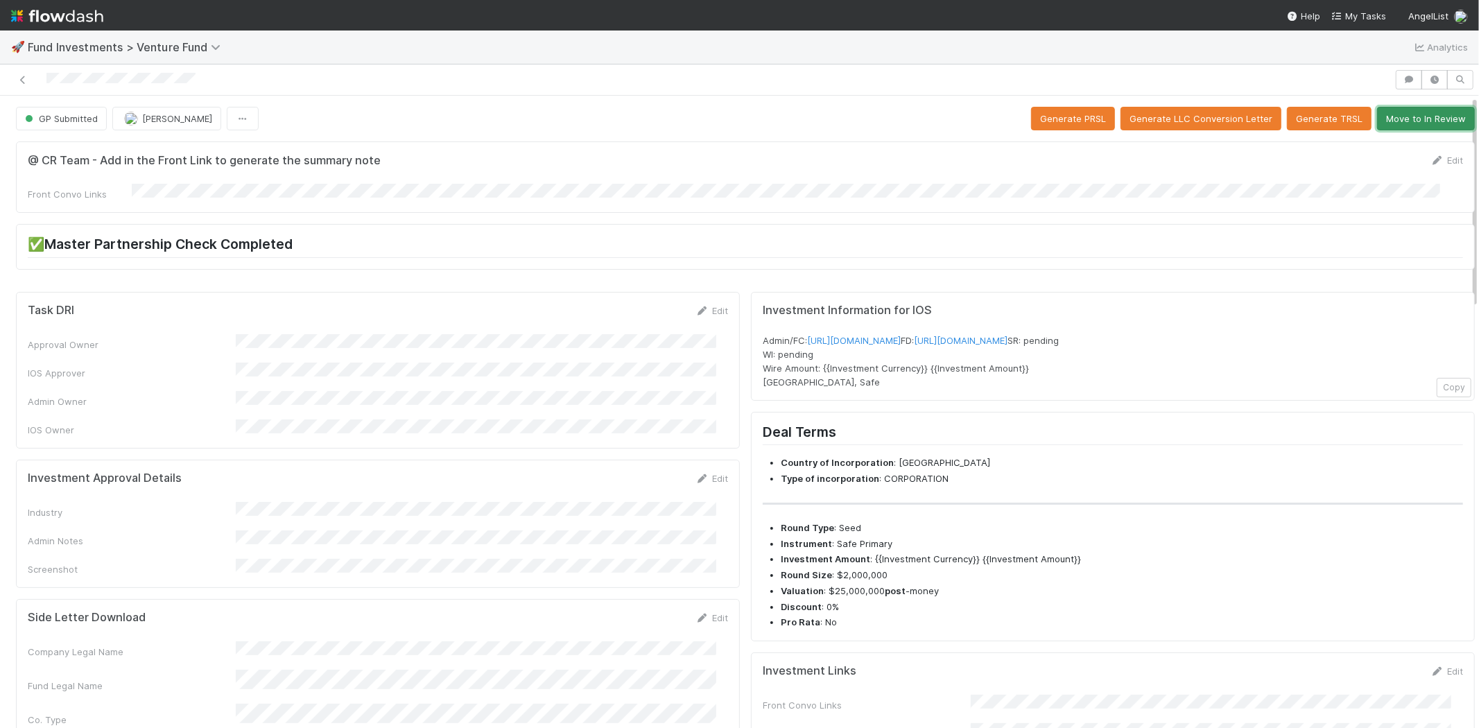
click at [1391, 126] on button "Move to In Review" at bounding box center [1426, 119] width 98 height 24
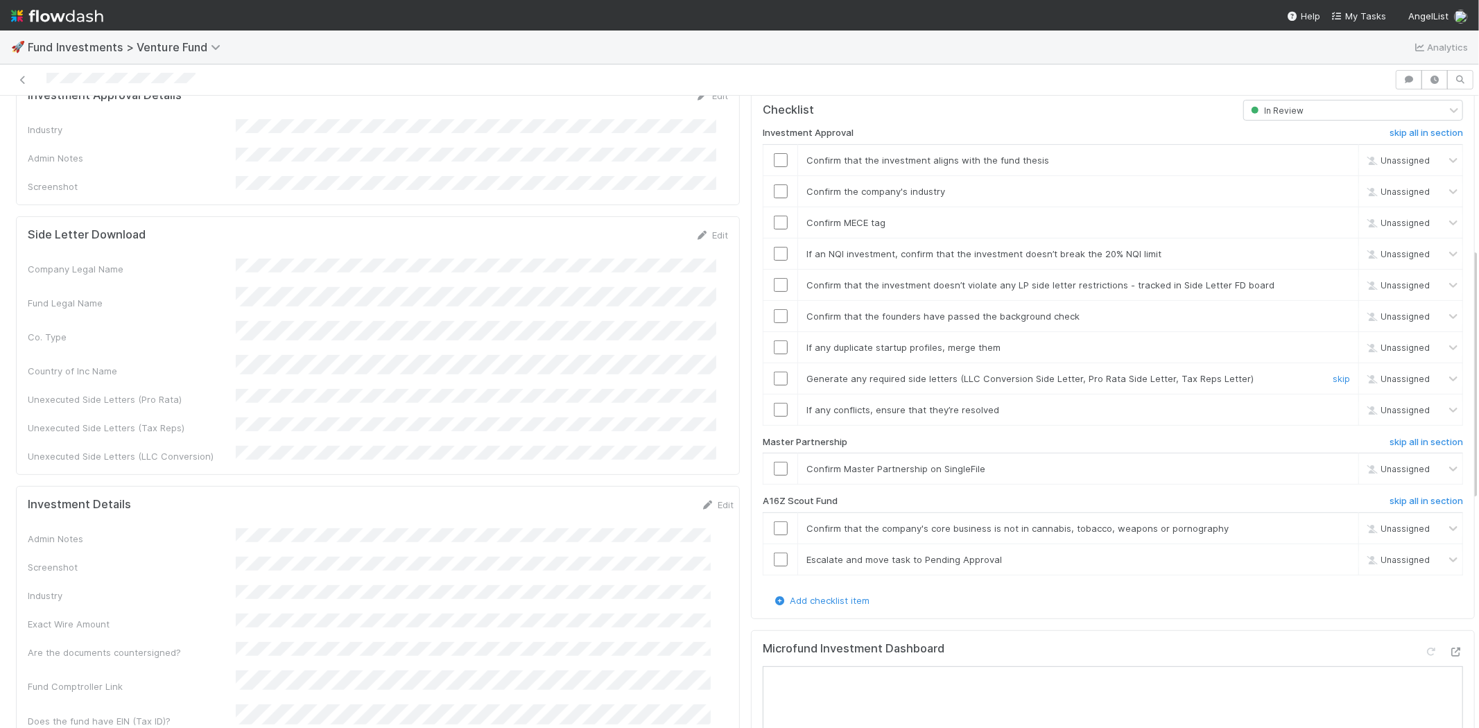
scroll to position [385, 0]
click at [1389, 494] on h6 "skip all in section" at bounding box center [1425, 499] width 73 height 11
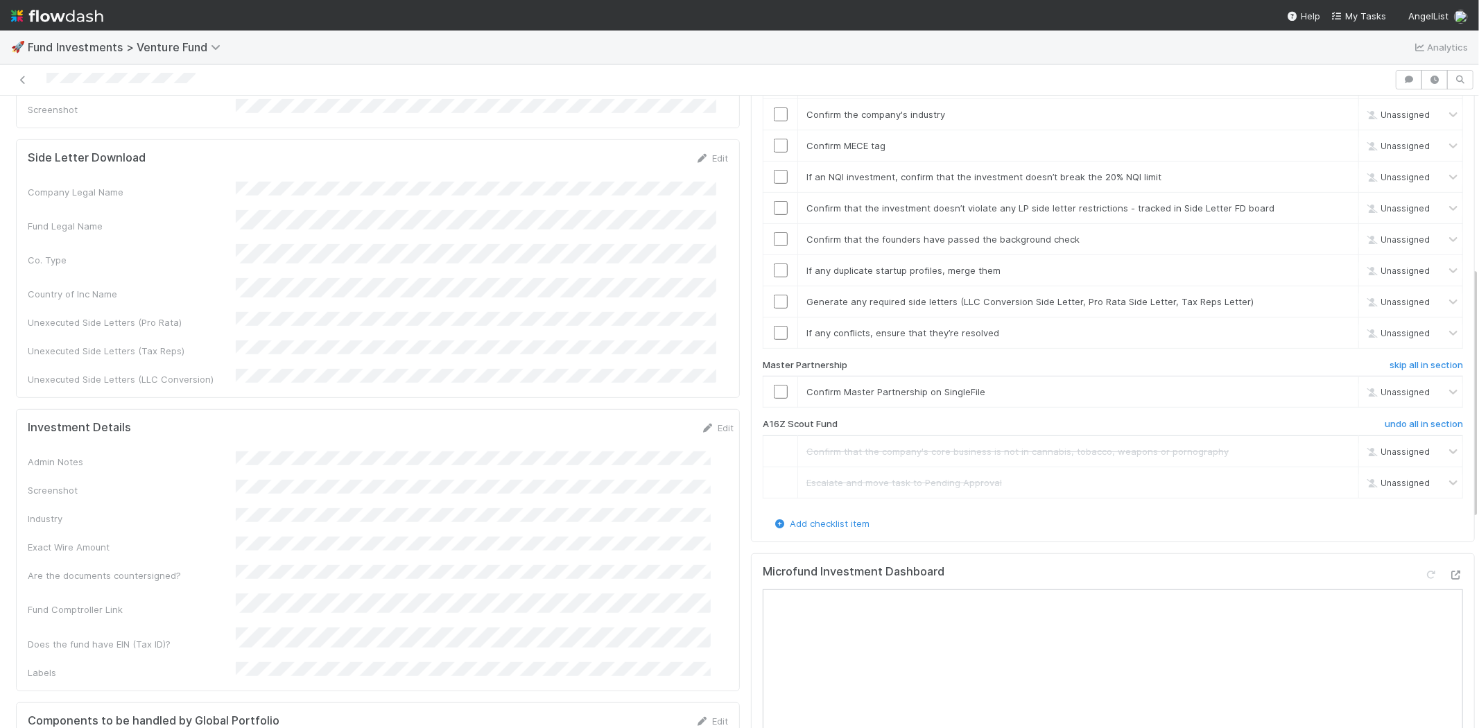
scroll to position [308, 0]
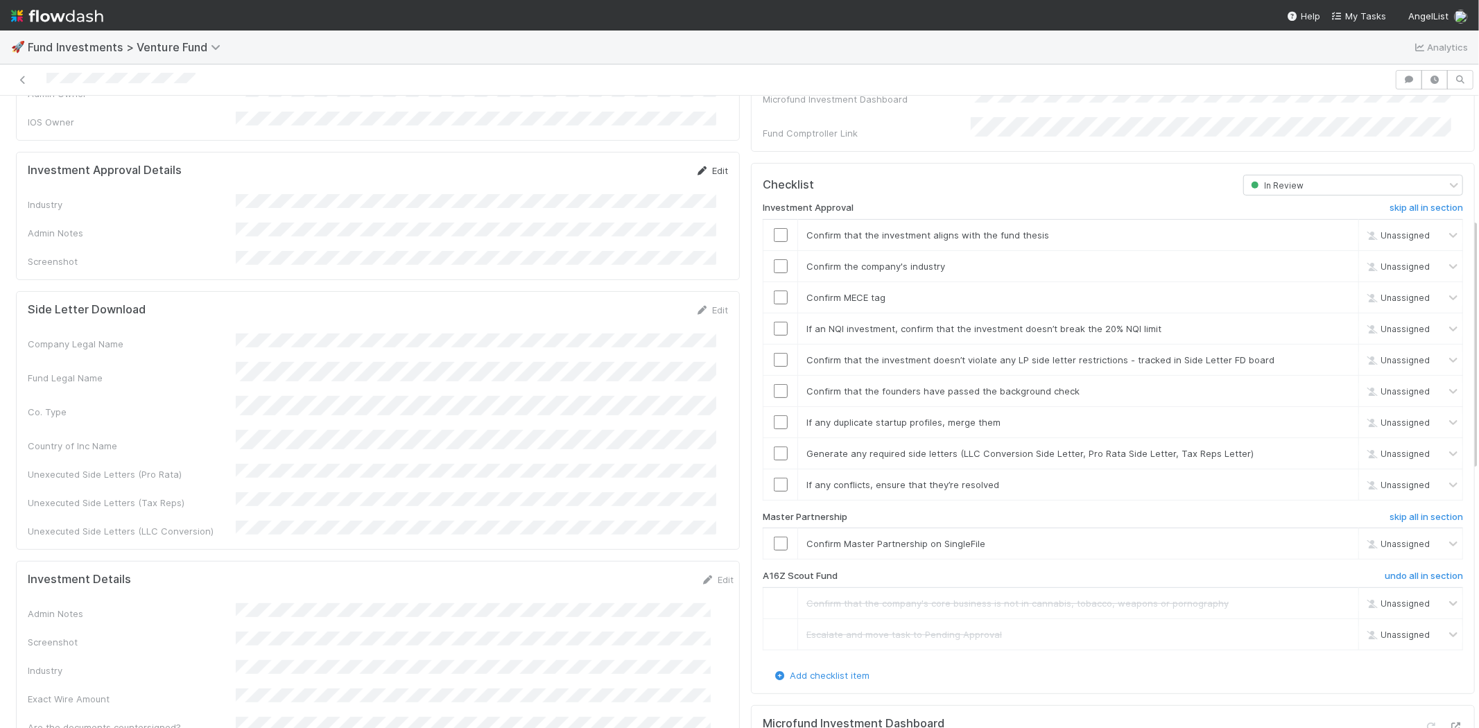
click at [695, 166] on icon at bounding box center [702, 170] width 14 height 9
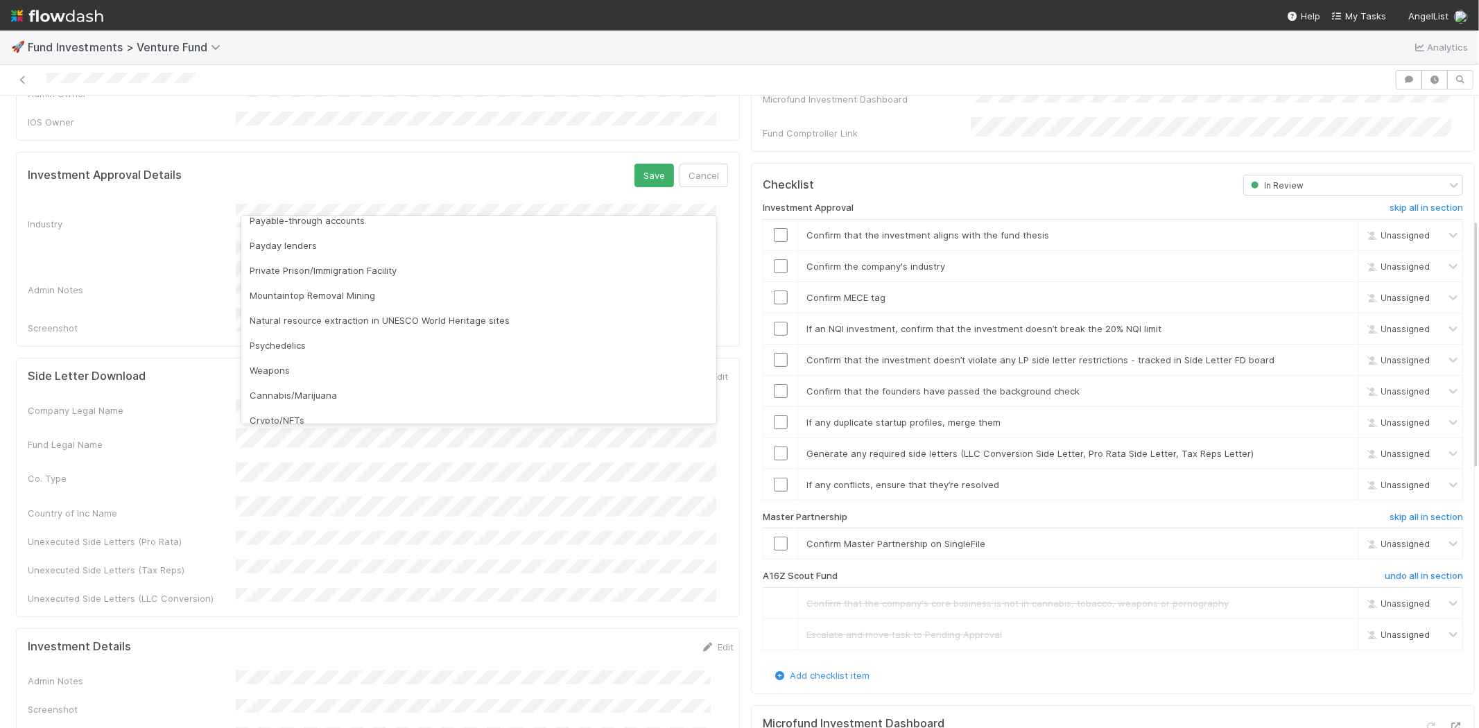
scroll to position [396, 0]
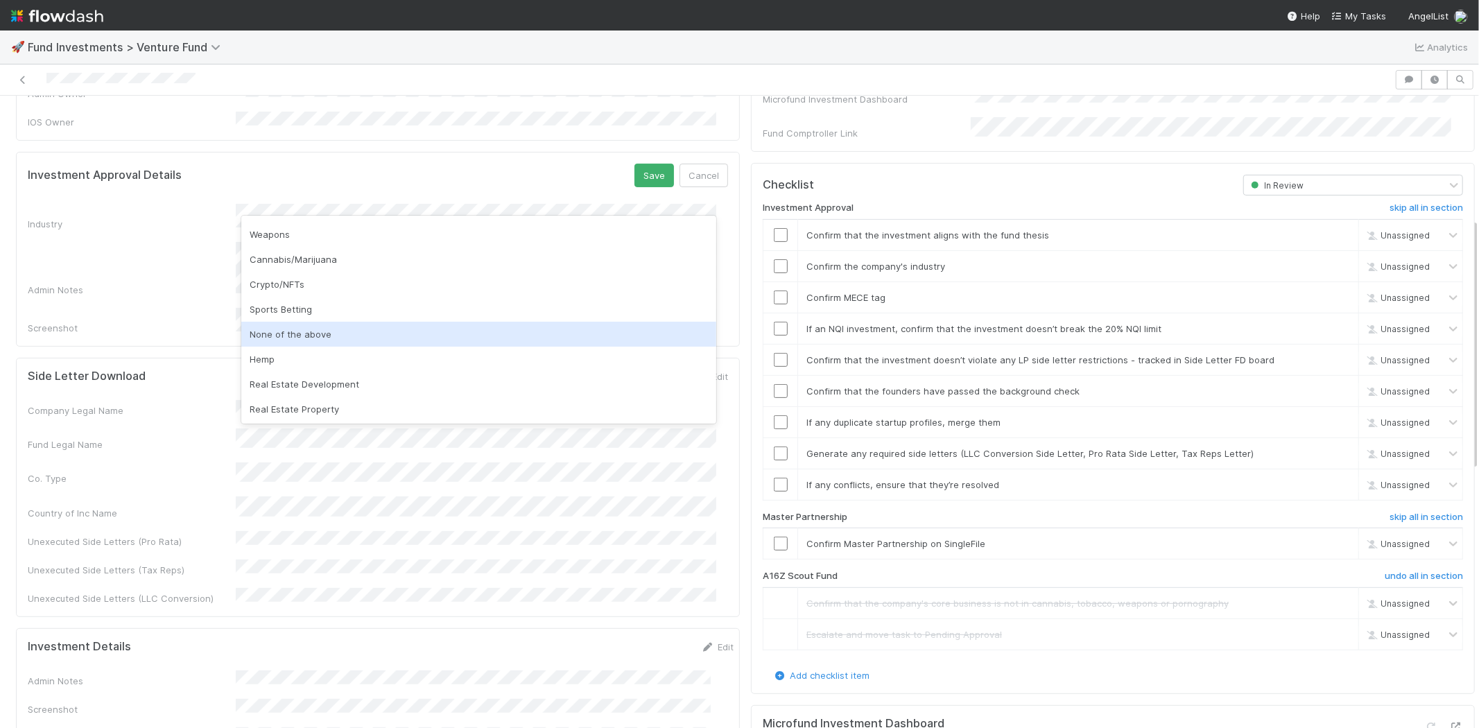
click at [292, 328] on div "None of the above" at bounding box center [478, 334] width 475 height 25
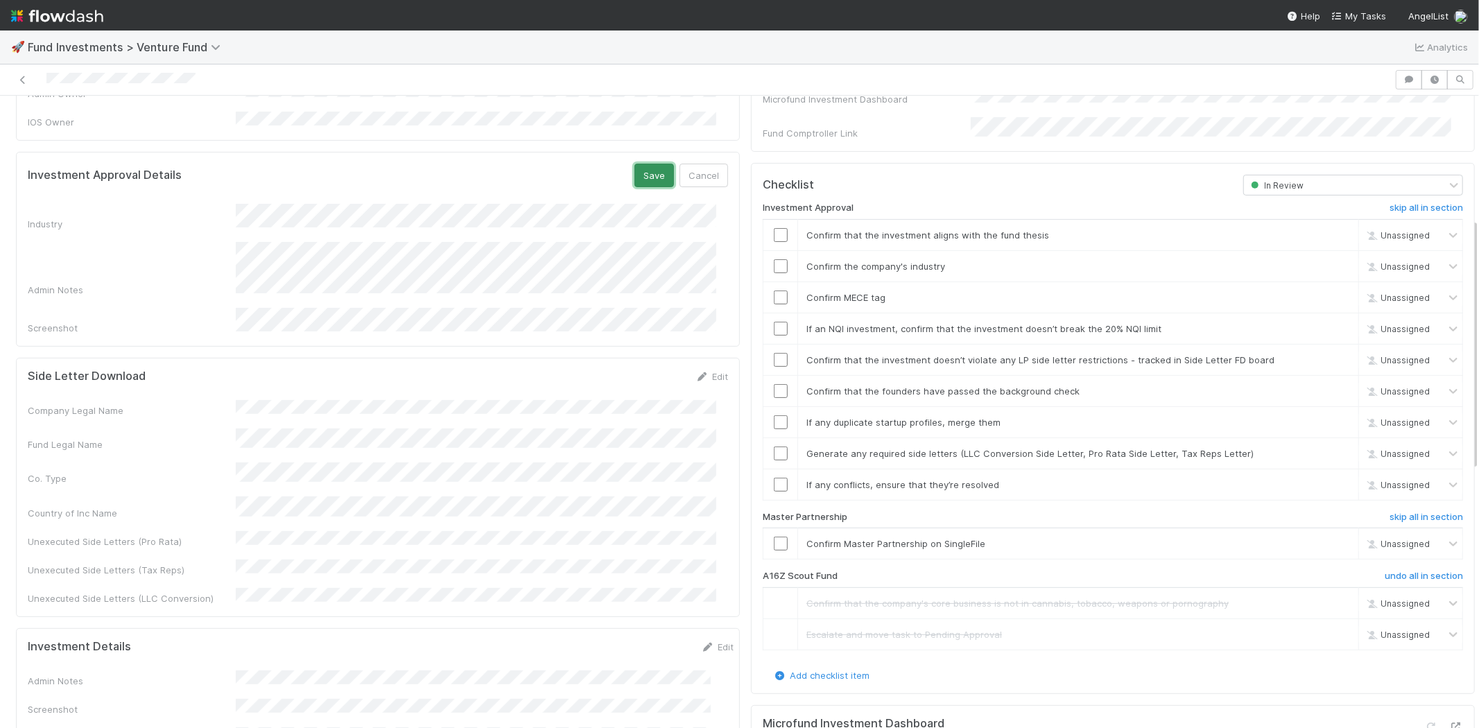
click at [634, 164] on button "Save" at bounding box center [654, 176] width 40 height 24
click at [774, 228] on input "checkbox" at bounding box center [781, 235] width 14 height 14
click at [774, 259] on input "checkbox" at bounding box center [781, 266] width 14 height 14
click at [774, 290] on input "checkbox" at bounding box center [781, 297] width 14 height 14
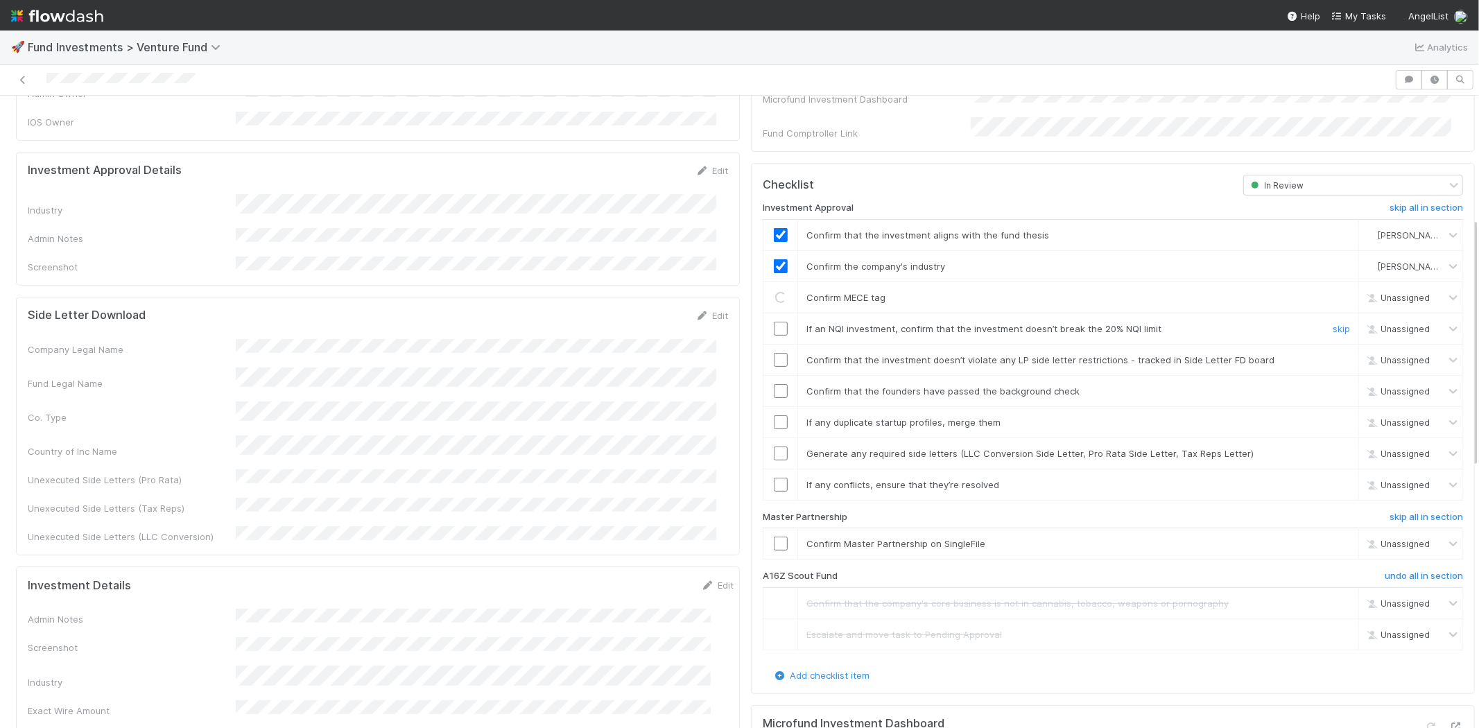
click at [774, 322] on input "checkbox" at bounding box center [781, 329] width 14 height 14
click at [774, 353] on input "checkbox" at bounding box center [781, 360] width 14 height 14
click at [774, 322] on input "checkbox" at bounding box center [781, 329] width 14 height 14
click at [765, 375] on td at bounding box center [780, 390] width 35 height 31
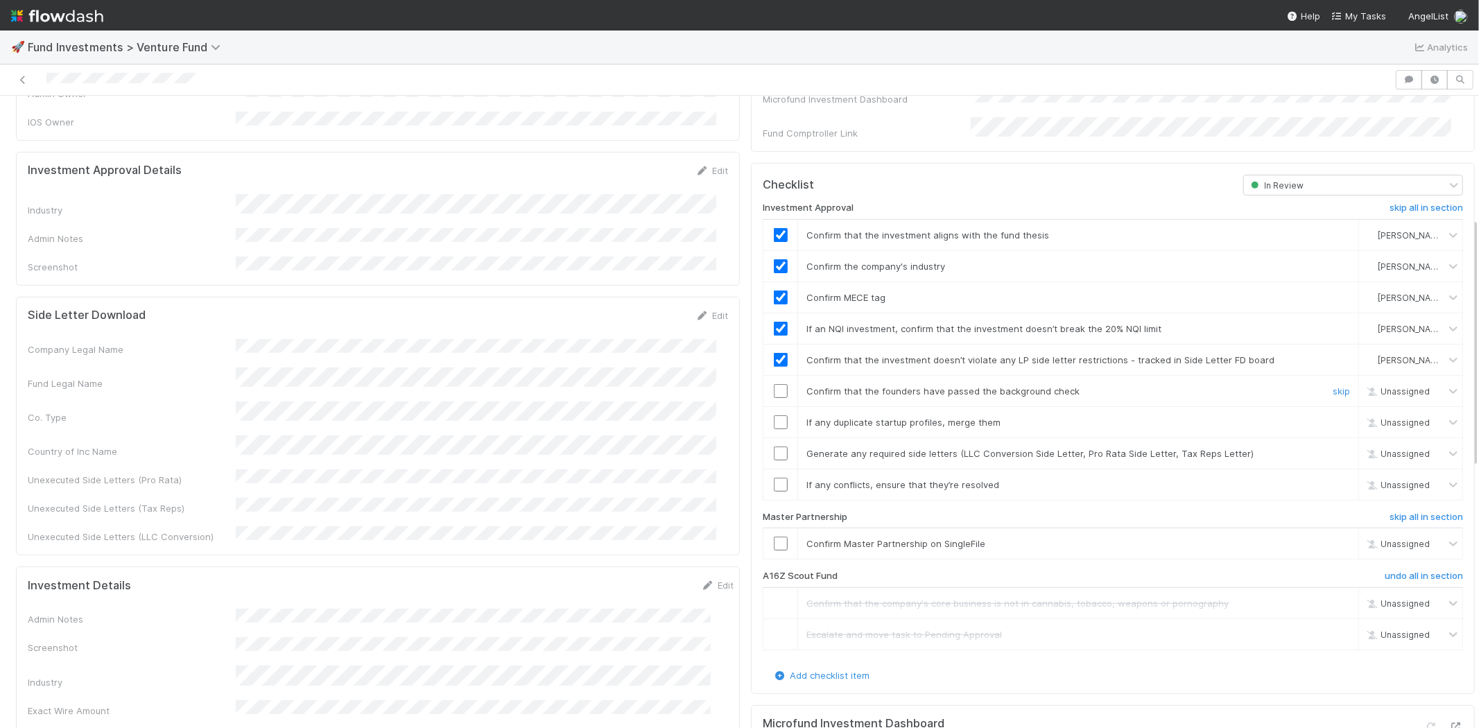
click at [774, 384] on input "checkbox" at bounding box center [781, 391] width 14 height 14
click at [774, 415] on input "checkbox" at bounding box center [781, 422] width 14 height 14
click at [774, 446] on input "checkbox" at bounding box center [781, 453] width 14 height 14
click at [774, 478] on input "checkbox" at bounding box center [781, 485] width 14 height 14
click at [774, 537] on input "checkbox" at bounding box center [781, 544] width 14 height 14
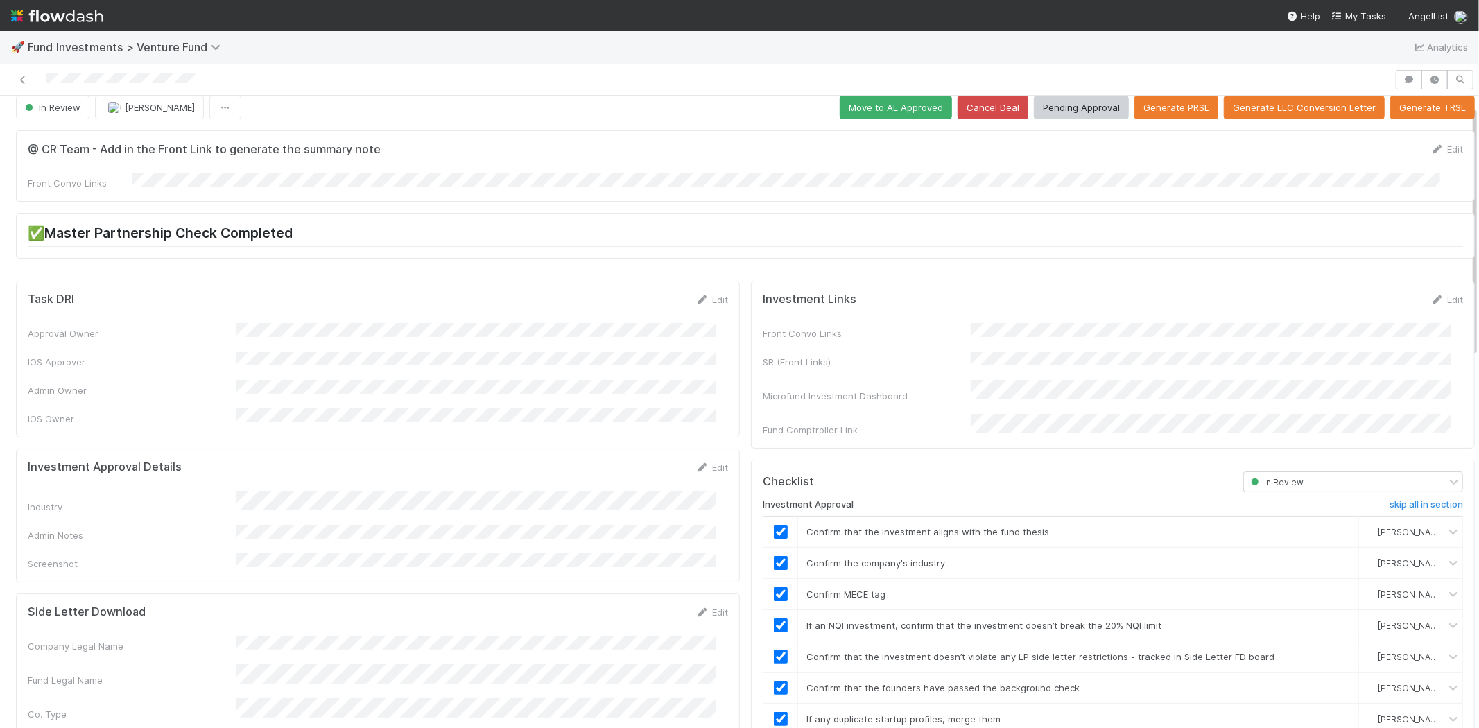
scroll to position [0, 0]
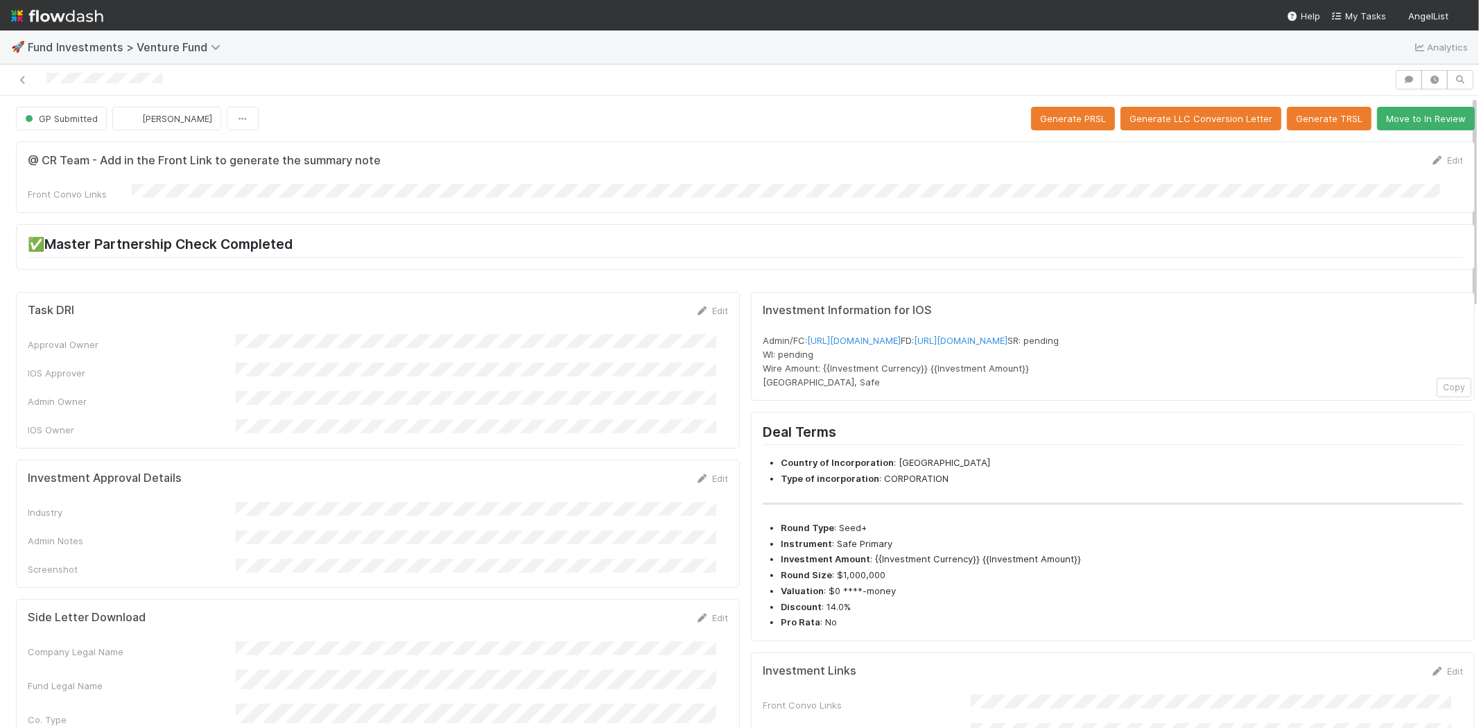
click at [1411, 121] on button "Move to In Review" at bounding box center [1426, 119] width 98 height 24
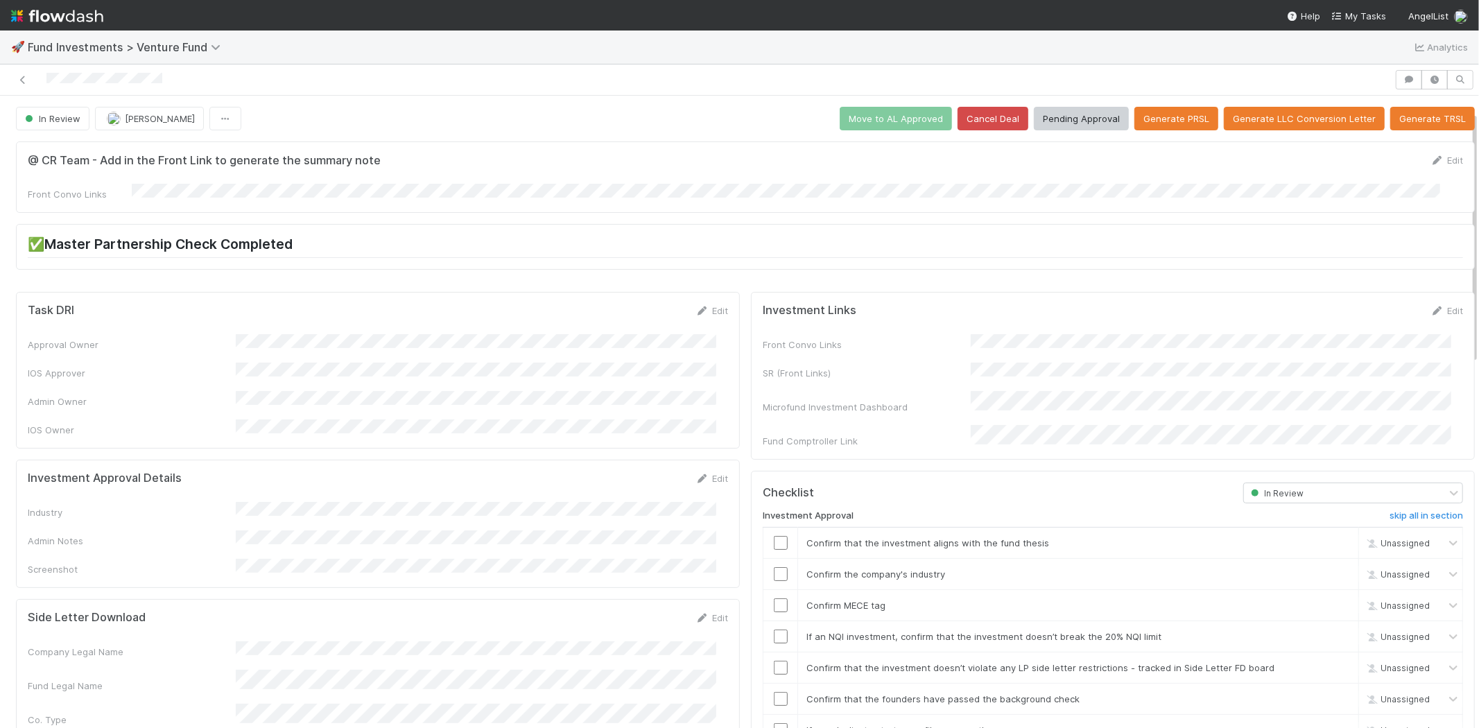
scroll to position [385, 0]
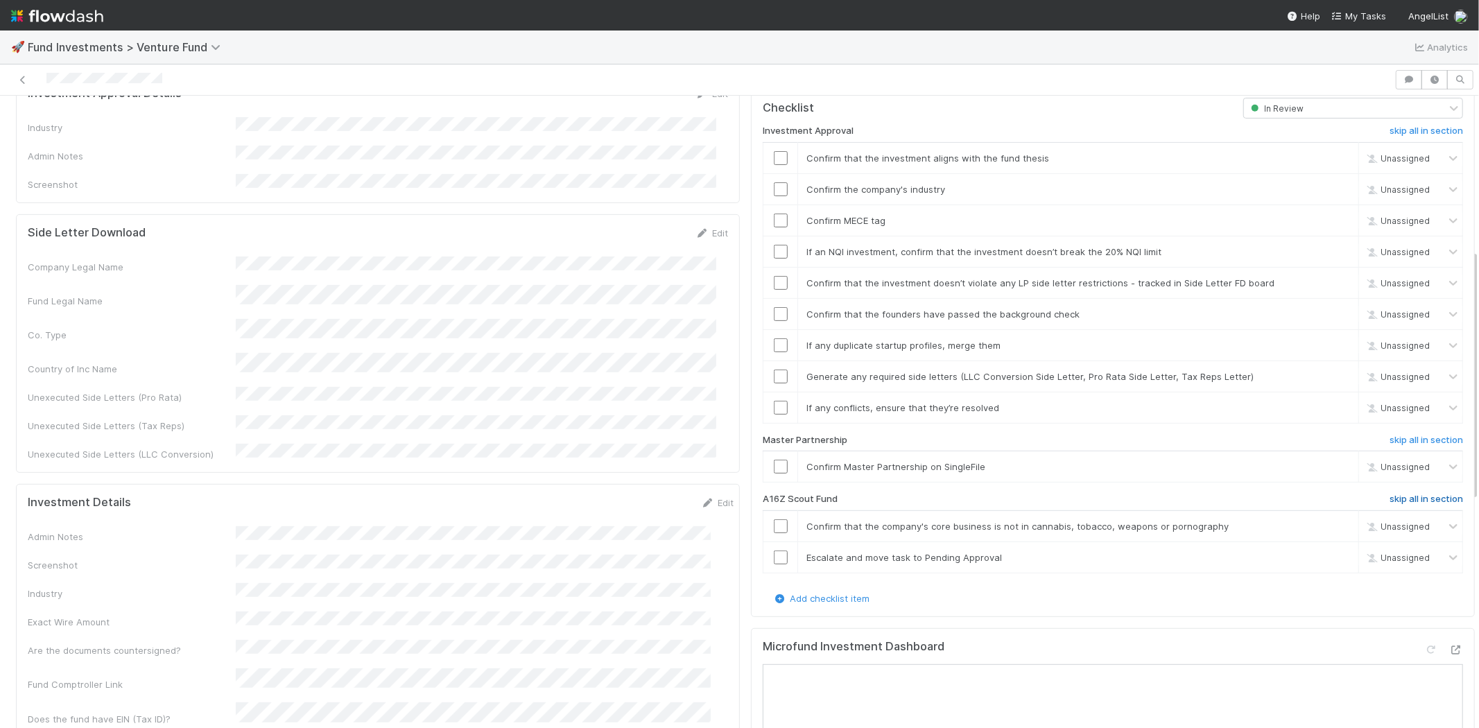
click at [1400, 494] on h6 "skip all in section" at bounding box center [1425, 499] width 73 height 11
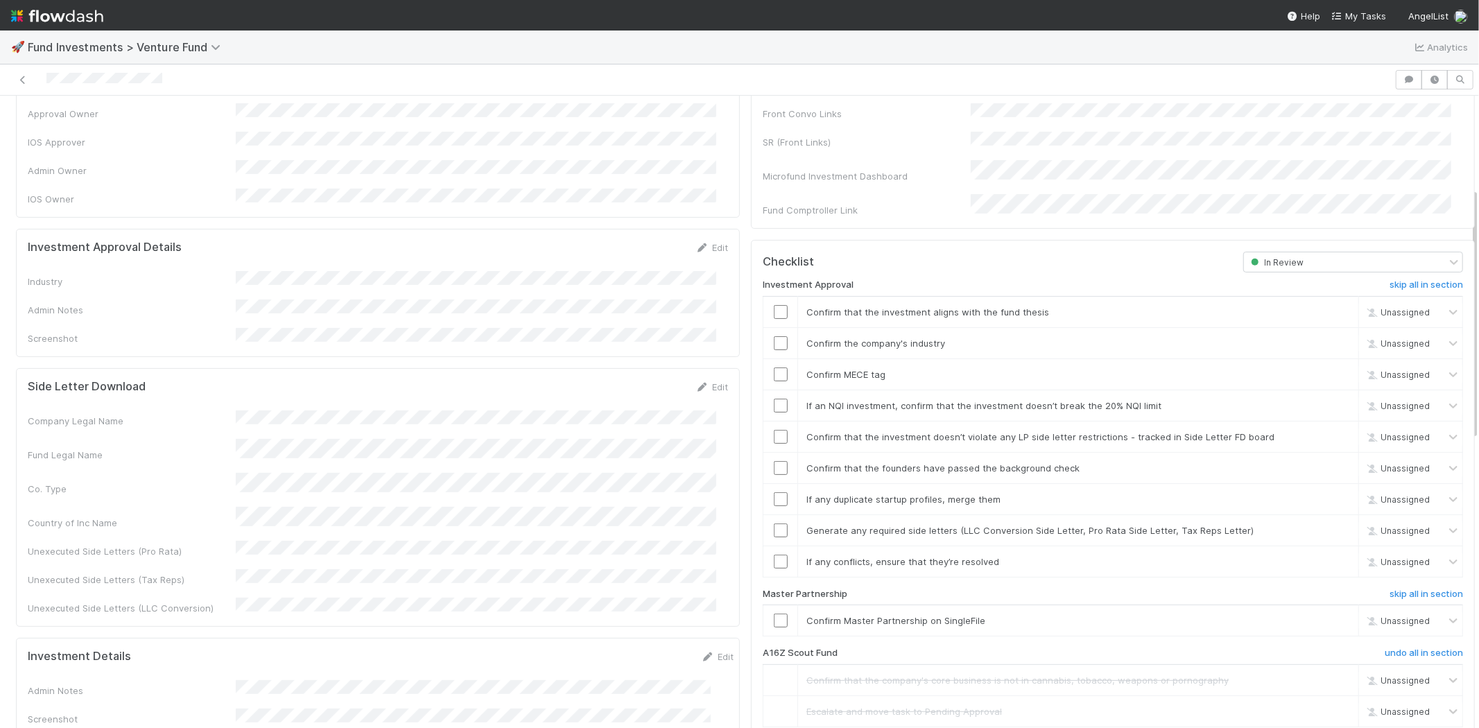
click at [688, 241] on form "Investment Approval Details Edit Industry Admin Notes Screenshot" at bounding box center [378, 293] width 700 height 105
click at [700, 242] on link "Edit" at bounding box center [711, 247] width 33 height 11
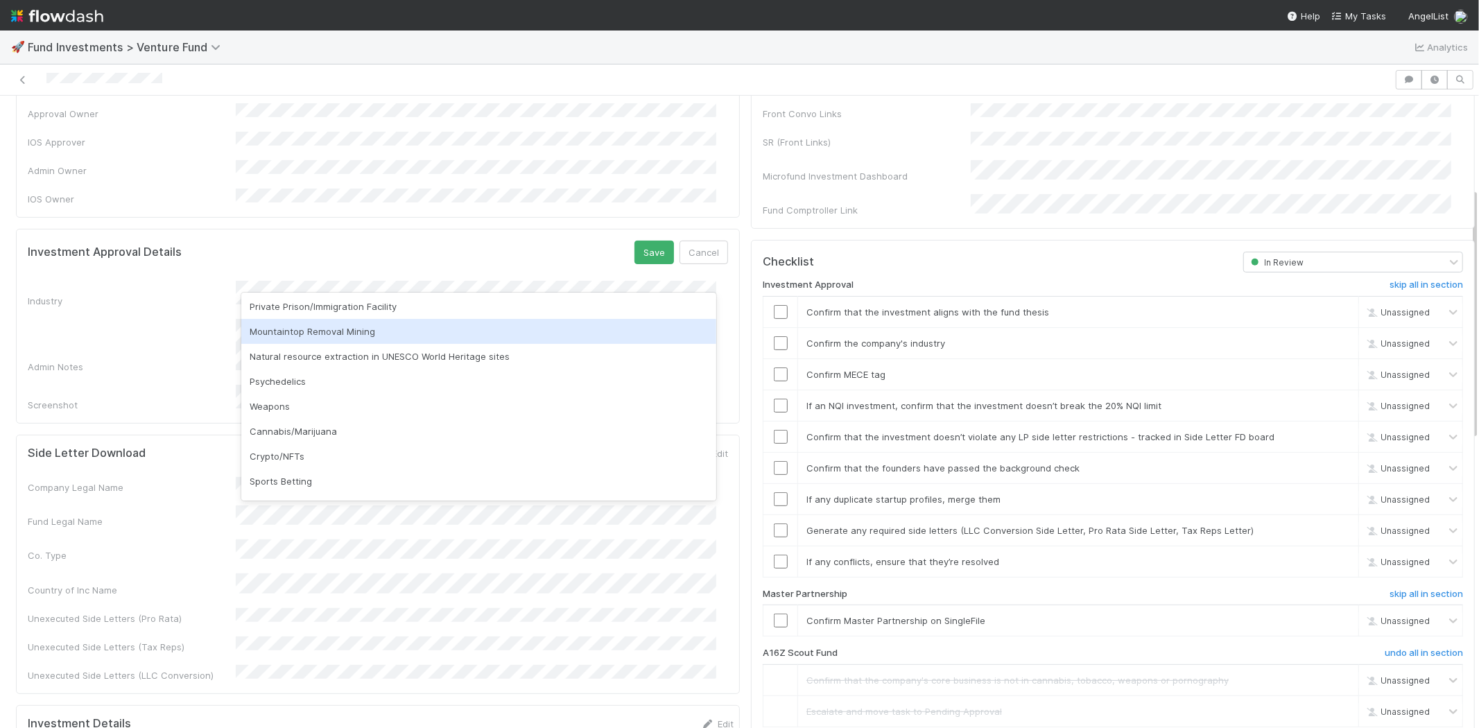
scroll to position [396, 0]
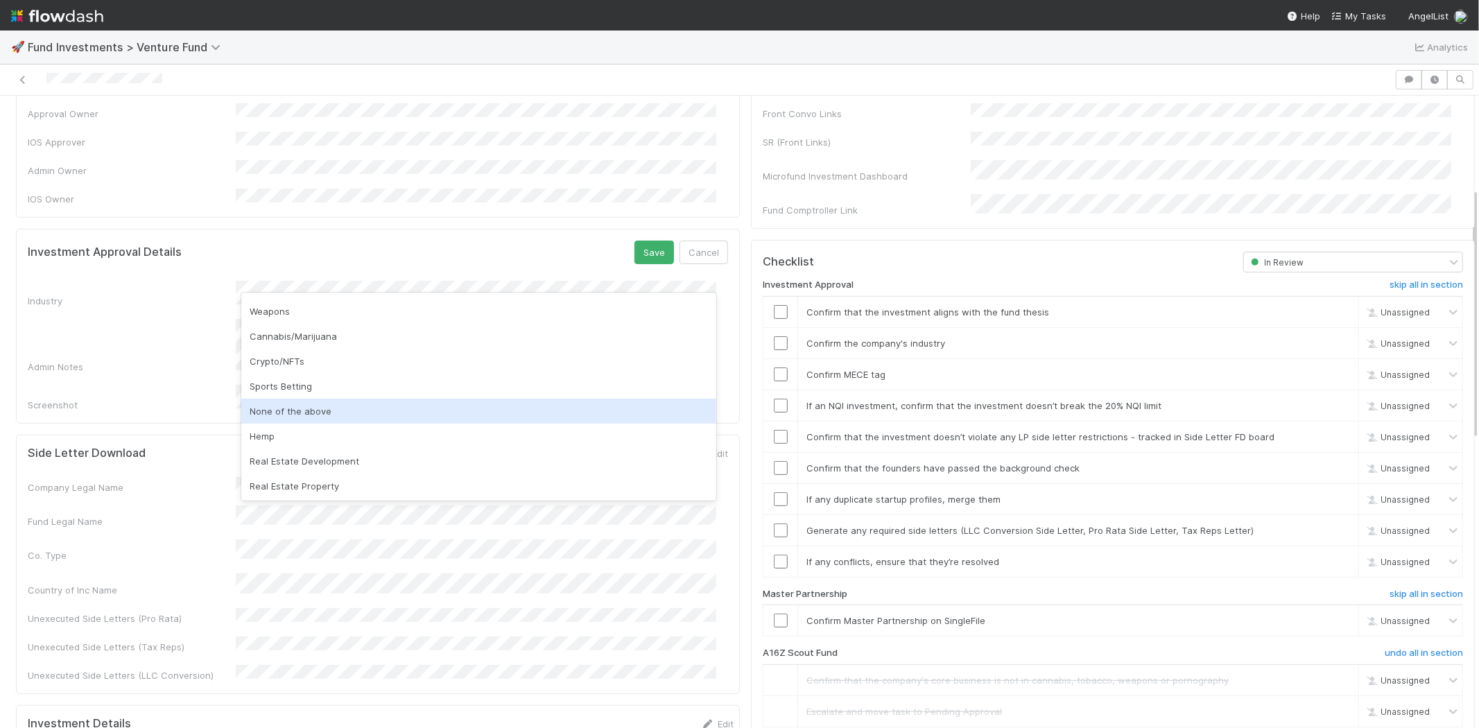
click at [277, 413] on div "None of the above" at bounding box center [478, 411] width 475 height 25
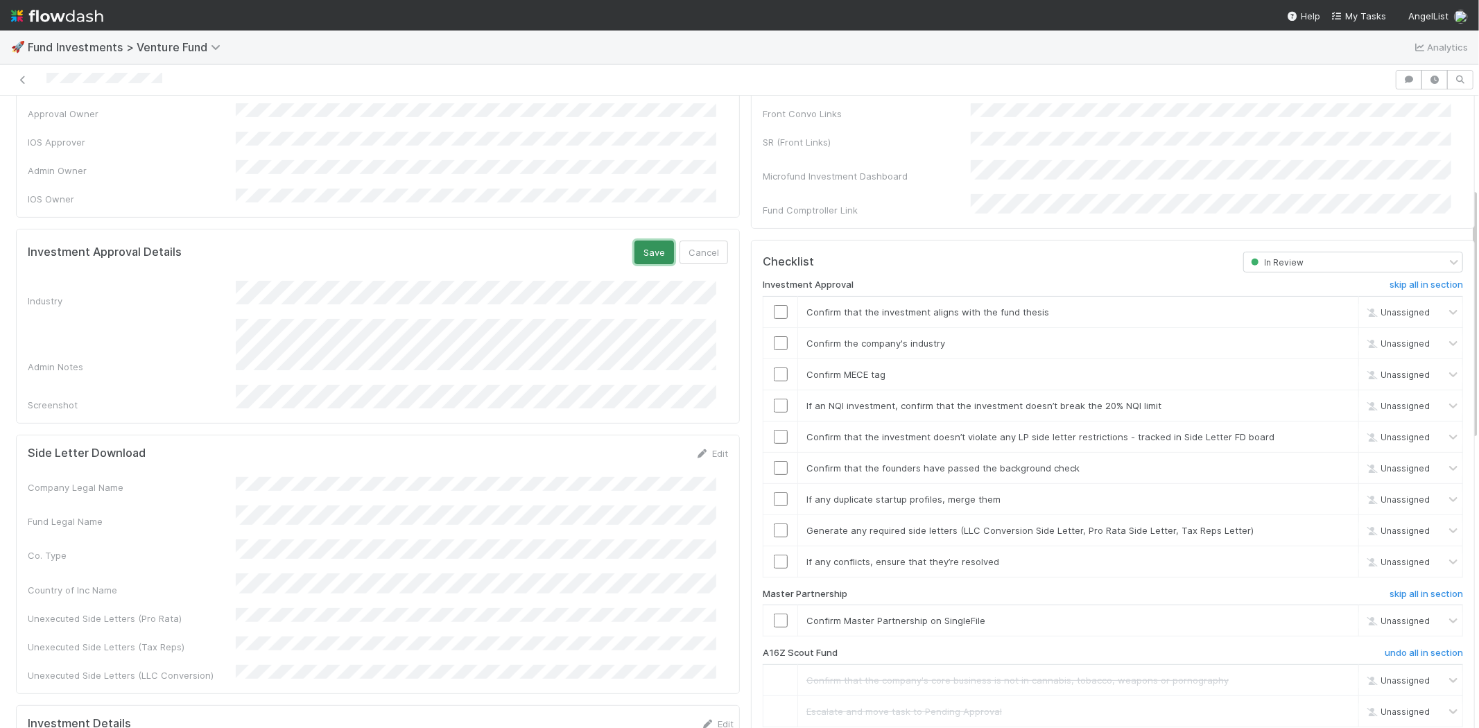
click at [652, 241] on button "Save" at bounding box center [654, 253] width 40 height 24
click at [774, 305] on input "checkbox" at bounding box center [781, 312] width 14 height 14
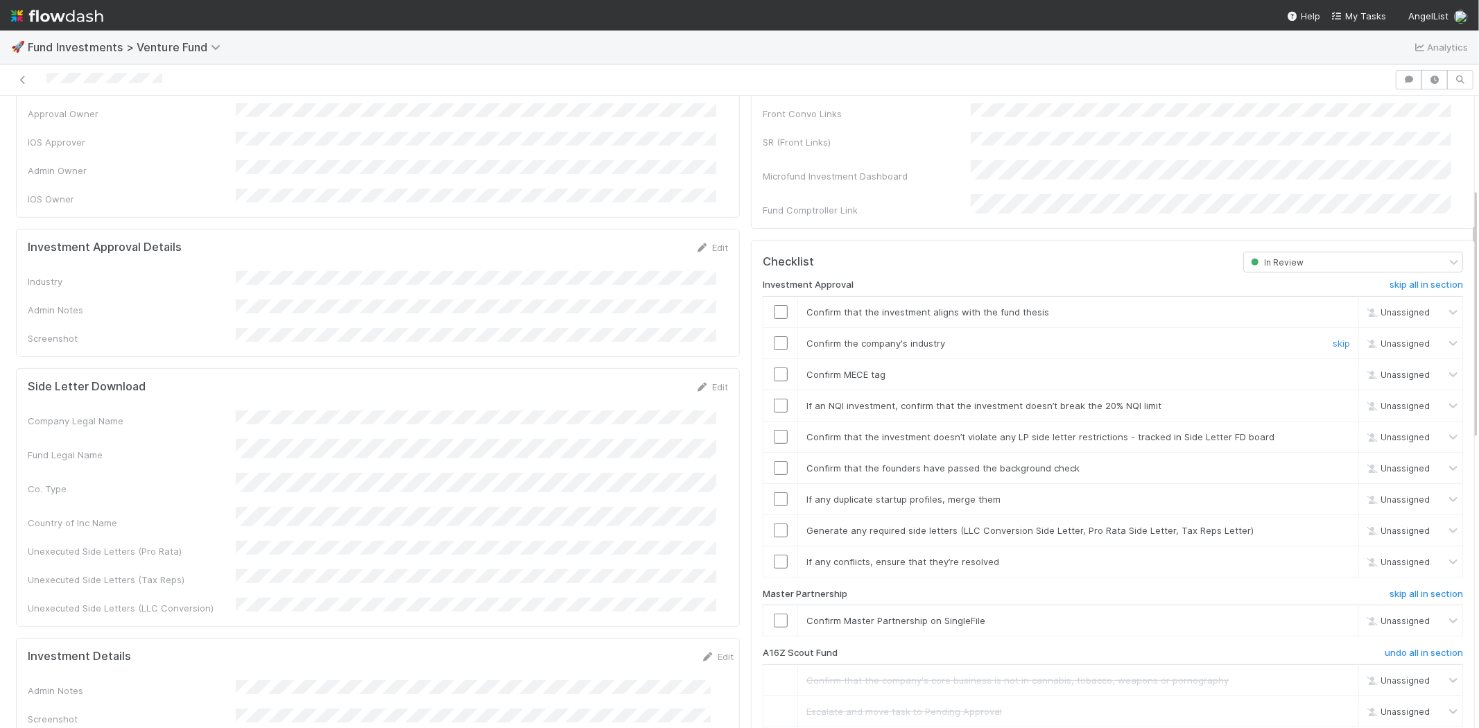
click at [774, 336] on input "checkbox" at bounding box center [781, 343] width 14 height 14
click at [774, 367] on input "checkbox" at bounding box center [781, 374] width 14 height 14
click at [765, 304] on td at bounding box center [780, 311] width 35 height 31
click at [774, 305] on input "checkbox" at bounding box center [781, 312] width 14 height 14
click at [774, 399] on input "checkbox" at bounding box center [781, 406] width 14 height 14
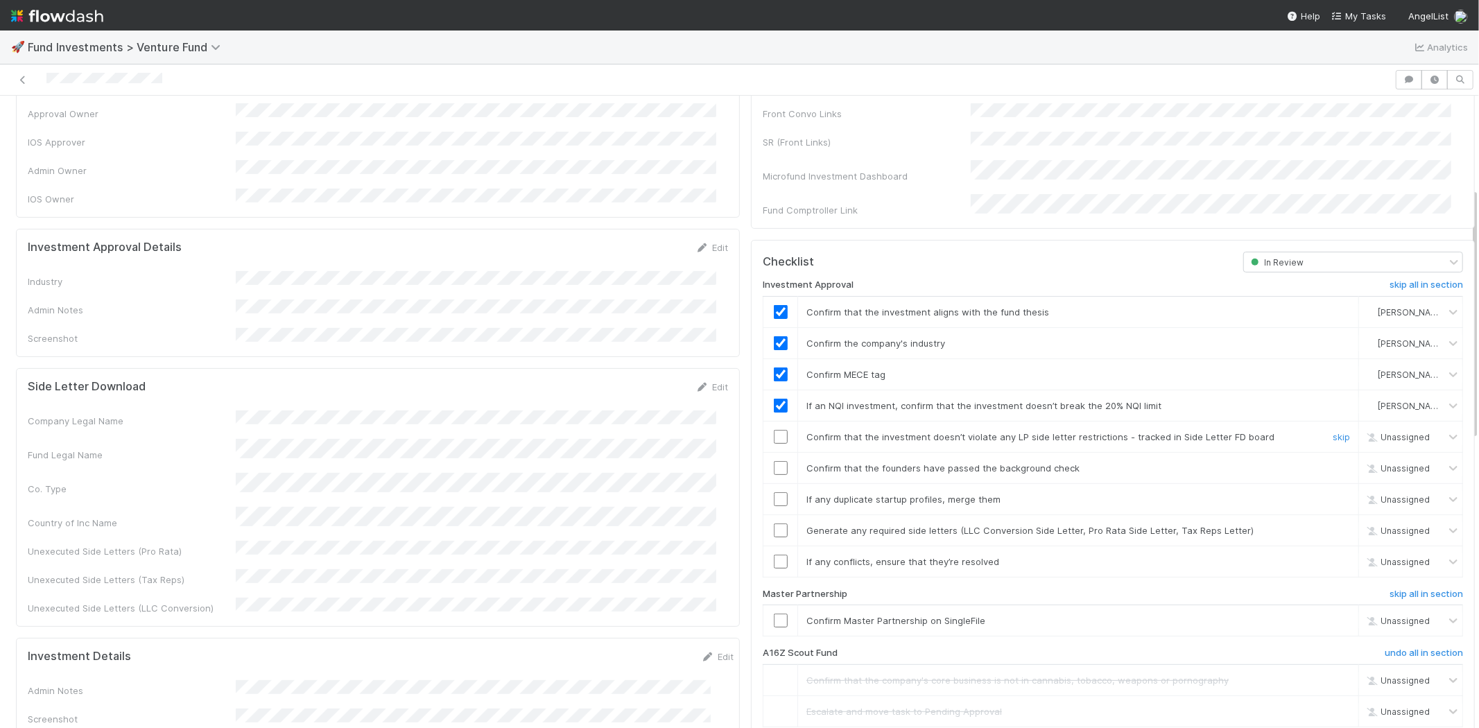
click at [774, 430] on input "checkbox" at bounding box center [781, 437] width 14 height 14
click at [774, 461] on input "checkbox" at bounding box center [781, 468] width 14 height 14
click at [774, 492] on input "checkbox" at bounding box center [781, 499] width 14 height 14
click at [774, 523] on input "checkbox" at bounding box center [781, 530] width 14 height 14
click at [774, 555] on input "checkbox" at bounding box center [781, 562] width 14 height 14
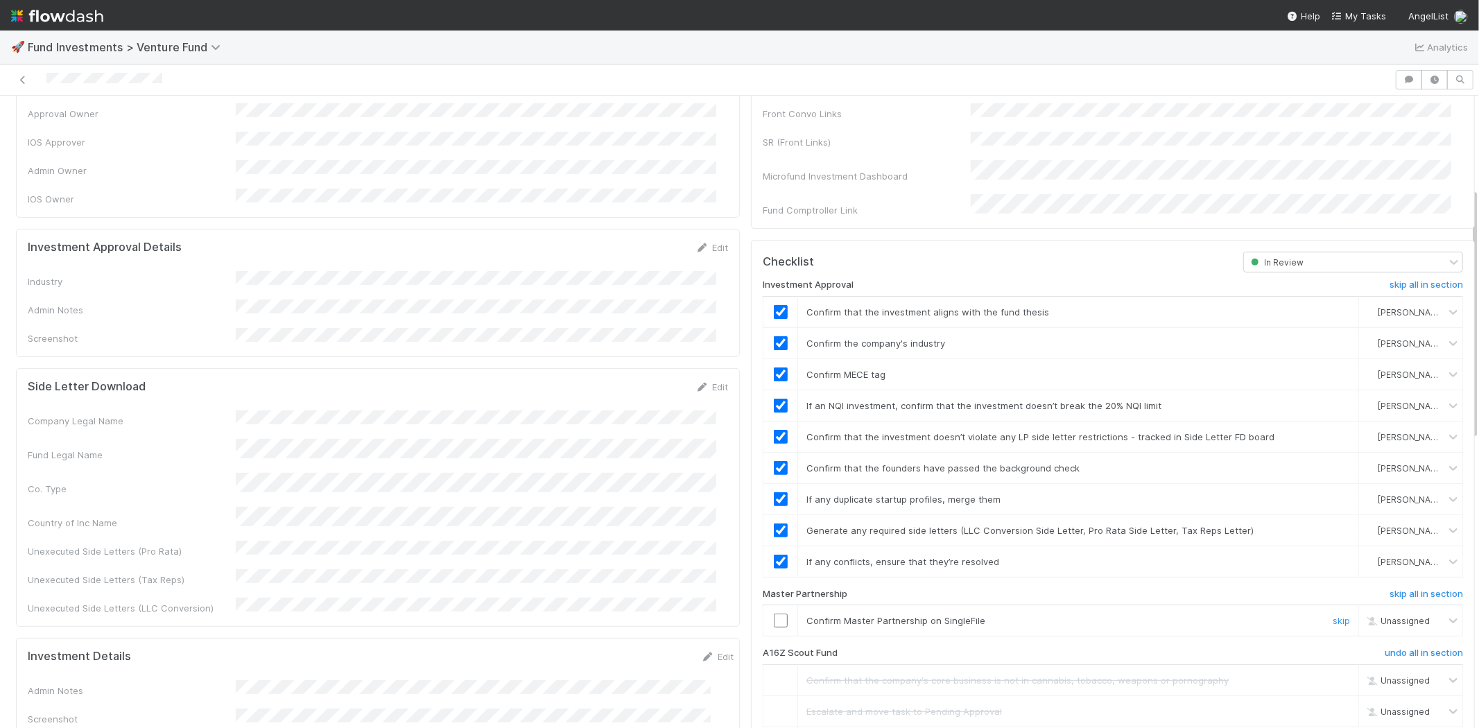
click at [774, 613] on input "checkbox" at bounding box center [781, 620] width 14 height 14
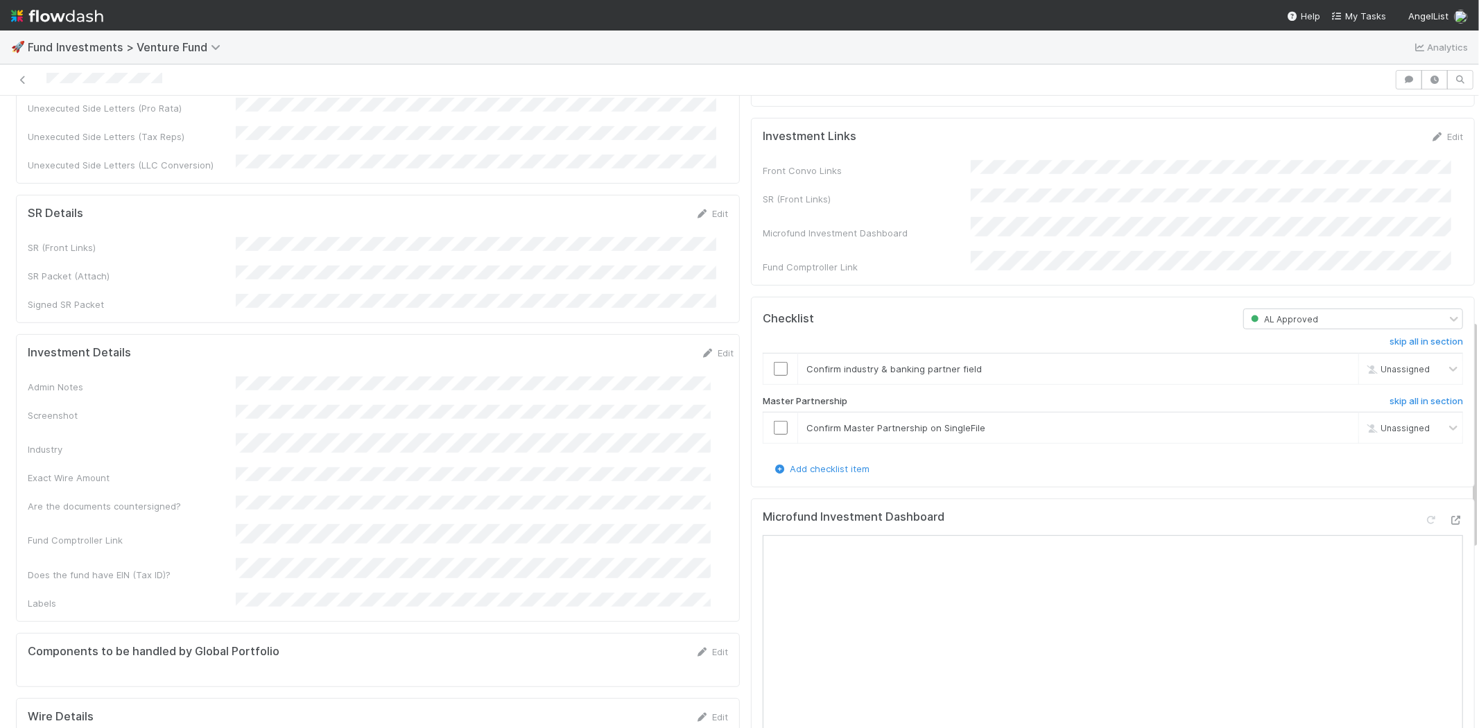
scroll to position [770, 0]
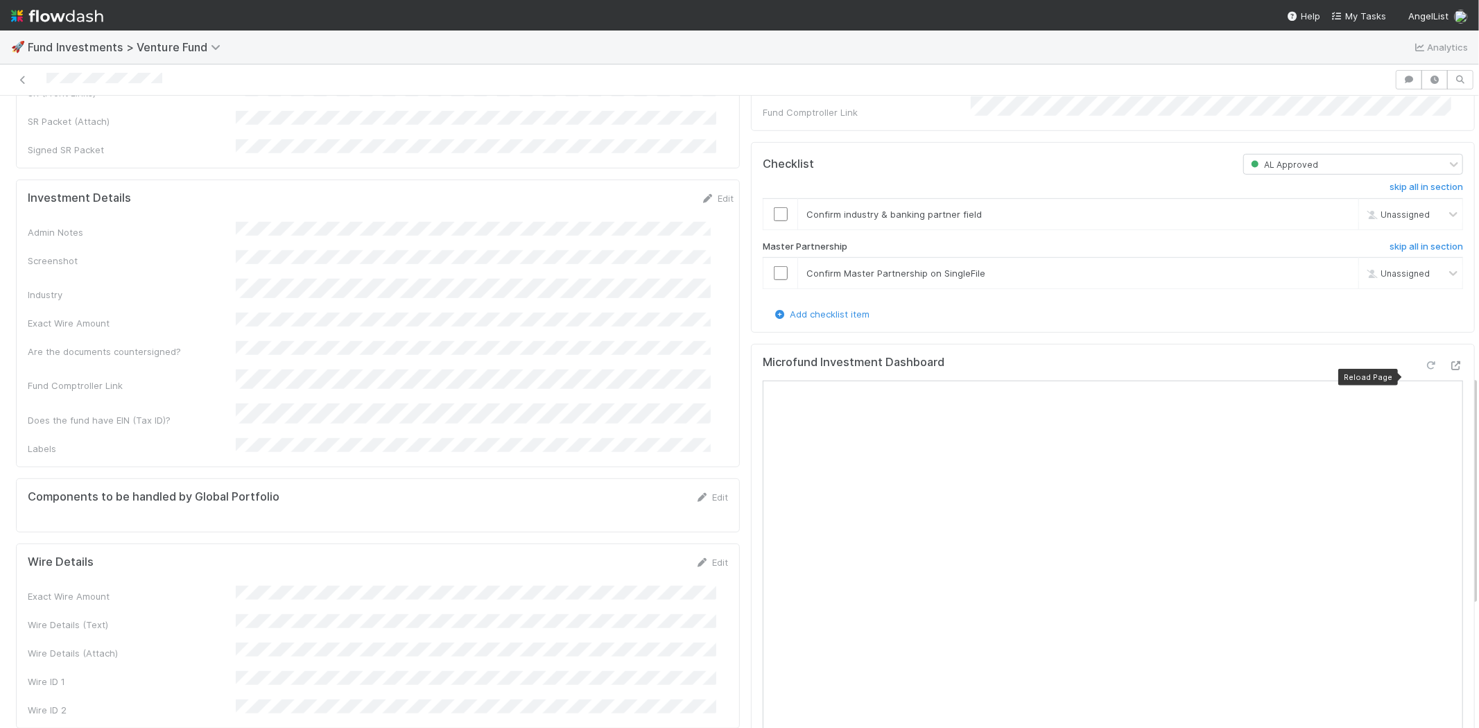
click at [1424, 370] on icon at bounding box center [1431, 365] width 14 height 9
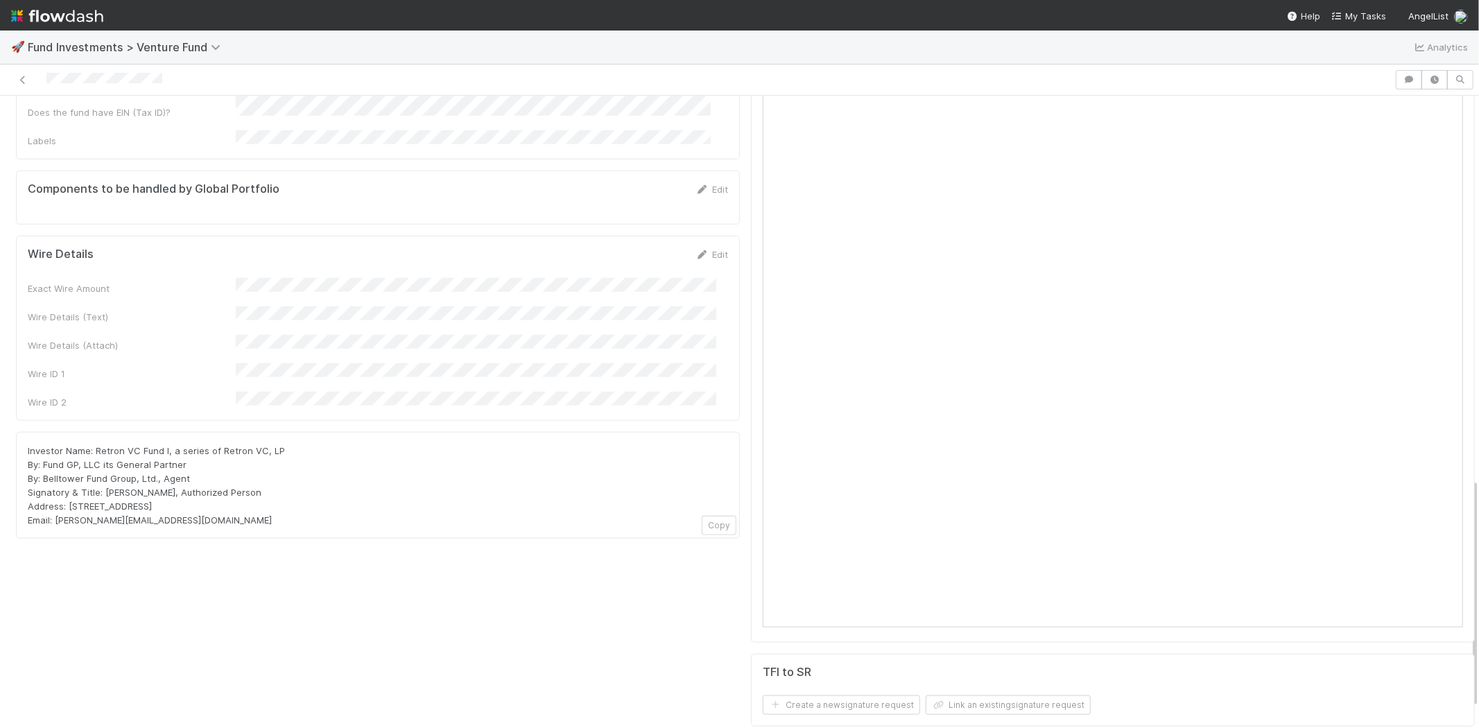
scroll to position [924, 0]
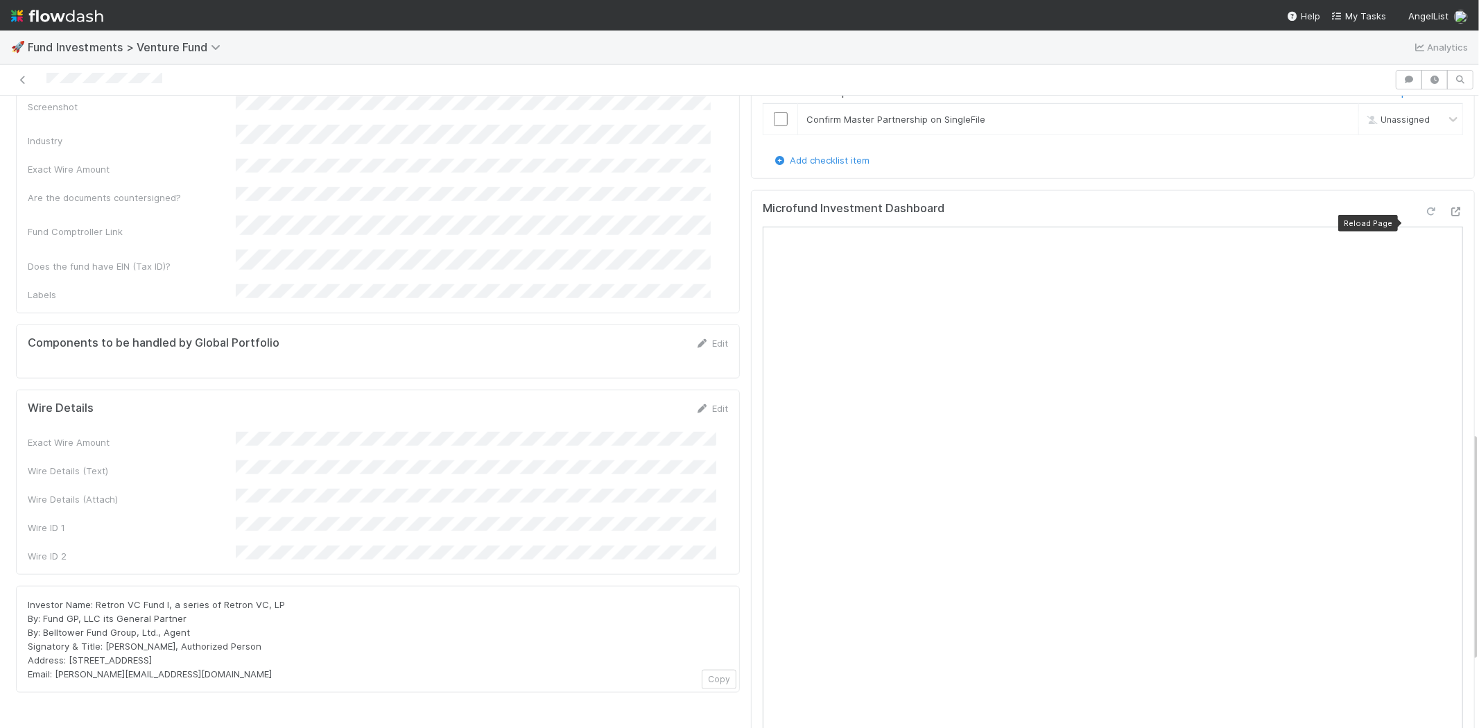
click at [1424, 216] on icon at bounding box center [1431, 211] width 14 height 9
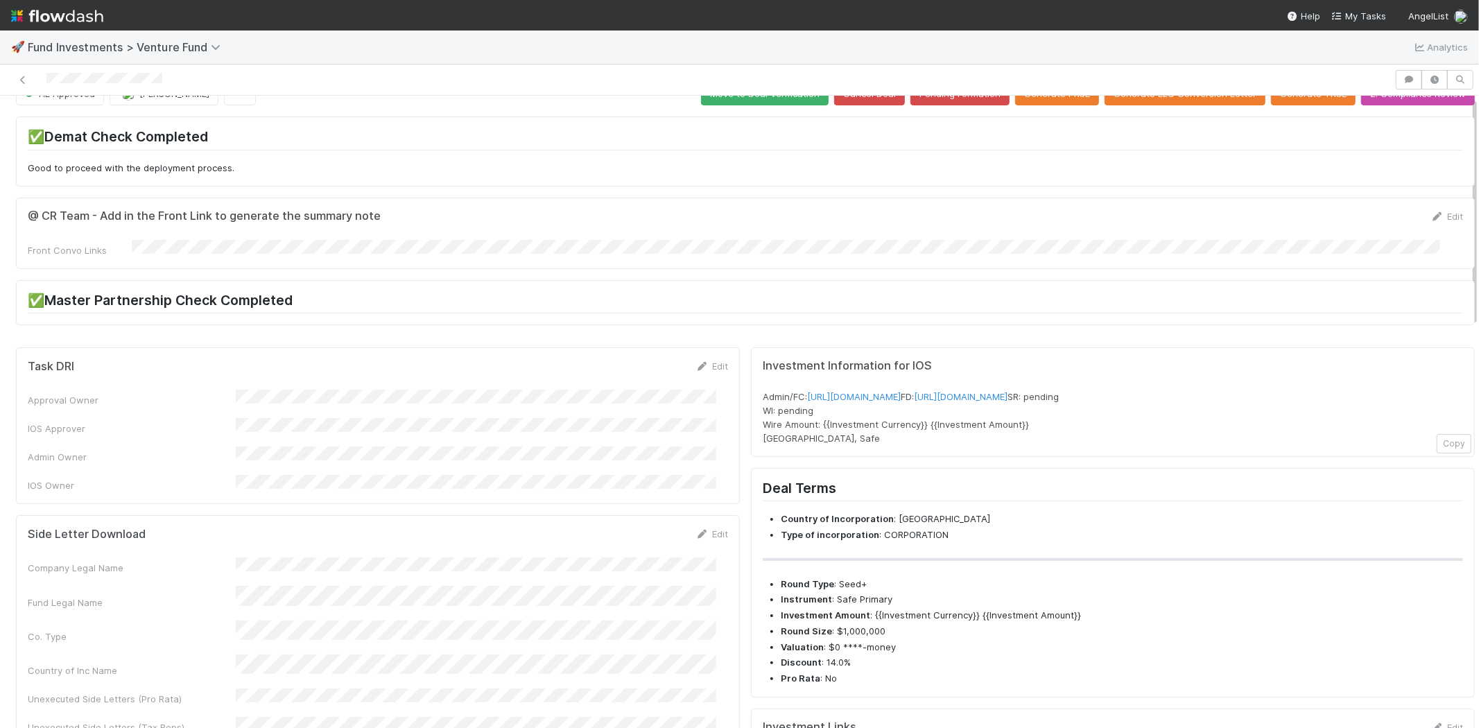
scroll to position [0, 0]
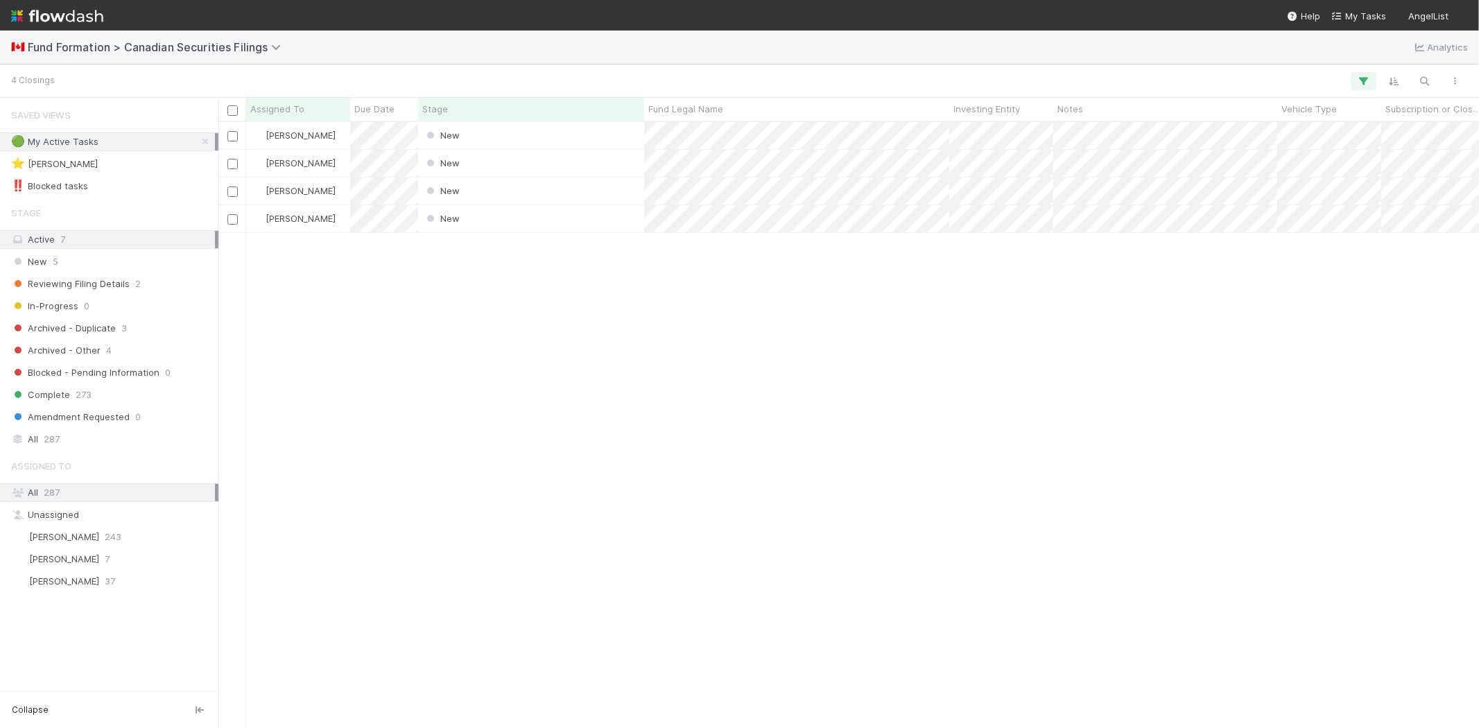
scroll to position [594, 1248]
click at [108, 557] on div "[PERSON_NAME] 7" at bounding box center [113, 558] width 204 height 17
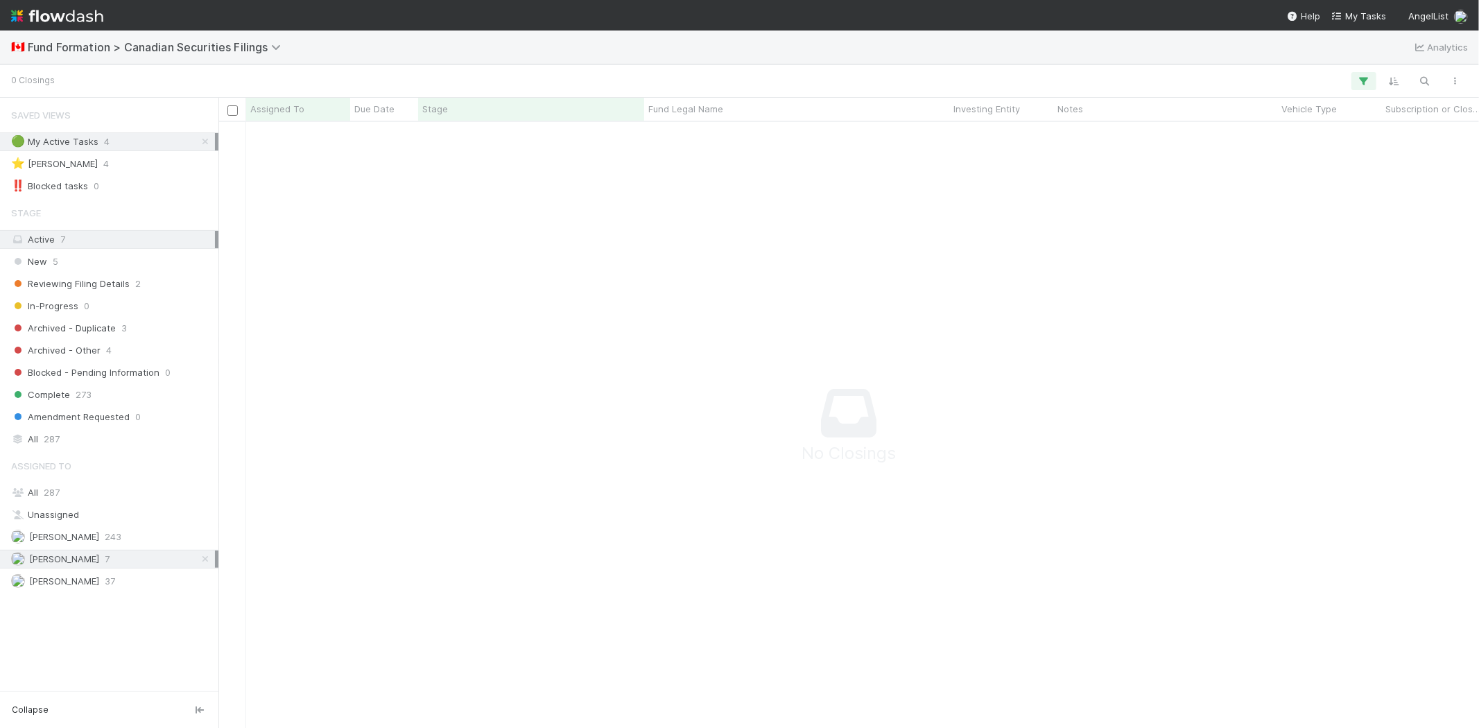
scroll to position [583, 1237]
click at [1363, 78] on icon "button" at bounding box center [1364, 81] width 14 height 12
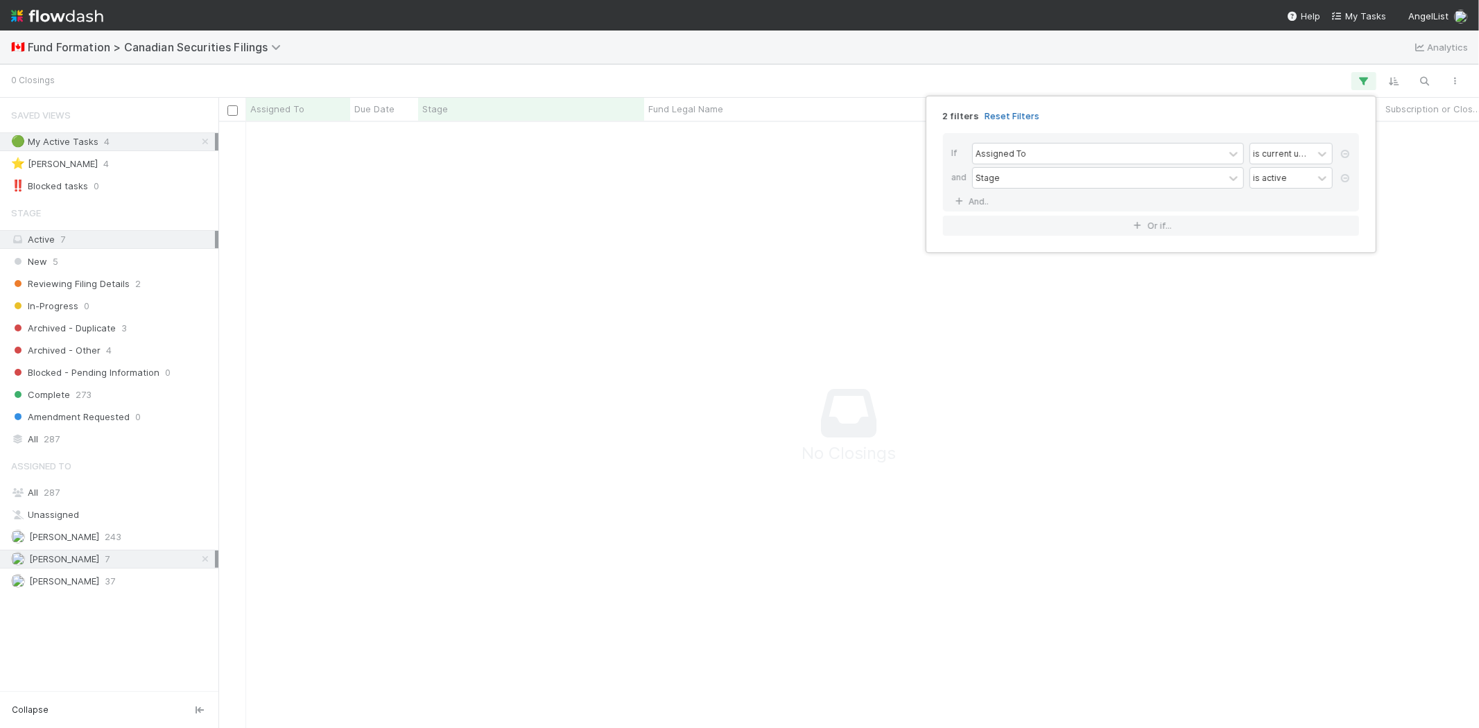
click at [1016, 115] on link "Reset Filters" at bounding box center [1011, 116] width 55 height 12
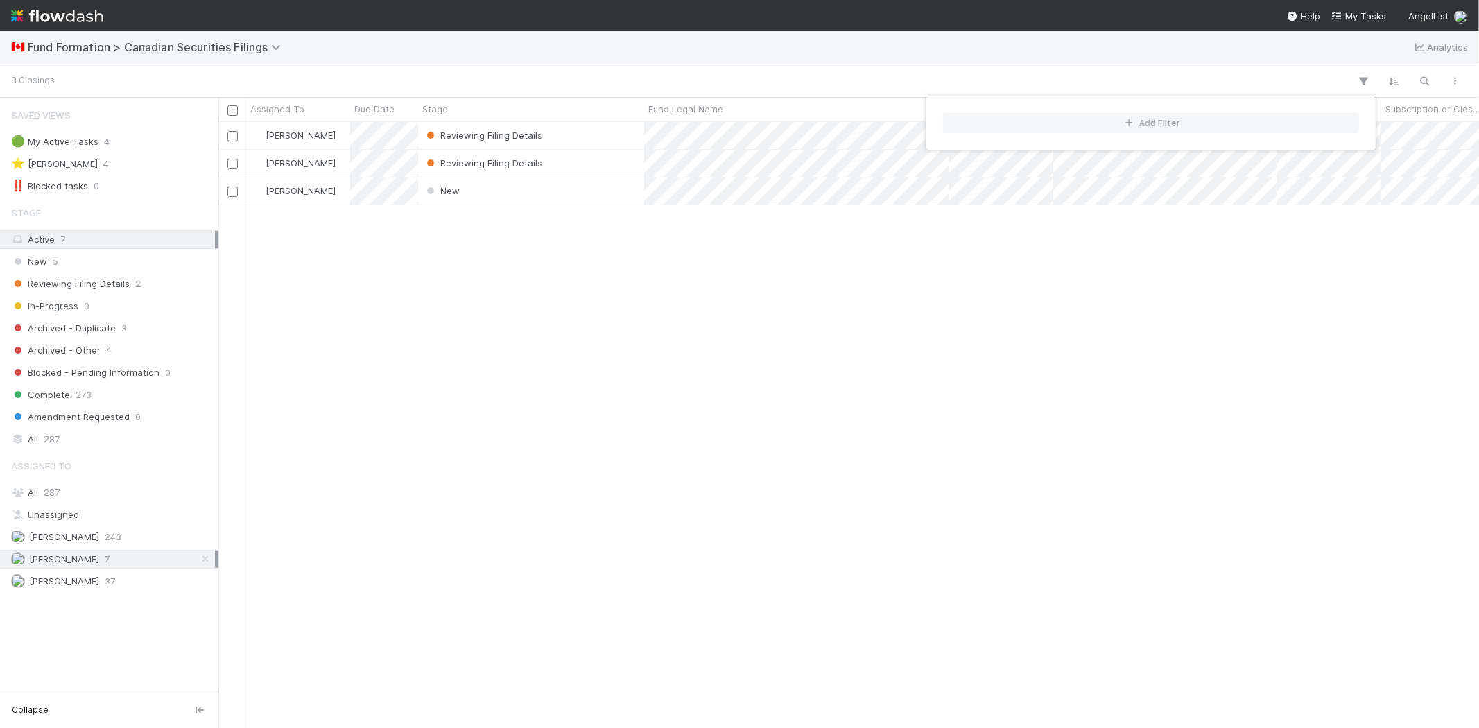
scroll to position [594, 1248]
click at [764, 57] on div "Add Filter" at bounding box center [739, 364] width 1479 height 728
click at [534, 442] on div "Add Filter" at bounding box center [739, 364] width 1479 height 728
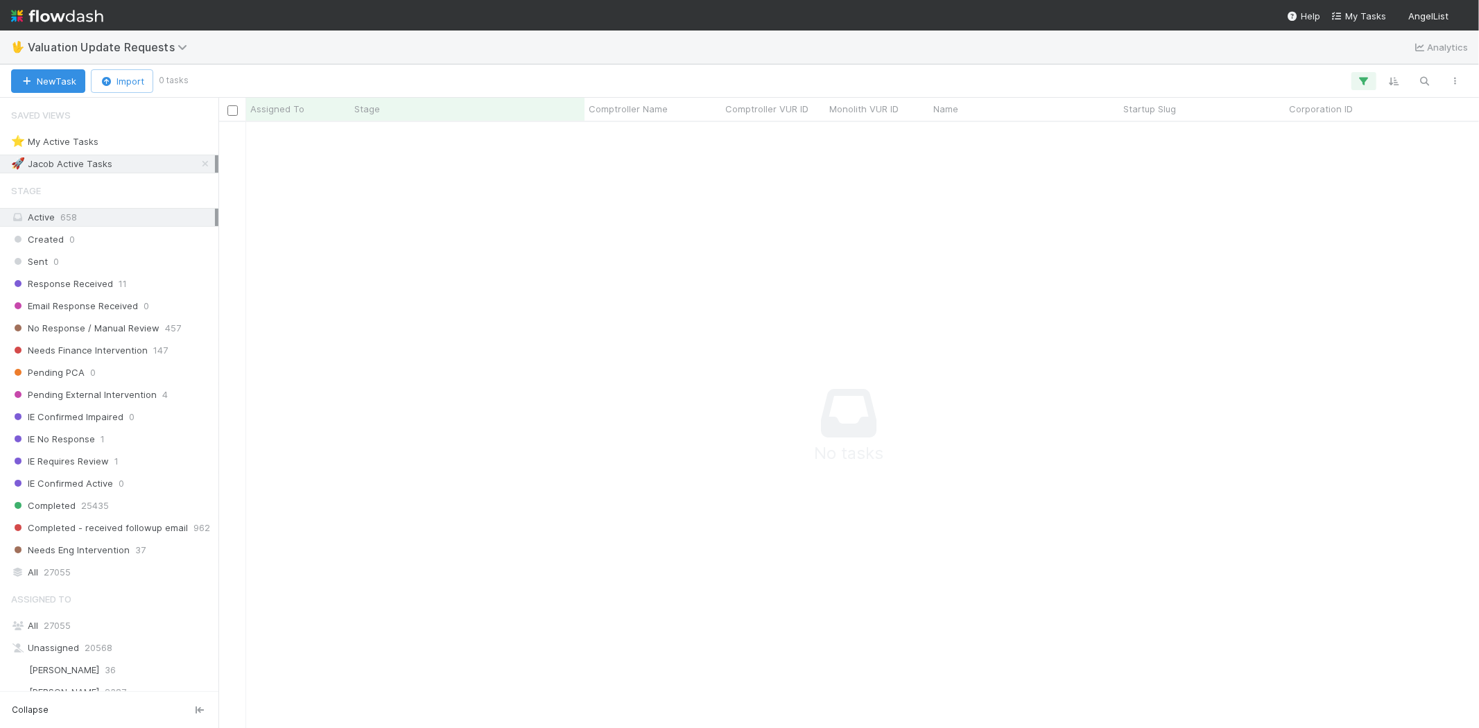
scroll to position [12, 12]
click at [1364, 78] on icon "button" at bounding box center [1364, 81] width 14 height 12
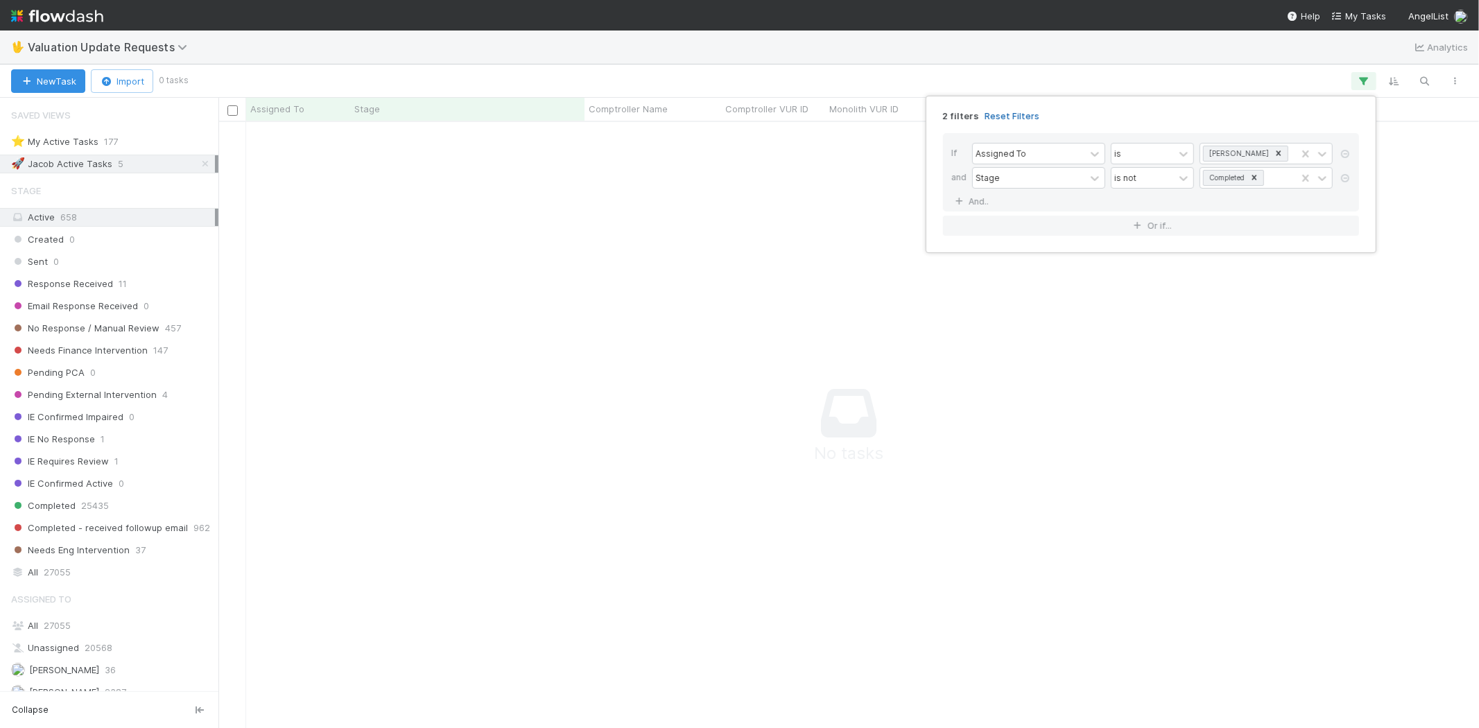
click at [1011, 112] on link "Reset Filters" at bounding box center [1011, 116] width 55 height 12
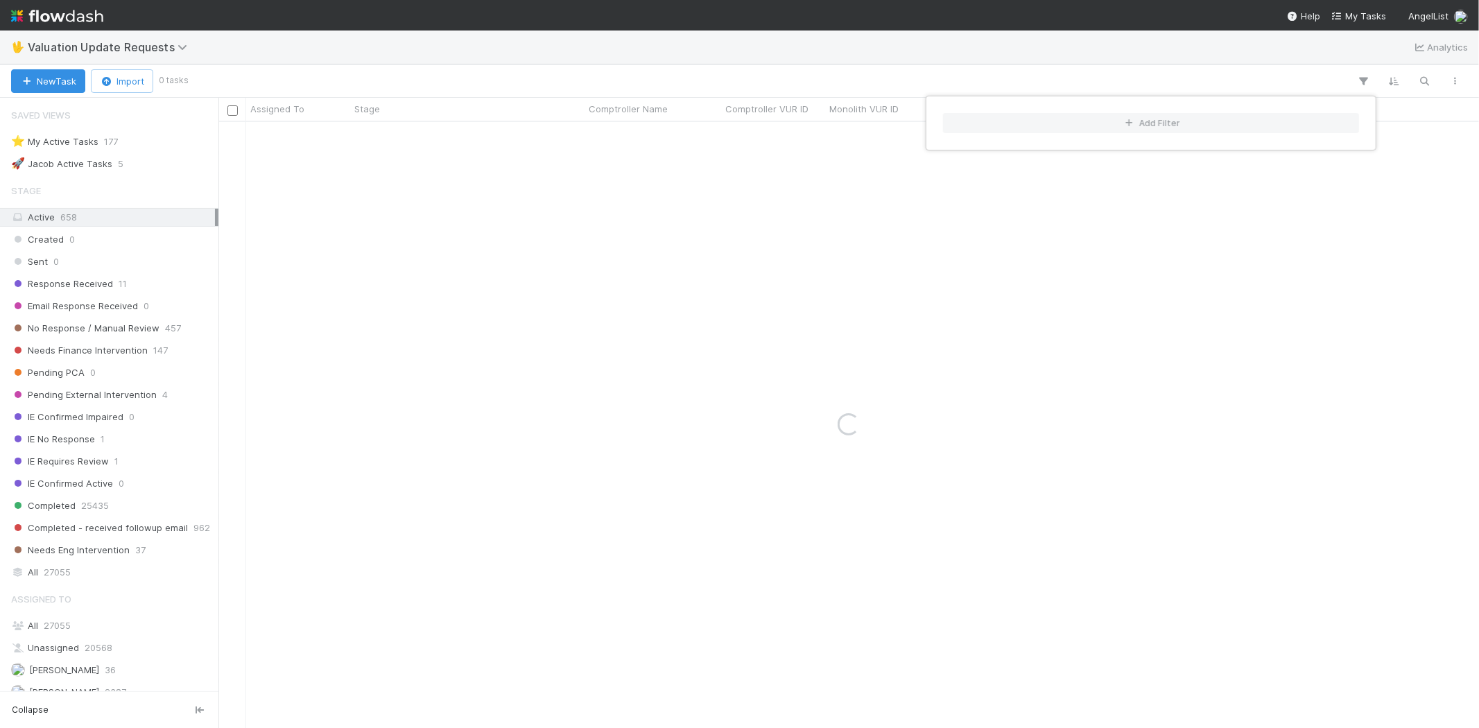
click at [898, 71] on div "Add Filter" at bounding box center [739, 364] width 1479 height 728
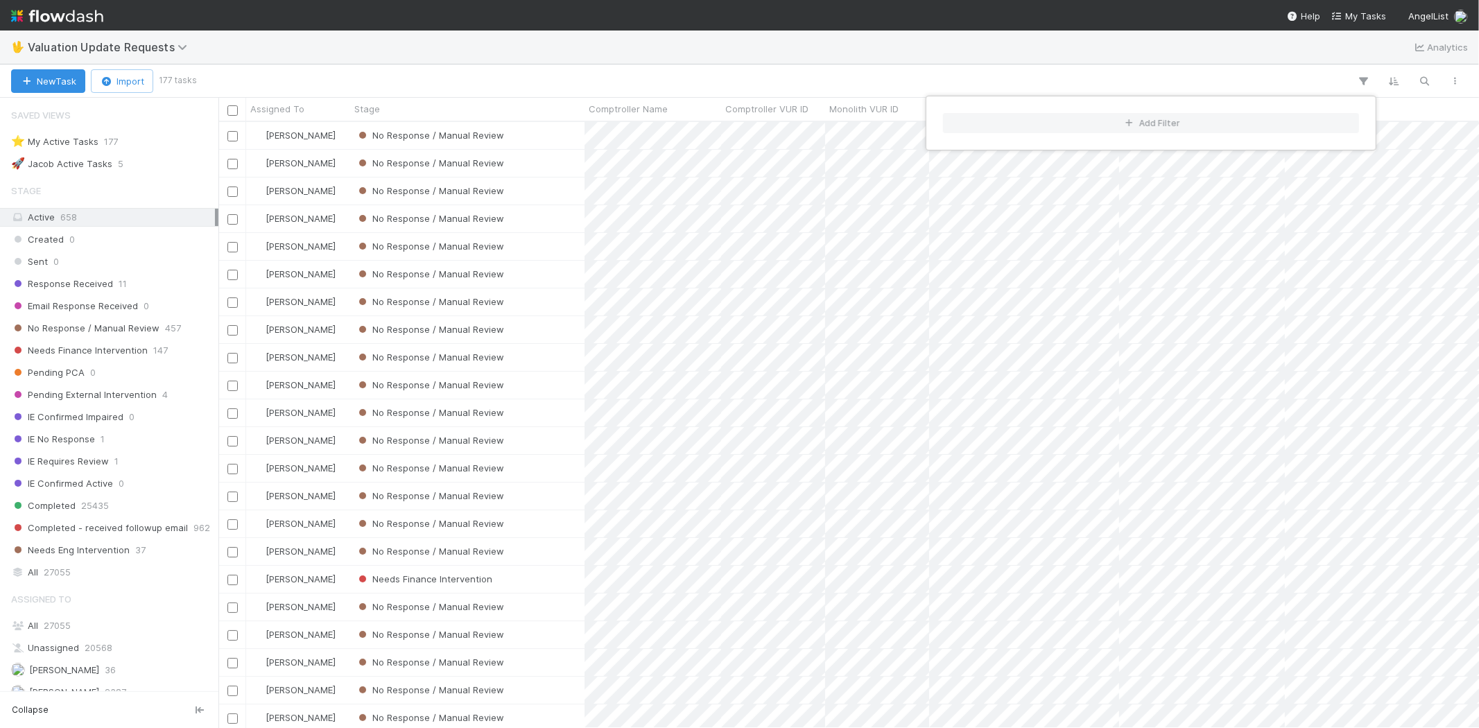
scroll to position [594, 1248]
click at [846, 63] on div "Add Filter" at bounding box center [739, 364] width 1479 height 728
click at [86, 280] on span "Response Received" at bounding box center [62, 283] width 102 height 17
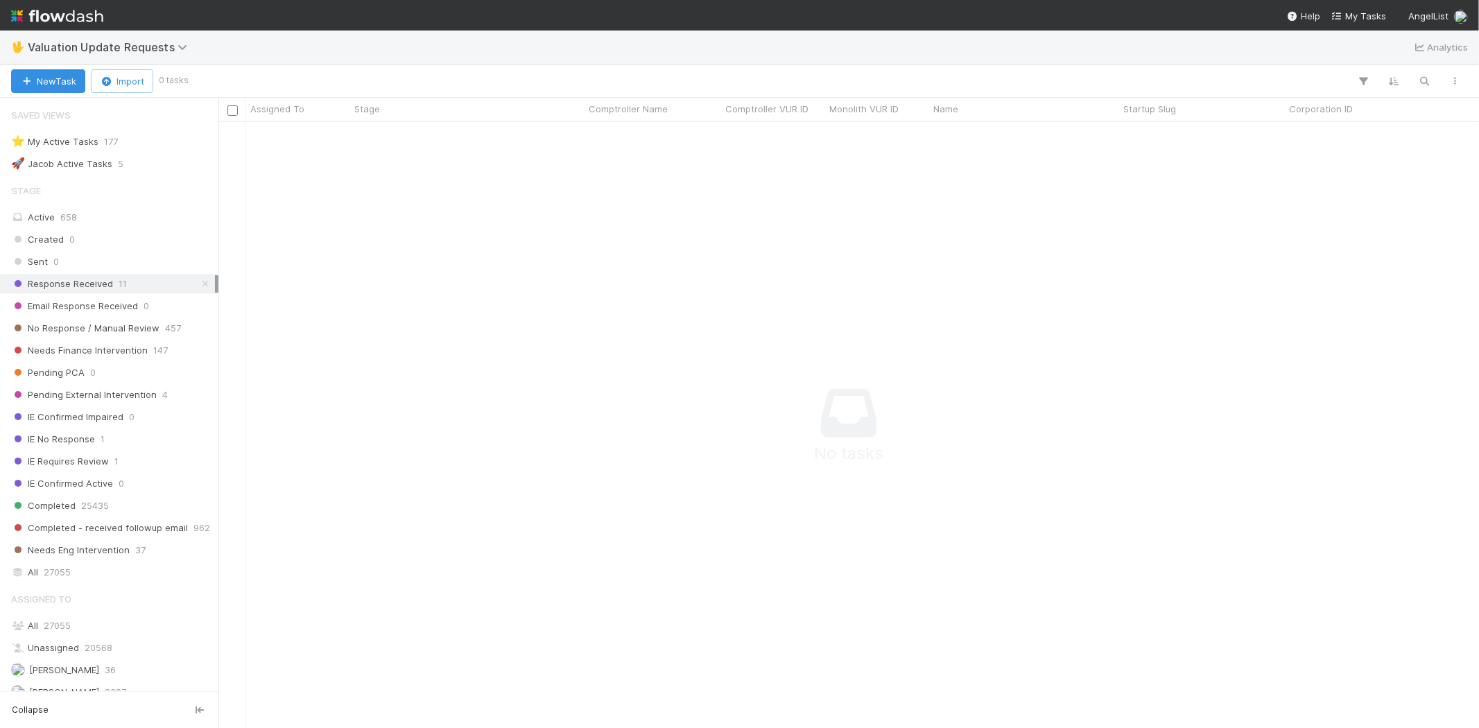
scroll to position [583, 1237]
click at [89, 333] on span "No Response / Manual Review" at bounding box center [85, 328] width 148 height 17
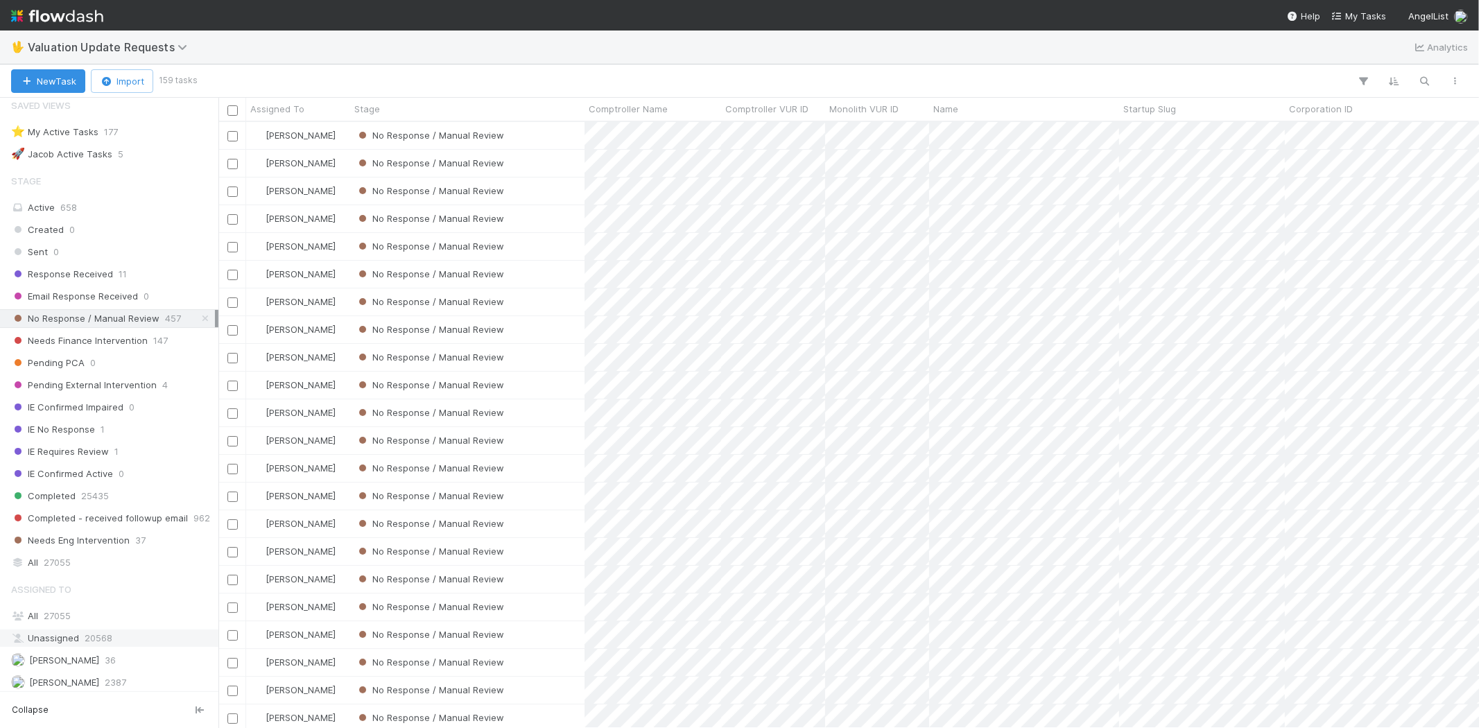
scroll to position [87, 0]
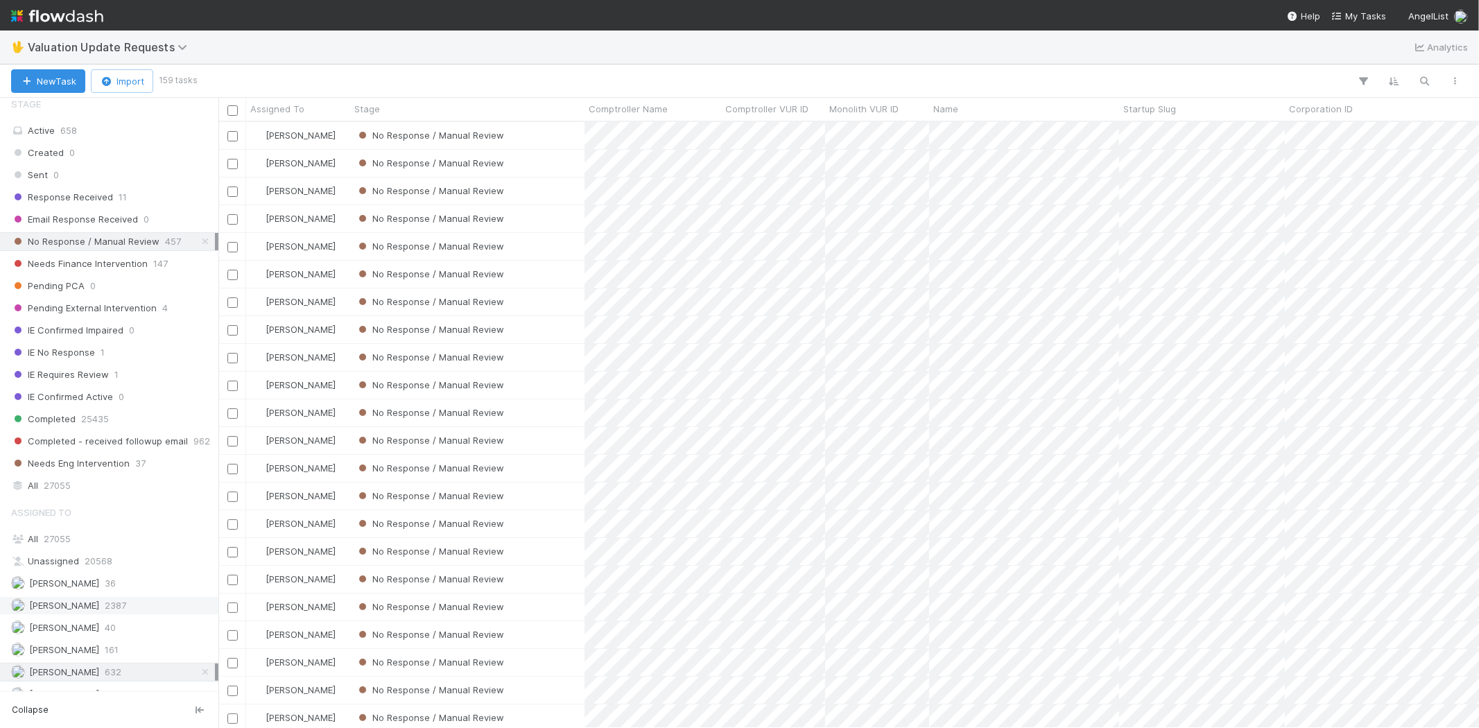
click at [106, 606] on div "[PERSON_NAME] 2387" at bounding box center [113, 605] width 204 height 17
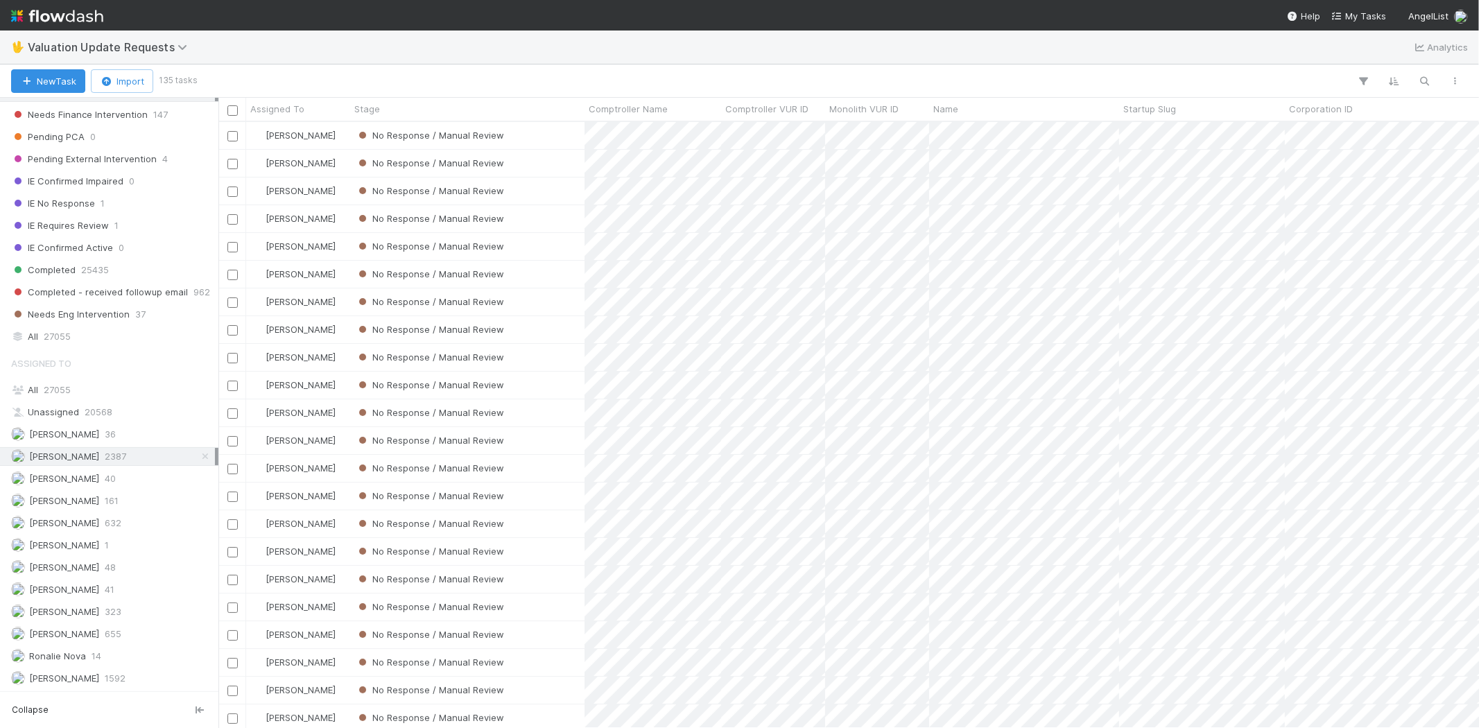
scroll to position [241, 0]
click at [99, 627] on span "[PERSON_NAME]" at bounding box center [55, 633] width 88 height 17
click at [118, 521] on div "Karen Jane Salcedo 632" at bounding box center [113, 522] width 204 height 17
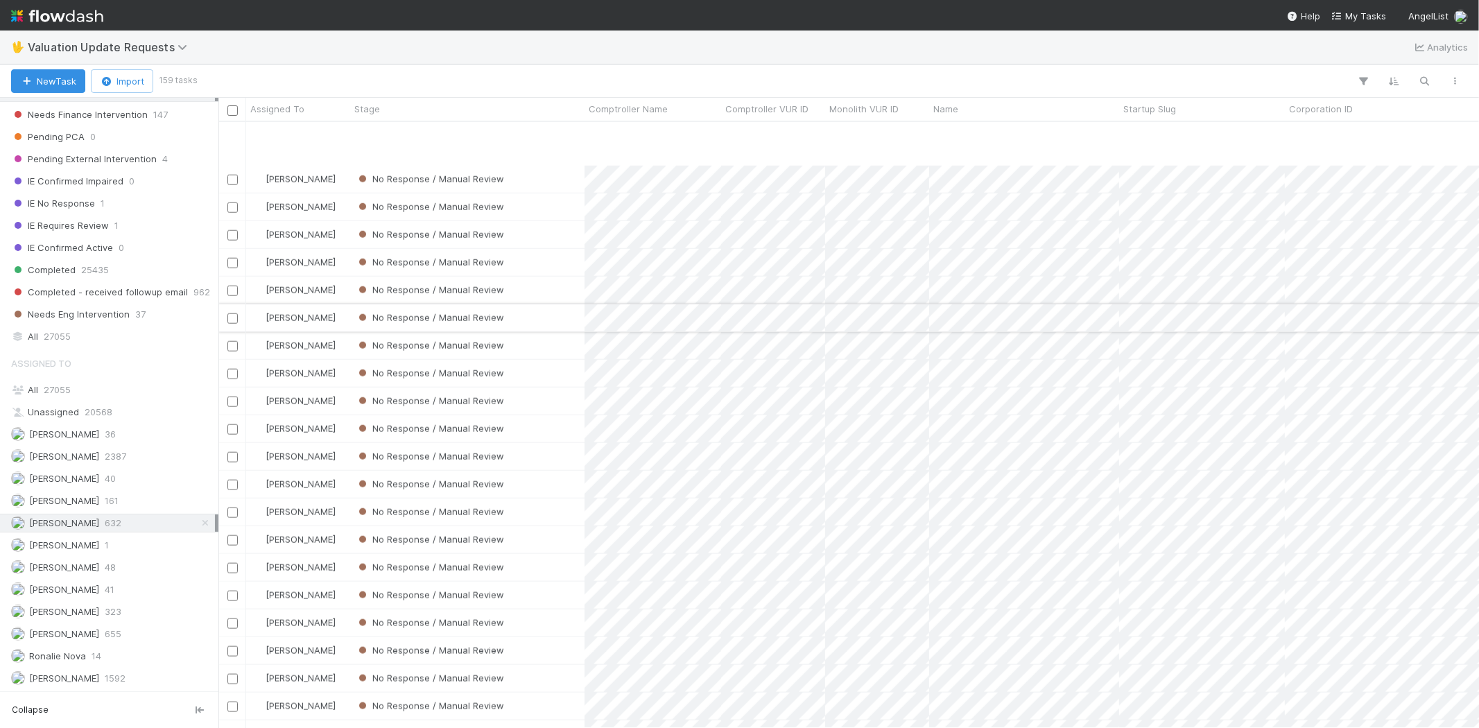
scroll to position [1309, 0]
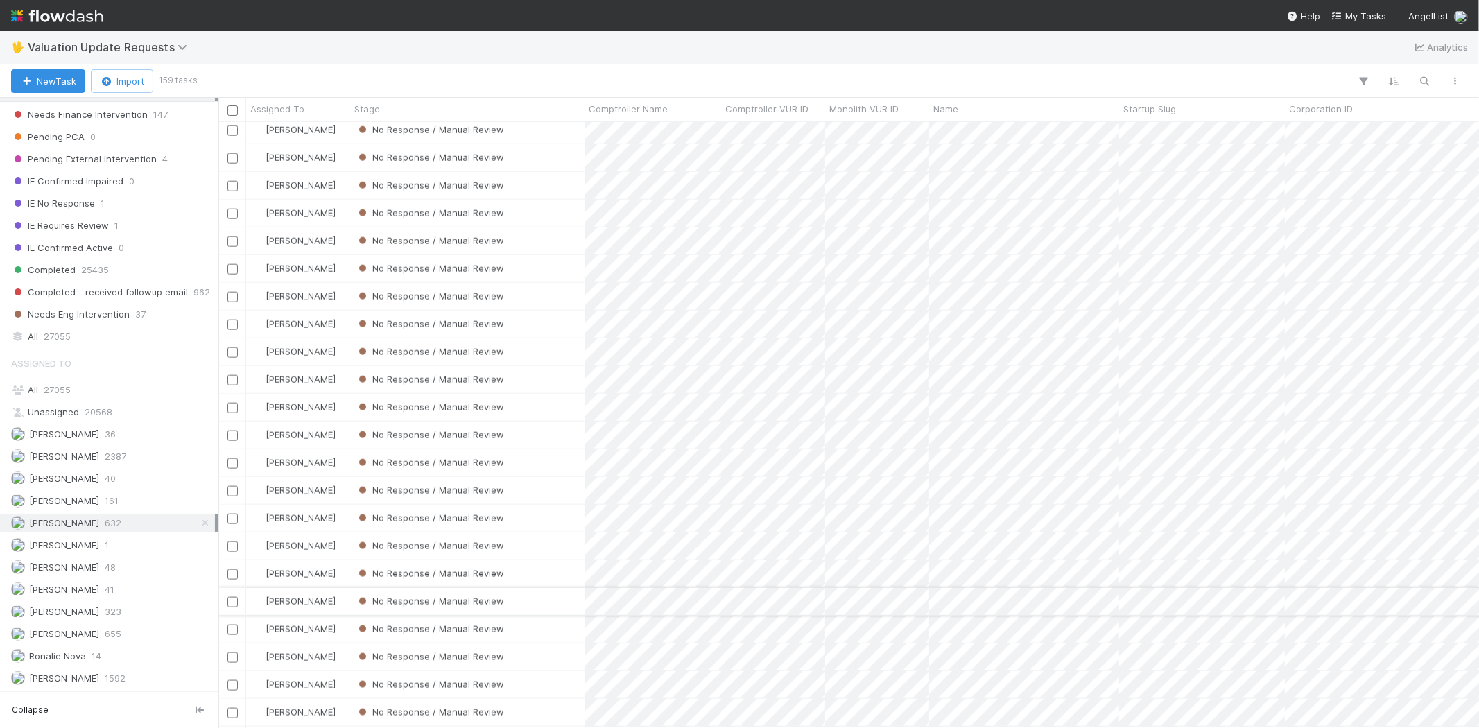
click at [552, 597] on div "No Response / Manual Review" at bounding box center [467, 601] width 234 height 27
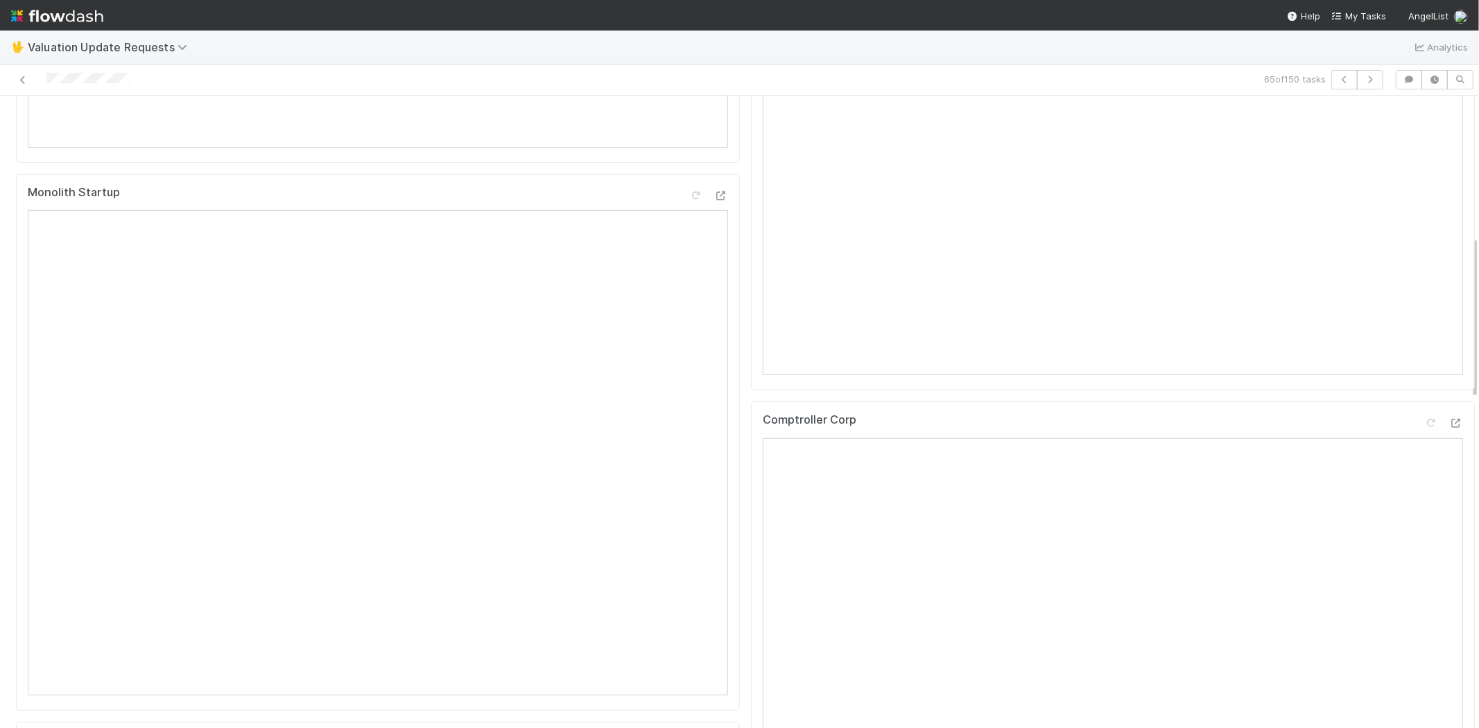
scroll to position [539, 0]
click at [1449, 405] on icon at bounding box center [1456, 400] width 14 height 9
click at [751, 153] on div "Comptroller View" at bounding box center [1113, 99] width 724 height 537
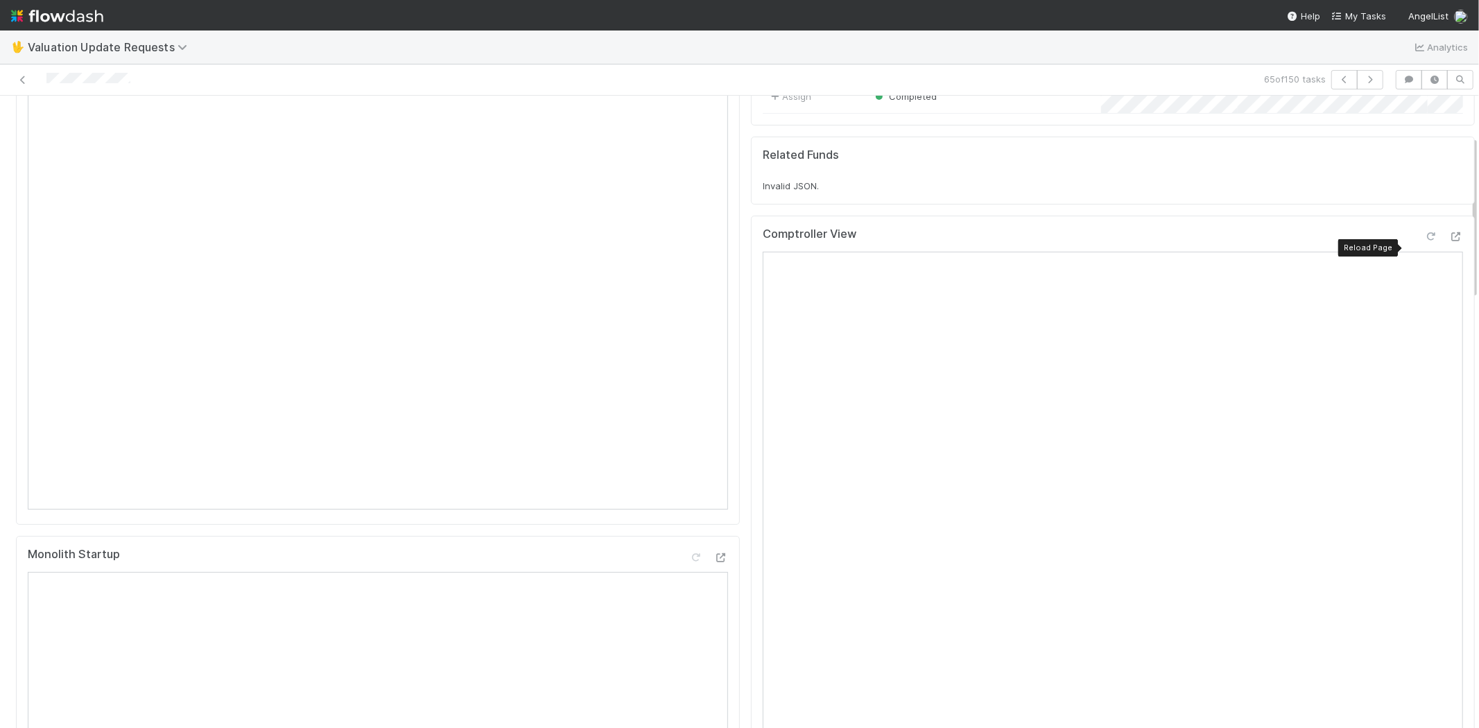
click at [1424, 241] on icon at bounding box center [1431, 236] width 14 height 9
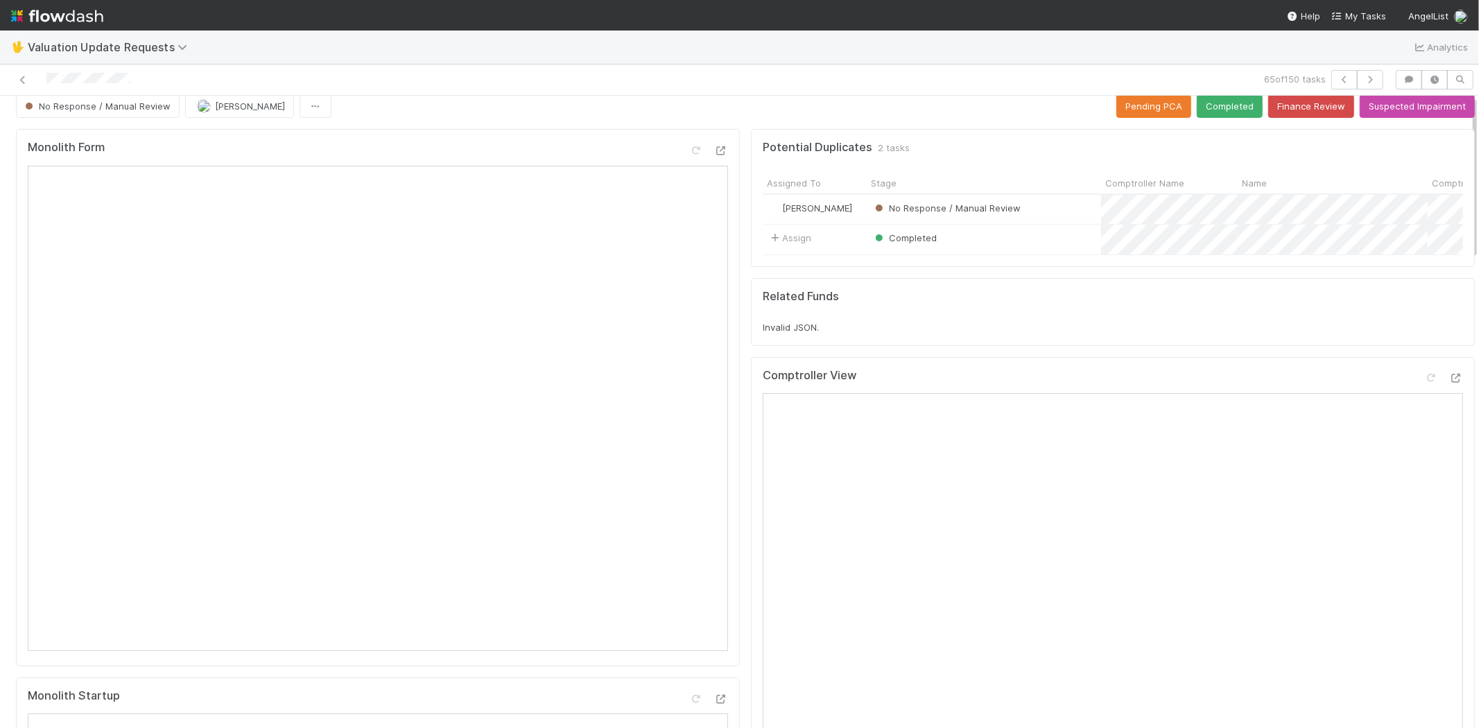
scroll to position [0, 0]
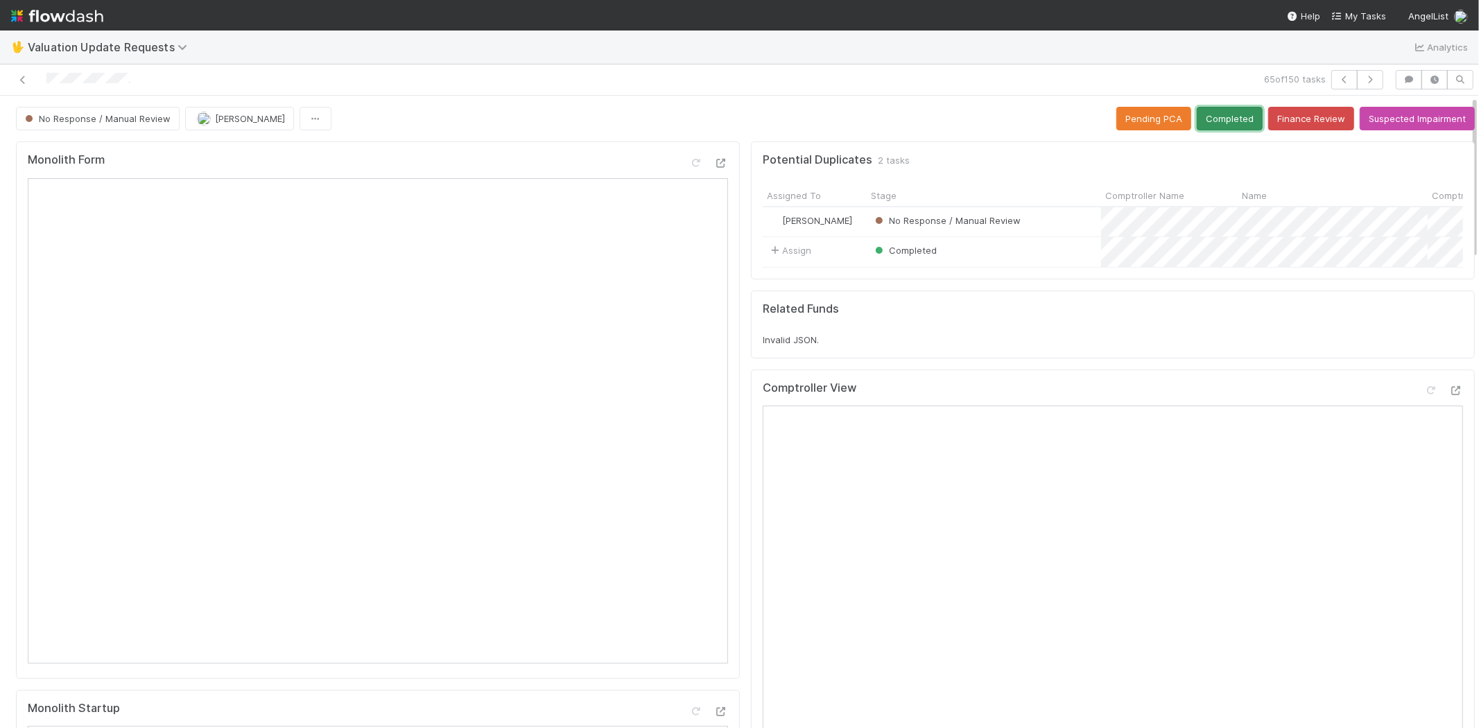
click at [1199, 116] on button "Completed" at bounding box center [1229, 119] width 66 height 24
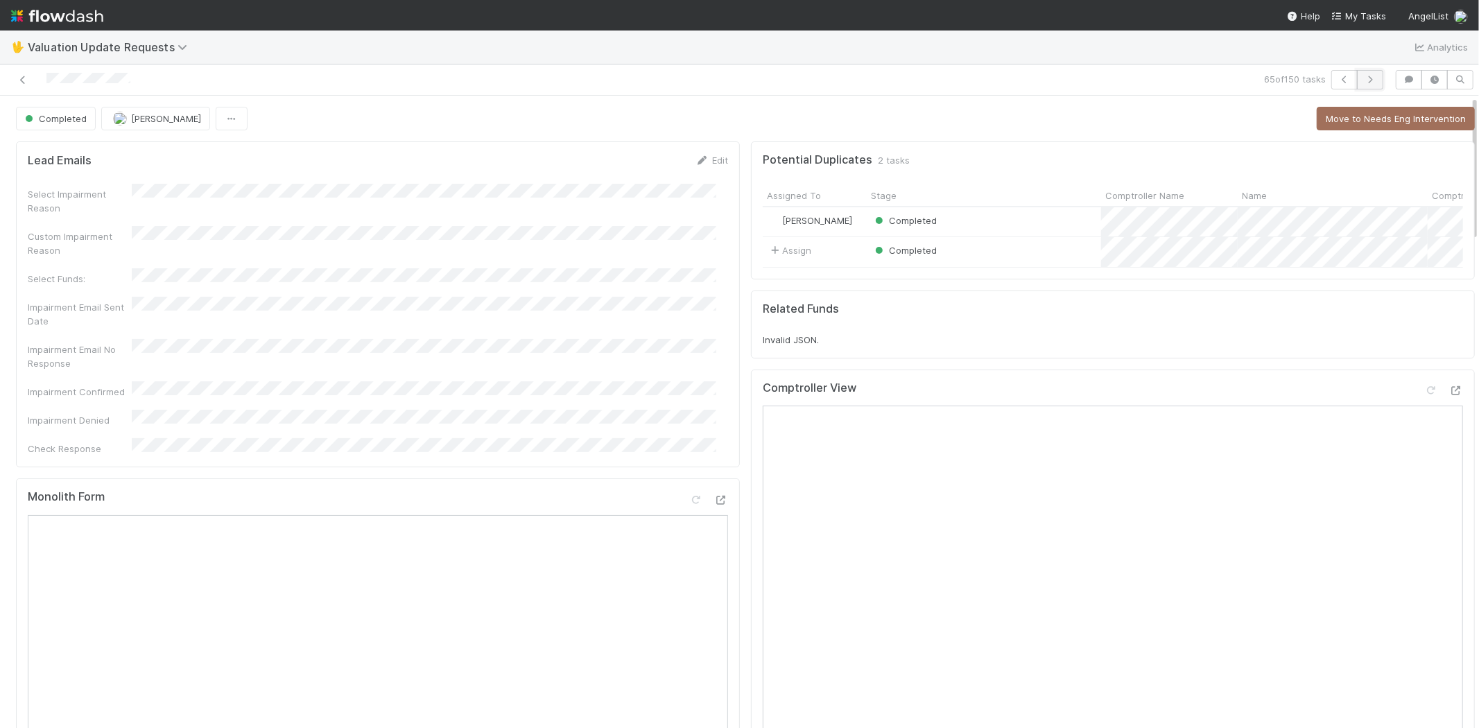
click at [1363, 81] on icon "button" at bounding box center [1370, 80] width 14 height 8
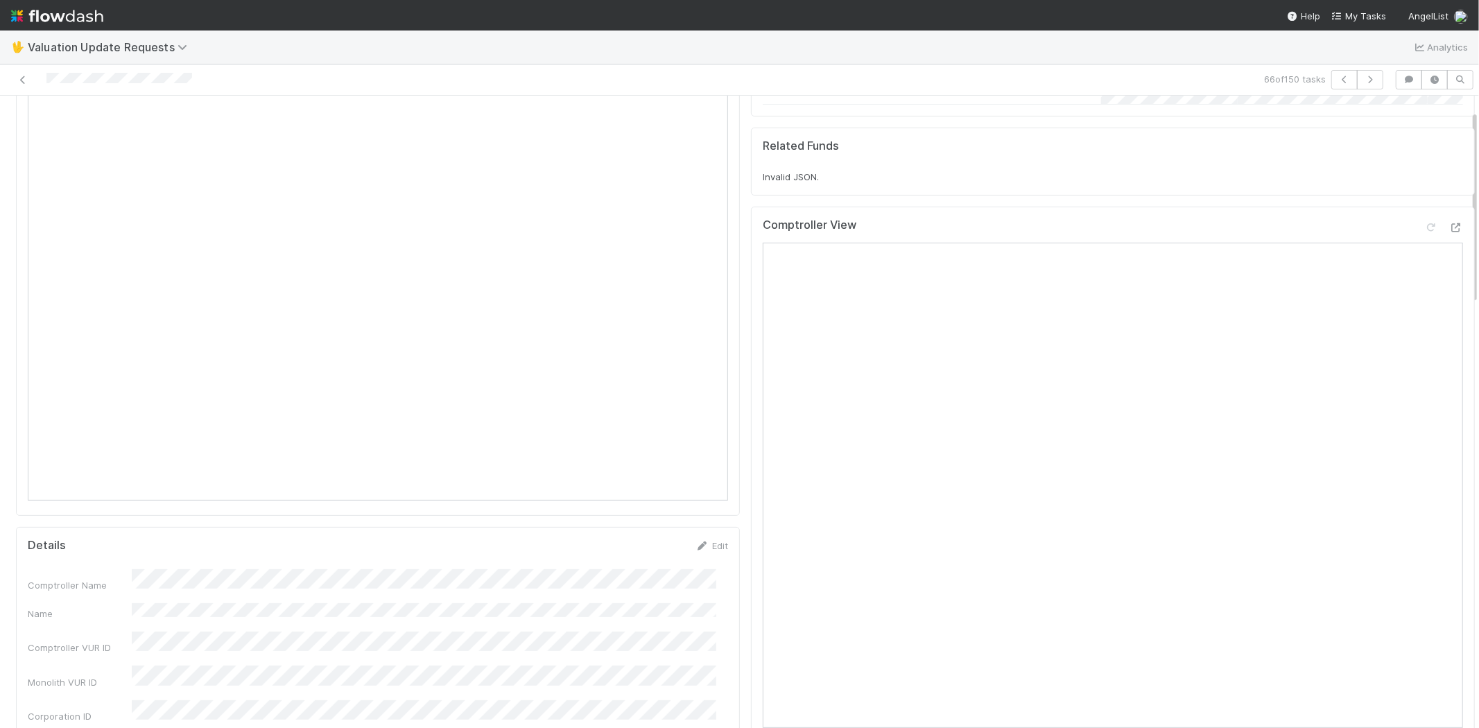
scroll to position [308, 0]
click at [1449, 636] on icon at bounding box center [1456, 631] width 14 height 9
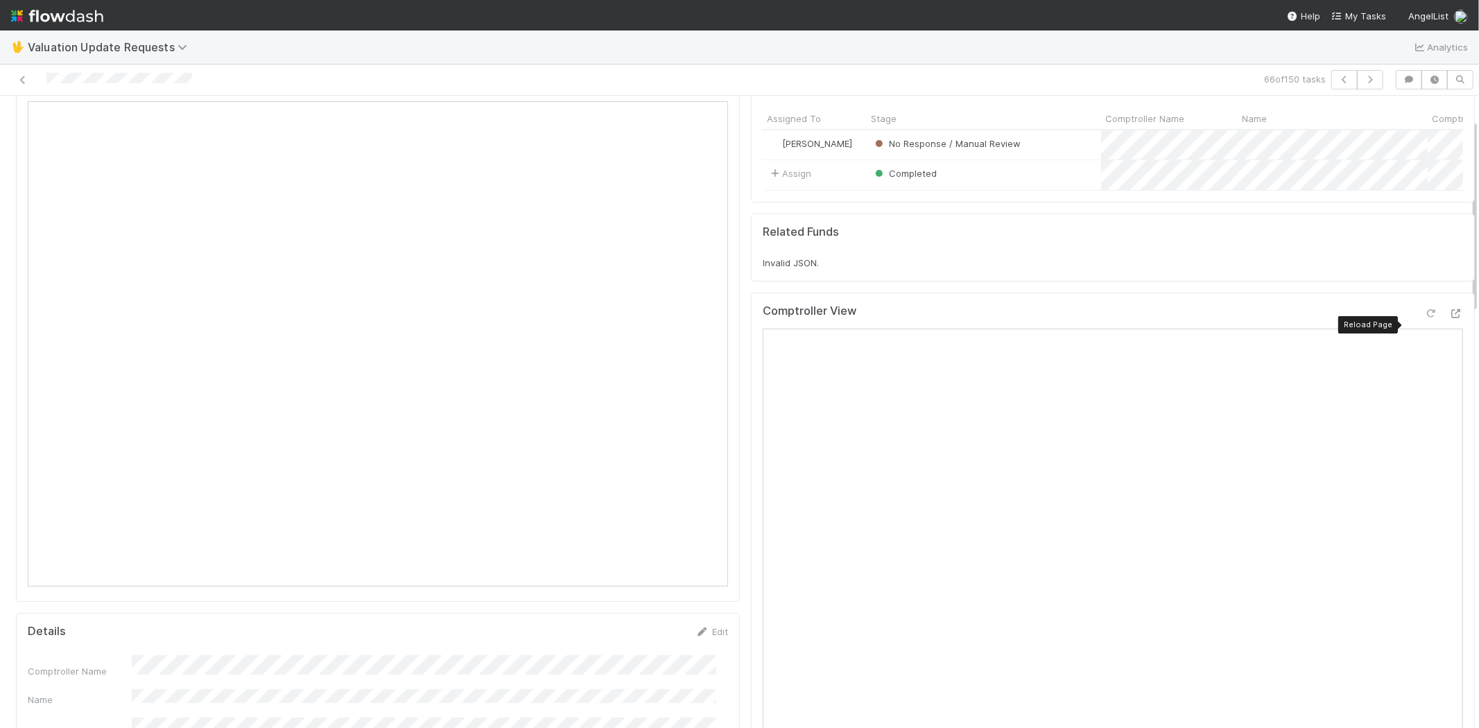
click at [1424, 318] on icon at bounding box center [1431, 313] width 14 height 9
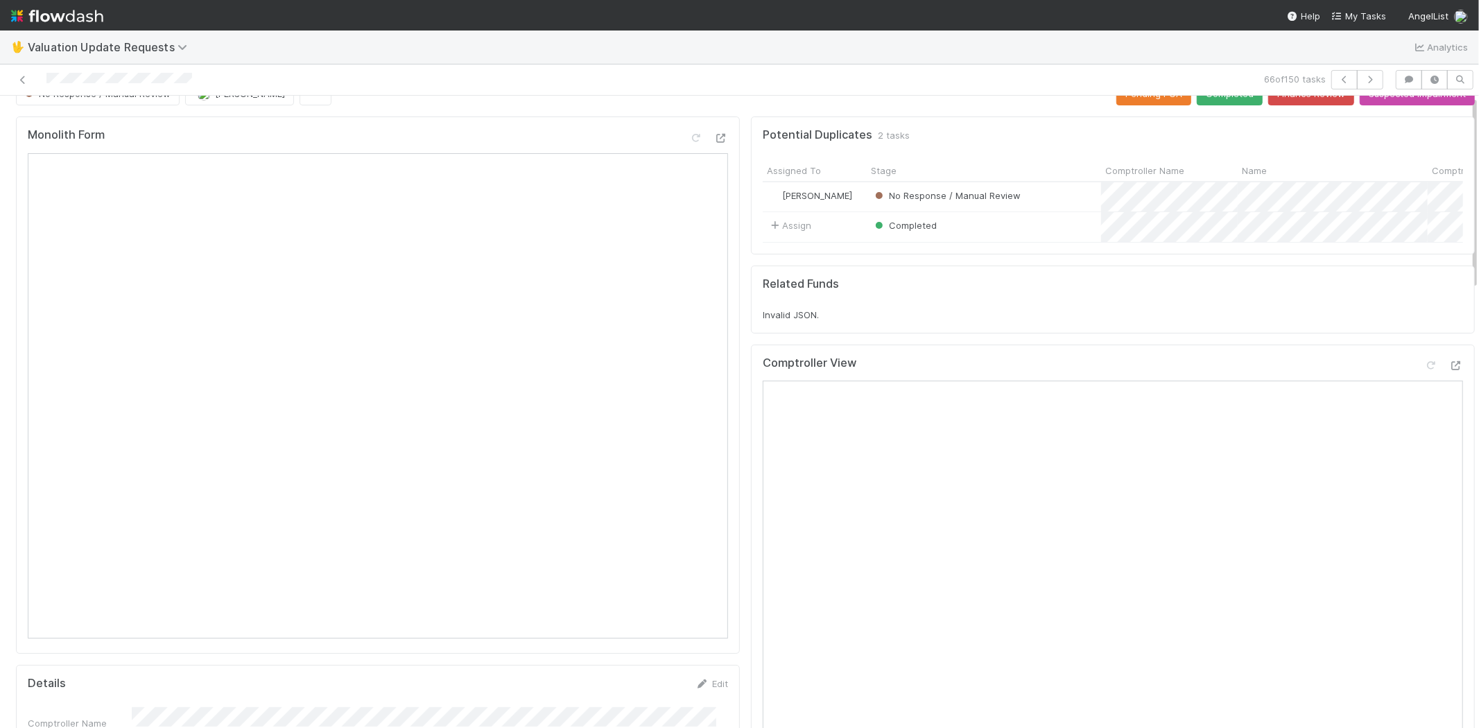
scroll to position [0, 0]
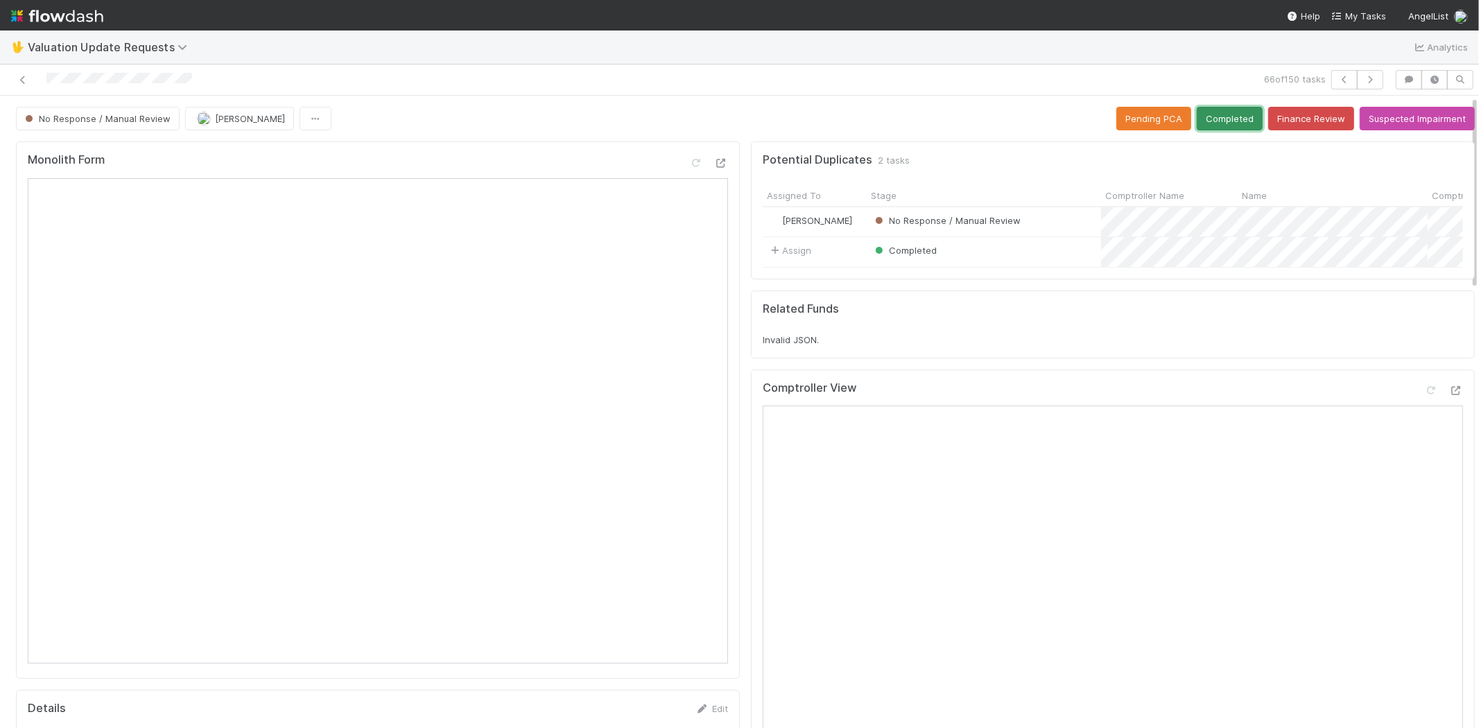
click at [1212, 125] on button "Completed" at bounding box center [1229, 119] width 66 height 24
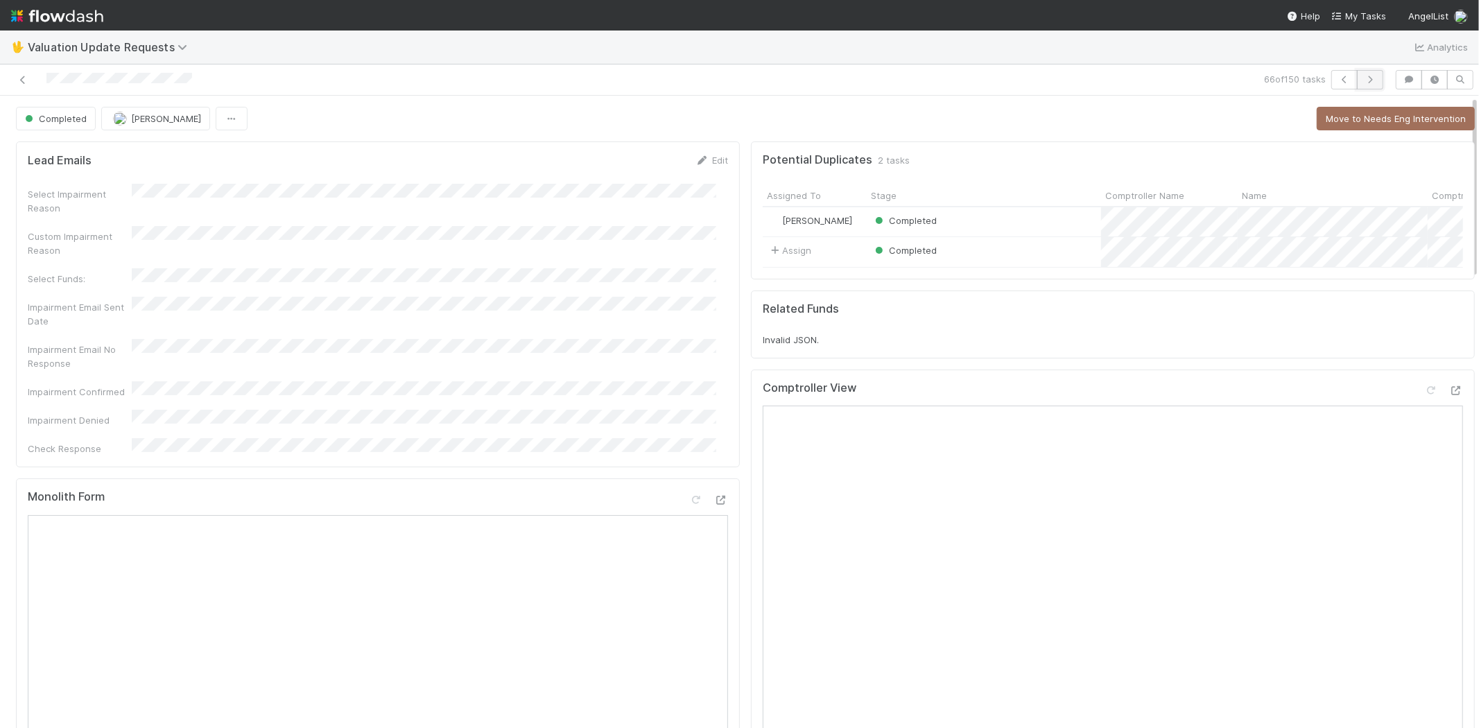
click at [1363, 78] on icon "button" at bounding box center [1370, 80] width 14 height 8
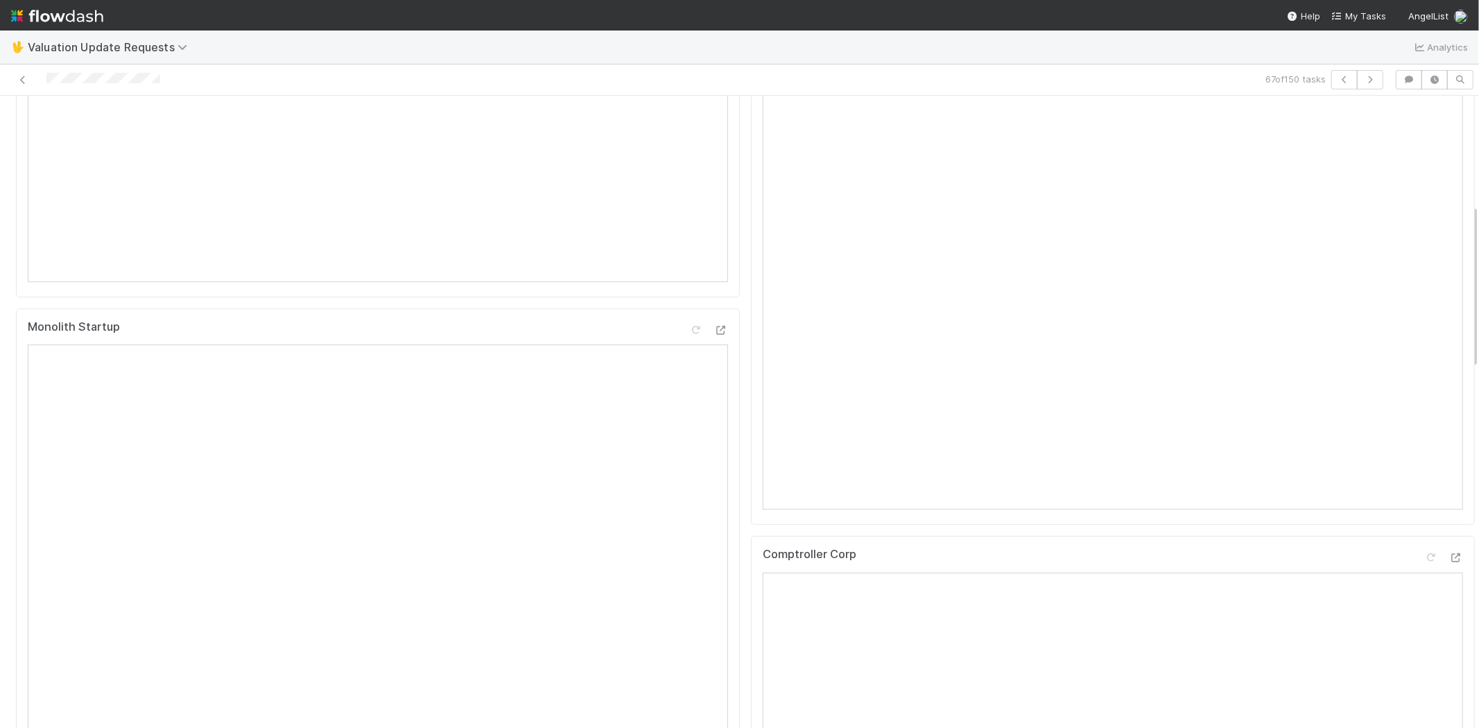
scroll to position [539, 0]
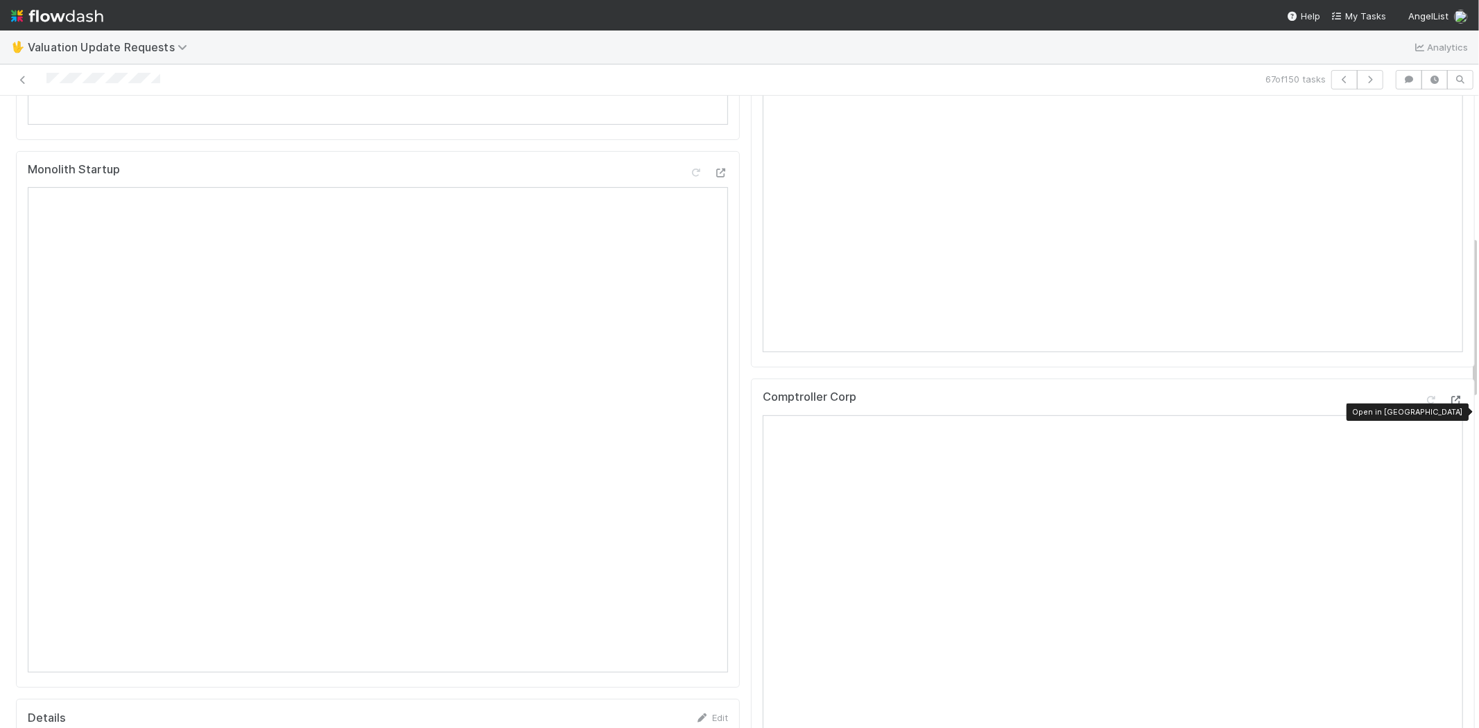
click at [1449, 405] on icon at bounding box center [1456, 400] width 14 height 9
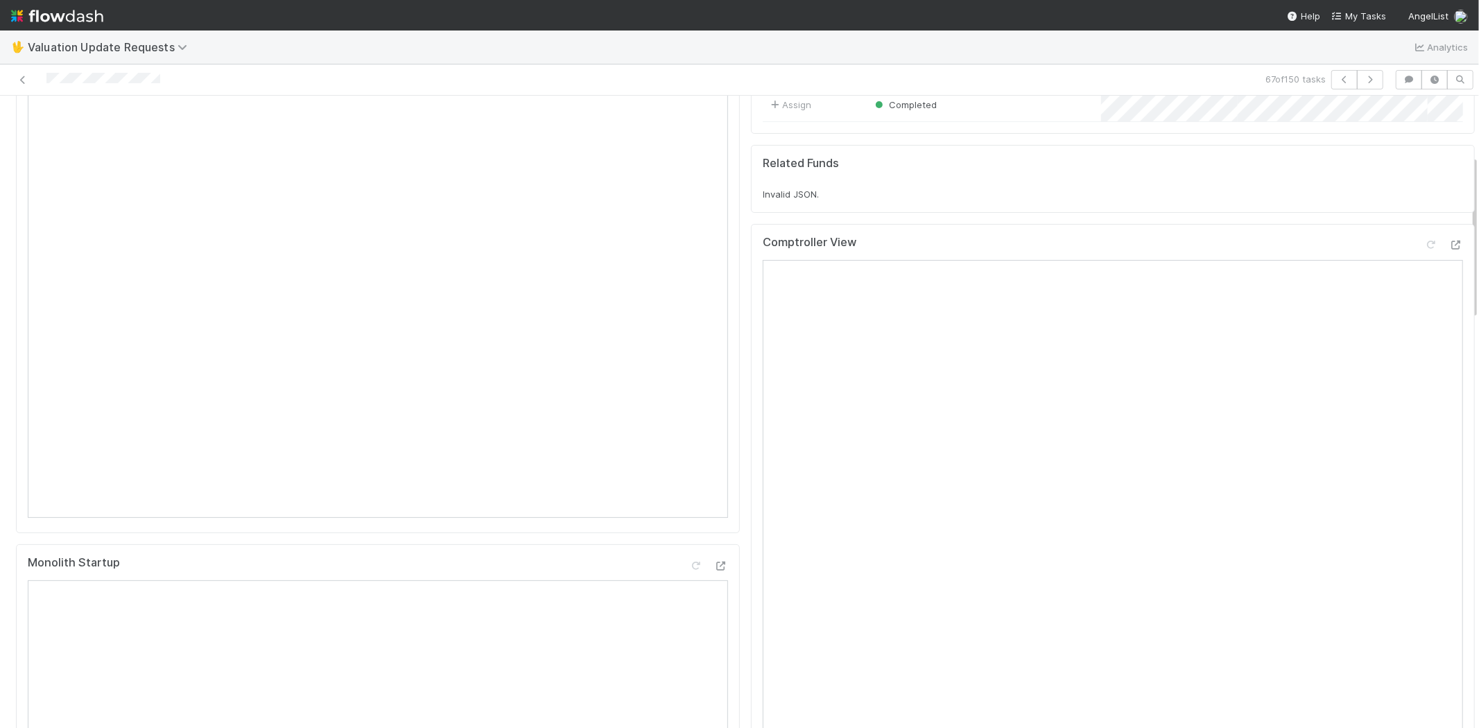
scroll to position [77, 0]
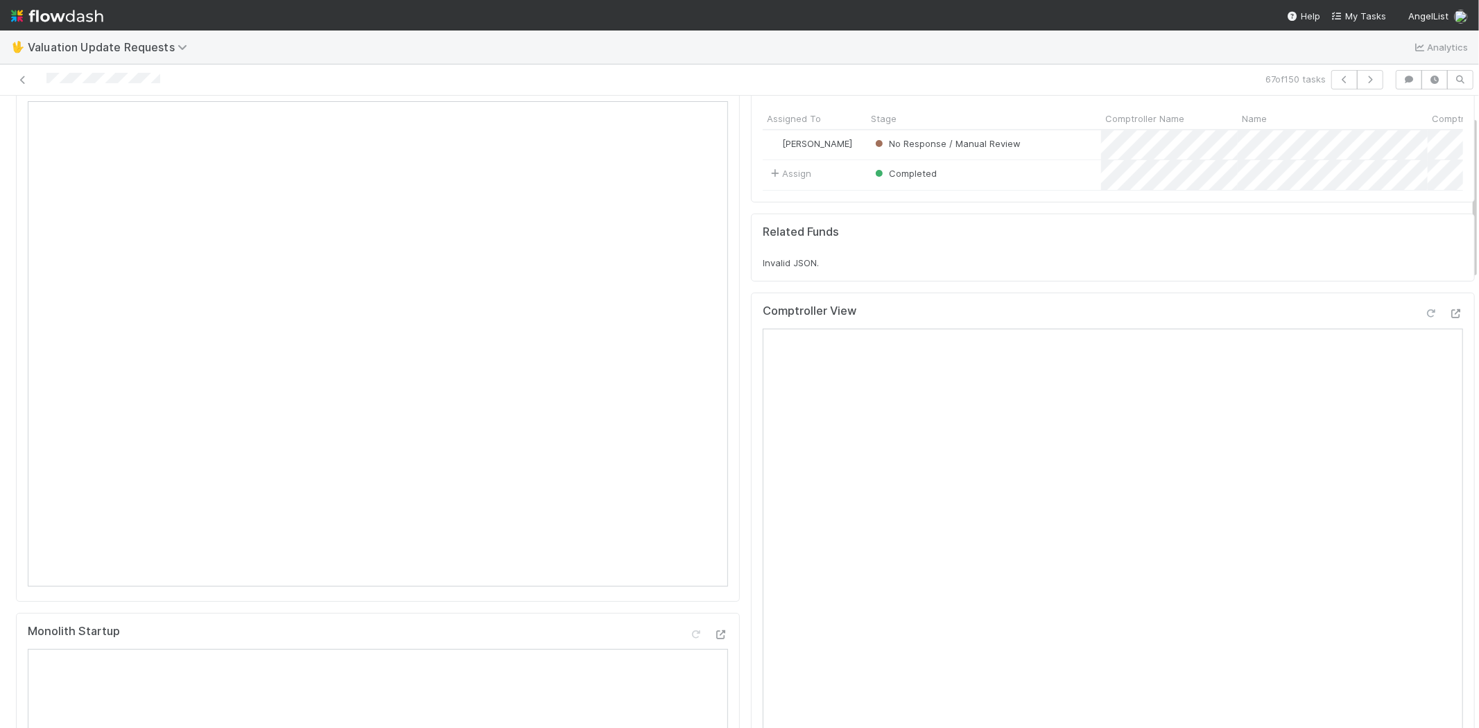
click at [1424, 320] on div at bounding box center [1431, 313] width 14 height 14
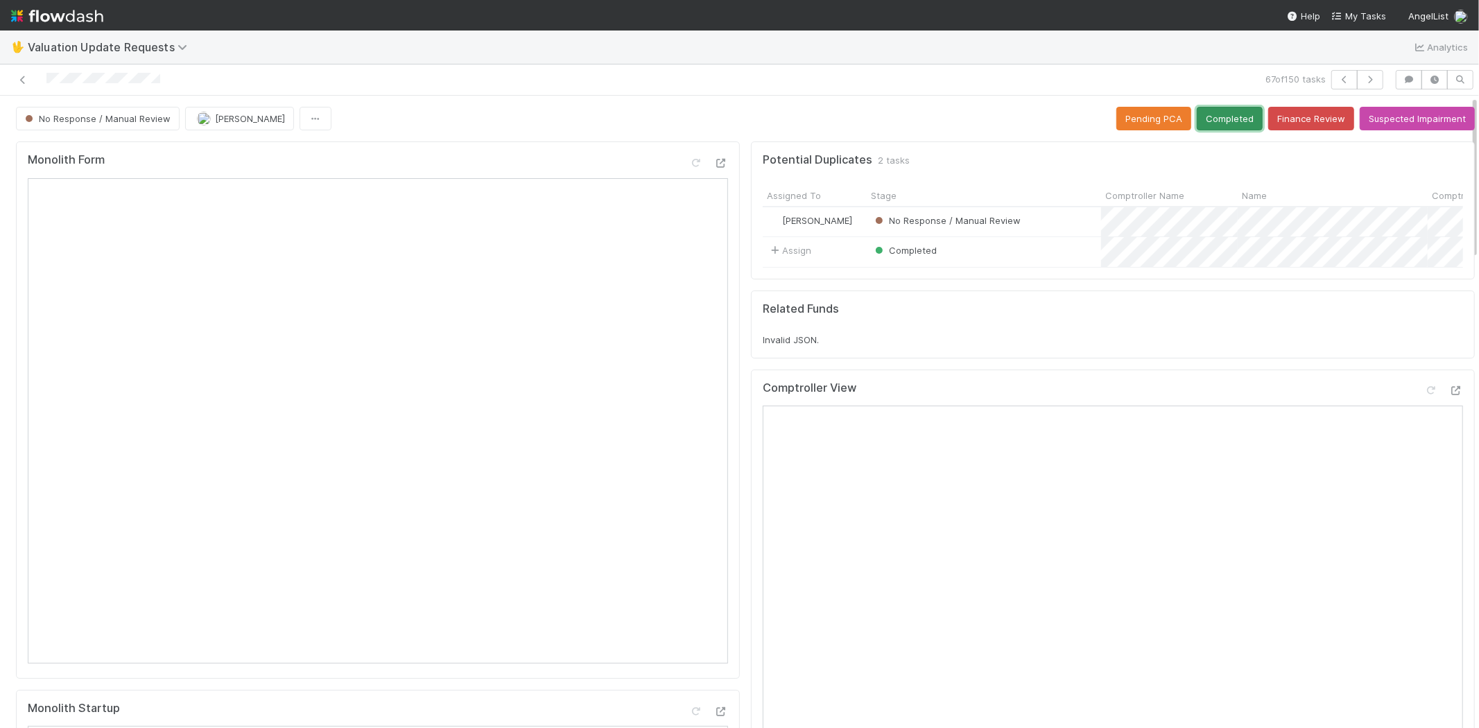
click at [1213, 125] on button "Completed" at bounding box center [1229, 119] width 66 height 24
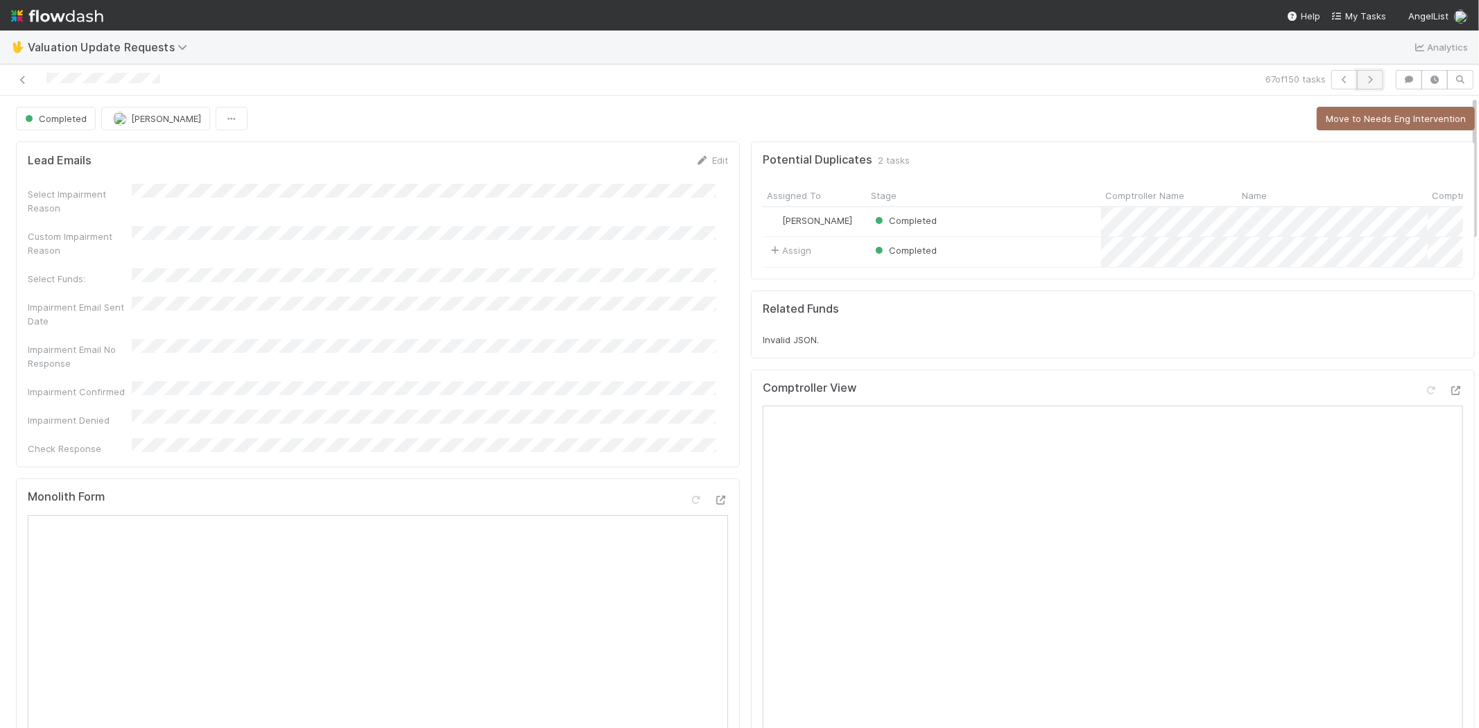
click at [1364, 81] on icon "button" at bounding box center [1370, 80] width 14 height 8
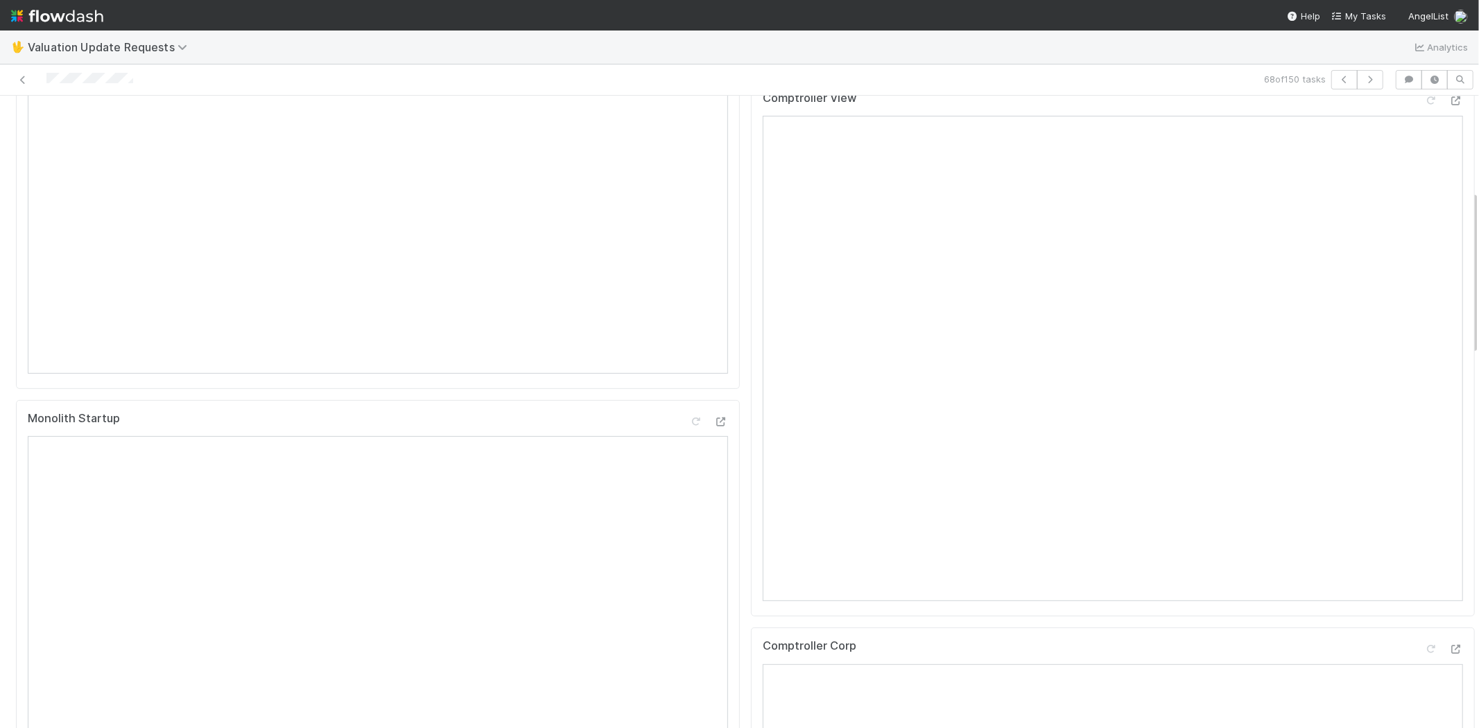
scroll to position [462, 0]
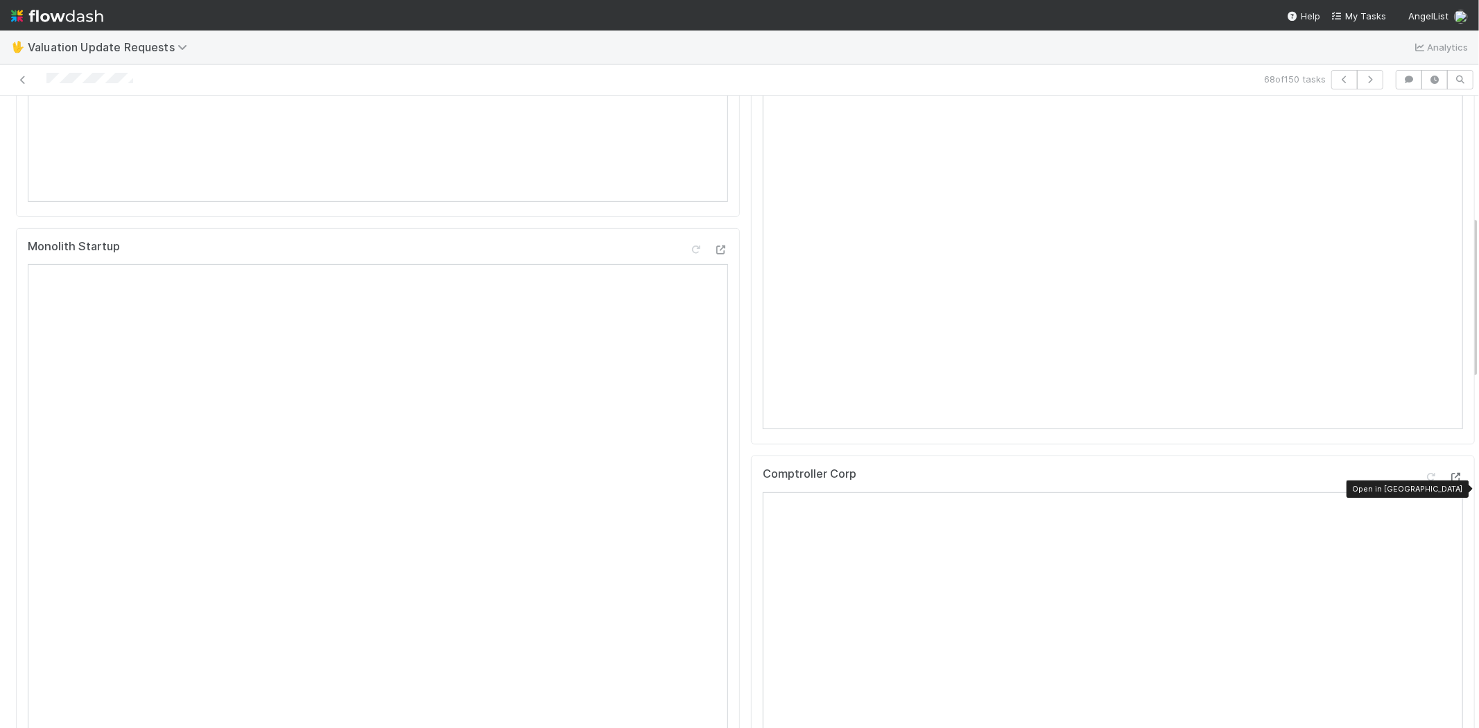
click at [1449, 482] on icon at bounding box center [1456, 477] width 14 height 9
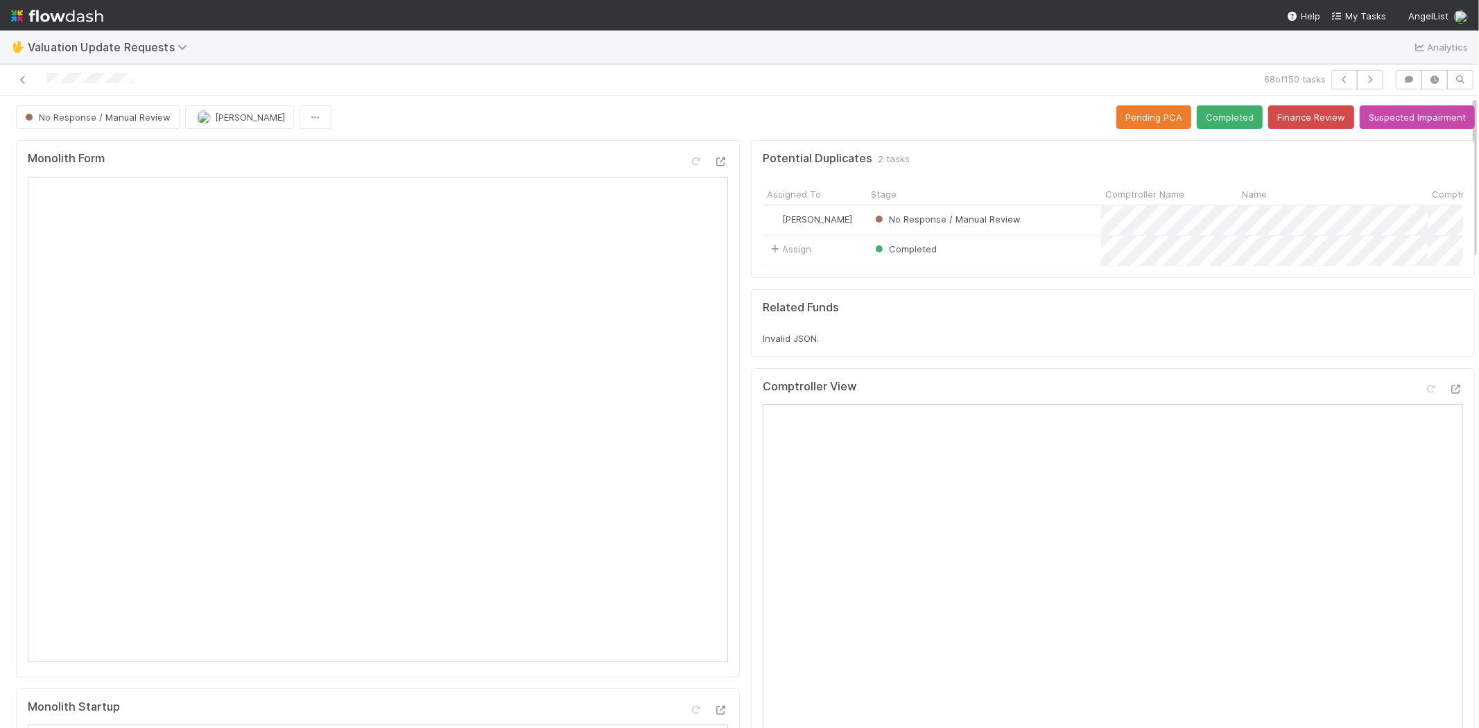
scroll to position [0, 0]
click at [1424, 395] on icon at bounding box center [1431, 390] width 14 height 9
click at [1208, 125] on button "Completed" at bounding box center [1229, 119] width 66 height 24
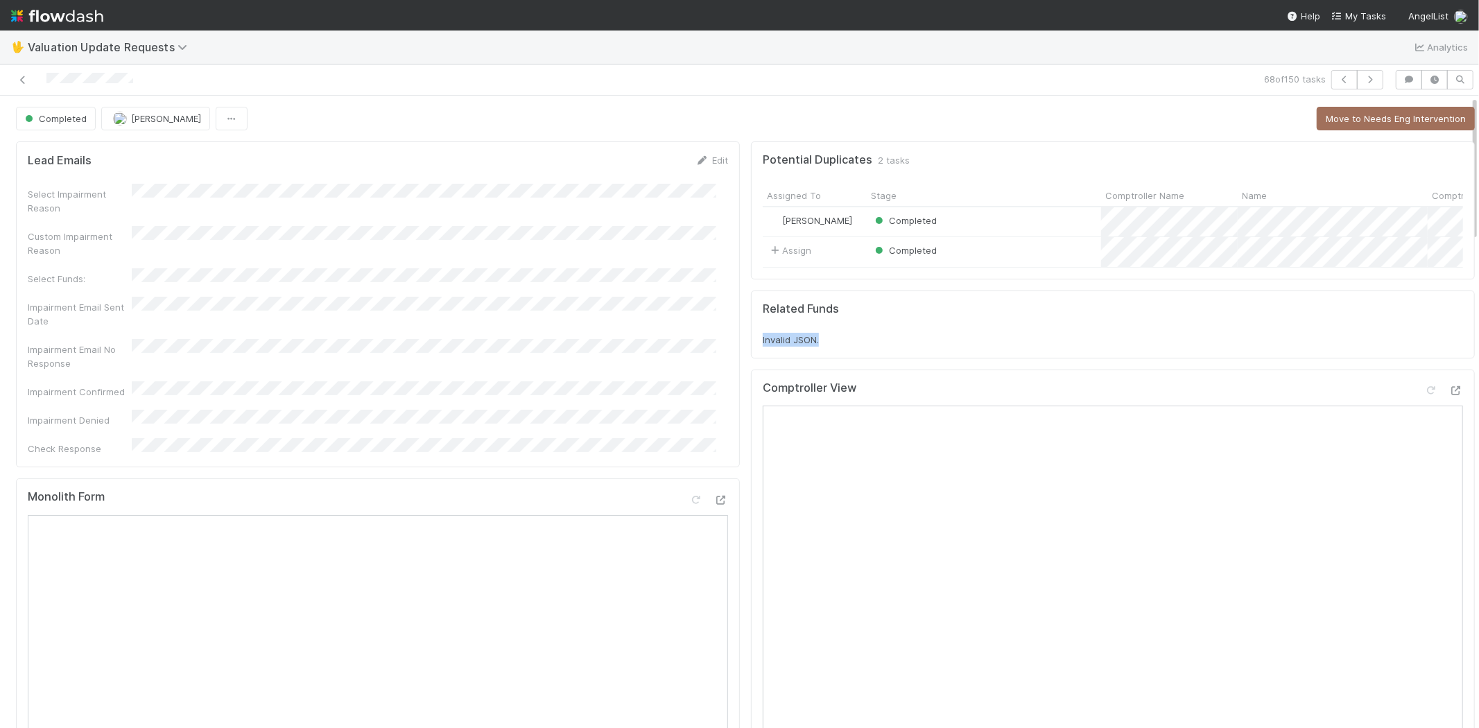
drag, startPoint x: 747, startPoint y: 348, endPoint x: 818, endPoint y: 362, distance: 72.7
click at [818, 358] on div "Related Funds Invalid JSON." at bounding box center [1113, 324] width 724 height 68
click at [850, 347] on div "Invalid JSON." at bounding box center [1112, 340] width 700 height 14
click at [1357, 85] on button "button" at bounding box center [1370, 79] width 26 height 19
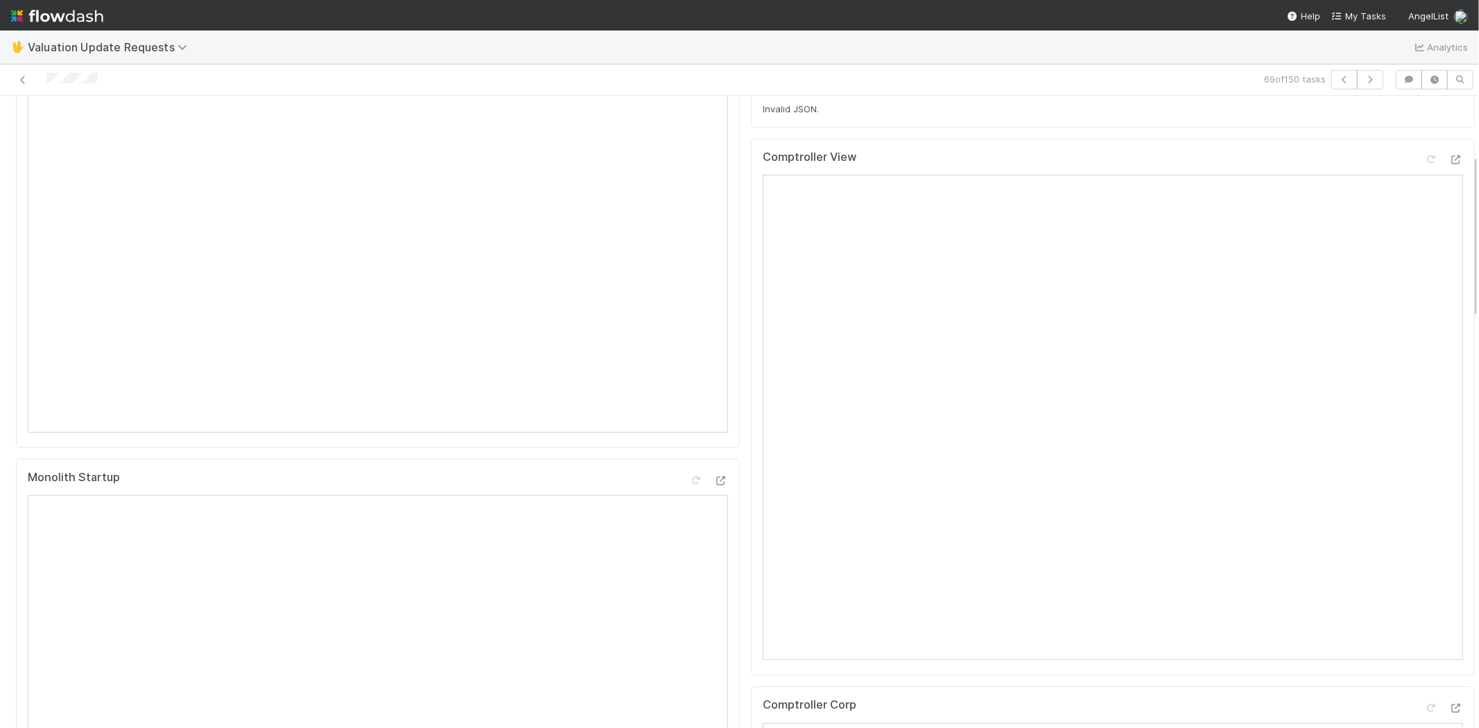
scroll to position [154, 0]
click at [1424, 241] on icon at bounding box center [1431, 236] width 14 height 9
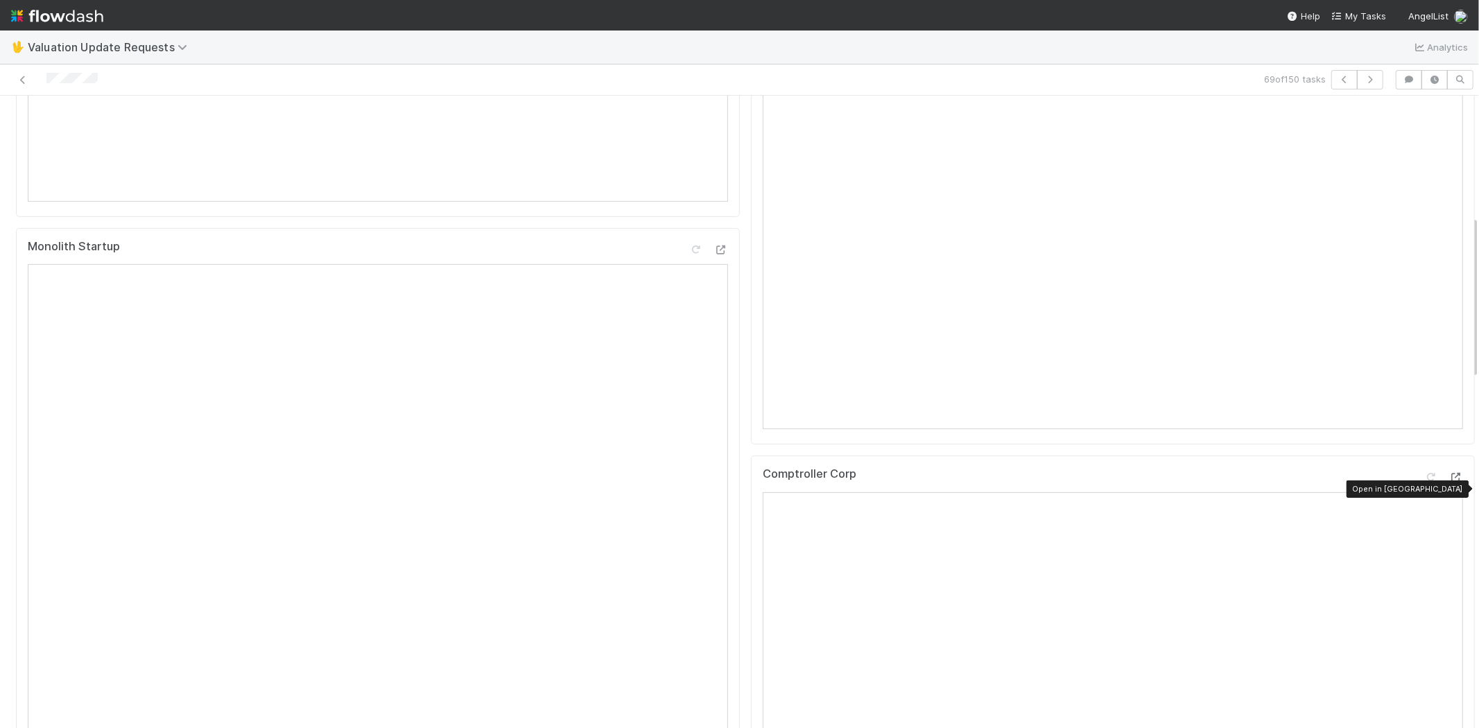
click at [1449, 482] on icon at bounding box center [1456, 477] width 14 height 9
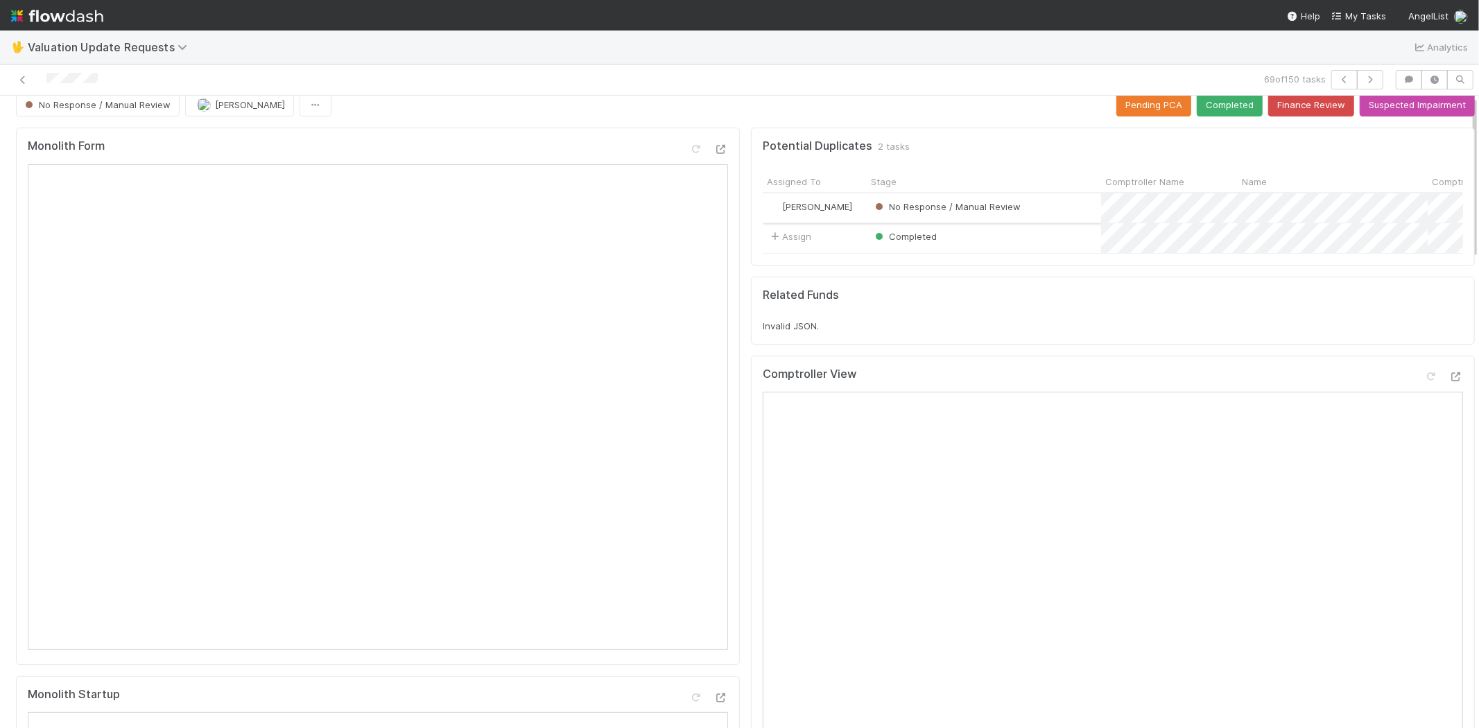
scroll to position [0, 0]
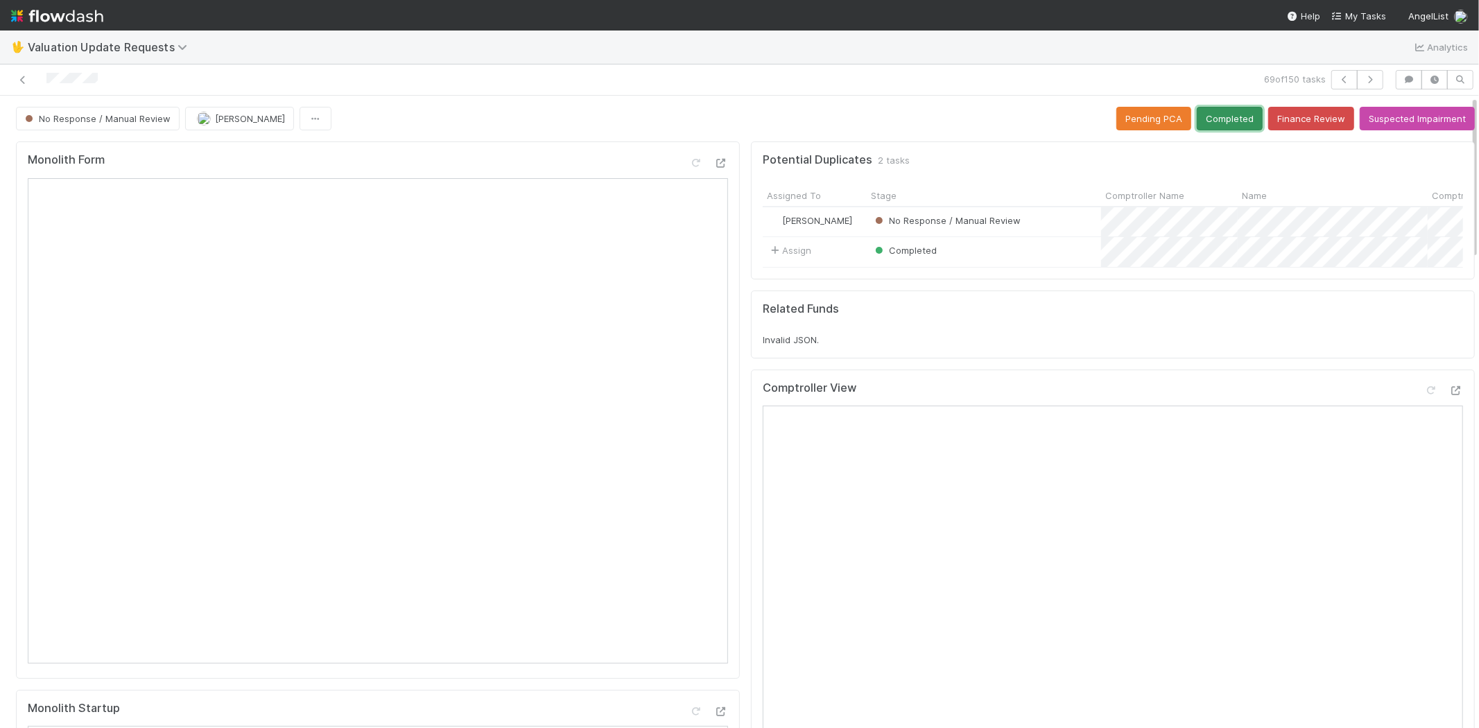
click at [1196, 123] on button "Completed" at bounding box center [1229, 119] width 66 height 24
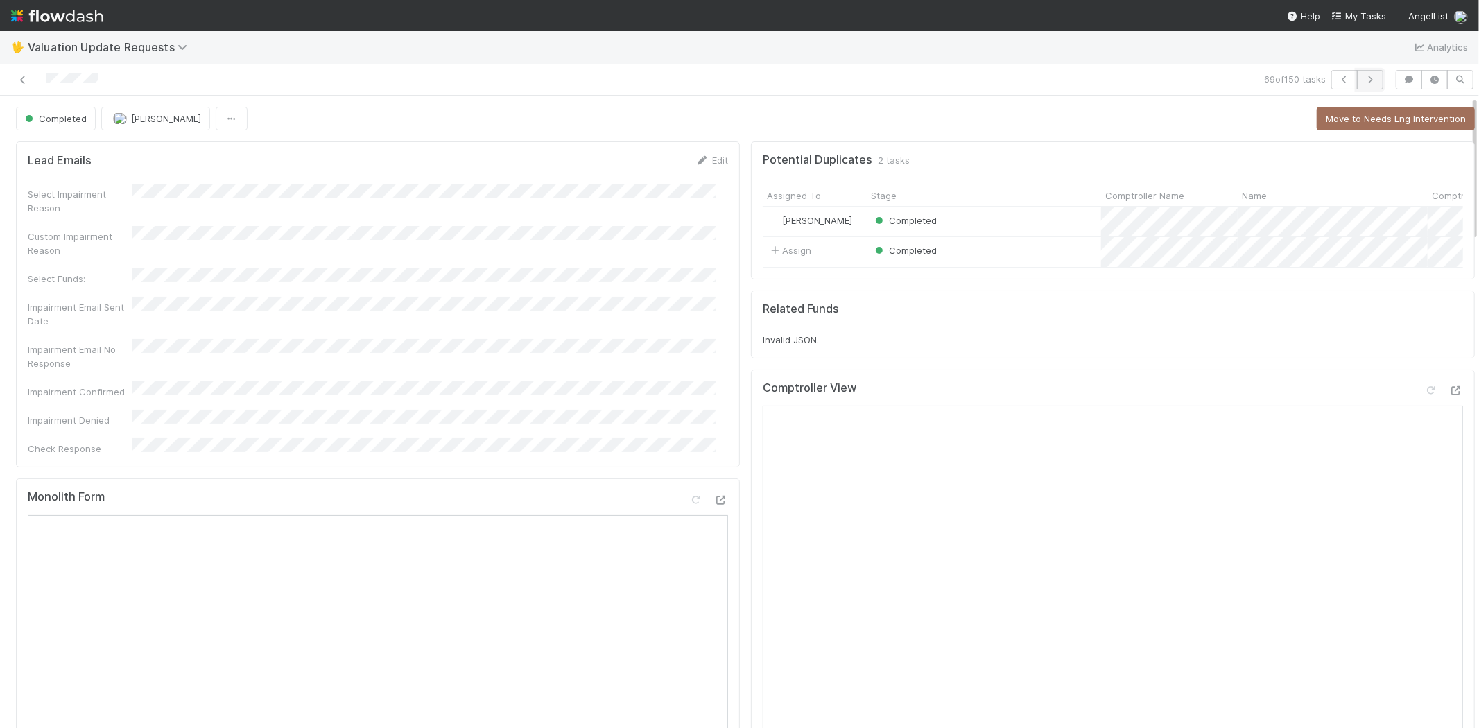
click at [1361, 73] on button "button" at bounding box center [1370, 79] width 26 height 19
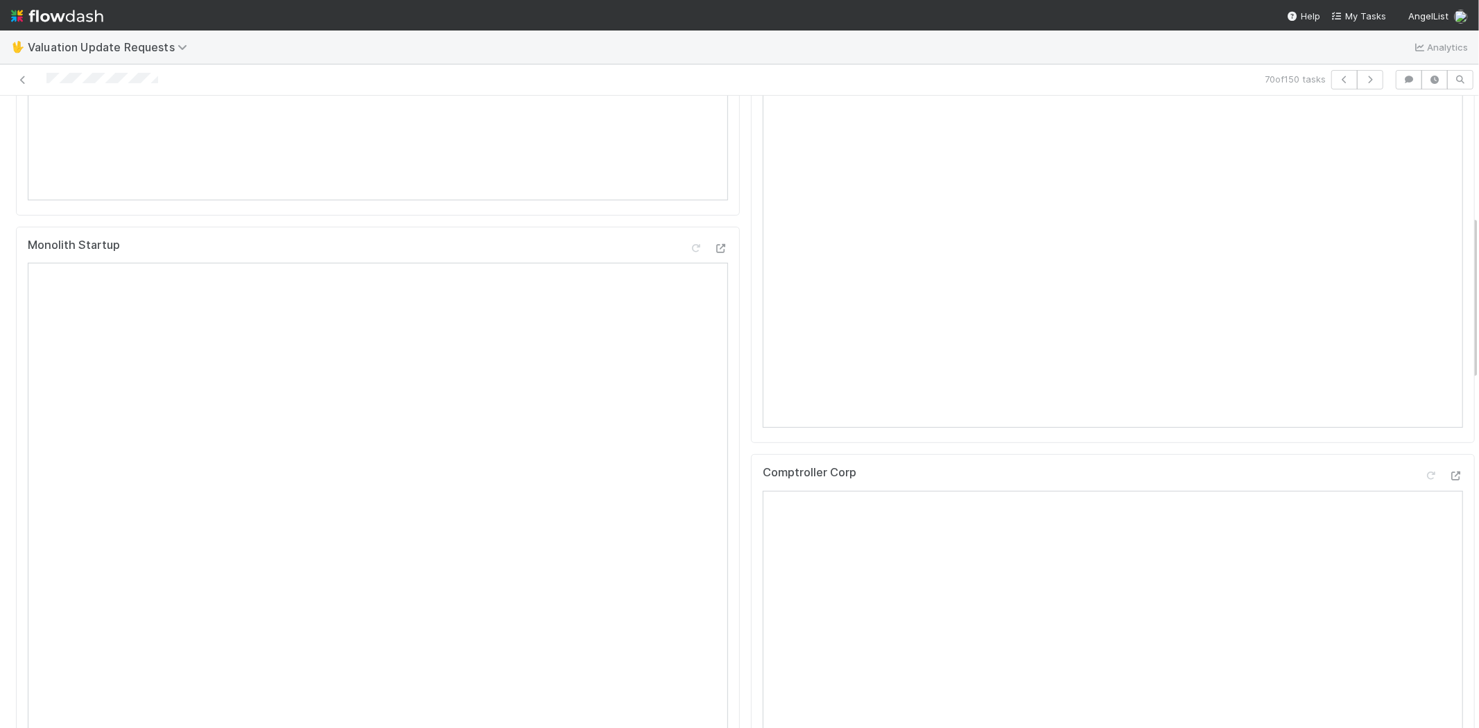
scroll to position [539, 0]
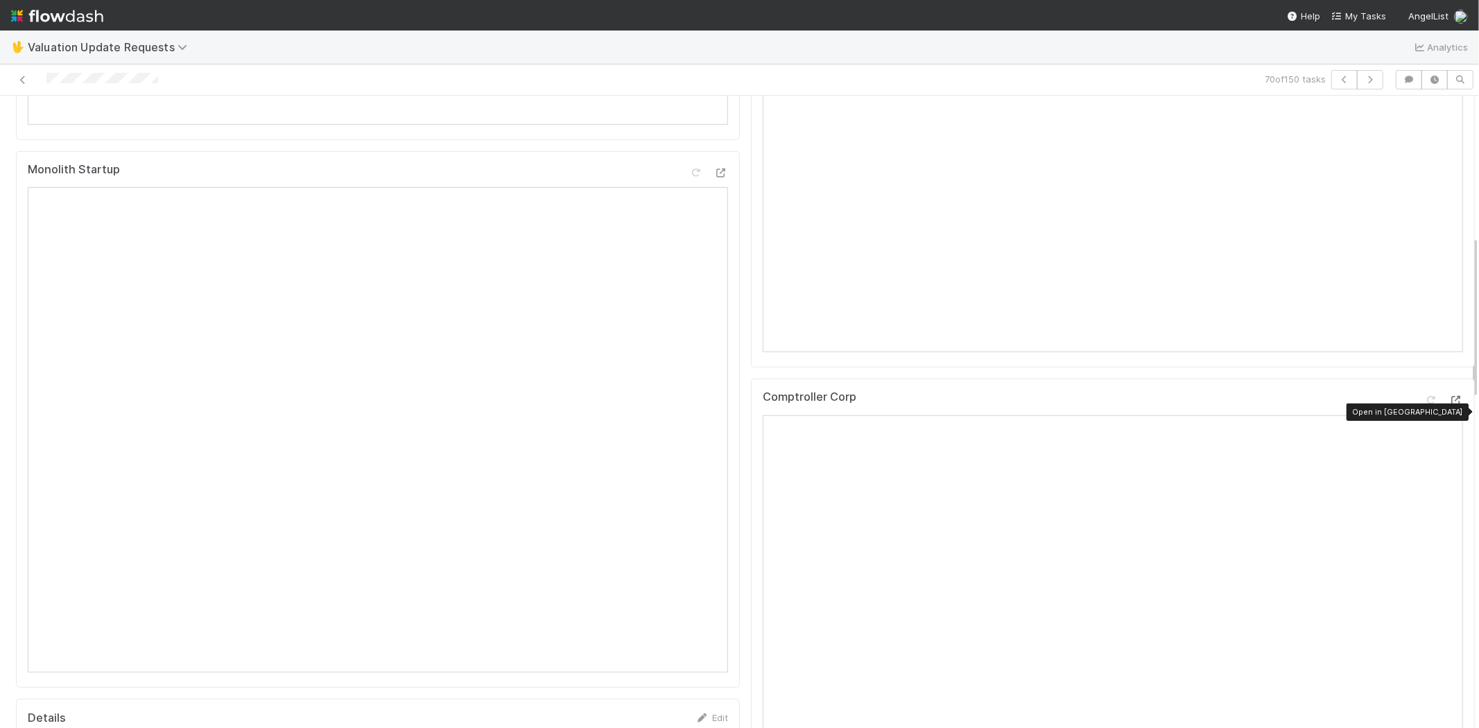
click at [1449, 405] on icon at bounding box center [1456, 400] width 14 height 9
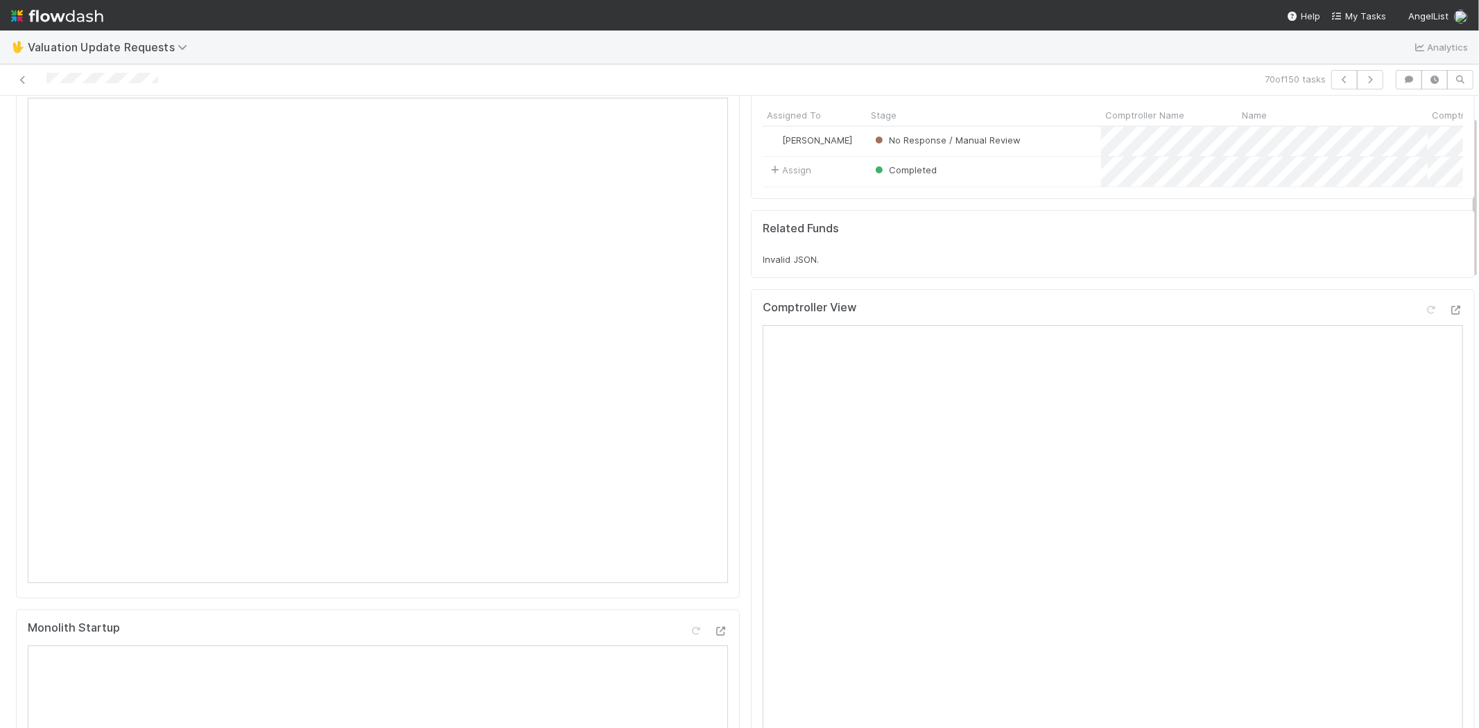
scroll to position [77, 0]
click at [1424, 318] on icon at bounding box center [1431, 313] width 14 height 9
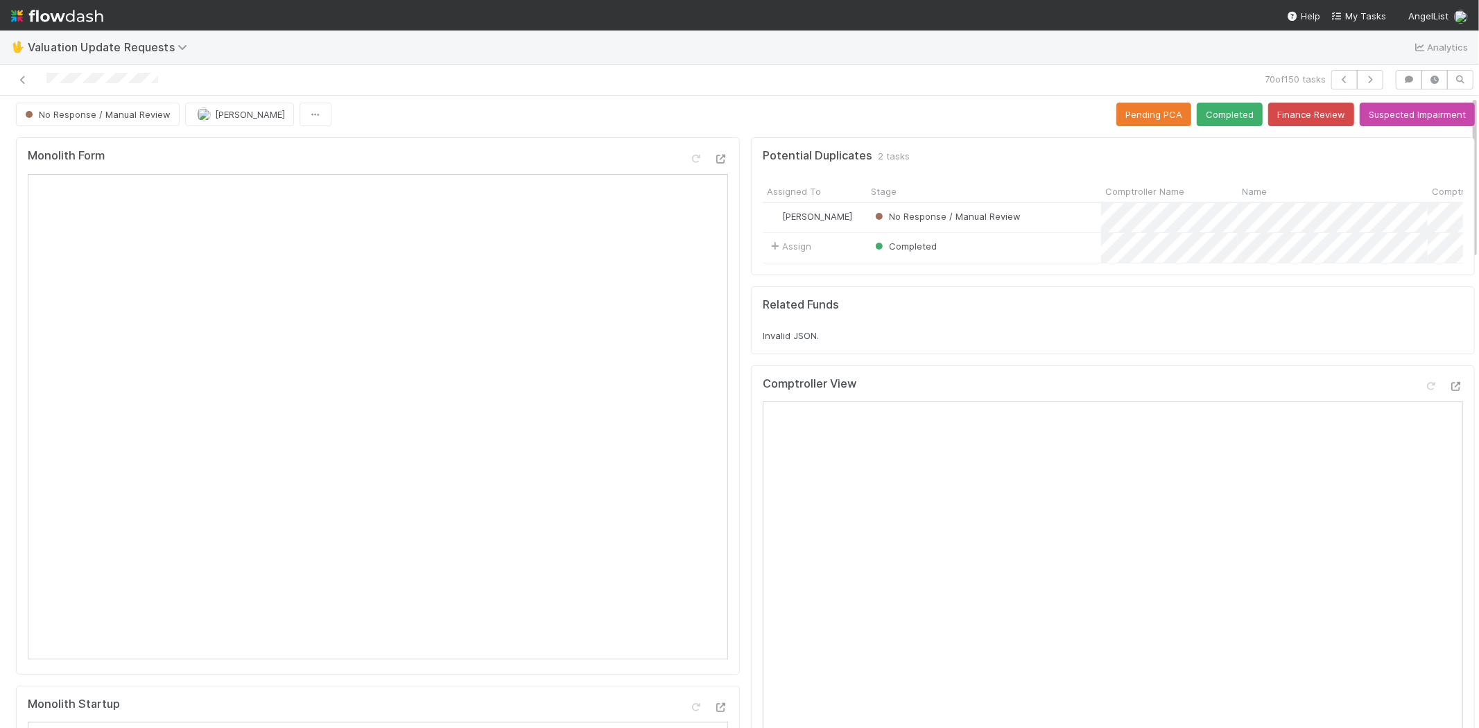
scroll to position [0, 0]
click at [1199, 119] on button "Completed" at bounding box center [1229, 119] width 66 height 24
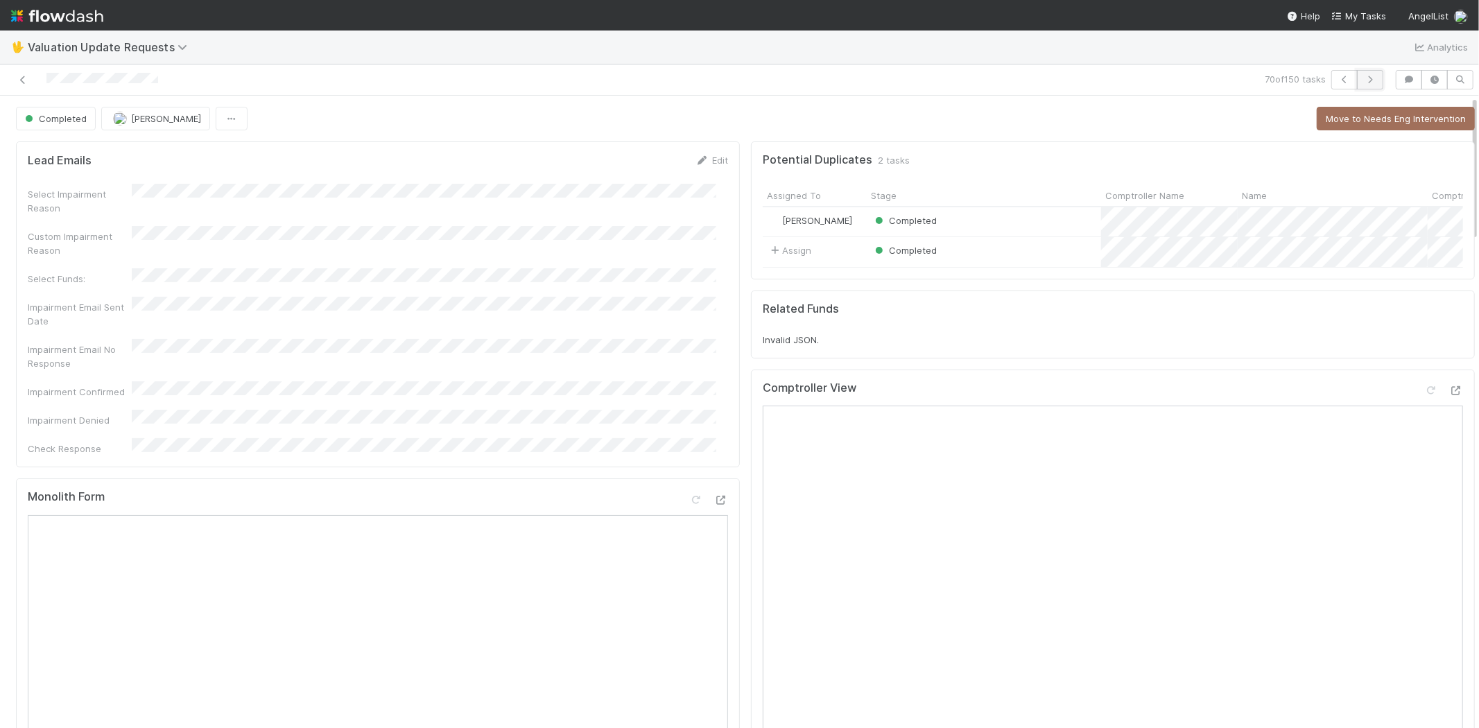
click at [1368, 73] on button "button" at bounding box center [1370, 79] width 26 height 19
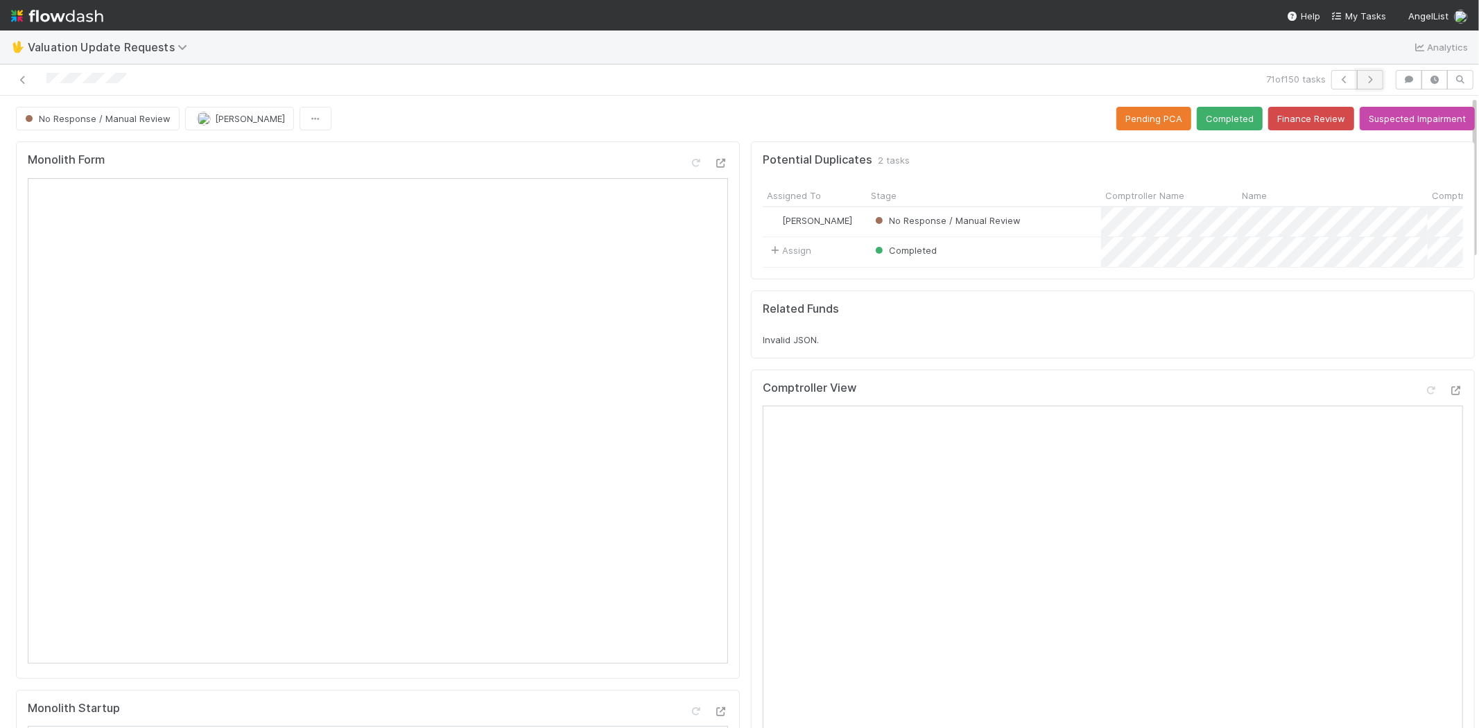
click at [1363, 76] on icon "button" at bounding box center [1370, 80] width 14 height 8
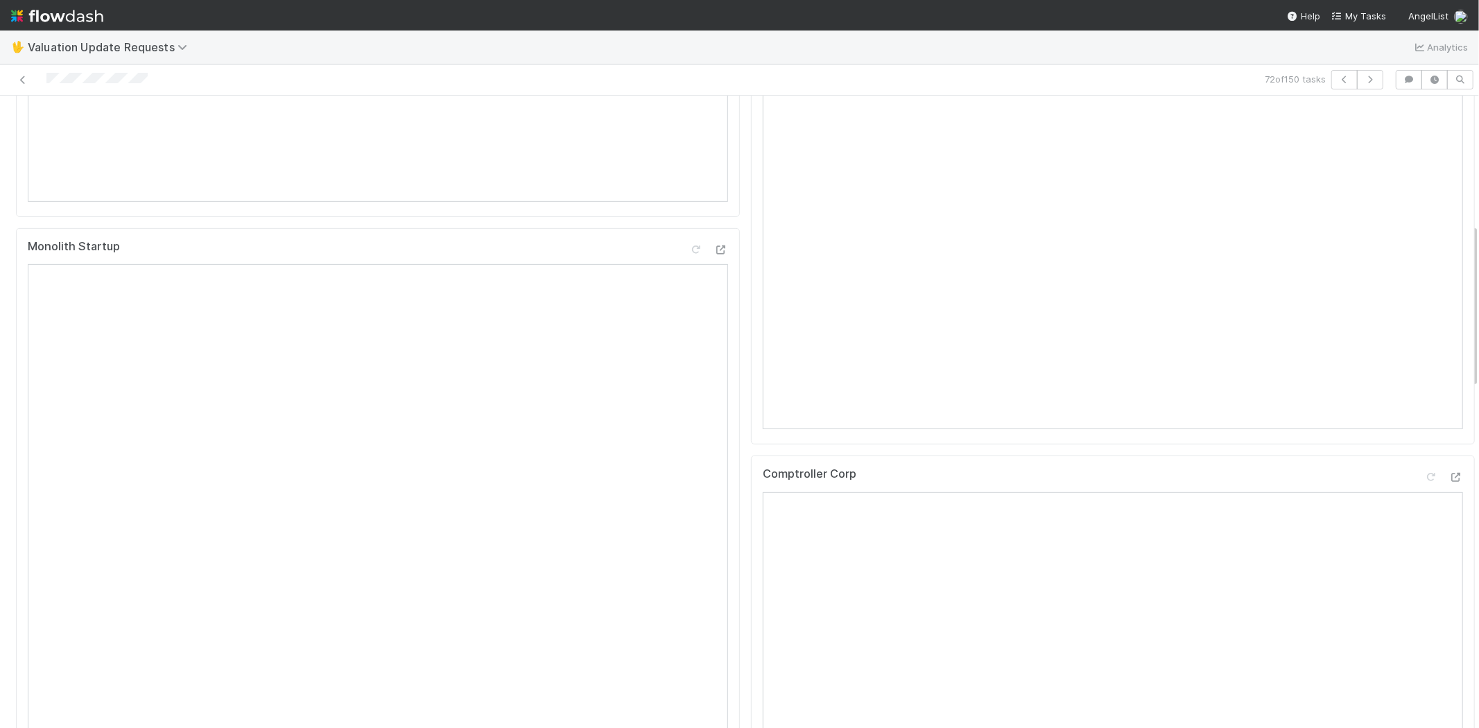
scroll to position [616, 0]
click at [1449, 328] on div at bounding box center [1456, 323] width 14 height 14
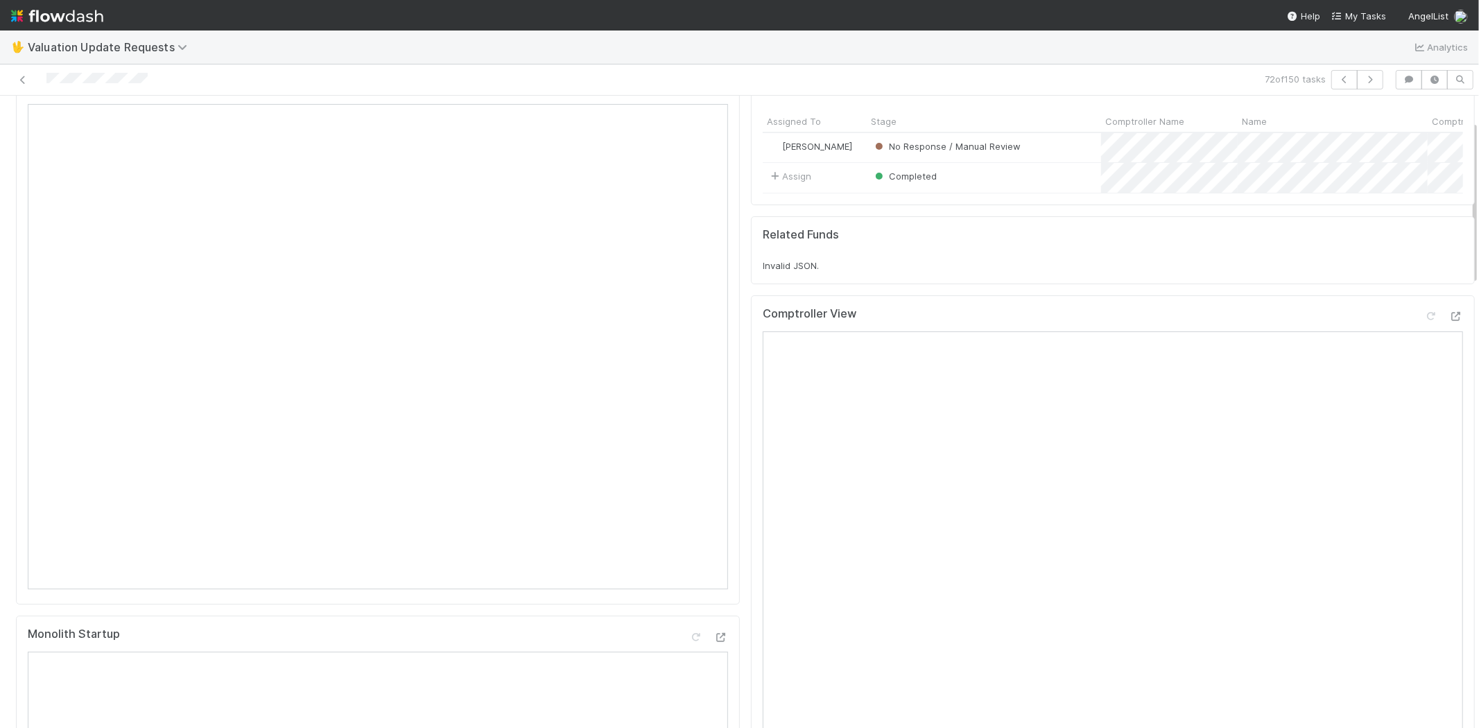
scroll to position [0, 0]
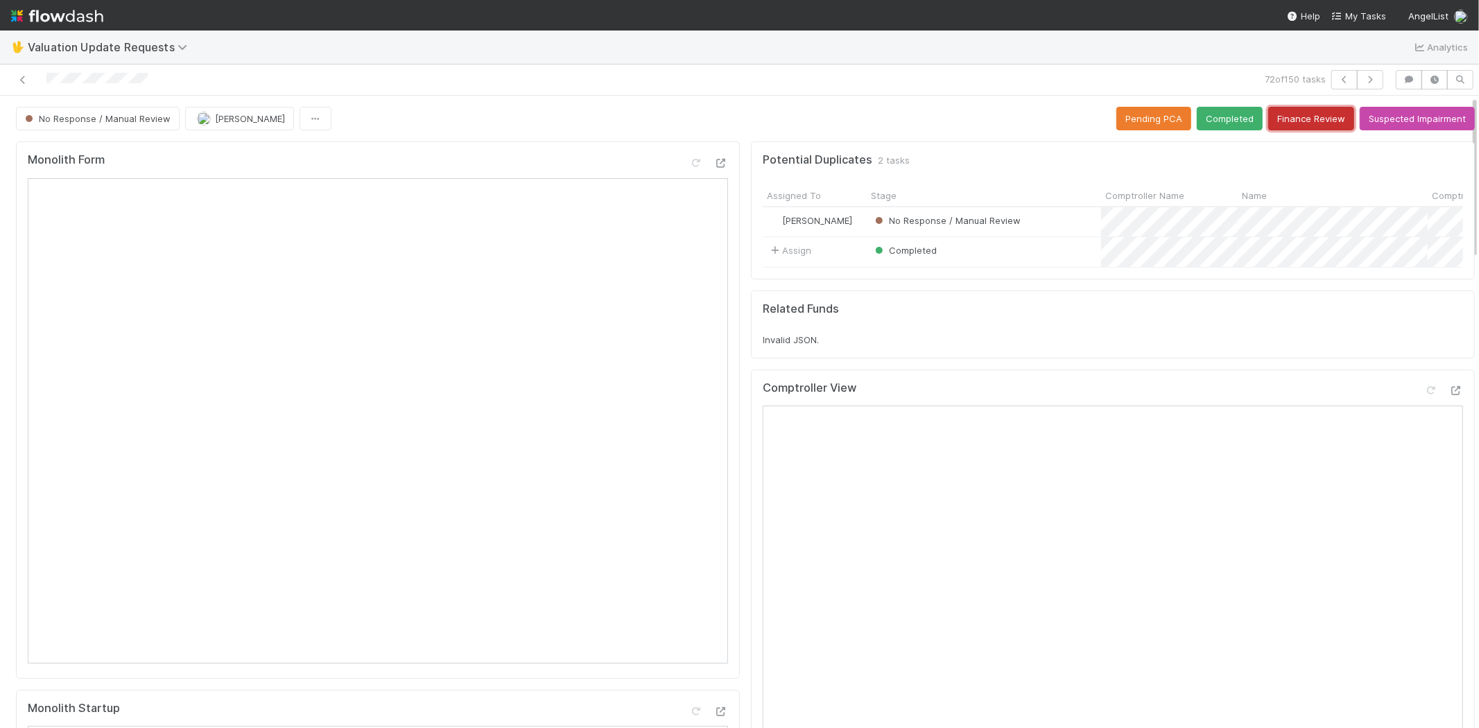
click at [1300, 122] on button "Finance Review" at bounding box center [1311, 119] width 86 height 24
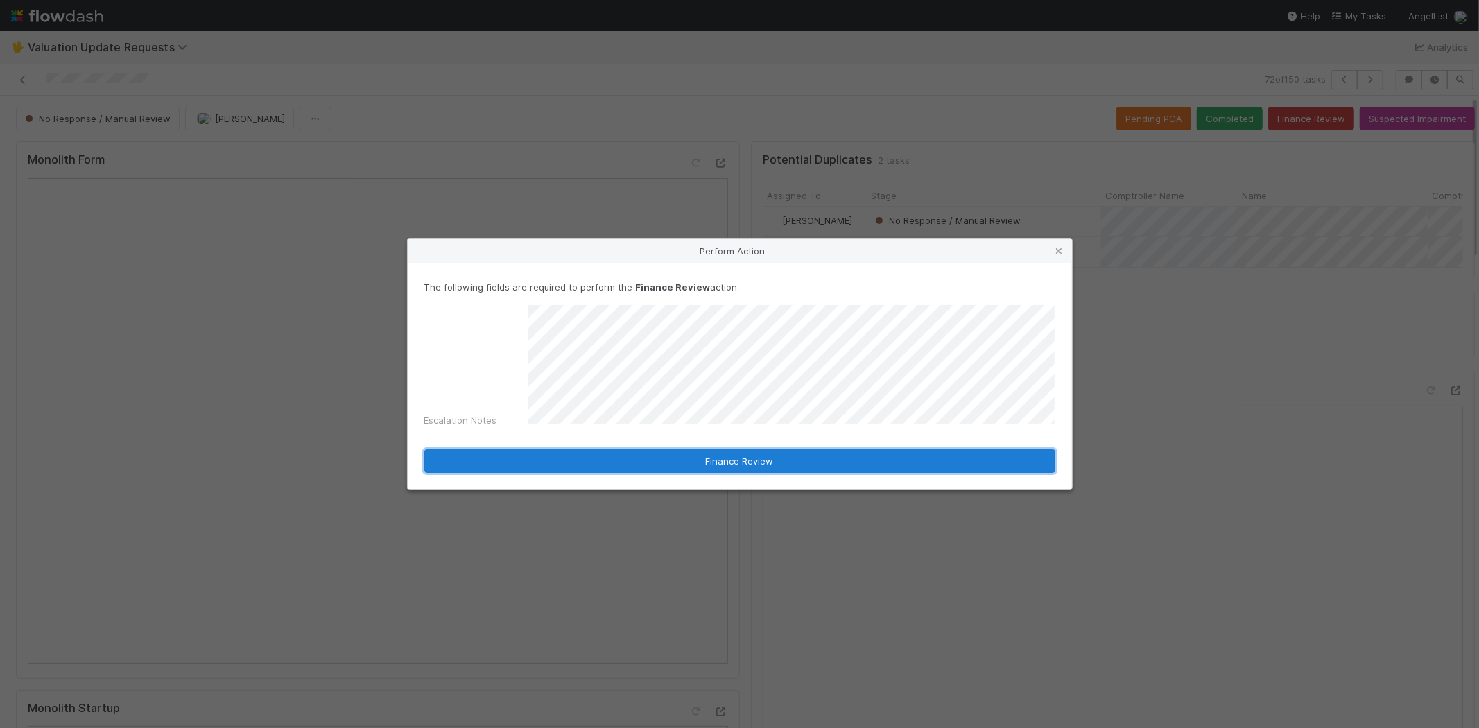
click at [521, 460] on button "Finance Review" at bounding box center [739, 461] width 631 height 24
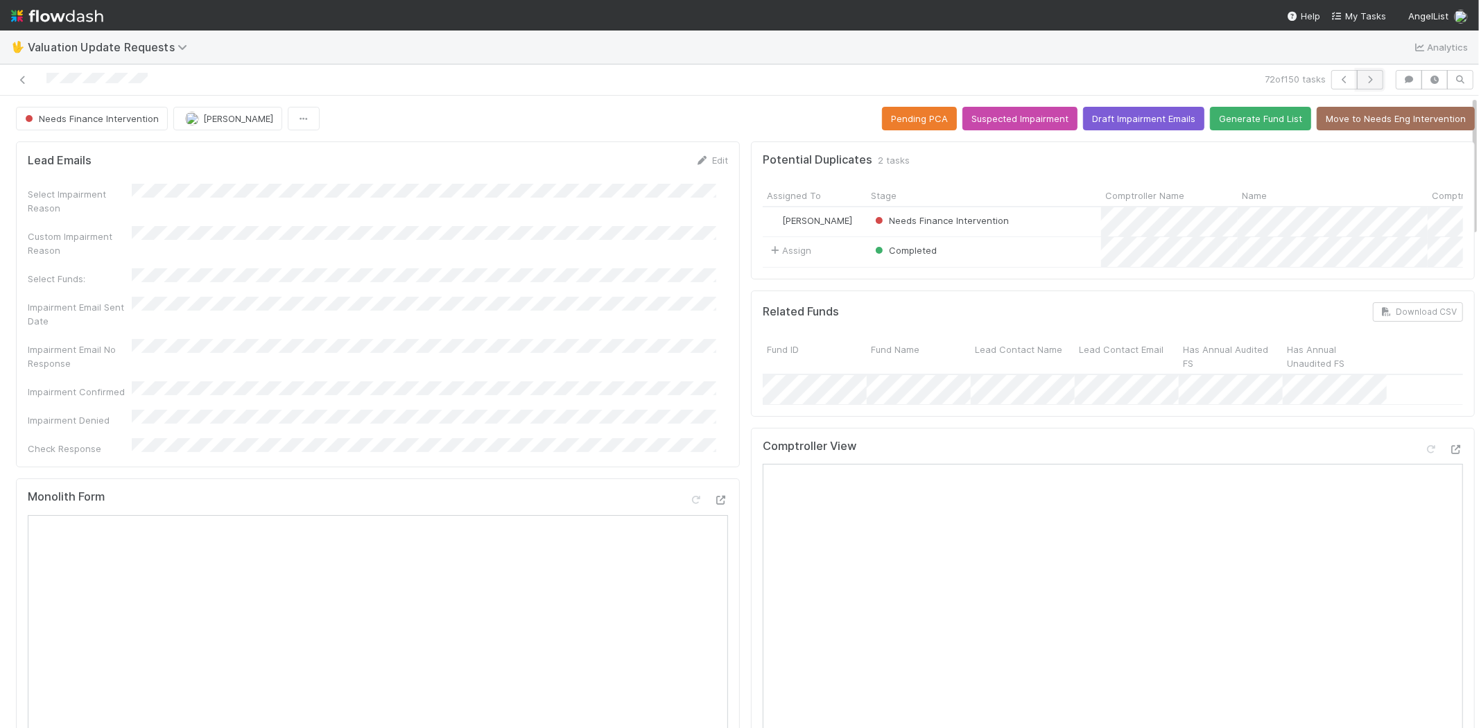
click at [1364, 85] on button "button" at bounding box center [1370, 79] width 26 height 19
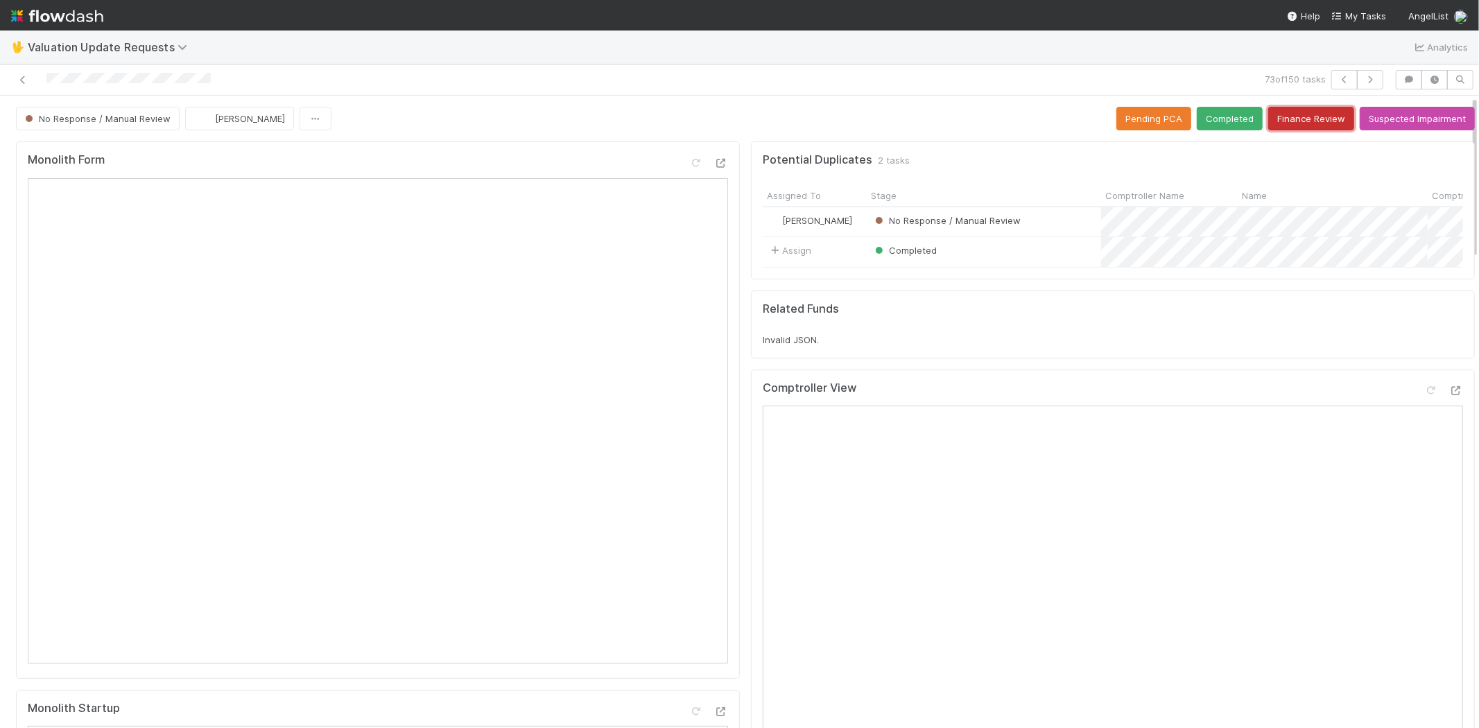
click at [1282, 113] on button "Finance Review" at bounding box center [1311, 119] width 86 height 24
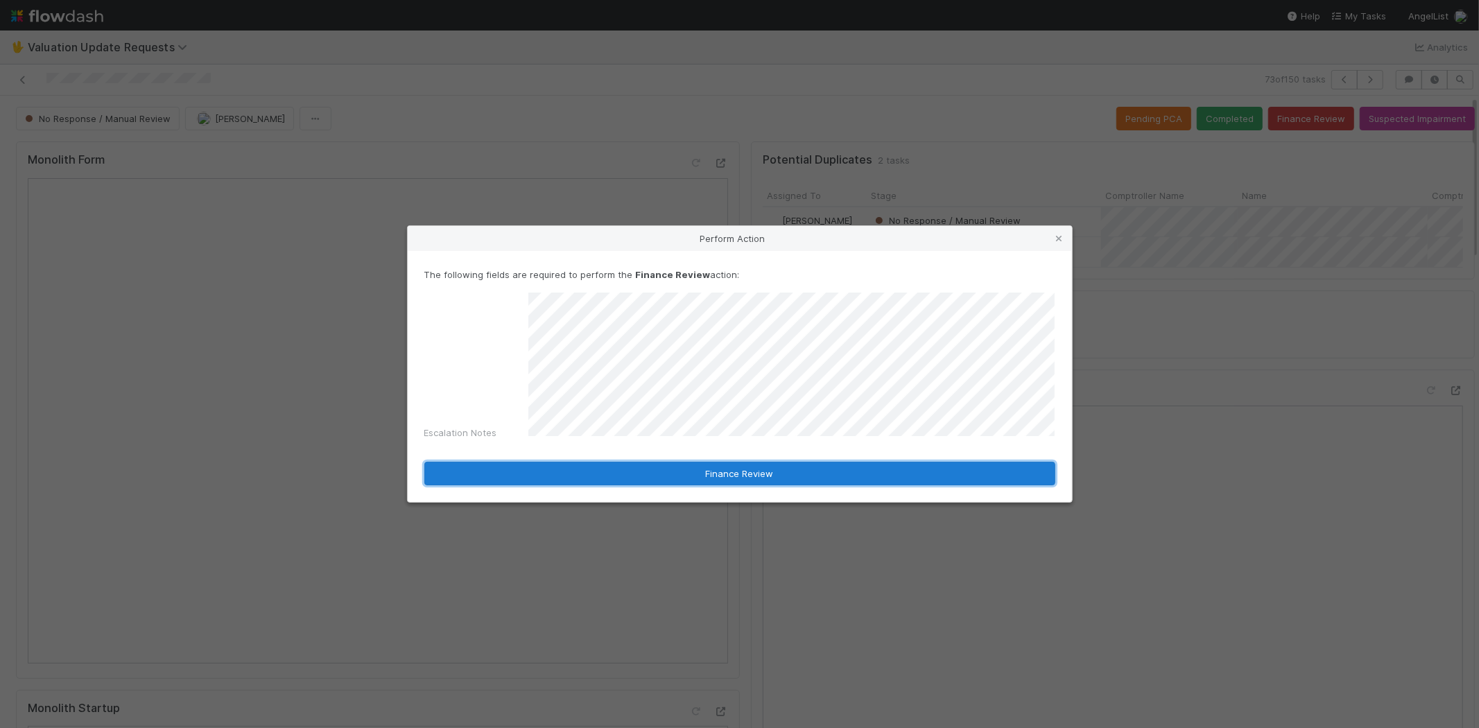
click at [642, 468] on button "Finance Review" at bounding box center [739, 474] width 631 height 24
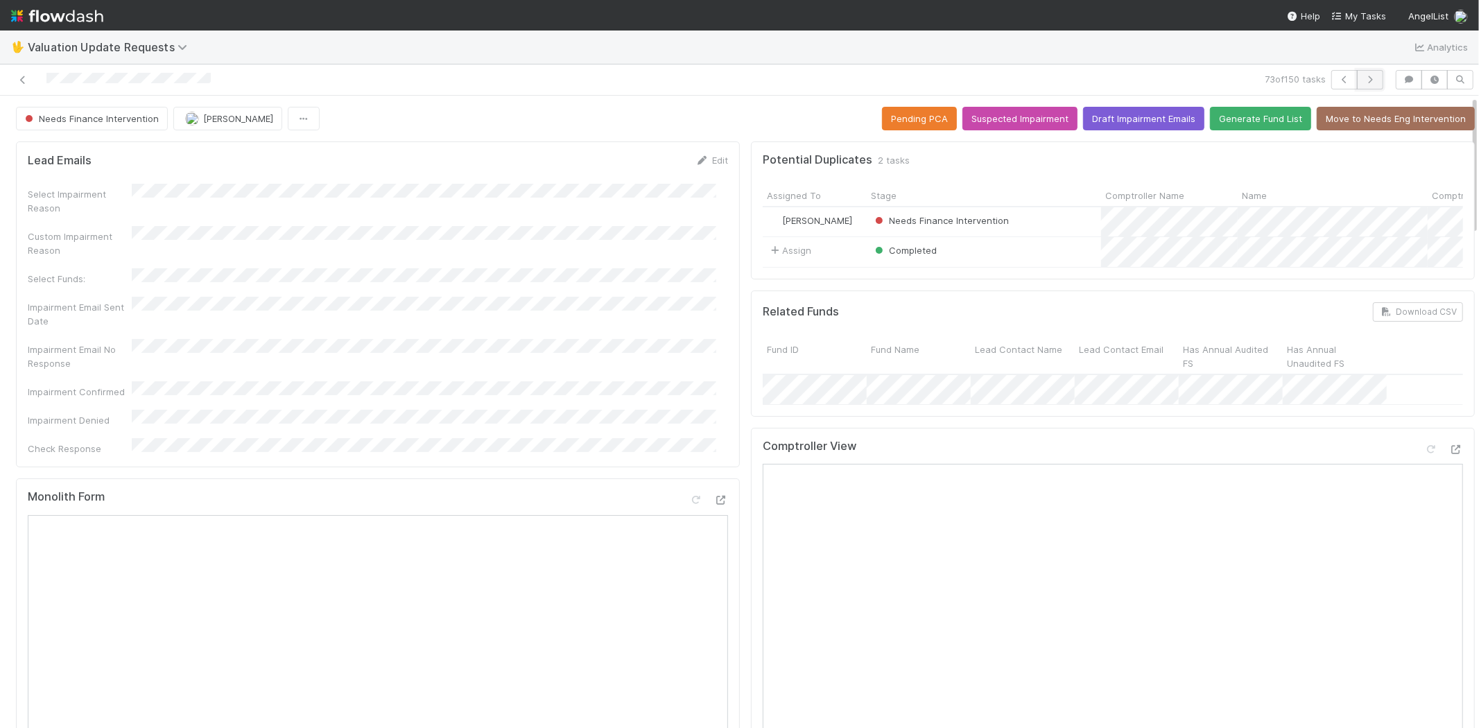
click at [1363, 81] on icon "button" at bounding box center [1370, 80] width 14 height 8
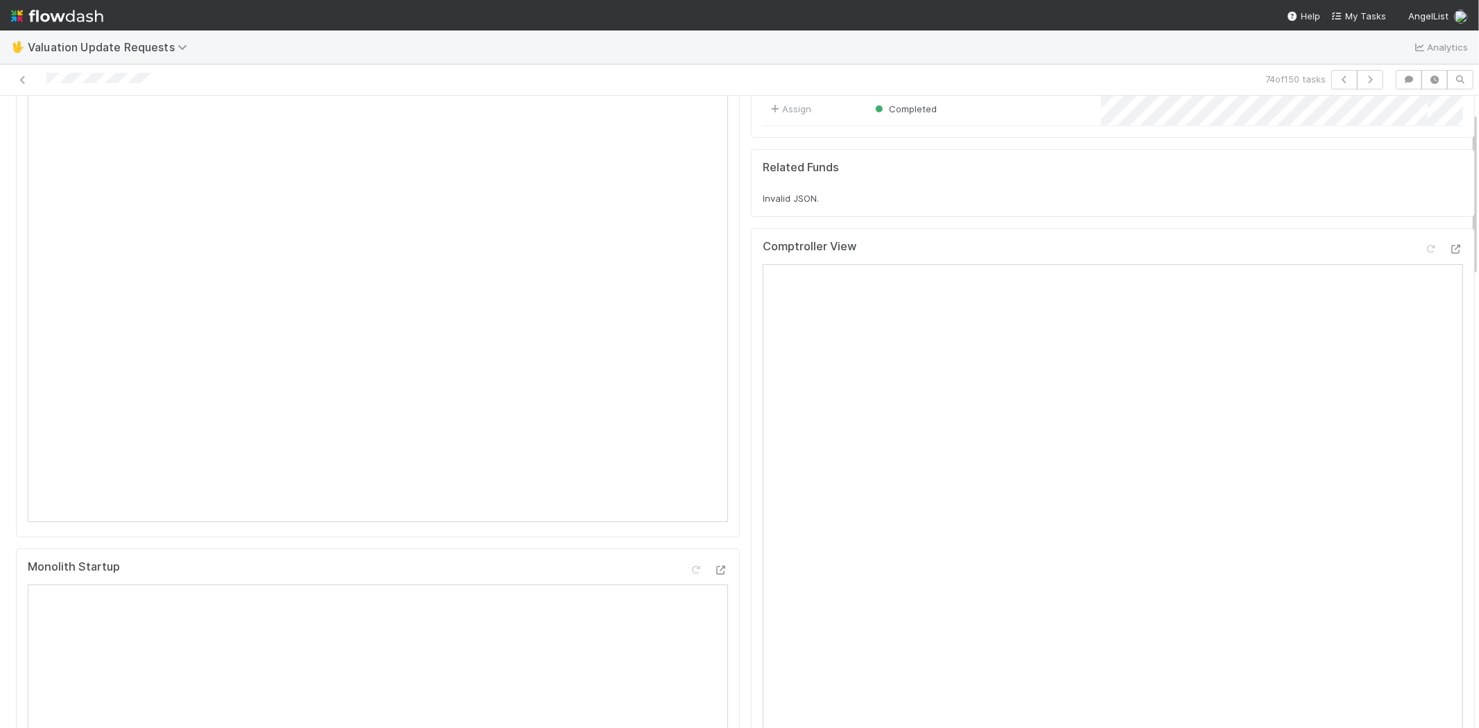
scroll to position [154, 0]
click at [1424, 241] on icon at bounding box center [1431, 236] width 14 height 9
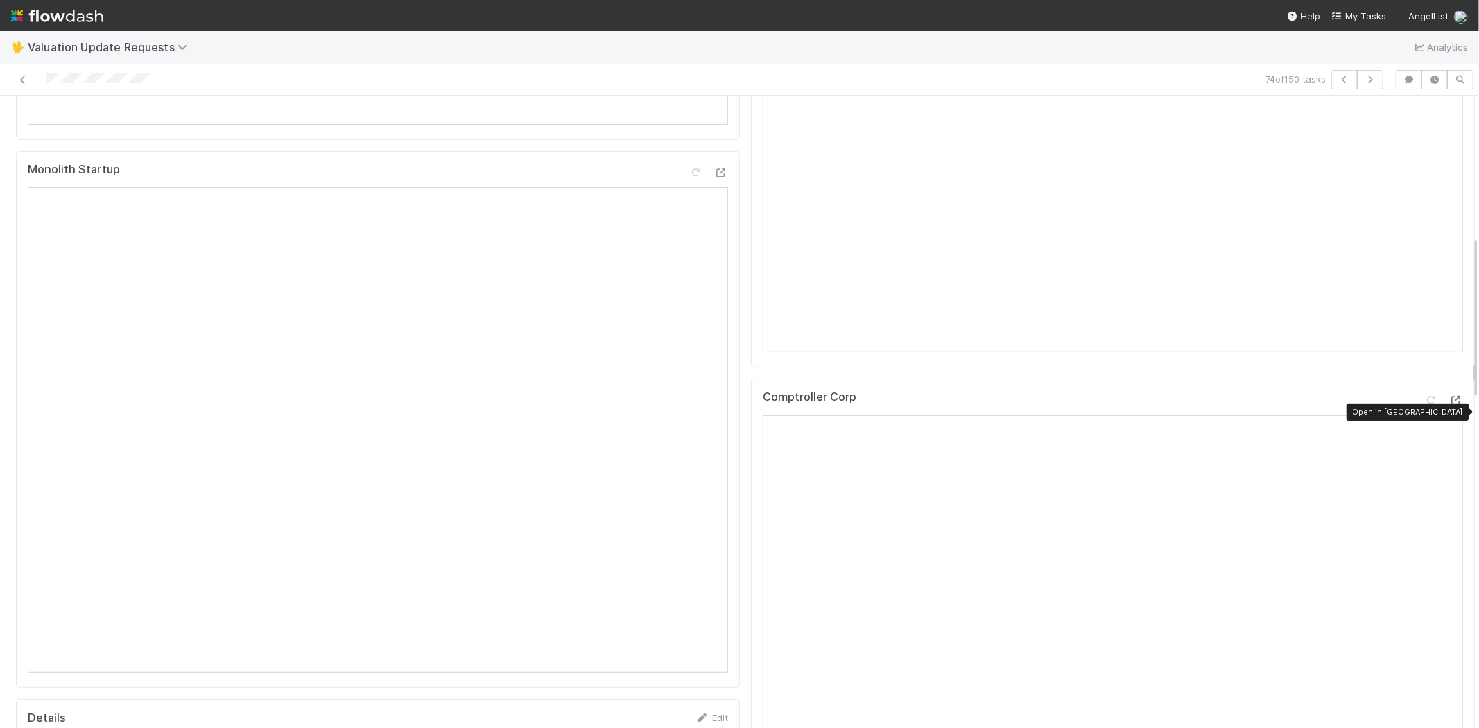
click at [1449, 405] on icon at bounding box center [1456, 400] width 14 height 9
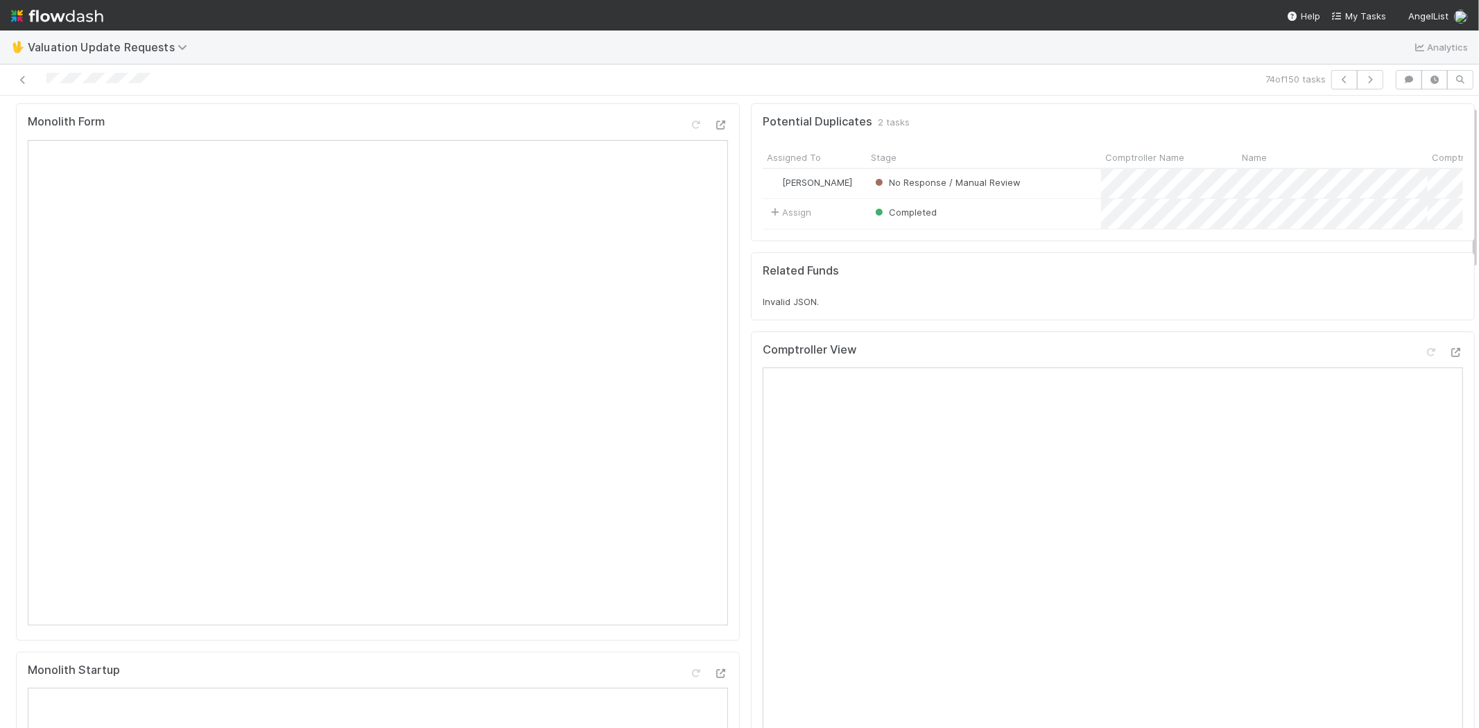
scroll to position [0, 0]
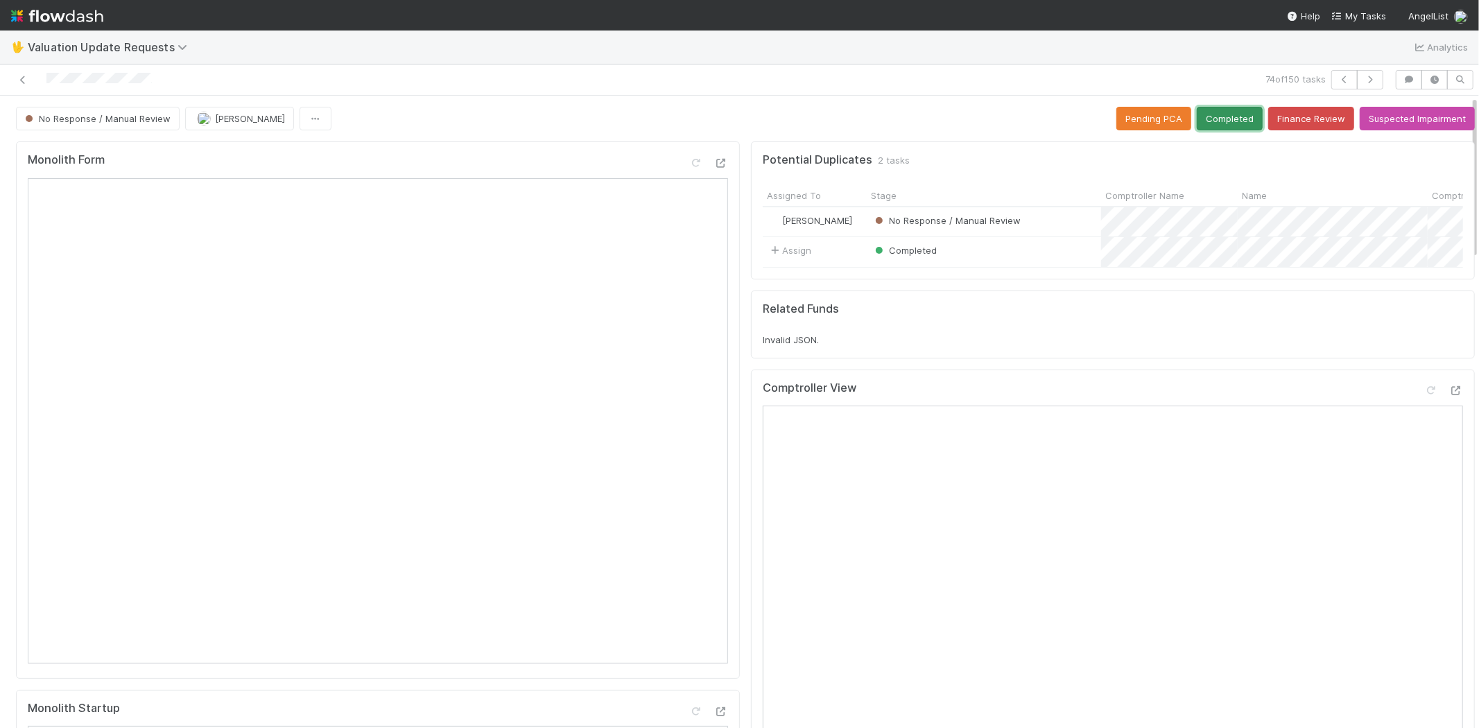
click at [1202, 128] on button "Completed" at bounding box center [1229, 119] width 66 height 24
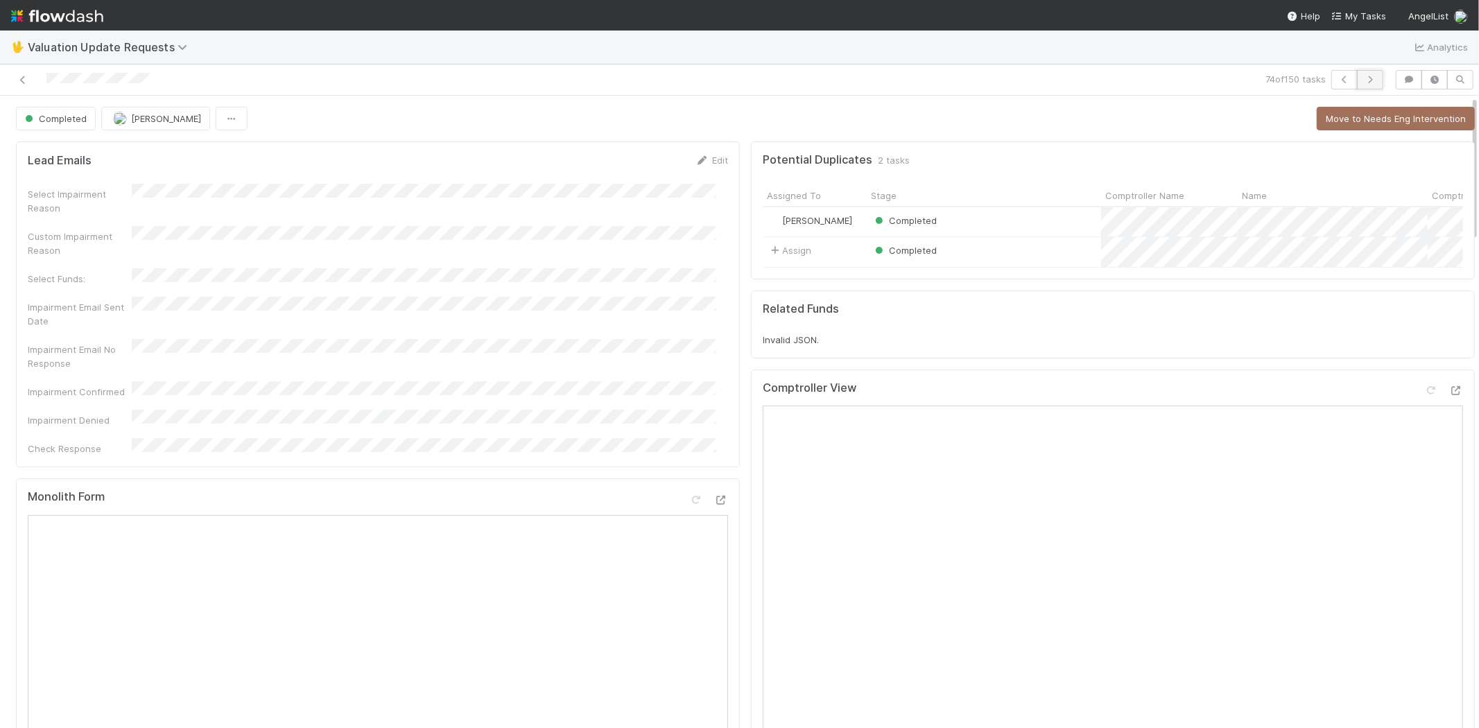
click at [1363, 80] on icon "button" at bounding box center [1370, 80] width 14 height 8
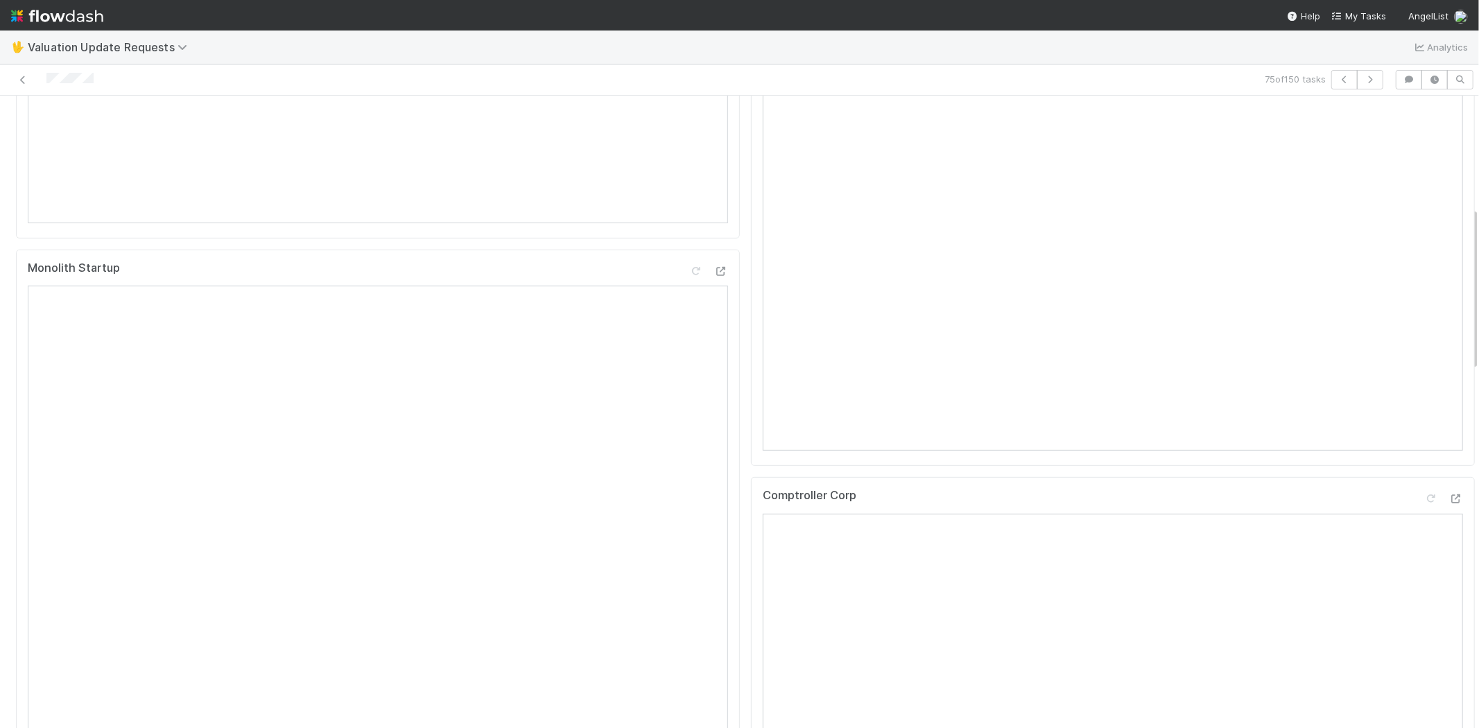
scroll to position [462, 0]
drag, startPoint x: 9, startPoint y: 584, endPoint x: 740, endPoint y: 374, distance: 760.7
click at [751, 374] on div "Comptroller View" at bounding box center [1113, 176] width 724 height 537
click at [1449, 482] on icon at bounding box center [1456, 477] width 14 height 9
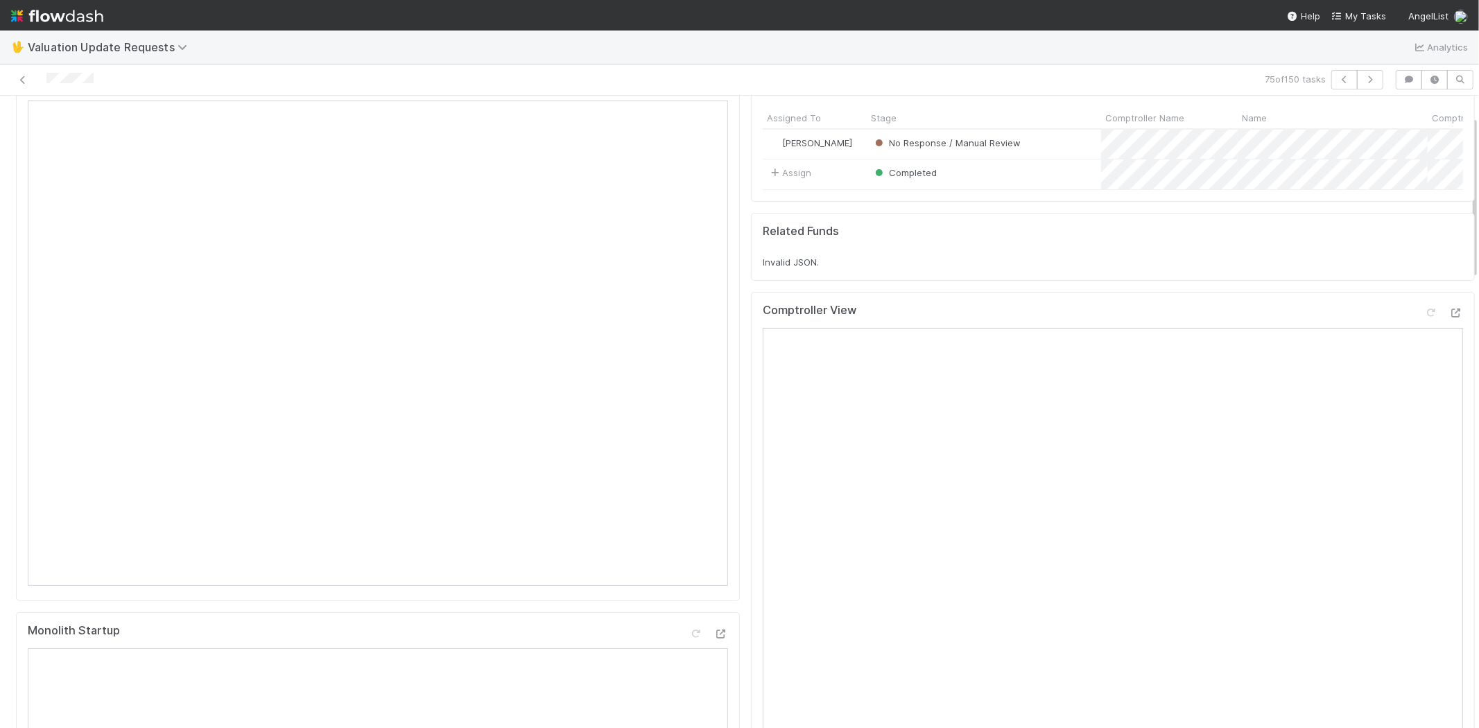
scroll to position [77, 0]
click at [1424, 318] on icon at bounding box center [1431, 313] width 14 height 9
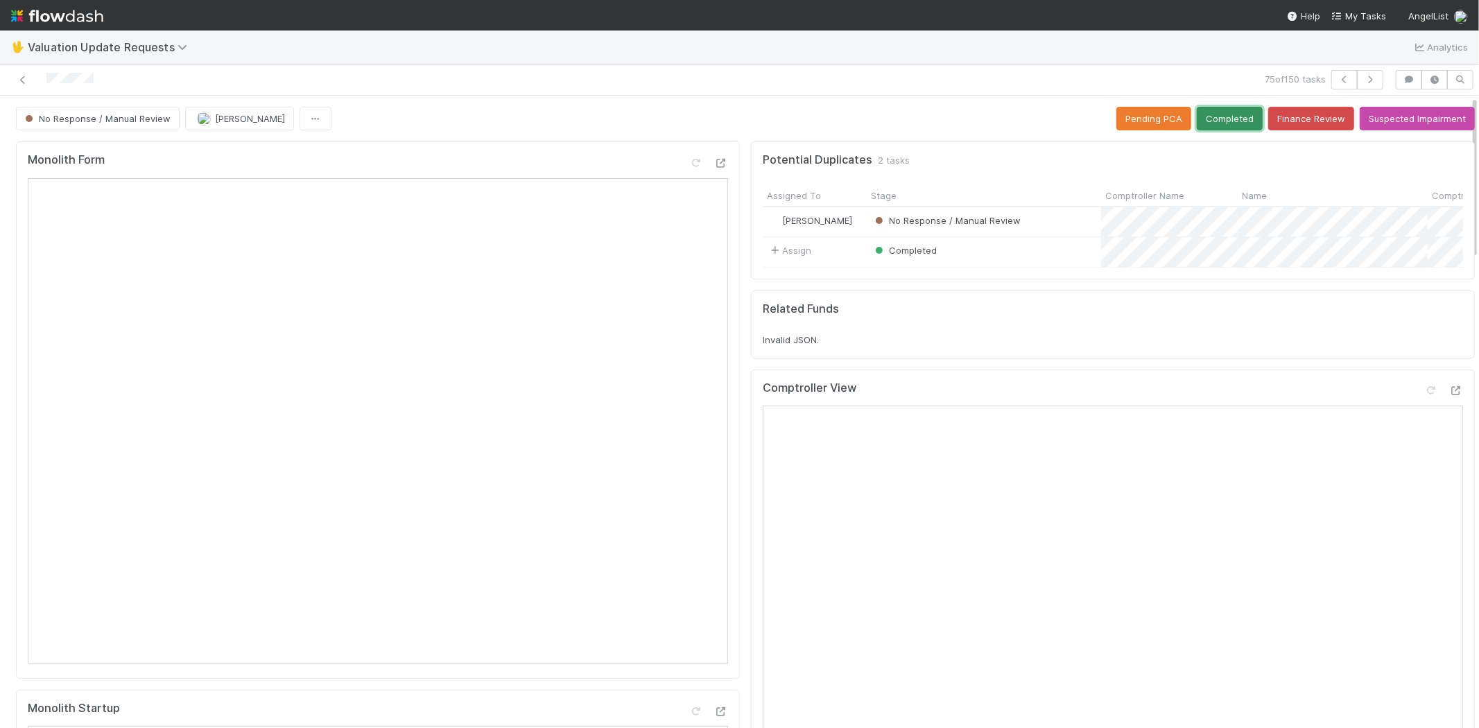
click at [1203, 118] on button "Completed" at bounding box center [1229, 119] width 66 height 24
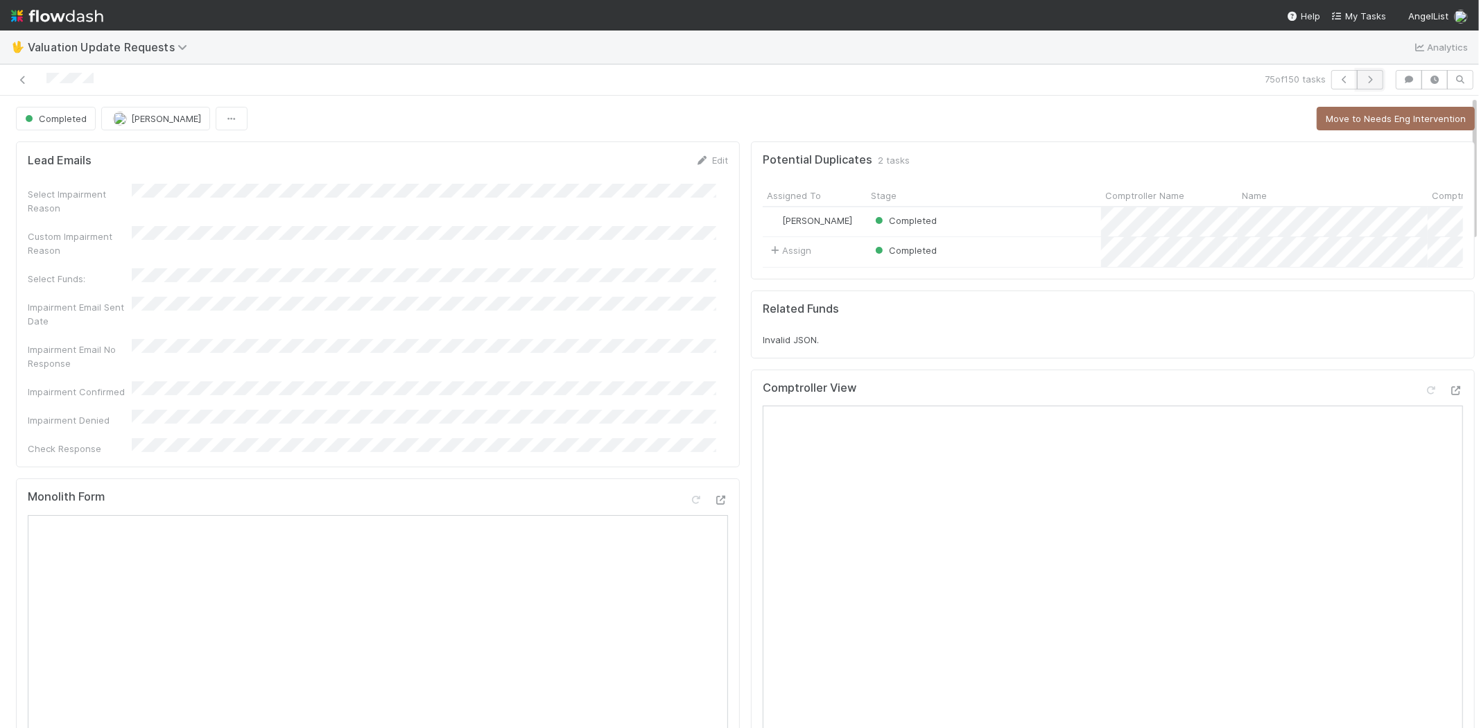
click at [1364, 72] on button "button" at bounding box center [1370, 79] width 26 height 19
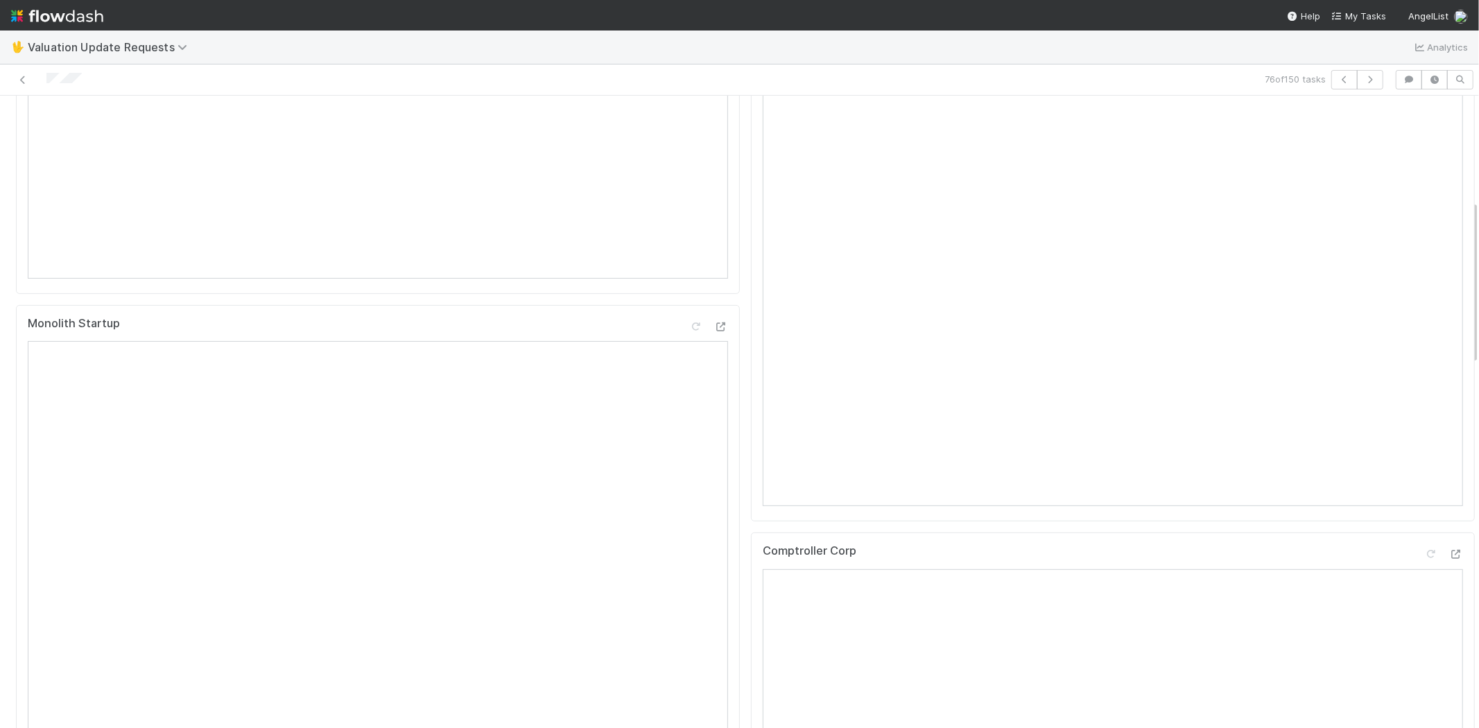
scroll to position [616, 0]
click at [1449, 328] on icon at bounding box center [1456, 323] width 14 height 9
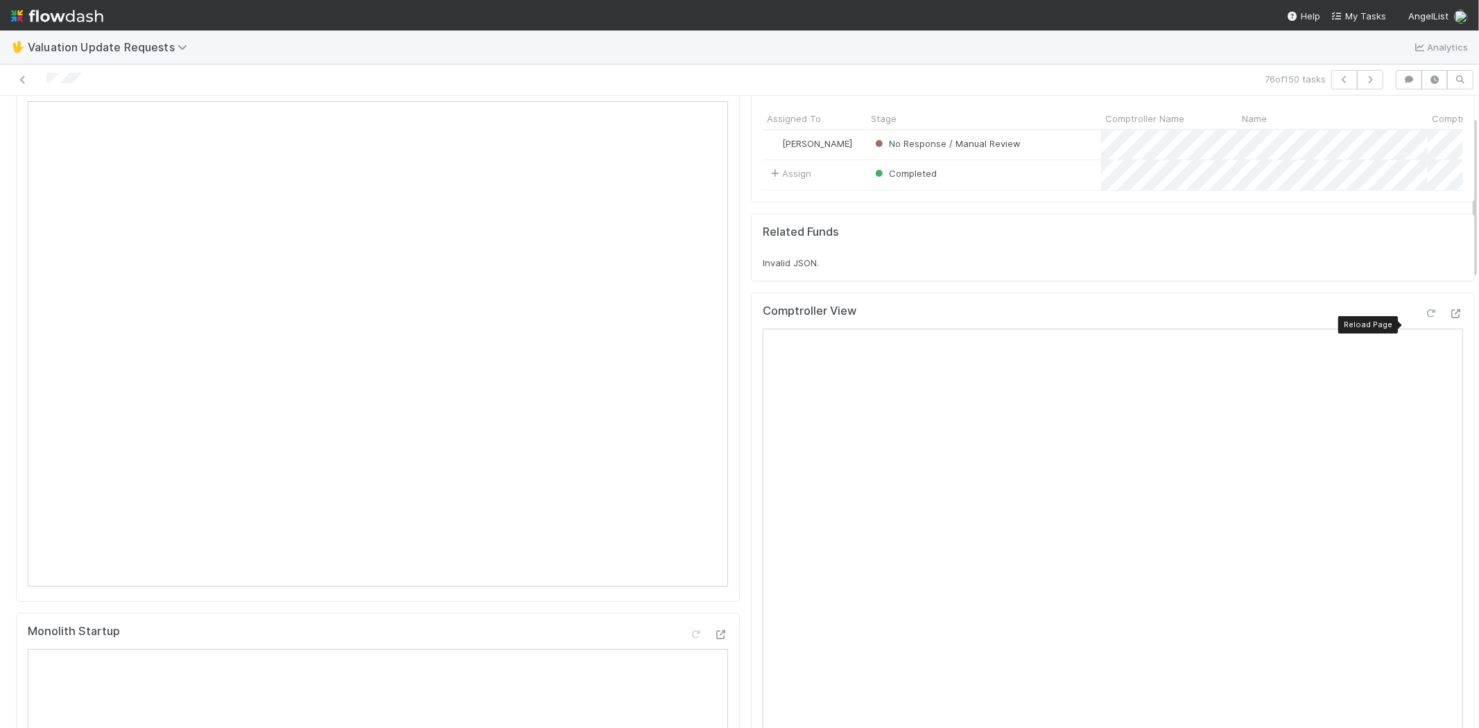
click at [1424, 318] on icon at bounding box center [1431, 313] width 14 height 9
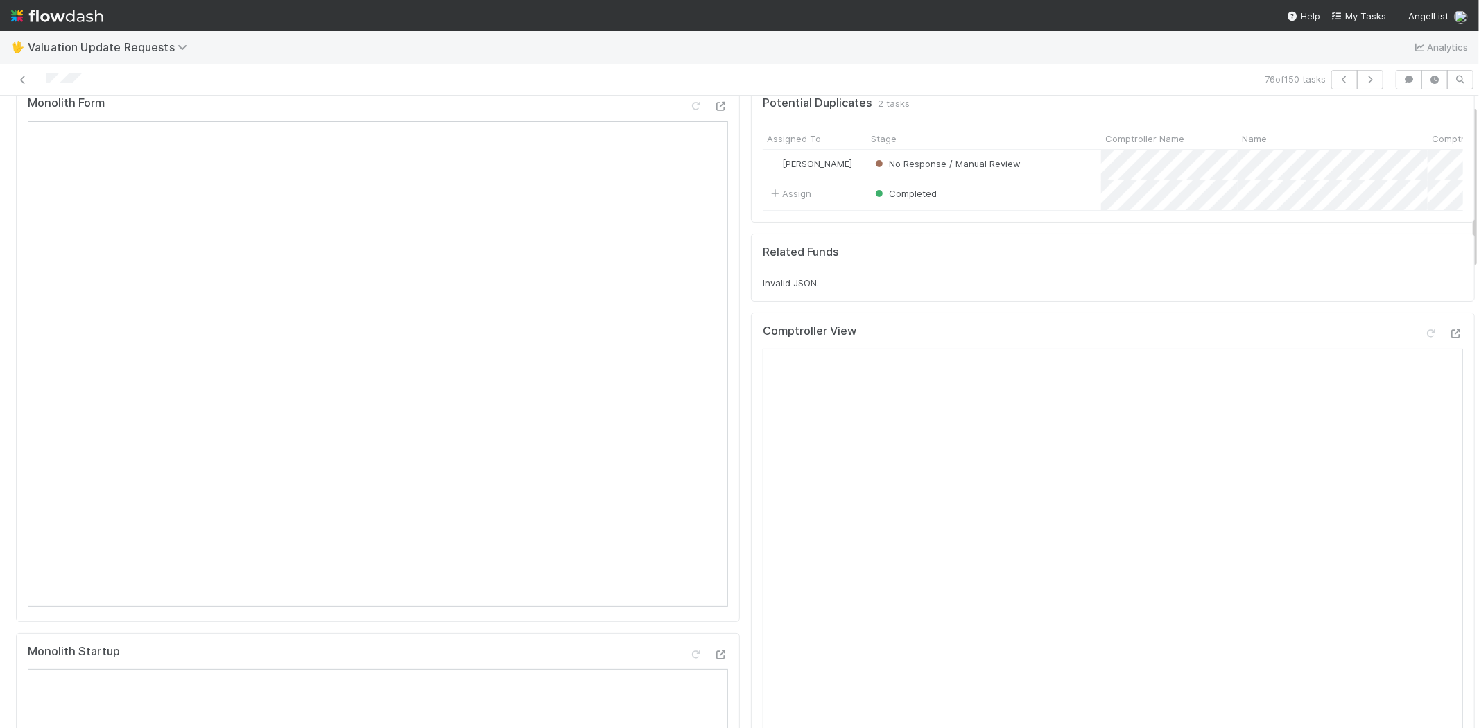
scroll to position [0, 0]
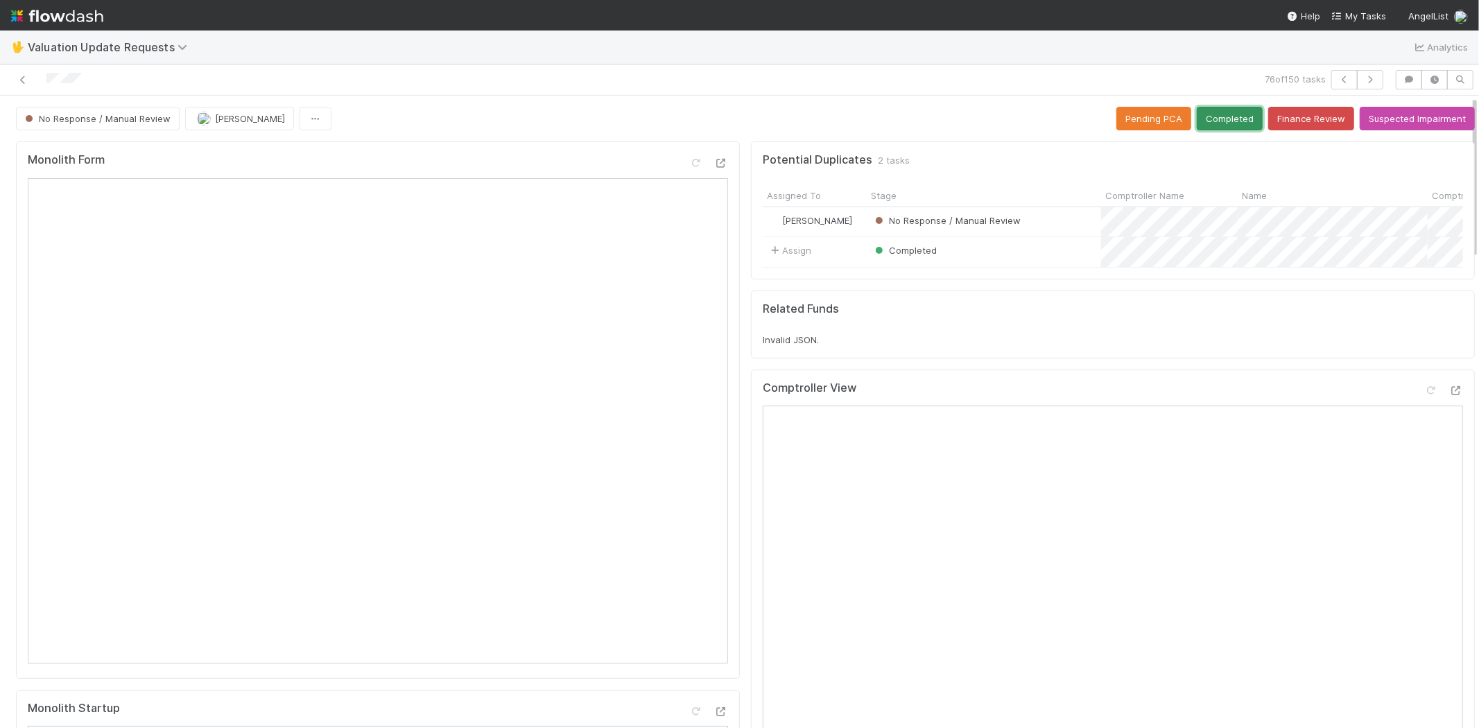
click at [1206, 118] on button "Completed" at bounding box center [1229, 119] width 66 height 24
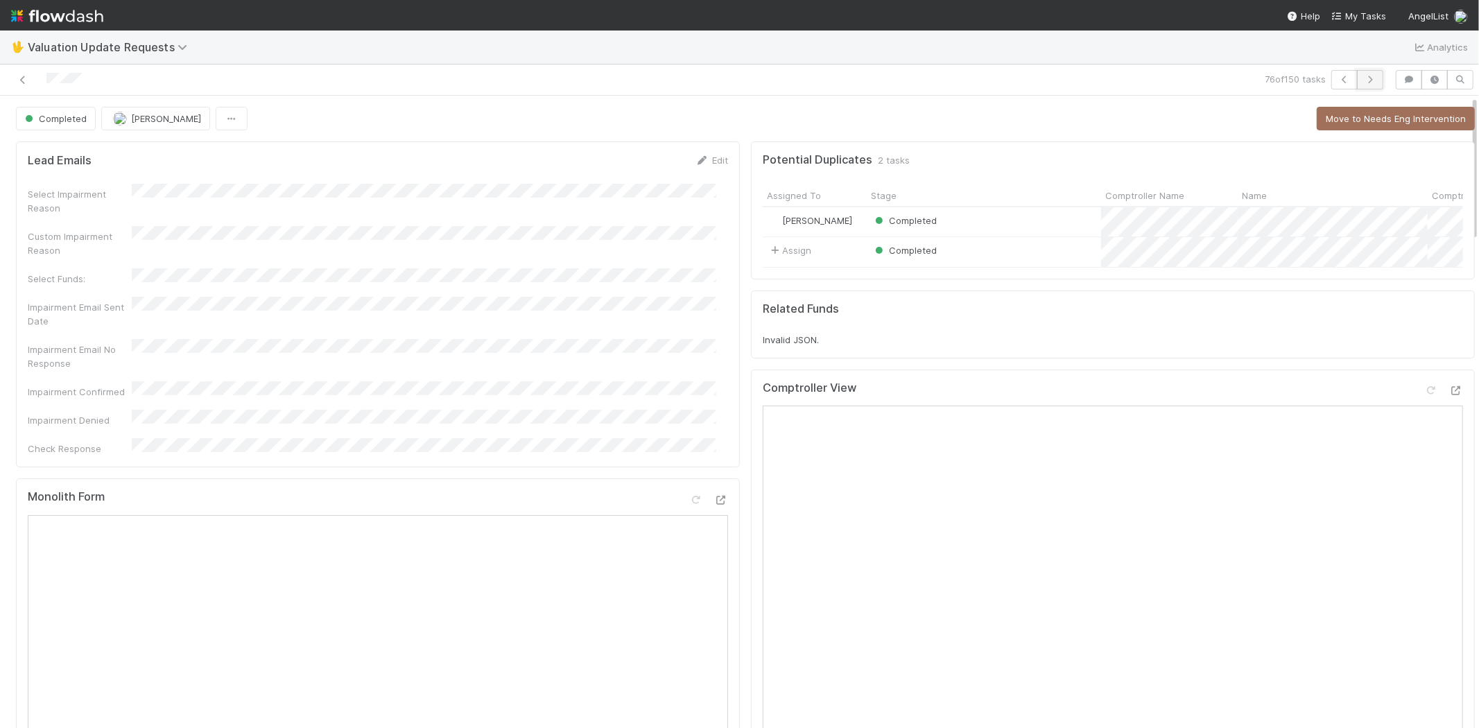
click at [1363, 83] on icon "button" at bounding box center [1370, 80] width 14 height 8
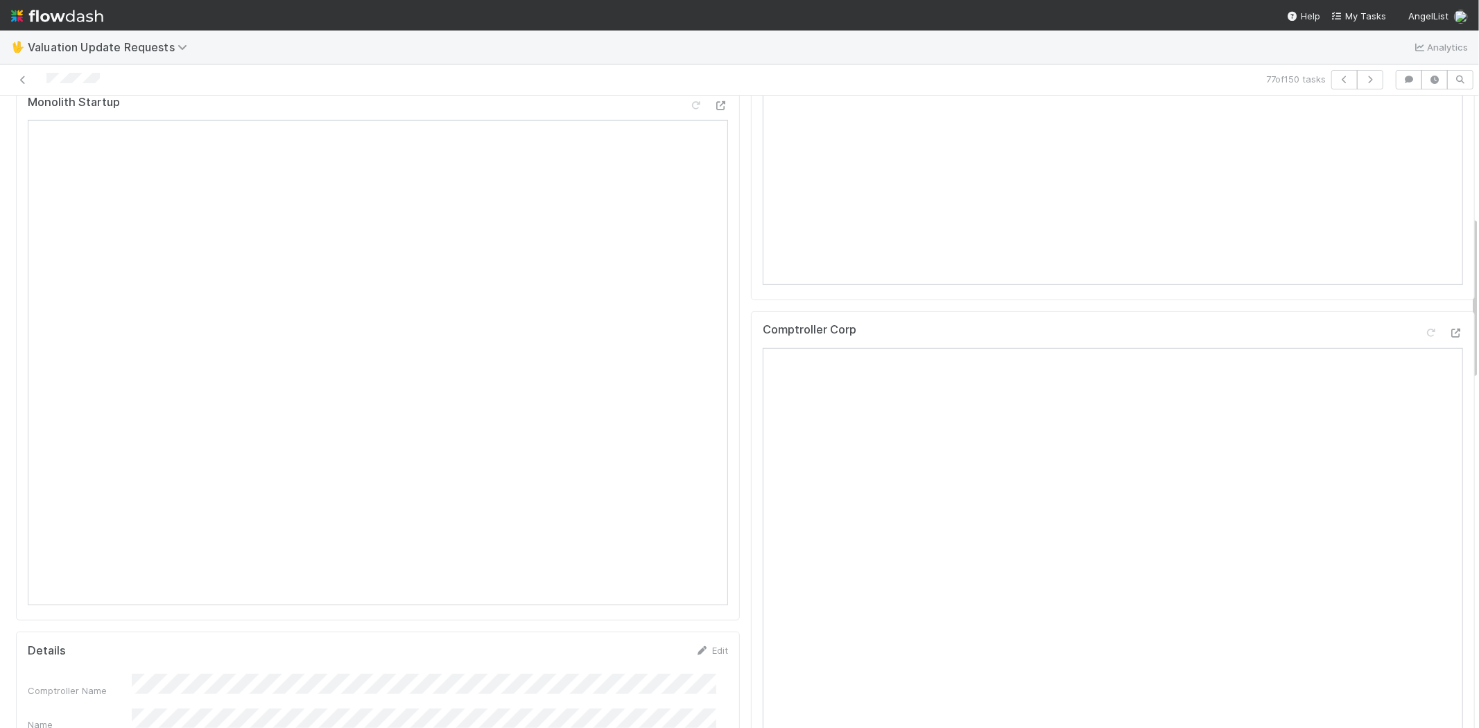
scroll to position [616, 0]
click at [1449, 328] on icon at bounding box center [1456, 323] width 14 height 9
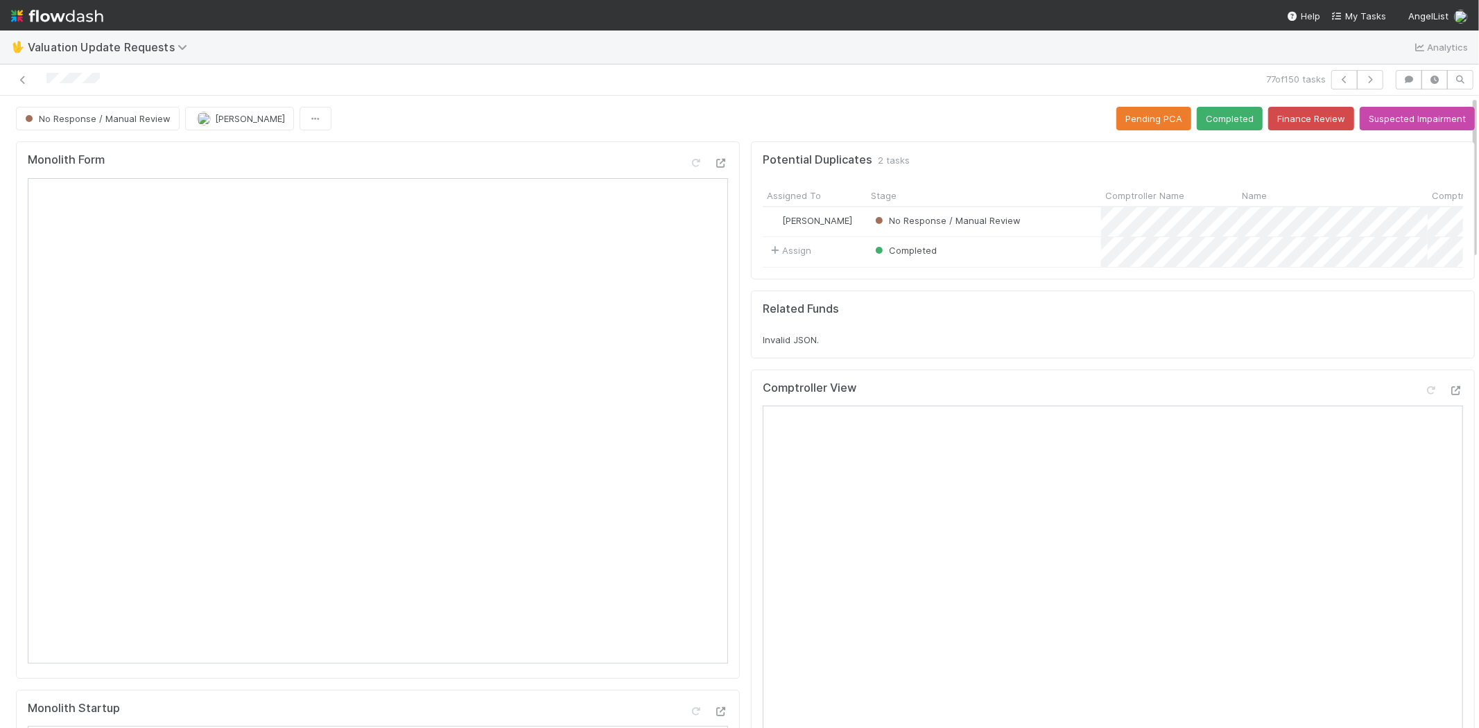
scroll to position [77, 0]
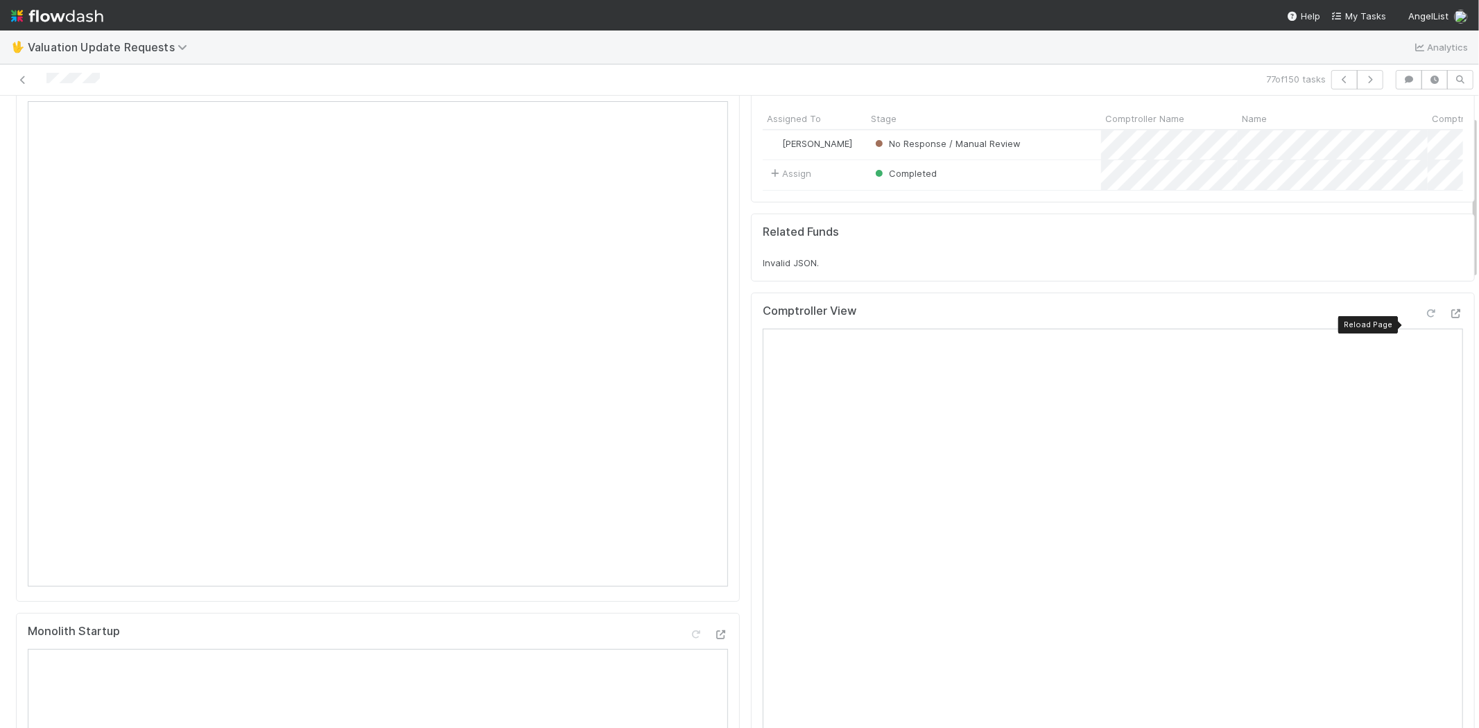
click at [1424, 318] on icon at bounding box center [1431, 313] width 14 height 9
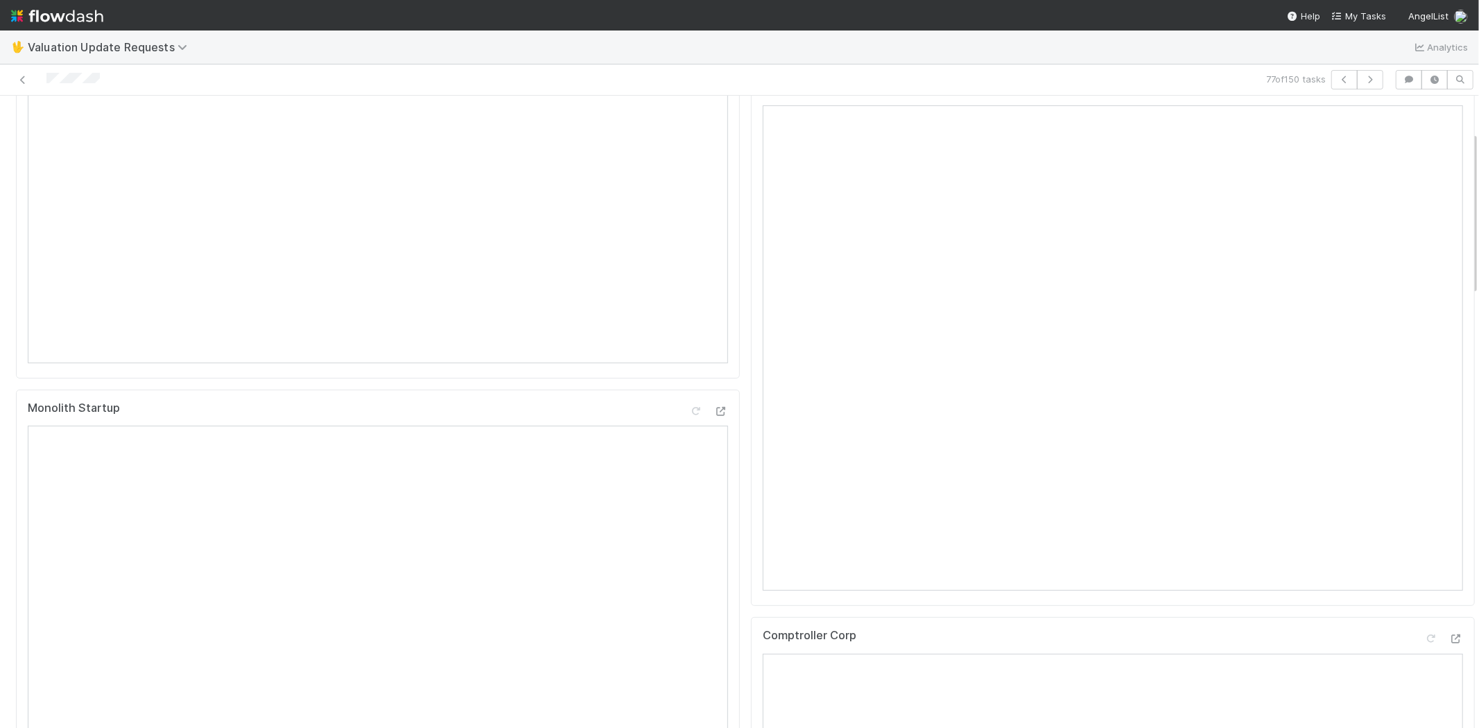
scroll to position [0, 0]
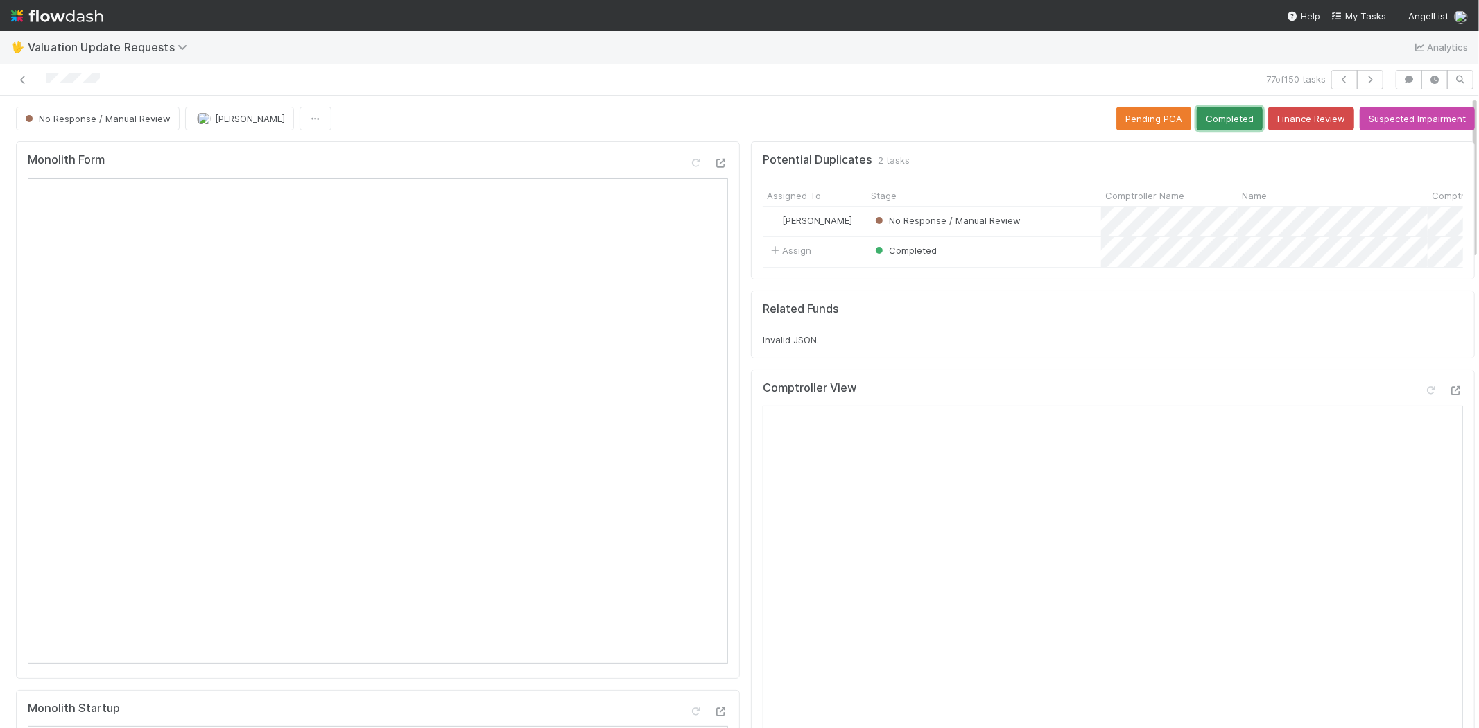
click at [1202, 125] on button "Completed" at bounding box center [1229, 119] width 66 height 24
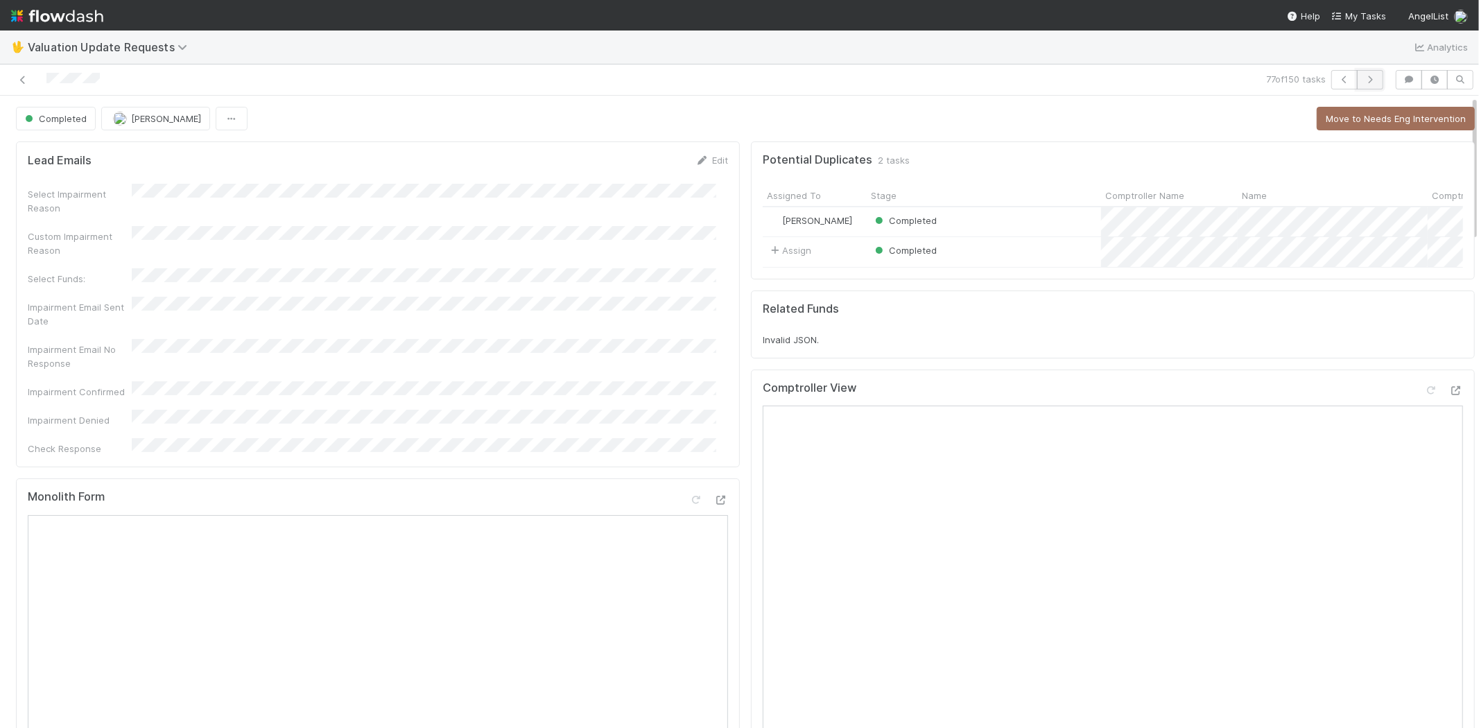
click at [1360, 85] on button "button" at bounding box center [1370, 79] width 26 height 19
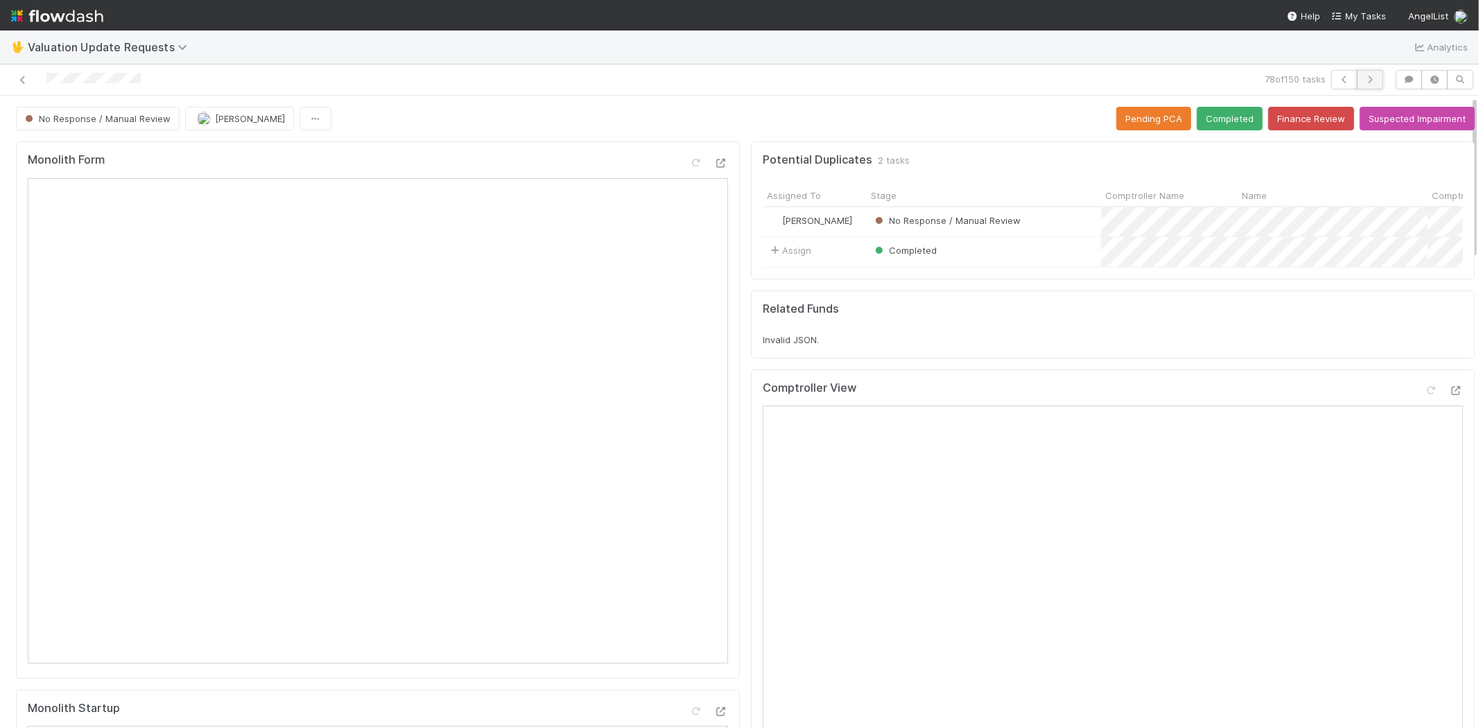
click at [1363, 78] on icon "button" at bounding box center [1370, 80] width 14 height 8
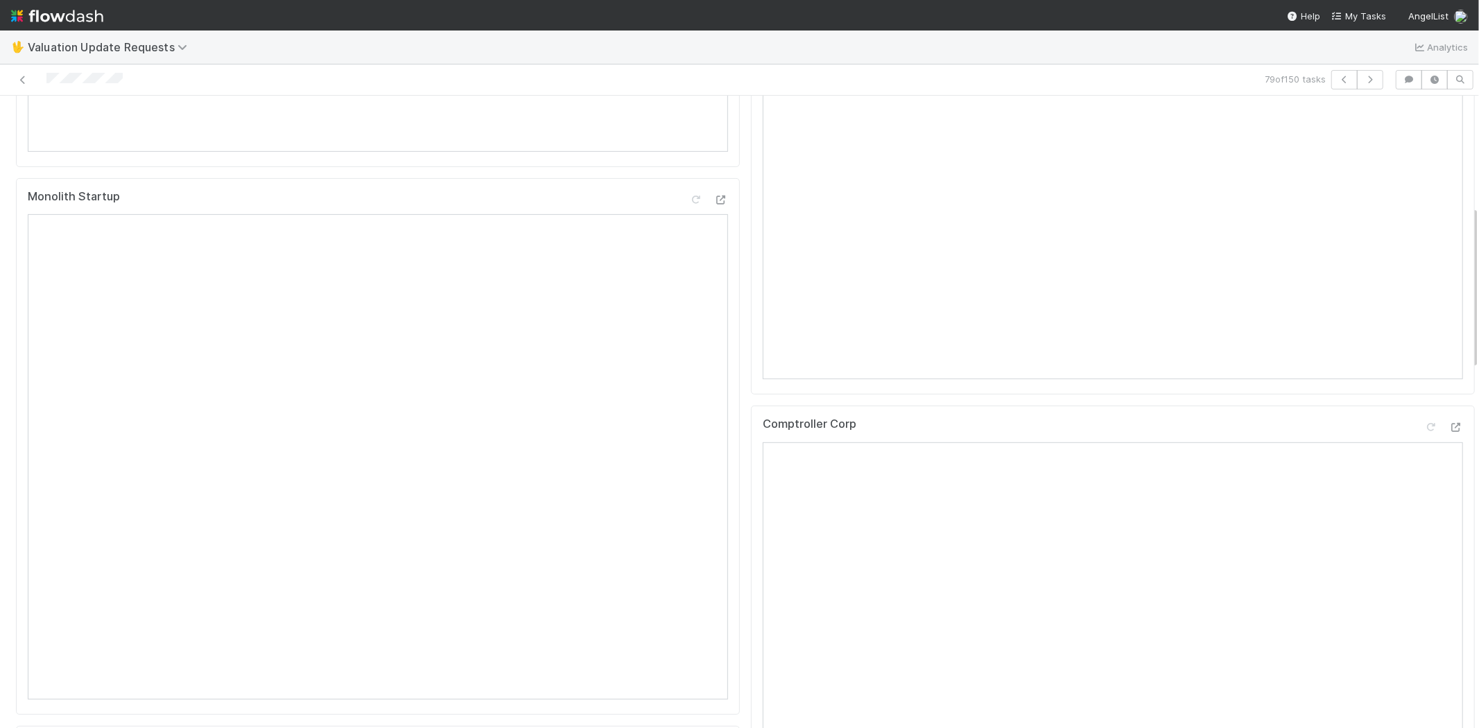
scroll to position [539, 0]
click at [1449, 405] on icon at bounding box center [1456, 400] width 14 height 9
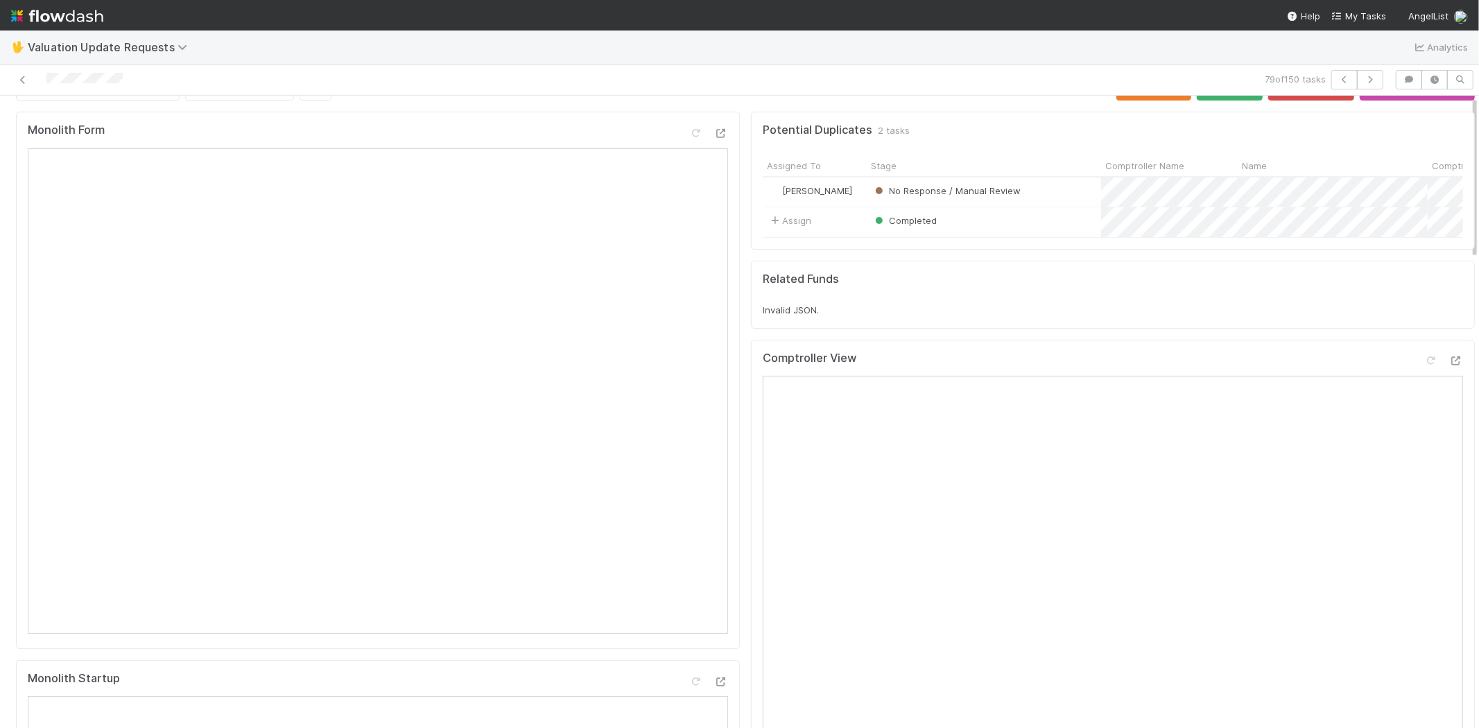
scroll to position [0, 0]
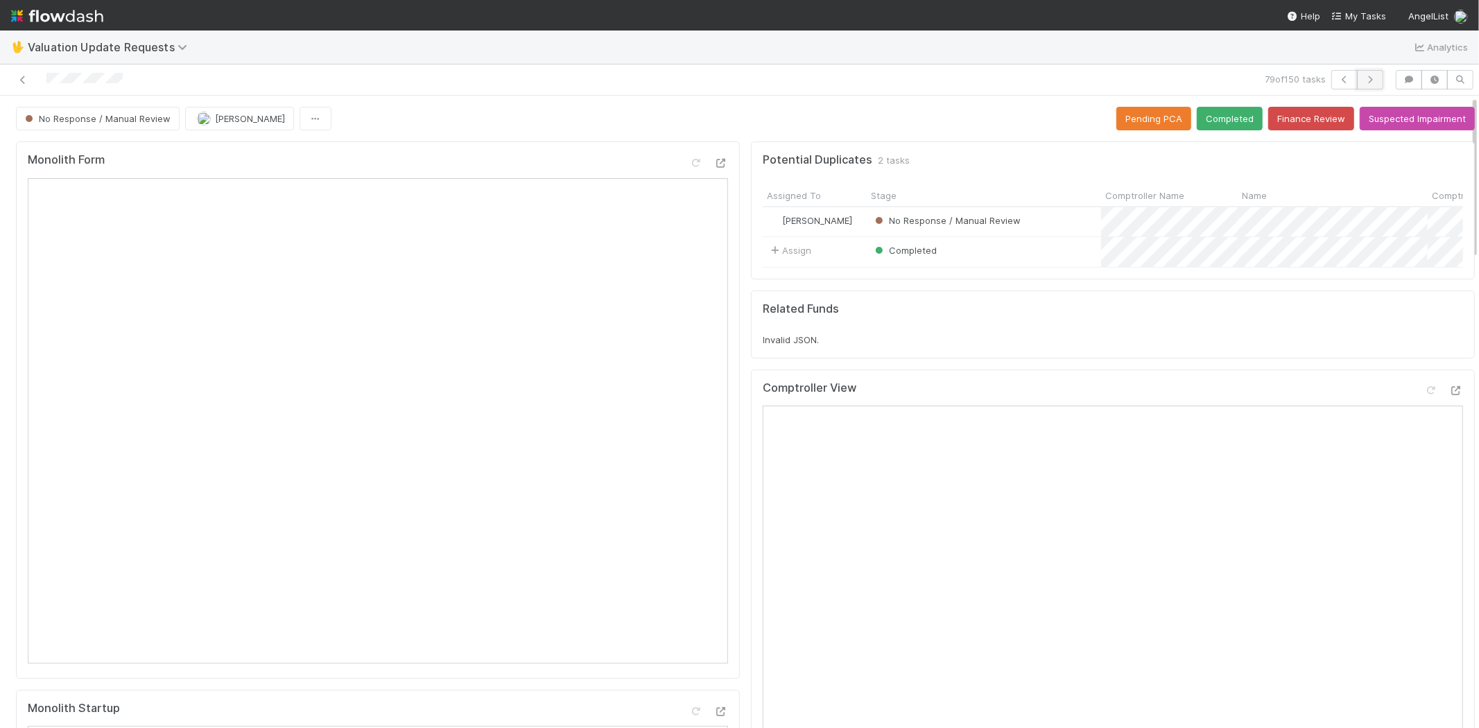
click at [1363, 78] on icon "button" at bounding box center [1370, 80] width 14 height 8
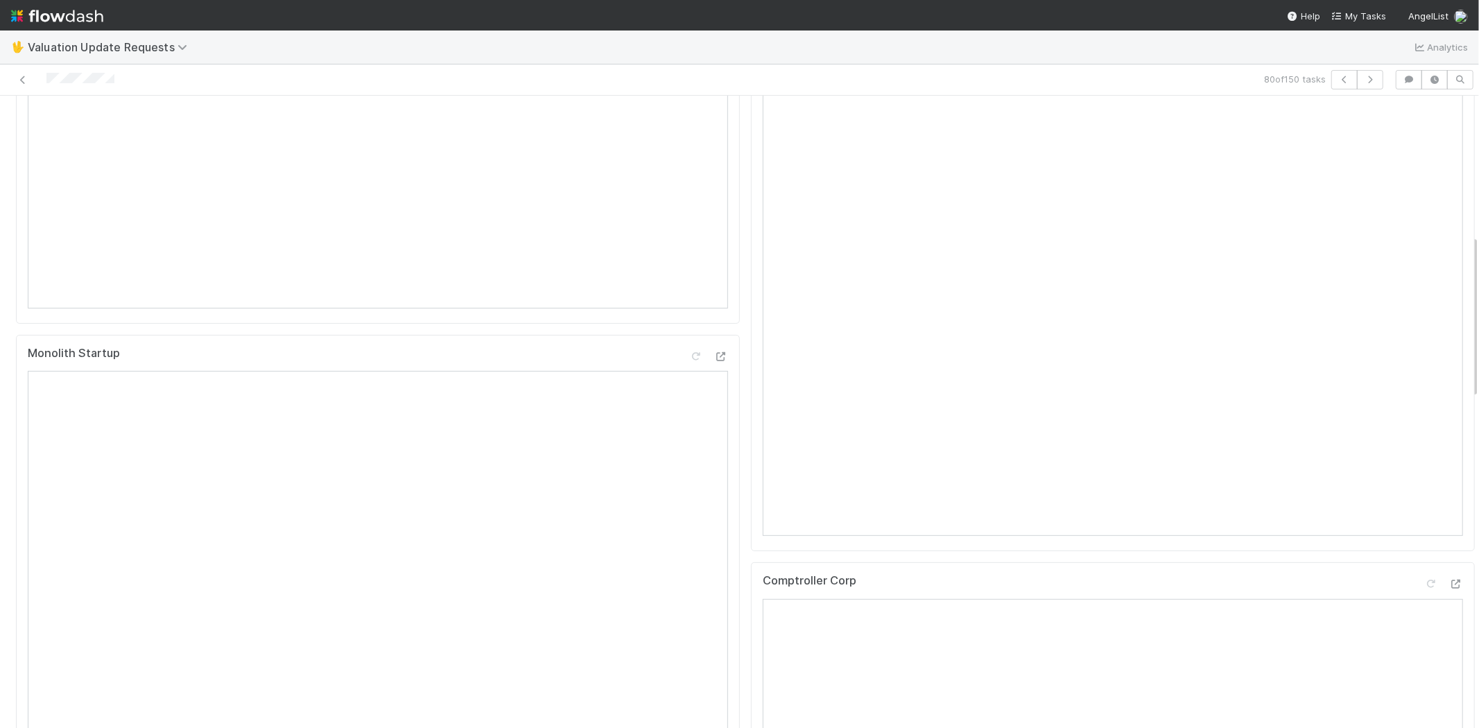
scroll to position [539, 0]
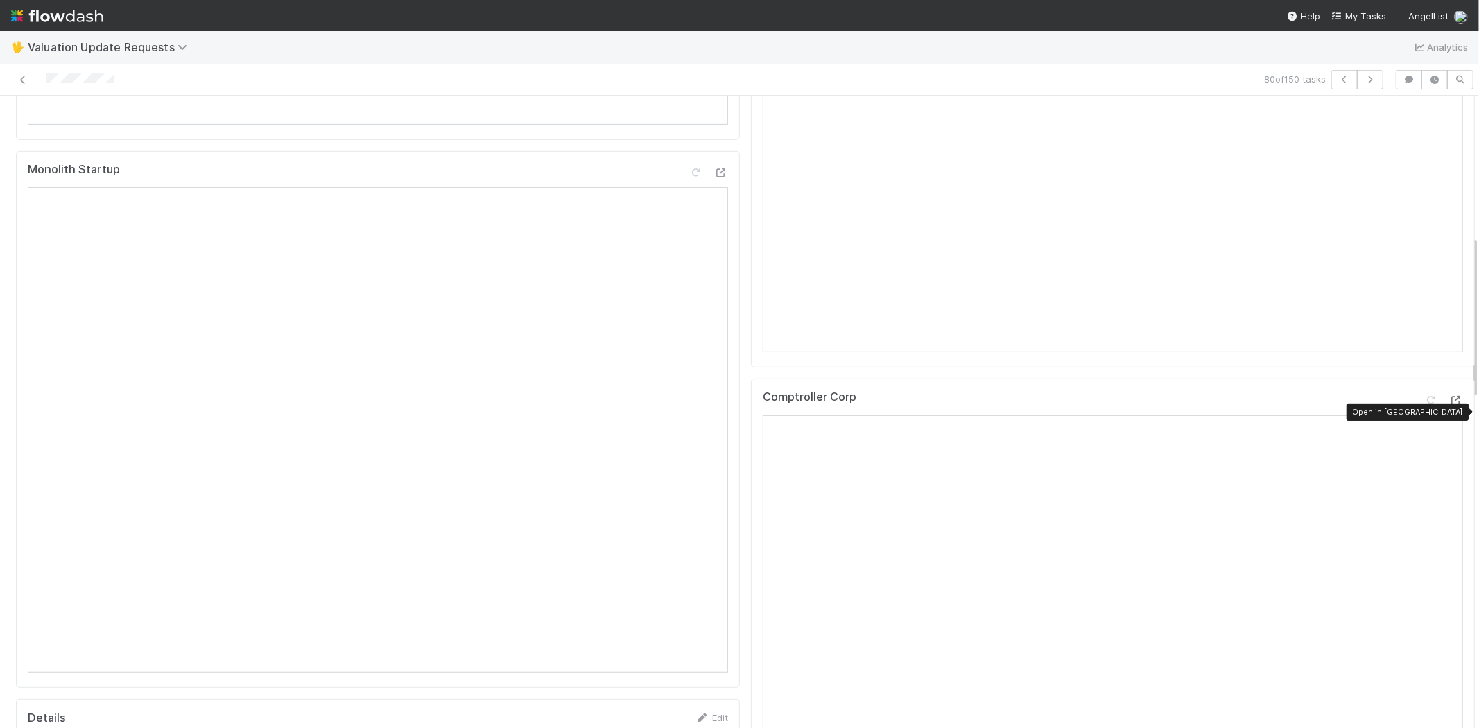
click at [1449, 405] on icon at bounding box center [1456, 400] width 14 height 9
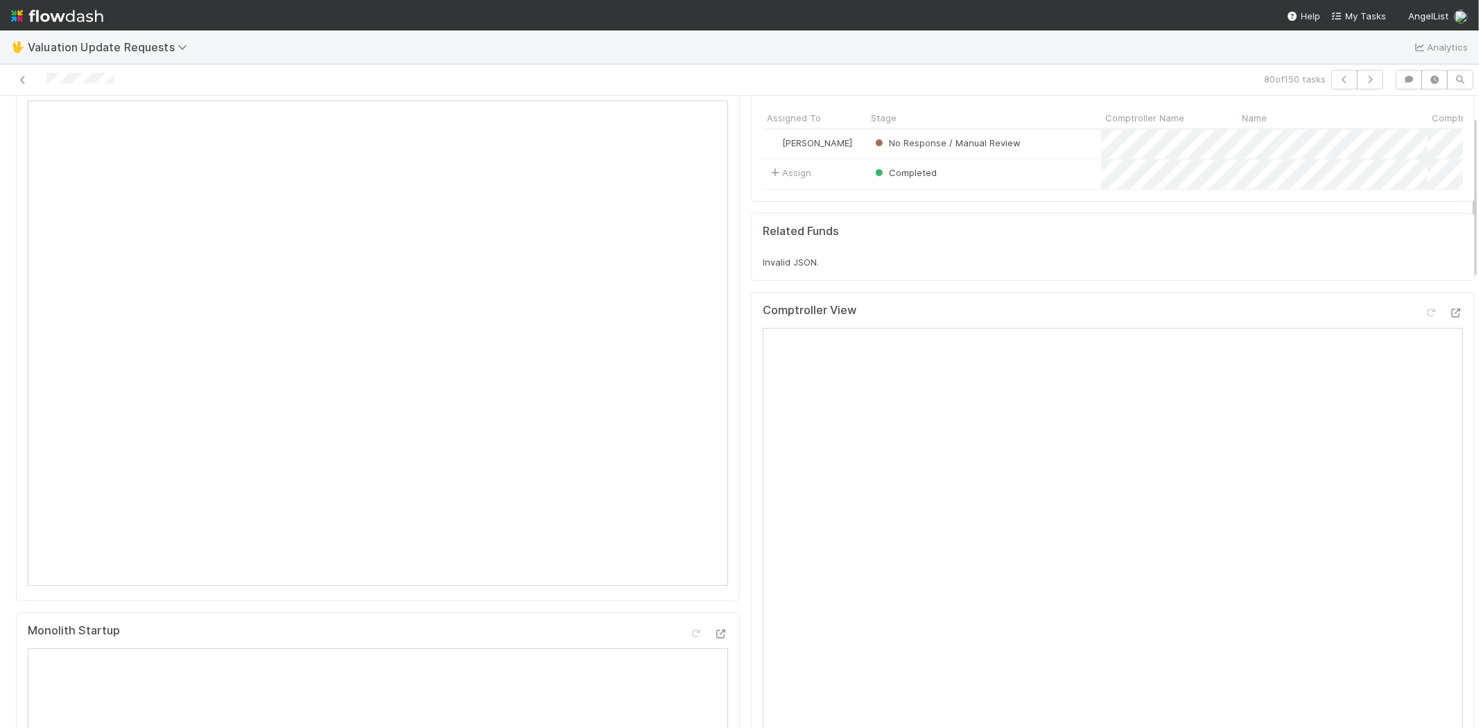
scroll to position [77, 0]
click at [1424, 318] on icon at bounding box center [1431, 313] width 14 height 9
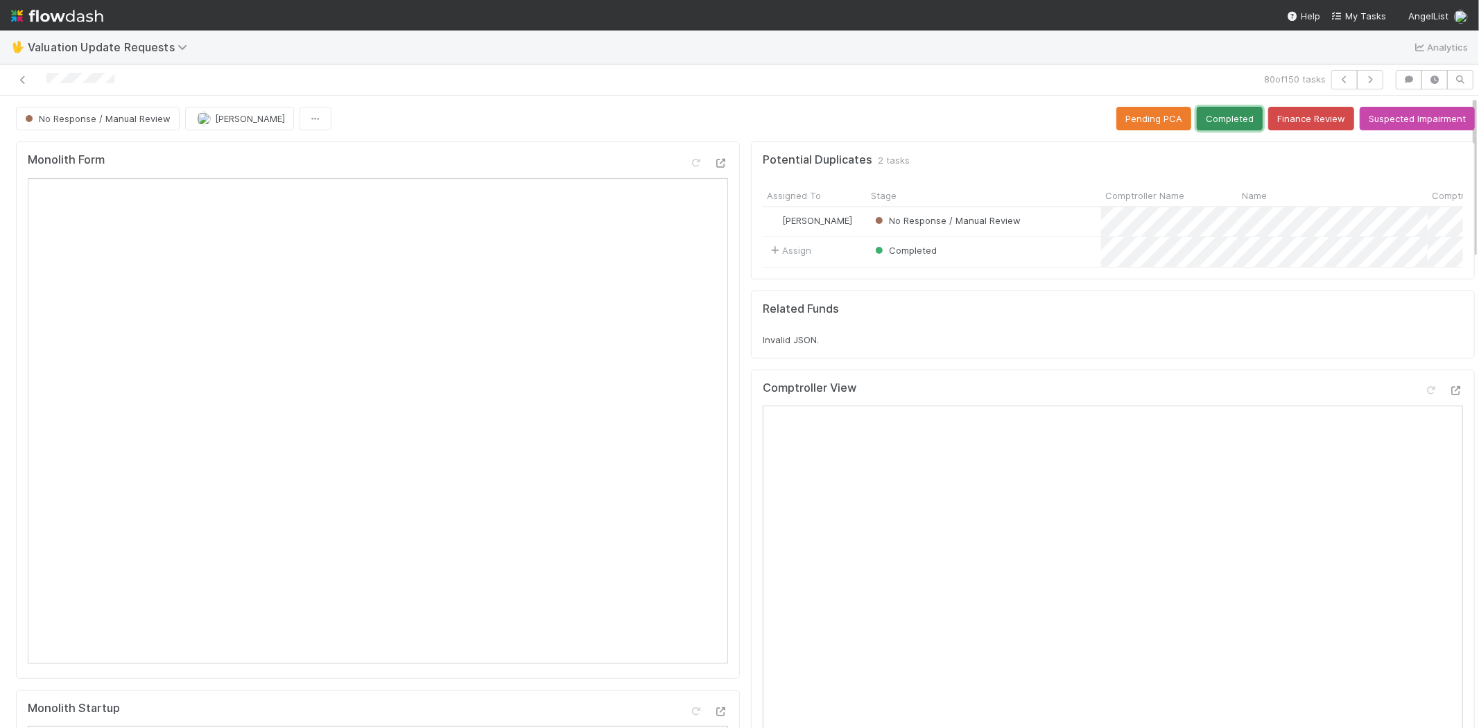
click at [1219, 120] on button "Completed" at bounding box center [1229, 119] width 66 height 24
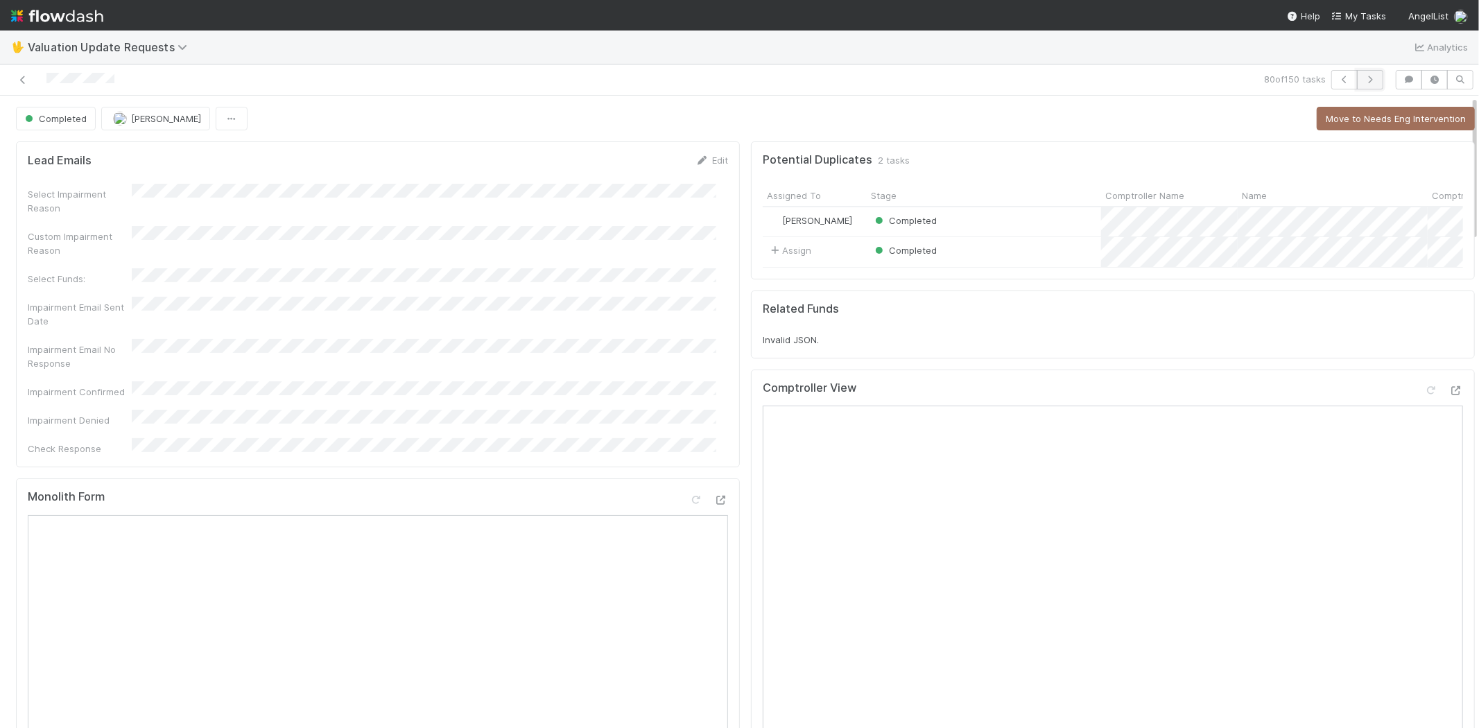
click at [1363, 78] on icon "button" at bounding box center [1370, 80] width 14 height 8
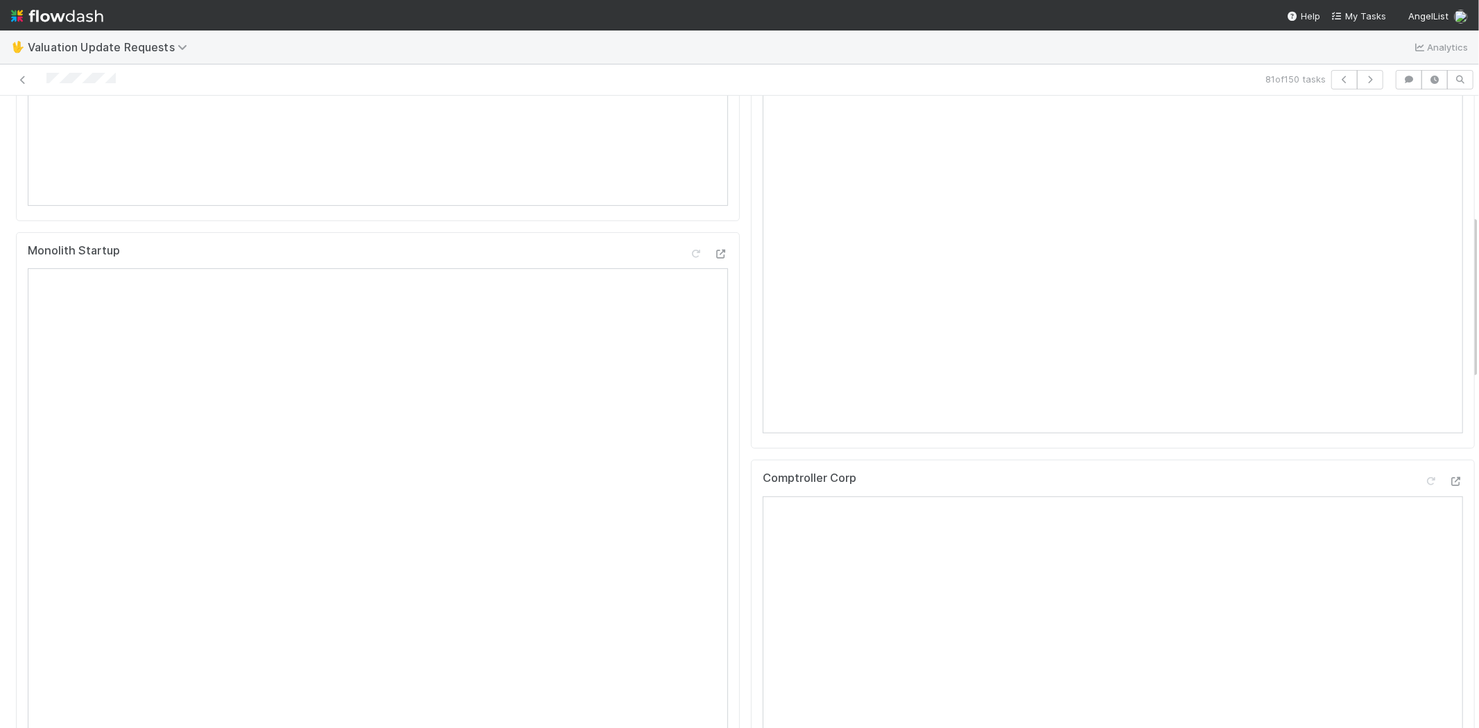
scroll to position [462, 0]
click at [1449, 482] on icon at bounding box center [1456, 477] width 14 height 9
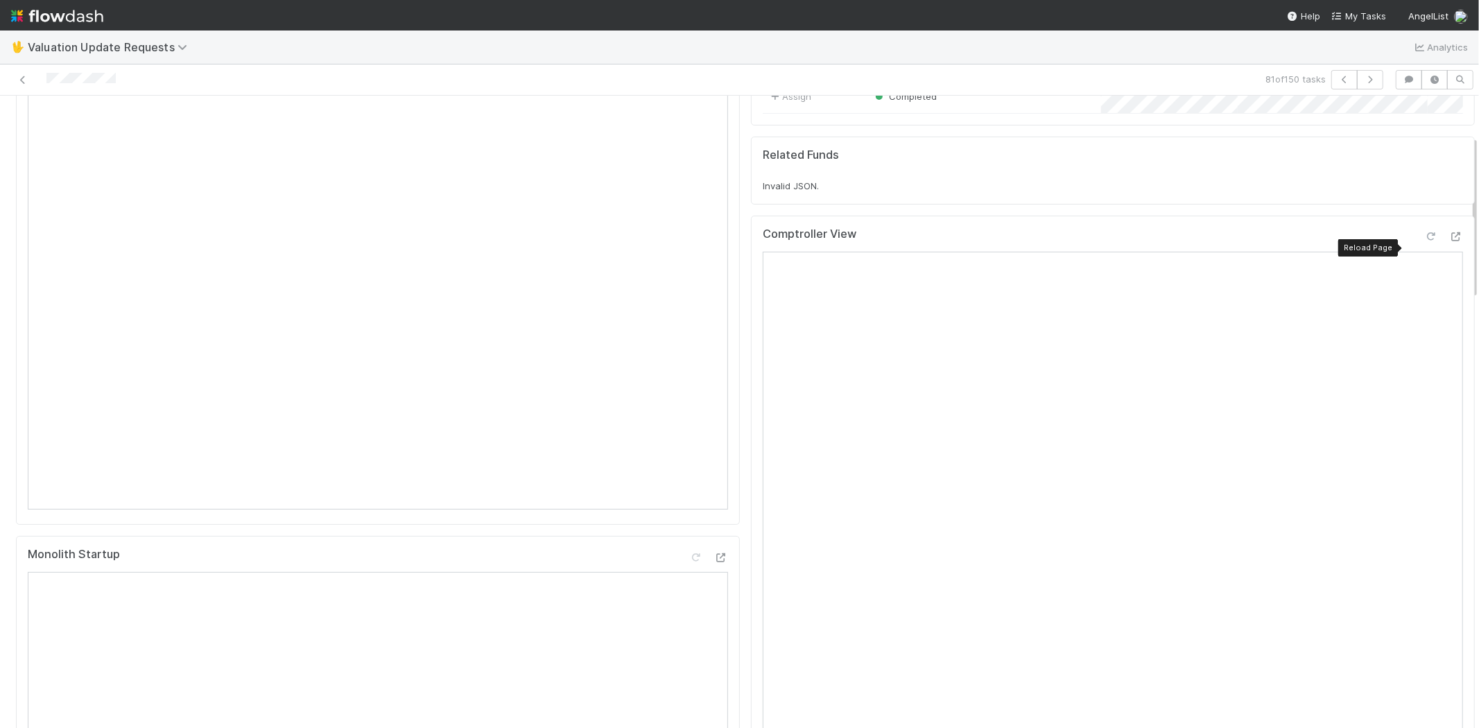
click at [1424, 241] on icon at bounding box center [1431, 236] width 14 height 9
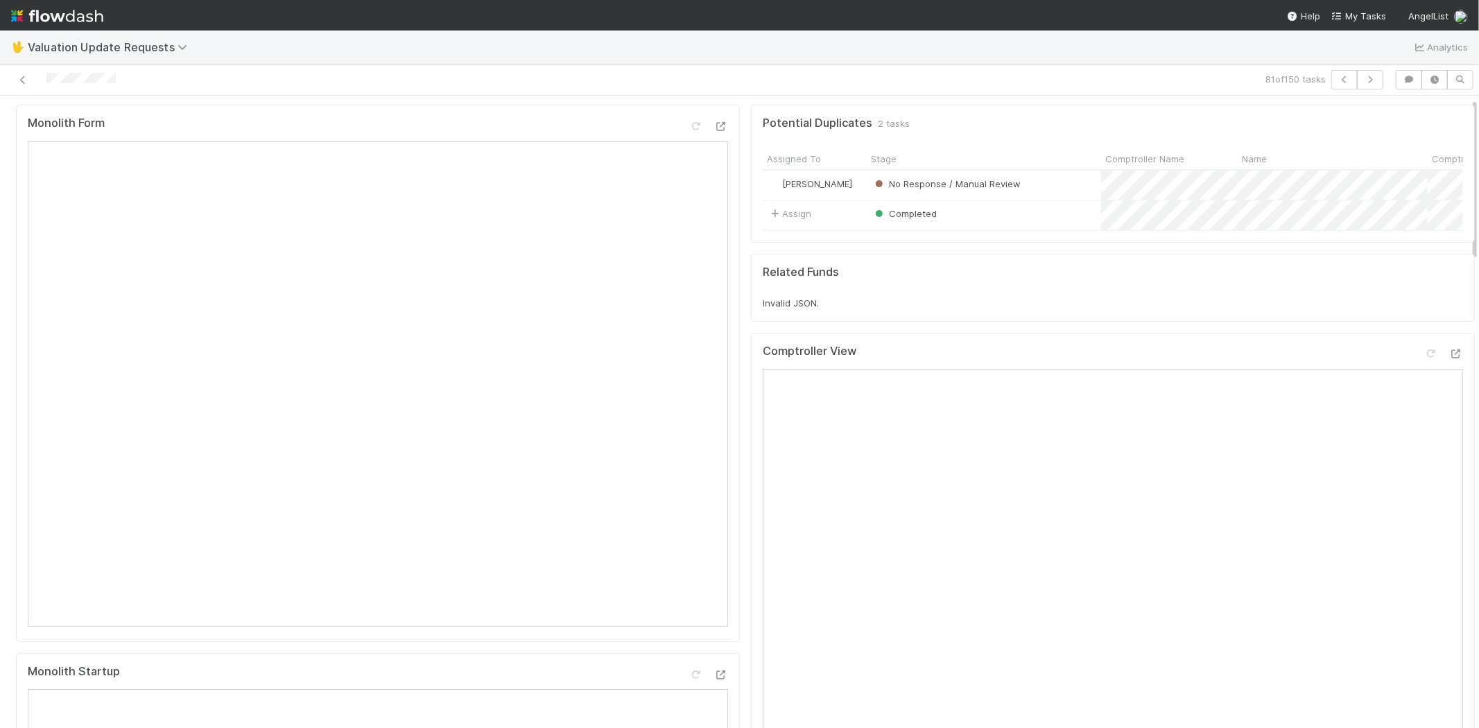
scroll to position [0, 0]
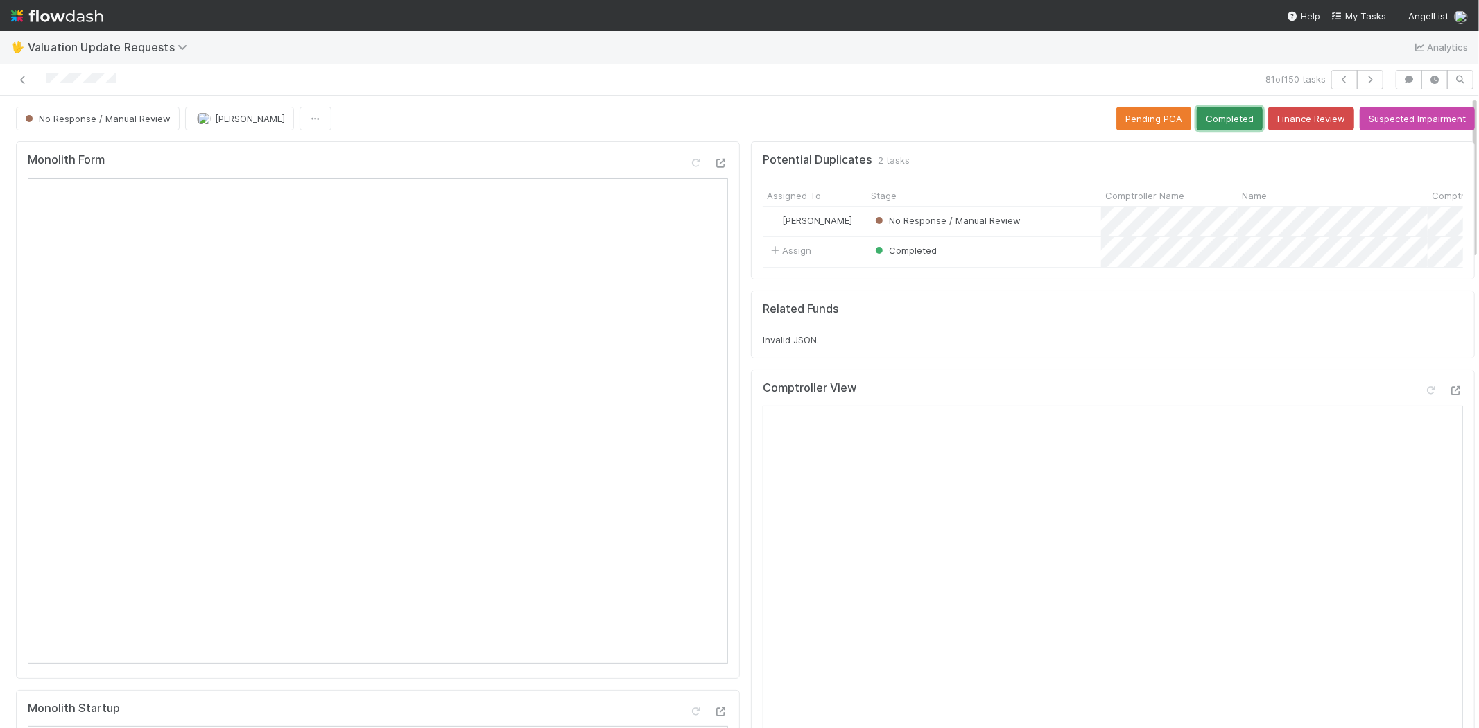
click at [1208, 119] on button "Completed" at bounding box center [1229, 119] width 66 height 24
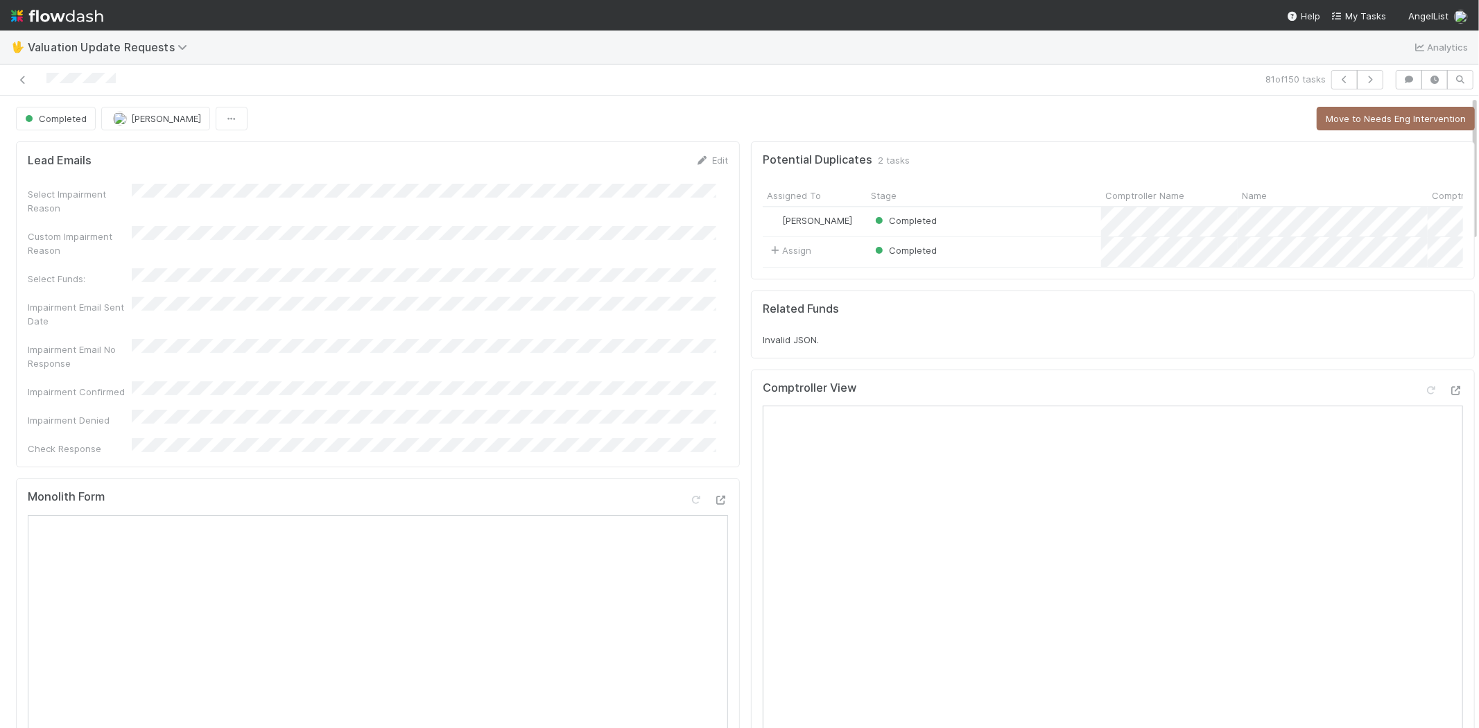
click at [1362, 68] on div "81 of 150 tasks" at bounding box center [739, 79] width 1479 height 31
click at [1361, 71] on button "button" at bounding box center [1370, 79] width 26 height 19
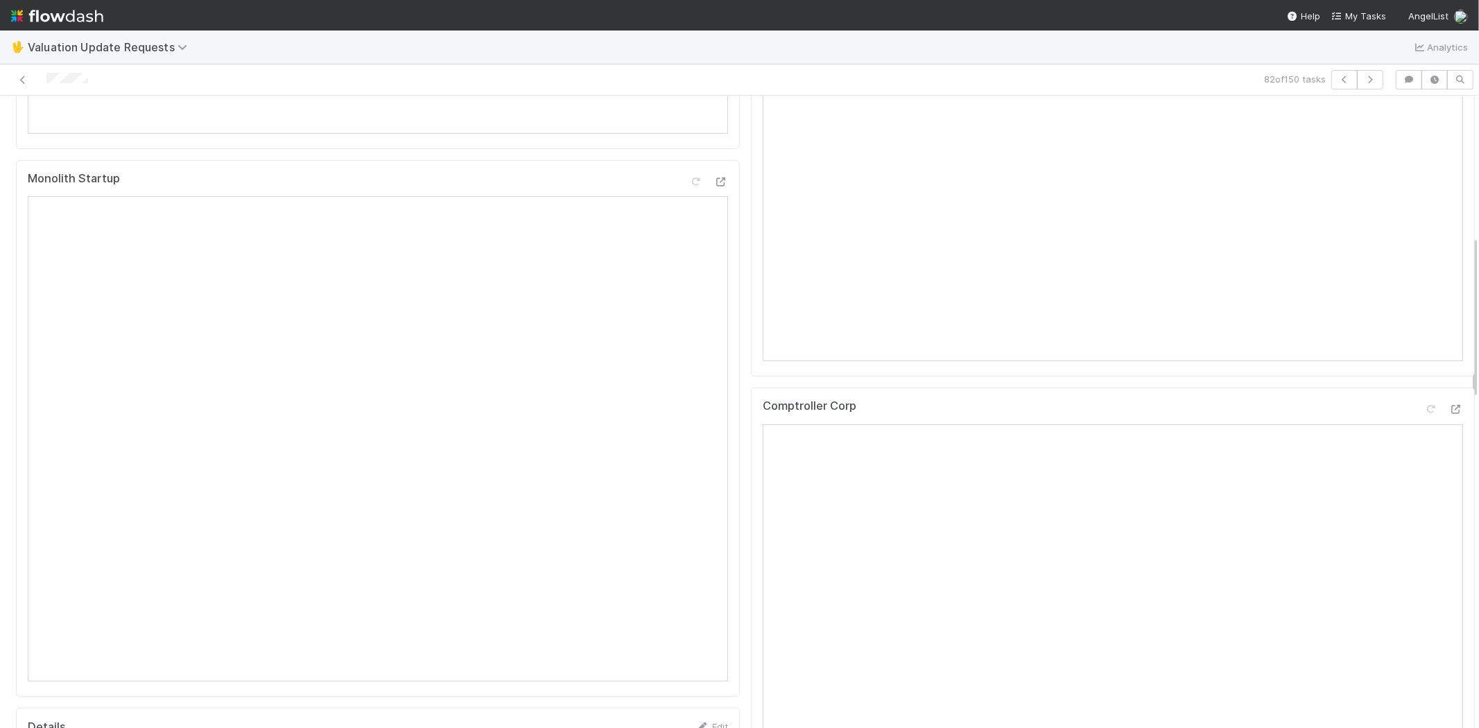
scroll to position [539, 0]
click at [1449, 405] on icon at bounding box center [1456, 400] width 14 height 9
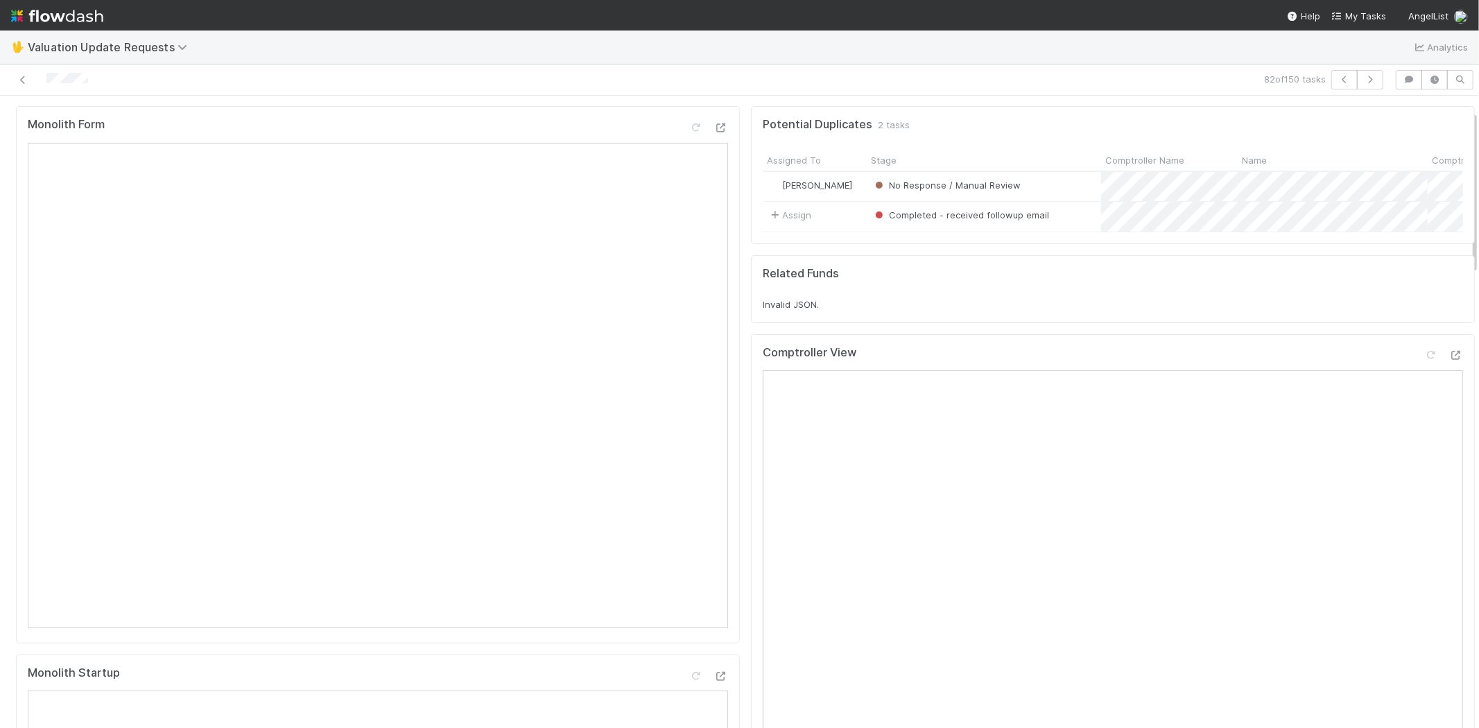
scroll to position [0, 0]
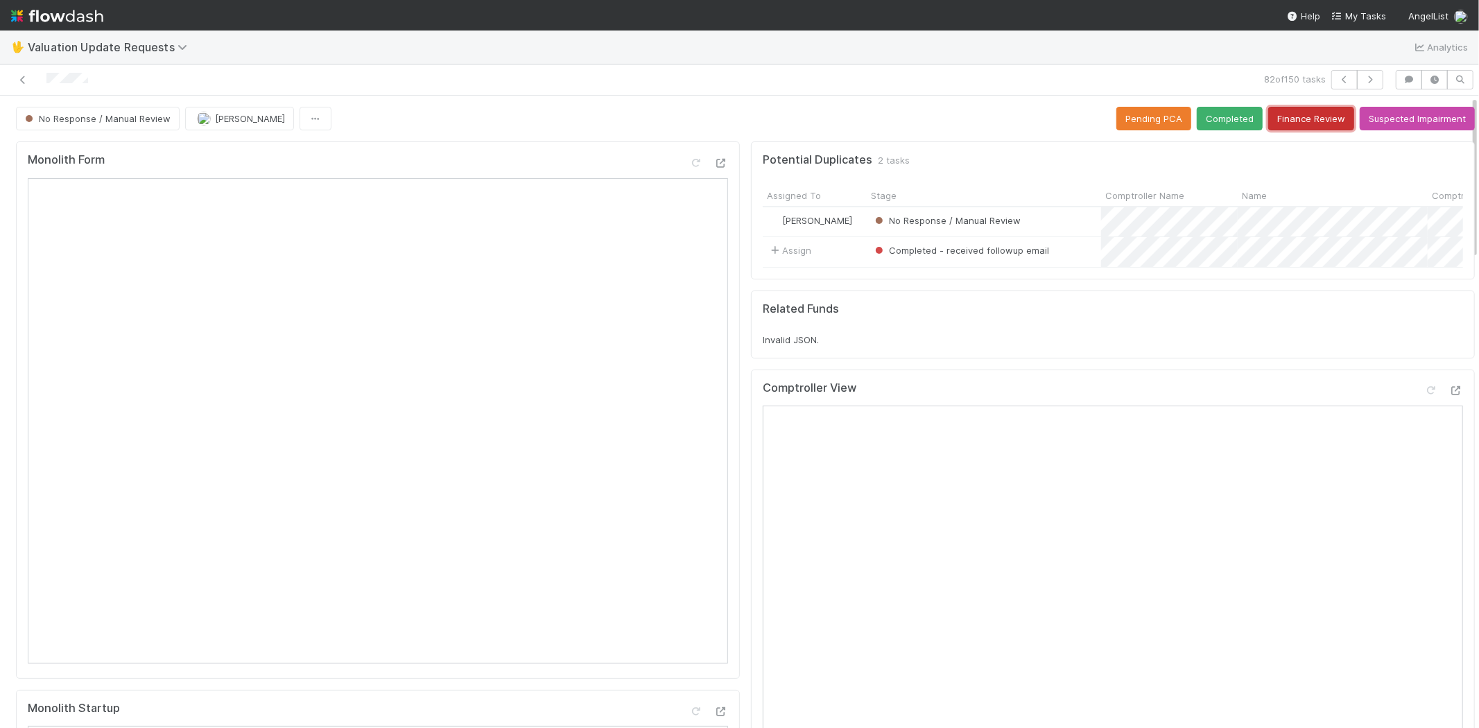
click at [1289, 122] on button "Finance Review" at bounding box center [1311, 119] width 86 height 24
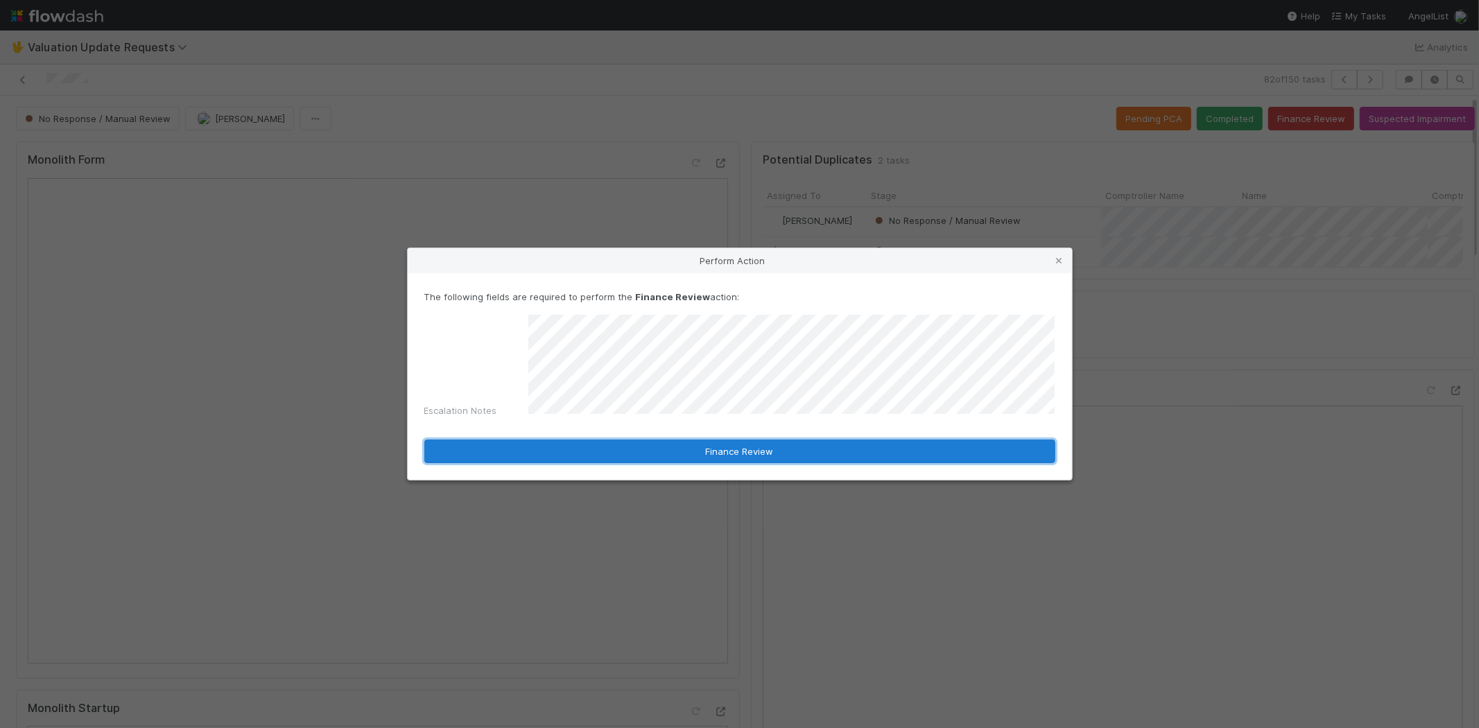
click at [622, 446] on button "Finance Review" at bounding box center [739, 451] width 631 height 24
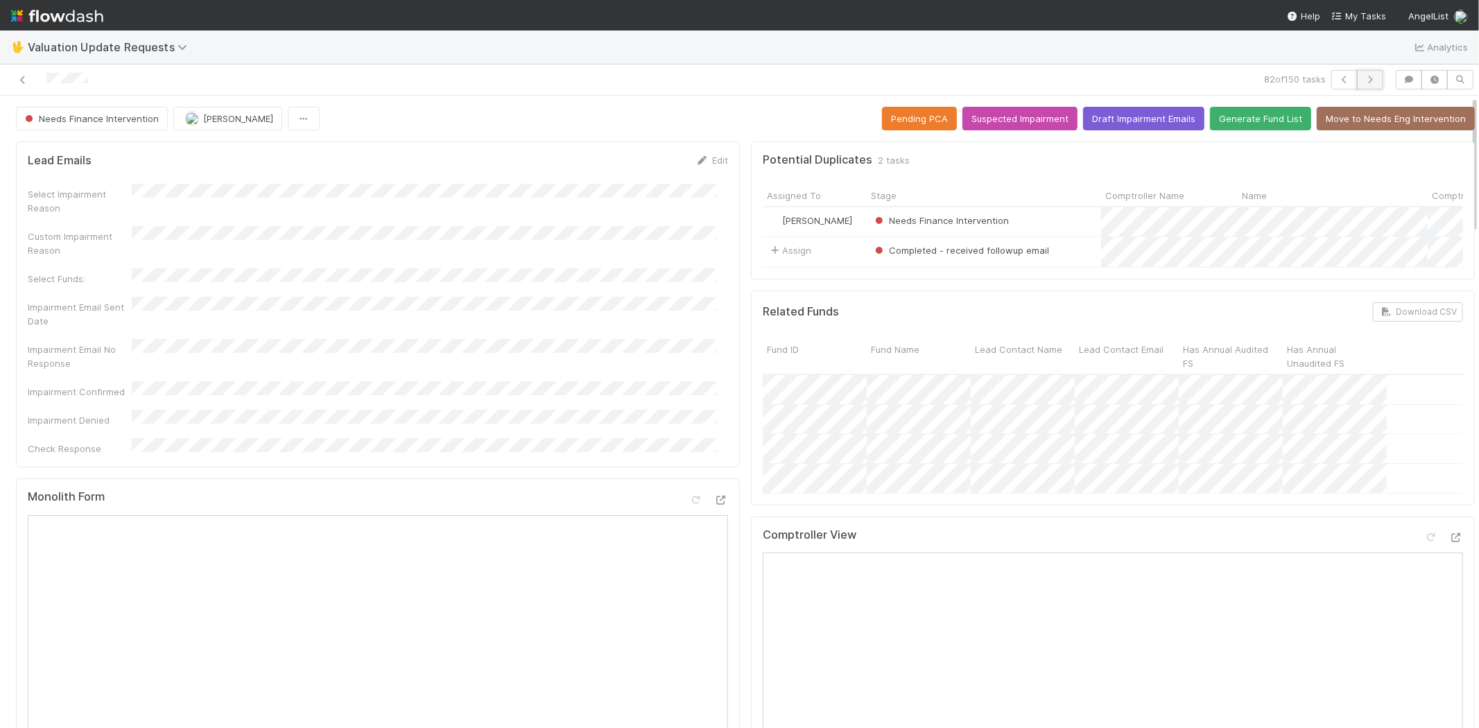
click at [1363, 71] on button "button" at bounding box center [1370, 79] width 26 height 19
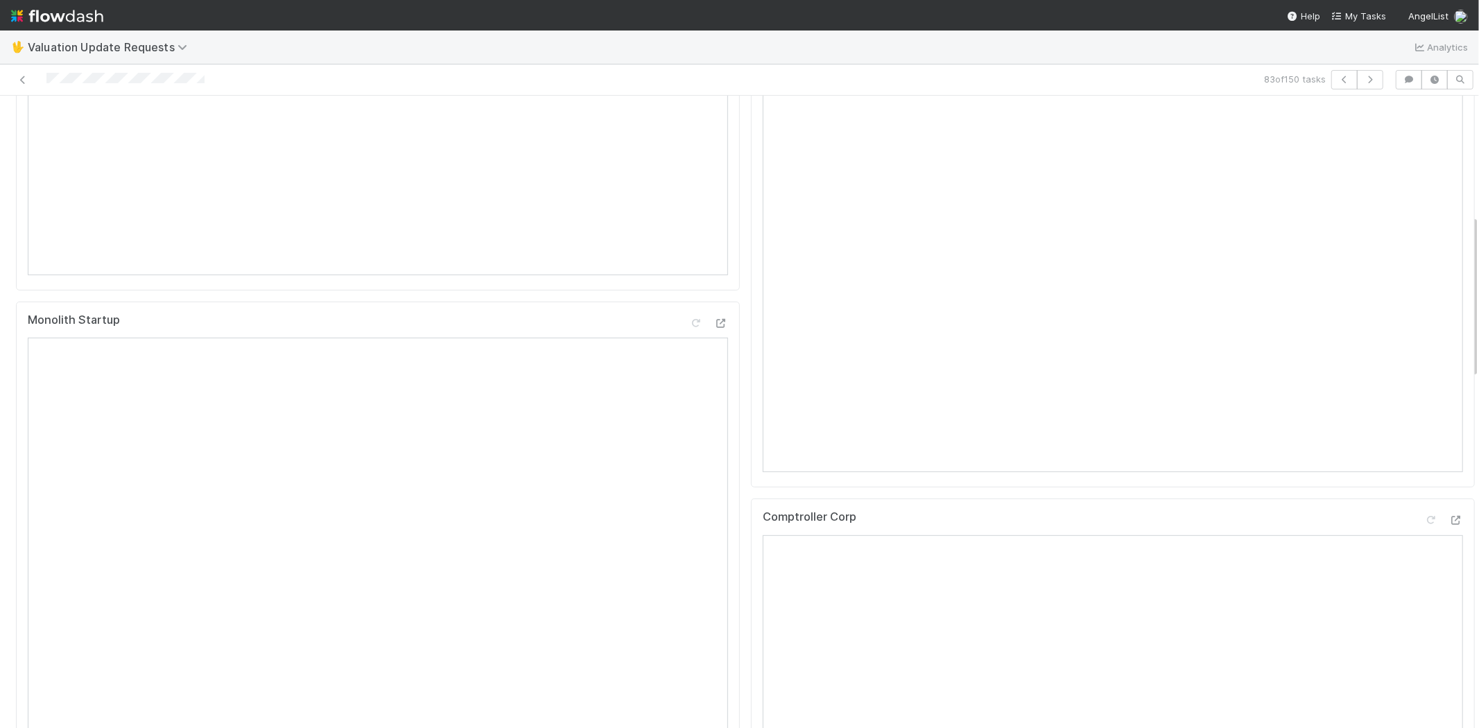
scroll to position [462, 0]
click at [1449, 451] on icon at bounding box center [1456, 446] width 14 height 9
drag, startPoint x: 1409, startPoint y: 140, endPoint x: 1400, endPoint y: 139, distance: 8.3
click at [1424, 134] on icon at bounding box center [1431, 129] width 14 height 9
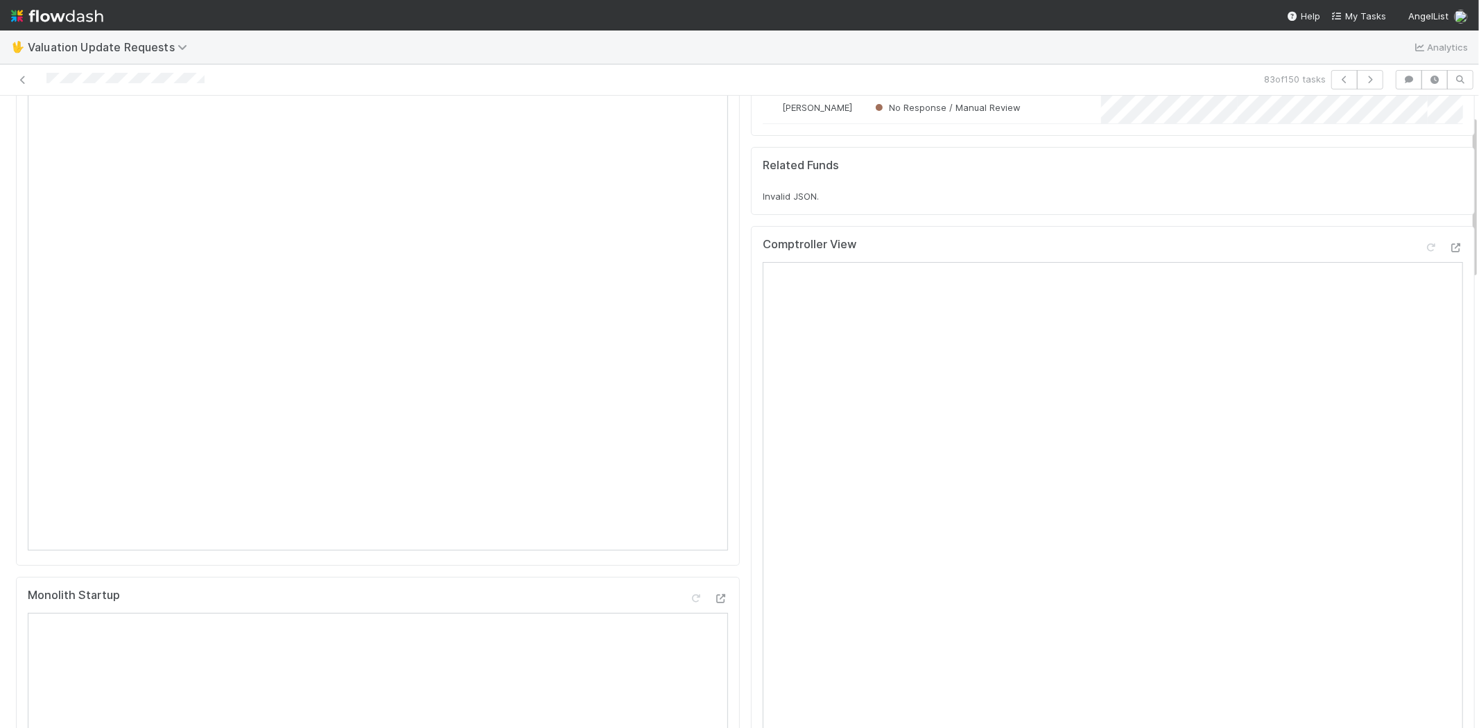
scroll to position [0, 0]
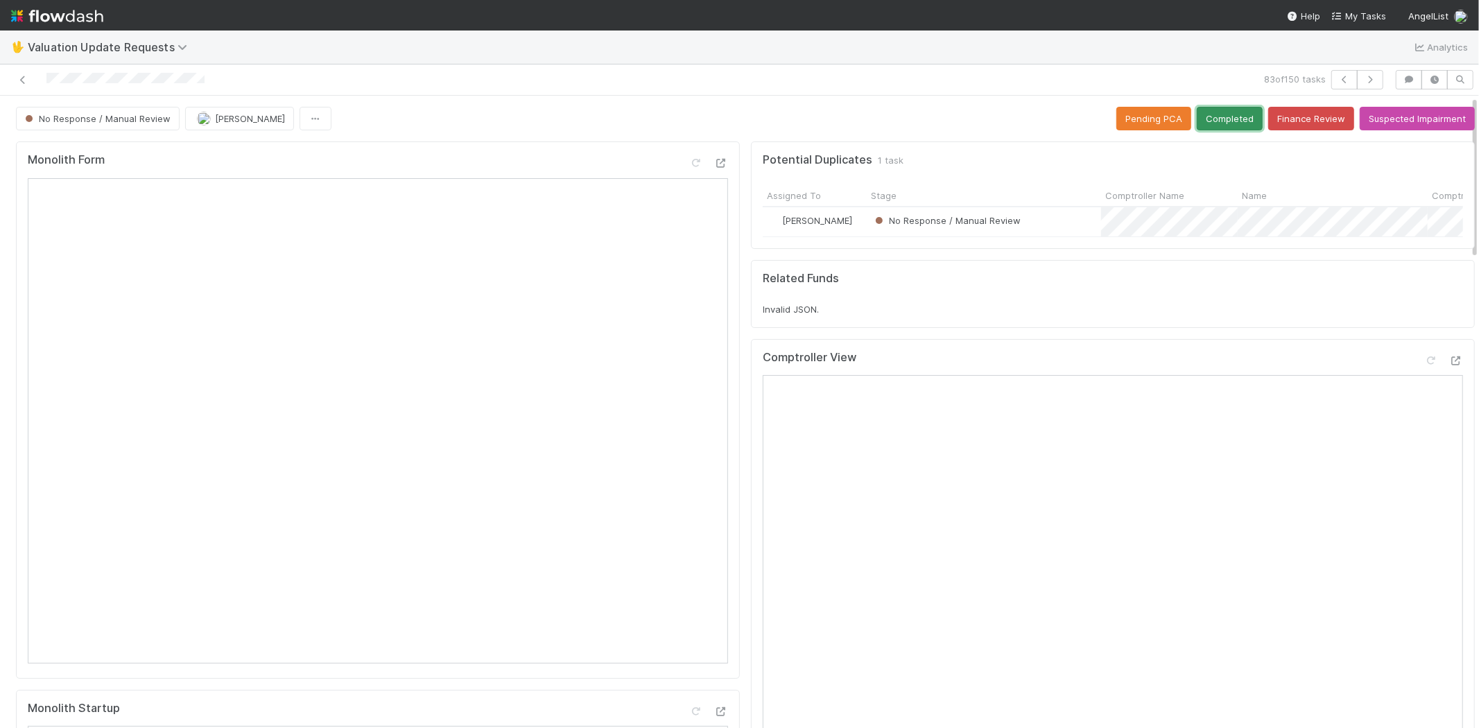
click at [1210, 121] on button "Completed" at bounding box center [1229, 119] width 66 height 24
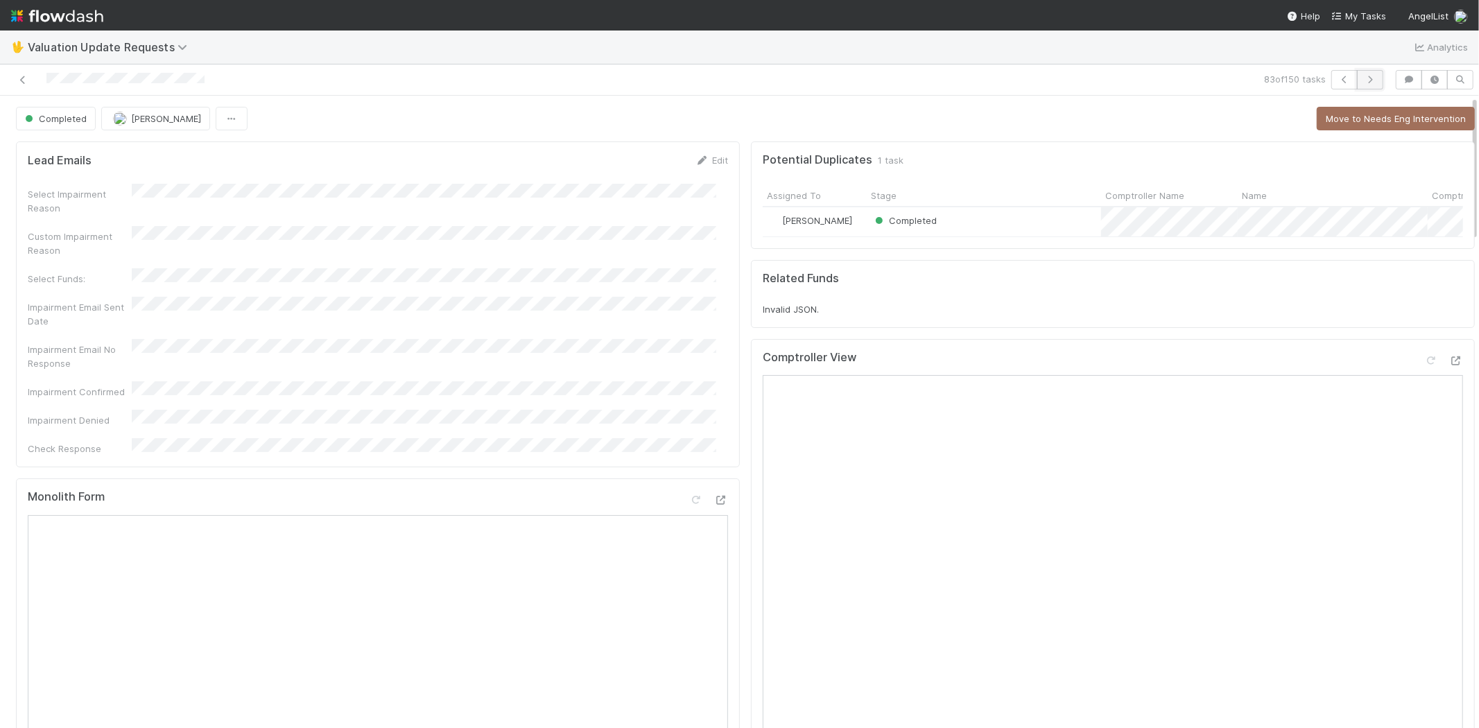
click at [1363, 77] on icon "button" at bounding box center [1370, 80] width 14 height 8
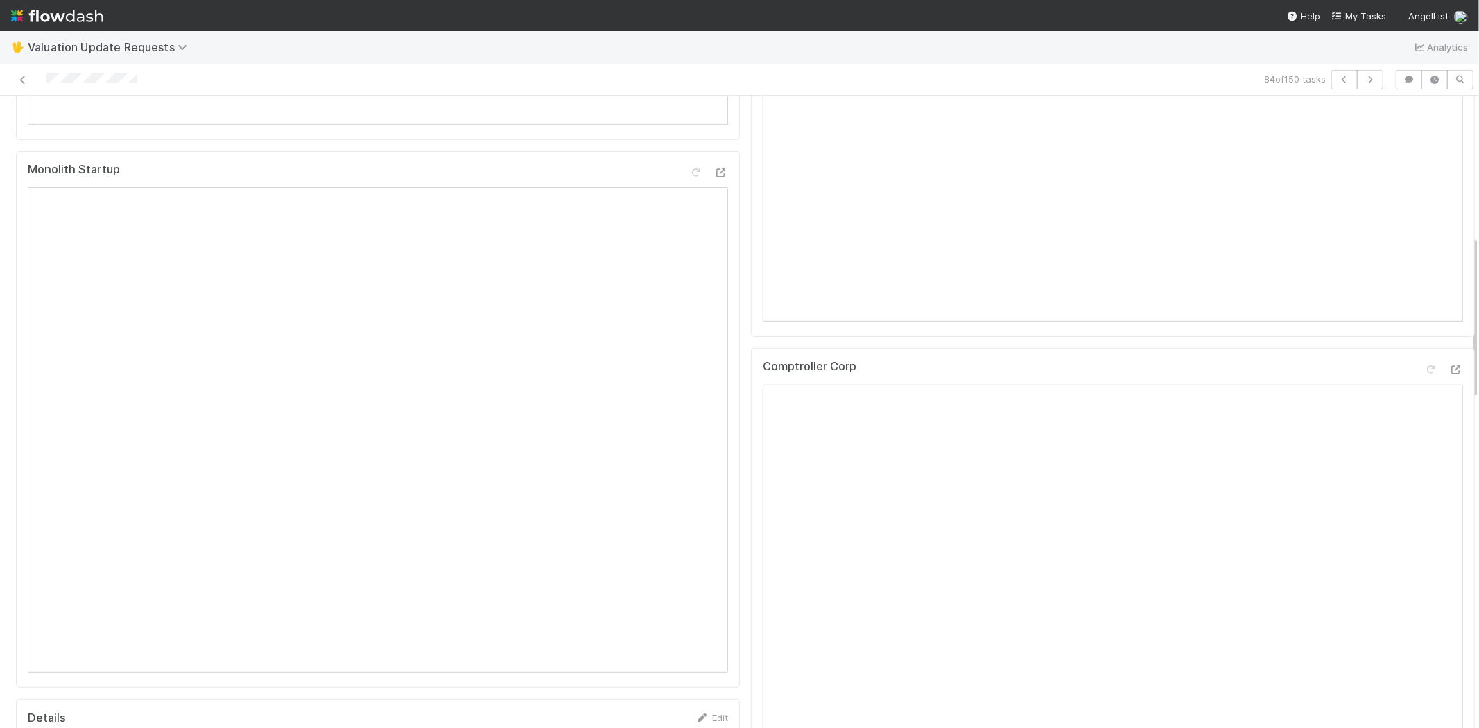
scroll to position [616, 0]
click at [1449, 297] on icon at bounding box center [1456, 292] width 14 height 9
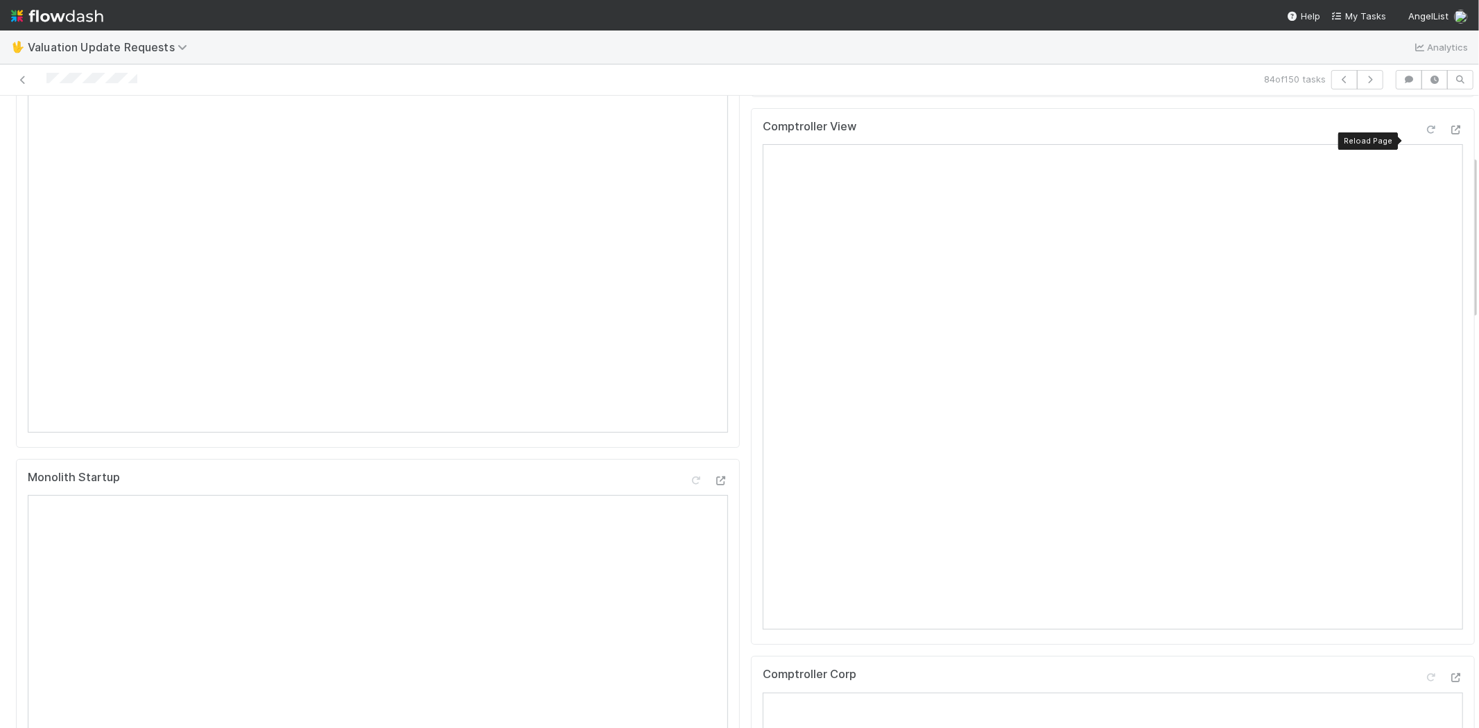
click at [1424, 134] on icon at bounding box center [1431, 129] width 14 height 9
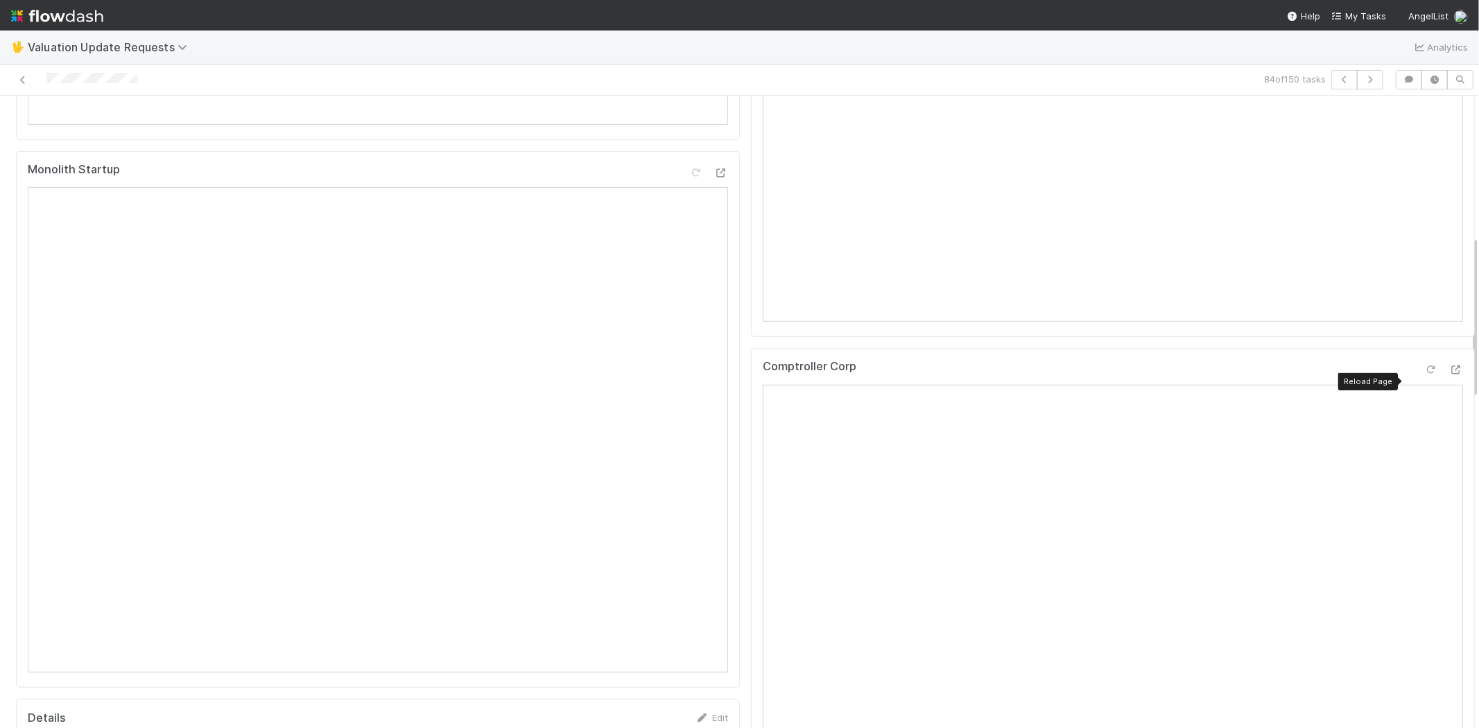
click at [1424, 374] on icon at bounding box center [1431, 369] width 14 height 9
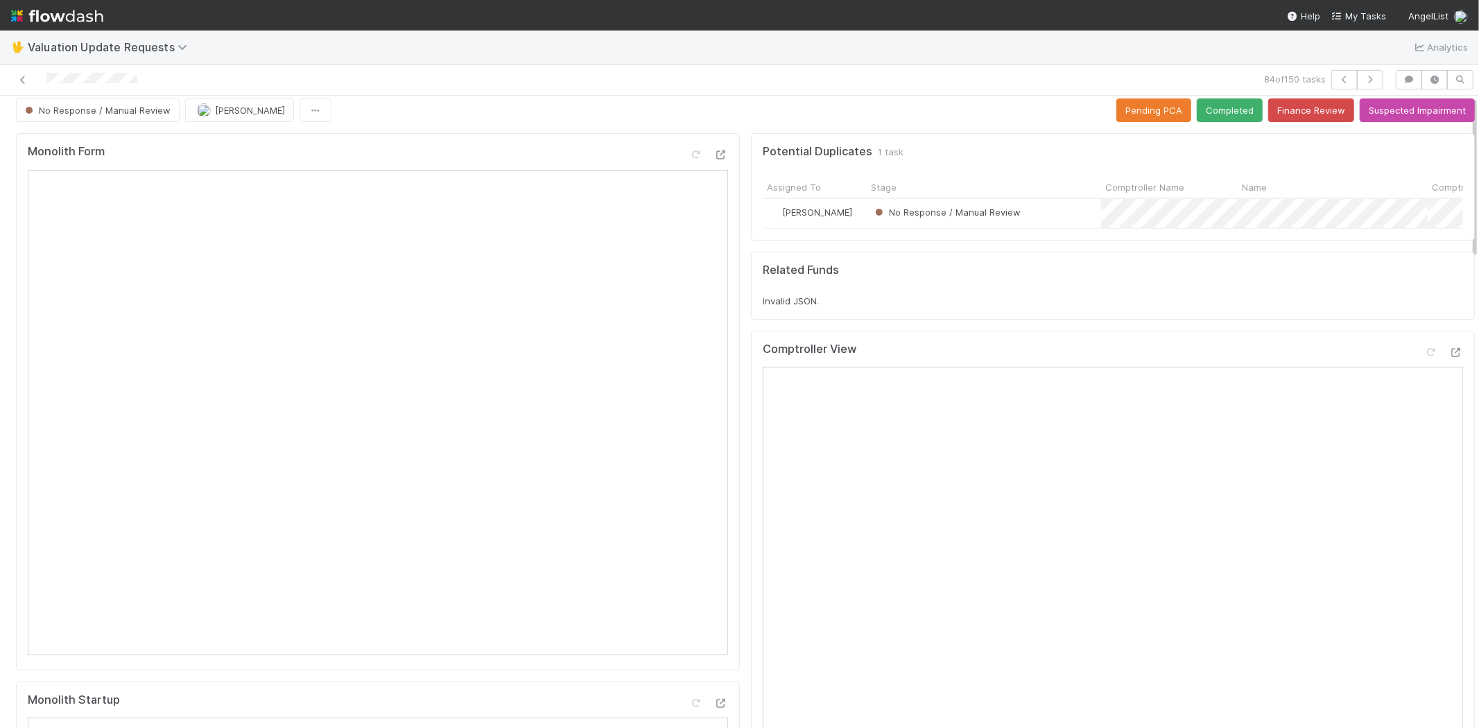
scroll to position [0, 0]
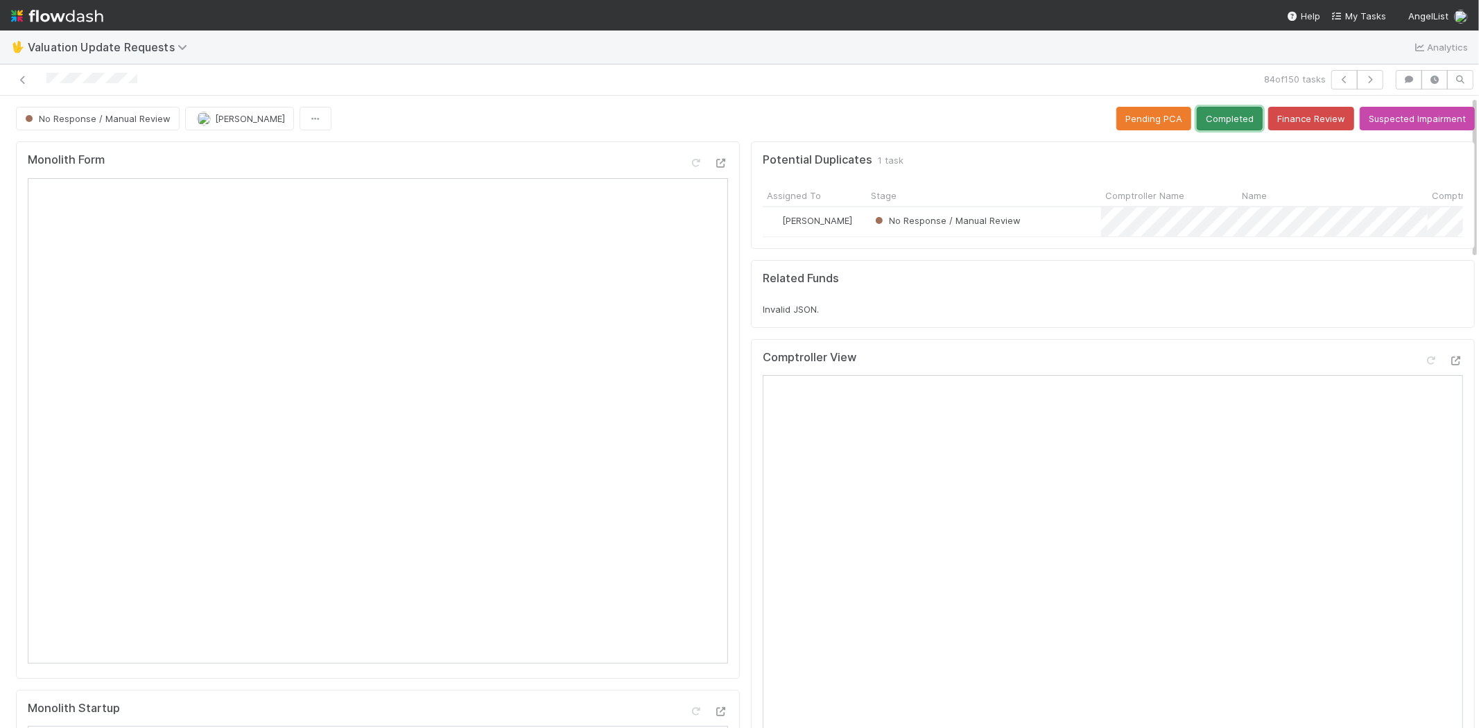
click at [1200, 123] on button "Completed" at bounding box center [1229, 119] width 66 height 24
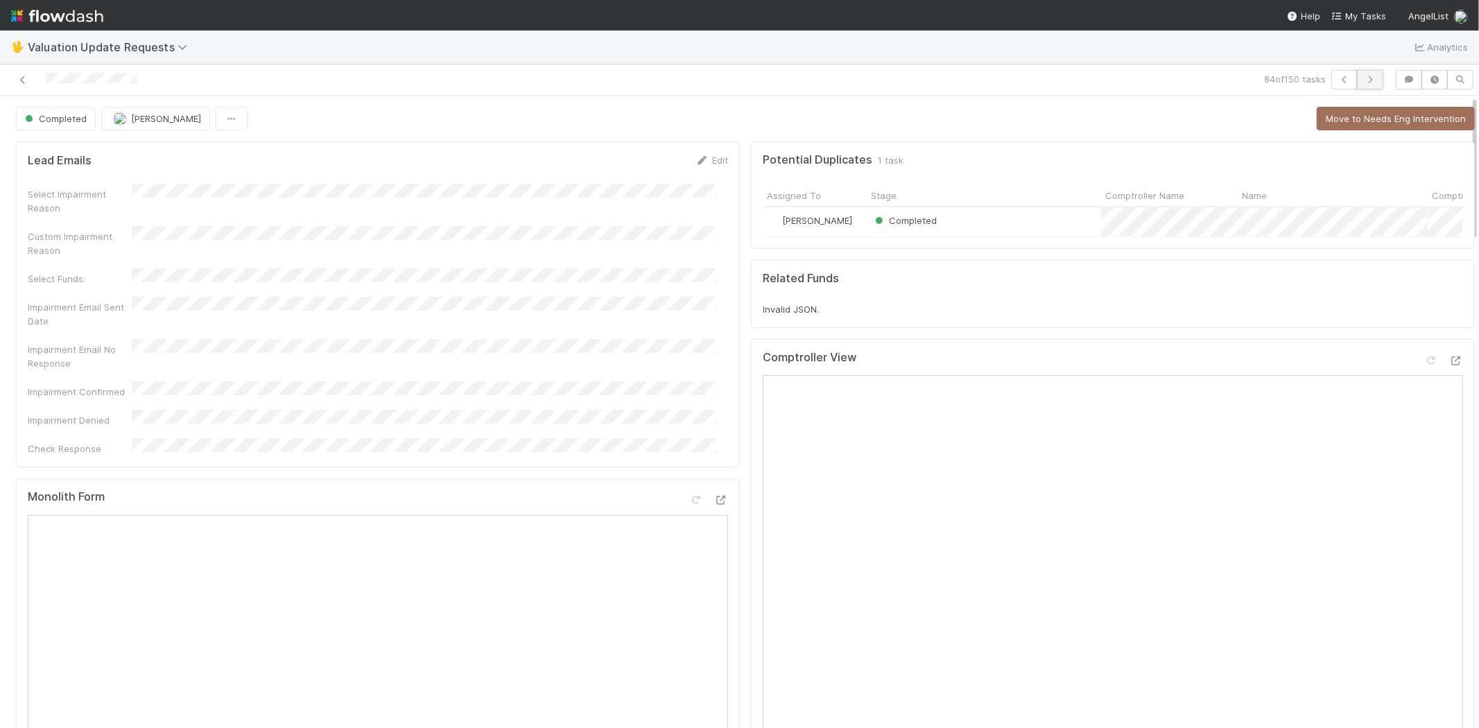
click at [1366, 80] on button "button" at bounding box center [1370, 79] width 26 height 19
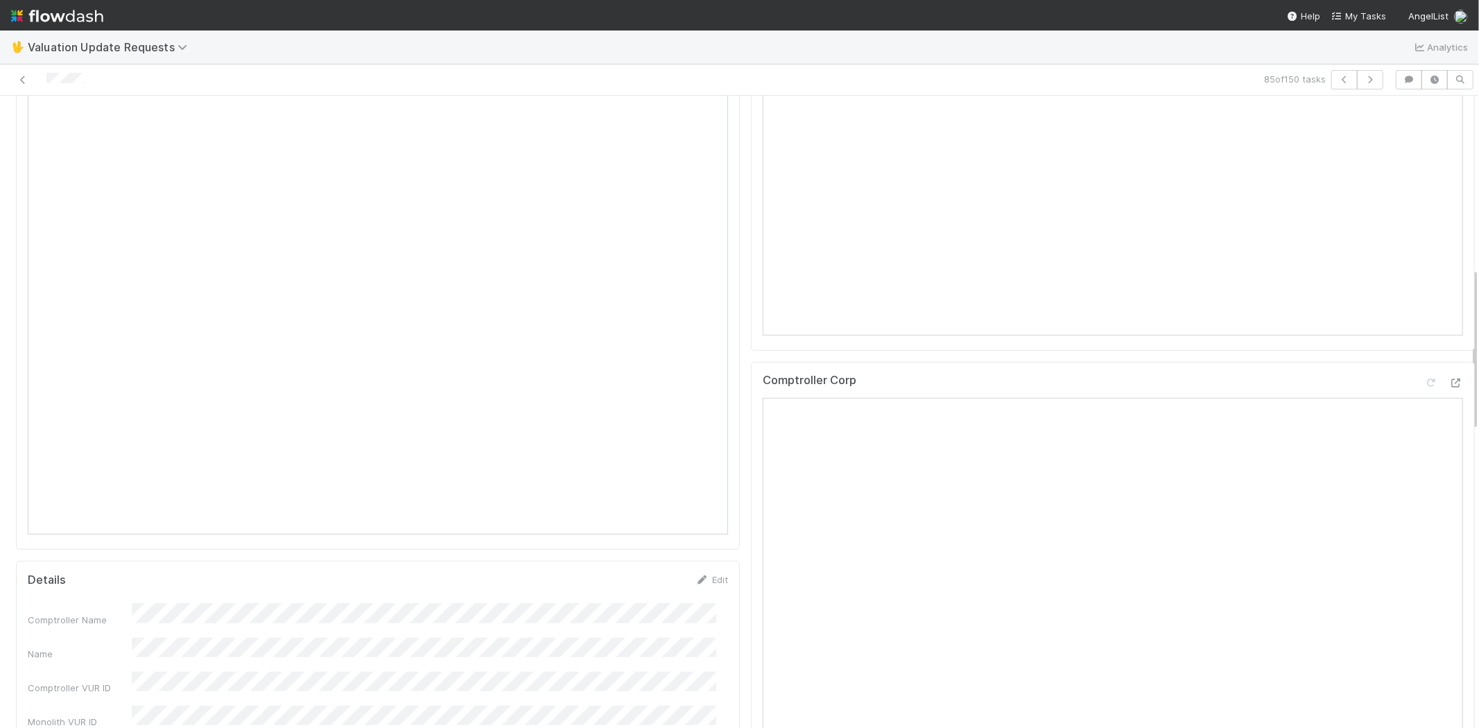
scroll to position [693, 0]
click at [1449, 371] on icon at bounding box center [1456, 366] width 14 height 9
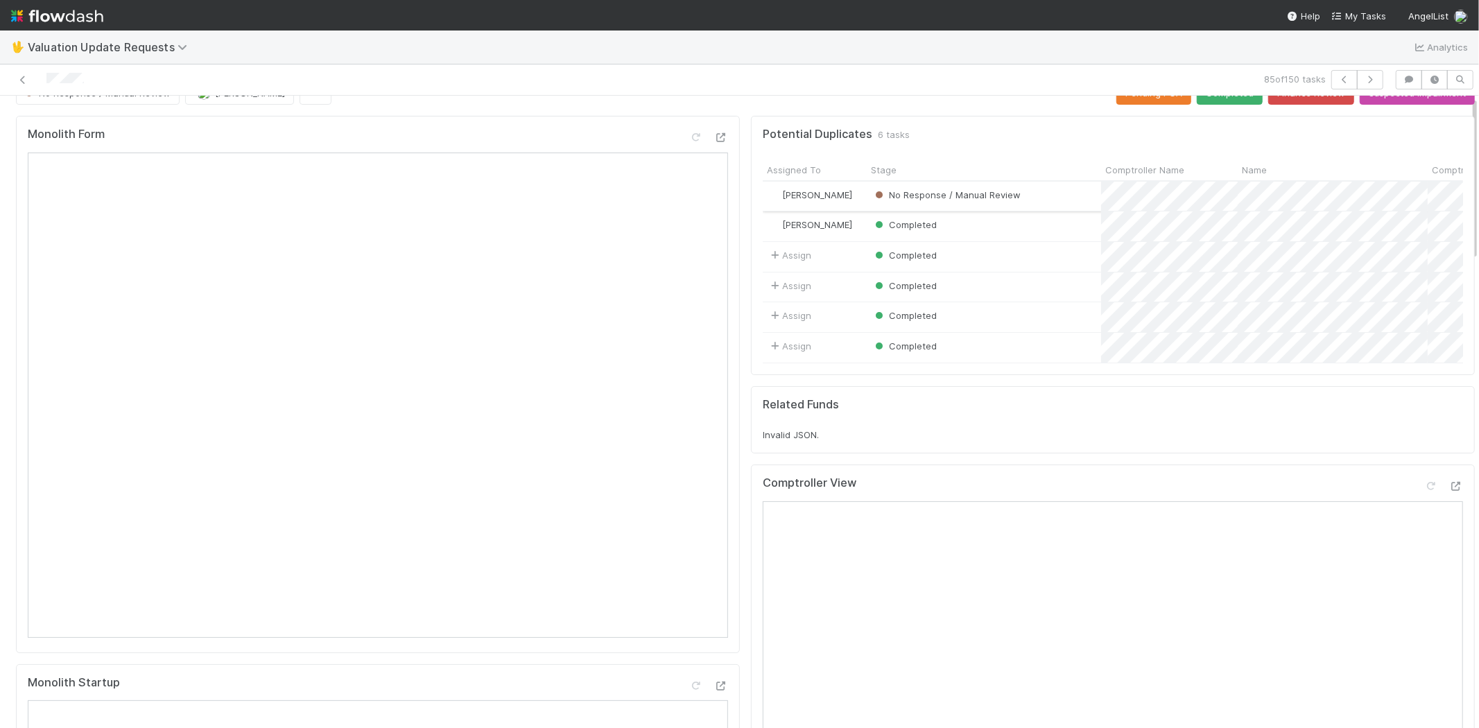
scroll to position [0, 0]
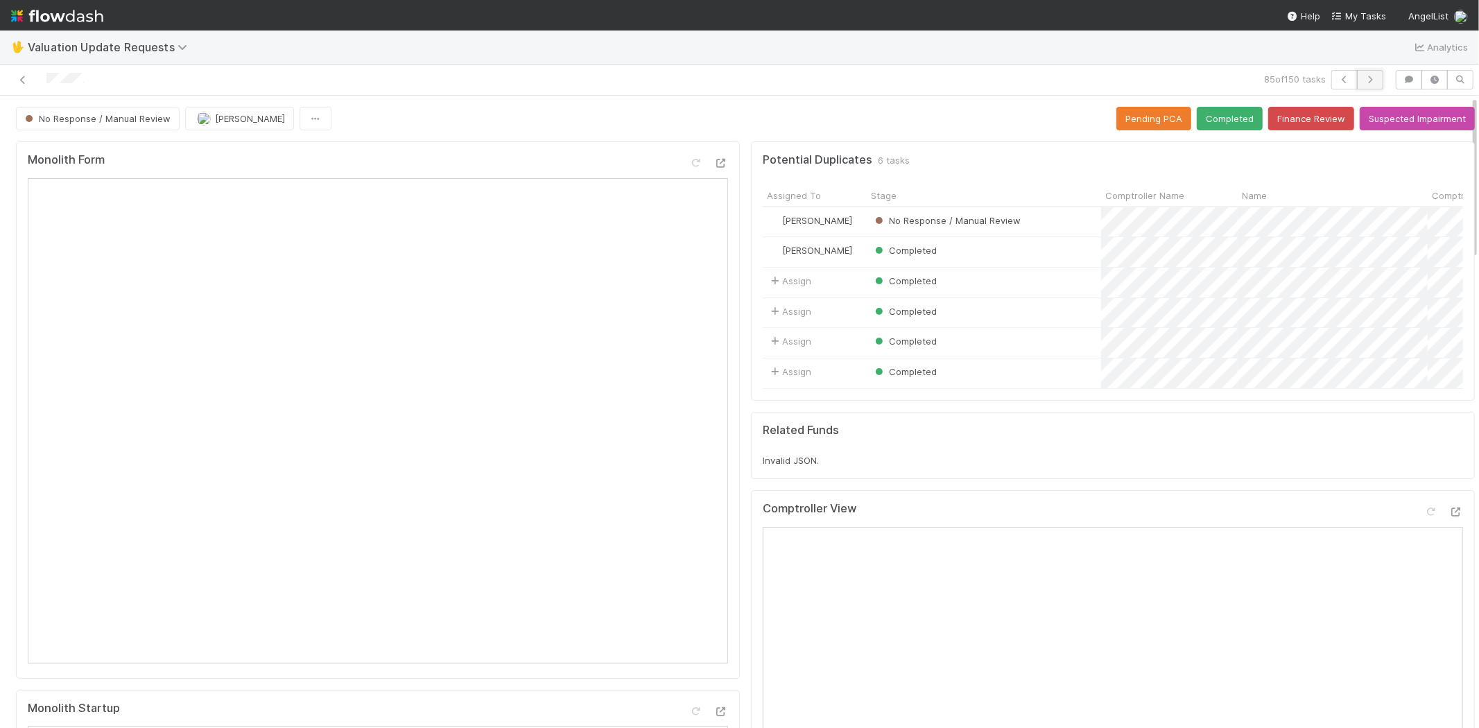
click at [1370, 74] on button "button" at bounding box center [1370, 79] width 26 height 19
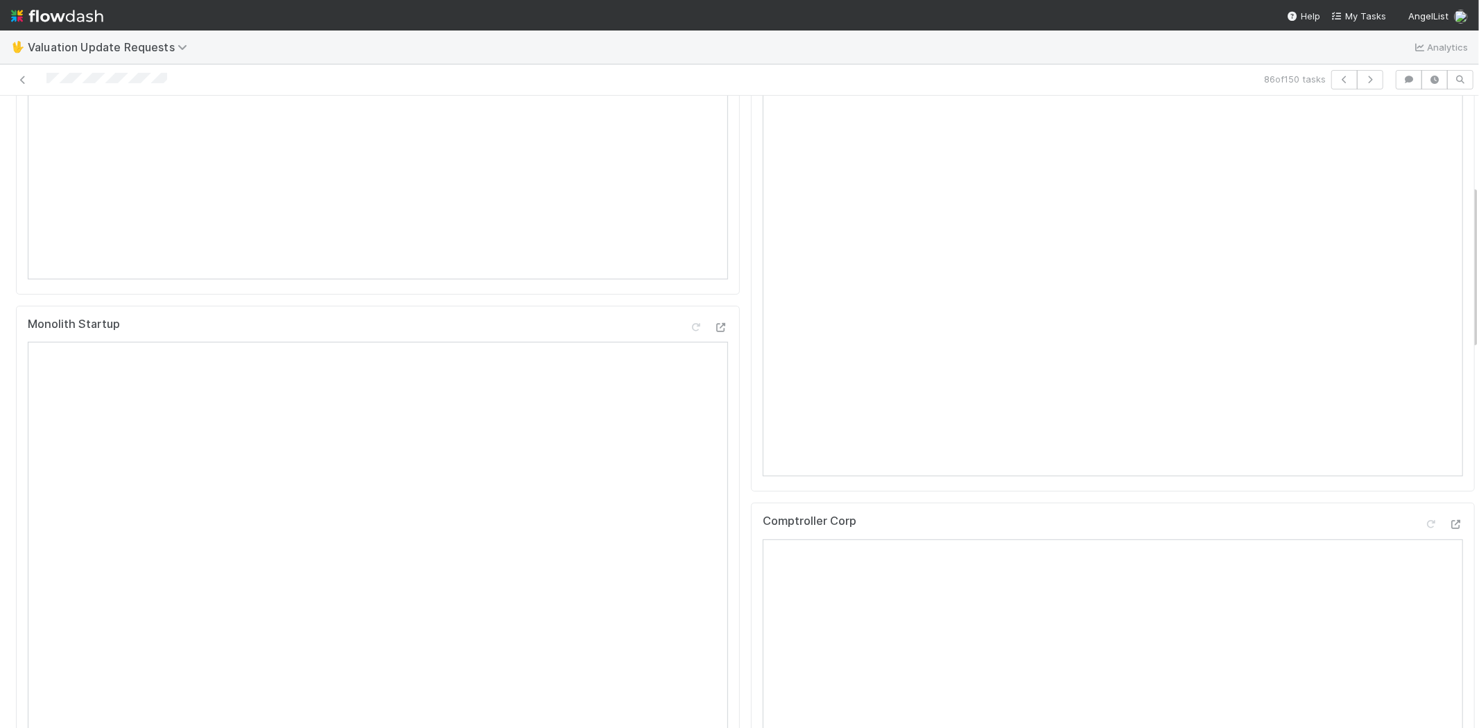
scroll to position [154, 0]
click at [1424, 211] on icon at bounding box center [1431, 206] width 14 height 9
click at [1449, 374] on icon at bounding box center [1456, 369] width 14 height 9
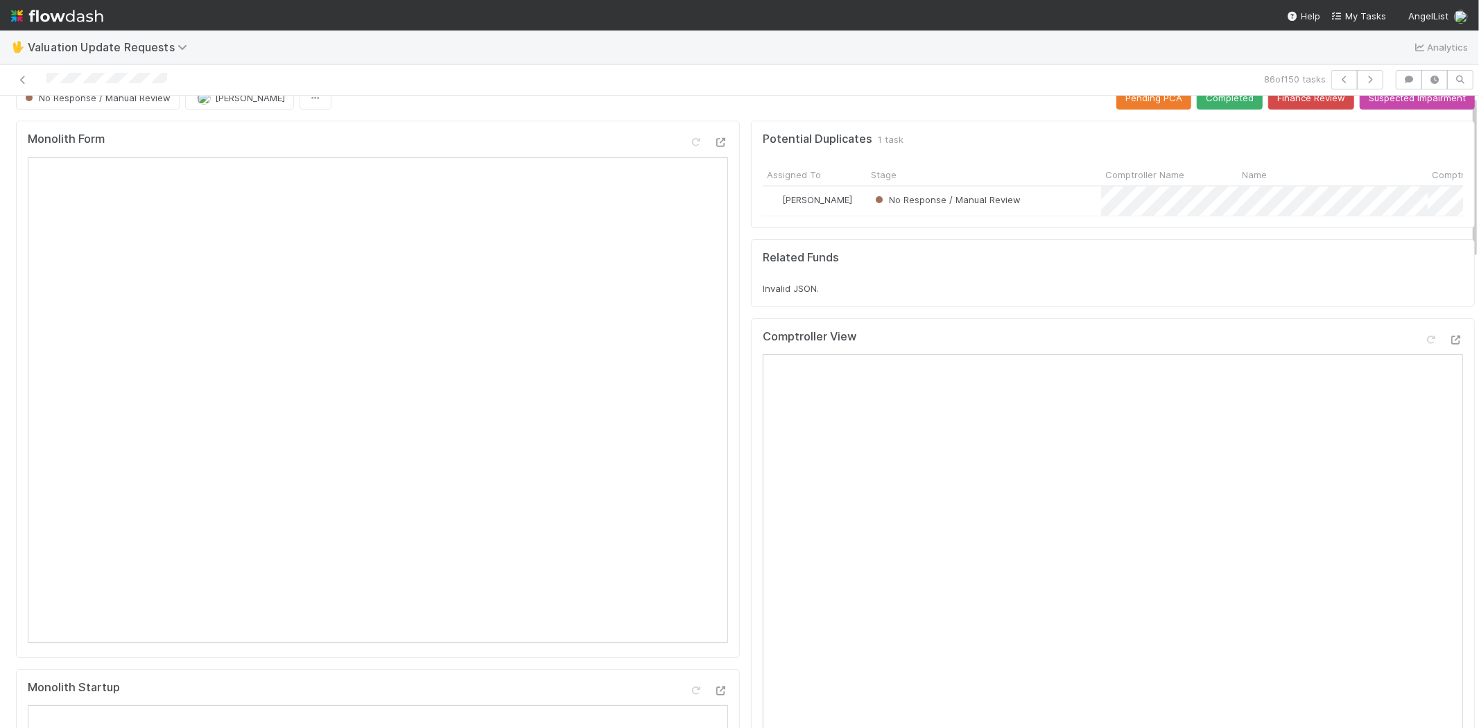
scroll to position [0, 0]
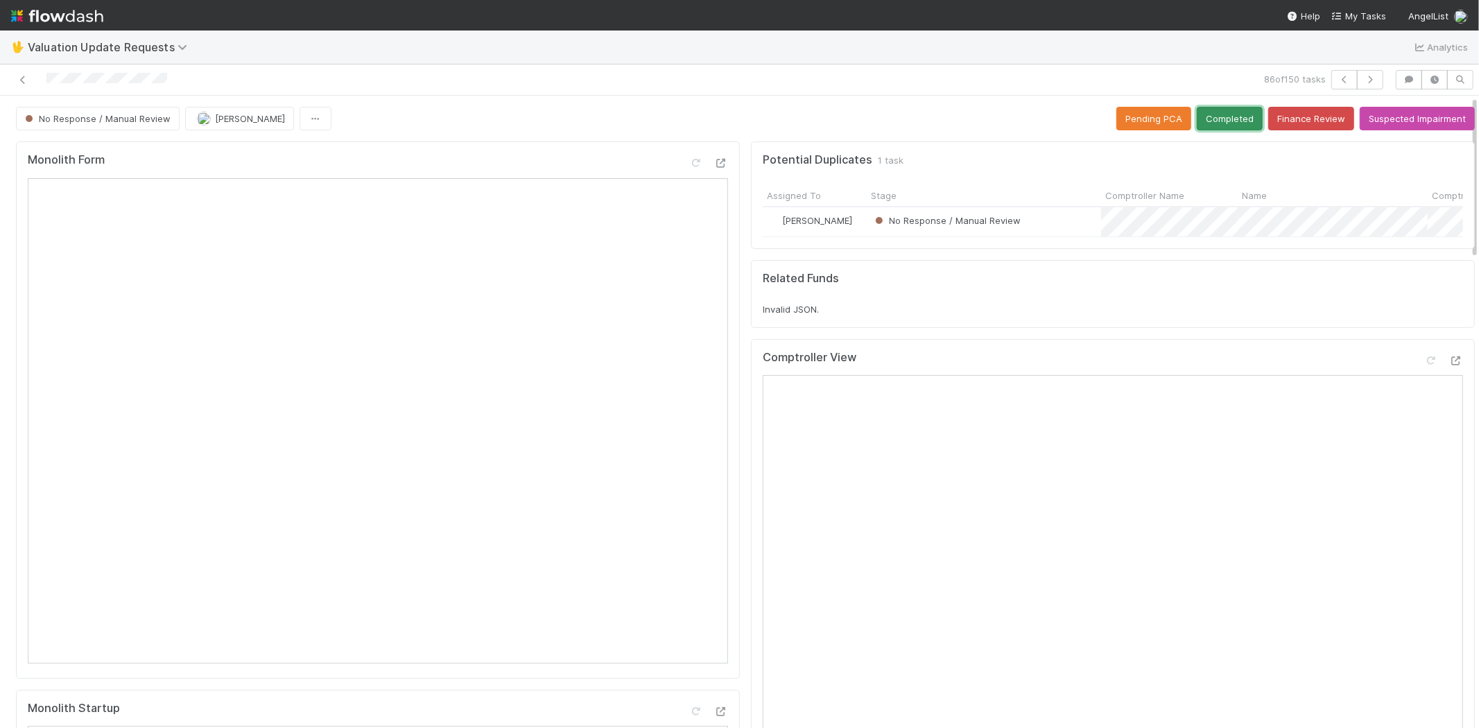
click at [1223, 123] on button "Completed" at bounding box center [1229, 119] width 66 height 24
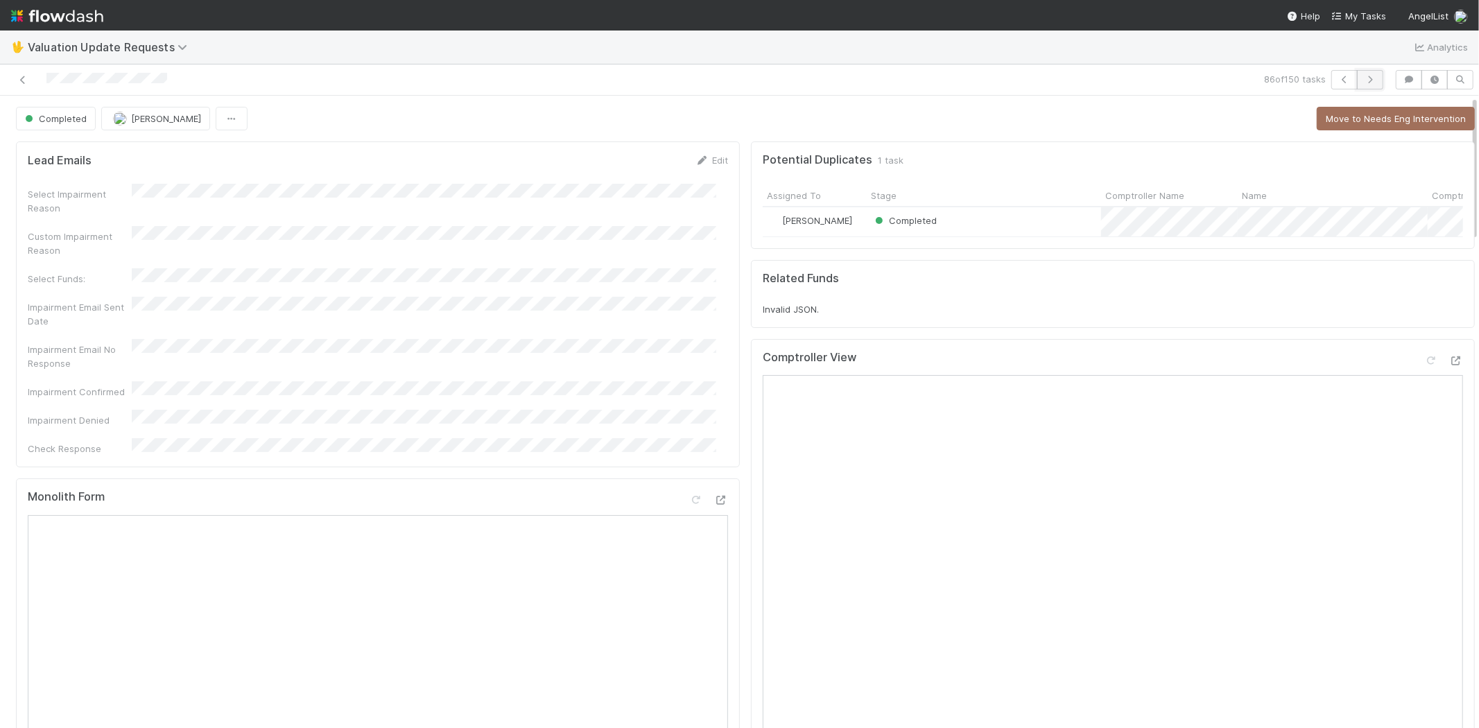
click at [1363, 82] on icon "button" at bounding box center [1370, 80] width 14 height 8
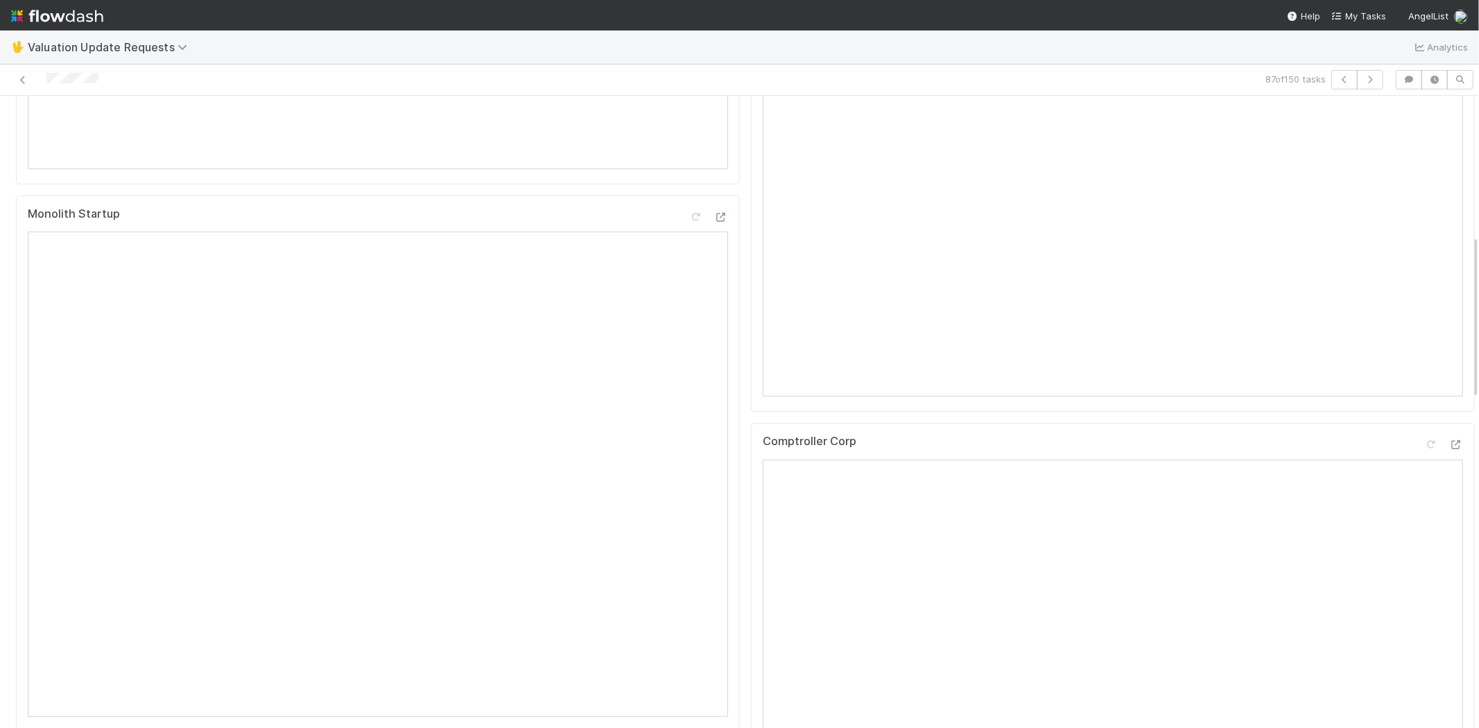
scroll to position [539, 0]
click at [1449, 405] on icon at bounding box center [1456, 400] width 14 height 9
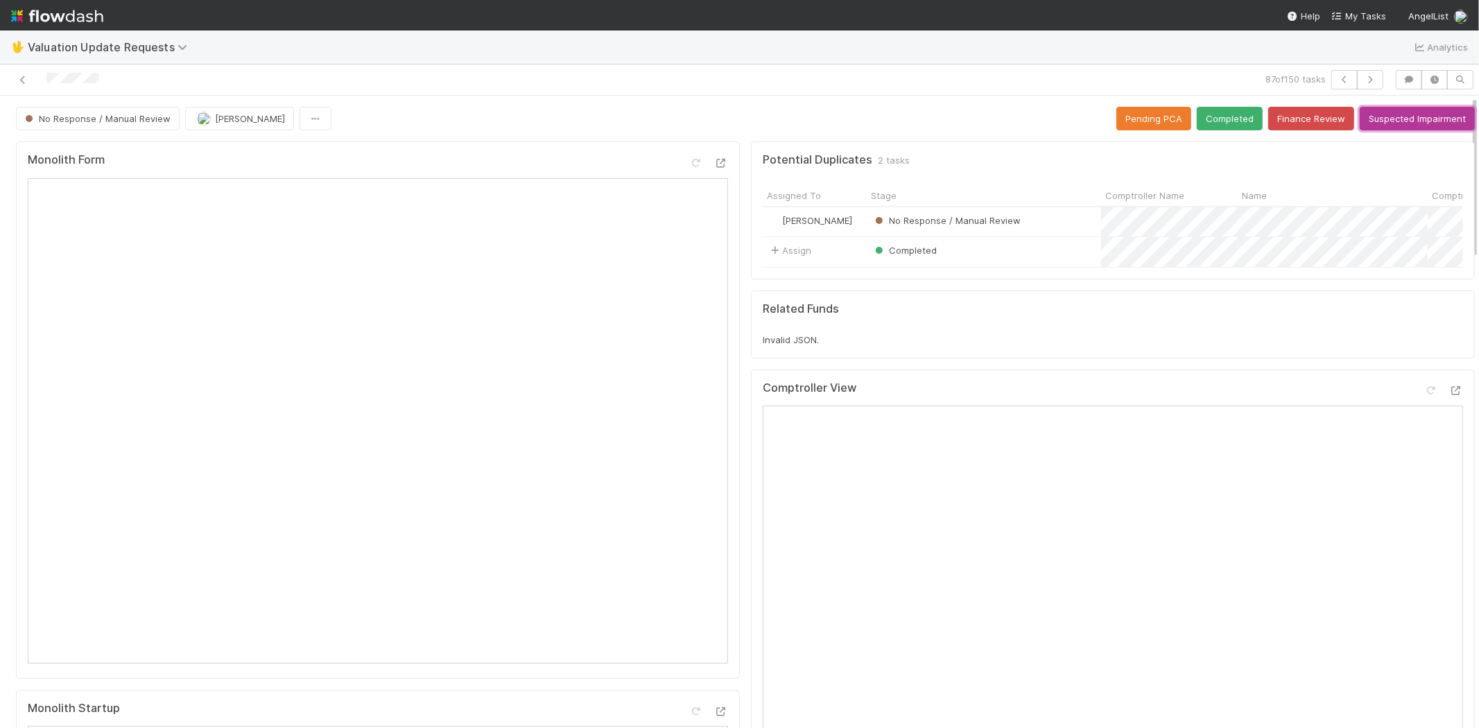
click at [1377, 119] on button "Suspected Impairment" at bounding box center [1416, 119] width 115 height 24
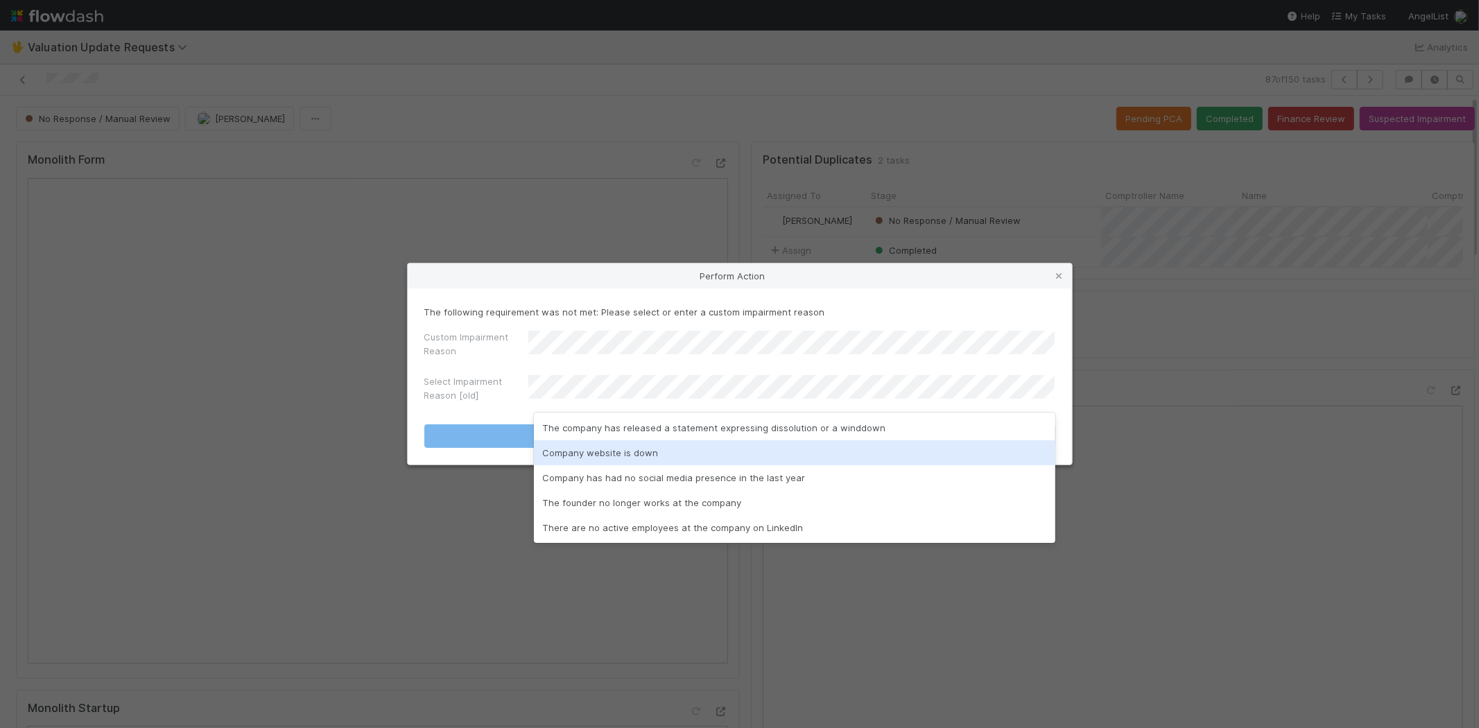
click at [578, 449] on div "Company website is down" at bounding box center [794, 452] width 521 height 25
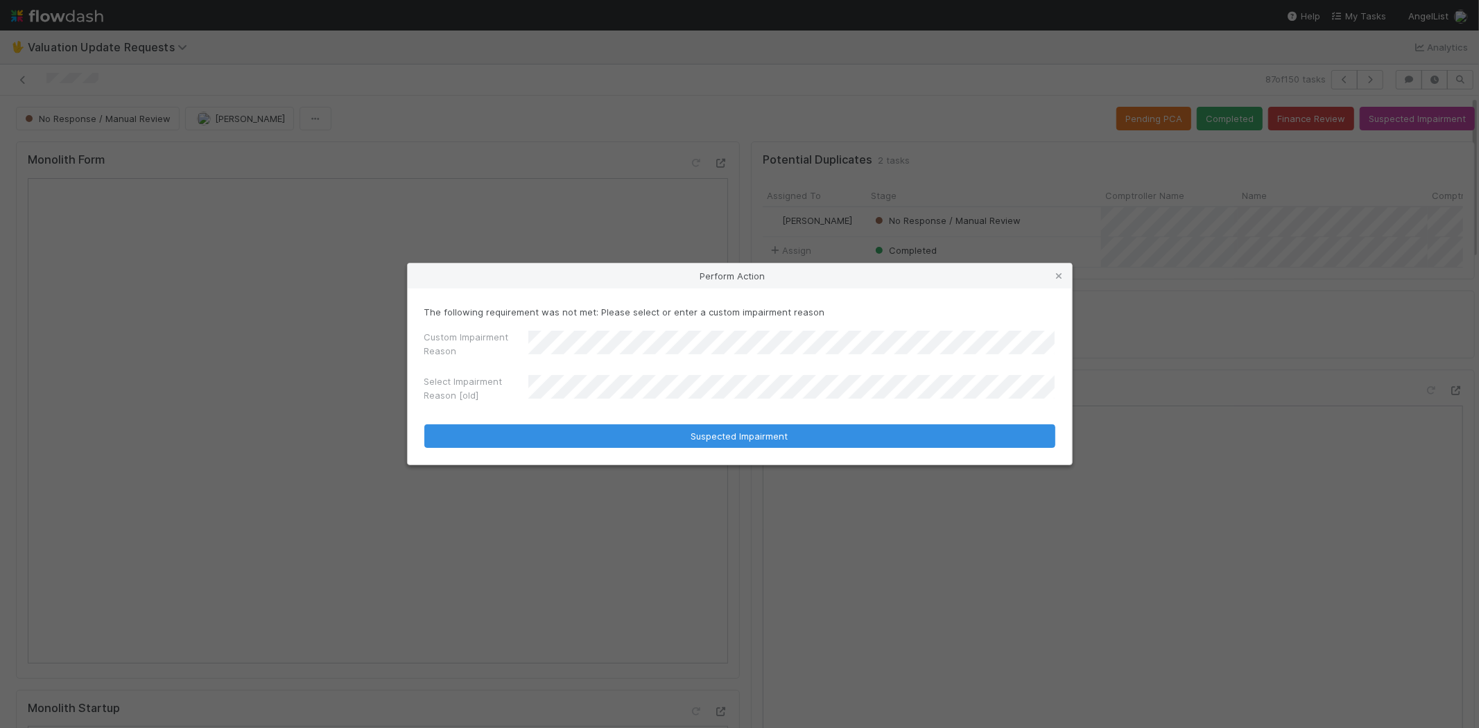
click at [497, 349] on label"] "Custom Impairment Reason" at bounding box center [476, 344] width 104 height 28
click at [1057, 277] on icon at bounding box center [1059, 276] width 14 height 9
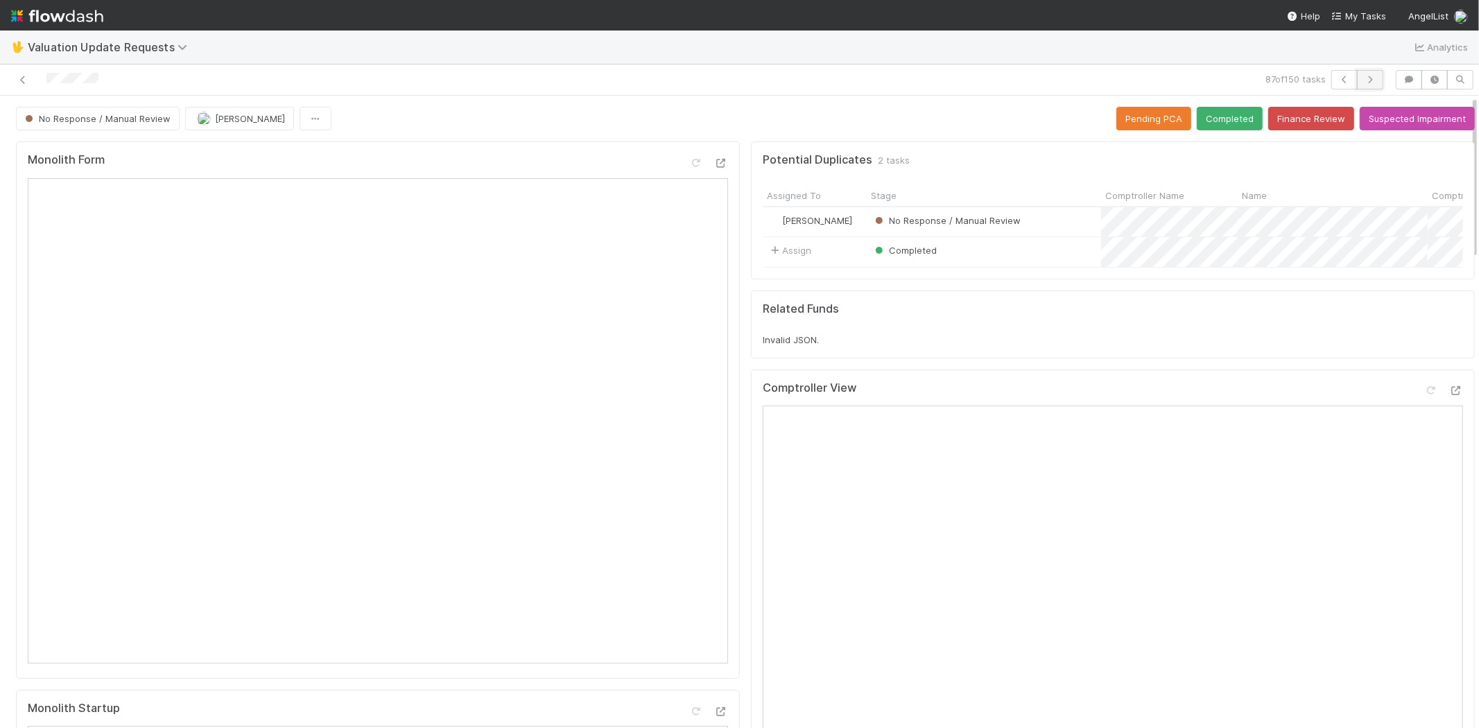
click at [1361, 85] on button "button" at bounding box center [1370, 79] width 26 height 19
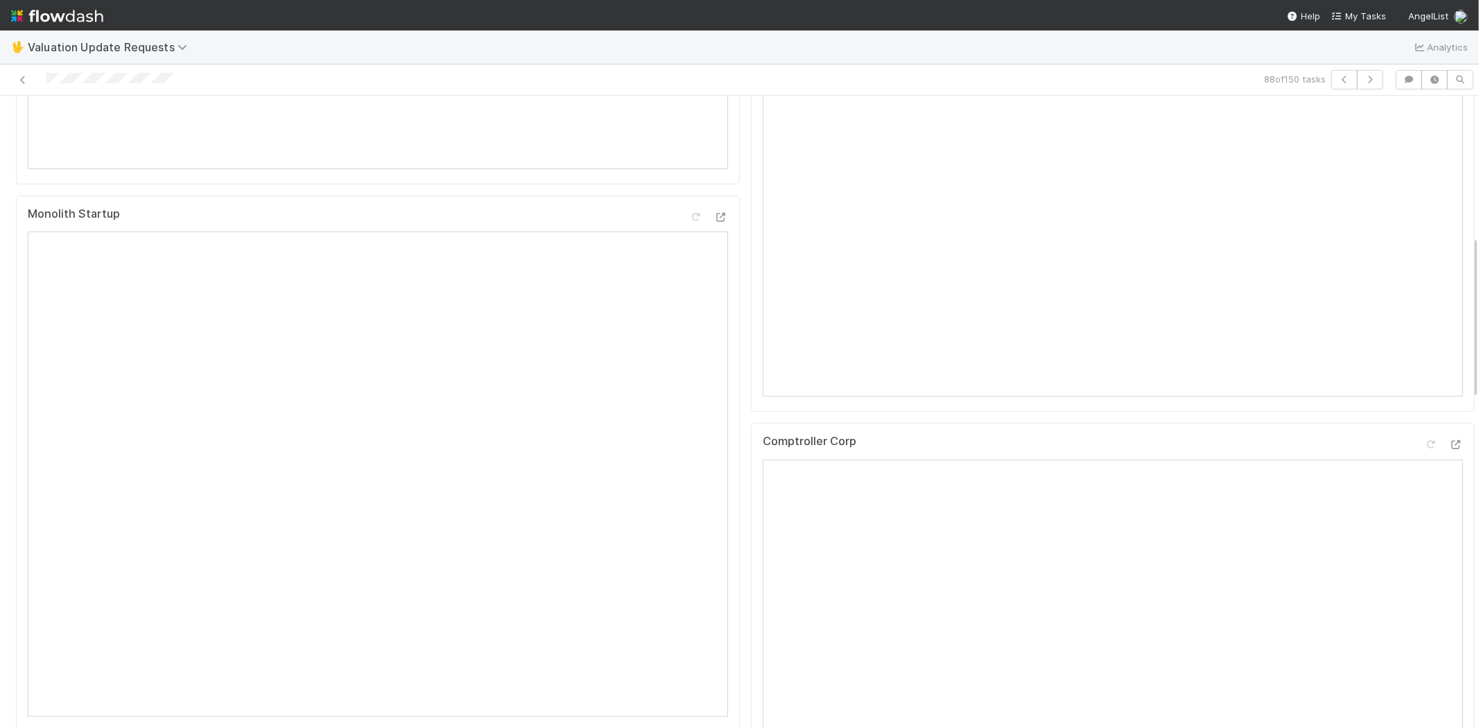
scroll to position [539, 0]
click at [1449, 405] on icon at bounding box center [1456, 400] width 14 height 9
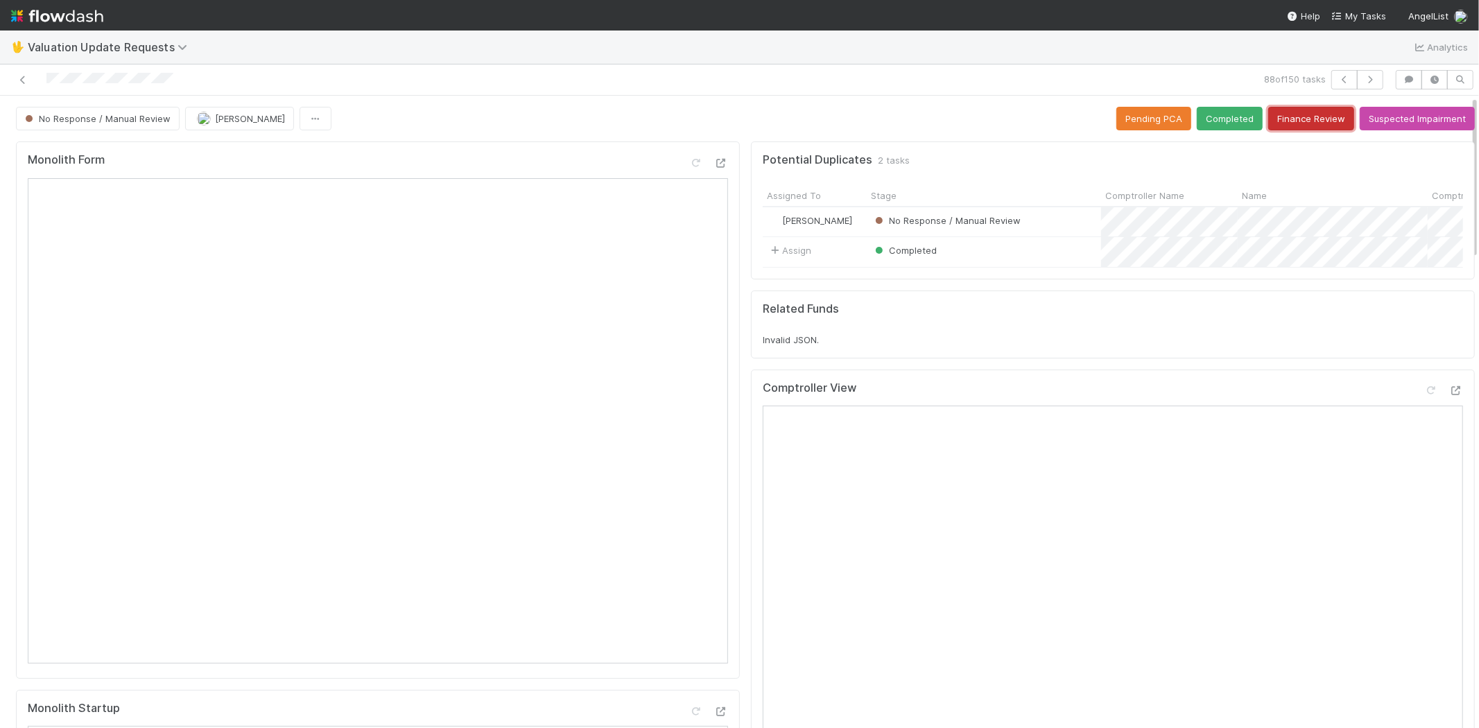
click at [1295, 126] on button "Finance Review" at bounding box center [1311, 119] width 86 height 24
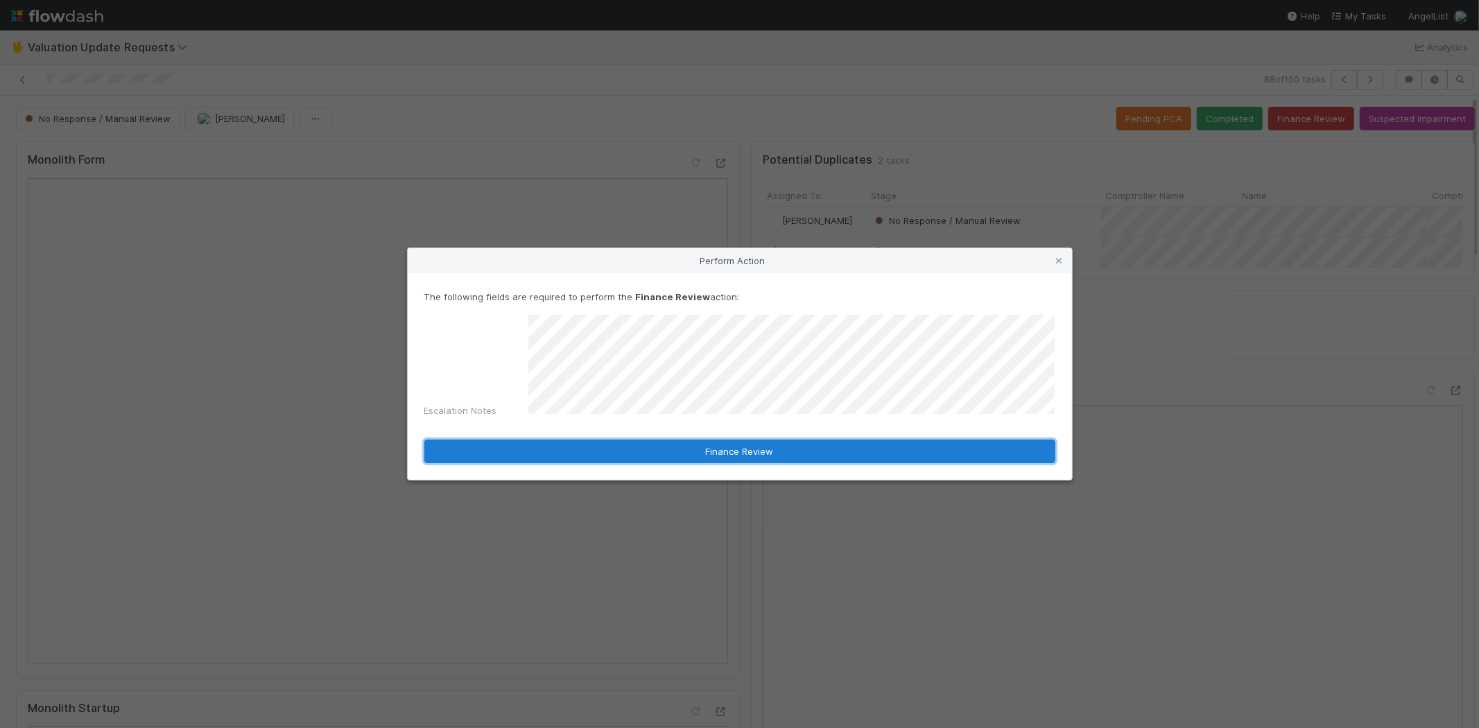
click at [659, 441] on button "Finance Review" at bounding box center [739, 451] width 631 height 24
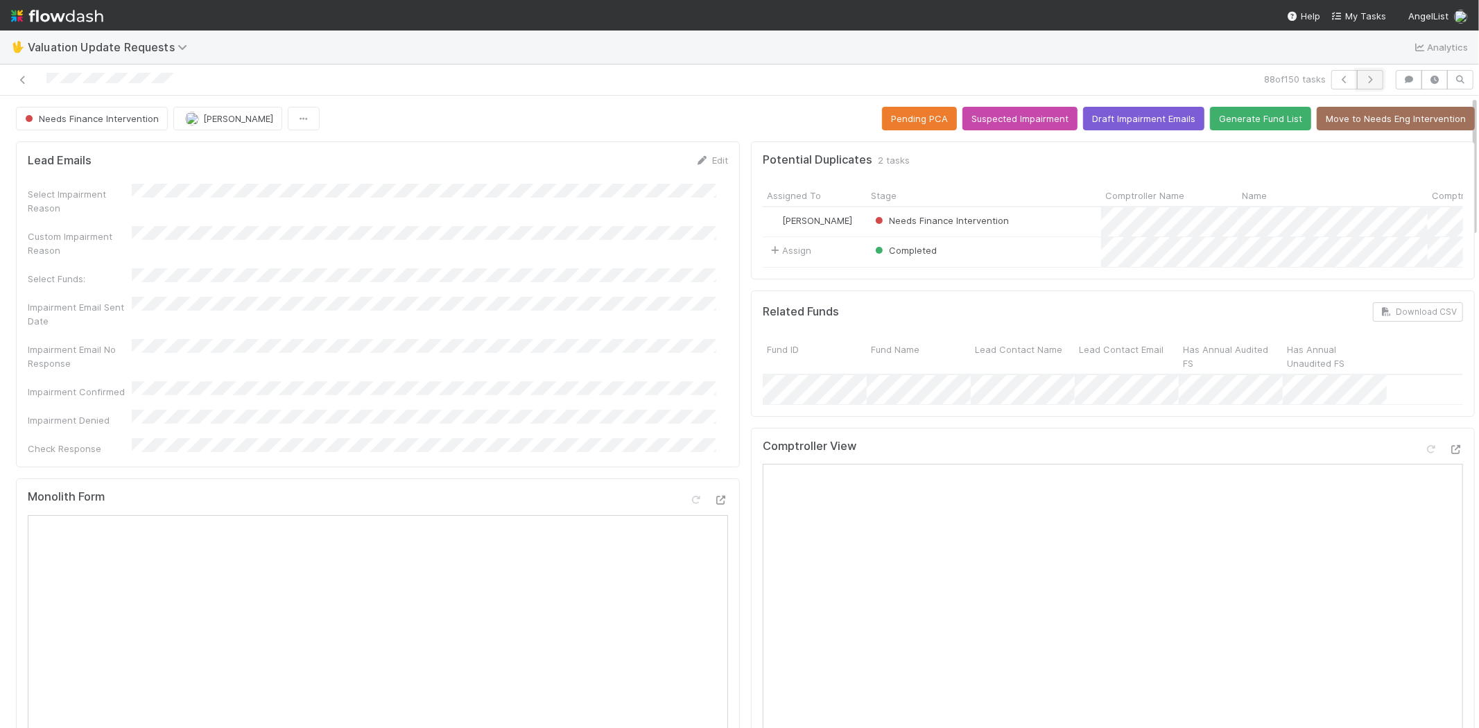
click at [1366, 80] on button "button" at bounding box center [1370, 79] width 26 height 19
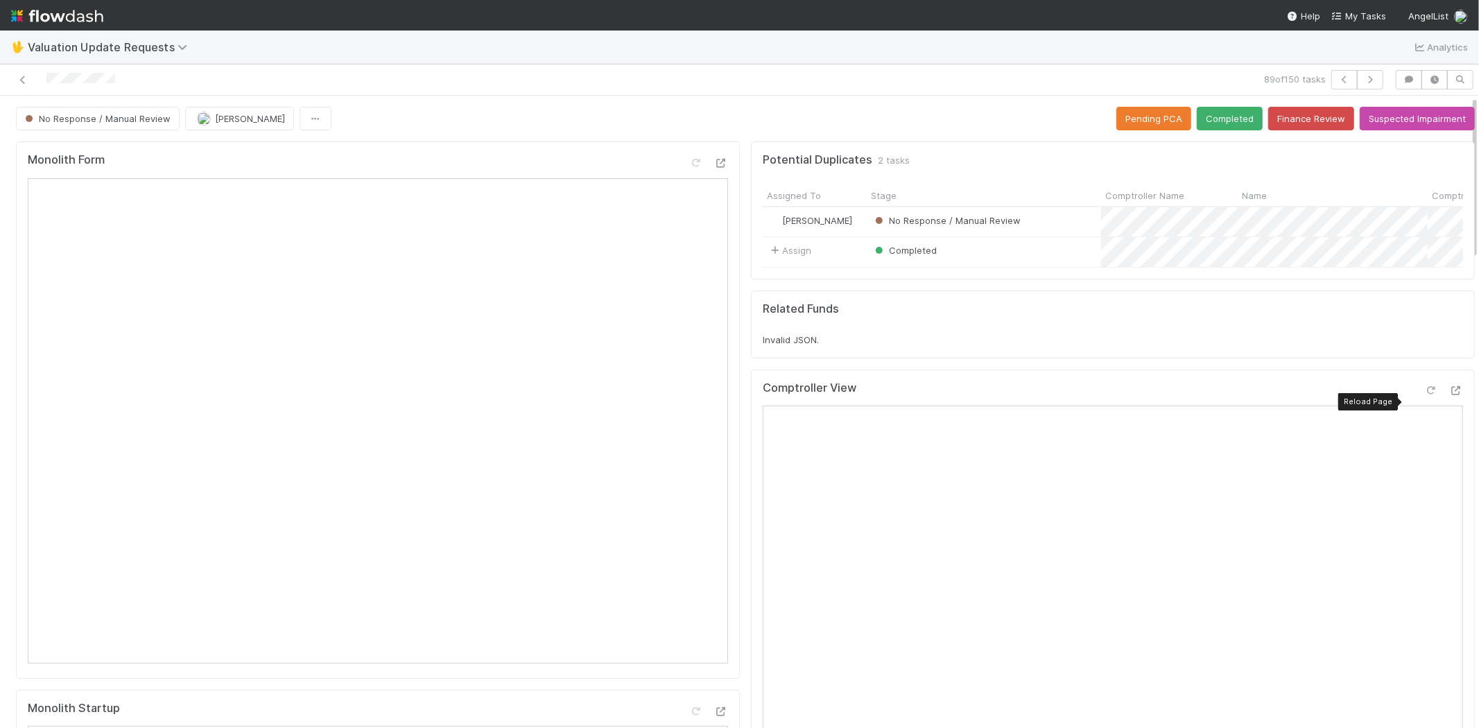
click at [1424, 395] on icon at bounding box center [1431, 390] width 14 height 9
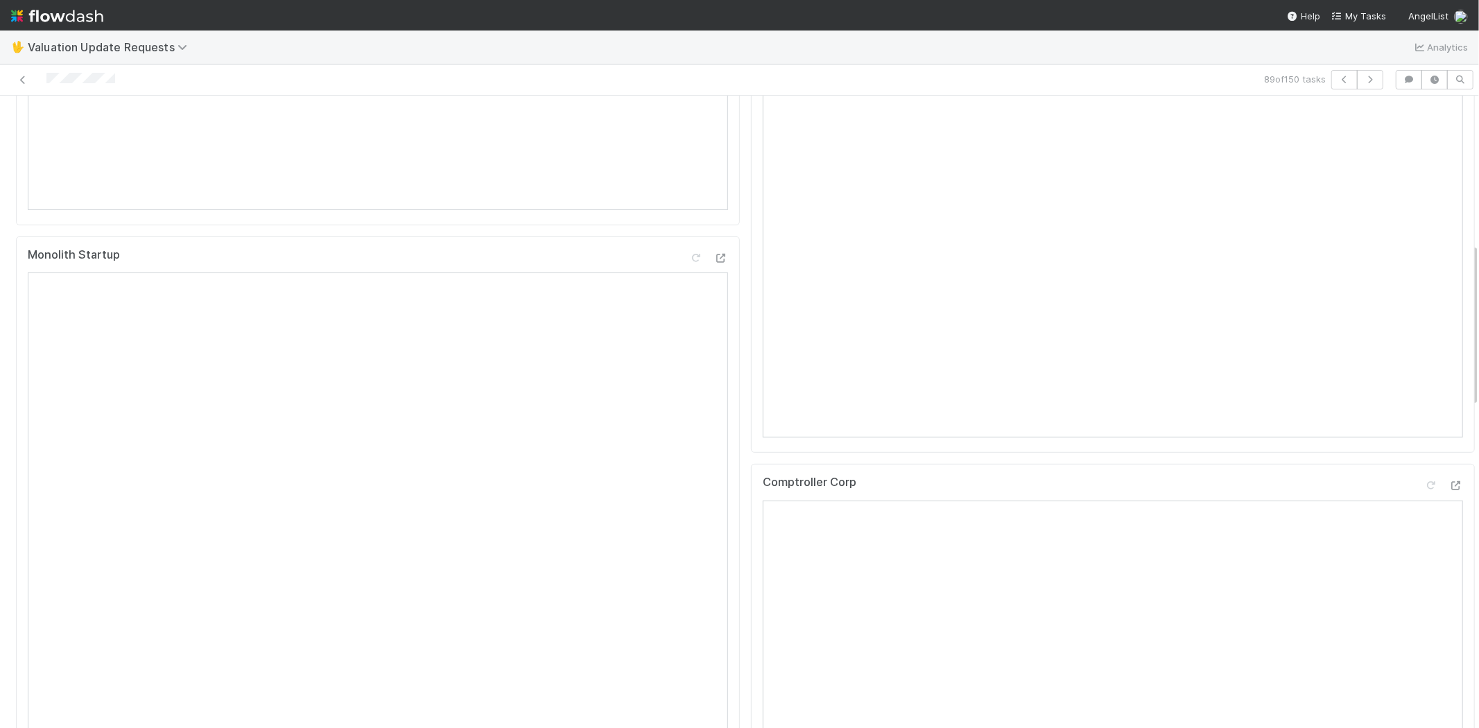
scroll to position [616, 0]
click at [1443, 323] on div "Comptroller Corp Open in New Tab" at bounding box center [1113, 570] width 724 height 537
click at [1449, 328] on icon at bounding box center [1456, 323] width 14 height 9
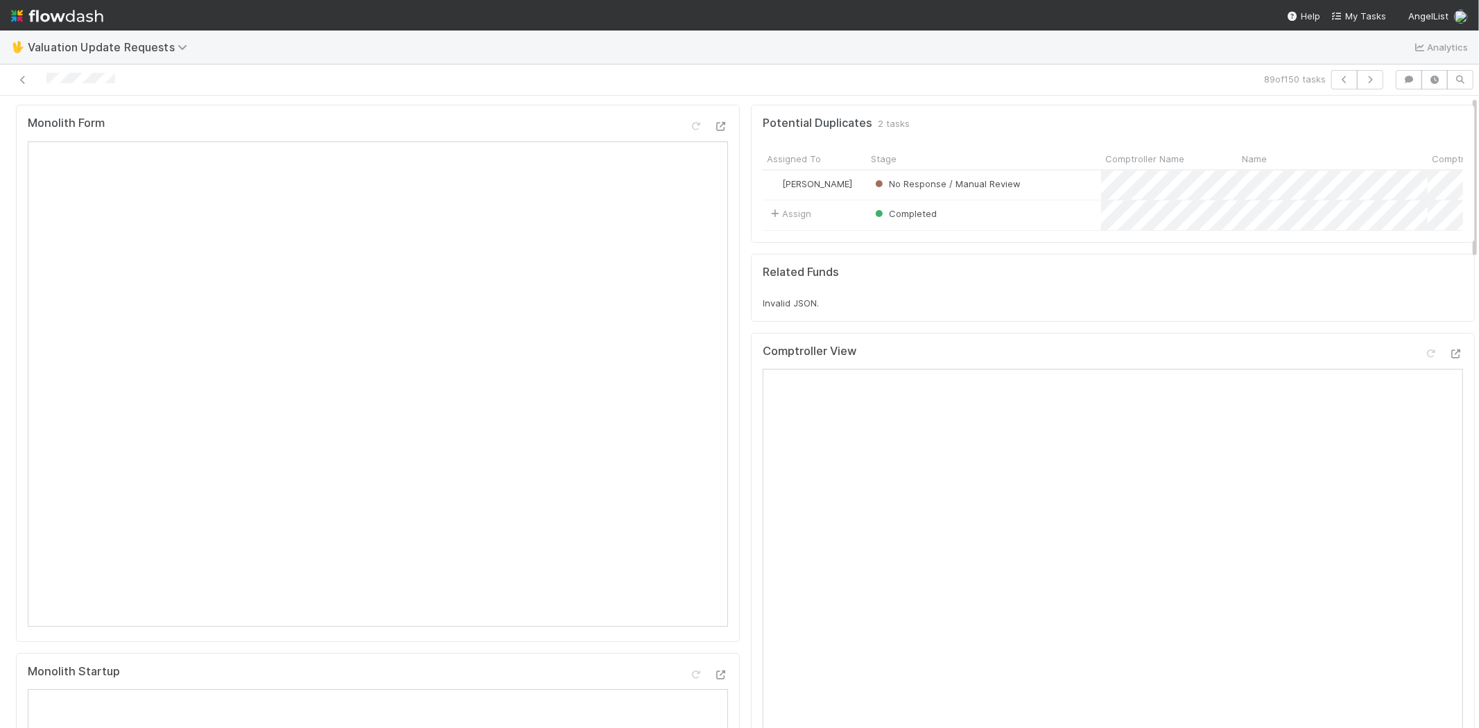
scroll to position [0, 0]
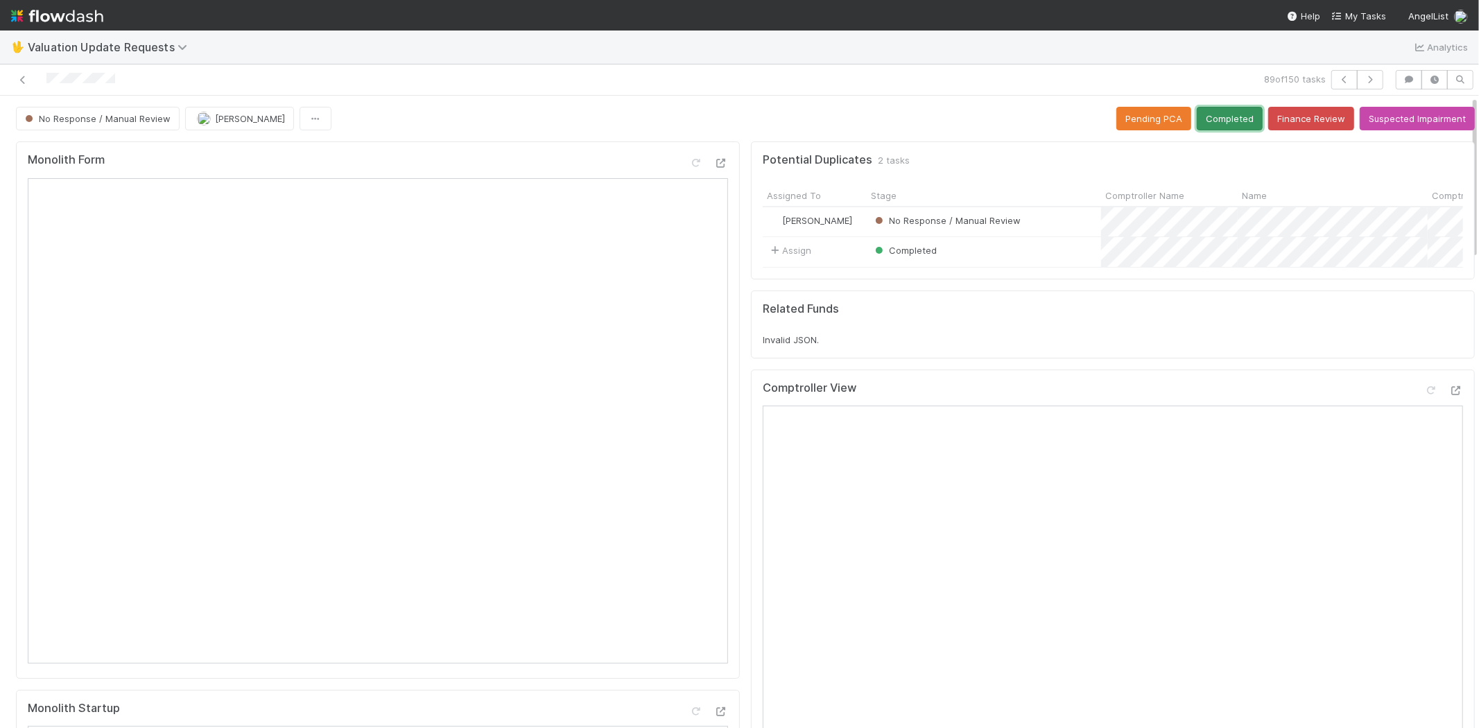
click at [1200, 120] on button "Completed" at bounding box center [1229, 119] width 66 height 24
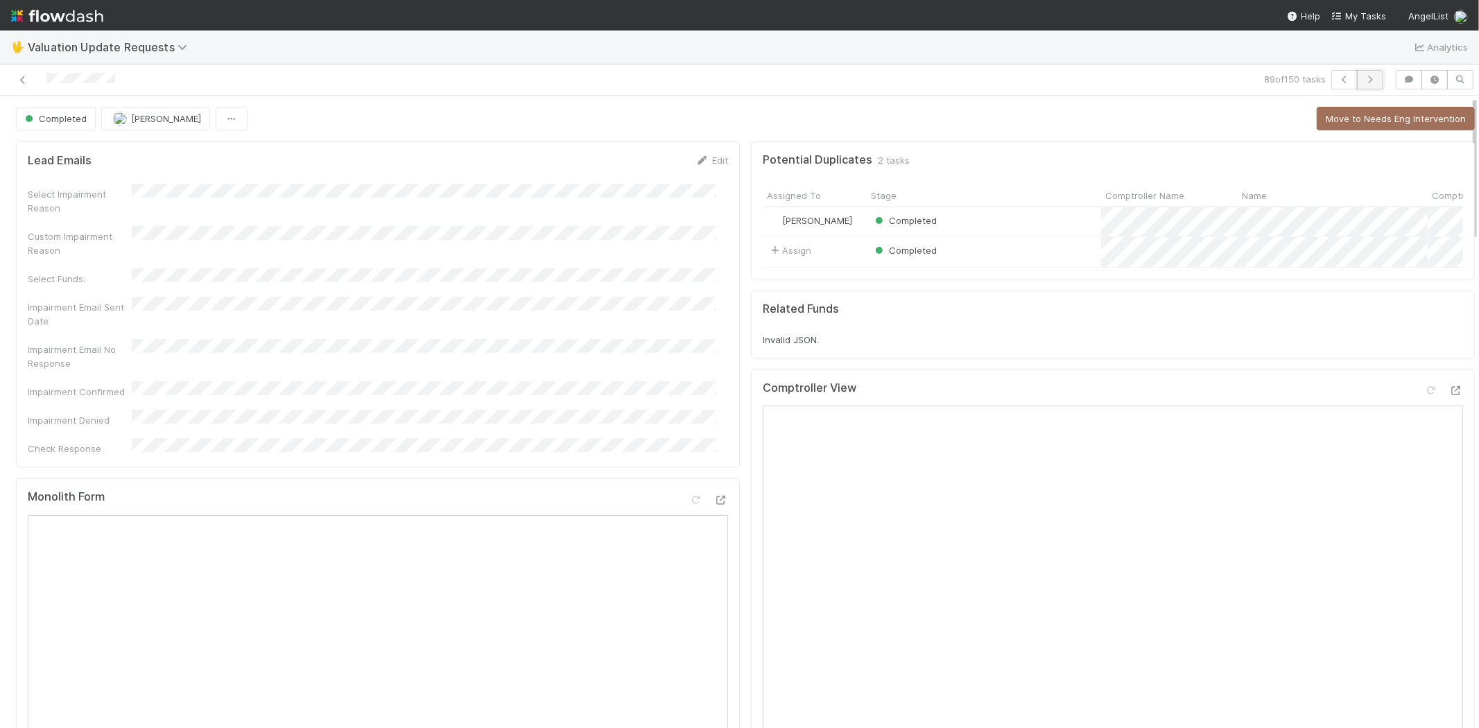
click at [1363, 80] on icon "button" at bounding box center [1370, 80] width 14 height 8
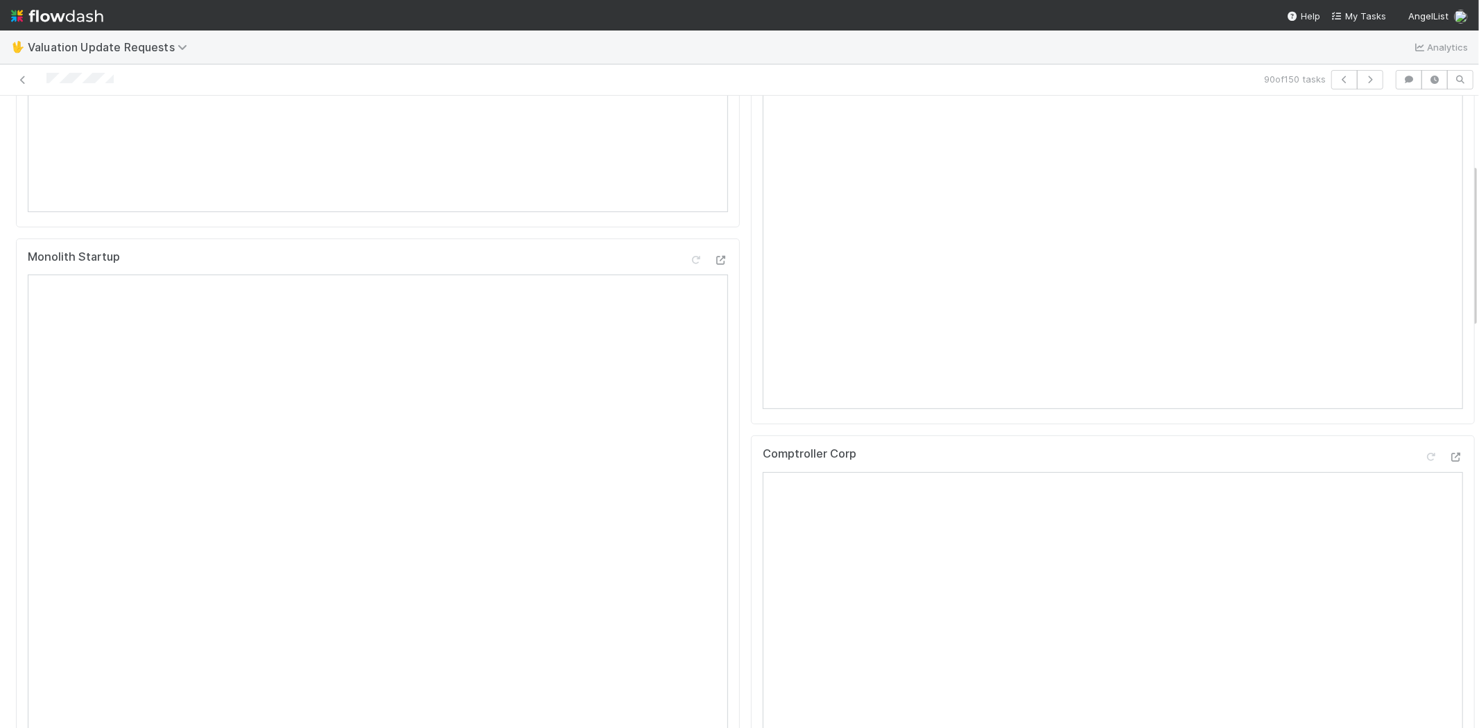
scroll to position [462, 0]
click at [1449, 451] on icon at bounding box center [1456, 446] width 14 height 9
click at [1424, 134] on icon at bounding box center [1431, 129] width 14 height 9
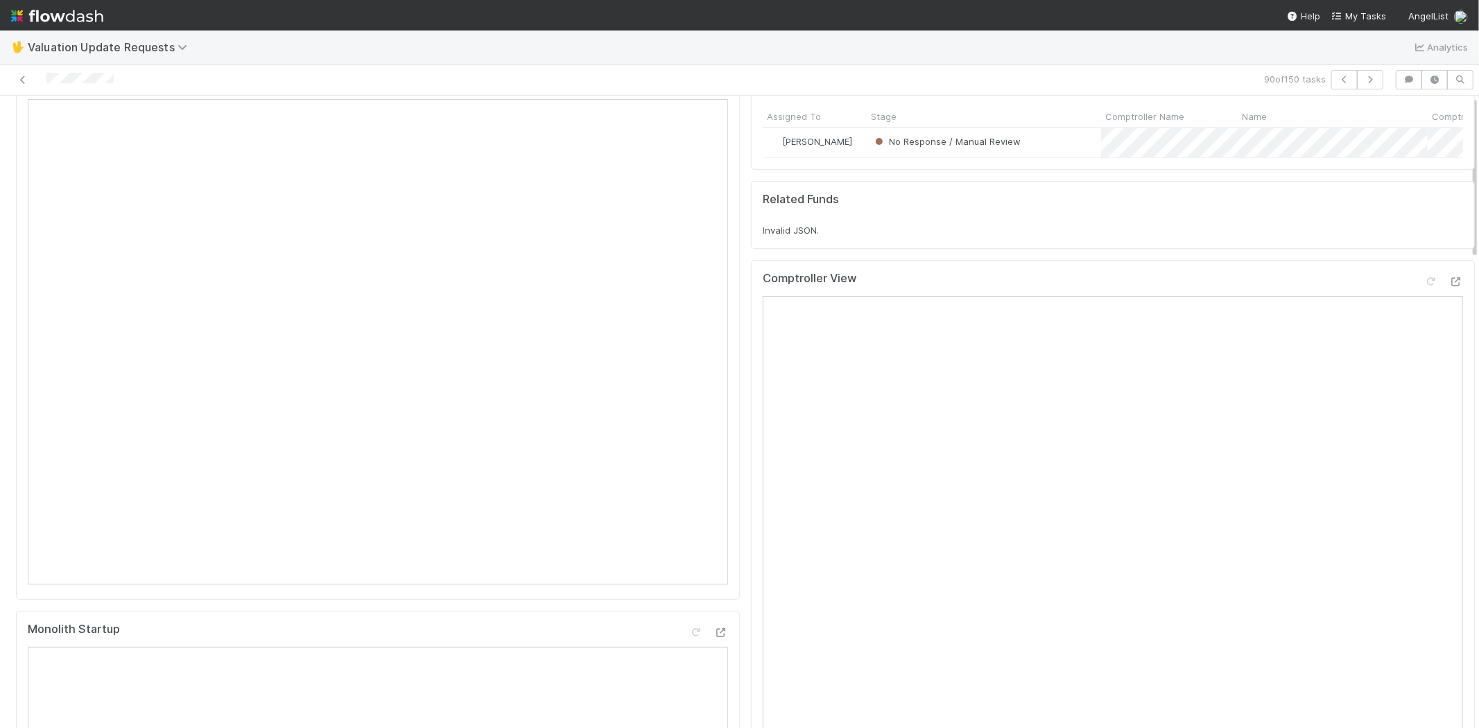
scroll to position [0, 0]
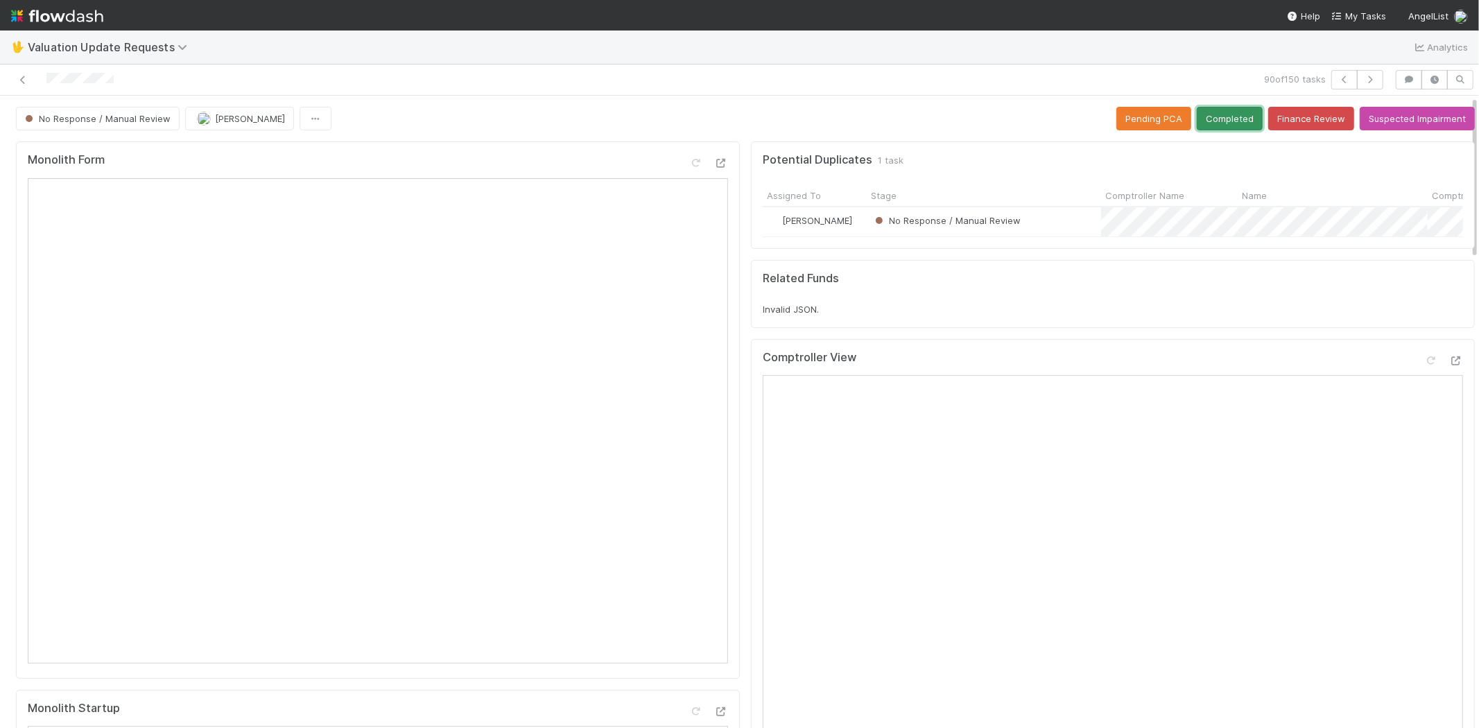
click at [1205, 113] on button "Completed" at bounding box center [1229, 119] width 66 height 24
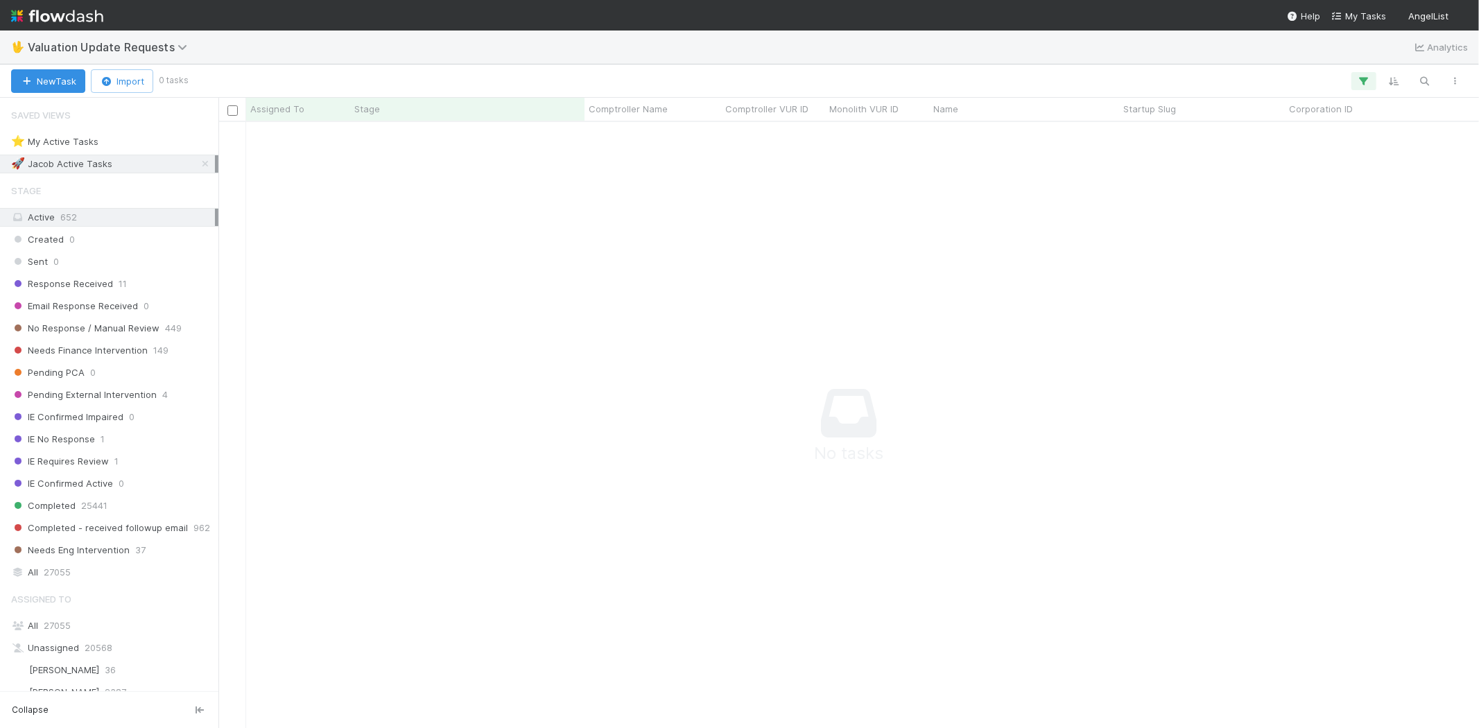
scroll to position [583, 1237]
click at [1361, 76] on icon "button" at bounding box center [1364, 81] width 14 height 12
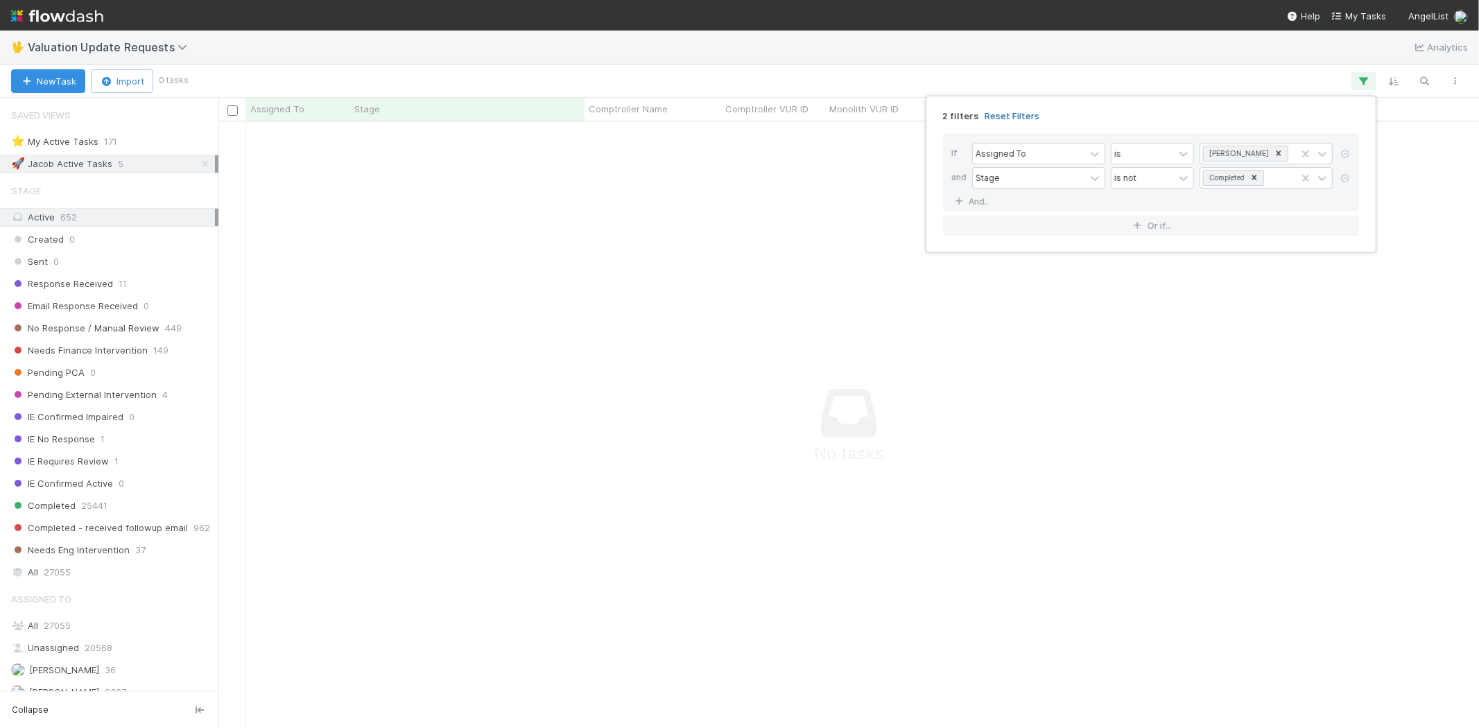
click at [995, 110] on link "Reset Filters" at bounding box center [1011, 116] width 55 height 12
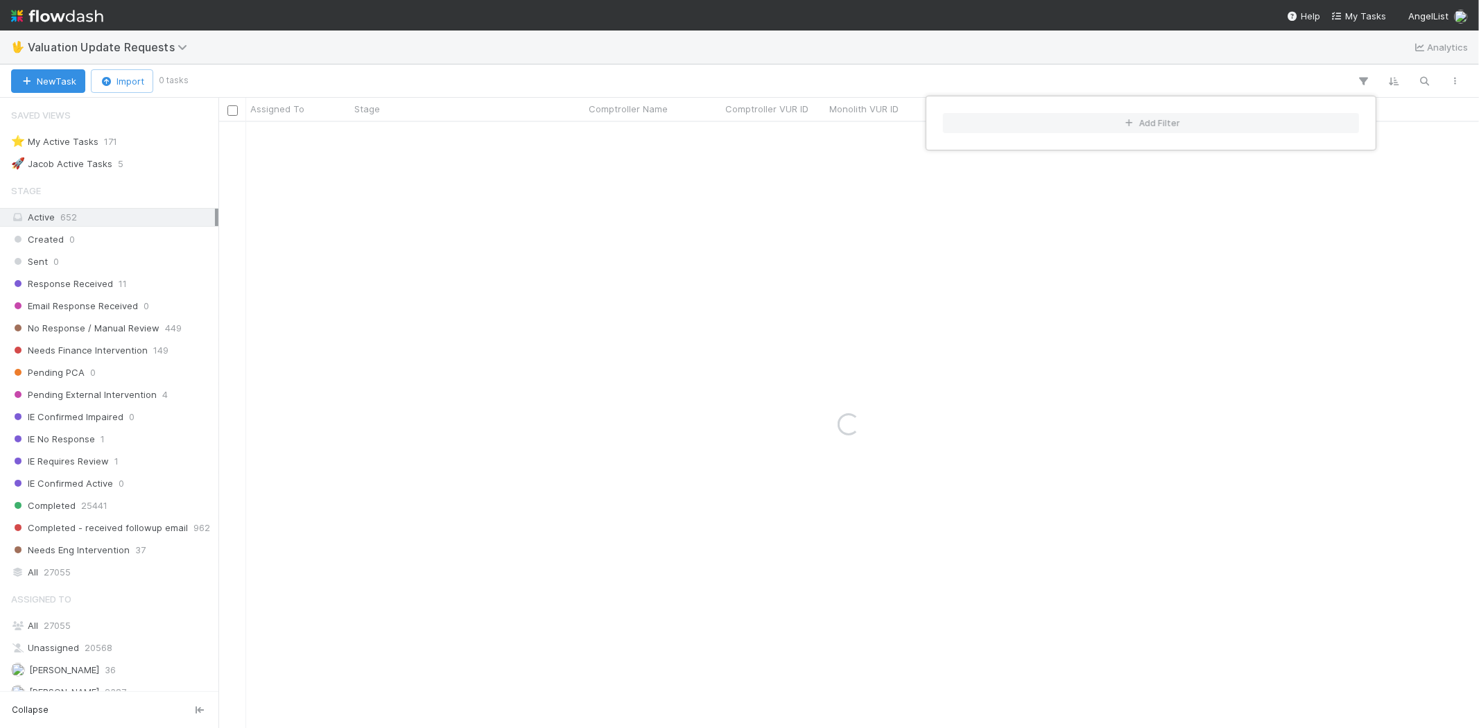
click at [781, 91] on div "Add Filter" at bounding box center [739, 364] width 1479 height 728
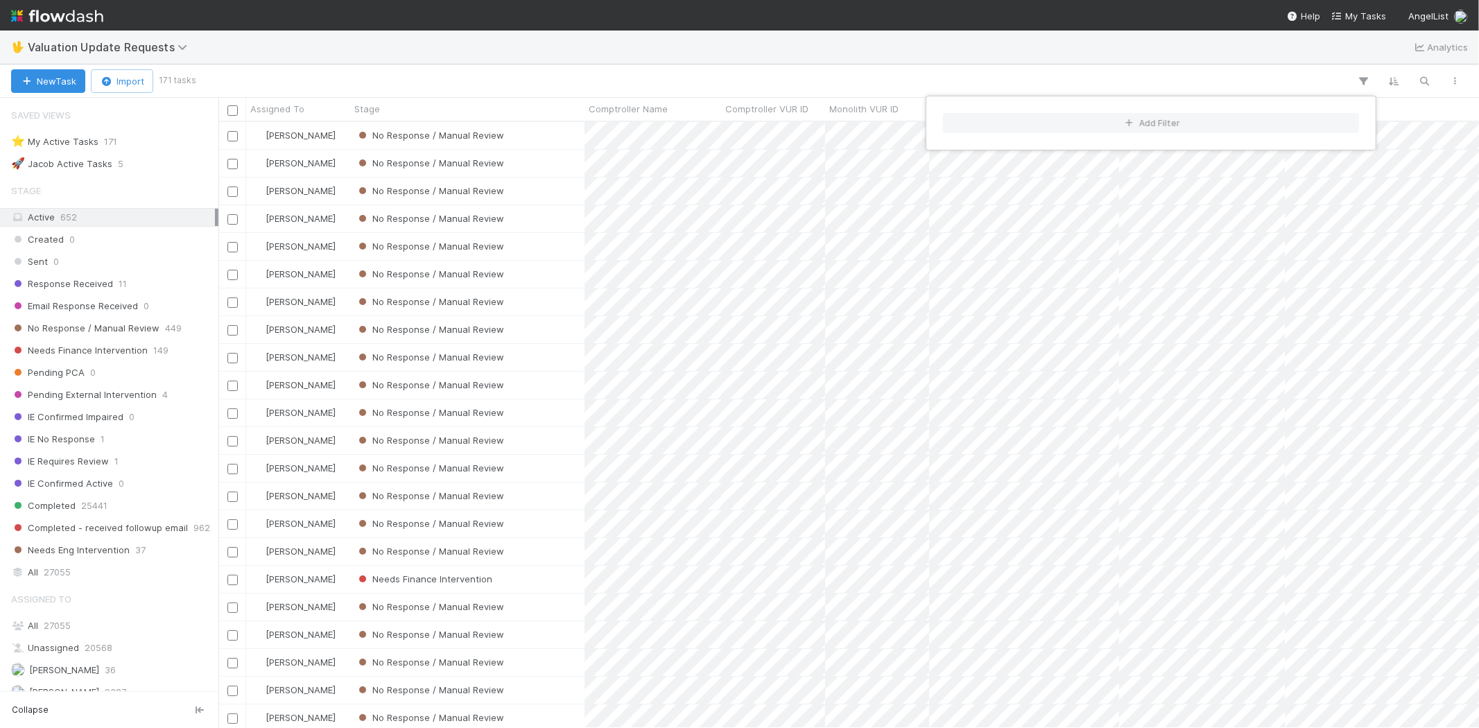
scroll to position [594, 1248]
click at [585, 30] on div "Add Filter" at bounding box center [739, 364] width 1479 height 728
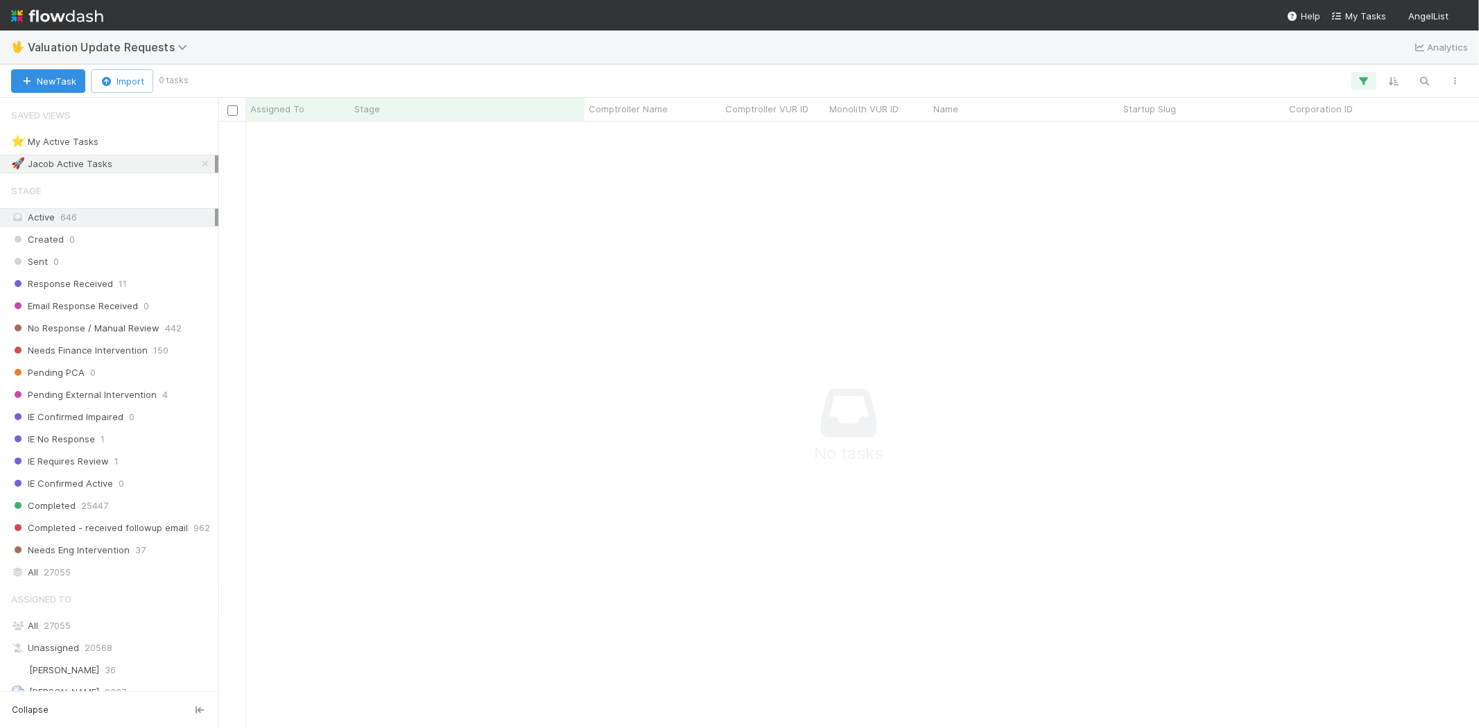
scroll to position [583, 1237]
click at [1359, 80] on icon "button" at bounding box center [1364, 81] width 14 height 12
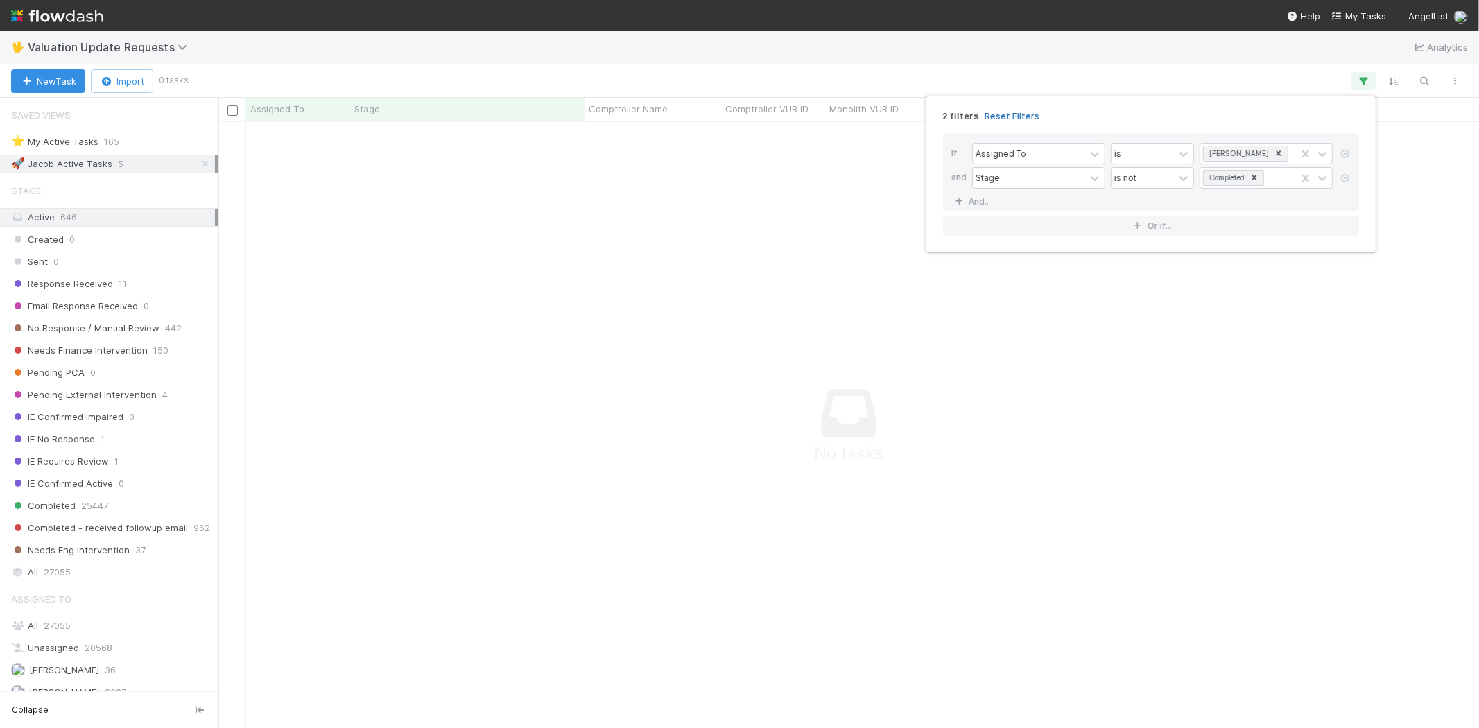
click at [1008, 113] on link "Reset Filters" at bounding box center [1011, 116] width 55 height 12
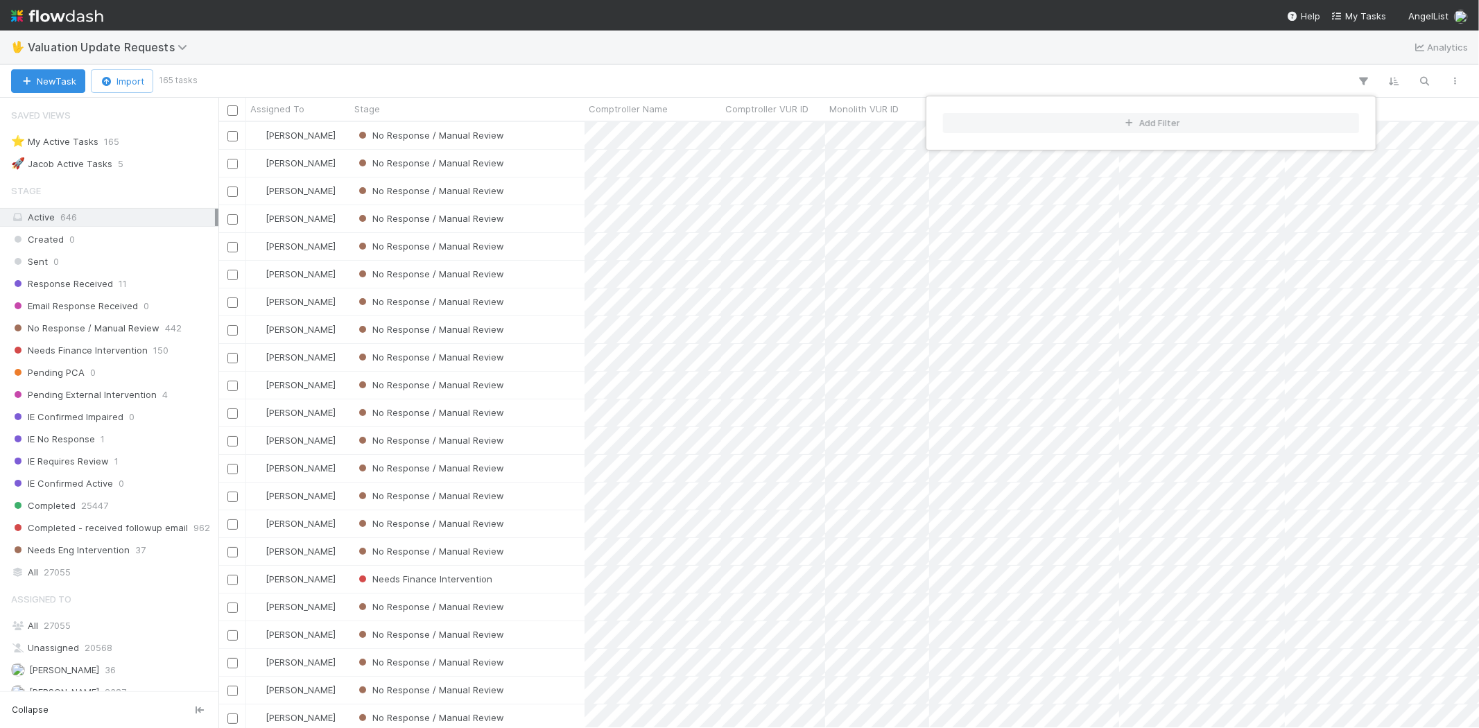
scroll to position [594, 1248]
click at [897, 77] on div "Add Filter" at bounding box center [739, 364] width 1479 height 728
click at [717, 75] on div "Add Filter" at bounding box center [739, 364] width 1479 height 728
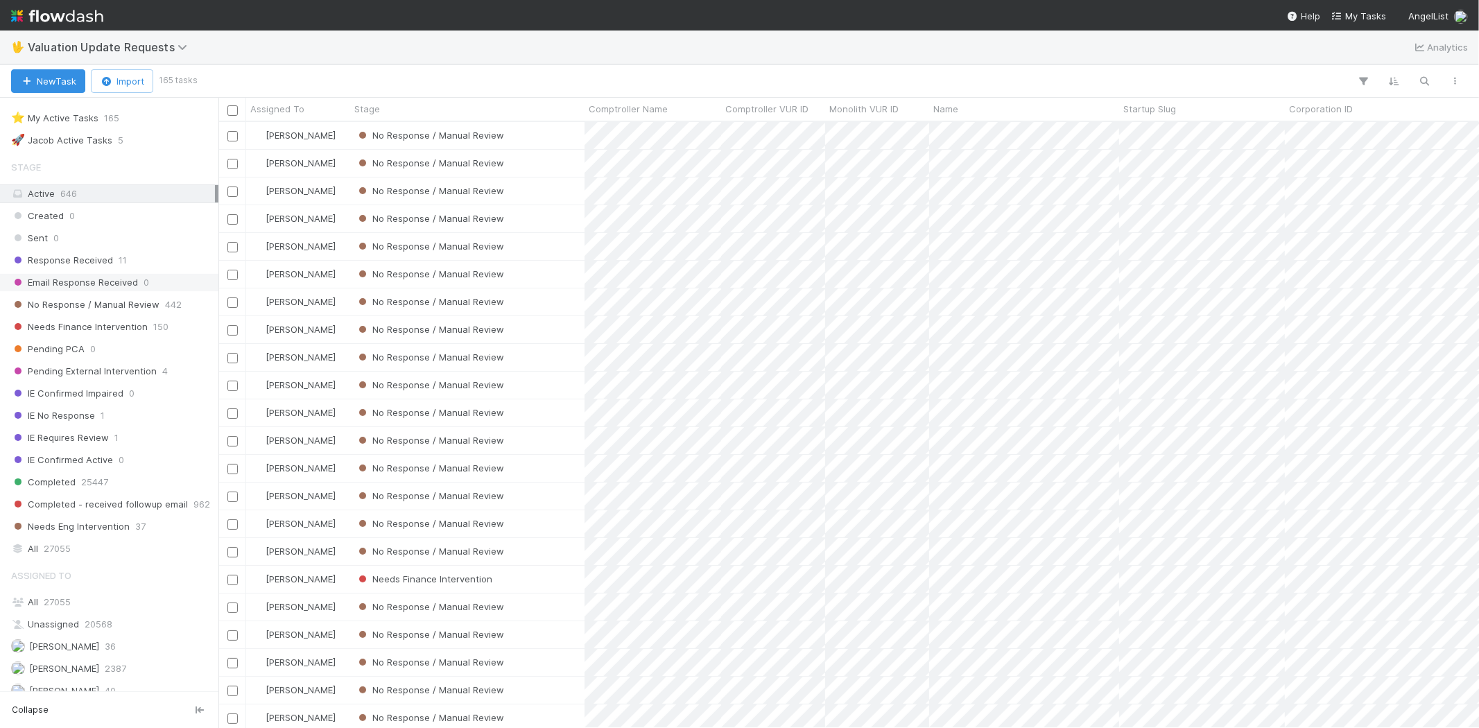
scroll to position [0, 0]
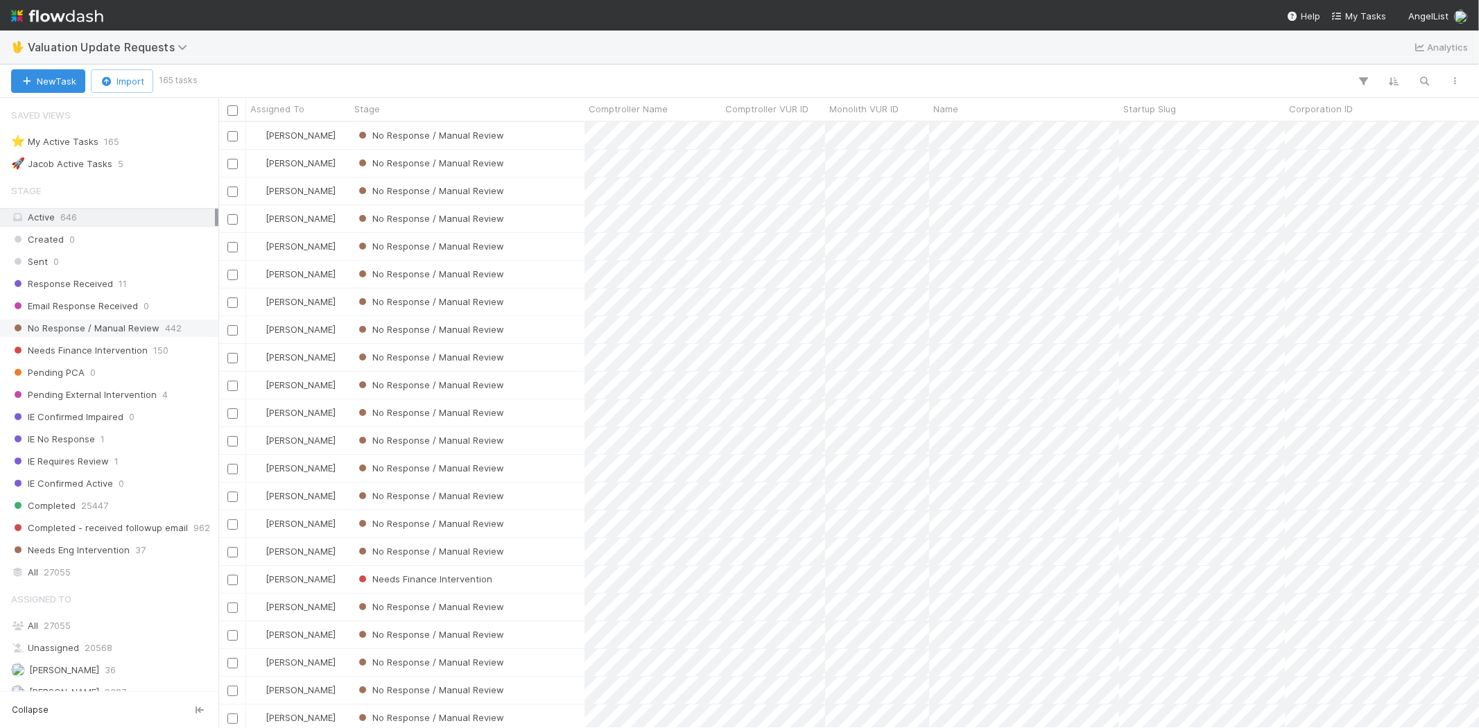
click at [75, 337] on span "No Response / Manual Review" at bounding box center [85, 328] width 148 height 17
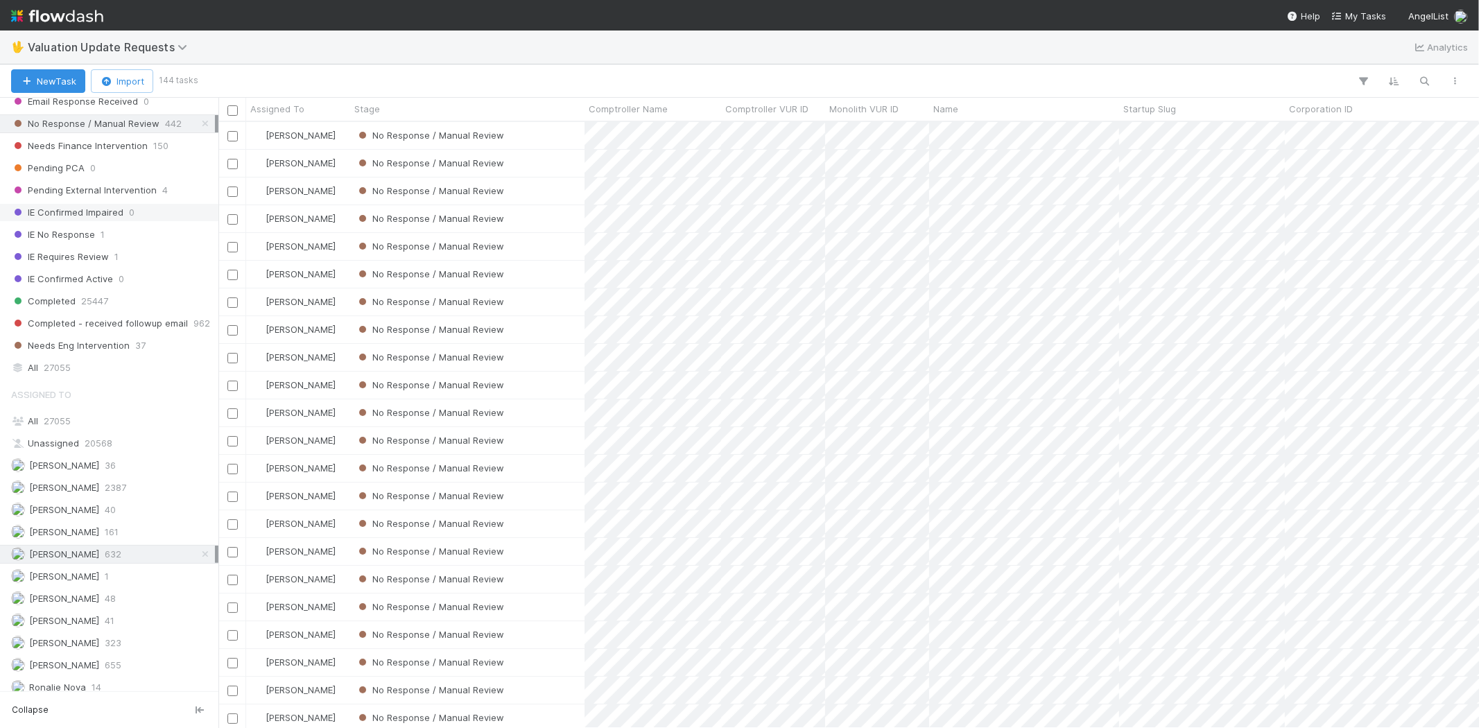
scroll to position [231, 0]
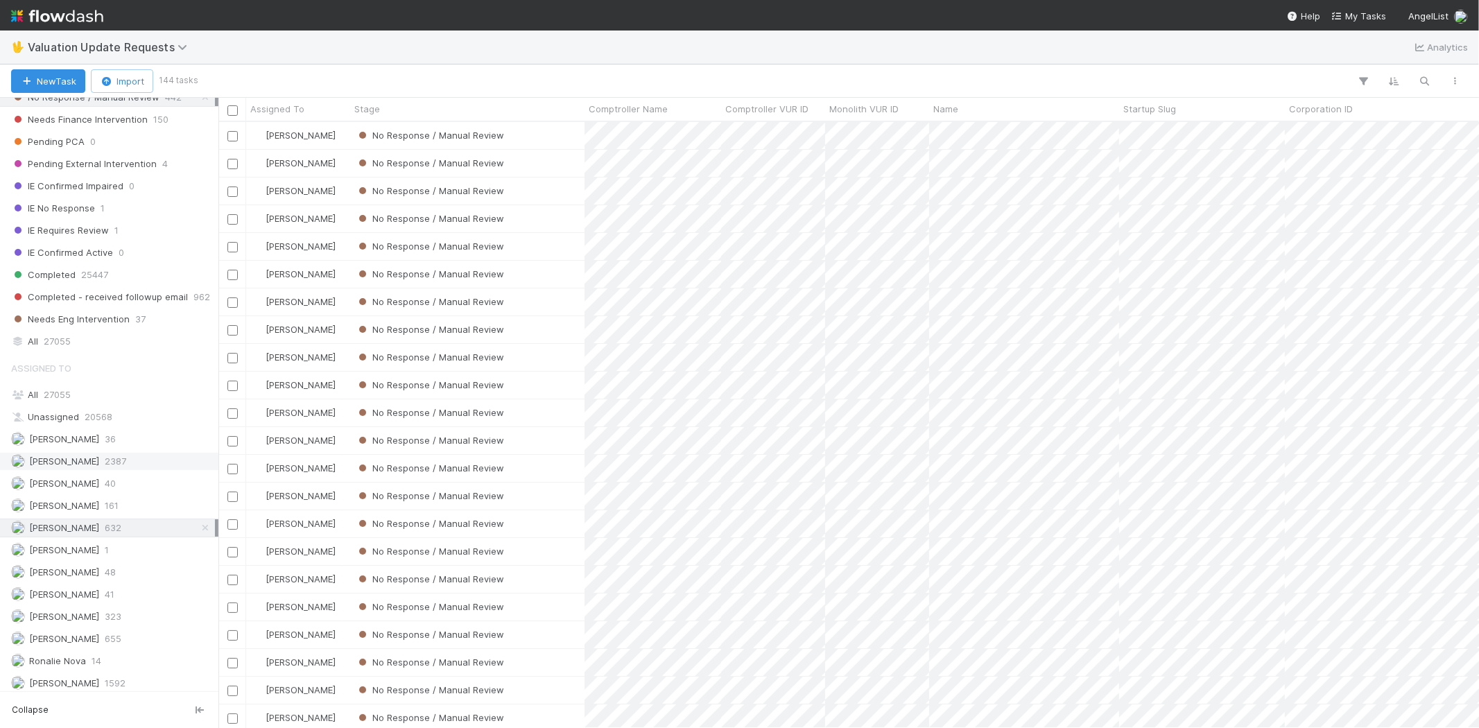
click at [90, 462] on span "[PERSON_NAME]" at bounding box center [64, 460] width 70 height 11
click at [80, 642] on span "[PERSON_NAME]" at bounding box center [64, 638] width 70 height 11
click at [116, 537] on div "Karen Jane Salcedo 632" at bounding box center [113, 527] width 204 height 17
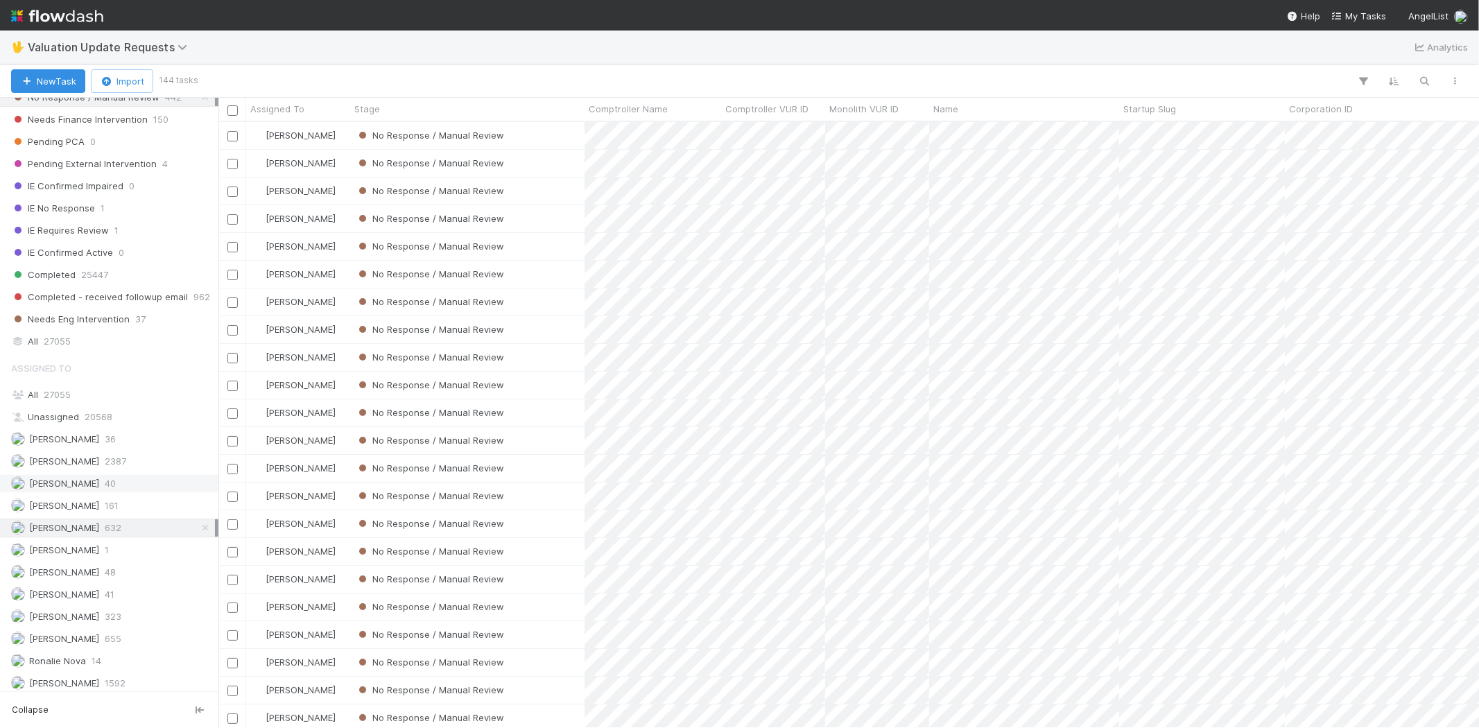
scroll to position [594, 1248]
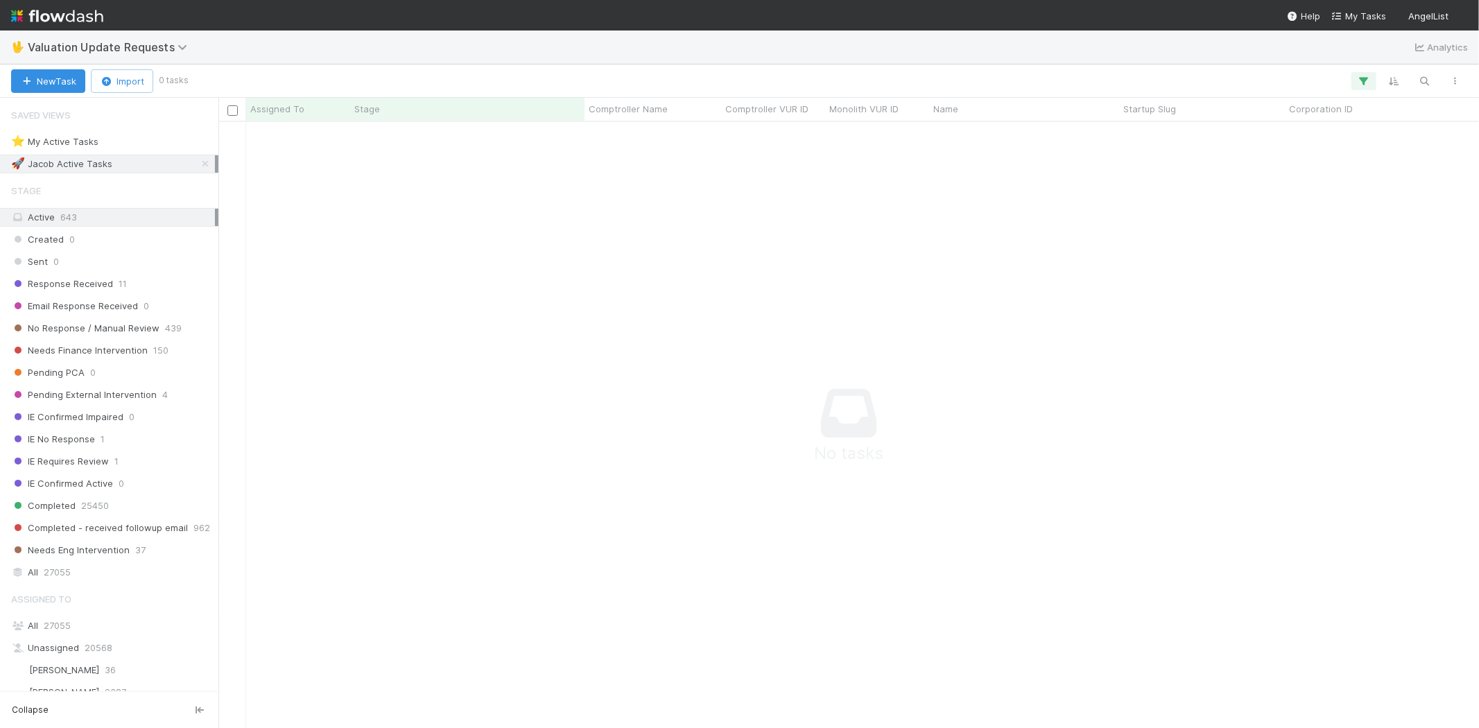
scroll to position [12, 12]
click at [1359, 79] on icon "button" at bounding box center [1364, 81] width 14 height 12
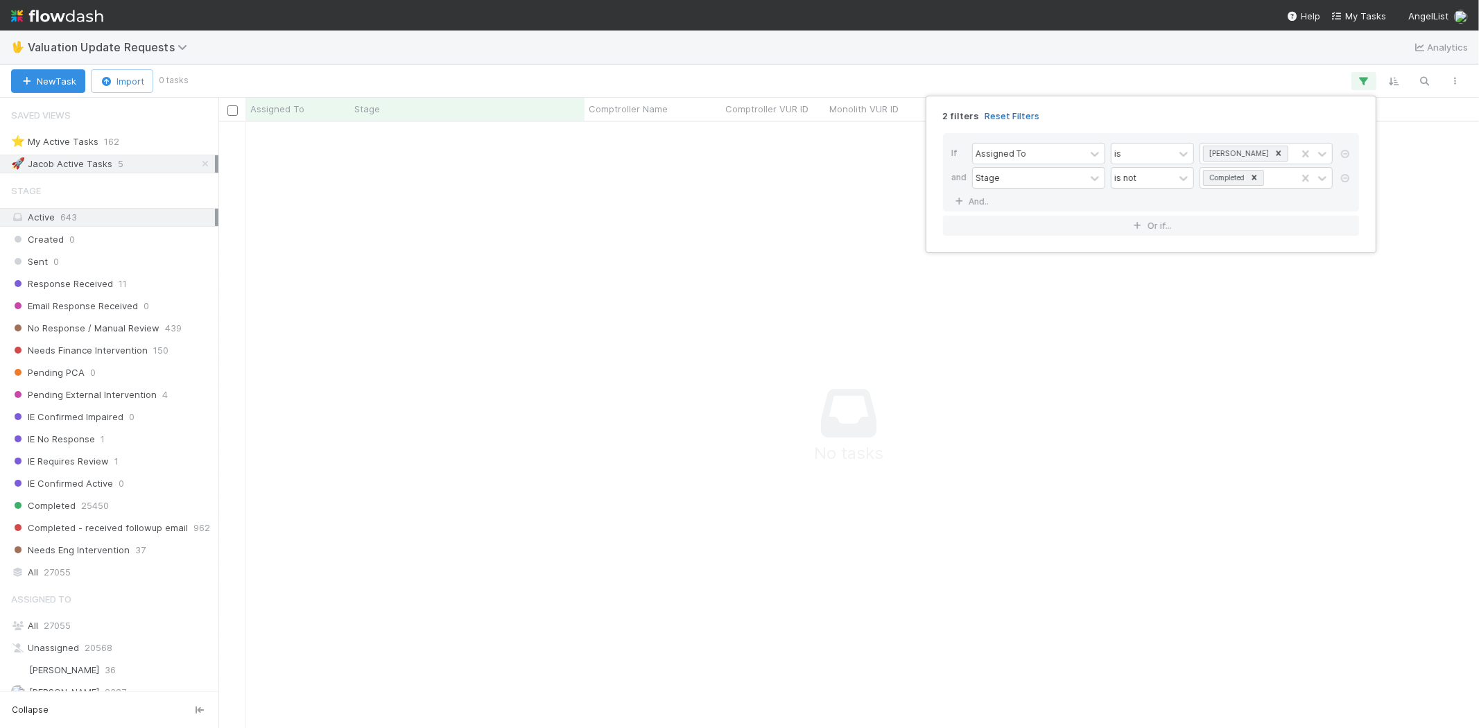
click at [1000, 114] on link "Reset Filters" at bounding box center [1011, 116] width 55 height 12
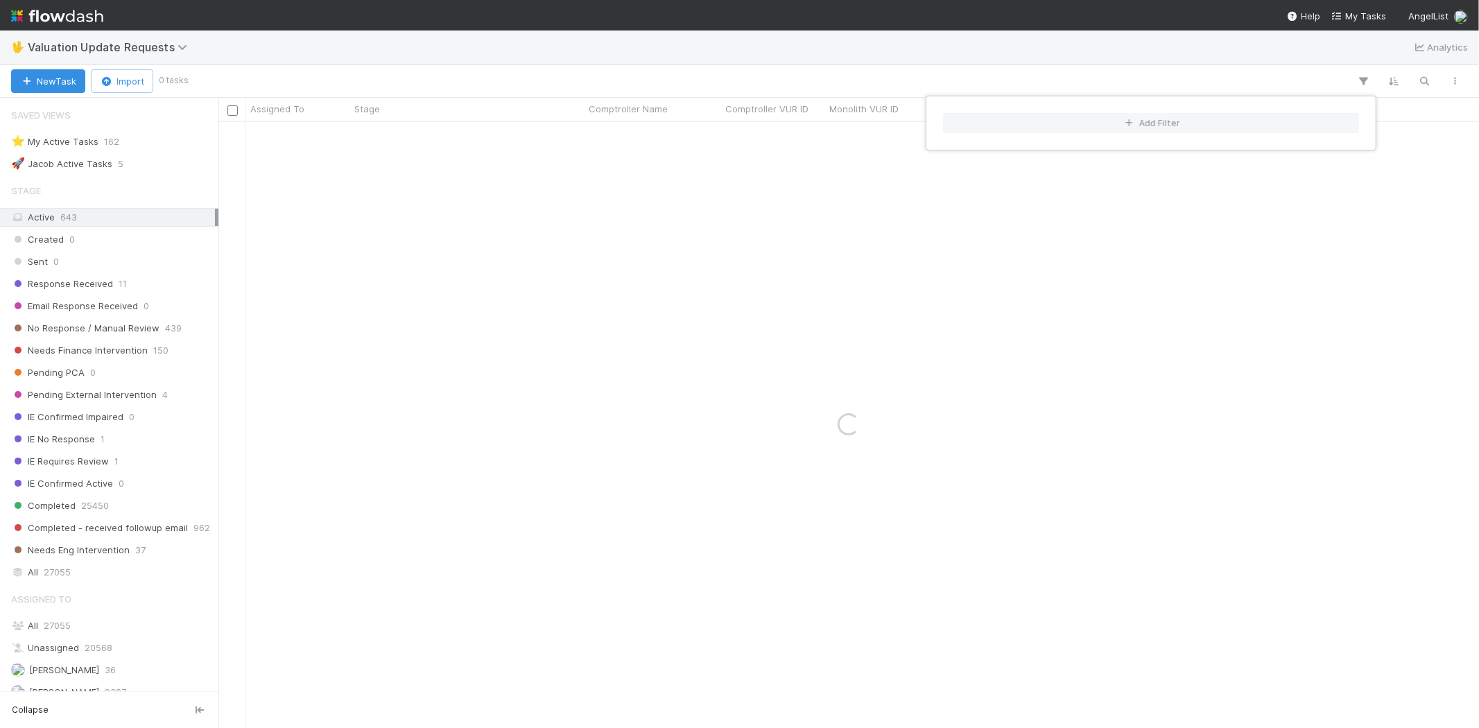
click at [751, 78] on div "Add Filter" at bounding box center [739, 364] width 1479 height 728
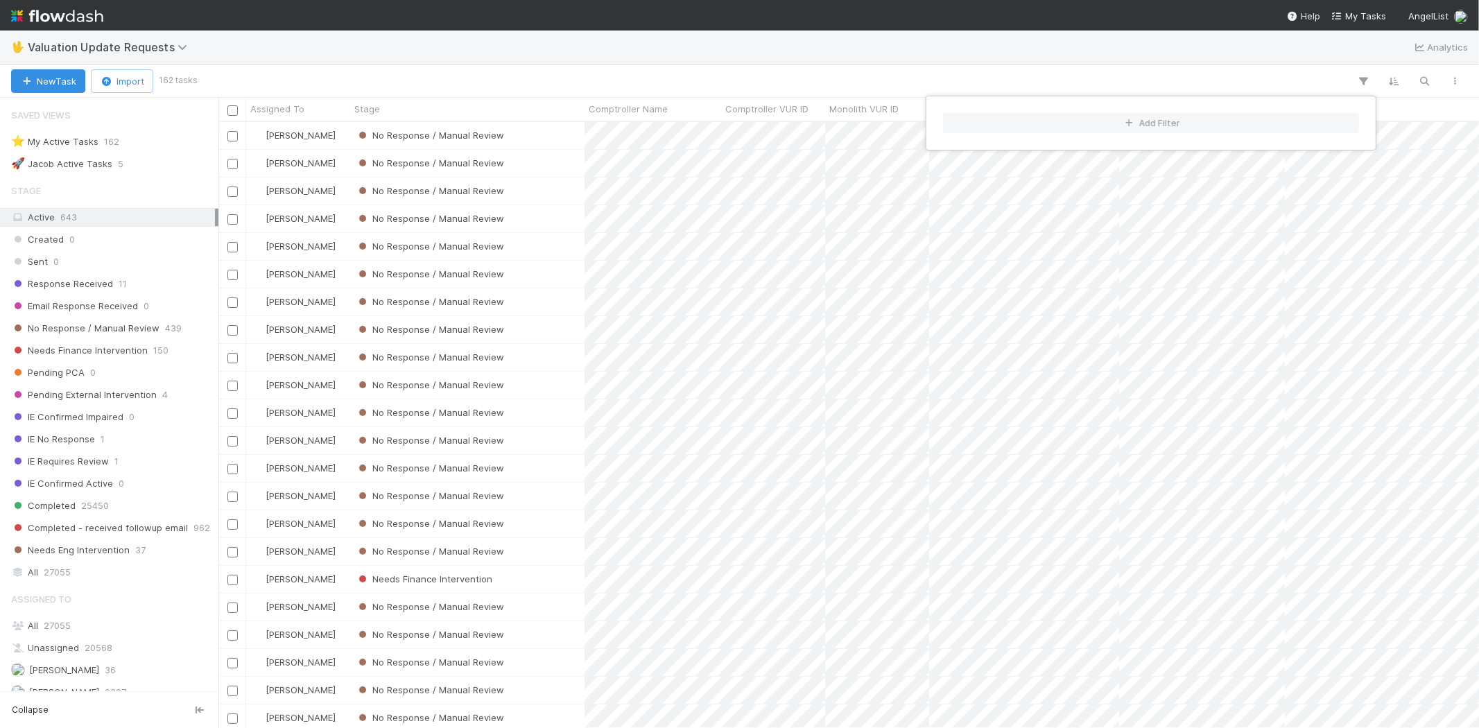
scroll to position [594, 1248]
click at [661, 74] on div "Add Filter" at bounding box center [739, 364] width 1479 height 728
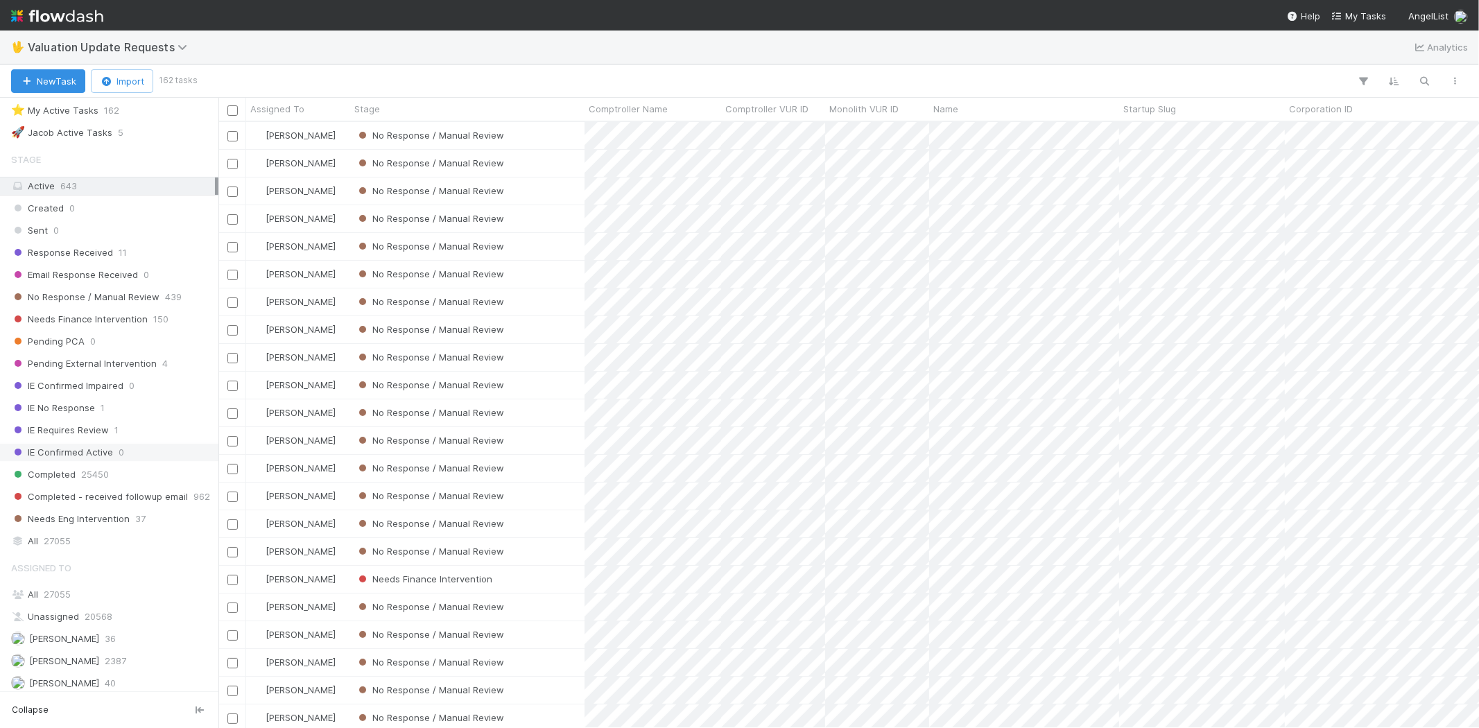
scroll to position [10, 0]
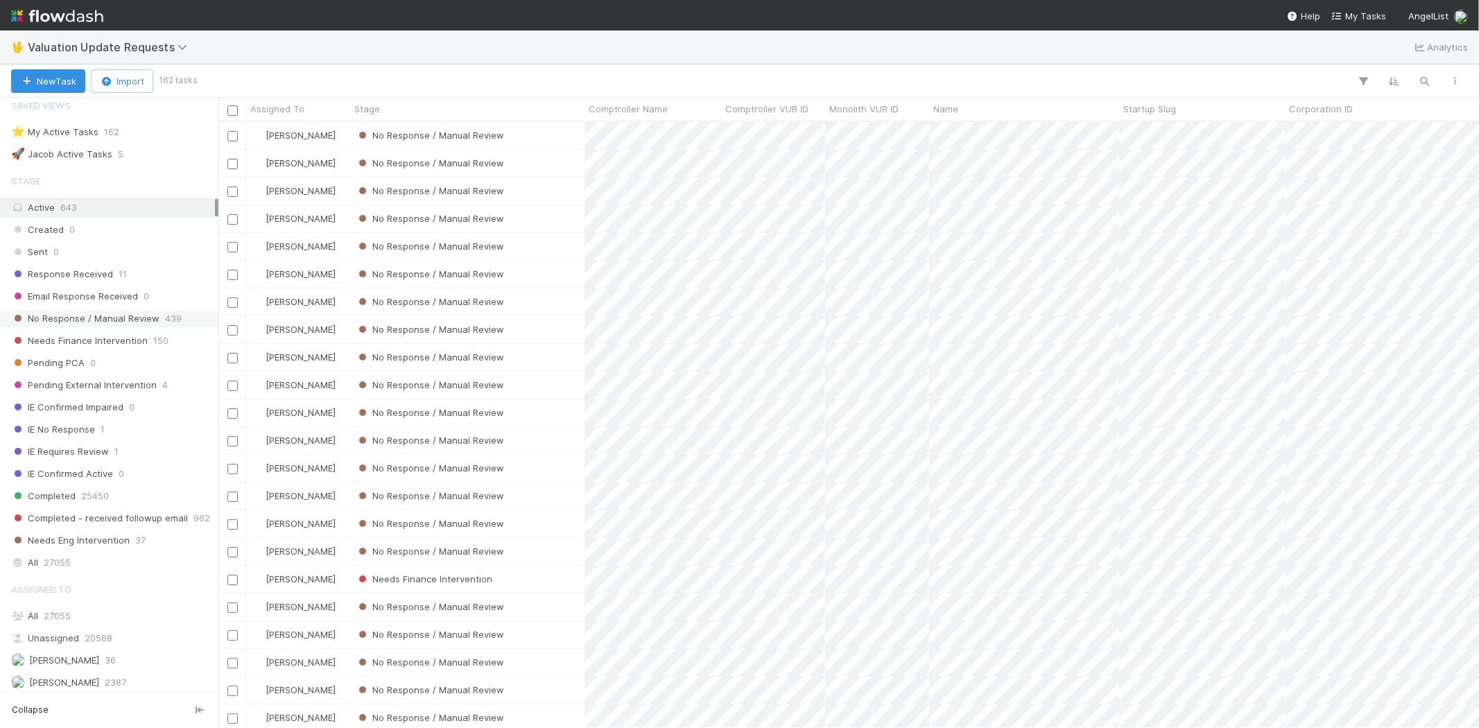
click at [40, 320] on span "No Response / Manual Review" at bounding box center [85, 318] width 148 height 17
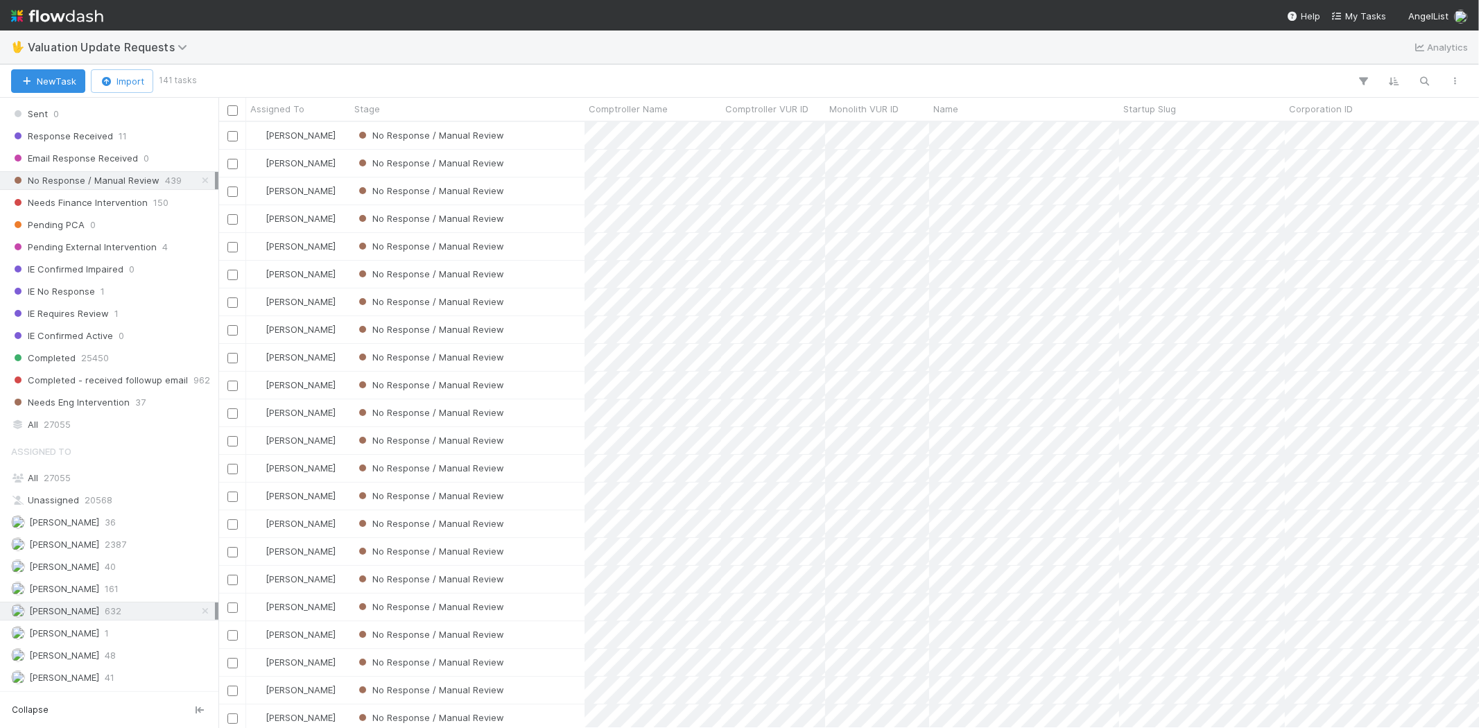
scroll to position [241, 0]
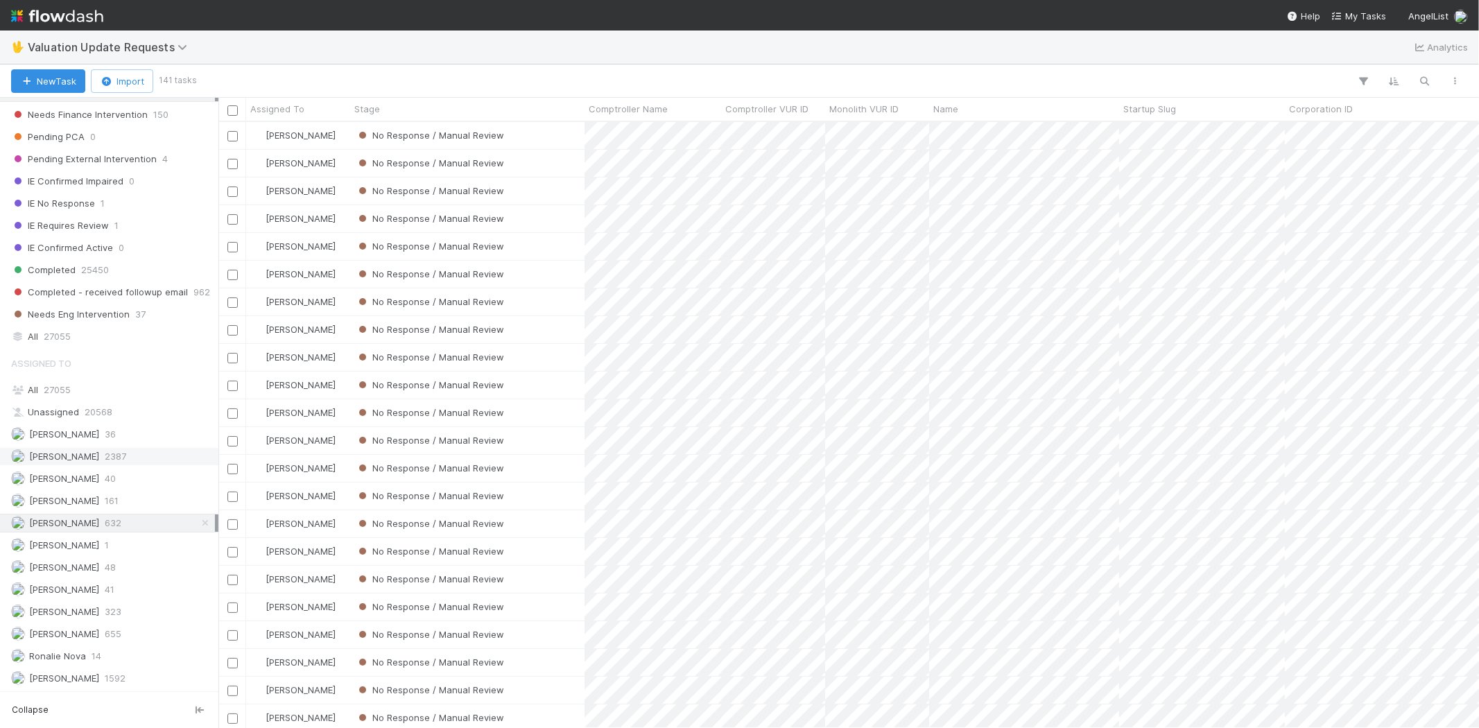
click at [132, 456] on div "Febbie Cervantes 2387" at bounding box center [113, 456] width 204 height 17
click at [108, 631] on span "655" at bounding box center [113, 633] width 17 height 17
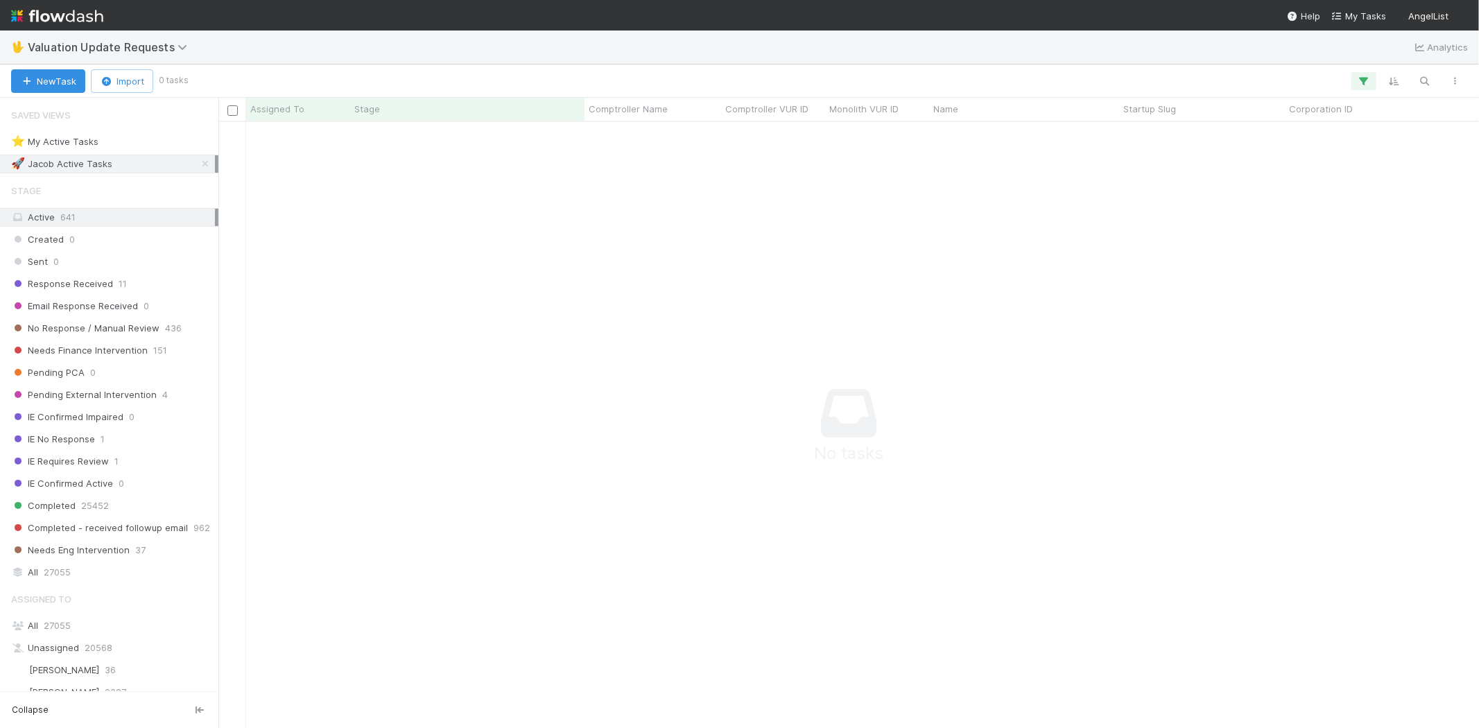
scroll to position [583, 1237]
drag, startPoint x: 431, startPoint y: 321, endPoint x: 444, endPoint y: 342, distance: 24.3
click at [1357, 78] on icon "button" at bounding box center [1364, 81] width 14 height 12
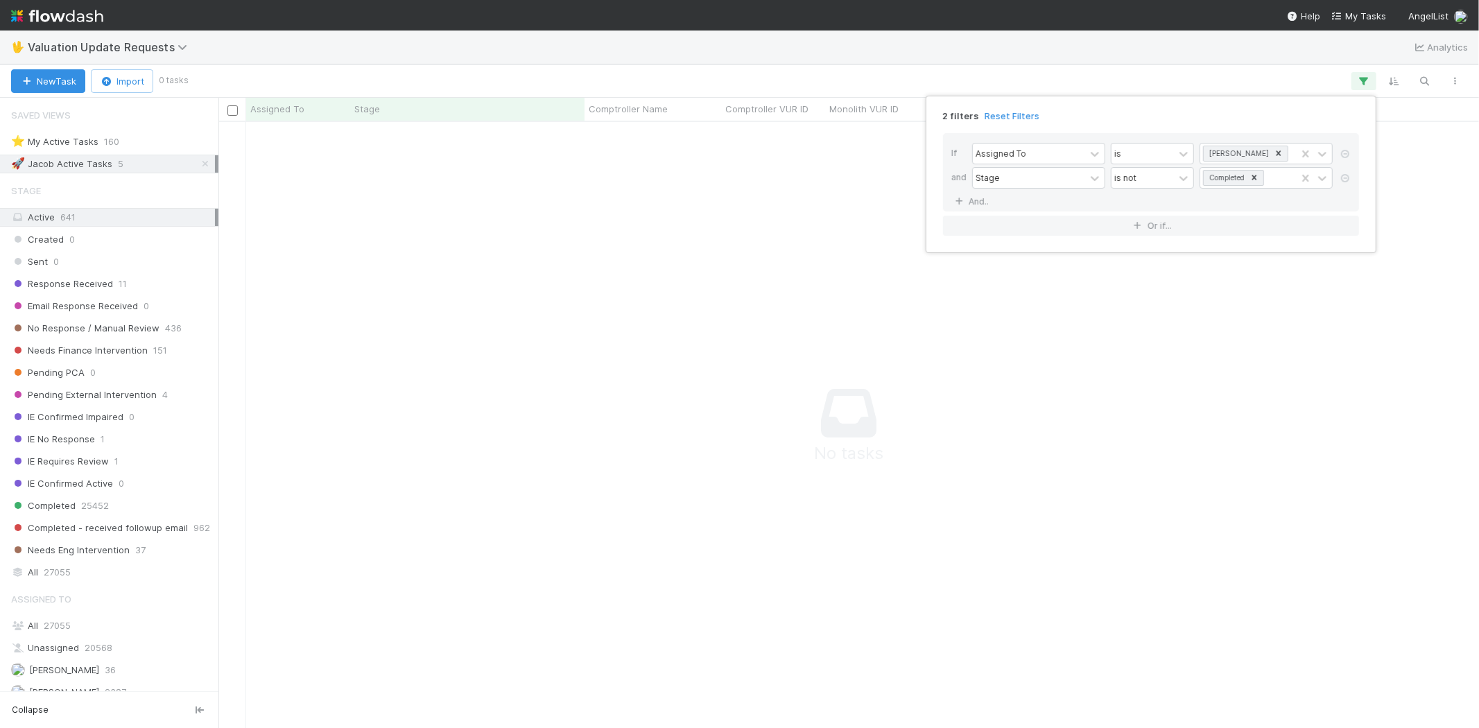
click at [1027, 111] on link "Reset Filters" at bounding box center [1011, 116] width 55 height 12
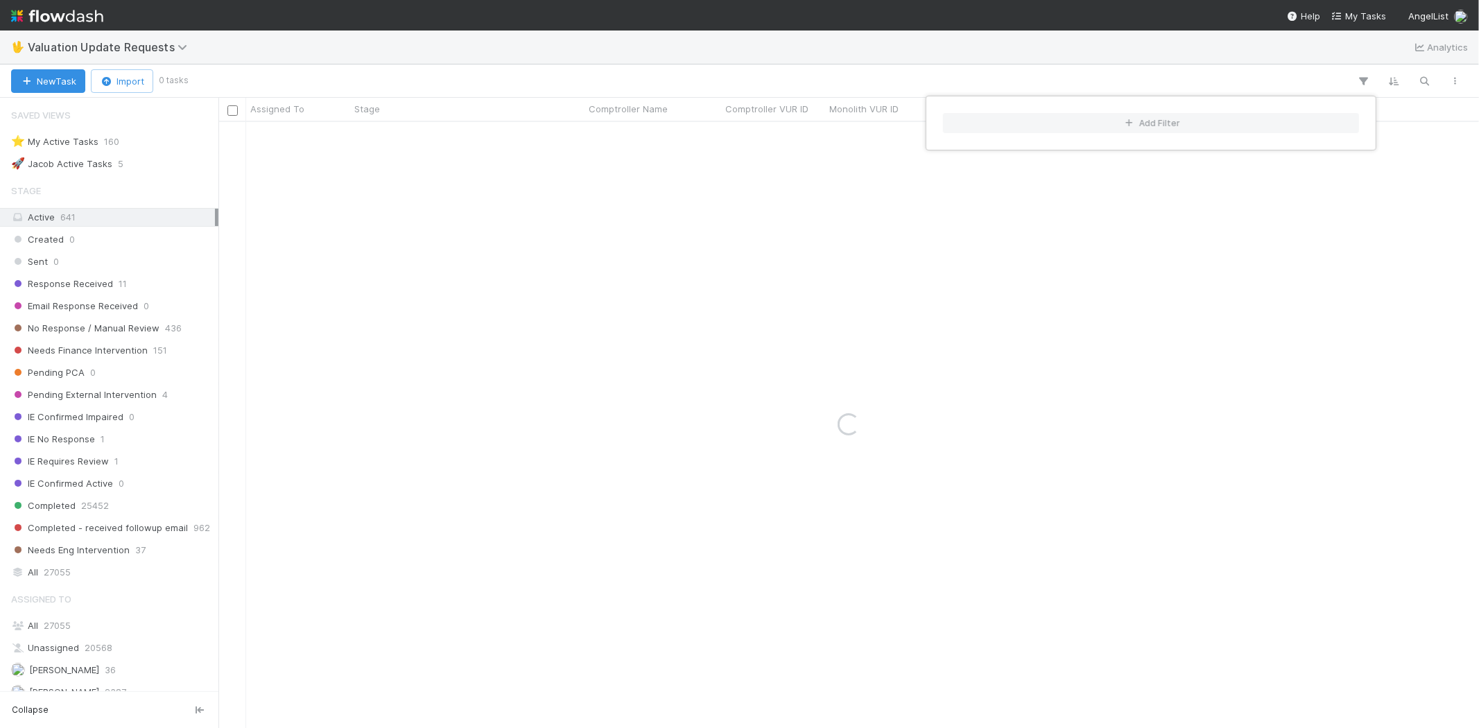
click at [839, 71] on div "Add Filter" at bounding box center [739, 364] width 1479 height 728
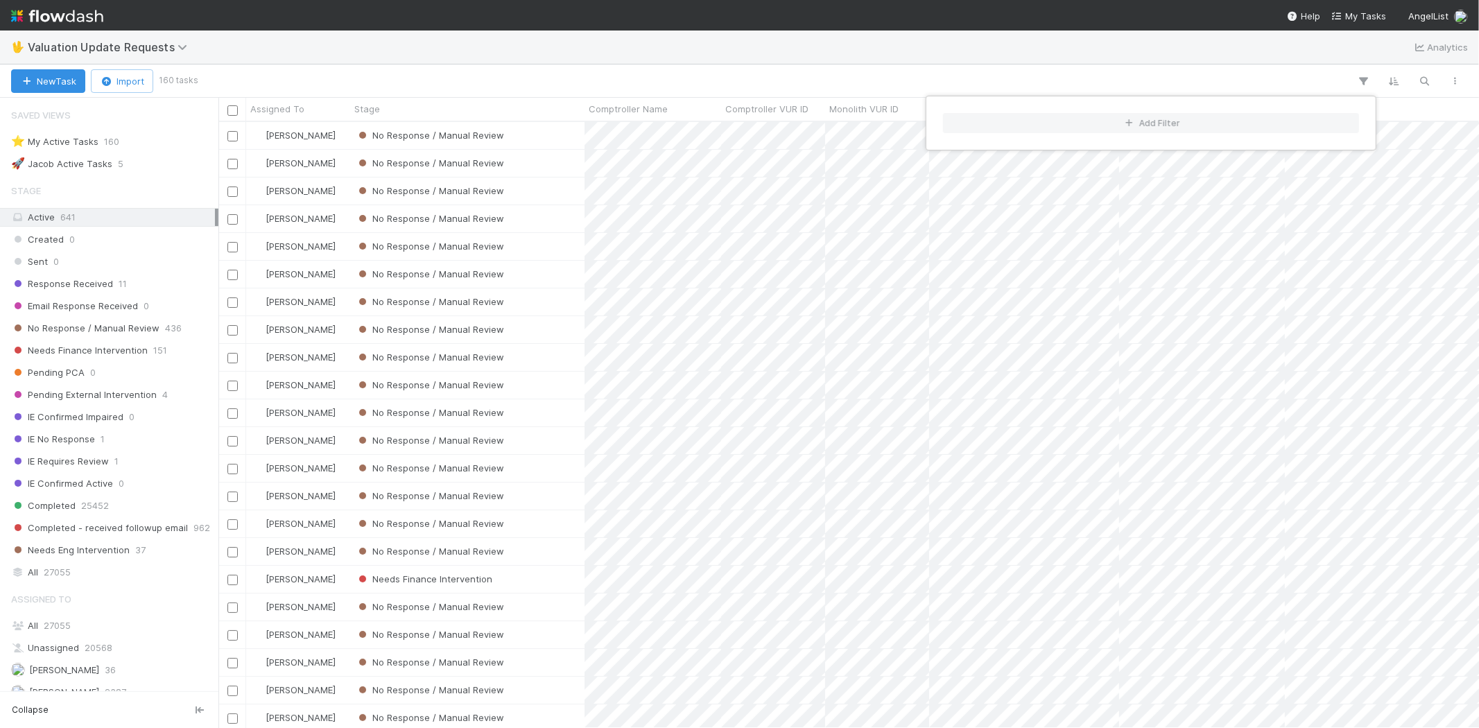
scroll to position [594, 1248]
click at [688, 74] on div "Add Filter" at bounding box center [739, 364] width 1479 height 728
click at [111, 324] on span "No Response / Manual Review" at bounding box center [85, 328] width 148 height 17
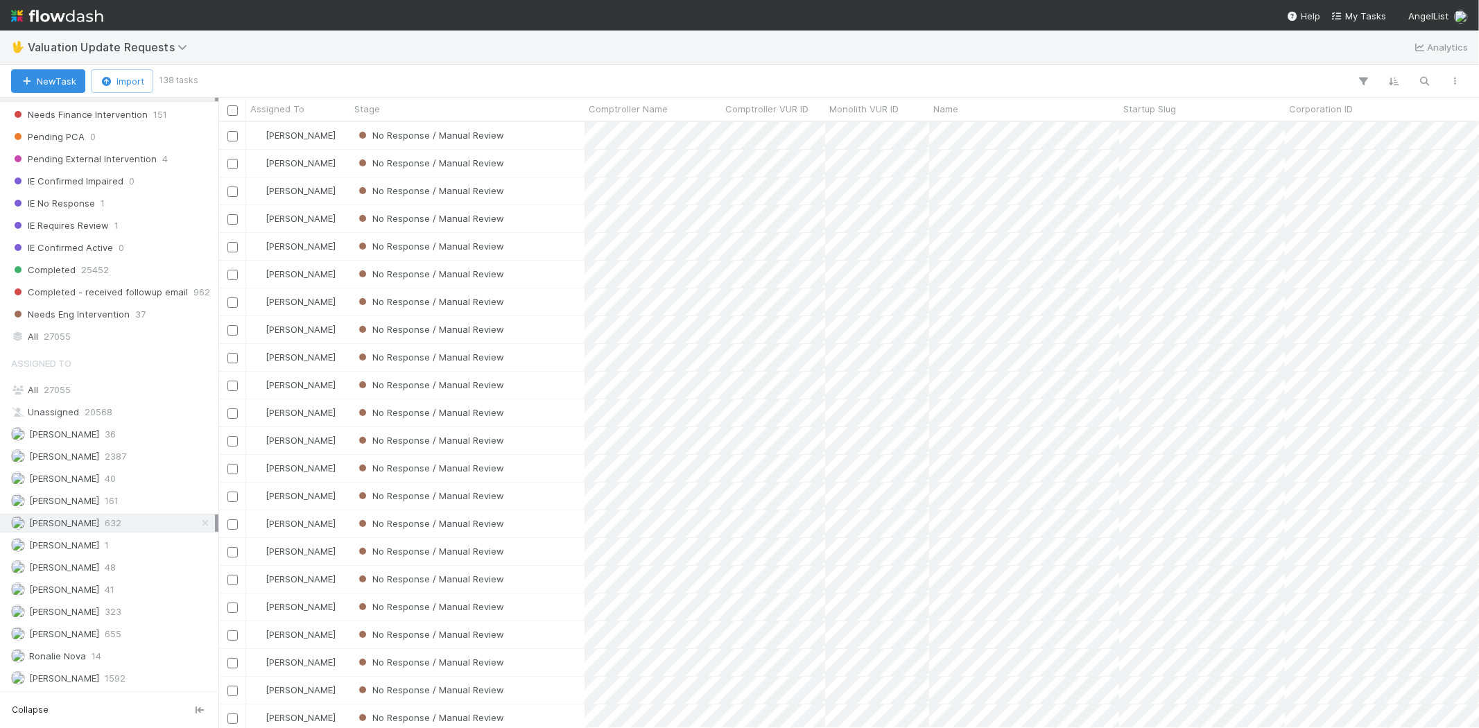
scroll to position [241, 0]
